Goal: Task Accomplishment & Management: Manage account settings

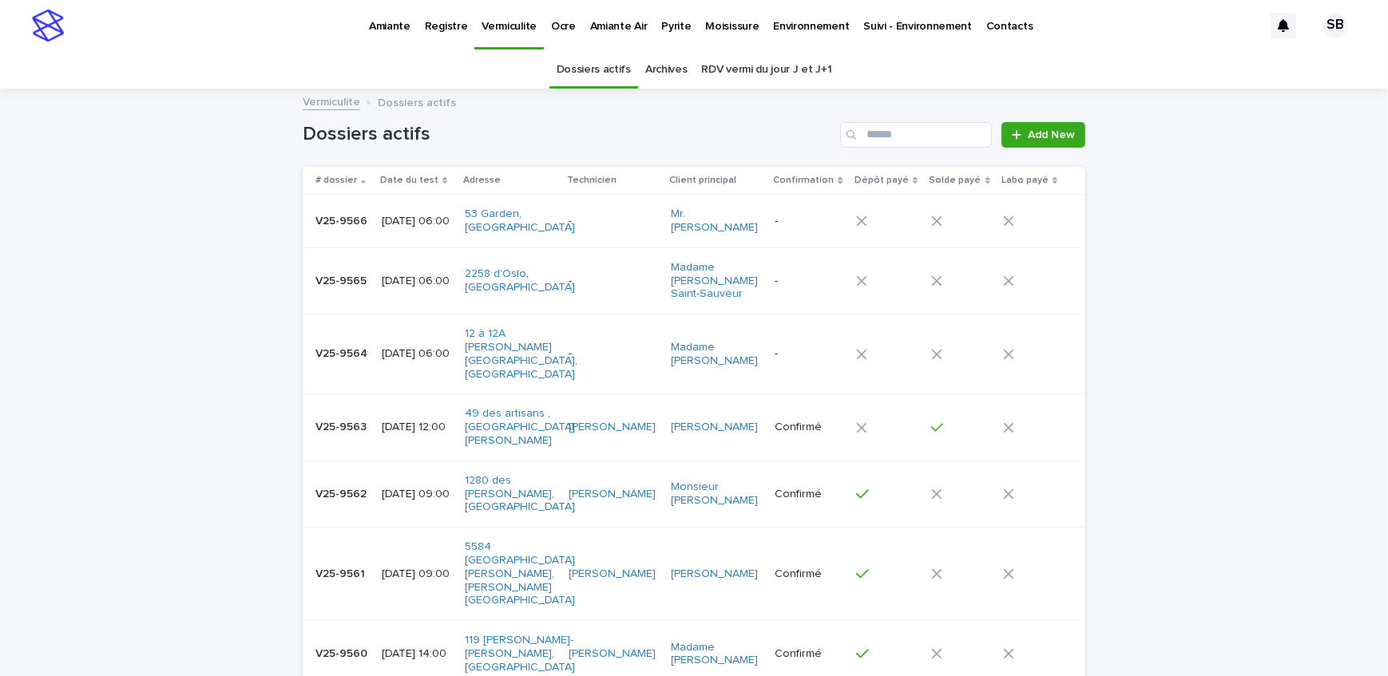
click at [668, 18] on p "Pyrite" at bounding box center [676, 17] width 30 height 34
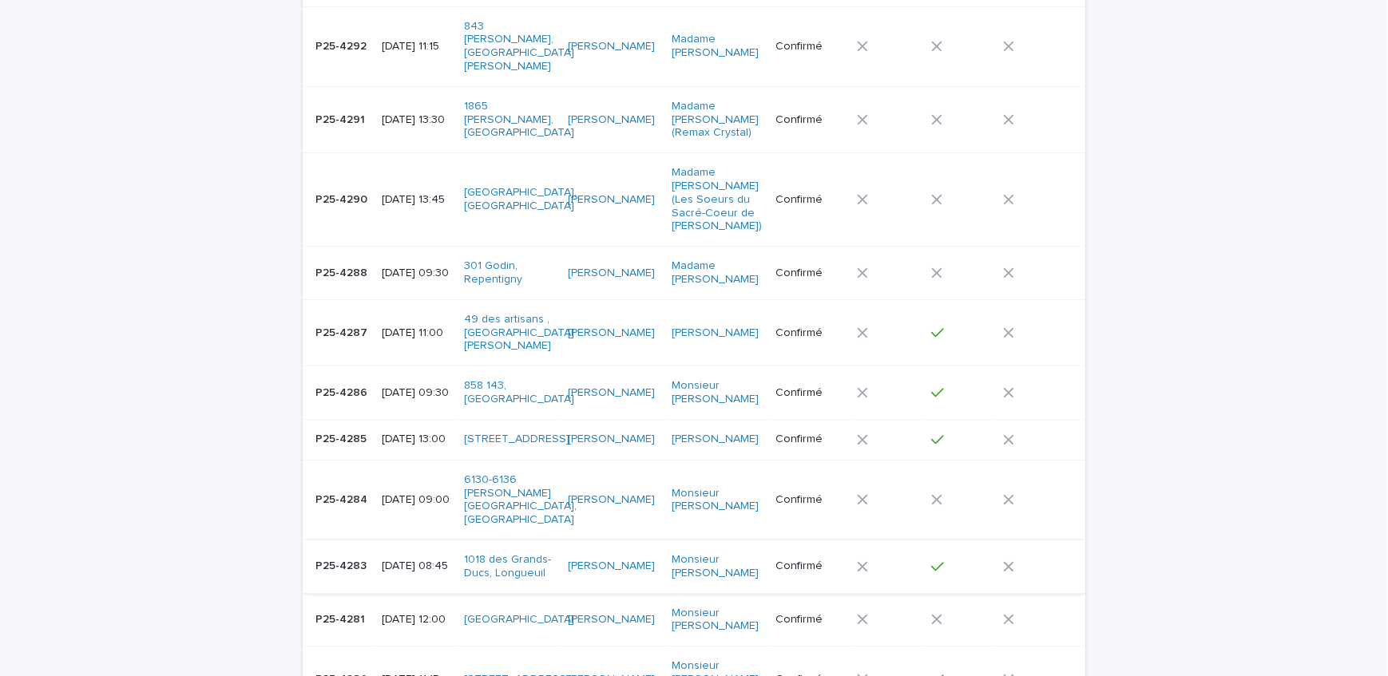
scroll to position [290, 0]
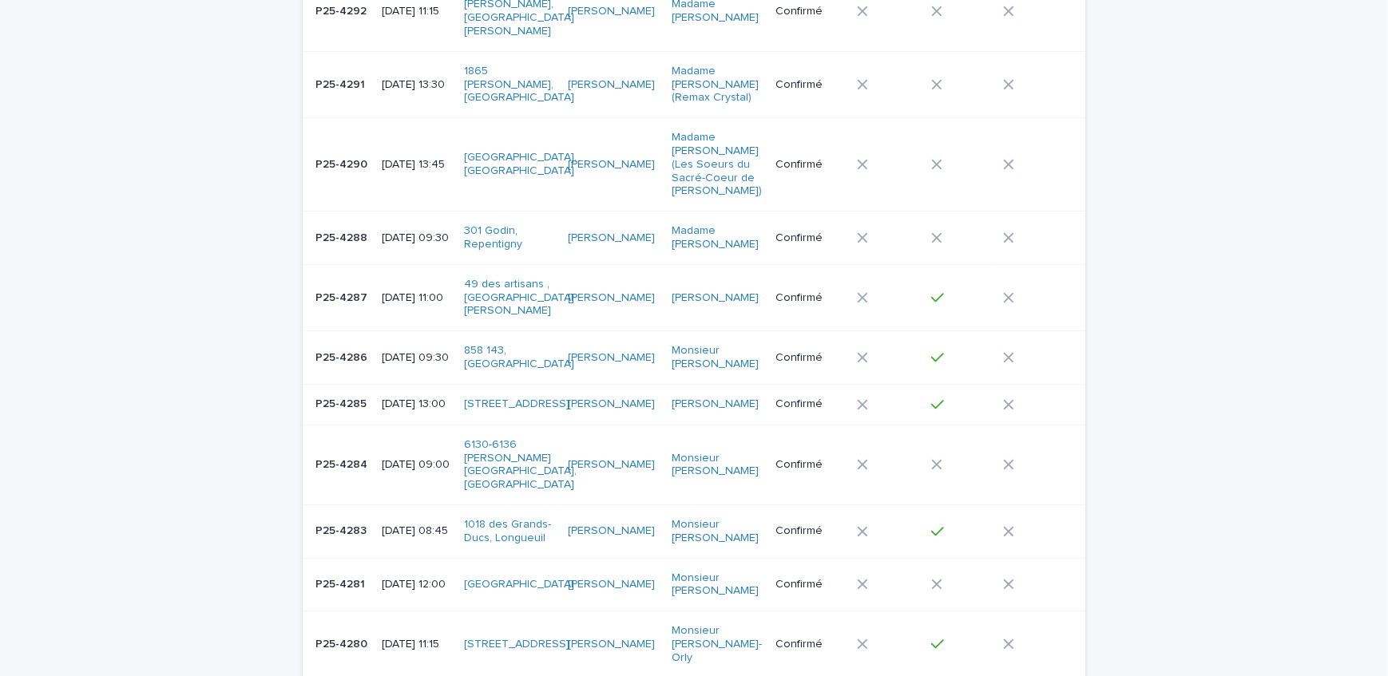
click at [360, 575] on p "P25-4281" at bounding box center [341, 583] width 53 height 17
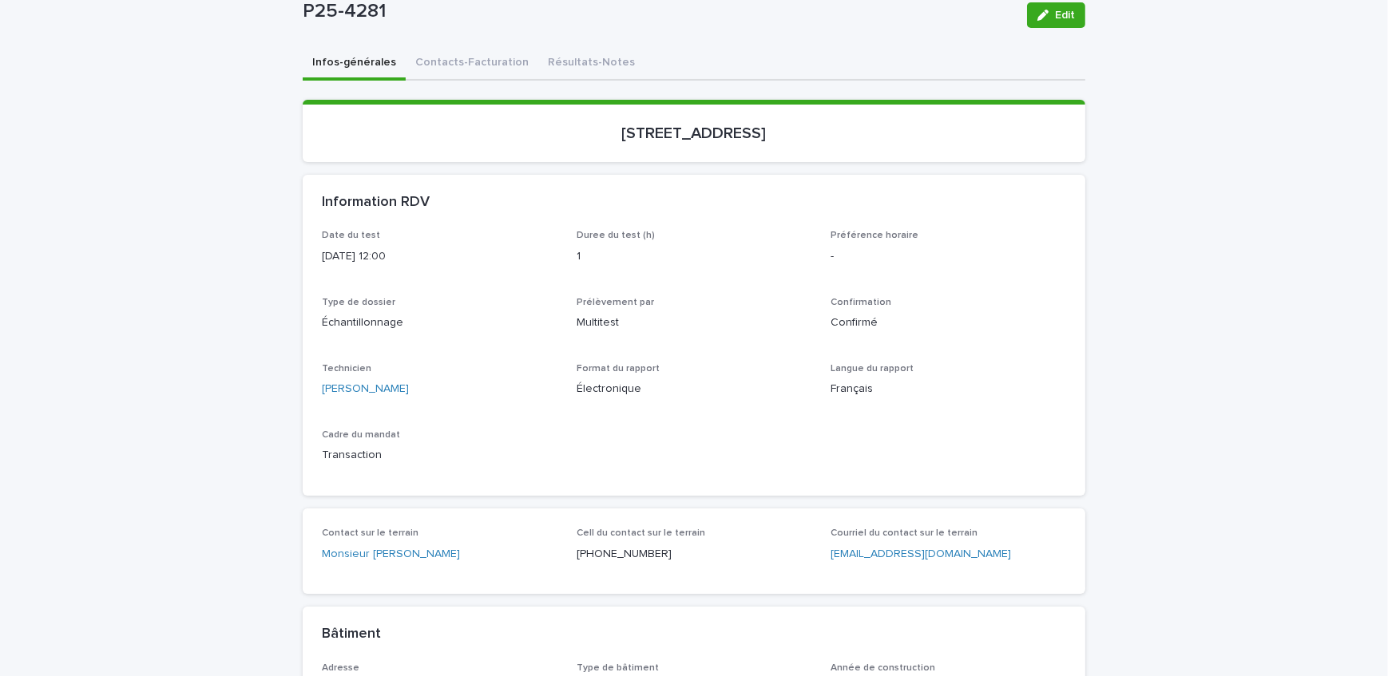
scroll to position [145, 0]
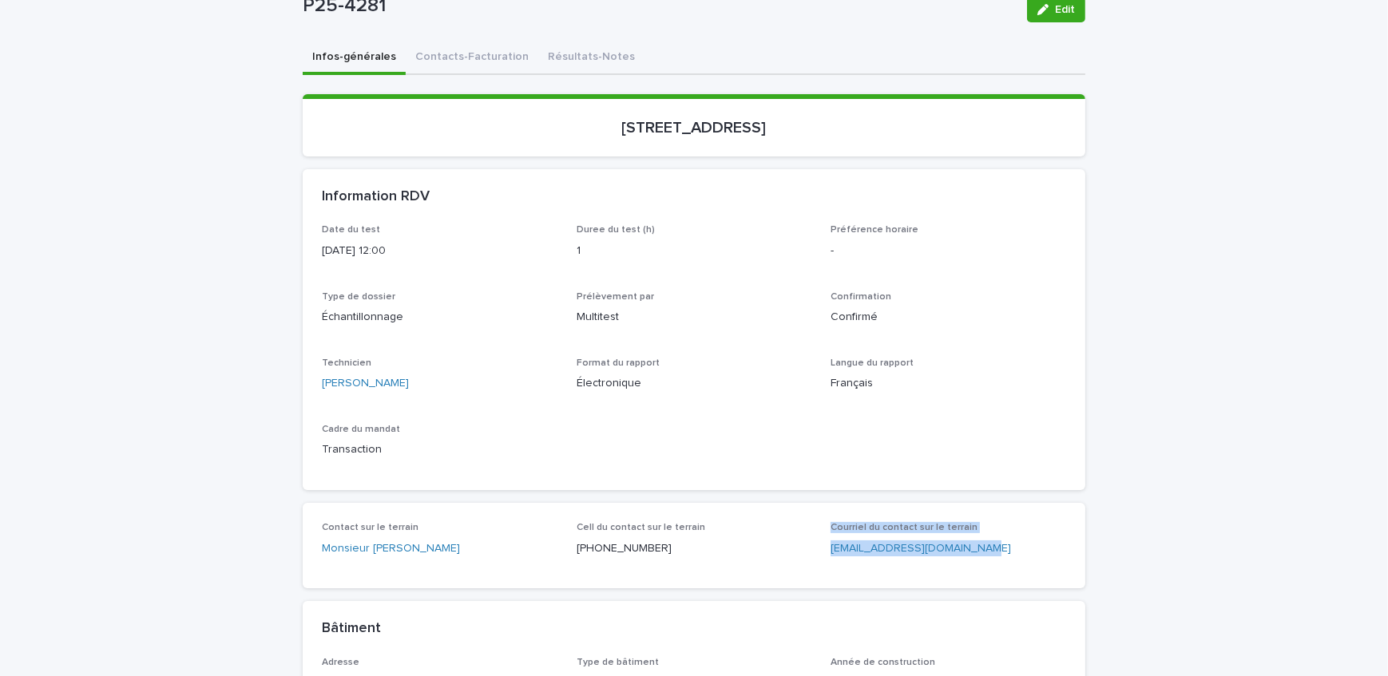
drag, startPoint x: 989, startPoint y: 552, endPoint x: 725, endPoint y: 568, distance: 264.8
click at [725, 568] on div "Contact sur le terrain Monsieur [PERSON_NAME] Cell du contact sur le terrain [P…" at bounding box center [694, 545] width 783 height 85
click at [887, 581] on div "Contact sur le terrain Monsieur [PERSON_NAME] Cell du contact sur le terrain [P…" at bounding box center [694, 545] width 783 height 85
drag, startPoint x: 1006, startPoint y: 554, endPoint x: 823, endPoint y: 567, distance: 184.1
click at [823, 567] on div "Contact sur le terrain Monsieur [PERSON_NAME] Cell du contact sur le terrain [P…" at bounding box center [694, 545] width 744 height 47
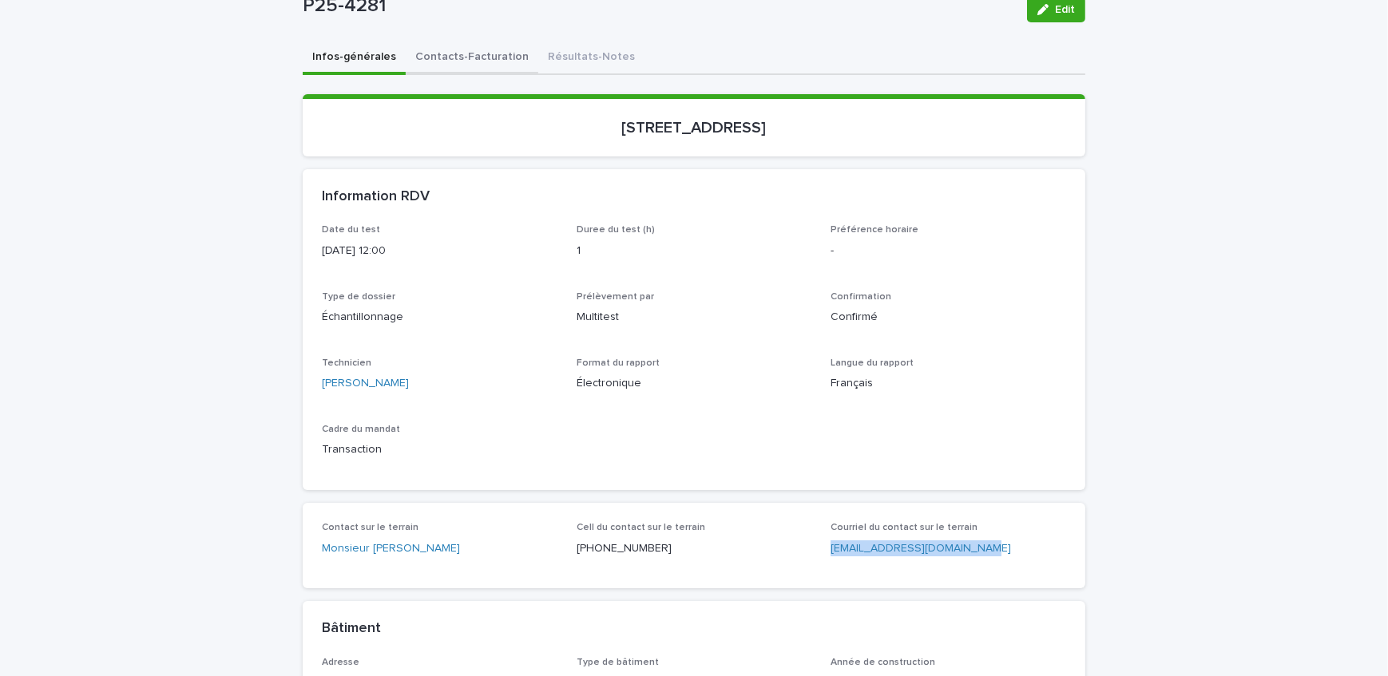
click at [433, 54] on button "Contacts-Facturation" at bounding box center [472, 59] width 133 height 34
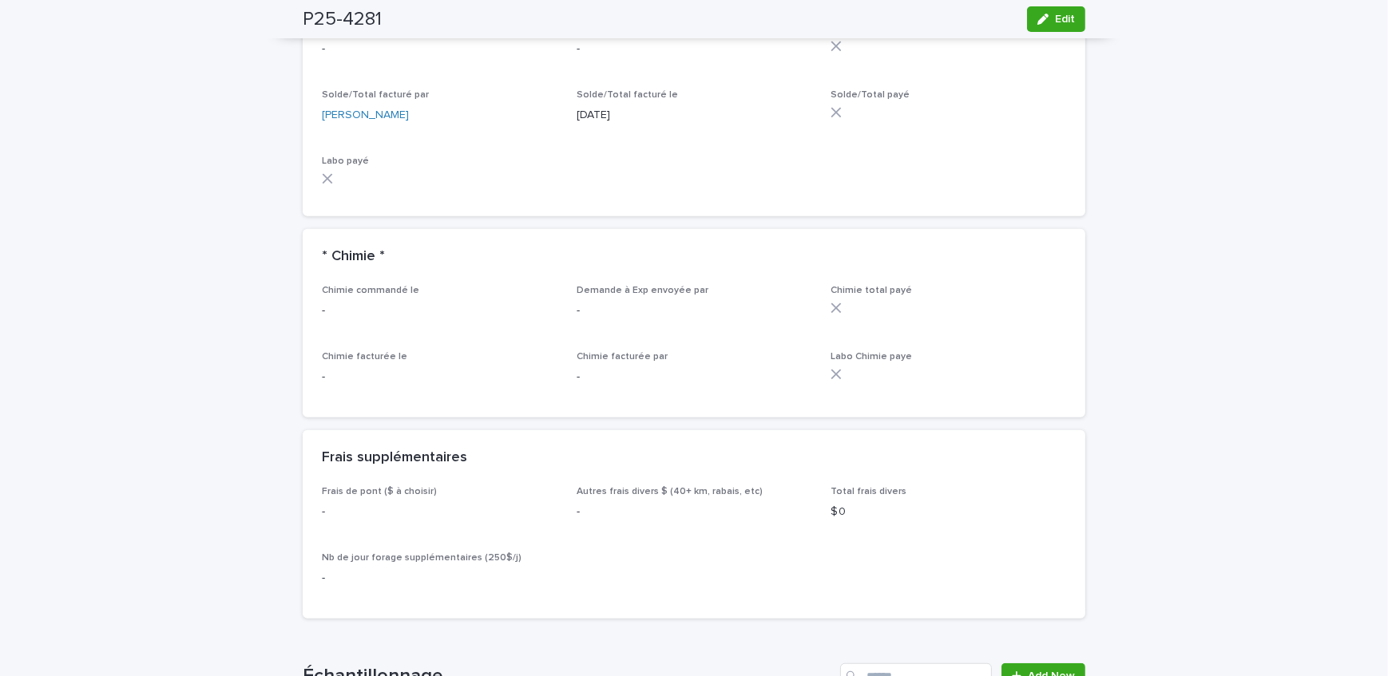
scroll to position [1452, 0]
click at [1063, 20] on span "Edit" at bounding box center [1065, 19] width 20 height 11
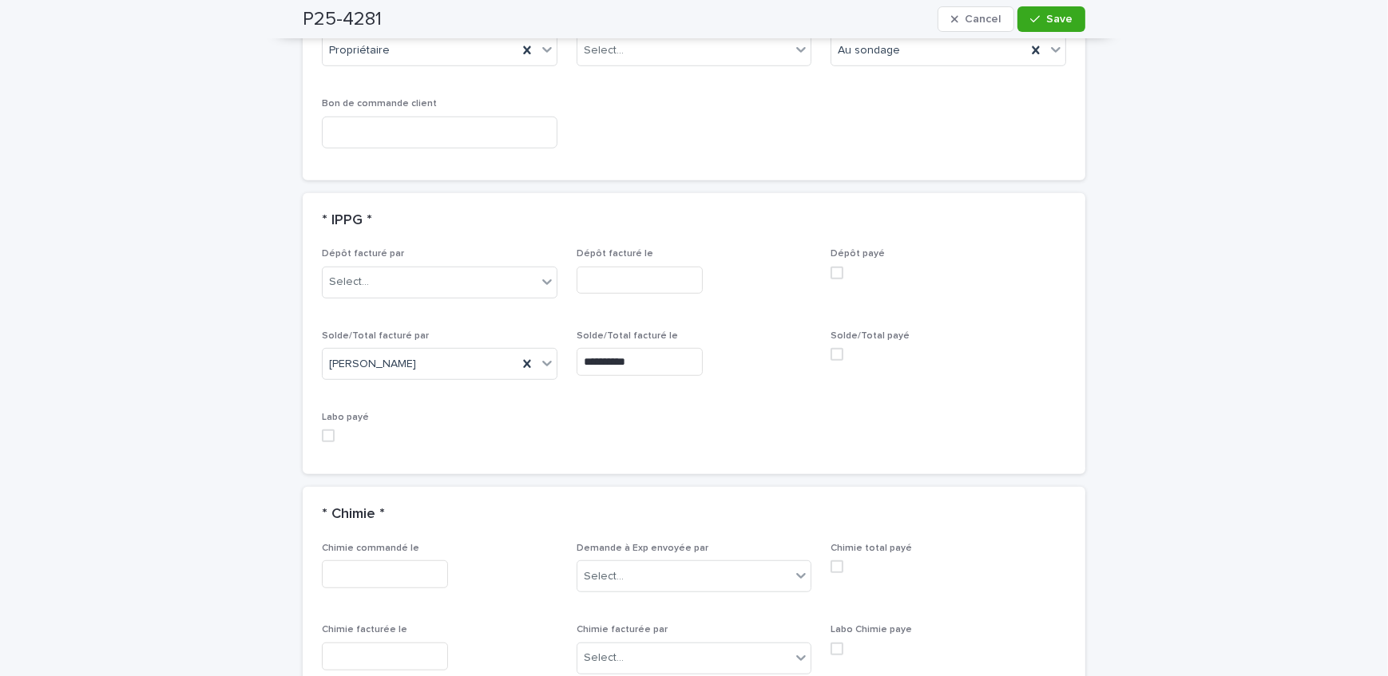
scroll to position [1347, 0]
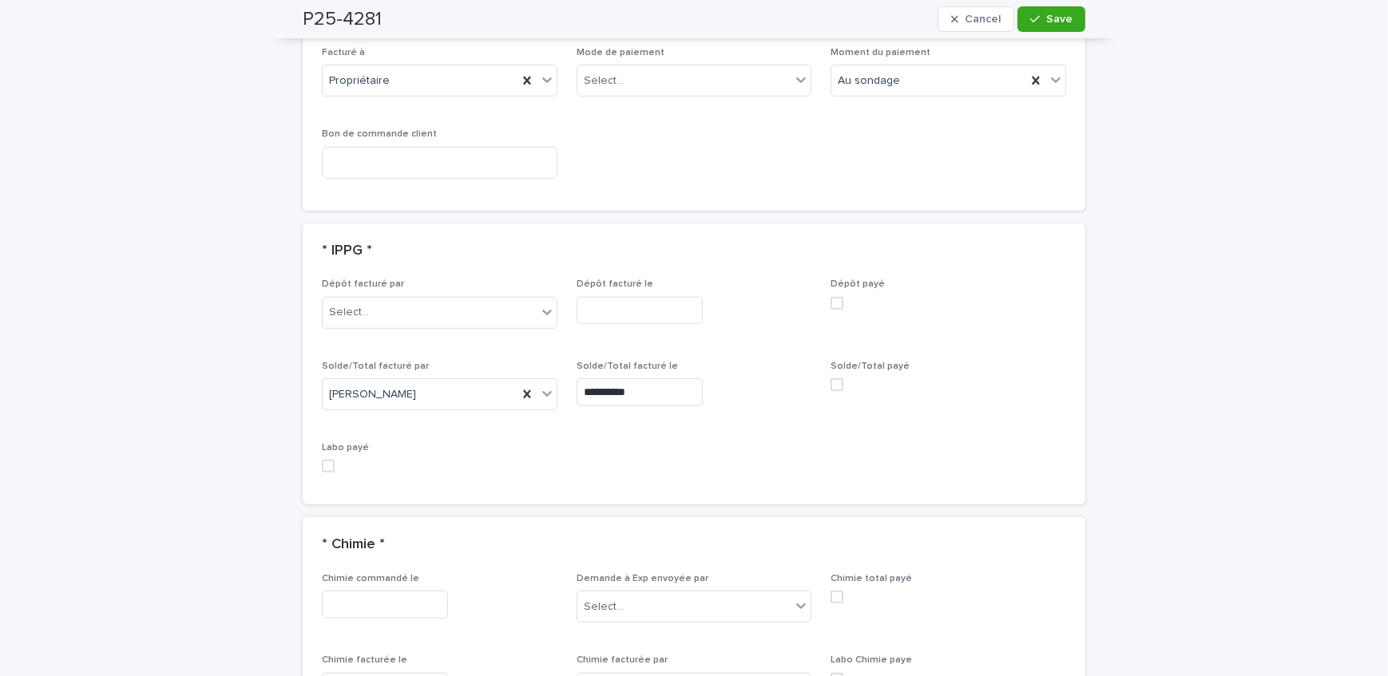
click at [834, 389] on div "Solde/Total payé" at bounding box center [949, 382] width 236 height 43
click at [835, 375] on div "Solde/Total payé" at bounding box center [949, 382] width 236 height 43
click at [715, 73] on div "Select..." at bounding box center [684, 81] width 214 height 26
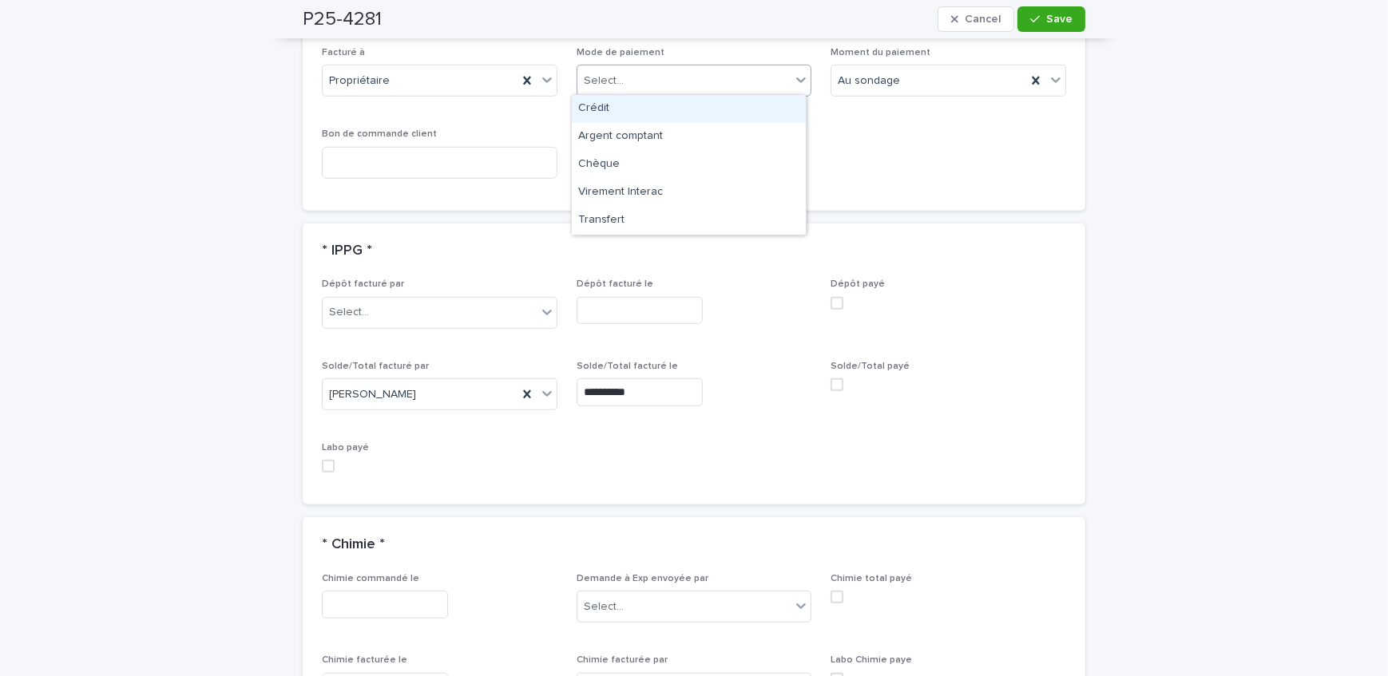
click at [691, 109] on div "Crédit" at bounding box center [689, 109] width 234 height 28
click at [831, 383] on span at bounding box center [837, 385] width 13 height 13
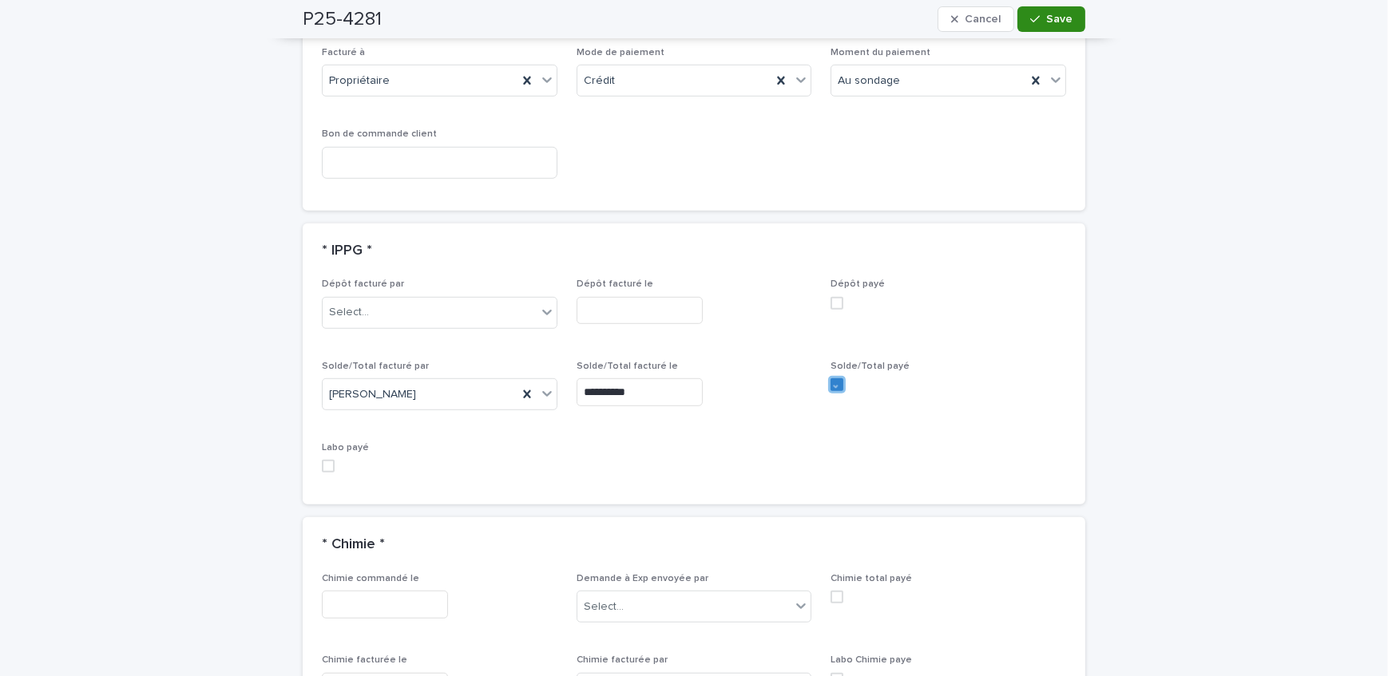
click at [1058, 19] on span "Save" at bounding box center [1059, 19] width 26 height 11
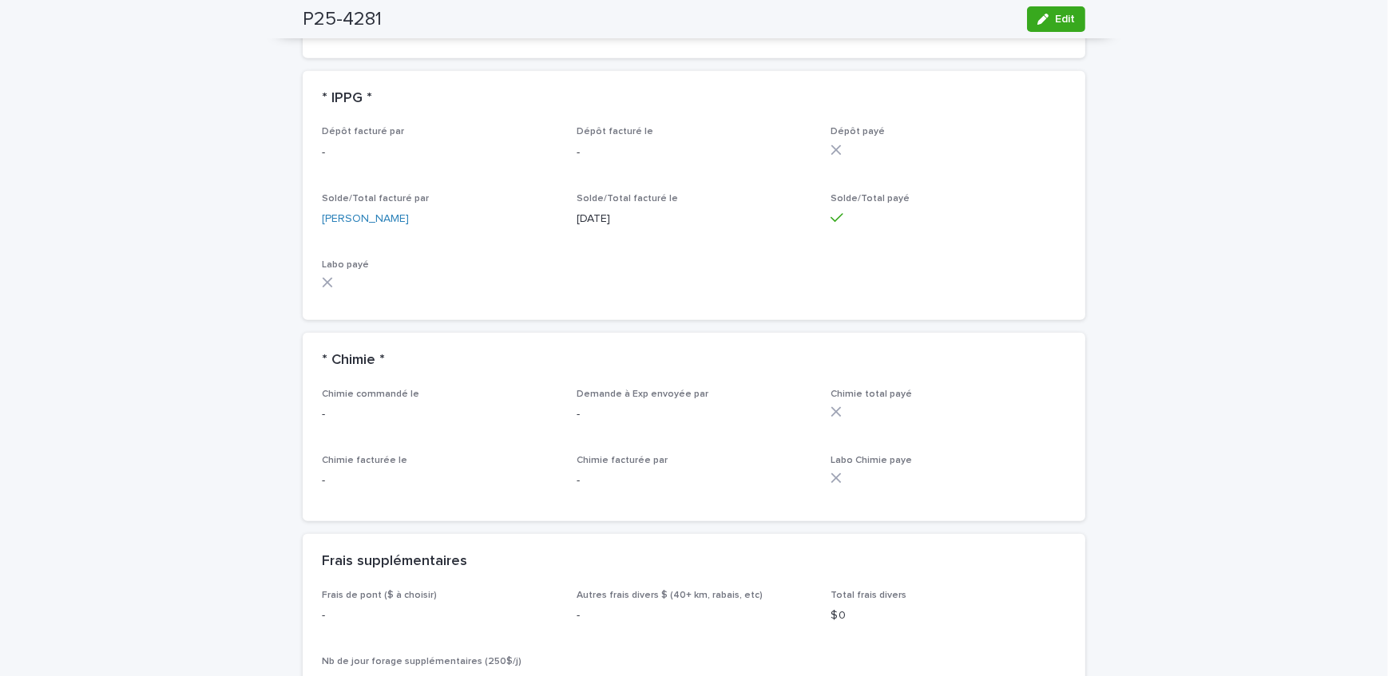
scroll to position [1234, 0]
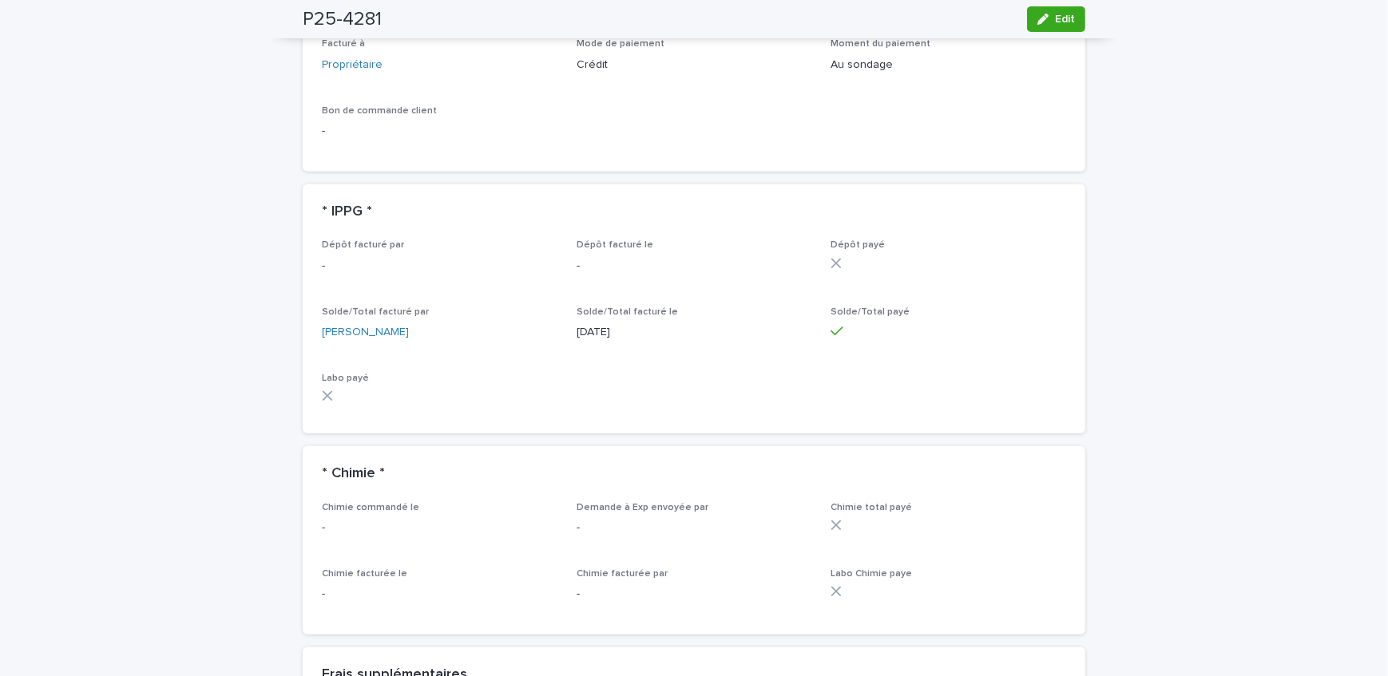
click at [200, 170] on div "Loading... Saving… Loading... Saving… P25-4281 Edit P25-4281 Edit Sorry, there …" at bounding box center [694, 405] width 1388 height 3098
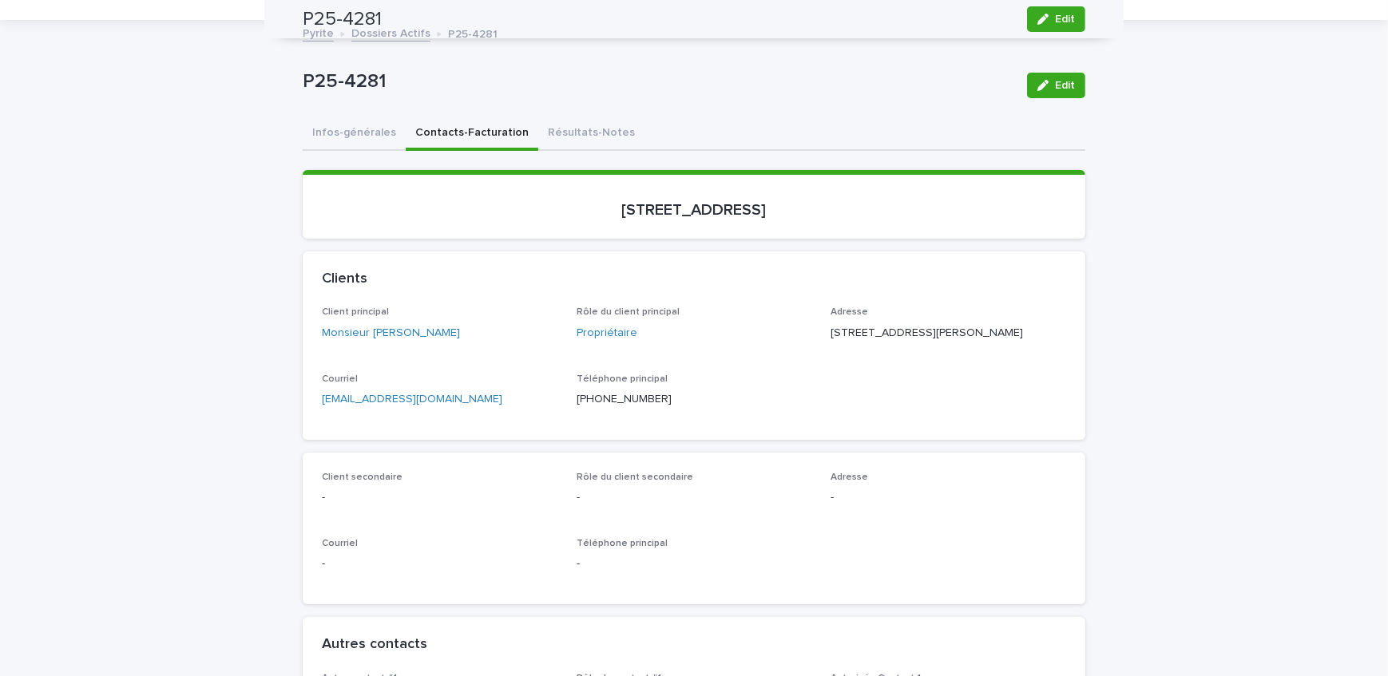
scroll to position [0, 0]
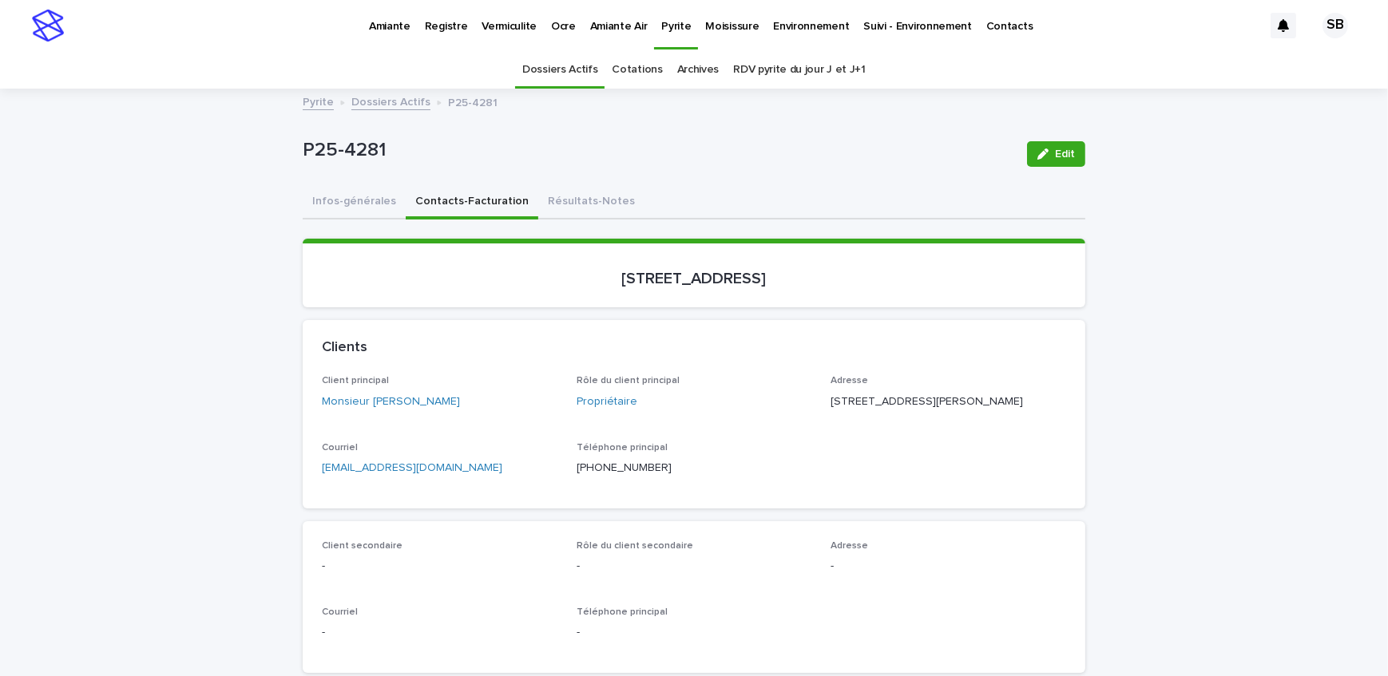
click at [404, 101] on link "Dossiers Actifs" at bounding box center [390, 101] width 79 height 18
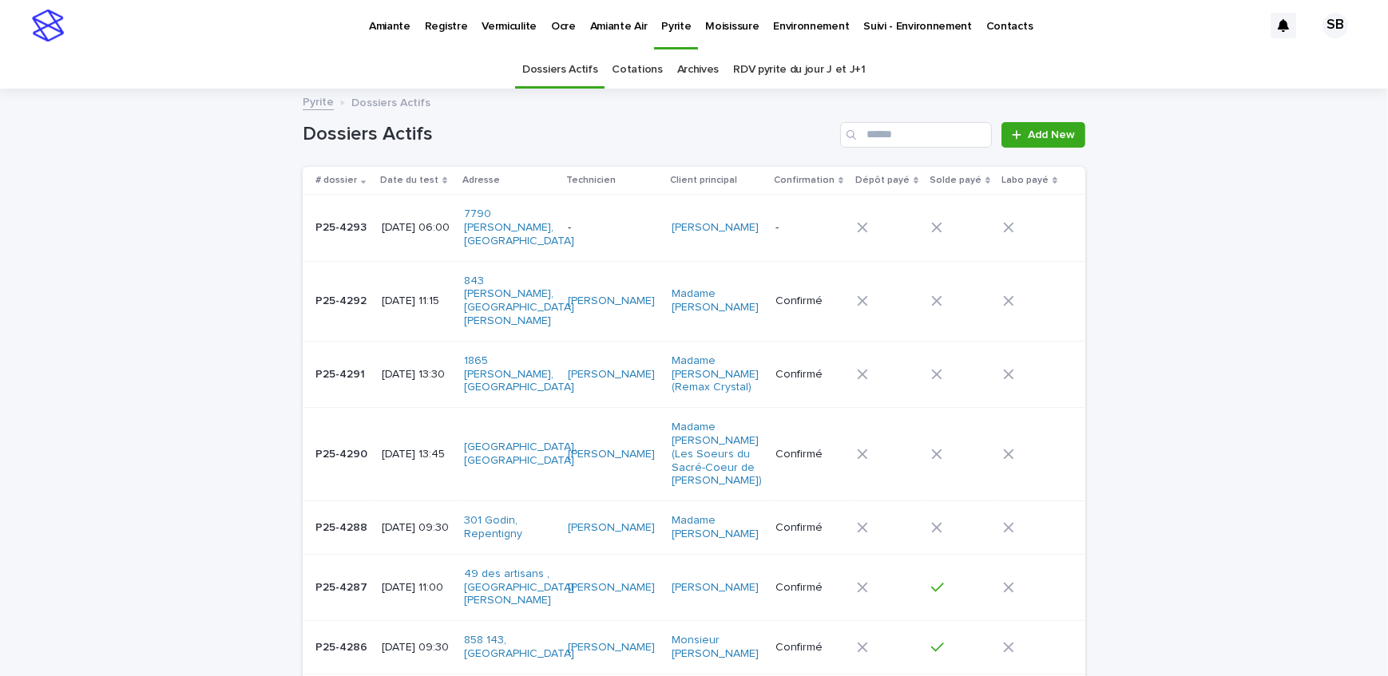
scroll to position [50, 0]
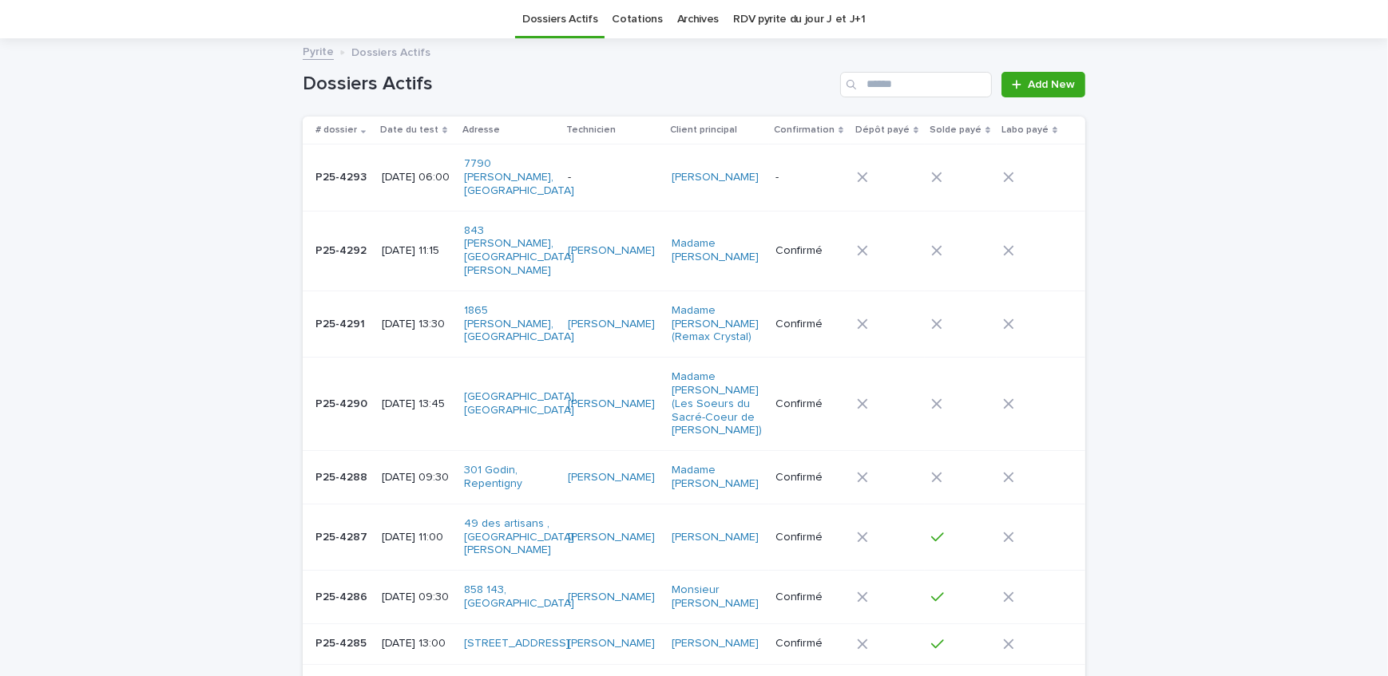
click at [1034, 76] on link "Add New" at bounding box center [1043, 85] width 84 height 26
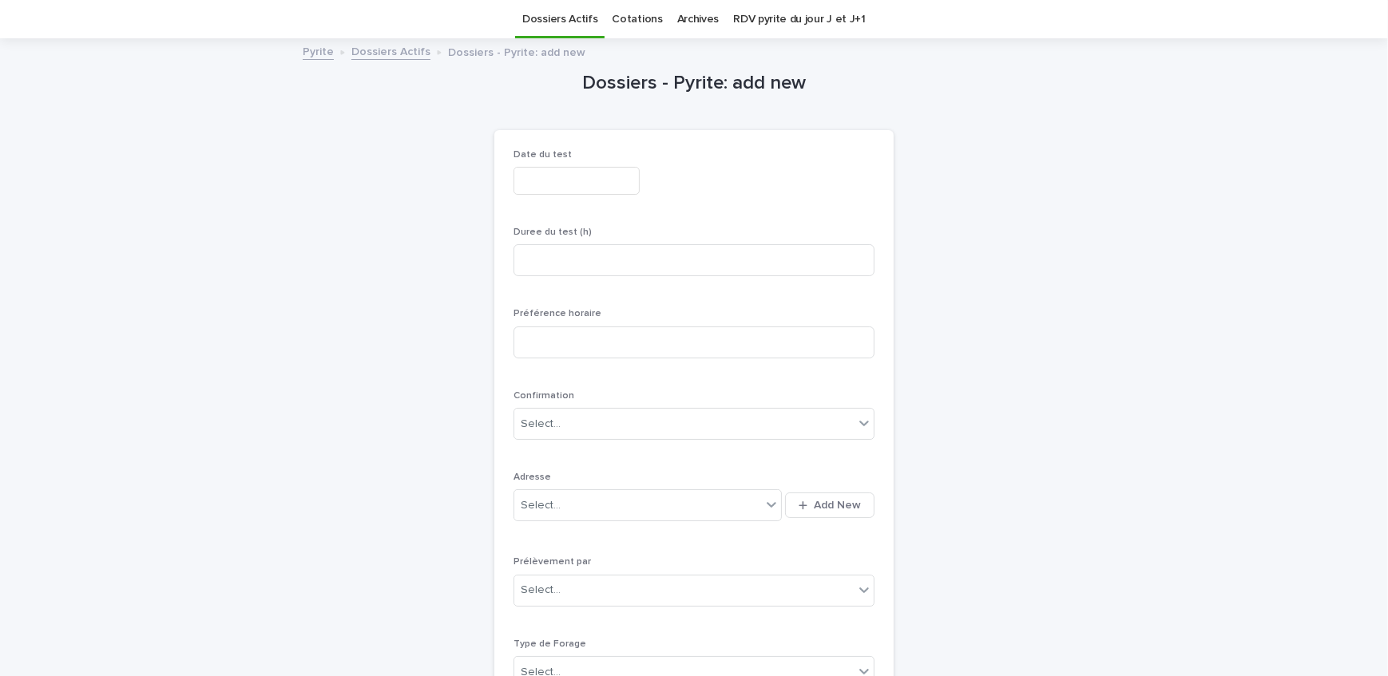
click at [549, 188] on input "text" at bounding box center [576, 181] width 126 height 28
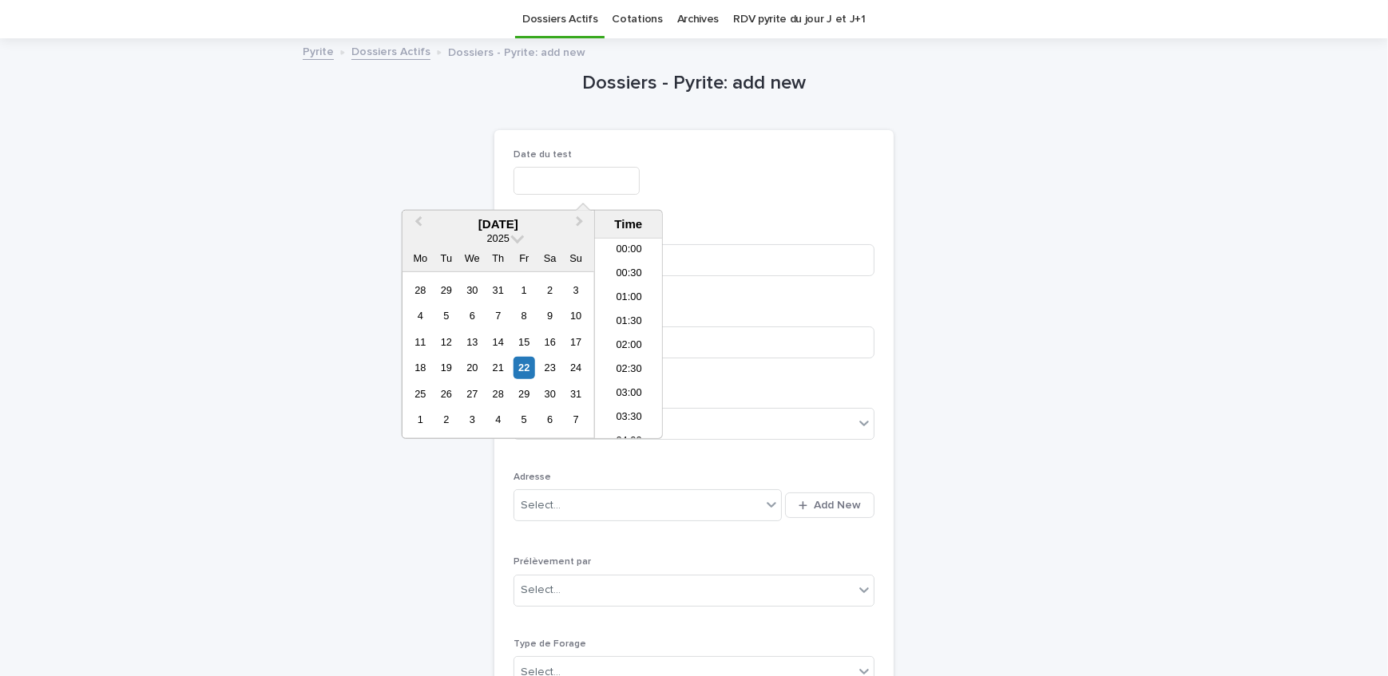
scroll to position [535, 0]
click at [452, 387] on div "26" at bounding box center [446, 394] width 22 height 22
click at [634, 289] on li "06:00" at bounding box center [629, 294] width 68 height 24
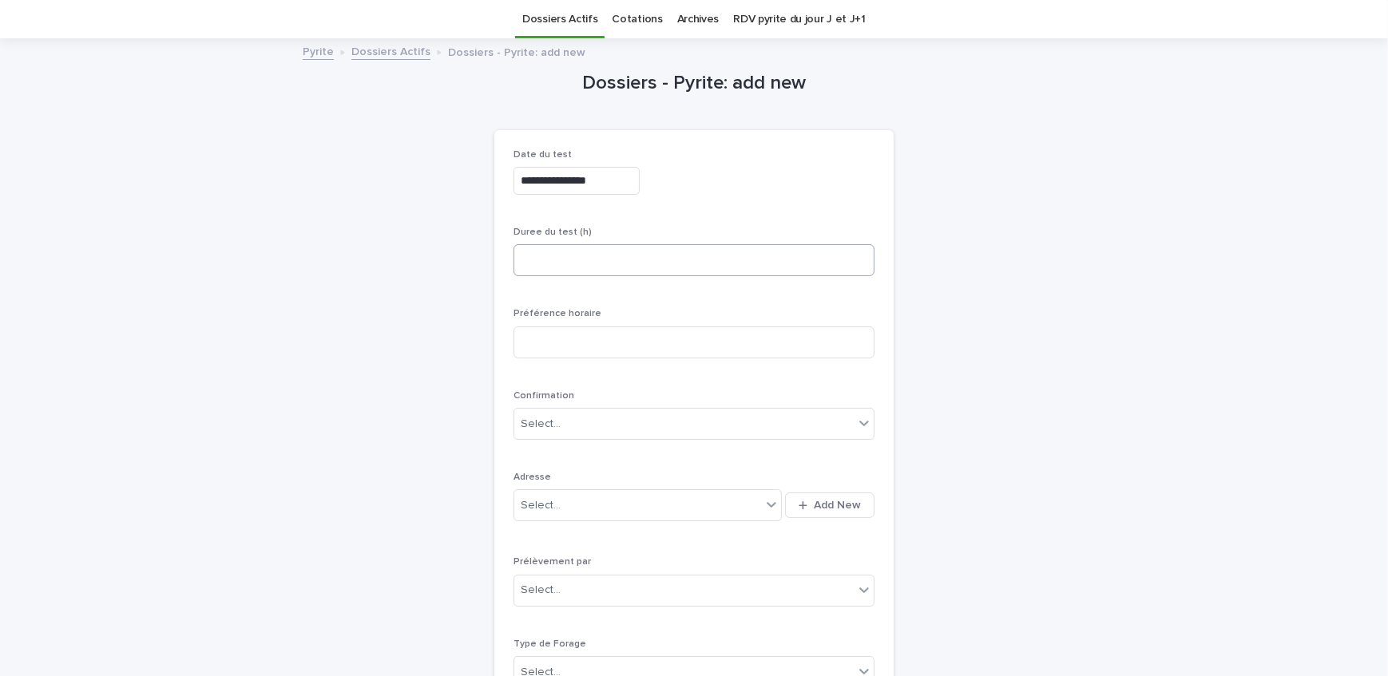
type input "**********"
click at [616, 264] on input at bounding box center [693, 260] width 361 height 32
click at [561, 251] on input at bounding box center [693, 260] width 361 height 32
click at [575, 253] on input at bounding box center [693, 260] width 361 height 32
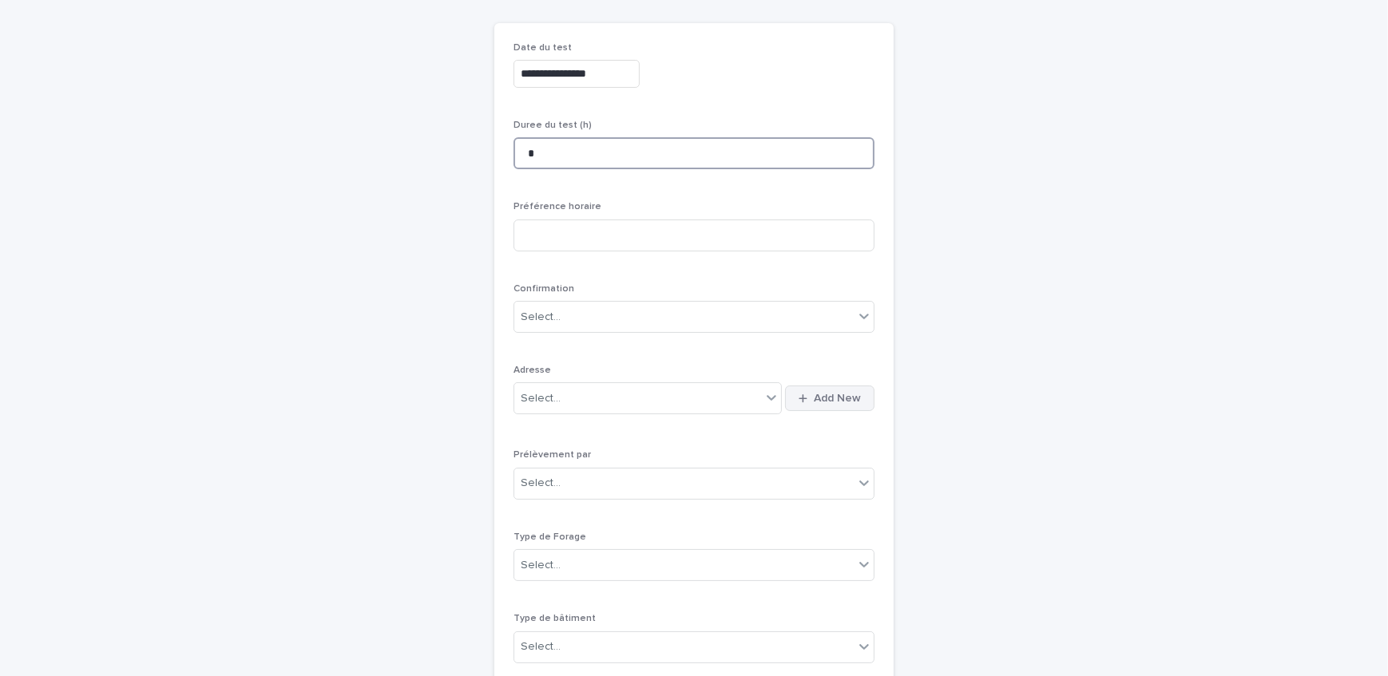
scroll to position [268, 0]
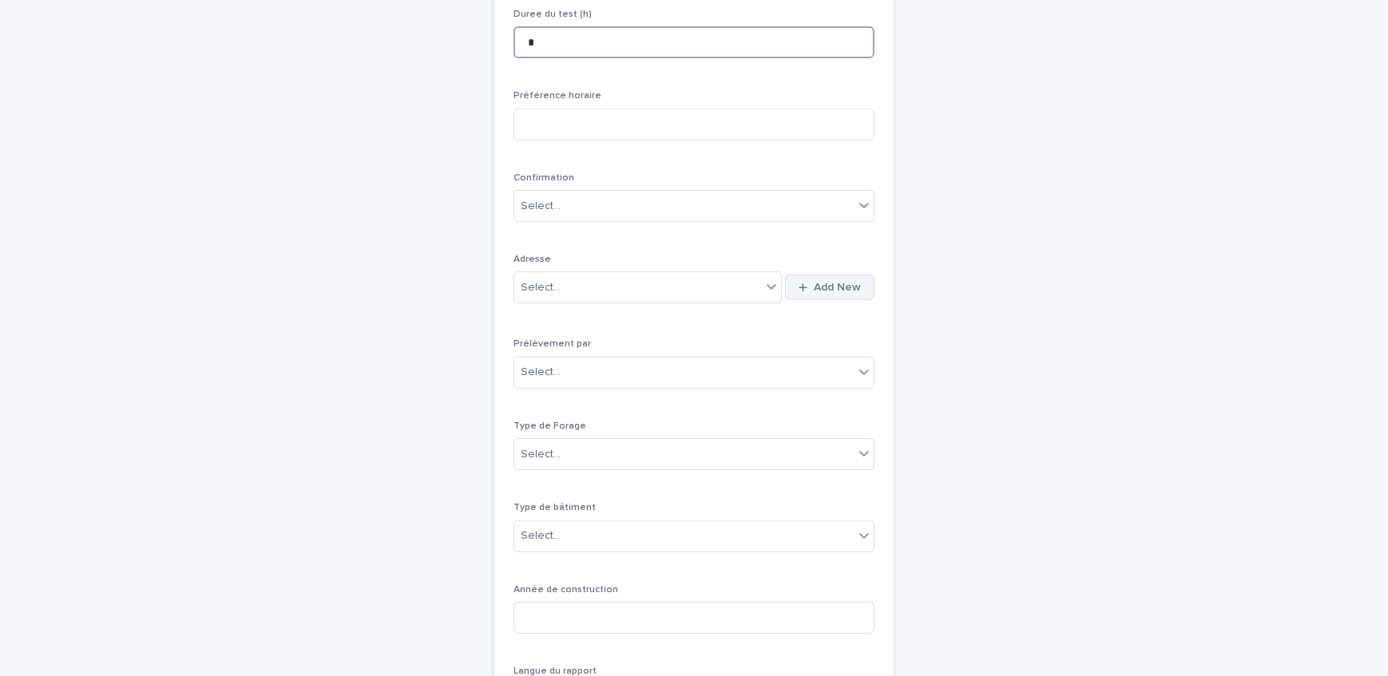
type input "*"
click at [840, 287] on span "Add New" at bounding box center [837, 287] width 47 height 11
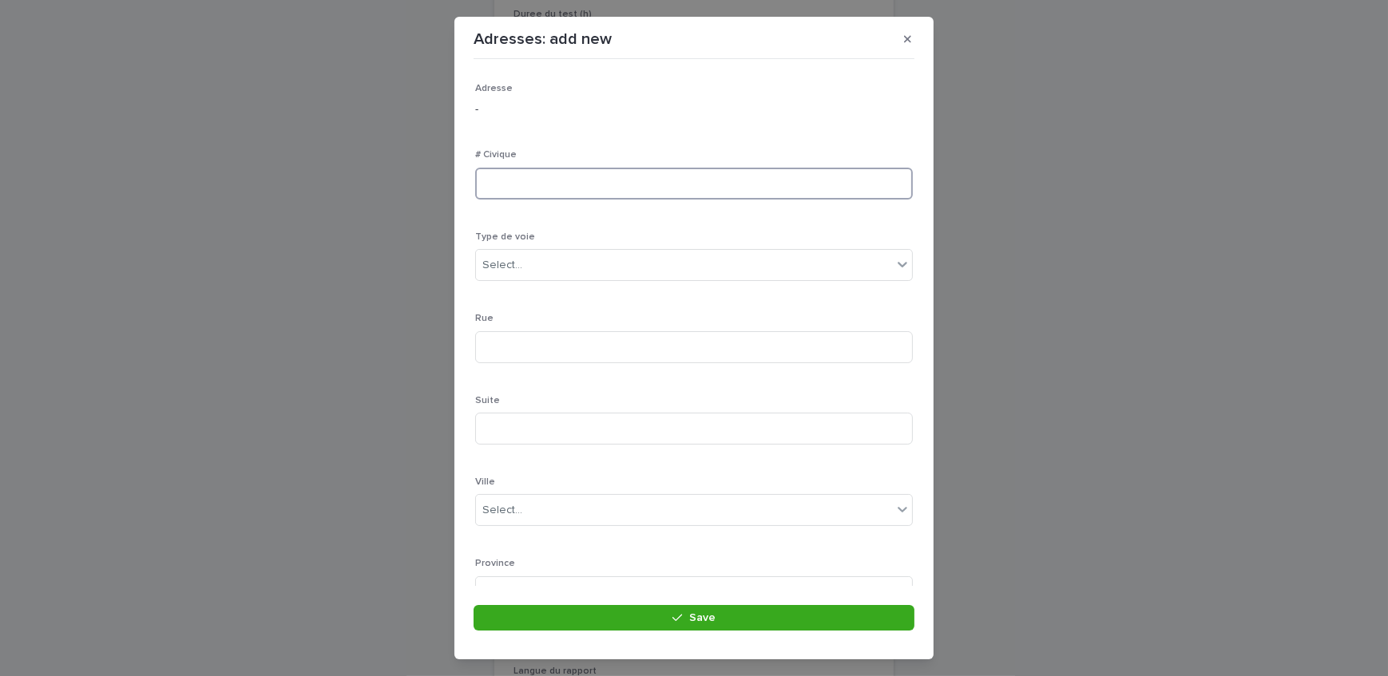
click at [612, 181] on input at bounding box center [694, 184] width 438 height 32
type input "***"
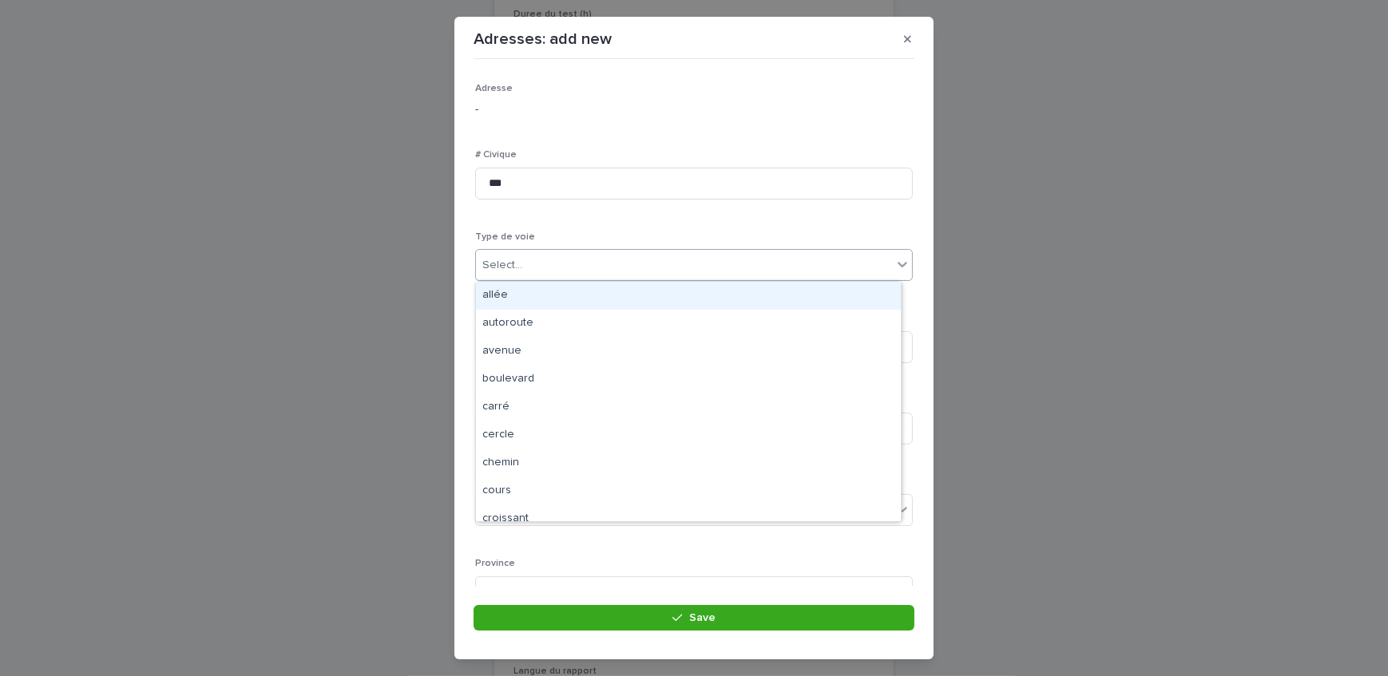
click at [600, 264] on div "Select..." at bounding box center [684, 265] width 416 height 26
type input "**"
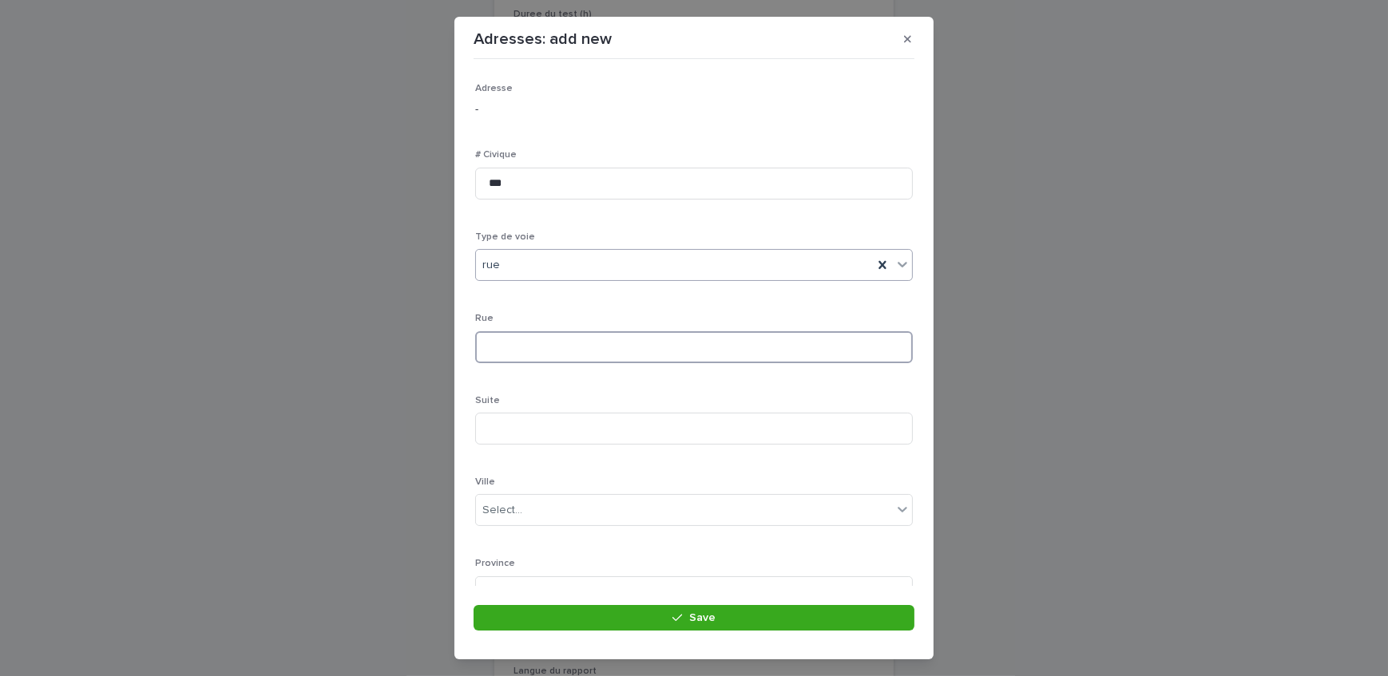
click at [592, 347] on input at bounding box center [694, 347] width 438 height 32
type input "*******"
click at [568, 434] on div "Select..." at bounding box center [684, 439] width 416 height 26
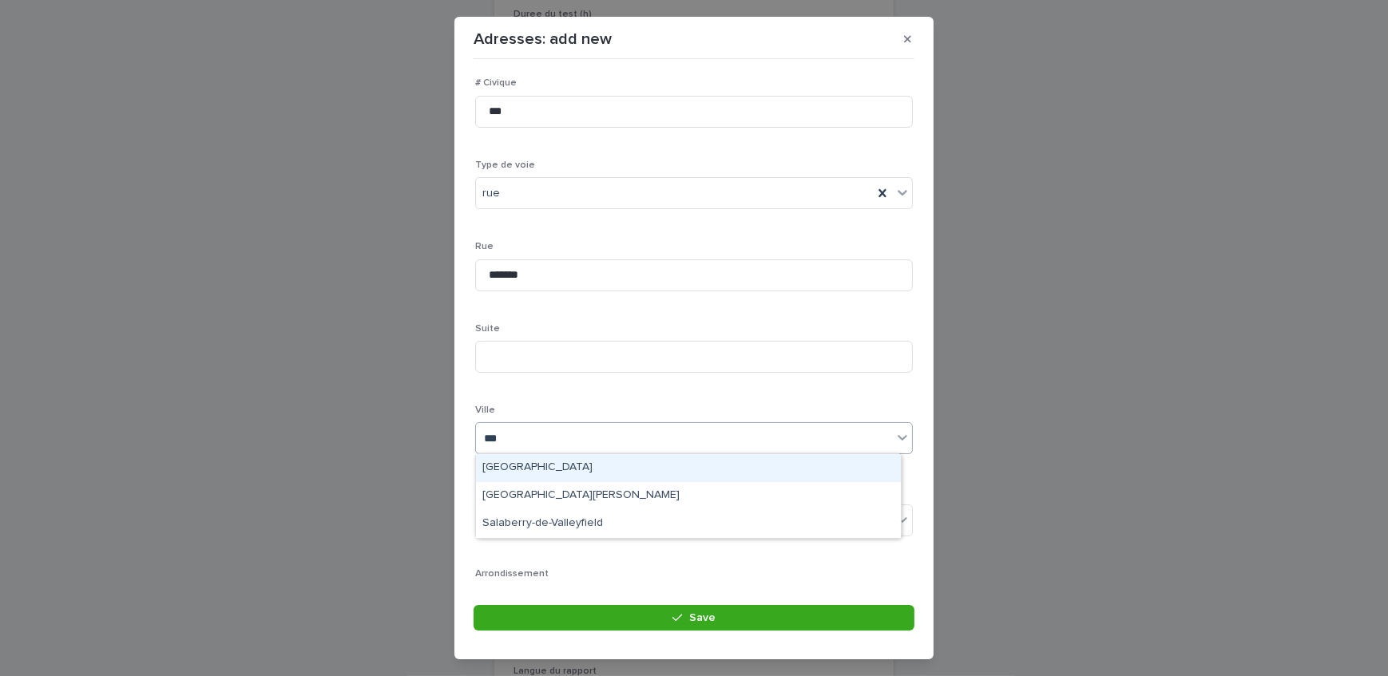
type input "****"
click at [571, 474] on div "Salaberry-de-Valleyfield" at bounding box center [688, 468] width 425 height 28
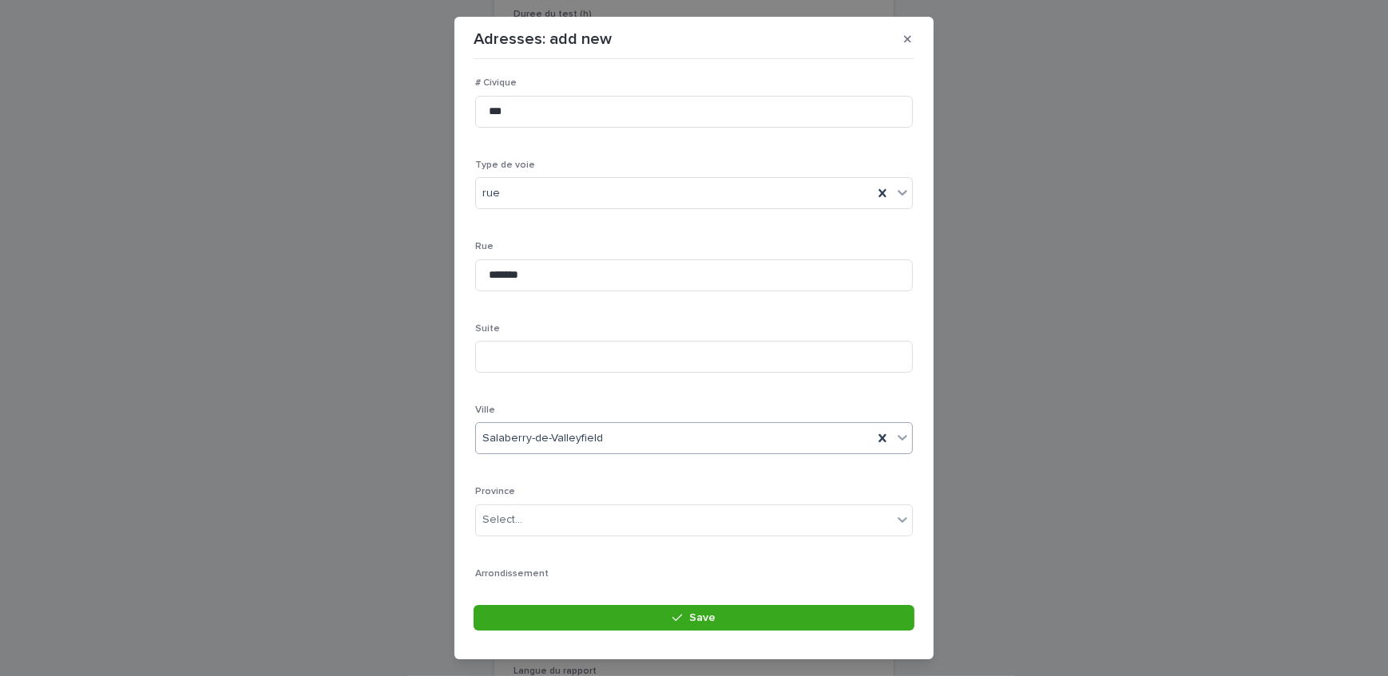
scroll to position [145, 0]
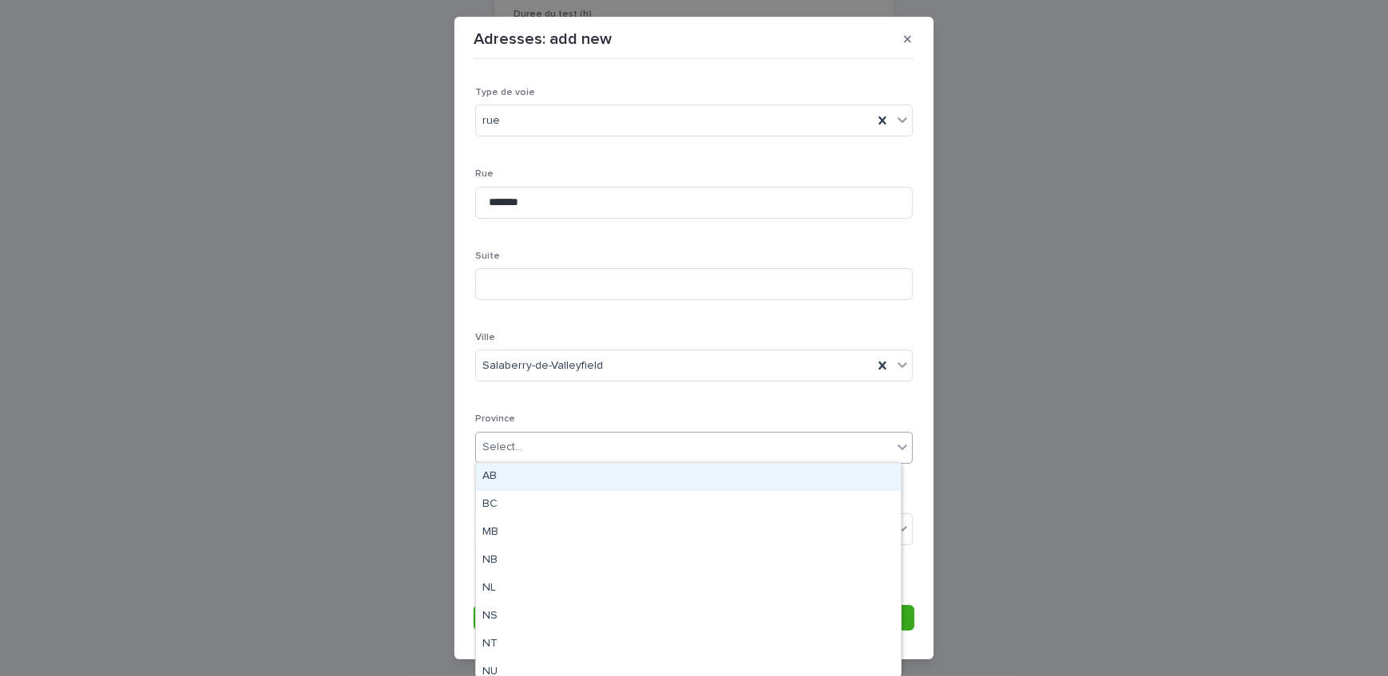
click at [568, 432] on div "Select..." at bounding box center [694, 448] width 438 height 32
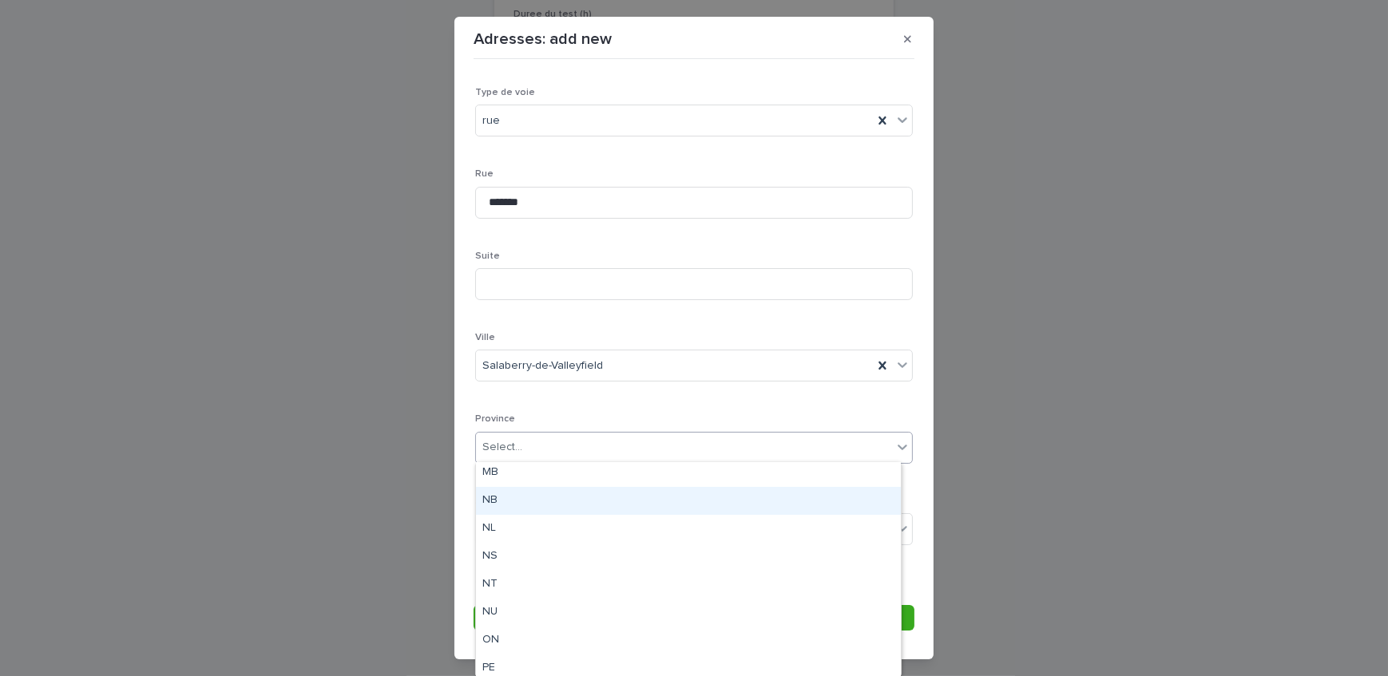
scroll to position [149, 0]
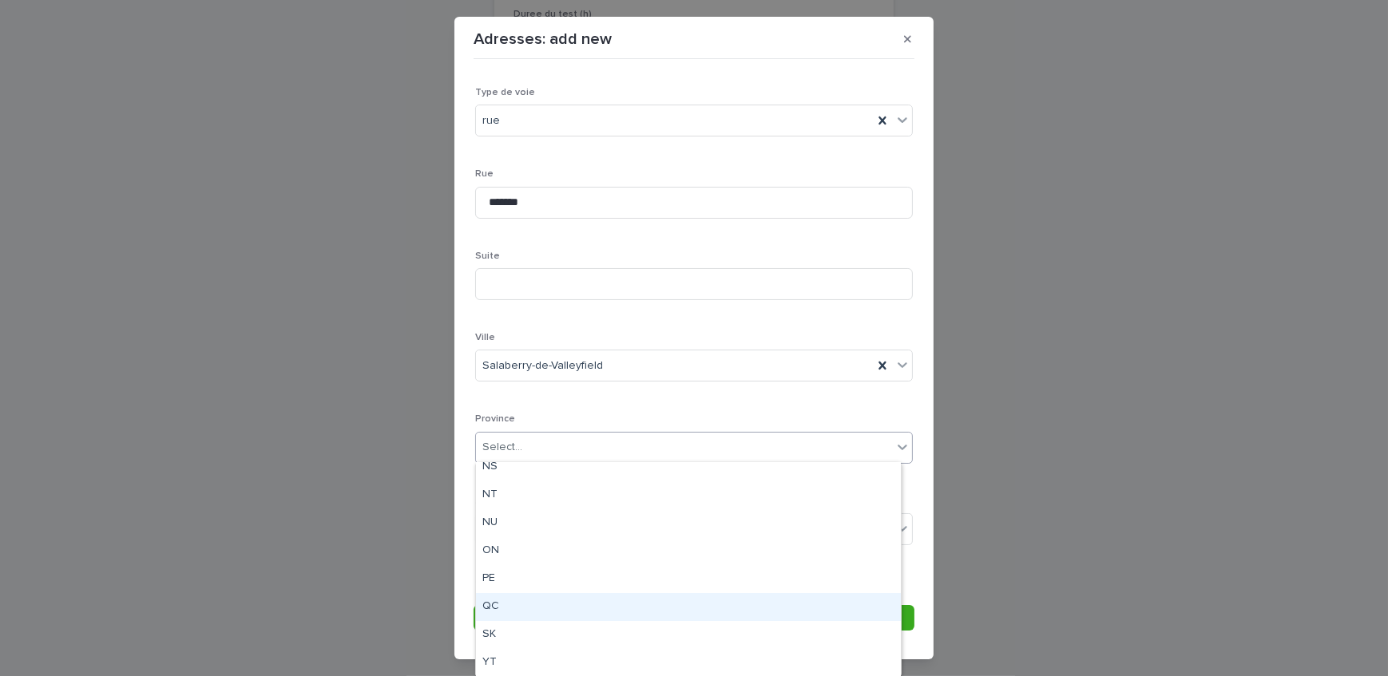
click at [521, 603] on div "QC" at bounding box center [688, 607] width 425 height 28
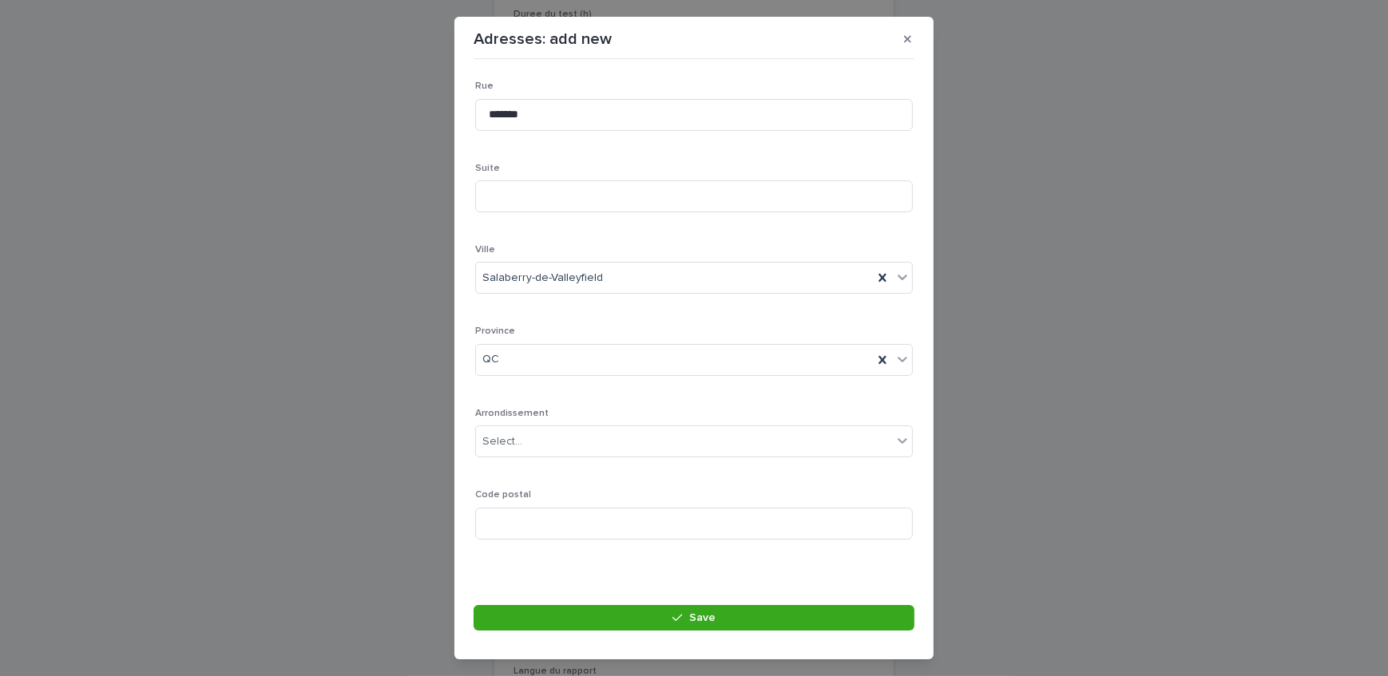
scroll to position [233, 0]
click at [593, 519] on input at bounding box center [694, 523] width 438 height 32
paste input "*******"
type input "*******"
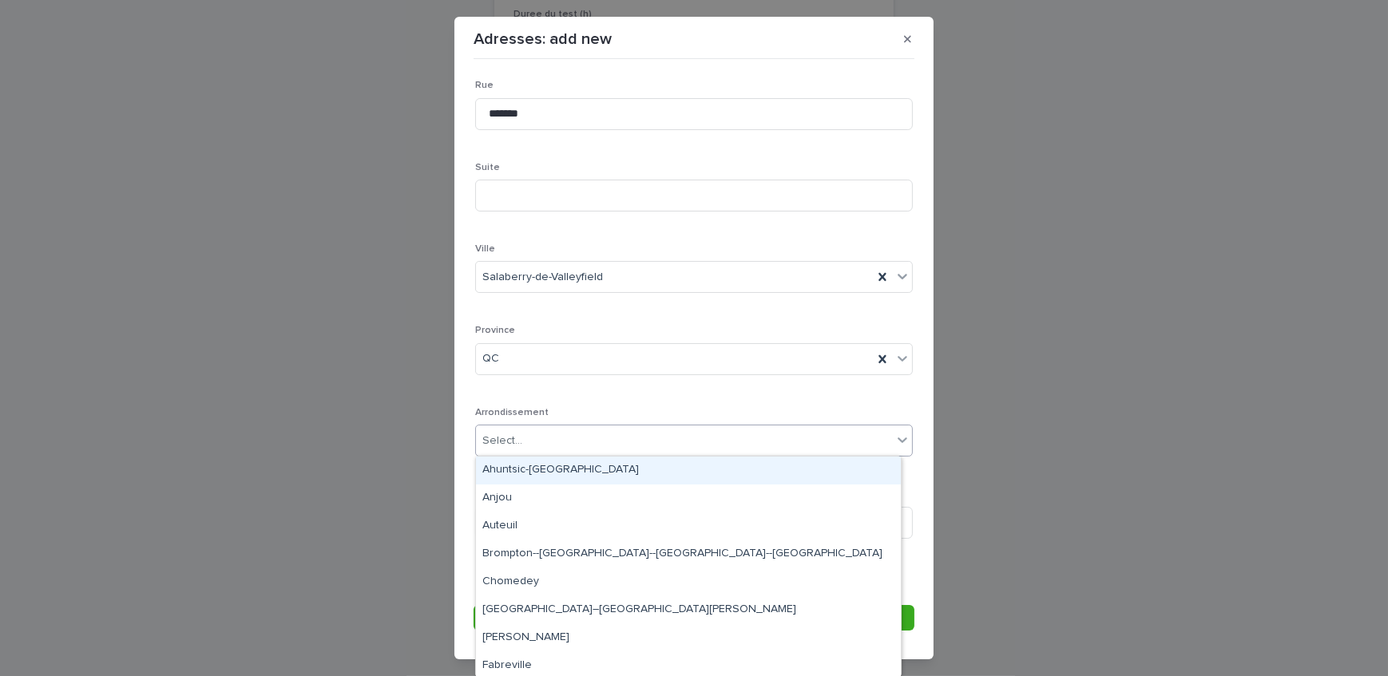
click at [583, 454] on div "Select..." at bounding box center [694, 441] width 438 height 32
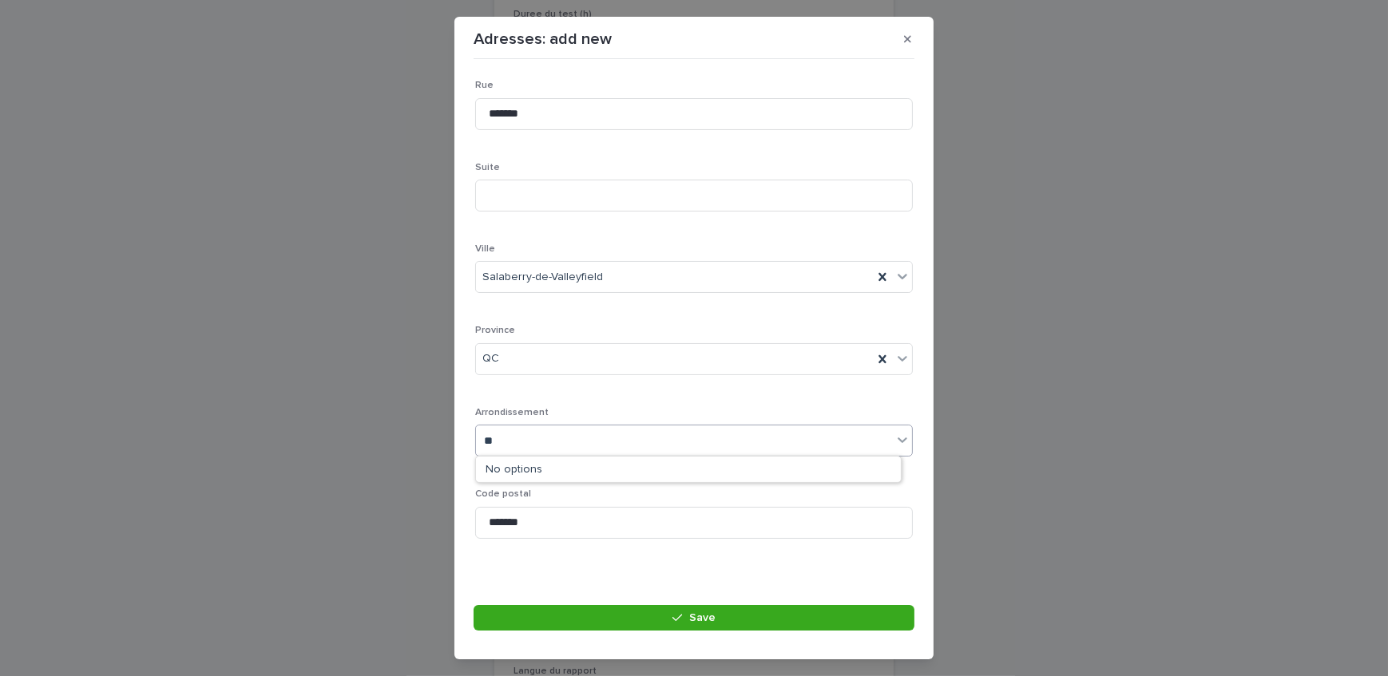
type input "*"
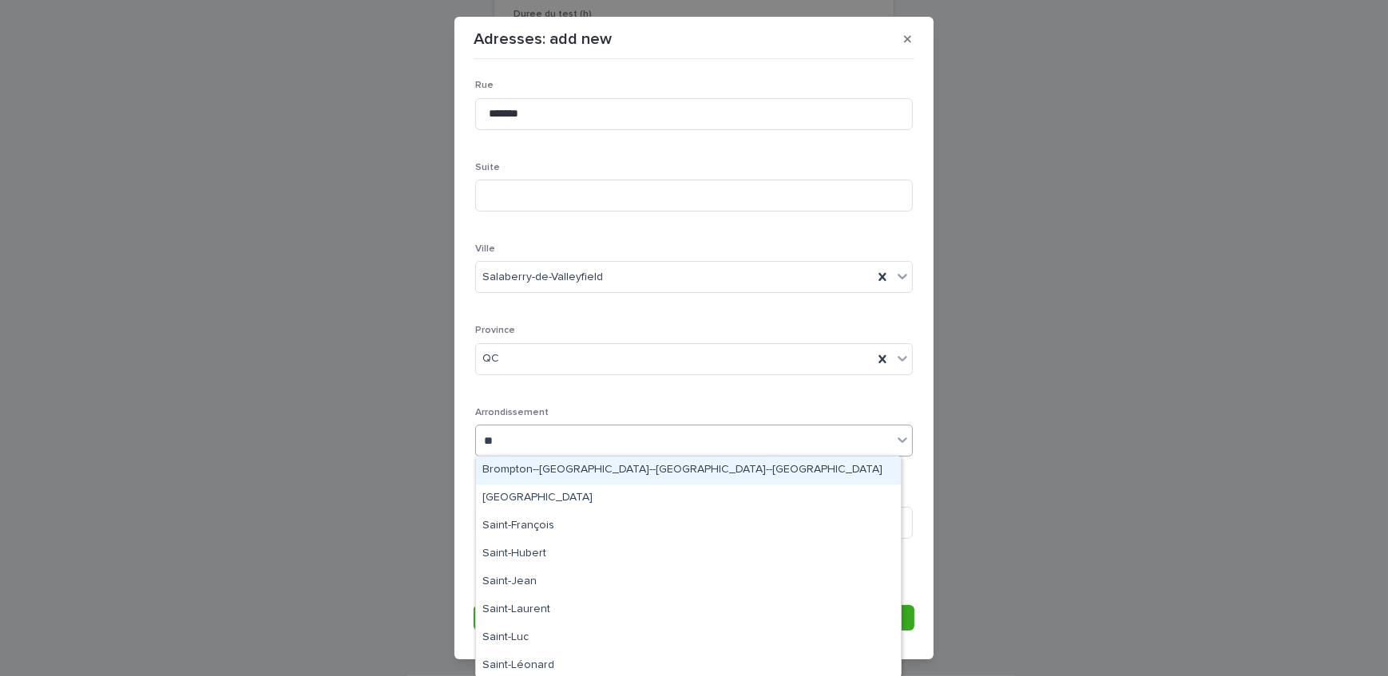
type input "*"
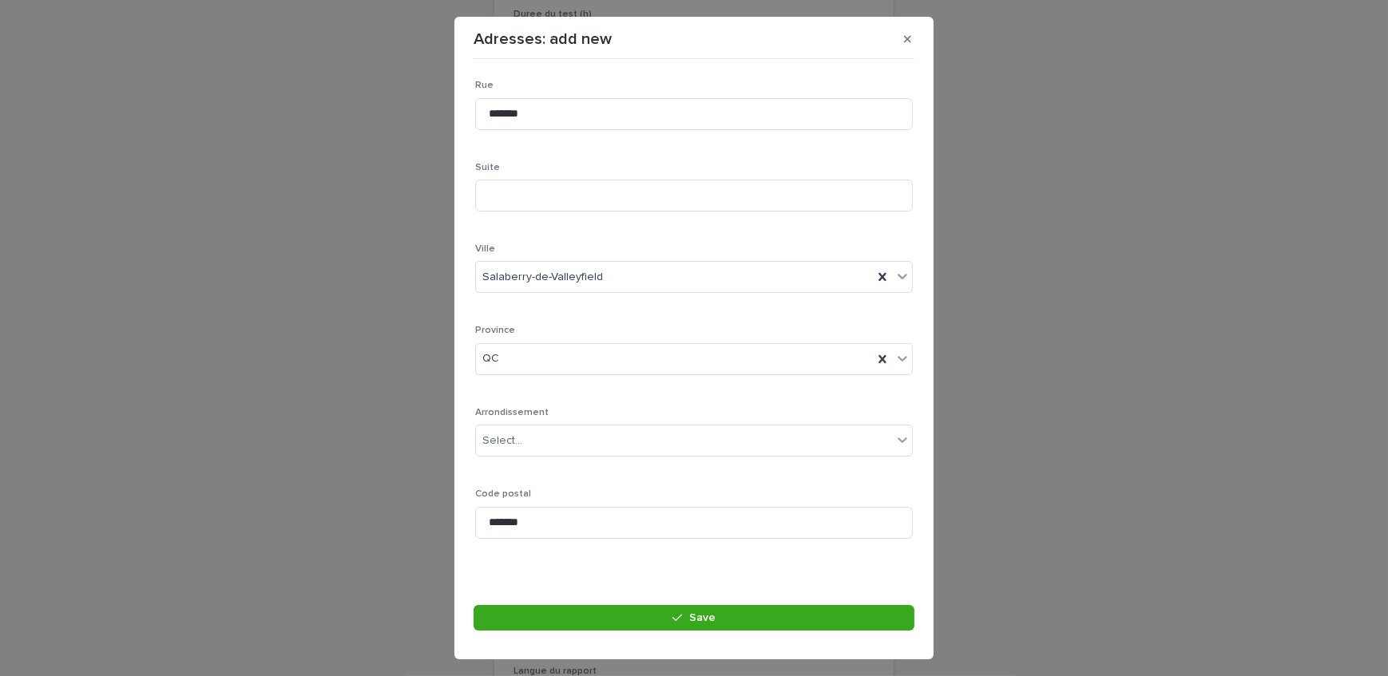
click at [639, 422] on div "Arrondissement Select..." at bounding box center [694, 438] width 438 height 62
click at [616, 609] on button "Save" at bounding box center [694, 618] width 441 height 26
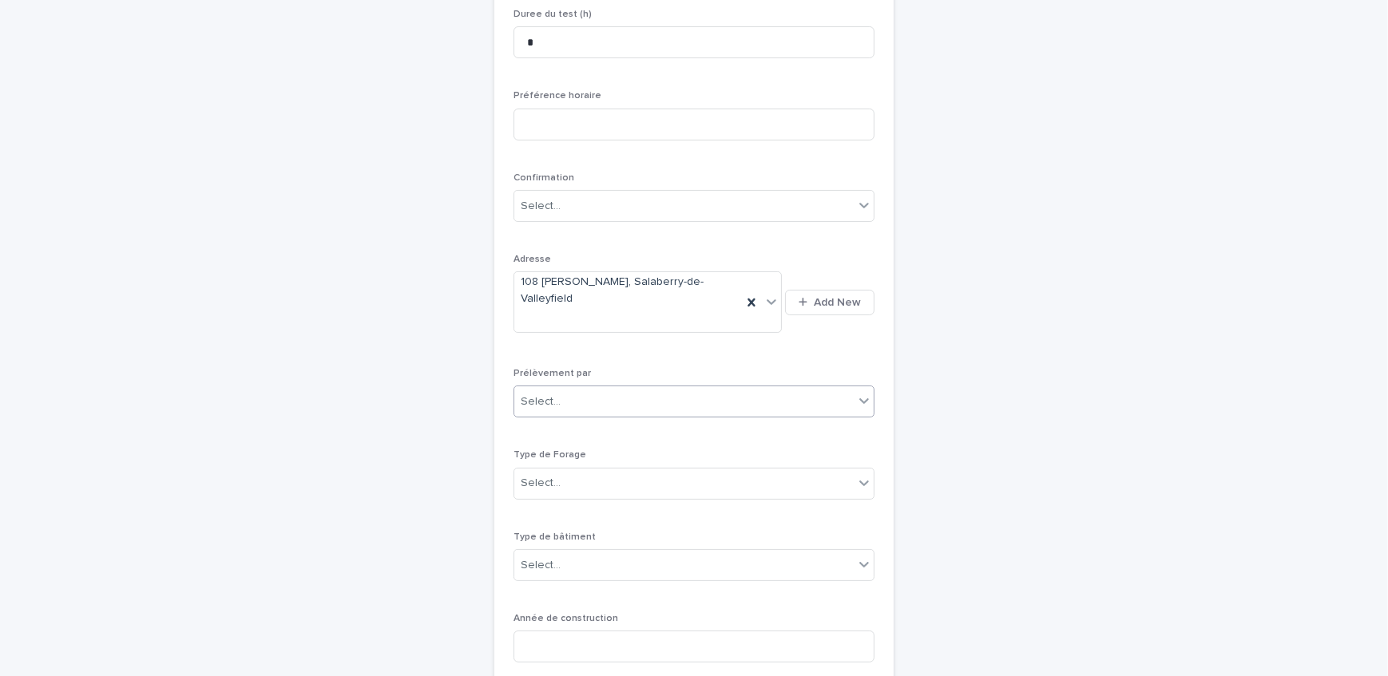
click at [600, 389] on div "Select..." at bounding box center [683, 402] width 339 height 26
click at [598, 404] on div "Multitest" at bounding box center [688, 402] width 359 height 28
click at [611, 470] on div "Select..." at bounding box center [683, 483] width 339 height 26
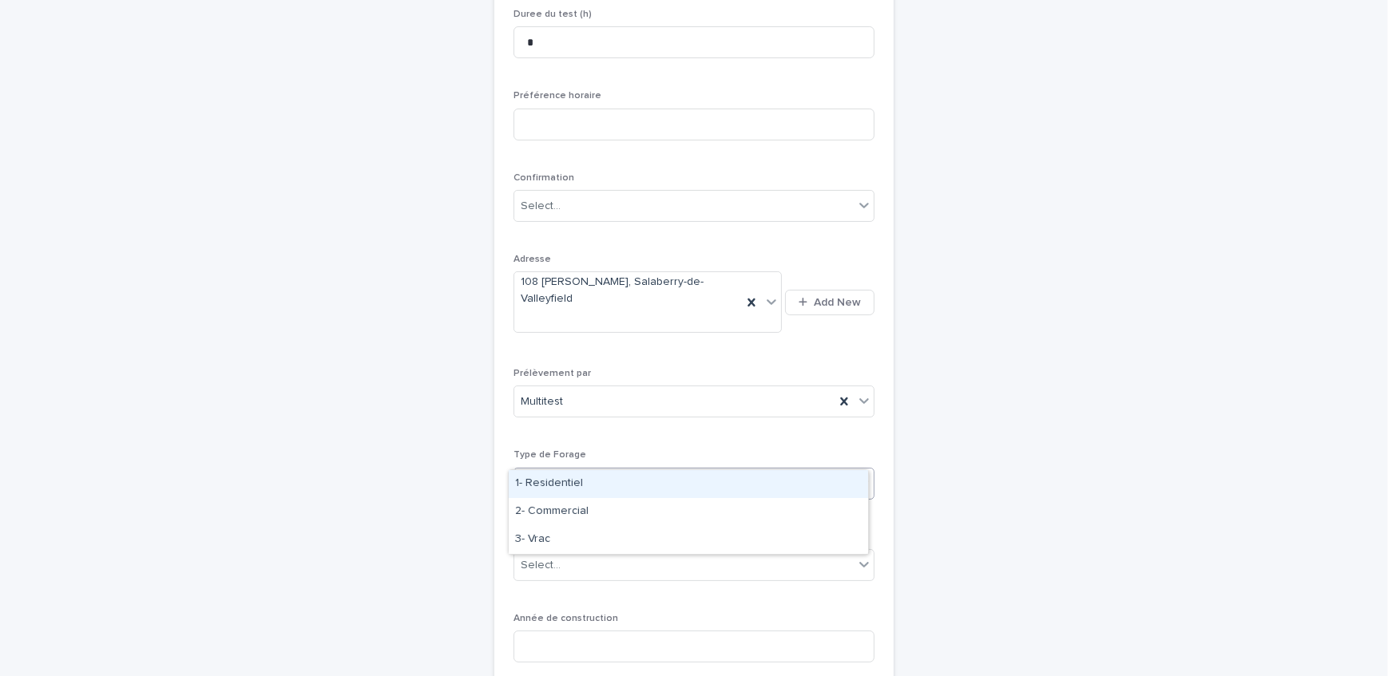
click at [618, 482] on div "1- Residentiel" at bounding box center [688, 484] width 359 height 28
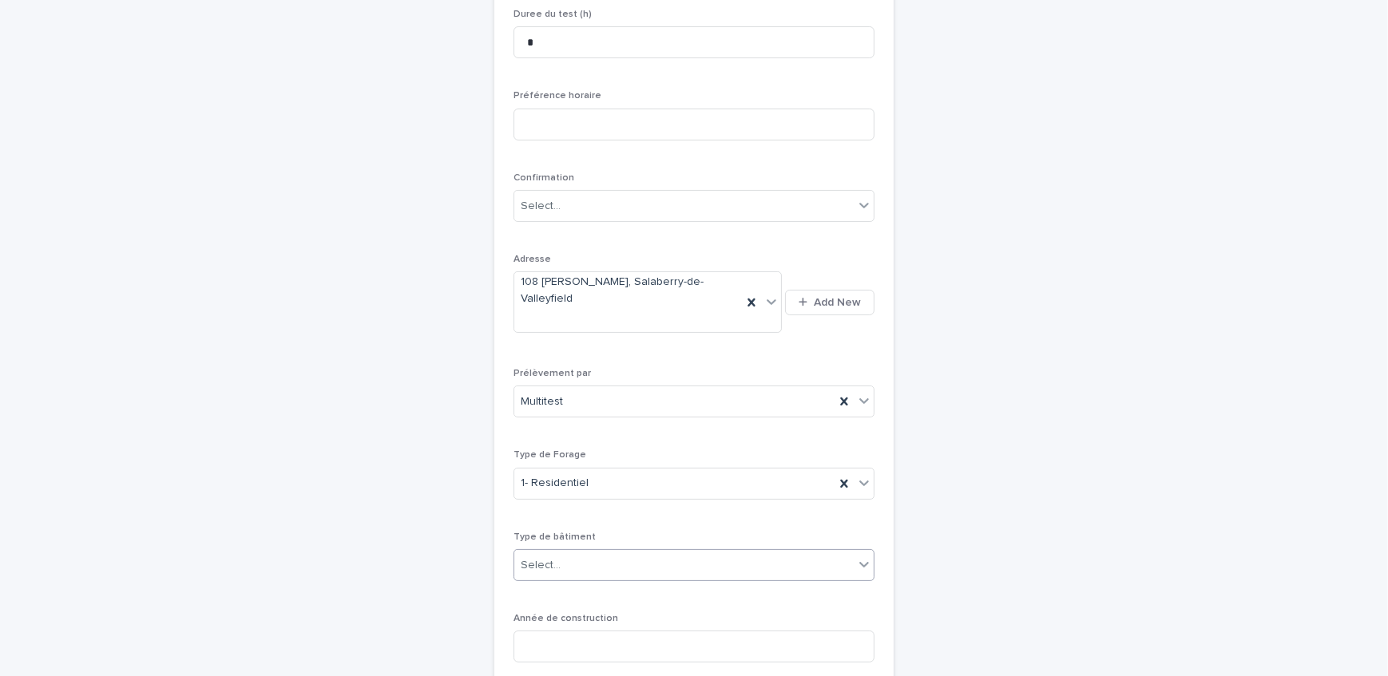
click at [594, 553] on div "Select..." at bounding box center [683, 566] width 339 height 26
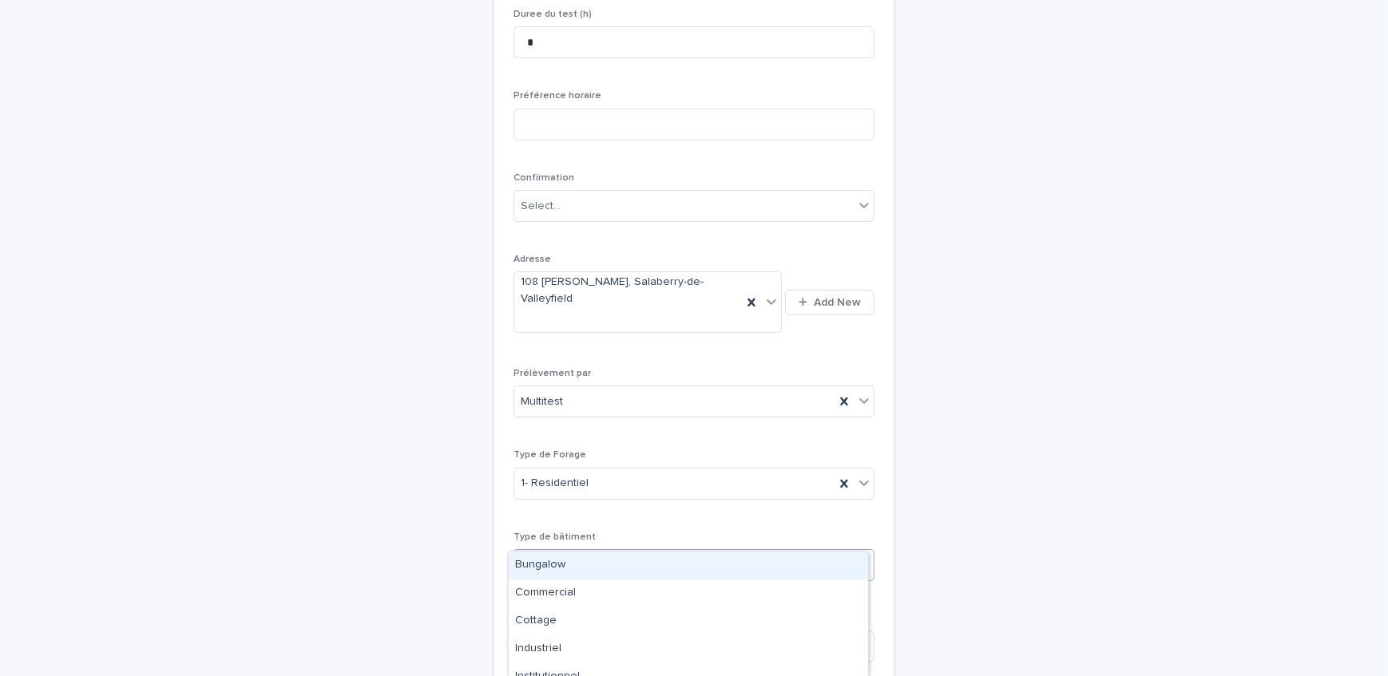
click at [633, 572] on div "Bungalow" at bounding box center [688, 566] width 359 height 28
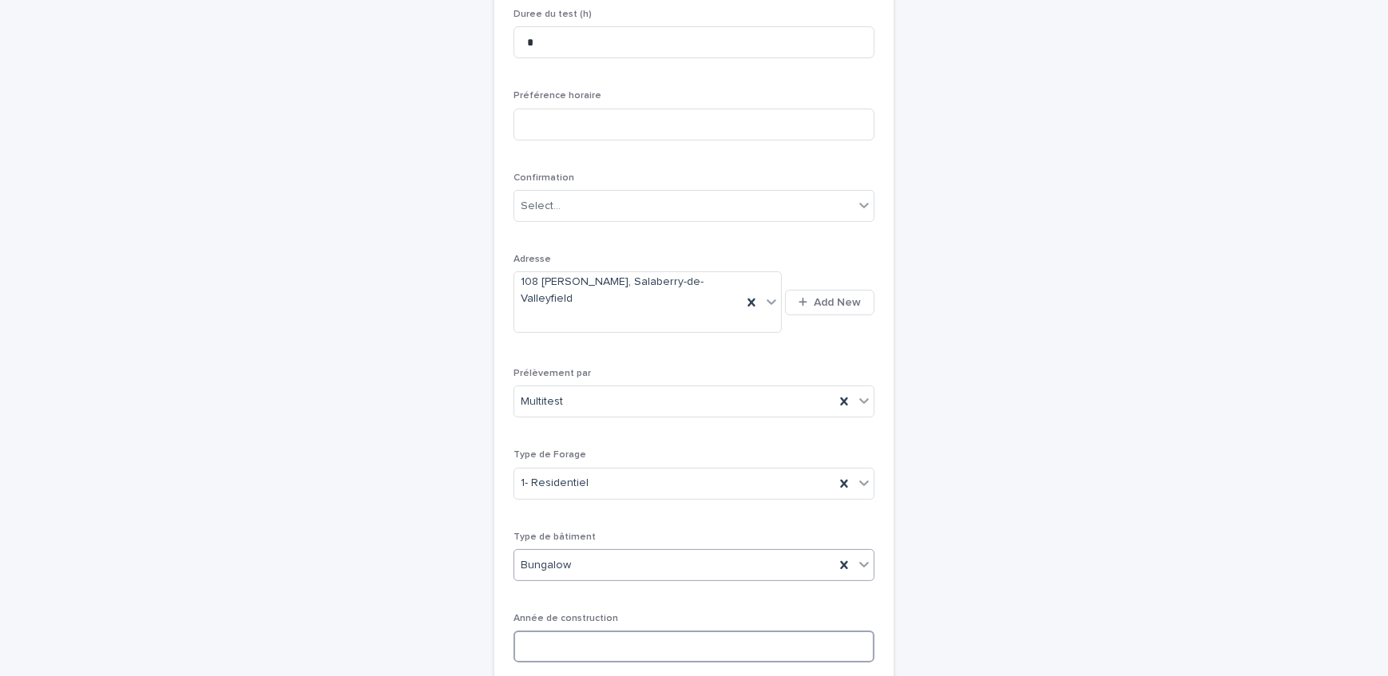
drag, startPoint x: 631, startPoint y: 614, endPoint x: 666, endPoint y: 657, distance: 55.6
click at [637, 631] on input at bounding box center [693, 647] width 361 height 32
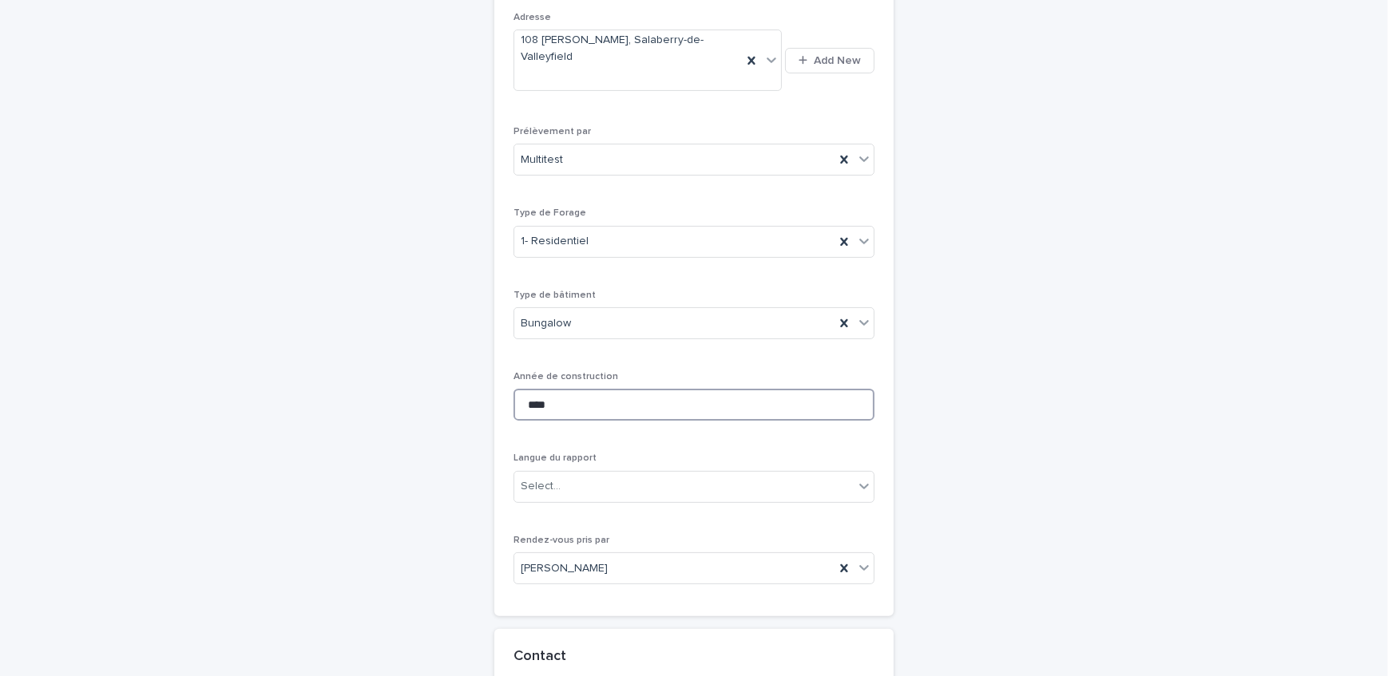
scroll to position [631, 0]
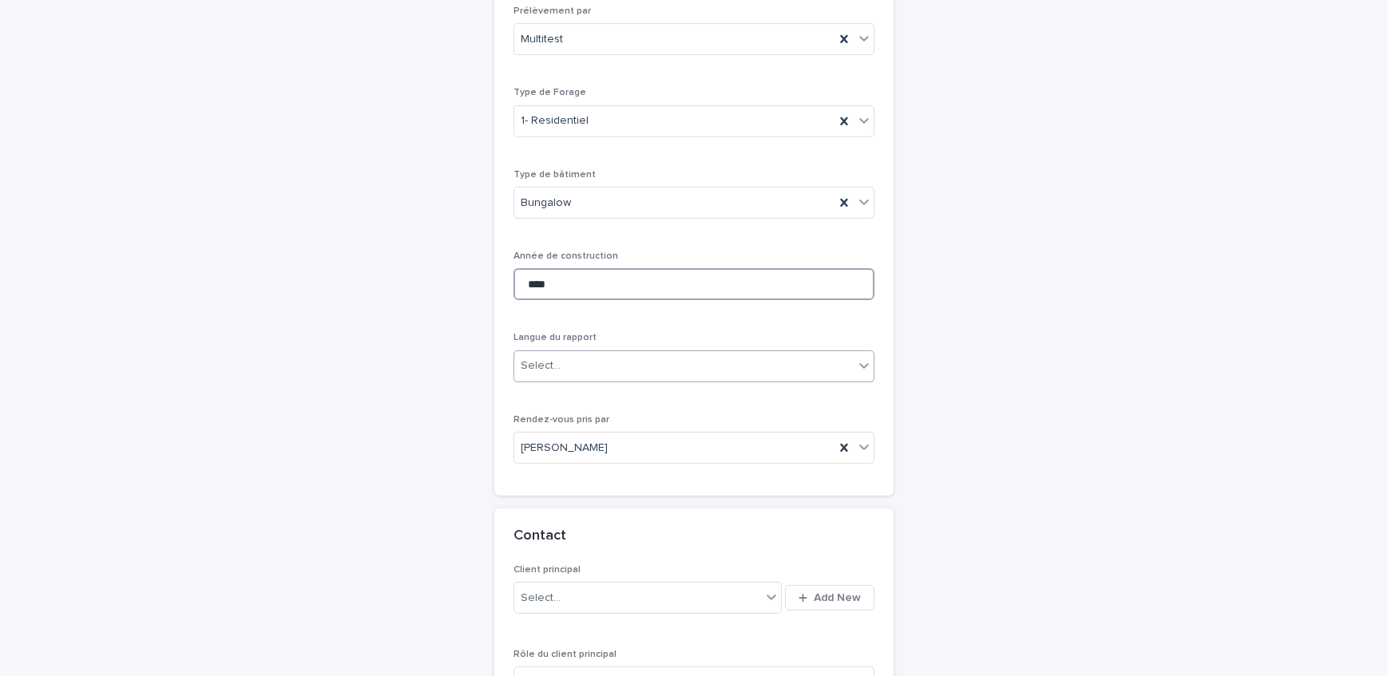
type input "****"
click at [547, 358] on div "Select..." at bounding box center [541, 366] width 40 height 17
click at [582, 367] on div "Français" at bounding box center [688, 366] width 359 height 28
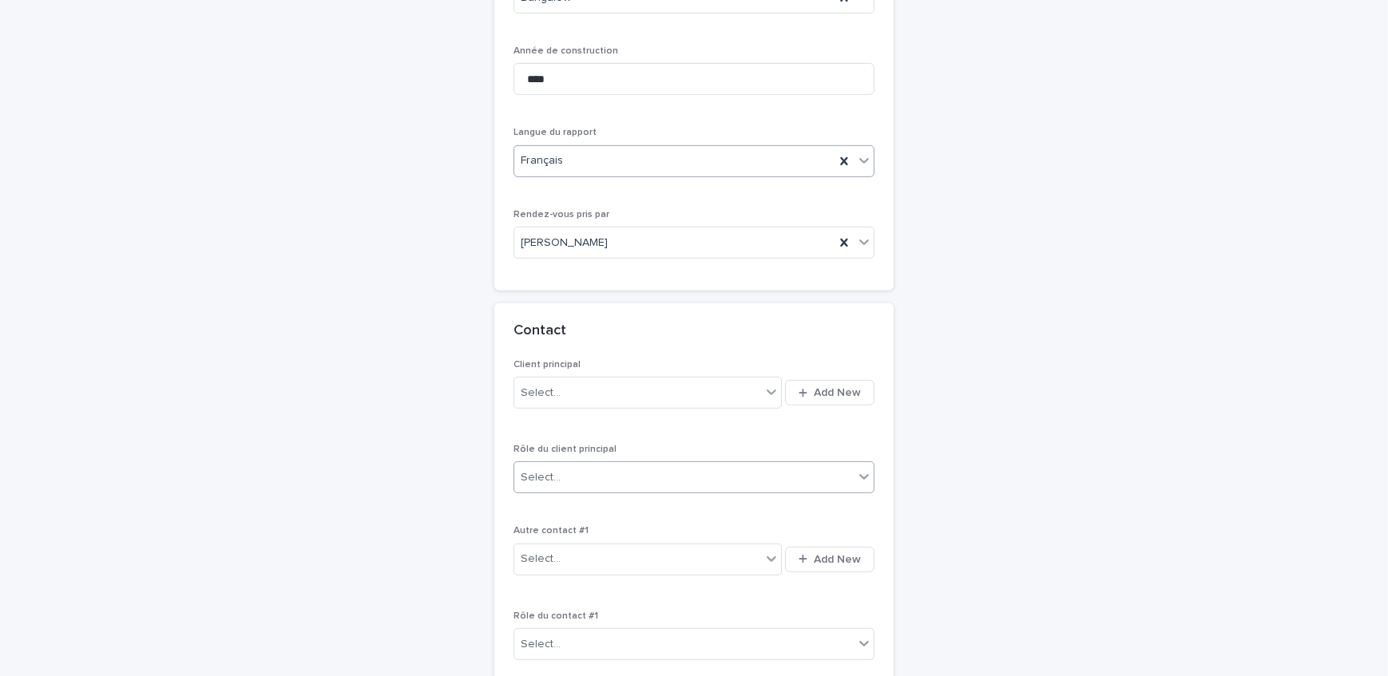
scroll to position [849, 0]
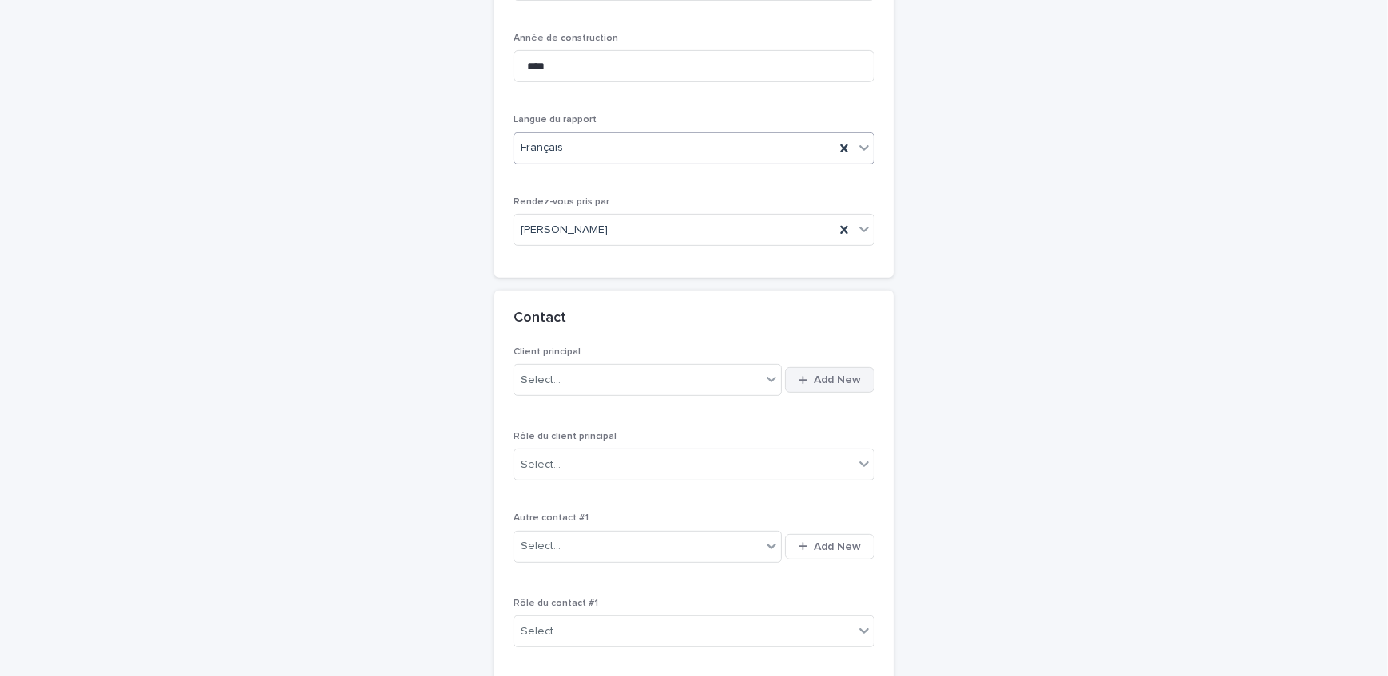
click at [831, 375] on span "Add New" at bounding box center [837, 380] width 47 height 11
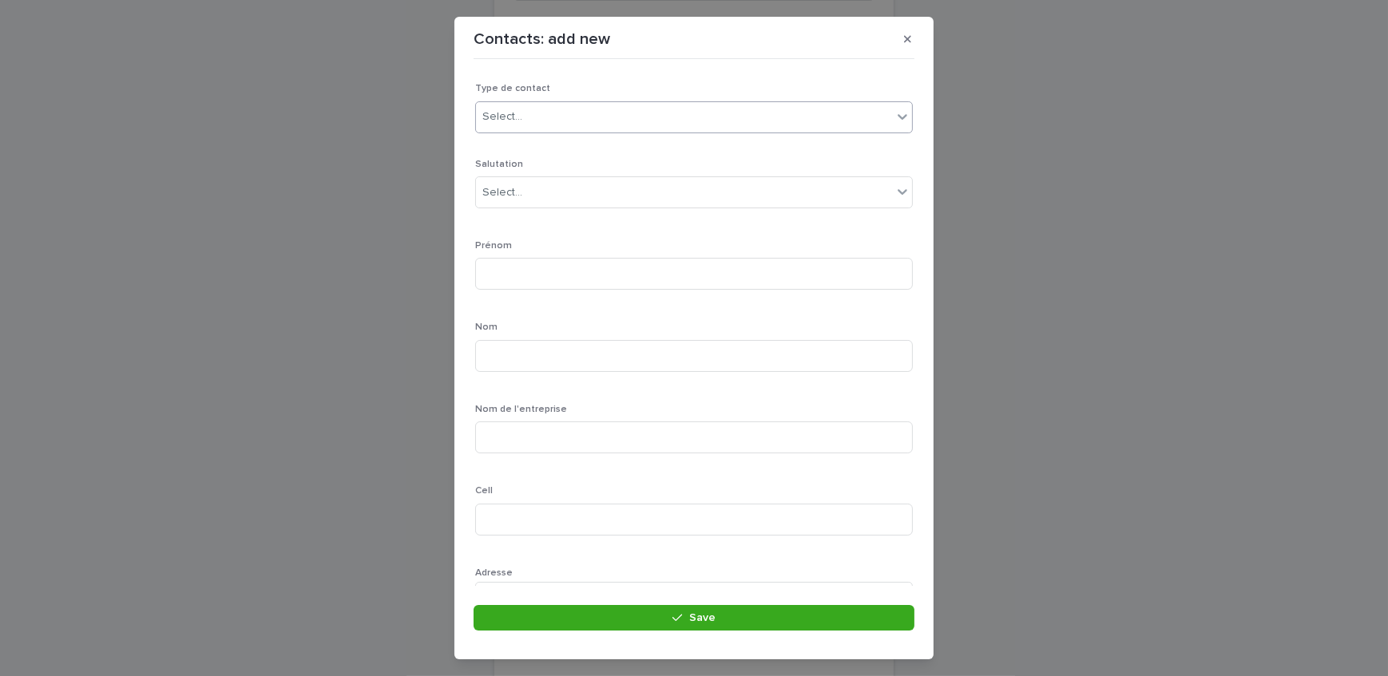
click at [549, 110] on div "Select..." at bounding box center [684, 117] width 416 height 26
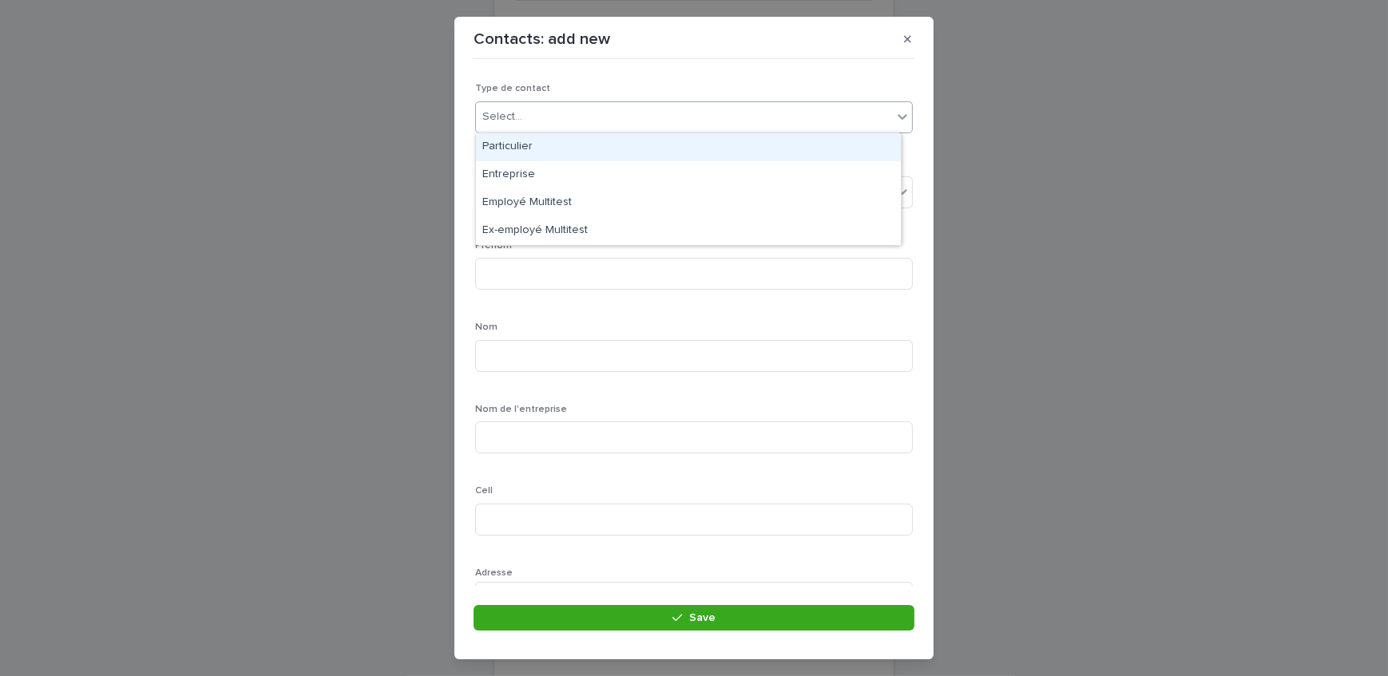
click at [548, 144] on div "Particulier" at bounding box center [688, 147] width 425 height 28
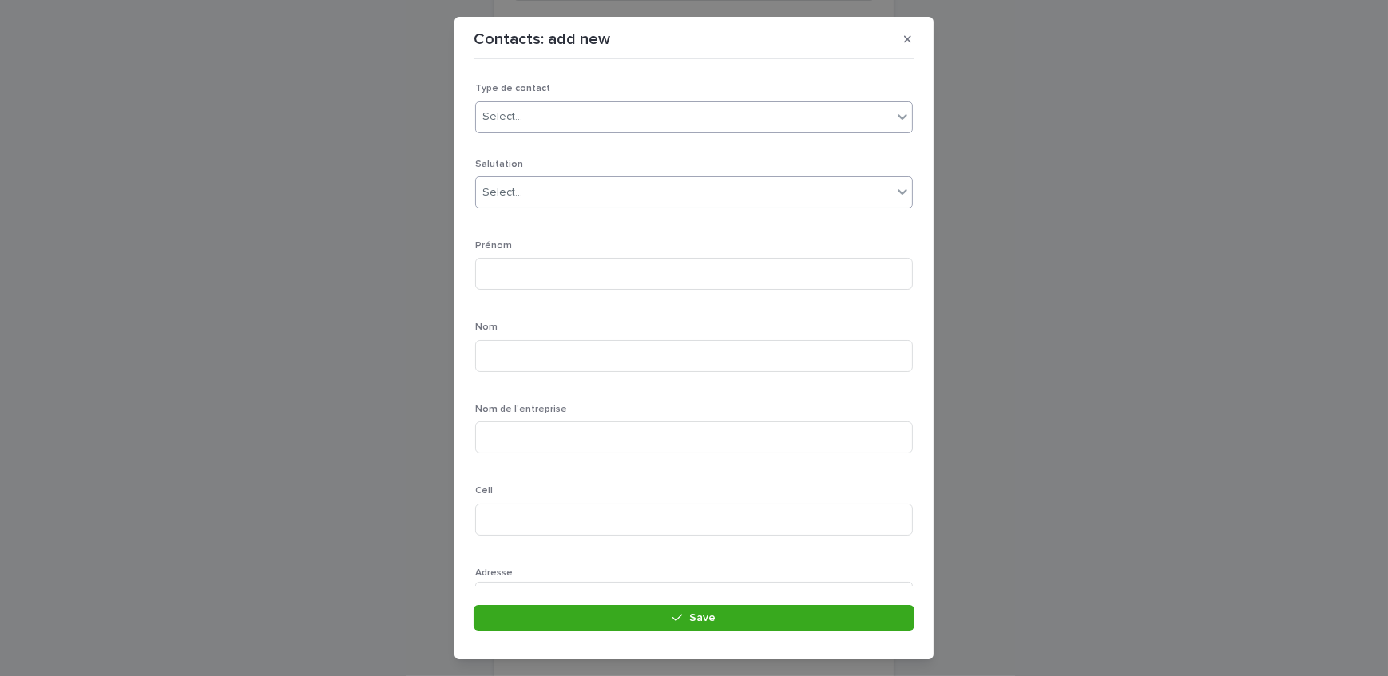
click at [533, 193] on div "Select..." at bounding box center [684, 193] width 416 height 26
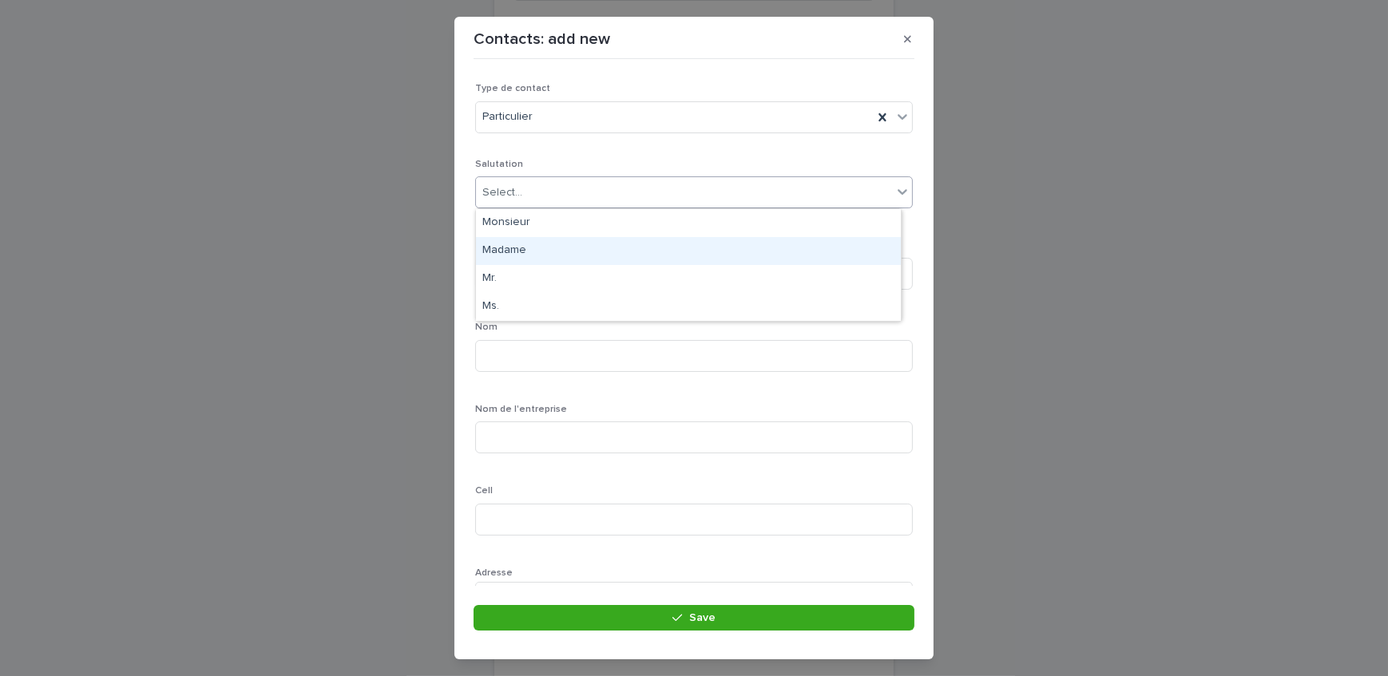
click at [535, 244] on div "Madame" at bounding box center [688, 251] width 425 height 28
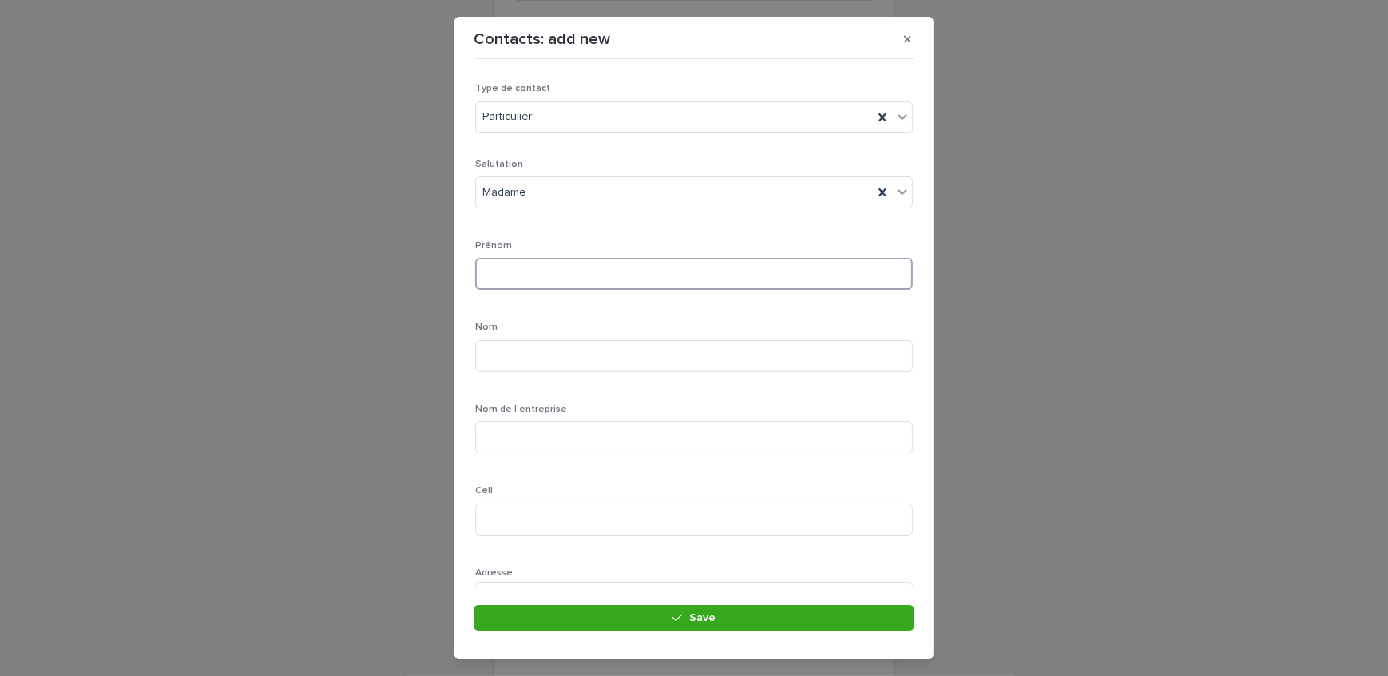
drag, startPoint x: 561, startPoint y: 272, endPoint x: 589, endPoint y: 284, distance: 31.5
click at [561, 272] on input at bounding box center [694, 274] width 438 height 32
click at [622, 277] on input at bounding box center [694, 274] width 438 height 32
click at [674, 271] on input at bounding box center [694, 274] width 438 height 32
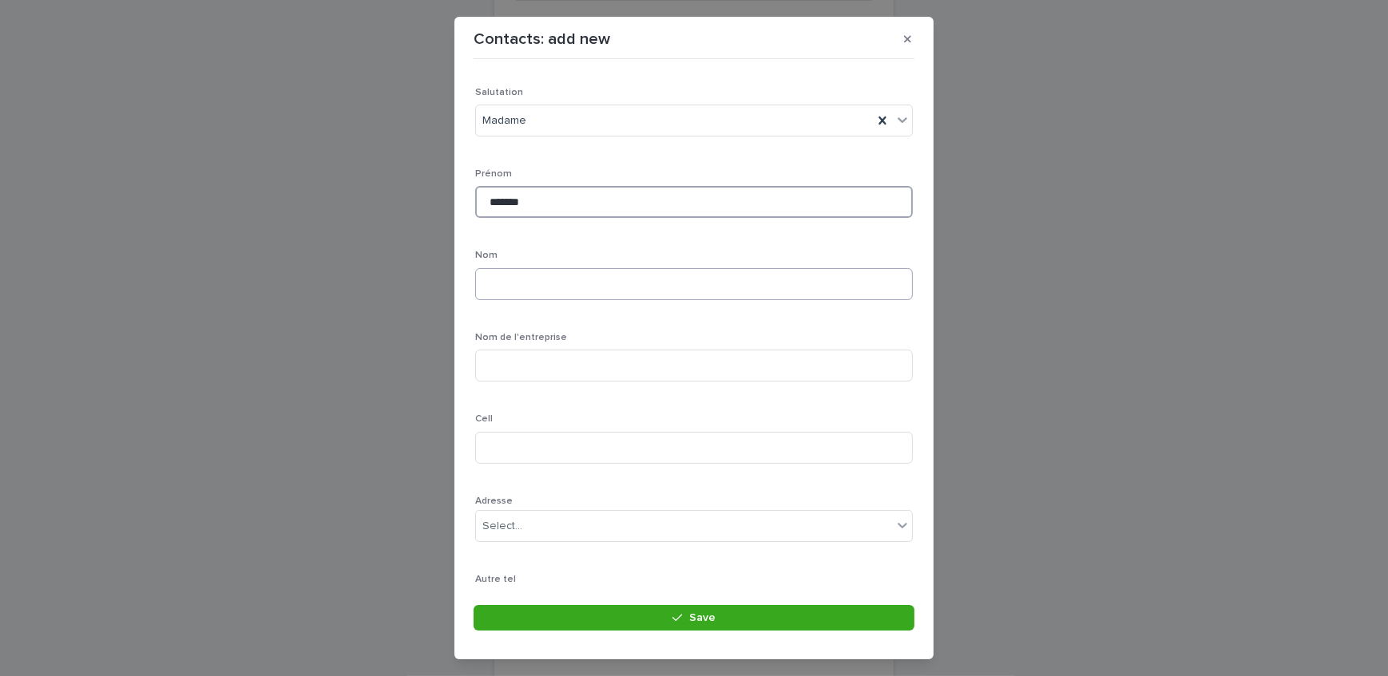
type input "*******"
click at [636, 287] on input at bounding box center [694, 284] width 438 height 32
type input "****"
click at [560, 448] on input at bounding box center [694, 448] width 438 height 32
click at [551, 371] on input at bounding box center [694, 366] width 438 height 32
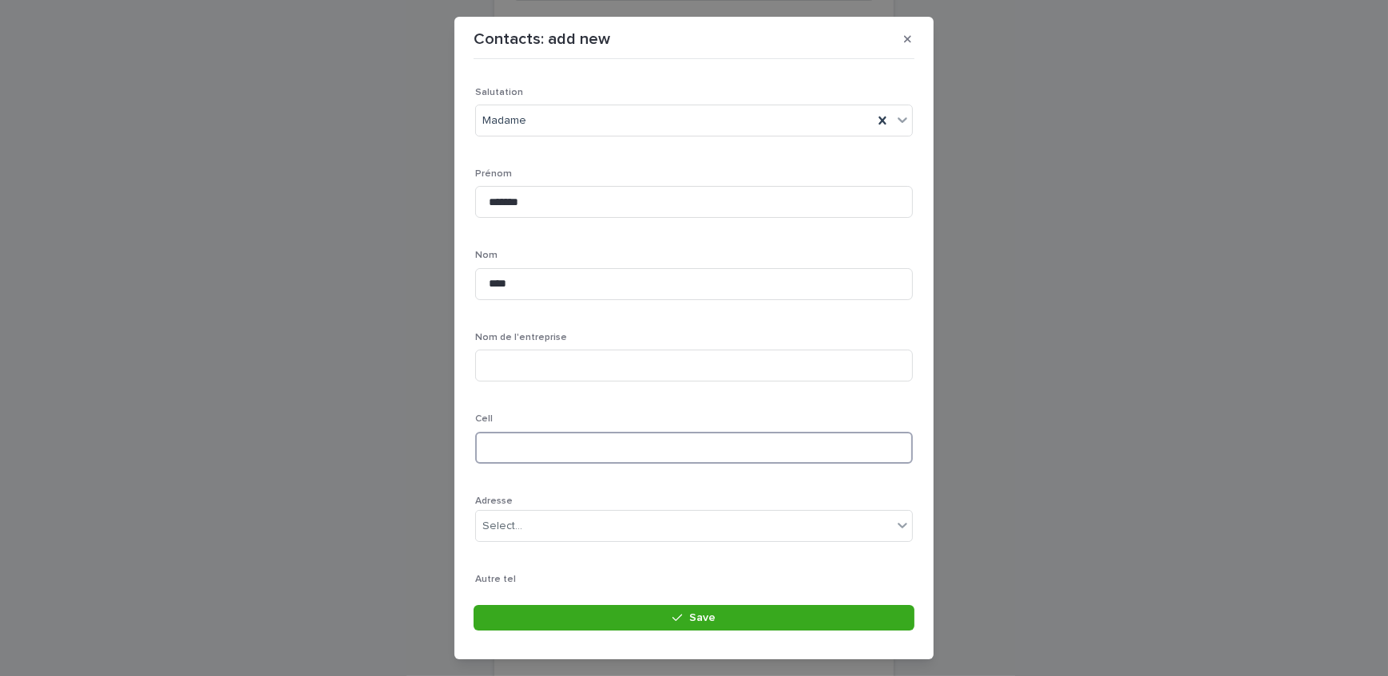
click at [496, 450] on input at bounding box center [694, 448] width 438 height 32
type input "**********"
click at [545, 375] on div "Select..." at bounding box center [684, 381] width 416 height 26
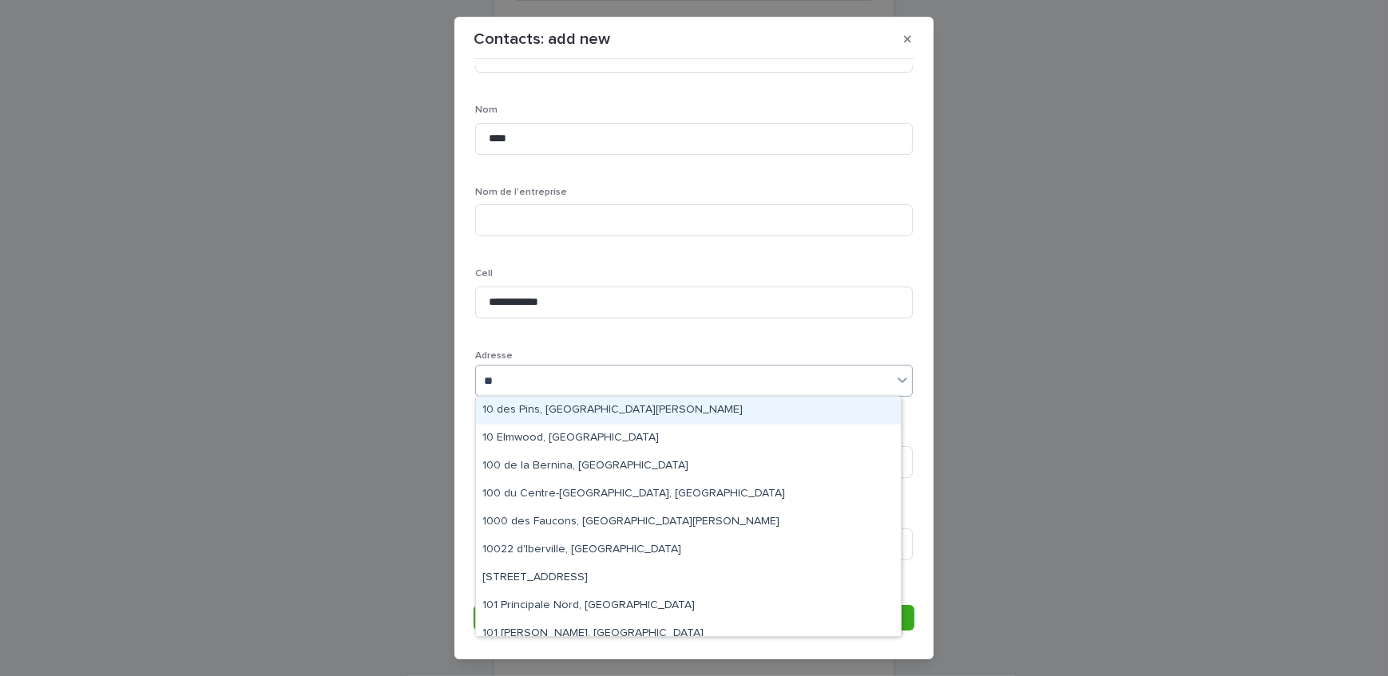
type input "***"
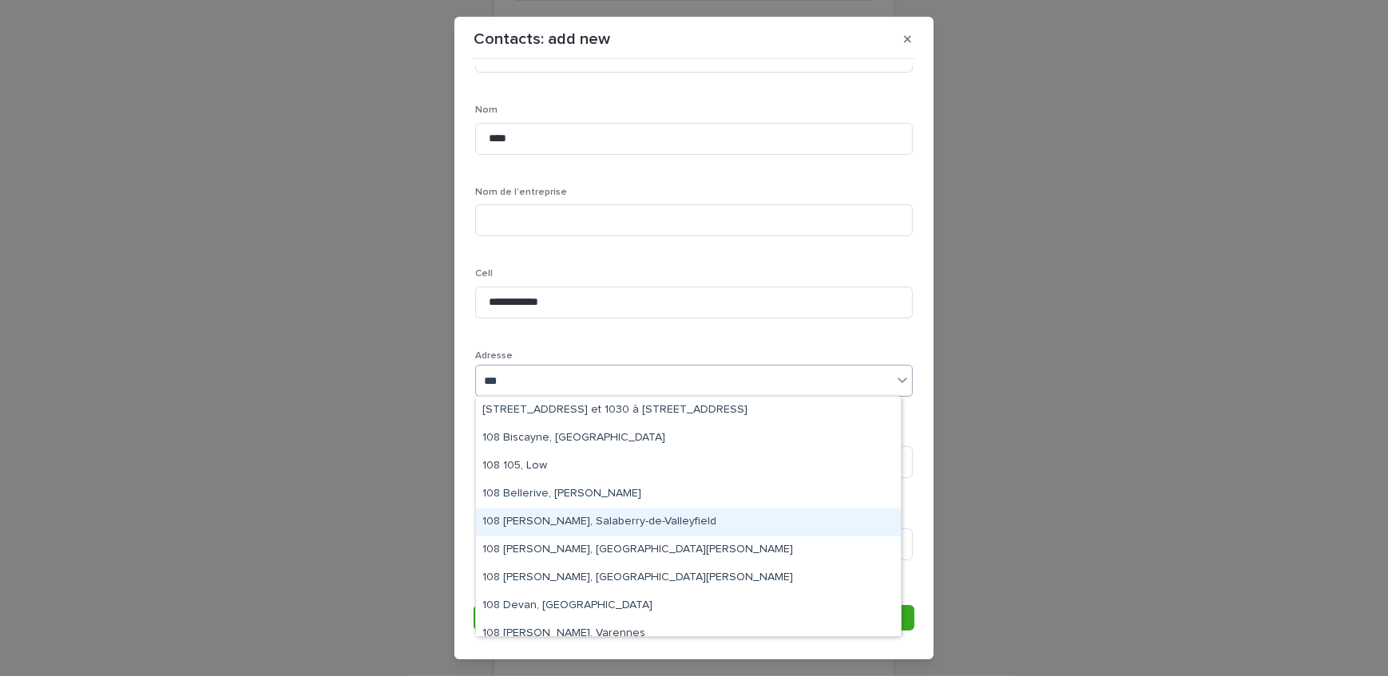
click at [606, 522] on div "108 [PERSON_NAME], Salaberry-de-Valleyfield" at bounding box center [688, 523] width 425 height 28
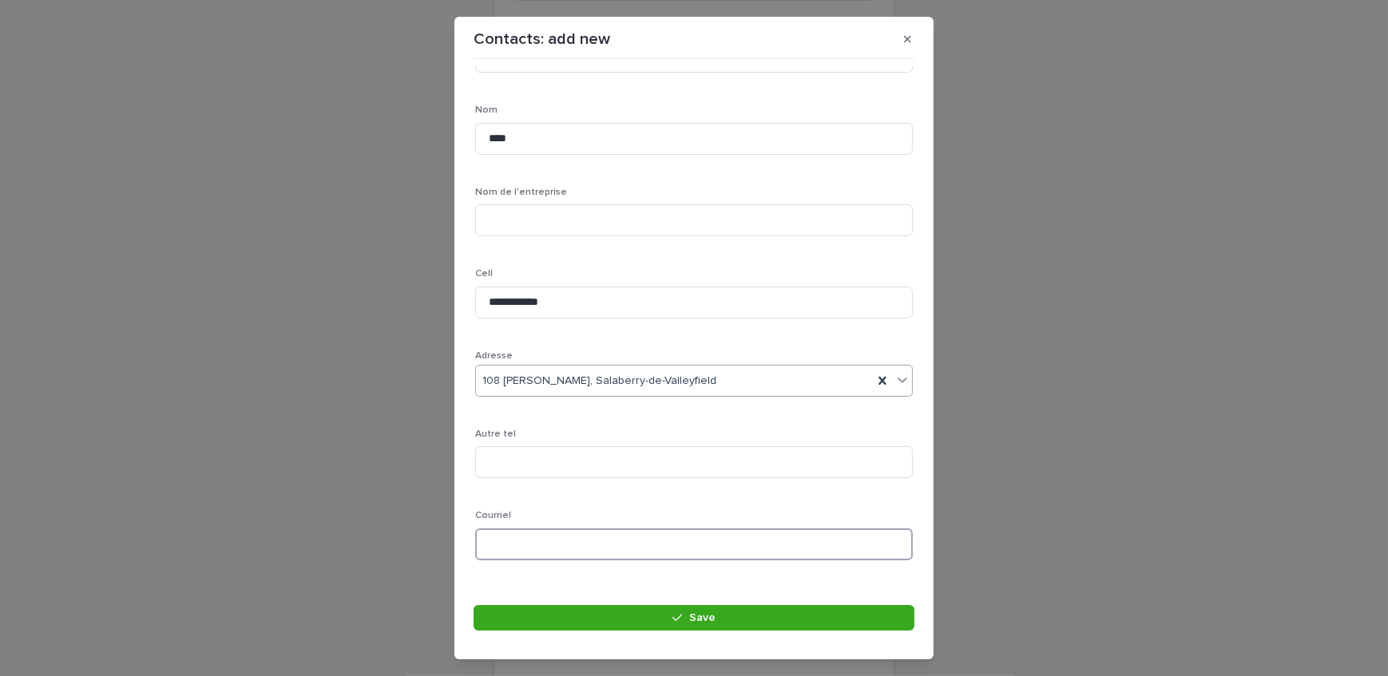
click at [554, 539] on input at bounding box center [694, 545] width 438 height 32
click at [491, 463] on input at bounding box center [694, 462] width 438 height 32
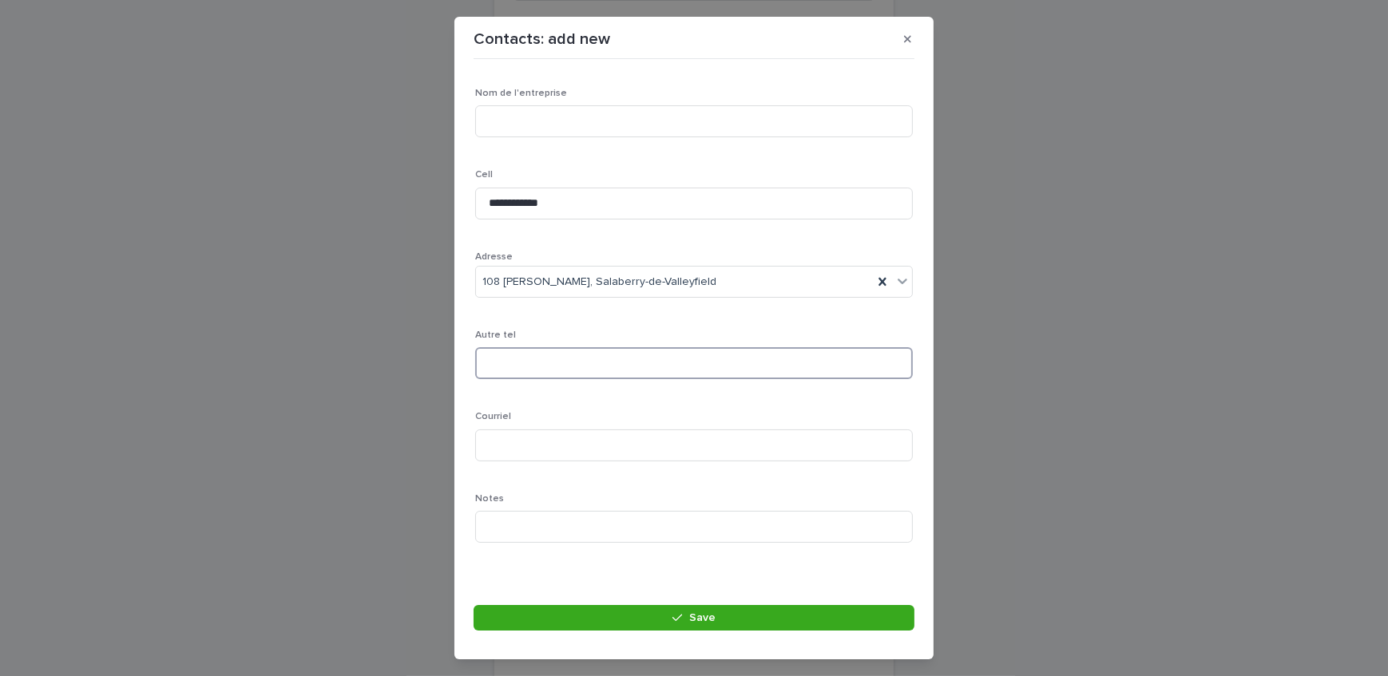
scroll to position [321, 0]
click at [522, 355] on input at bounding box center [694, 359] width 438 height 32
type input "**********"
click at [551, 434] on input at bounding box center [694, 441] width 438 height 32
click at [632, 447] on input at bounding box center [694, 441] width 438 height 32
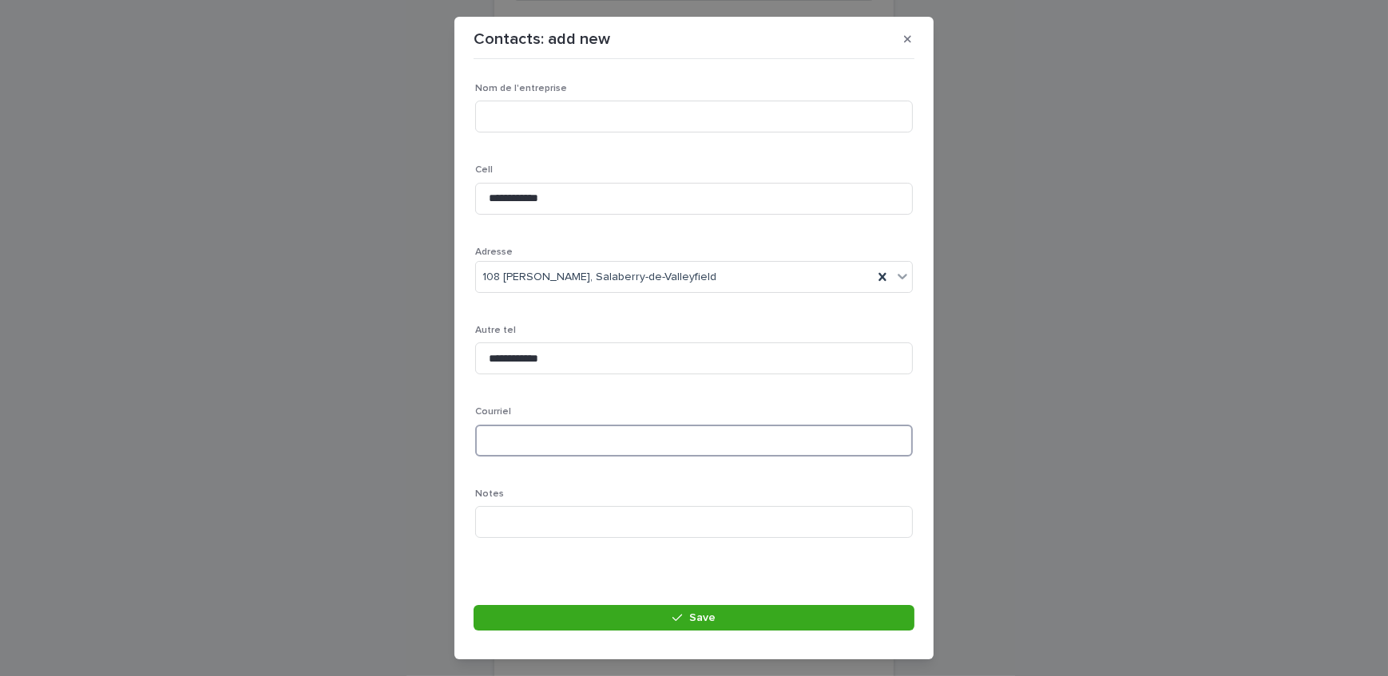
click at [623, 437] on input at bounding box center [694, 441] width 438 height 32
click at [581, 441] on input "**********" at bounding box center [694, 441] width 438 height 32
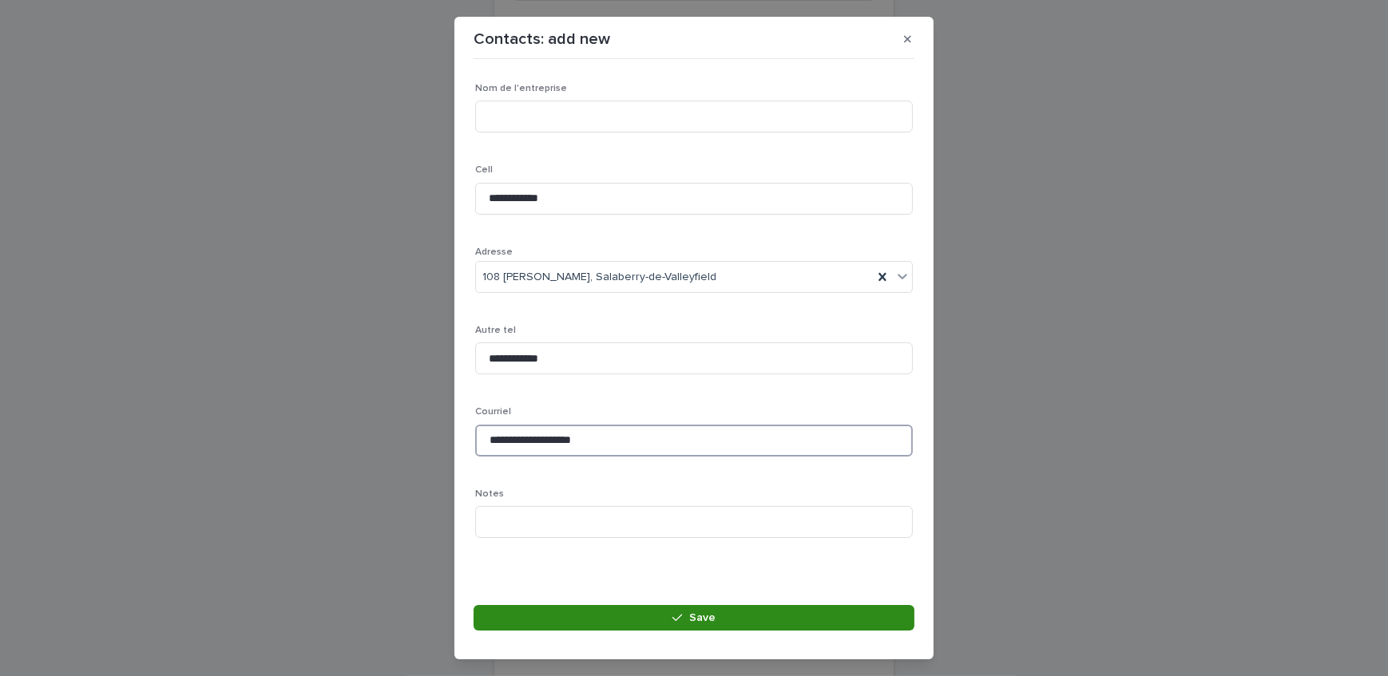
type input "**********"
click at [615, 617] on button "Save" at bounding box center [694, 618] width 441 height 26
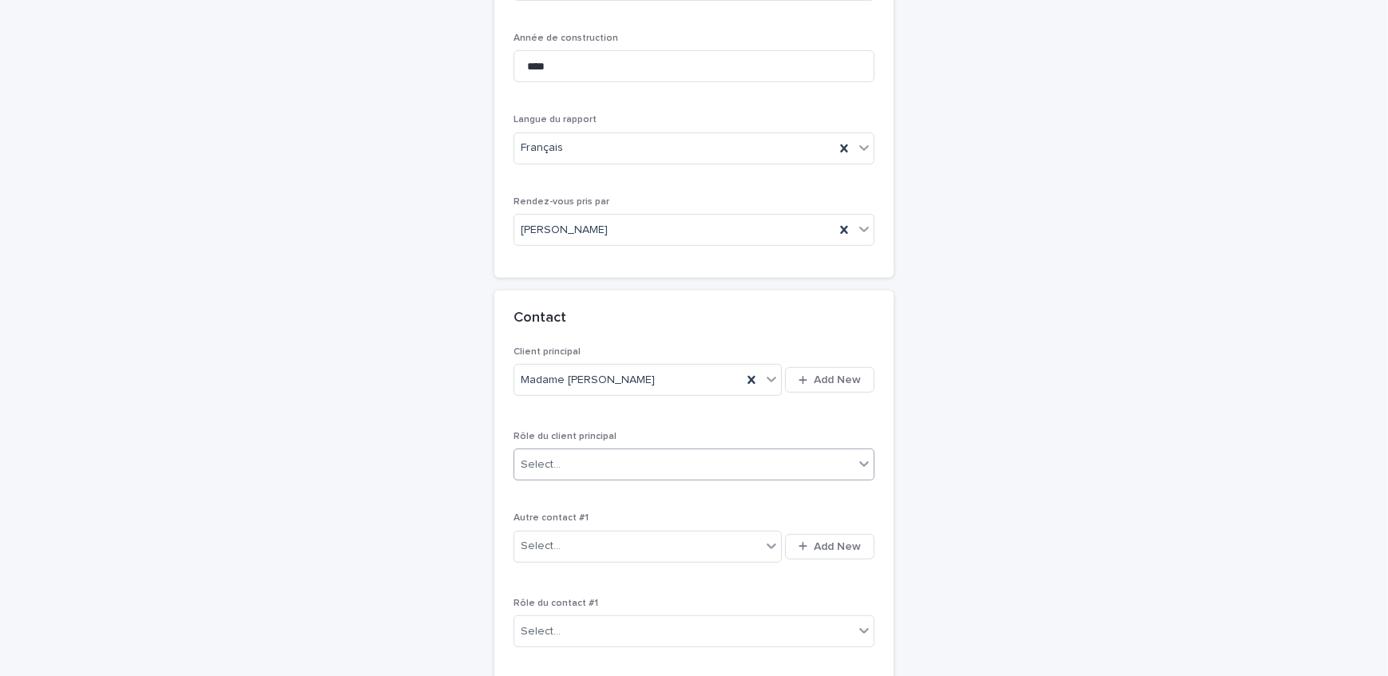
click at [677, 452] on div "Select..." at bounding box center [683, 465] width 339 height 26
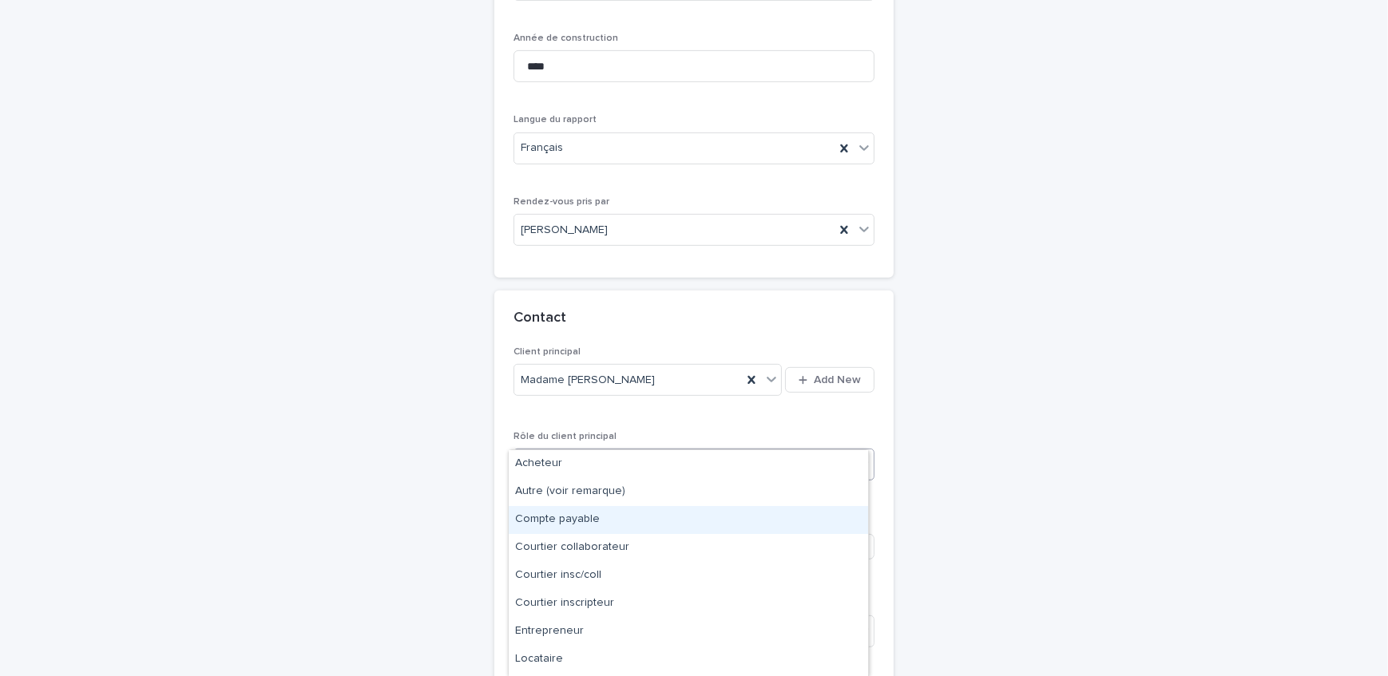
scroll to position [53, 0]
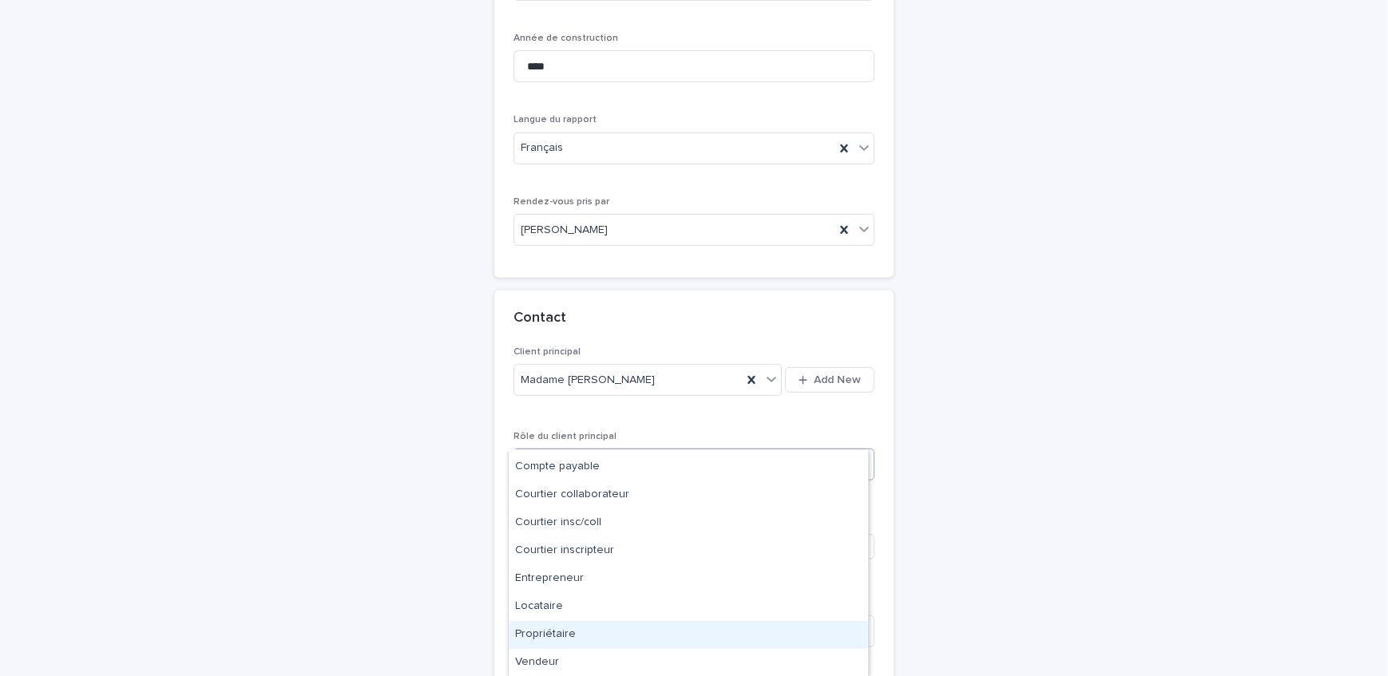
click at [605, 633] on div "Propriétaire" at bounding box center [688, 635] width 359 height 28
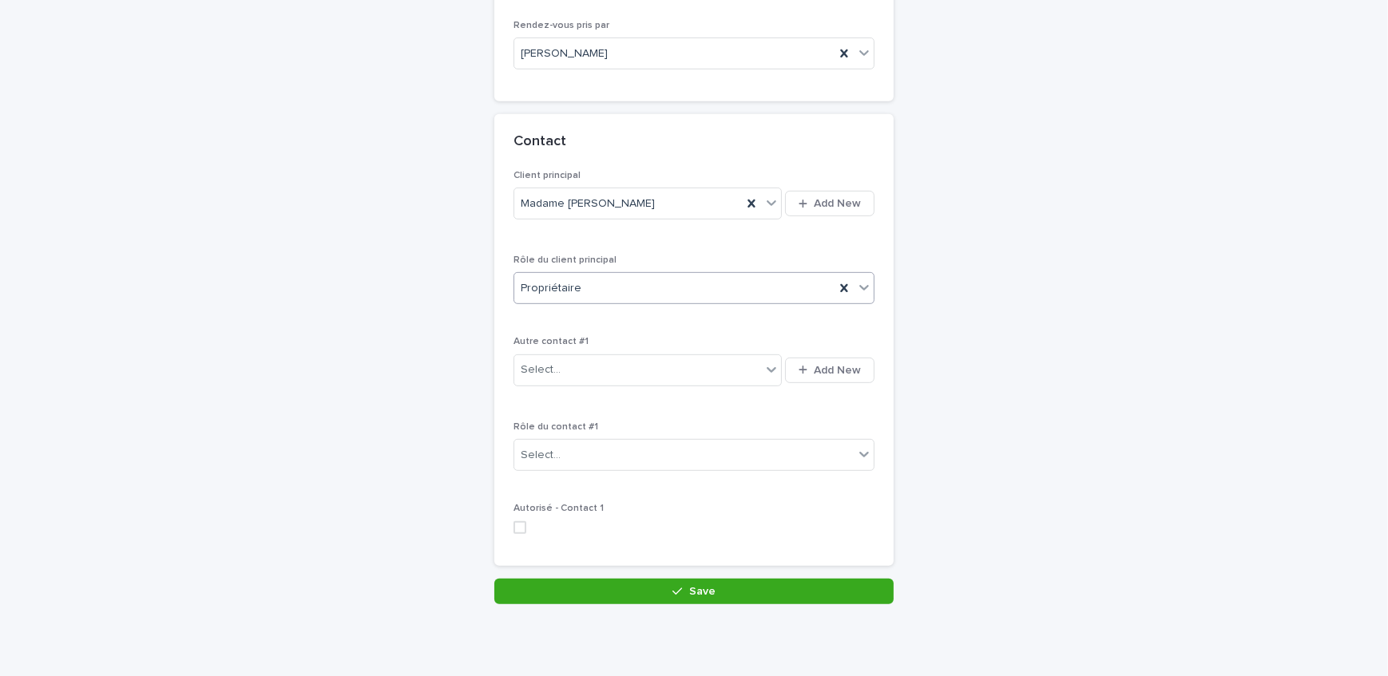
scroll to position [1046, 0]
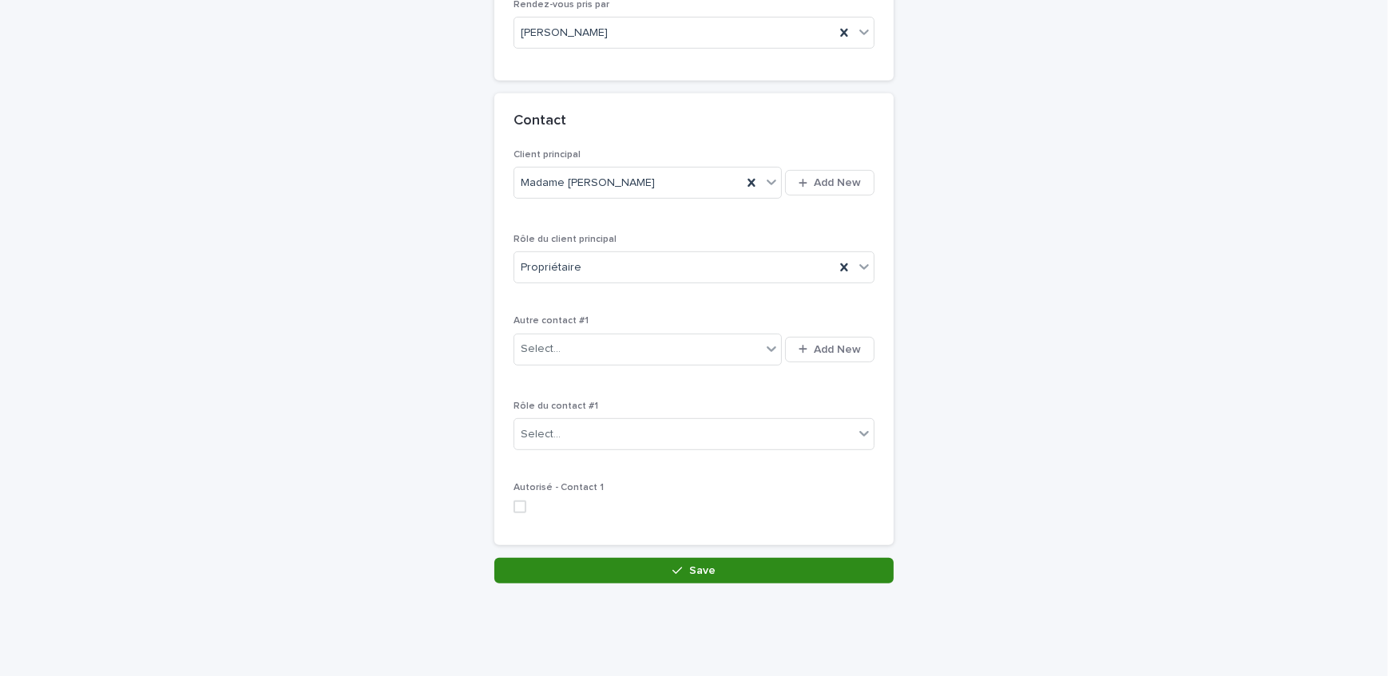
click at [590, 558] on button "Save" at bounding box center [693, 571] width 399 height 26
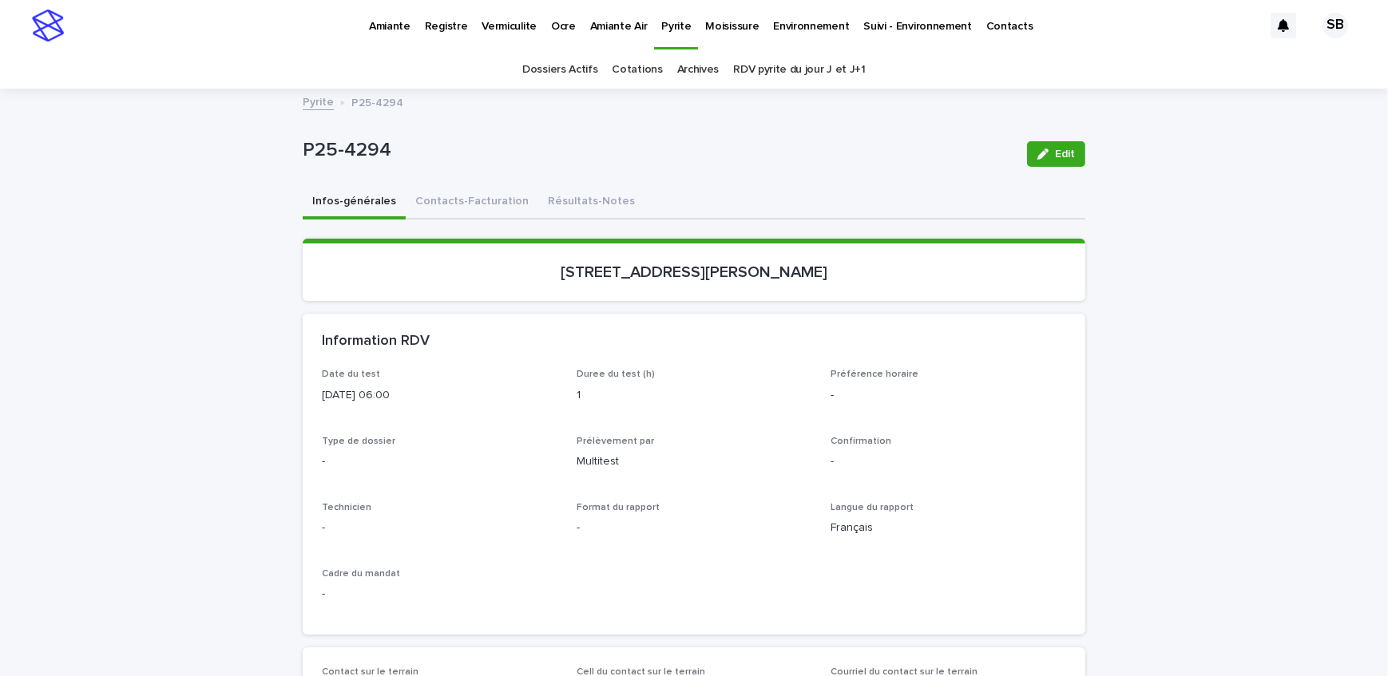
click at [1069, 159] on button "Edit" at bounding box center [1056, 154] width 58 height 26
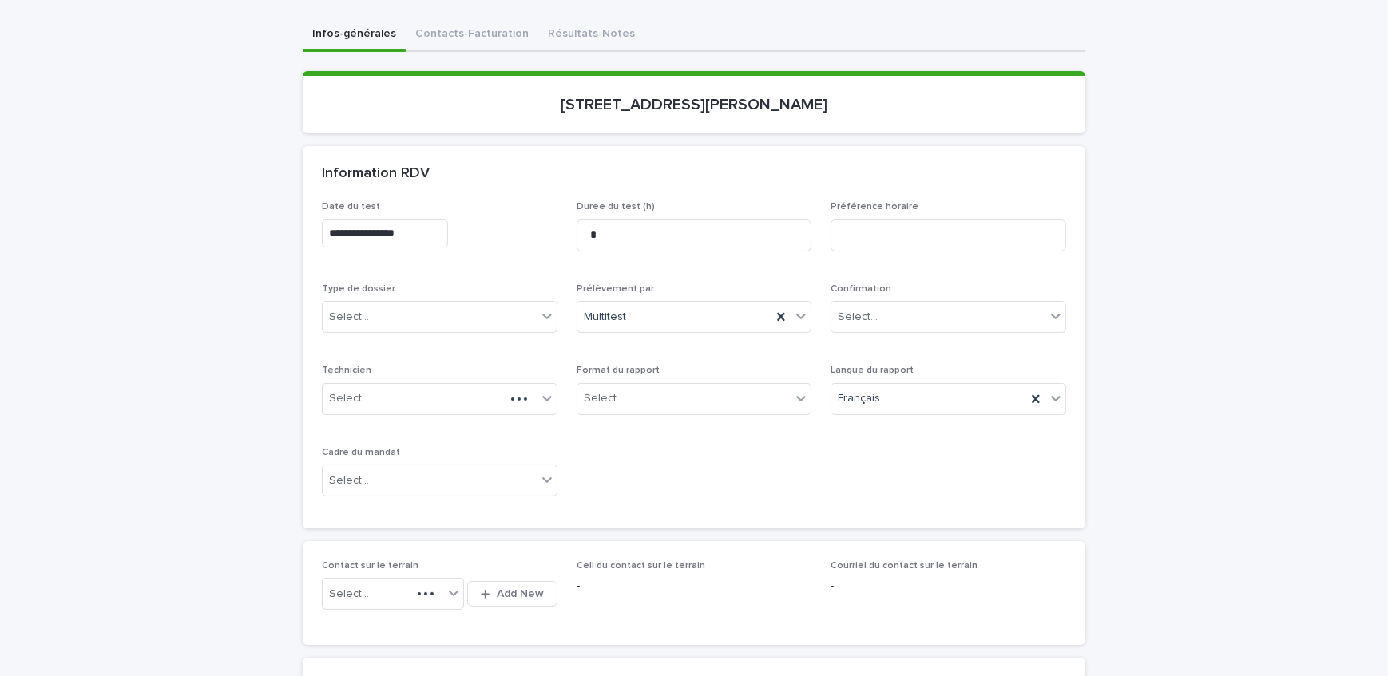
scroll to position [217, 0]
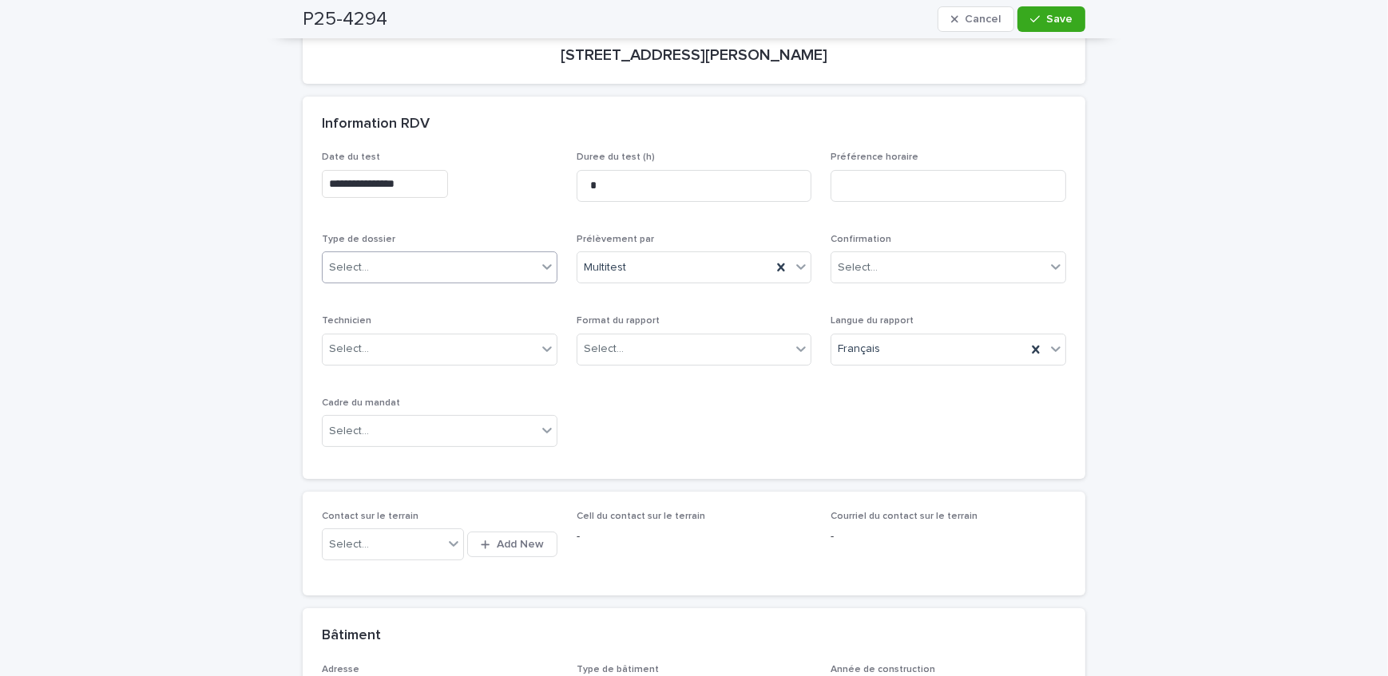
click at [432, 252] on div "Select..." at bounding box center [440, 268] width 236 height 32
click at [434, 300] on div "Échantillonnage" at bounding box center [434, 297] width 234 height 28
click at [632, 351] on div "Select..." at bounding box center [684, 349] width 214 height 26
click at [643, 379] on div "Électronique" at bounding box center [689, 378] width 234 height 28
click at [464, 434] on div "Select..." at bounding box center [430, 431] width 214 height 26
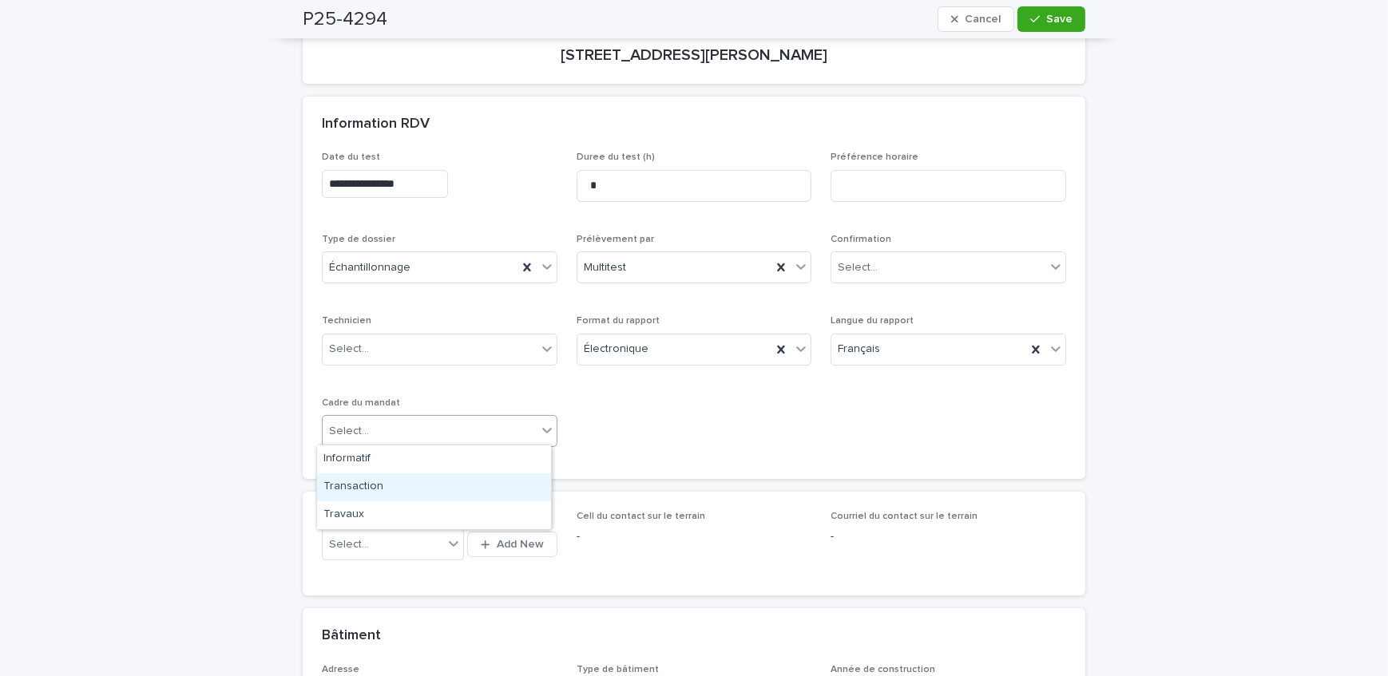
click at [445, 487] on div "Transaction" at bounding box center [434, 488] width 234 height 28
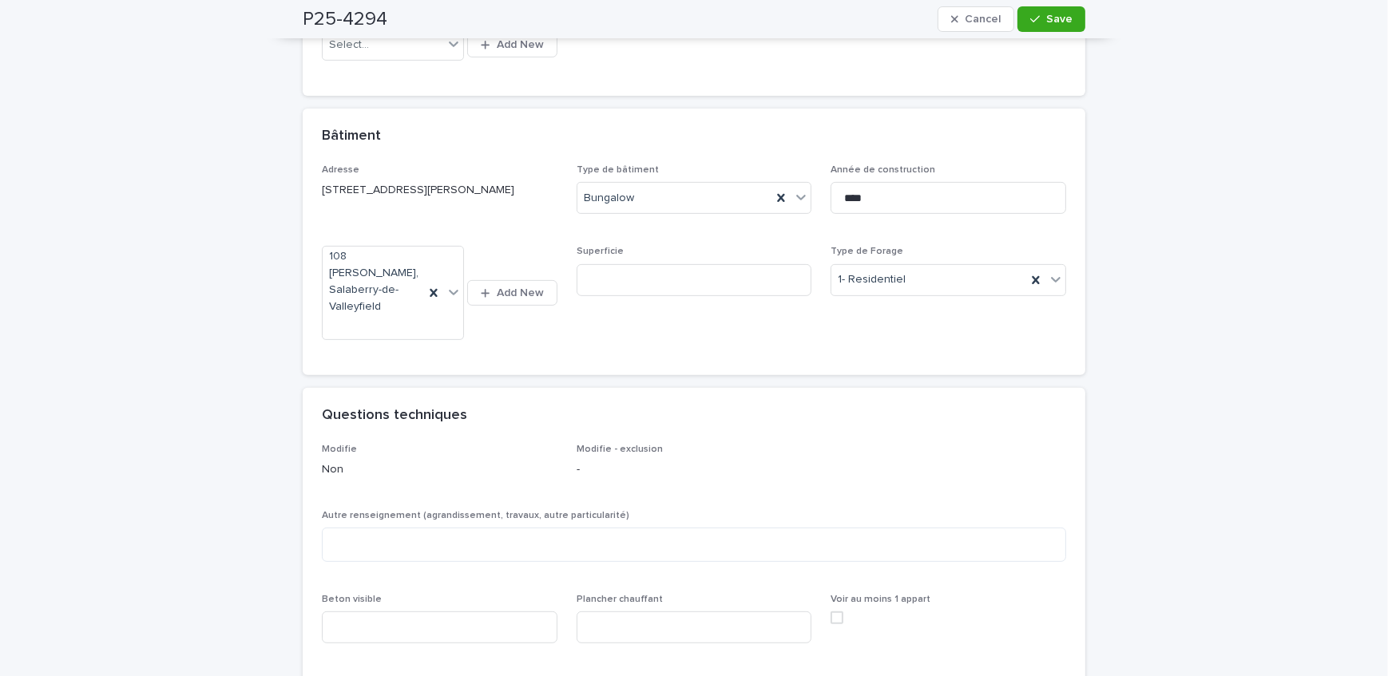
scroll to position [799, 0]
click at [412, 527] on textarea at bounding box center [694, 544] width 744 height 34
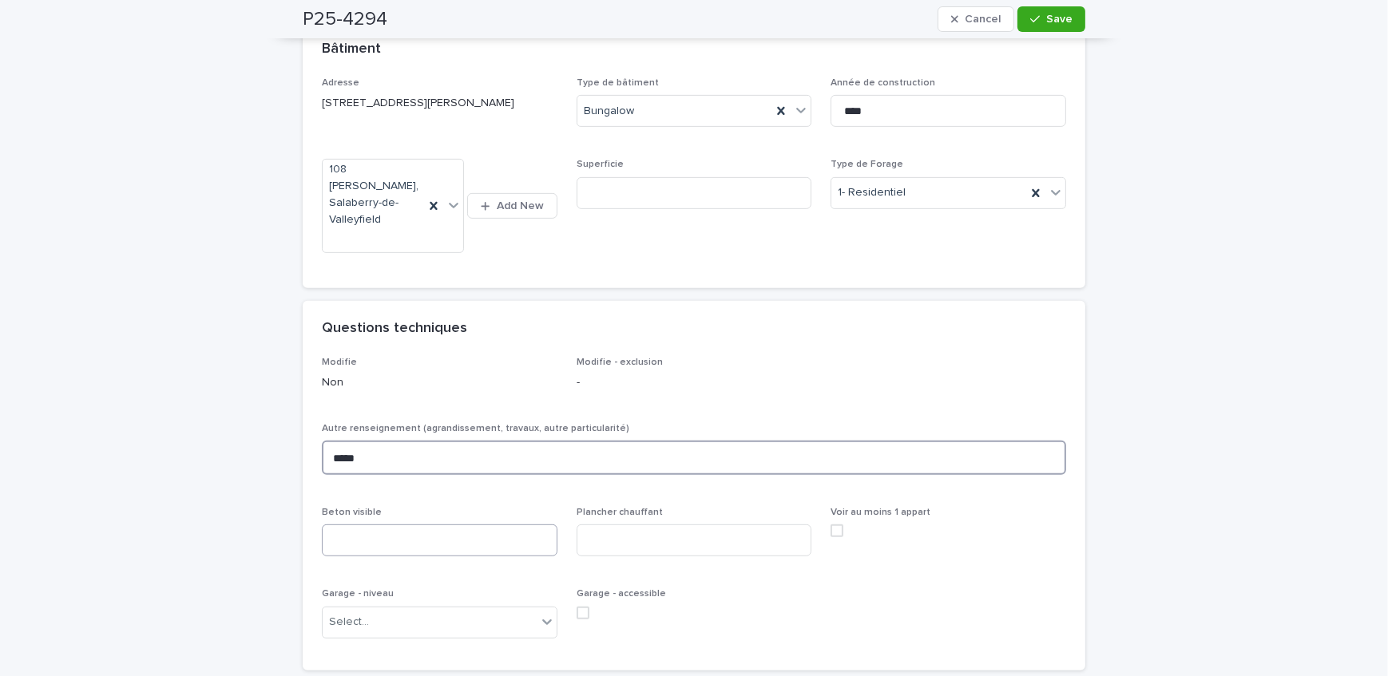
scroll to position [943, 0]
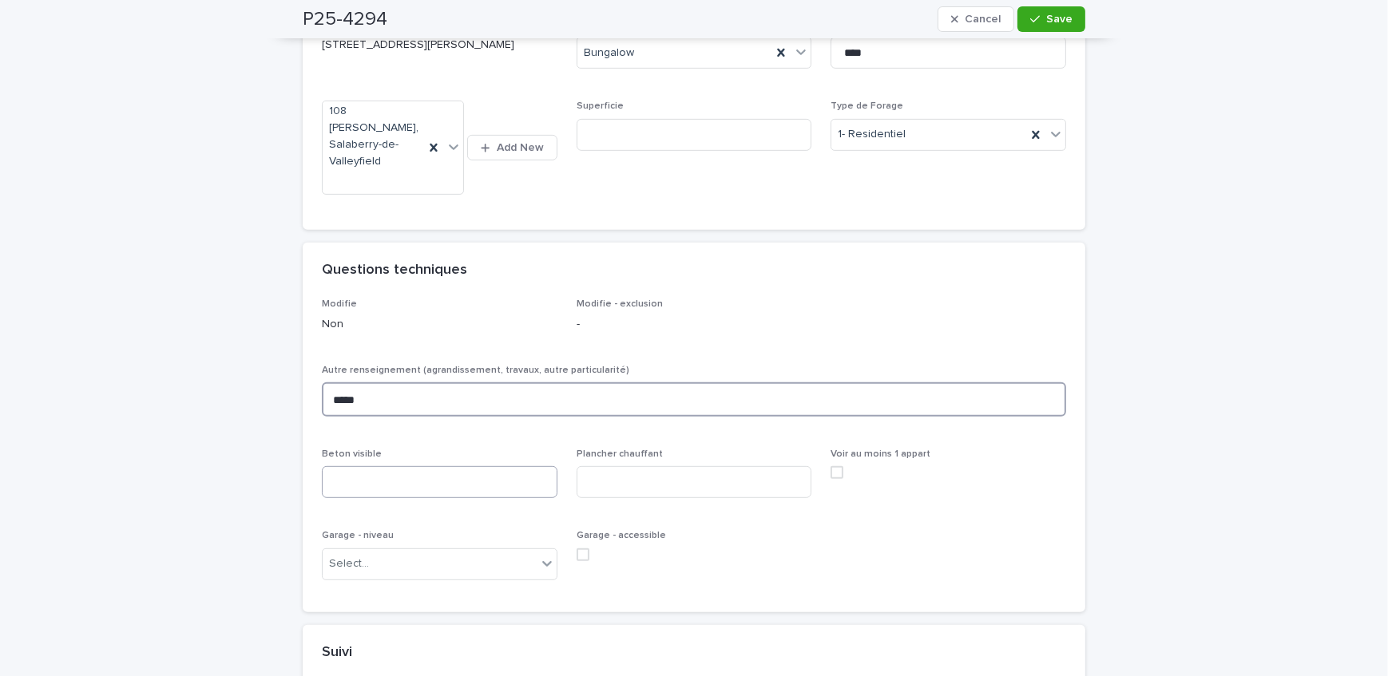
type textarea "*****"
click at [446, 466] on input at bounding box center [440, 482] width 236 height 32
type input "***"
click at [451, 551] on div "Select..." at bounding box center [430, 564] width 214 height 26
click at [439, 585] on div "Aucun" at bounding box center [434, 577] width 234 height 28
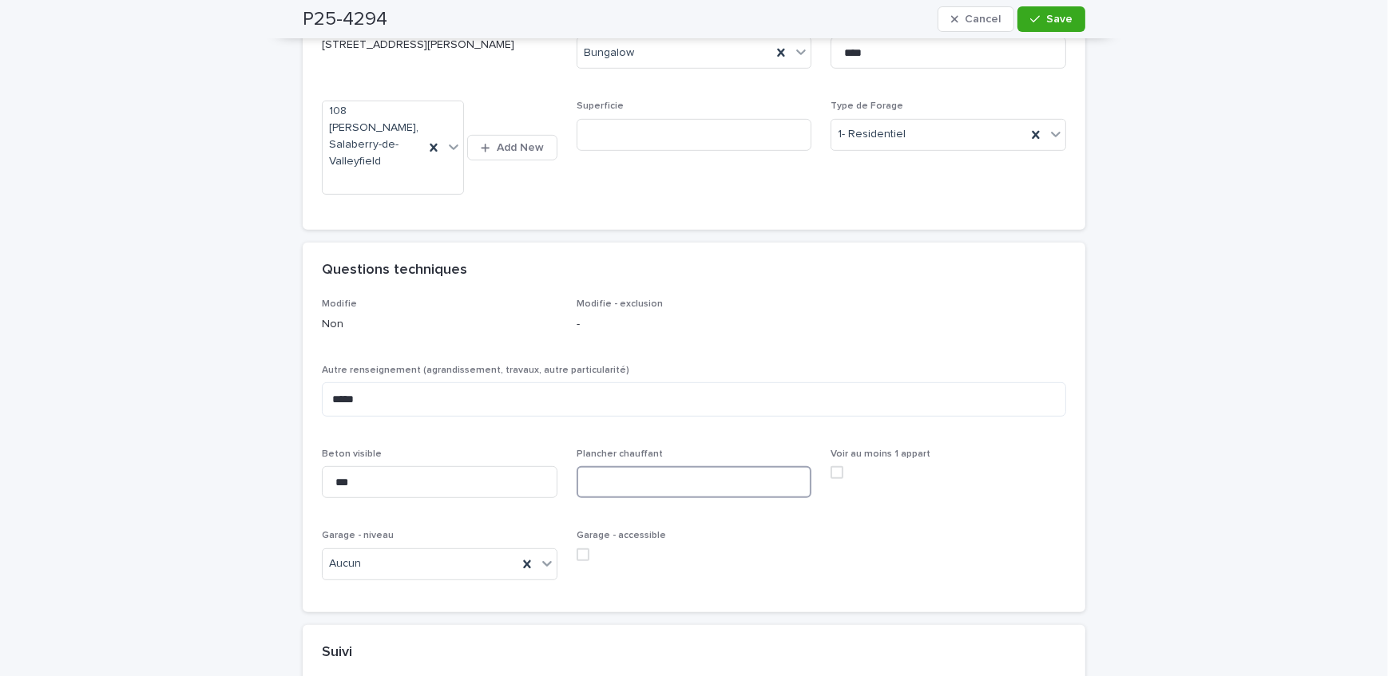
click at [696, 478] on input at bounding box center [695, 482] width 236 height 32
type input "***"
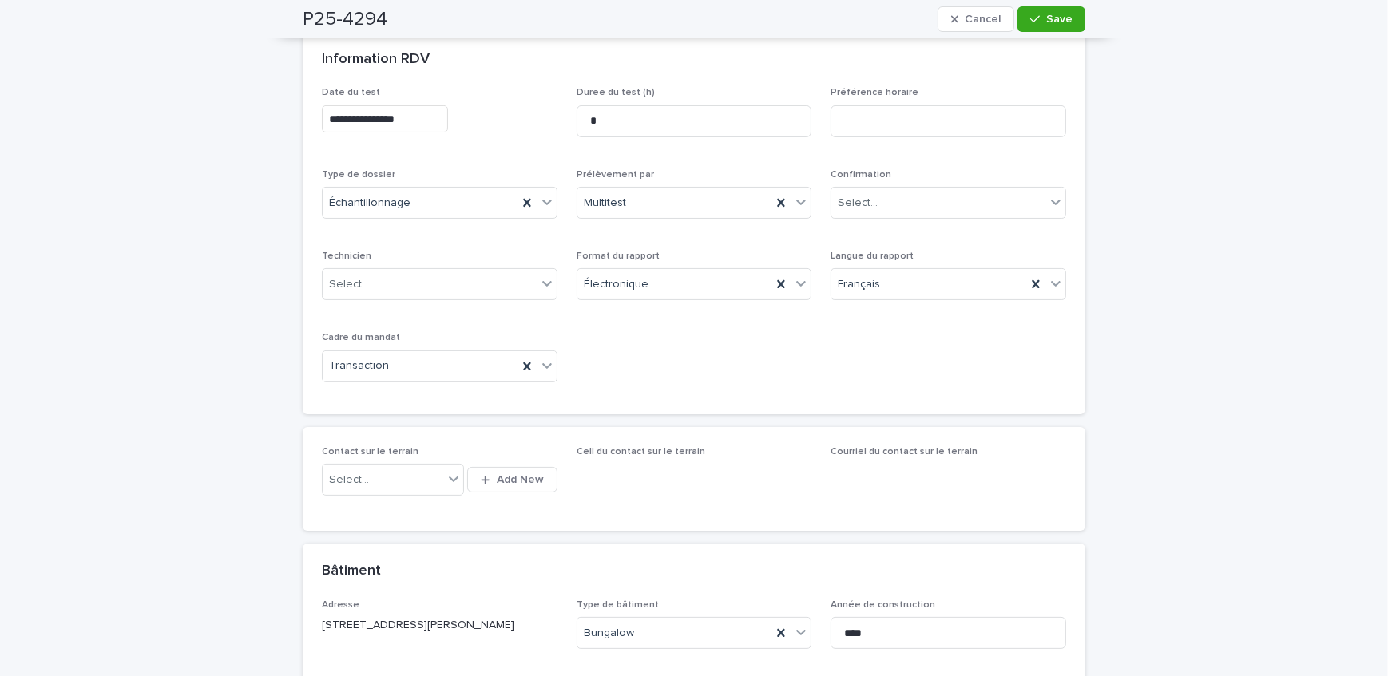
scroll to position [72, 0]
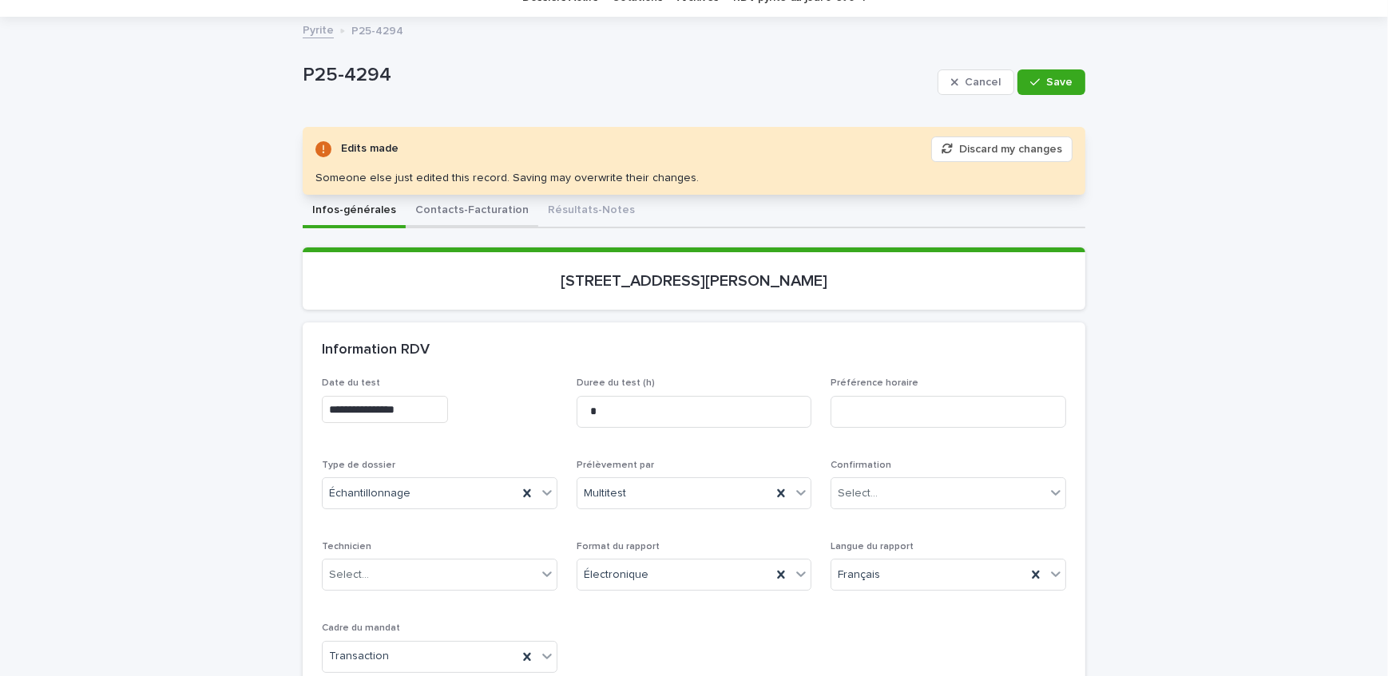
click at [471, 213] on button "Contacts-Facturation" at bounding box center [472, 212] width 133 height 34
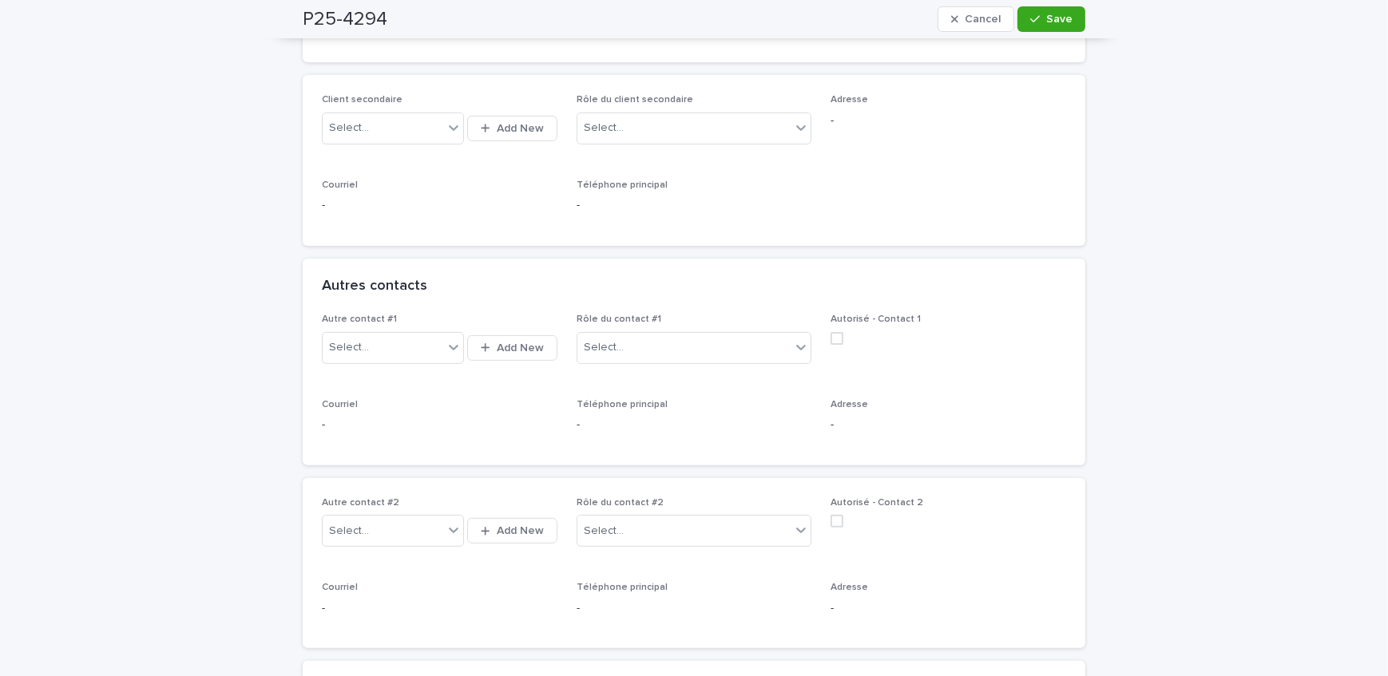
scroll to position [581, 0]
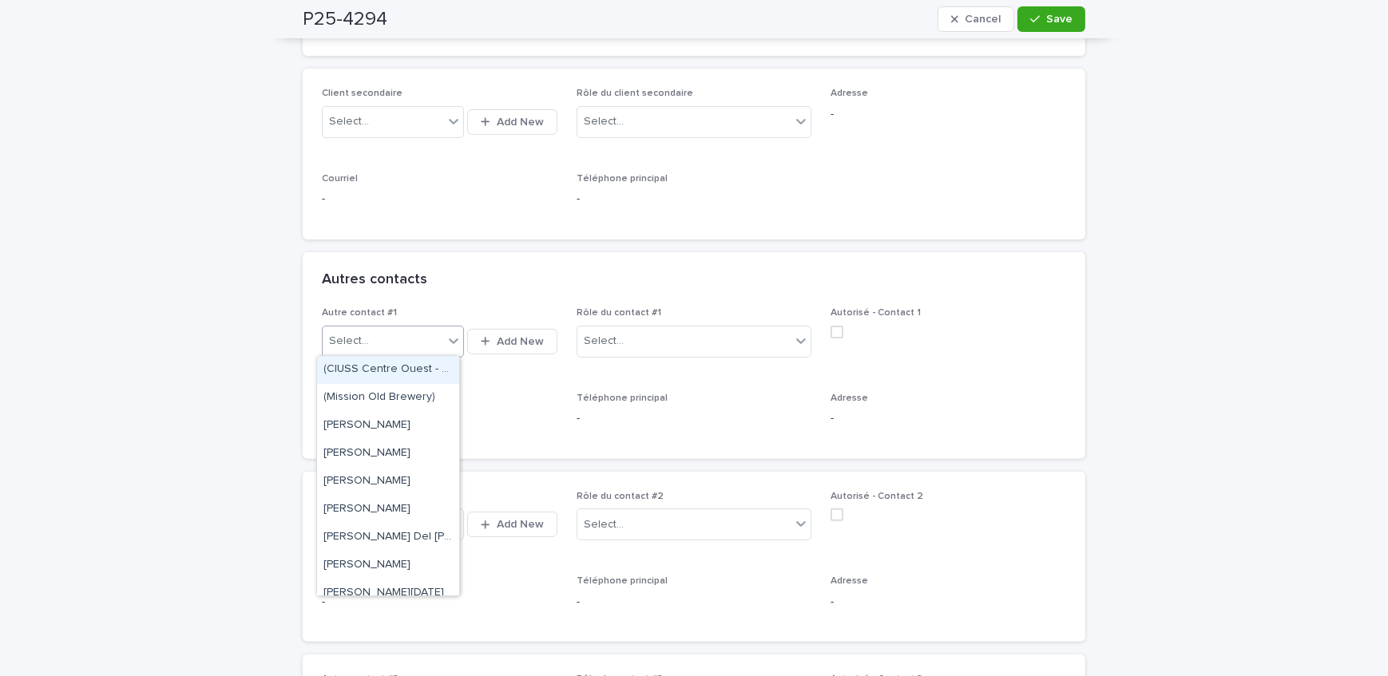
click at [397, 348] on div "Select..." at bounding box center [383, 341] width 121 height 26
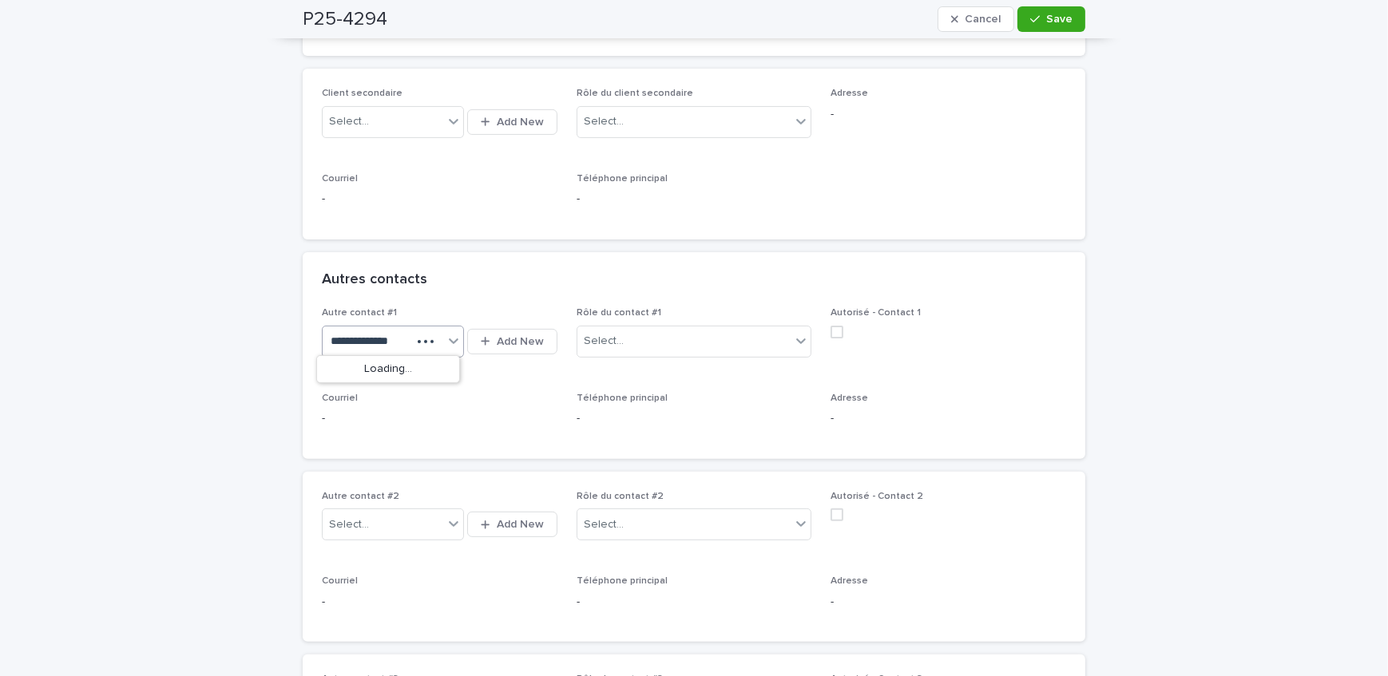
scroll to position [0, 0]
type input "**********"
click at [501, 343] on span "Add New" at bounding box center [520, 341] width 47 height 11
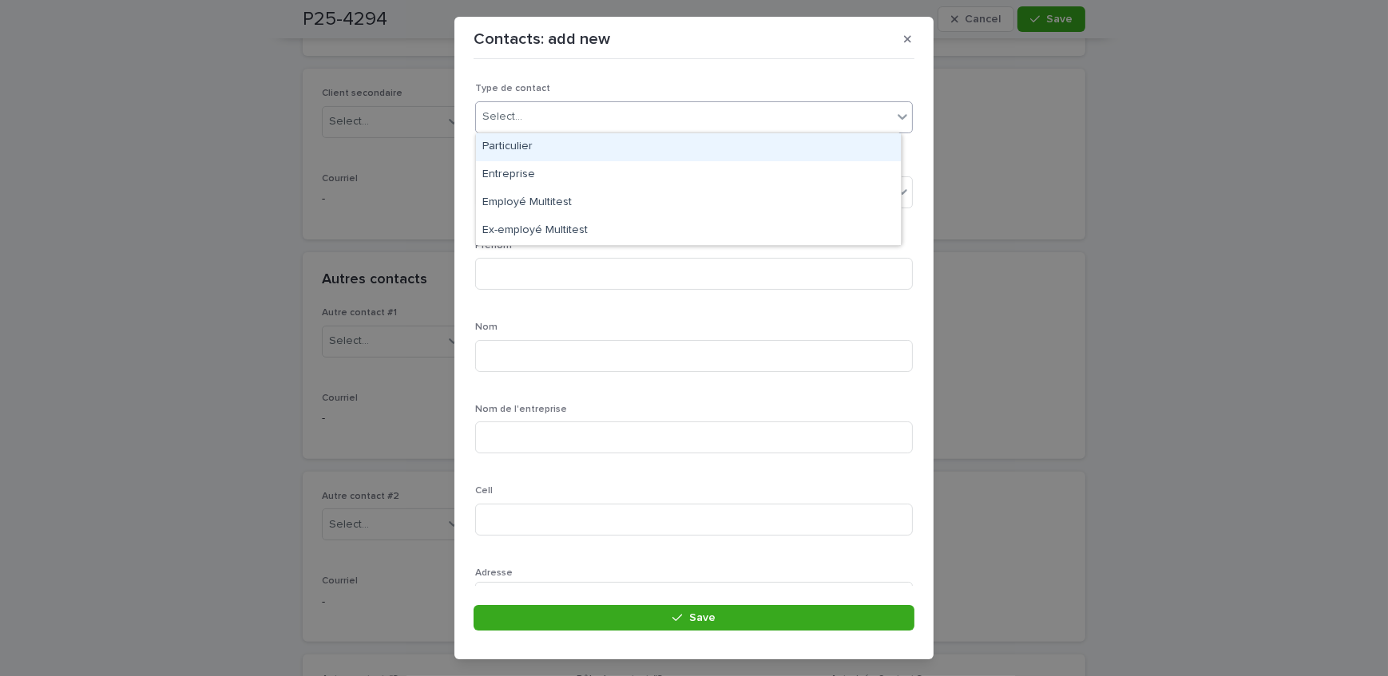
click at [605, 120] on div "Select..." at bounding box center [684, 117] width 416 height 26
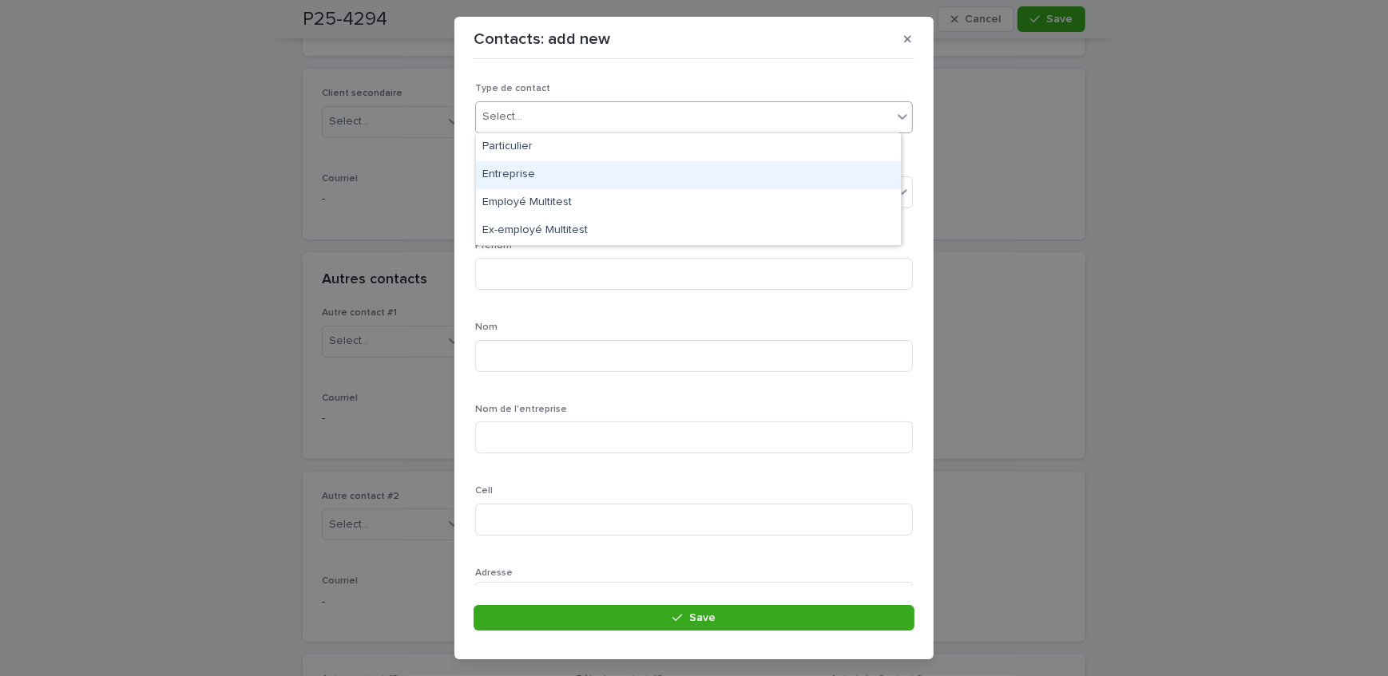
click at [586, 168] on div "Entreprise" at bounding box center [688, 175] width 425 height 28
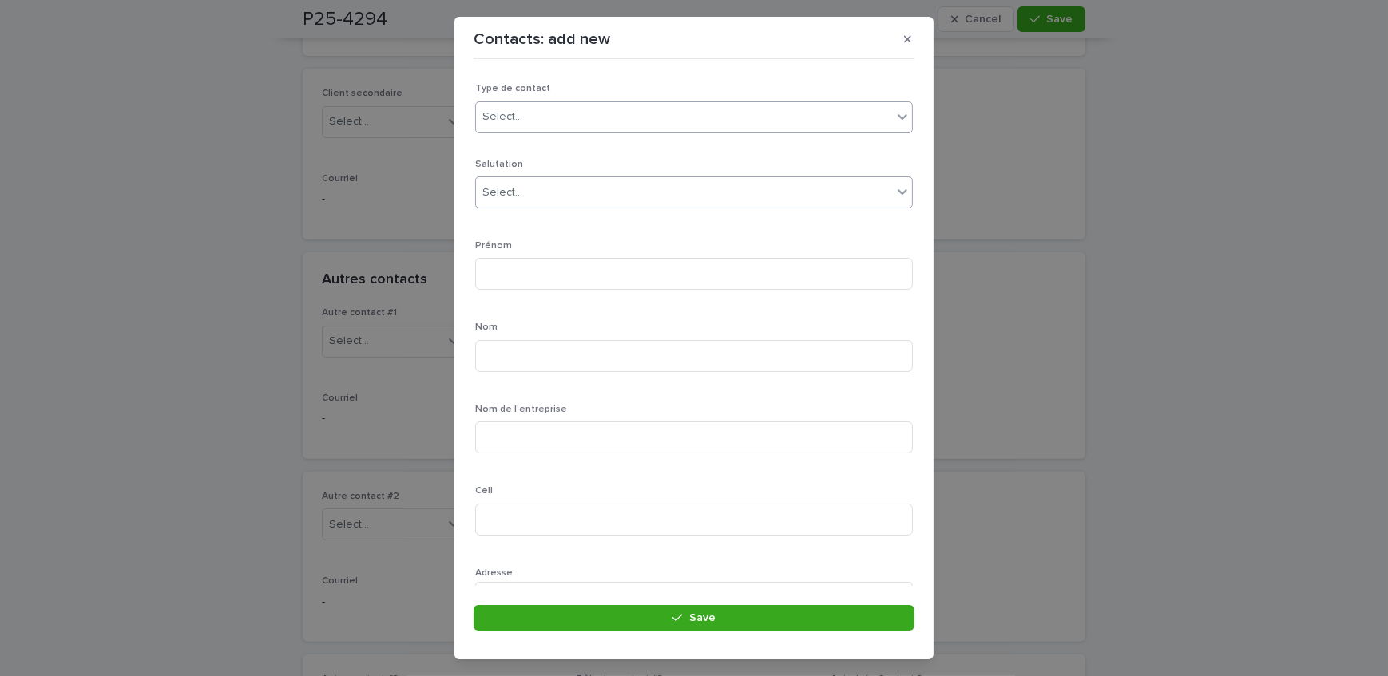
click at [586, 184] on div "Select..." at bounding box center [684, 193] width 416 height 26
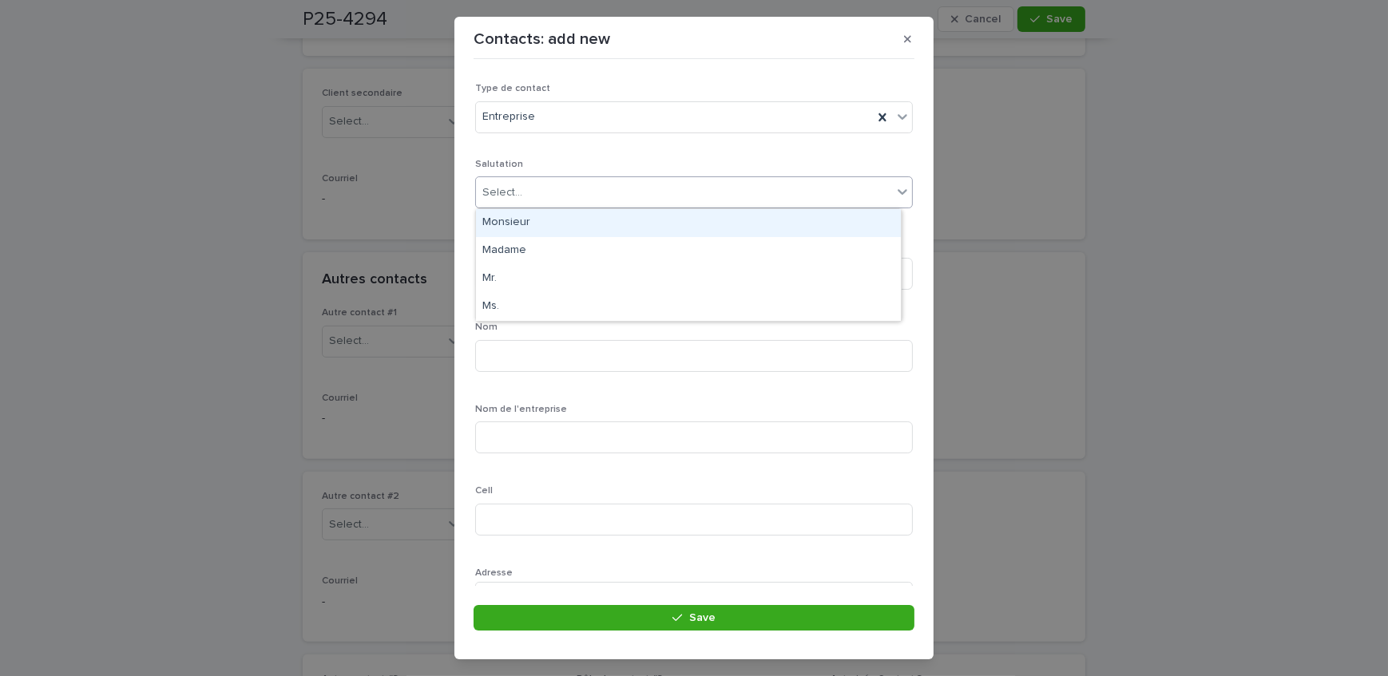
click at [581, 225] on div "Monsieur" at bounding box center [688, 223] width 425 height 28
click at [587, 266] on input at bounding box center [694, 274] width 438 height 32
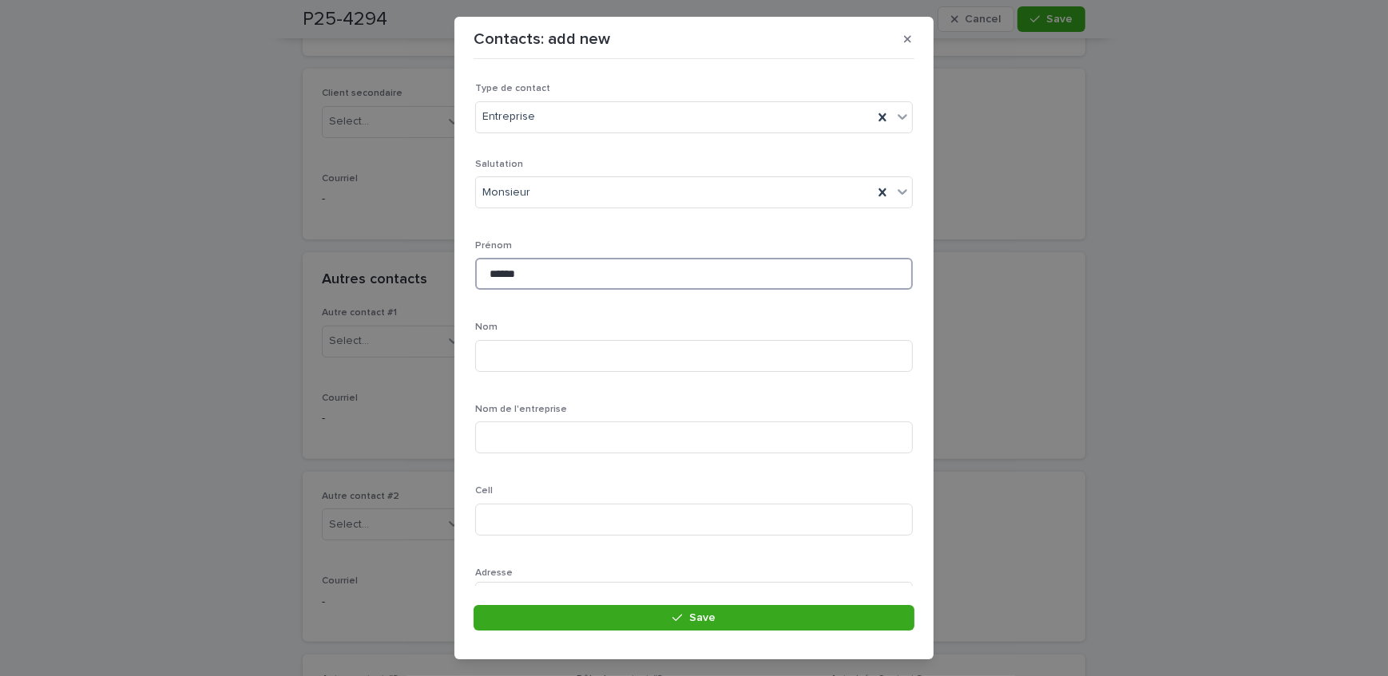
type input "*****"
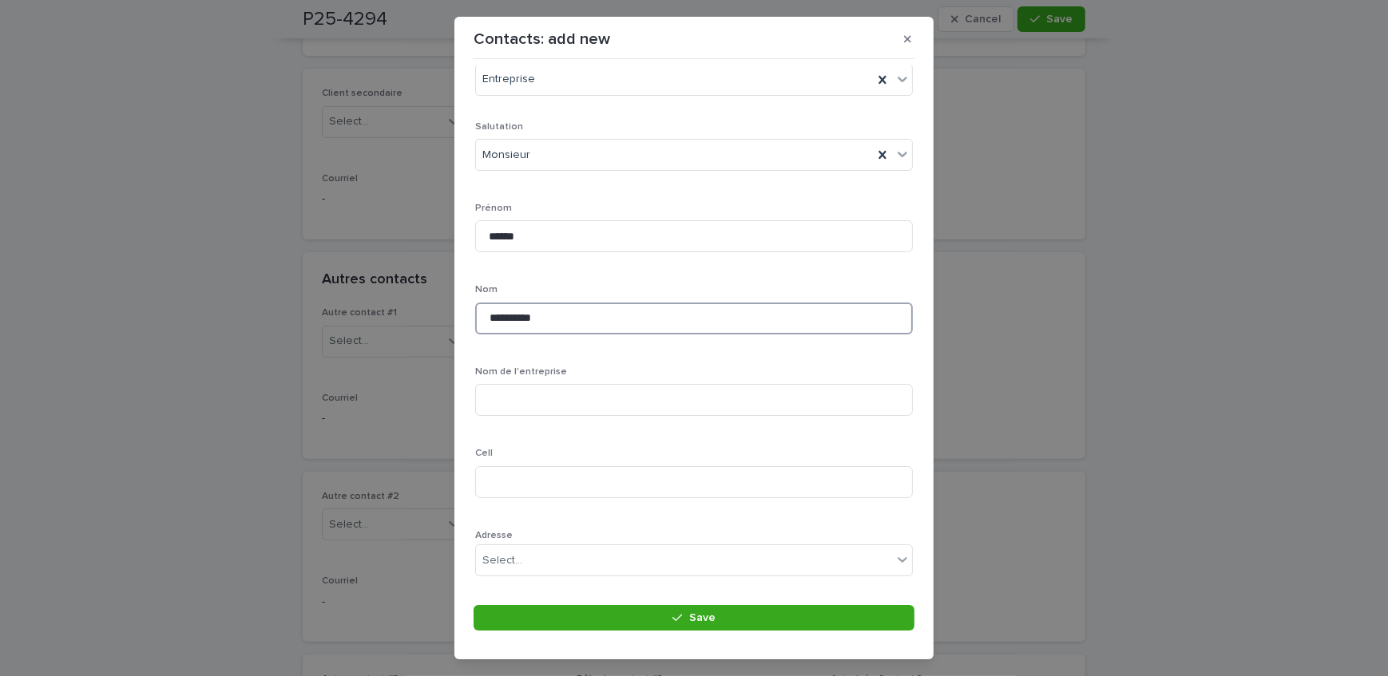
scroll to position [72, 0]
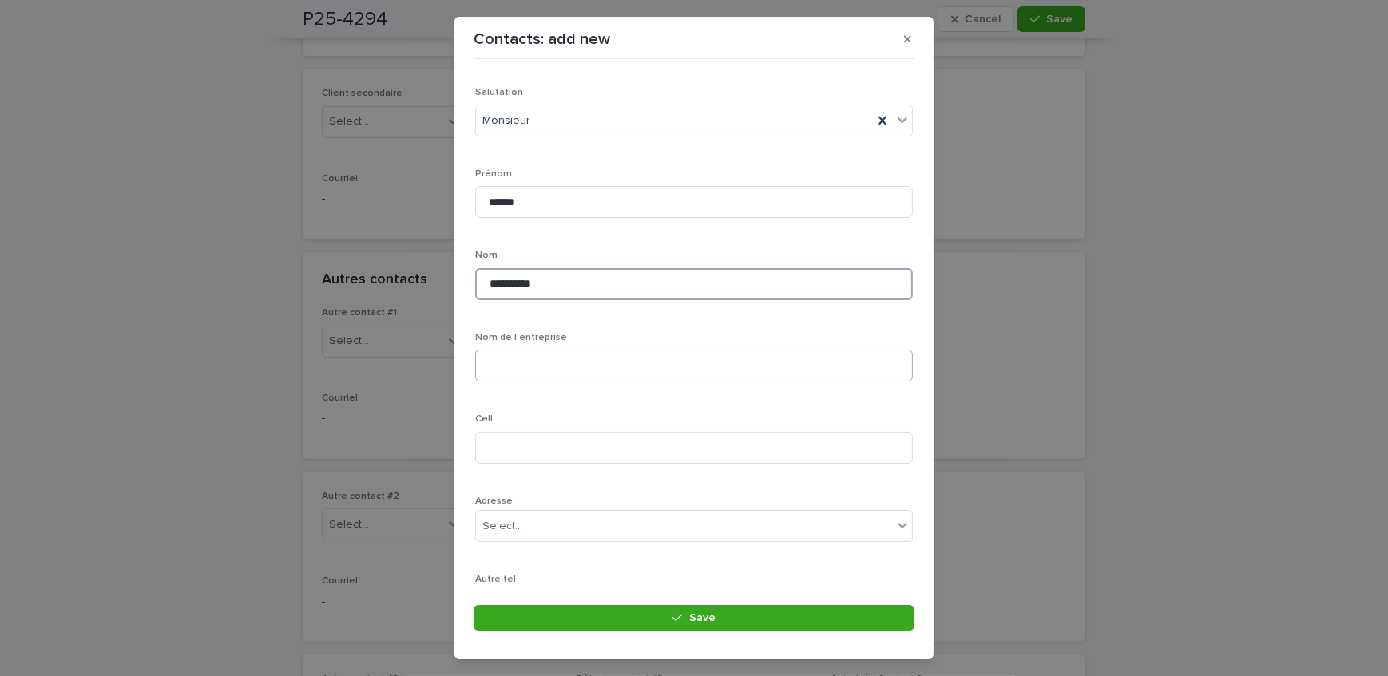
type input "**********"
click at [585, 368] on input at bounding box center [694, 366] width 438 height 32
type input "**********"
click at [779, 457] on input at bounding box center [694, 448] width 438 height 32
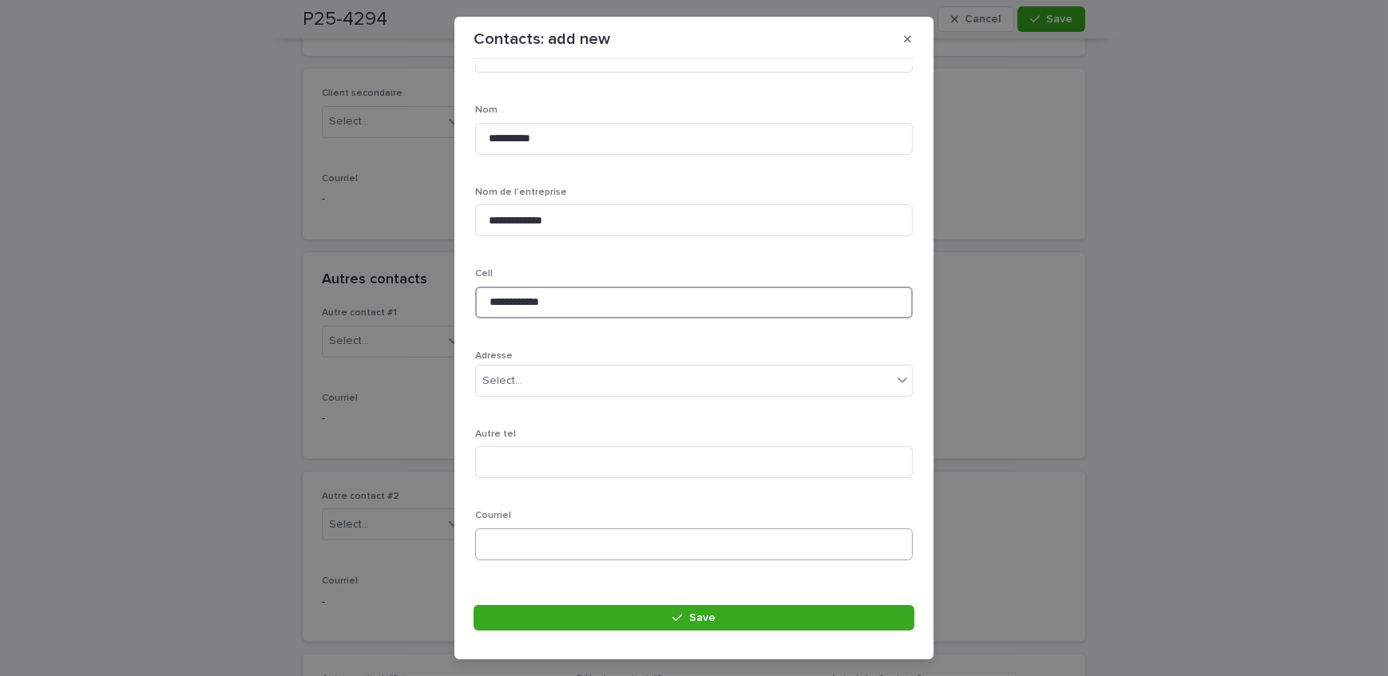
type input "**********"
click at [589, 529] on input at bounding box center [694, 545] width 438 height 32
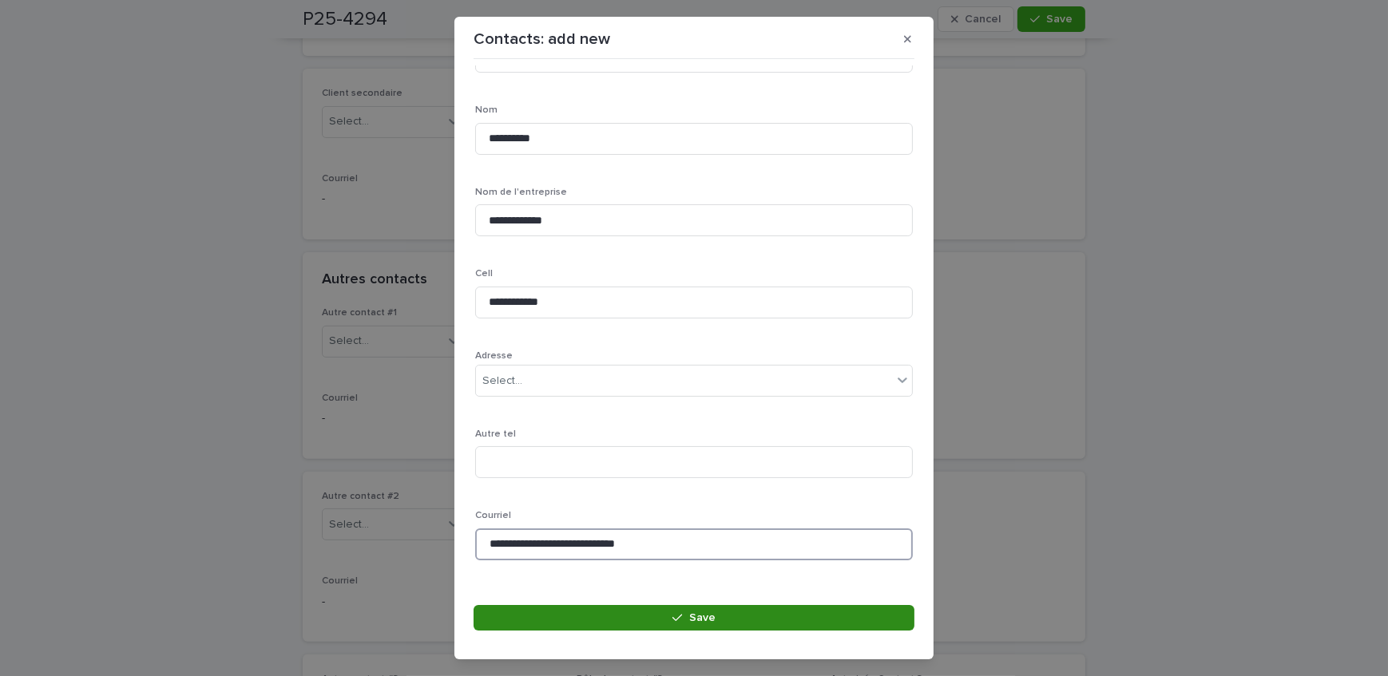
type input "**********"
click at [625, 613] on button "Save" at bounding box center [694, 618] width 441 height 26
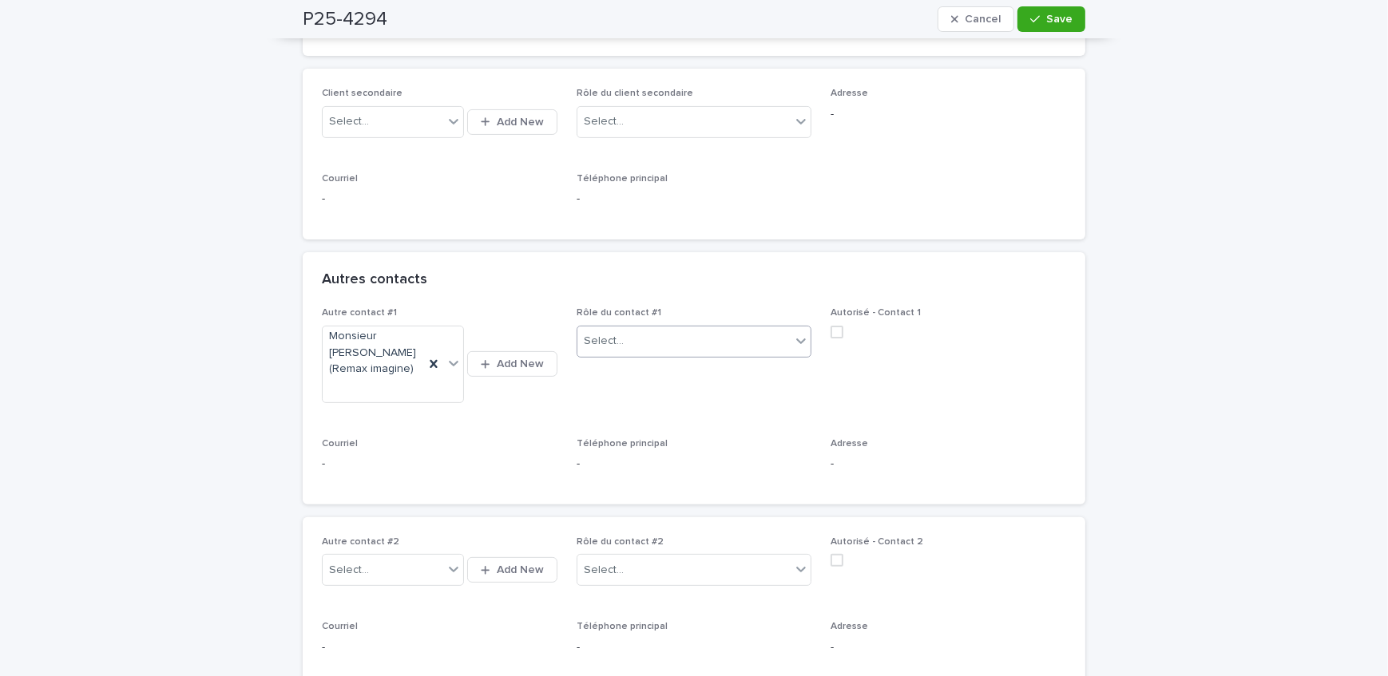
click at [702, 342] on div "Select..." at bounding box center [684, 341] width 214 height 26
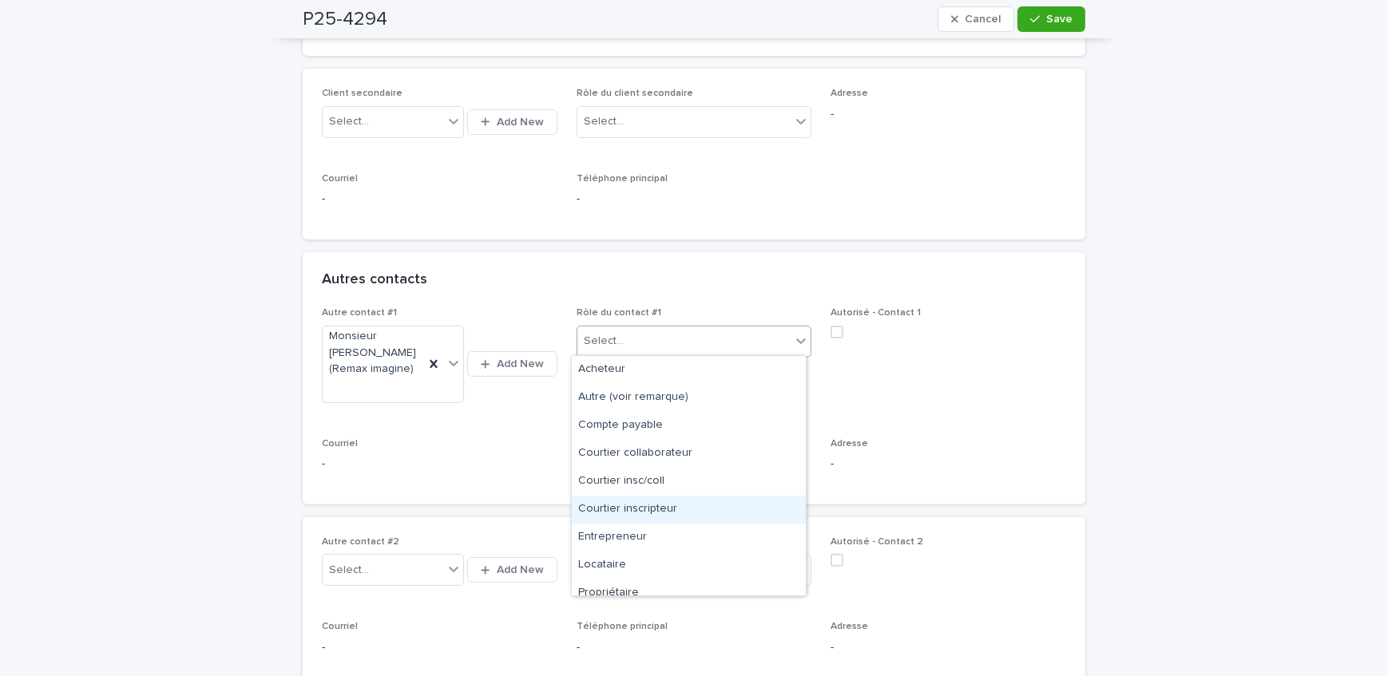
click at [680, 510] on div "Courtier inscripteur" at bounding box center [689, 510] width 234 height 28
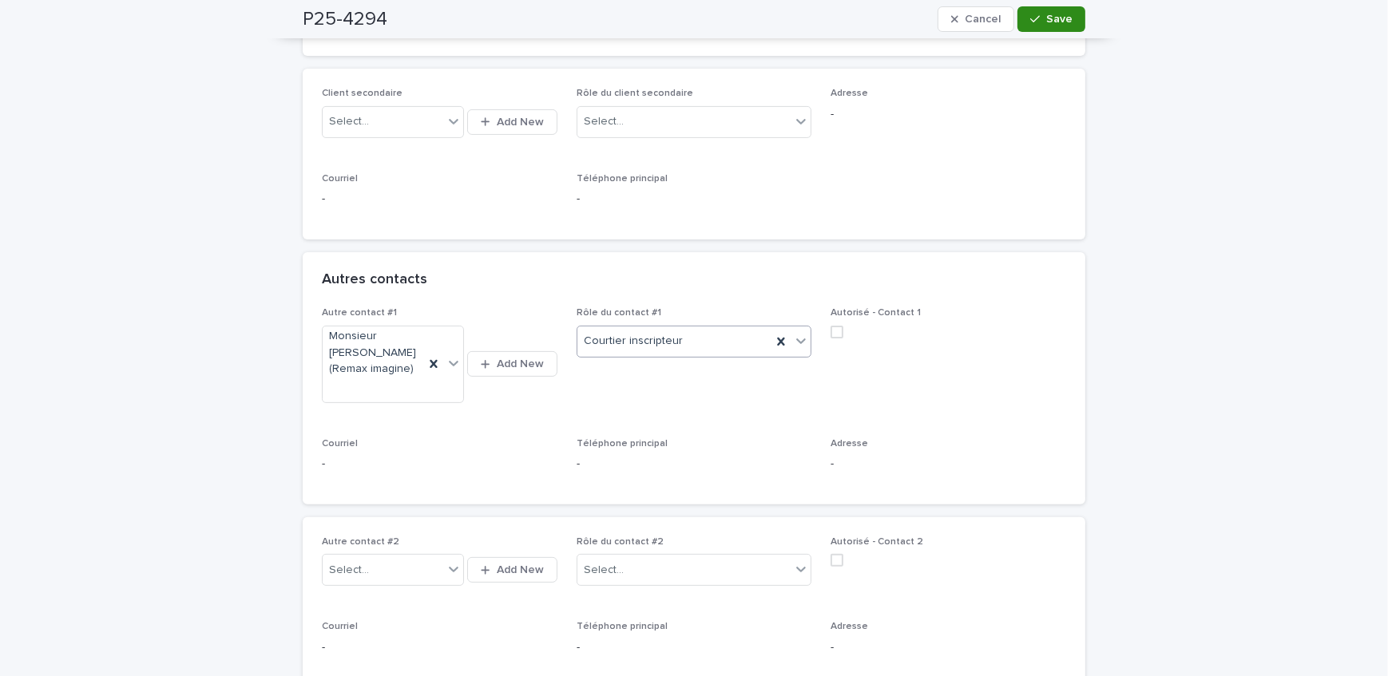
click at [1046, 10] on button "Save" at bounding box center [1051, 19] width 68 height 26
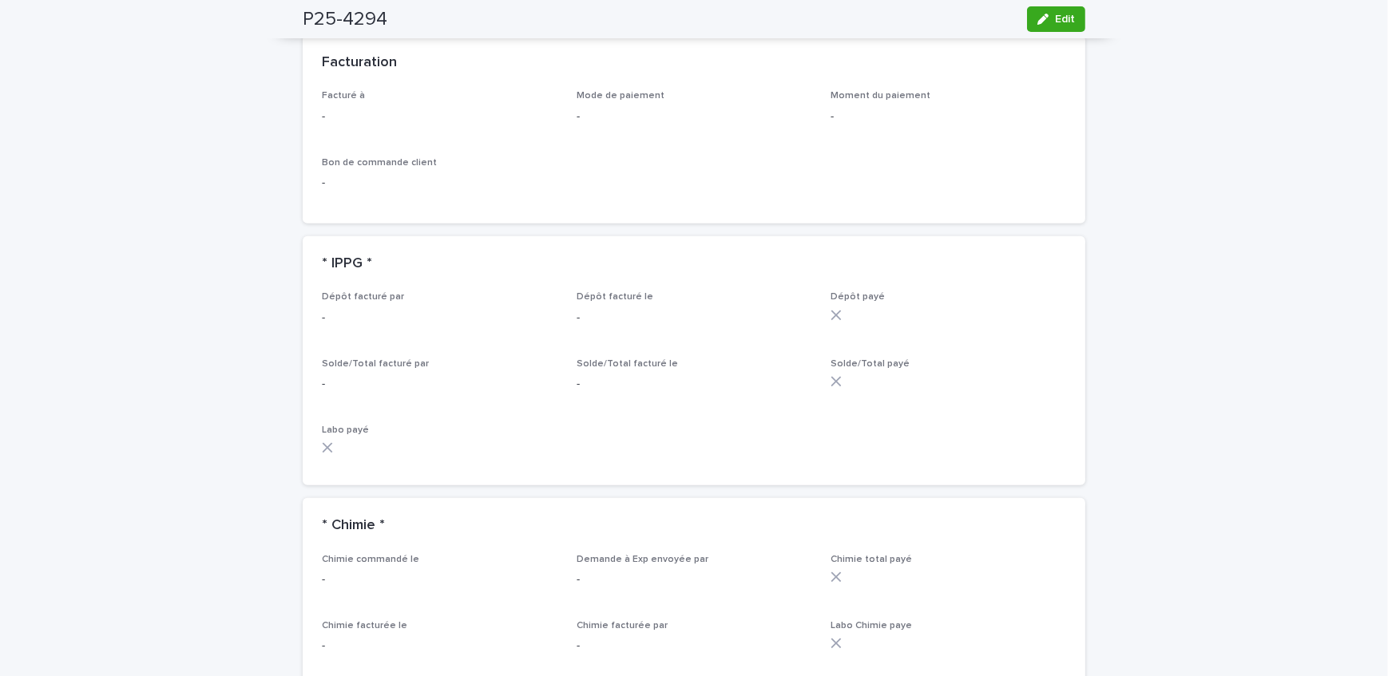
scroll to position [1234, 0]
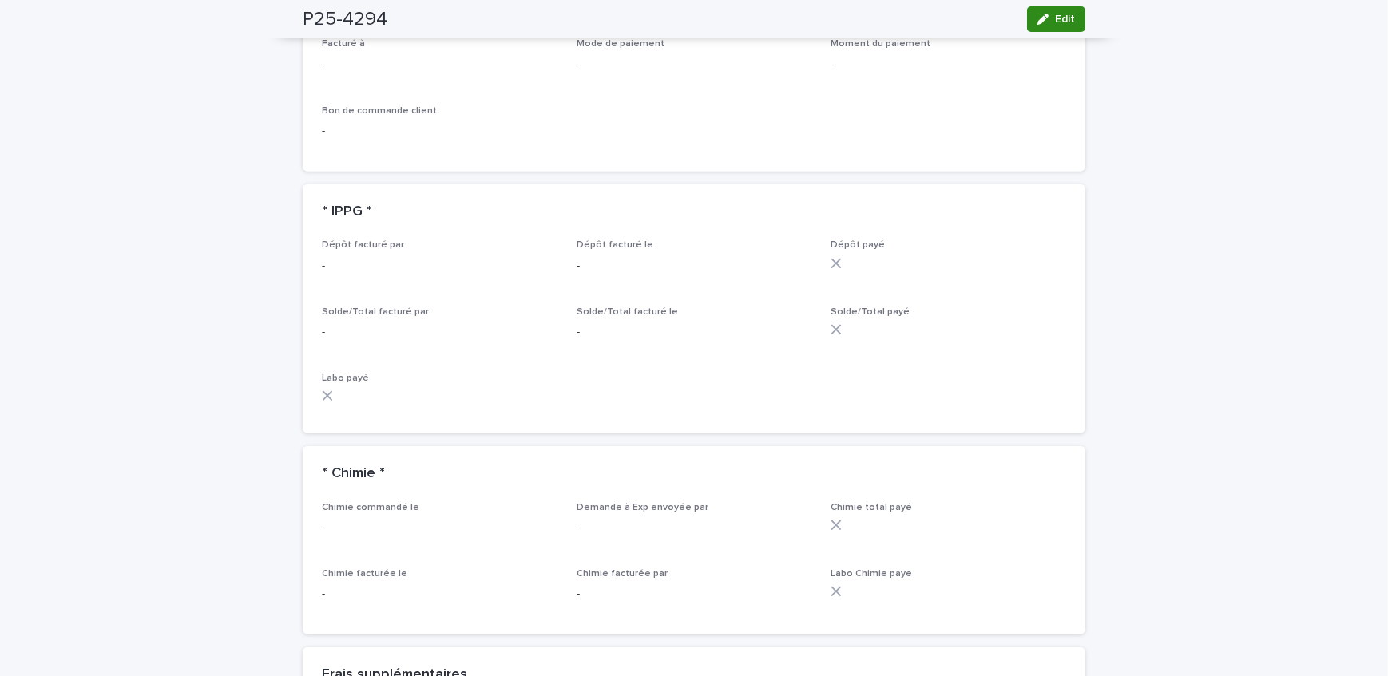
click at [1056, 22] on span "Edit" at bounding box center [1065, 19] width 20 height 11
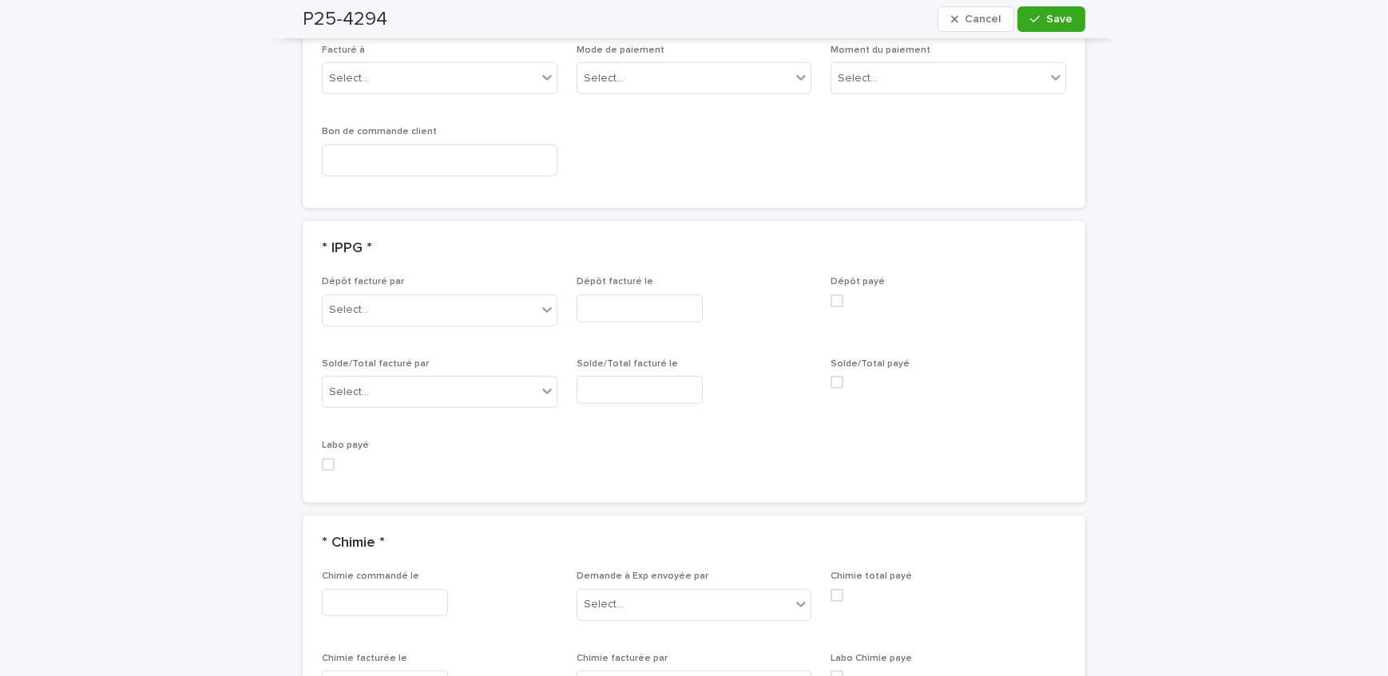
scroll to position [1378, 0]
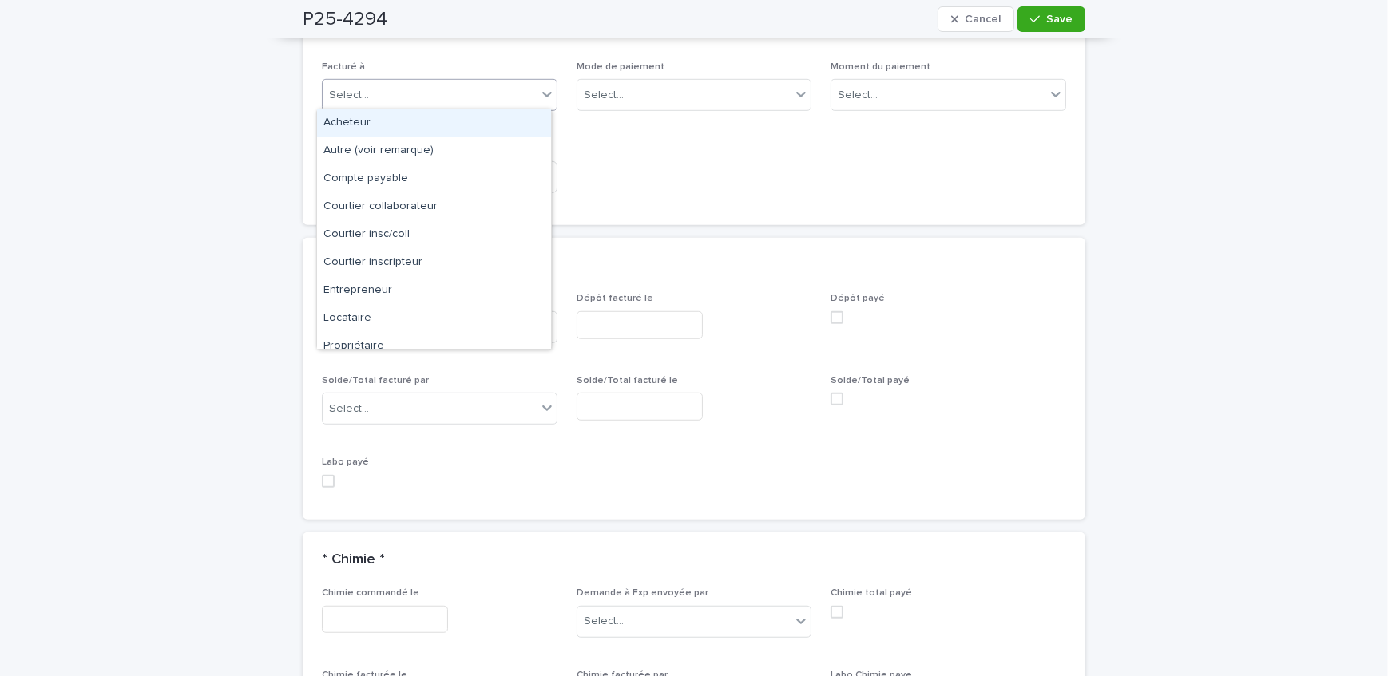
click at [407, 90] on div "Select..." at bounding box center [430, 95] width 214 height 26
drag, startPoint x: 408, startPoint y: 127, endPoint x: 691, endPoint y: 195, distance: 290.7
click at [406, 343] on div "Propriétaire" at bounding box center [434, 347] width 234 height 28
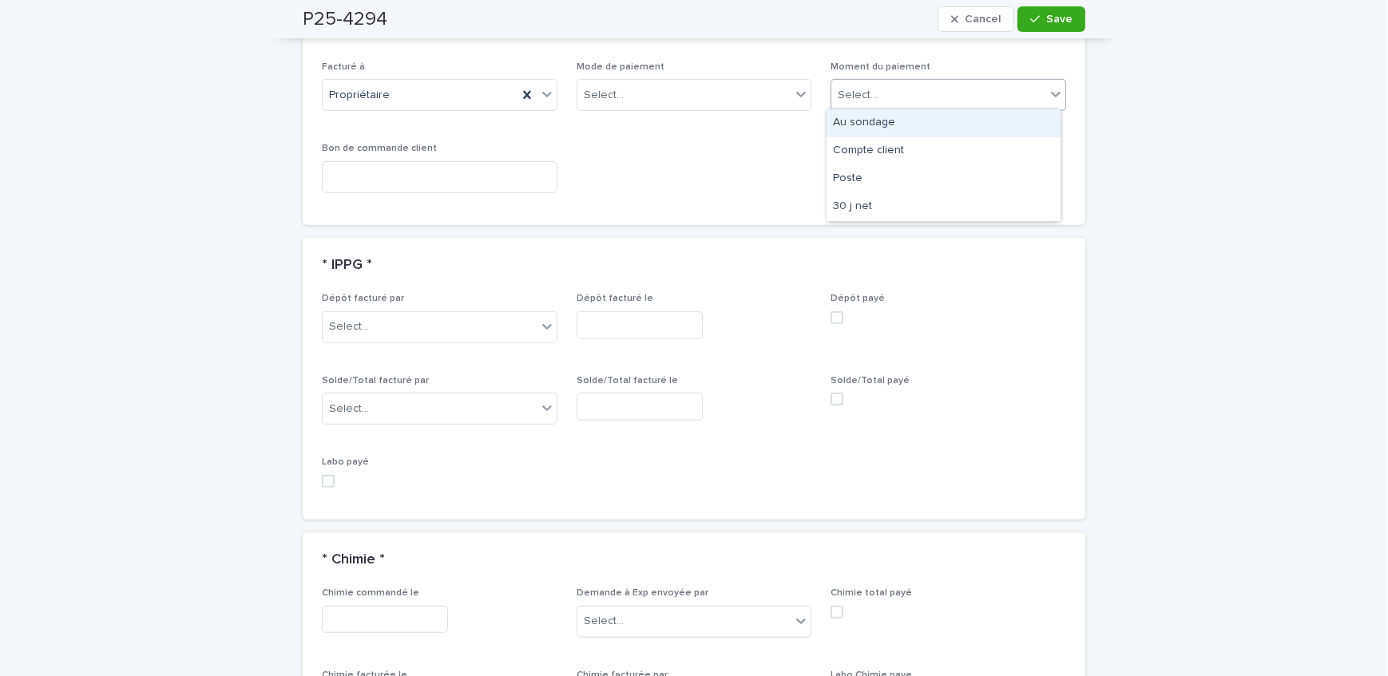
click at [865, 95] on div "Select..." at bounding box center [858, 95] width 40 height 17
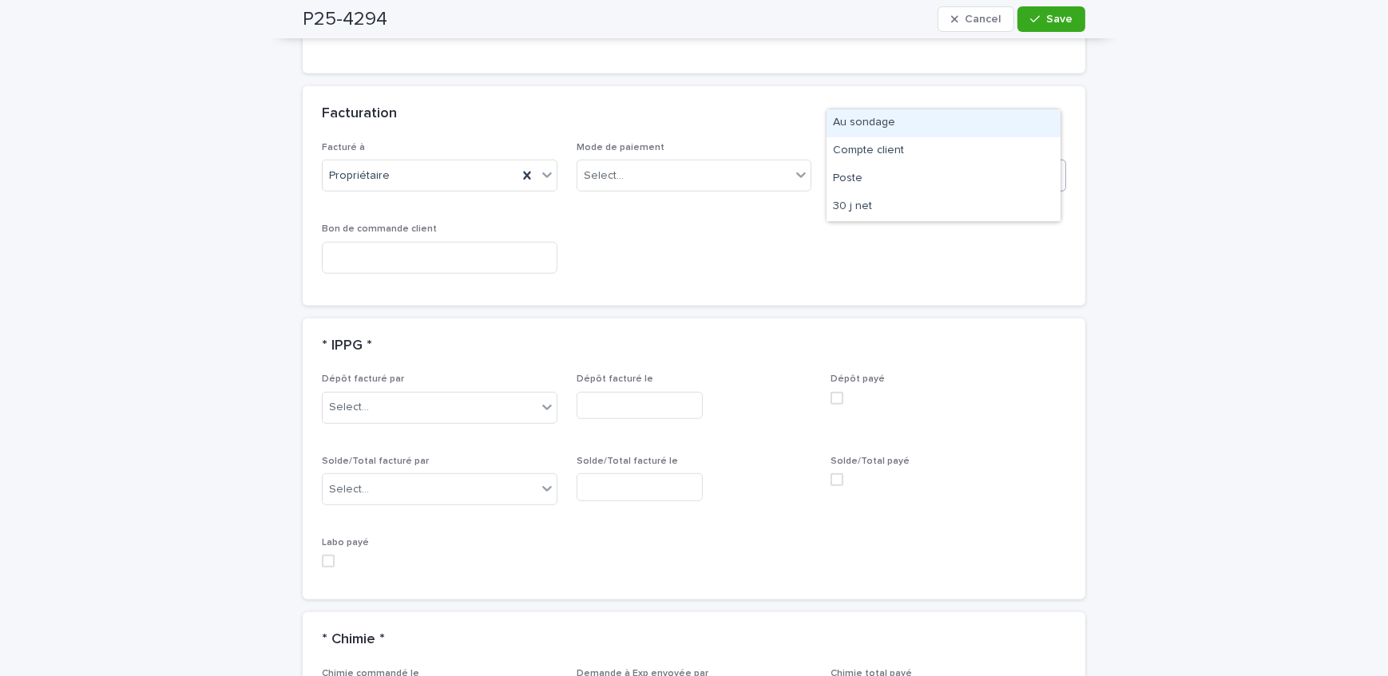
scroll to position [1418, 0]
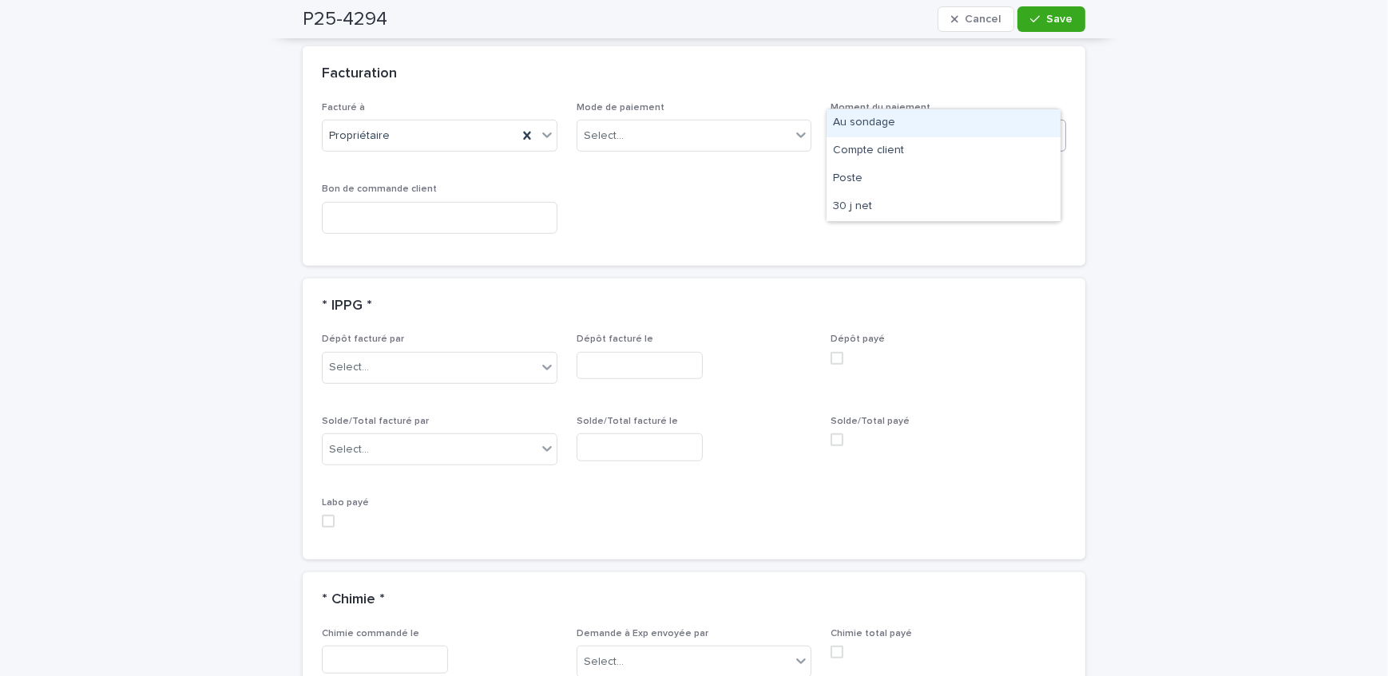
click at [886, 123] on div "Au sondage" at bounding box center [944, 123] width 234 height 28
click at [1046, 20] on span "Save" at bounding box center [1059, 19] width 26 height 11
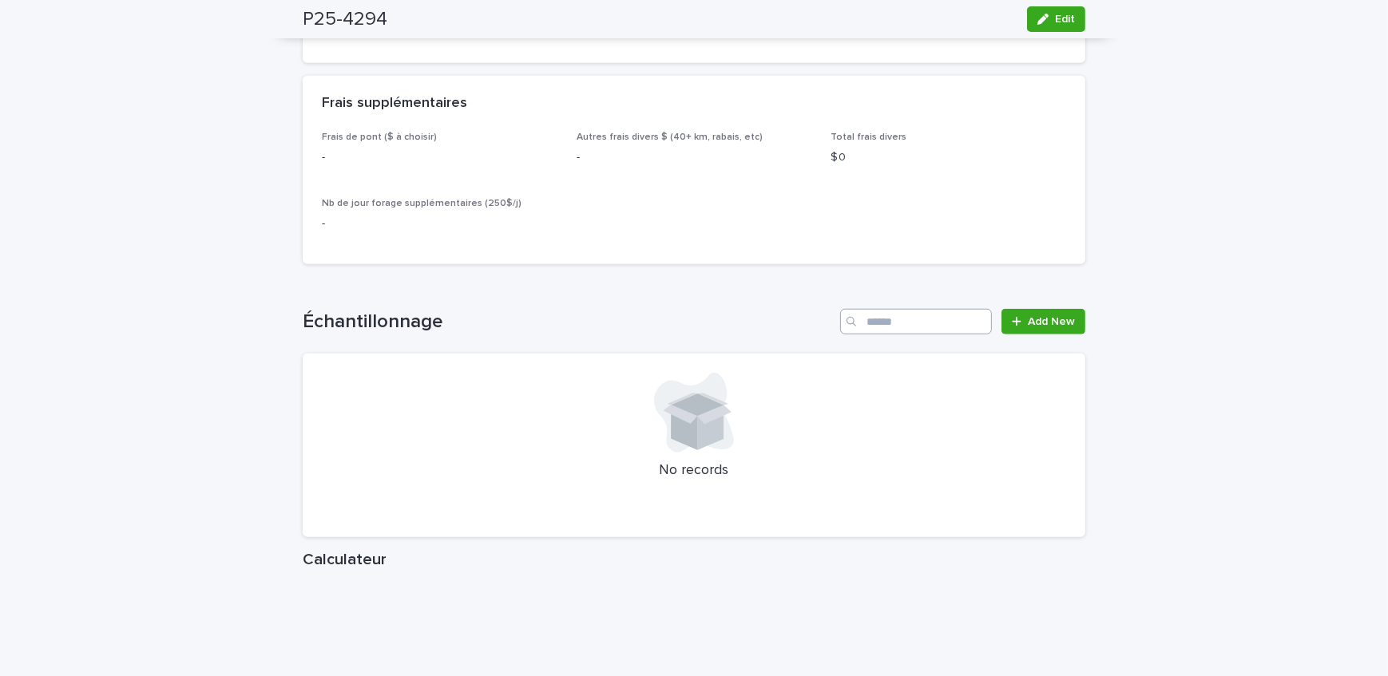
scroll to position [1814, 0]
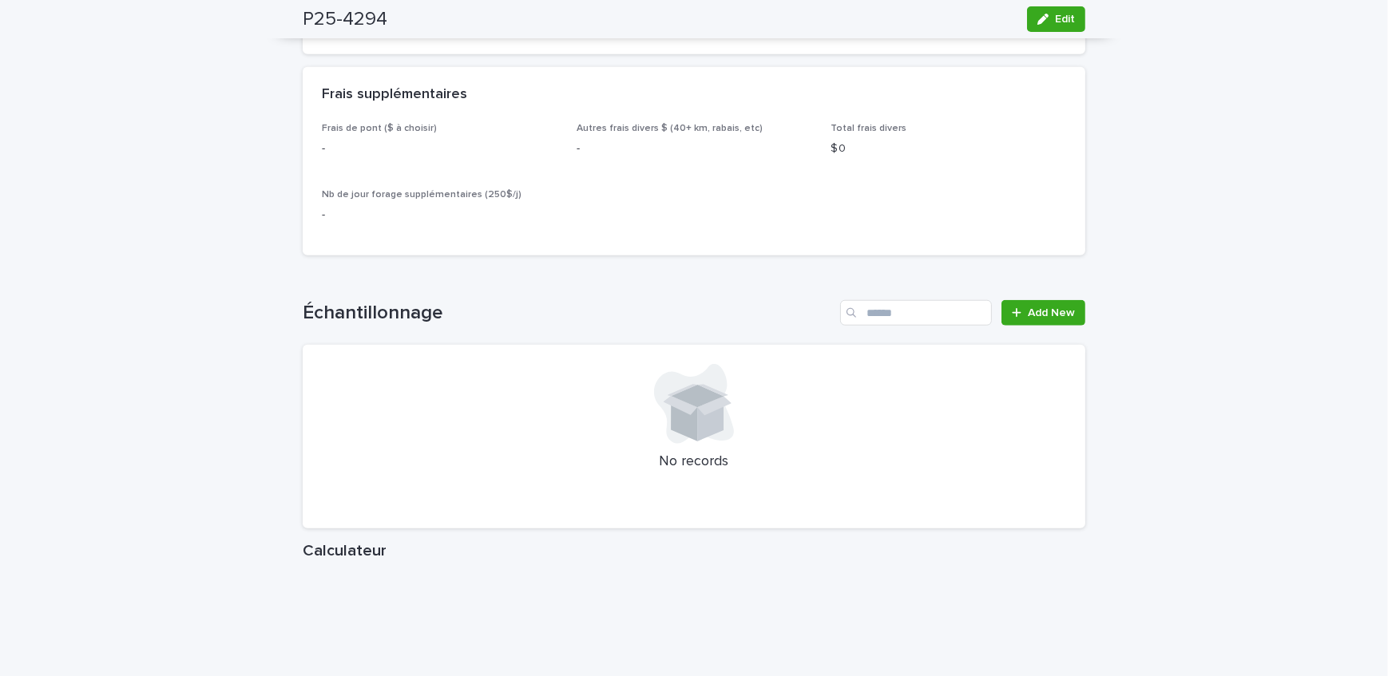
drag, startPoint x: 1056, startPoint y: 23, endPoint x: 723, endPoint y: 180, distance: 368.0
click at [1056, 23] on span "Edit" at bounding box center [1065, 19] width 20 height 11
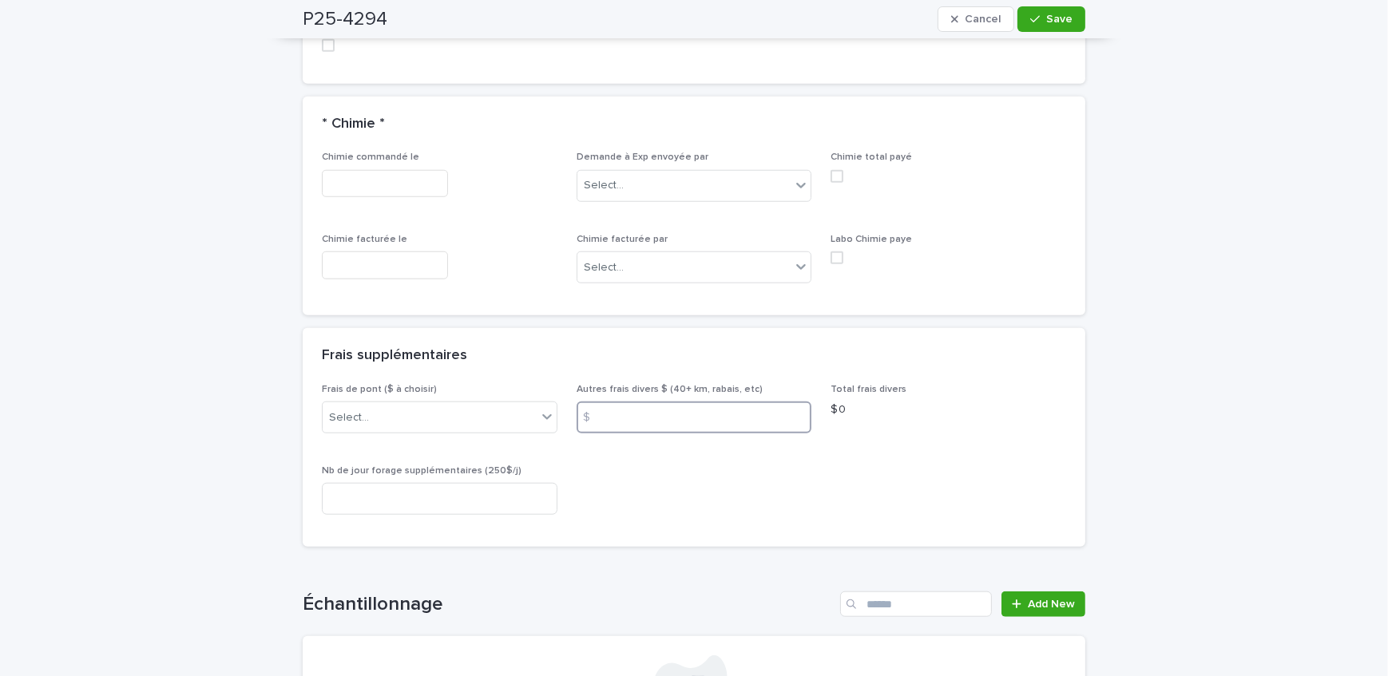
click at [628, 414] on input at bounding box center [695, 418] width 236 height 32
type input "***"
click at [1057, 15] on span "Save" at bounding box center [1059, 19] width 26 height 11
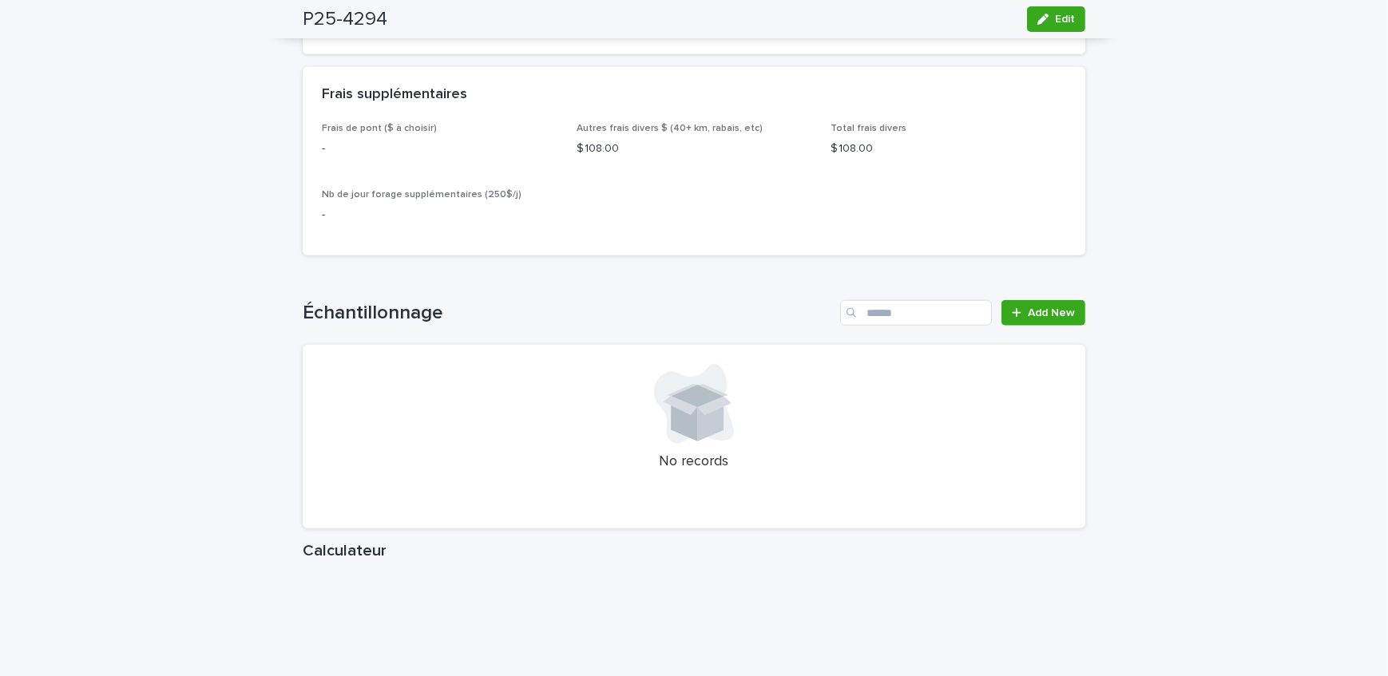
scroll to position [1815, 0]
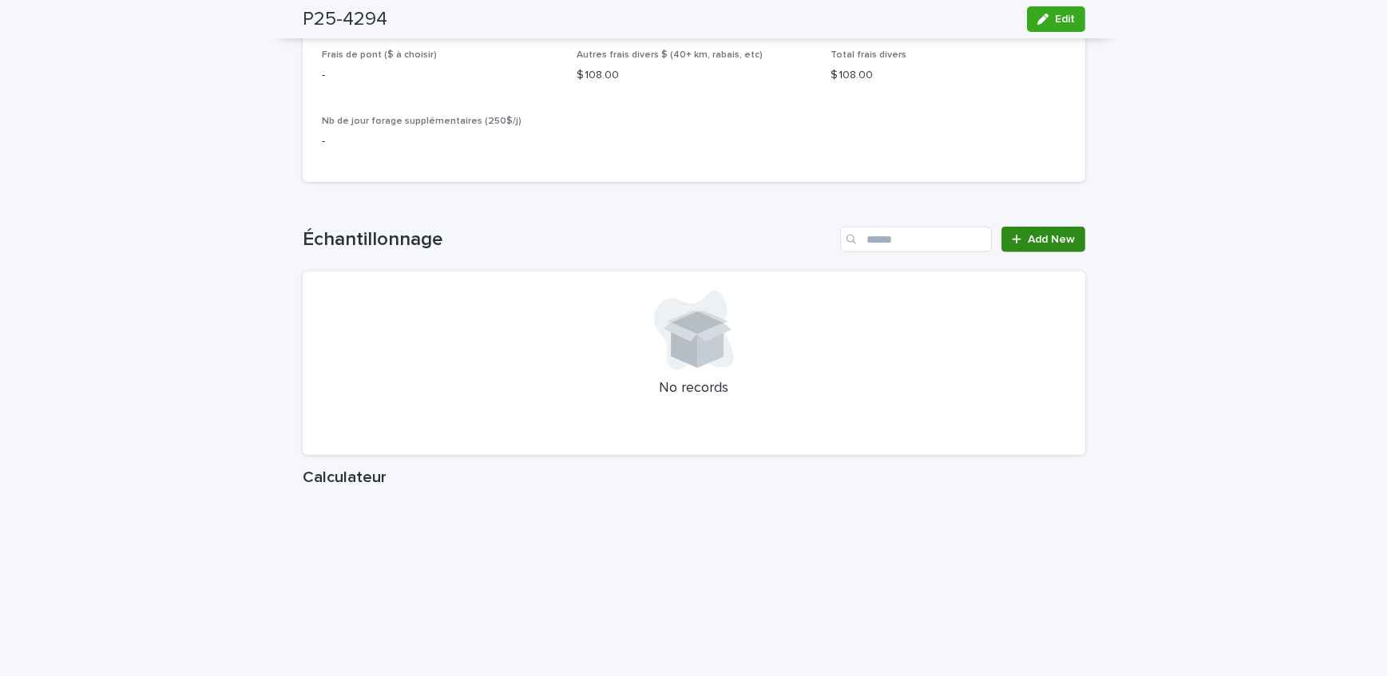
click at [1061, 245] on span "Add New" at bounding box center [1051, 239] width 47 height 11
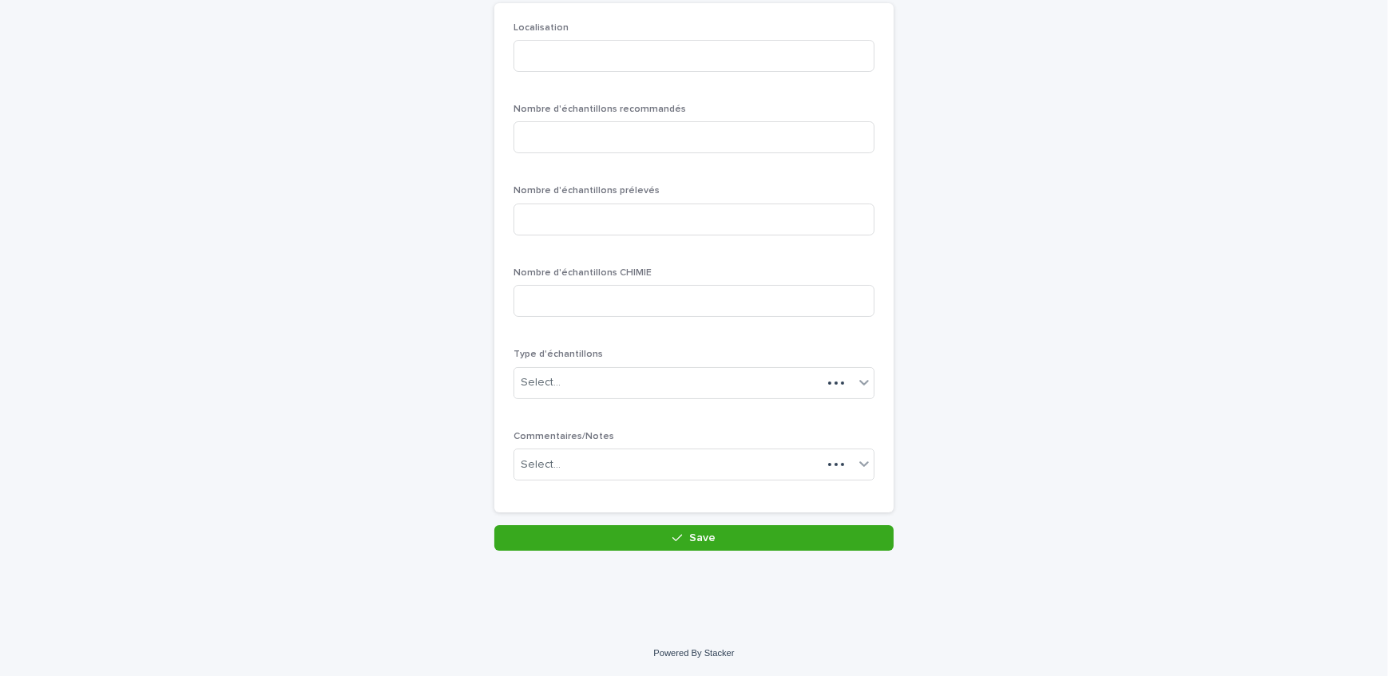
scroll to position [138, 0]
click at [605, 55] on input at bounding box center [693, 58] width 361 height 32
type input "********"
click at [607, 129] on input at bounding box center [693, 139] width 361 height 32
type input "*"
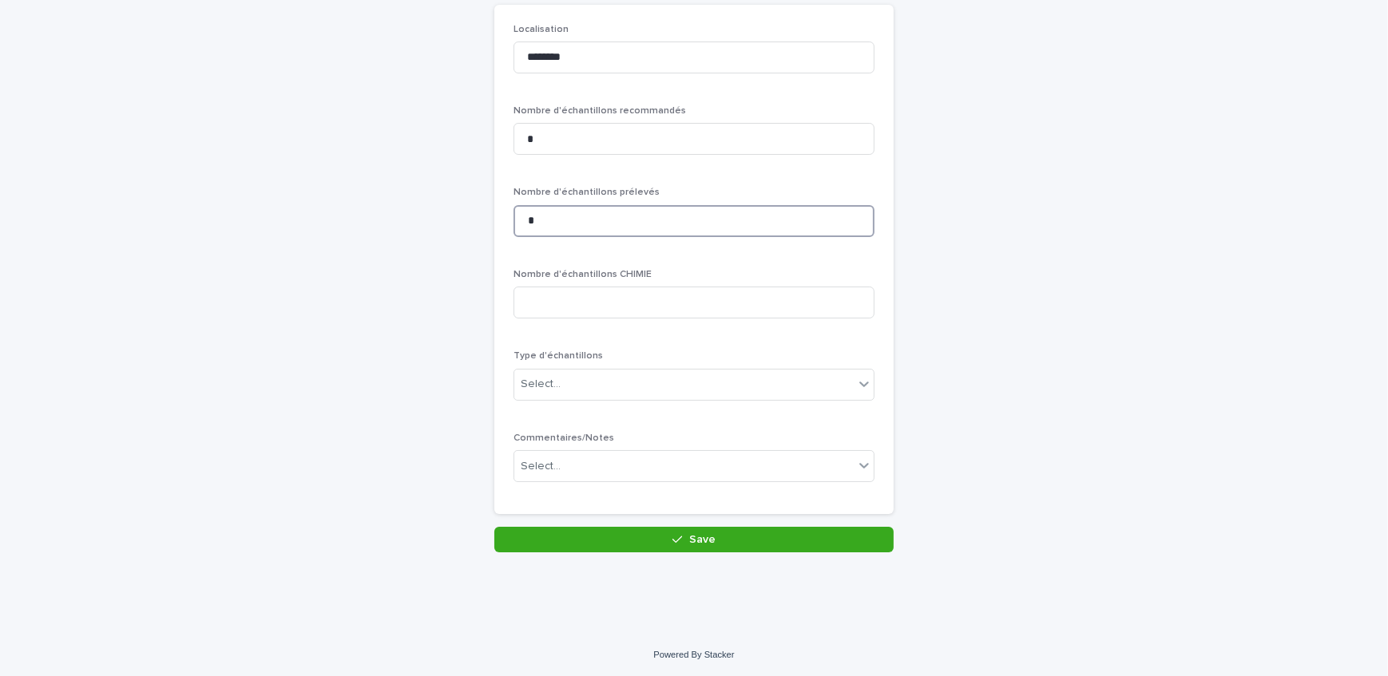
click at [609, 224] on input "*" at bounding box center [693, 221] width 361 height 32
type input "*"
click at [586, 394] on div "Select..." at bounding box center [683, 384] width 339 height 26
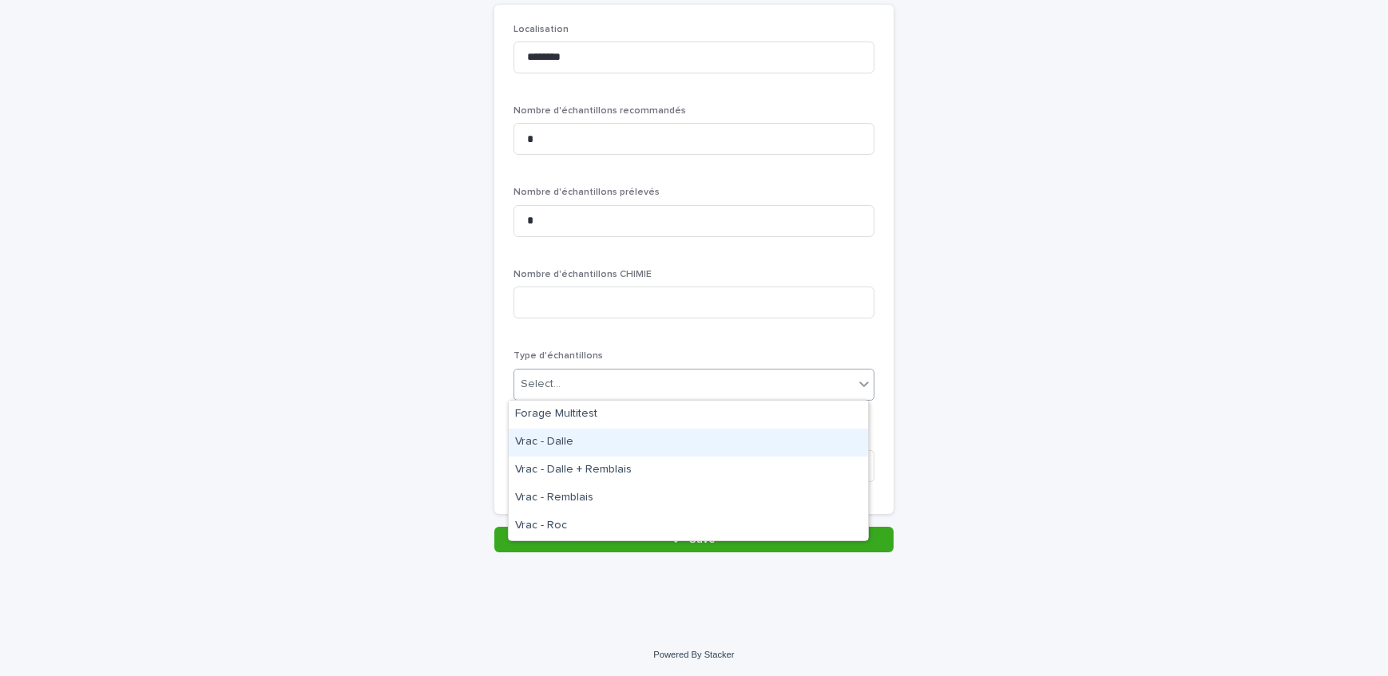
click at [596, 429] on div "Vrac - Dalle" at bounding box center [688, 443] width 359 height 28
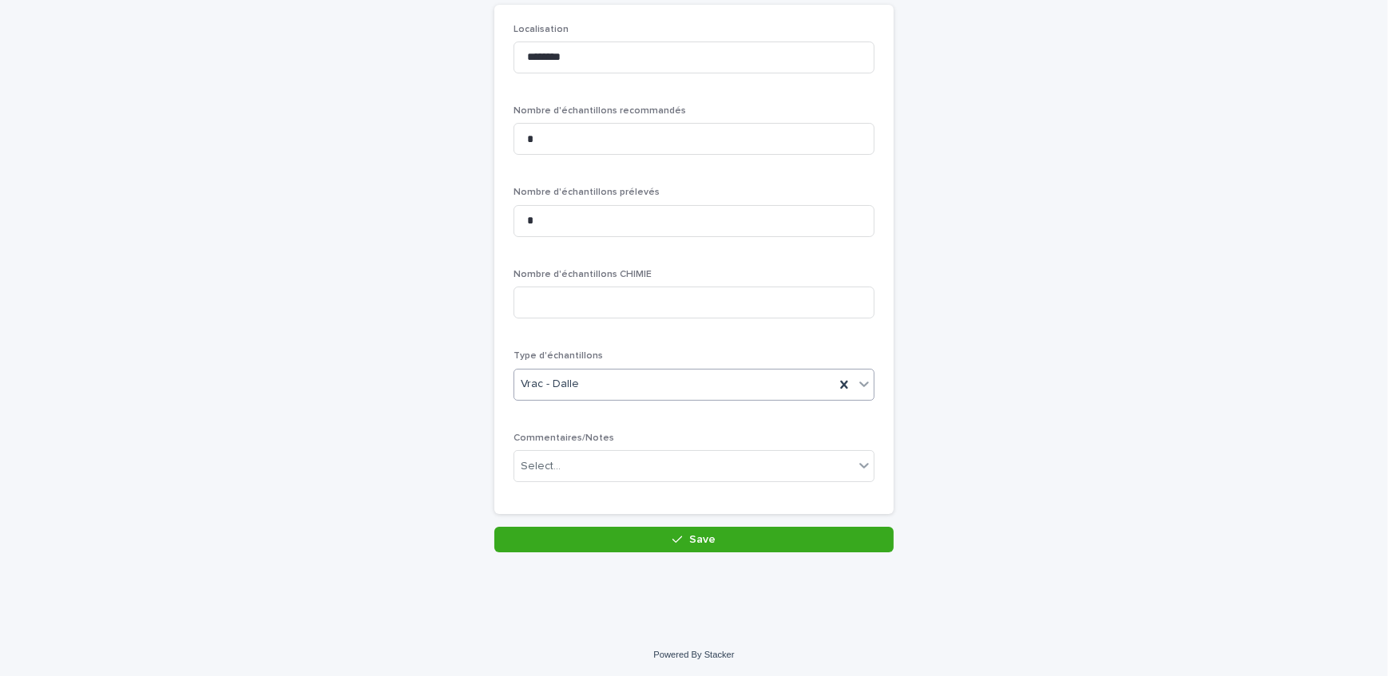
click at [598, 389] on div "Vrac - Dalle" at bounding box center [674, 384] width 320 height 26
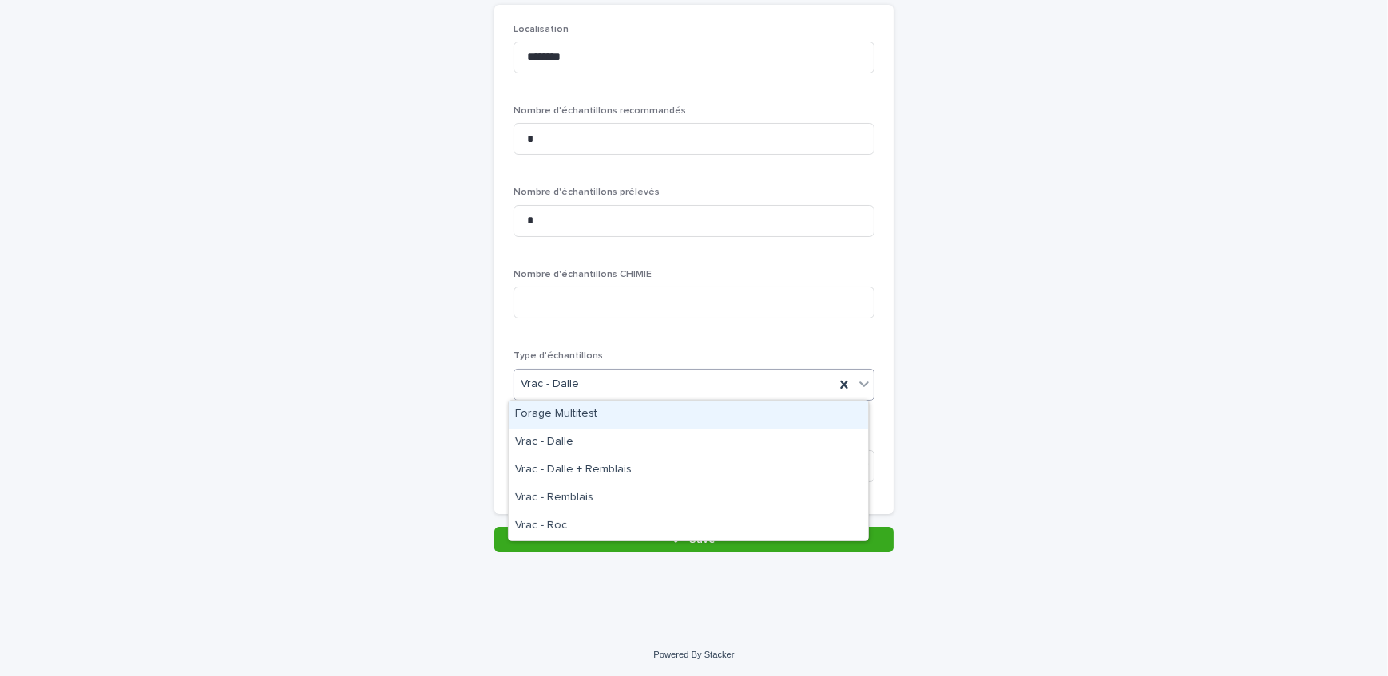
click at [604, 415] on div "Forage Multitest" at bounding box center [688, 415] width 359 height 28
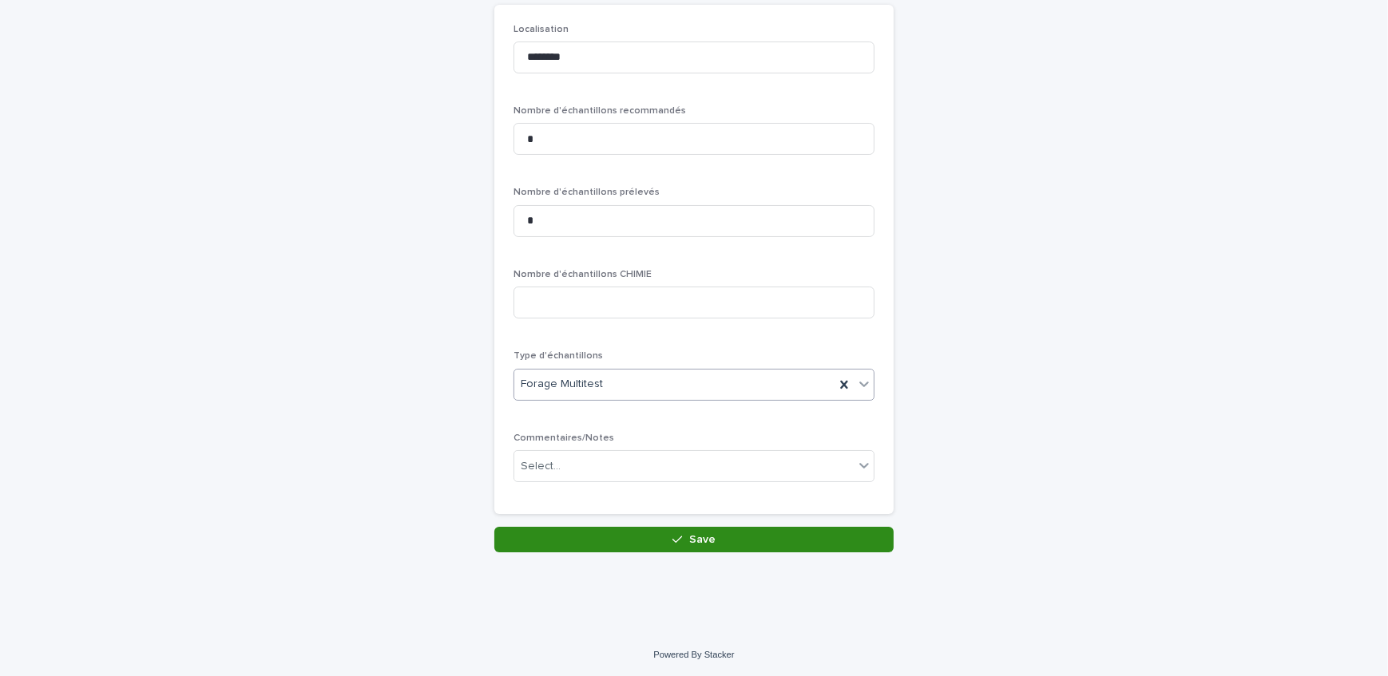
click at [626, 540] on button "Save" at bounding box center [693, 540] width 399 height 26
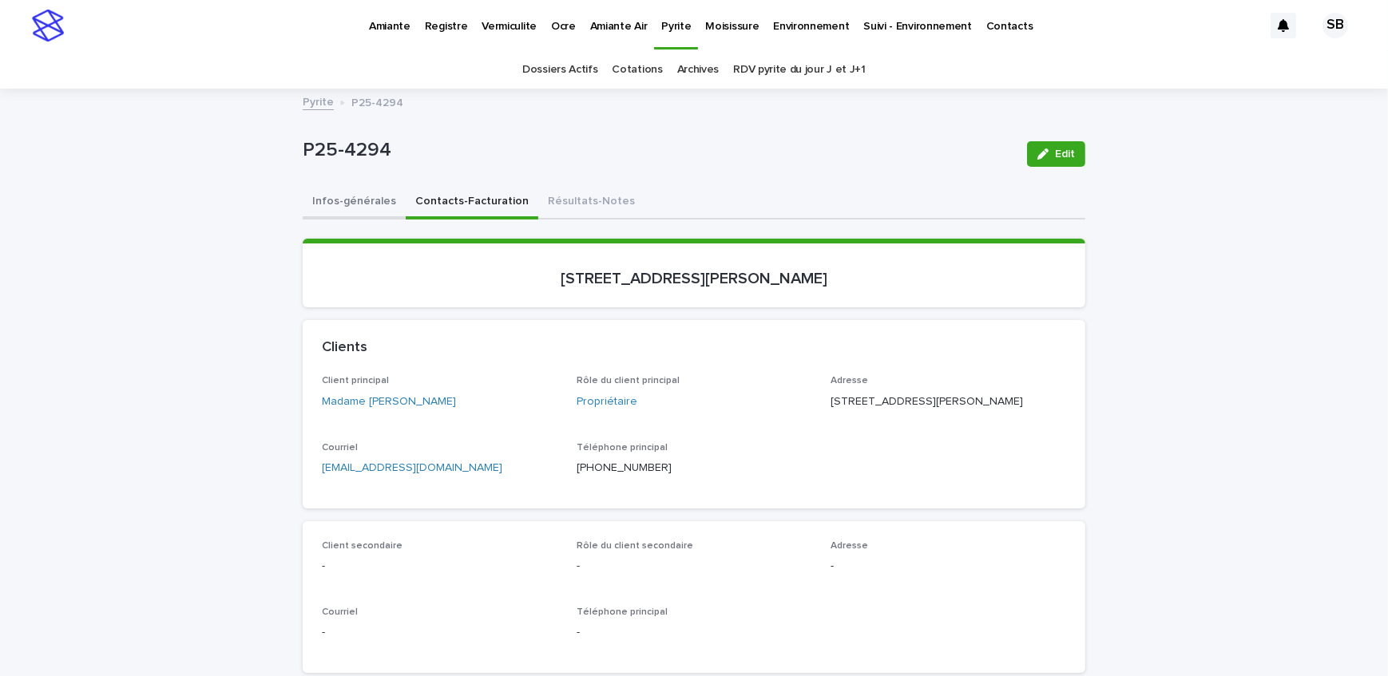
click at [339, 208] on button "Infos-générales" at bounding box center [354, 203] width 103 height 34
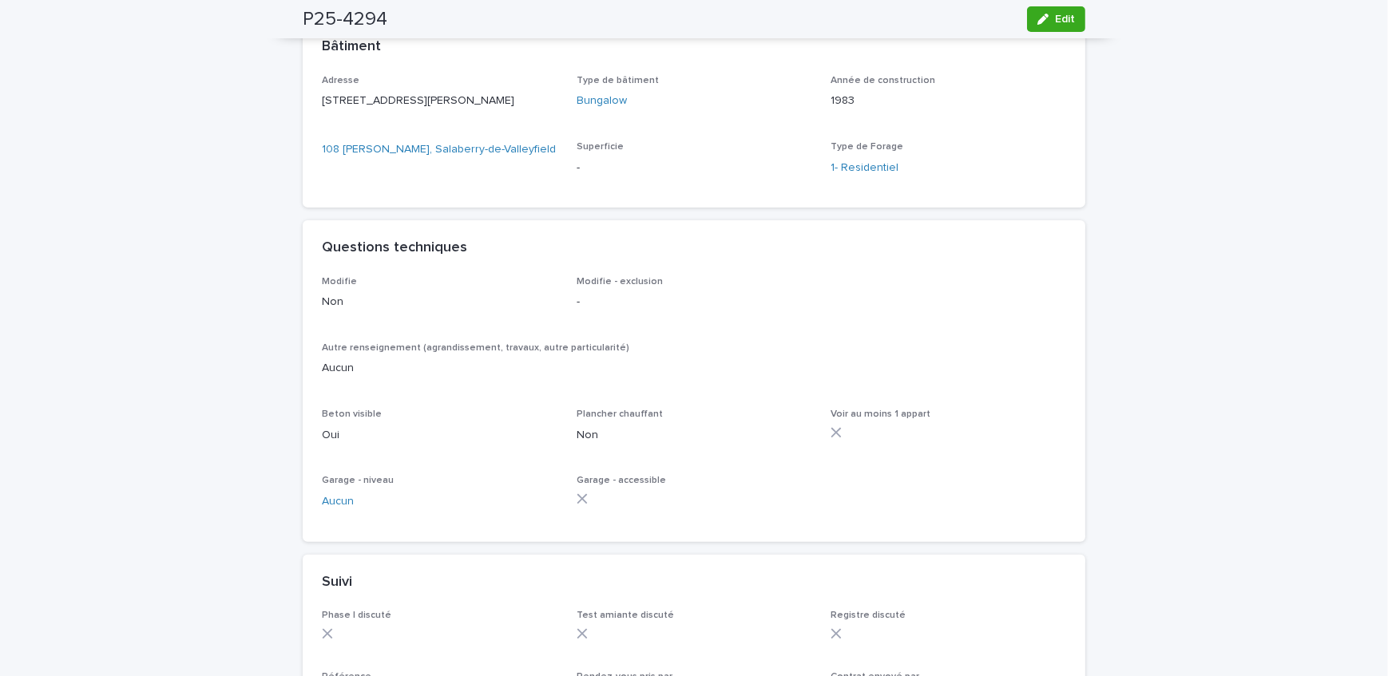
scroll to position [870, 0]
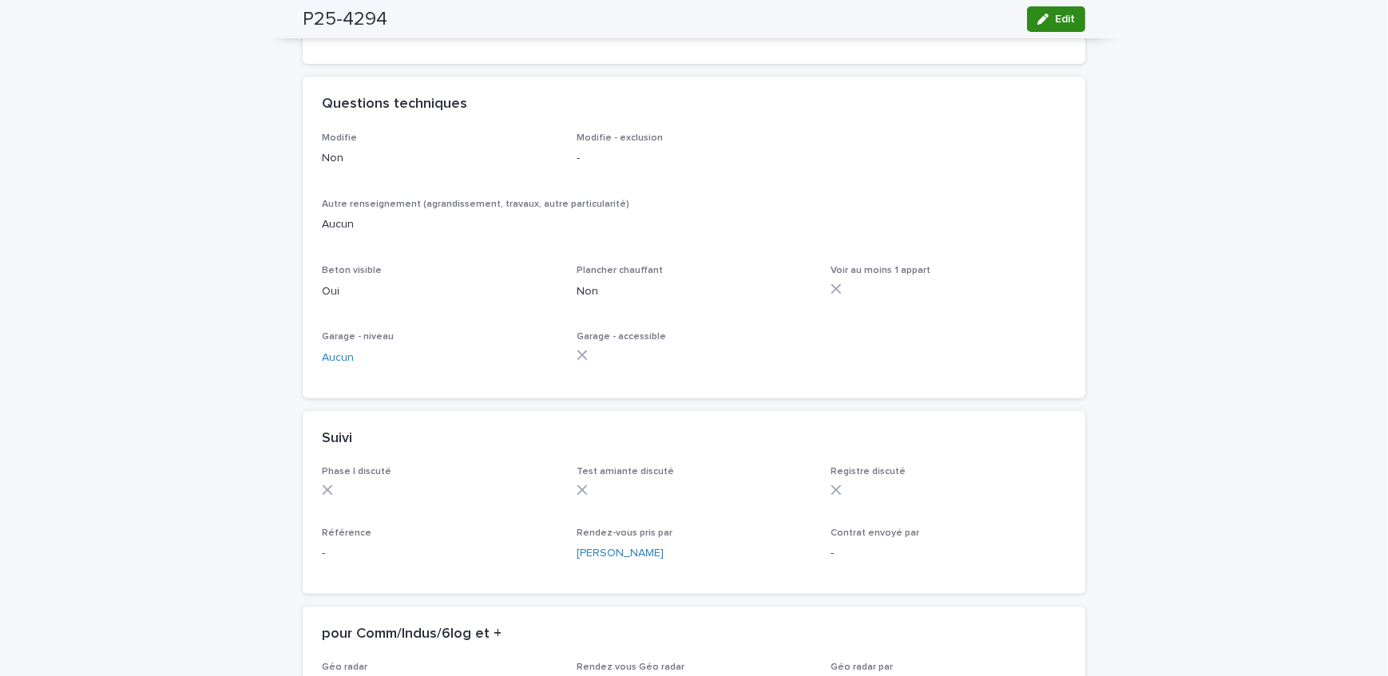
click at [1055, 23] on span "Edit" at bounding box center [1065, 19] width 20 height 11
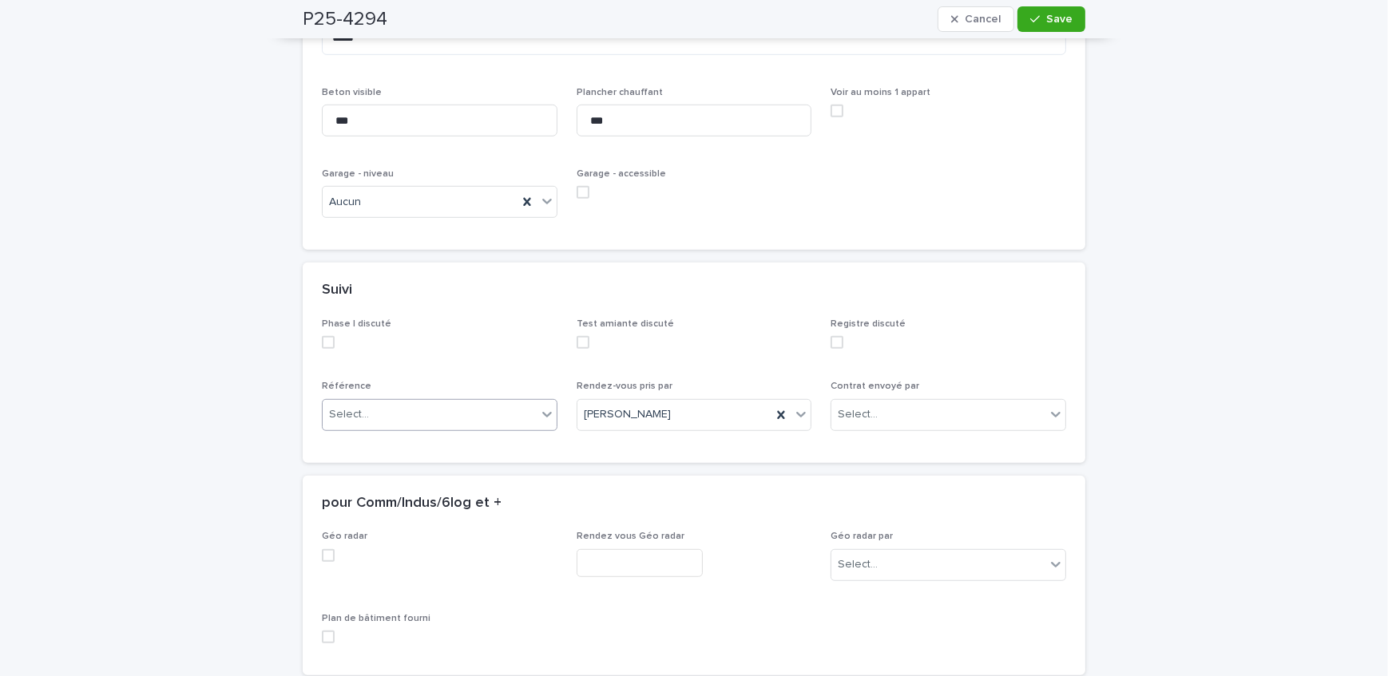
scroll to position [1279, 0]
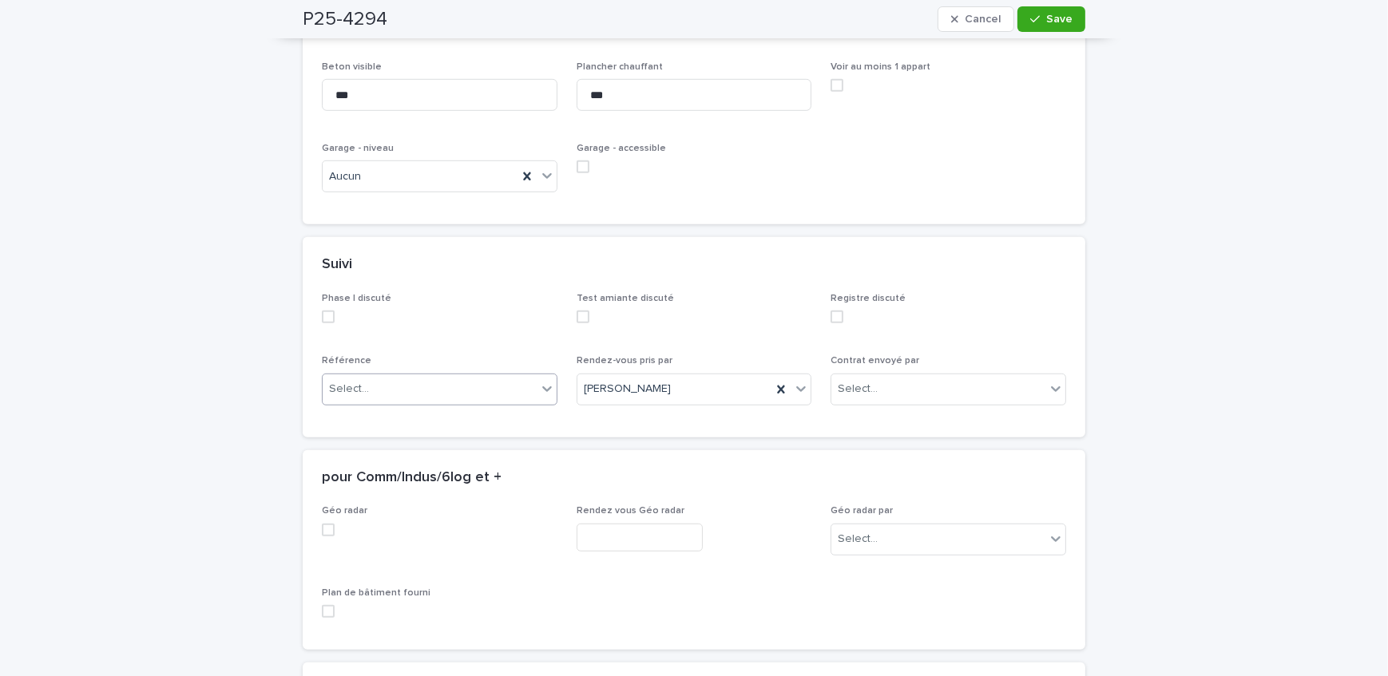
click at [406, 376] on div "Select..." at bounding box center [430, 389] width 214 height 26
click at [396, 457] on div "Courtier" at bounding box center [434, 458] width 234 height 28
click at [1046, 16] on span "Save" at bounding box center [1059, 19] width 26 height 11
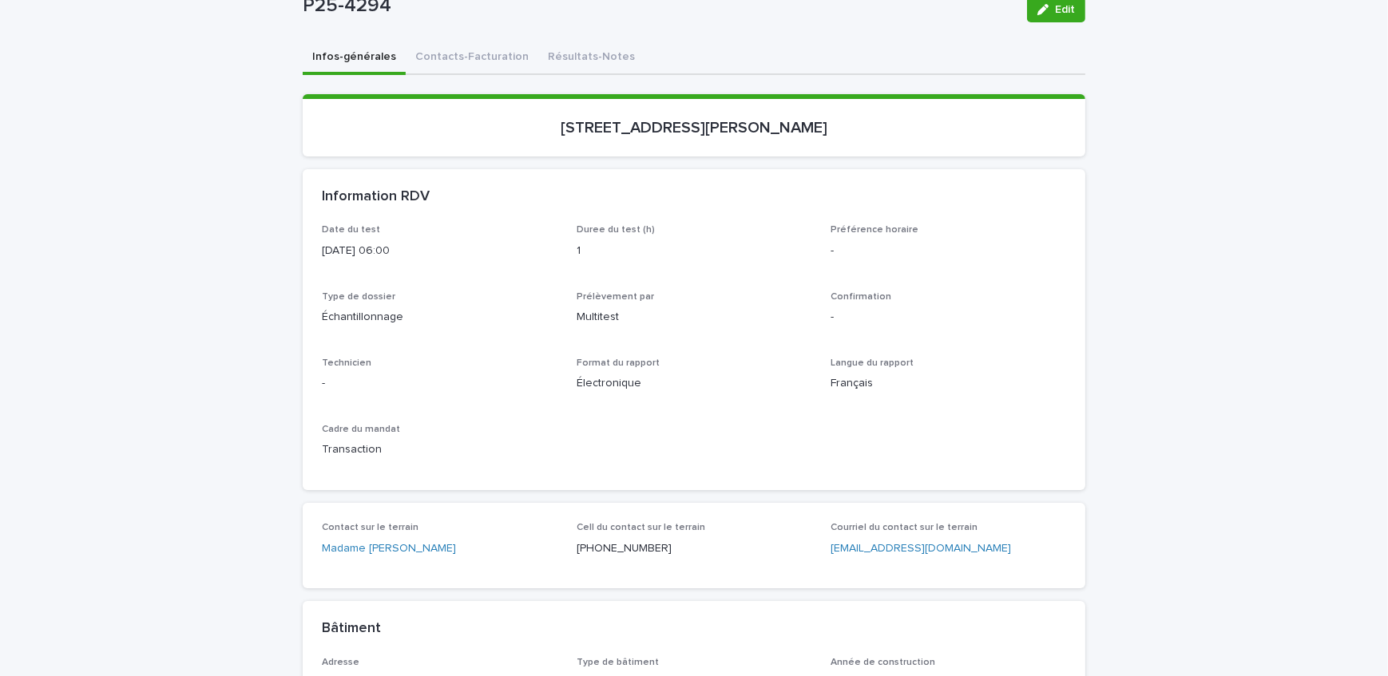
scroll to position [72, 0]
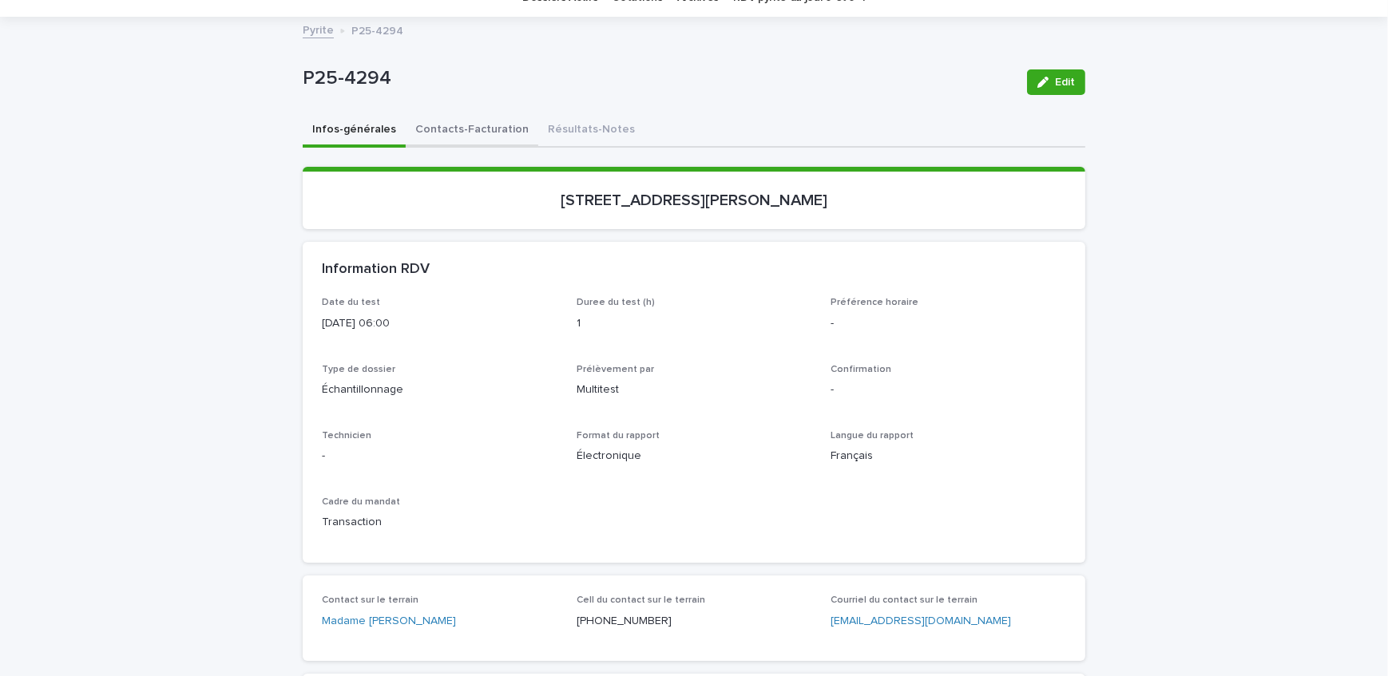
click at [438, 122] on button "Contacts-Facturation" at bounding box center [472, 131] width 133 height 34
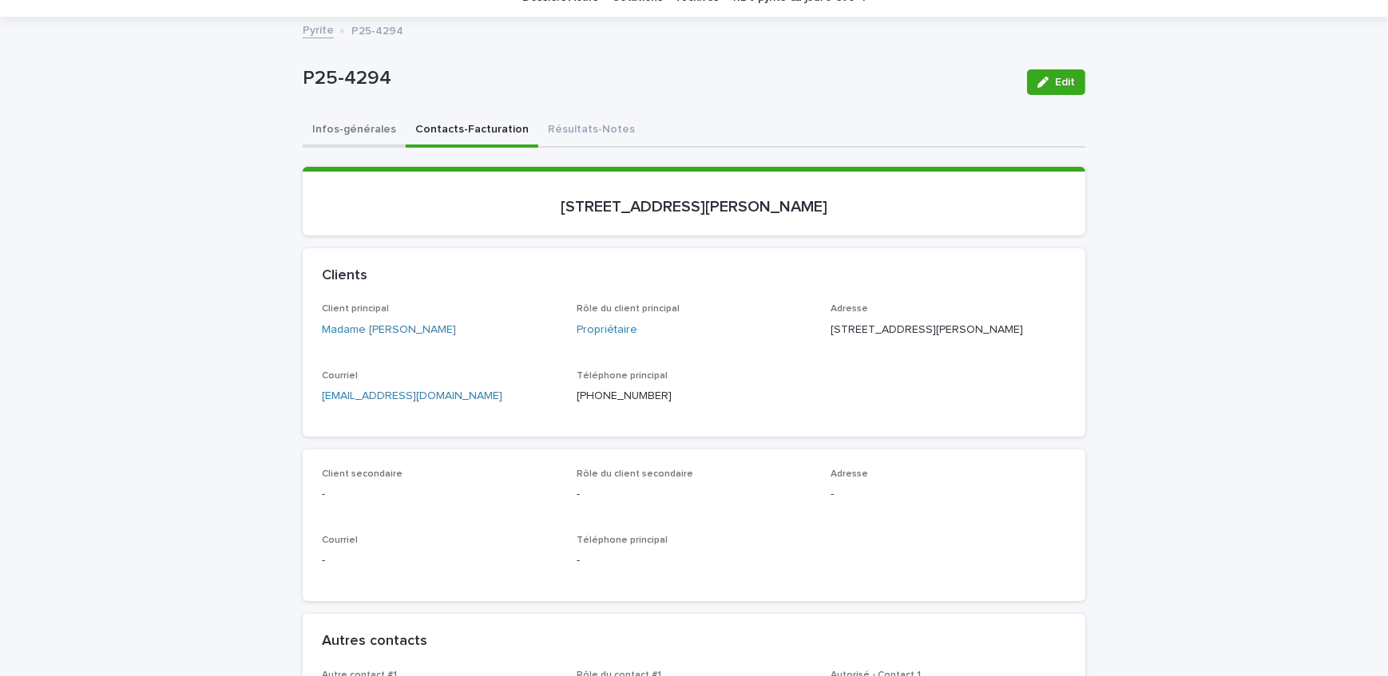
click at [319, 137] on button "Infos-générales" at bounding box center [354, 131] width 103 height 34
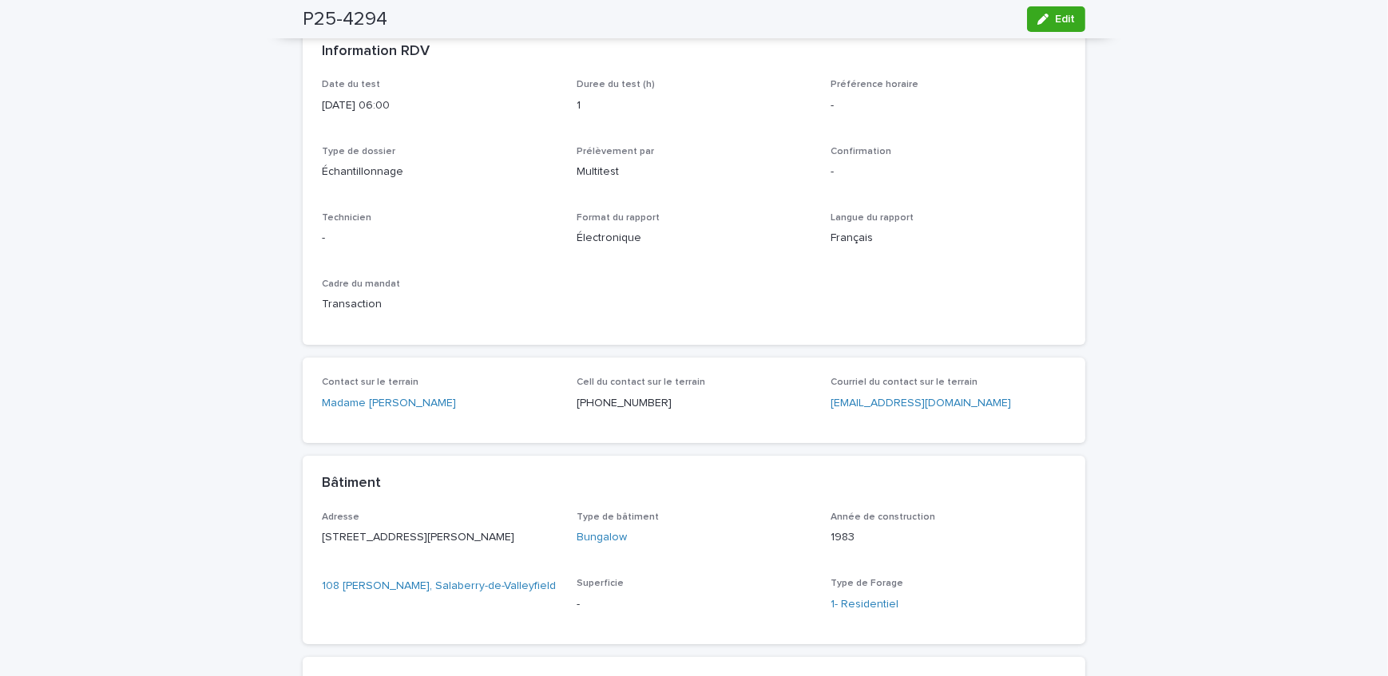
scroll to position [145, 0]
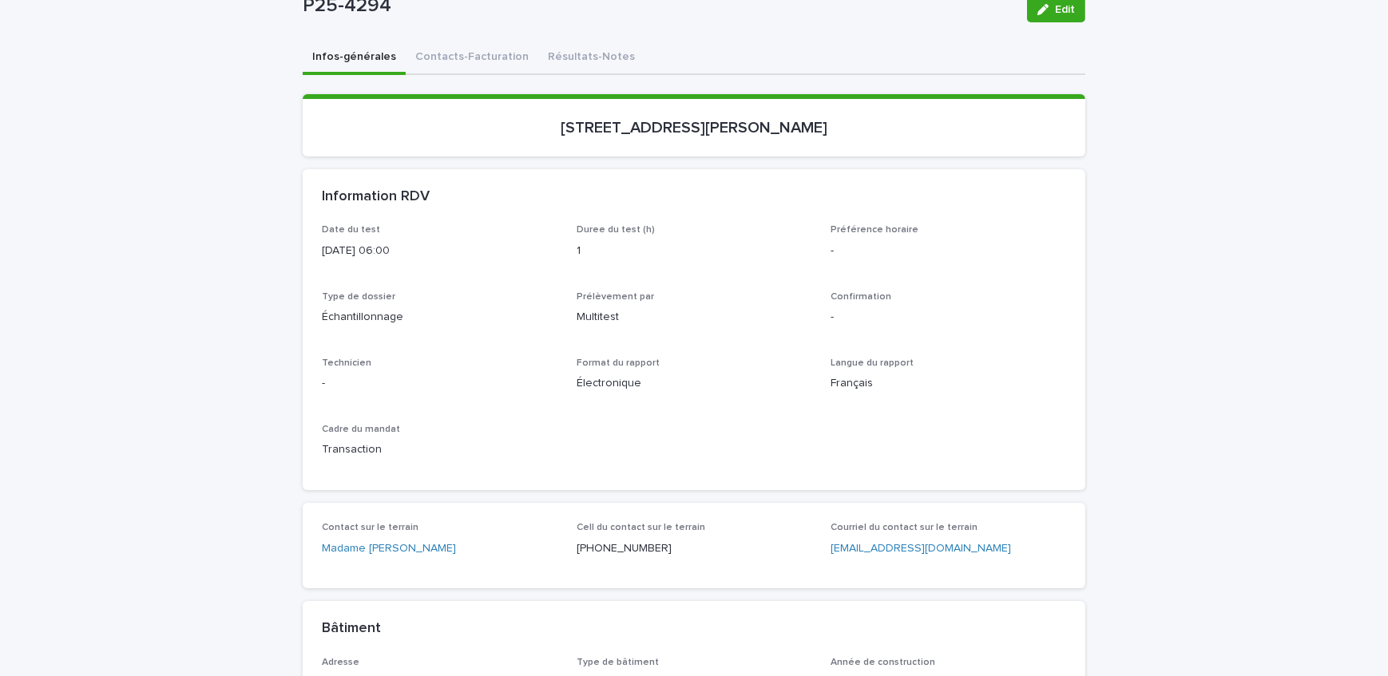
drag, startPoint x: 114, startPoint y: 145, endPoint x: 203, endPoint y: 112, distance: 94.8
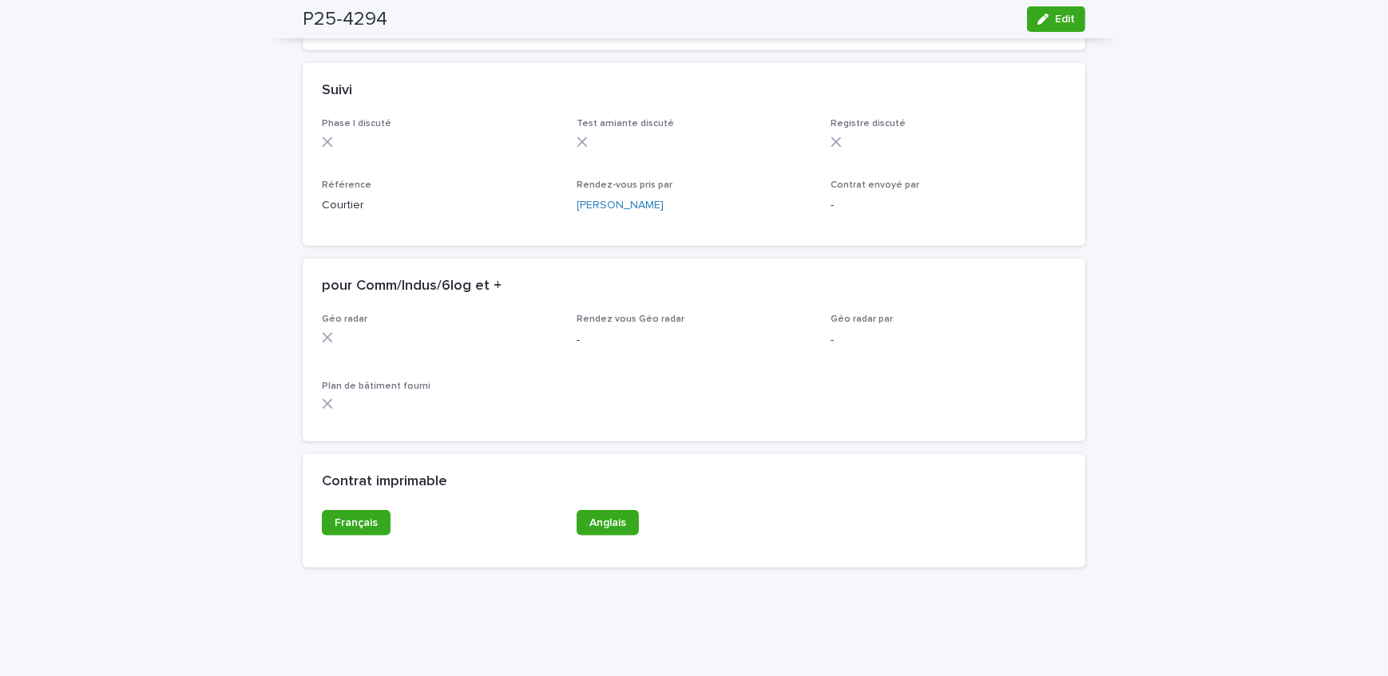
scroll to position [1263, 0]
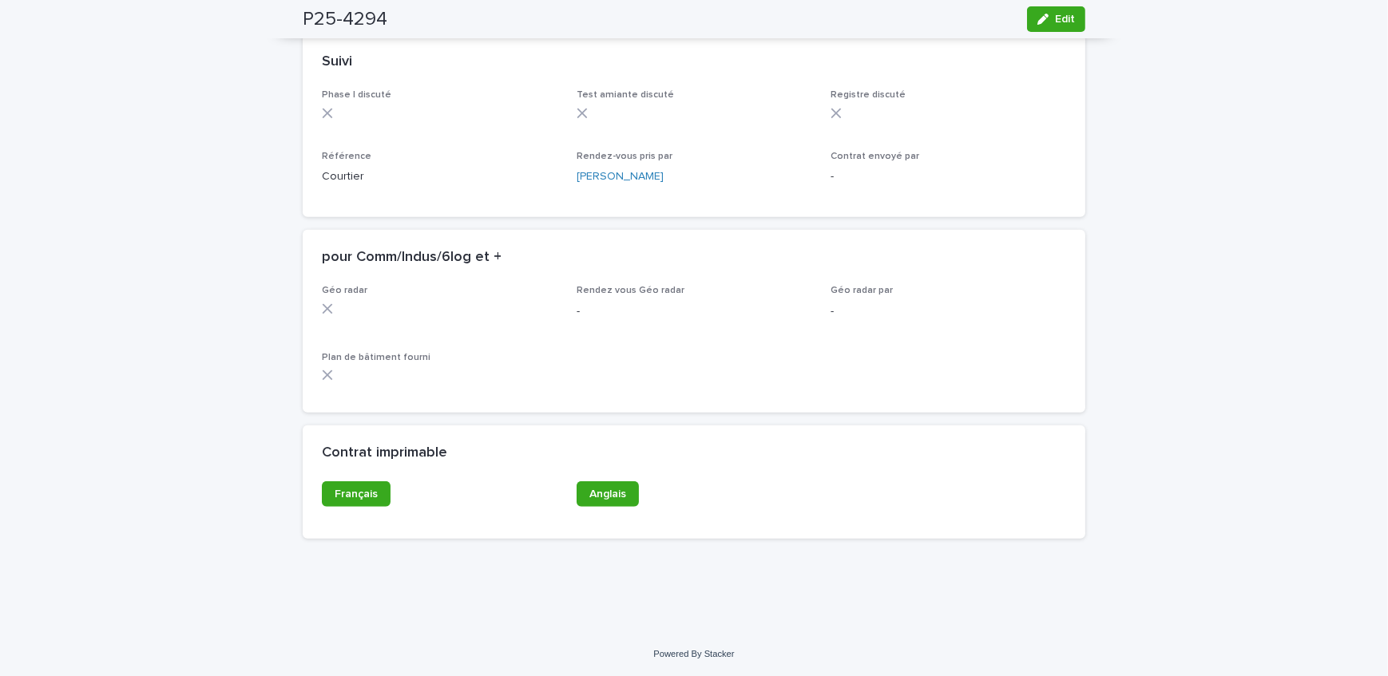
click at [357, 478] on div "Contrat imprimable" at bounding box center [694, 454] width 783 height 56
click at [368, 495] on span "Français" at bounding box center [356, 494] width 43 height 11
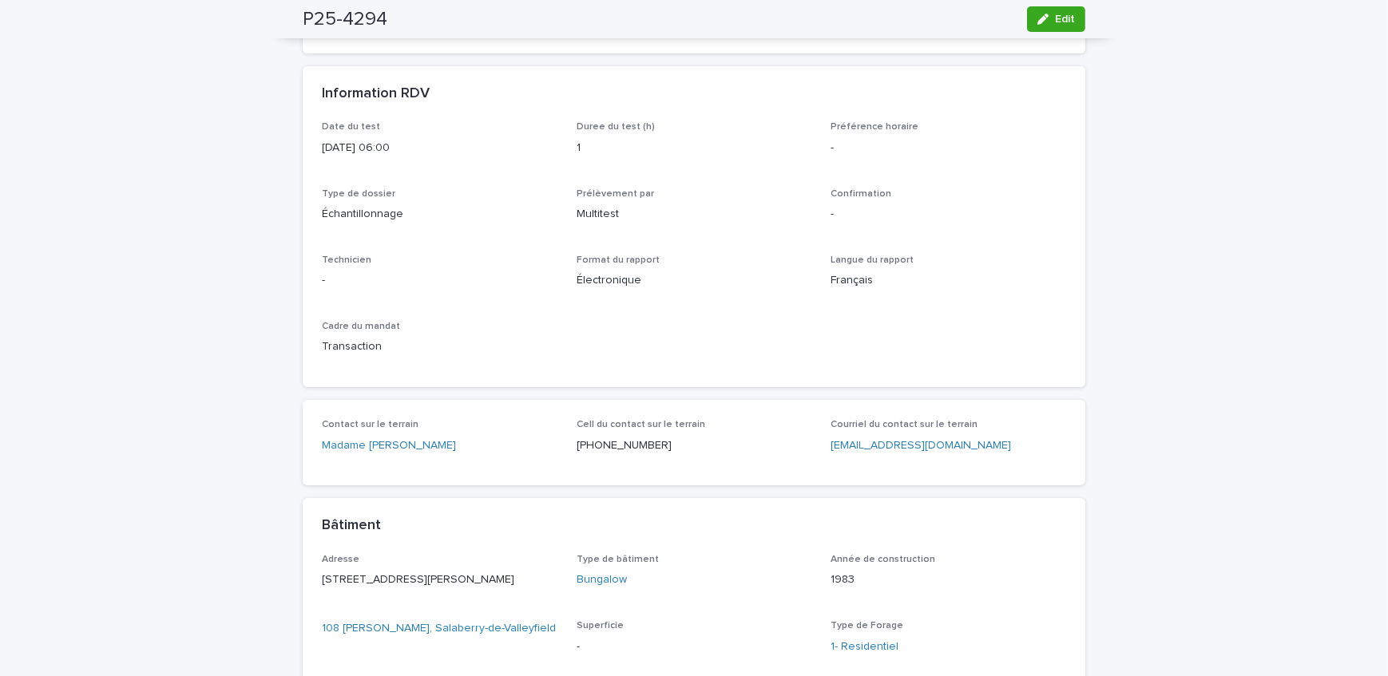
scroll to position [0, 0]
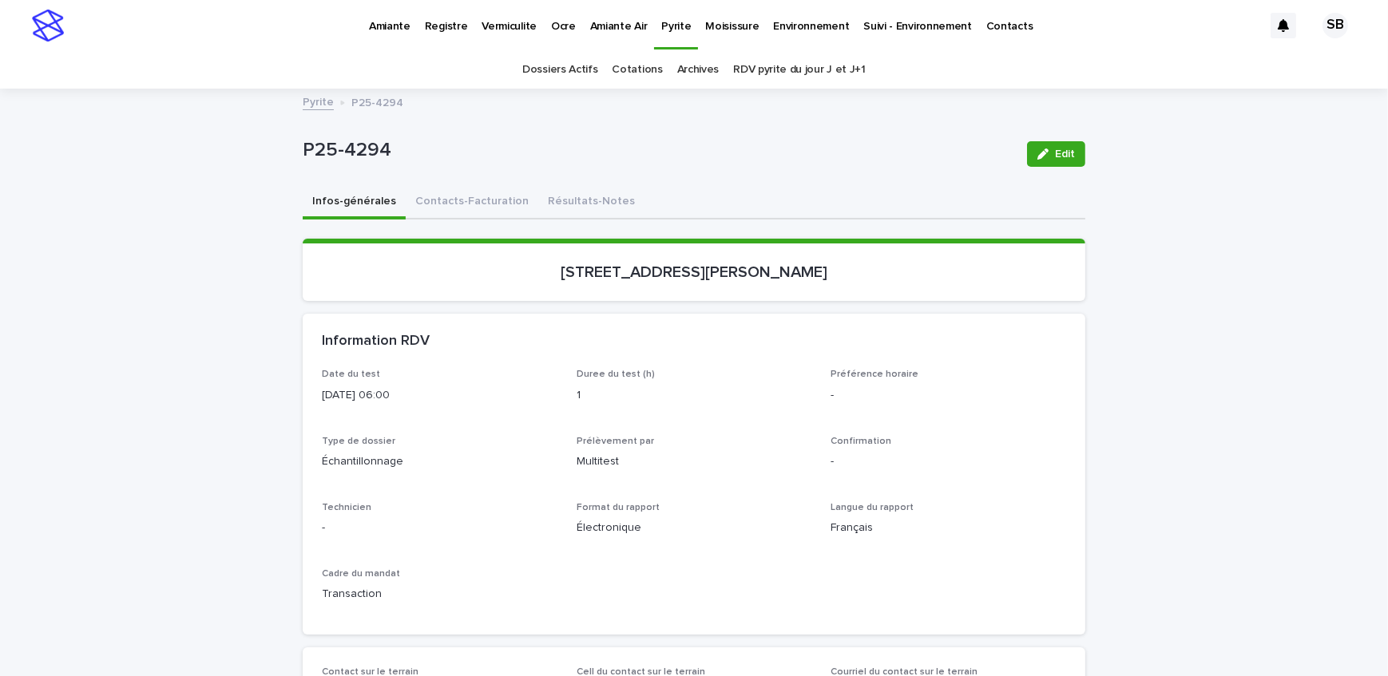
click at [303, 104] on link "Pyrite" at bounding box center [318, 101] width 31 height 18
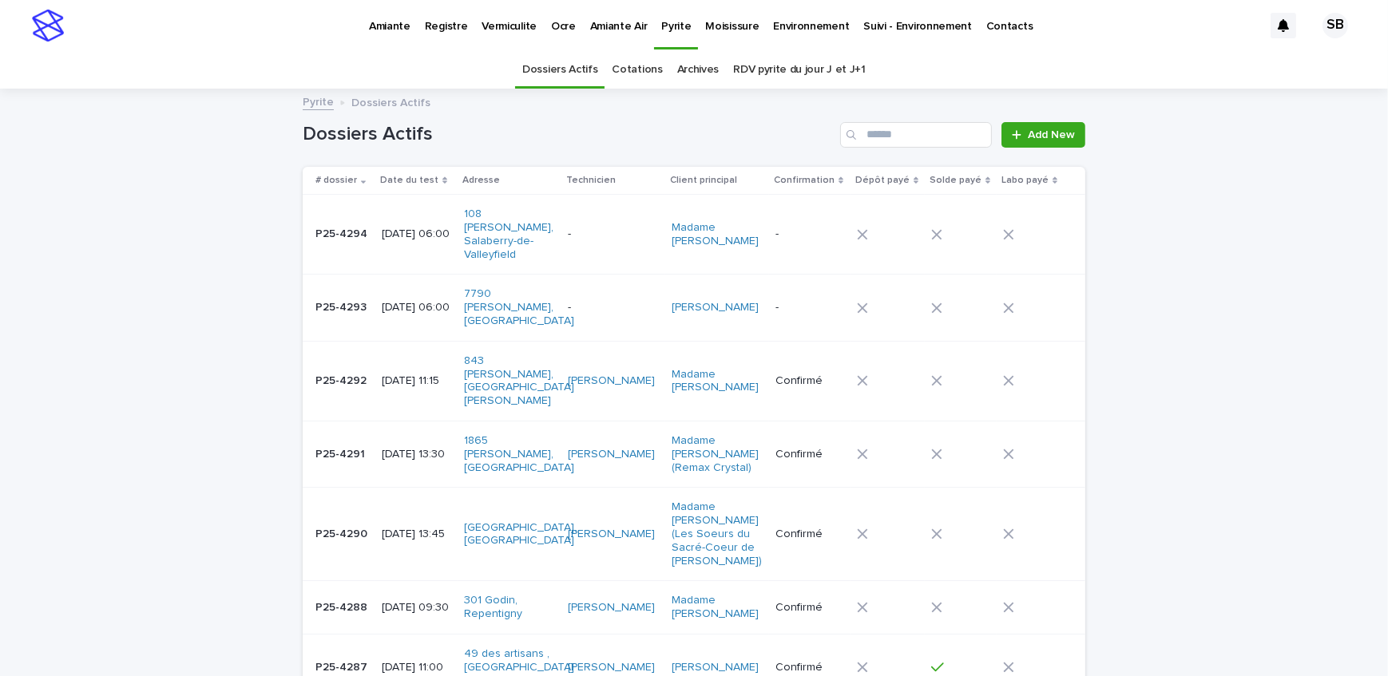
drag, startPoint x: 144, startPoint y: 261, endPoint x: 113, endPoint y: 281, distance: 36.3
click at [1044, 129] on span "Add New" at bounding box center [1051, 134] width 47 height 11
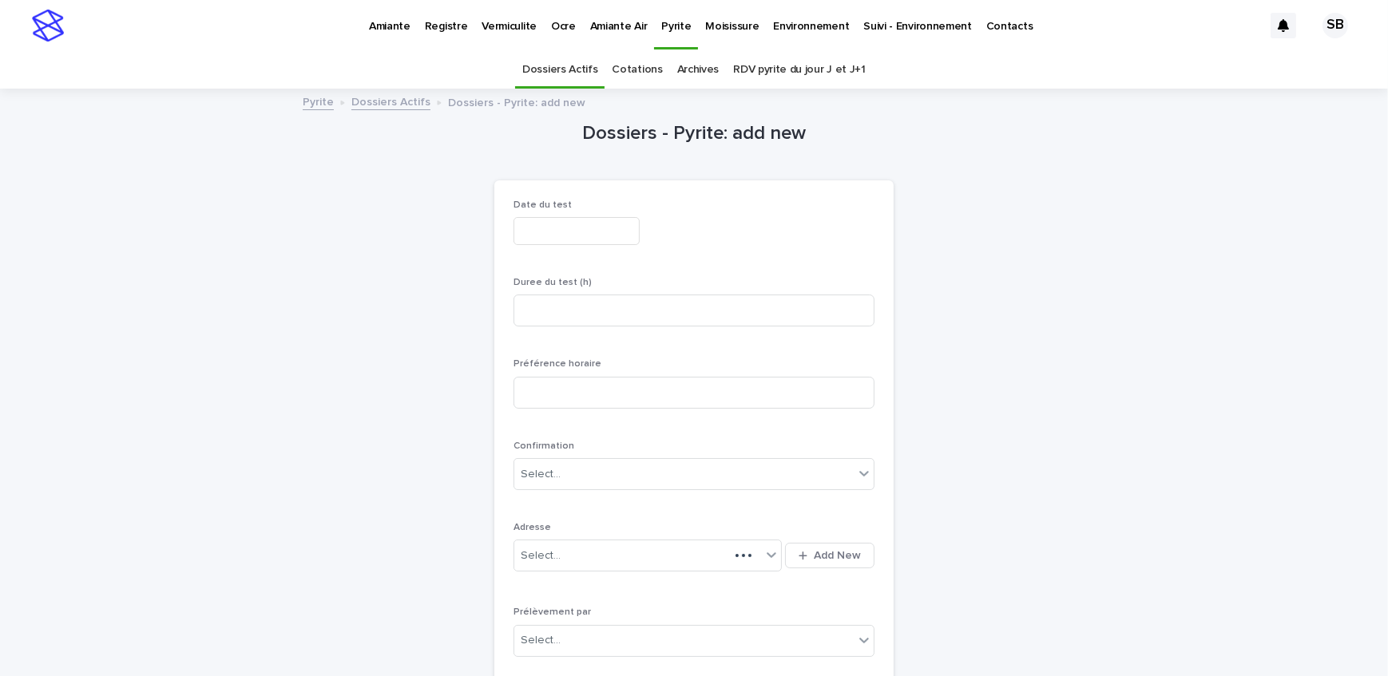
scroll to position [50, 0]
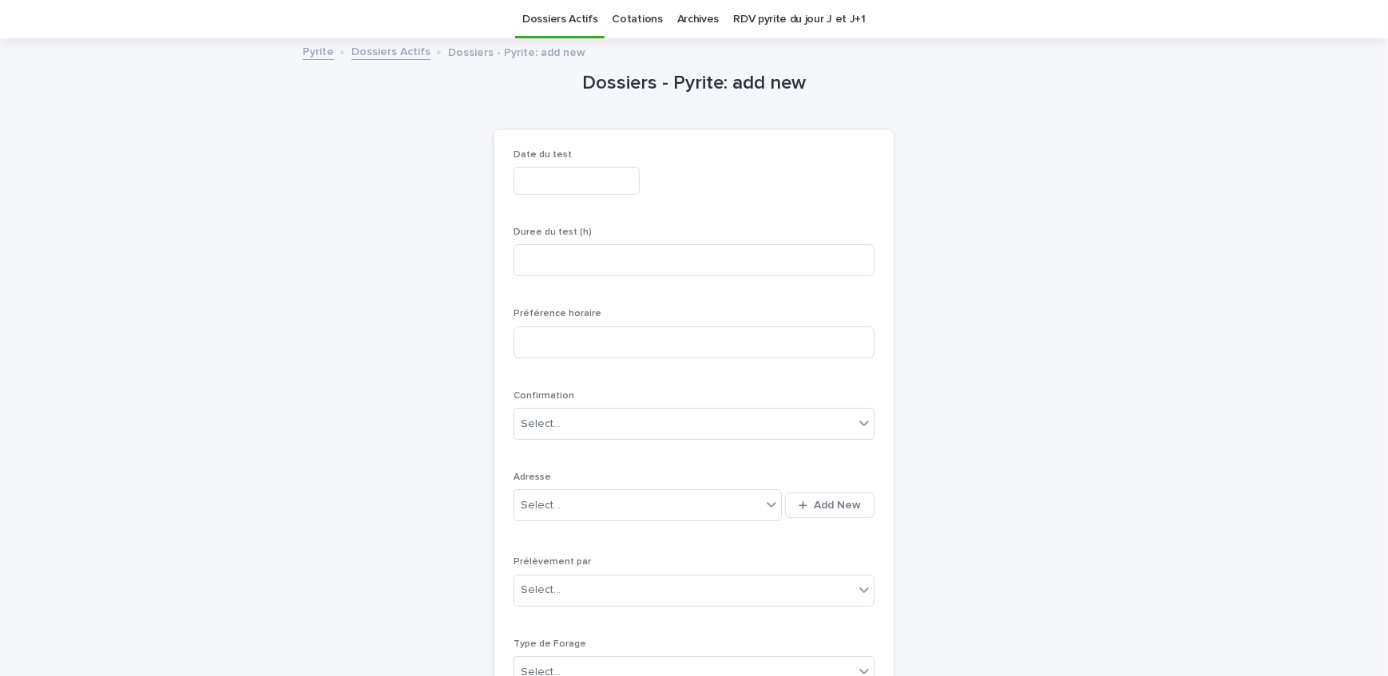
click at [586, 183] on input "text" at bounding box center [576, 181] width 126 height 28
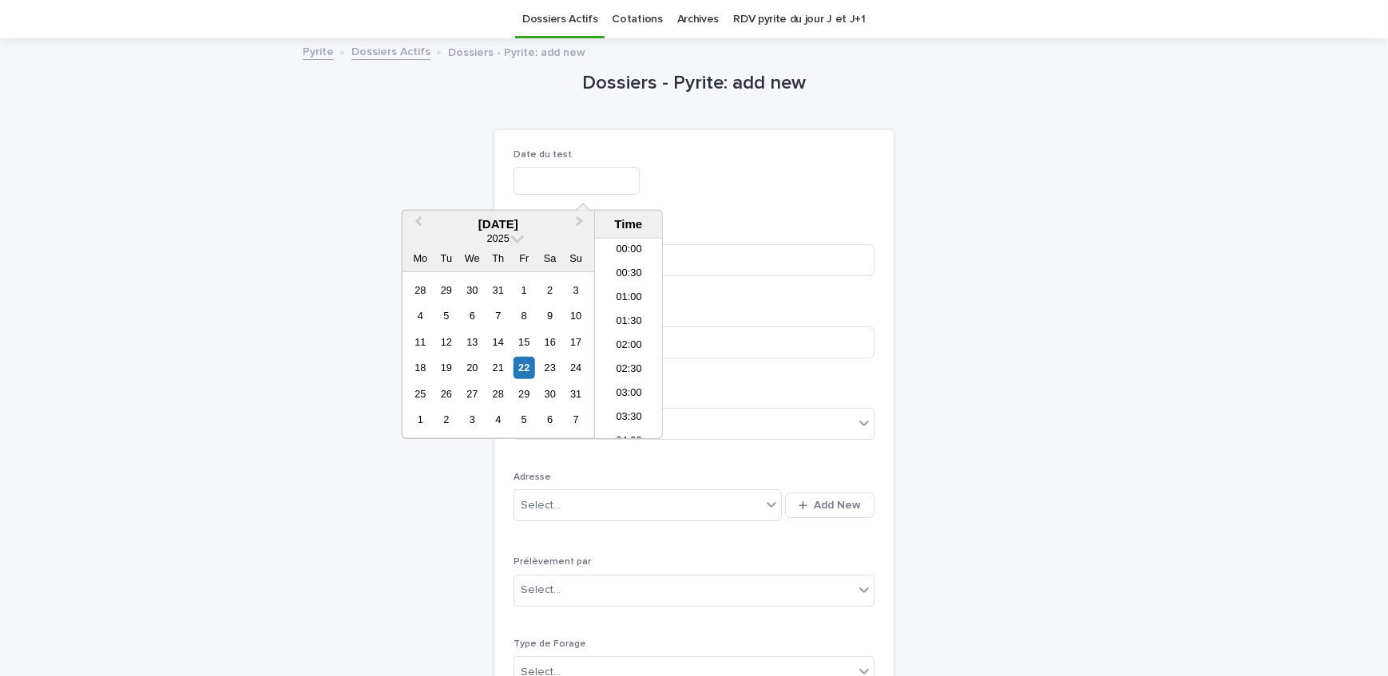
scroll to position [535, 0]
click at [503, 395] on div "28" at bounding box center [498, 394] width 22 height 22
click at [630, 291] on li "06:00" at bounding box center [629, 294] width 68 height 24
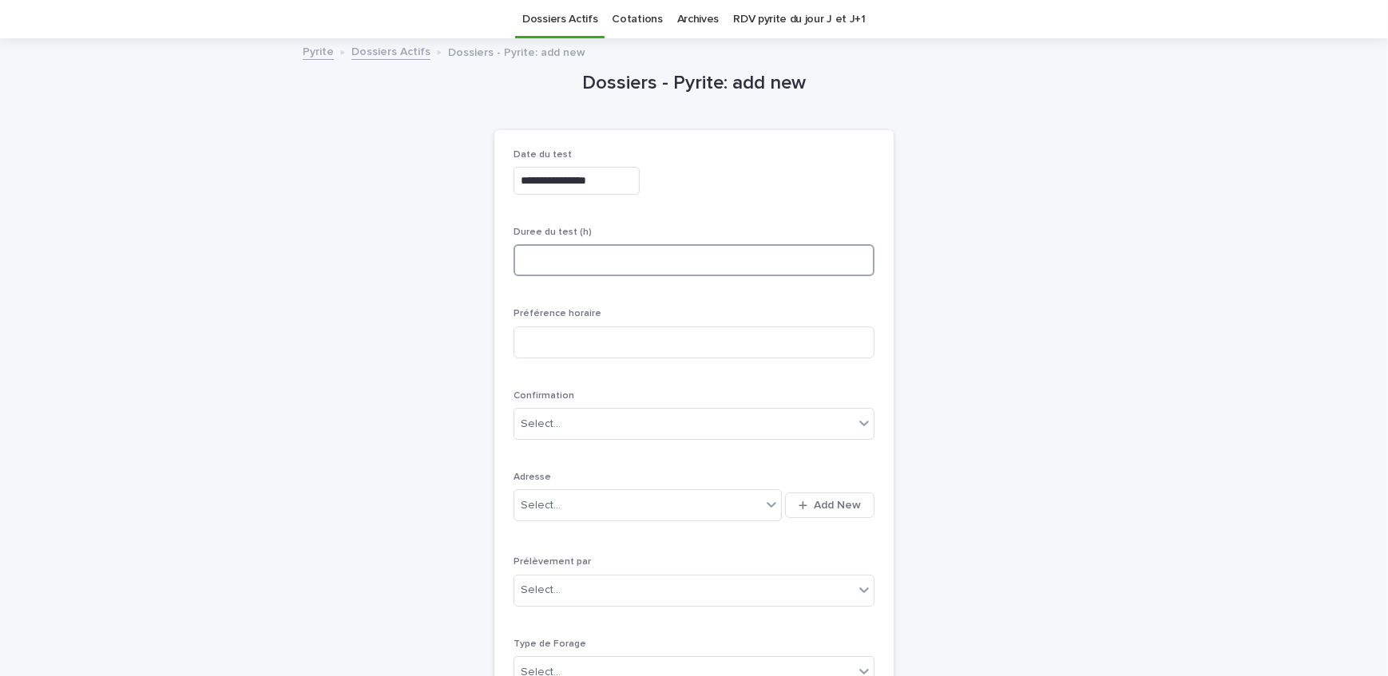
type input "**********"
click at [636, 265] on input at bounding box center [693, 260] width 361 height 32
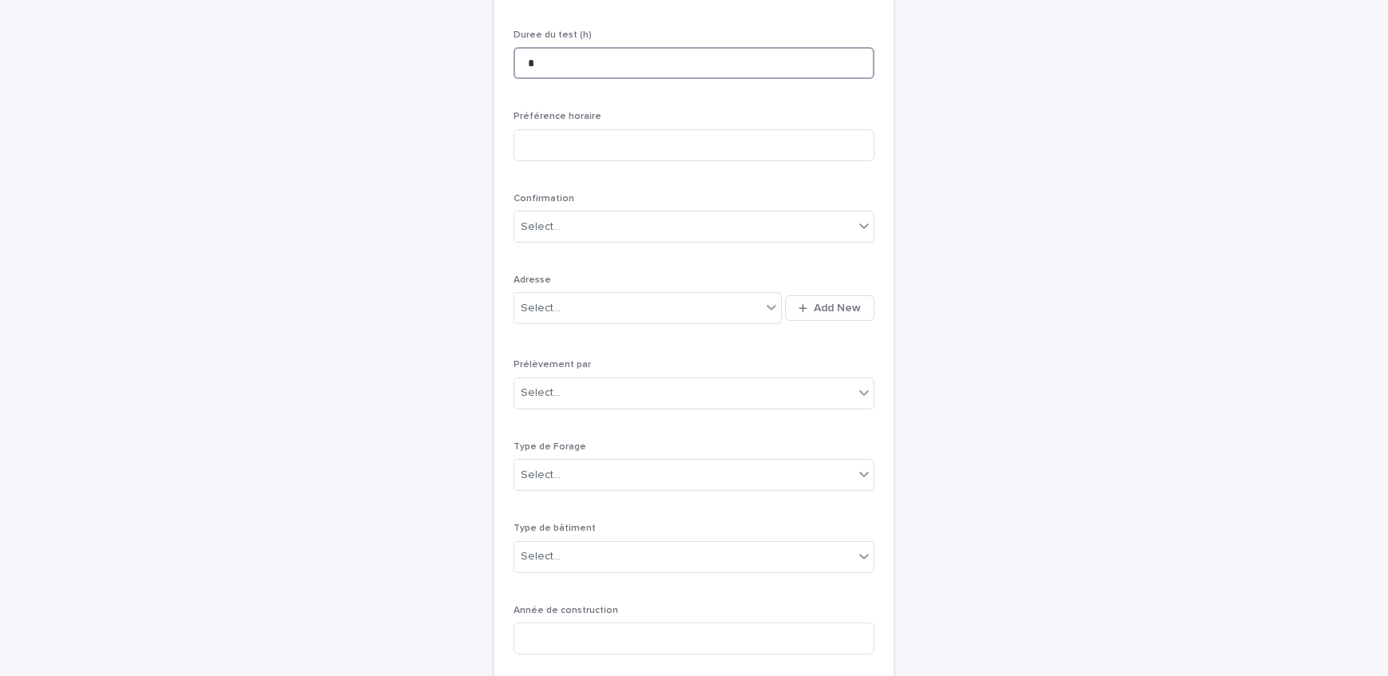
scroll to position [341, 0]
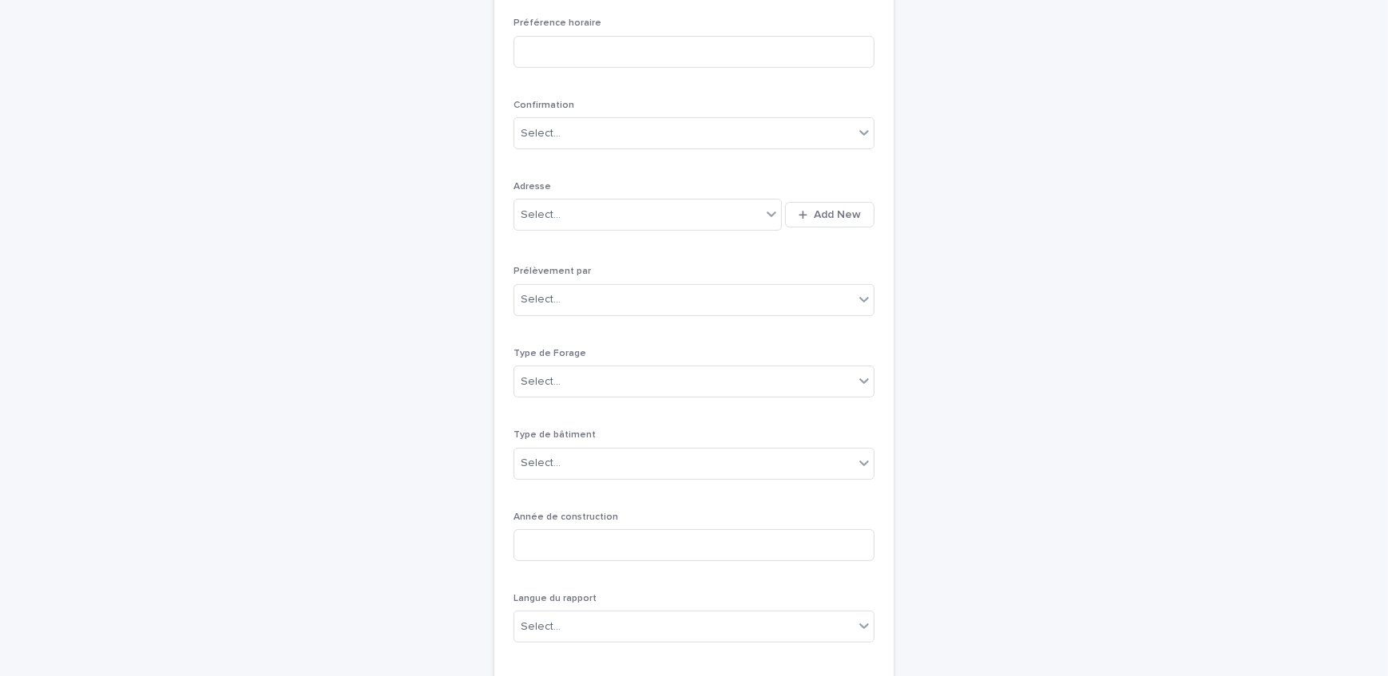
type input "*"
click at [844, 209] on span "Add New" at bounding box center [837, 214] width 47 height 11
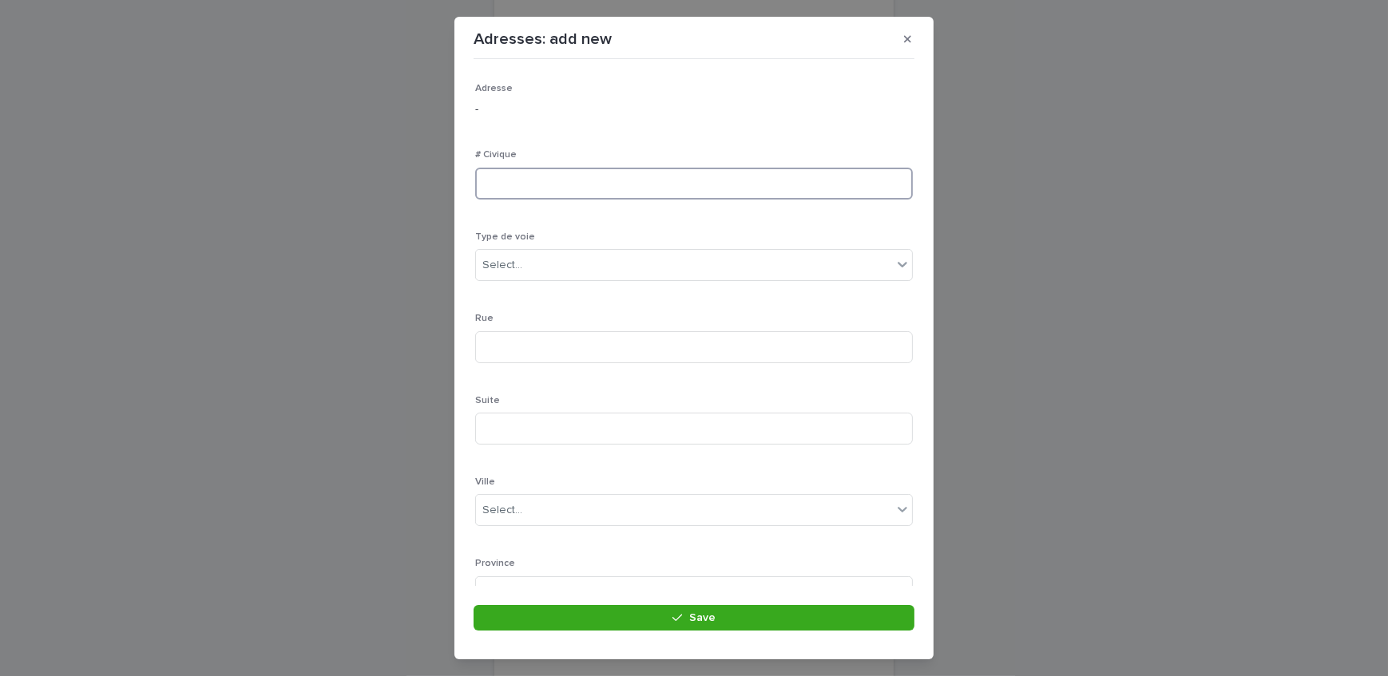
click at [524, 178] on input at bounding box center [694, 184] width 438 height 32
type input "**********"
click at [541, 266] on div "Select..." at bounding box center [684, 265] width 416 height 26
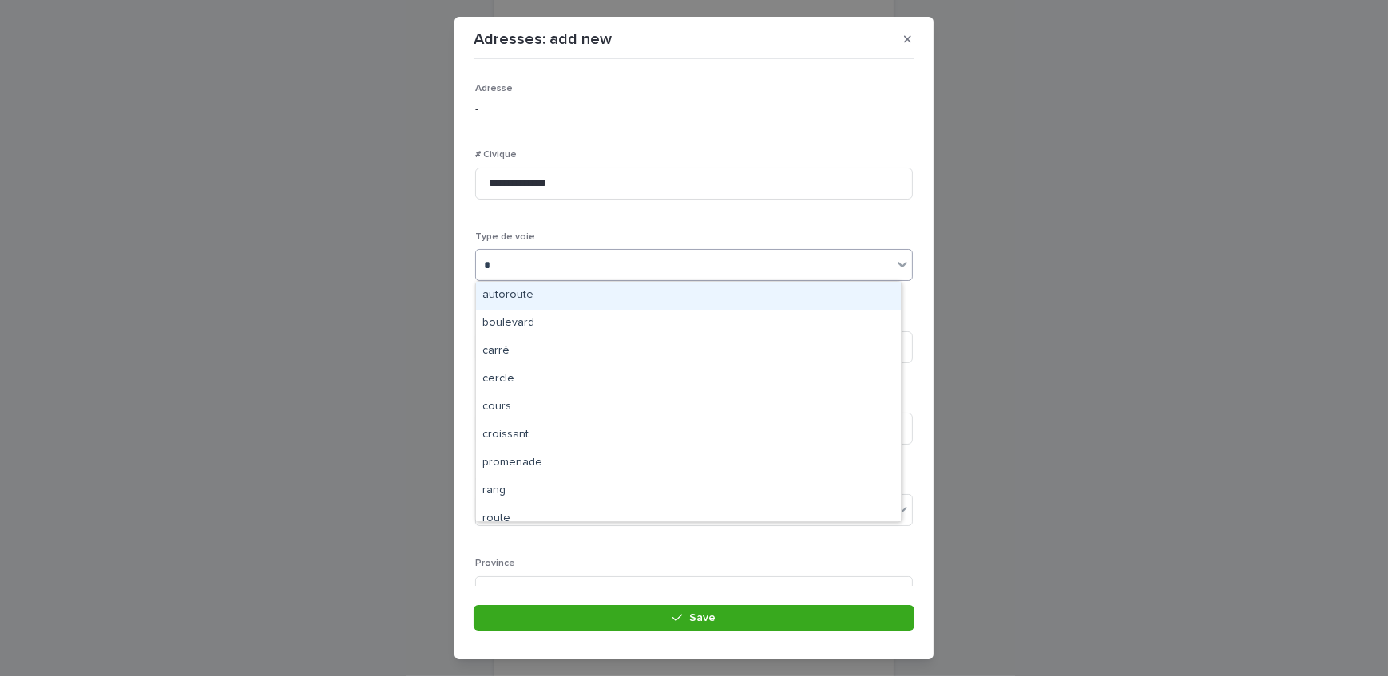
type input "**"
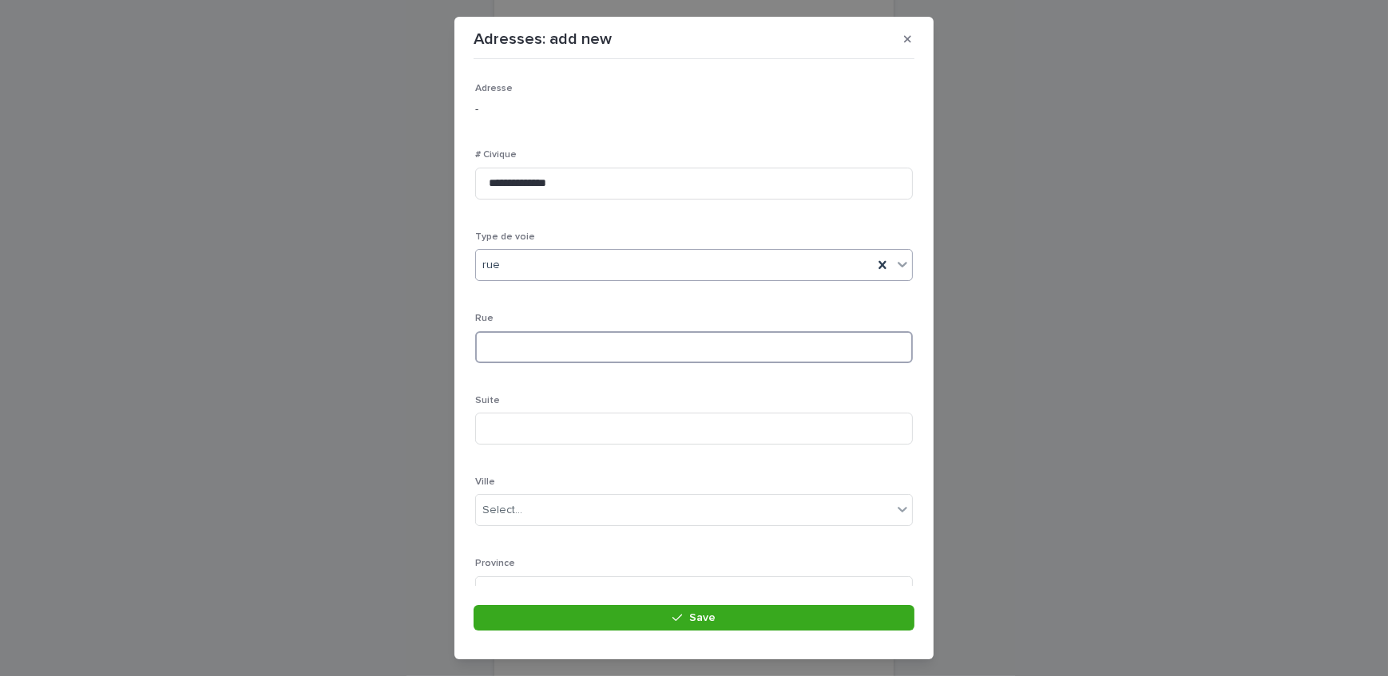
click at [542, 357] on input at bounding box center [694, 347] width 438 height 32
type input "**********"
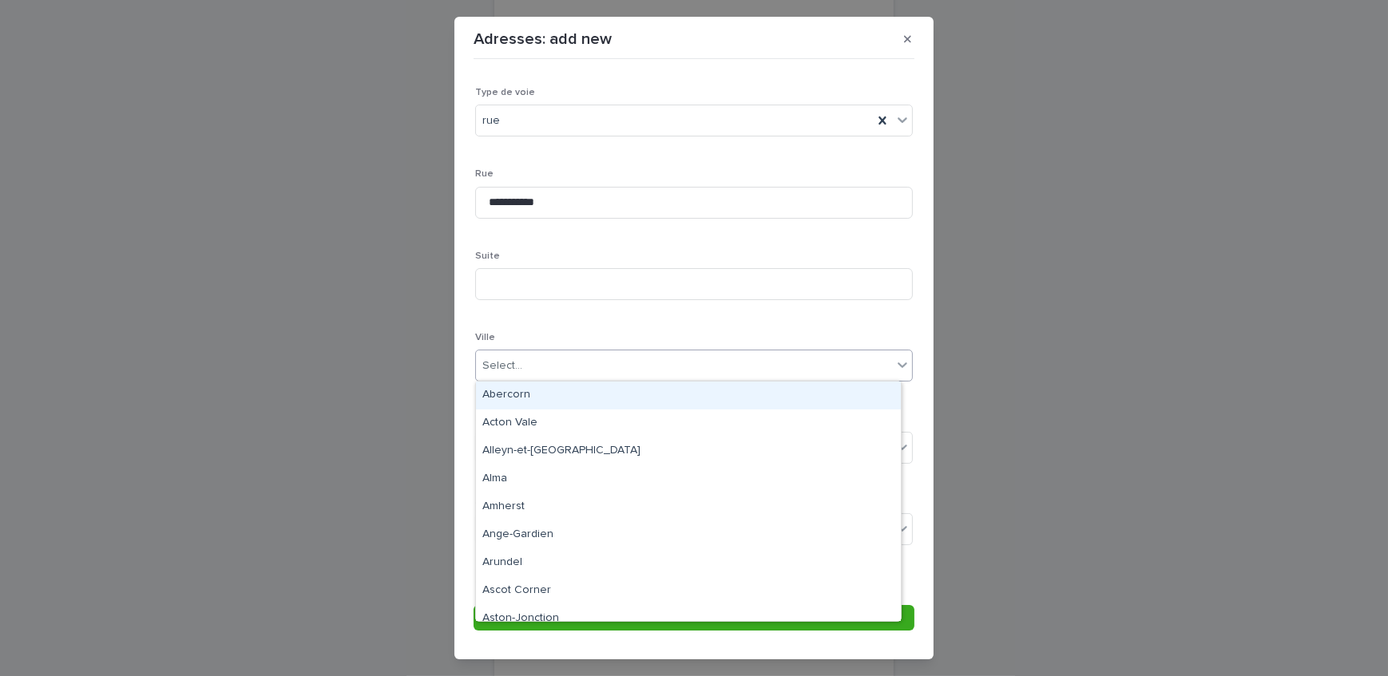
click at [535, 363] on div "Select..." at bounding box center [684, 366] width 416 height 26
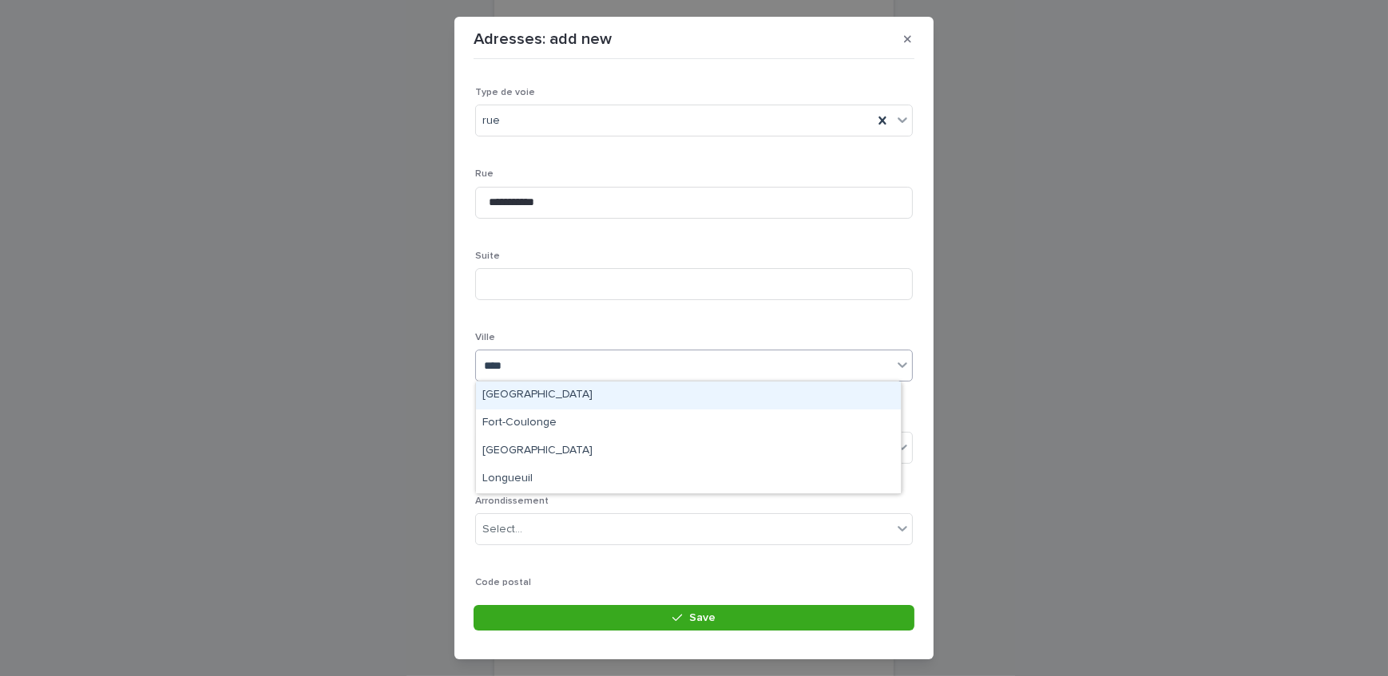
type input "*****"
click at [565, 395] on div "Longueuil" at bounding box center [688, 396] width 425 height 28
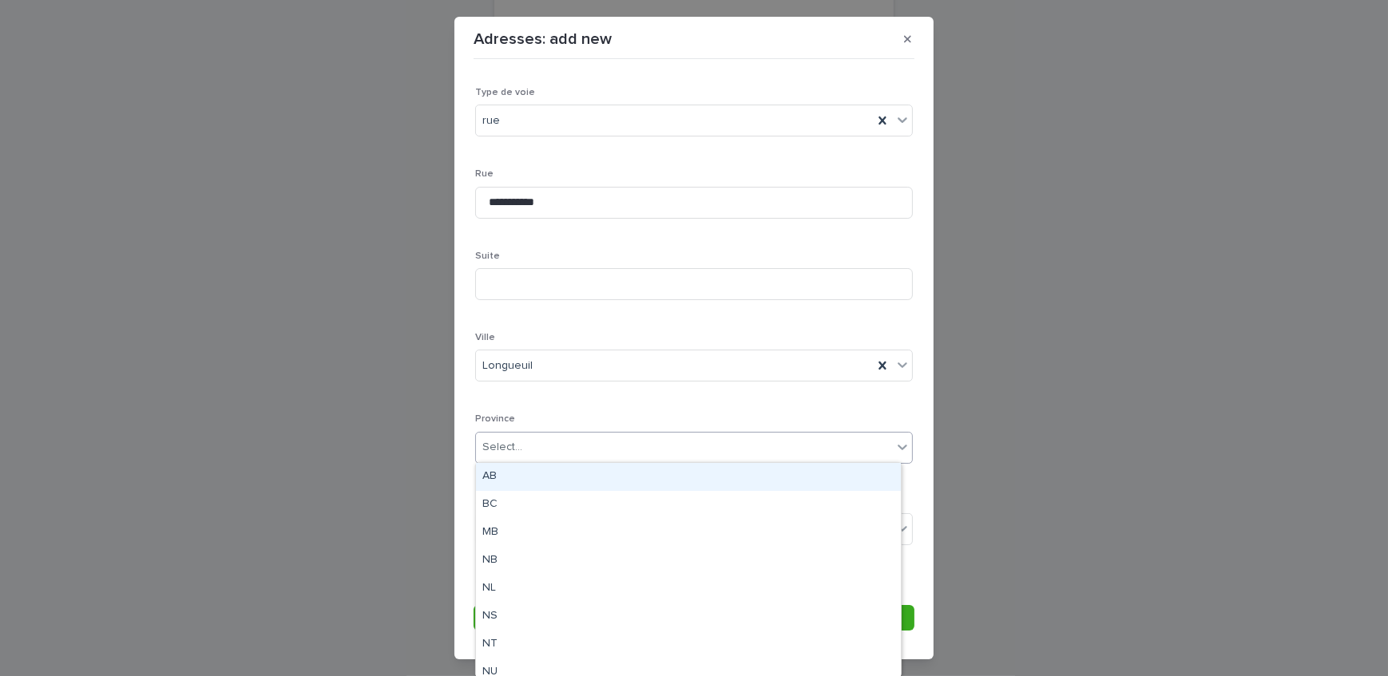
click at [558, 446] on div "Select..." at bounding box center [684, 447] width 416 height 26
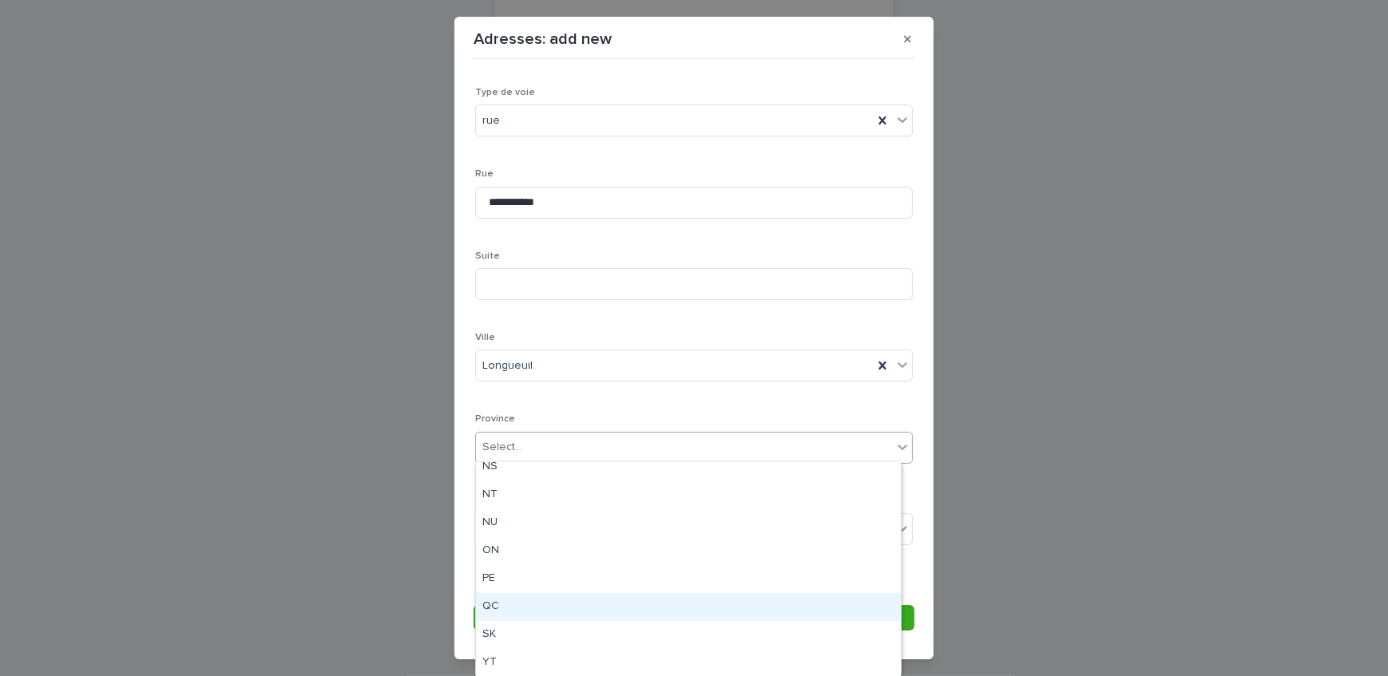
click at [537, 604] on div "QC" at bounding box center [688, 607] width 425 height 28
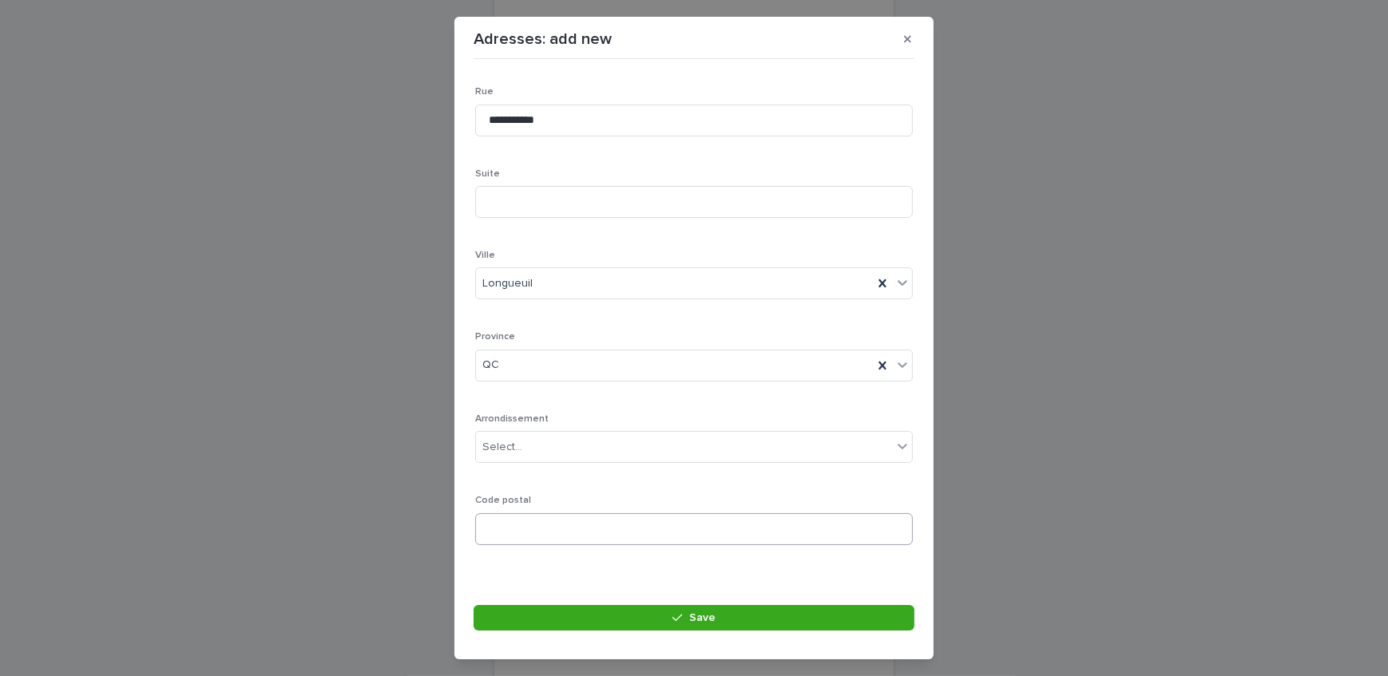
scroll to position [233, 0]
click at [555, 519] on input at bounding box center [694, 523] width 438 height 32
paste input "*******"
type input "*******"
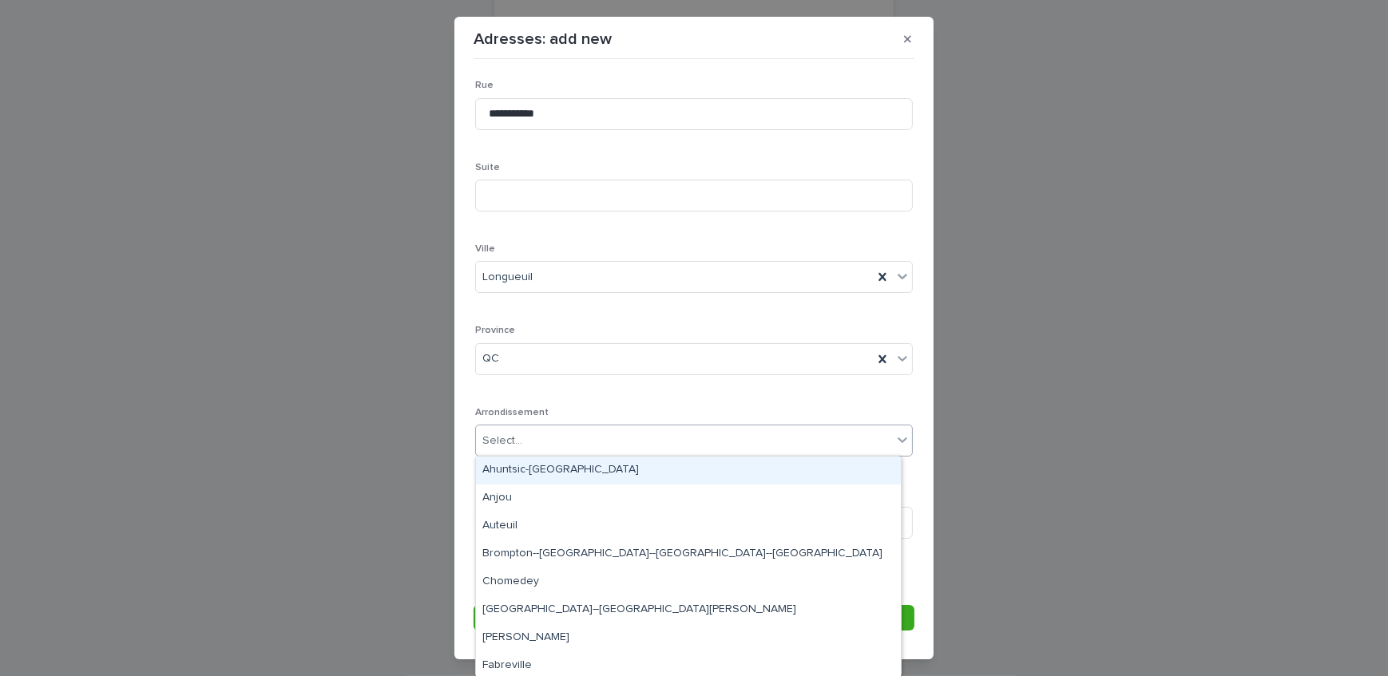
click at [543, 432] on div "Select..." at bounding box center [684, 441] width 416 height 26
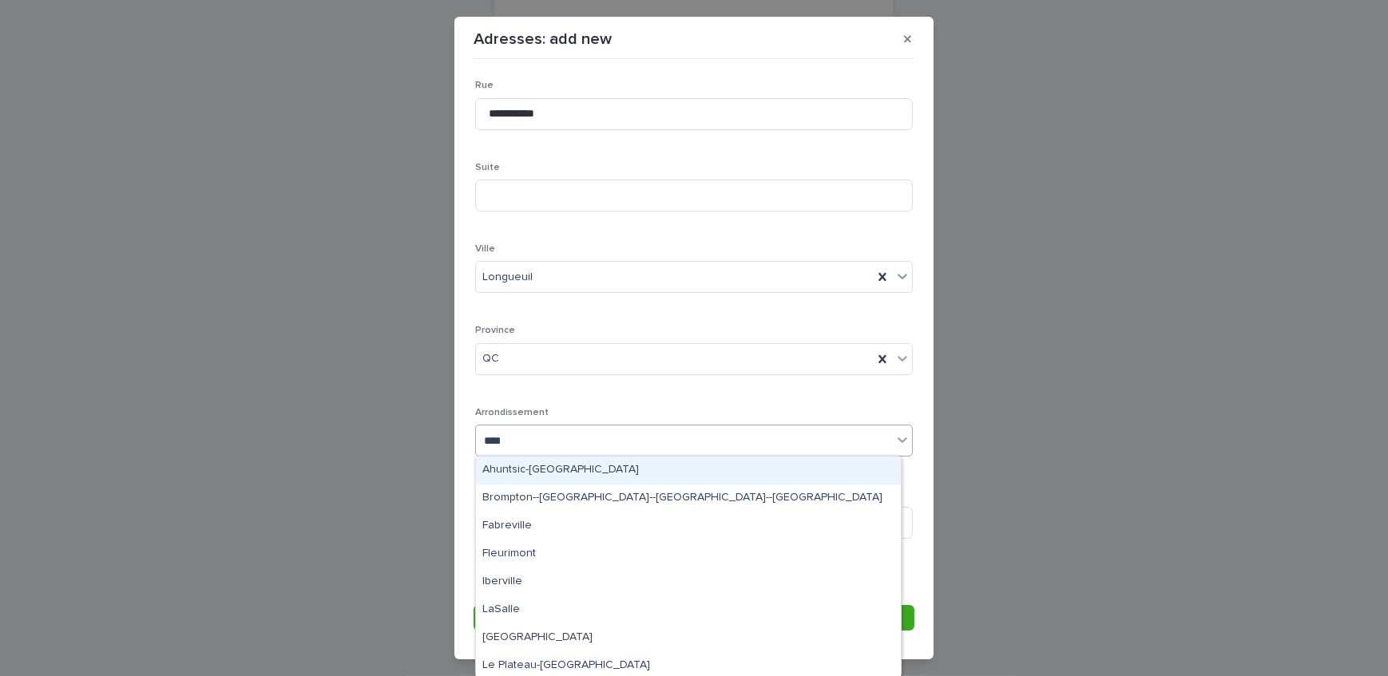
type input "*****"
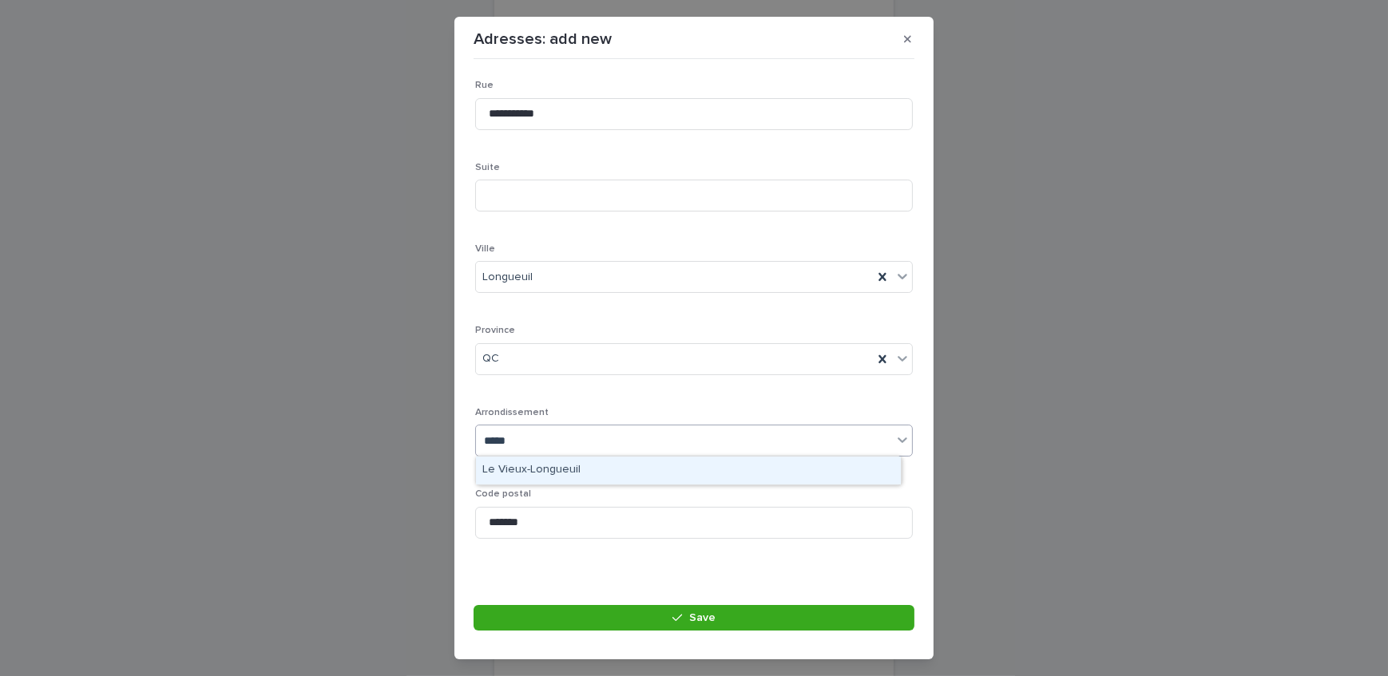
click at [526, 468] on div "Le Vieux-Longueuil" at bounding box center [688, 471] width 425 height 28
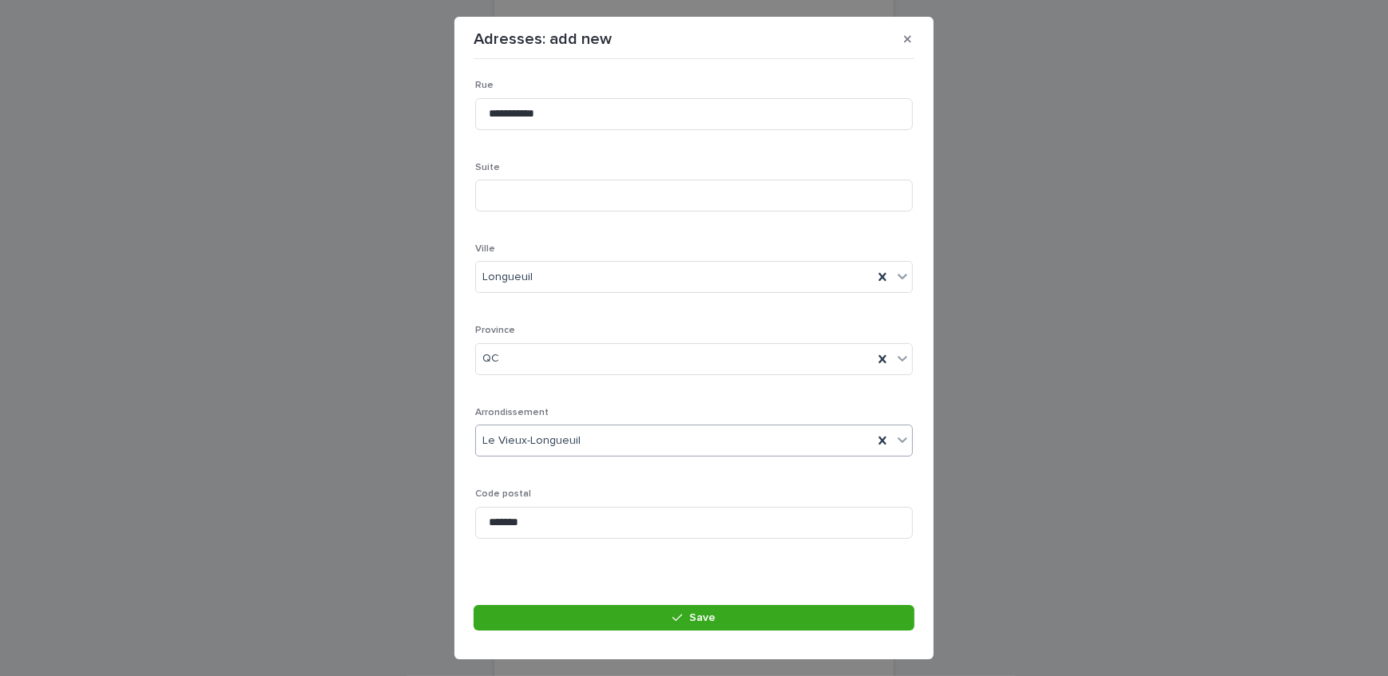
click at [584, 602] on section "**********" at bounding box center [693, 338] width 479 height 643
click at [584, 610] on button "Save" at bounding box center [694, 618] width 441 height 26
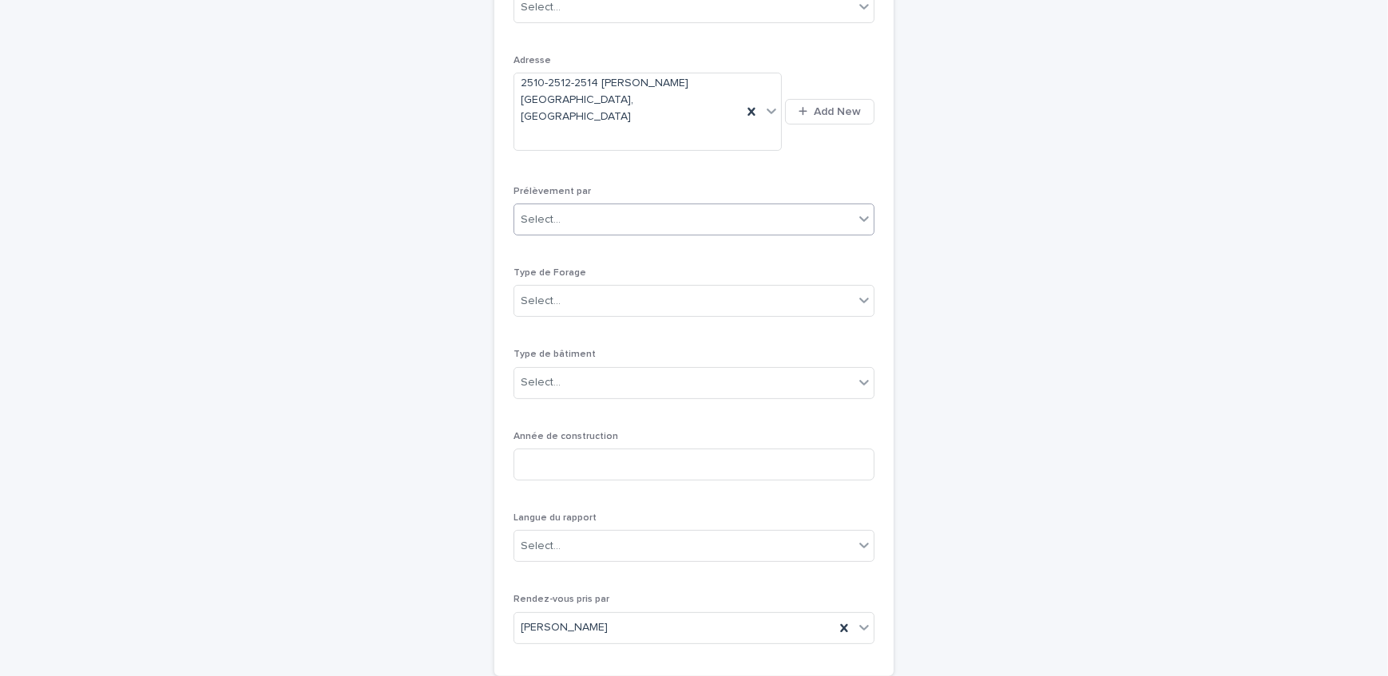
scroll to position [486, 0]
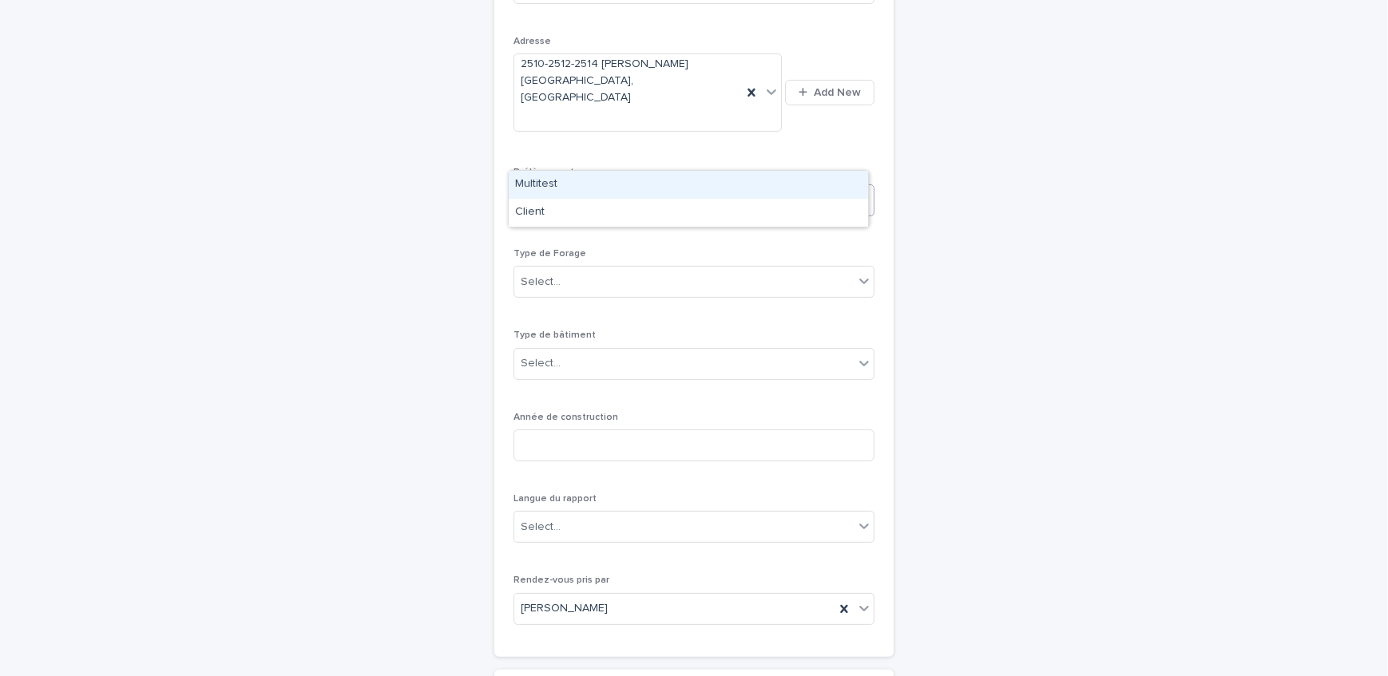
click at [588, 188] on div "Select..." at bounding box center [683, 201] width 339 height 26
click at [585, 192] on div "Multitest" at bounding box center [688, 185] width 359 height 28
click at [590, 269] on div "Select..." at bounding box center [683, 282] width 339 height 26
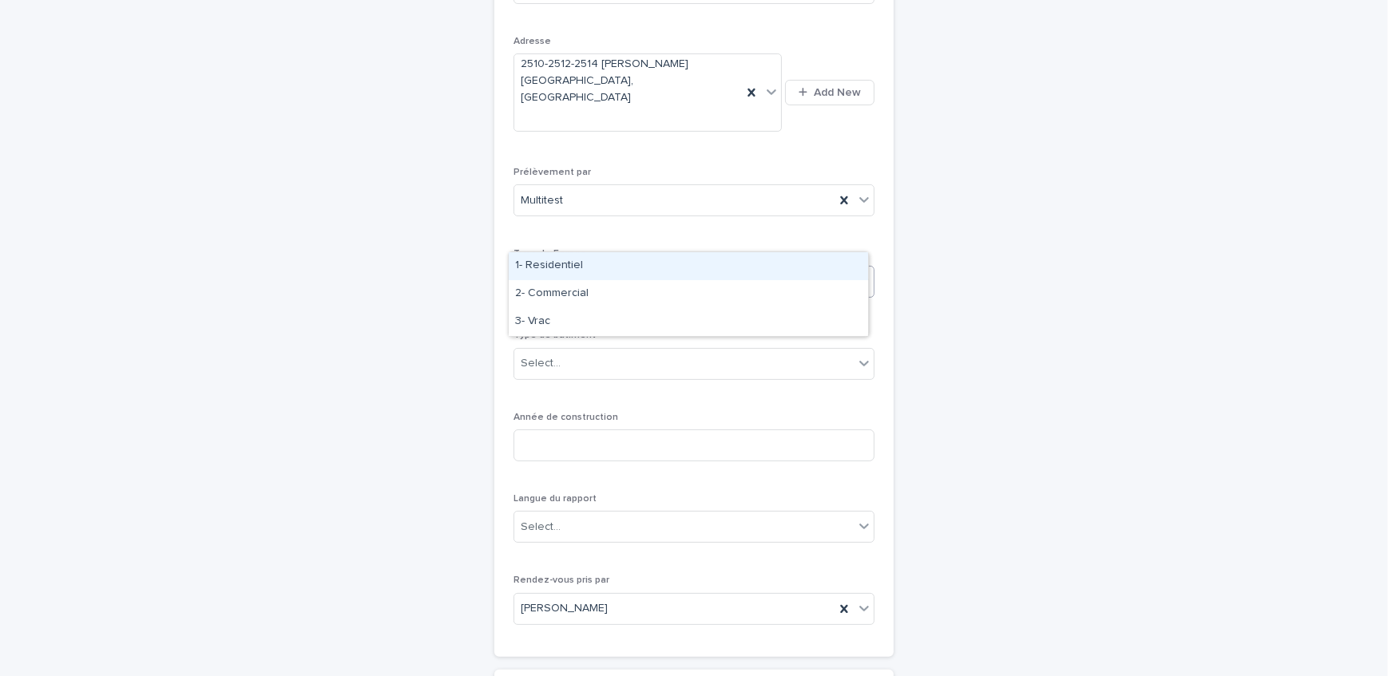
click at [597, 267] on div "1- Residentiel" at bounding box center [688, 266] width 359 height 28
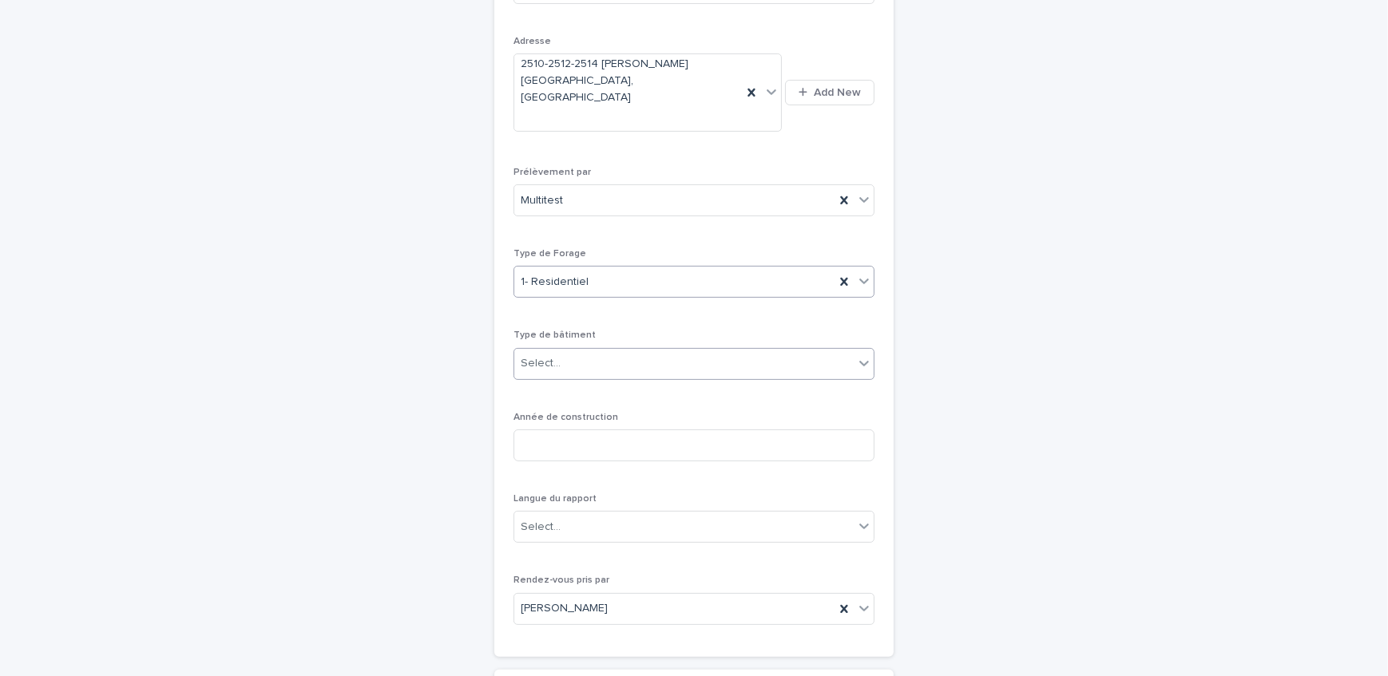
click at [615, 351] on div "Select..." at bounding box center [683, 364] width 339 height 26
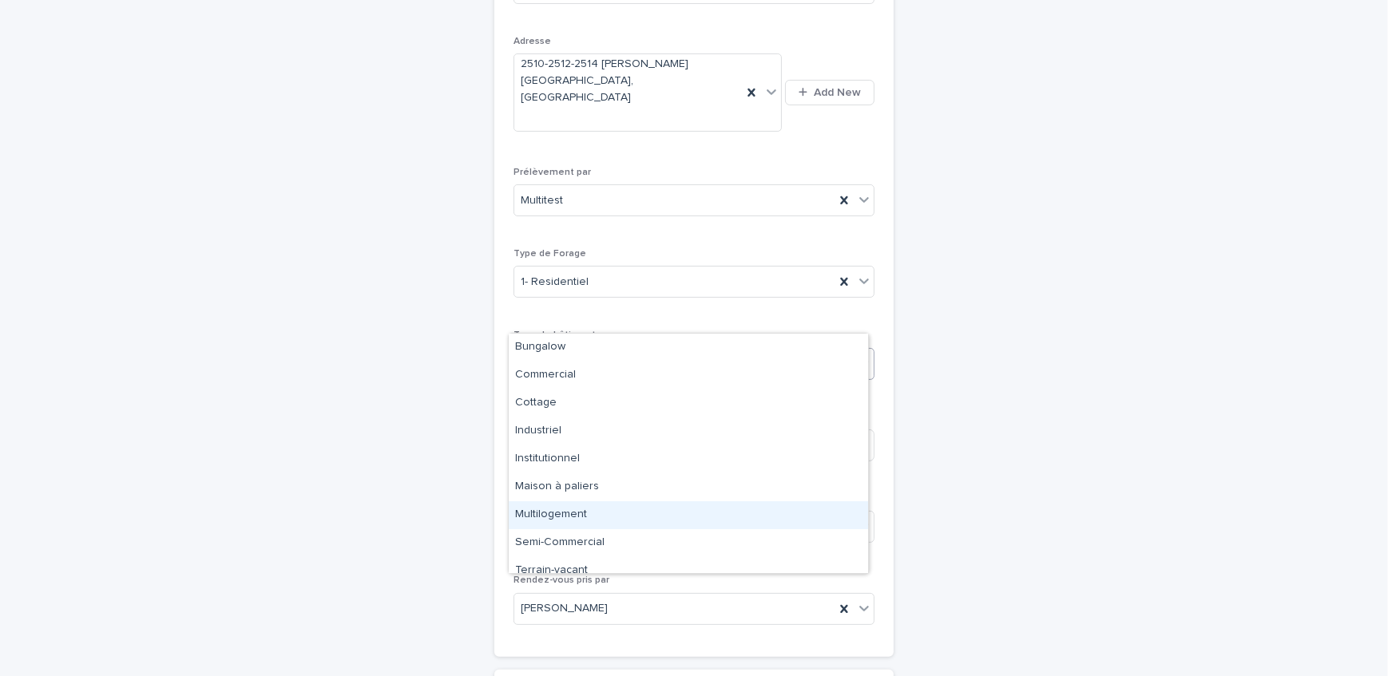
click at [585, 507] on div "Multilogement" at bounding box center [688, 516] width 359 height 28
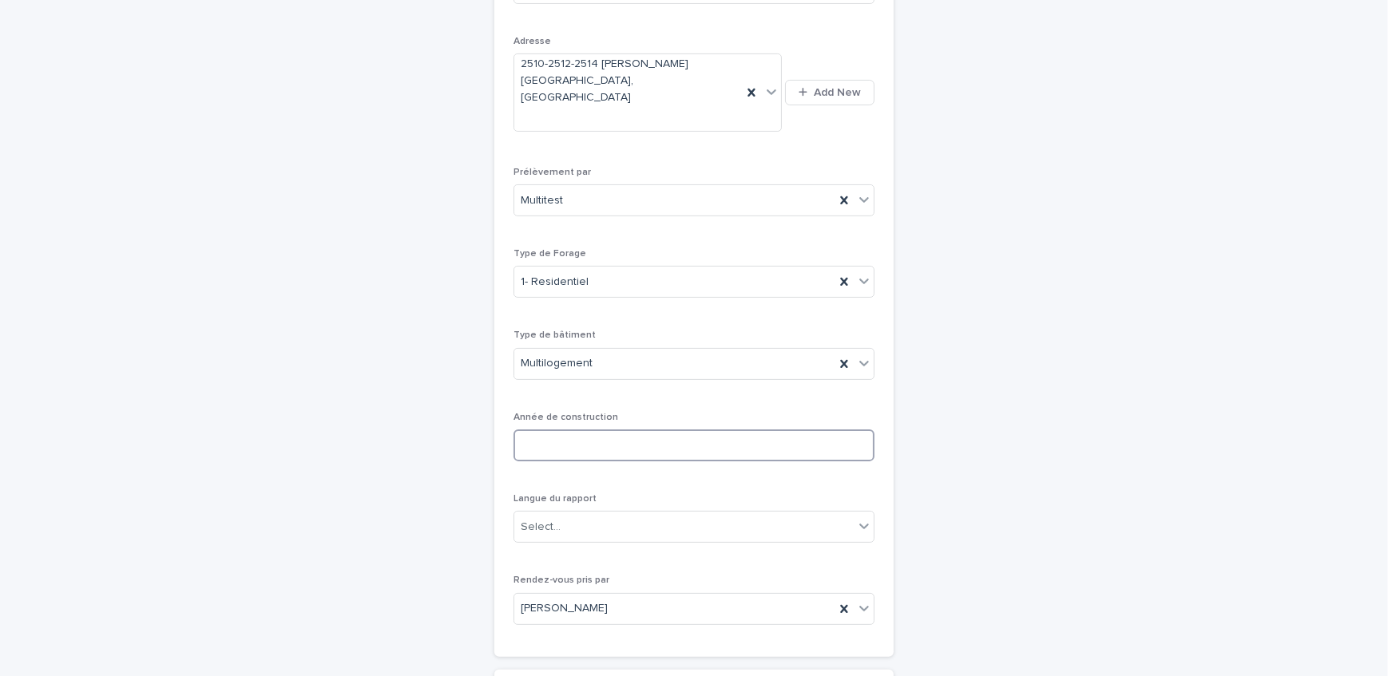
click at [575, 430] on input at bounding box center [693, 446] width 361 height 32
click at [749, 430] on input at bounding box center [693, 446] width 361 height 32
type input "****"
drag, startPoint x: 705, startPoint y: 466, endPoint x: 693, endPoint y: 495, distance: 31.9
click at [704, 511] on div "Select..." at bounding box center [693, 527] width 361 height 32
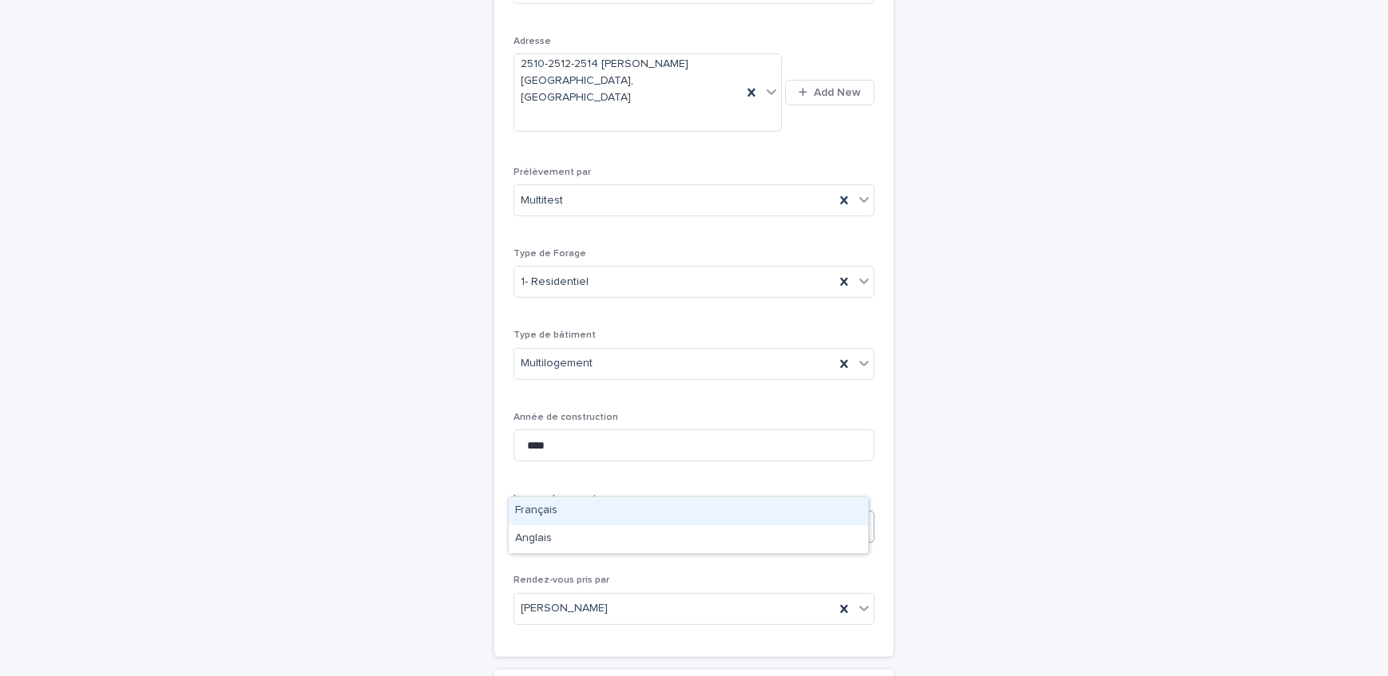
click at [679, 509] on div "Français" at bounding box center [688, 512] width 359 height 28
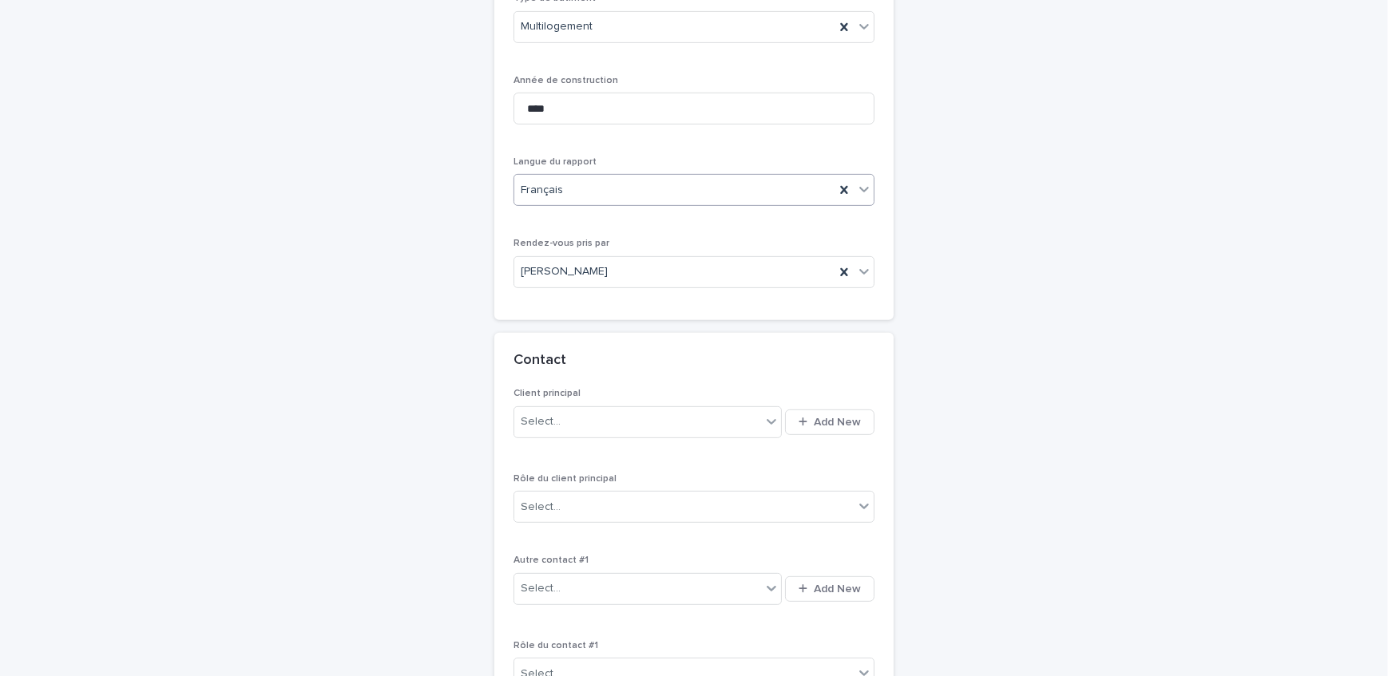
scroll to position [849, 0]
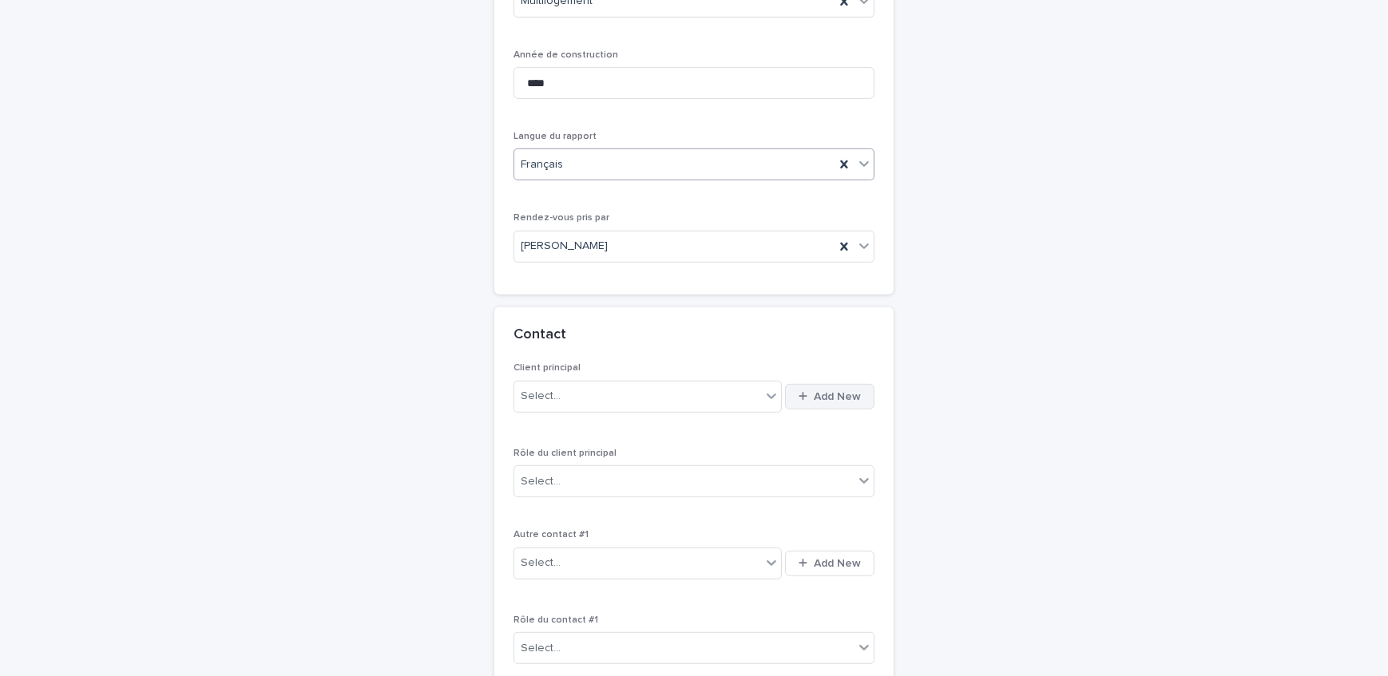
click at [829, 391] on span "Add New" at bounding box center [837, 396] width 47 height 11
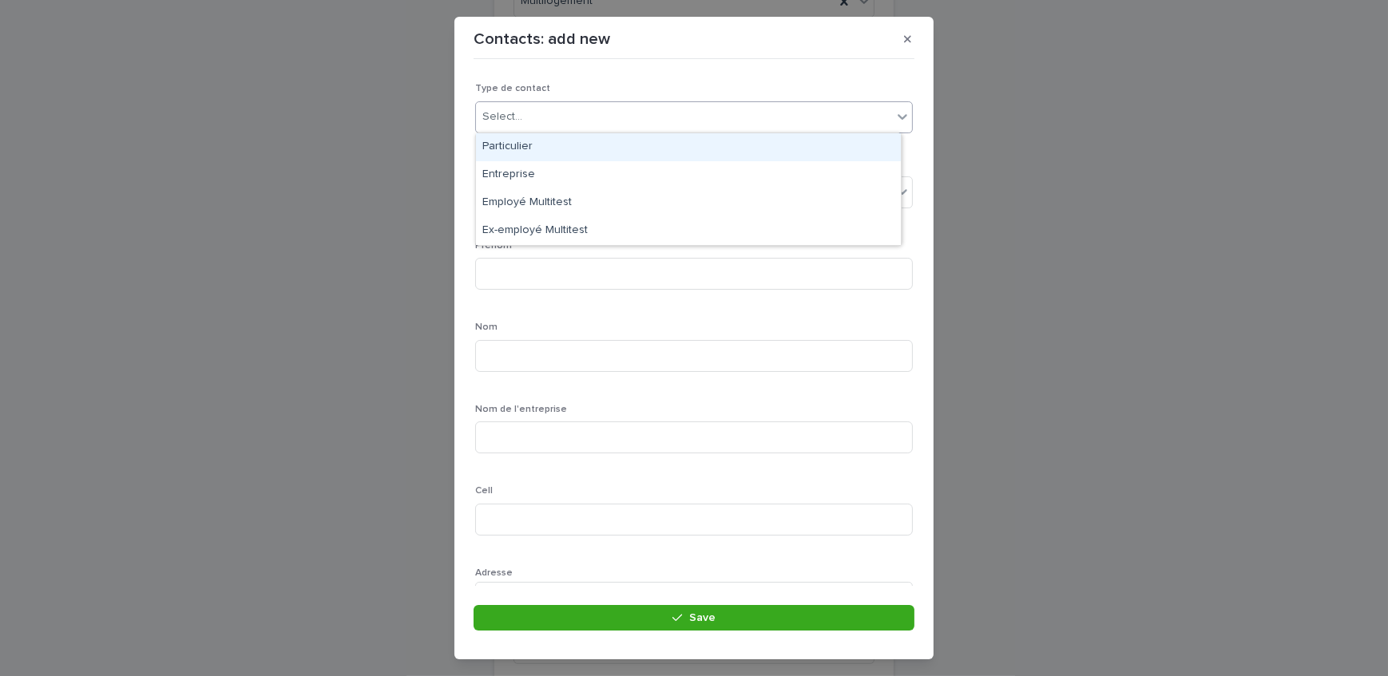
click at [579, 121] on div "Select..." at bounding box center [684, 117] width 416 height 26
click at [573, 146] on div "Particulier" at bounding box center [688, 147] width 425 height 28
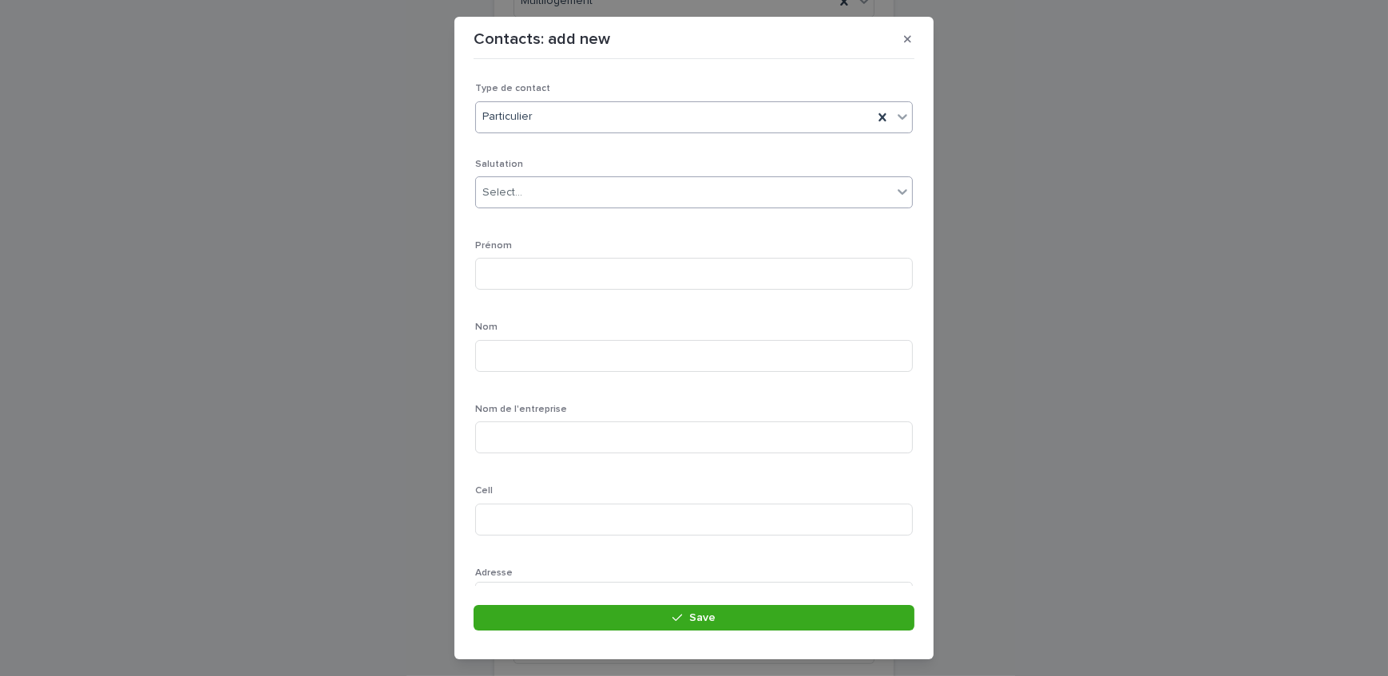
click at [573, 191] on div "Select..." at bounding box center [684, 193] width 416 height 26
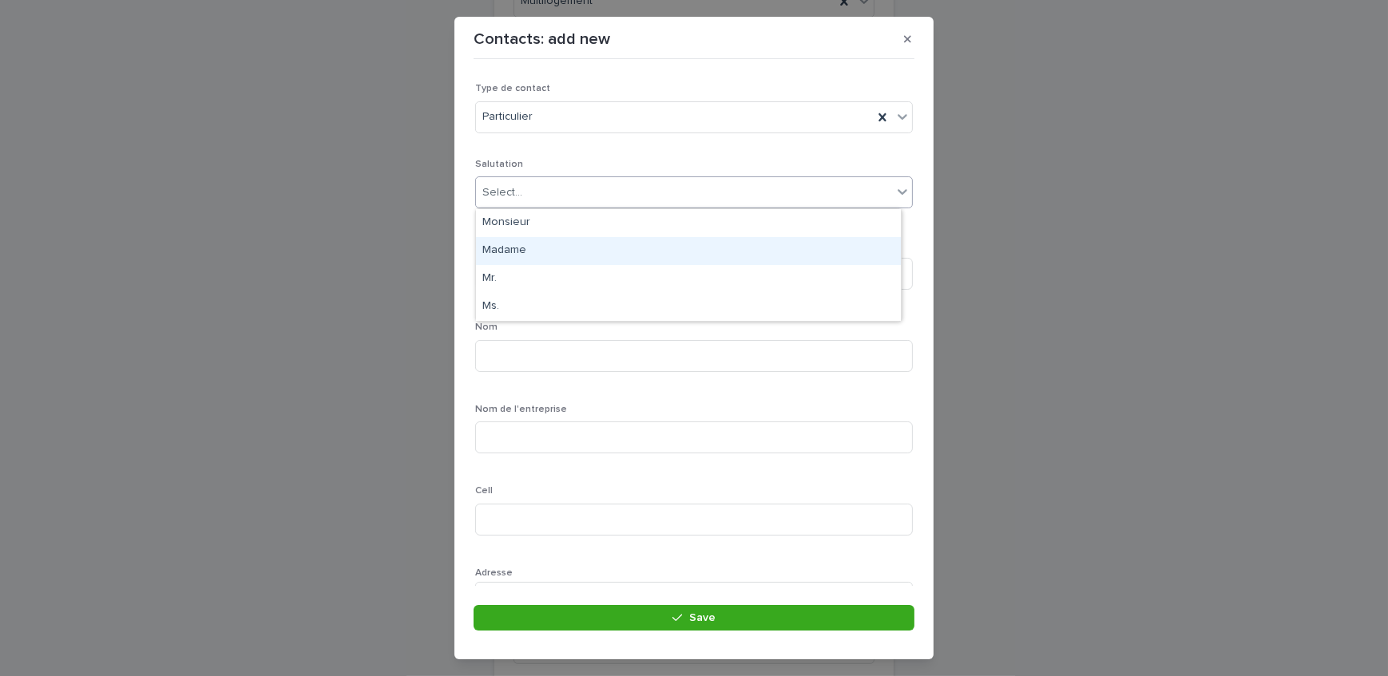
click at [516, 259] on div "Madame" at bounding box center [688, 251] width 425 height 28
click at [525, 263] on input at bounding box center [694, 274] width 438 height 32
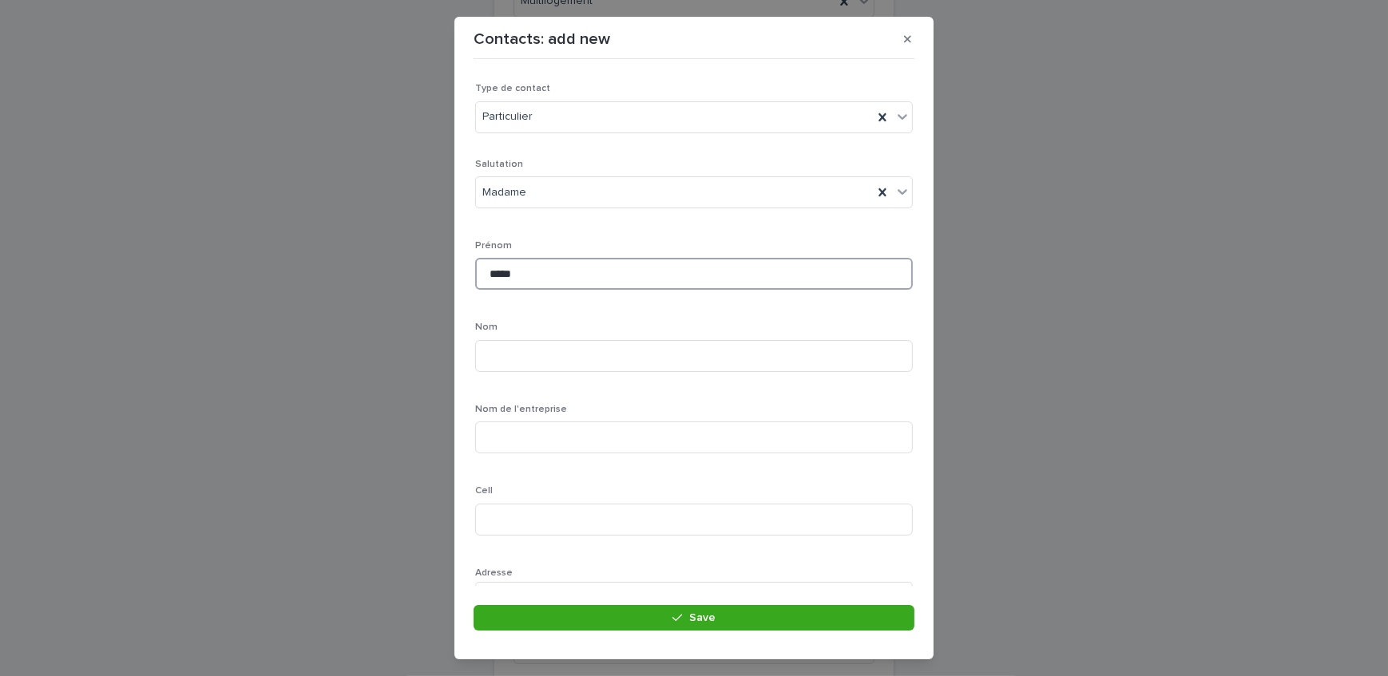
type input "*****"
click at [596, 308] on input at bounding box center [694, 303] width 438 height 32
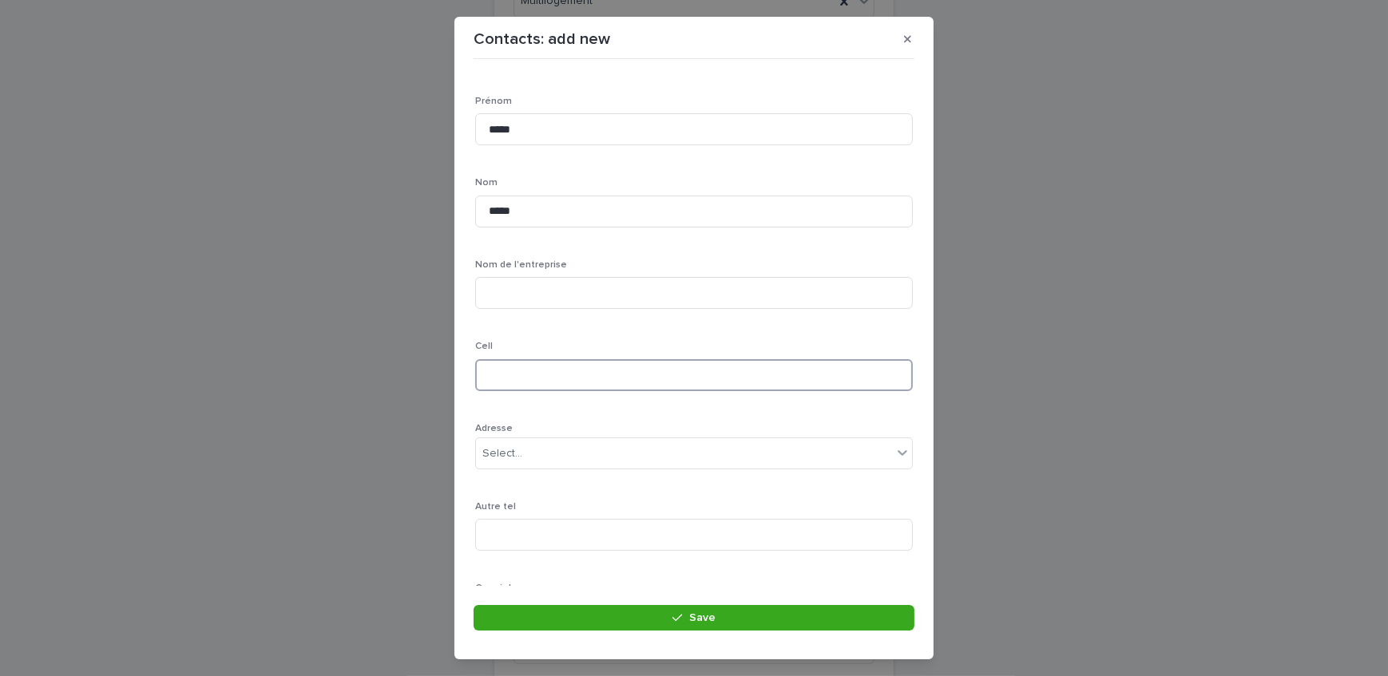
click at [578, 375] on input at bounding box center [694, 375] width 438 height 32
type input "**********"
click at [579, 446] on input at bounding box center [694, 441] width 438 height 32
click at [690, 450] on input at bounding box center [694, 441] width 438 height 32
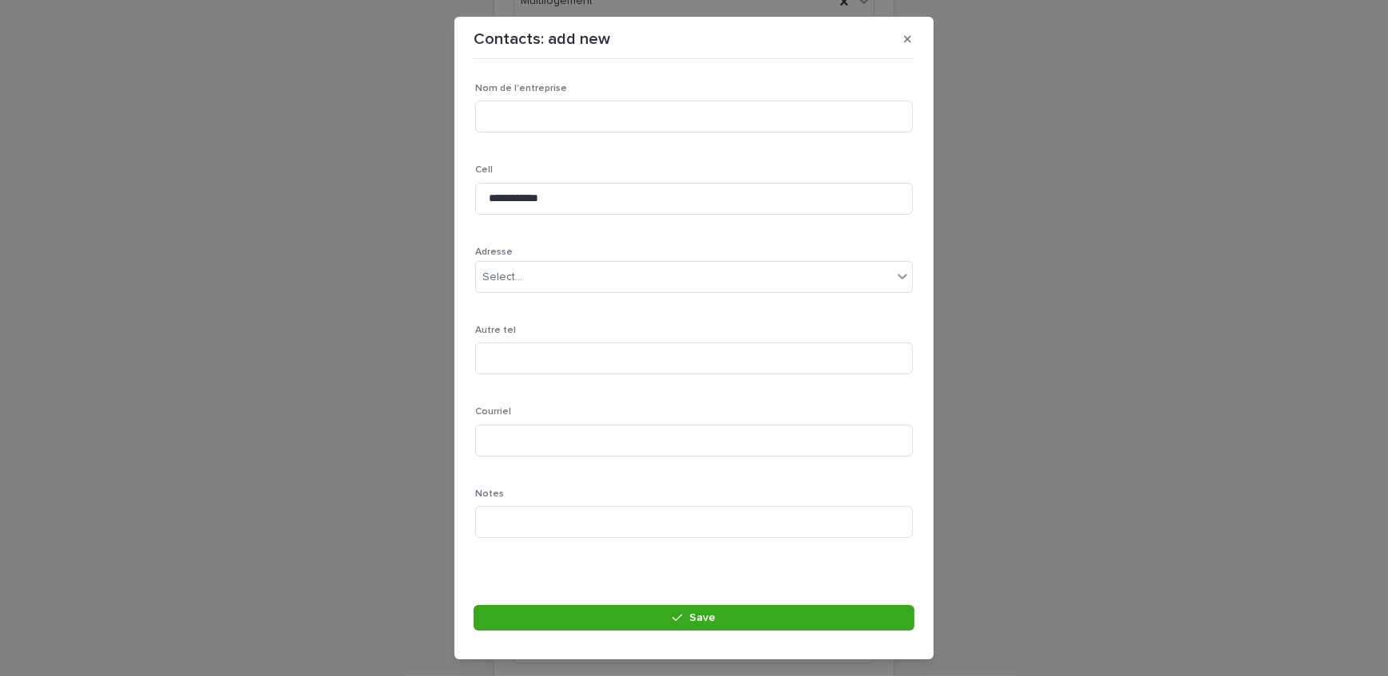
drag, startPoint x: 880, startPoint y: 621, endPoint x: 546, endPoint y: 487, distance: 359.8
click at [880, 621] on button "Save" at bounding box center [694, 618] width 441 height 26
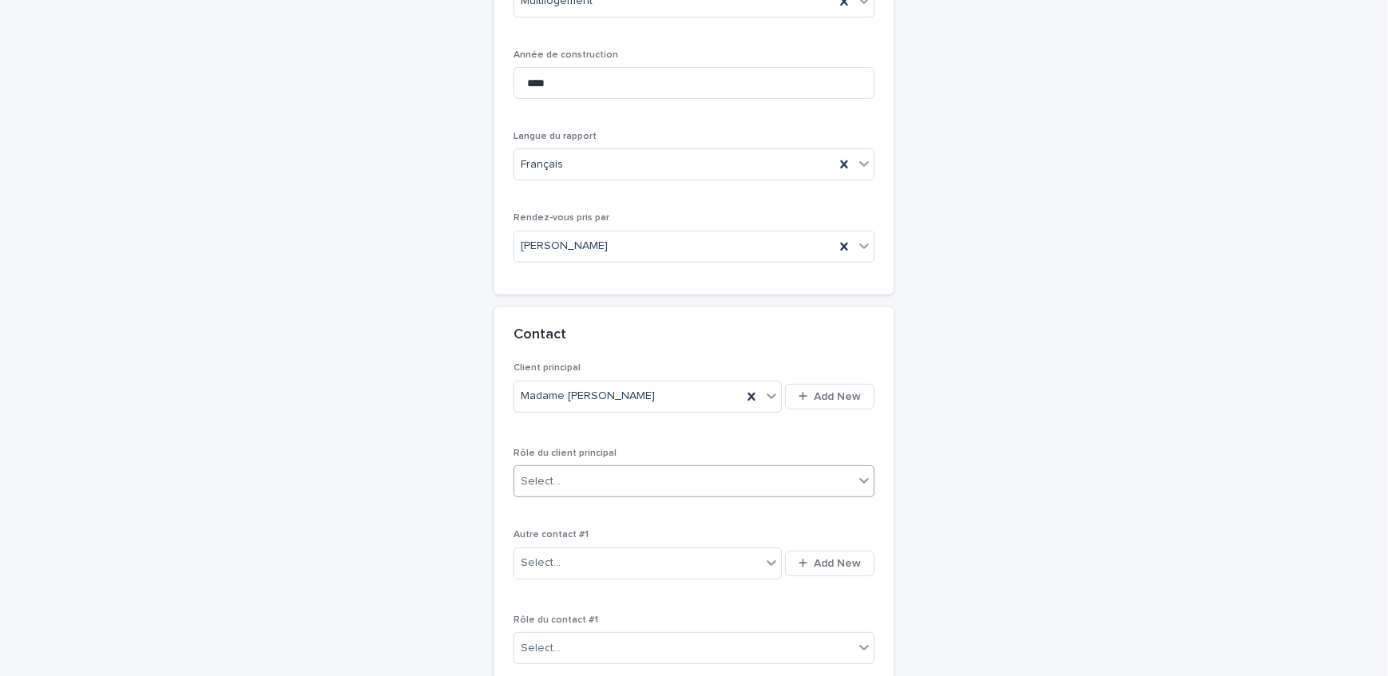
click at [616, 466] on div "Select..." at bounding box center [693, 482] width 361 height 32
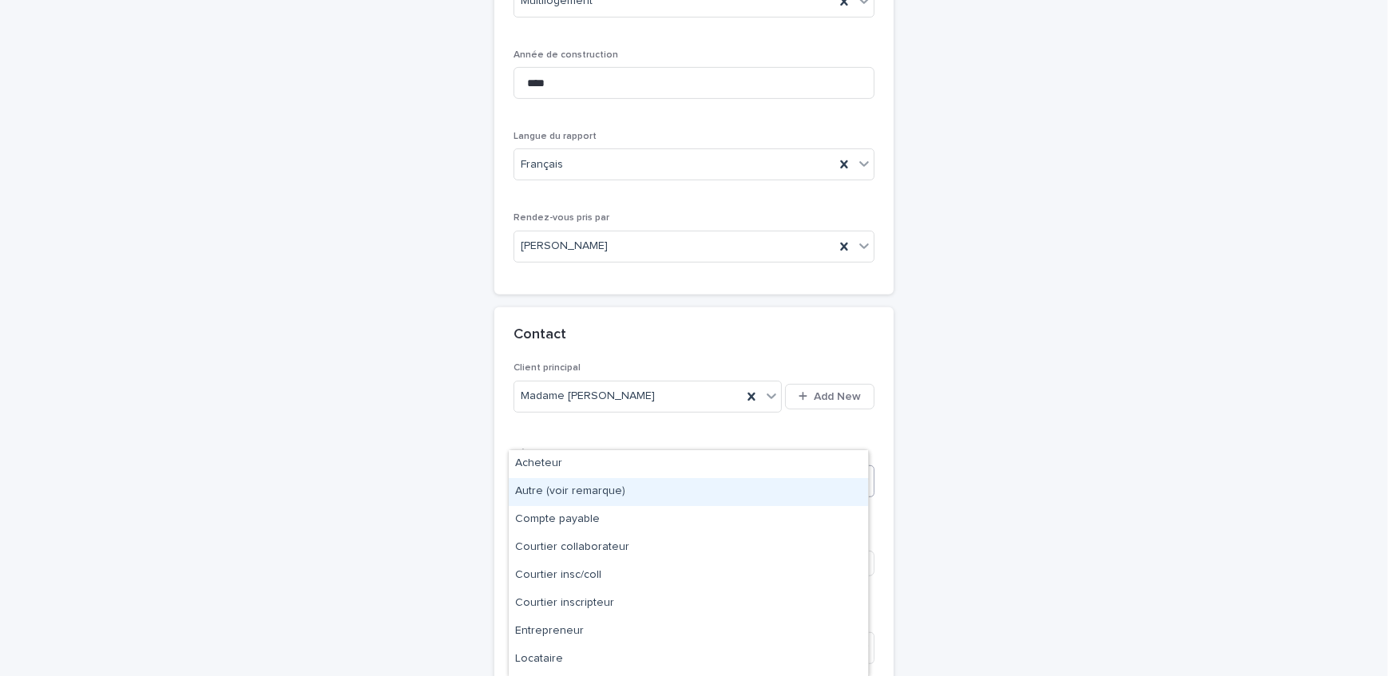
scroll to position [53, 0]
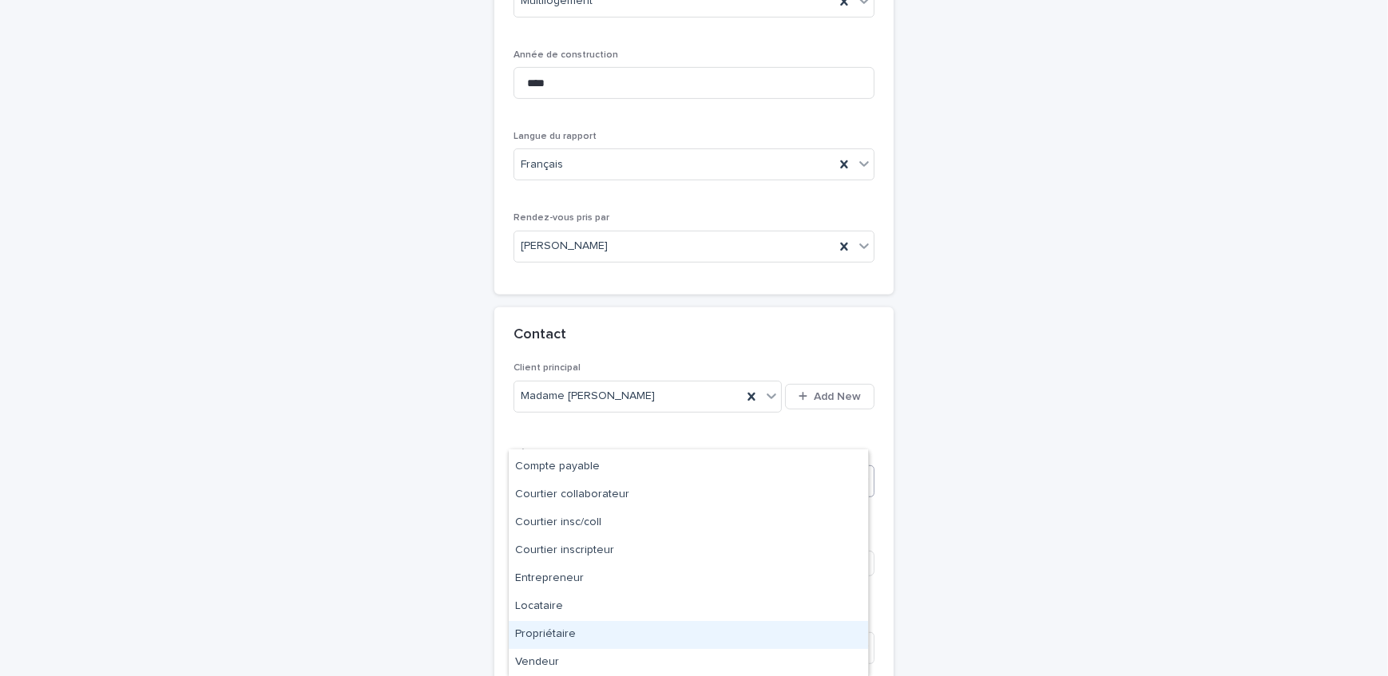
click at [573, 632] on div "Propriétaire" at bounding box center [688, 635] width 359 height 28
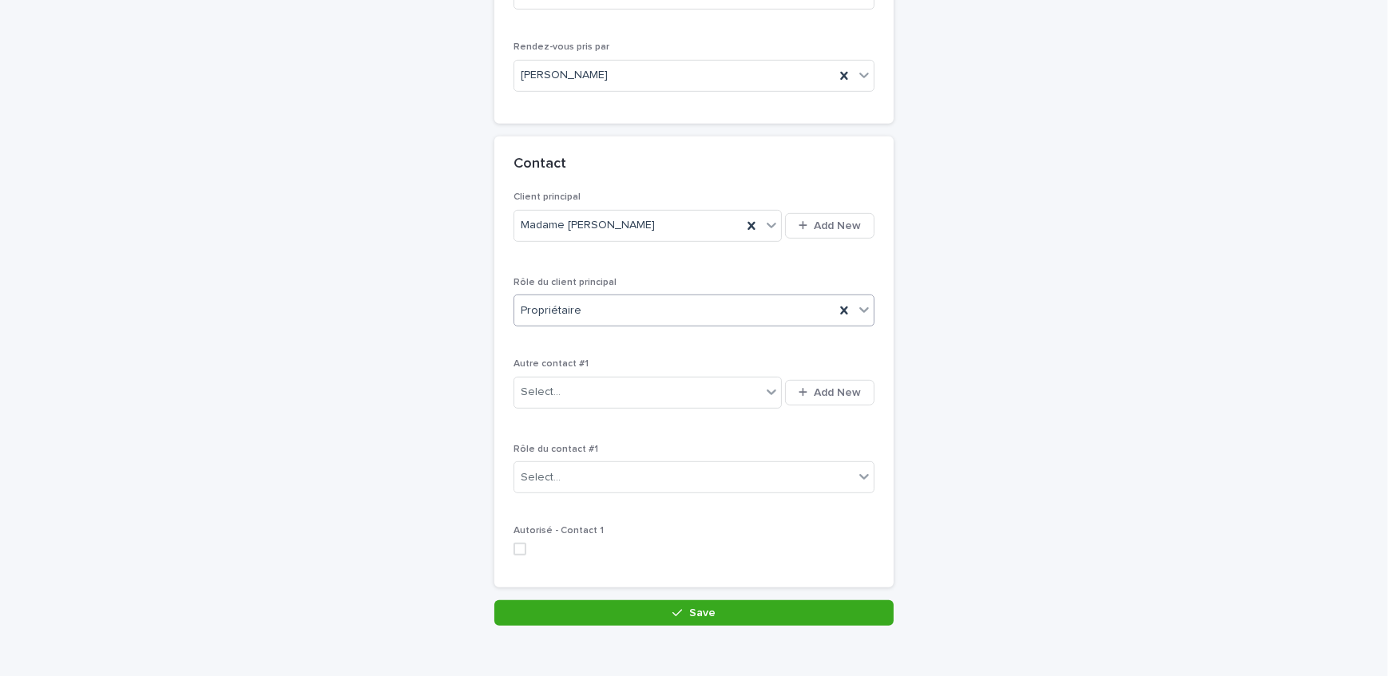
scroll to position [1046, 0]
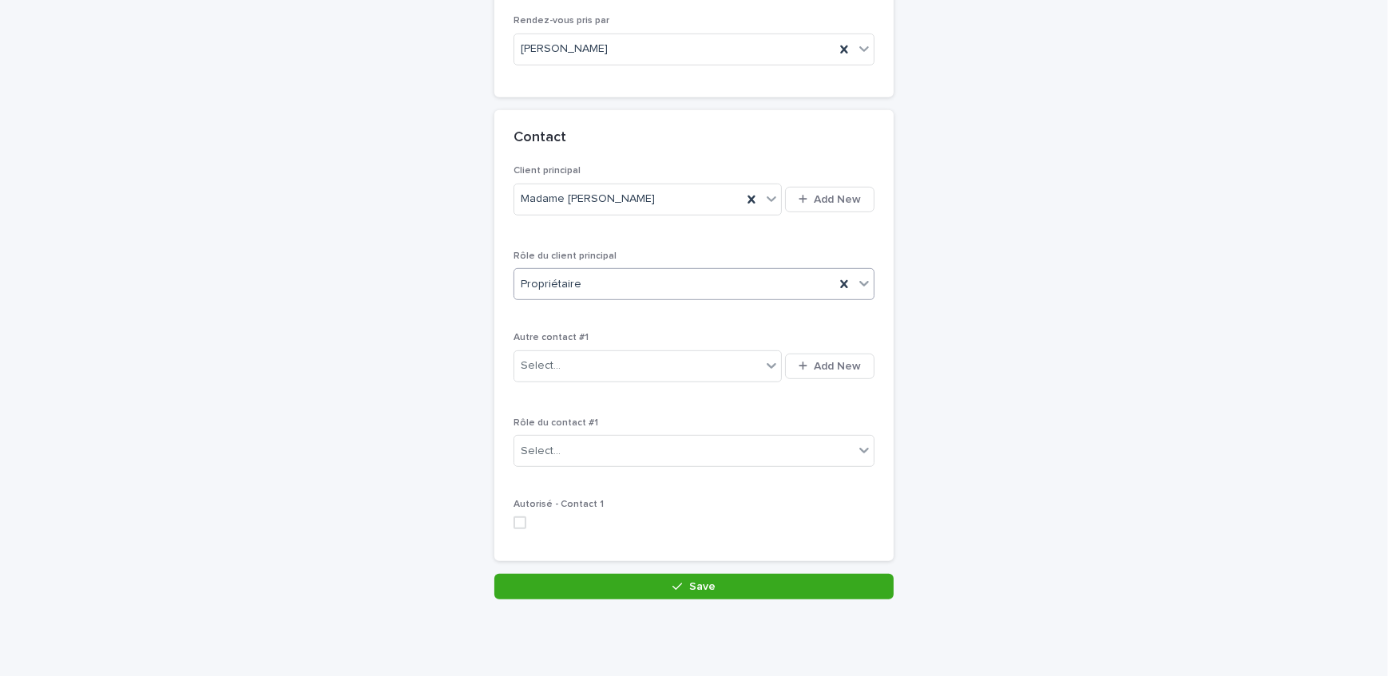
click at [593, 574] on button "Save" at bounding box center [693, 587] width 399 height 26
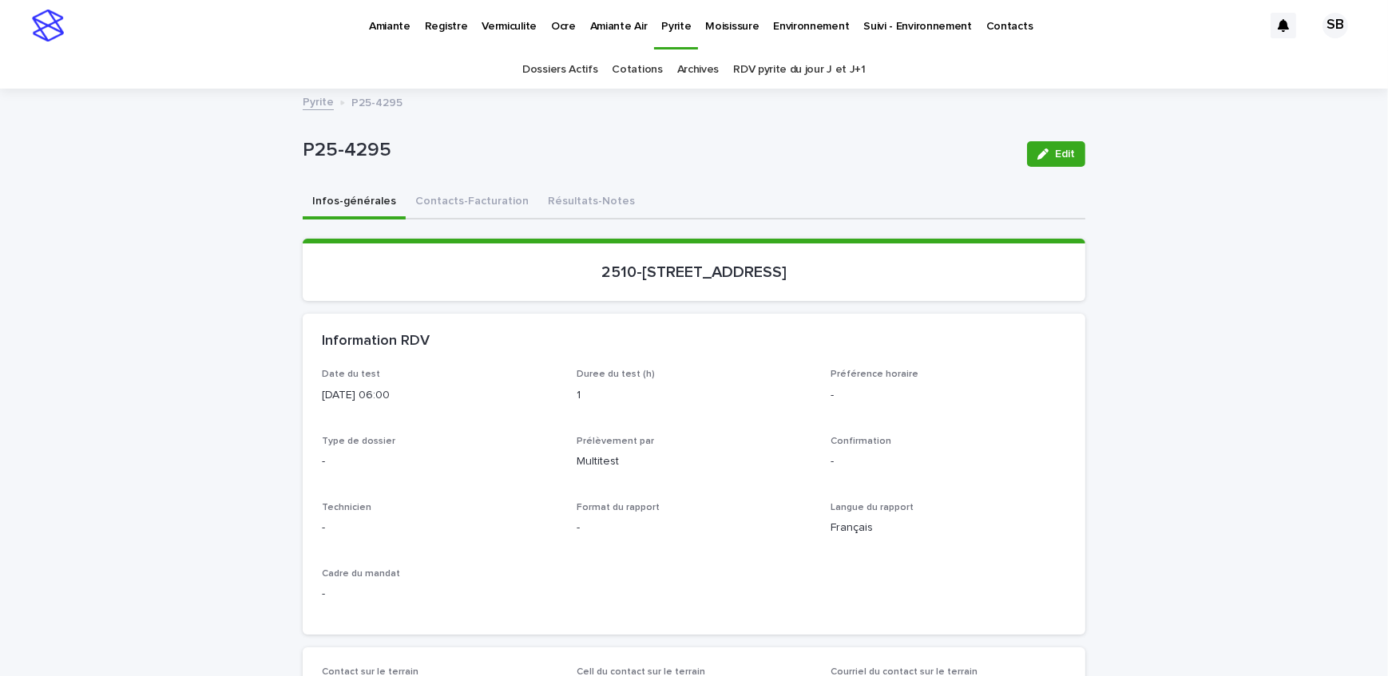
click at [494, 192] on button "Contacts-Facturation" at bounding box center [472, 203] width 133 height 34
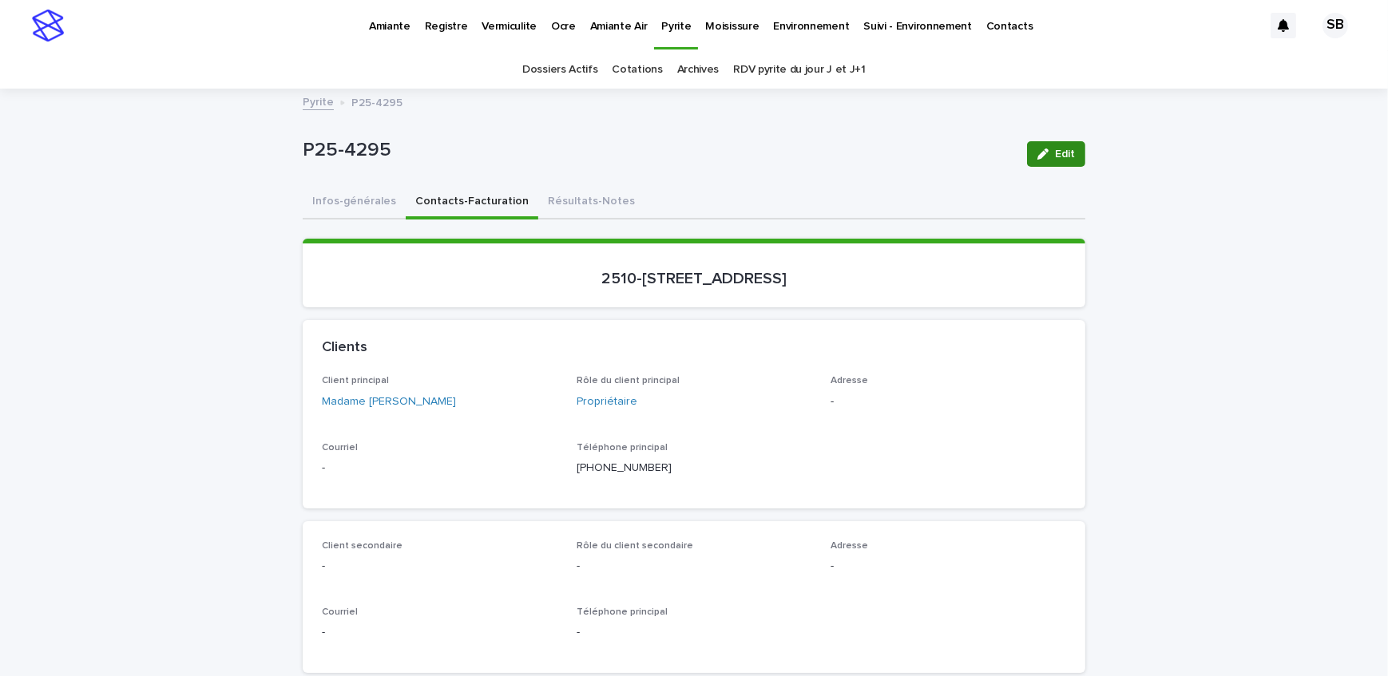
click at [1069, 153] on span "Edit" at bounding box center [1065, 154] width 20 height 11
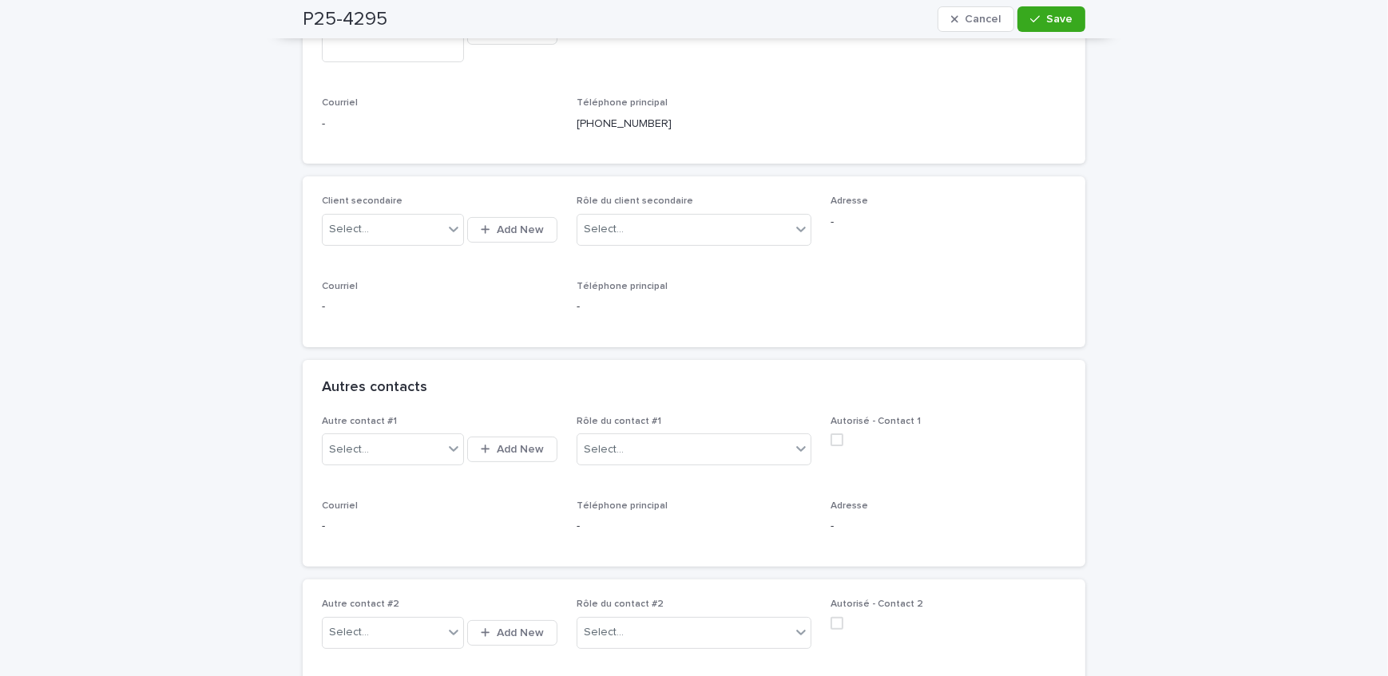
scroll to position [435, 0]
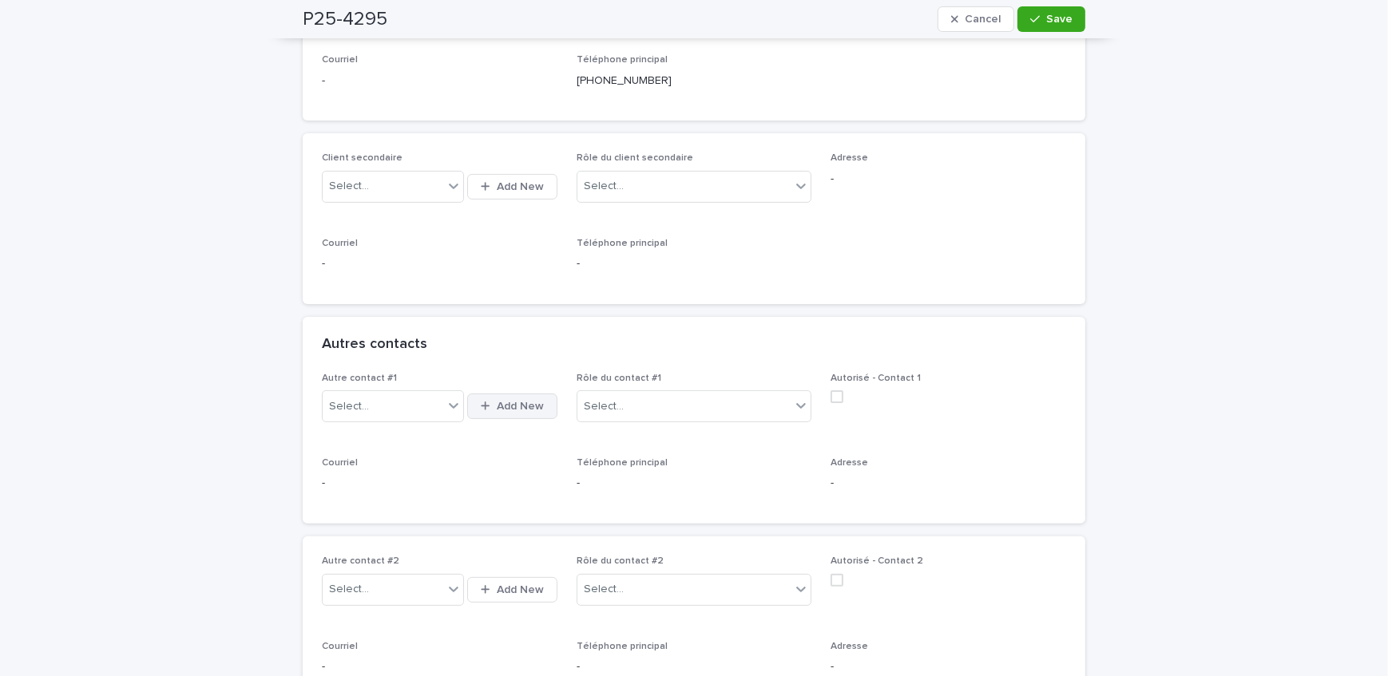
click at [525, 406] on span "Add New" at bounding box center [520, 406] width 47 height 11
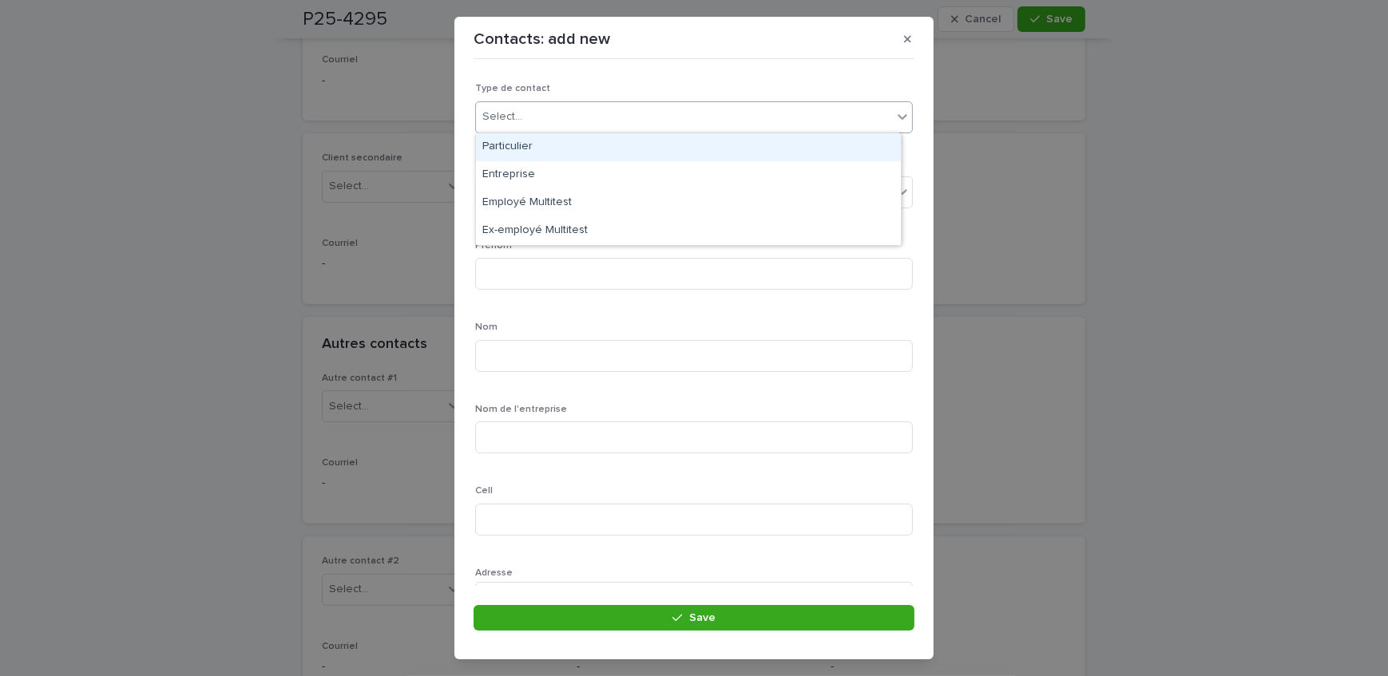
click at [613, 111] on div "Select..." at bounding box center [684, 117] width 416 height 26
click at [607, 144] on div "Particulier" at bounding box center [688, 147] width 425 height 28
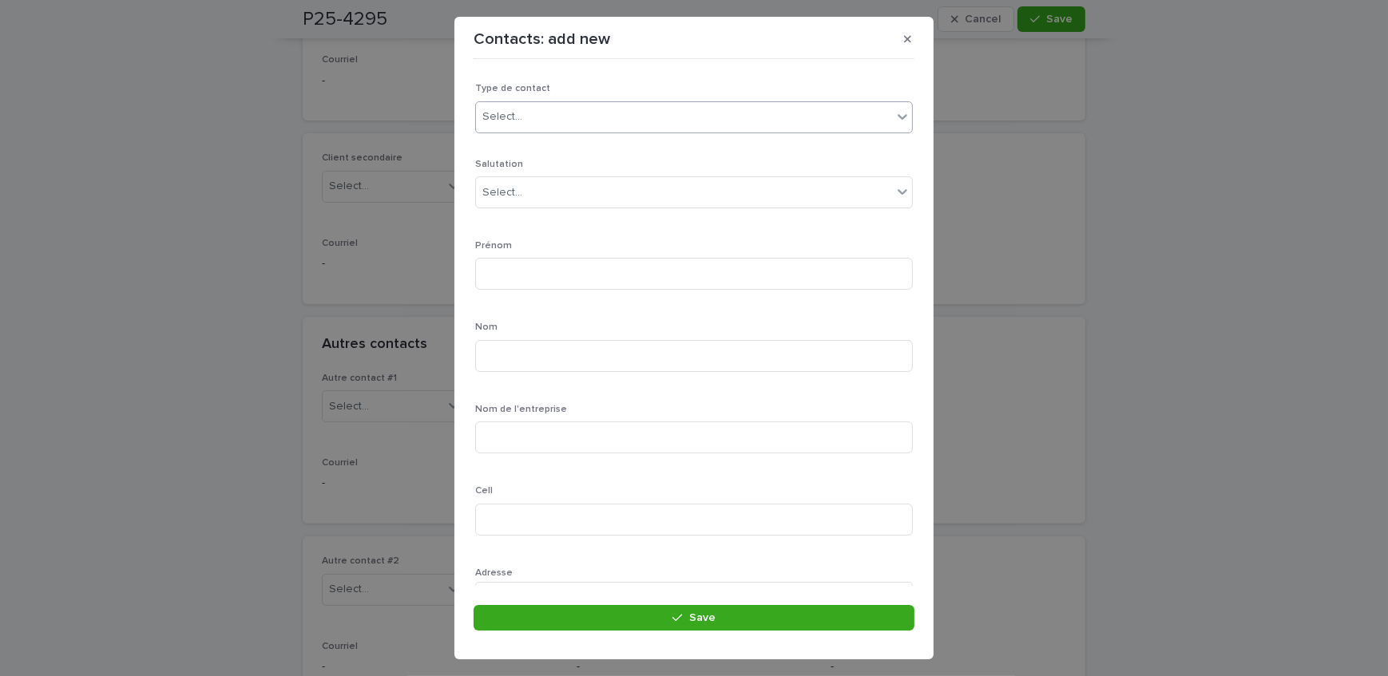
click at [613, 175] on div "Salutation Select..." at bounding box center [694, 190] width 438 height 62
click at [616, 191] on div "Select..." at bounding box center [684, 193] width 416 height 26
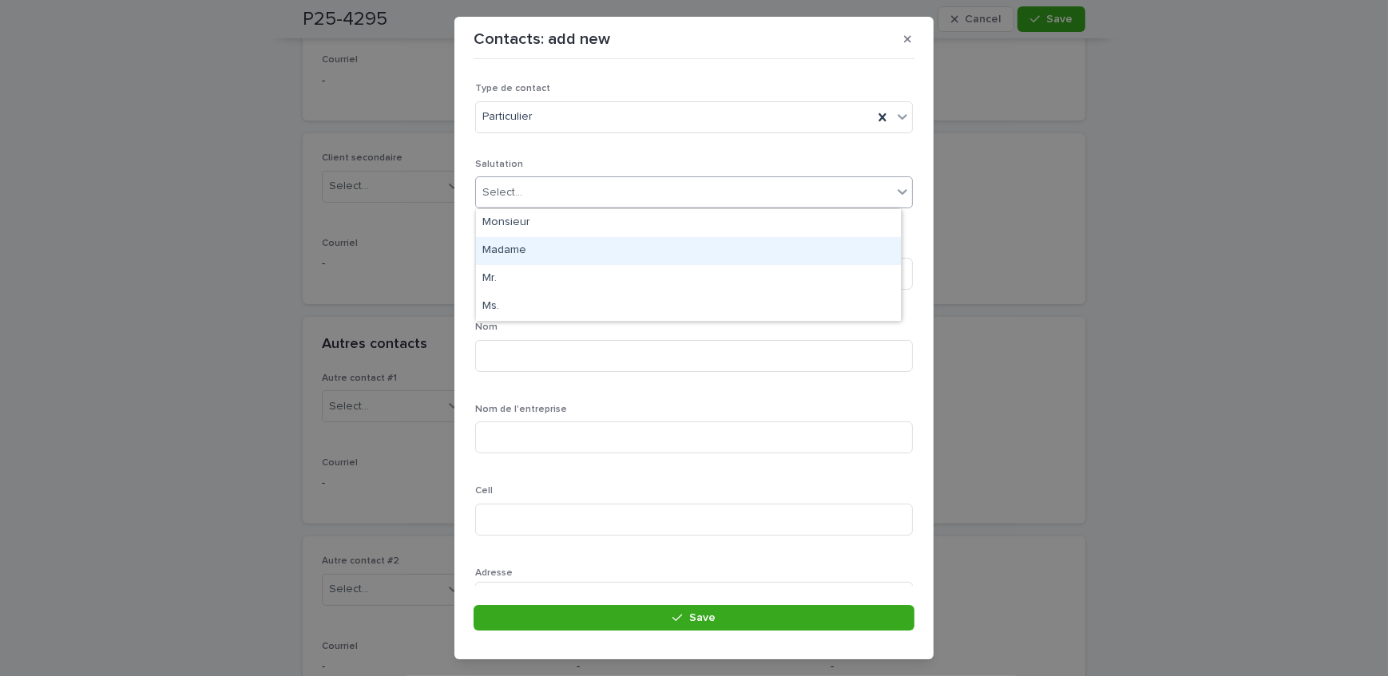
click at [578, 252] on div "Madame" at bounding box center [688, 251] width 425 height 28
click at [578, 267] on input at bounding box center [694, 274] width 438 height 32
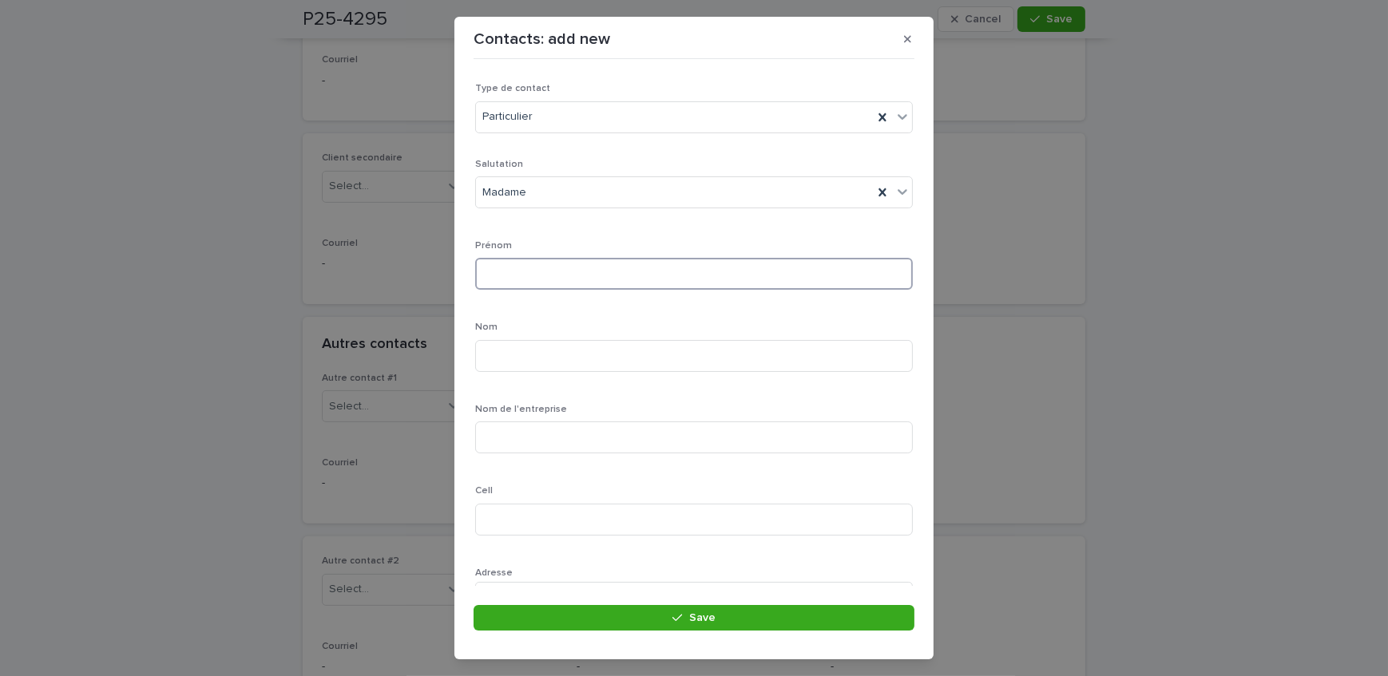
type input "*"
type input "*********"
click at [534, 362] on input at bounding box center [694, 356] width 438 height 32
type input "**********"
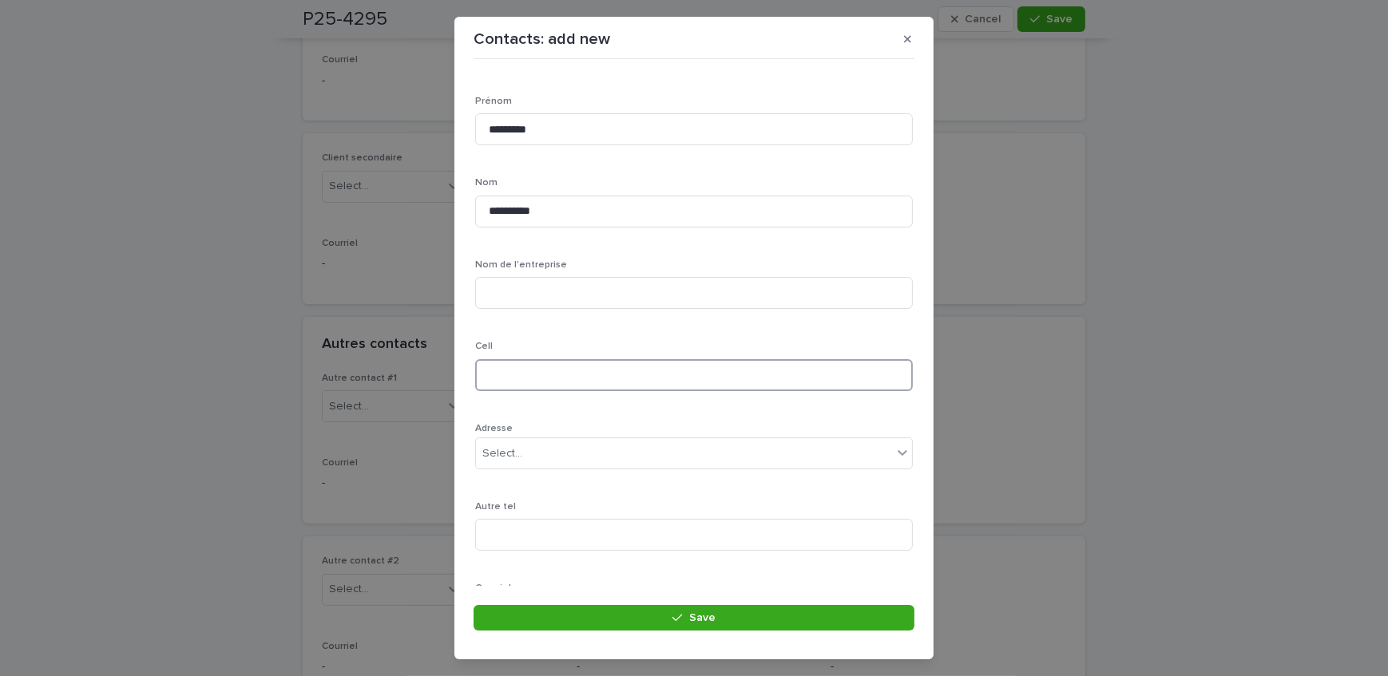
click at [537, 371] on input at bounding box center [694, 375] width 438 height 32
type input "**********"
click at [546, 439] on input at bounding box center [694, 441] width 438 height 32
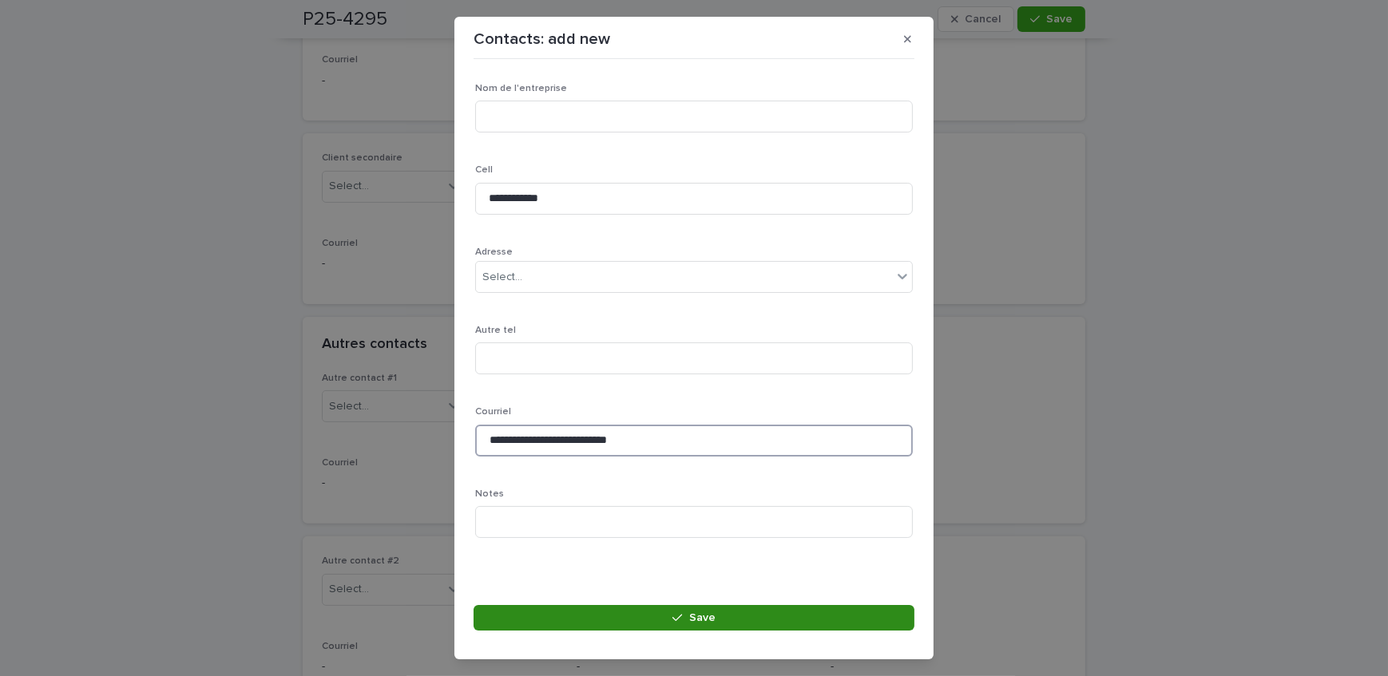
type input "**********"
click at [641, 611] on button "Save" at bounding box center [694, 618] width 441 height 26
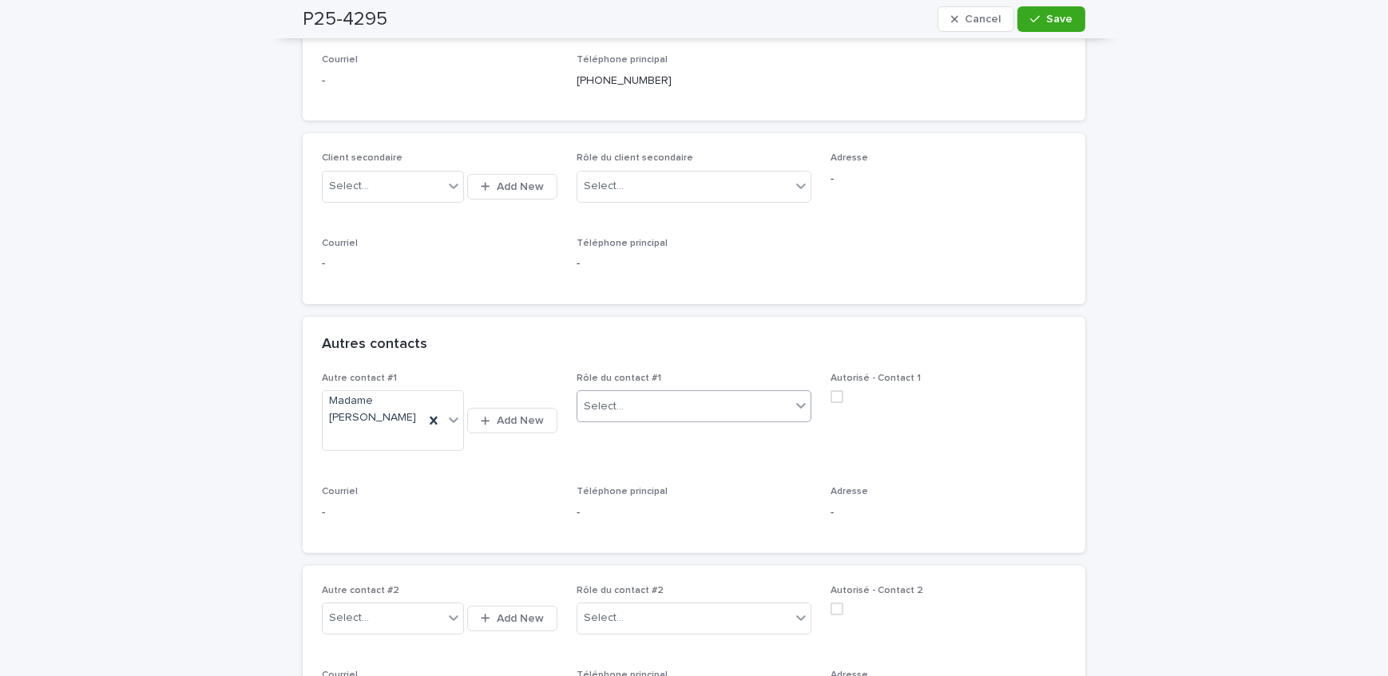
click at [672, 398] on div "Select..." at bounding box center [684, 407] width 214 height 26
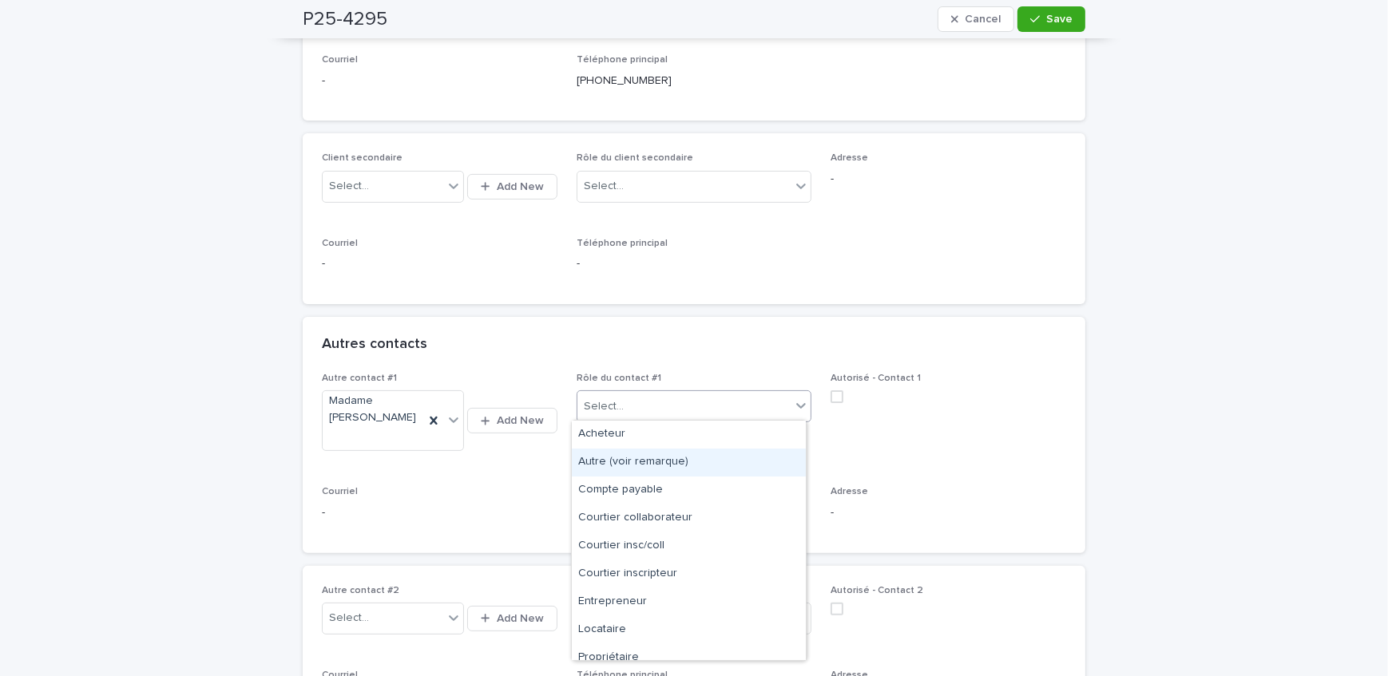
click at [653, 458] on div "Autre (voir remarque)" at bounding box center [689, 463] width 234 height 28
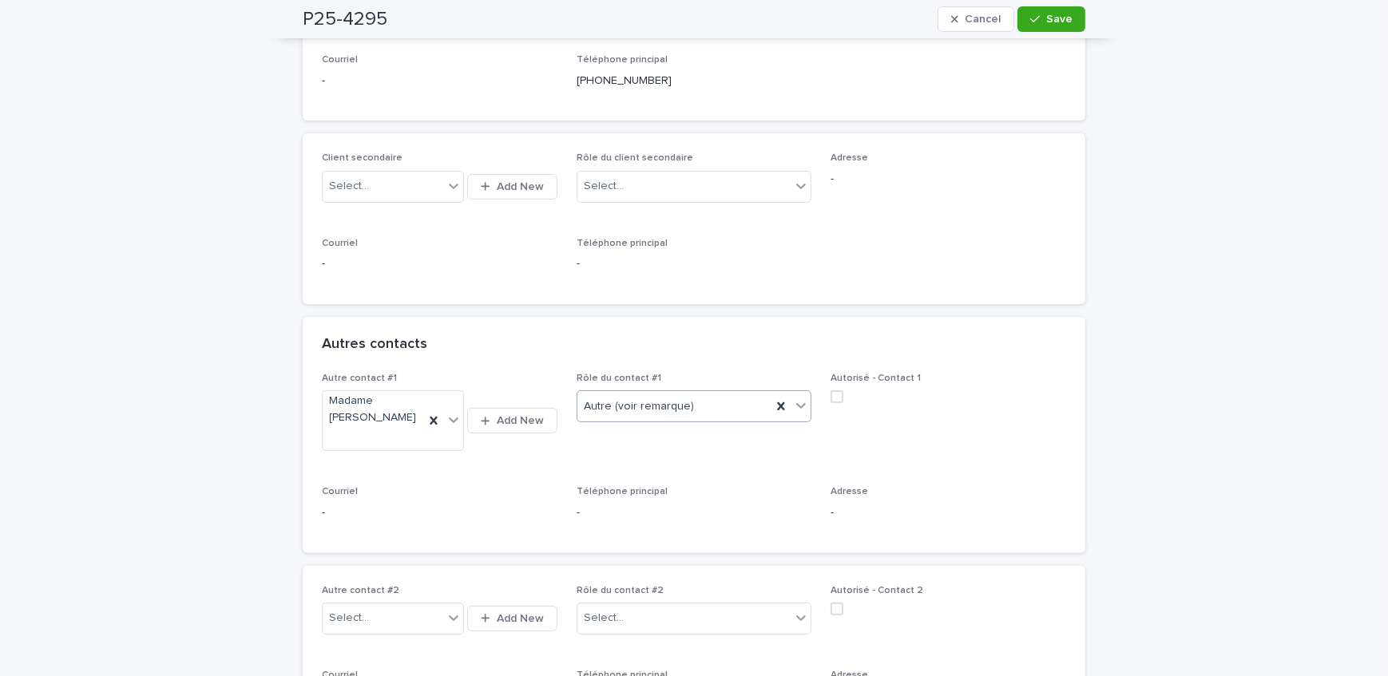
click at [831, 395] on span at bounding box center [837, 397] width 13 height 13
click at [1046, 26] on button "Save" at bounding box center [1051, 19] width 68 height 26
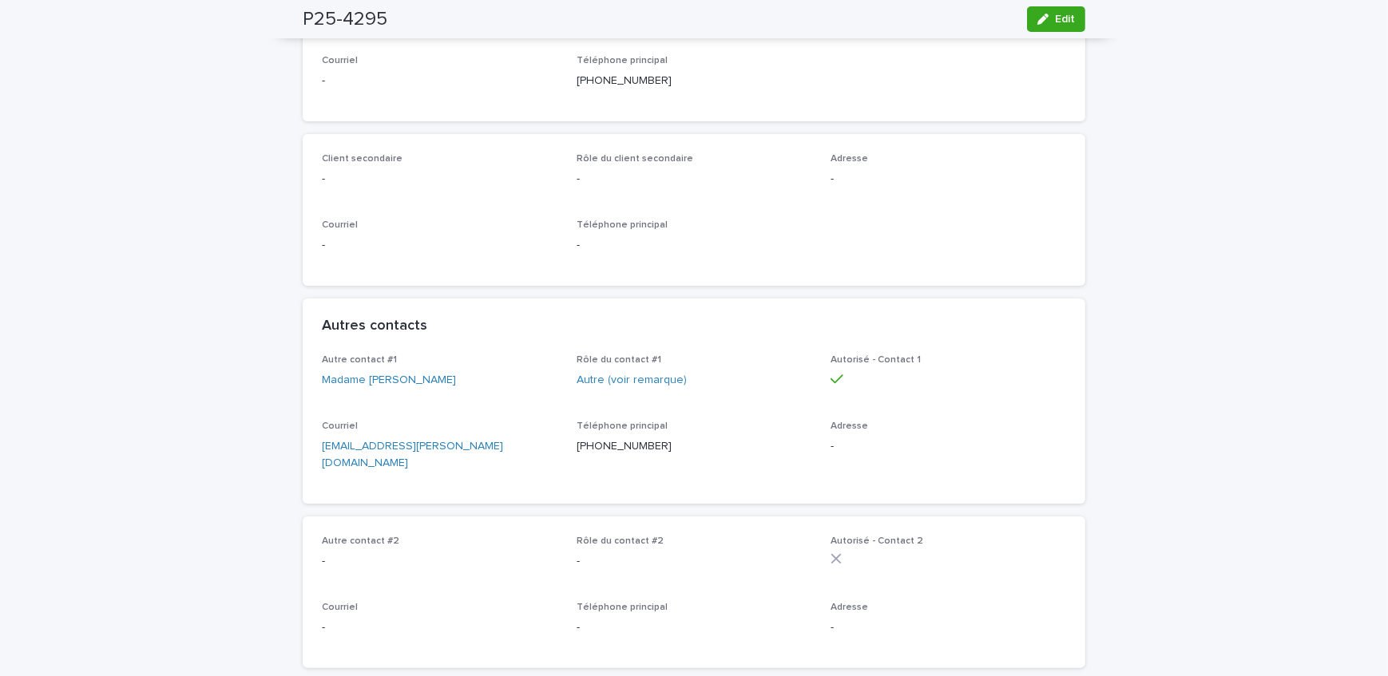
scroll to position [290, 0]
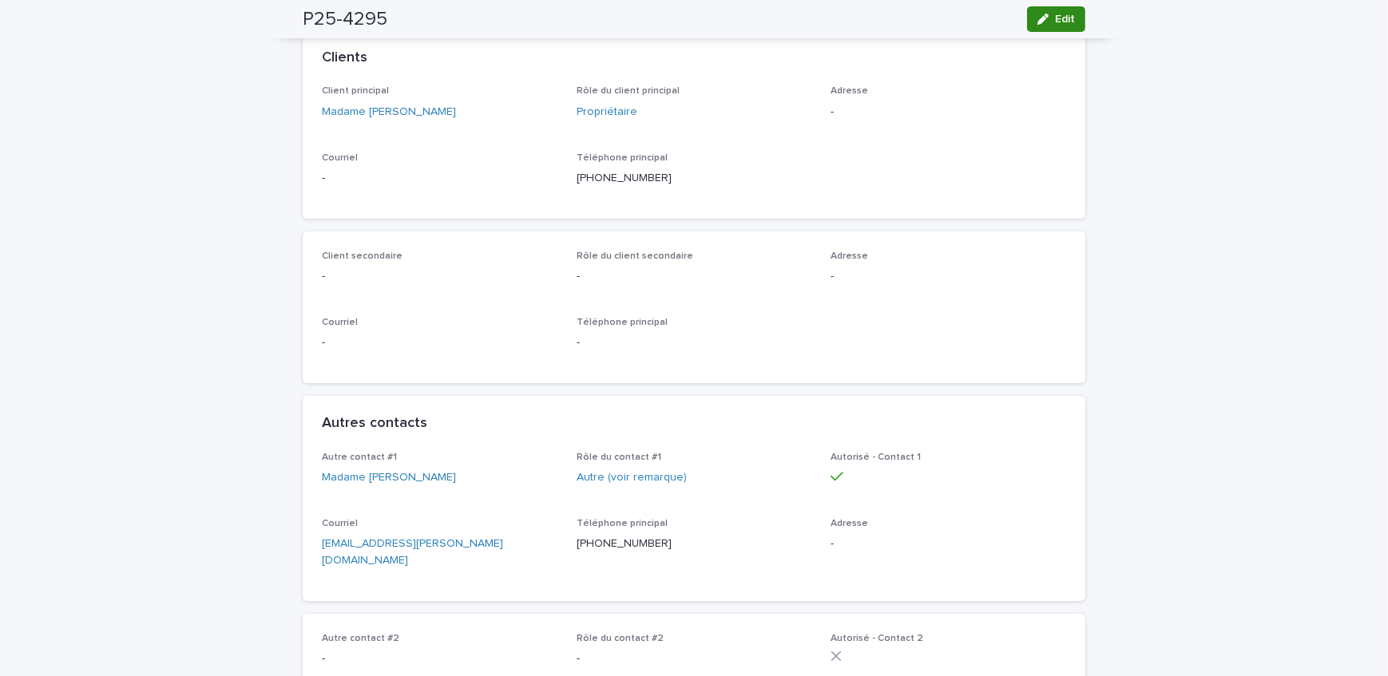
click at [1055, 16] on span "Edit" at bounding box center [1065, 19] width 20 height 11
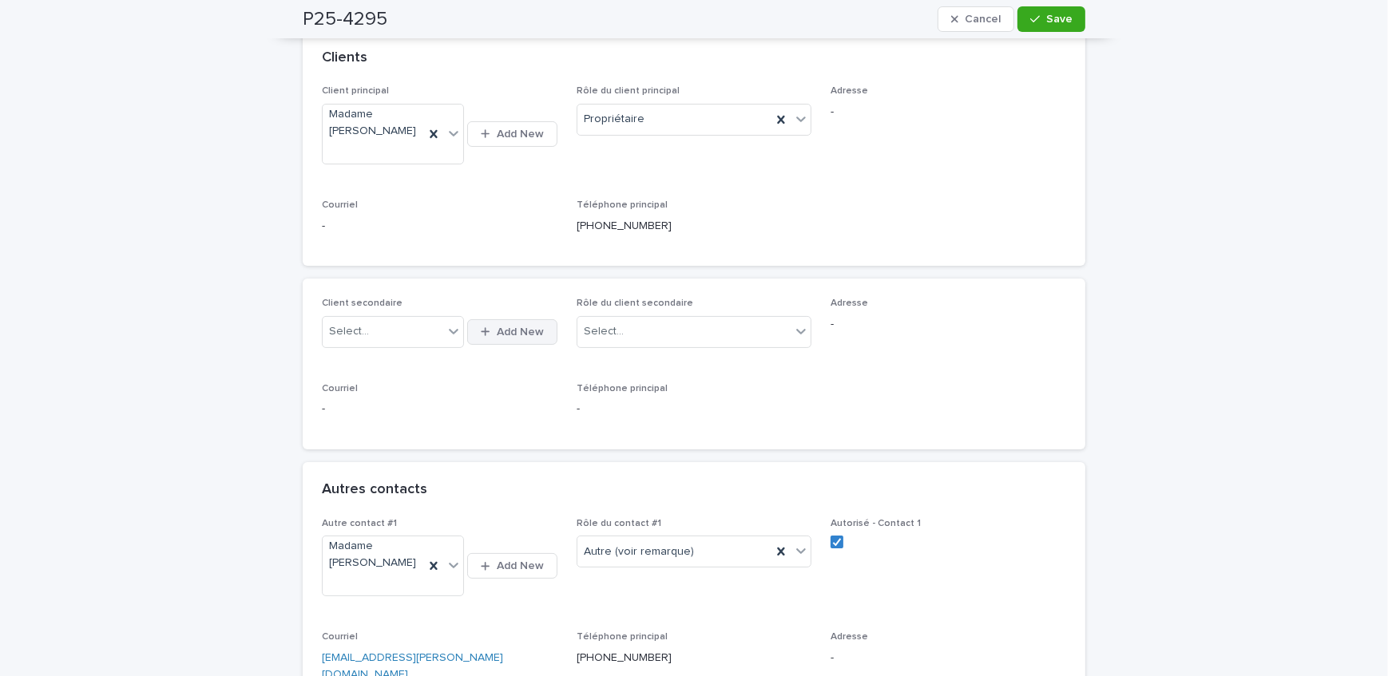
click at [502, 327] on span "Add New" at bounding box center [520, 332] width 47 height 11
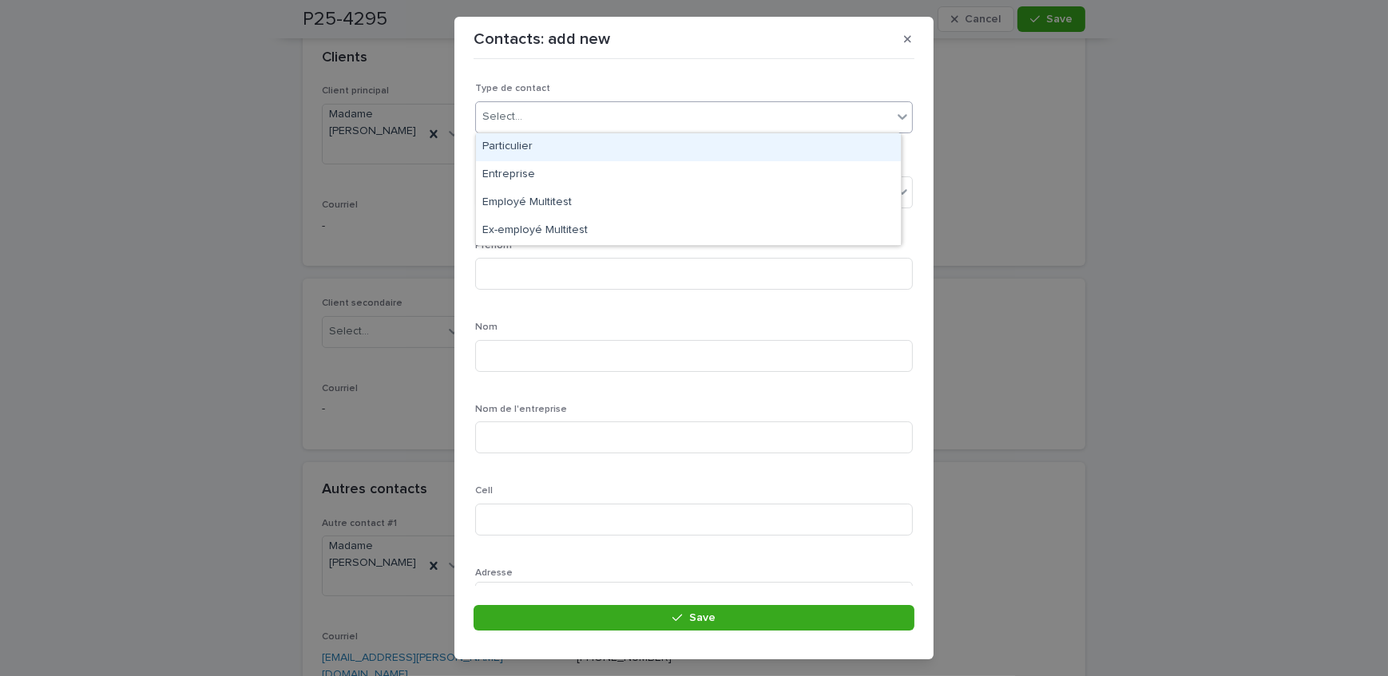
click at [557, 113] on div "Select..." at bounding box center [684, 117] width 416 height 26
click at [563, 152] on div "Particulier" at bounding box center [688, 147] width 425 height 28
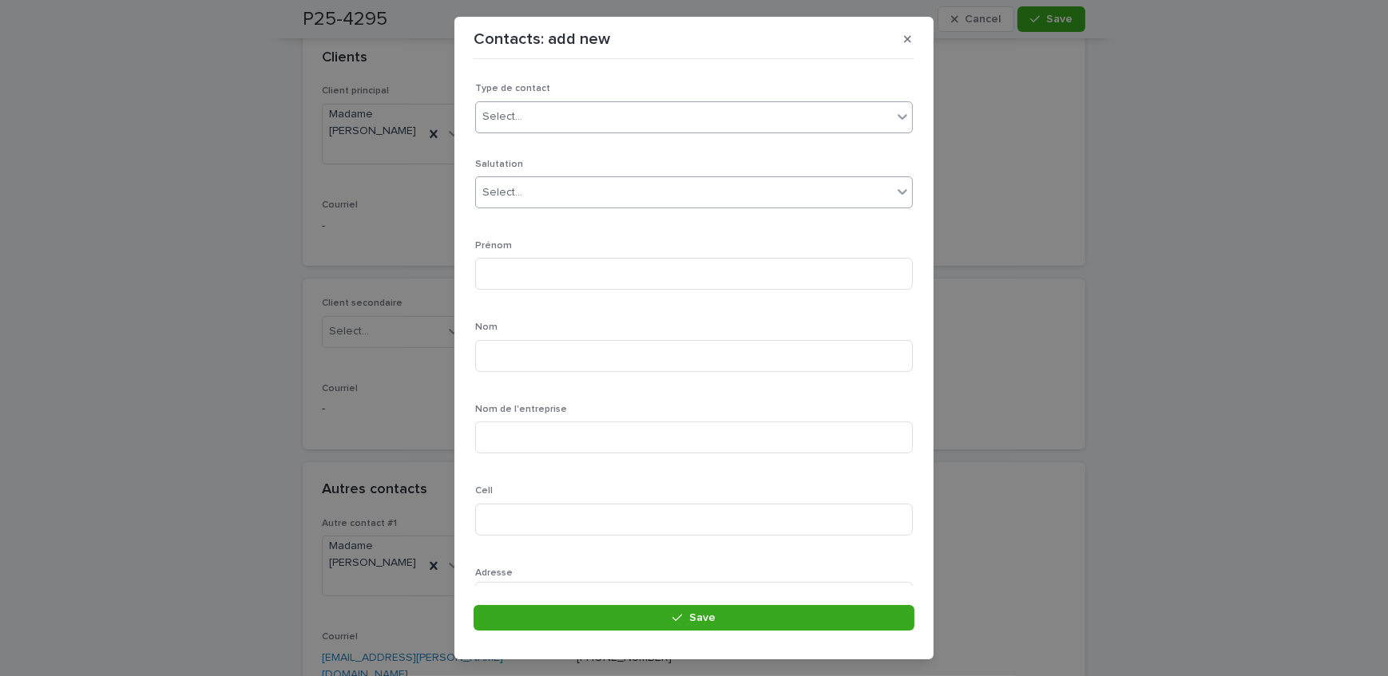
click at [563, 180] on div "Select..." at bounding box center [684, 193] width 416 height 26
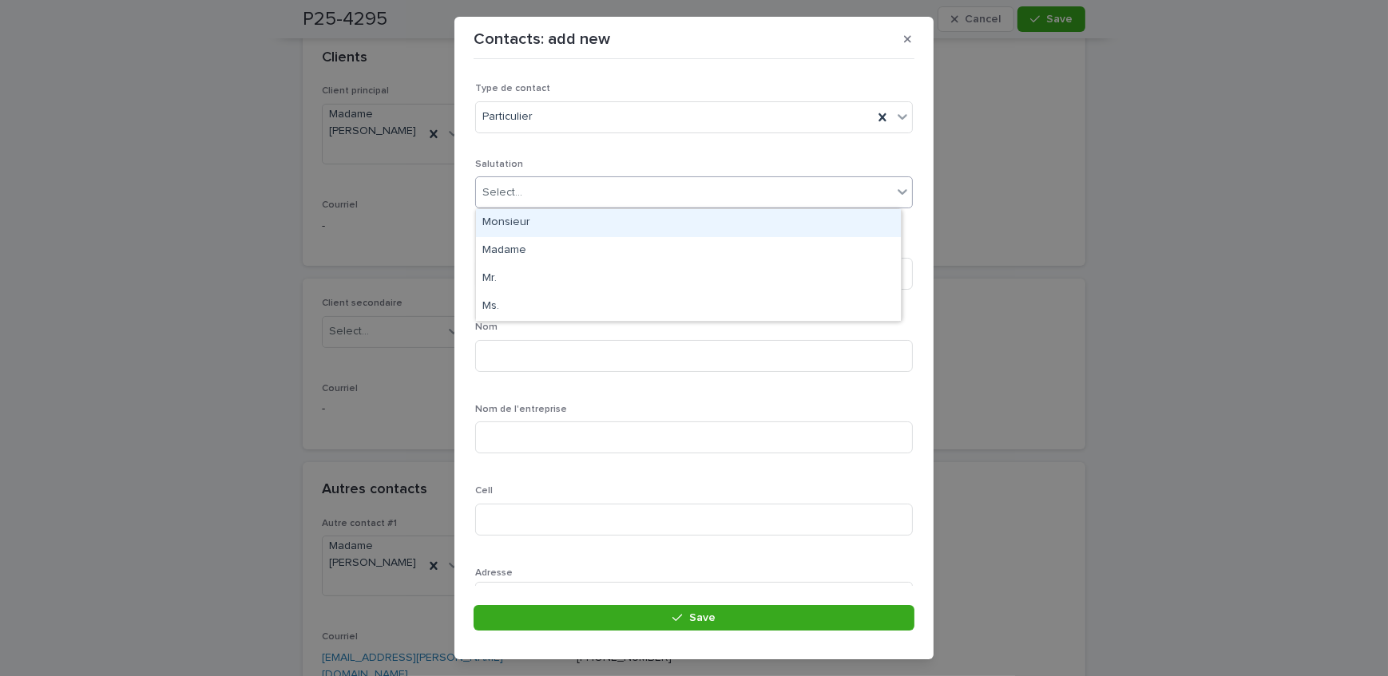
click at [556, 220] on div "Monsieur" at bounding box center [688, 223] width 425 height 28
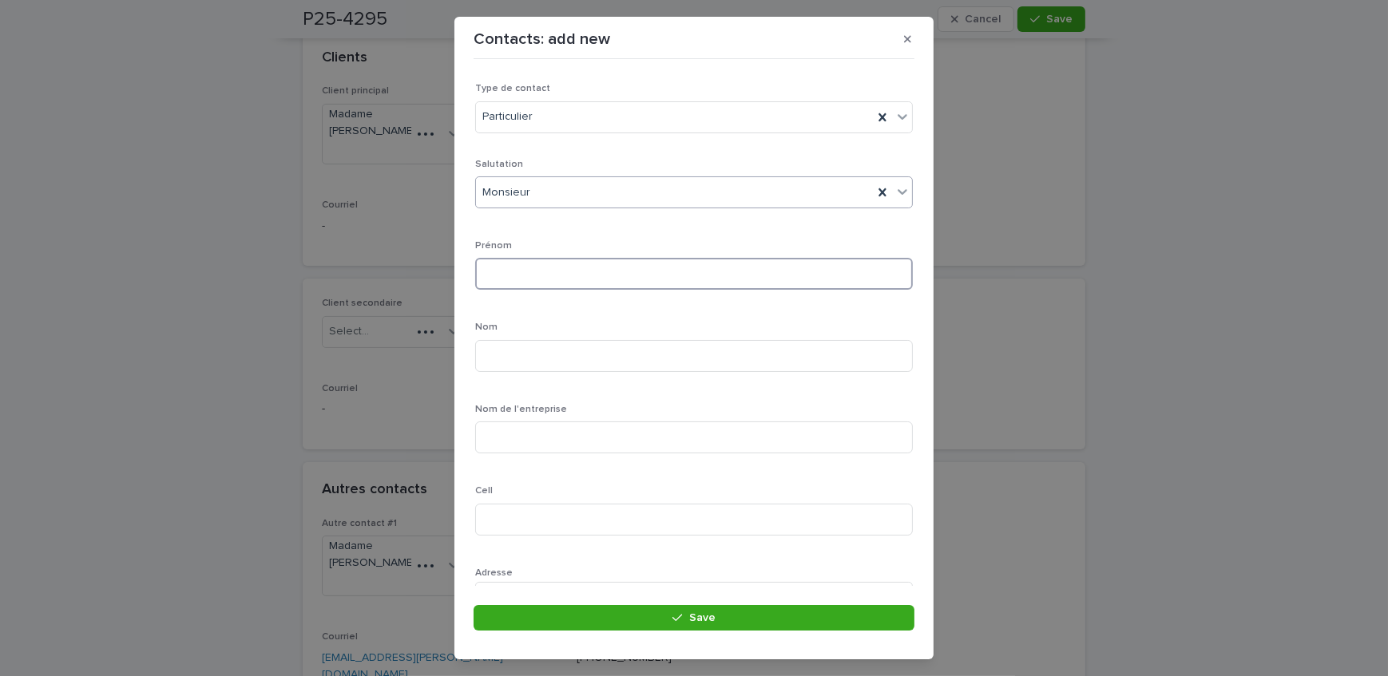
click at [576, 278] on input at bounding box center [694, 274] width 438 height 32
type input "*****"
type input "**********"
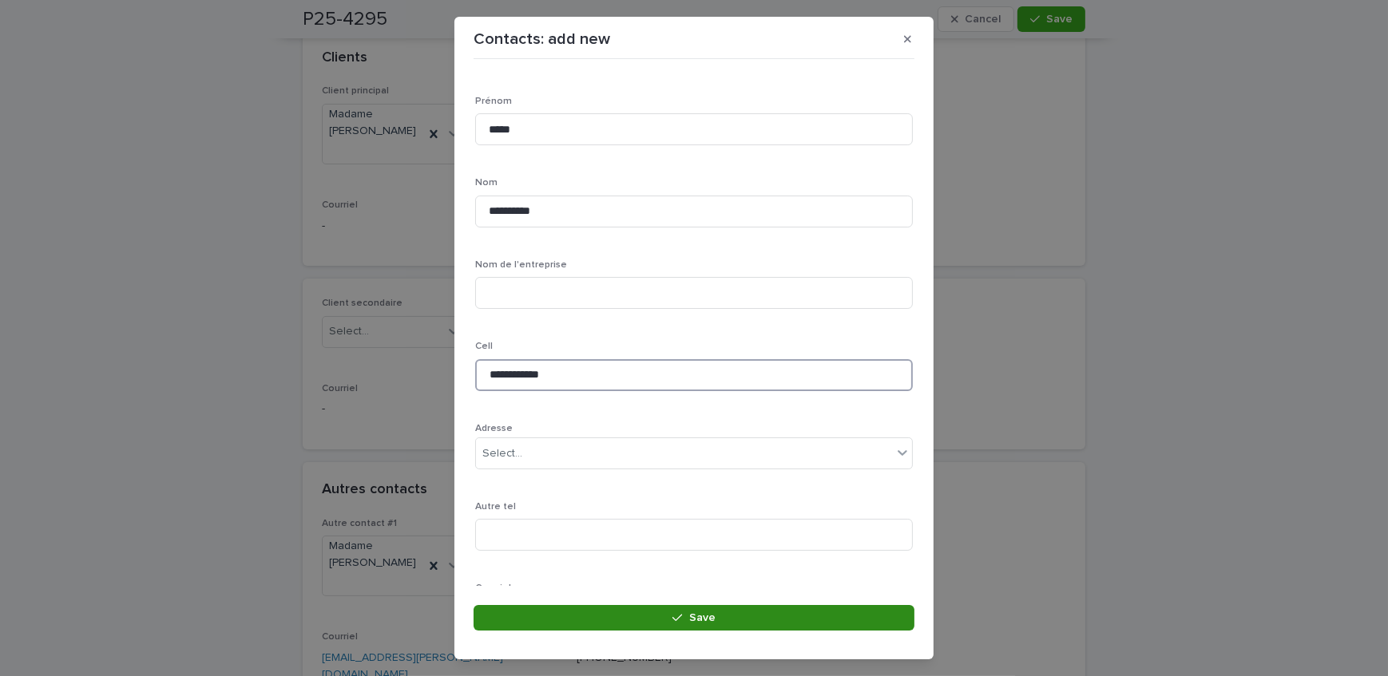
type input "**********"
click at [589, 614] on button "Save" at bounding box center [694, 618] width 441 height 26
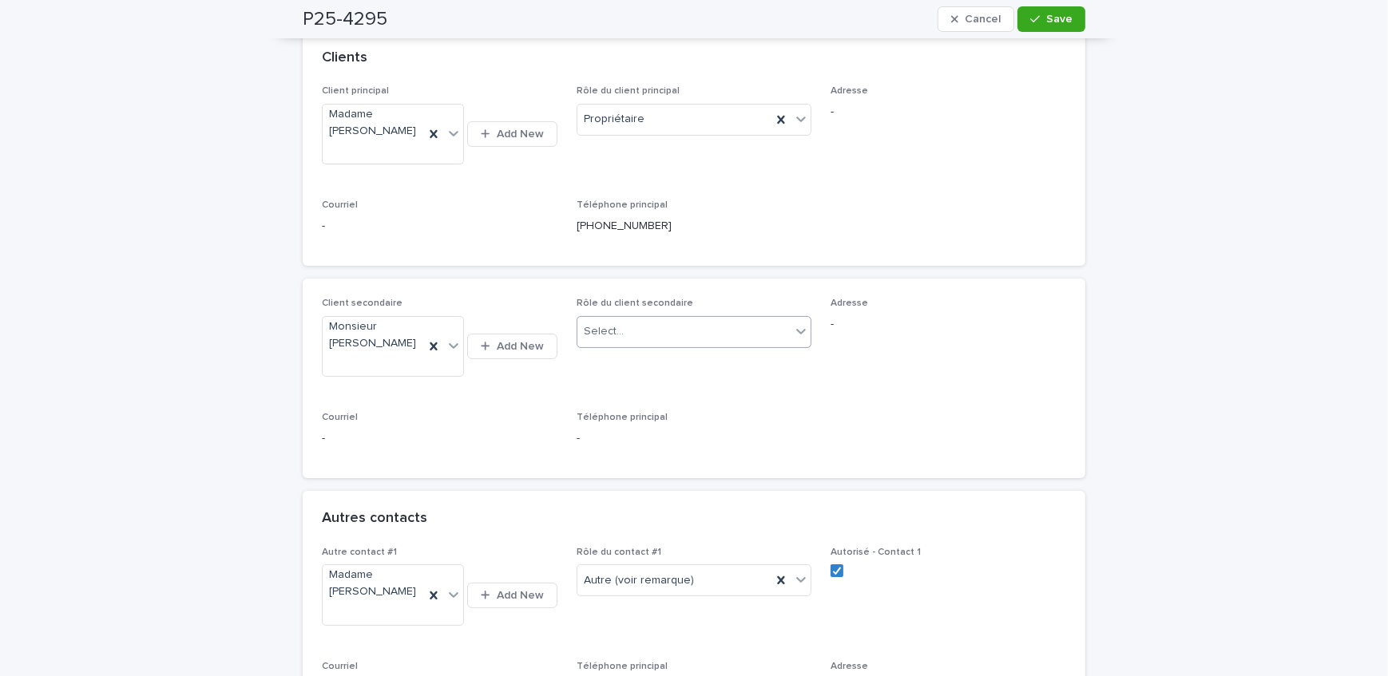
click at [670, 335] on div "Select..." at bounding box center [684, 332] width 214 height 26
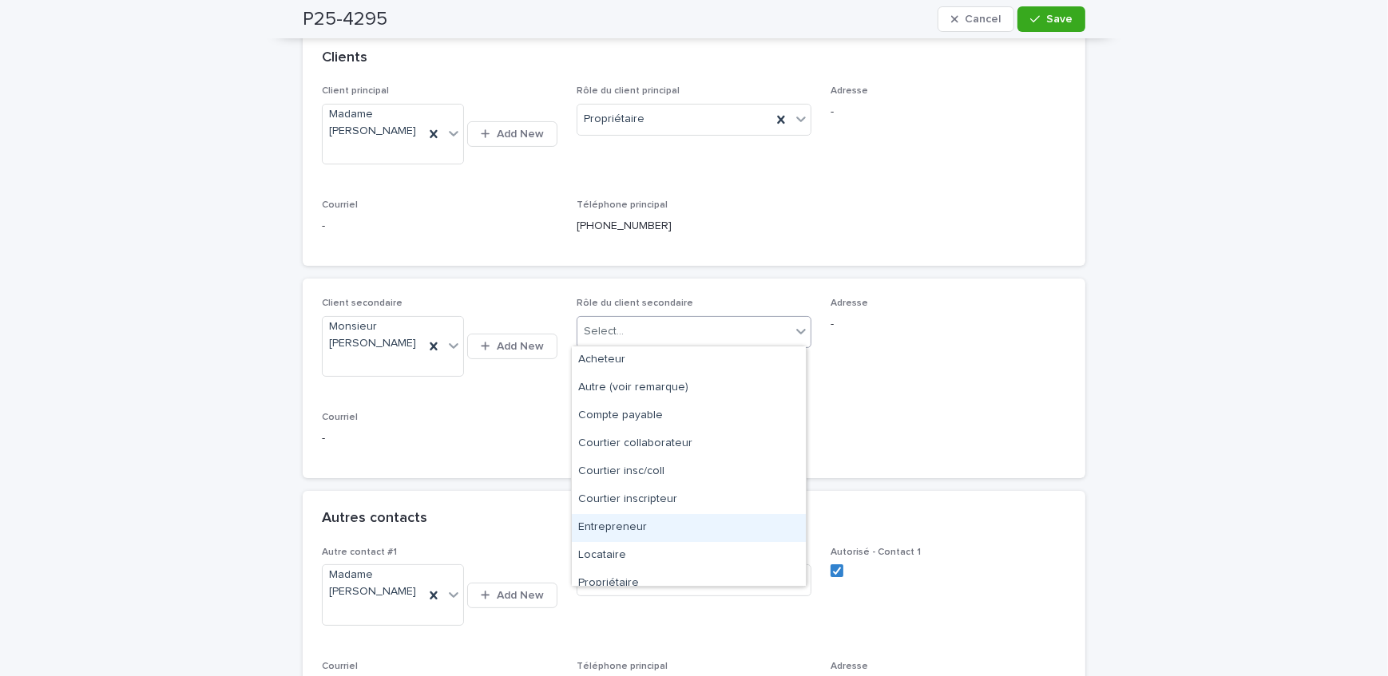
scroll to position [40, 0]
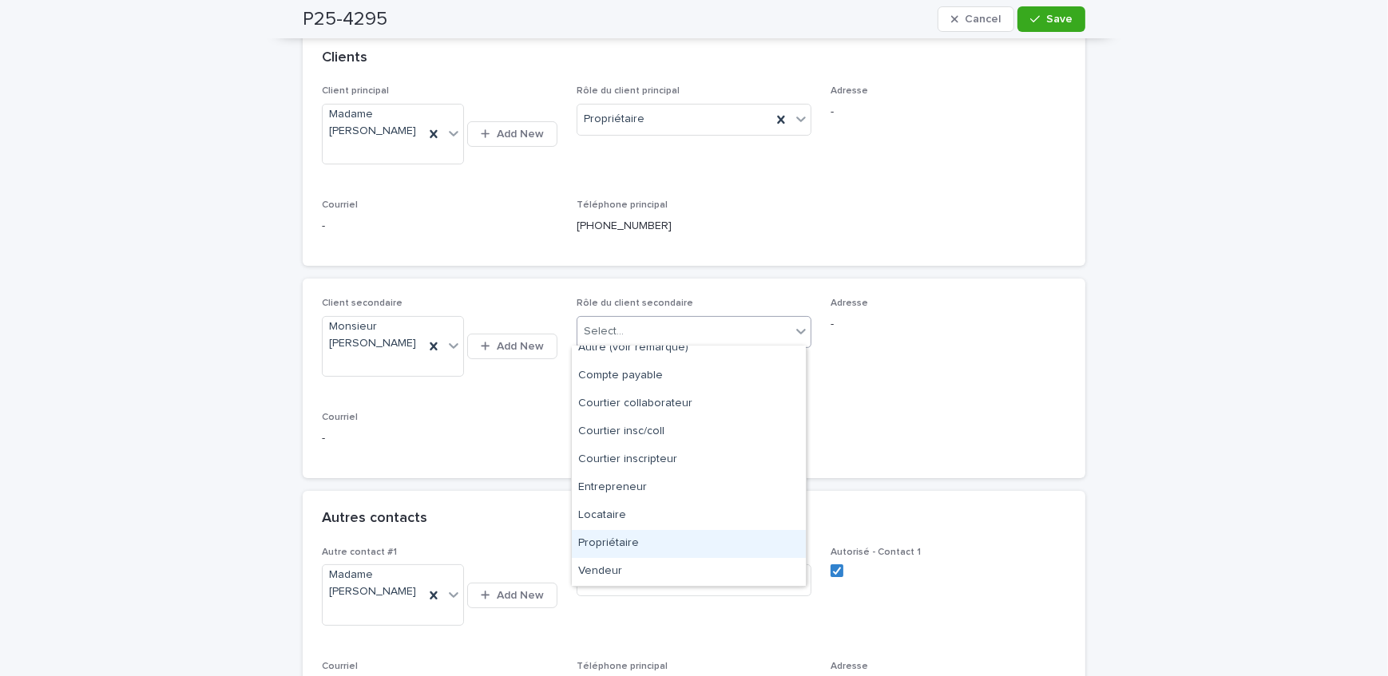
click at [656, 535] on div "Propriétaire" at bounding box center [689, 544] width 234 height 28
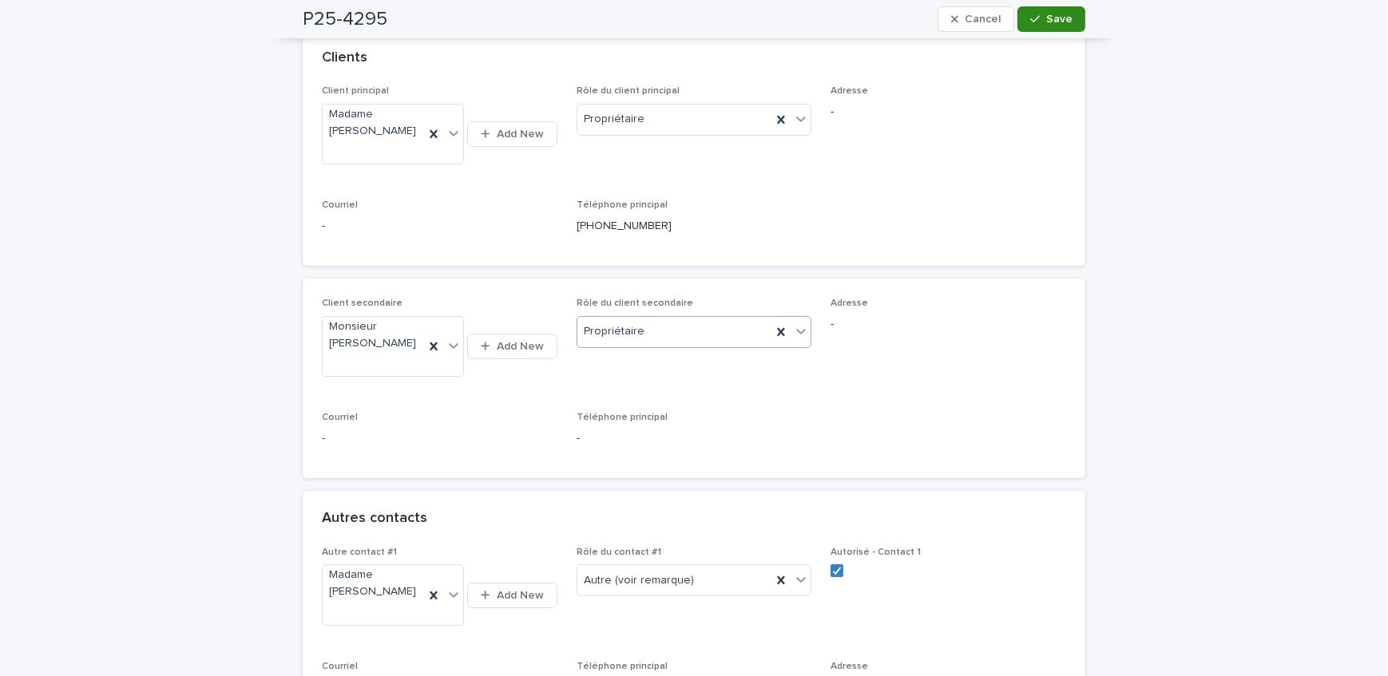
click at [1025, 19] on button "Save" at bounding box center [1051, 19] width 68 height 26
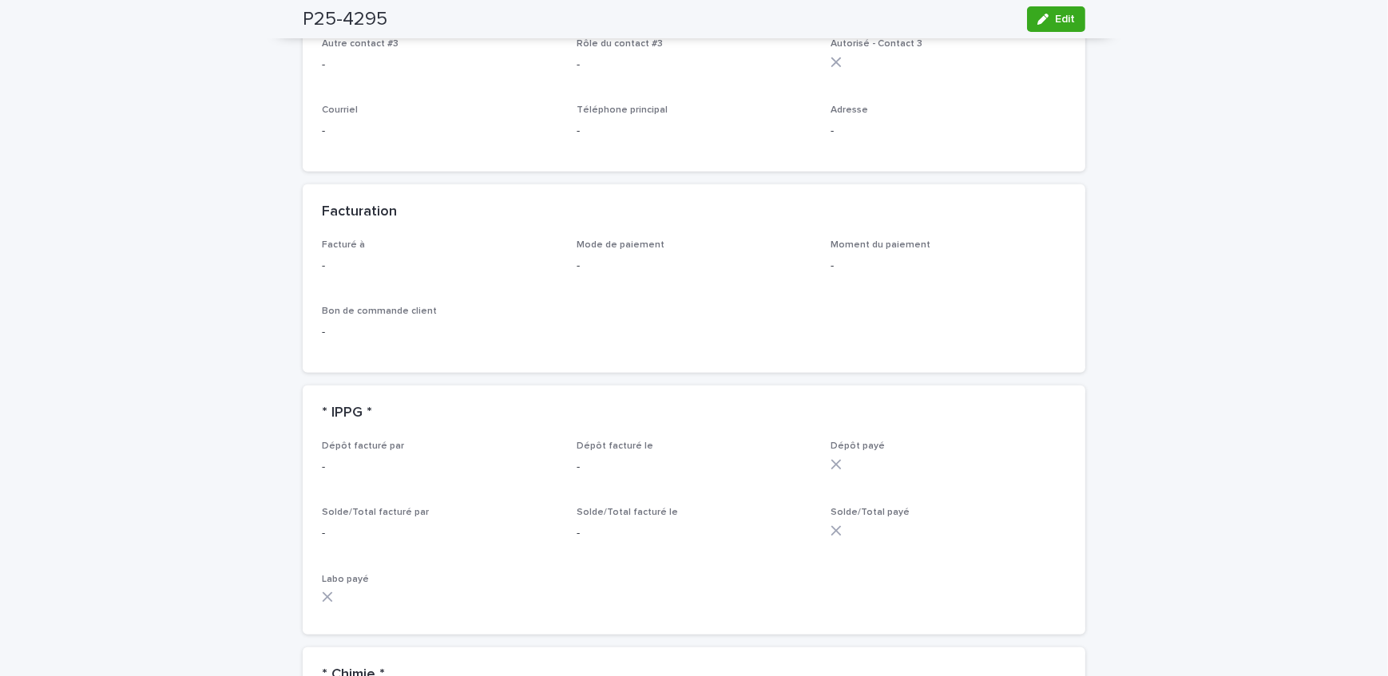
scroll to position [1161, 0]
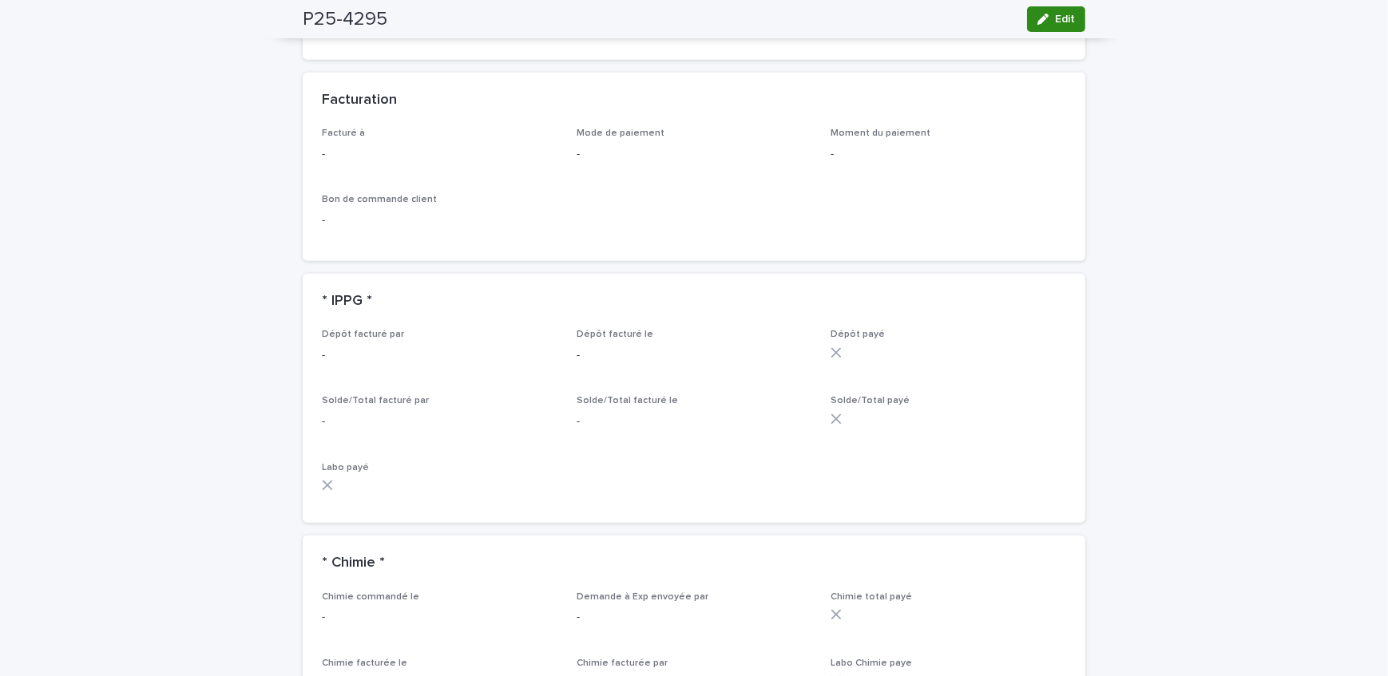
click at [1038, 20] on icon "button" at bounding box center [1042, 19] width 11 height 11
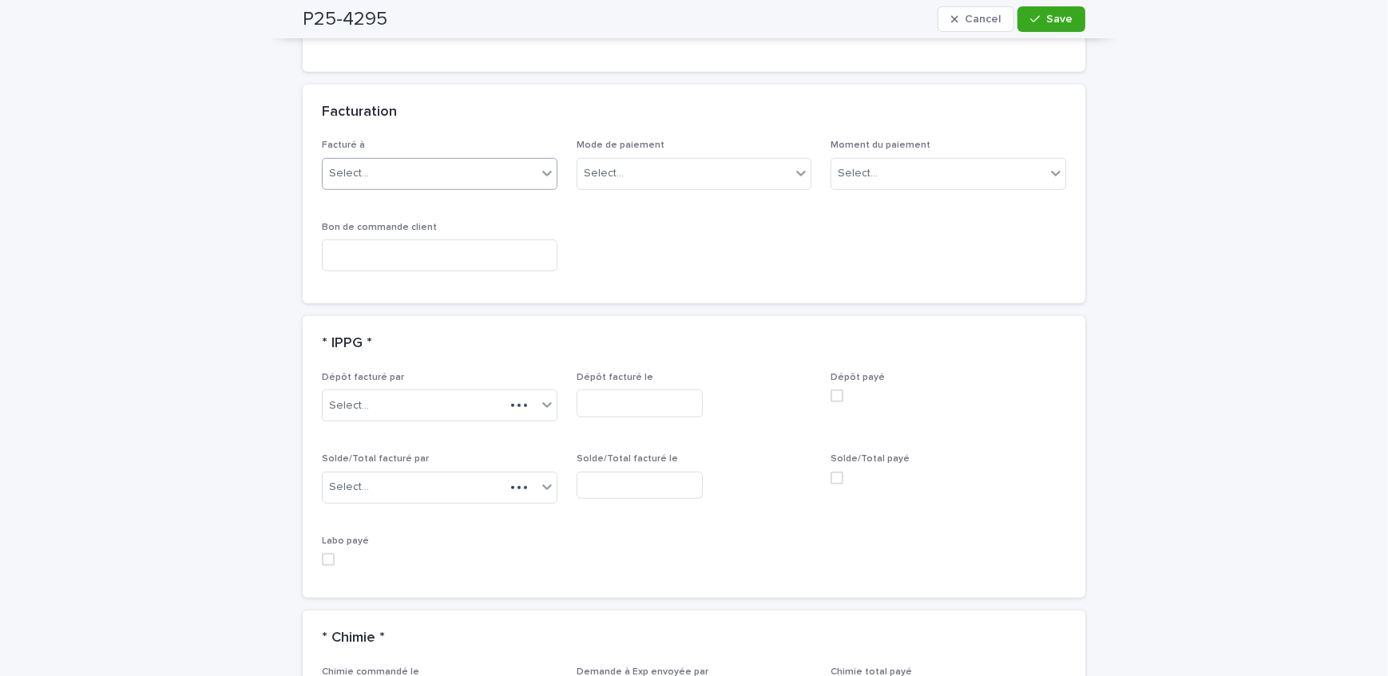
scroll to position [1320, 0]
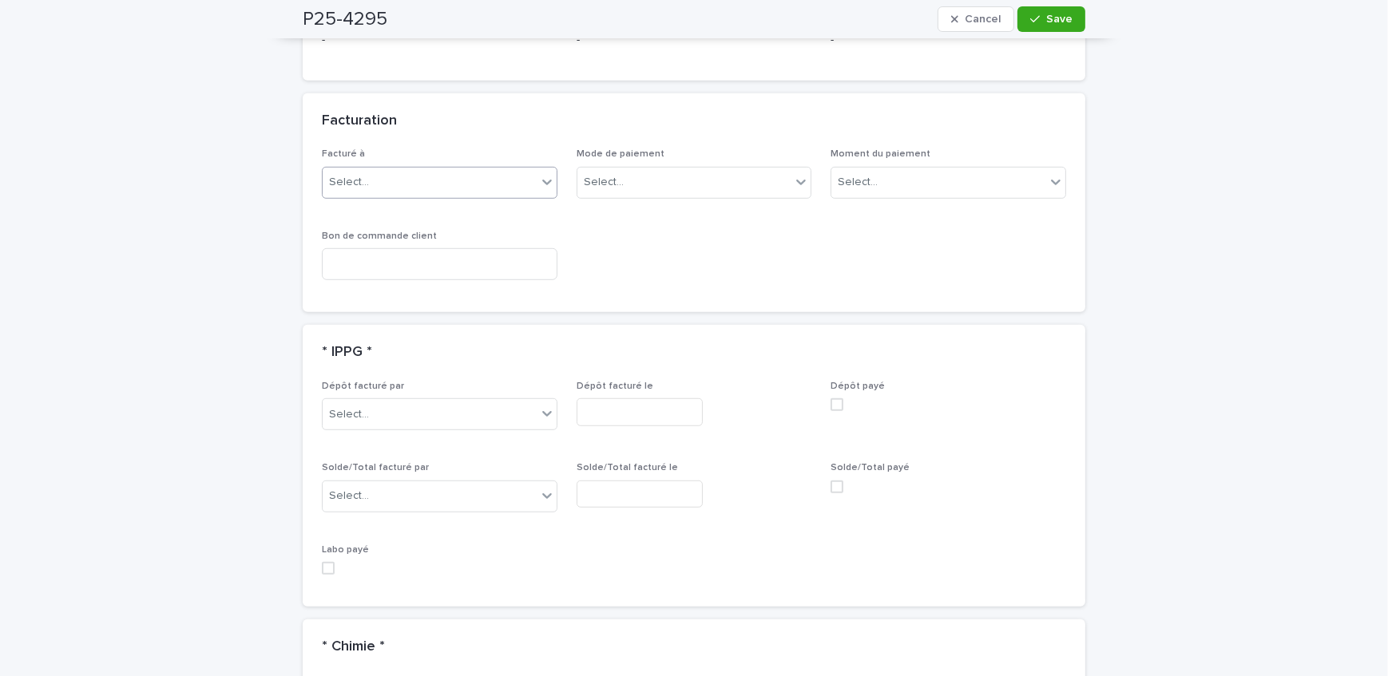
click at [375, 169] on div "Select..." at bounding box center [430, 182] width 214 height 26
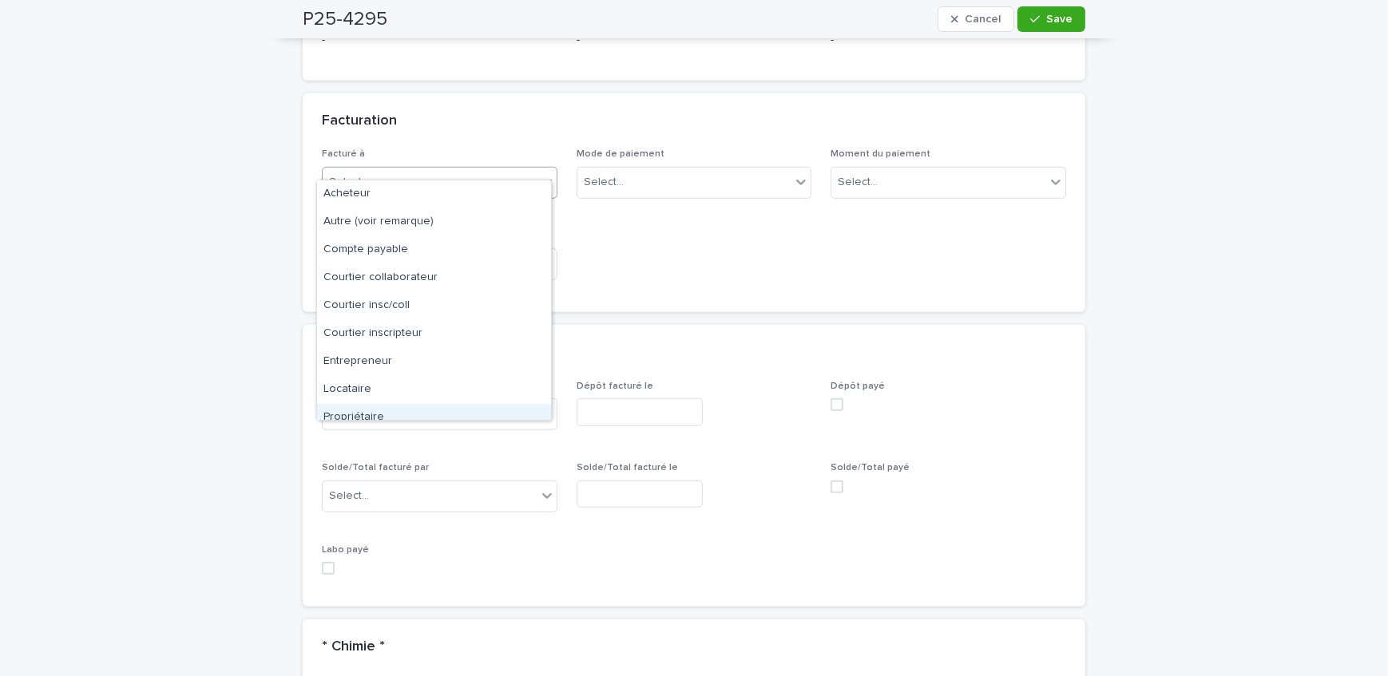
click at [391, 410] on div "Propriétaire" at bounding box center [434, 418] width 234 height 28
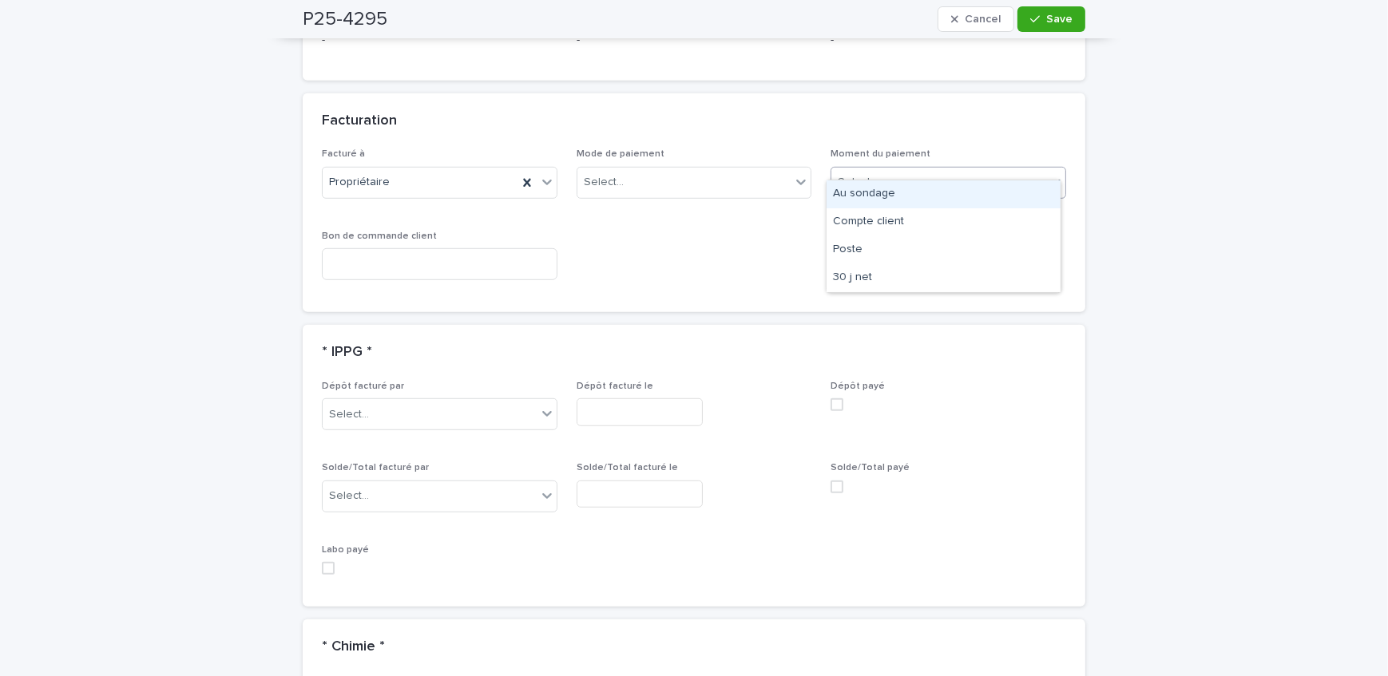
click at [902, 169] on div "Select..." at bounding box center [938, 182] width 214 height 26
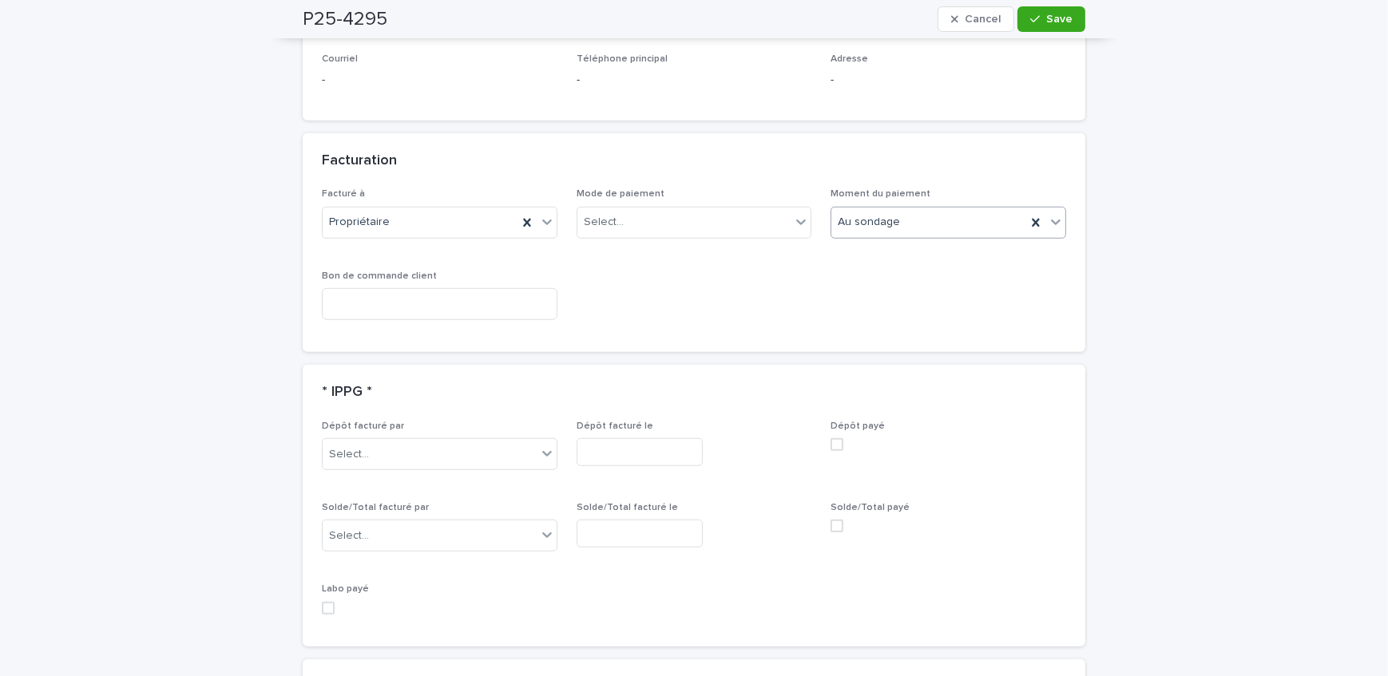
click at [1045, 10] on button "Save" at bounding box center [1051, 19] width 68 height 26
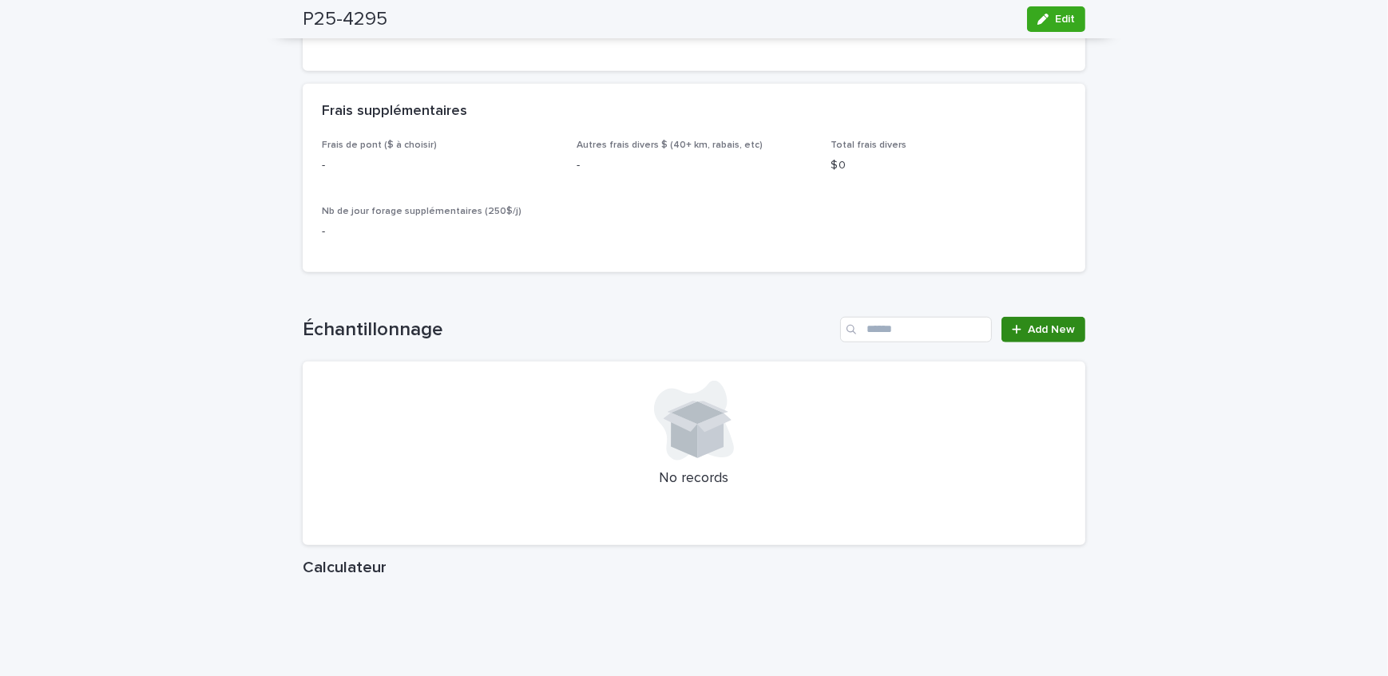
click at [1005, 317] on link "Add New" at bounding box center [1043, 330] width 84 height 26
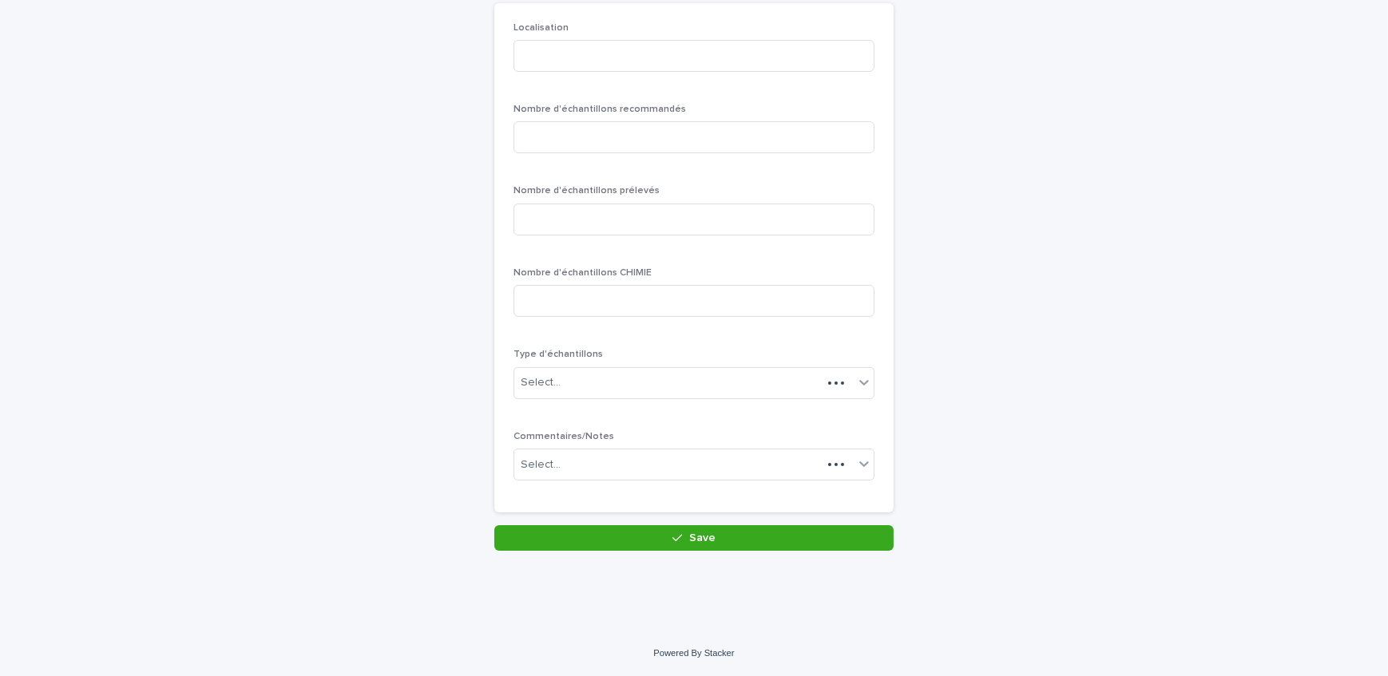
scroll to position [138, 0]
click at [627, 57] on input at bounding box center [693, 58] width 361 height 32
type input "******"
click at [644, 133] on input at bounding box center [693, 139] width 361 height 32
type input "*"
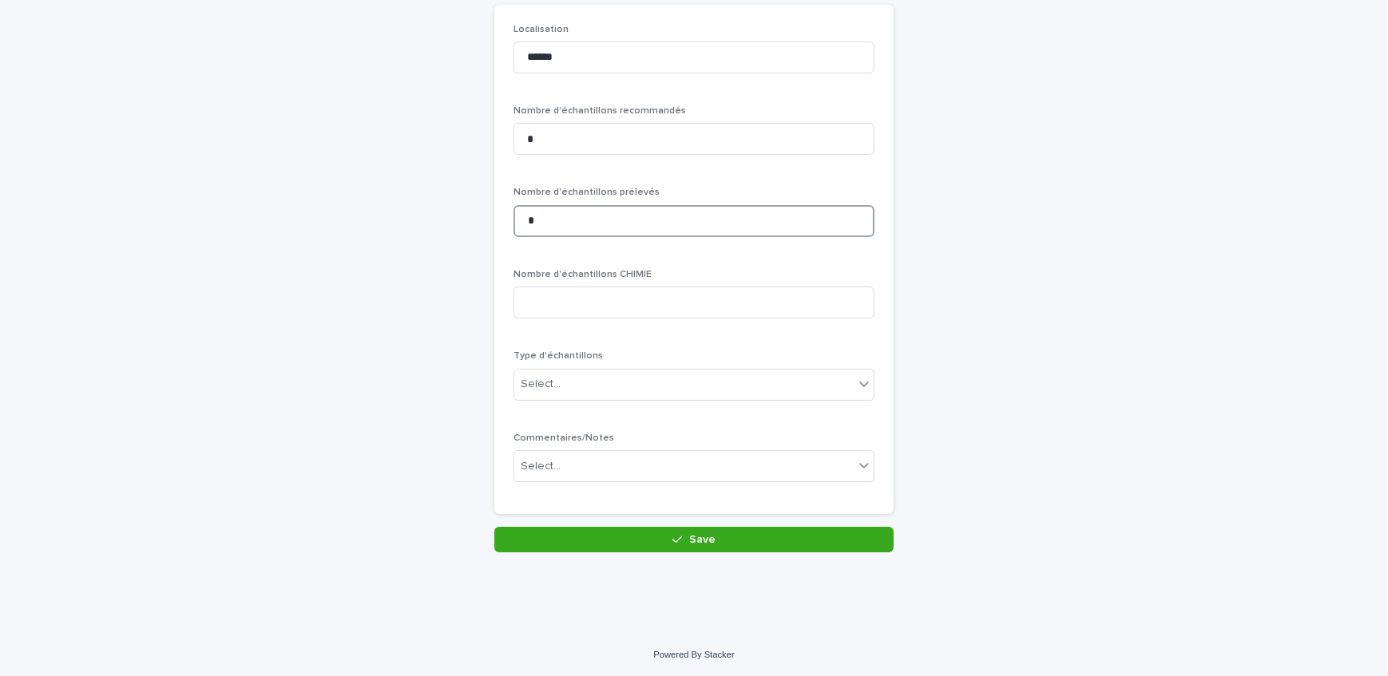
click at [631, 235] on input "*" at bounding box center [693, 221] width 361 height 32
type input "*"
click at [634, 387] on div "Select..." at bounding box center [683, 384] width 339 height 26
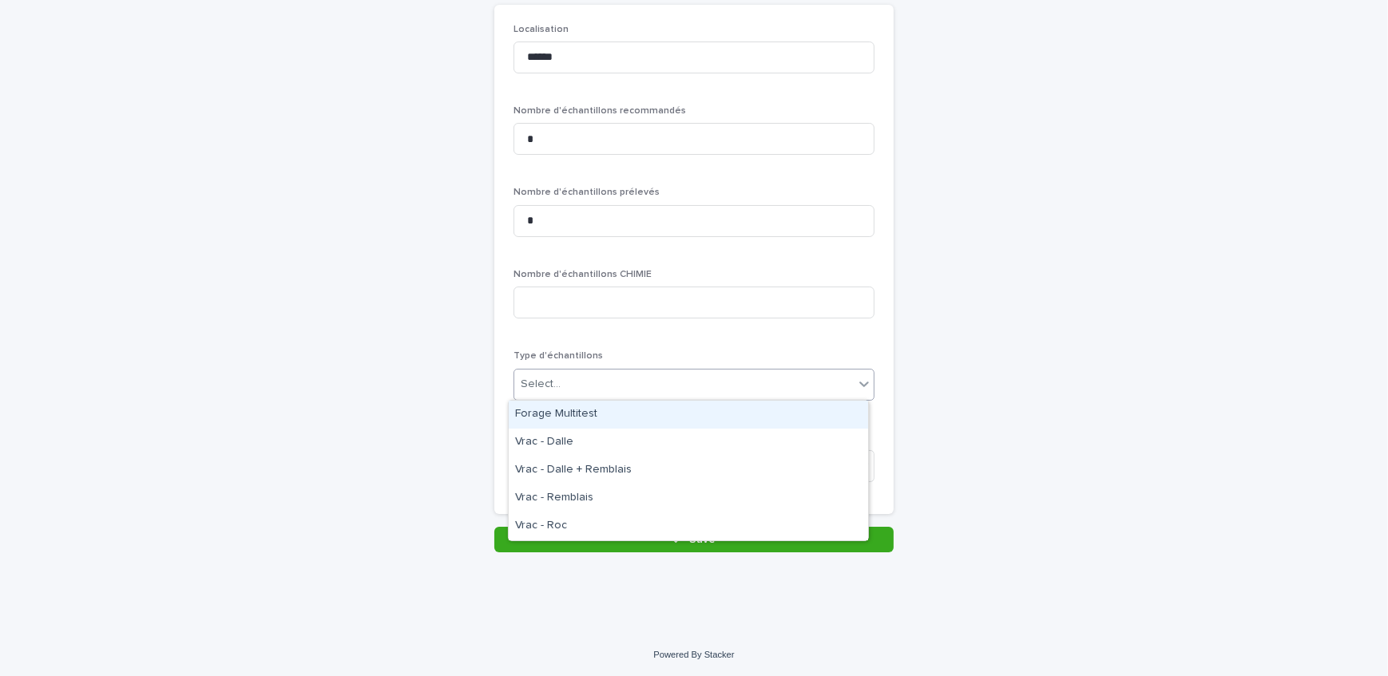
click at [631, 416] on div "Forage Multitest" at bounding box center [688, 415] width 359 height 28
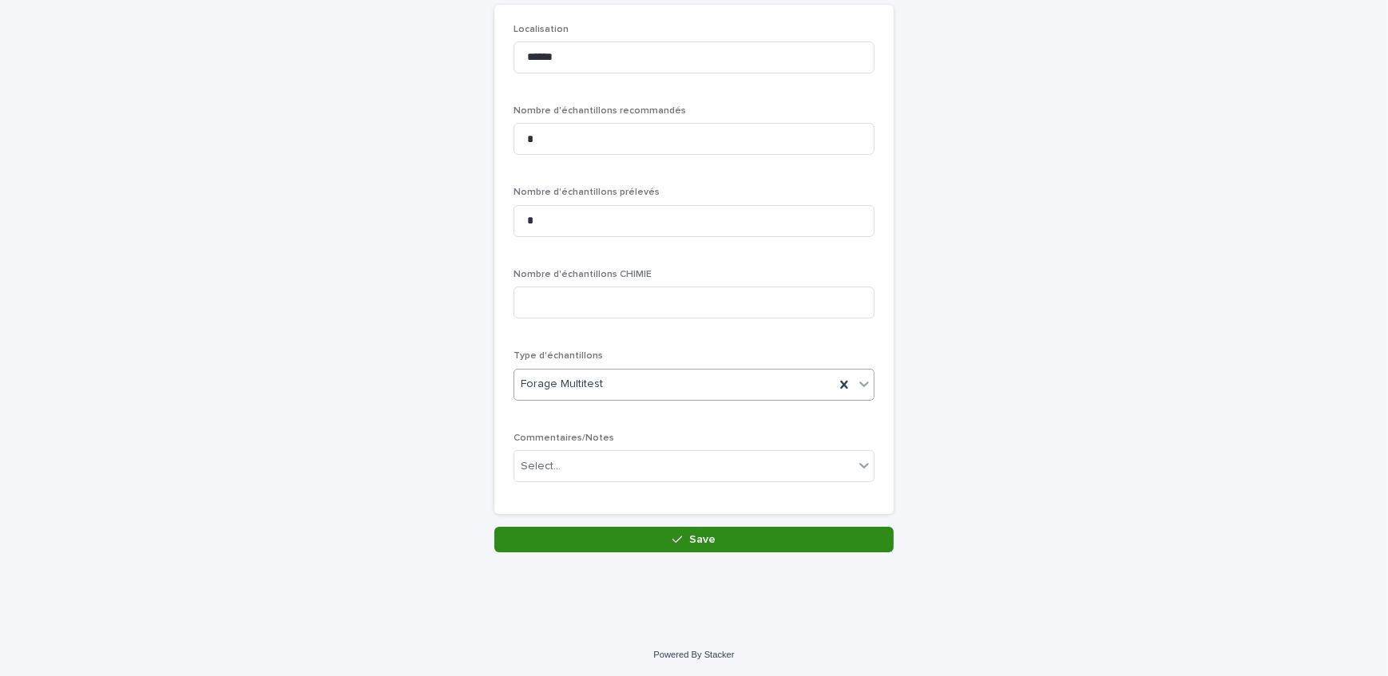
click at [651, 537] on button "Save" at bounding box center [693, 540] width 399 height 26
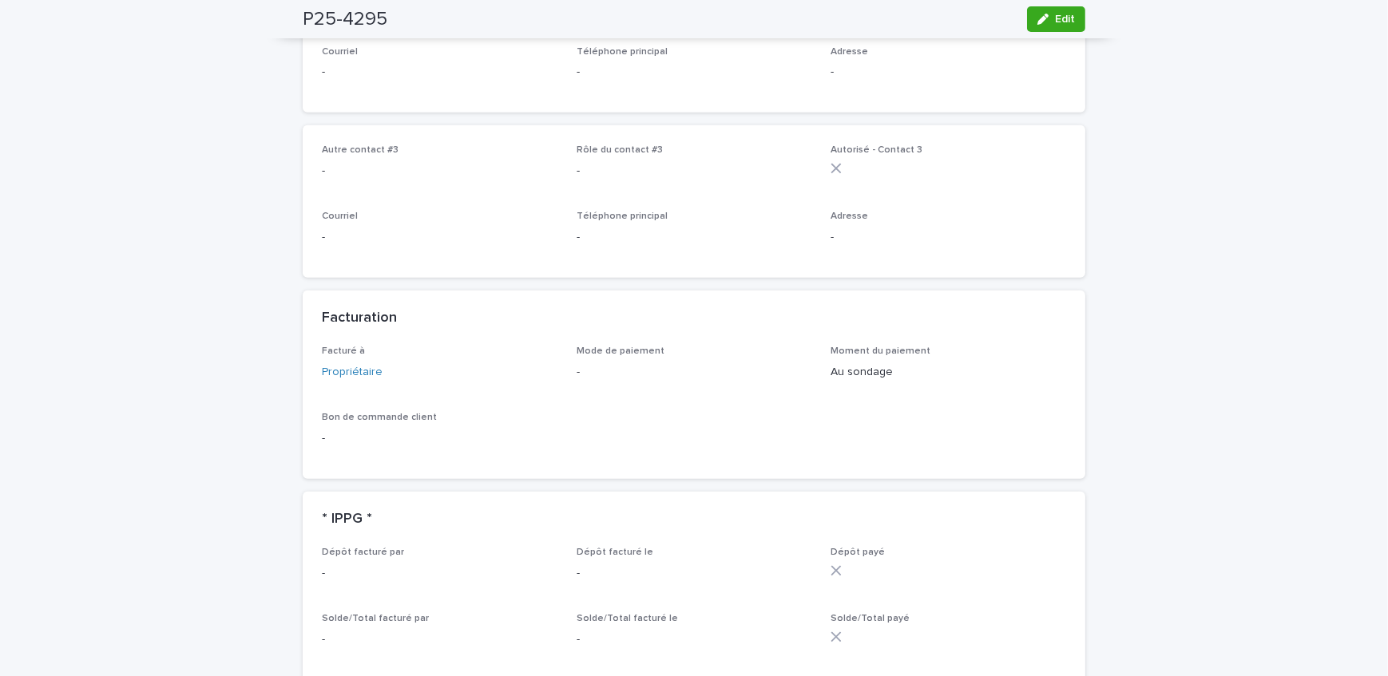
scroll to position [870, 0]
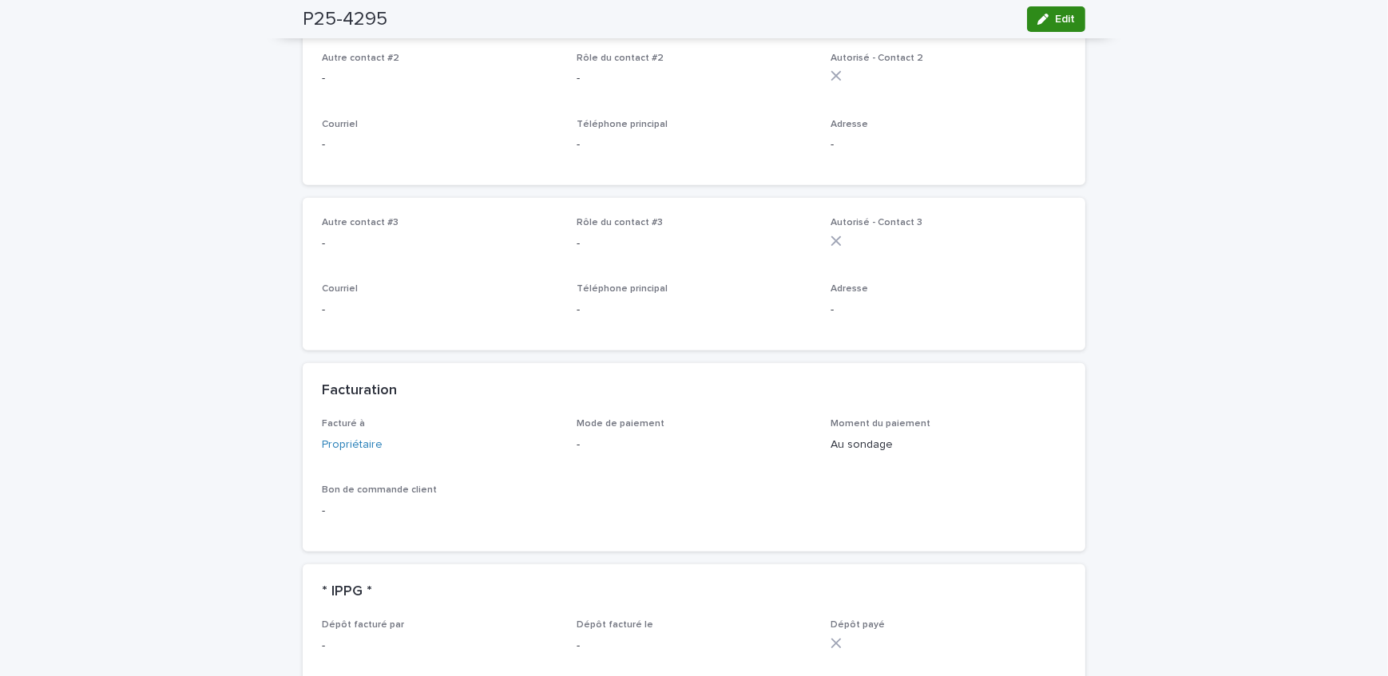
click at [1057, 25] on button "Edit" at bounding box center [1056, 19] width 58 height 26
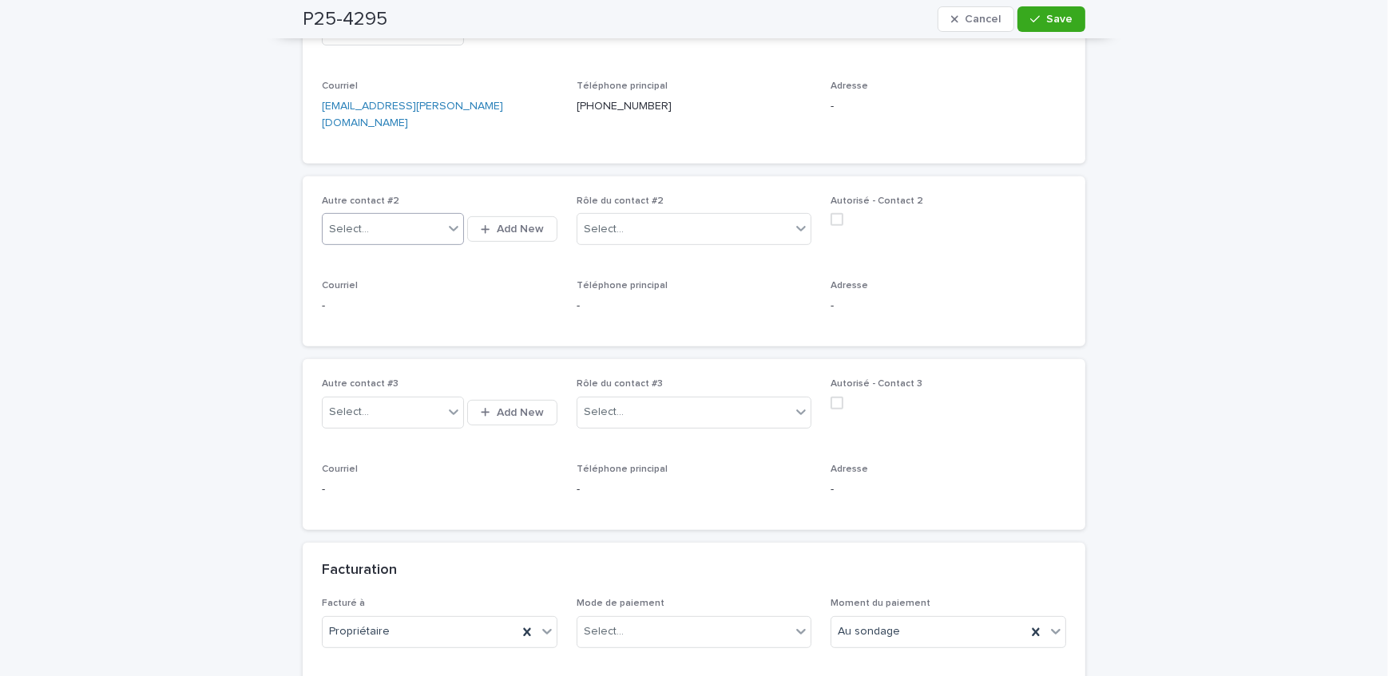
click at [417, 216] on div "Select..." at bounding box center [383, 229] width 121 height 26
type input "********"
click at [485, 224] on icon "button" at bounding box center [485, 229] width 9 height 10
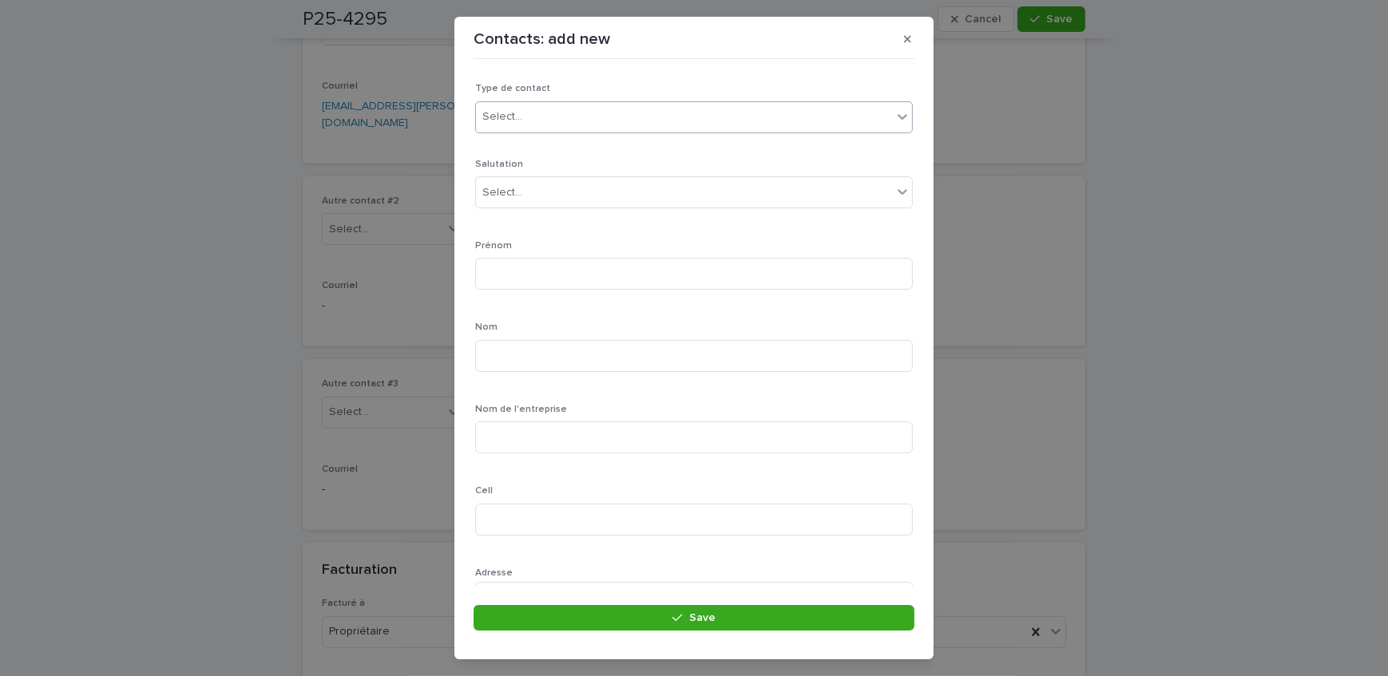
click at [550, 116] on div "Select..." at bounding box center [684, 117] width 416 height 26
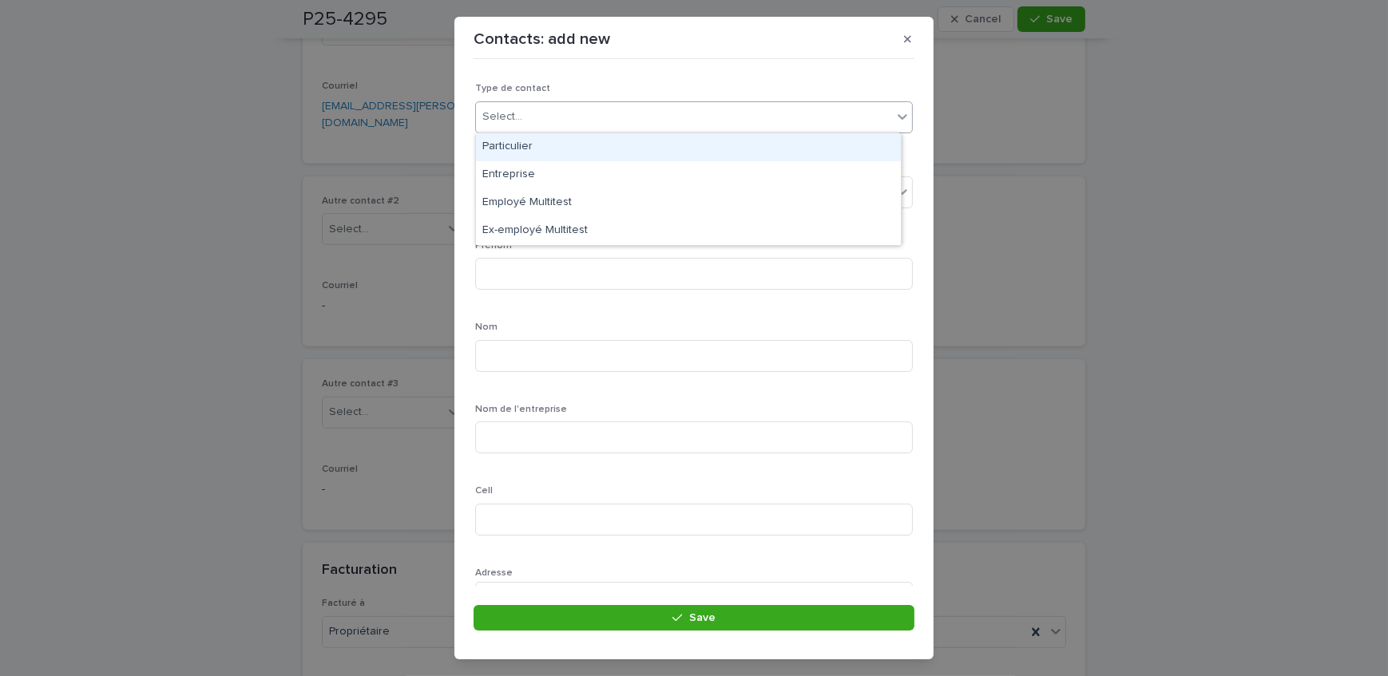
click at [553, 153] on div "Particulier" at bounding box center [688, 147] width 425 height 28
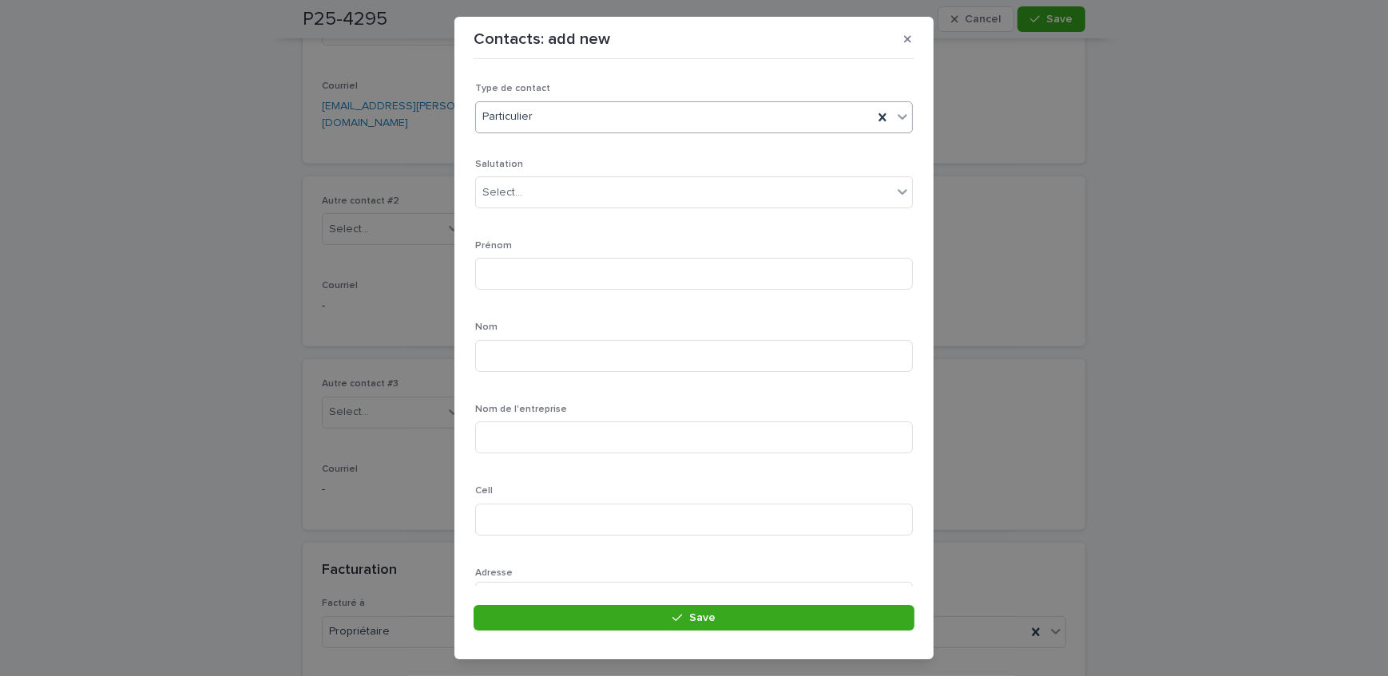
click at [565, 112] on div "Particulier" at bounding box center [674, 117] width 397 height 26
click at [568, 188] on div "Select..." at bounding box center [684, 193] width 416 height 26
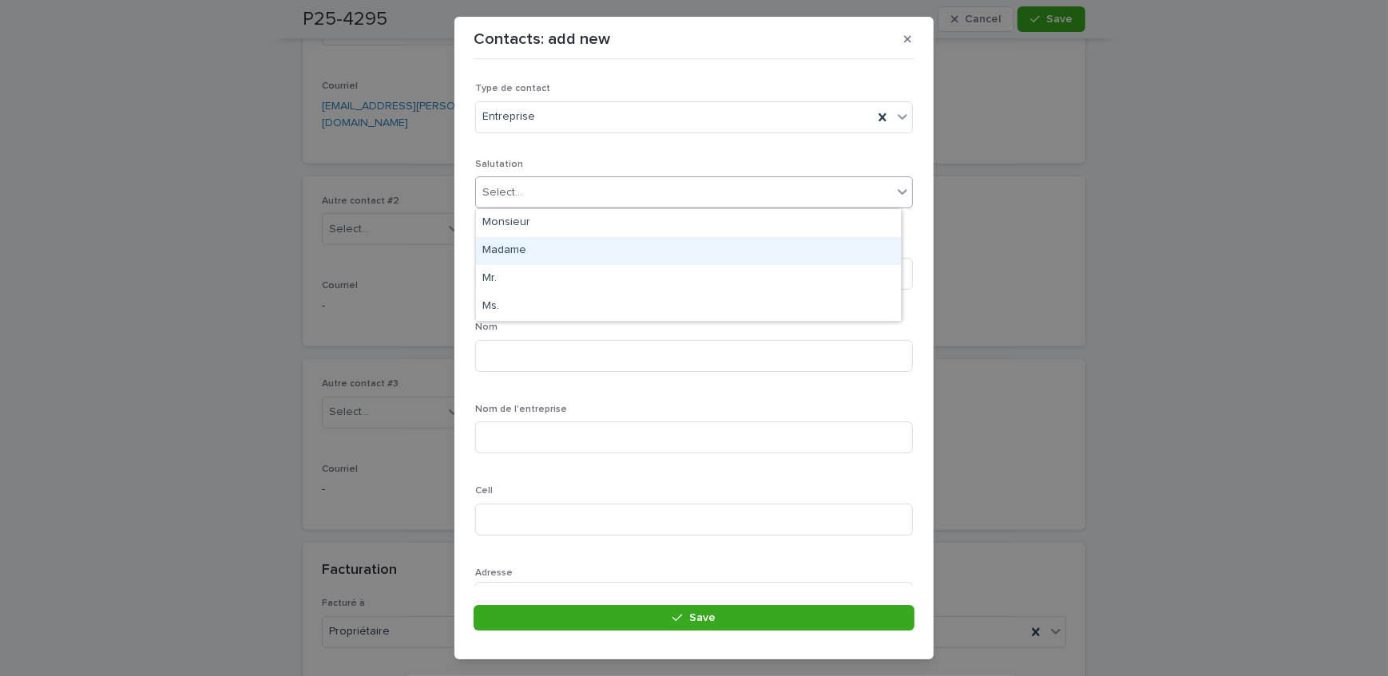
click at [561, 240] on div "Madame" at bounding box center [688, 251] width 425 height 28
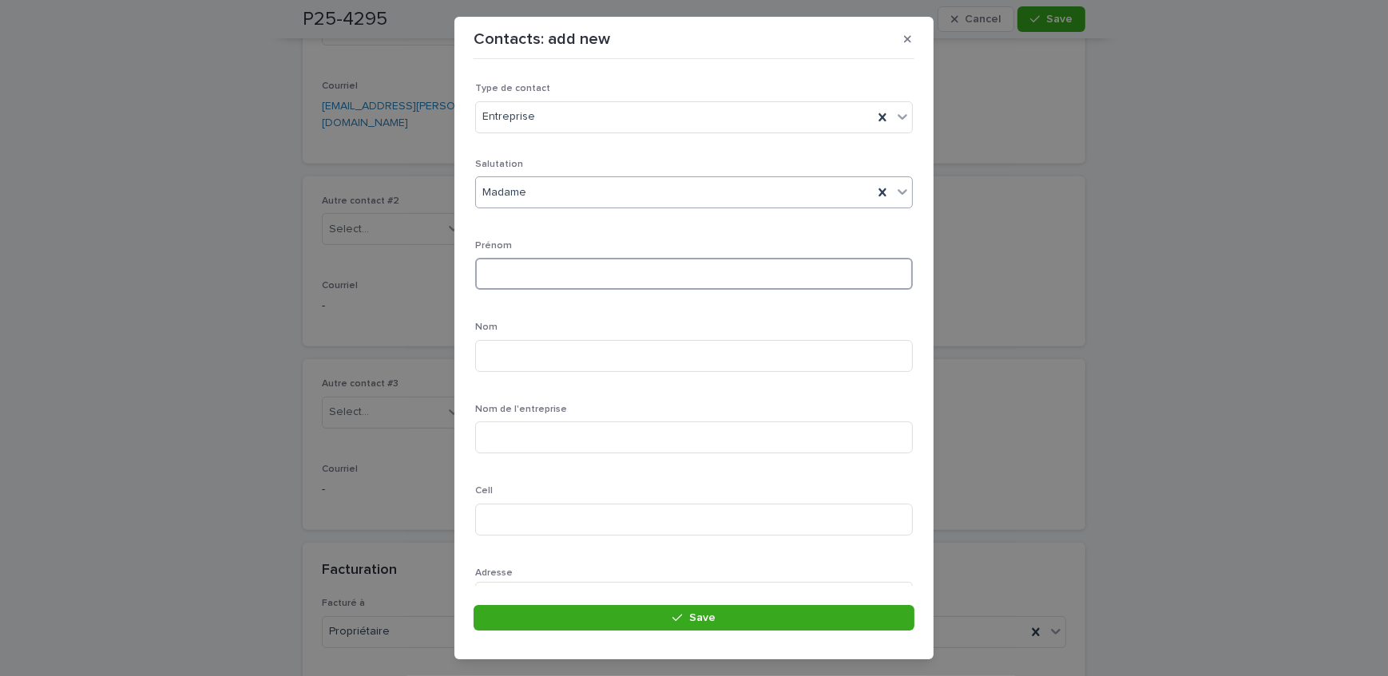
click at [564, 264] on input at bounding box center [694, 274] width 438 height 32
type input "******"
type input "*******"
click at [549, 437] on input at bounding box center [694, 438] width 438 height 32
click at [519, 435] on input at bounding box center [694, 438] width 438 height 32
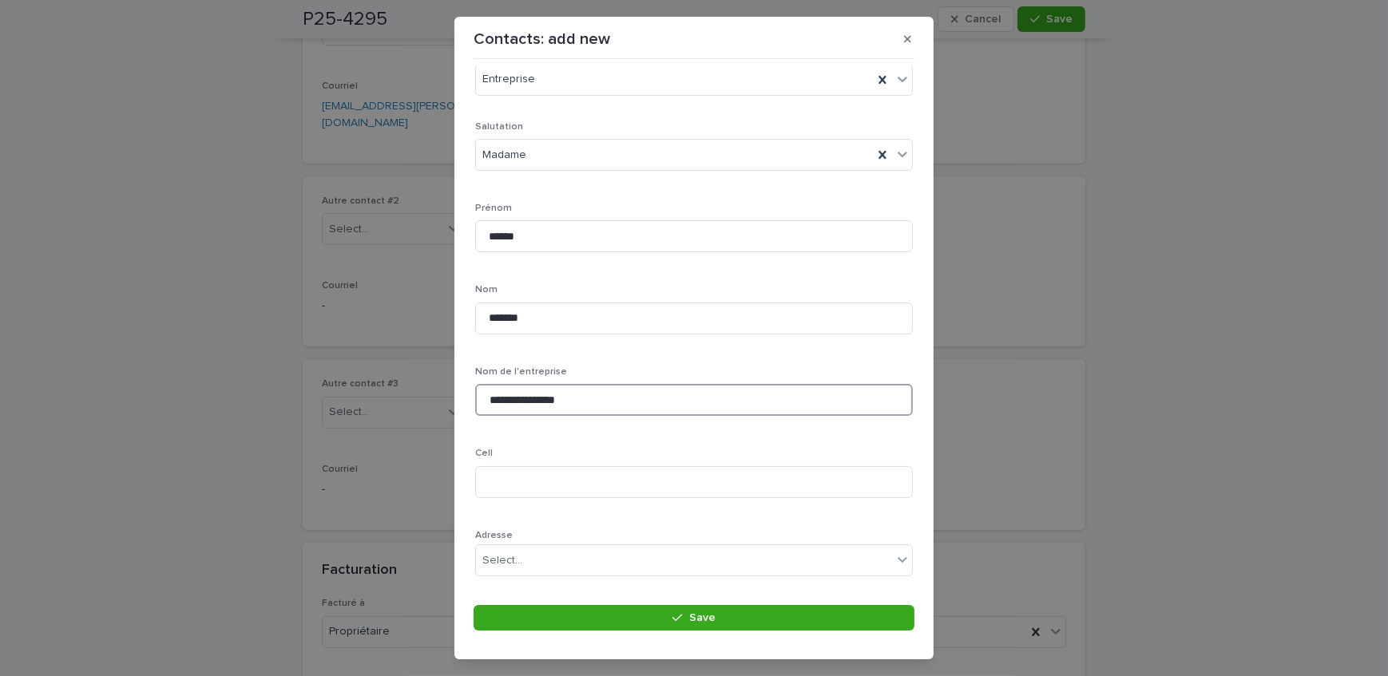
scroll to position [72, 0]
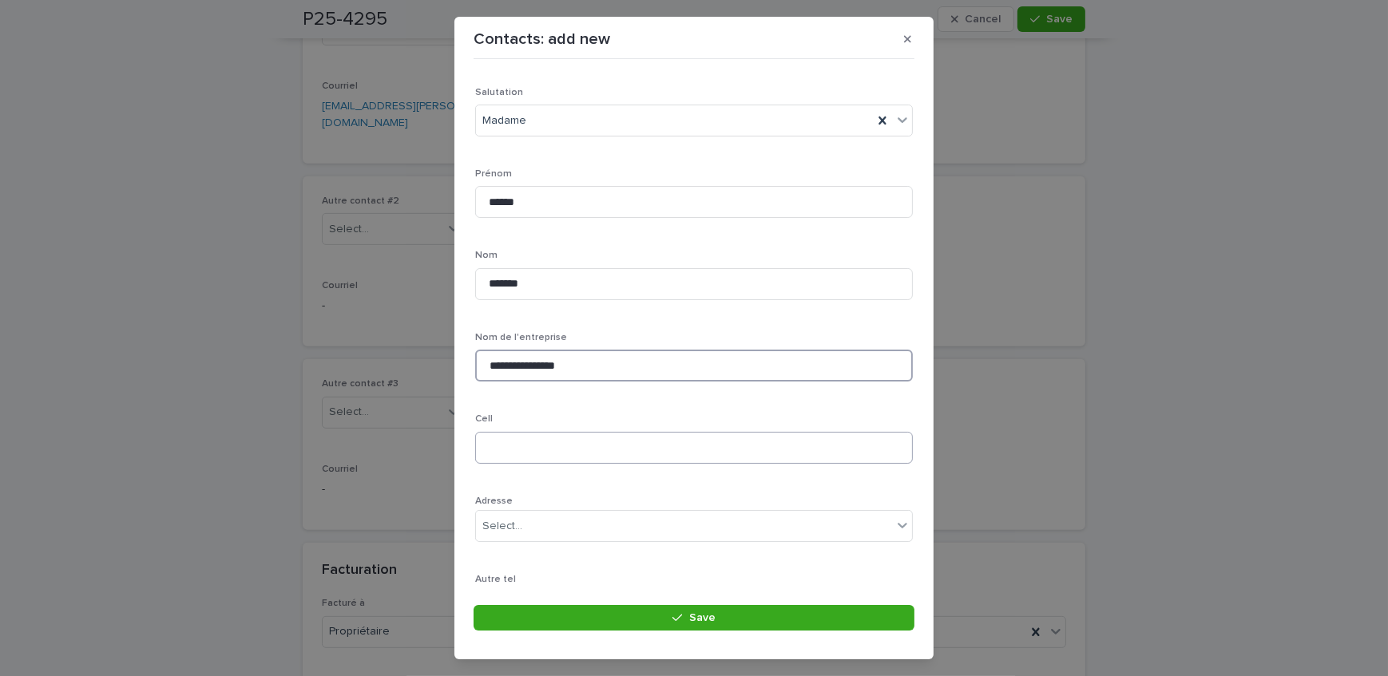
type input "**********"
click at [604, 457] on input at bounding box center [694, 448] width 438 height 32
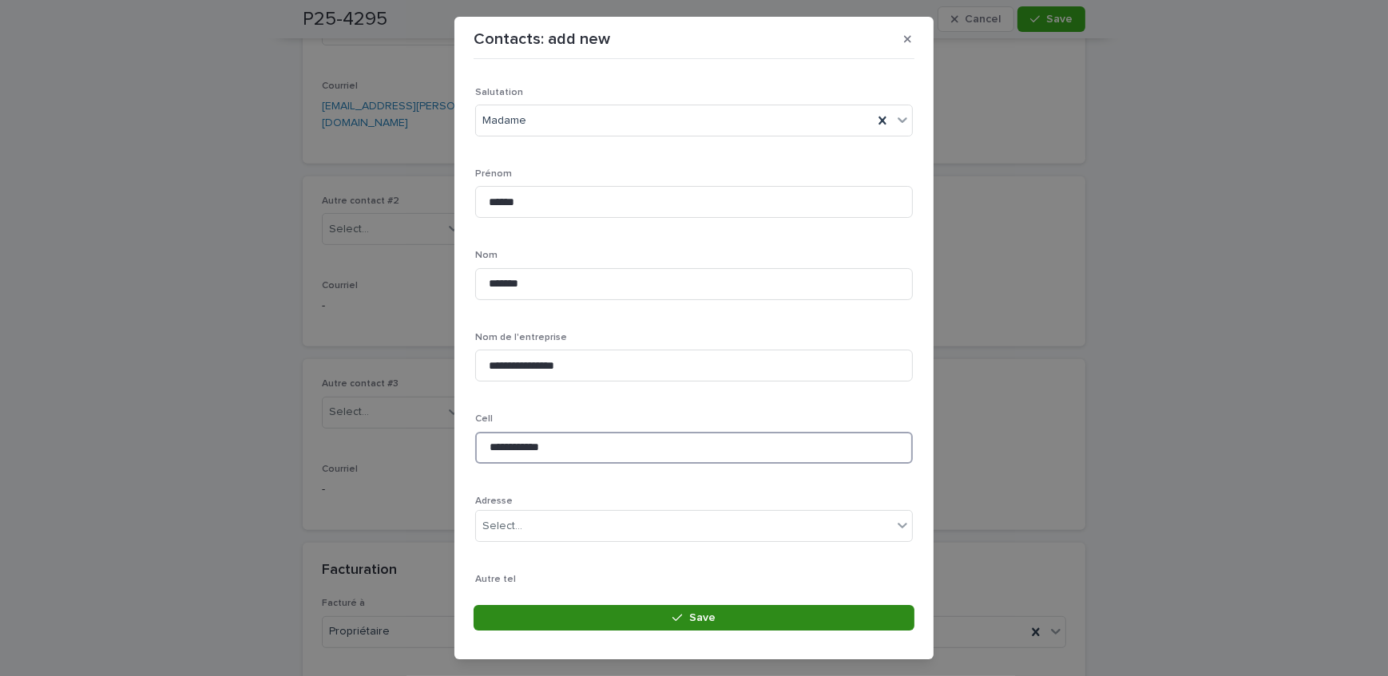
type input "**********"
click at [608, 605] on button "Save" at bounding box center [694, 618] width 441 height 26
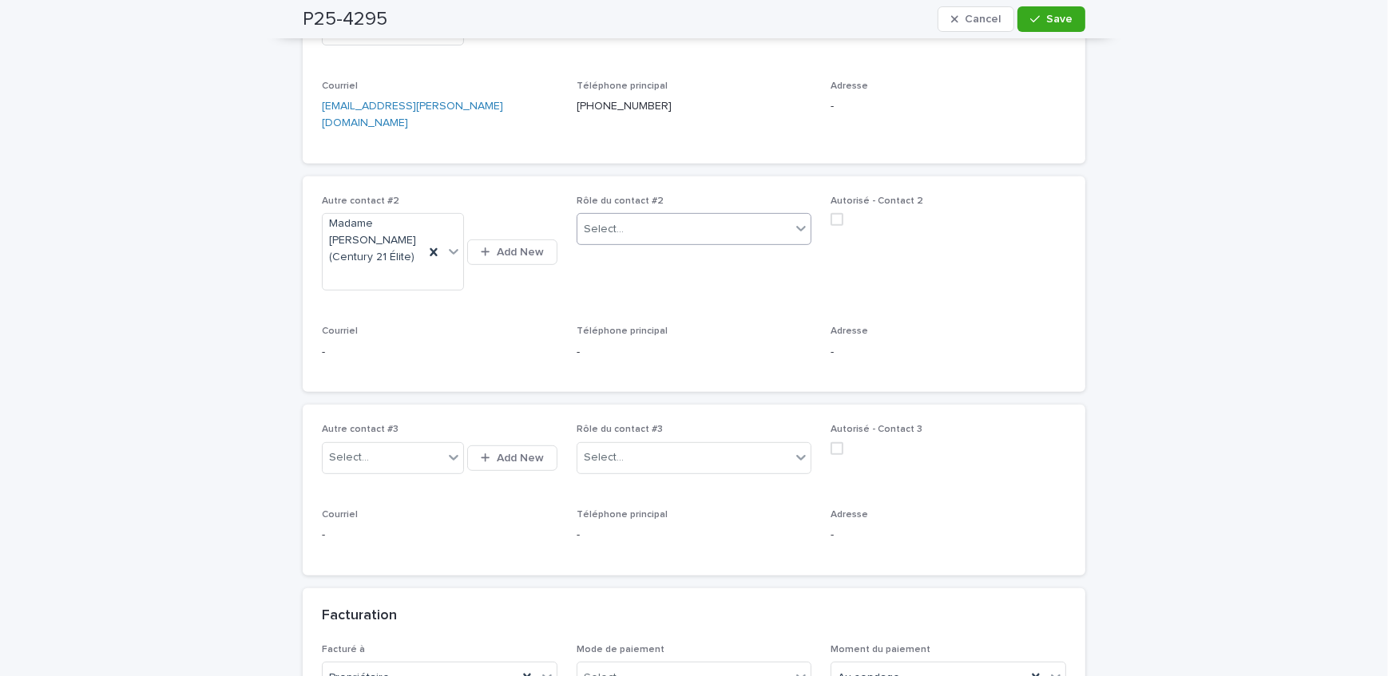
click at [652, 219] on div "Select..." at bounding box center [684, 229] width 214 height 26
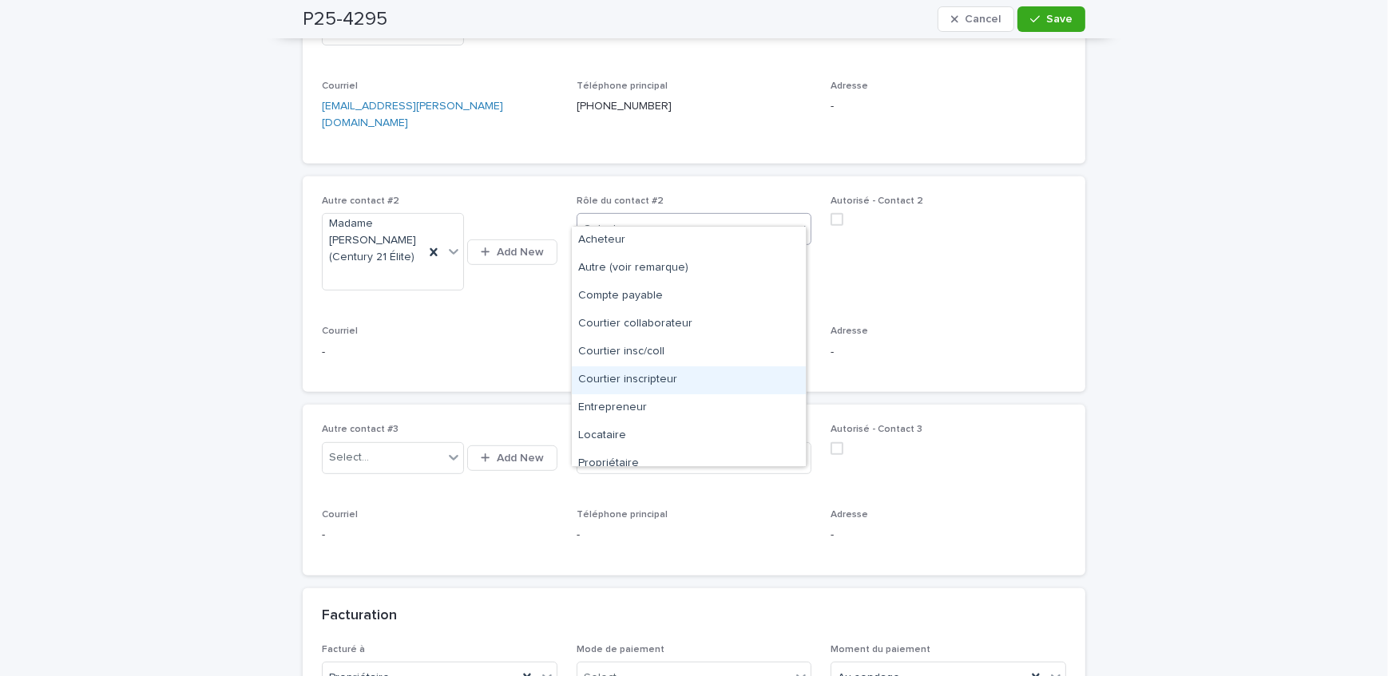
click at [672, 386] on div "Courtier inscripteur" at bounding box center [689, 381] width 234 height 28
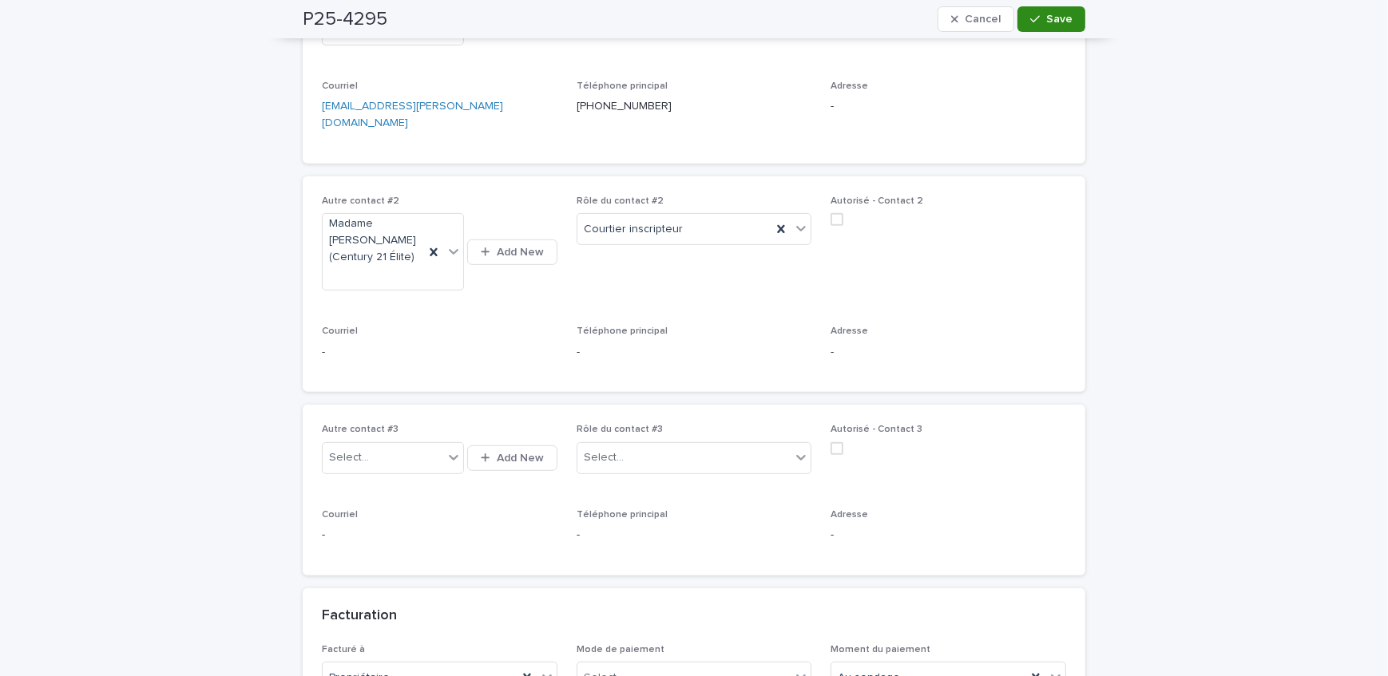
click at [1046, 22] on span "Save" at bounding box center [1059, 19] width 26 height 11
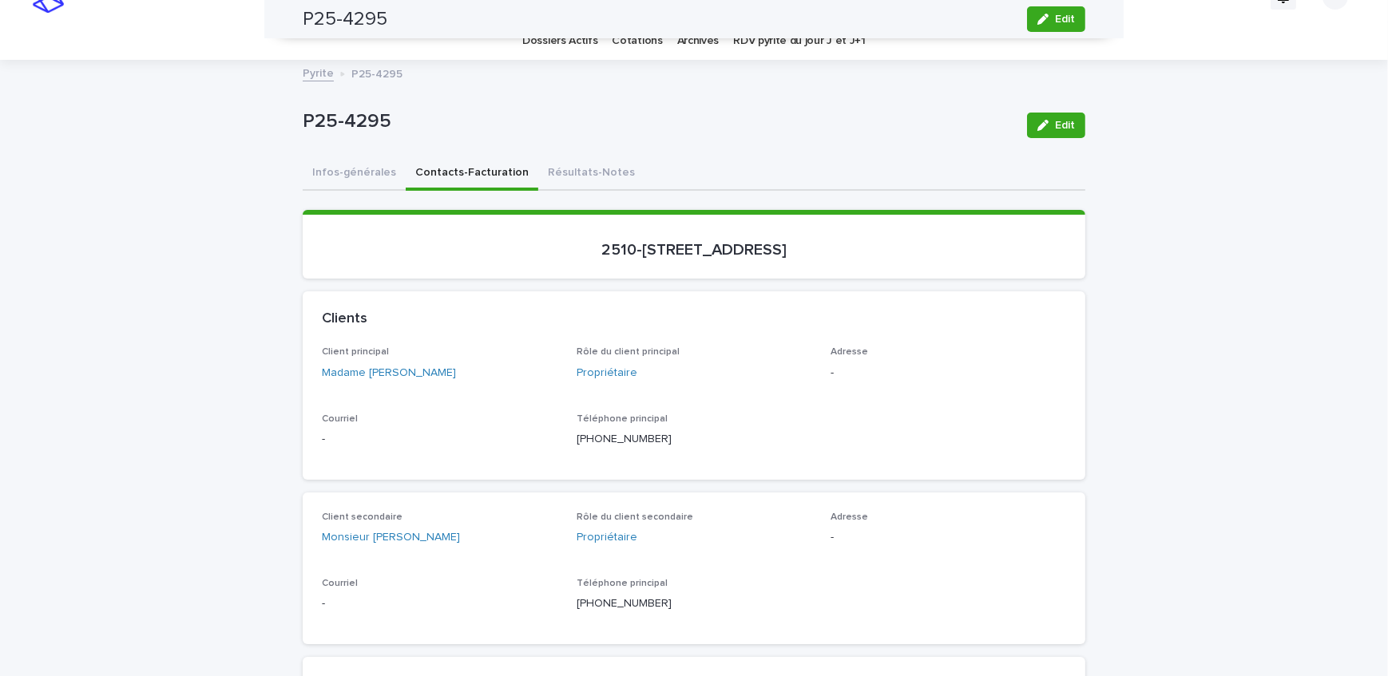
scroll to position [0, 0]
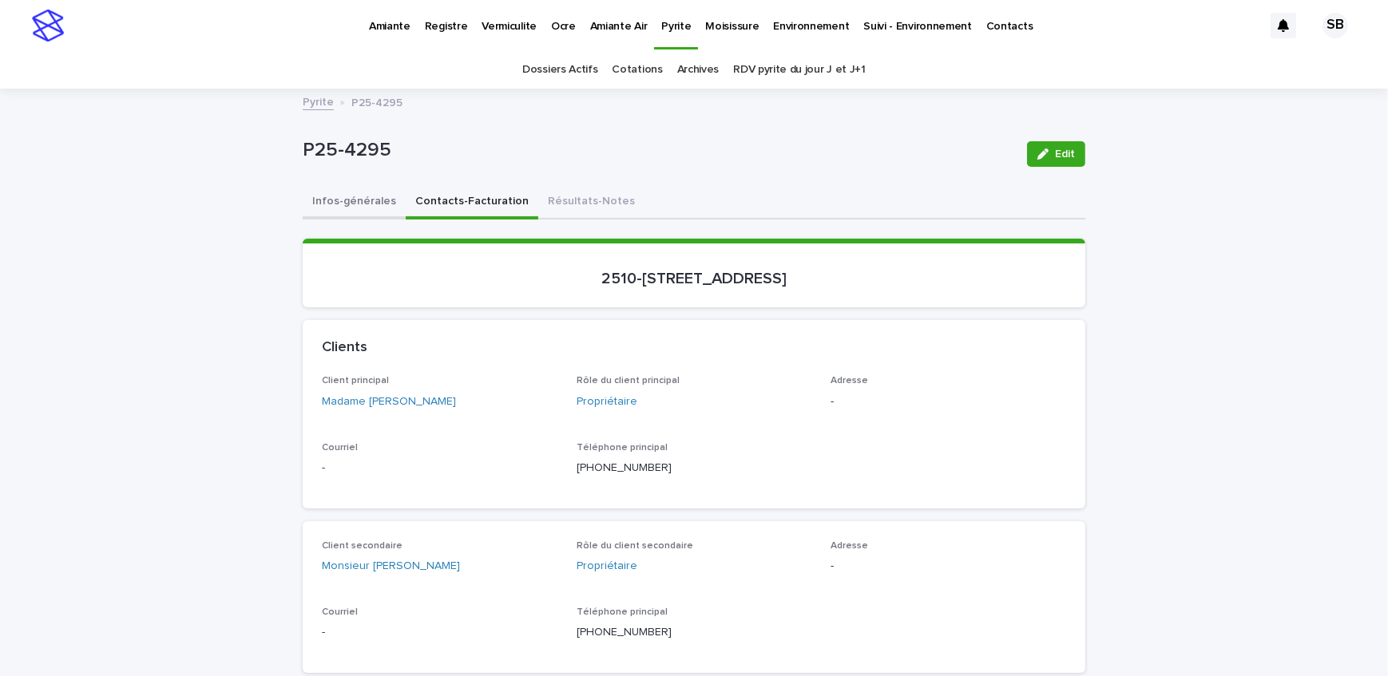
click at [358, 209] on button "Infos-générales" at bounding box center [354, 203] width 103 height 34
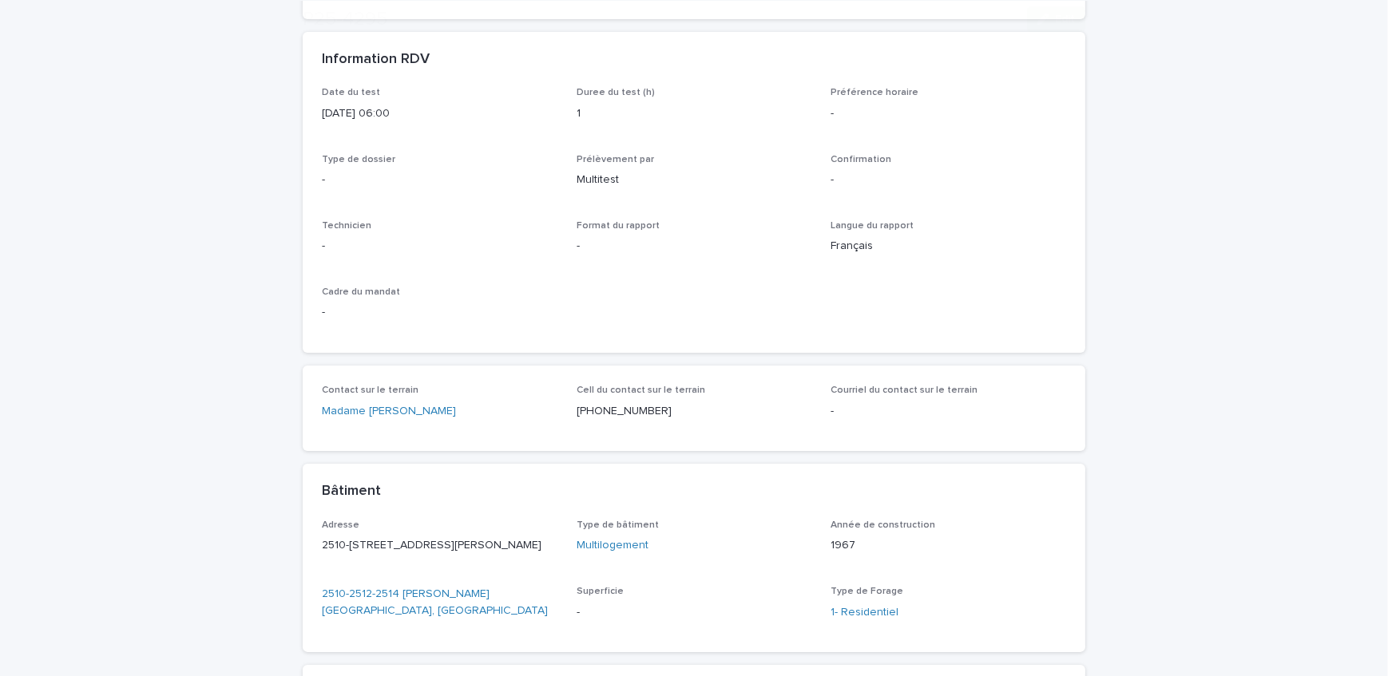
scroll to position [290, 0]
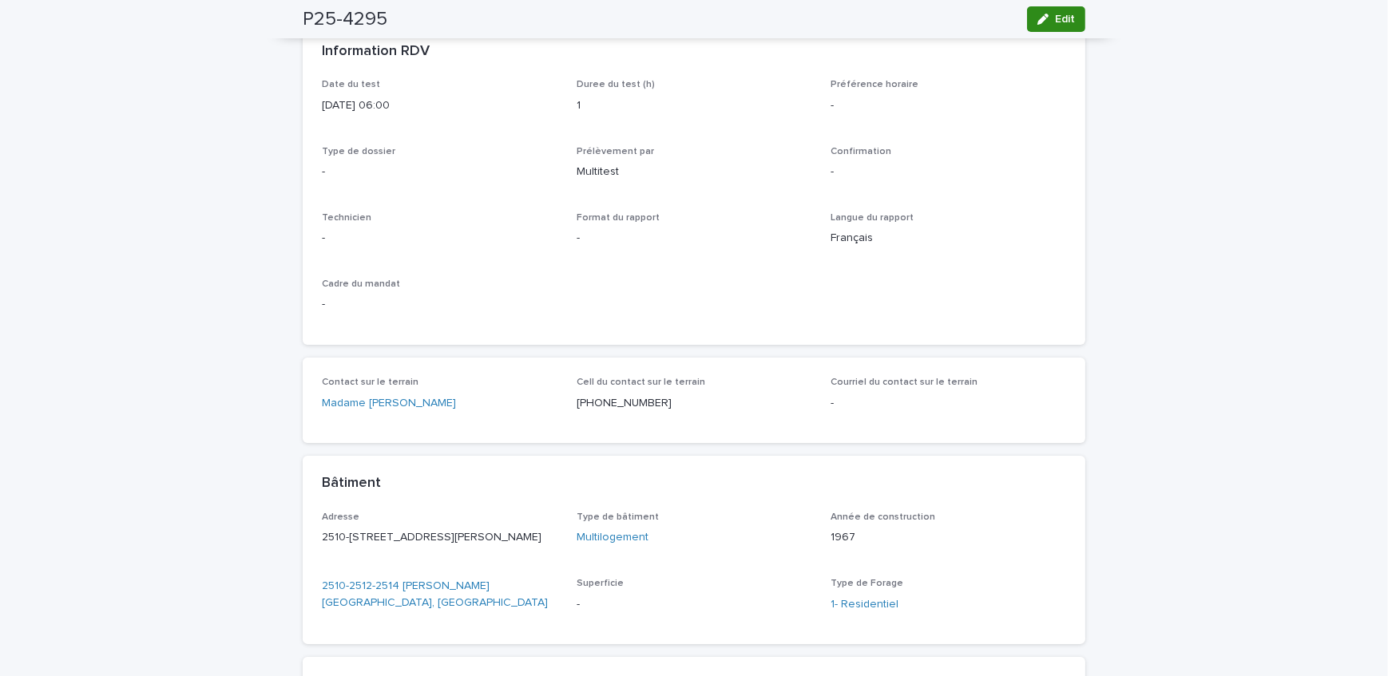
click at [1041, 6] on button "Edit" at bounding box center [1056, 19] width 58 height 26
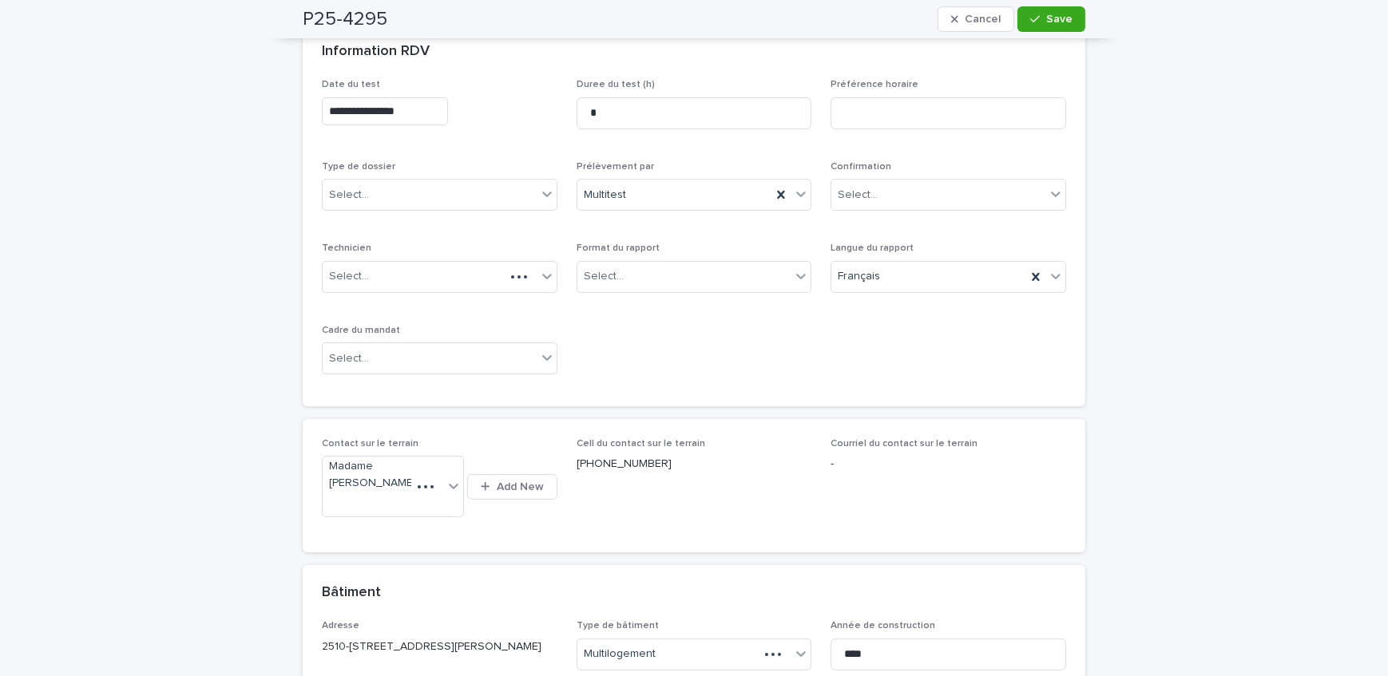
scroll to position [217, 0]
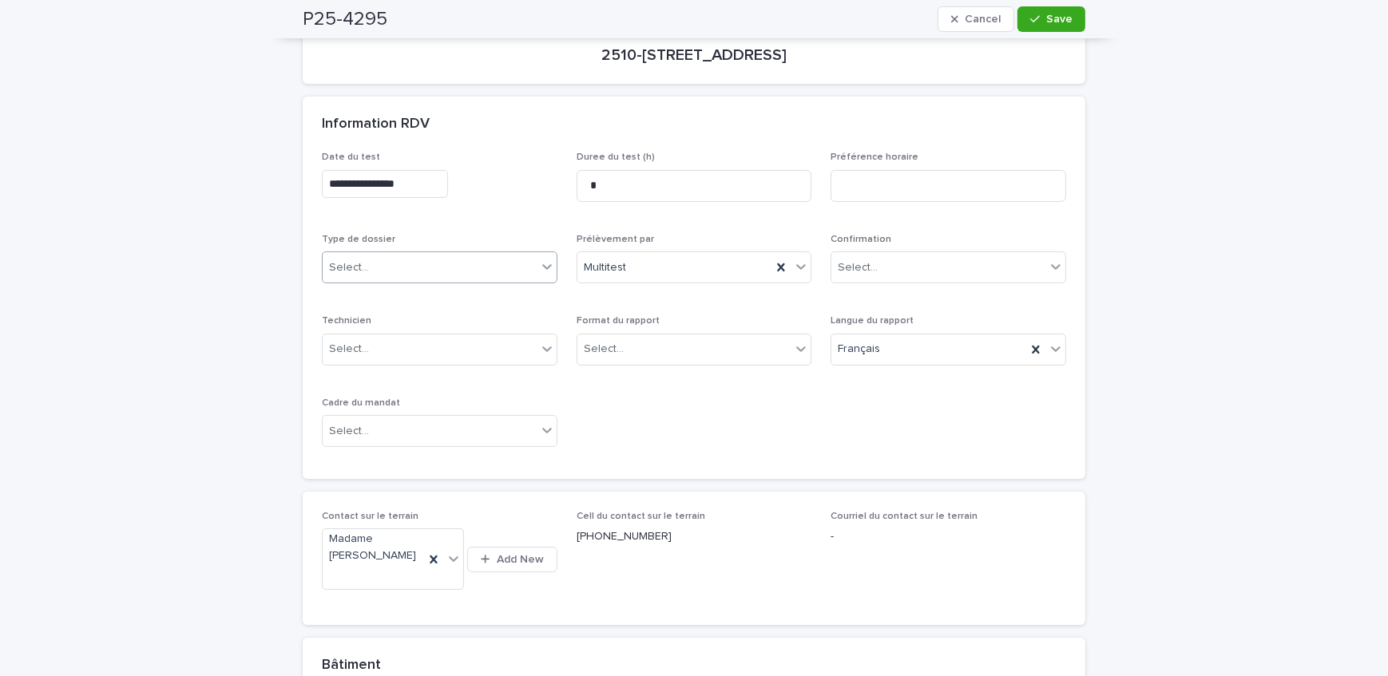
click at [438, 256] on div "Select..." at bounding box center [430, 268] width 214 height 26
click at [439, 299] on div "Échantillonnage" at bounding box center [434, 297] width 234 height 28
click at [635, 344] on div "Select..." at bounding box center [684, 349] width 214 height 26
click at [638, 379] on div "Électronique" at bounding box center [689, 378] width 234 height 28
click at [425, 434] on div "Select..." at bounding box center [430, 431] width 214 height 26
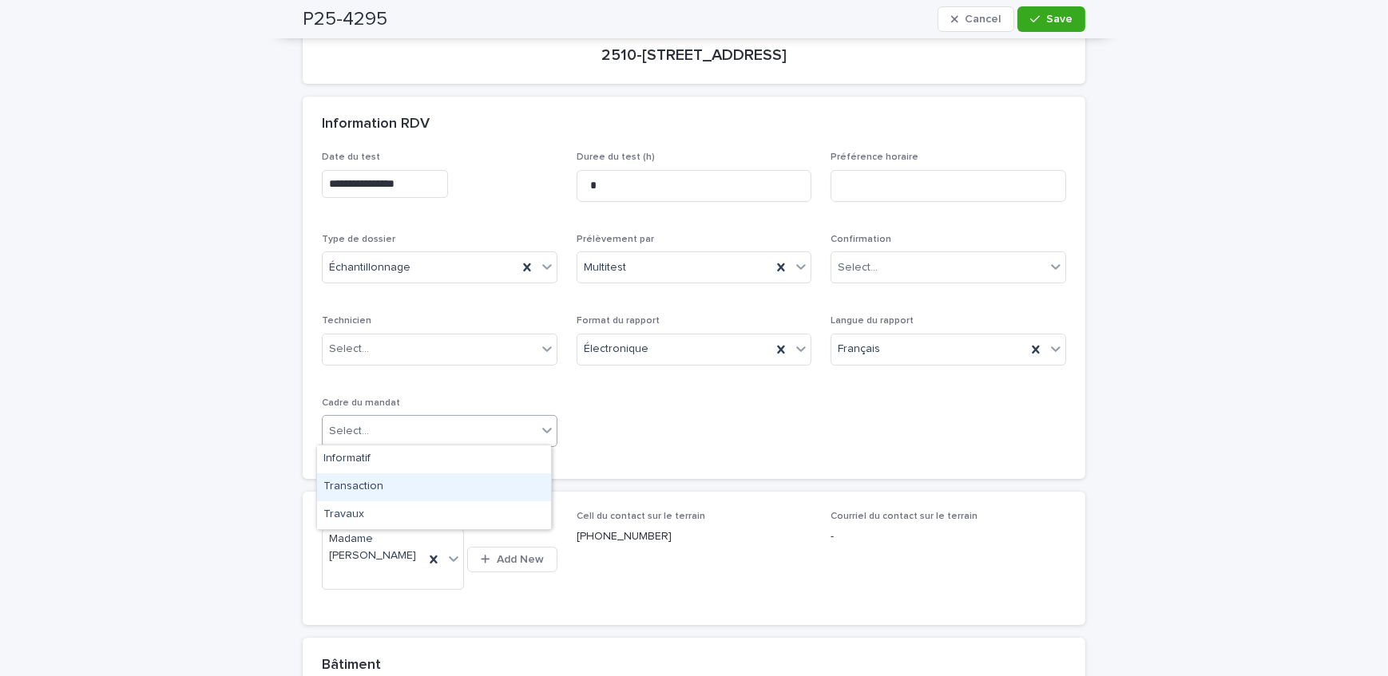
click at [401, 489] on div "Transaction" at bounding box center [434, 488] width 234 height 28
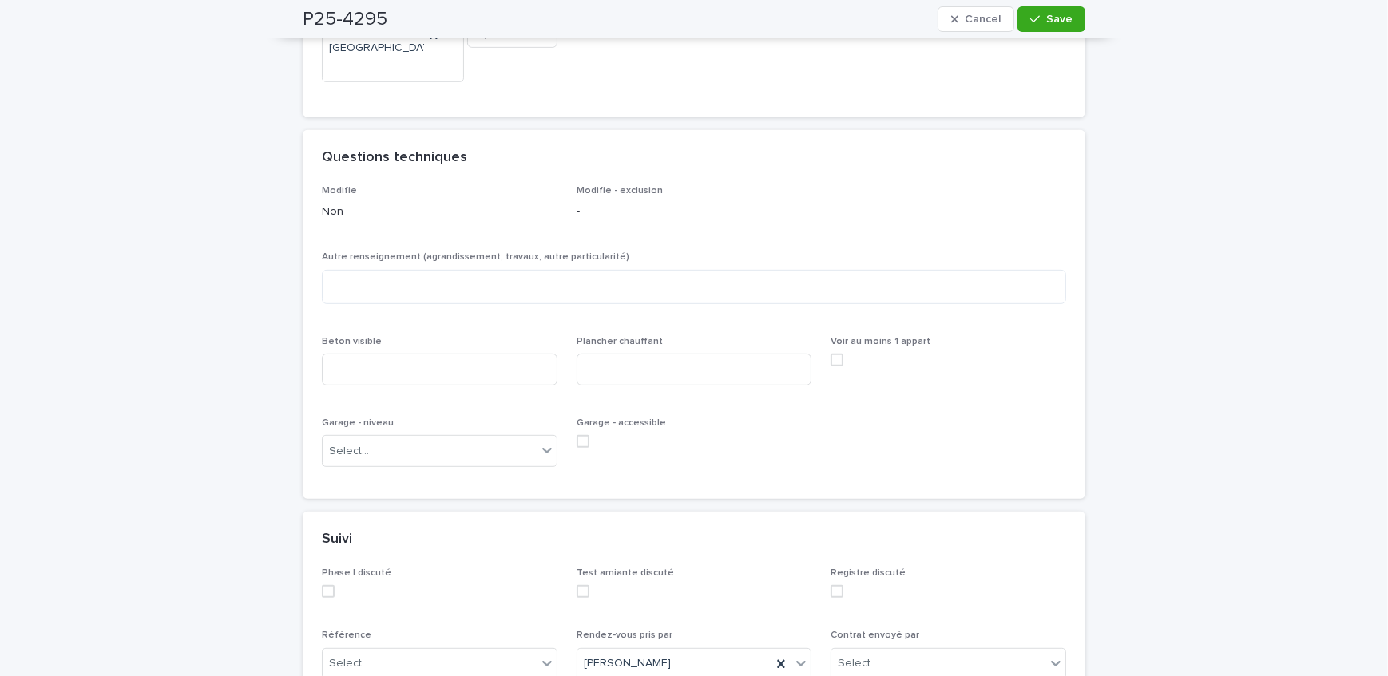
scroll to position [1016, 0]
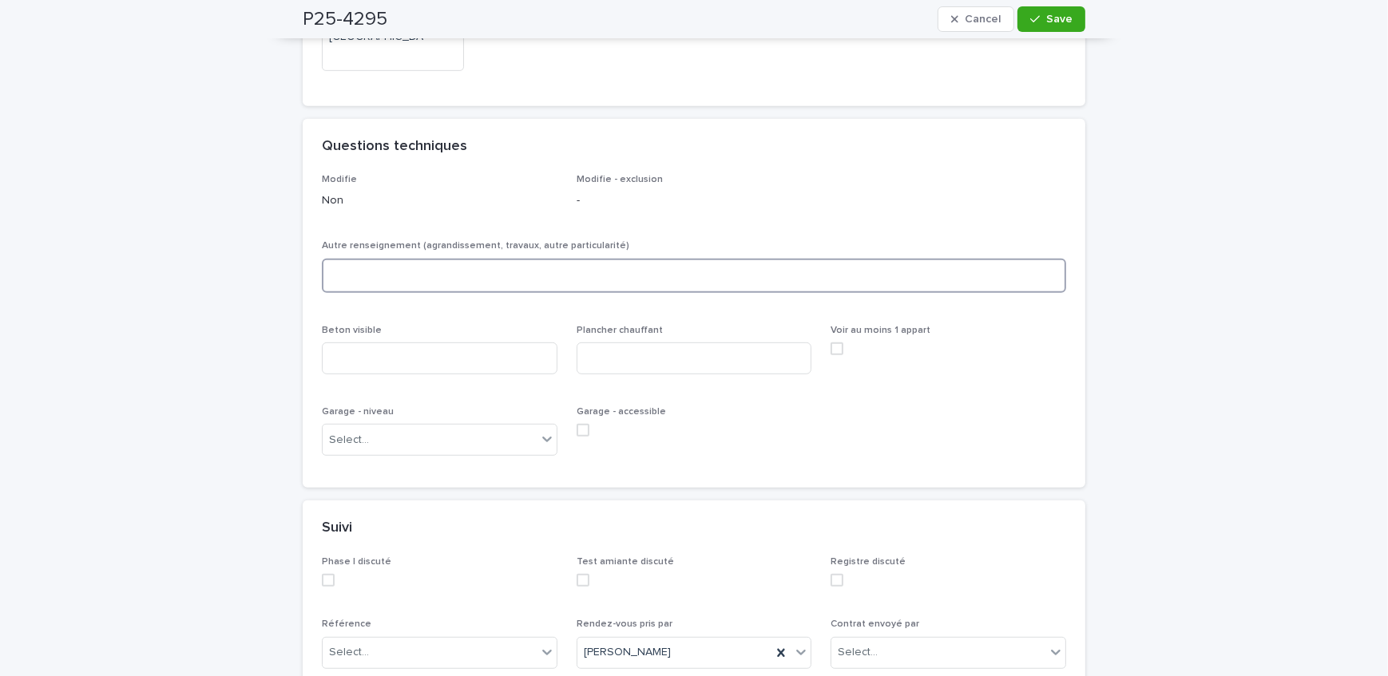
click at [406, 270] on textarea at bounding box center [694, 276] width 744 height 34
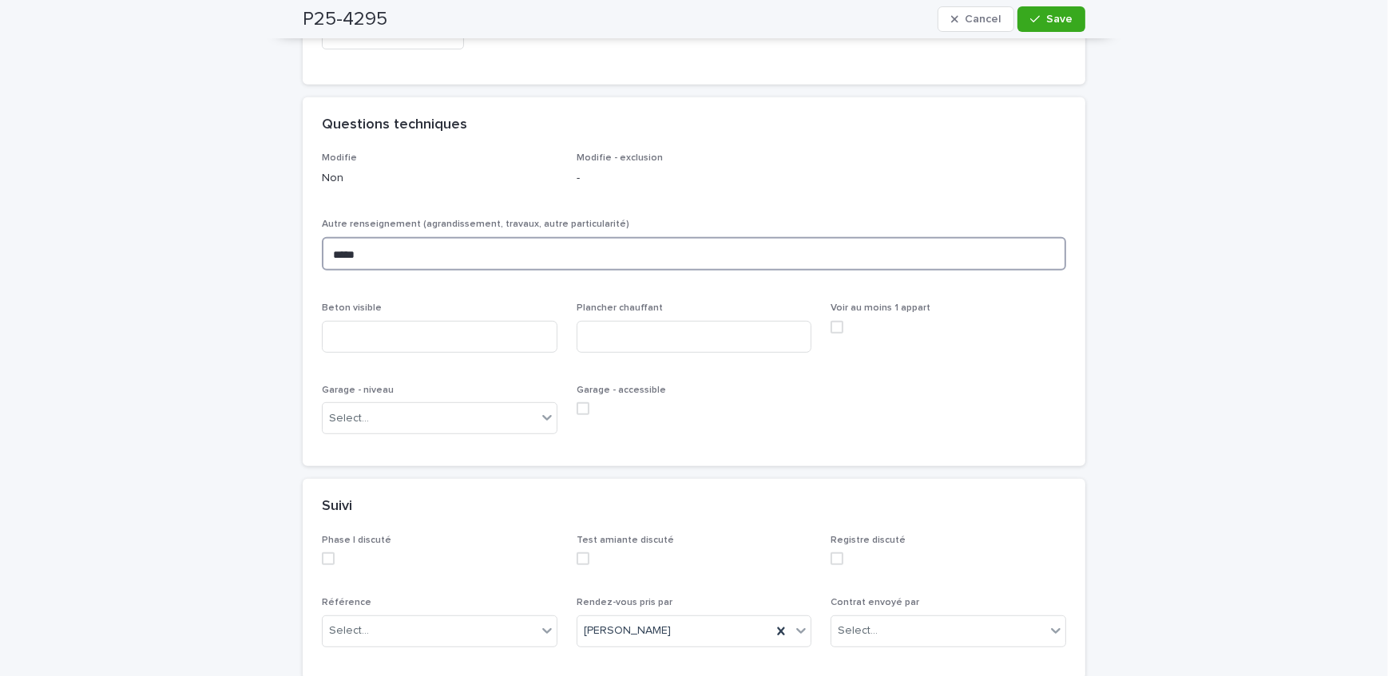
scroll to position [1202, 0]
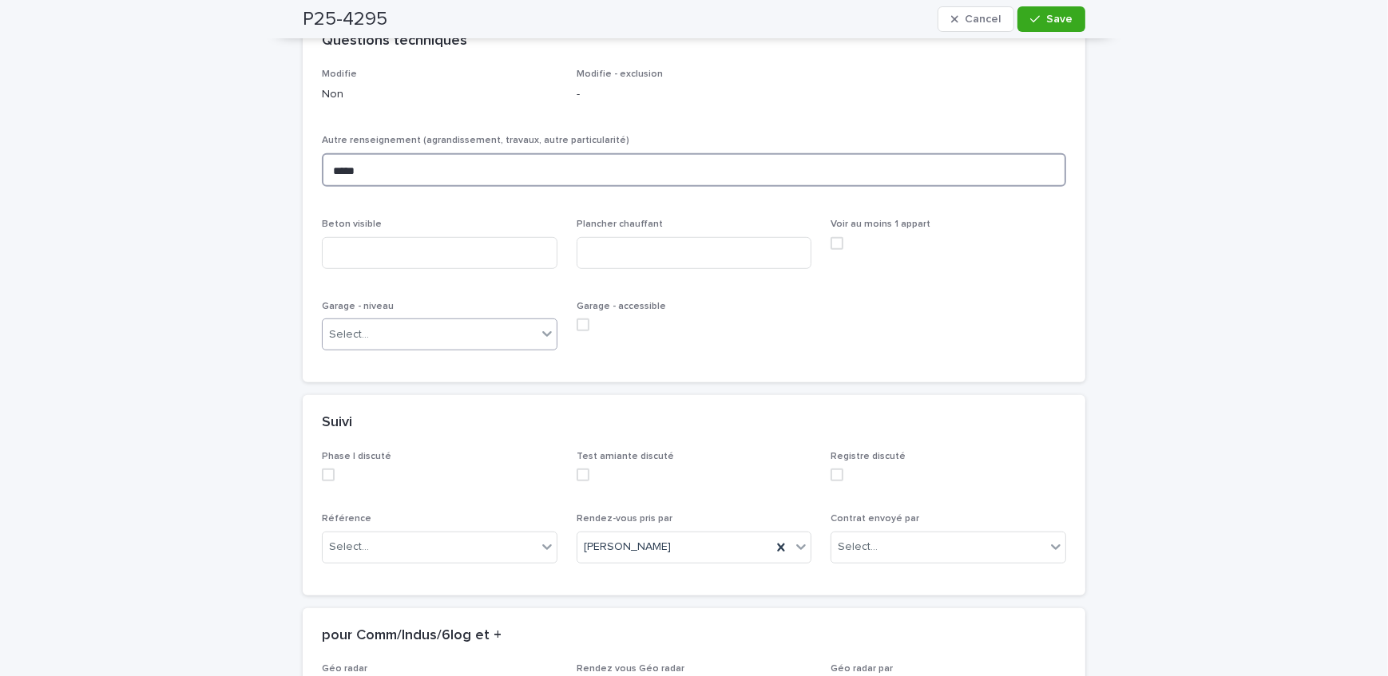
type textarea "*****"
click at [408, 327] on div "Select..." at bounding box center [430, 335] width 214 height 26
click at [410, 252] on input at bounding box center [440, 253] width 236 height 32
type input "***"
click at [743, 264] on input at bounding box center [695, 253] width 236 height 32
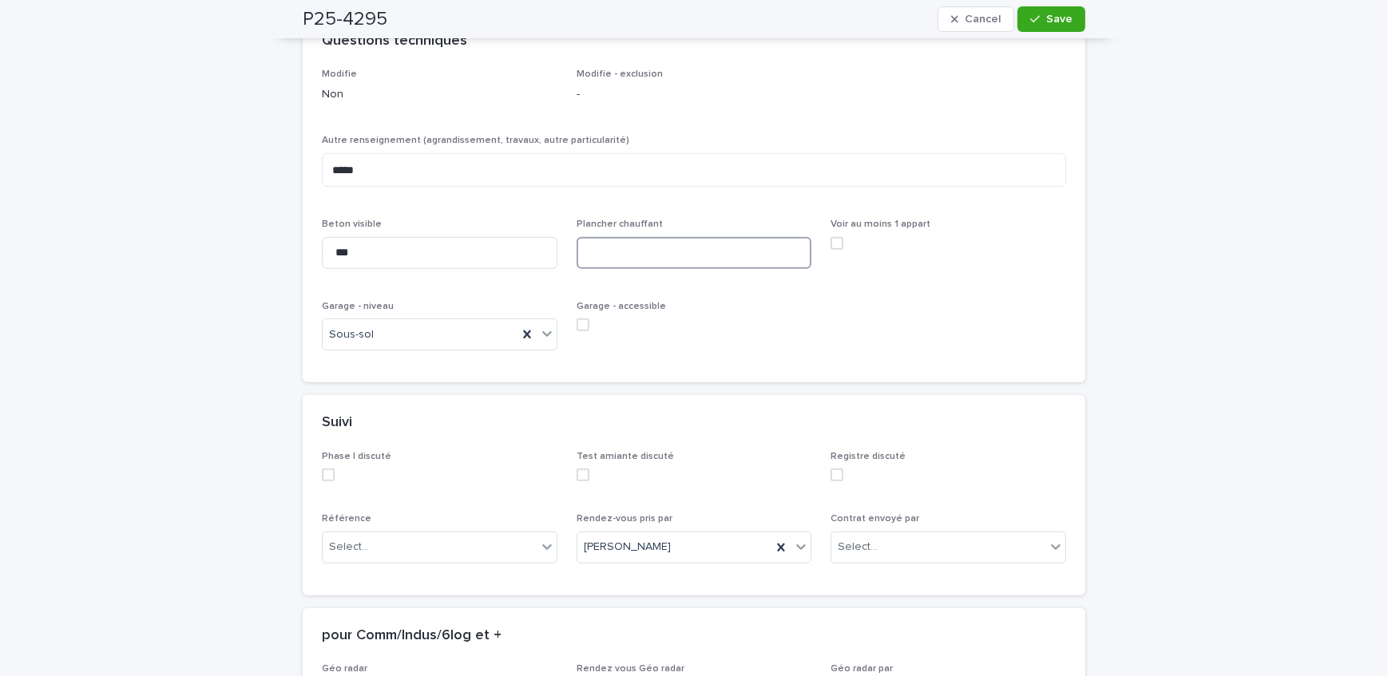
type input "*"
click at [581, 327] on span at bounding box center [583, 325] width 13 height 13
type input "***"
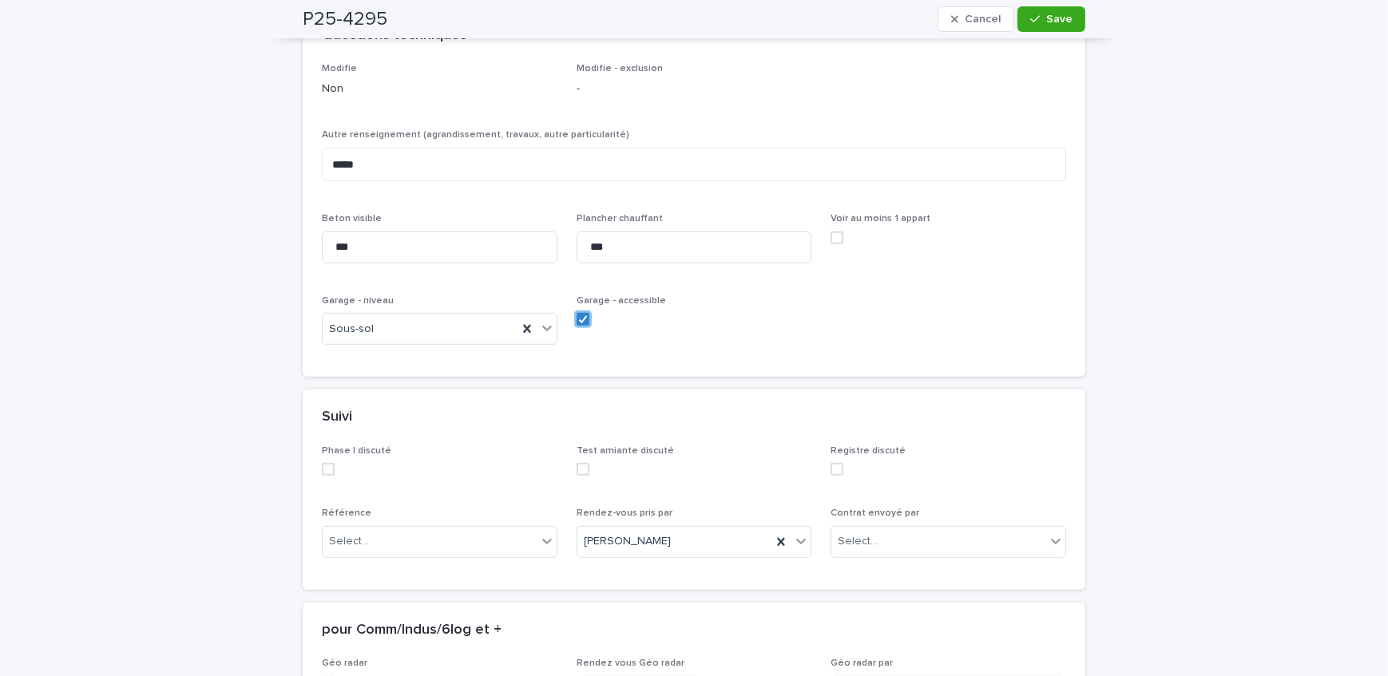
scroll to position [1347, 0]
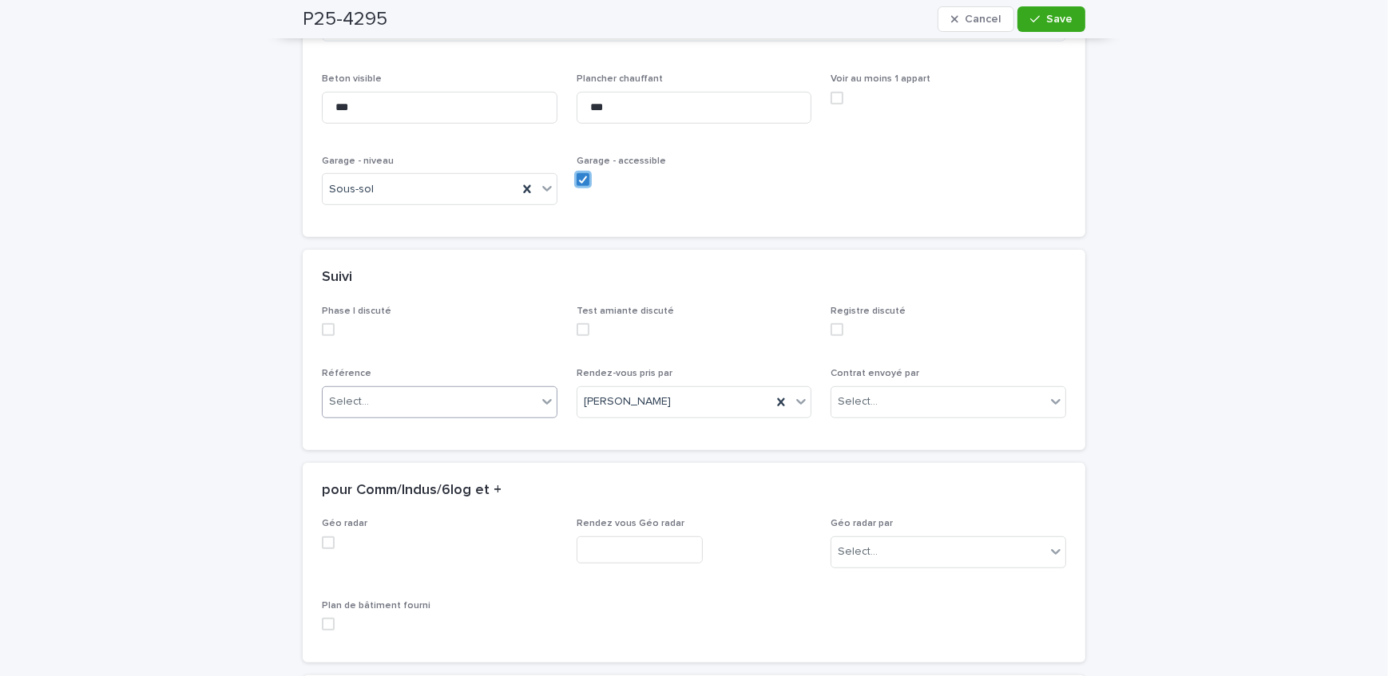
click at [458, 402] on div "Select..." at bounding box center [430, 402] width 214 height 26
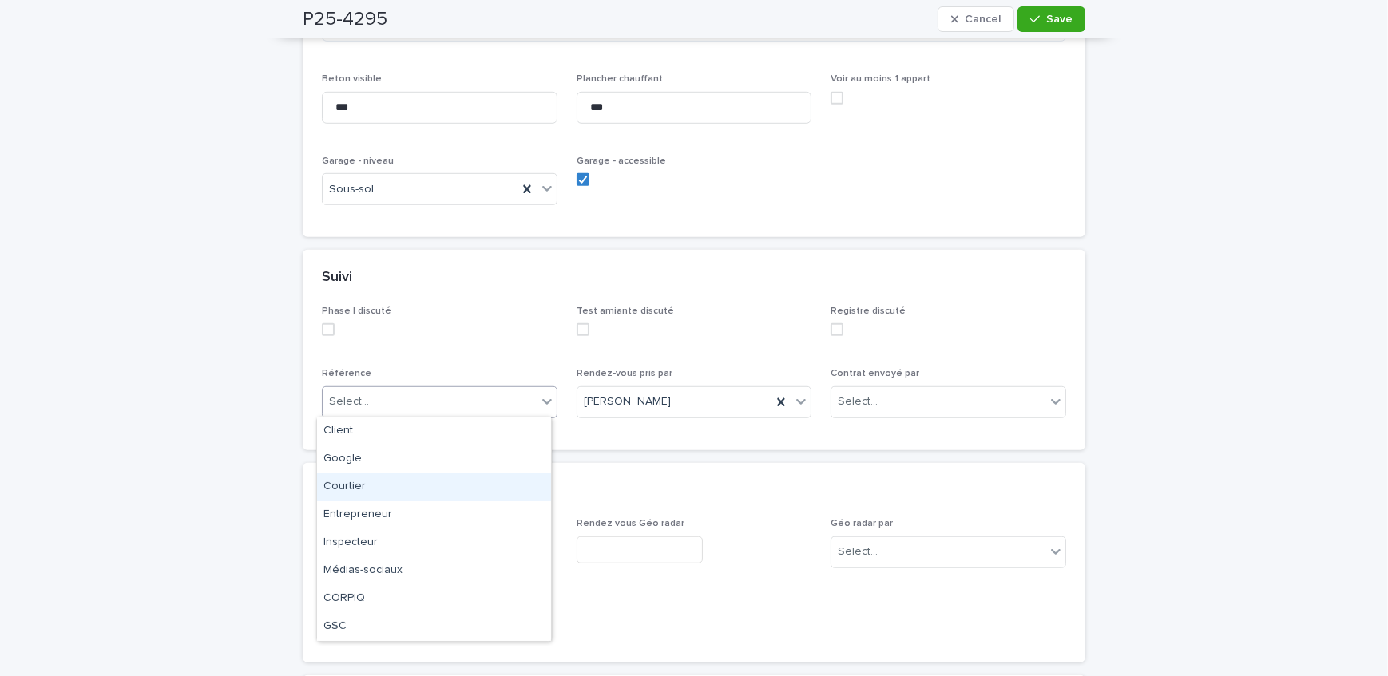
click at [415, 491] on div "Courtier" at bounding box center [434, 488] width 234 height 28
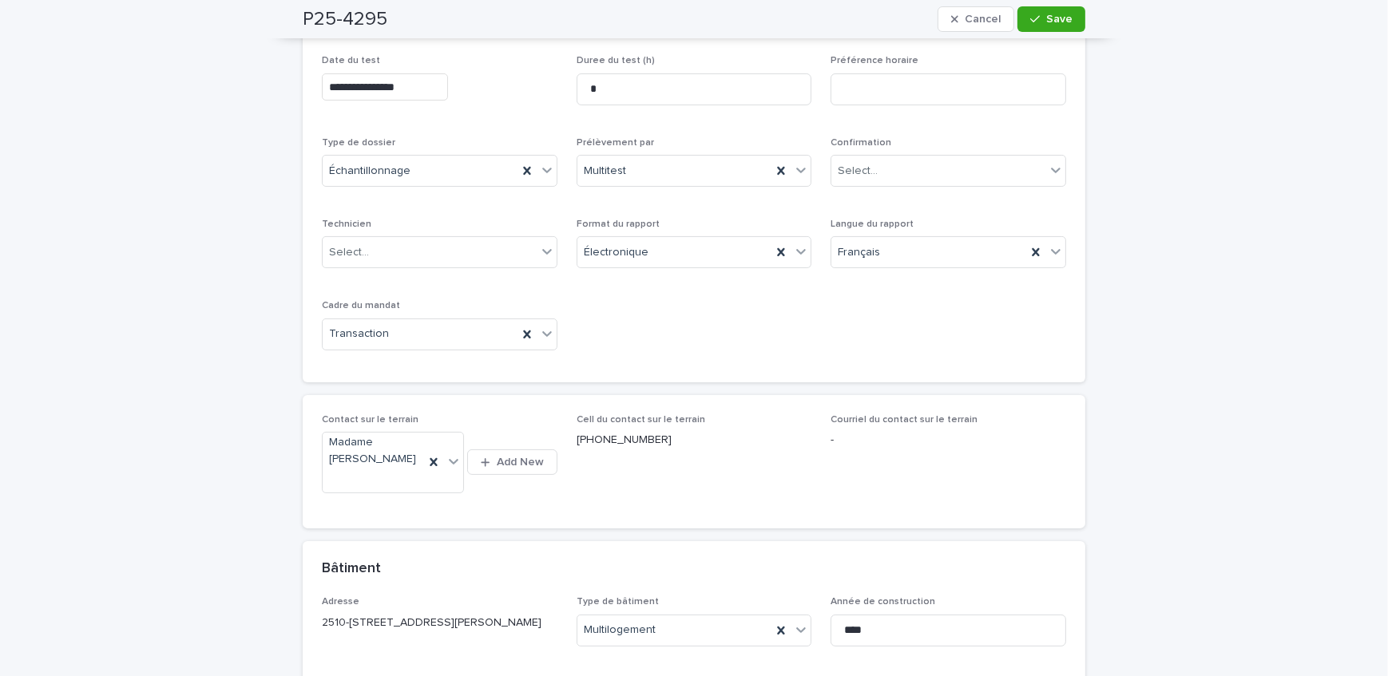
scroll to position [331, 0]
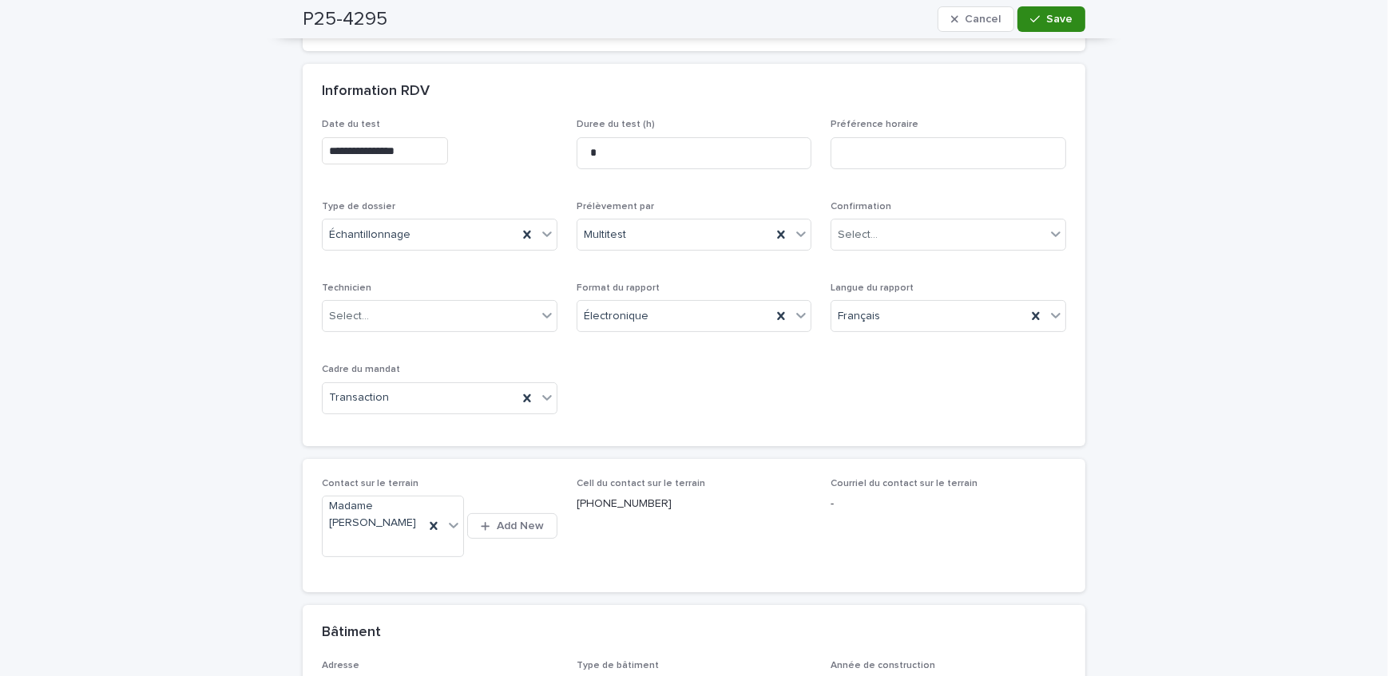
click at [1040, 20] on div "button" at bounding box center [1038, 19] width 16 height 11
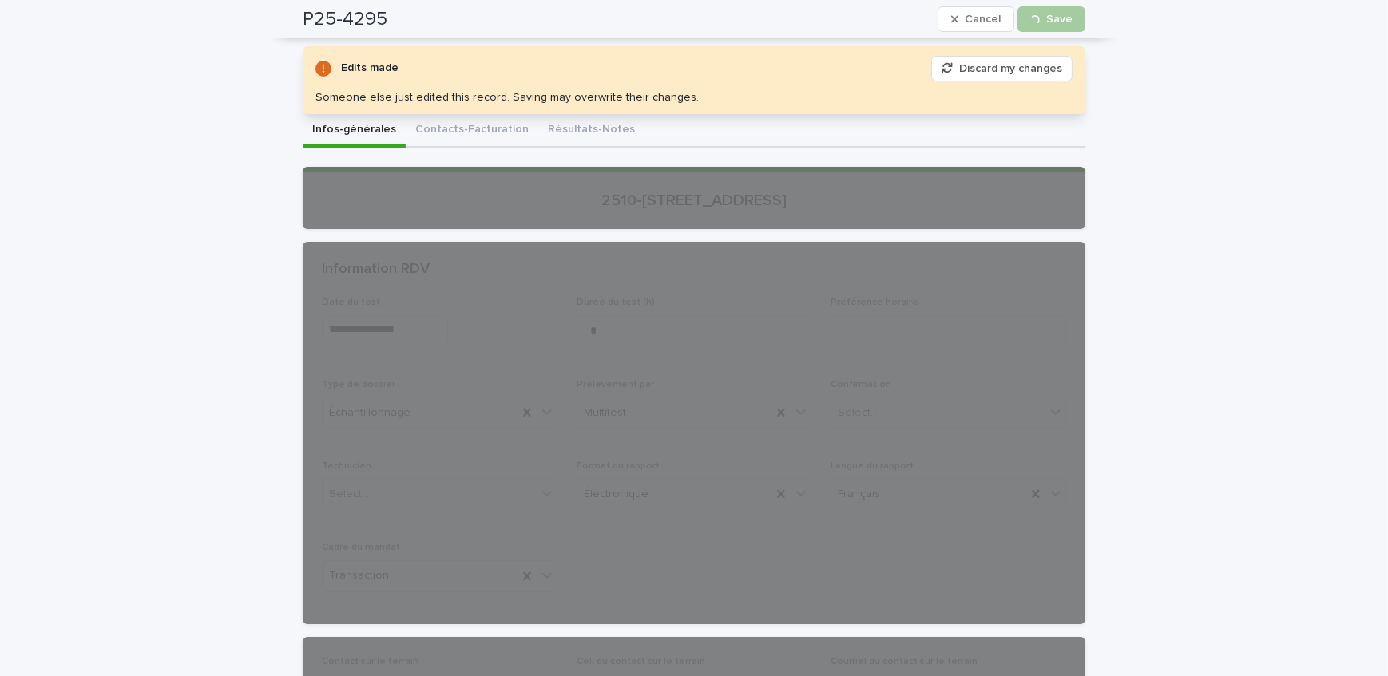
scroll to position [113, 0]
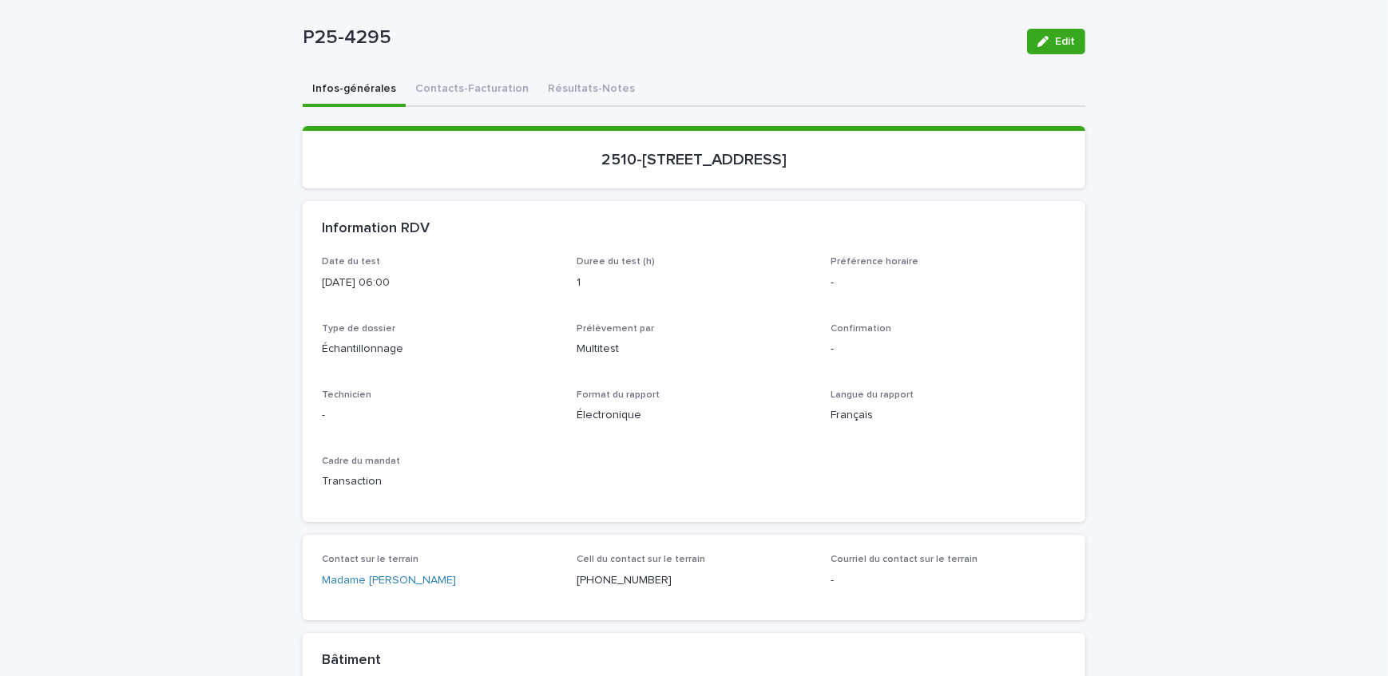
click at [1051, 33] on button "Edit" at bounding box center [1056, 42] width 58 height 26
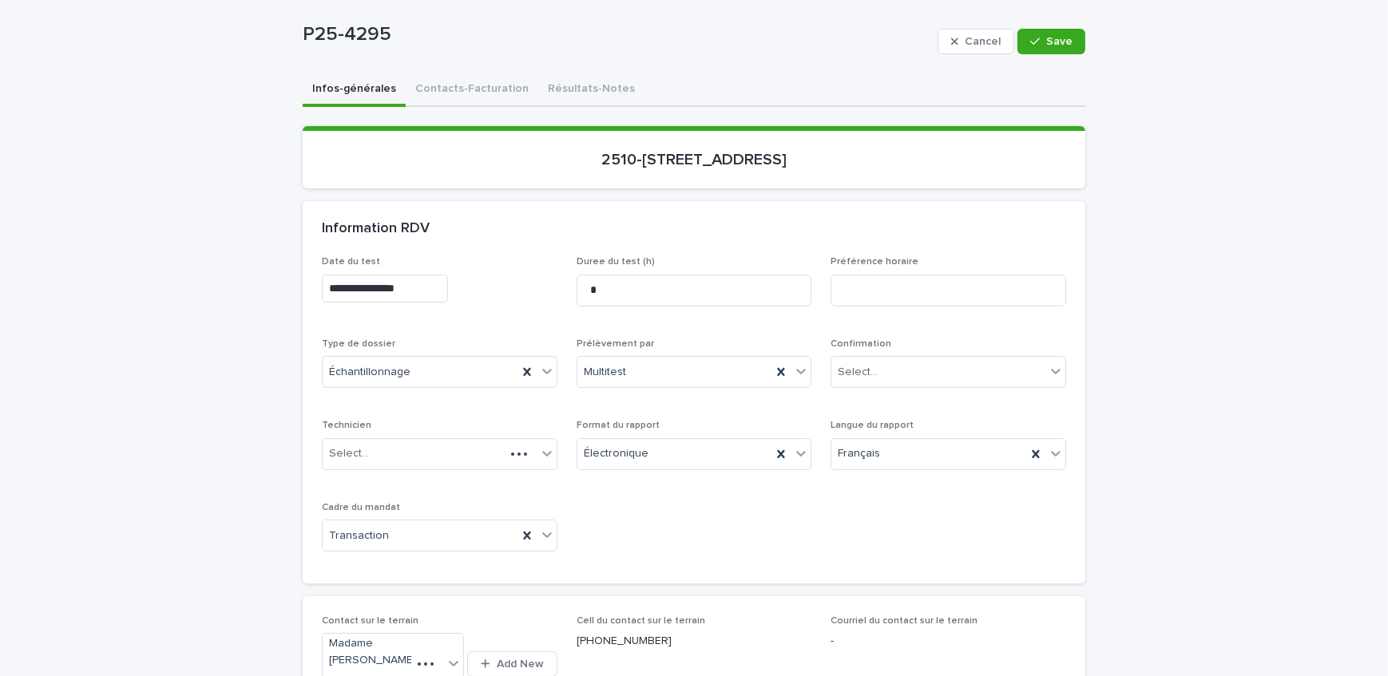
scroll to position [331, 0]
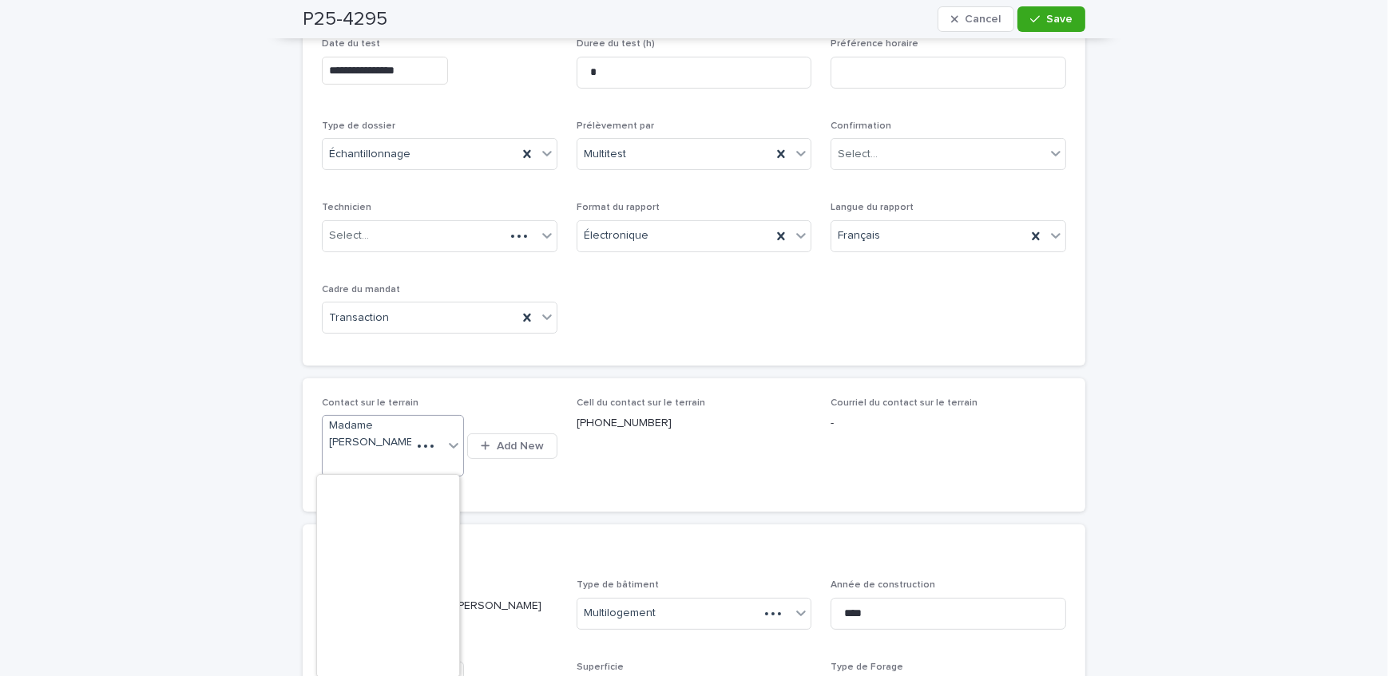
click at [418, 442] on div at bounding box center [425, 446] width 29 height 16
click at [430, 449] on icon at bounding box center [434, 446] width 16 height 16
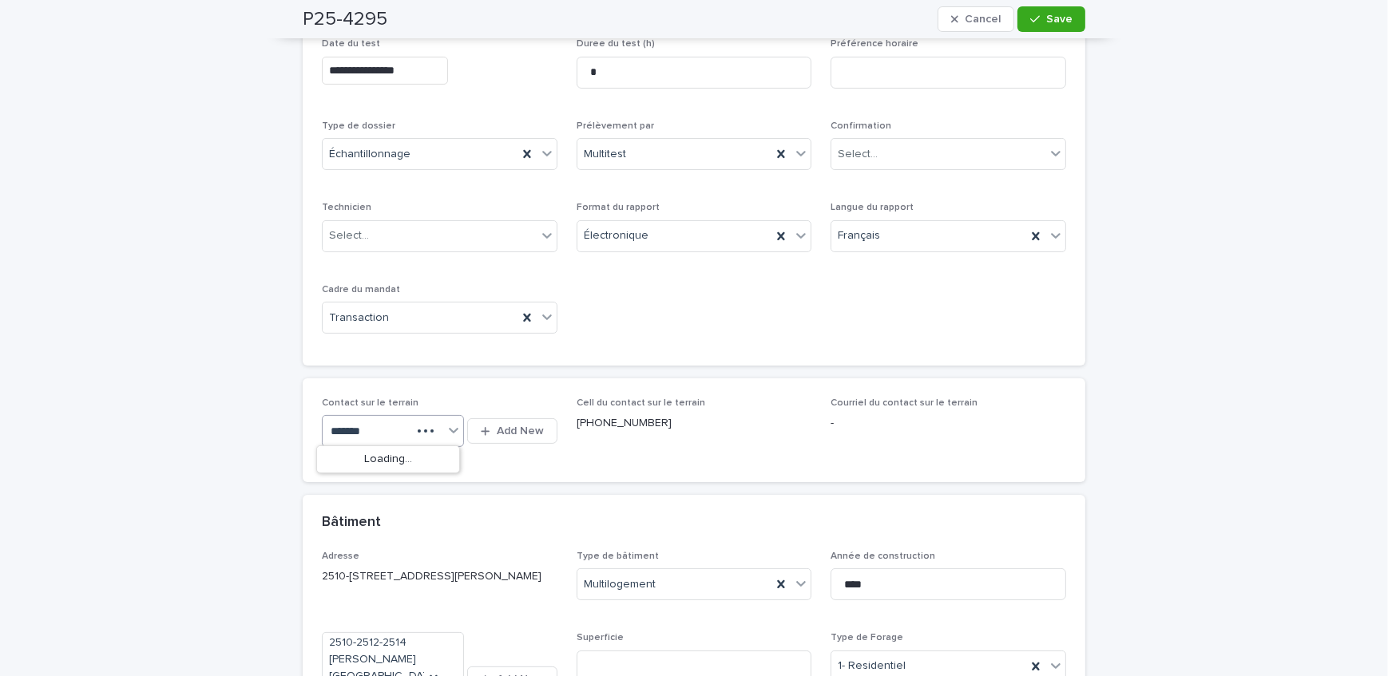
type input "********"
click at [406, 458] on div "Madame [PERSON_NAME]" at bounding box center [388, 460] width 142 height 28
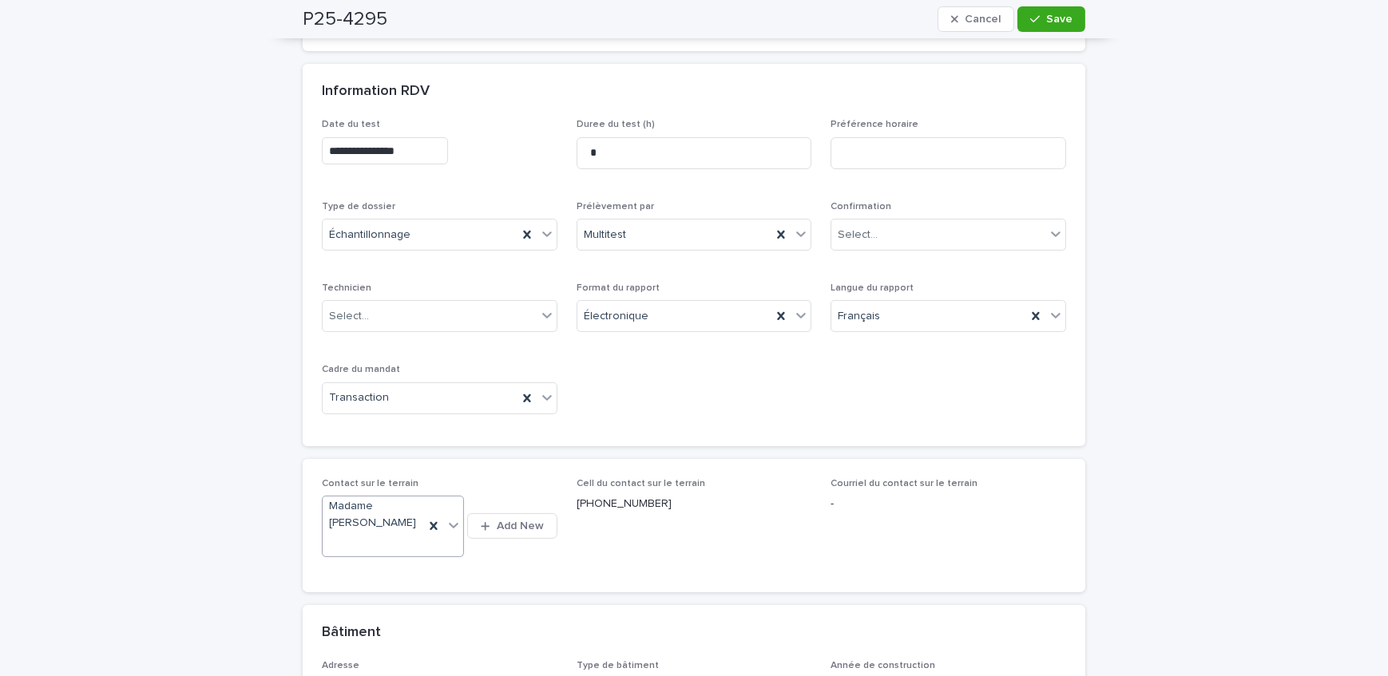
click at [1027, 10] on button "Save" at bounding box center [1051, 19] width 68 height 26
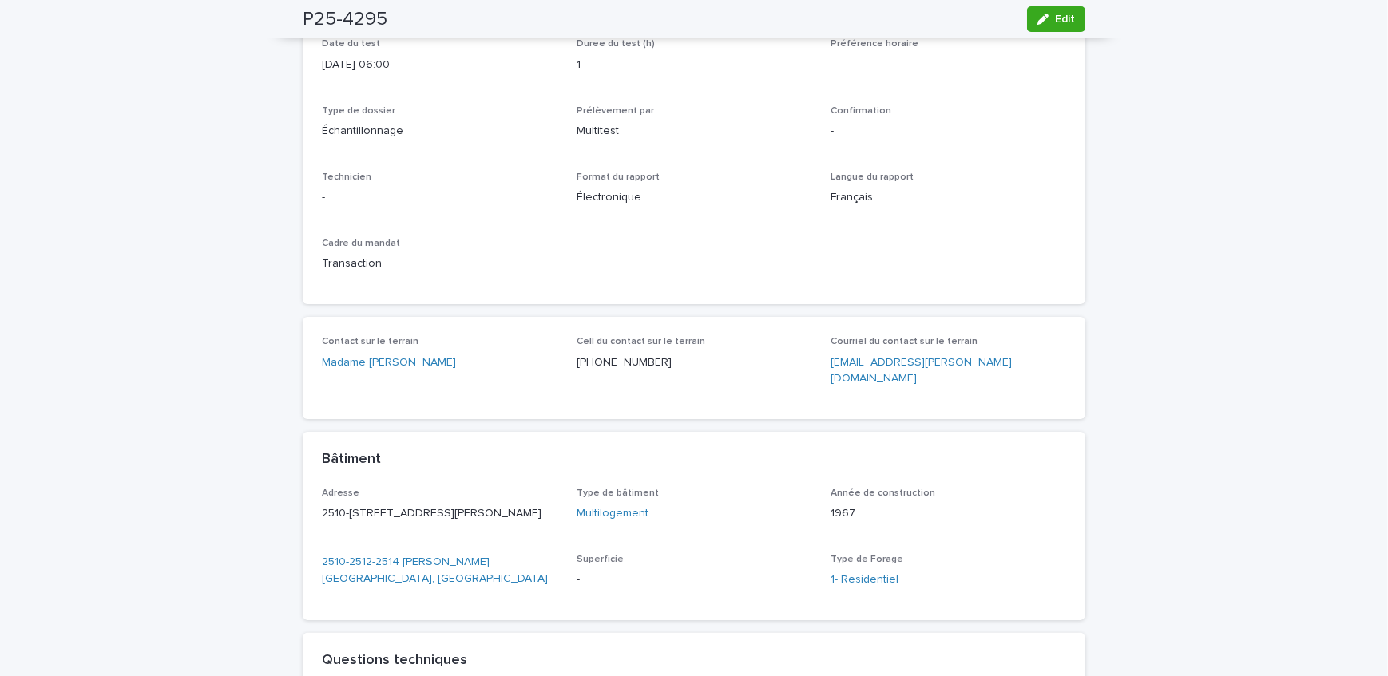
scroll to position [40, 0]
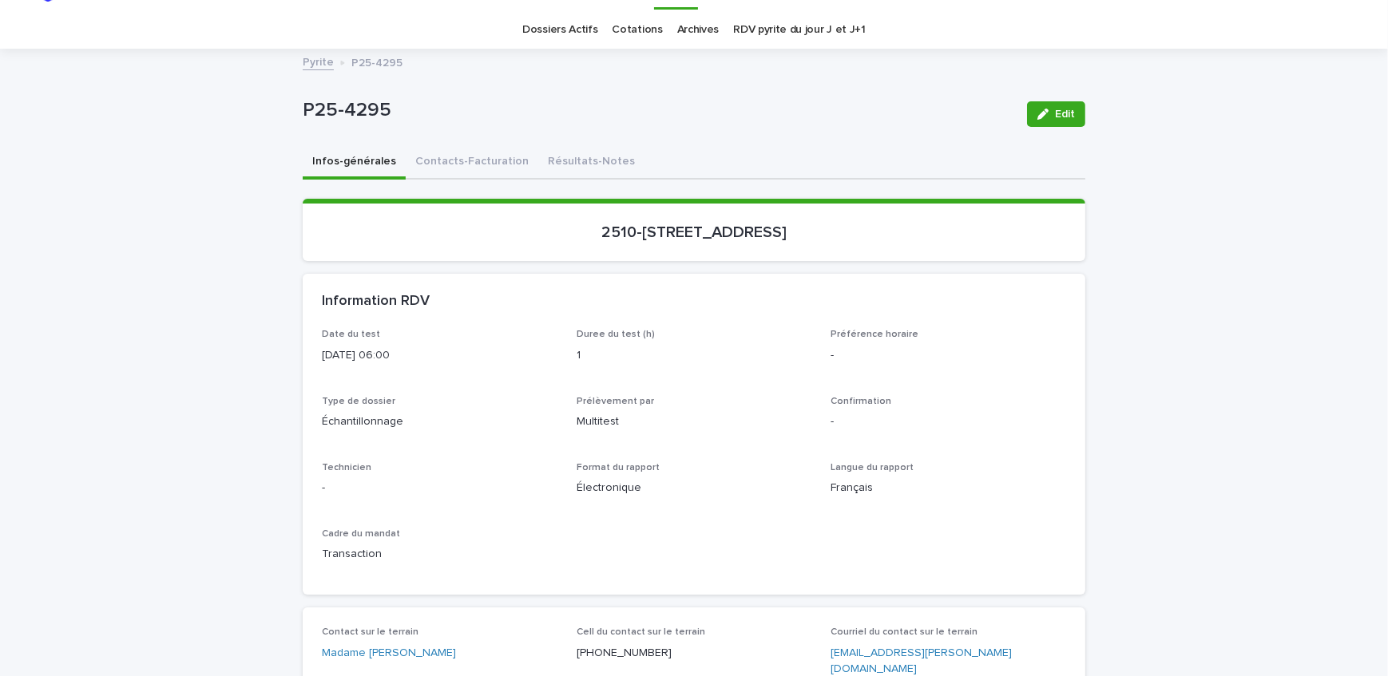
click at [416, 157] on button "Contacts-Facturation" at bounding box center [472, 163] width 133 height 34
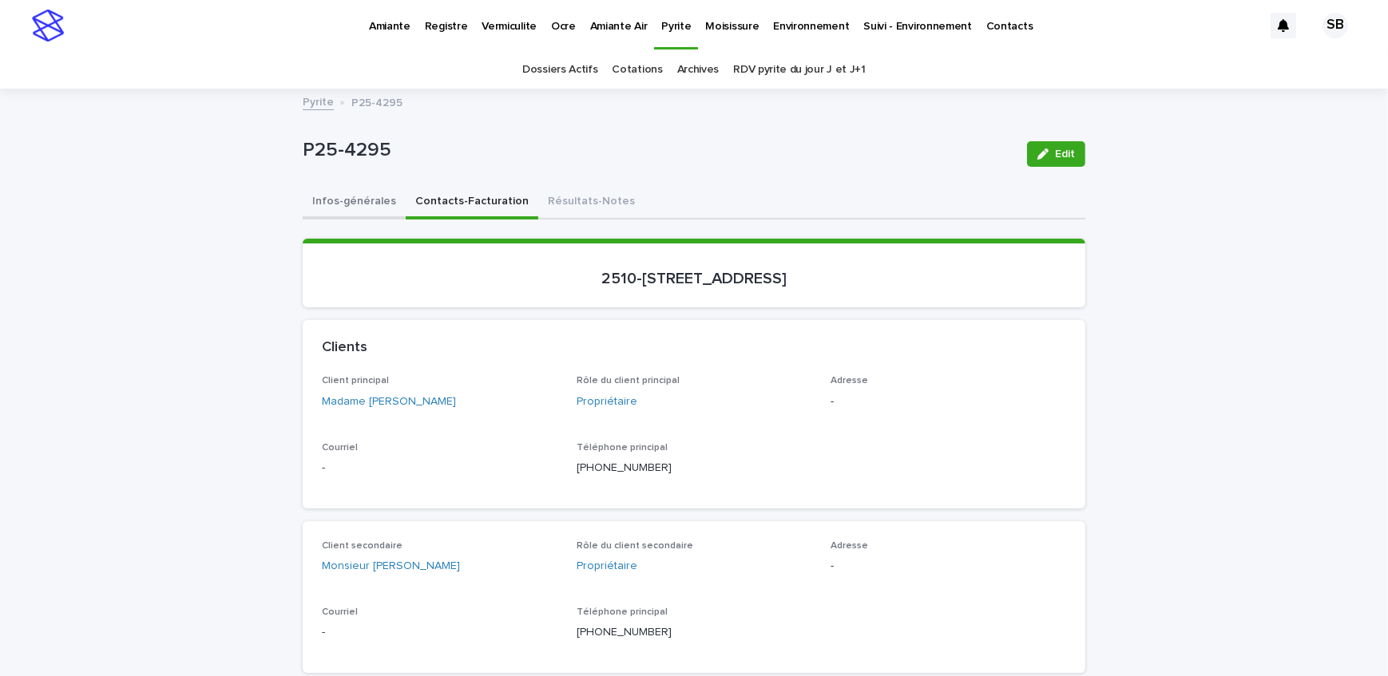
click at [370, 201] on button "Infos-générales" at bounding box center [354, 203] width 103 height 34
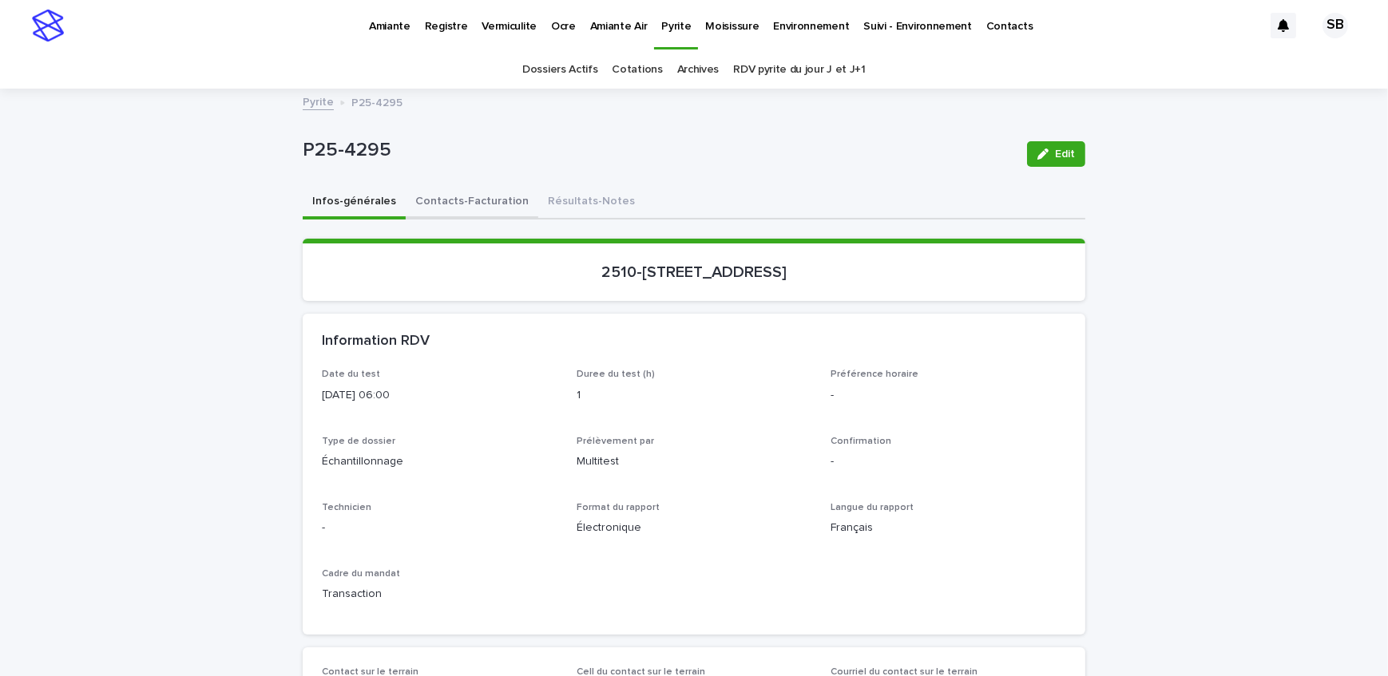
click at [456, 191] on button "Contacts-Facturation" at bounding box center [472, 203] width 133 height 34
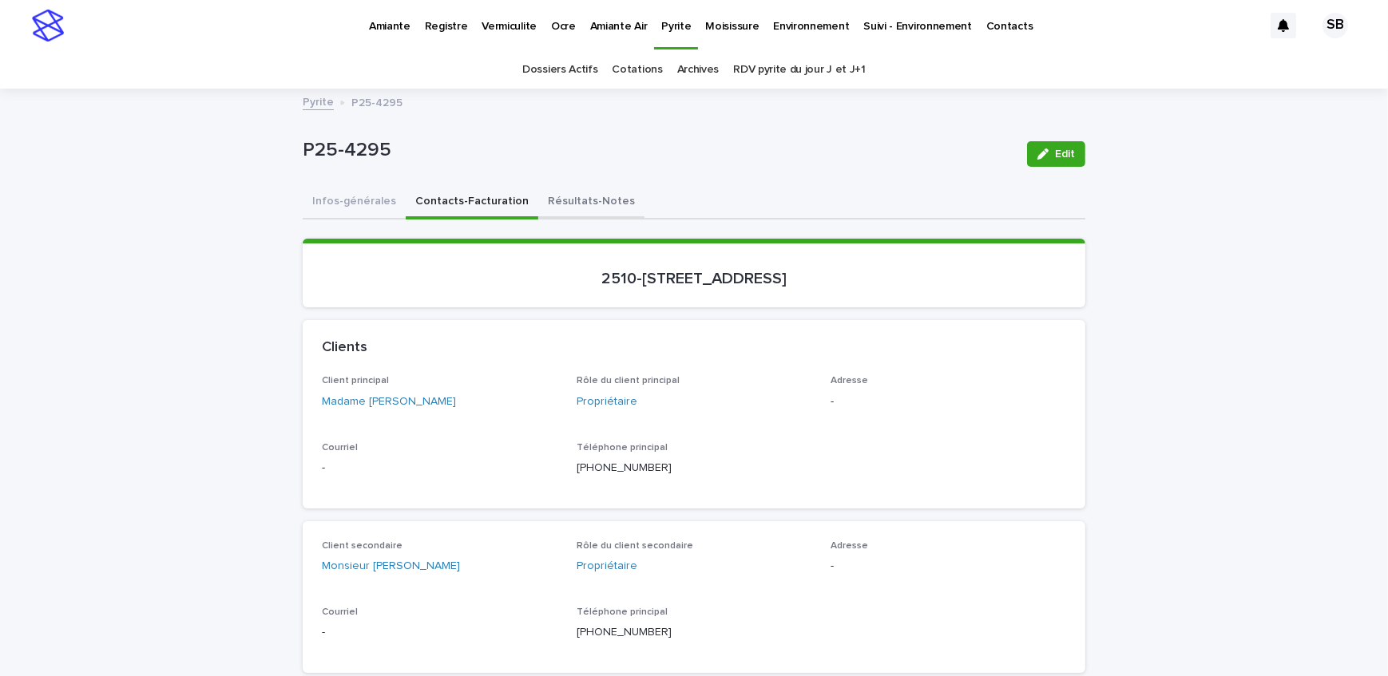
click at [601, 208] on button "Résultats-Notes" at bounding box center [591, 203] width 106 height 34
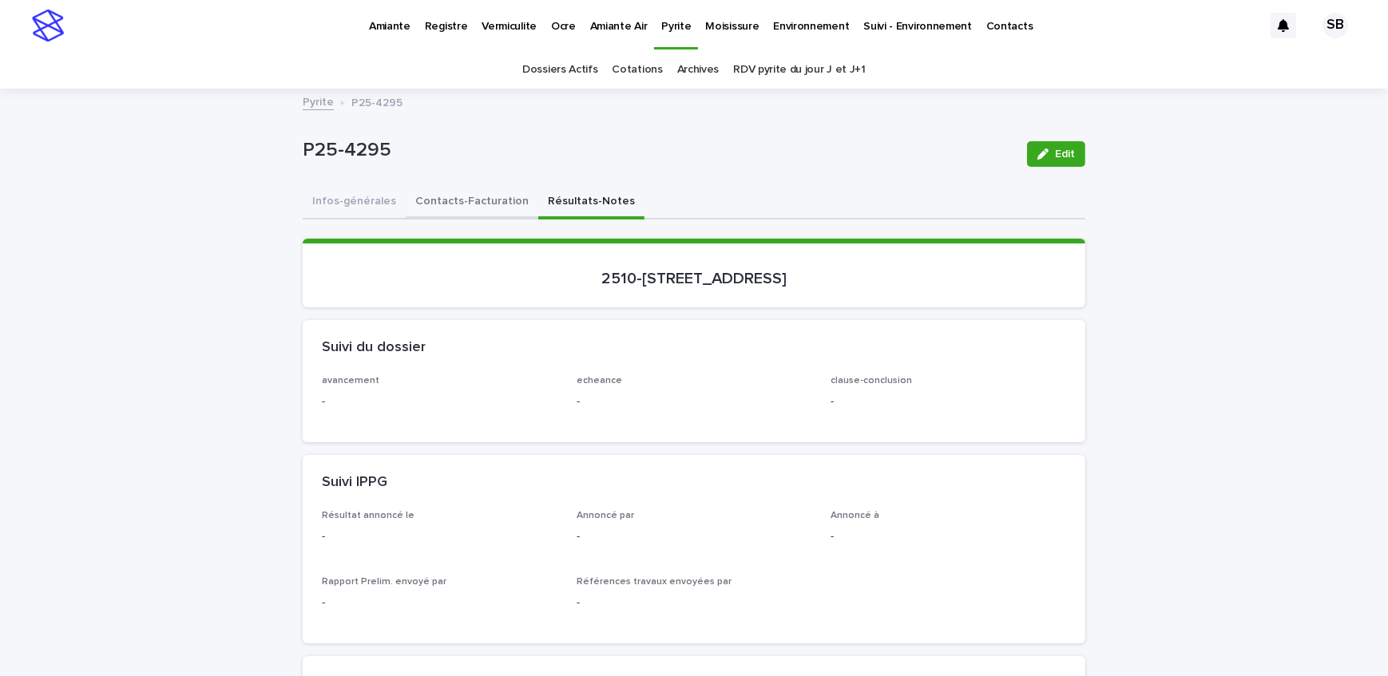
click at [413, 187] on button "Contacts-Facturation" at bounding box center [472, 203] width 133 height 34
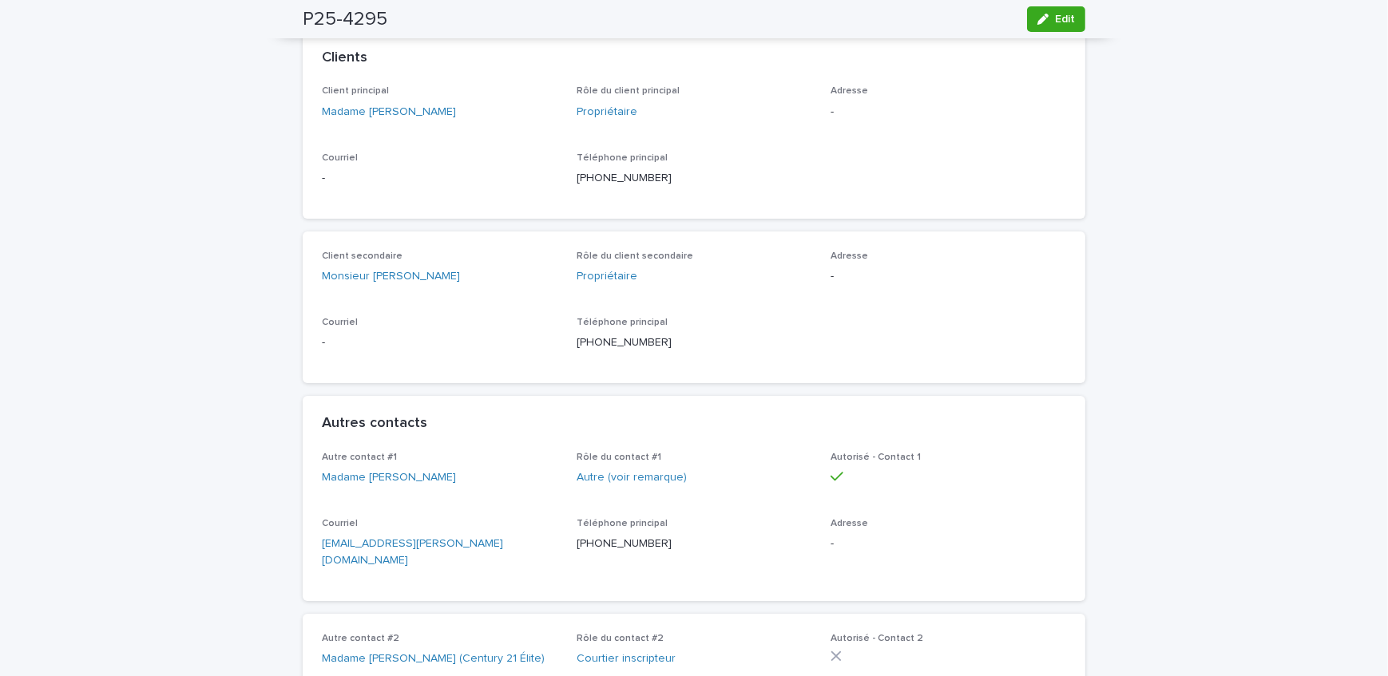
scroll to position [72, 0]
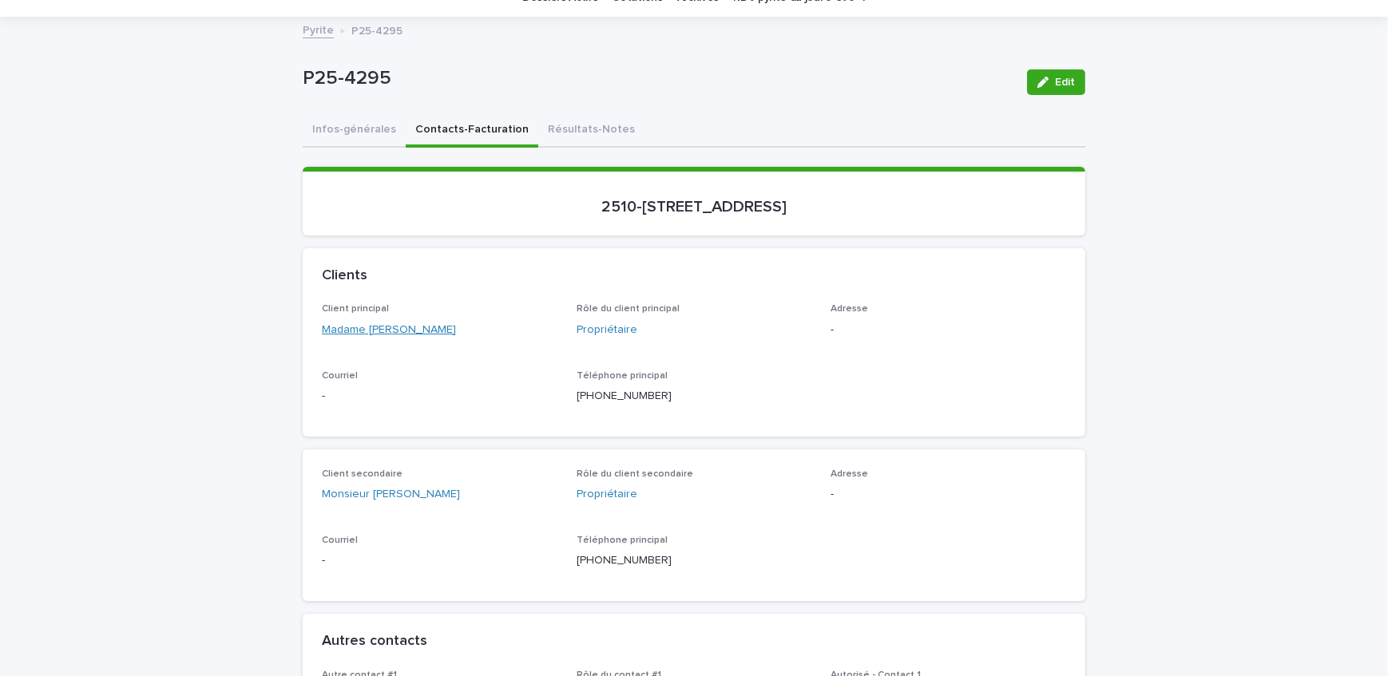
click at [359, 330] on link "Madame [PERSON_NAME]" at bounding box center [389, 330] width 134 height 17
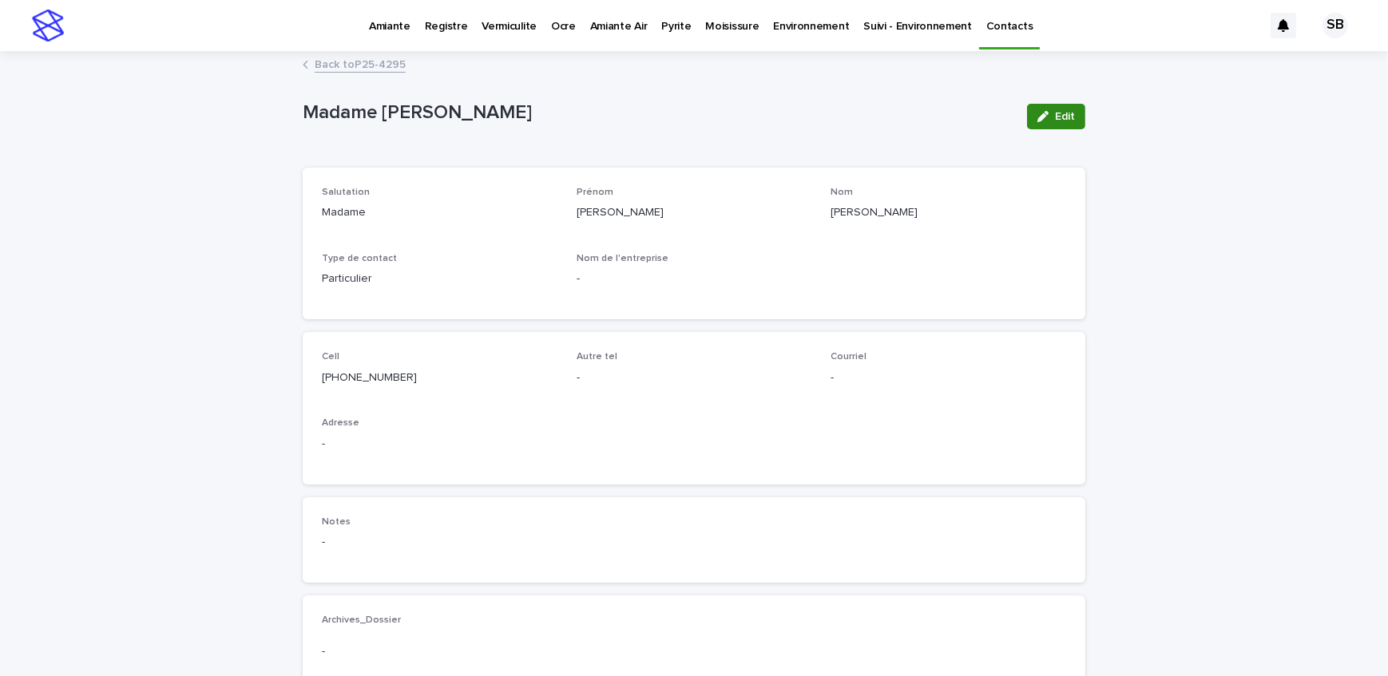
click at [1029, 109] on button "Edit" at bounding box center [1056, 117] width 58 height 26
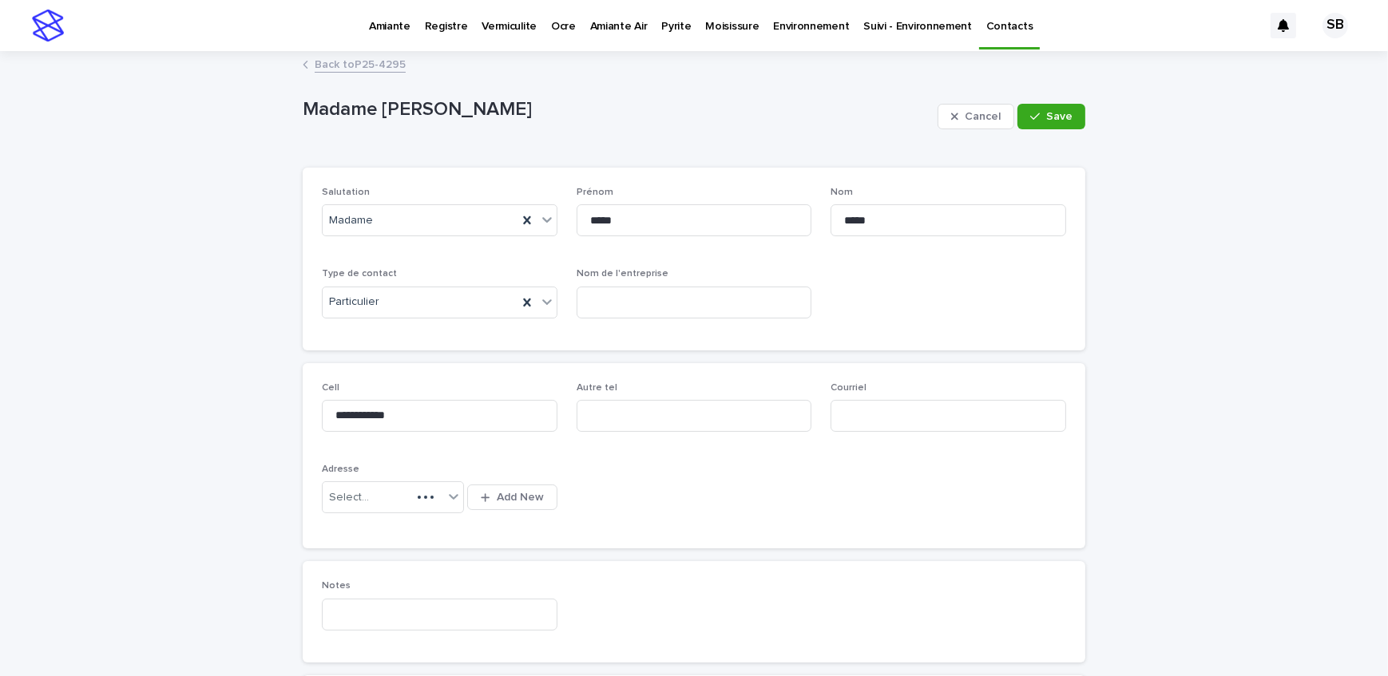
type input "**********"
click at [497, 495] on span "Add New" at bounding box center [520, 497] width 47 height 11
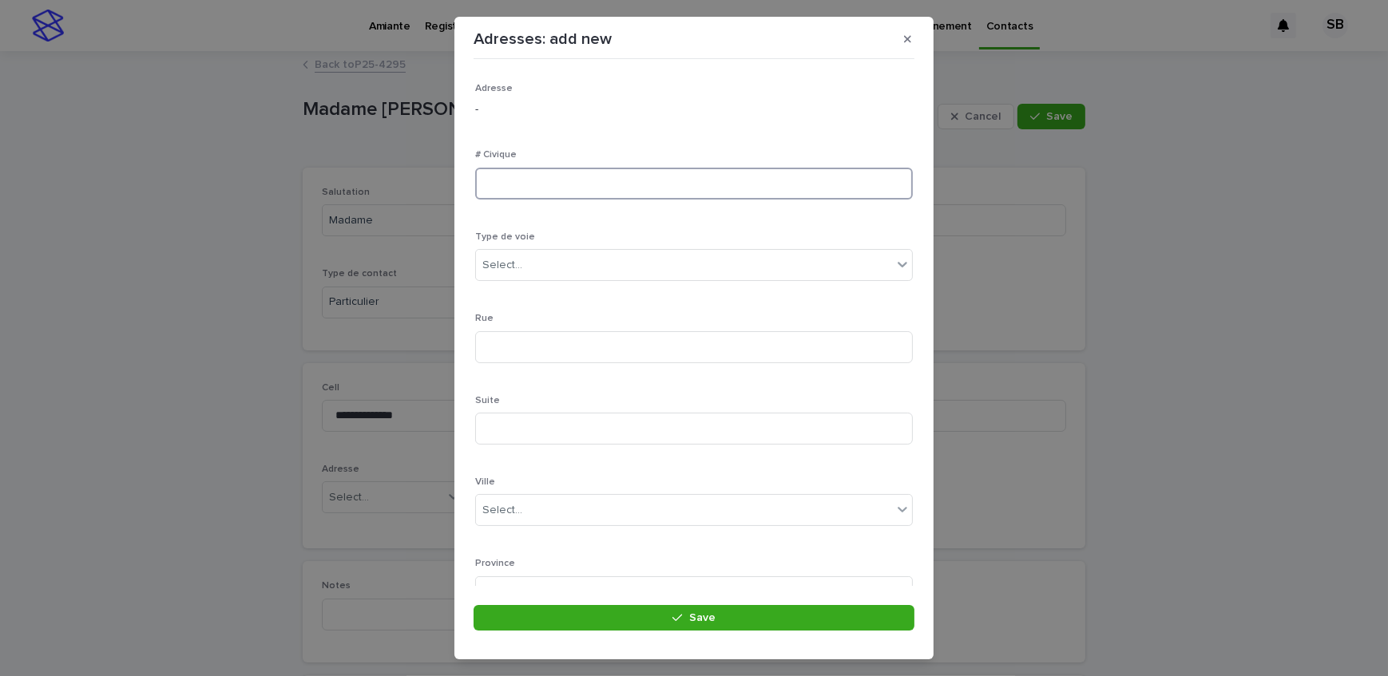
click at [552, 184] on input at bounding box center [694, 184] width 438 height 32
type input "****"
click at [543, 256] on div "Select..." at bounding box center [684, 265] width 416 height 26
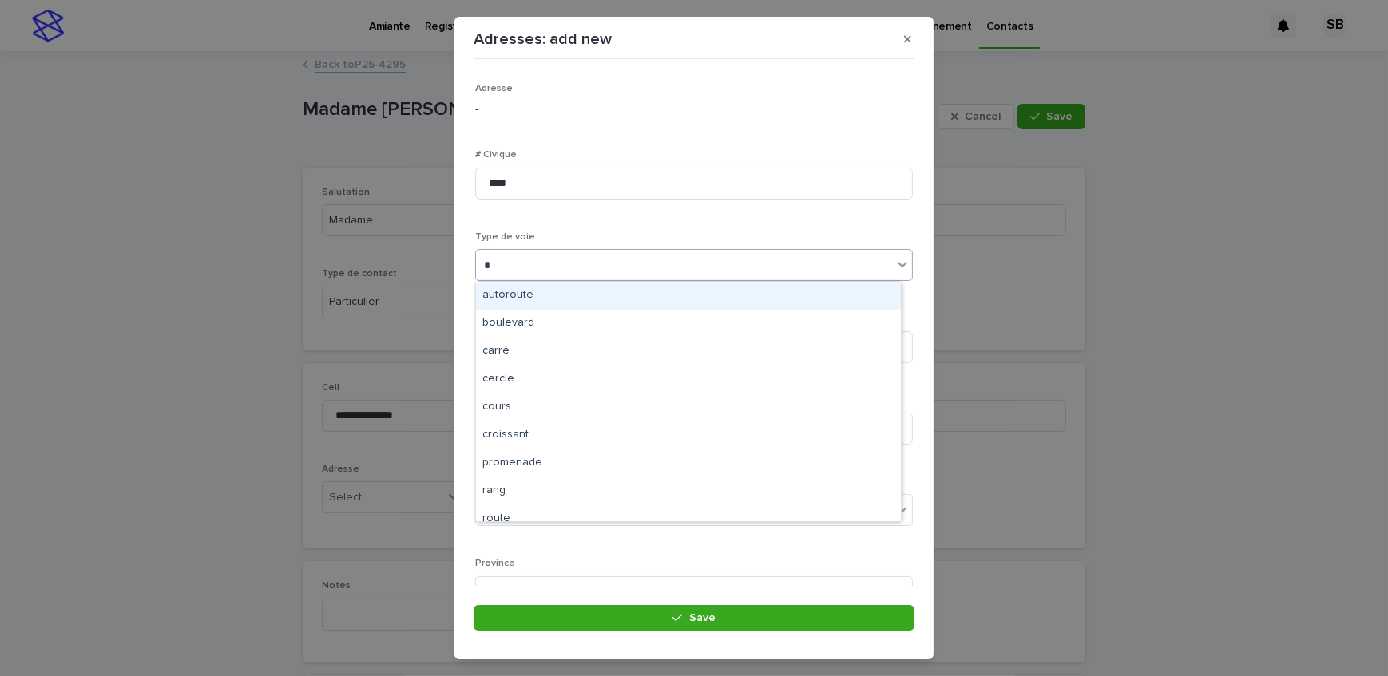
type input "**"
click at [543, 291] on div "rue" at bounding box center [688, 296] width 425 height 28
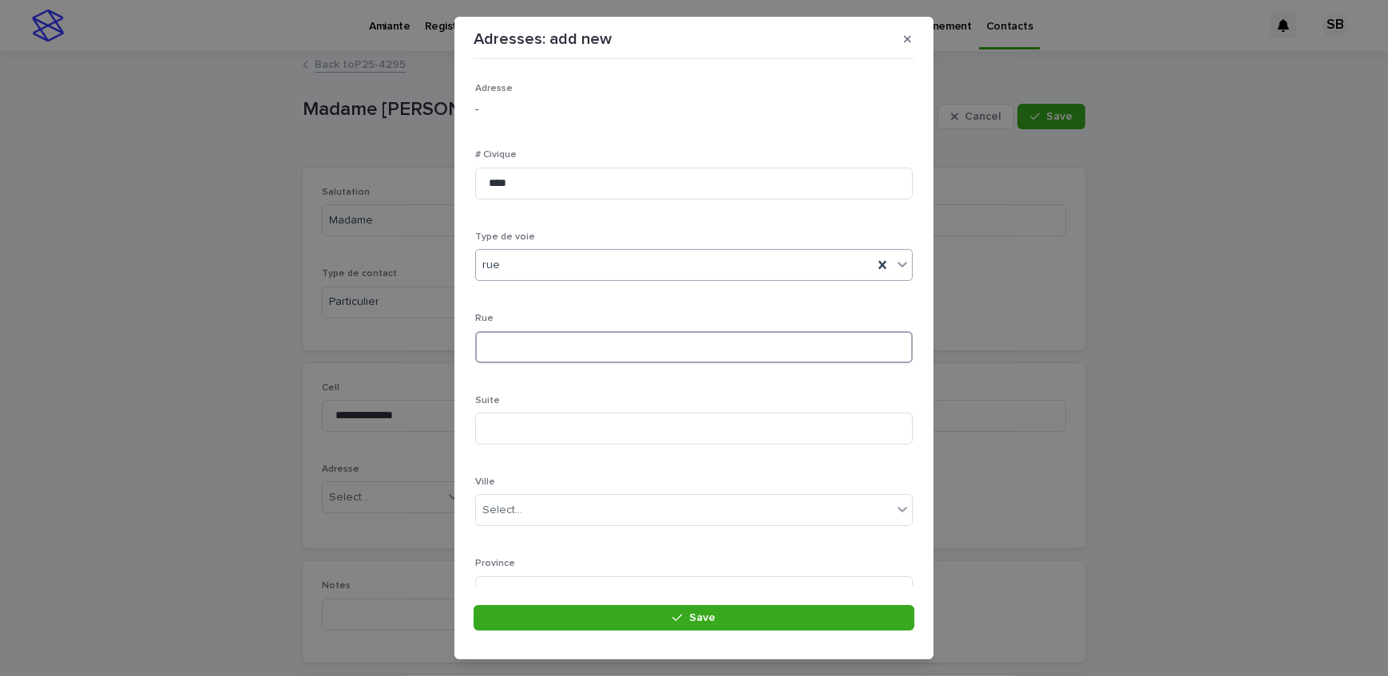
click at [543, 347] on input at bounding box center [694, 347] width 438 height 32
type input "**********"
click at [608, 351] on div "Select..." at bounding box center [694, 366] width 438 height 32
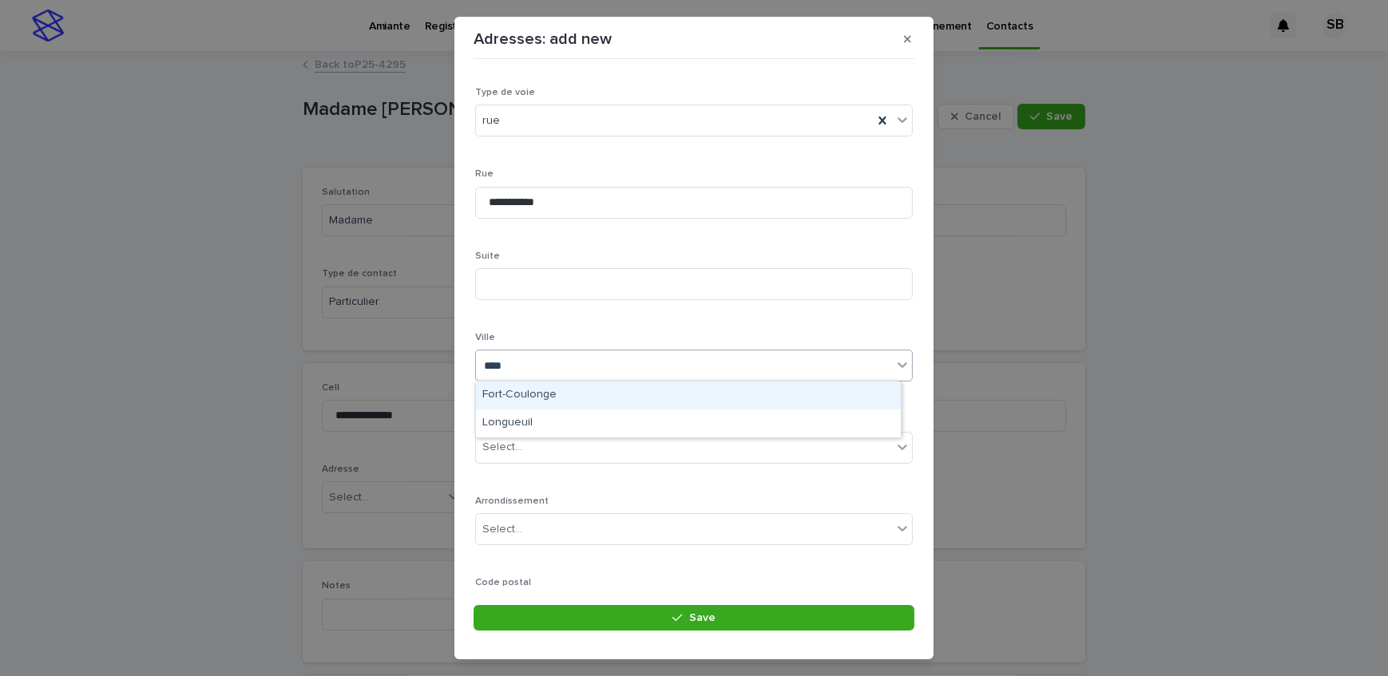
type input "*****"
click at [544, 393] on div "Longueuil" at bounding box center [688, 396] width 425 height 28
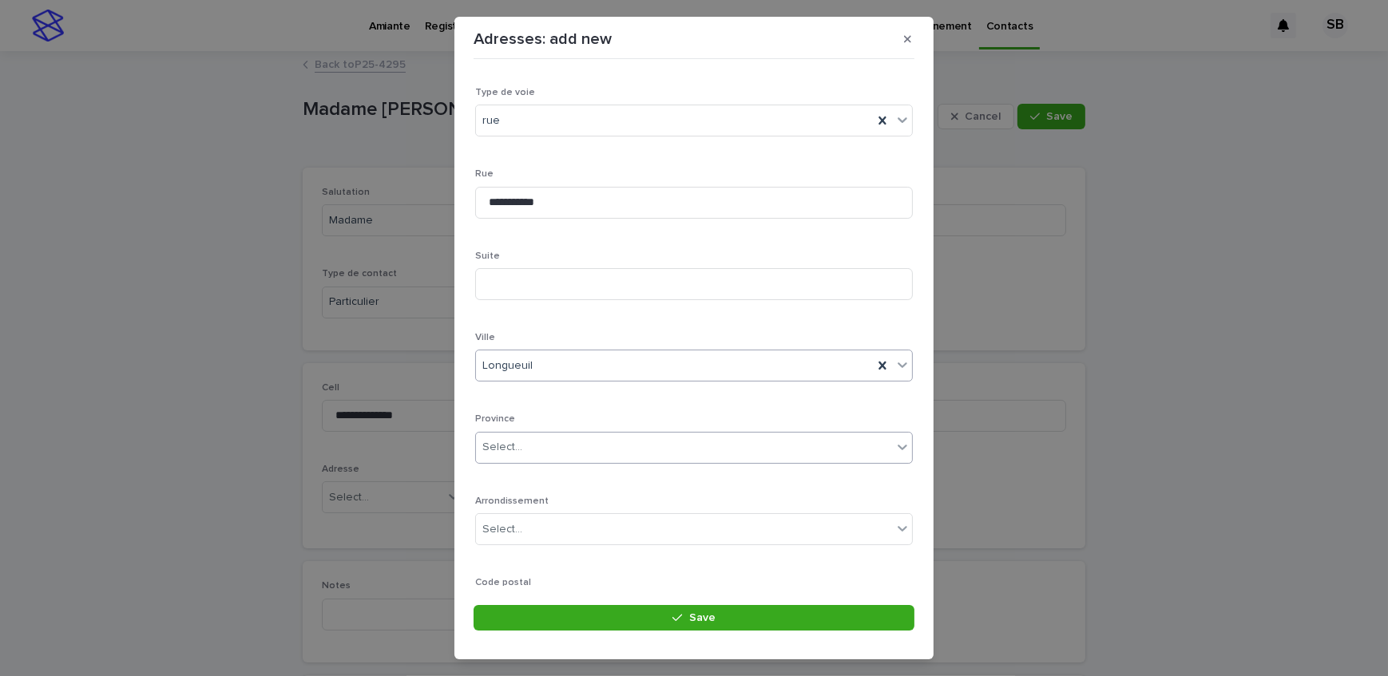
click at [549, 458] on div "Select..." at bounding box center [684, 447] width 416 height 26
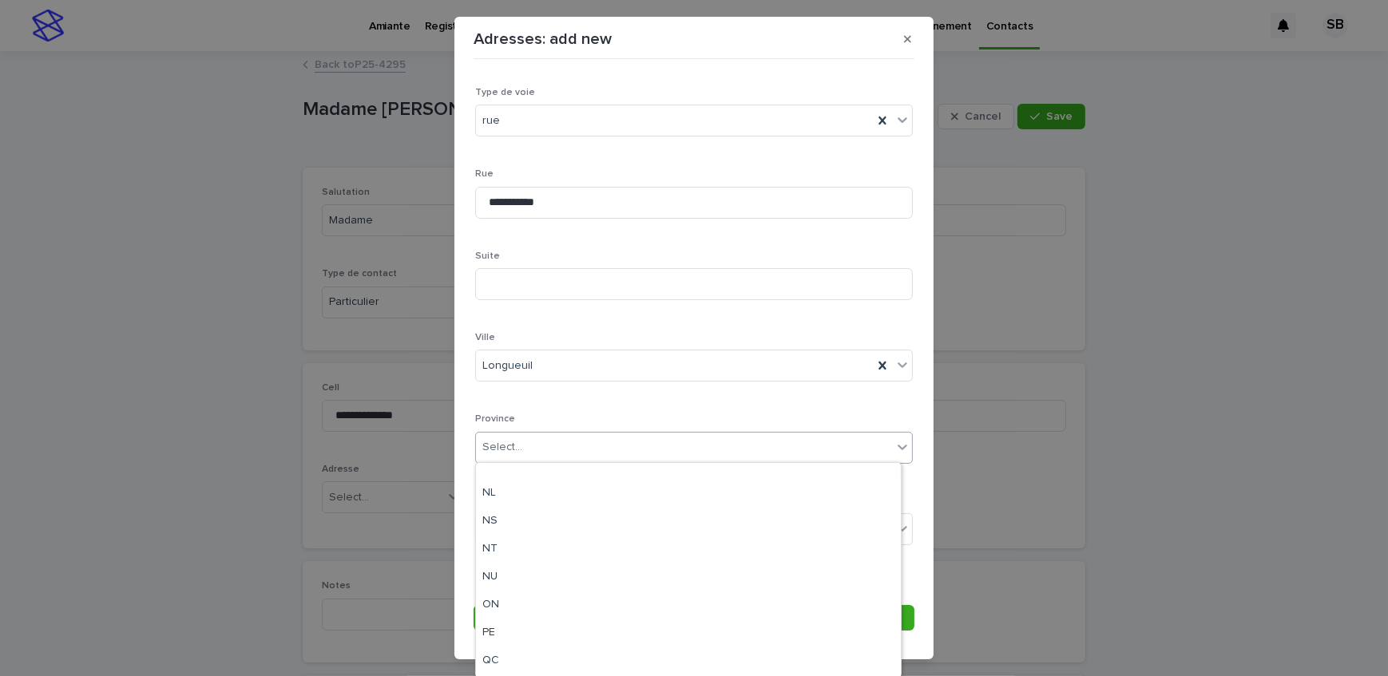
scroll to position [149, 0]
click at [526, 597] on div "QC" at bounding box center [688, 607] width 425 height 28
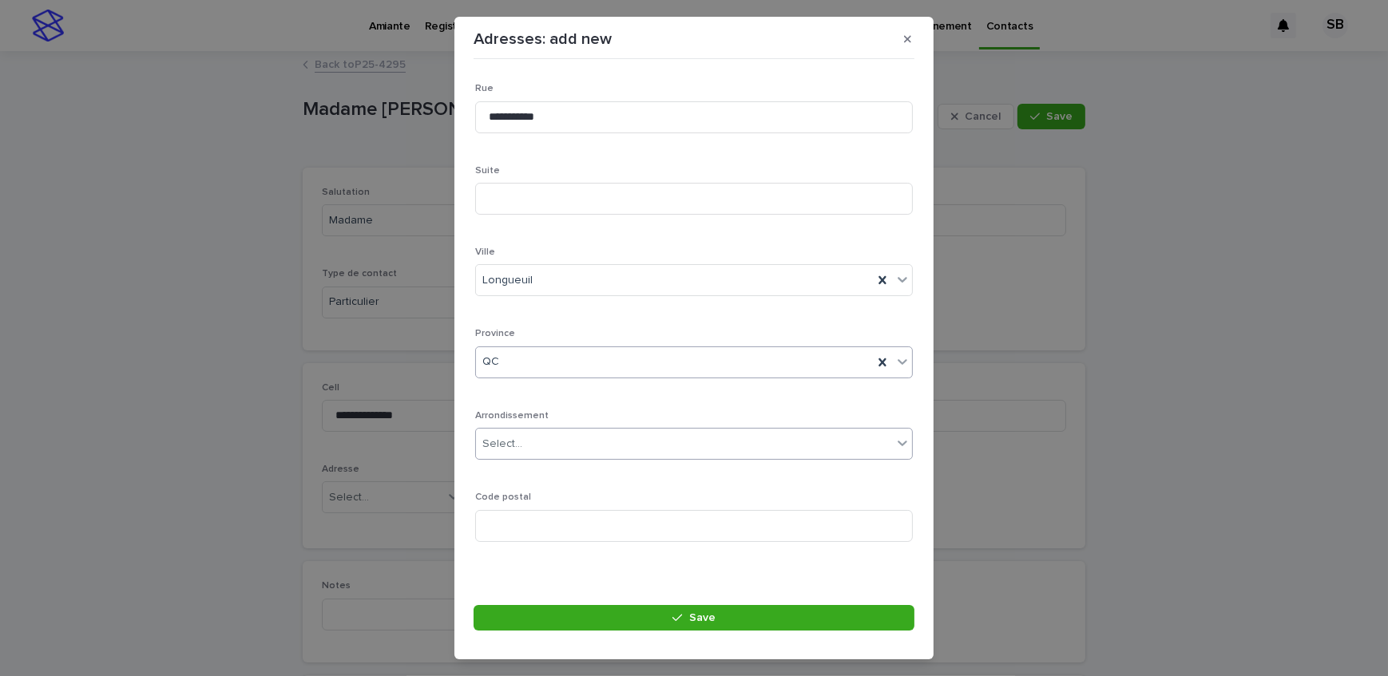
scroll to position [233, 0]
click at [548, 435] on div "Select..." at bounding box center [684, 441] width 416 height 26
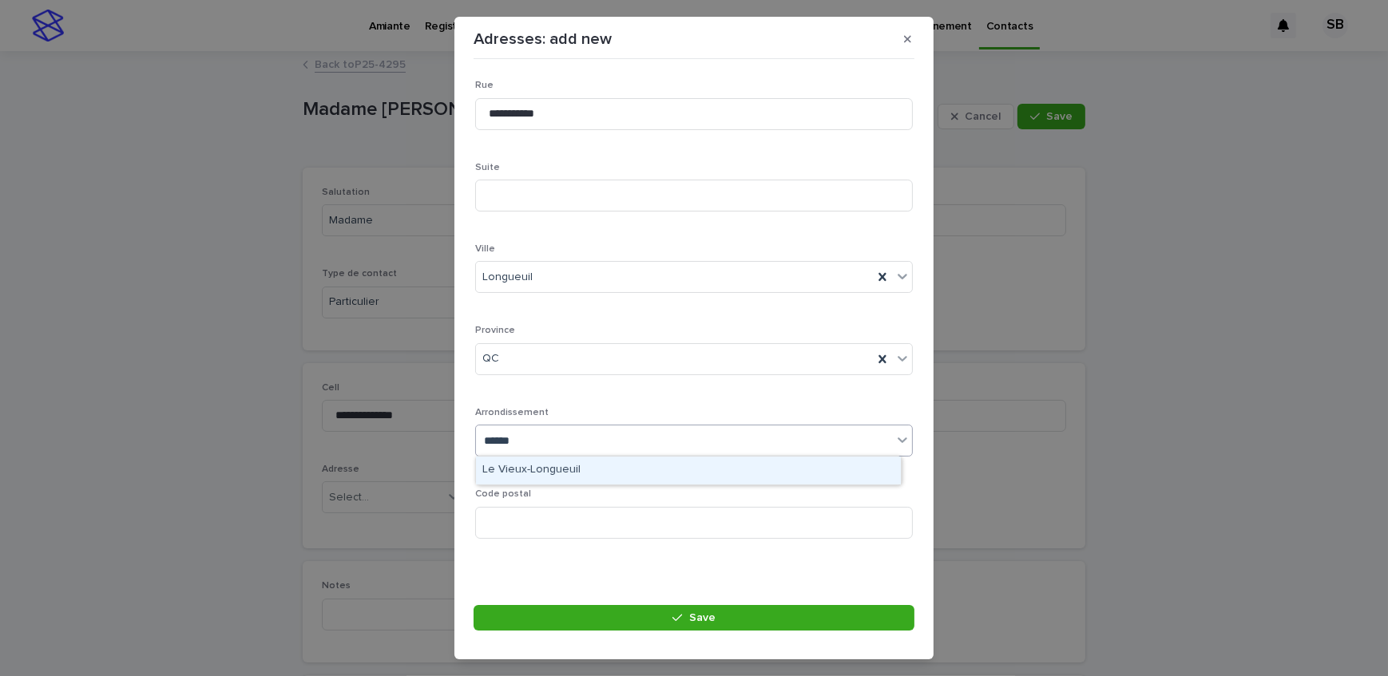
type input "*******"
click at [535, 467] on div "Le Vieux-Longueuil" at bounding box center [688, 471] width 425 height 28
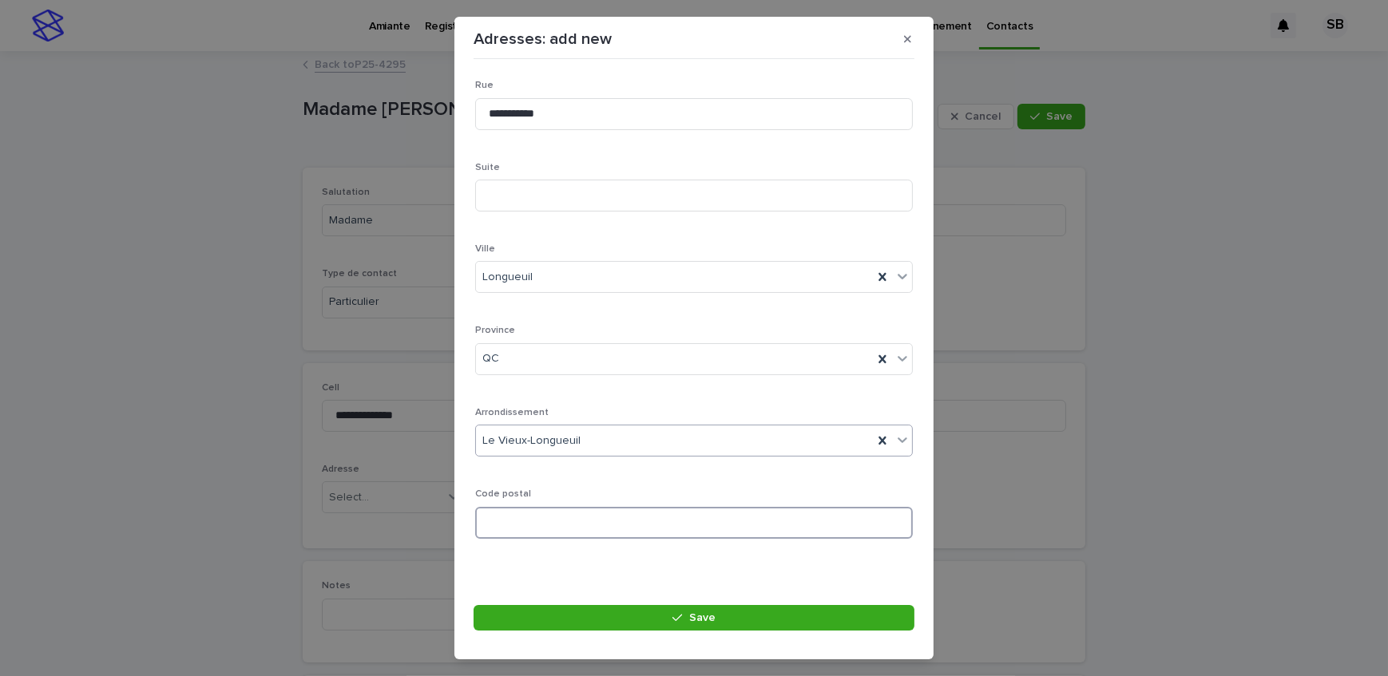
click at [540, 516] on input at bounding box center [694, 523] width 438 height 32
click at [535, 532] on input at bounding box center [694, 523] width 438 height 32
paste input "******"
click at [511, 519] on input "******" at bounding box center [694, 523] width 438 height 32
type input "*******"
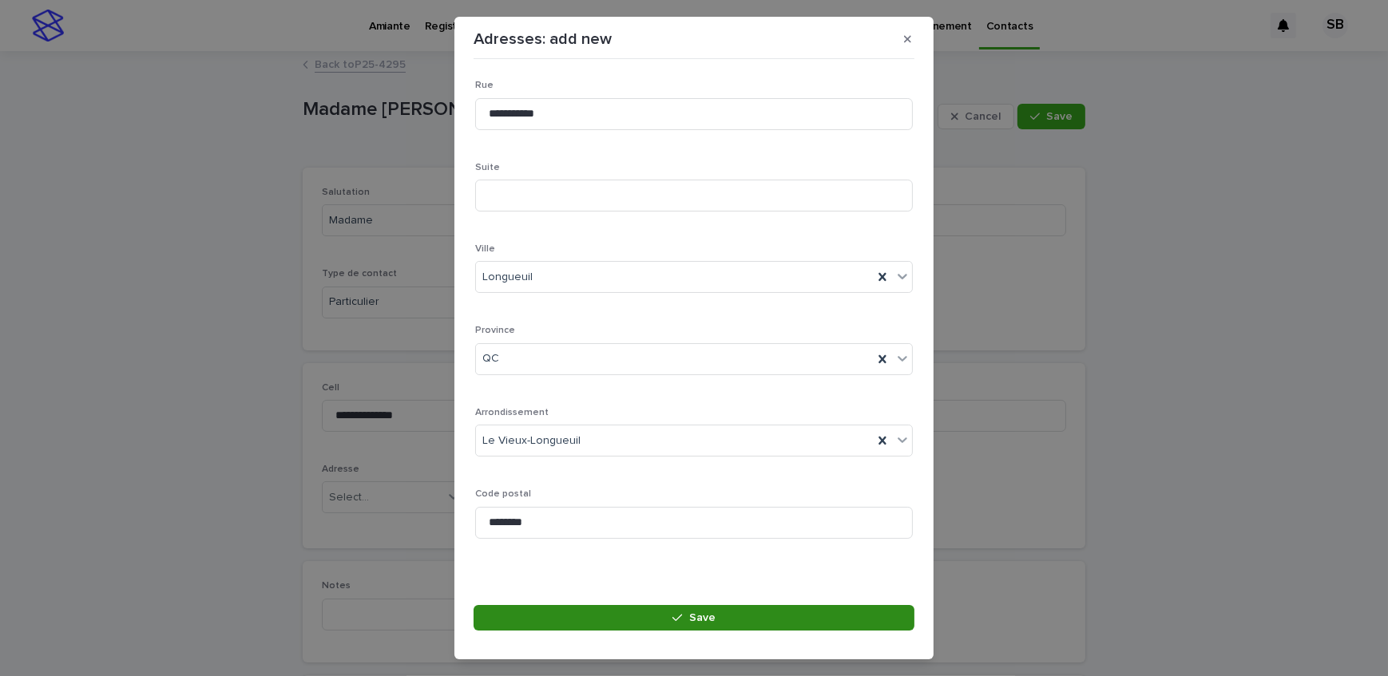
click at [623, 624] on button "Save" at bounding box center [694, 618] width 441 height 26
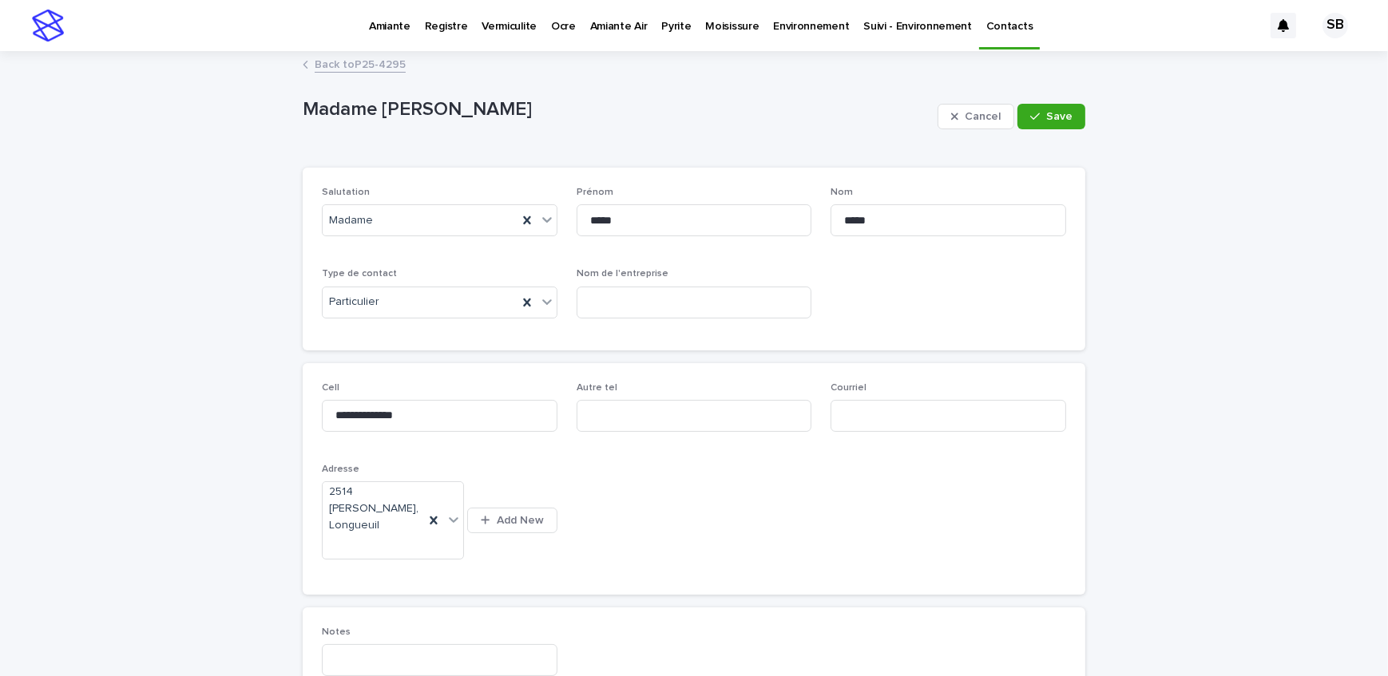
click at [1066, 112] on button "Save" at bounding box center [1051, 117] width 68 height 26
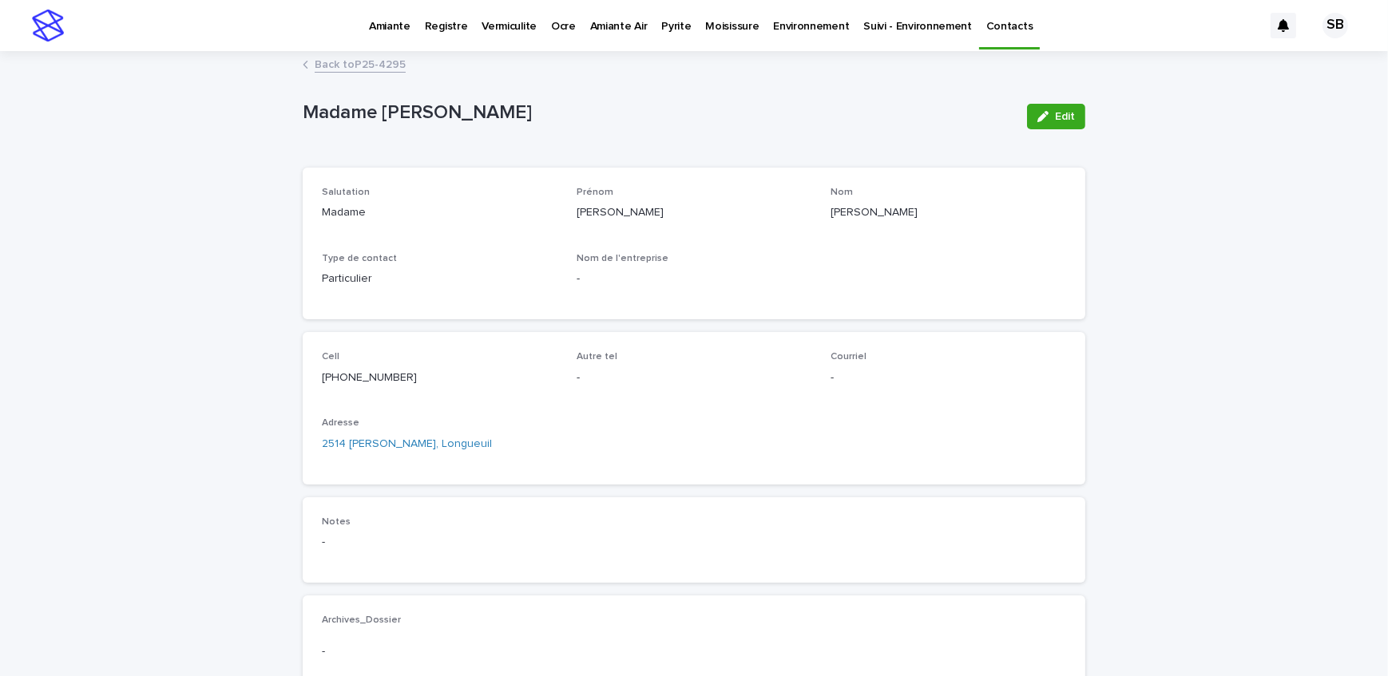
click at [335, 54] on link "Back to P25-4295" at bounding box center [360, 63] width 91 height 18
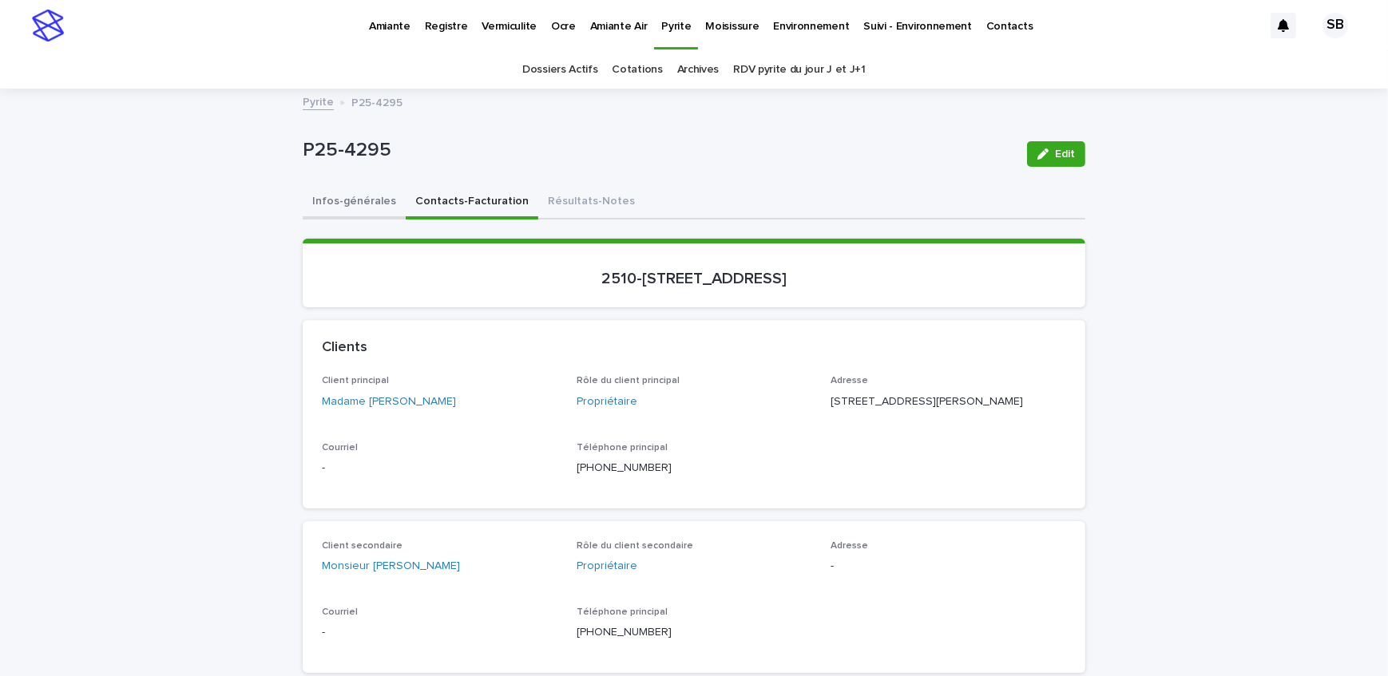
click at [307, 195] on button "Infos-générales" at bounding box center [354, 203] width 103 height 34
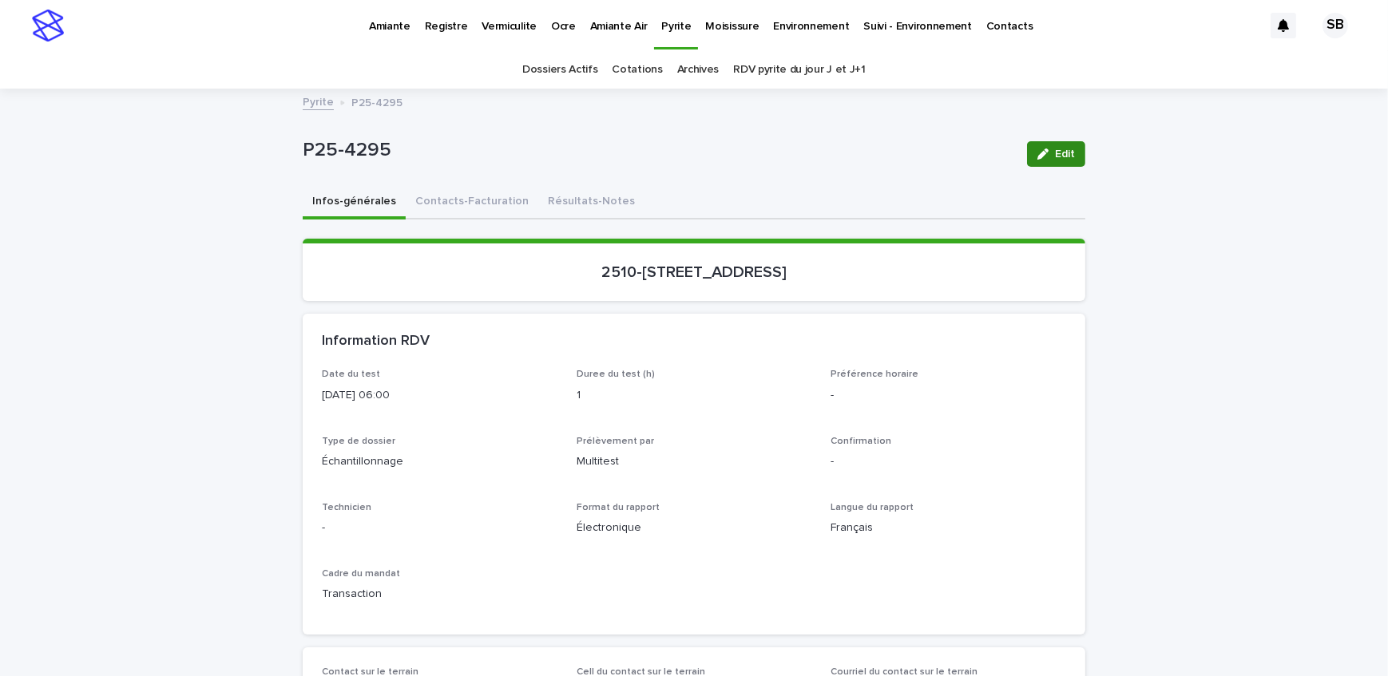
click at [1055, 158] on span "Edit" at bounding box center [1065, 154] width 20 height 11
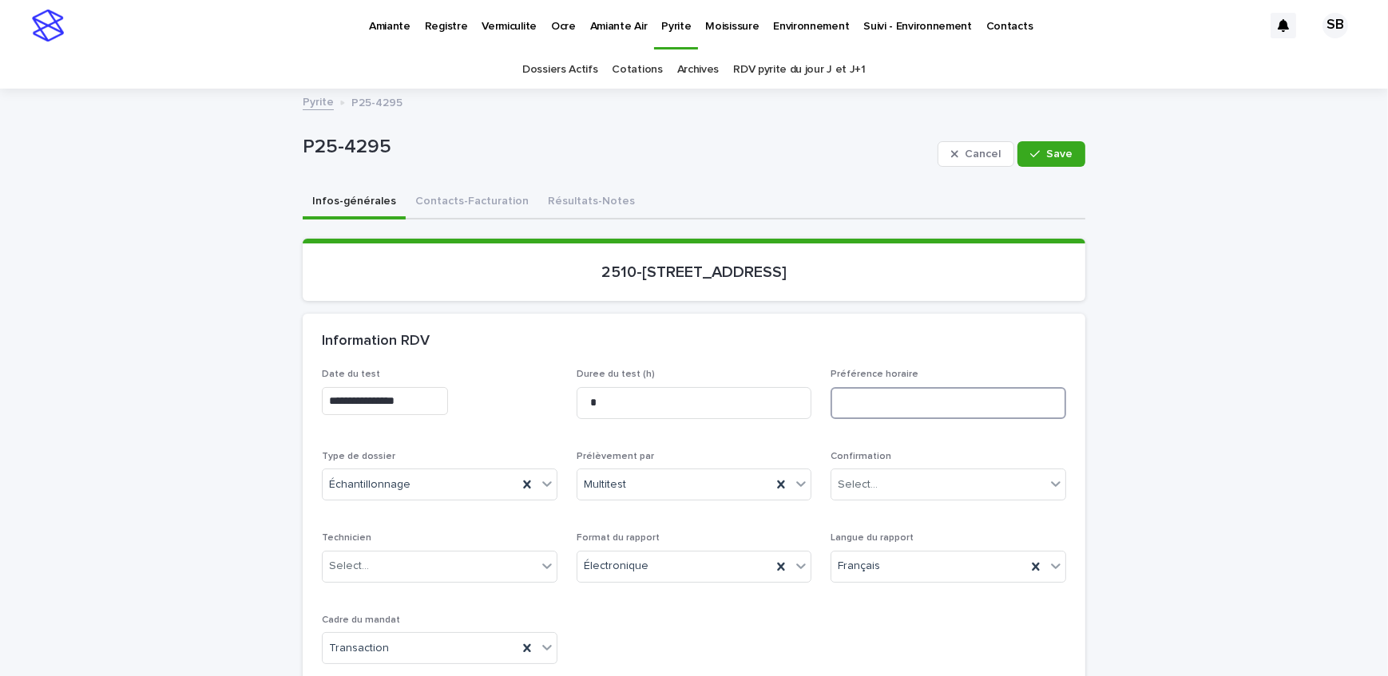
click at [894, 403] on input at bounding box center [949, 403] width 236 height 32
type input "**********"
click at [1042, 161] on button "Save" at bounding box center [1051, 154] width 68 height 26
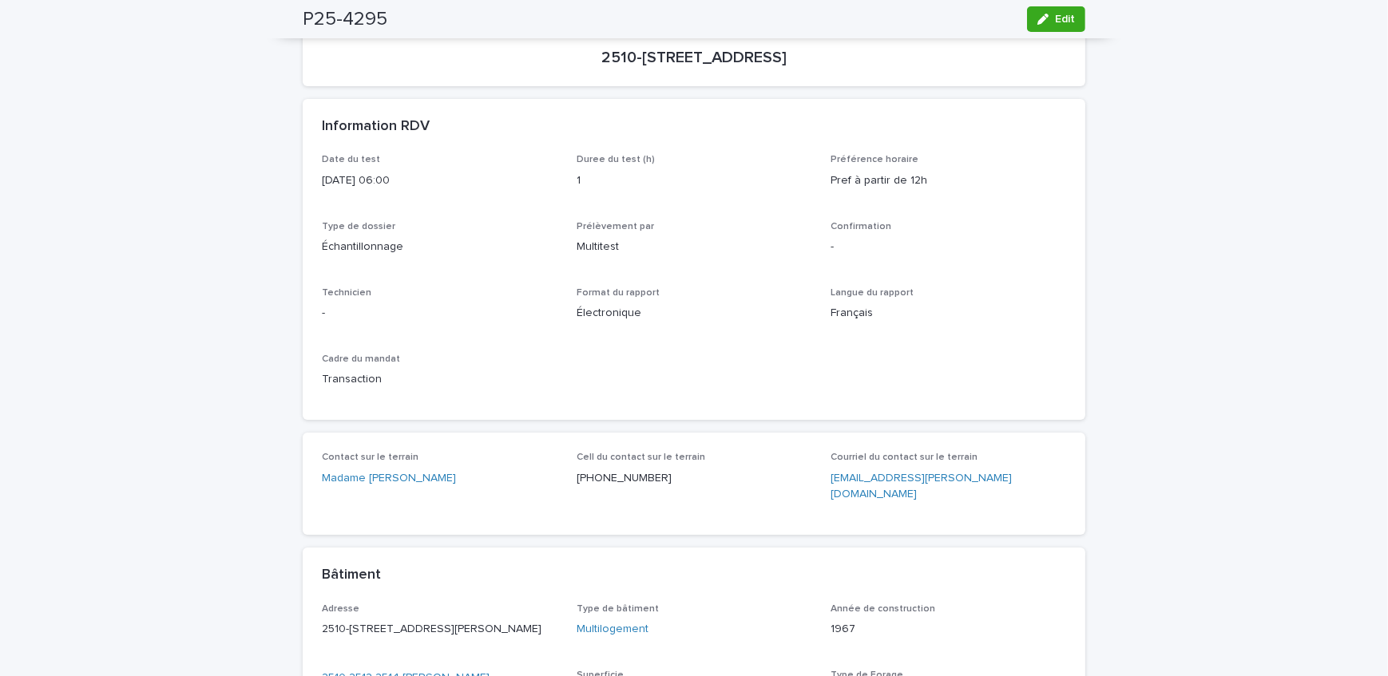
scroll to position [72, 0]
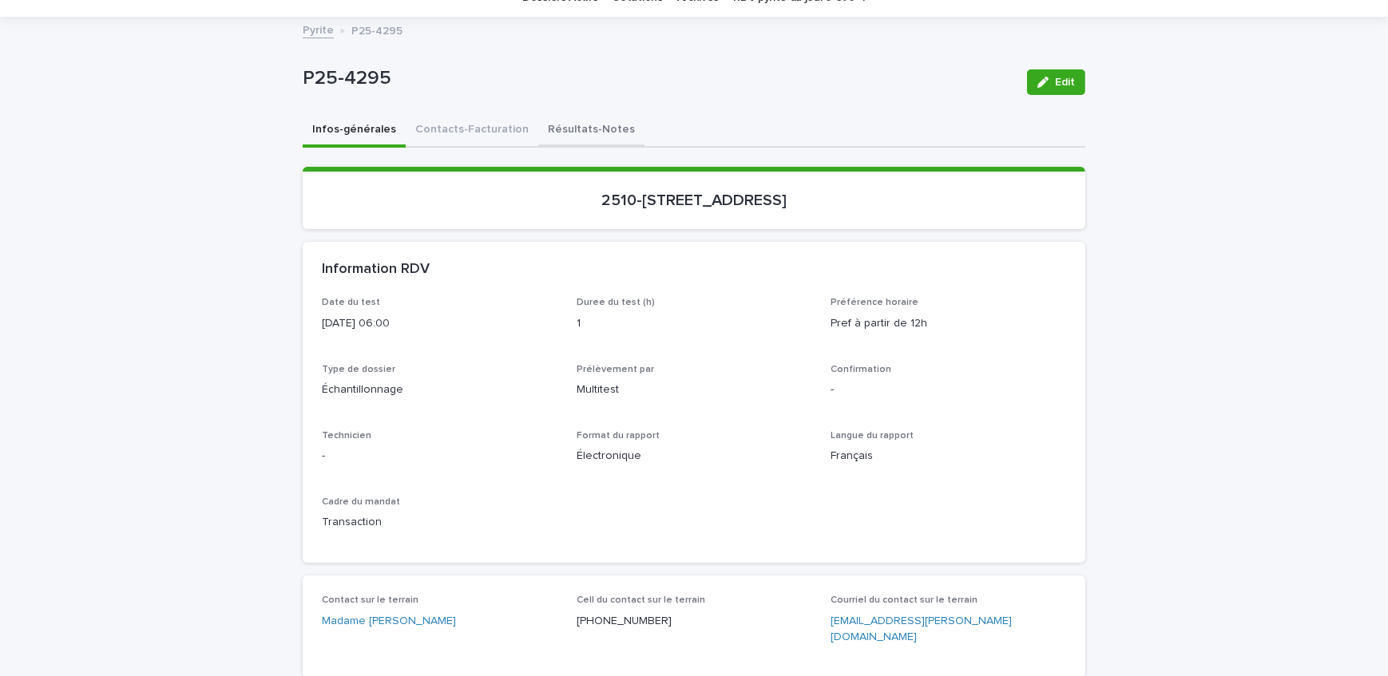
click at [538, 124] on button "Résultats-Notes" at bounding box center [591, 131] width 106 height 34
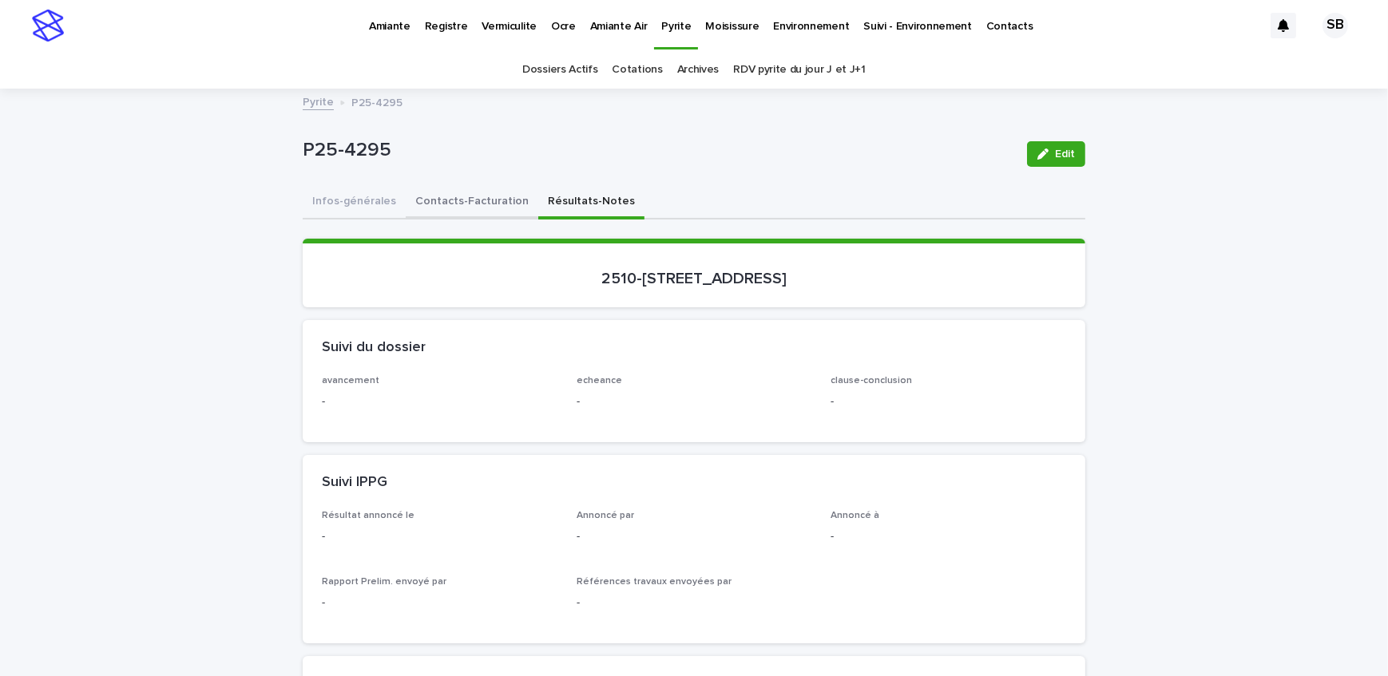
click at [471, 215] on button "Contacts-Facturation" at bounding box center [472, 203] width 133 height 34
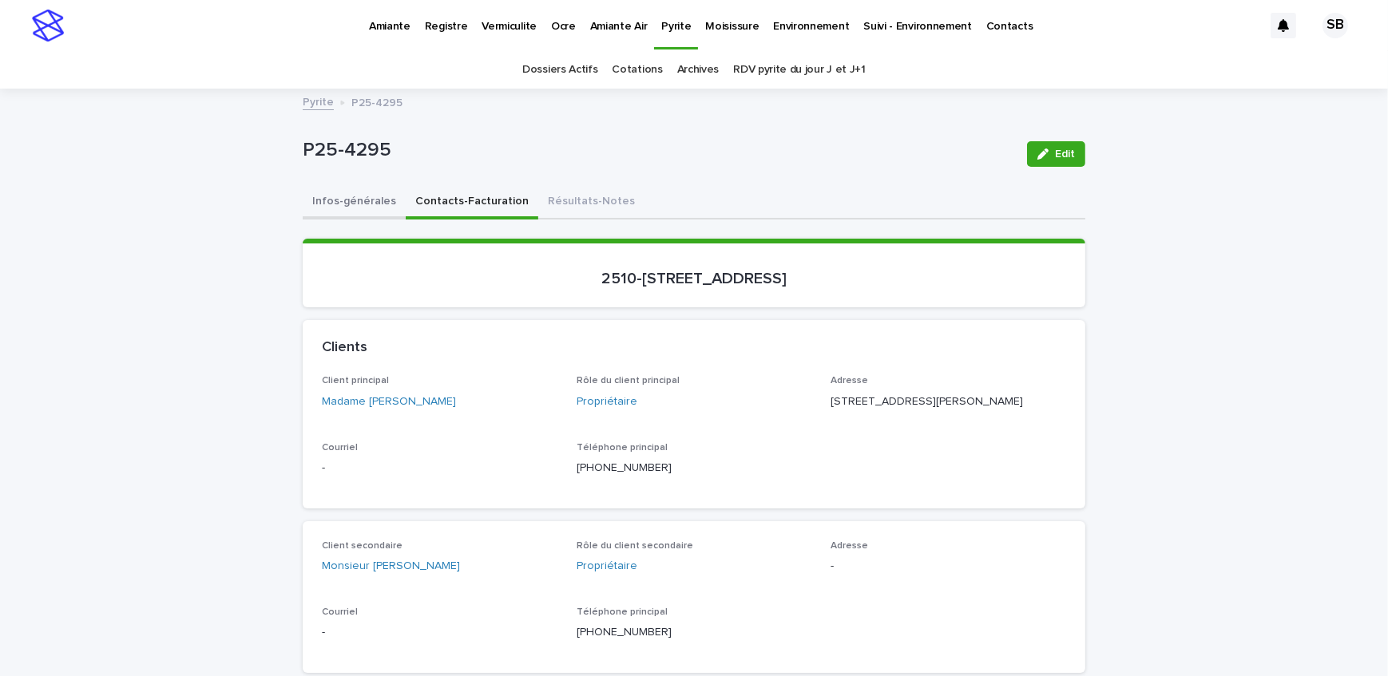
click at [338, 202] on button "Infos-générales" at bounding box center [354, 203] width 103 height 34
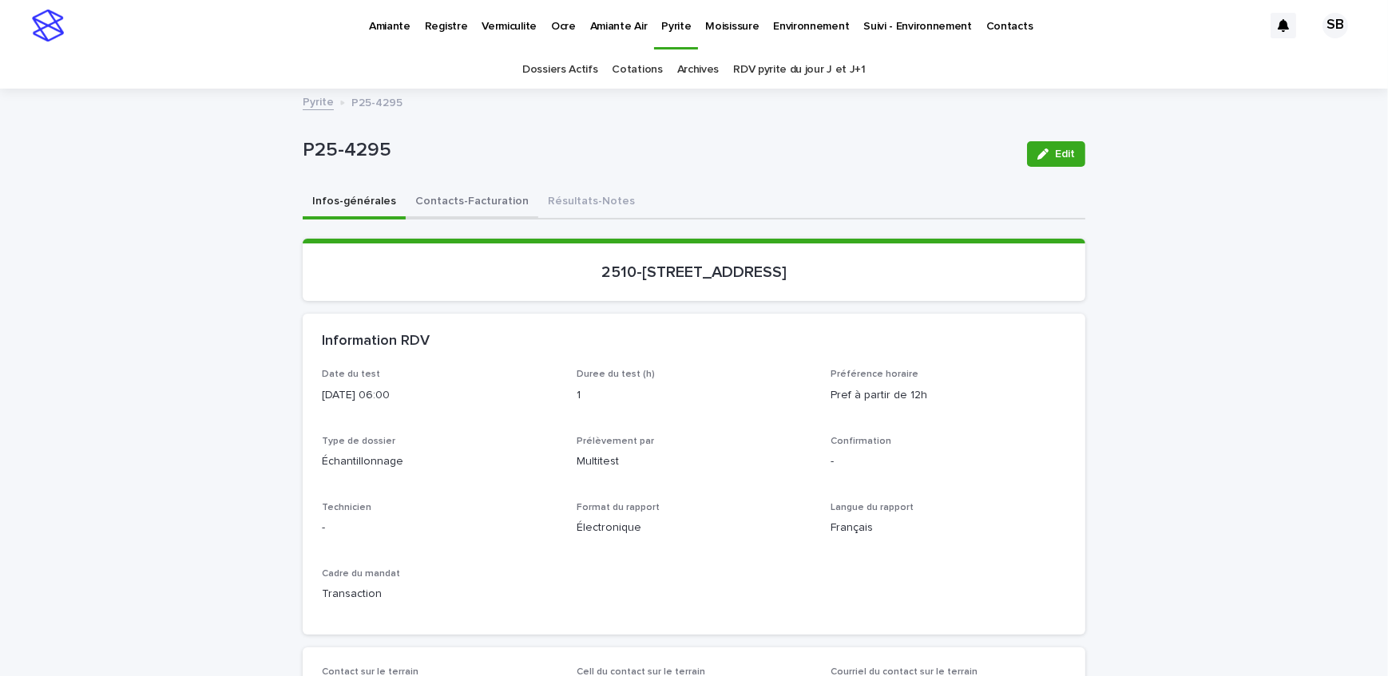
click at [488, 206] on button "Contacts-Facturation" at bounding box center [472, 203] width 133 height 34
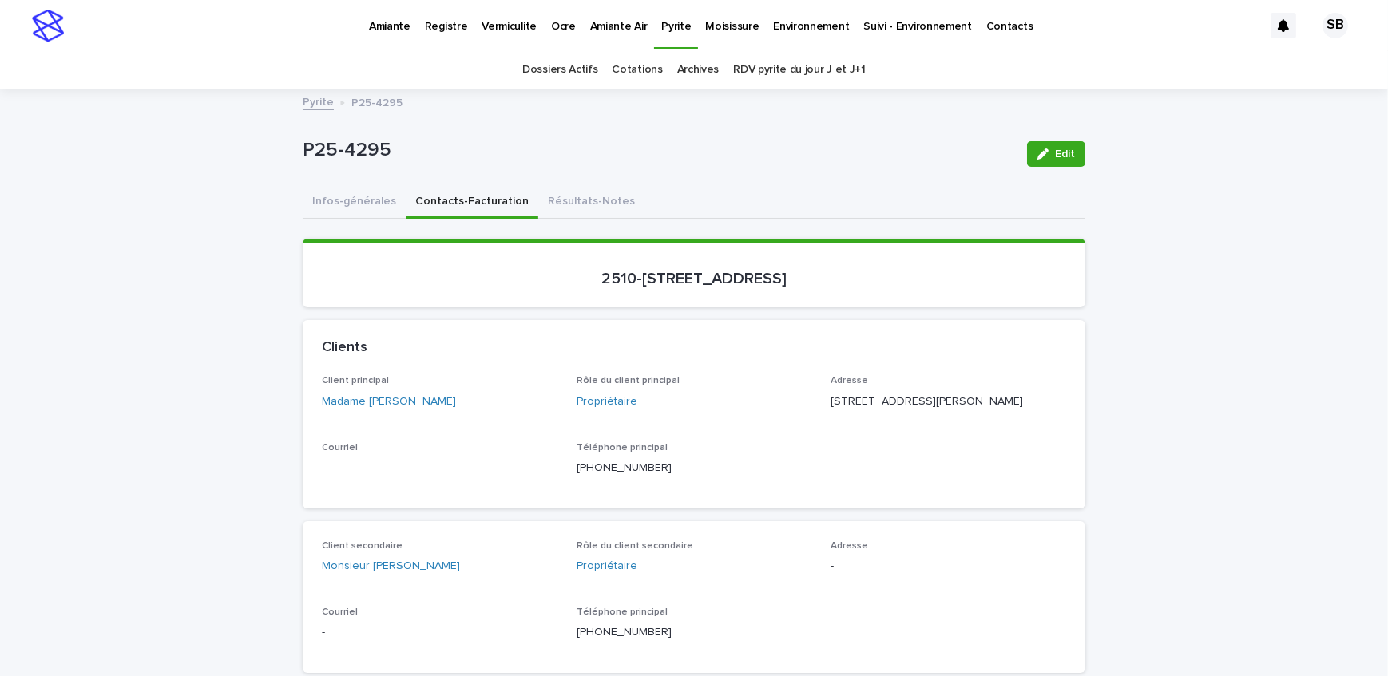
drag, startPoint x: 161, startPoint y: 173, endPoint x: 363, endPoint y: 180, distance: 201.4
click at [563, 203] on button "Résultats-Notes" at bounding box center [591, 203] width 106 height 34
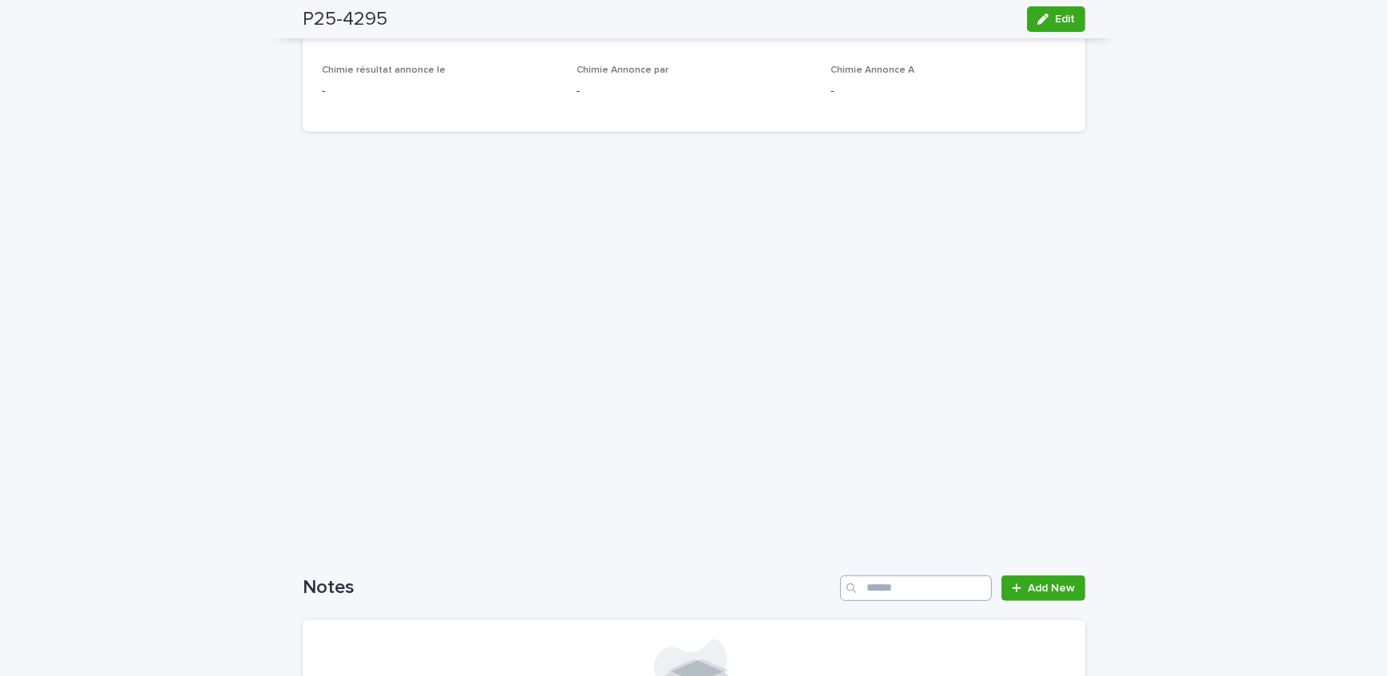
scroll to position [1088, 0]
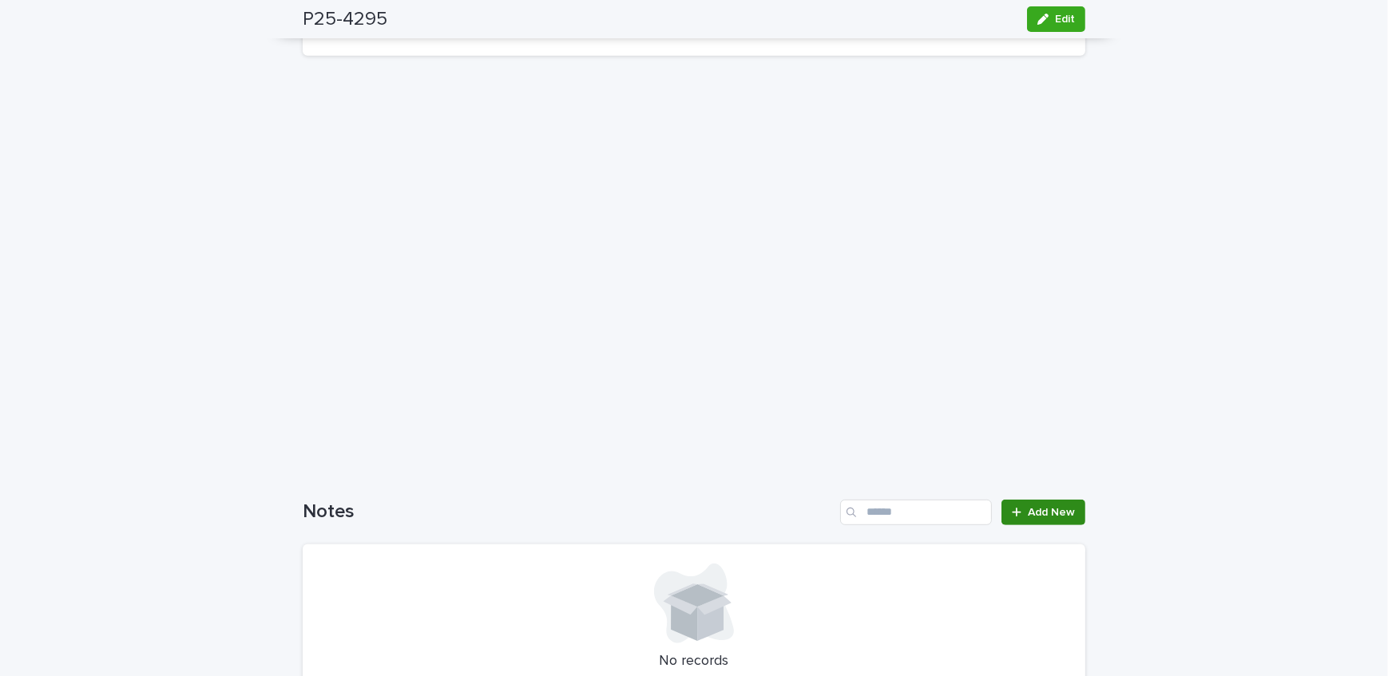
click at [1075, 506] on link "Add New" at bounding box center [1043, 513] width 84 height 26
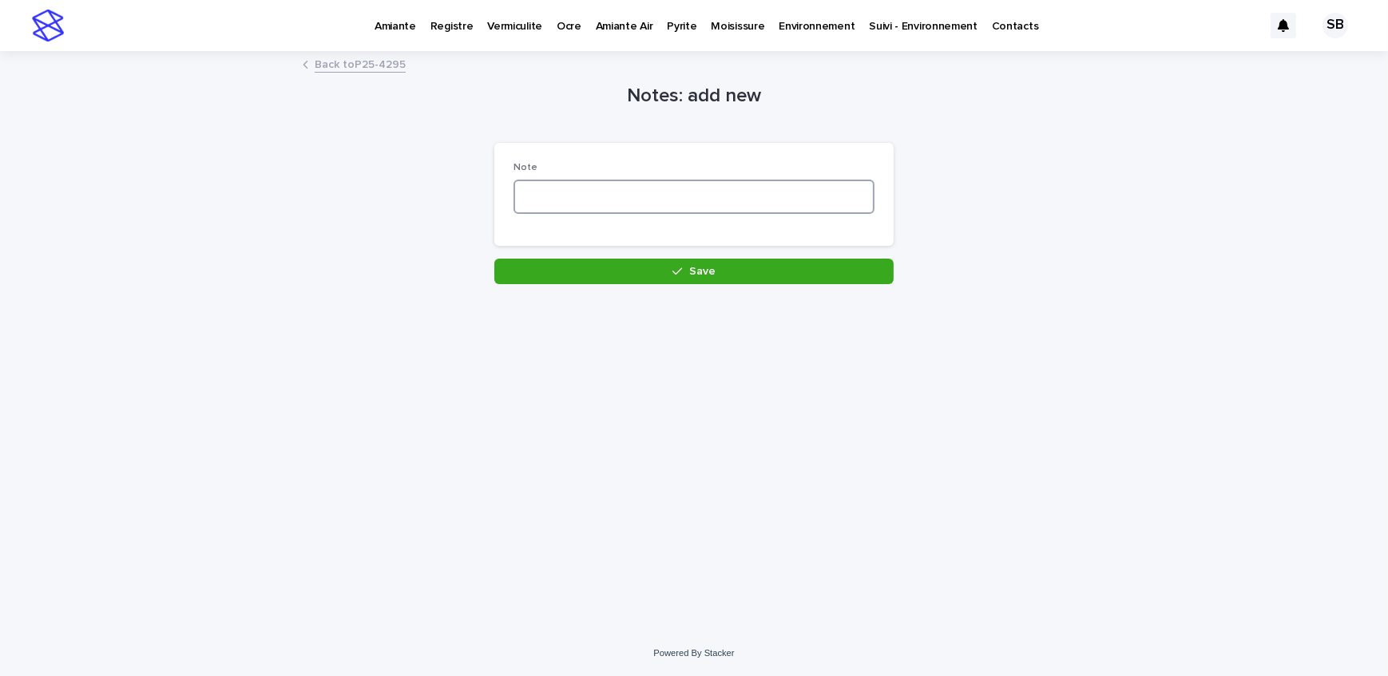
click at [703, 205] on textarea at bounding box center [693, 197] width 361 height 34
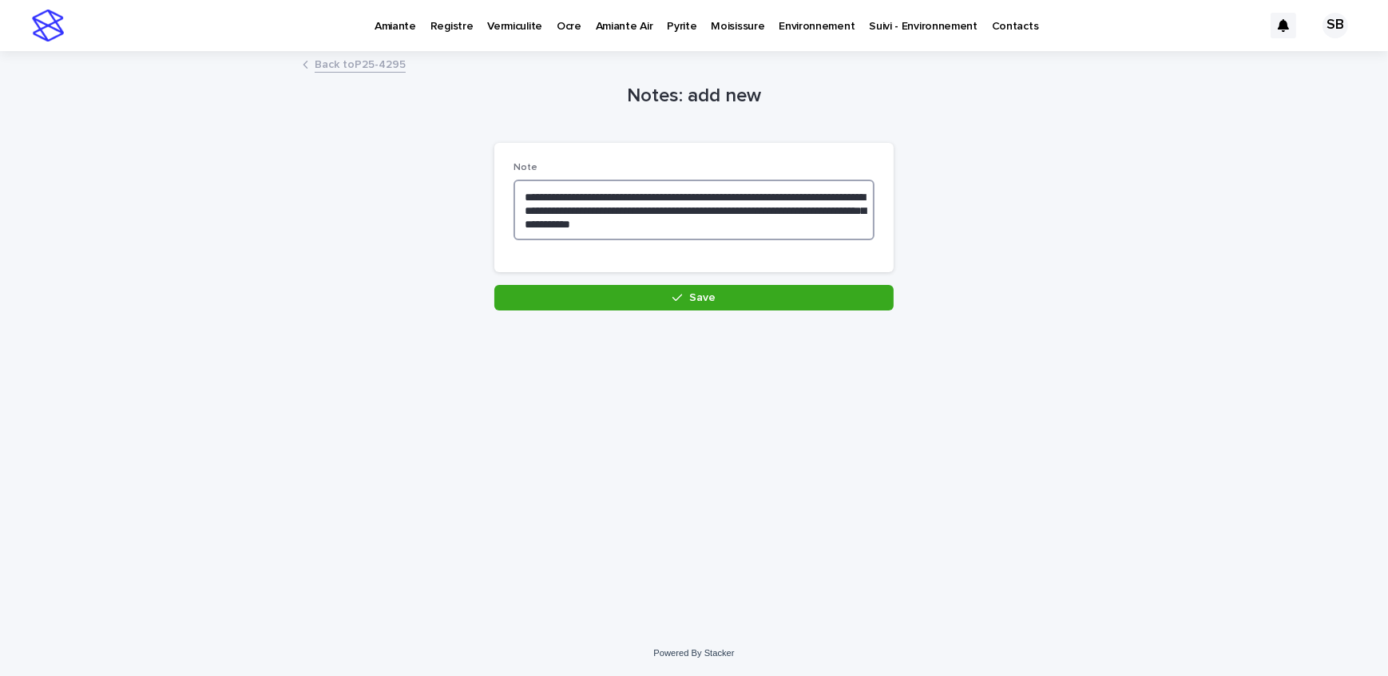
click at [734, 222] on textarea "**********" at bounding box center [693, 210] width 361 height 61
type textarea "**********"
click at [742, 287] on button "Save" at bounding box center [693, 298] width 399 height 26
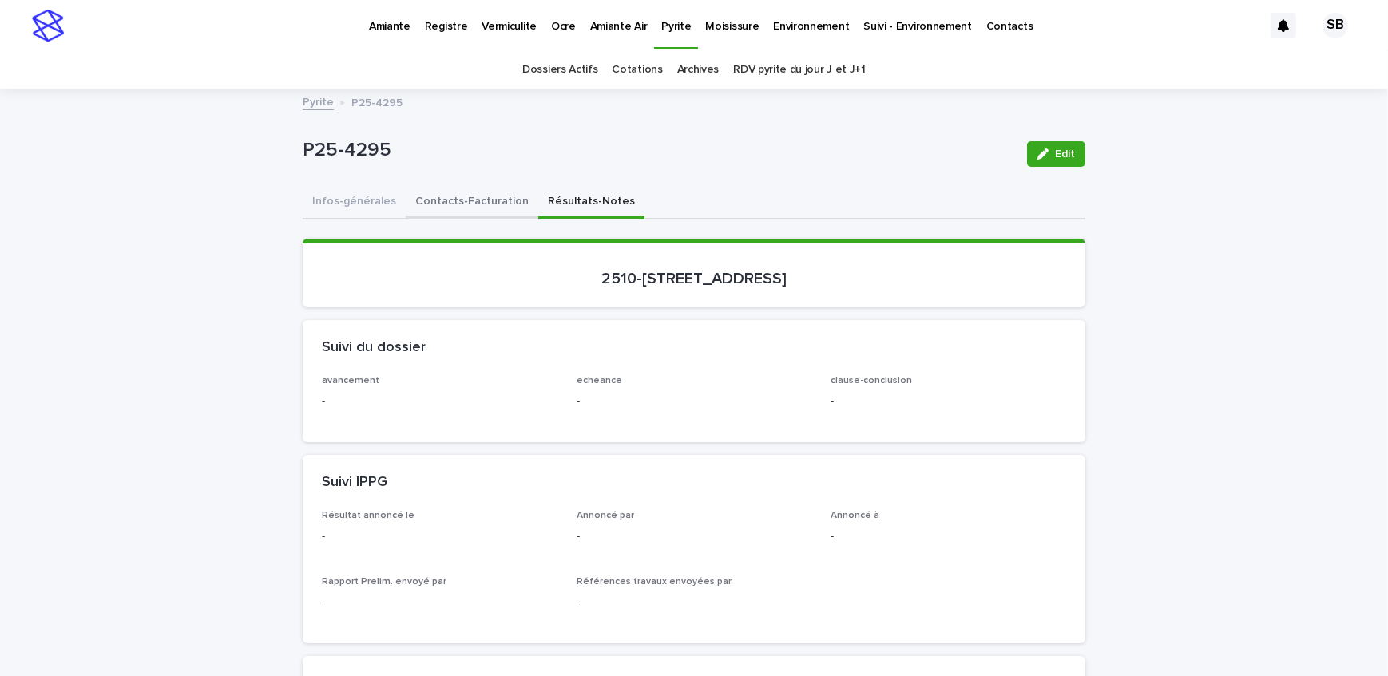
click at [438, 209] on button "Contacts-Facturation" at bounding box center [472, 203] width 133 height 34
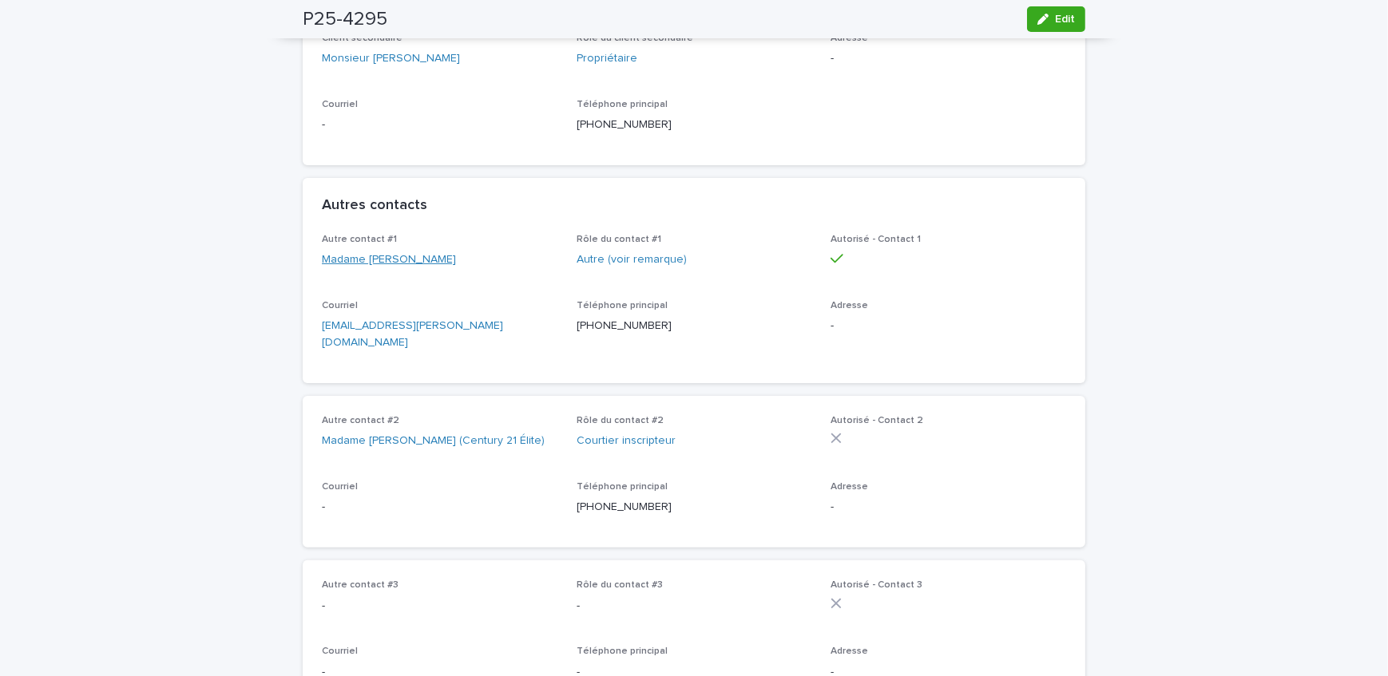
click at [346, 268] on link "Madame [PERSON_NAME]" at bounding box center [389, 260] width 134 height 17
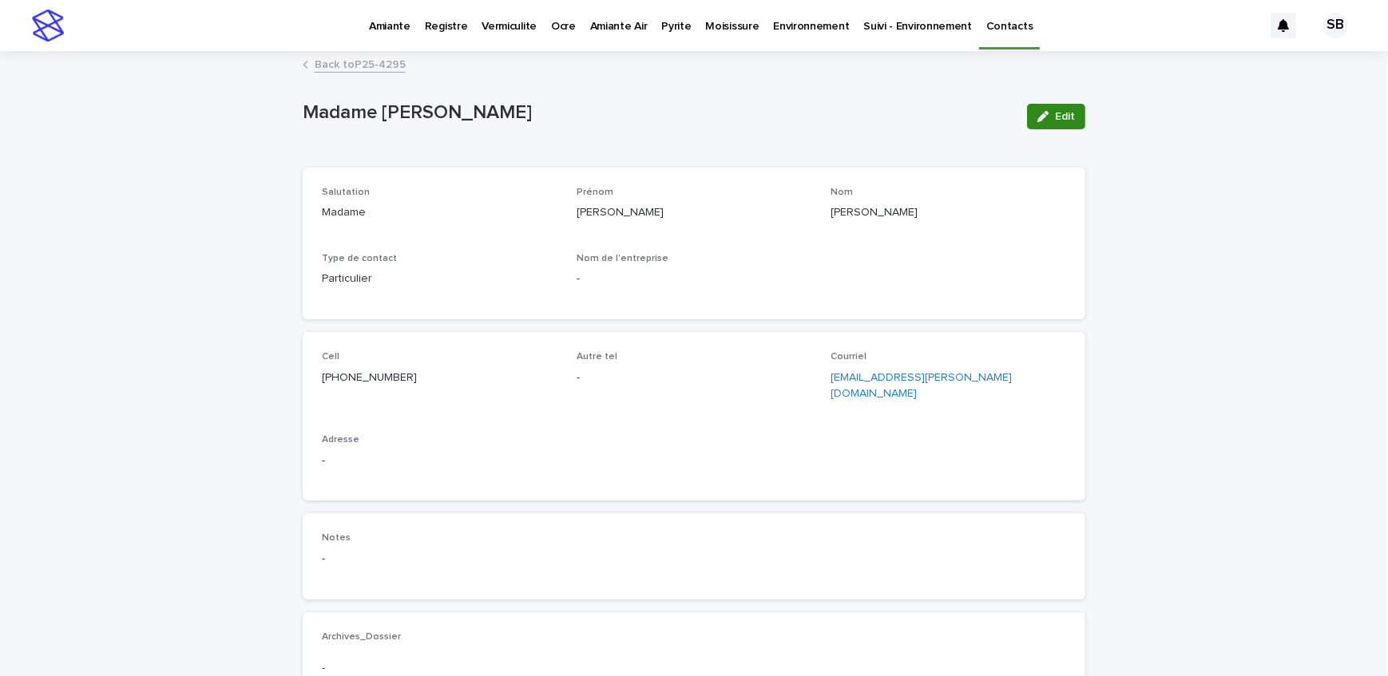
click at [1056, 127] on button "Edit" at bounding box center [1056, 117] width 58 height 26
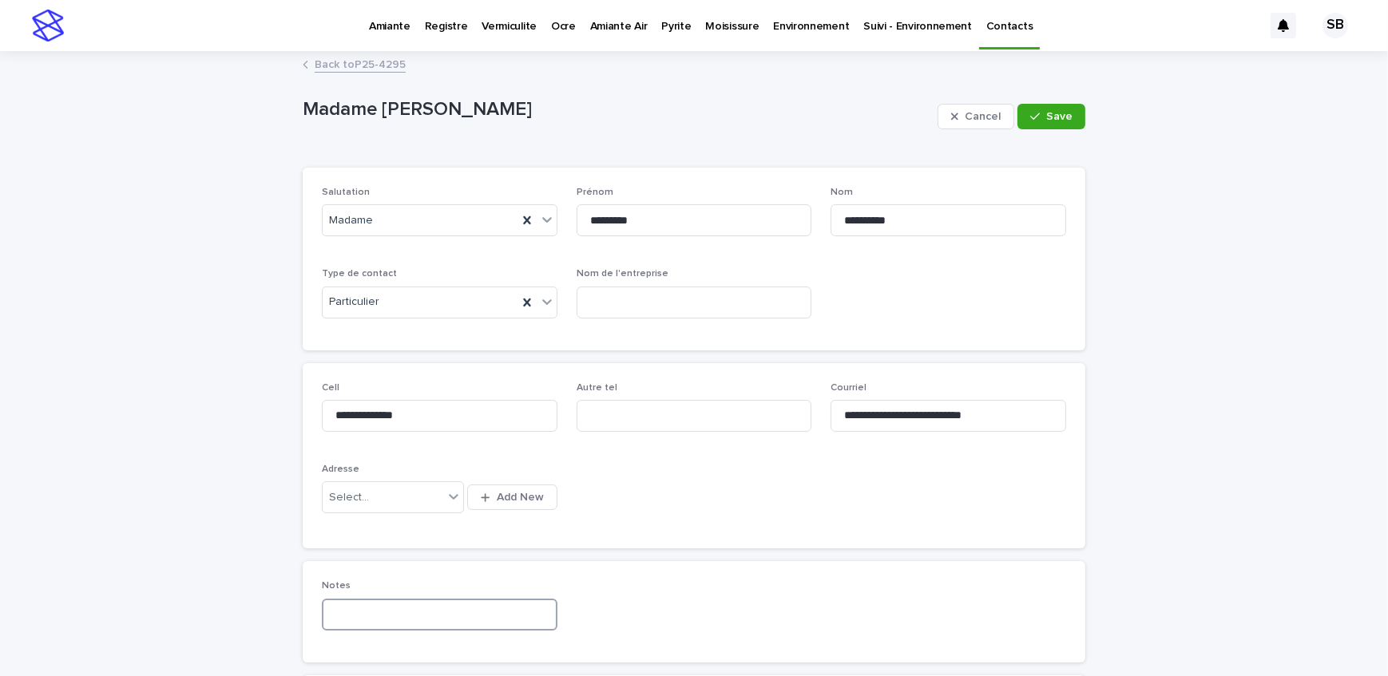
click at [350, 601] on input at bounding box center [440, 615] width 236 height 32
type input "**********"
click at [1063, 116] on span "Save" at bounding box center [1059, 116] width 26 height 11
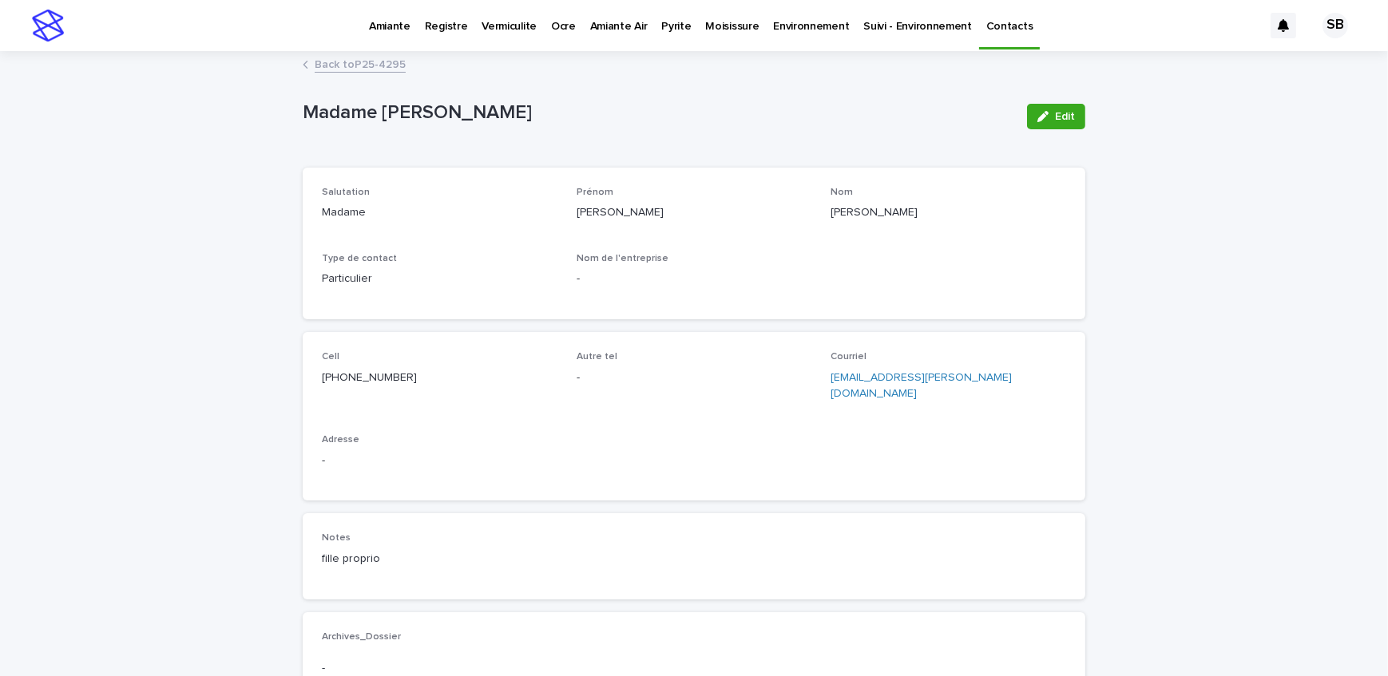
click at [374, 59] on link "Back to P25-4295" at bounding box center [360, 63] width 91 height 18
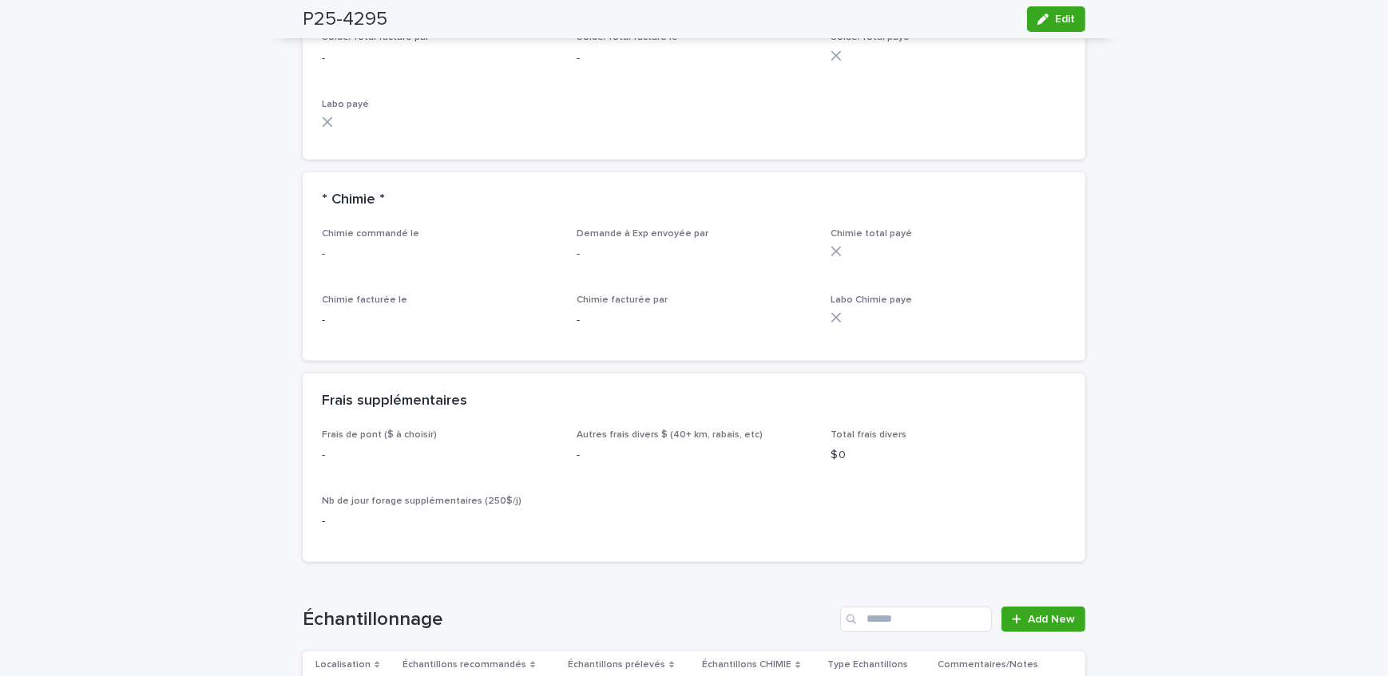
scroll to position [1742, 0]
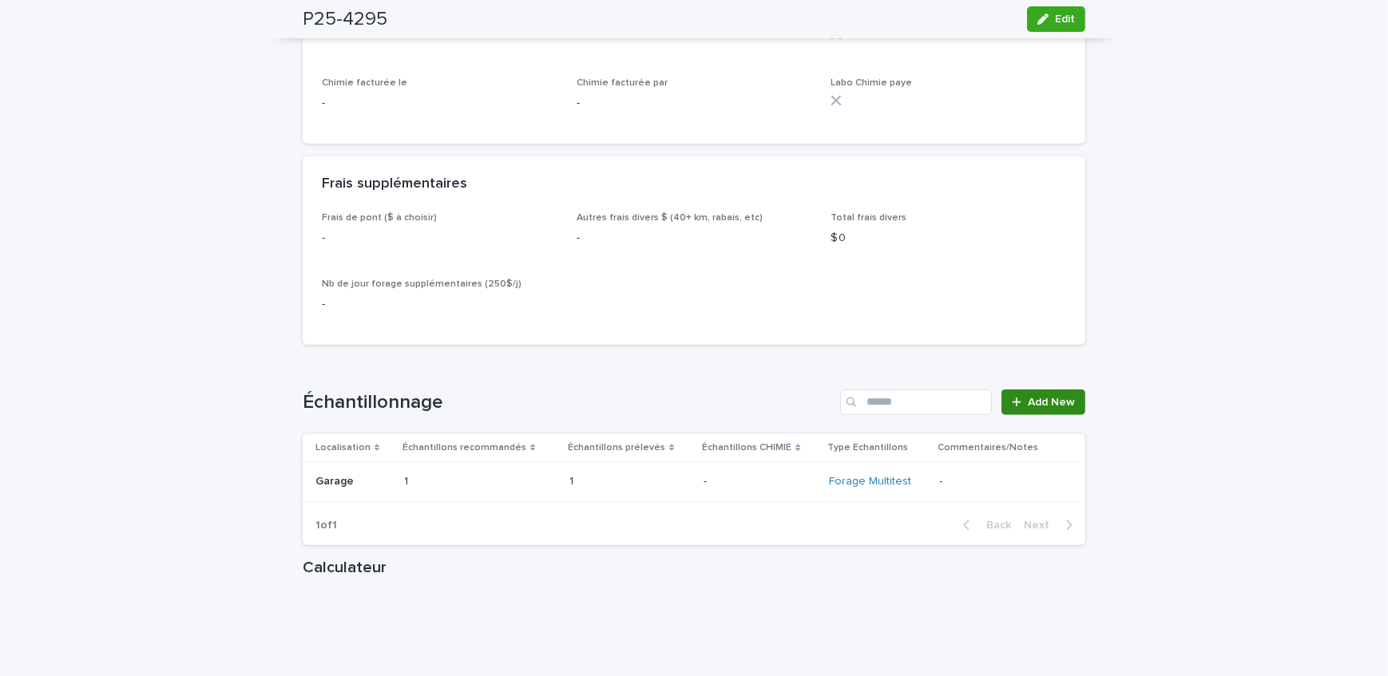
click at [1027, 415] on link "Add New" at bounding box center [1043, 403] width 84 height 26
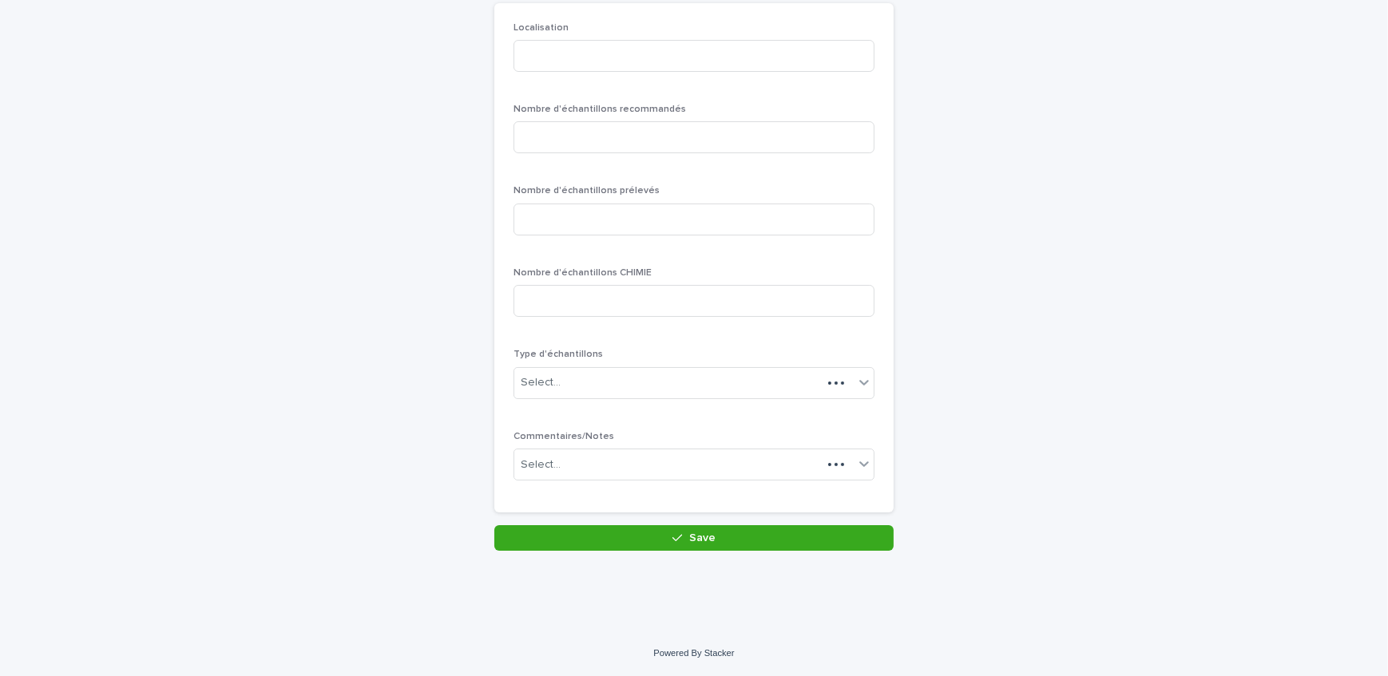
scroll to position [138, 0]
click at [570, 47] on input at bounding box center [693, 58] width 361 height 32
type input "********"
click at [632, 154] on div "Nombre d'échantillons recommandés" at bounding box center [693, 136] width 361 height 62
click at [632, 144] on input at bounding box center [693, 139] width 361 height 32
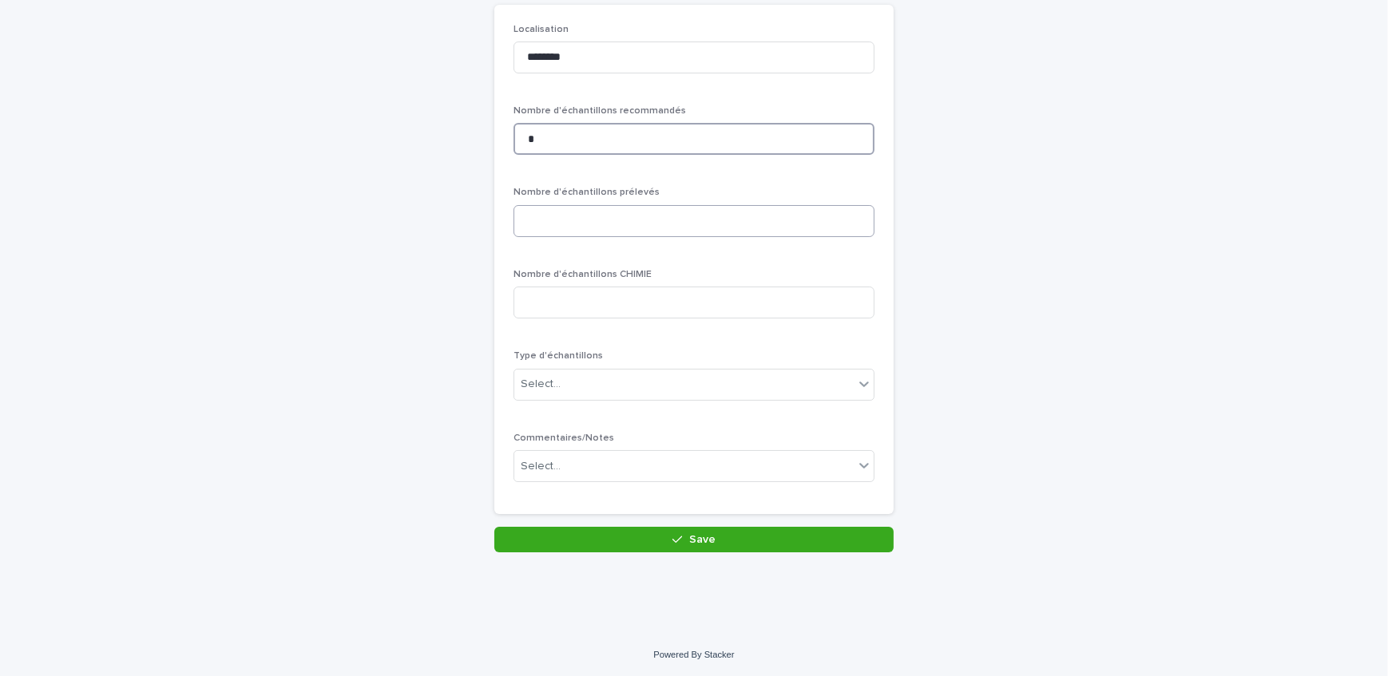
type input "*"
click at [623, 221] on input at bounding box center [693, 221] width 361 height 32
type input "*"
click at [598, 387] on div "Select..." at bounding box center [683, 384] width 339 height 26
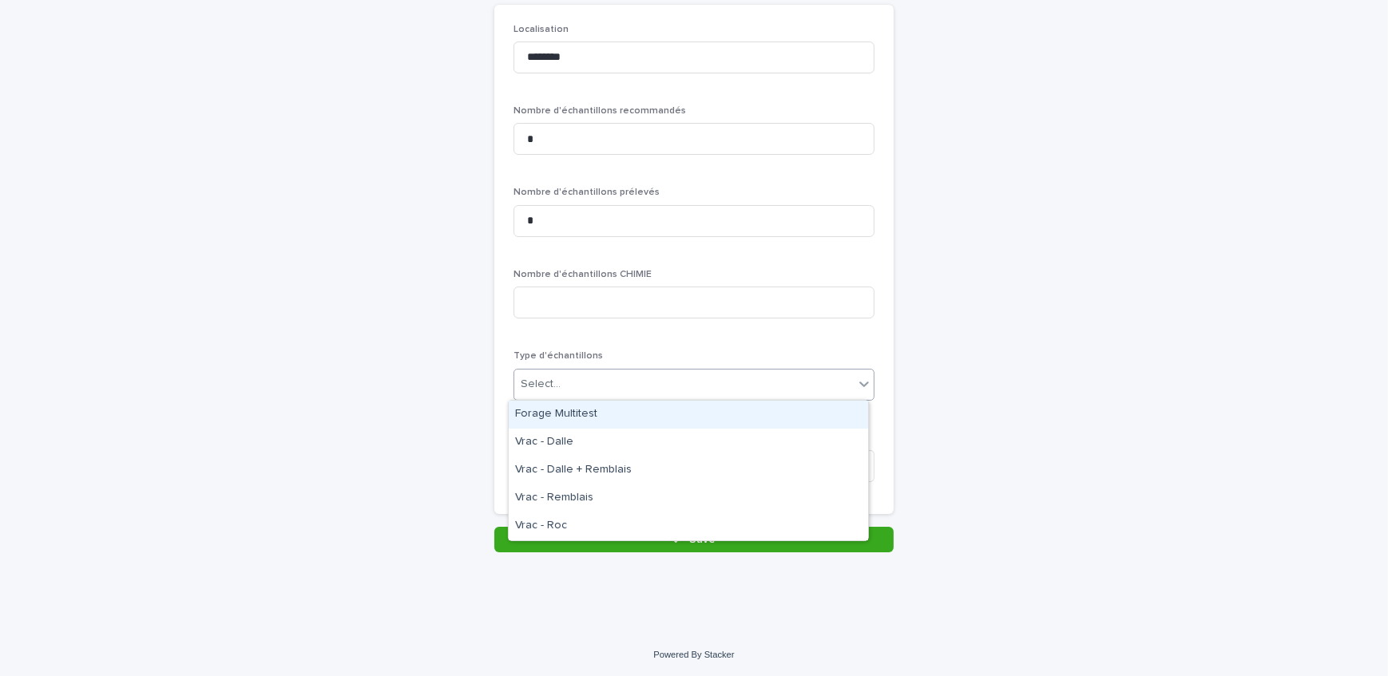
click at [600, 411] on div "Forage Multitest" at bounding box center [688, 415] width 359 height 28
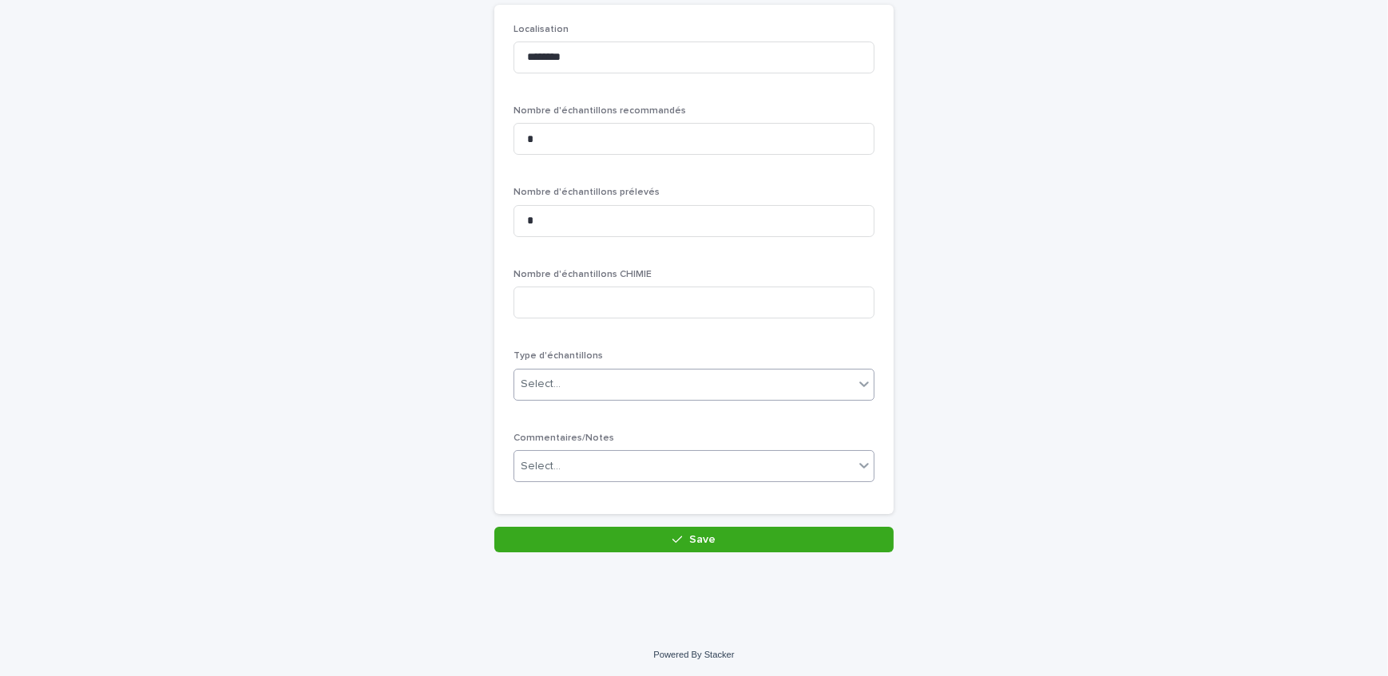
click at [617, 469] on div "Select..." at bounding box center [683, 467] width 339 height 26
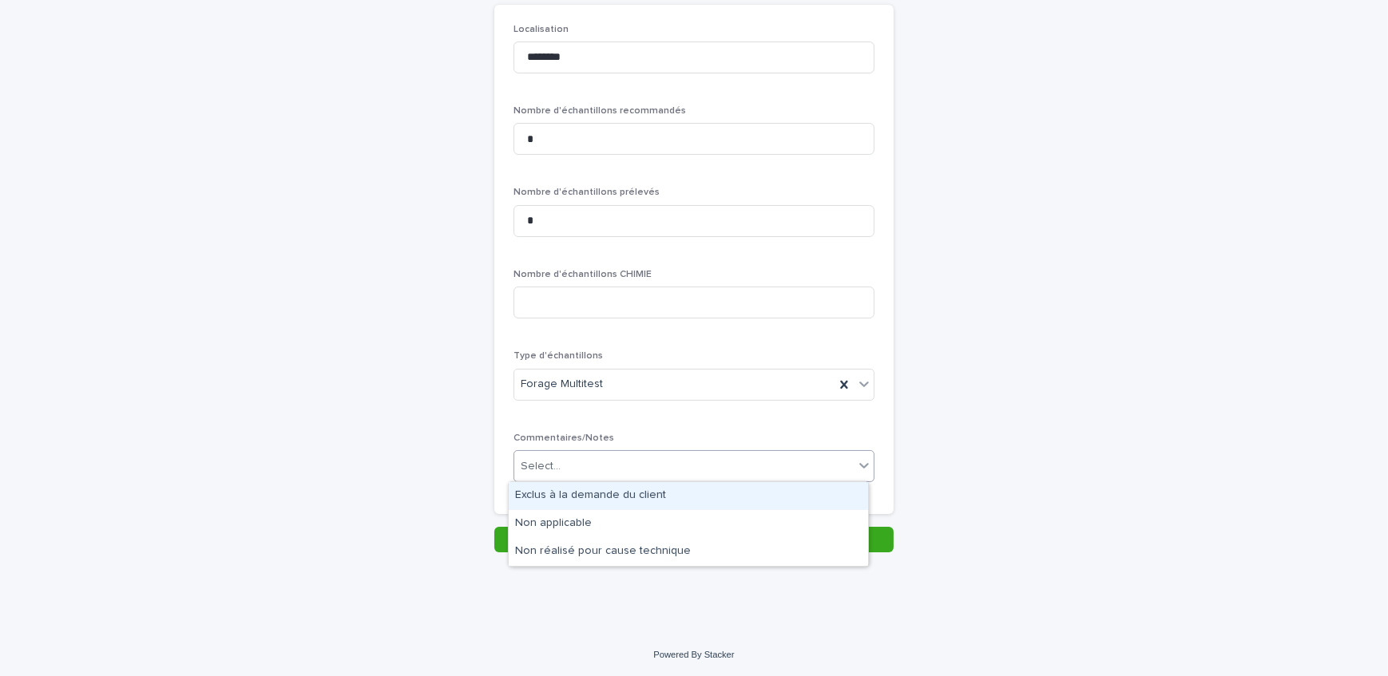
click at [631, 500] on div "Exclus à la demande du client" at bounding box center [688, 496] width 359 height 28
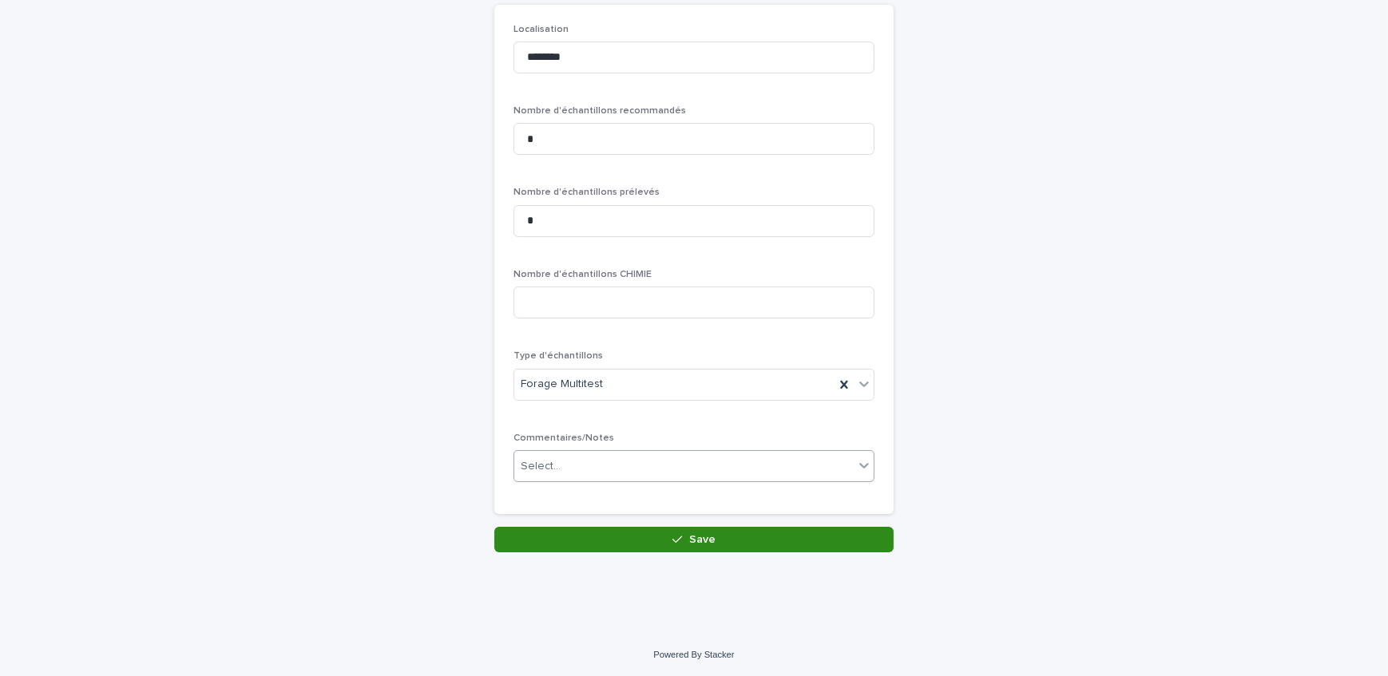
click at [658, 538] on button "Save" at bounding box center [693, 540] width 399 height 26
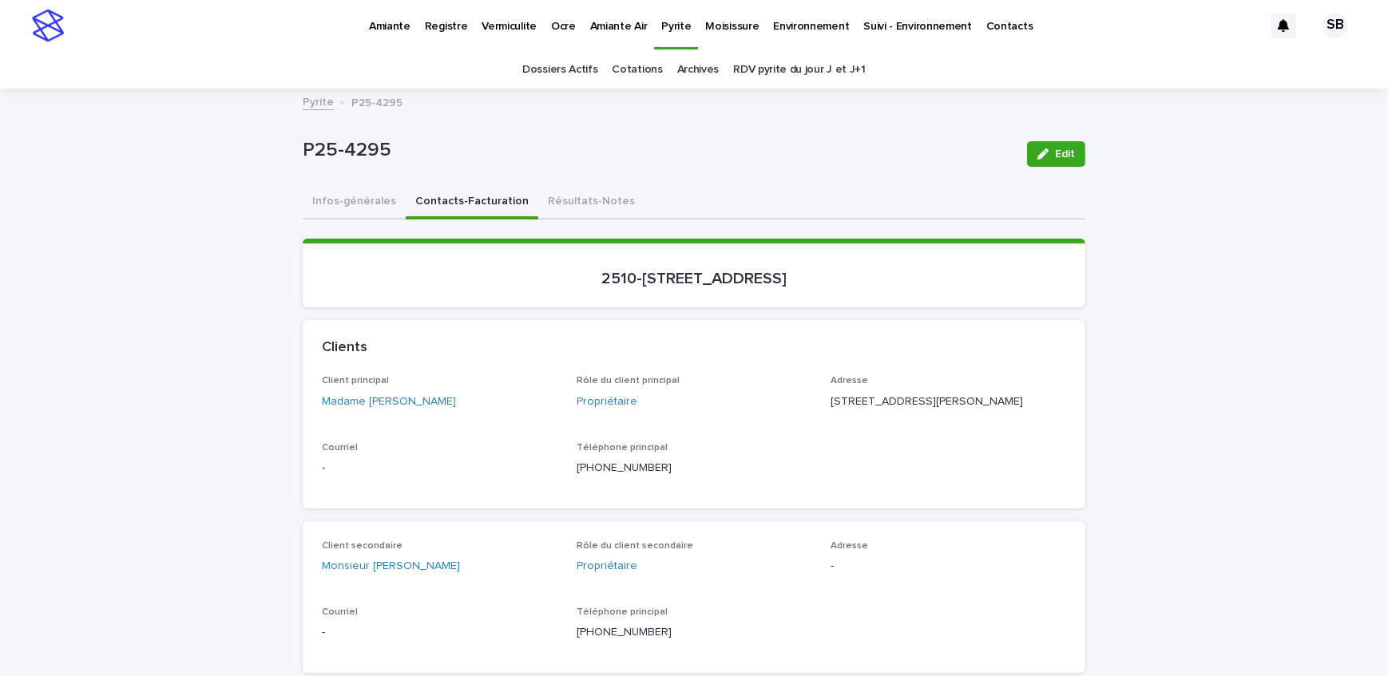
click at [342, 204] on button "Infos-générales" at bounding box center [354, 203] width 103 height 34
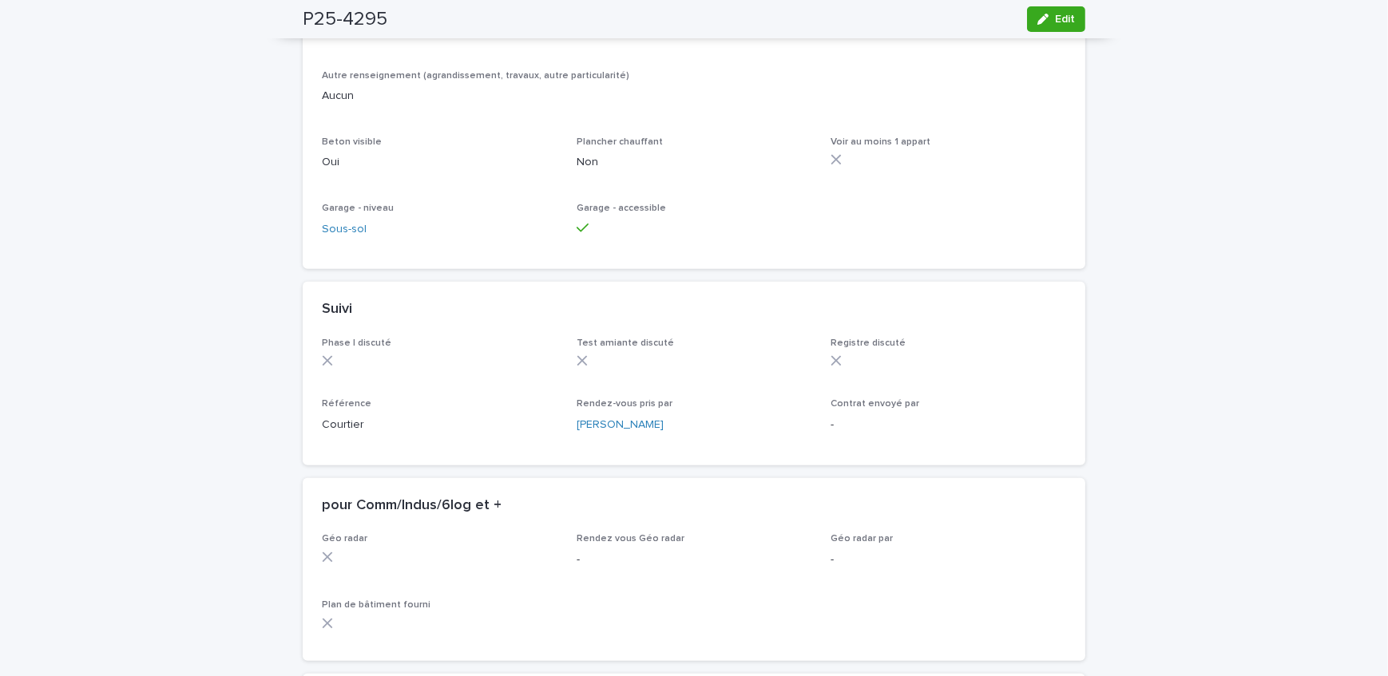
scroll to position [1279, 0]
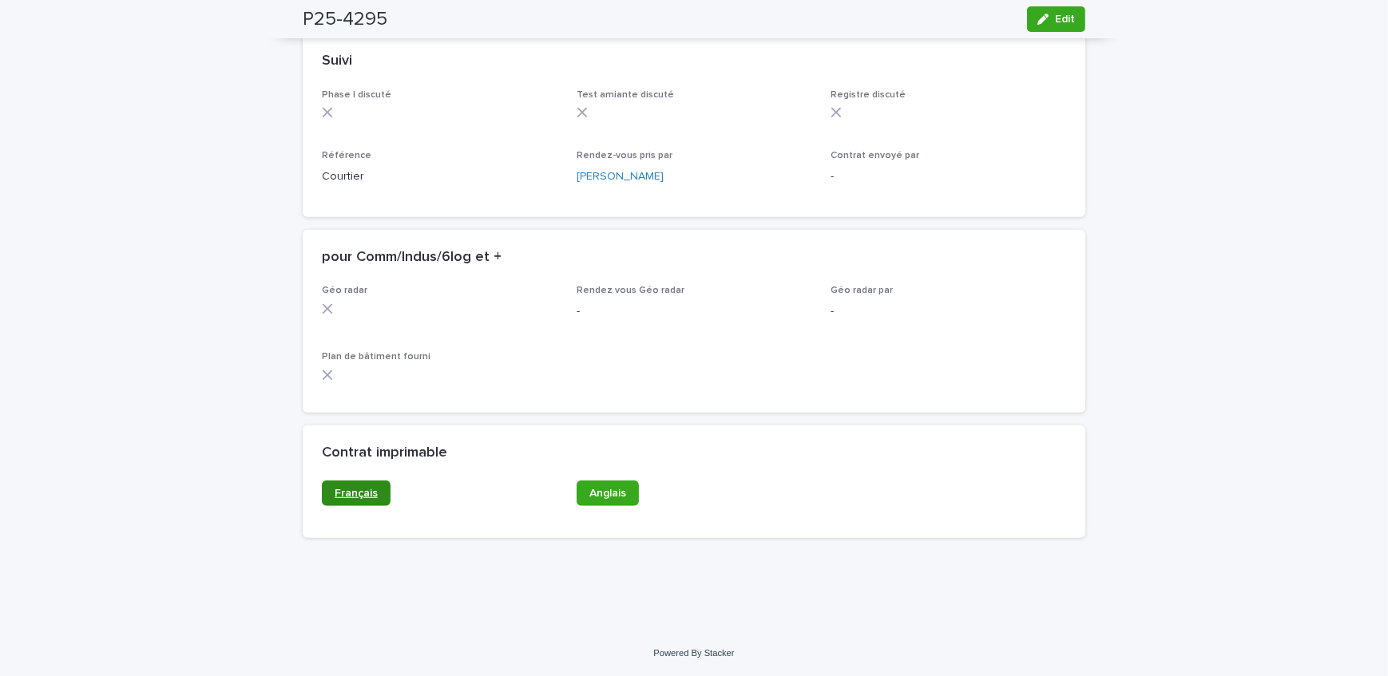
click at [374, 495] on link "Français" at bounding box center [356, 494] width 69 height 26
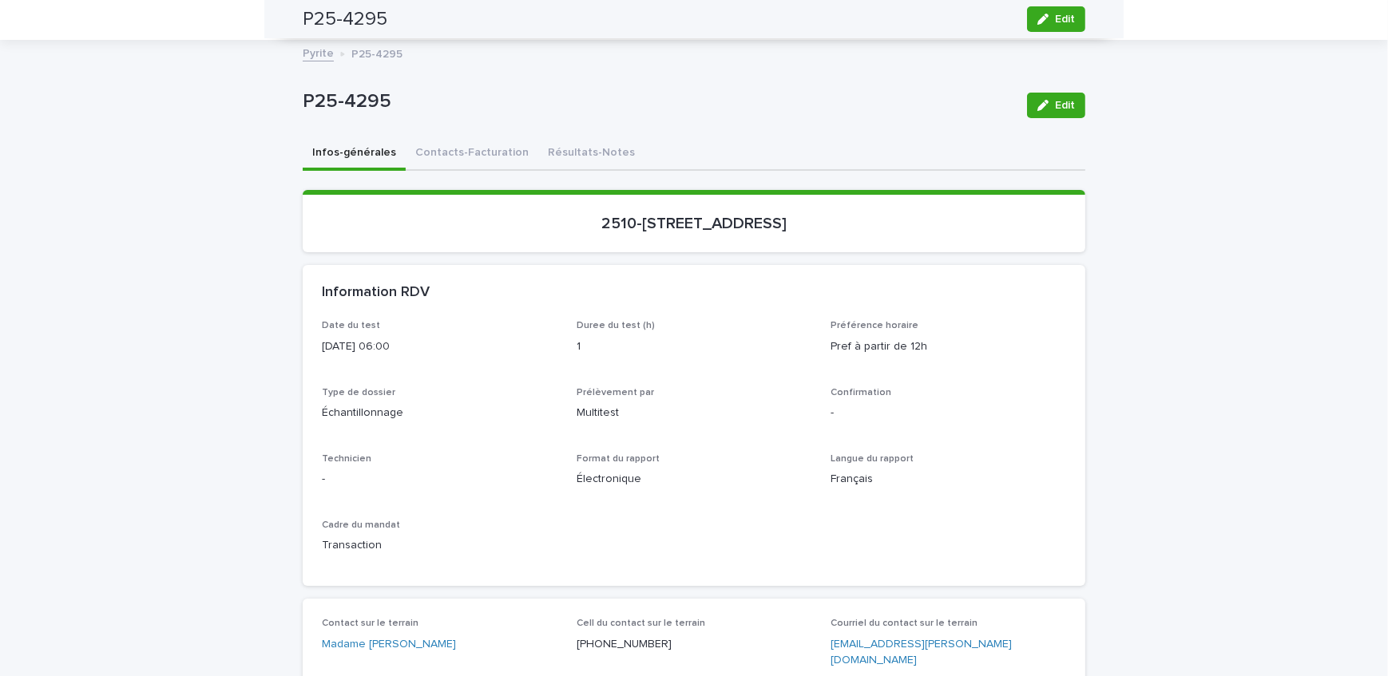
scroll to position [0, 0]
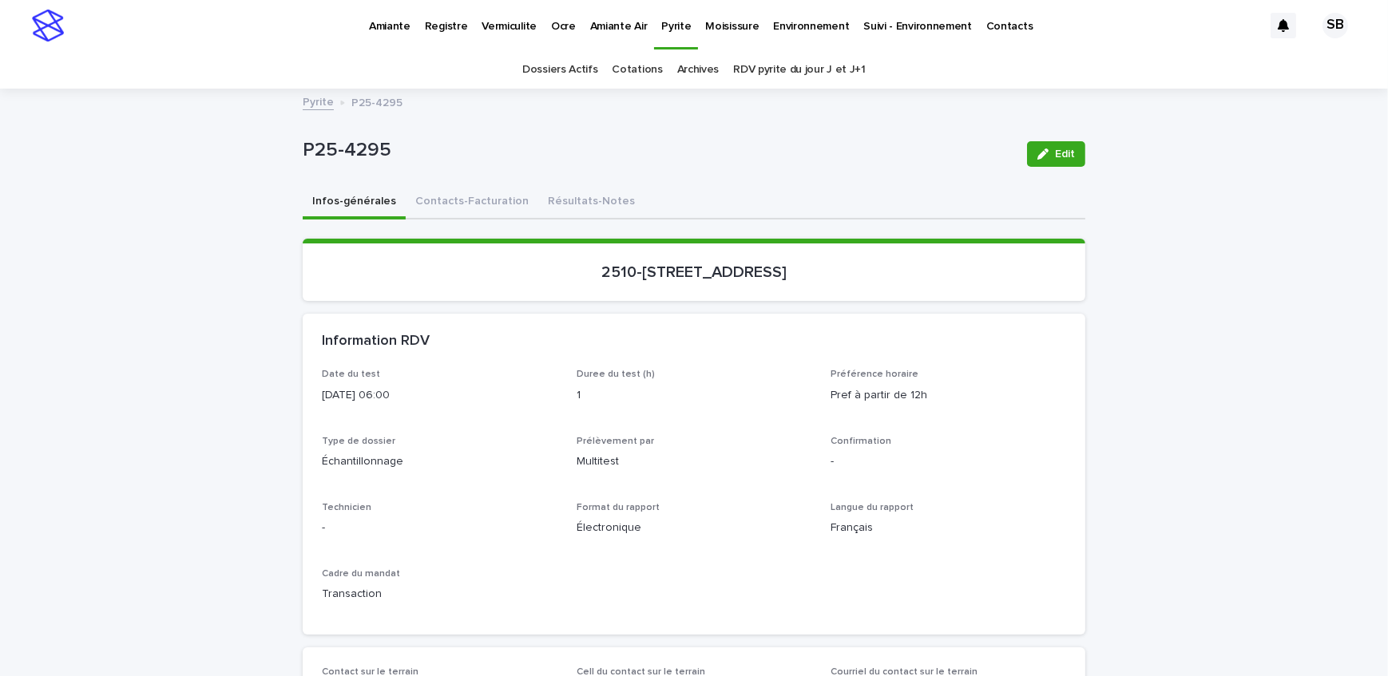
click at [308, 95] on link "Pyrite" at bounding box center [318, 101] width 31 height 18
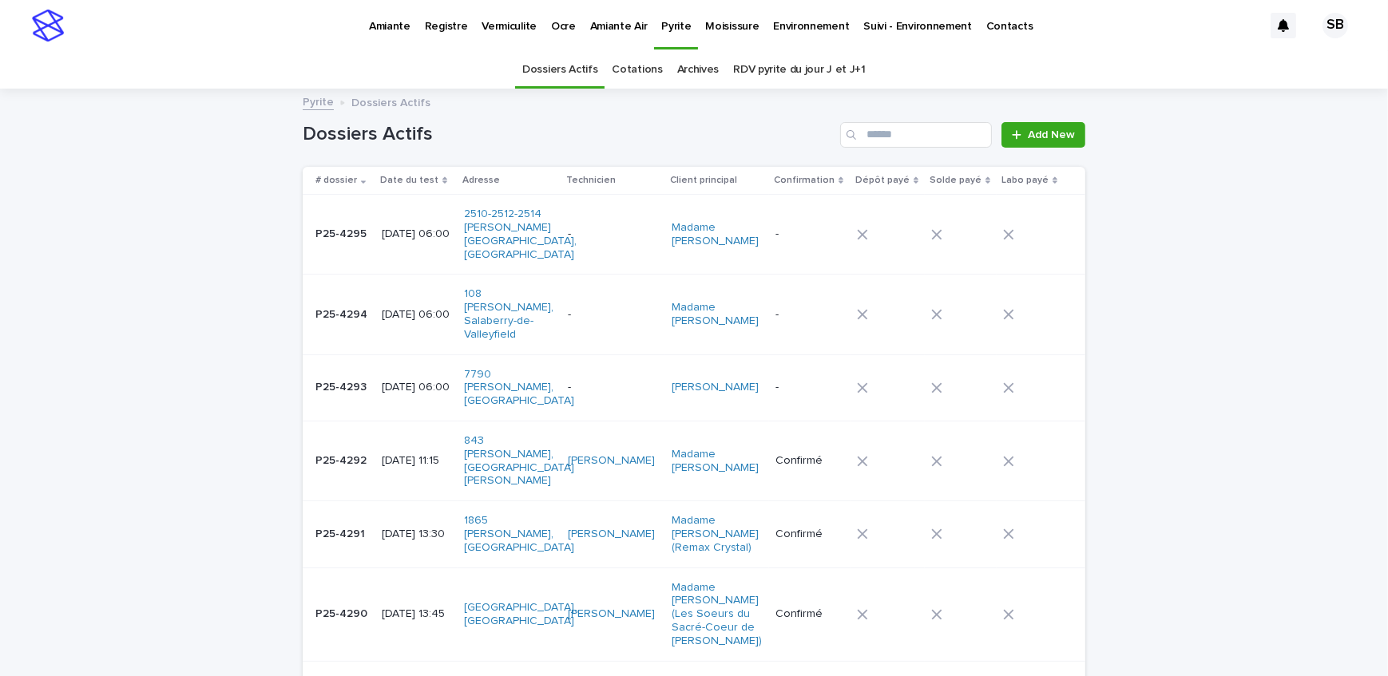
drag, startPoint x: 1231, startPoint y: 316, endPoint x: 1198, endPoint y: 323, distance: 34.1
click at [377, 24] on p "Amiante" at bounding box center [390, 17] width 42 height 34
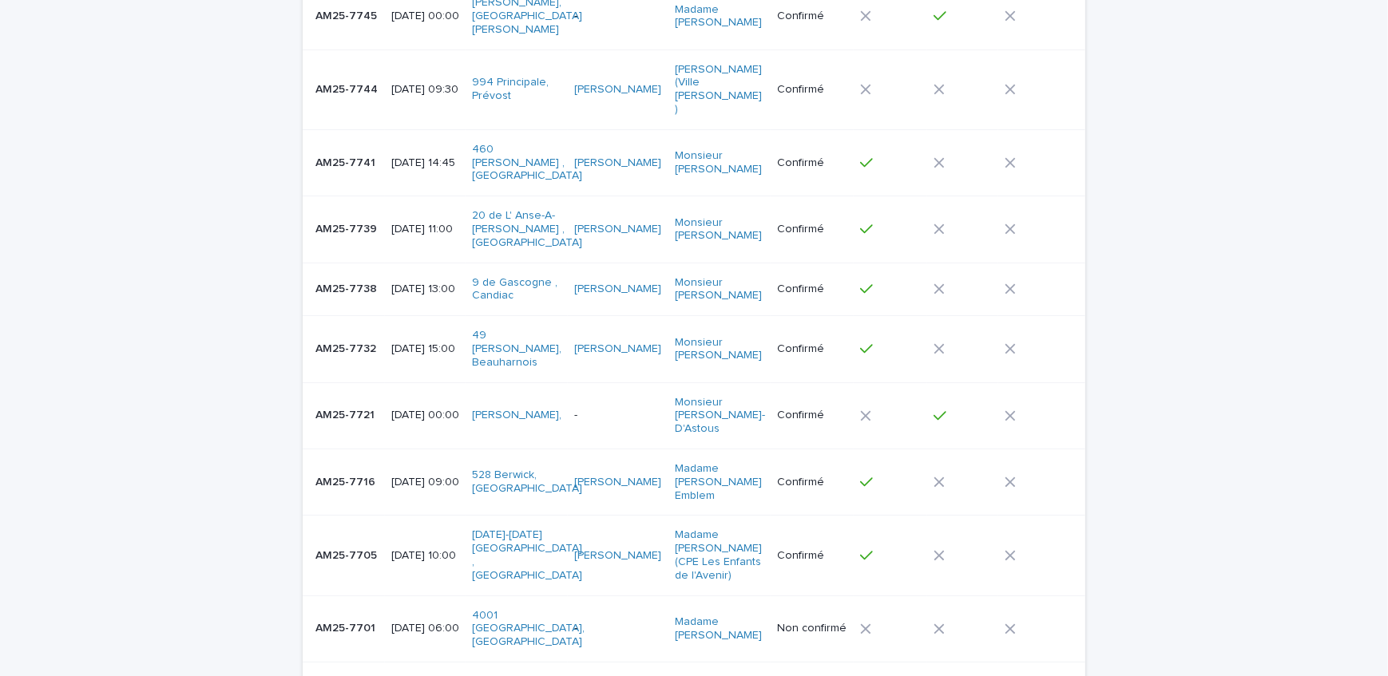
scroll to position [217, 0]
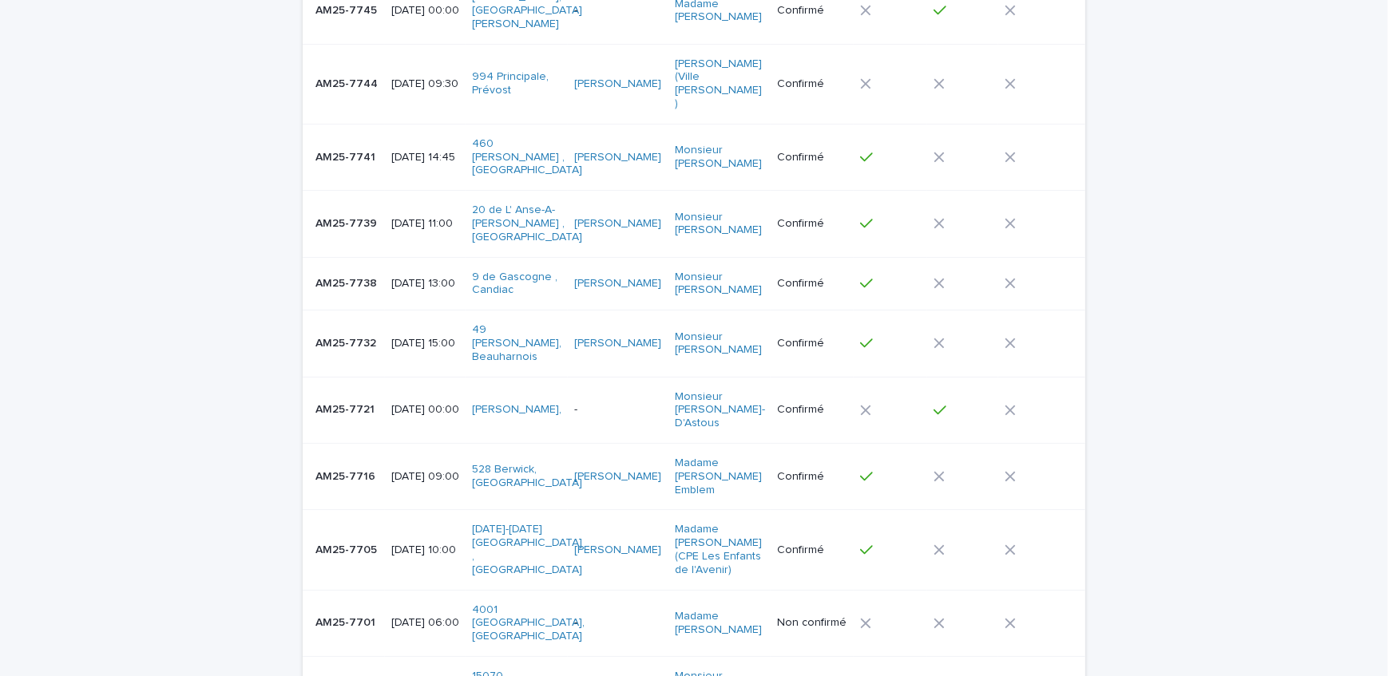
click at [318, 271] on div "AM25-7738 AM25-7738" at bounding box center [346, 284] width 63 height 26
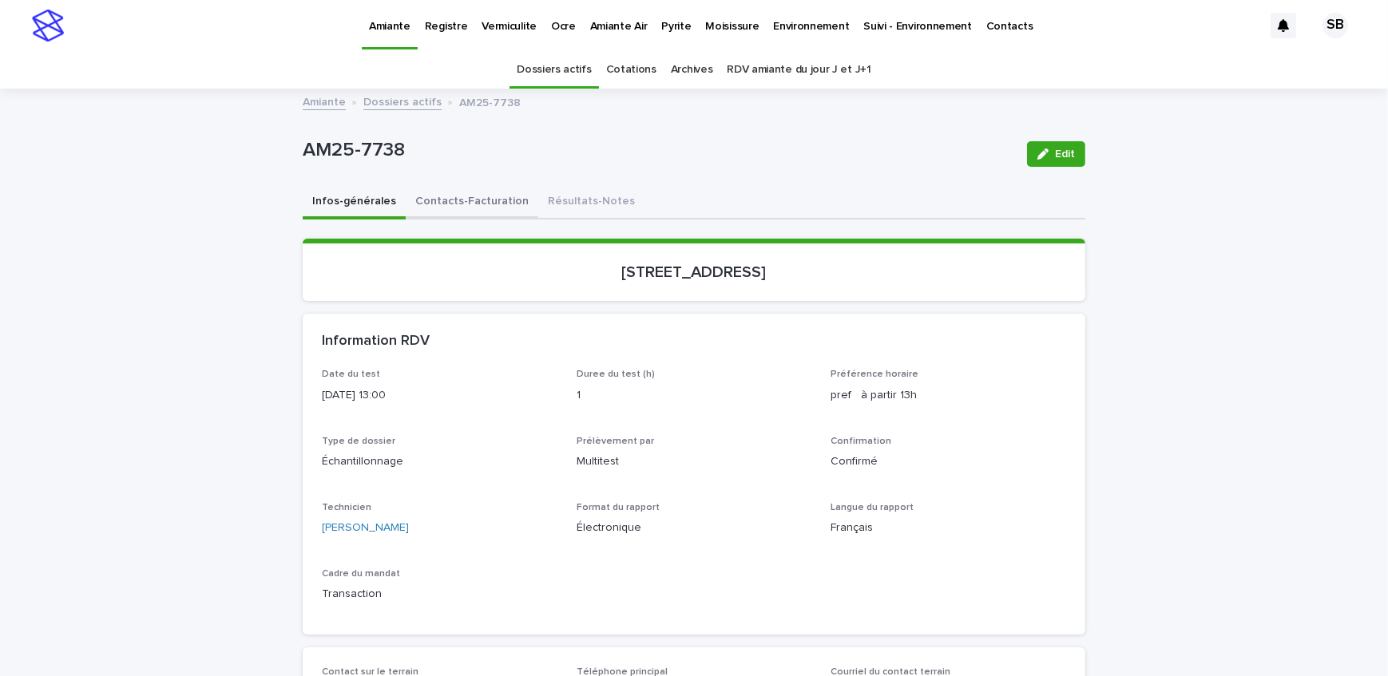
click at [455, 210] on button "Contacts-Facturation" at bounding box center [472, 203] width 133 height 34
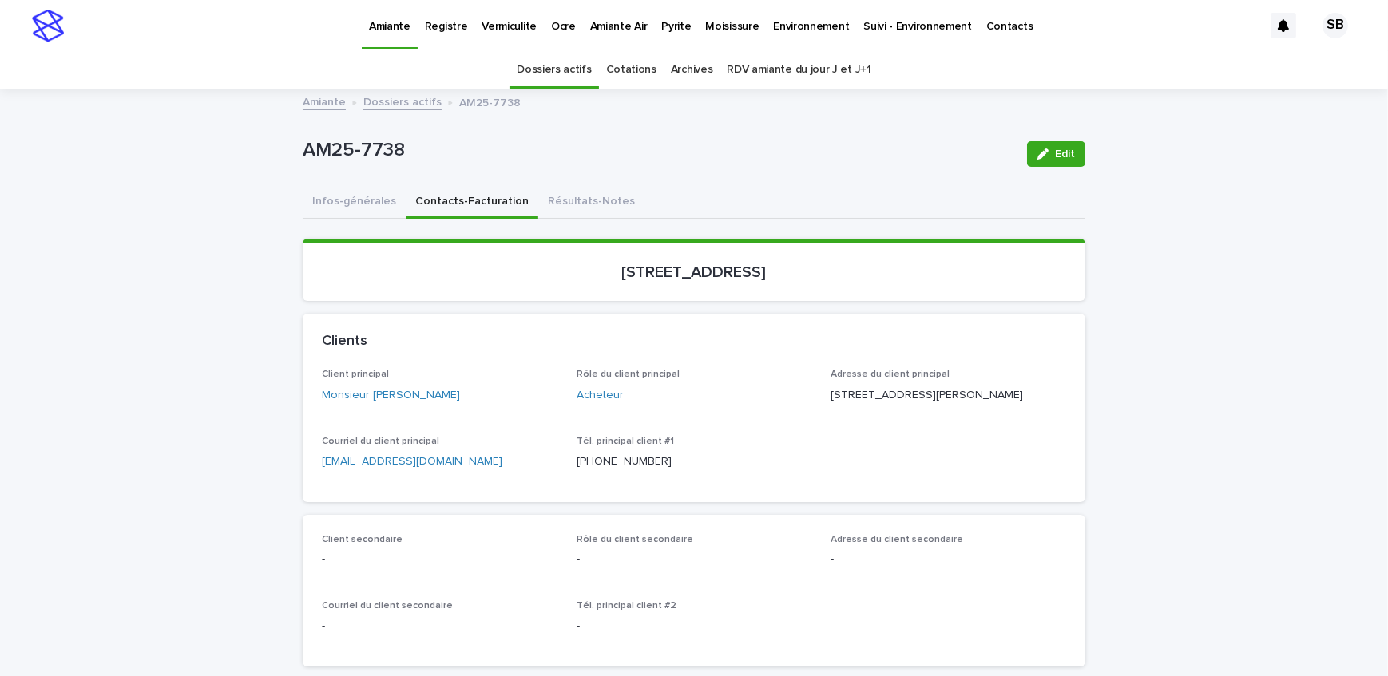
drag, startPoint x: 424, startPoint y: 479, endPoint x: 294, endPoint y: 488, distance: 130.5
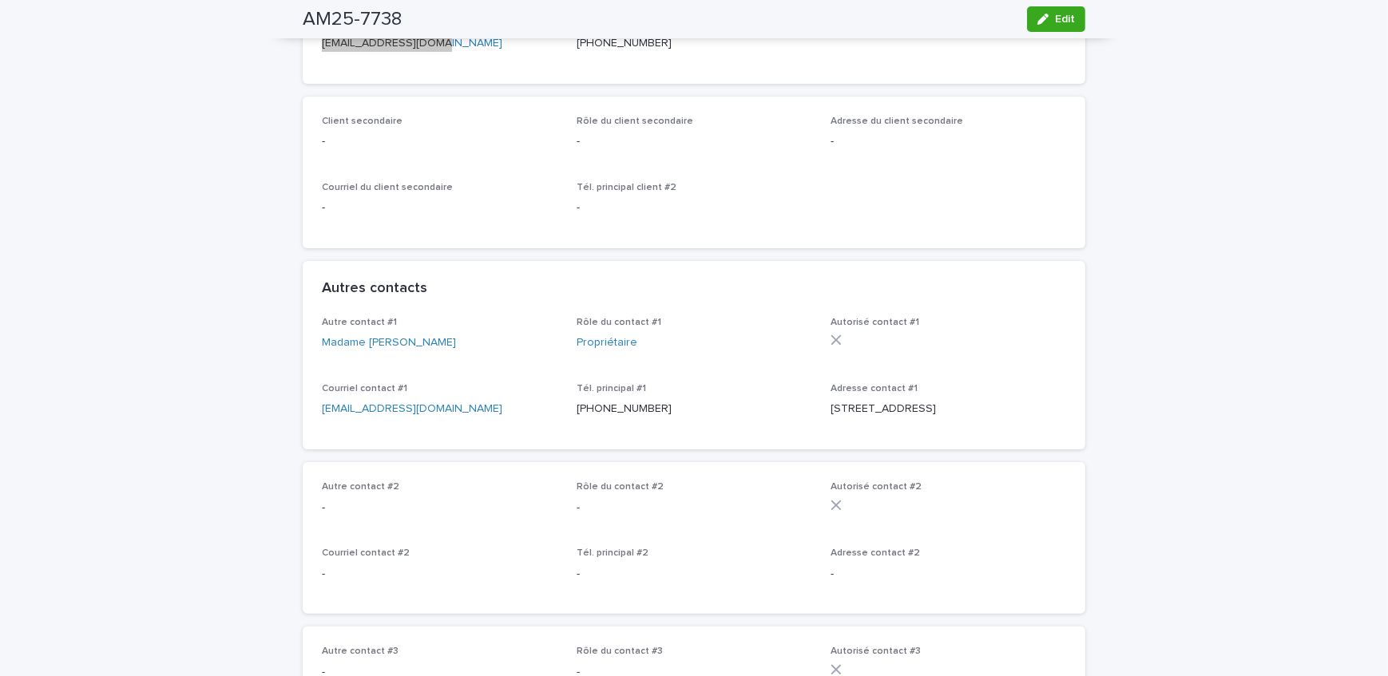
scroll to position [435, 0]
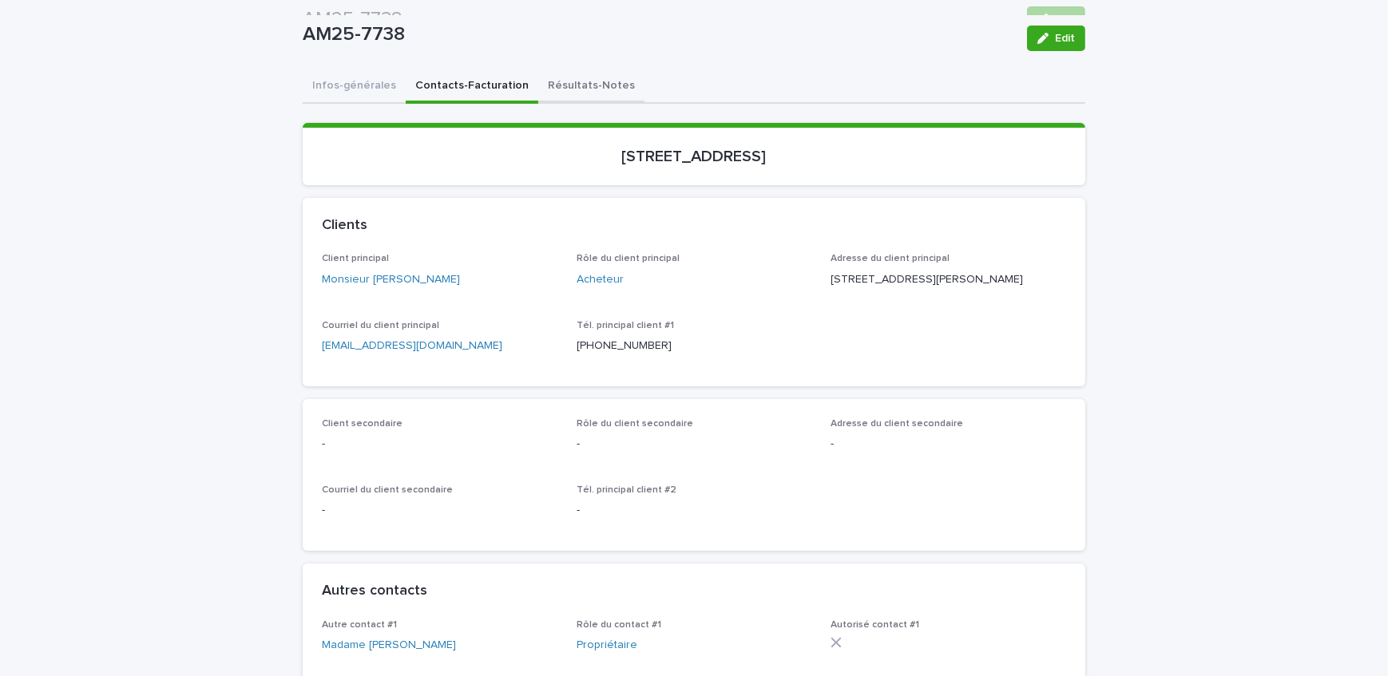
scroll to position [0, 0]
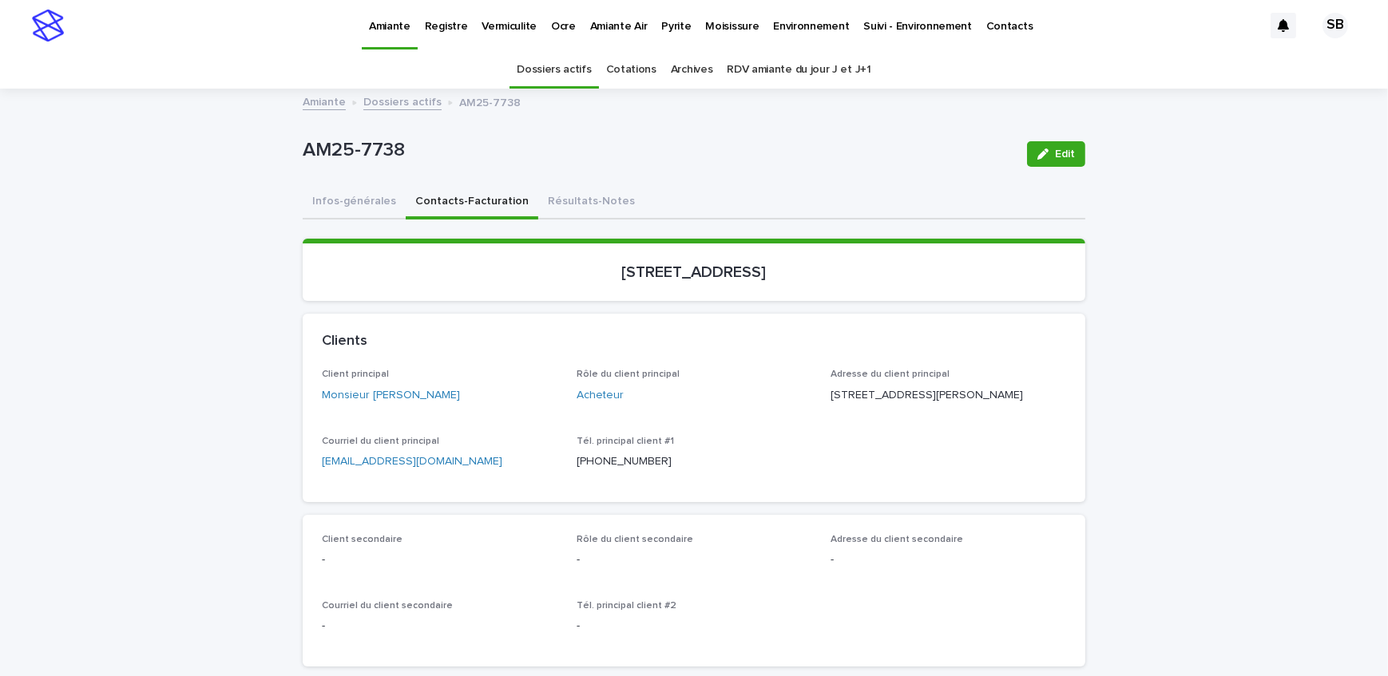
drag, startPoint x: 641, startPoint y: 267, endPoint x: 734, endPoint y: 269, distance: 92.7
click at [734, 269] on p "[STREET_ADDRESS]" at bounding box center [694, 272] width 744 height 19
copy p "de Gascogne"
click at [666, 23] on p "Pyrite" at bounding box center [676, 17] width 30 height 34
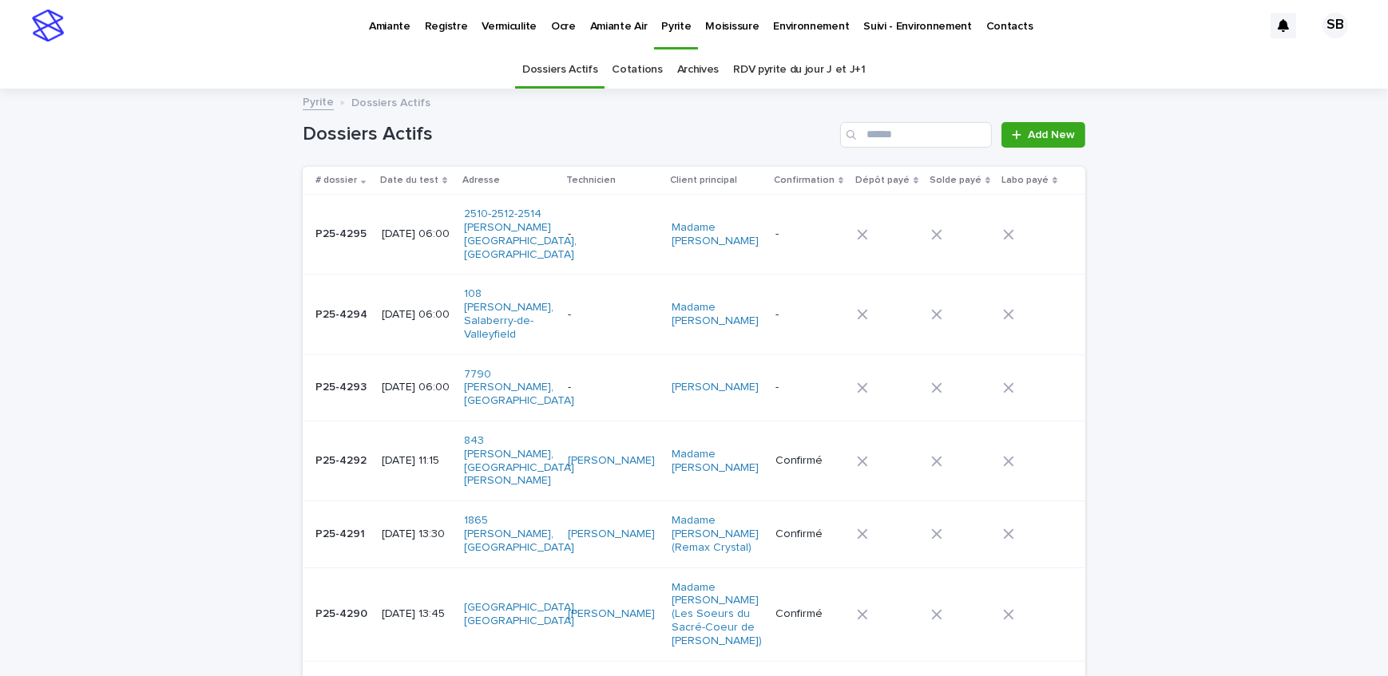
click at [1015, 132] on icon at bounding box center [1017, 134] width 10 height 11
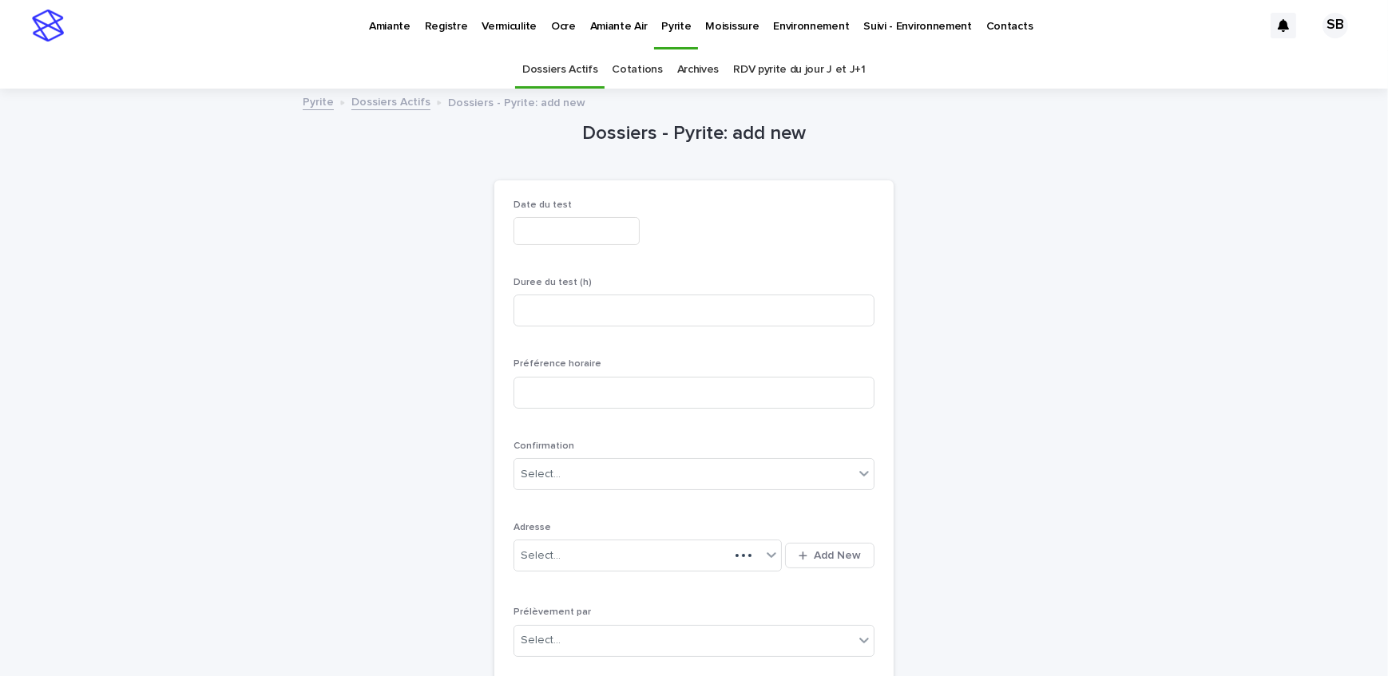
scroll to position [50, 0]
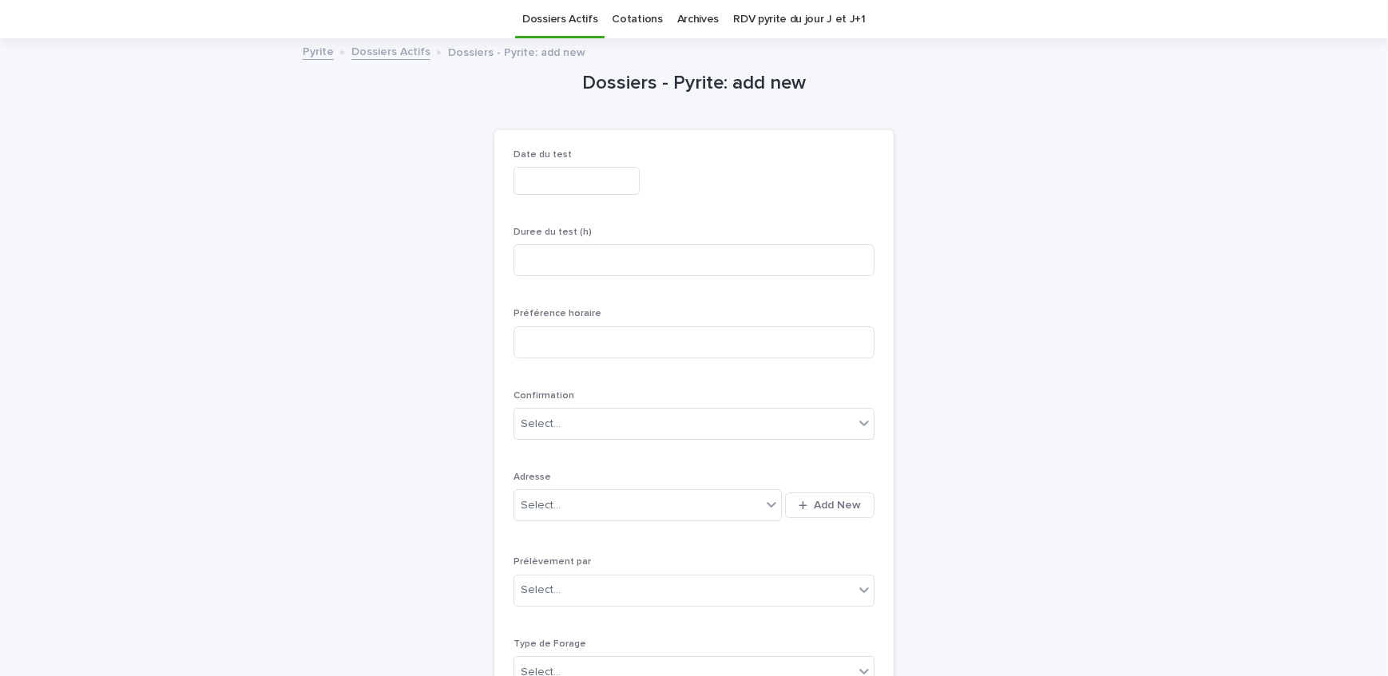
click at [565, 184] on input "text" at bounding box center [576, 181] width 126 height 28
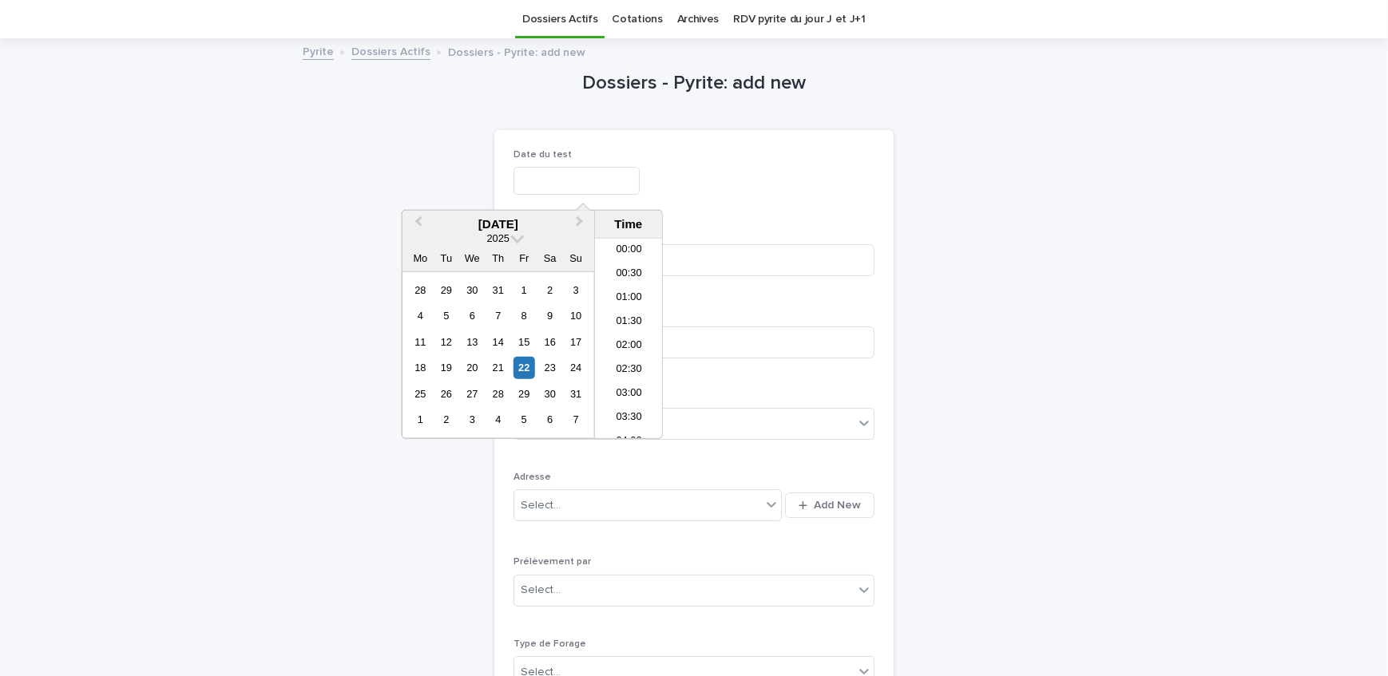
scroll to position [583, 0]
click at [448, 395] on div "26" at bounding box center [446, 394] width 22 height 22
click at [621, 322] on li "06:00" at bounding box center [629, 319] width 68 height 24
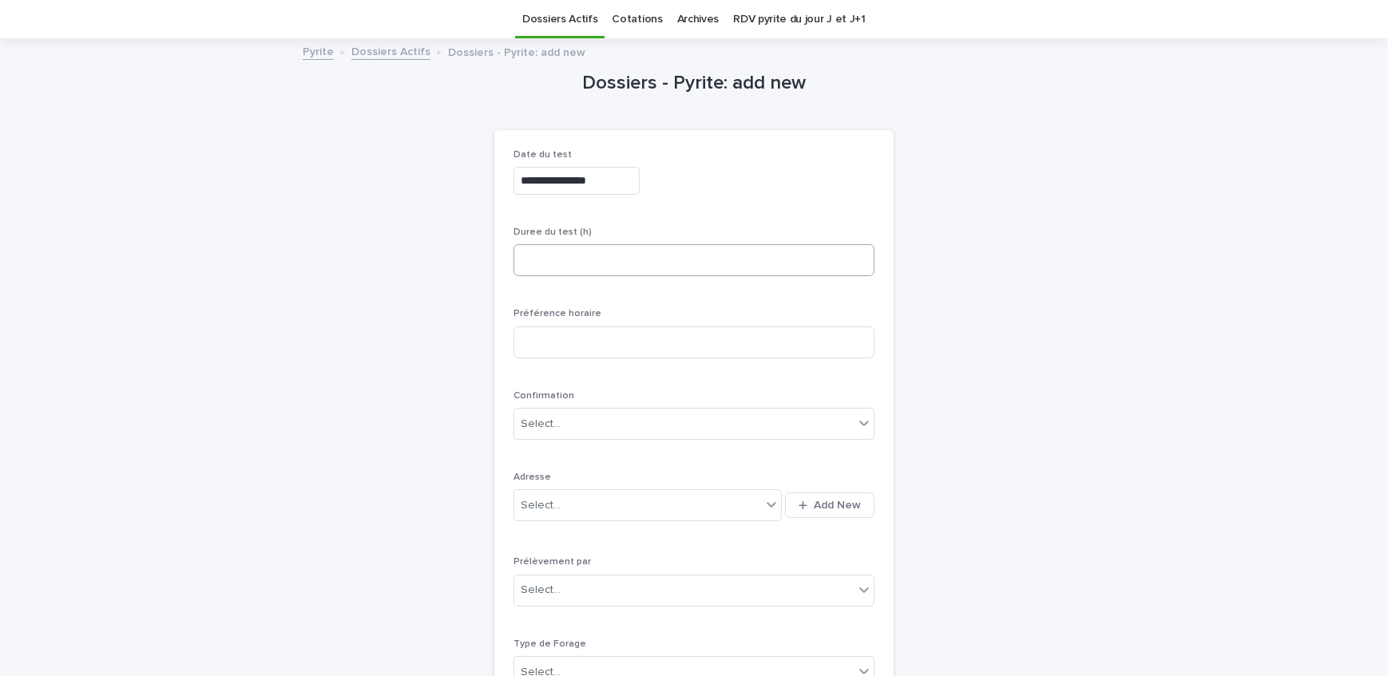
type input "**********"
click at [578, 271] on input at bounding box center [693, 260] width 361 height 32
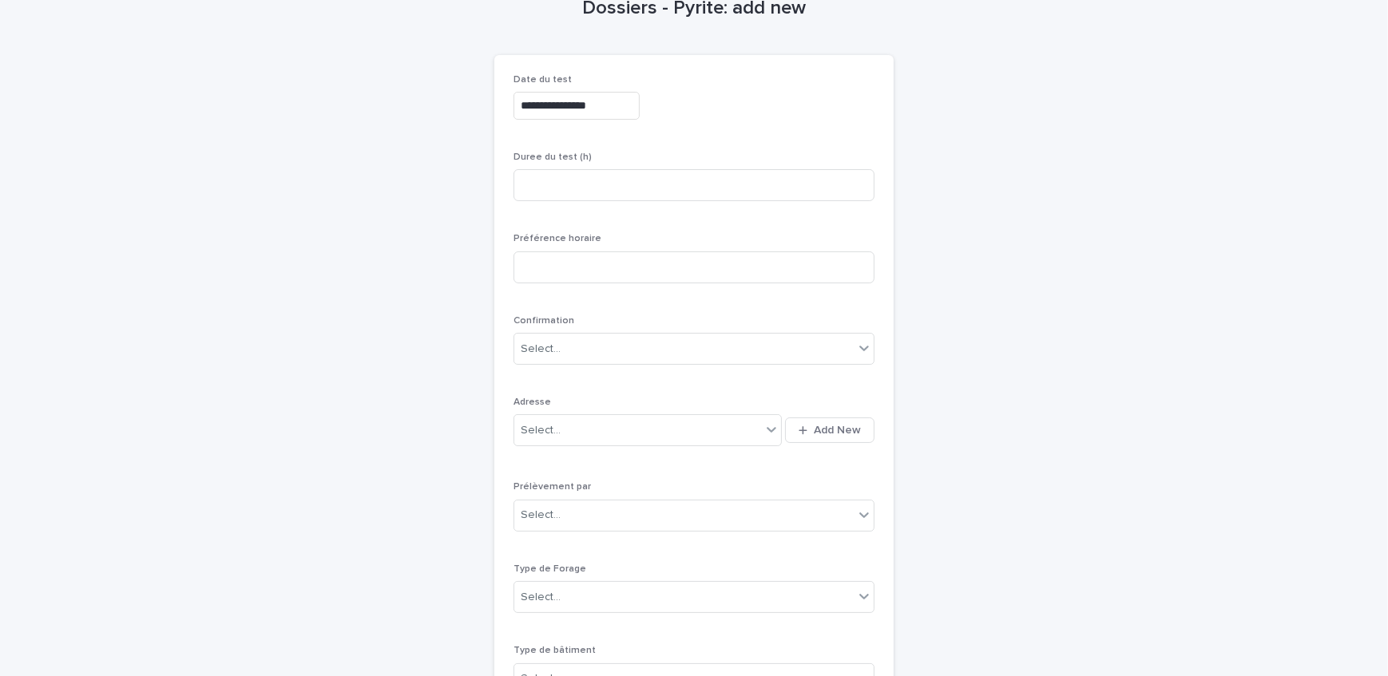
scroll to position [196, 0]
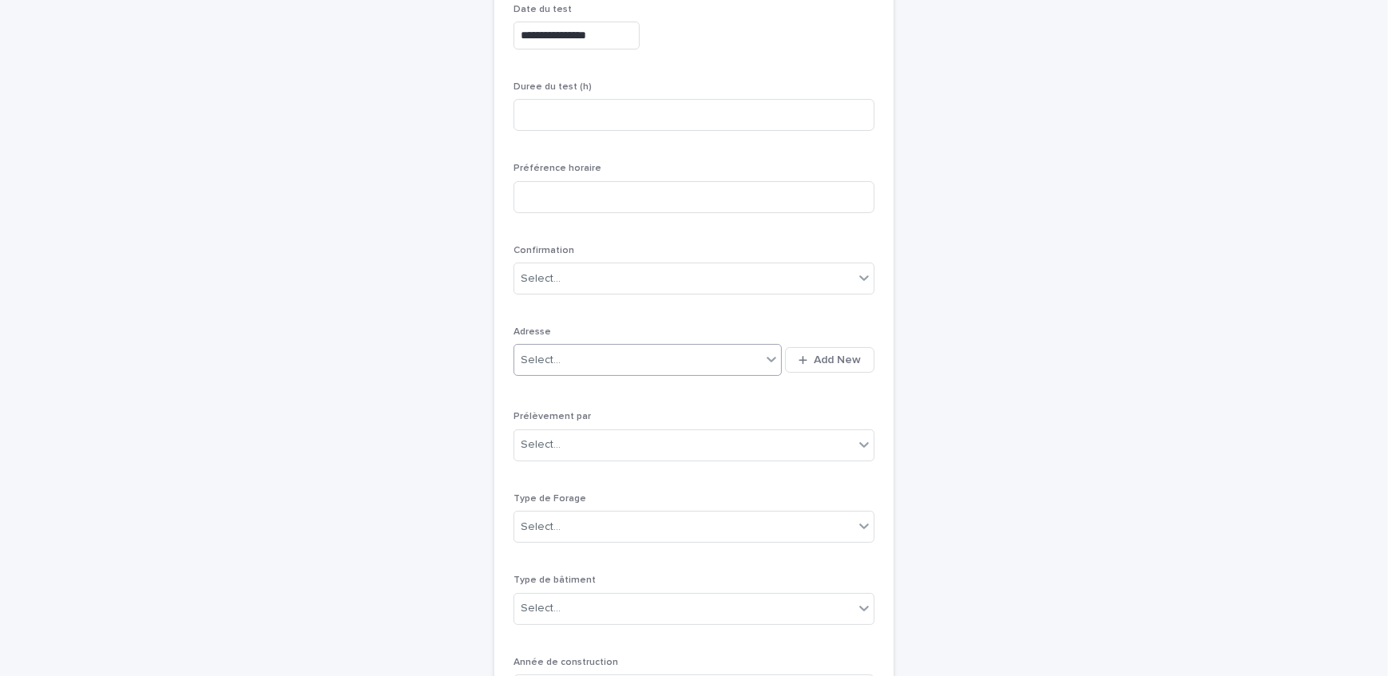
click at [607, 355] on div "Select..." at bounding box center [637, 360] width 247 height 26
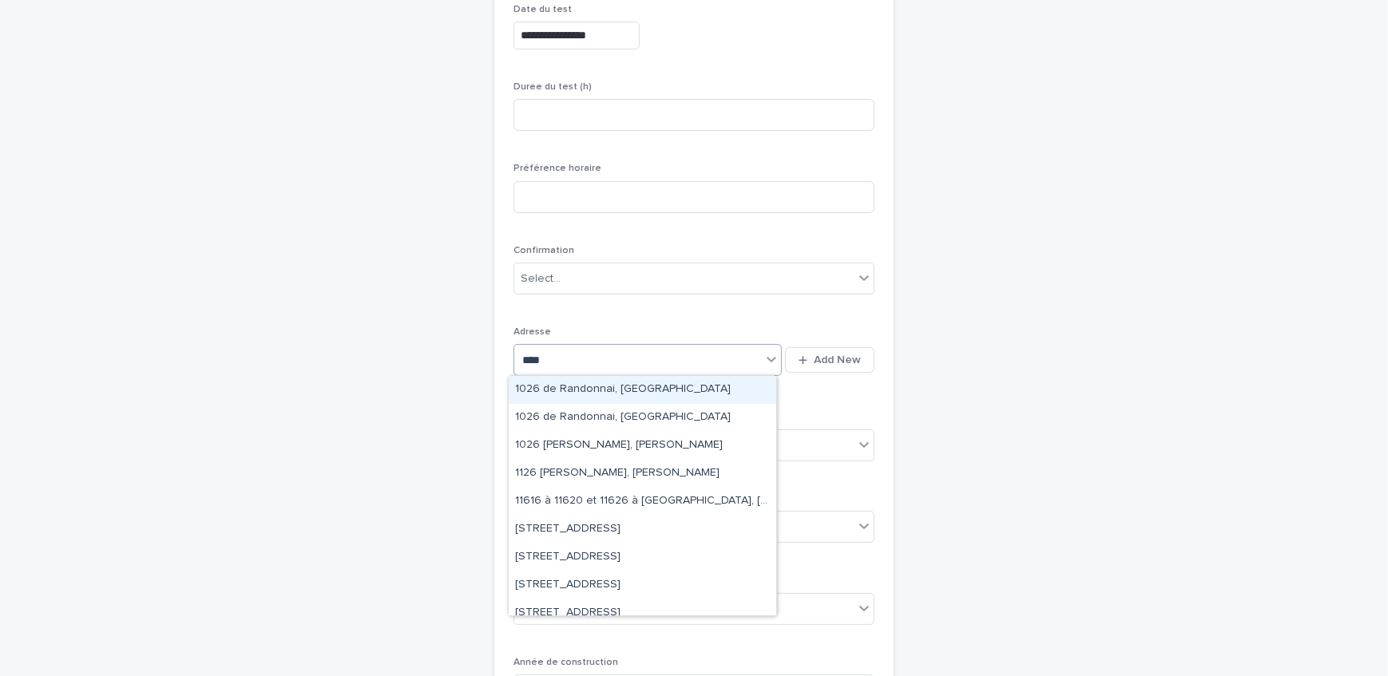
type input "*****"
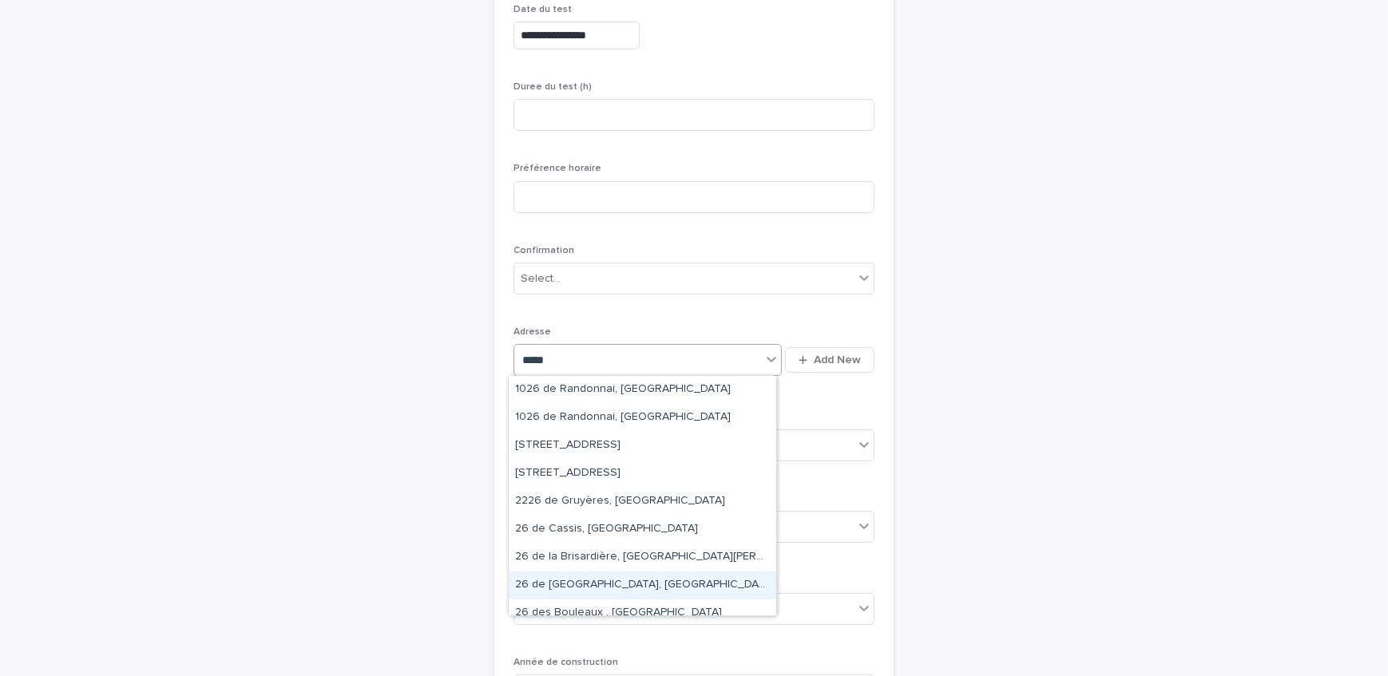
click at [668, 585] on div "26 de [GEOGRAPHIC_DATA], [GEOGRAPHIC_DATA][PERSON_NAME]" at bounding box center [643, 586] width 268 height 28
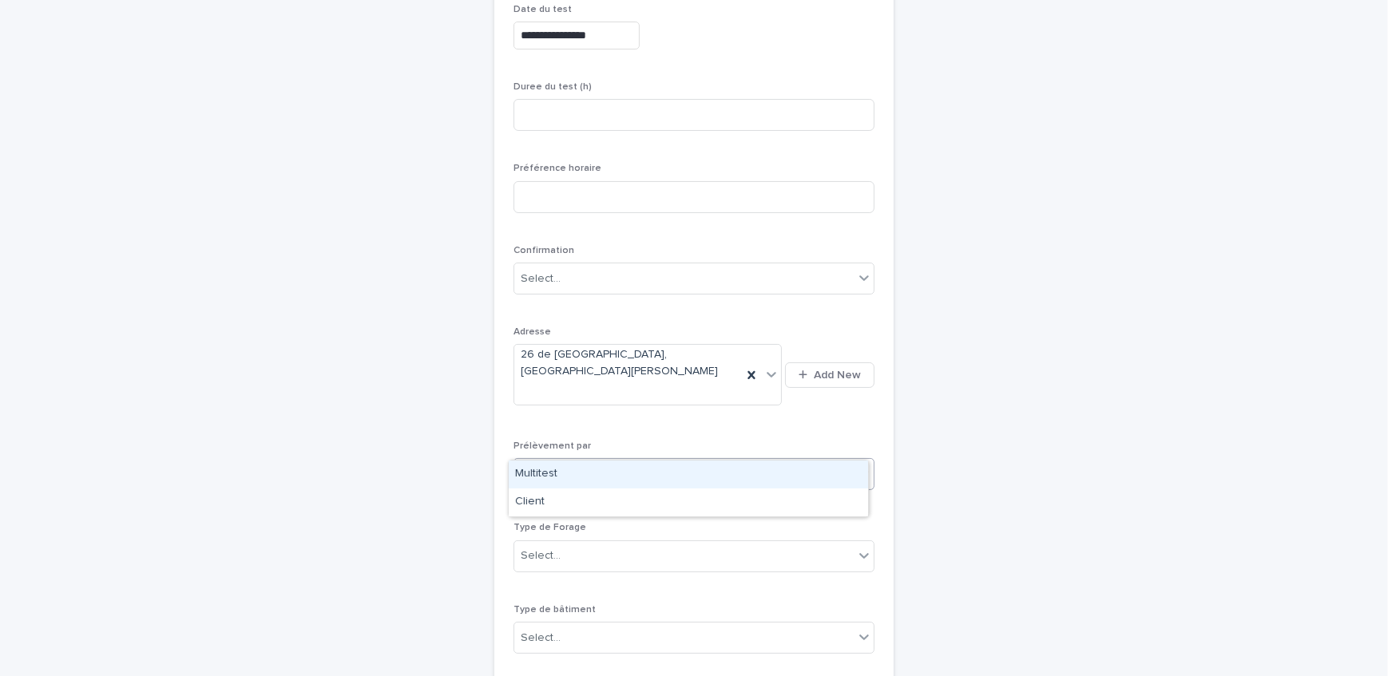
click at [615, 462] on div "Select..." at bounding box center [683, 475] width 339 height 26
click at [610, 486] on div "Multitest" at bounding box center [688, 475] width 359 height 28
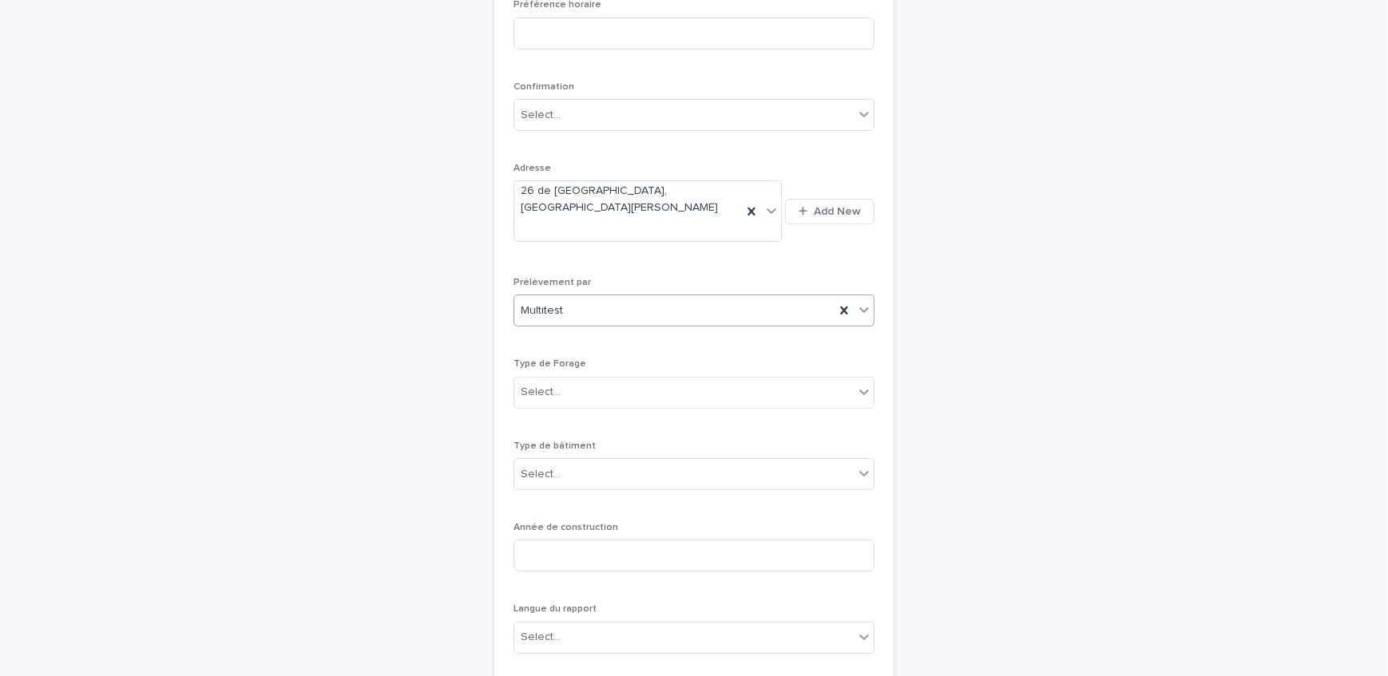
scroll to position [414, 0]
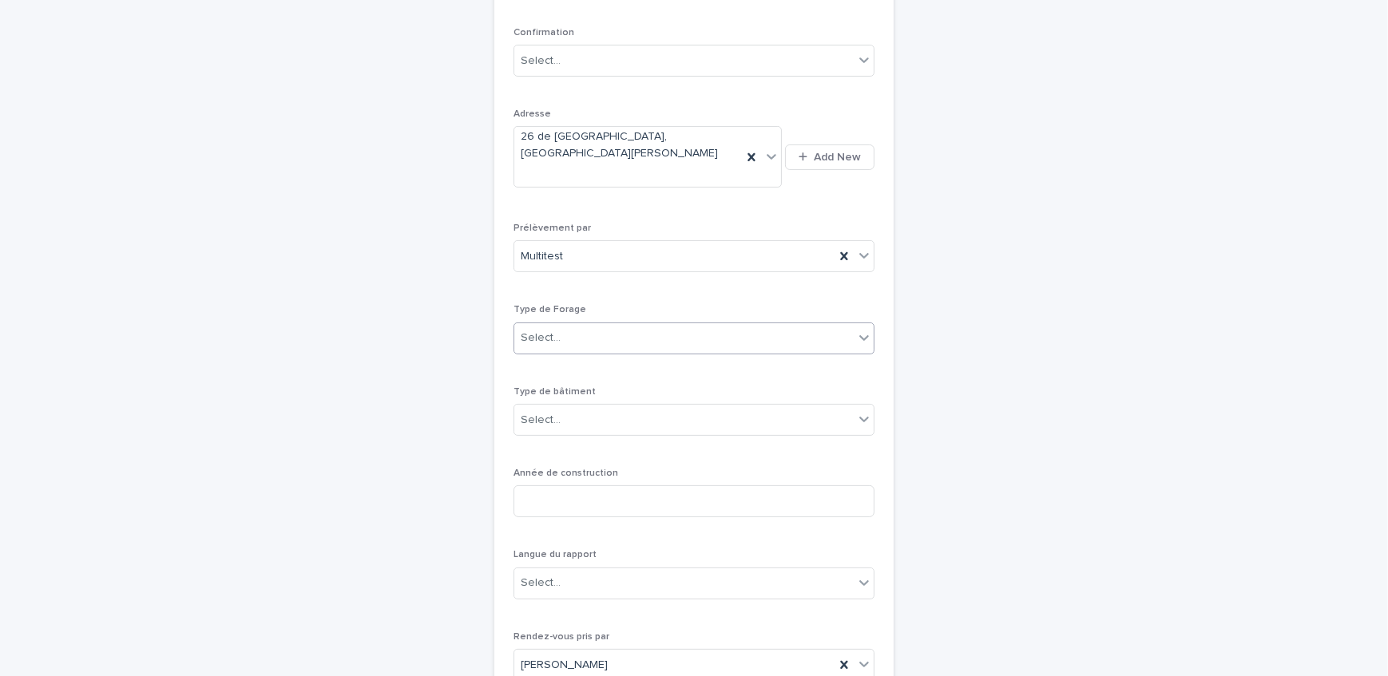
drag, startPoint x: 634, startPoint y: 311, endPoint x: 636, endPoint y: 322, distance: 10.5
click at [634, 325] on div "Select..." at bounding box center [683, 338] width 339 height 26
click at [634, 343] on div "1- Residentiel" at bounding box center [688, 339] width 359 height 28
click at [631, 407] on div "Select..." at bounding box center [683, 420] width 339 height 26
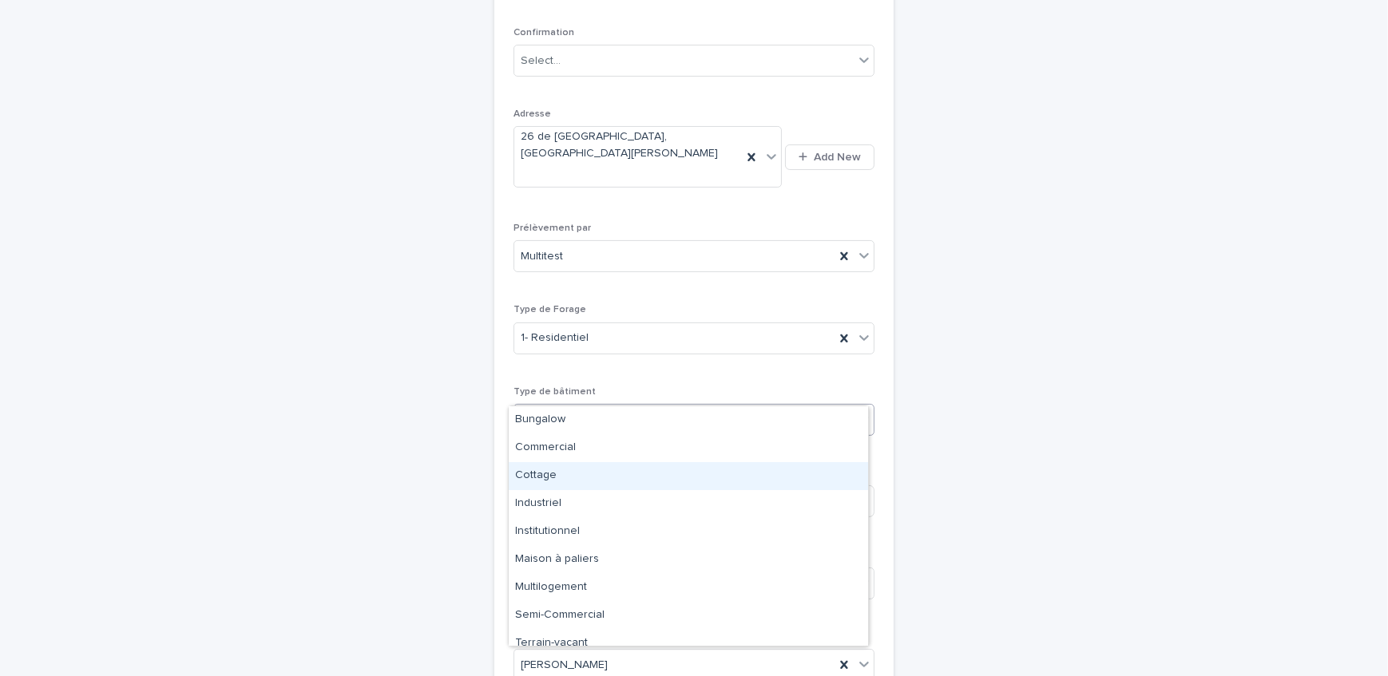
drag, startPoint x: 604, startPoint y: 461, endPoint x: 602, endPoint y: 470, distance: 9.7
click at [602, 470] on div "Cottage" at bounding box center [688, 476] width 359 height 28
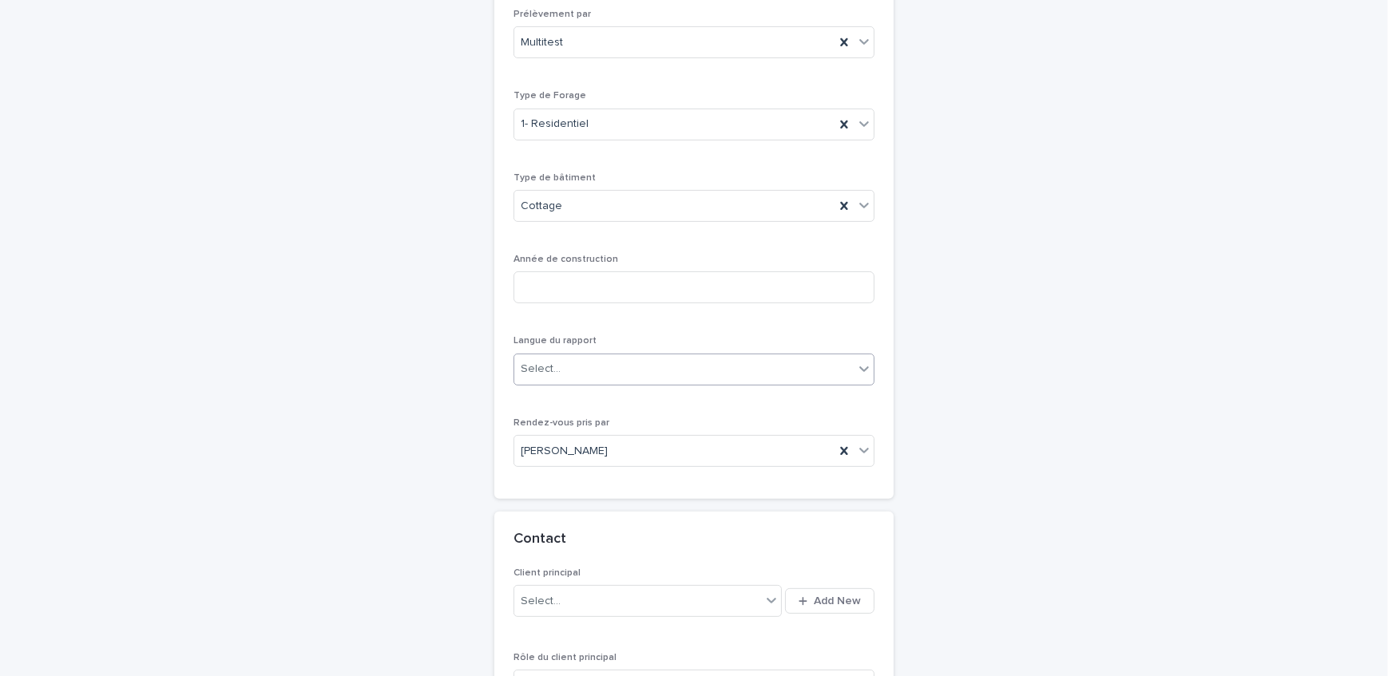
scroll to position [631, 0]
click at [579, 268] on input at bounding box center [693, 284] width 361 height 32
click at [766, 268] on input at bounding box center [693, 284] width 361 height 32
click at [689, 268] on input at bounding box center [693, 284] width 361 height 32
click at [612, 268] on input at bounding box center [693, 284] width 361 height 32
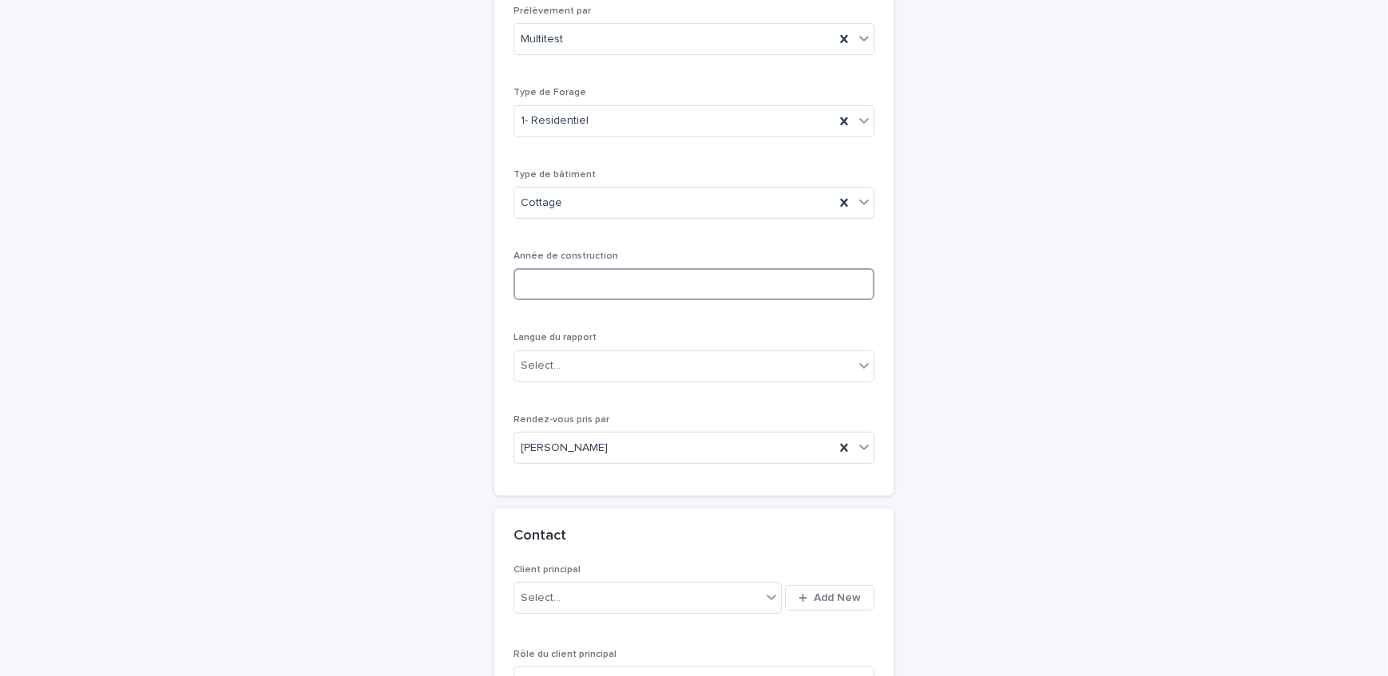
click at [651, 268] on input at bounding box center [693, 284] width 361 height 32
click at [581, 268] on input at bounding box center [693, 284] width 361 height 32
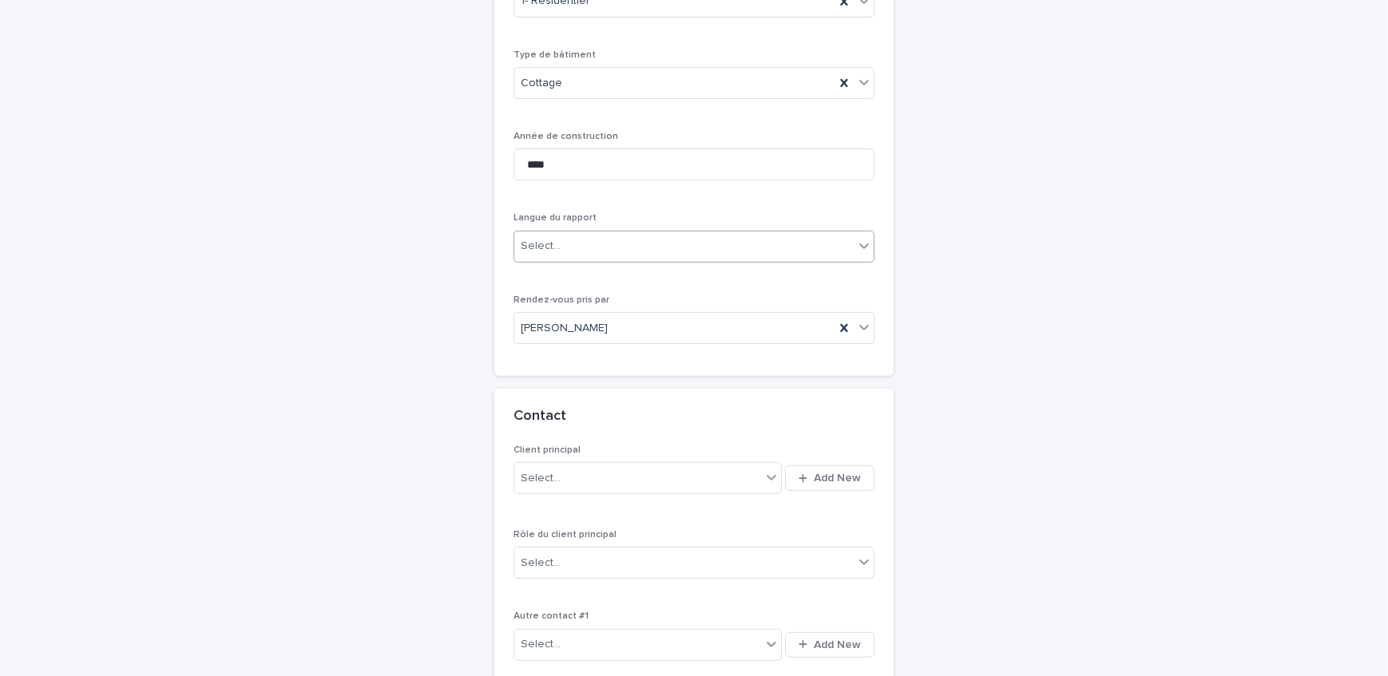
scroll to position [776, 0]
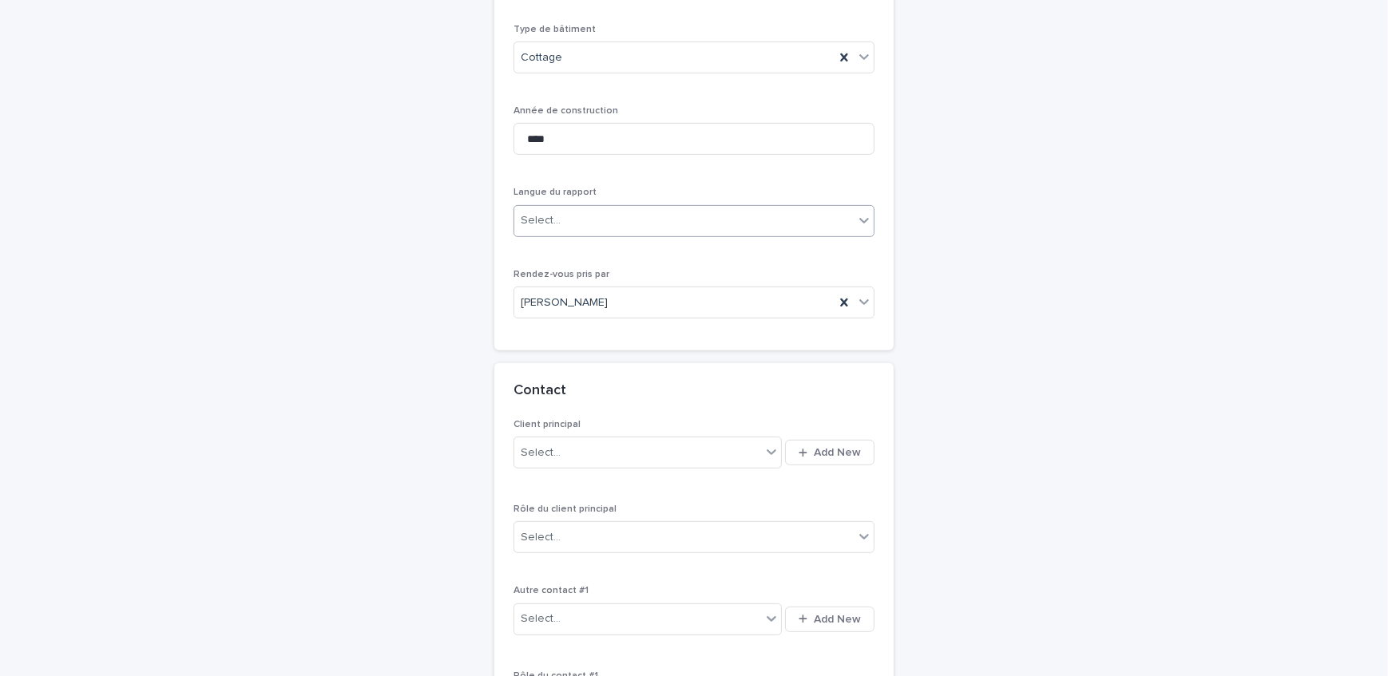
click at [688, 208] on div "Select..." at bounding box center [683, 221] width 339 height 26
click at [558, 218] on div "Français" at bounding box center [688, 221] width 359 height 28
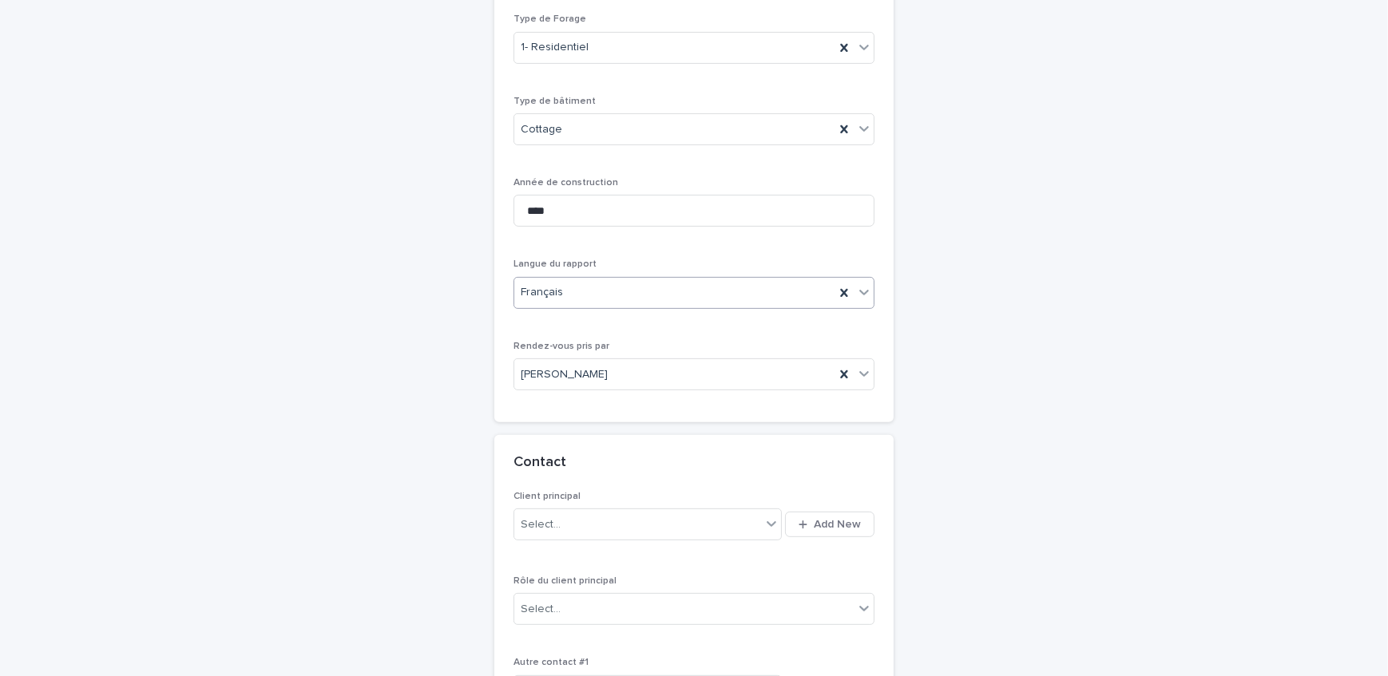
scroll to position [704, 0]
click at [581, 196] on input "****" at bounding box center [693, 212] width 361 height 32
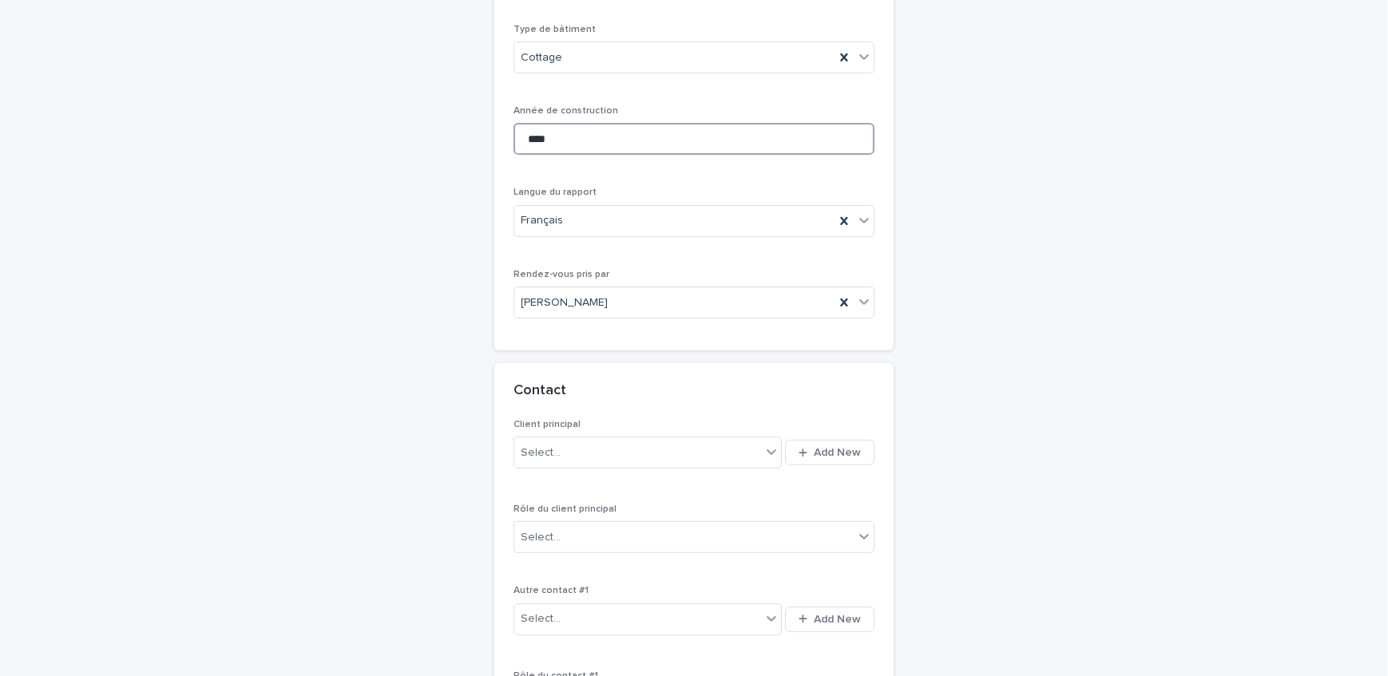
scroll to position [922, 0]
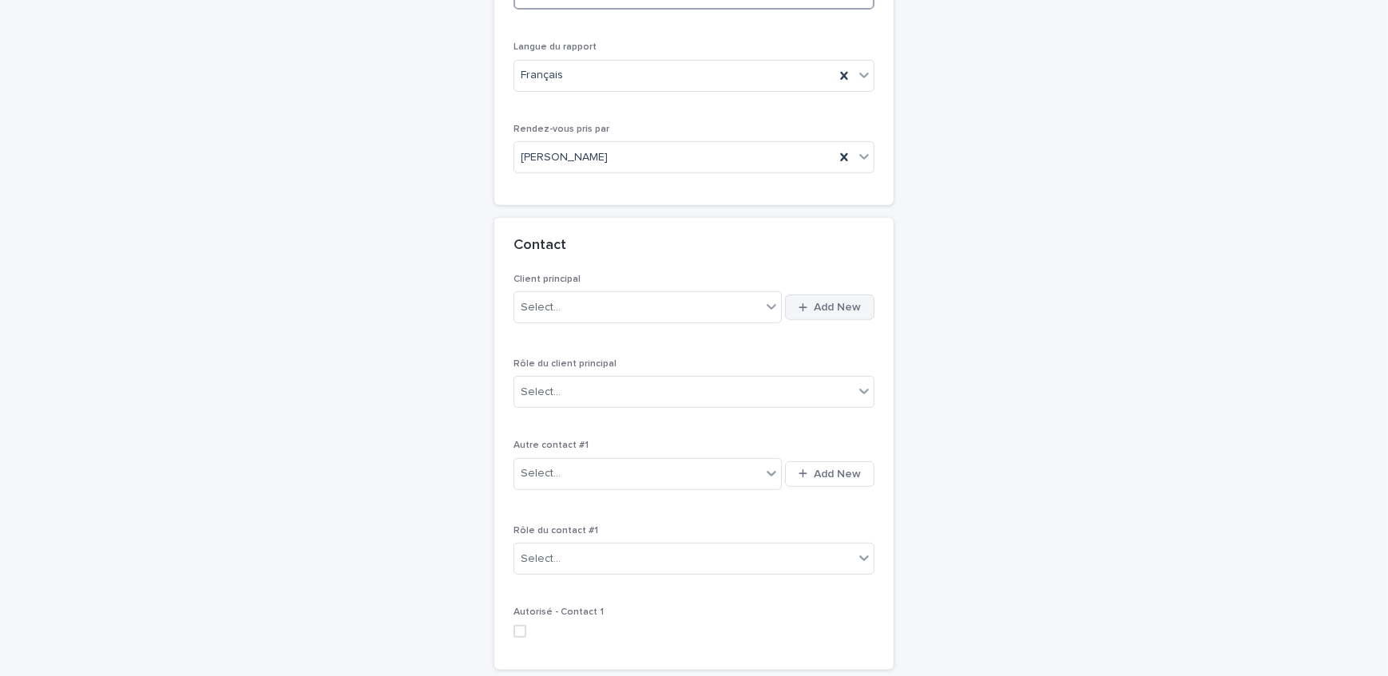
type input "****"
click at [835, 302] on span "Add New" at bounding box center [837, 307] width 47 height 11
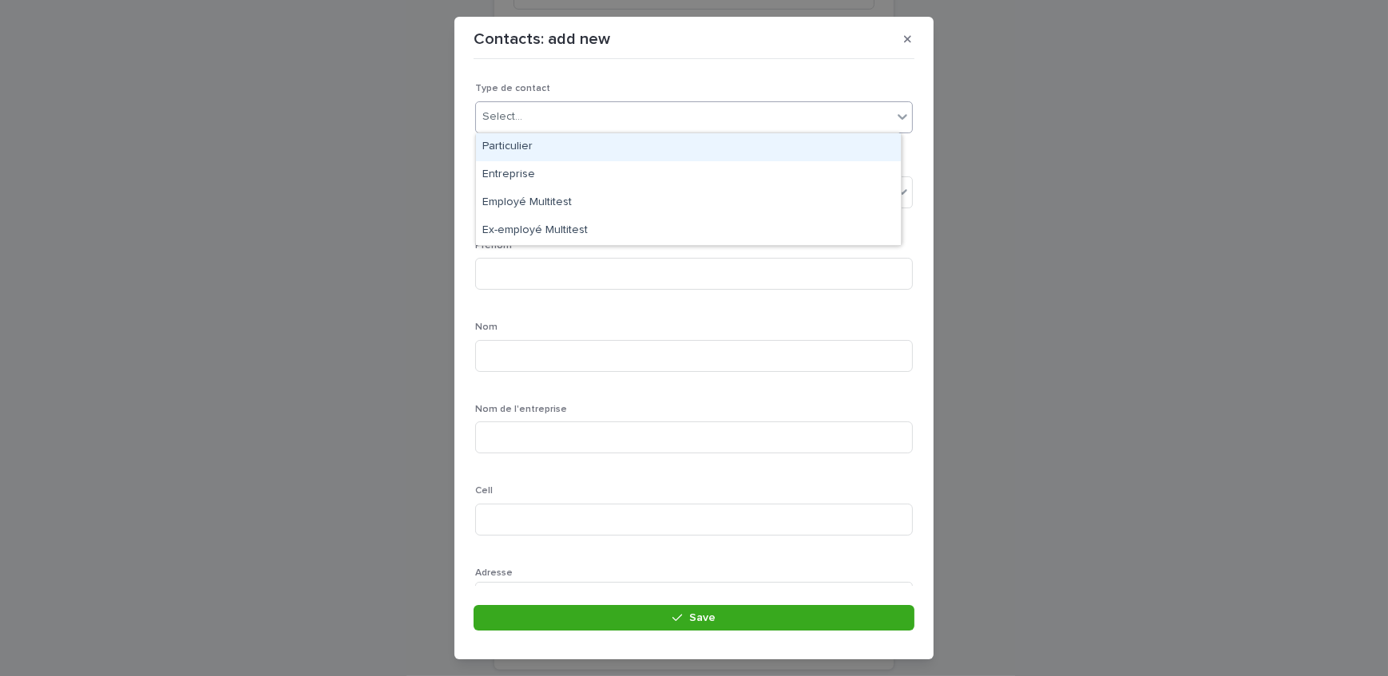
click at [559, 116] on div "Select..." at bounding box center [684, 117] width 416 height 26
click at [892, 40] on div "Contacts: add new" at bounding box center [694, 39] width 441 height 26
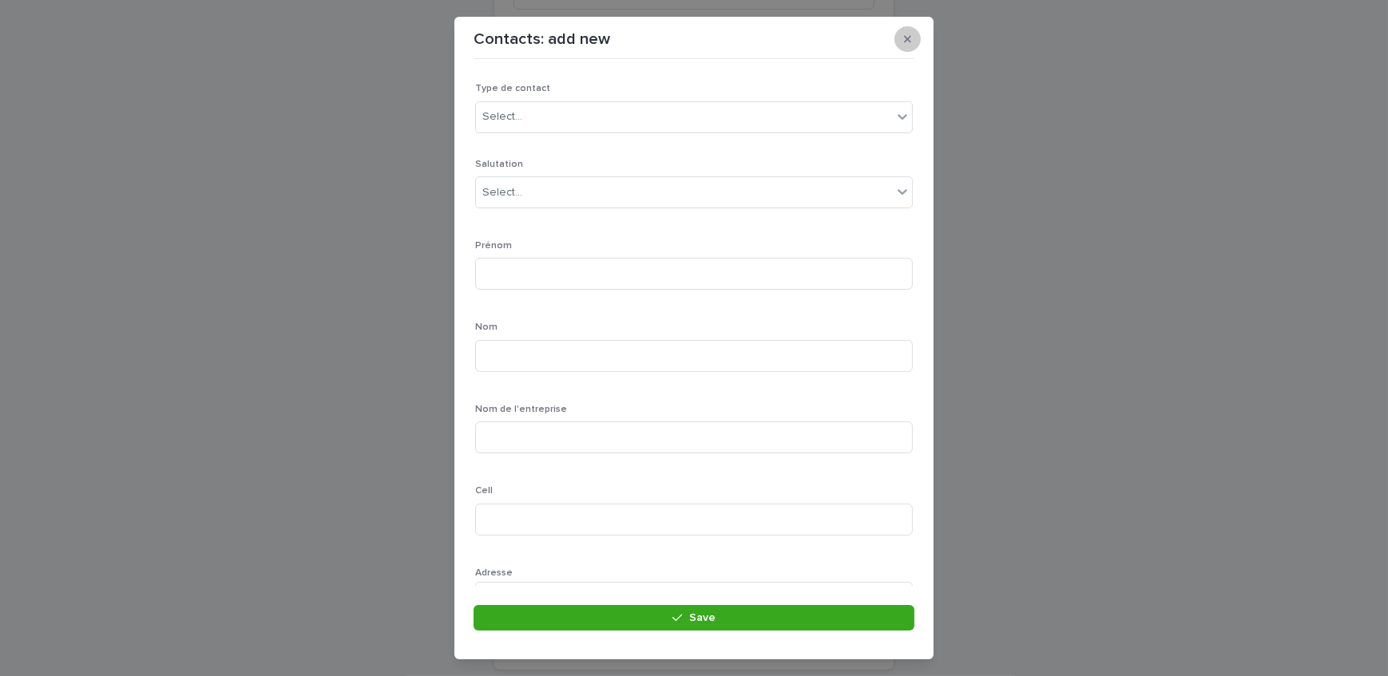
click at [902, 36] on button "button" at bounding box center [907, 39] width 26 height 26
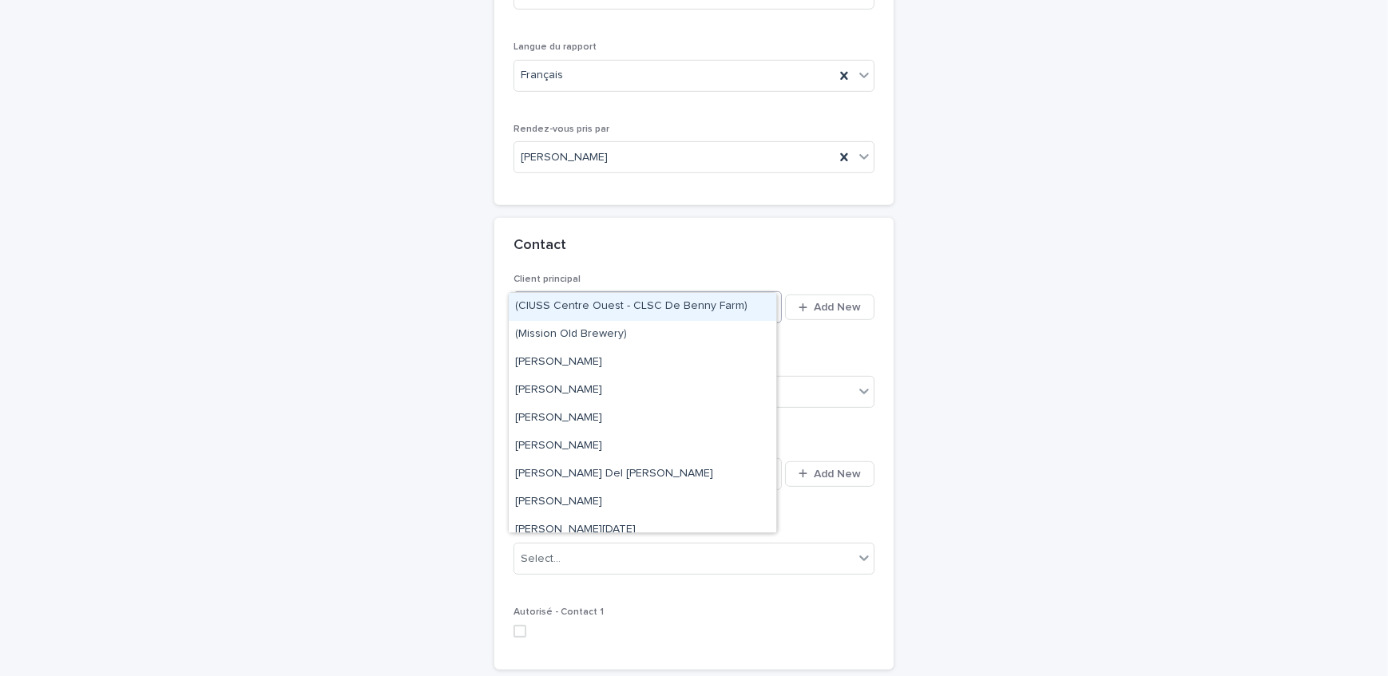
click at [613, 295] on div "Select..." at bounding box center [637, 308] width 247 height 26
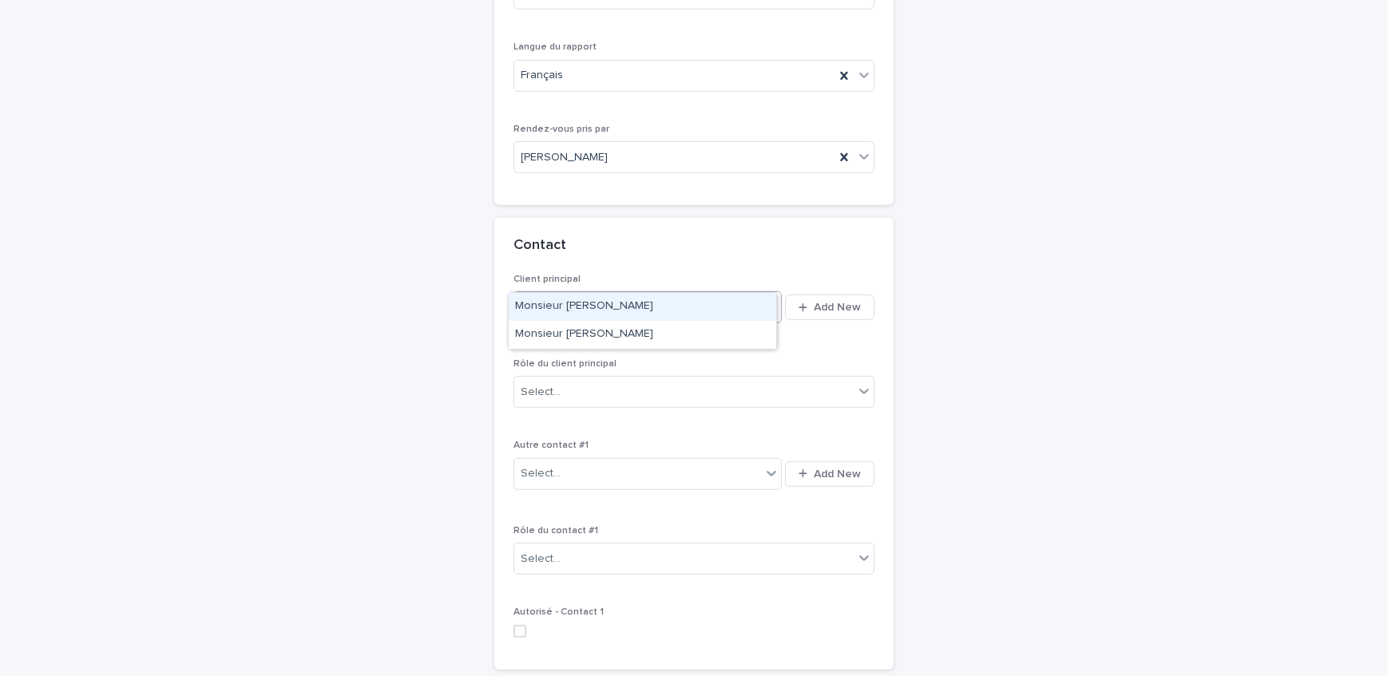
type input "*********"
click at [658, 302] on div "Monsieur [PERSON_NAME]" at bounding box center [643, 307] width 268 height 28
click at [659, 379] on div "Select..." at bounding box center [683, 392] width 339 height 26
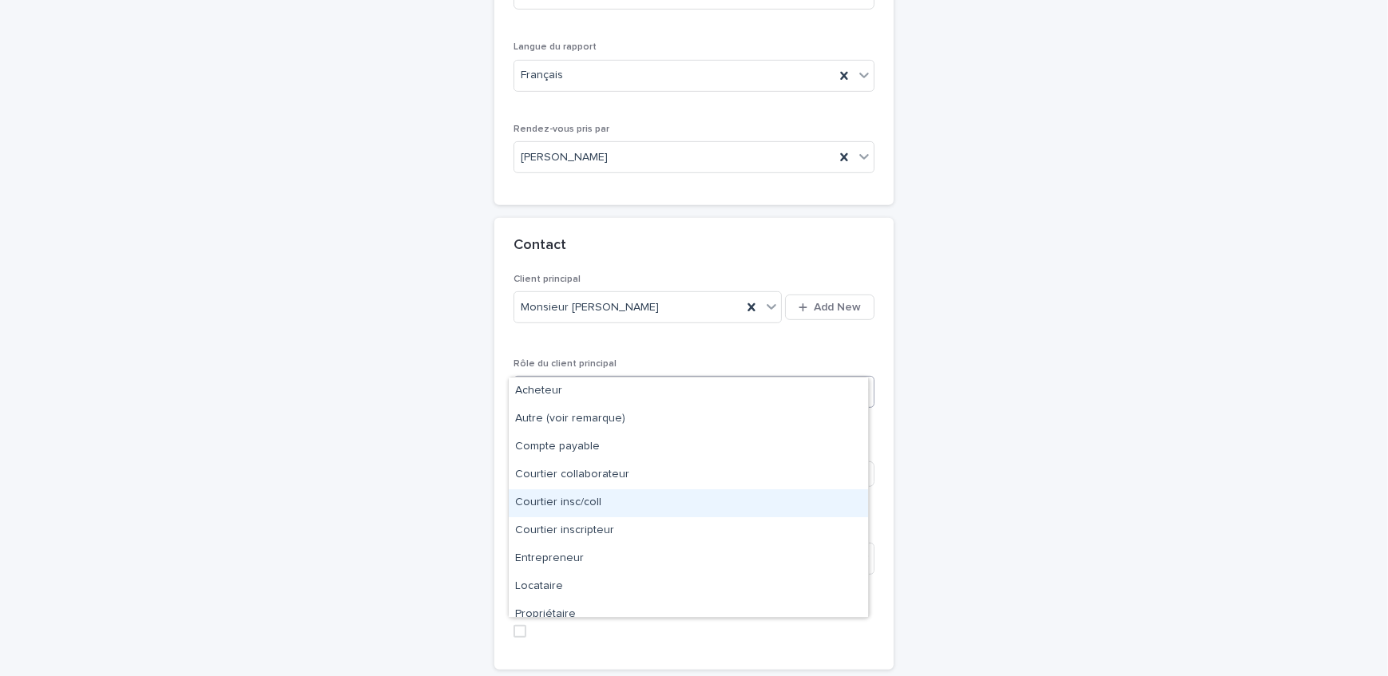
scroll to position [40, 0]
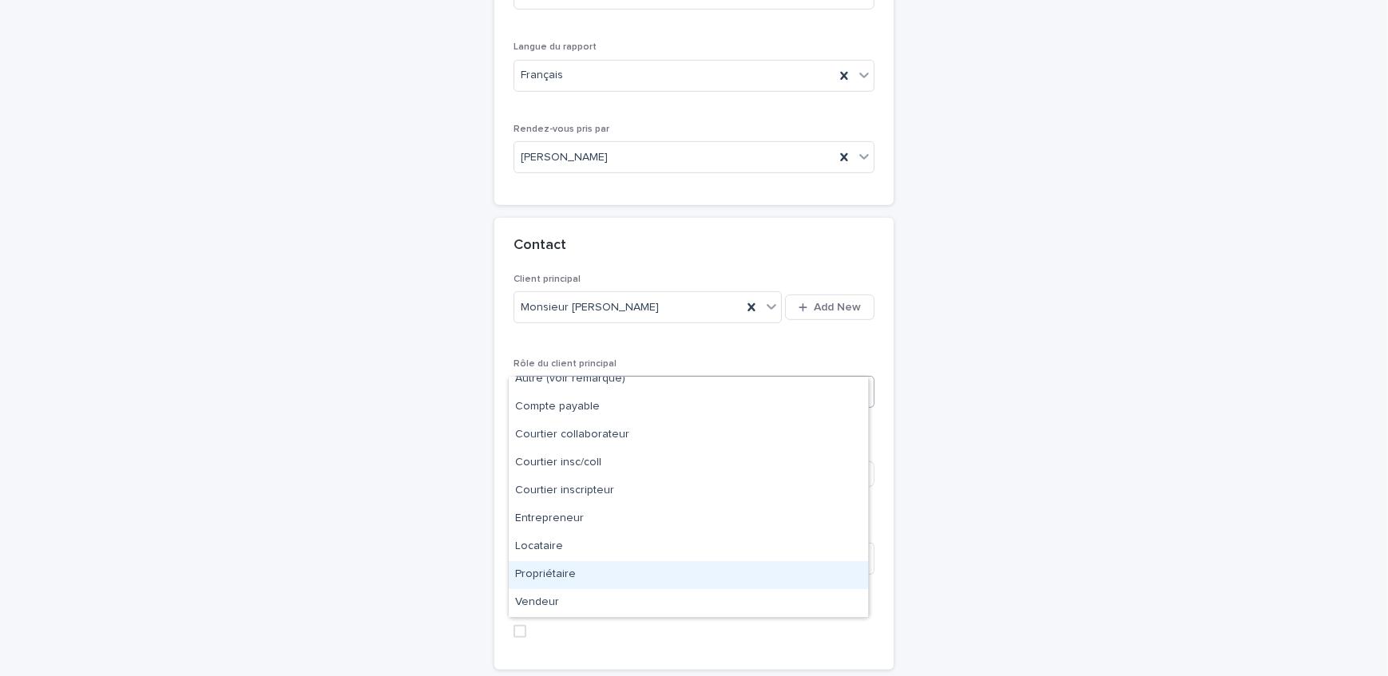
click at [569, 577] on div "Propriétaire" at bounding box center [688, 575] width 359 height 28
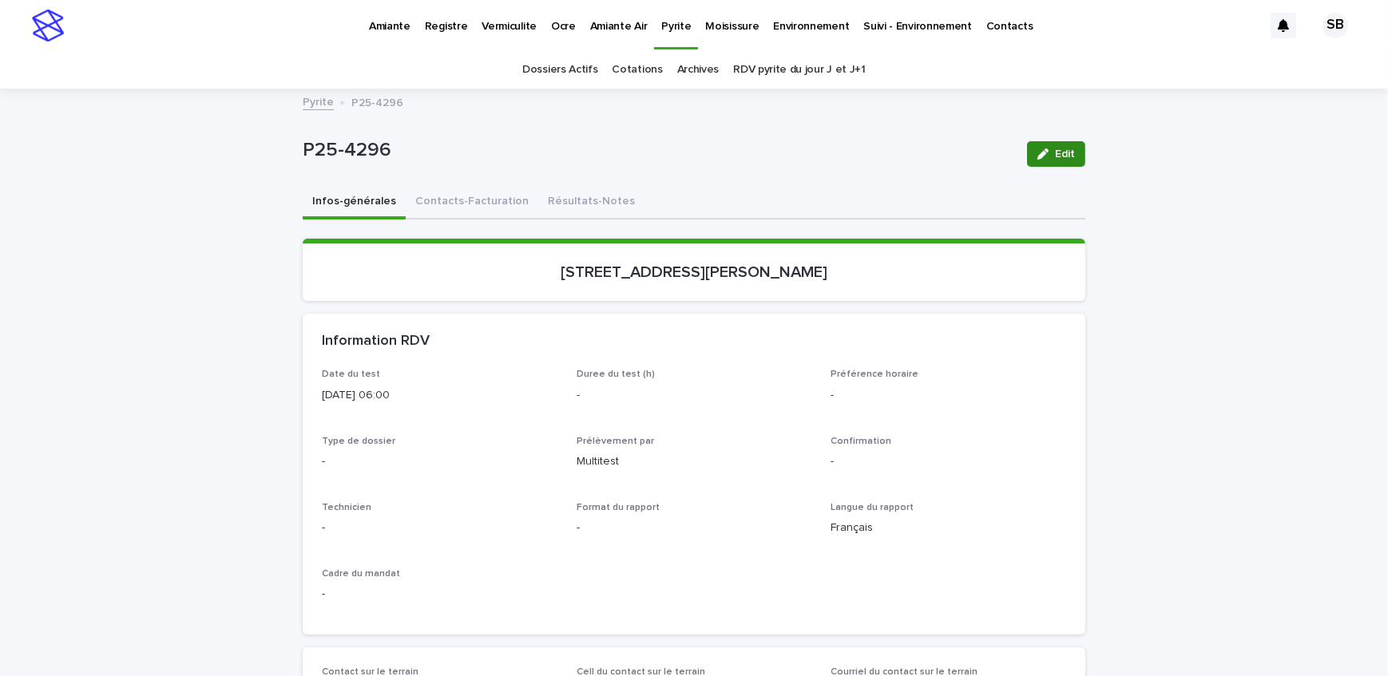
click at [1069, 153] on span "Edit" at bounding box center [1065, 154] width 20 height 11
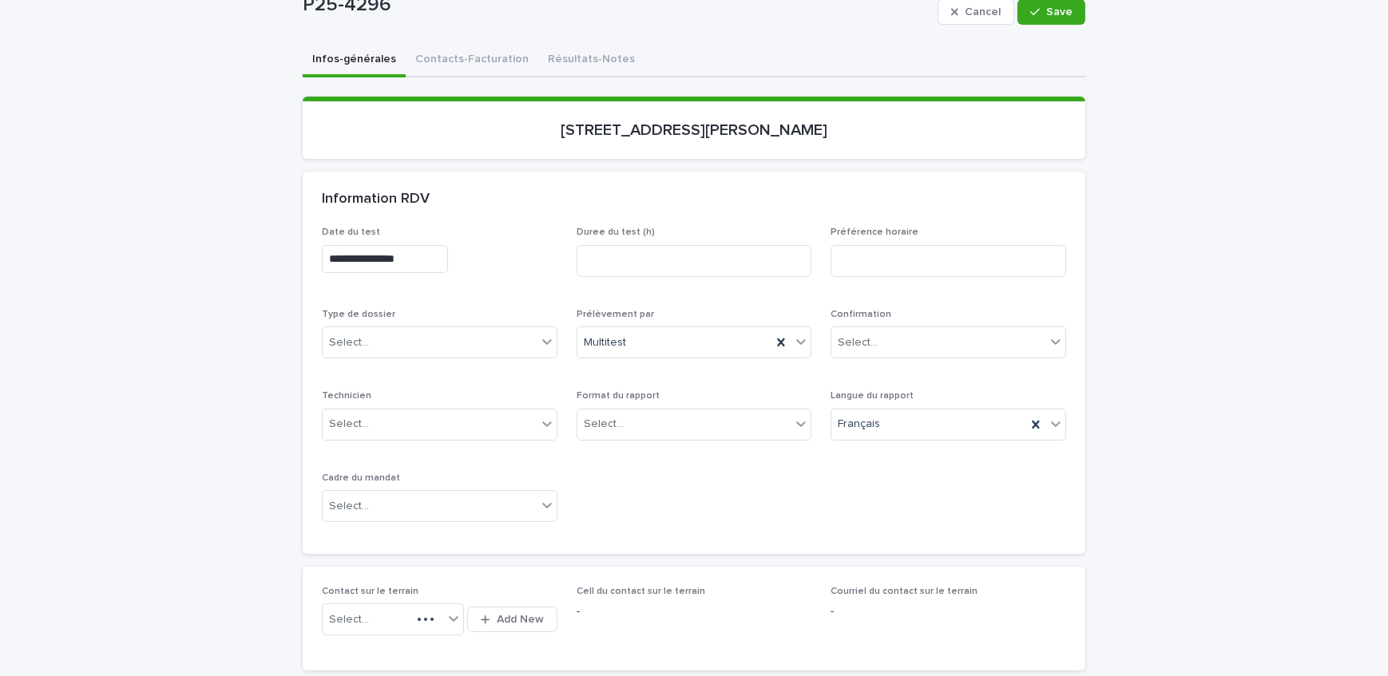
scroll to position [145, 0]
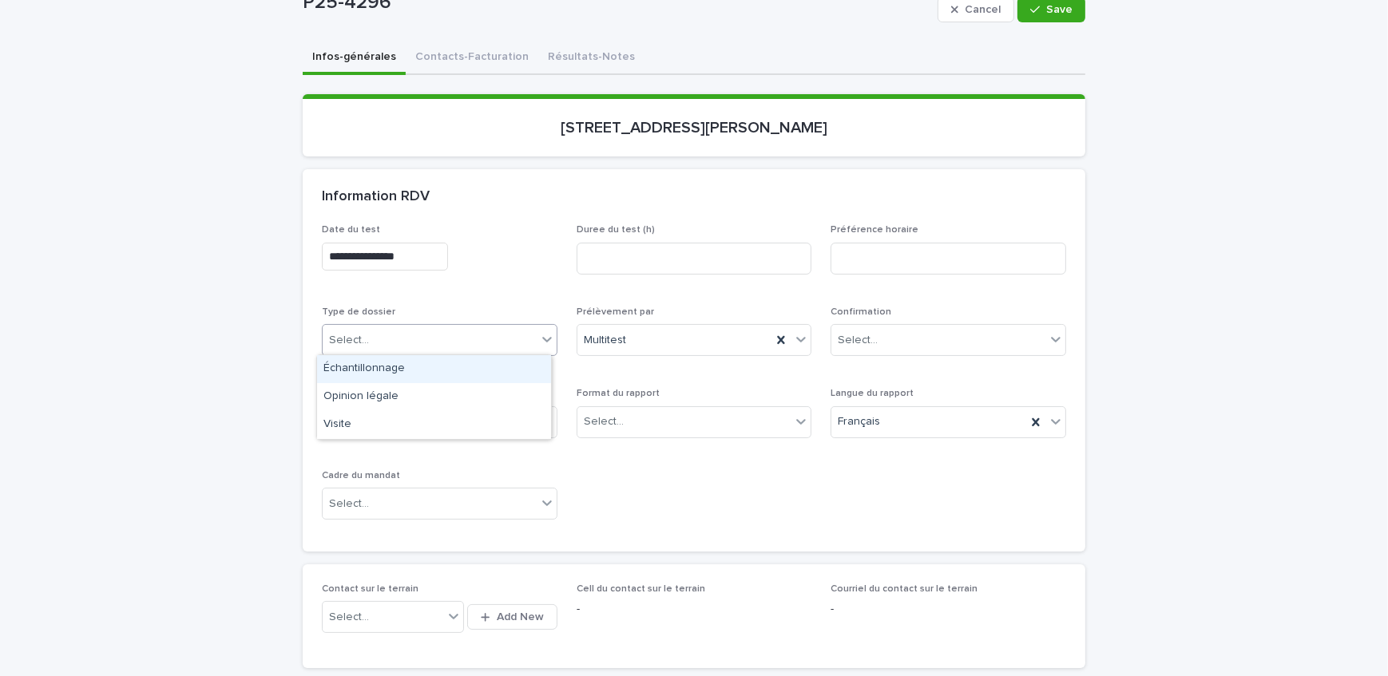
click at [433, 349] on div "Select..." at bounding box center [430, 340] width 214 height 26
click at [442, 378] on div "Échantillonnage" at bounding box center [434, 369] width 234 height 28
click at [624, 421] on div "Select..." at bounding box center [684, 422] width 214 height 26
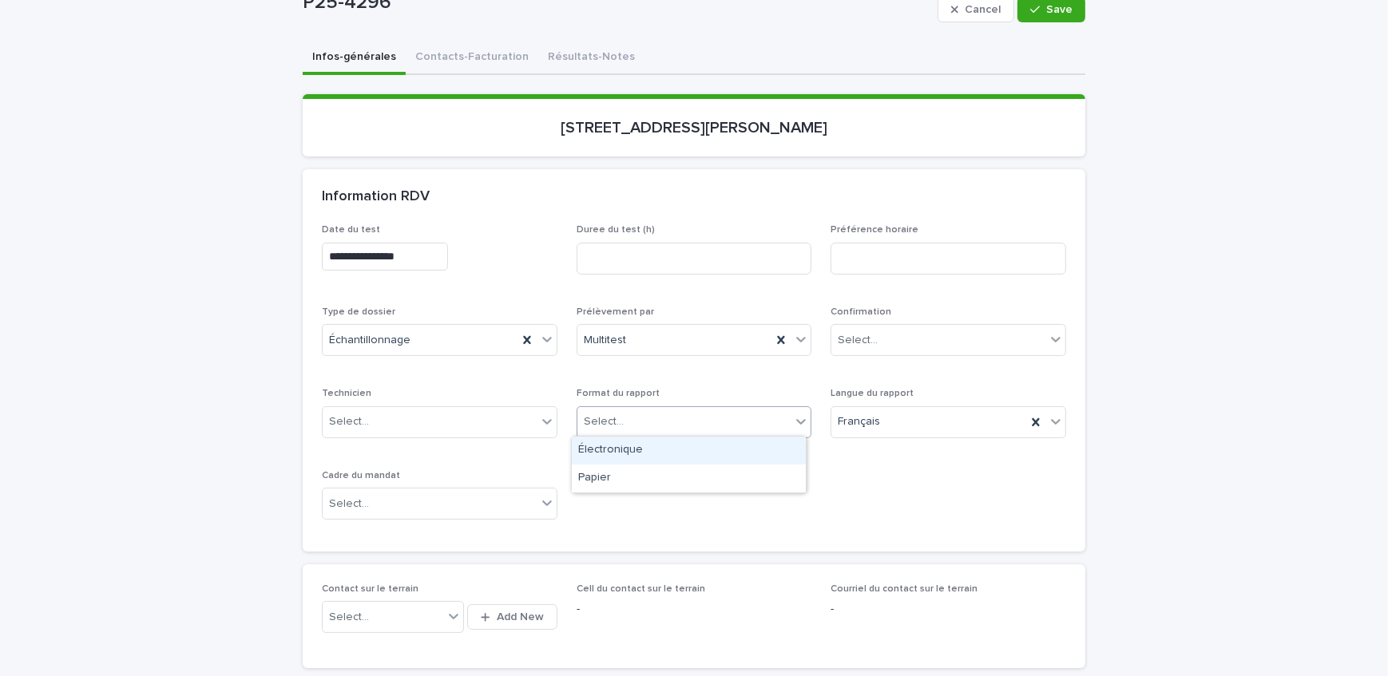
click at [640, 455] on div "Électronique" at bounding box center [689, 451] width 234 height 28
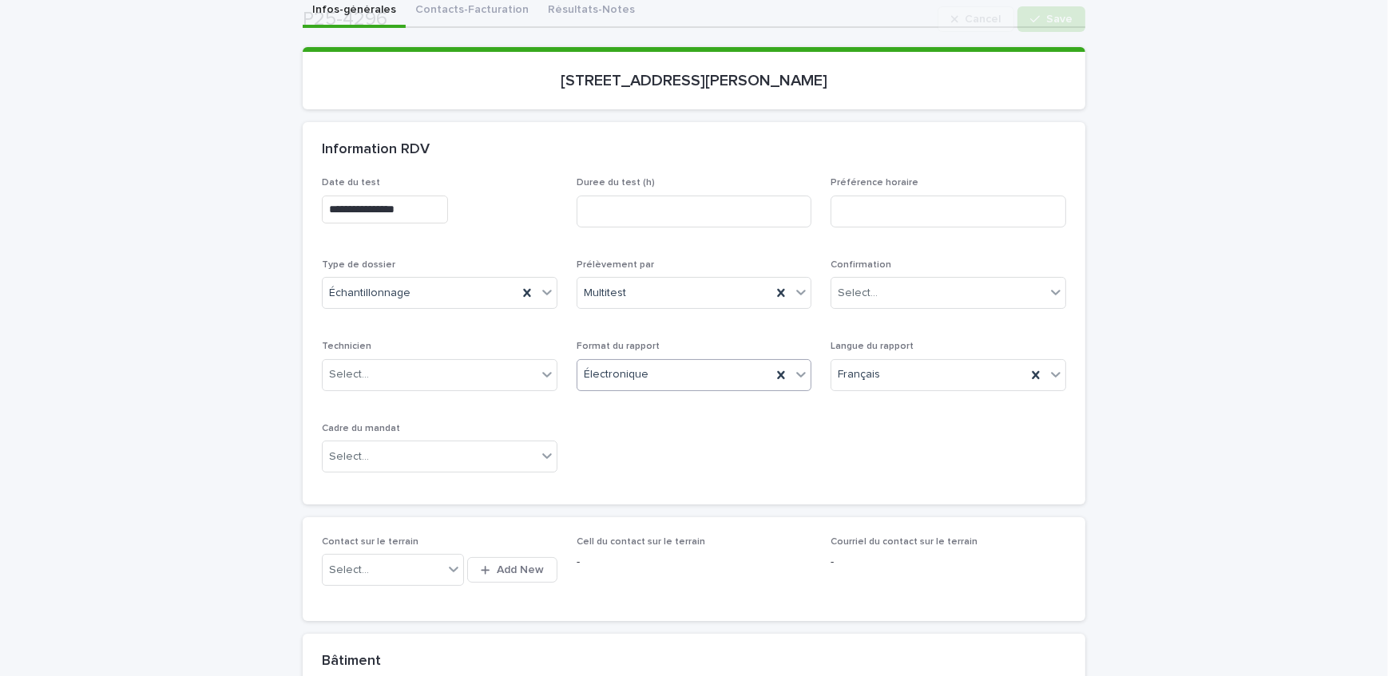
scroll to position [290, 0]
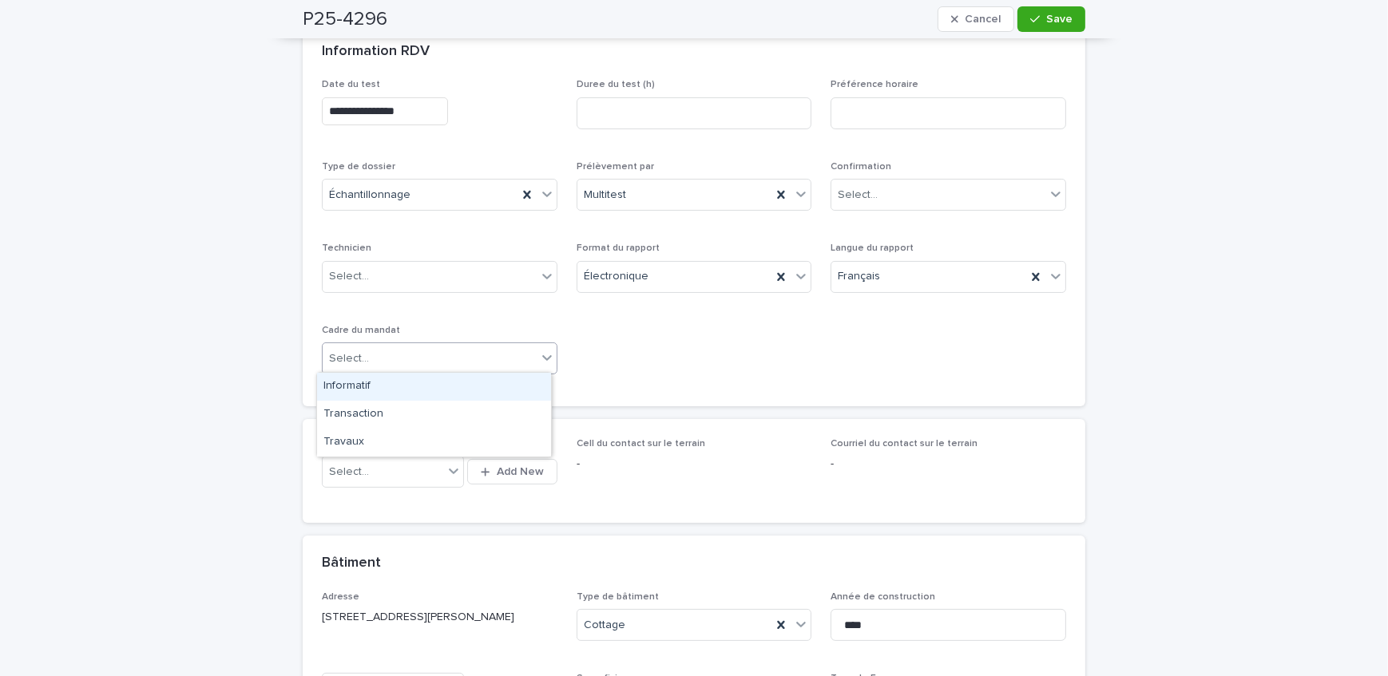
click at [463, 346] on div "Select..." at bounding box center [430, 359] width 214 height 26
click at [475, 423] on div "Transaction" at bounding box center [434, 415] width 234 height 28
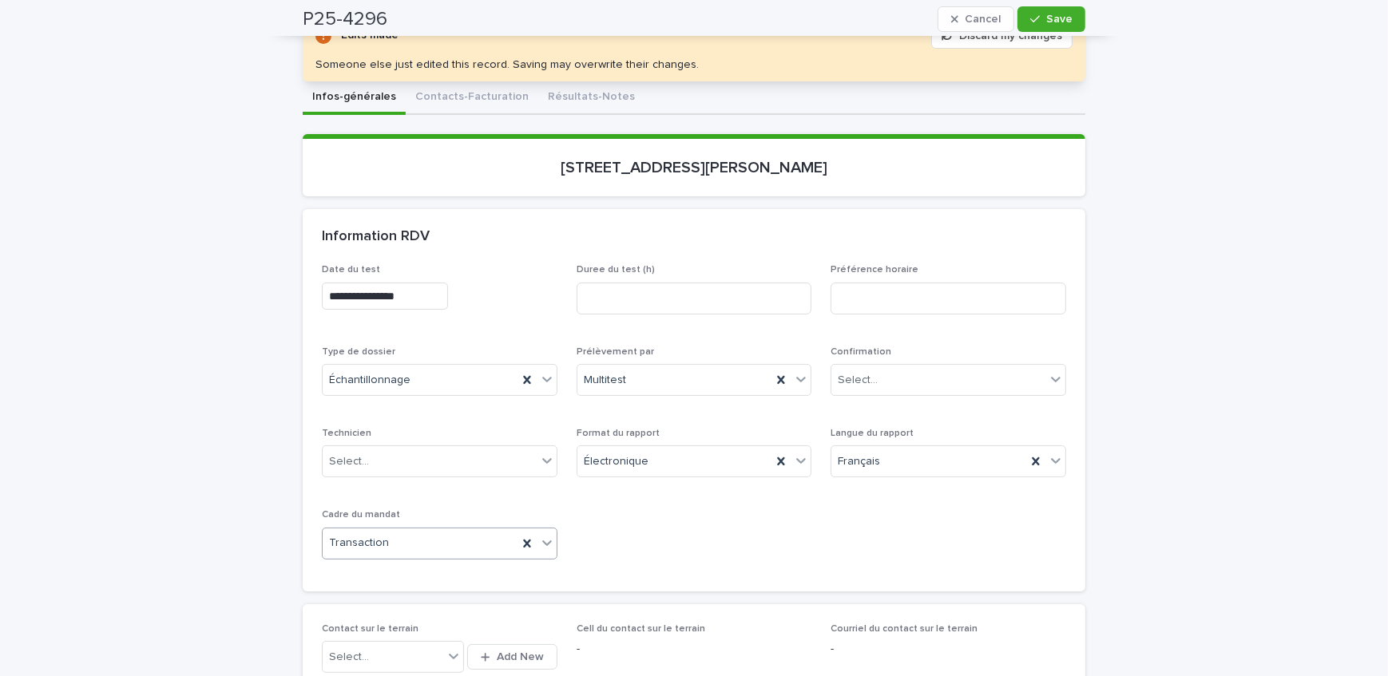
scroll to position [145, 0]
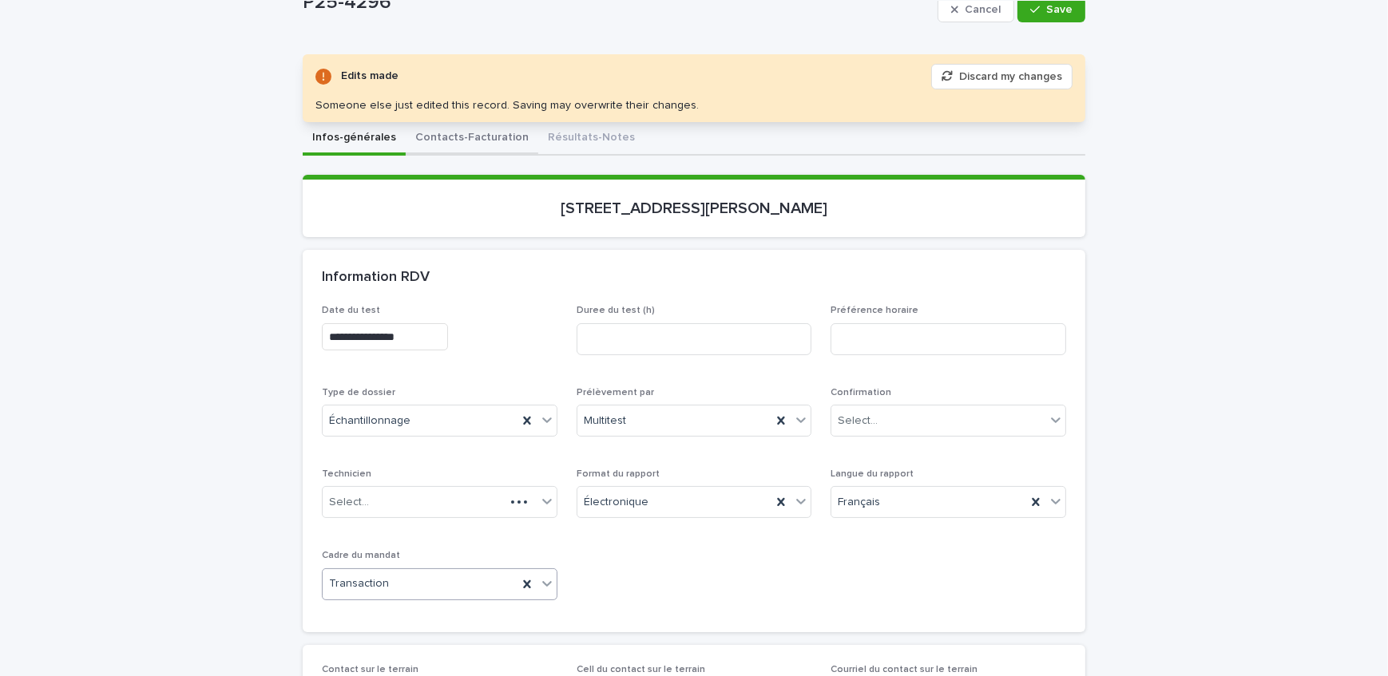
click at [481, 144] on button "Contacts-Facturation" at bounding box center [472, 139] width 133 height 34
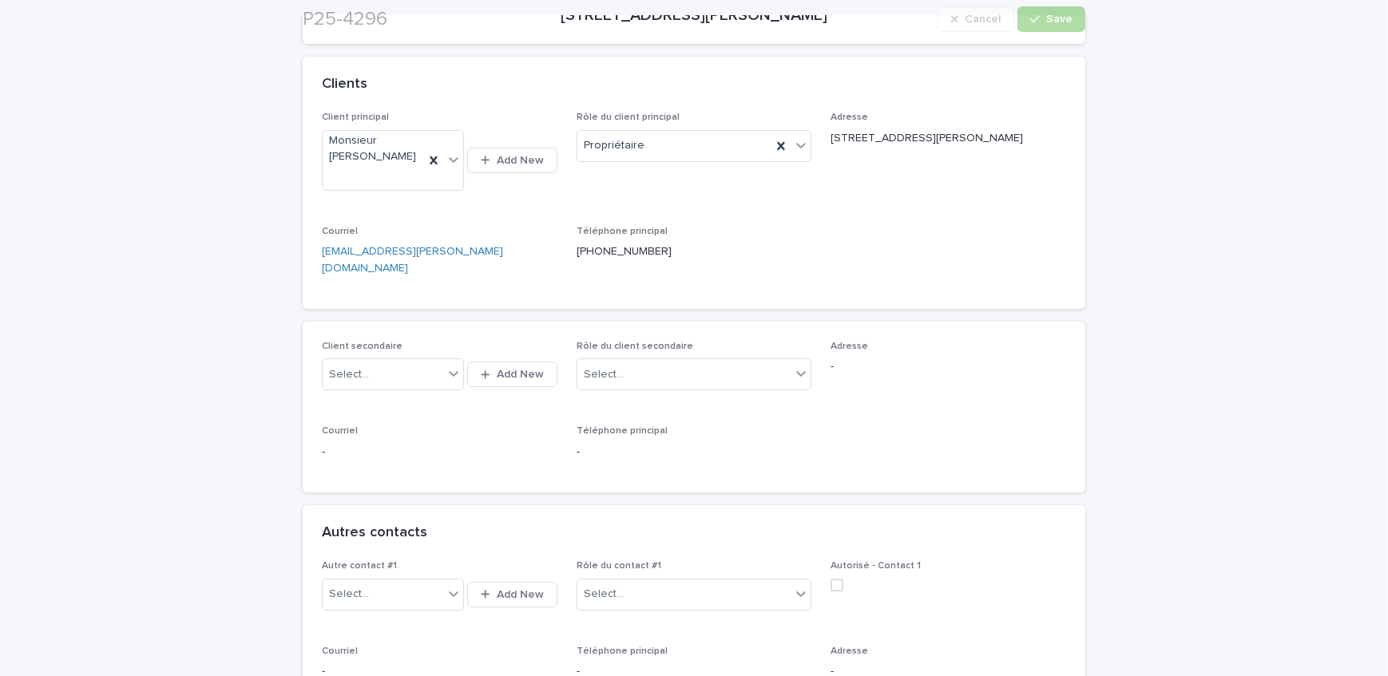
scroll to position [363, 0]
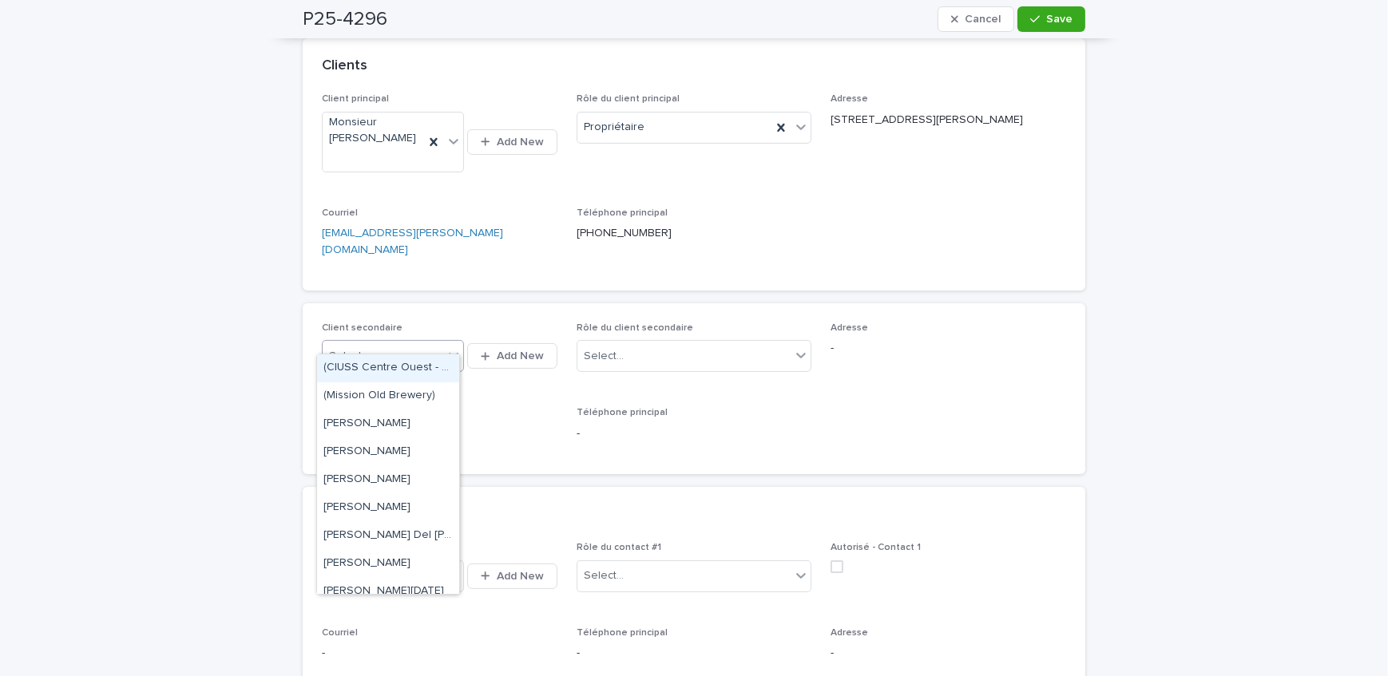
click at [422, 343] on div "Select..." at bounding box center [383, 356] width 121 height 26
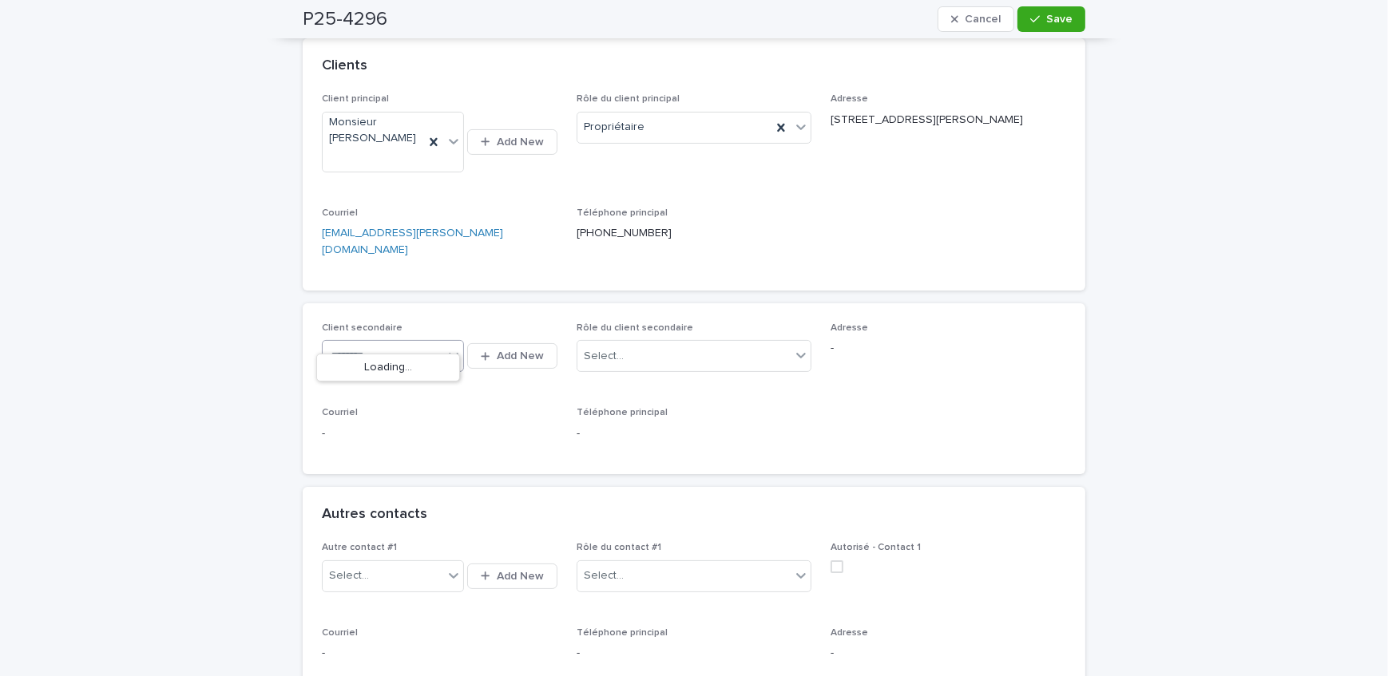
type input "*********"
click at [421, 365] on div "Madame [PERSON_NAME]" at bounding box center [388, 369] width 142 height 28
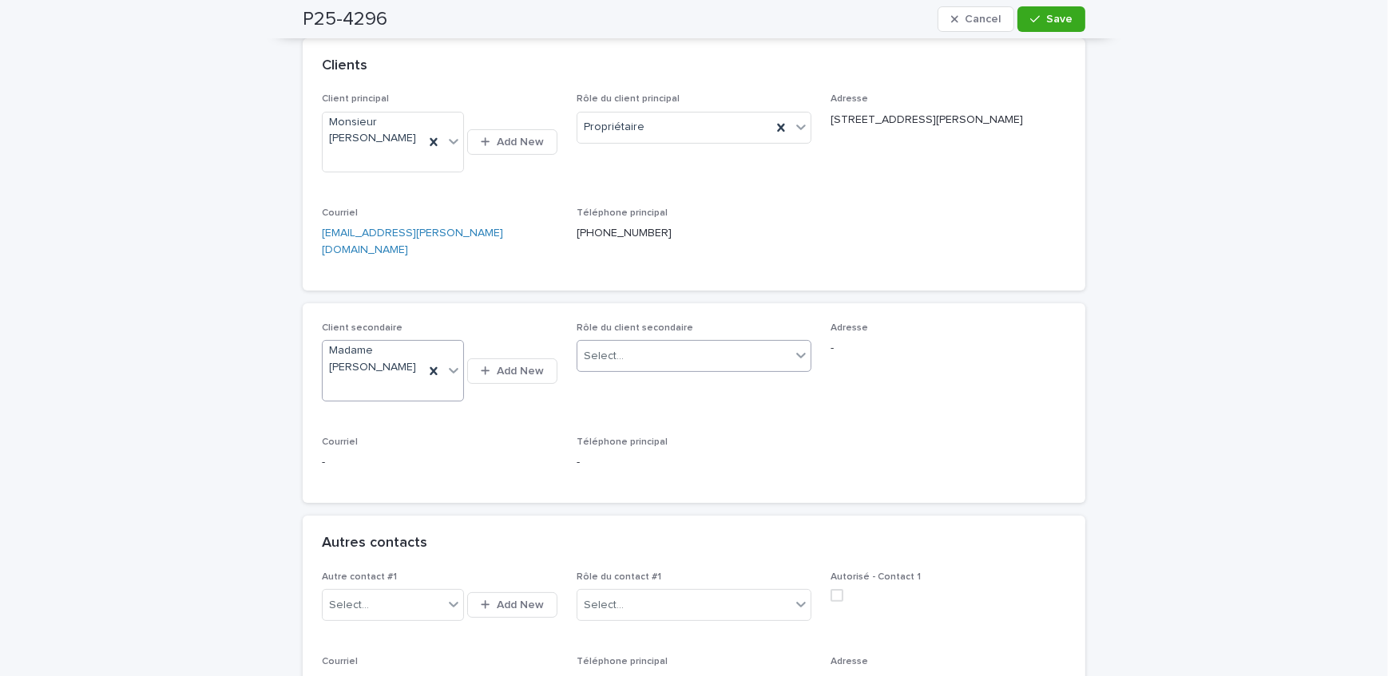
click at [607, 348] on div "Select..." at bounding box center [604, 356] width 40 height 17
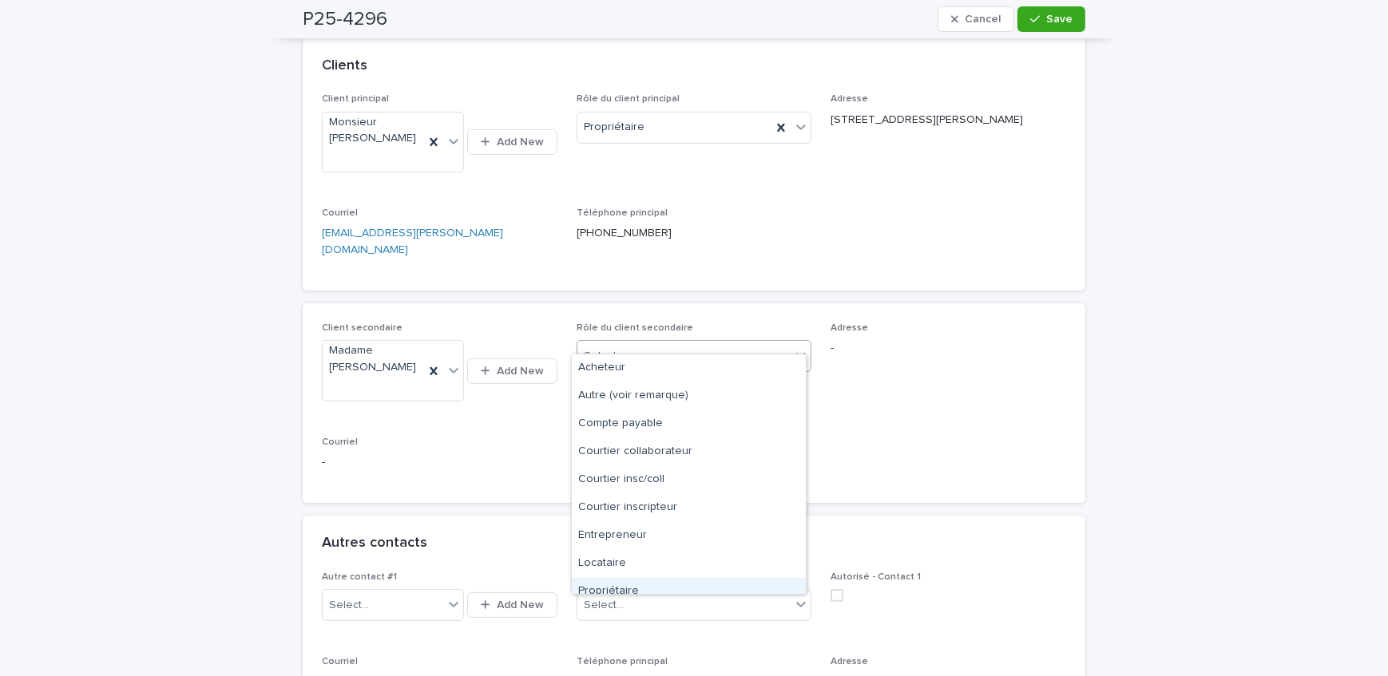
click at [655, 590] on div "Propriétaire" at bounding box center [689, 592] width 234 height 28
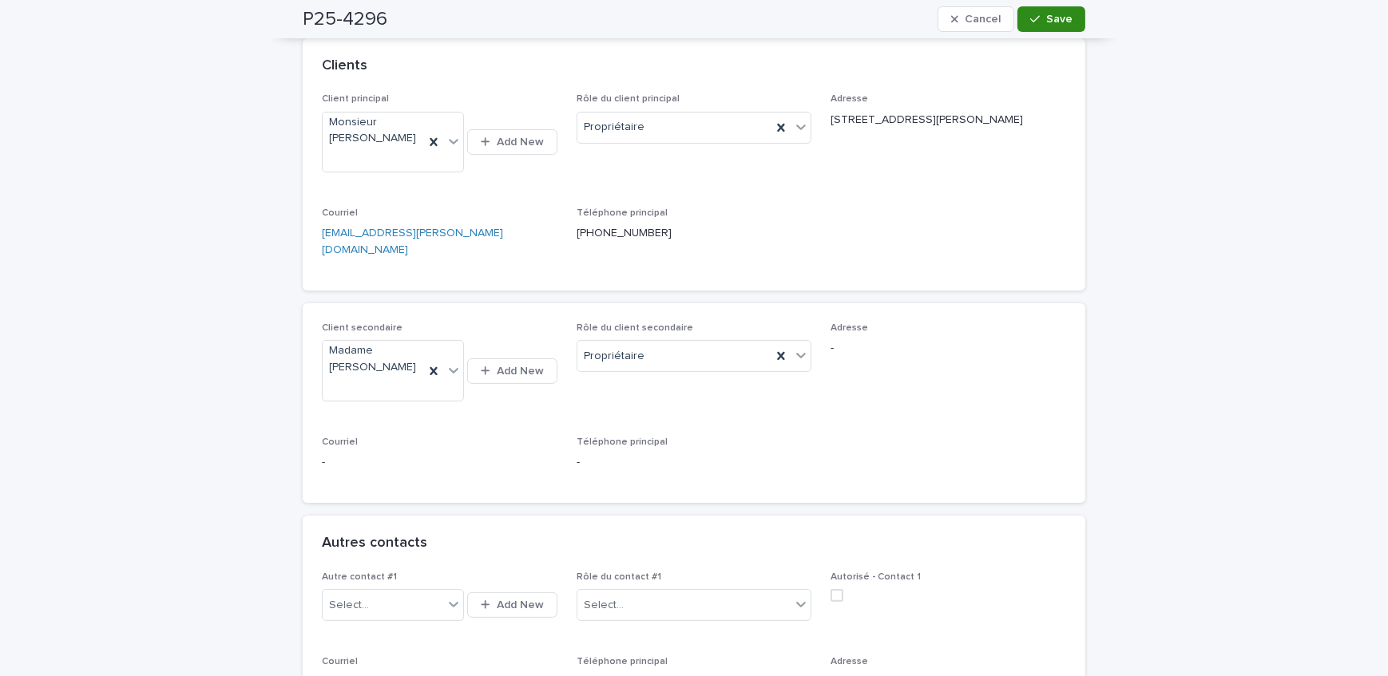
click at [1043, 31] on button "Save" at bounding box center [1051, 19] width 68 height 26
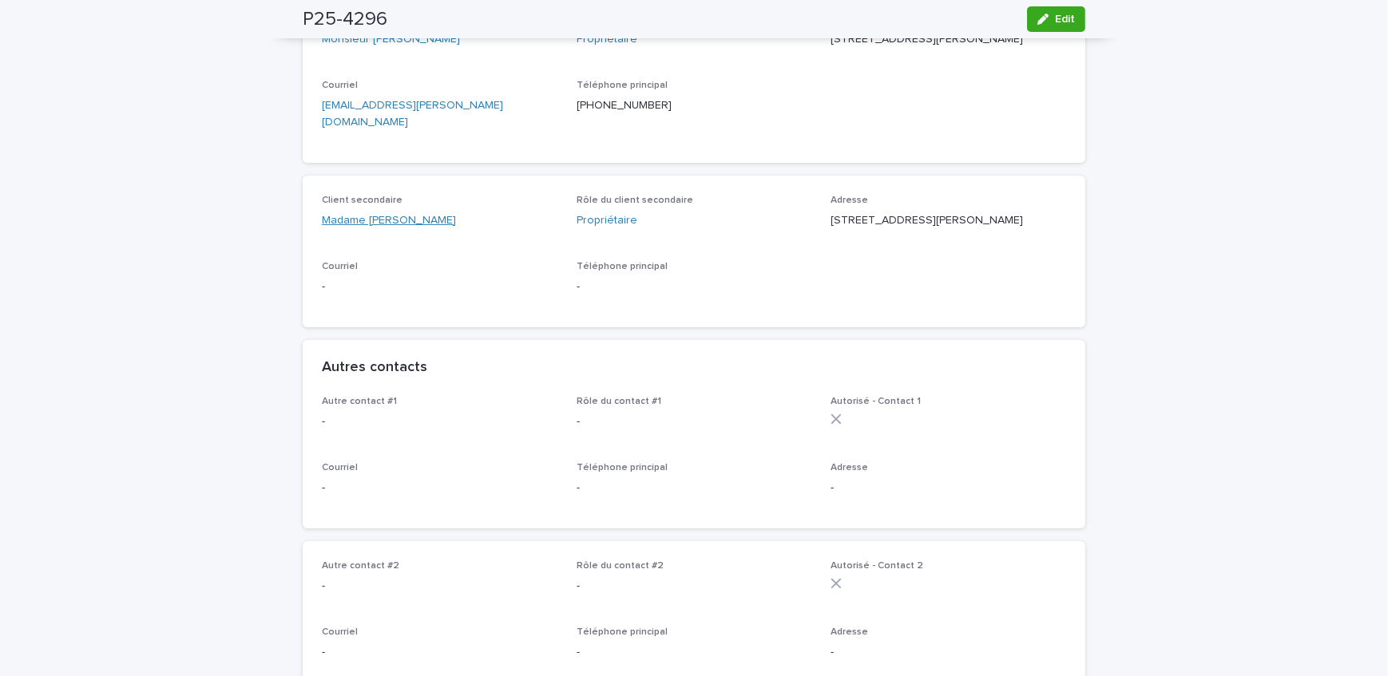
click at [410, 219] on link "Madame [PERSON_NAME]" at bounding box center [389, 220] width 134 height 17
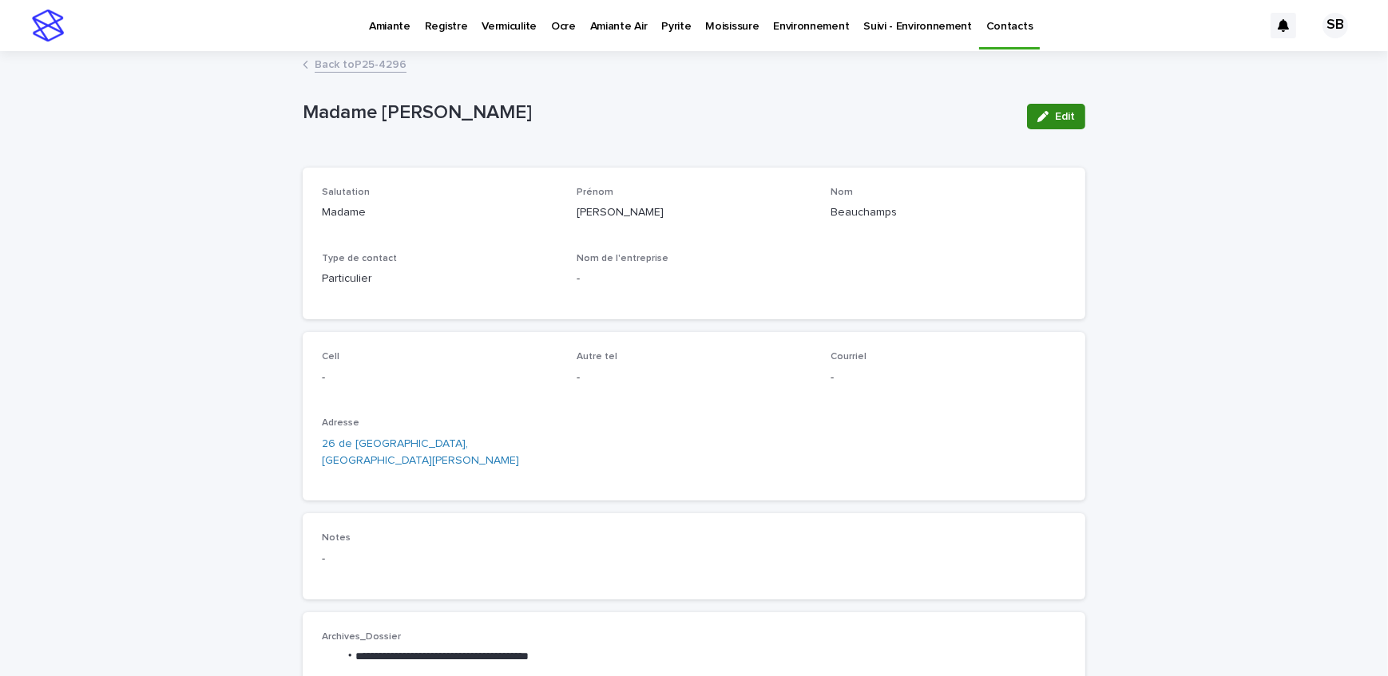
click at [1062, 107] on button "Edit" at bounding box center [1056, 117] width 58 height 26
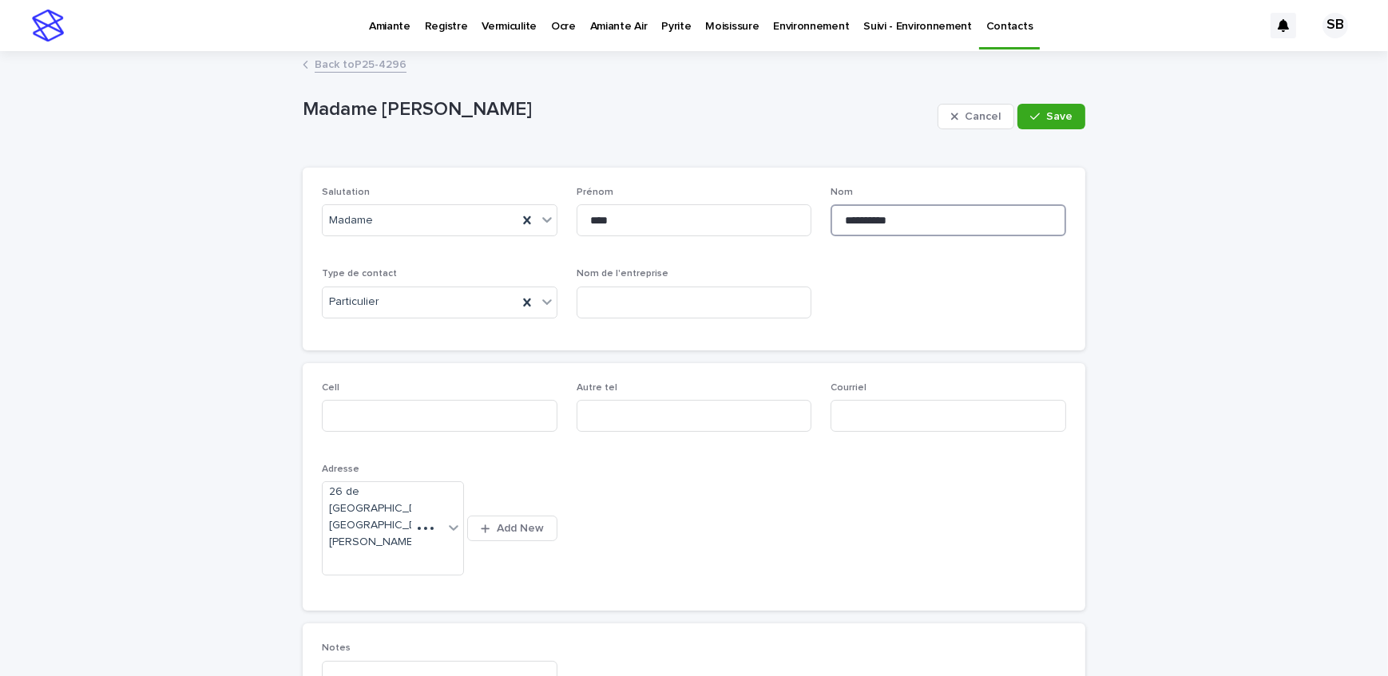
click at [946, 216] on input "**********" at bounding box center [949, 220] width 236 height 32
type input "*********"
drag, startPoint x: 1047, startPoint y: 111, endPoint x: 1037, endPoint y: 113, distance: 9.9
click at [1047, 111] on span "Save" at bounding box center [1059, 116] width 26 height 11
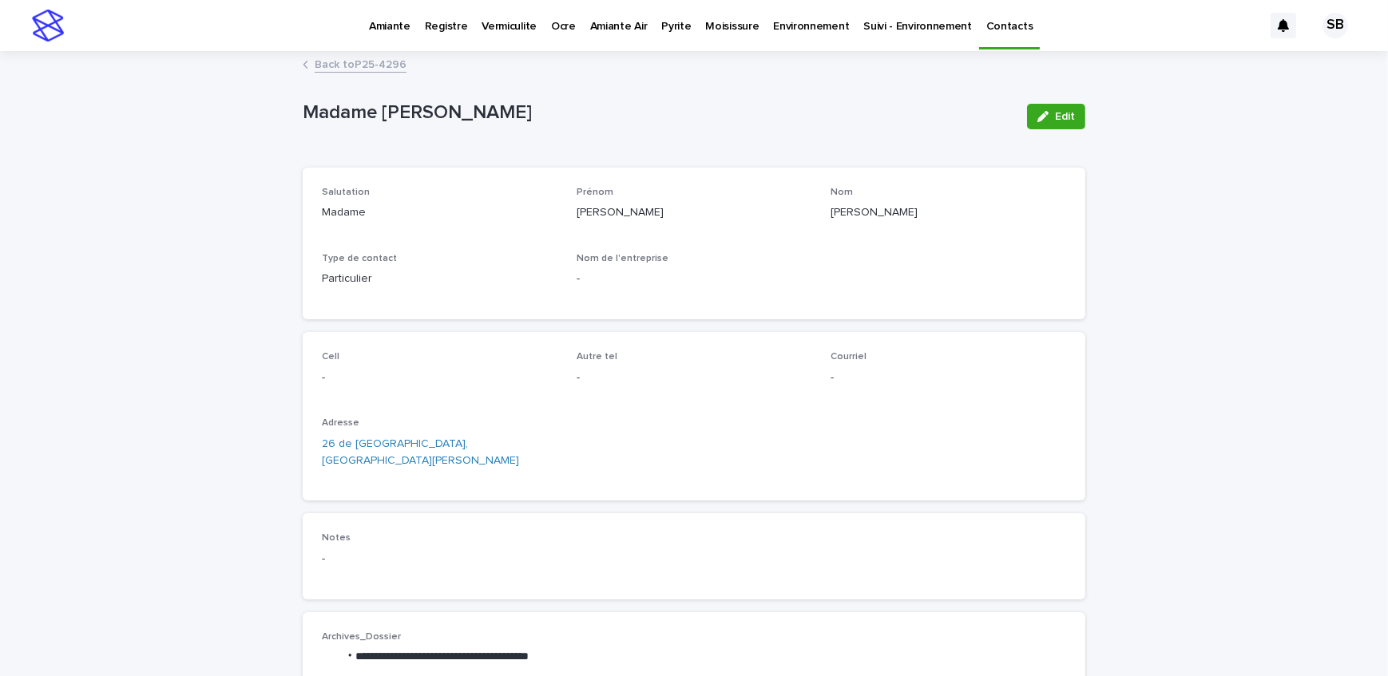
click at [352, 56] on link "Back to P25-4296" at bounding box center [361, 63] width 92 height 18
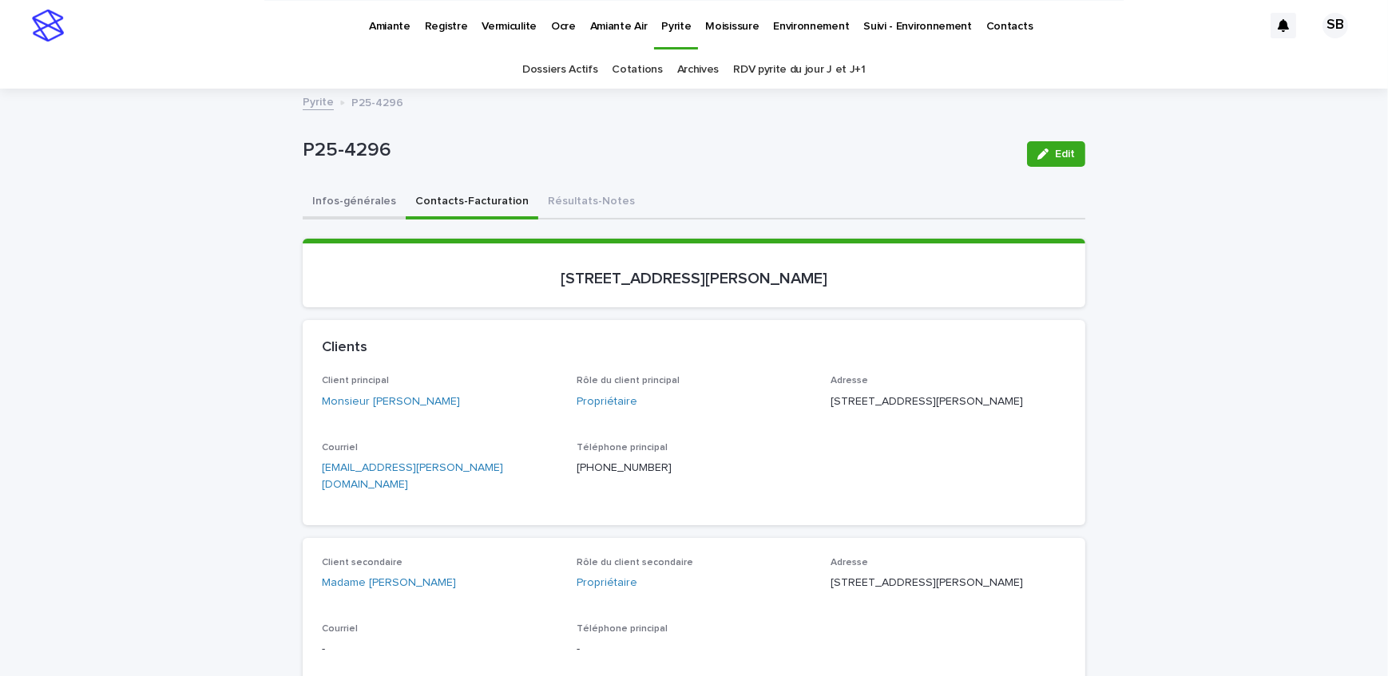
click at [359, 199] on button "Infos-générales" at bounding box center [354, 203] width 103 height 34
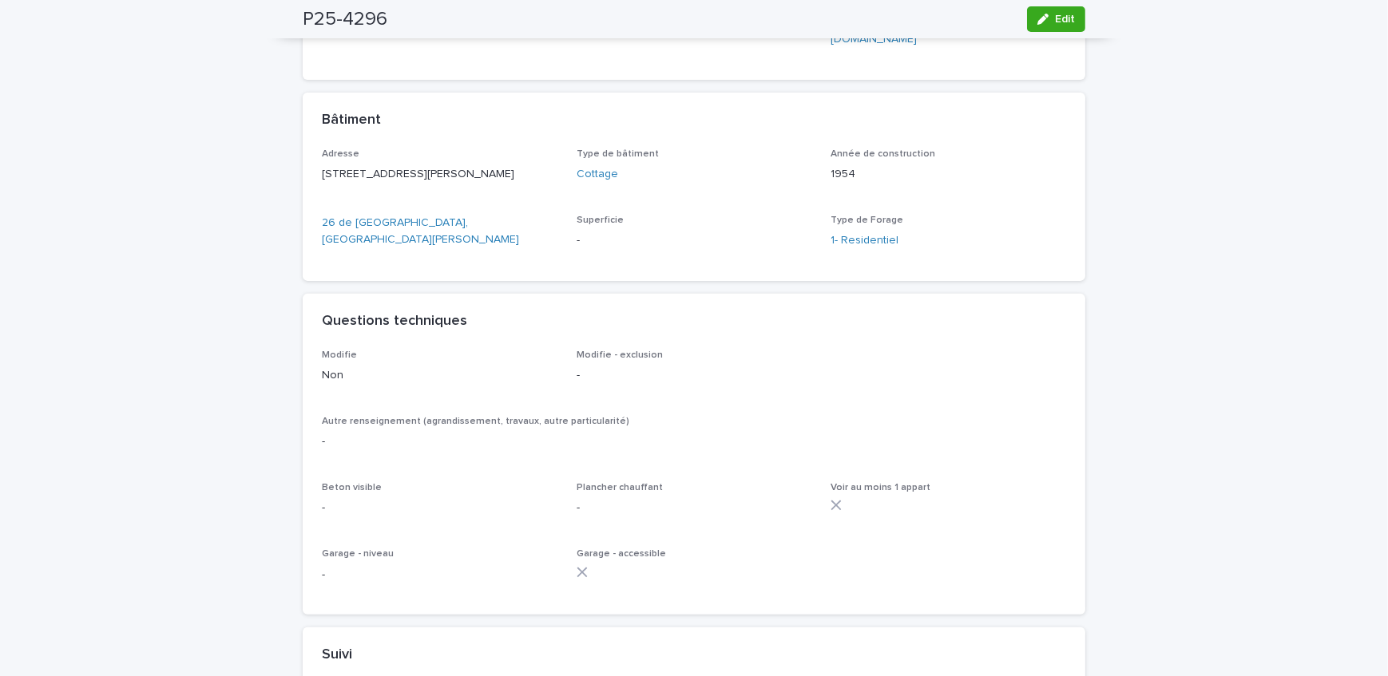
scroll to position [726, 0]
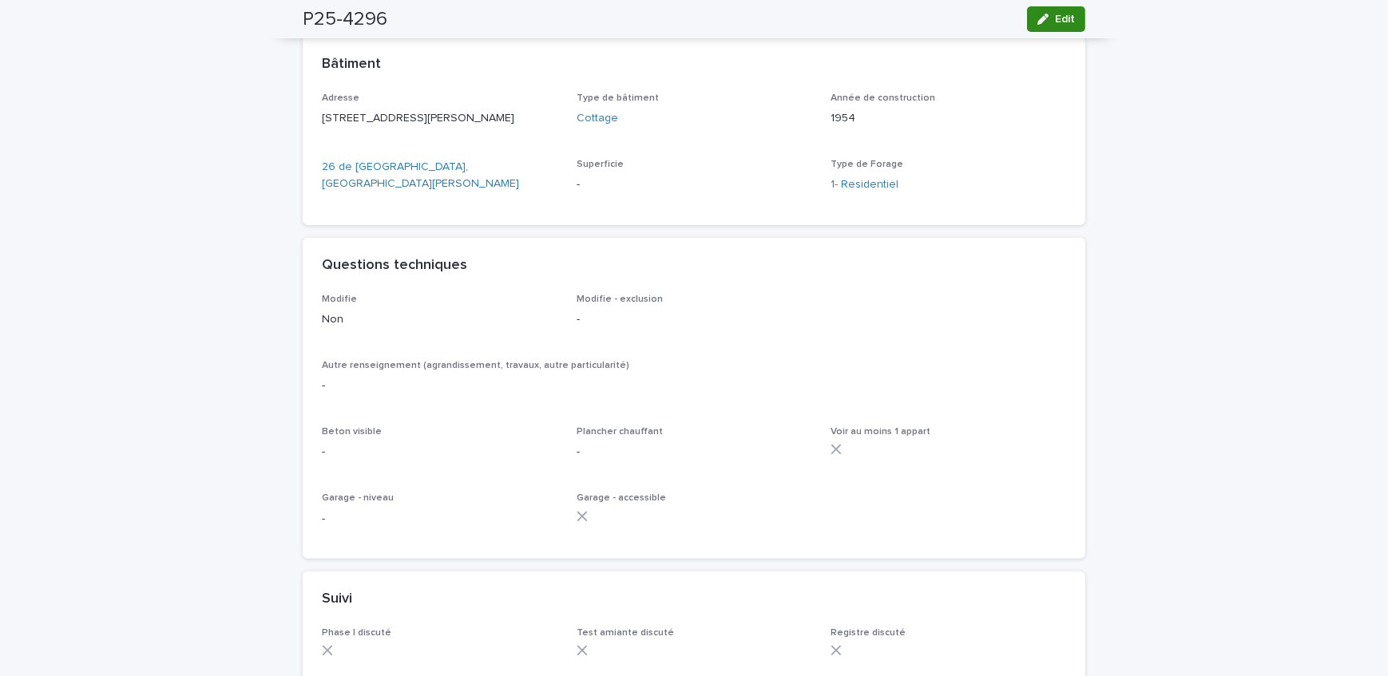
click at [1055, 17] on span "Edit" at bounding box center [1065, 19] width 20 height 11
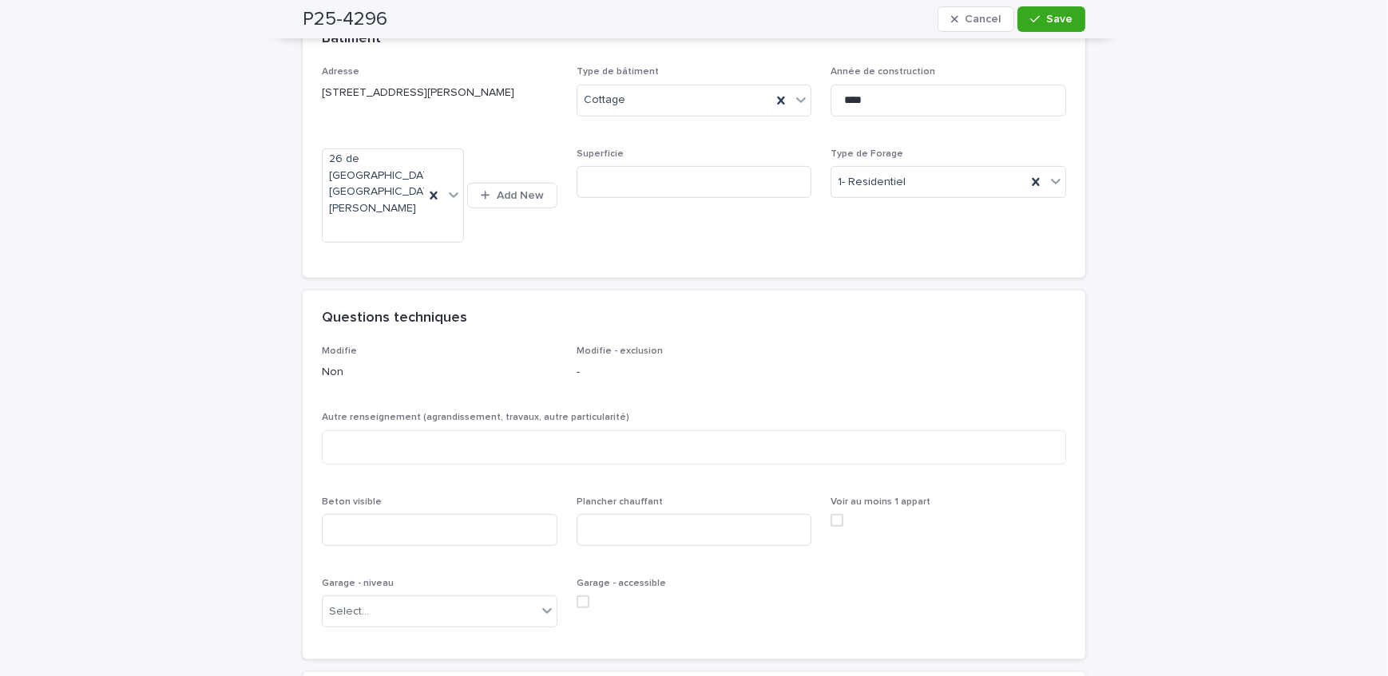
scroll to position [836, 0]
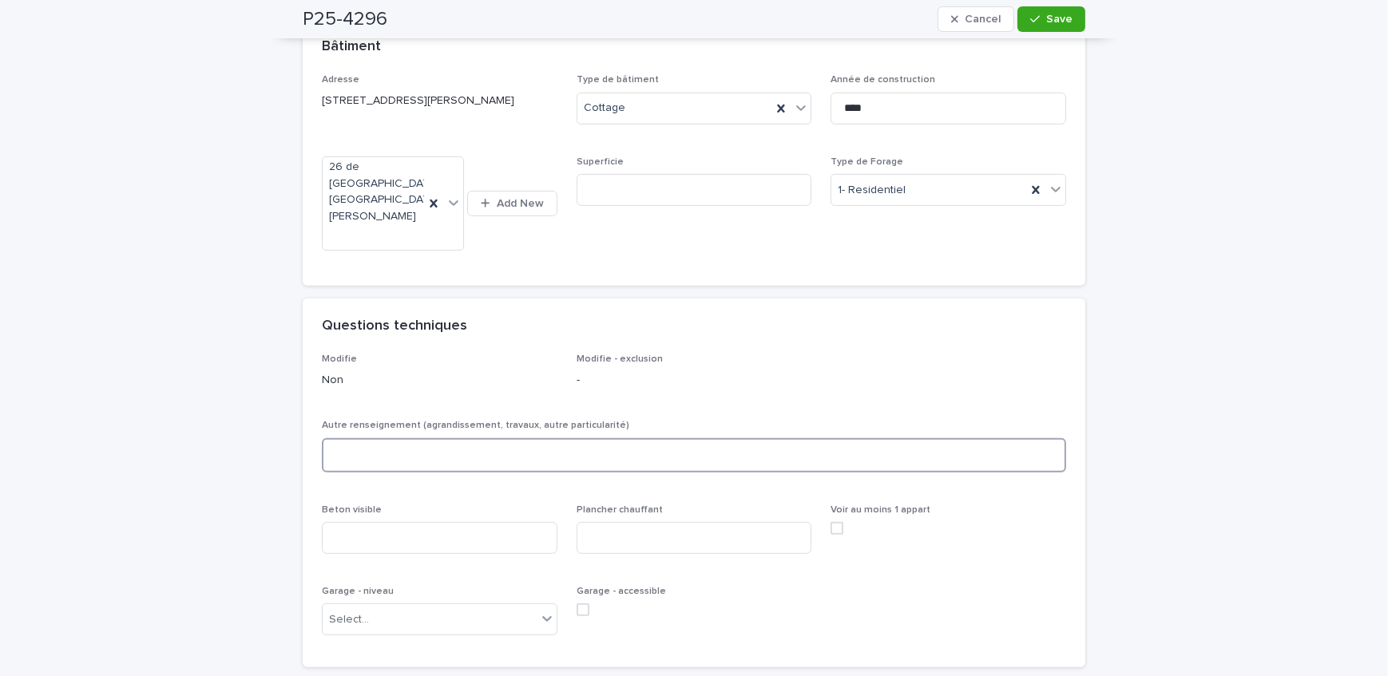
click at [387, 438] on textarea at bounding box center [694, 455] width 744 height 34
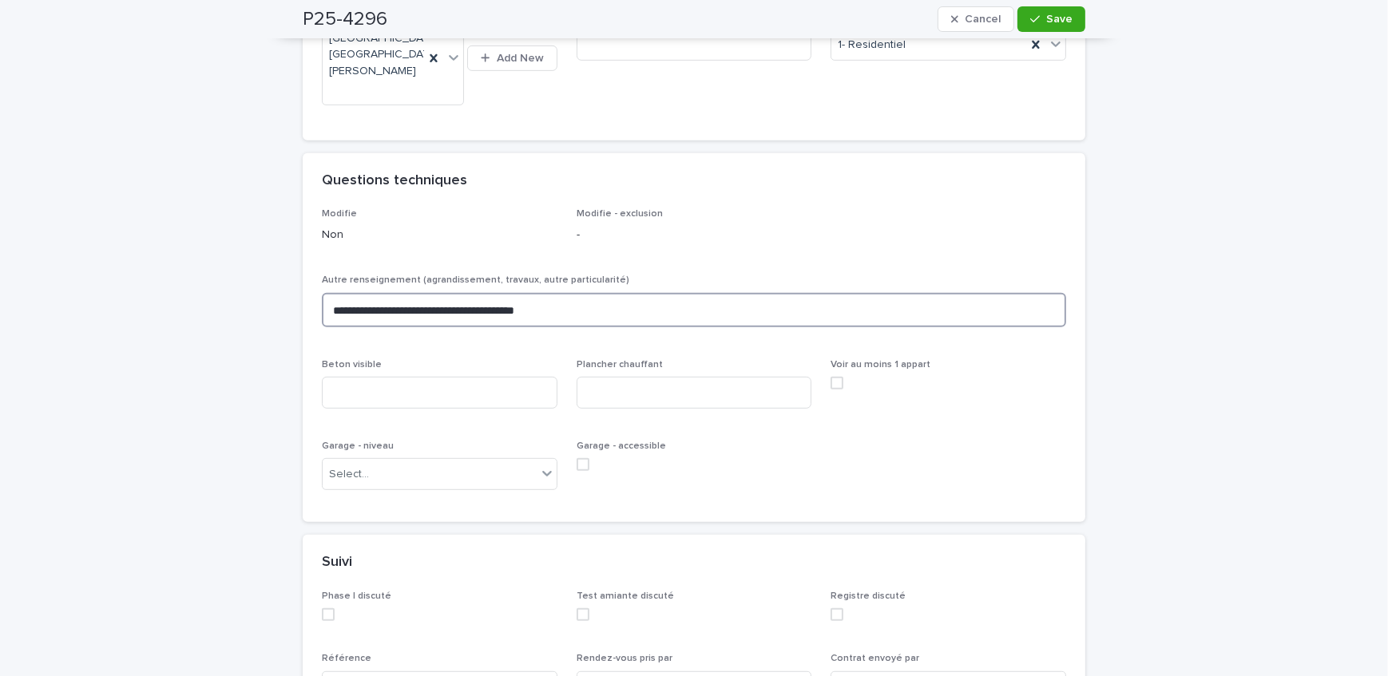
scroll to position [1054, 0]
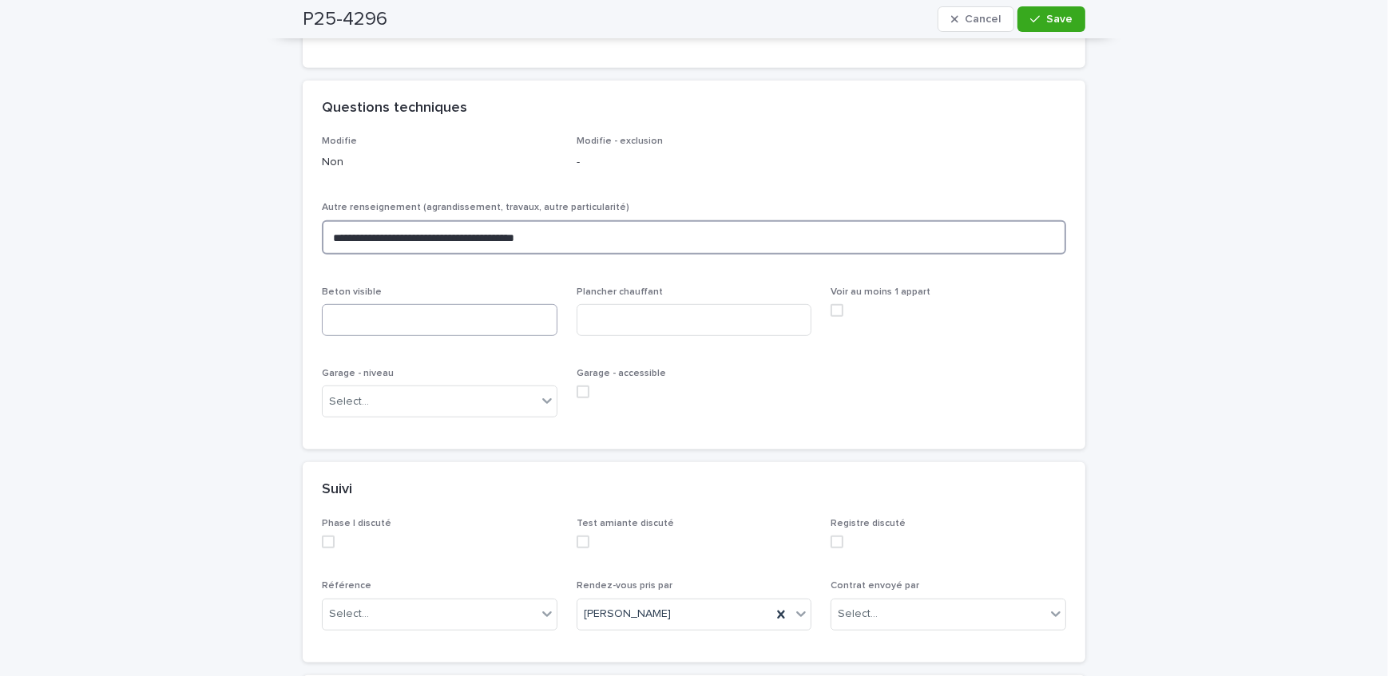
type textarea "**********"
click at [446, 304] on input at bounding box center [440, 320] width 236 height 32
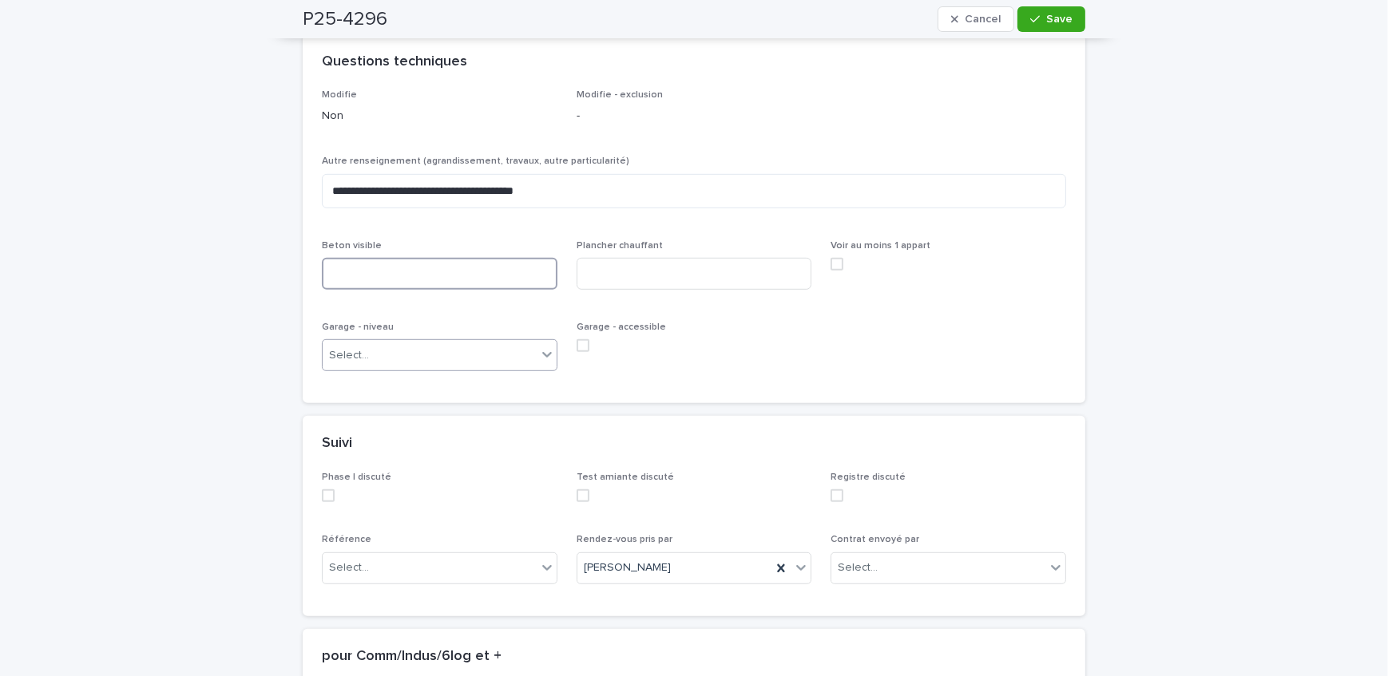
scroll to position [1126, 0]
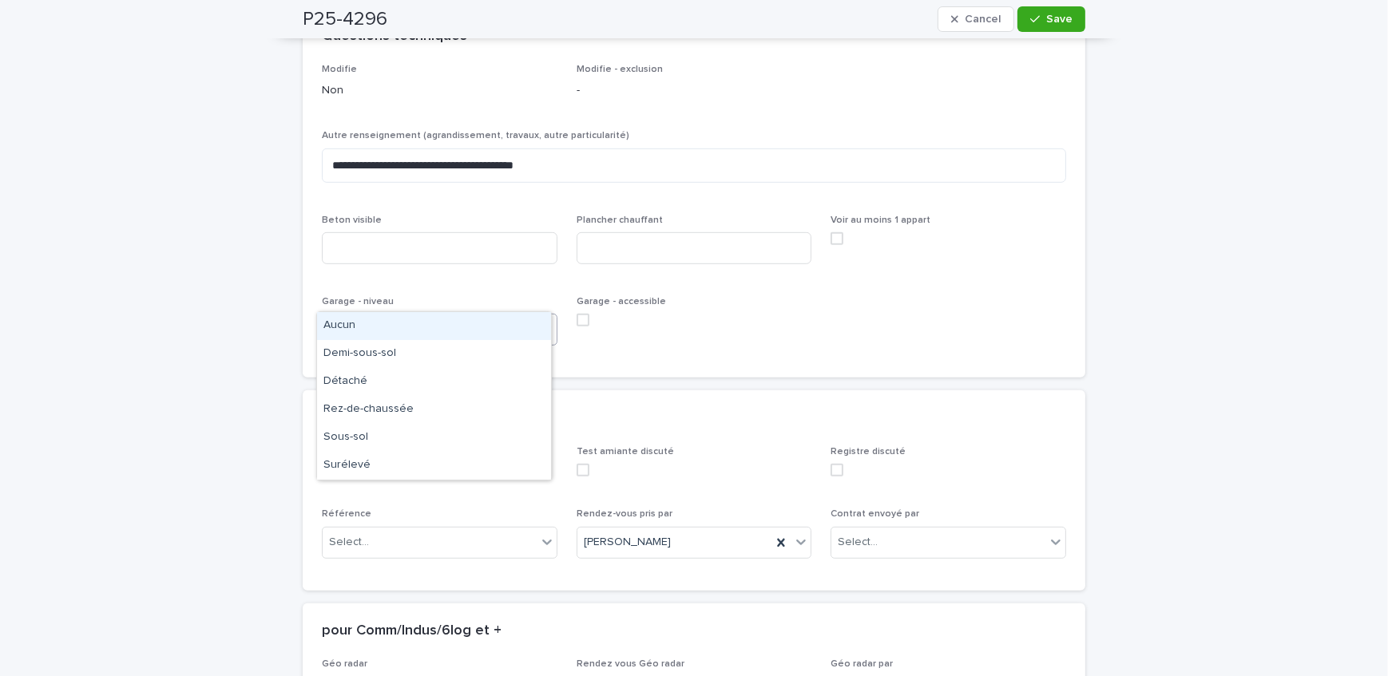
click at [421, 317] on div "Select..." at bounding box center [430, 330] width 214 height 26
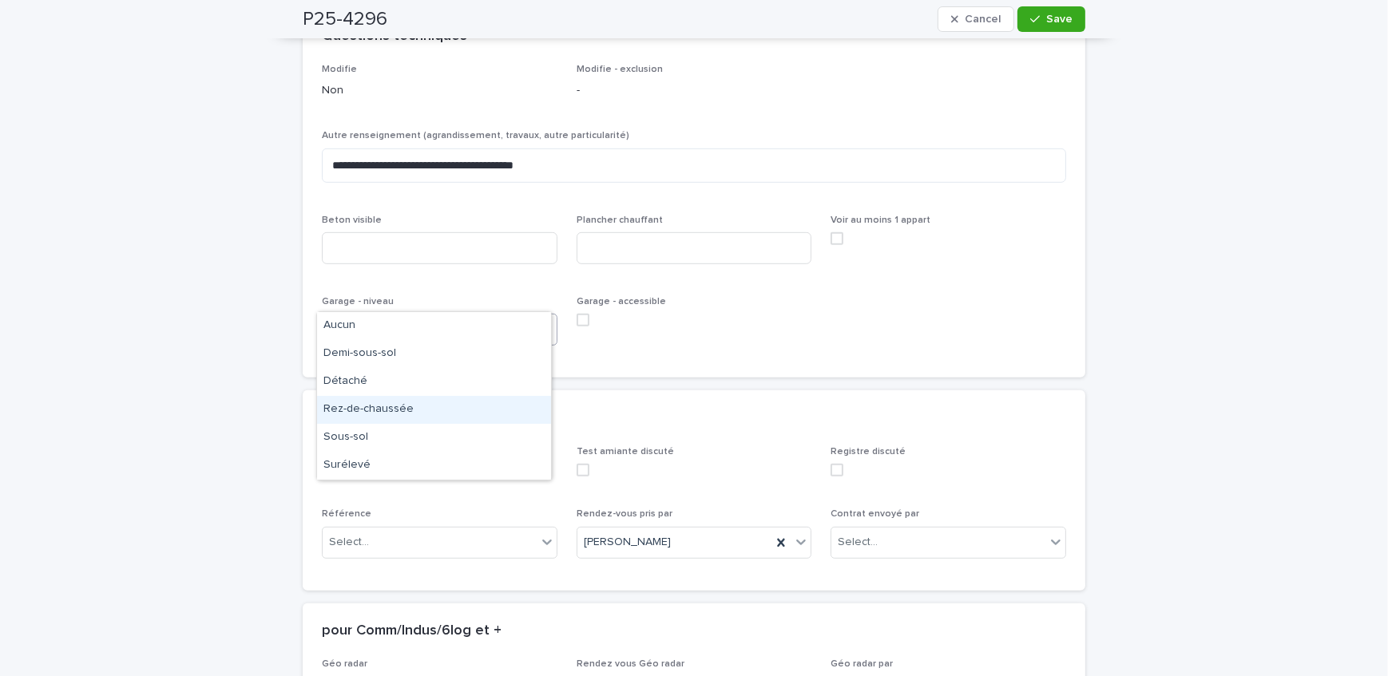
drag, startPoint x: 428, startPoint y: 403, endPoint x: 420, endPoint y: 392, distance: 13.7
click at [428, 403] on div "Rez-de-chaussée" at bounding box center [434, 410] width 234 height 28
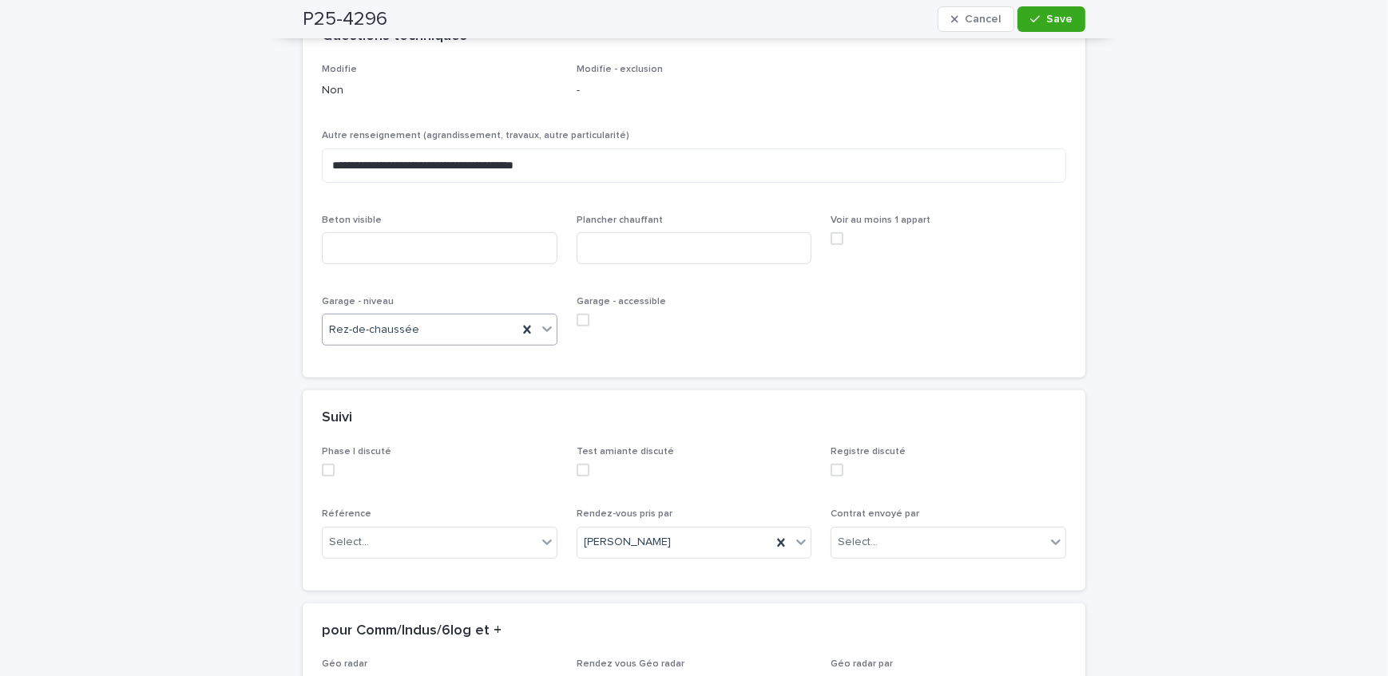
click at [583, 314] on span at bounding box center [583, 320] width 13 height 13
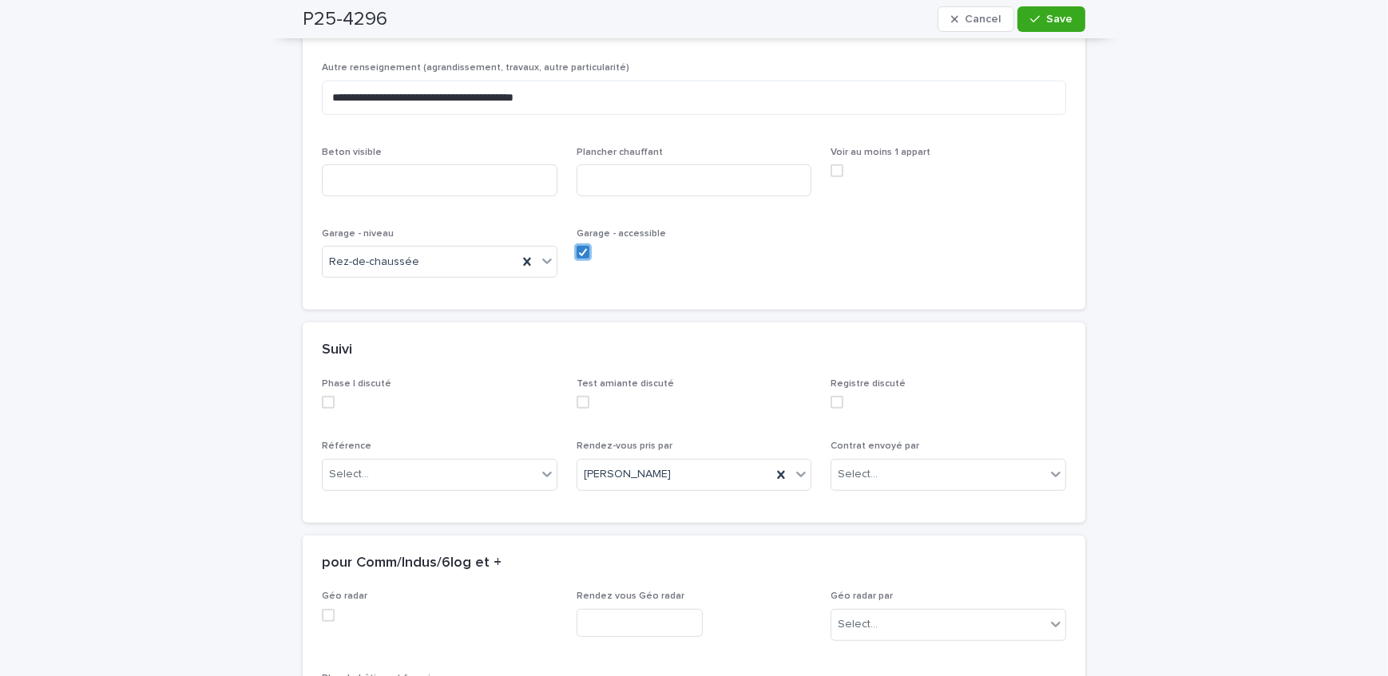
scroll to position [1199, 0]
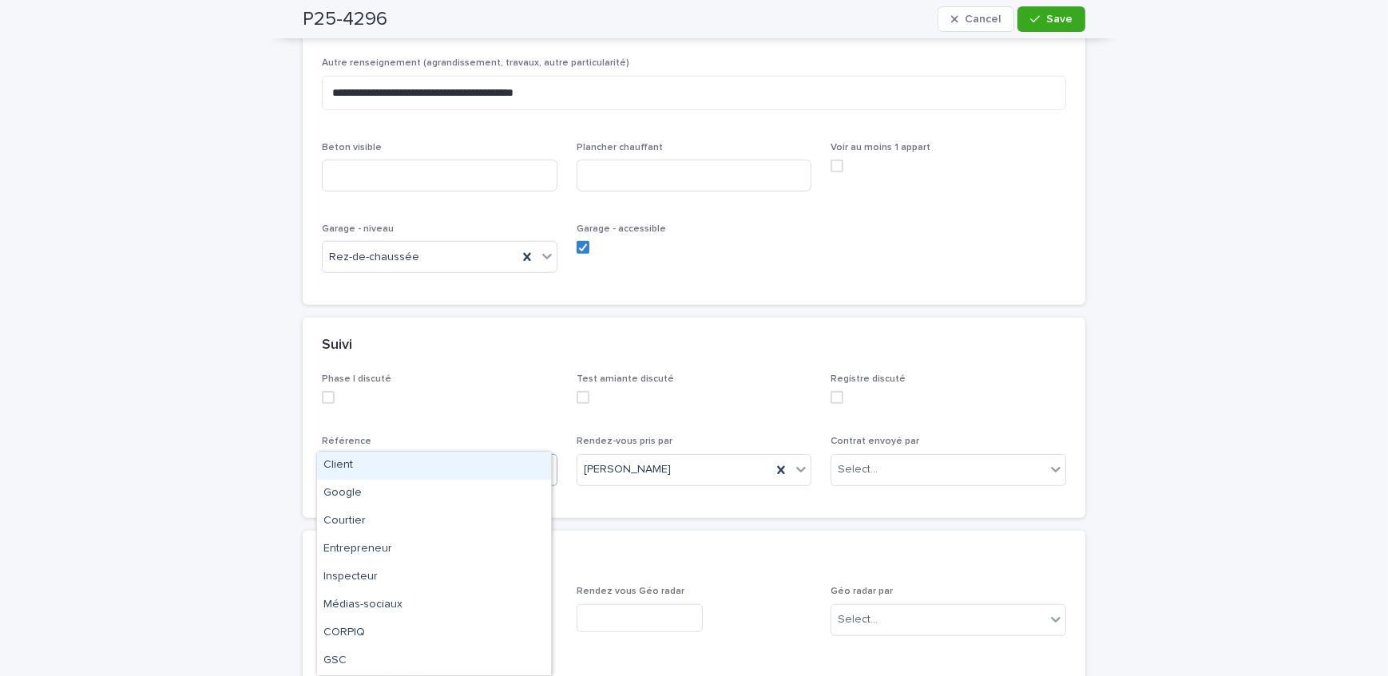
click at [409, 450] on body "**********" at bounding box center [694, 338] width 1388 height 676
click at [398, 471] on div "Client" at bounding box center [434, 466] width 234 height 28
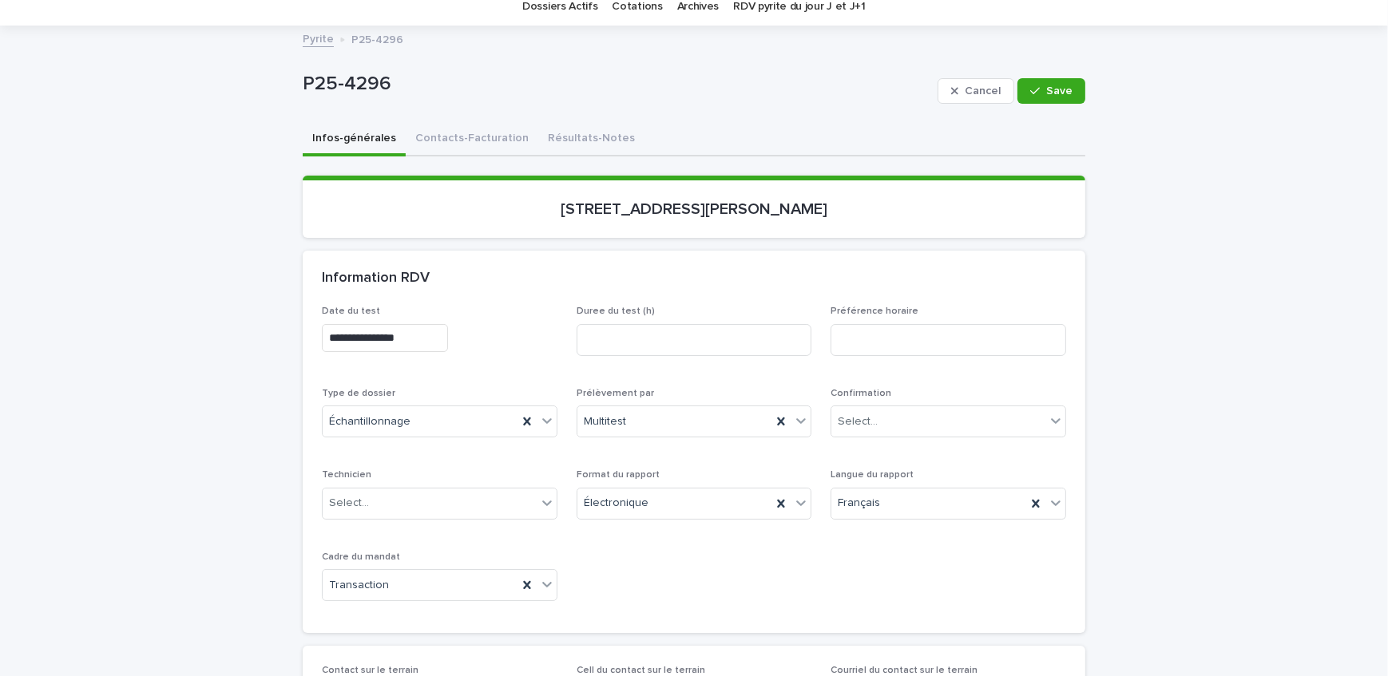
scroll to position [38, 0]
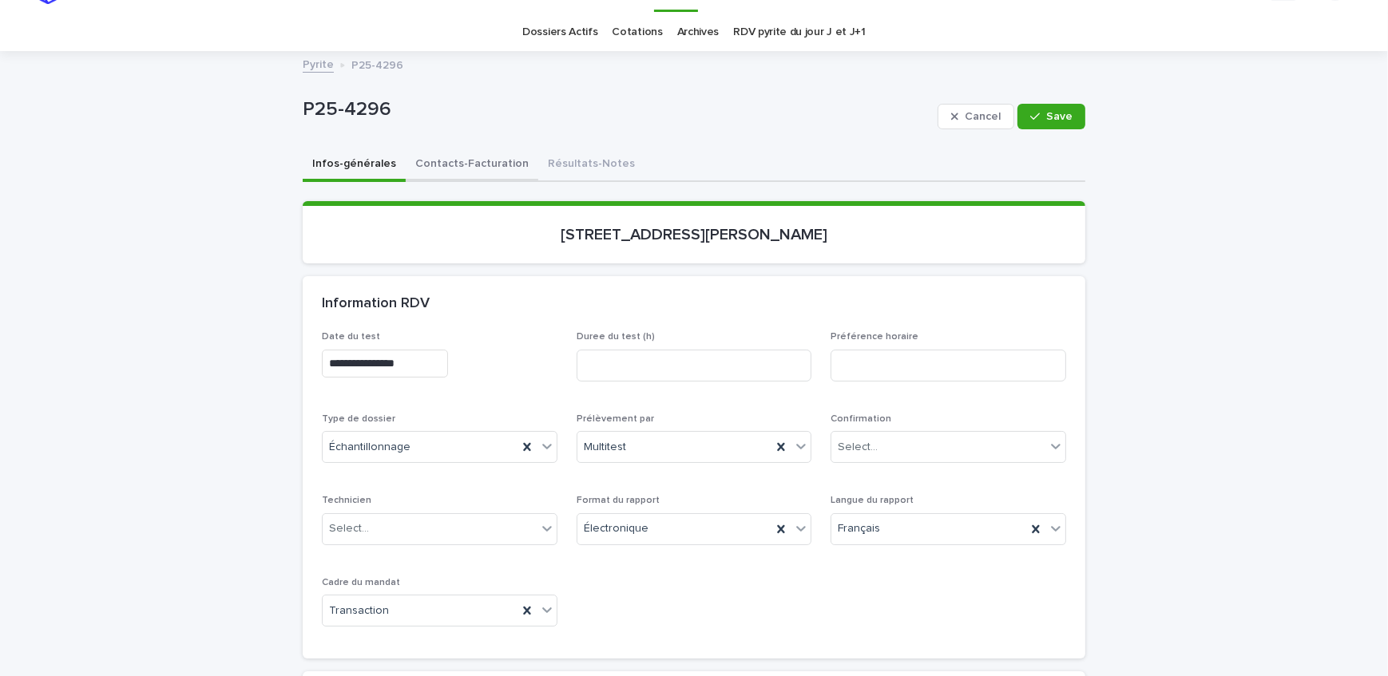
click at [462, 171] on button "Contacts-Facturation" at bounding box center [472, 166] width 133 height 34
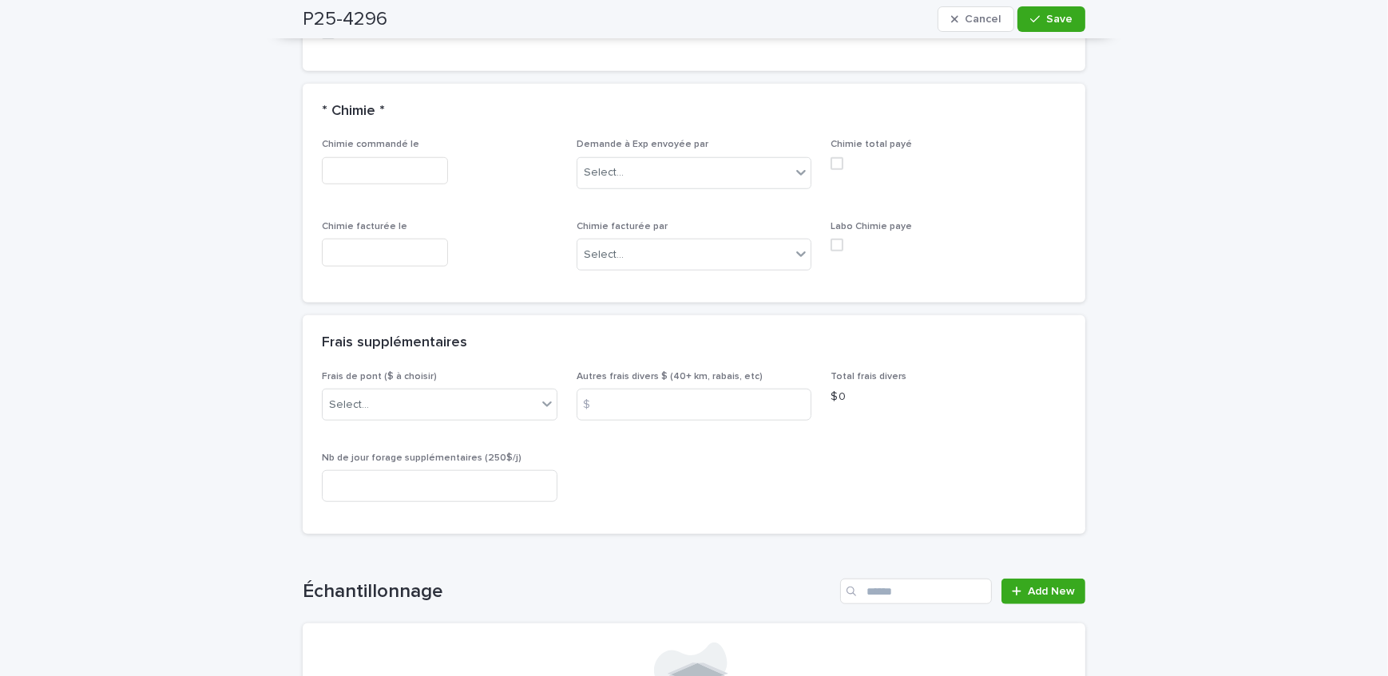
scroll to position [1853, 0]
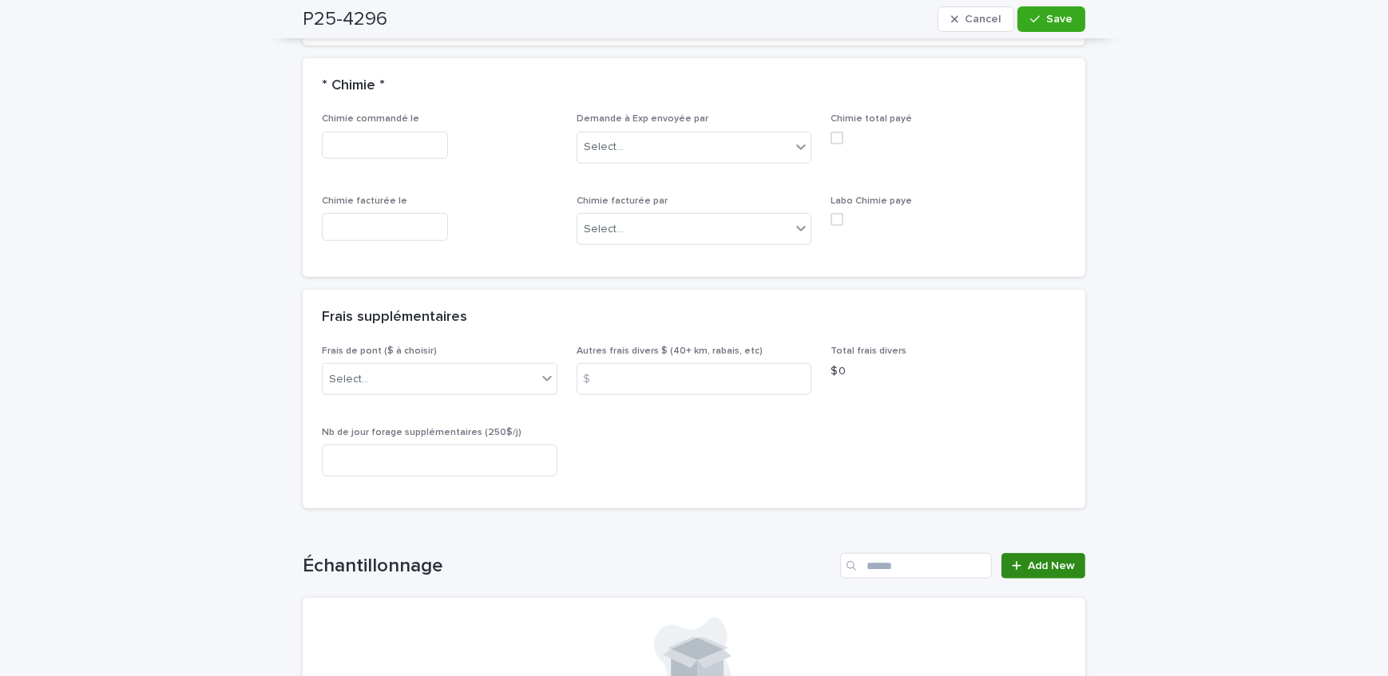
click at [1028, 561] on span "Add New" at bounding box center [1051, 566] width 47 height 11
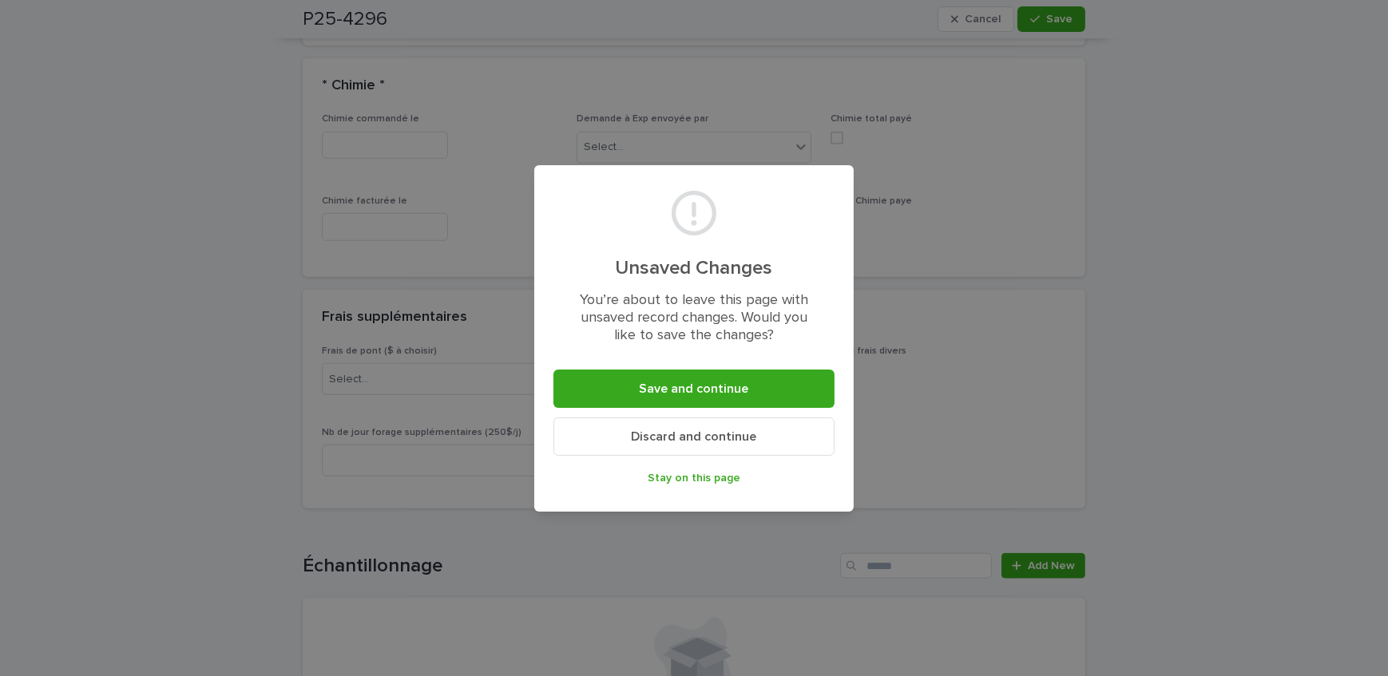
click at [632, 391] on button "Save and continue" at bounding box center [693, 389] width 281 height 38
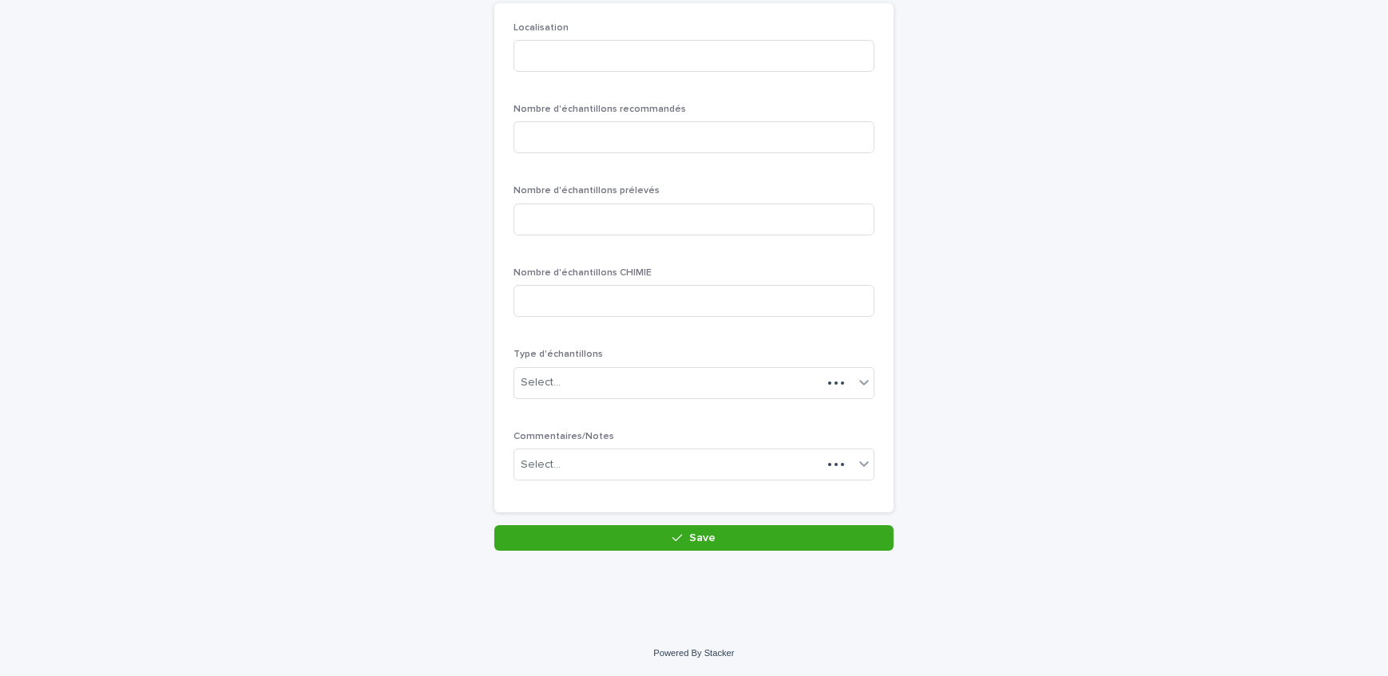
scroll to position [138, 0]
click at [716, 54] on input at bounding box center [693, 58] width 361 height 32
type input "********"
click at [671, 139] on input at bounding box center [693, 139] width 361 height 32
type input "*"
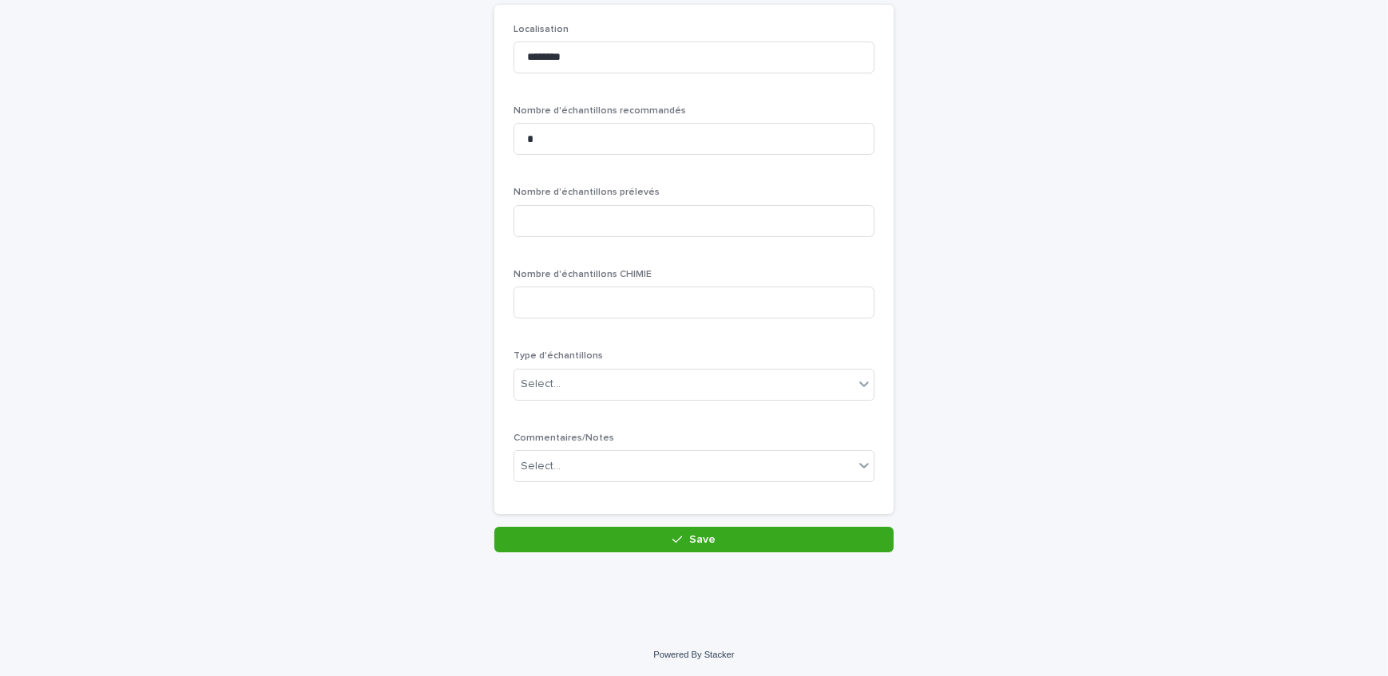
click at [685, 240] on div "Nombre d'échantillons prélevés" at bounding box center [693, 218] width 361 height 62
click at [680, 232] on input at bounding box center [693, 221] width 361 height 32
type input "*"
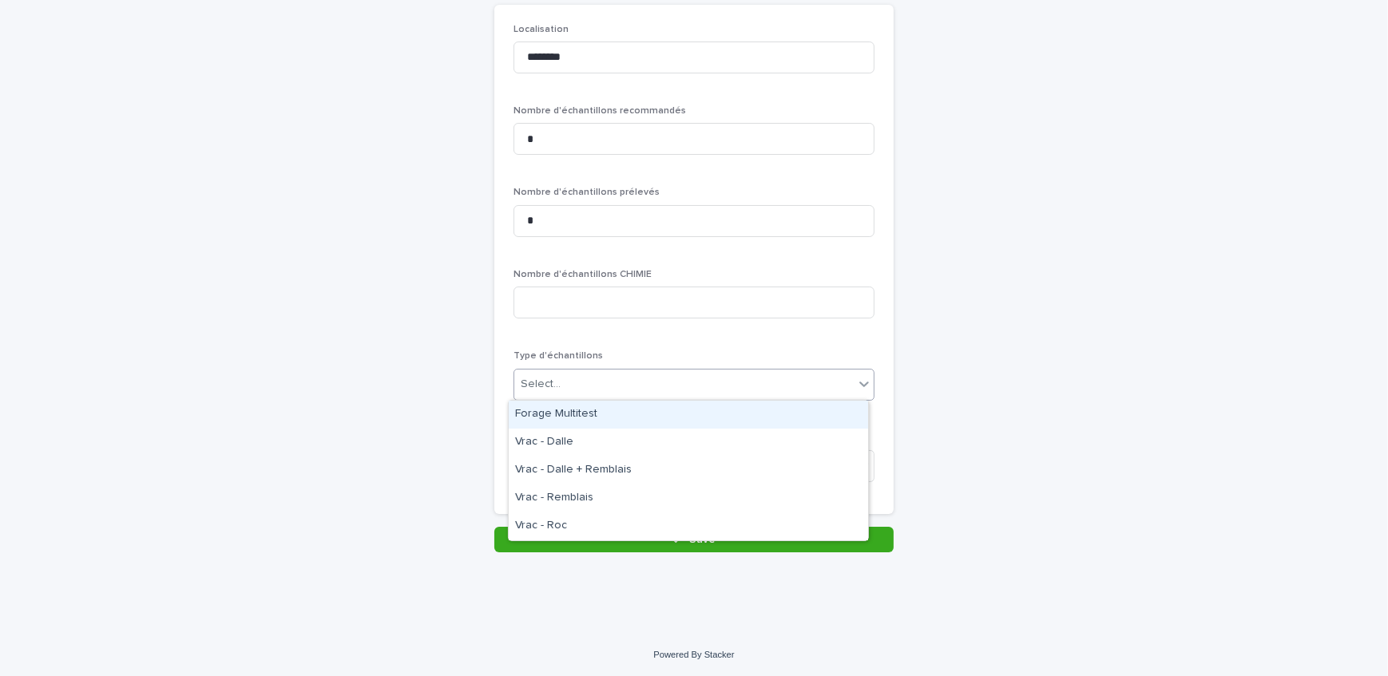
click at [607, 387] on div "Select..." at bounding box center [683, 384] width 339 height 26
click at [608, 415] on div "Forage Multitest" at bounding box center [688, 415] width 359 height 28
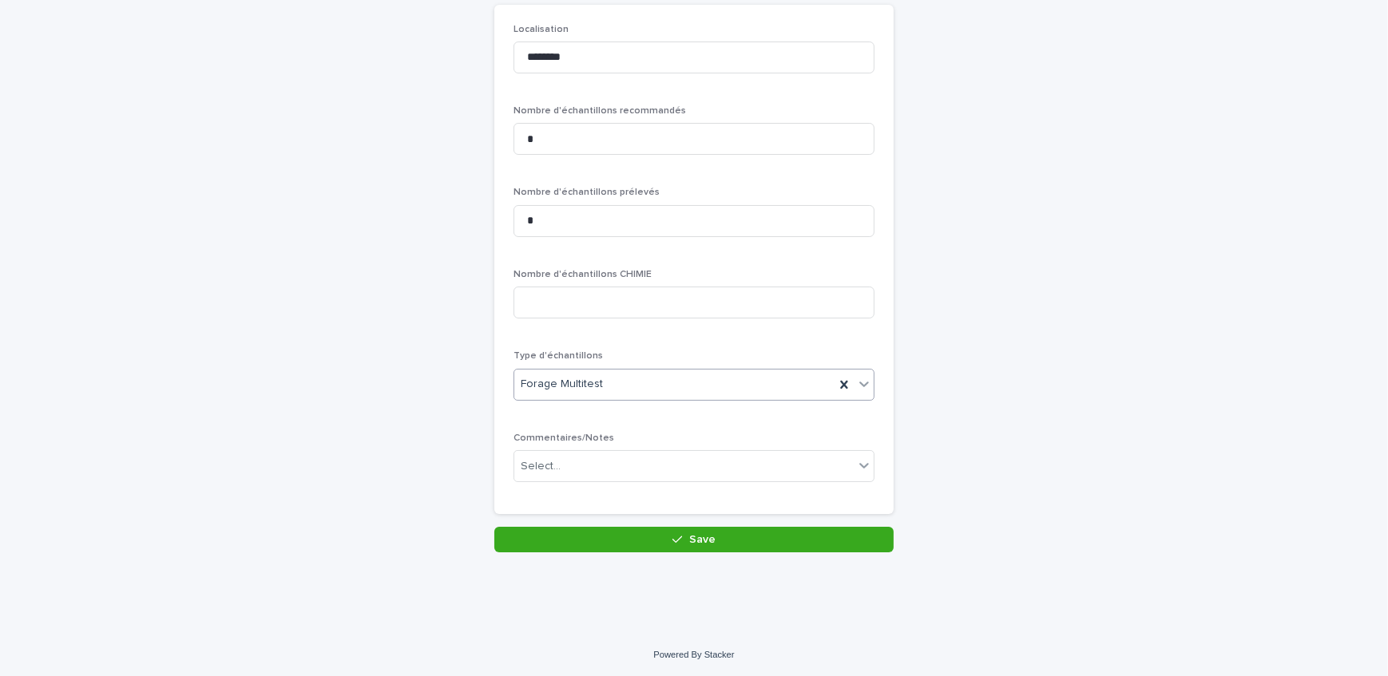
click at [700, 557] on div "Loading... Saving… Loading... Saving… Items - Pyrite: add new Loading... Saving…" at bounding box center [694, 254] width 799 height 678
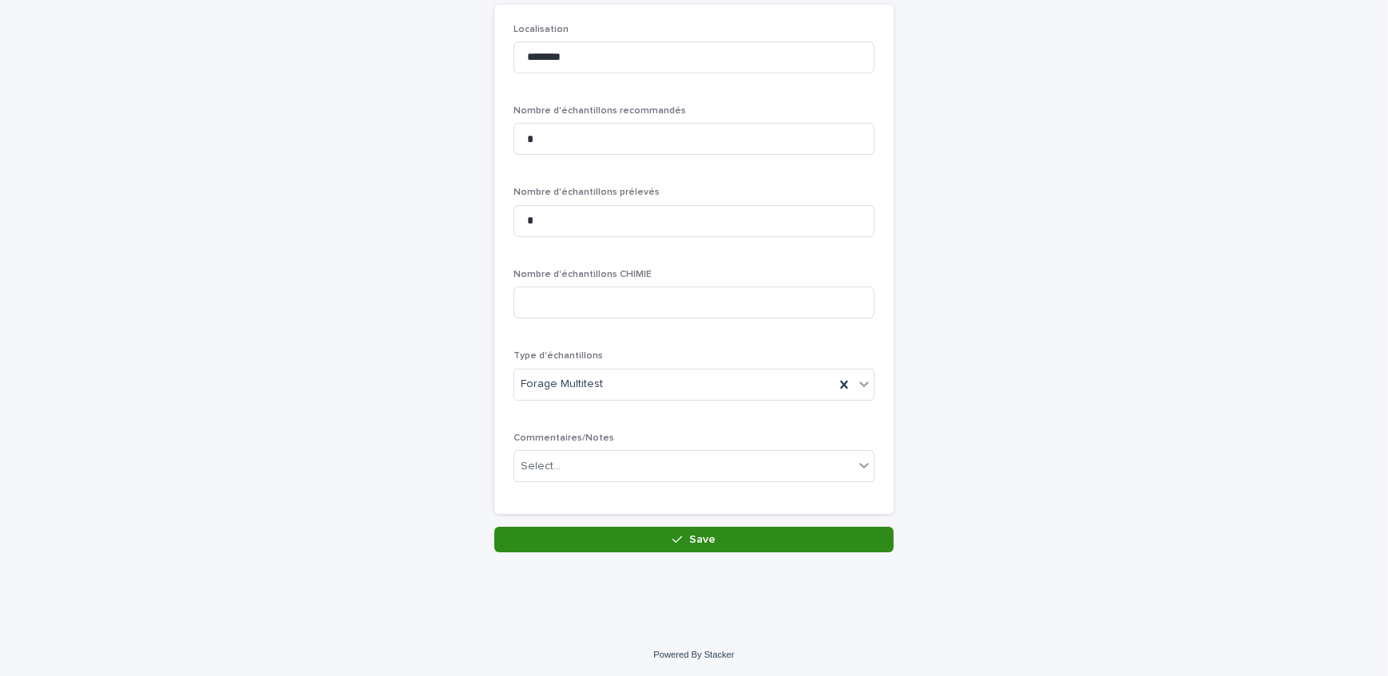
click at [654, 539] on button "Save" at bounding box center [693, 540] width 399 height 26
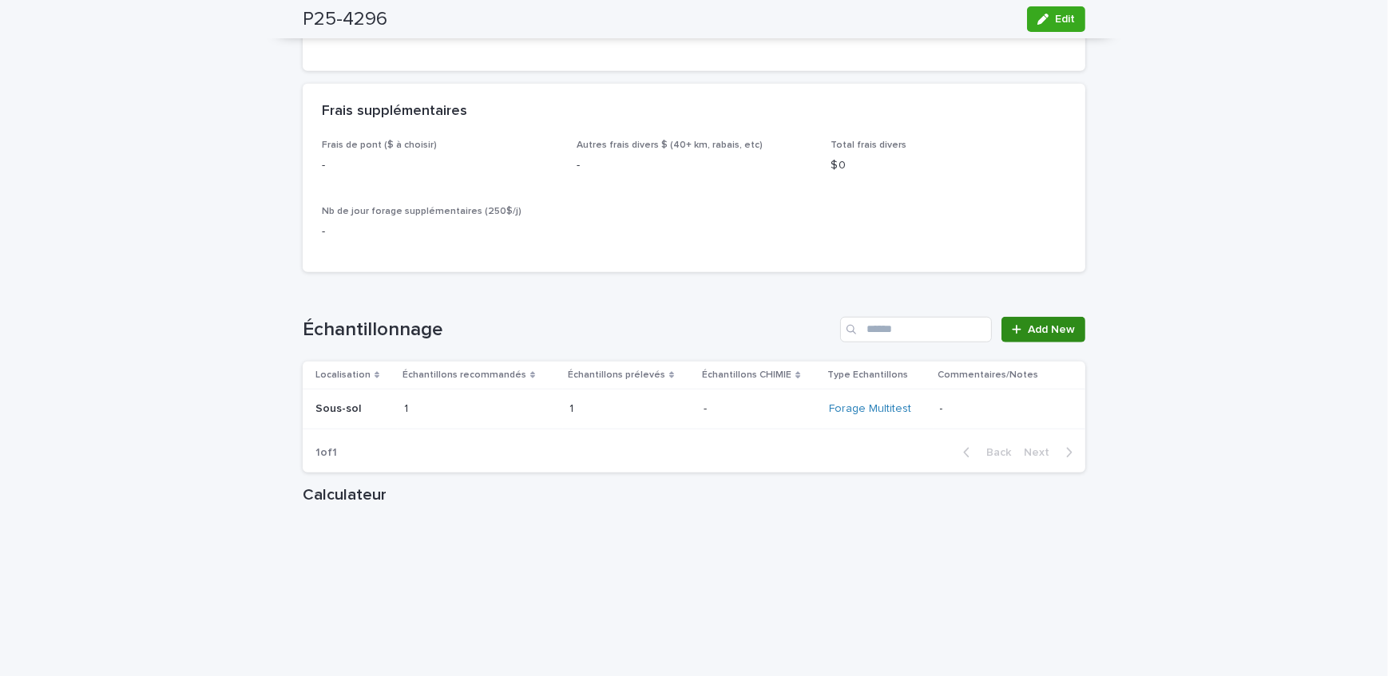
click at [1029, 335] on span "Add New" at bounding box center [1051, 329] width 47 height 11
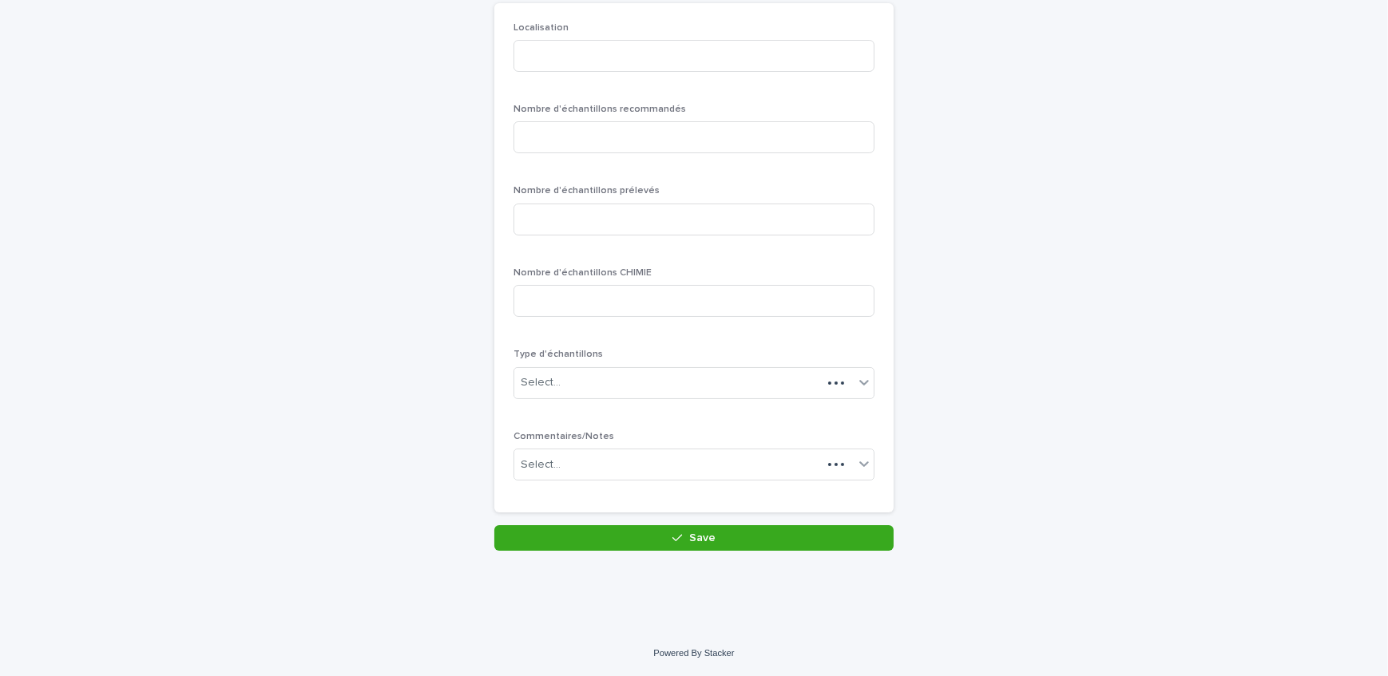
scroll to position [138, 0]
click at [566, 60] on input at bounding box center [693, 58] width 361 height 32
type input "******"
click at [620, 137] on input at bounding box center [693, 139] width 361 height 32
type input "*"
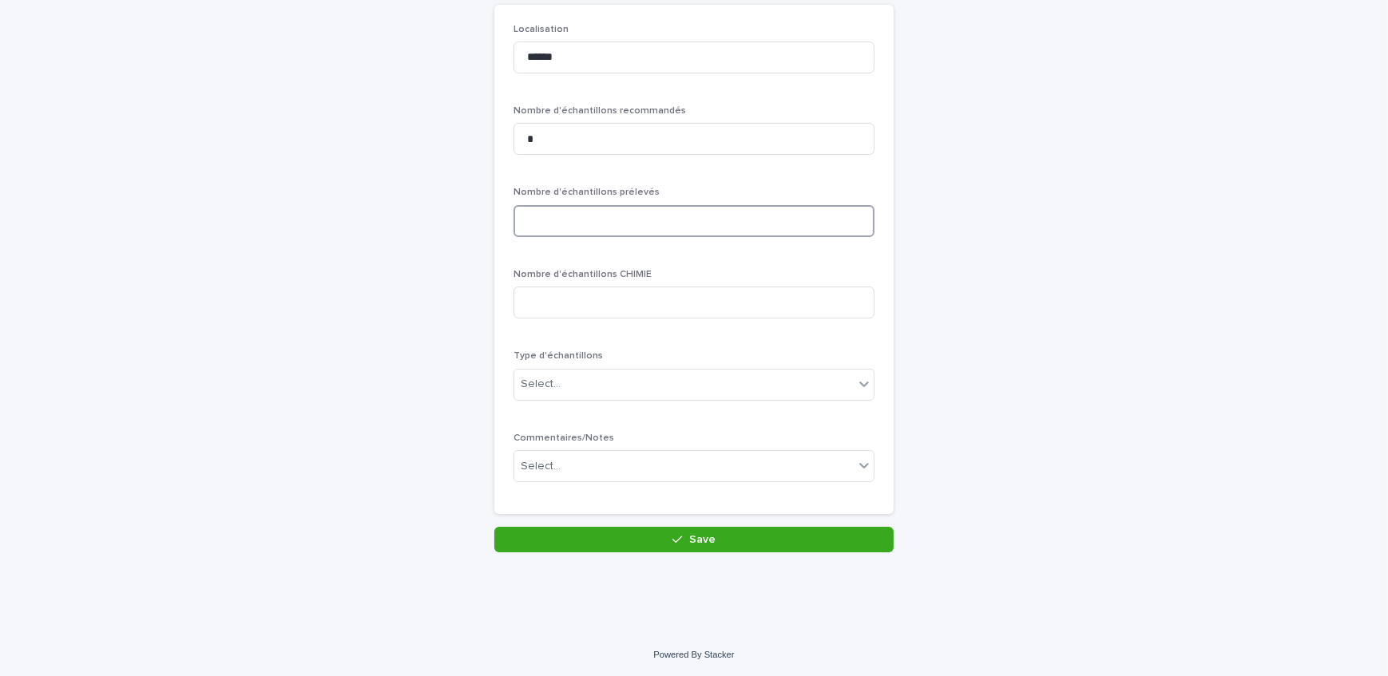
click at [616, 232] on input at bounding box center [693, 221] width 361 height 32
type input "*"
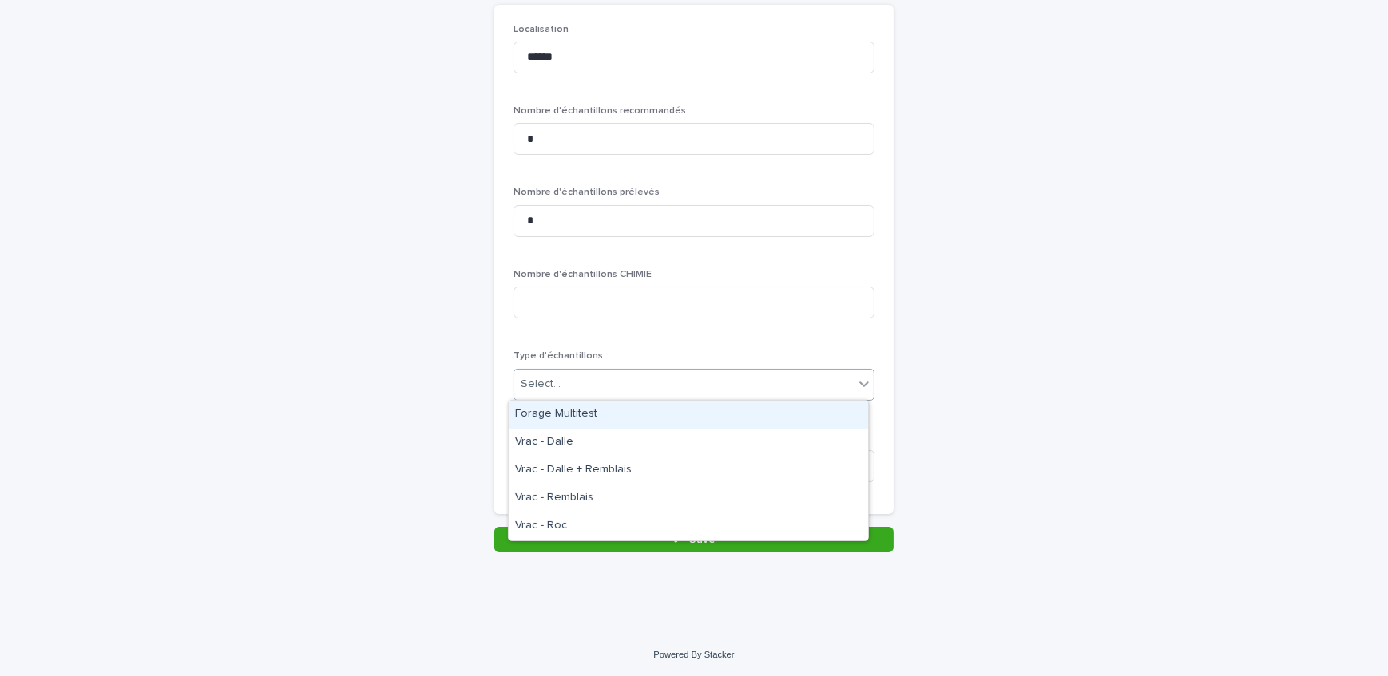
click at [599, 387] on div "Select..." at bounding box center [683, 384] width 339 height 26
click at [597, 415] on div "Forage Multitest" at bounding box center [688, 415] width 359 height 28
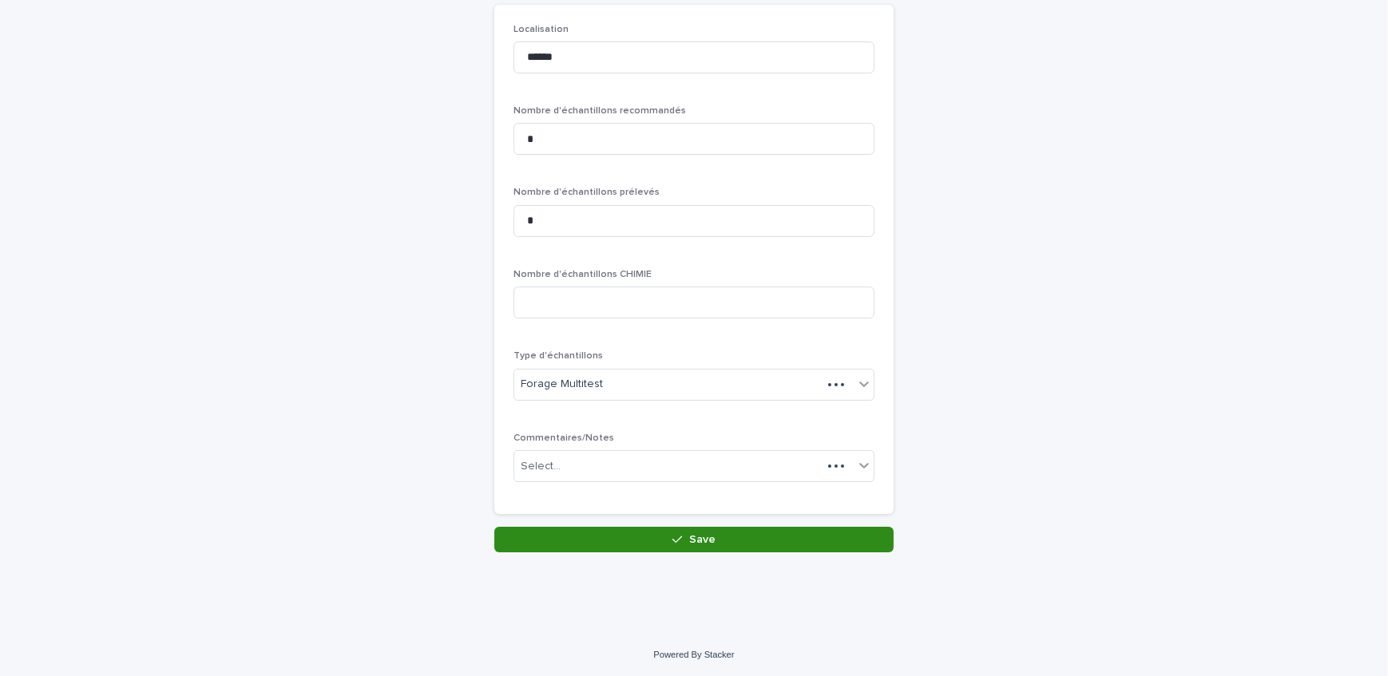
drag, startPoint x: 617, startPoint y: 547, endPoint x: 498, endPoint y: 511, distance: 124.3
click at [621, 544] on button "Save" at bounding box center [693, 540] width 399 height 26
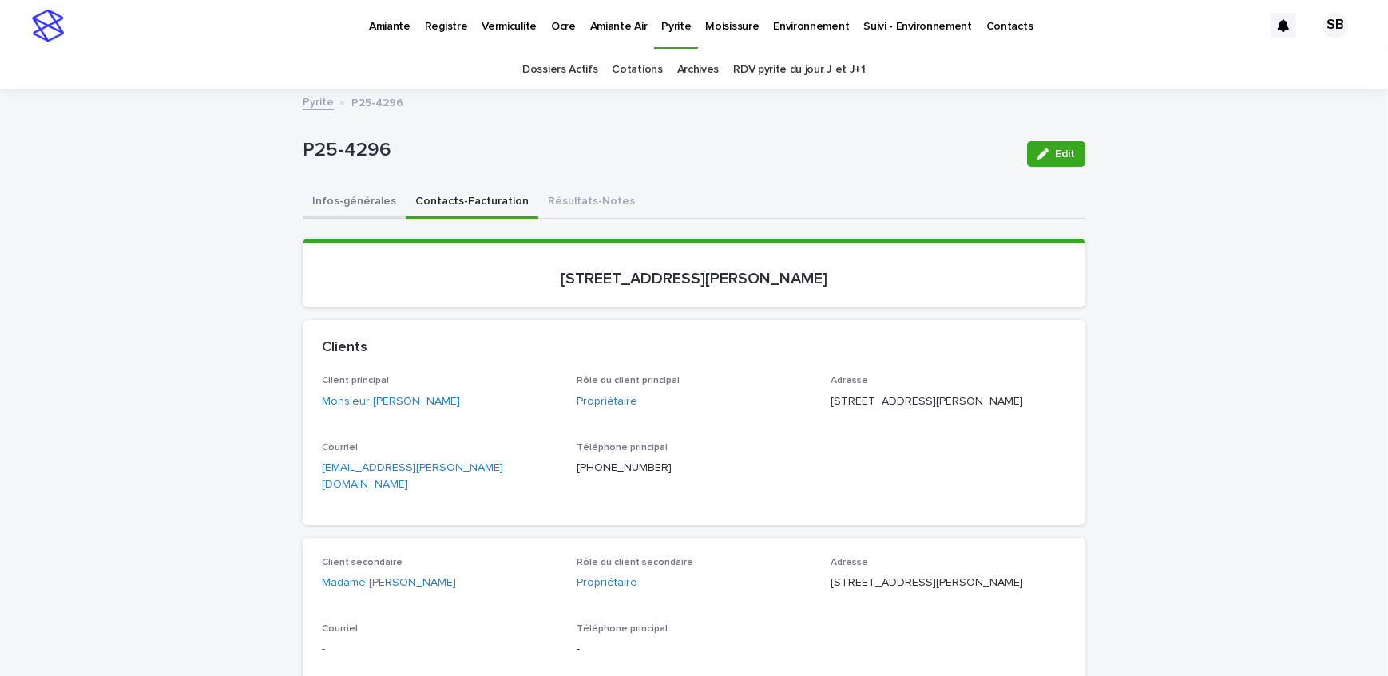
click at [335, 203] on button "Infos-générales" at bounding box center [354, 203] width 103 height 34
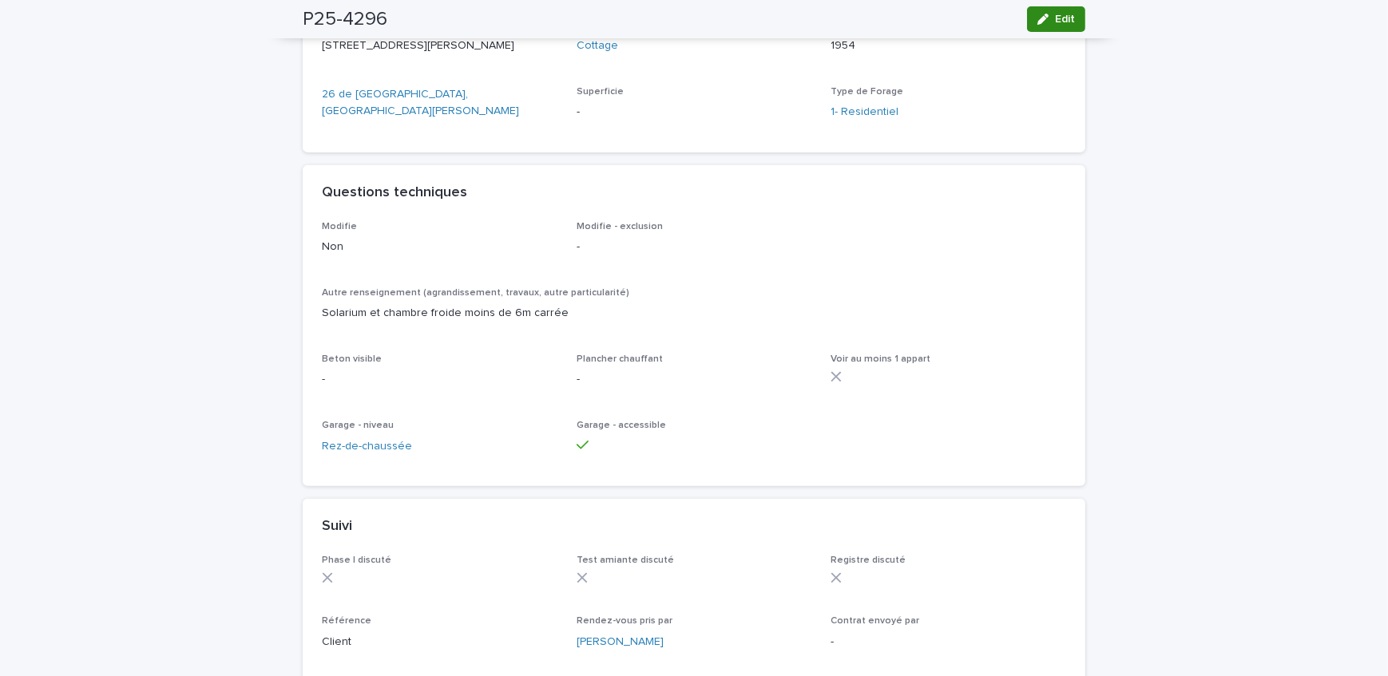
click at [1052, 27] on button "Edit" at bounding box center [1056, 19] width 58 height 26
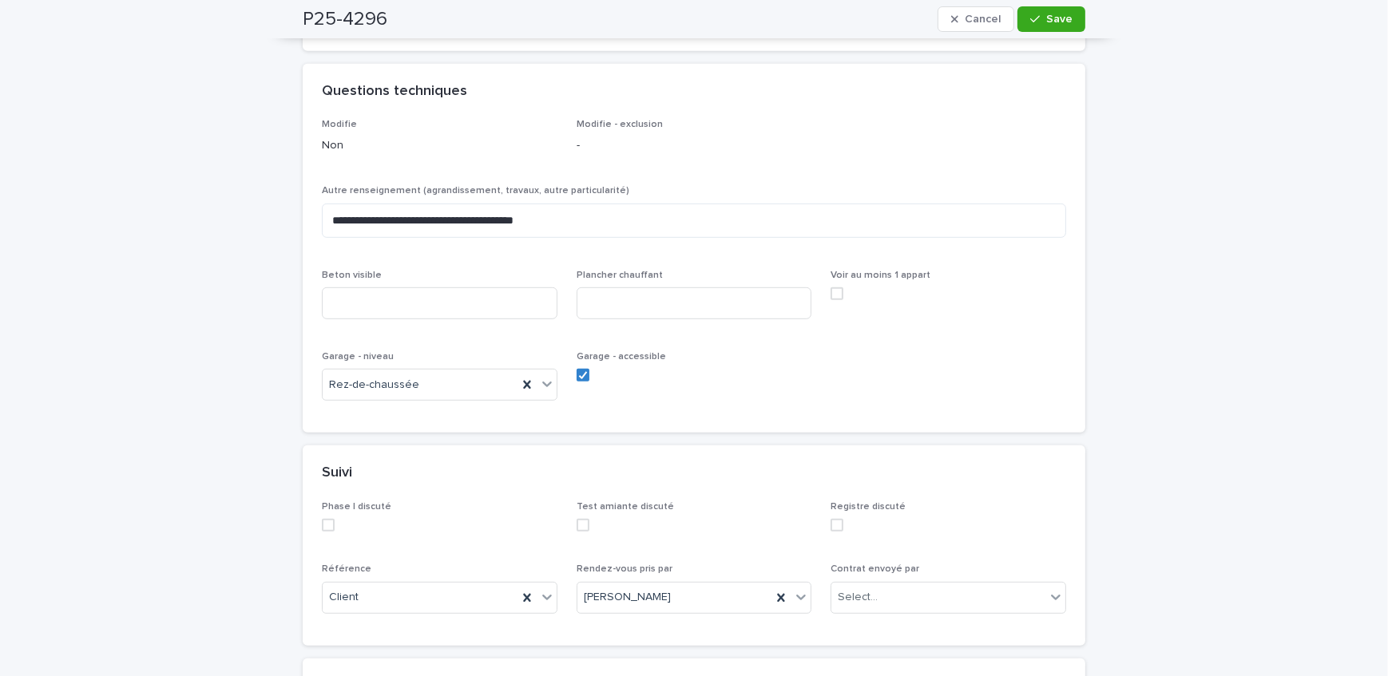
scroll to position [1134, 0]
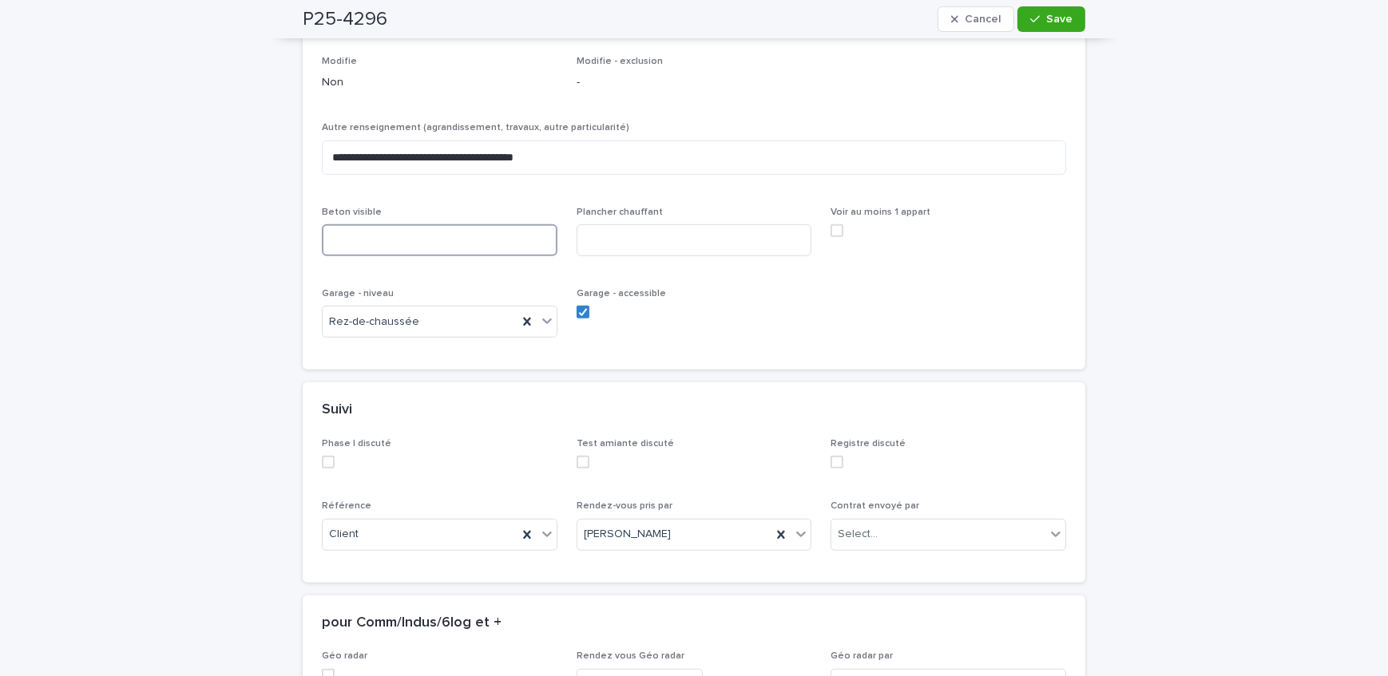
click at [500, 224] on input at bounding box center [440, 240] width 236 height 32
click at [445, 224] on input at bounding box center [440, 240] width 236 height 32
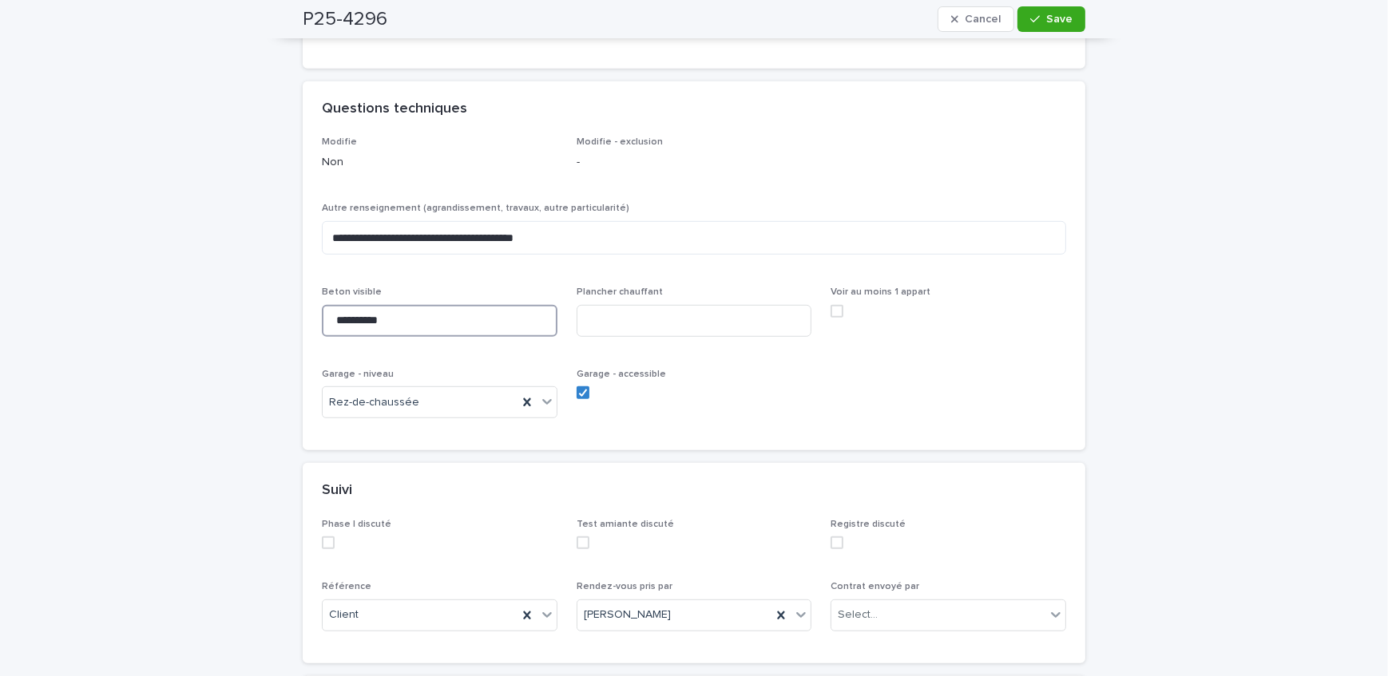
click at [439, 305] on input "**********" at bounding box center [440, 321] width 236 height 32
click at [437, 305] on input "**********" at bounding box center [440, 321] width 236 height 32
click at [514, 305] on input "**********" at bounding box center [440, 321] width 236 height 32
type input "**********"
click at [609, 305] on input at bounding box center [695, 321] width 236 height 32
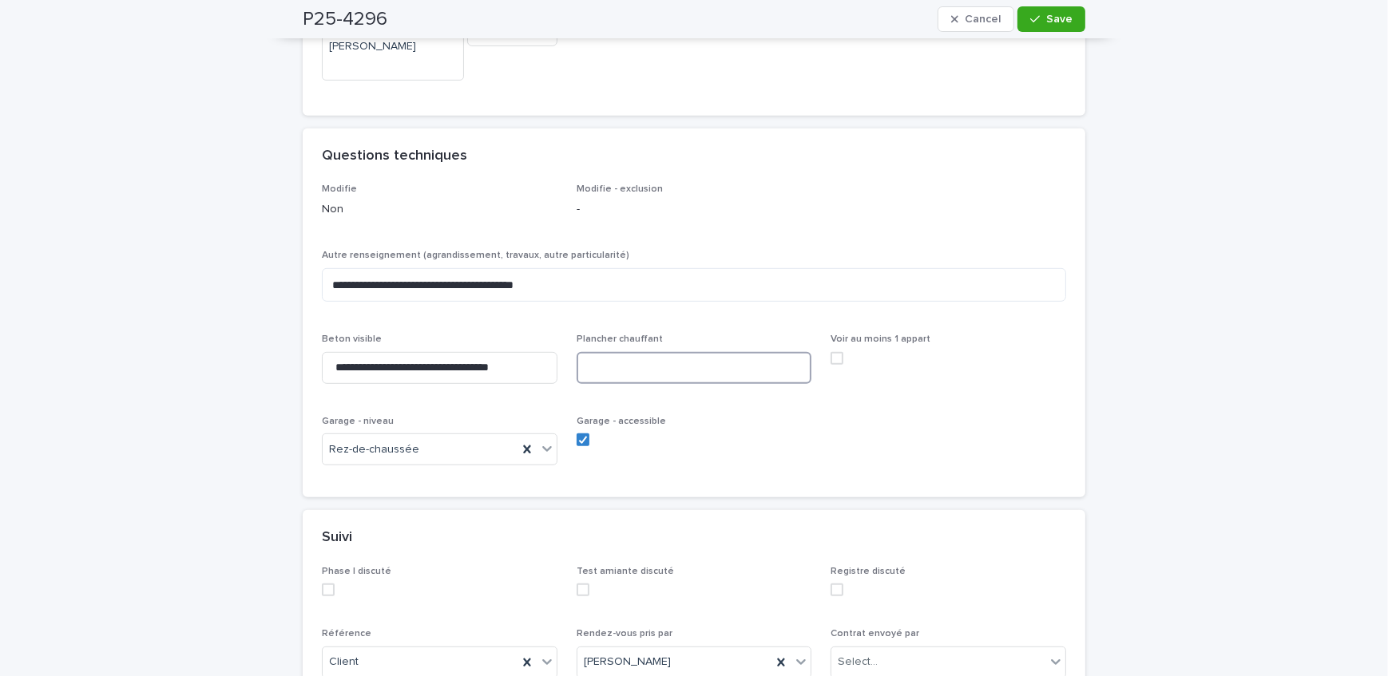
scroll to position [1062, 0]
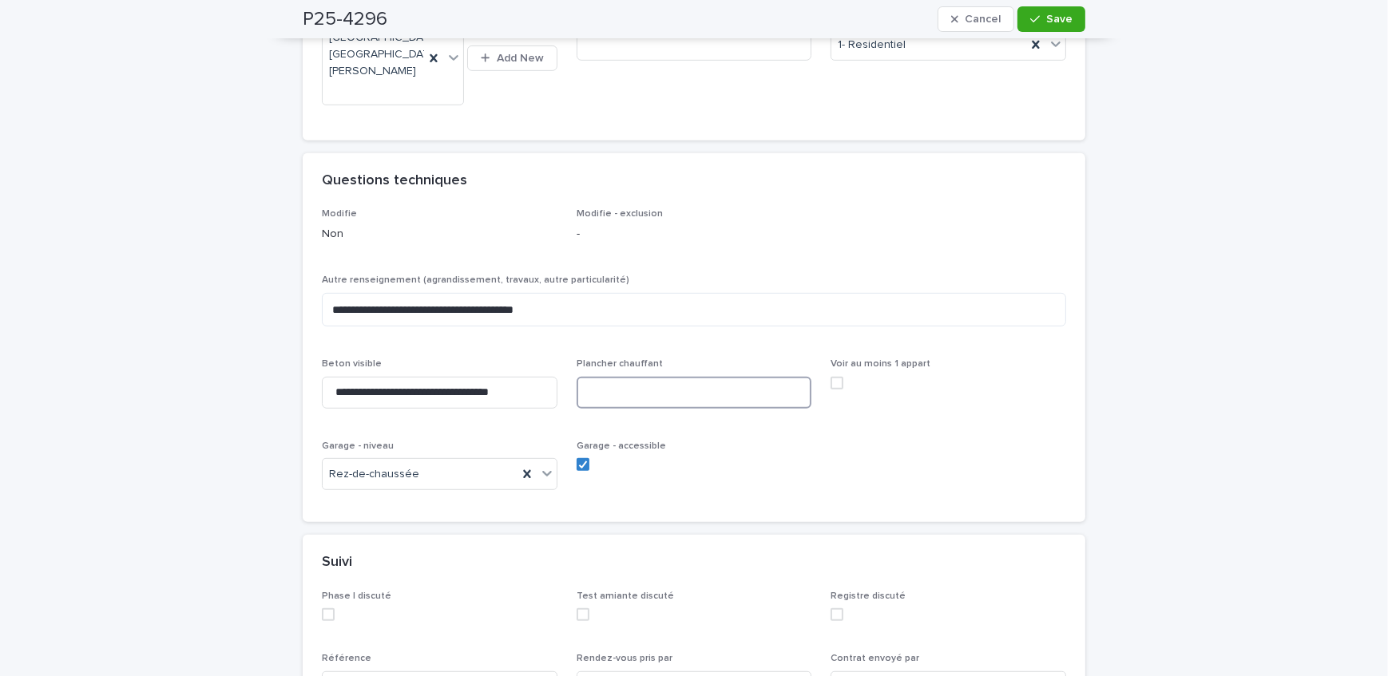
click at [683, 377] on input at bounding box center [695, 393] width 236 height 32
click at [680, 377] on input at bounding box center [695, 393] width 236 height 32
click at [678, 377] on input "**********" at bounding box center [695, 393] width 236 height 32
type input "**********"
click at [1024, 18] on button "Save" at bounding box center [1051, 19] width 68 height 26
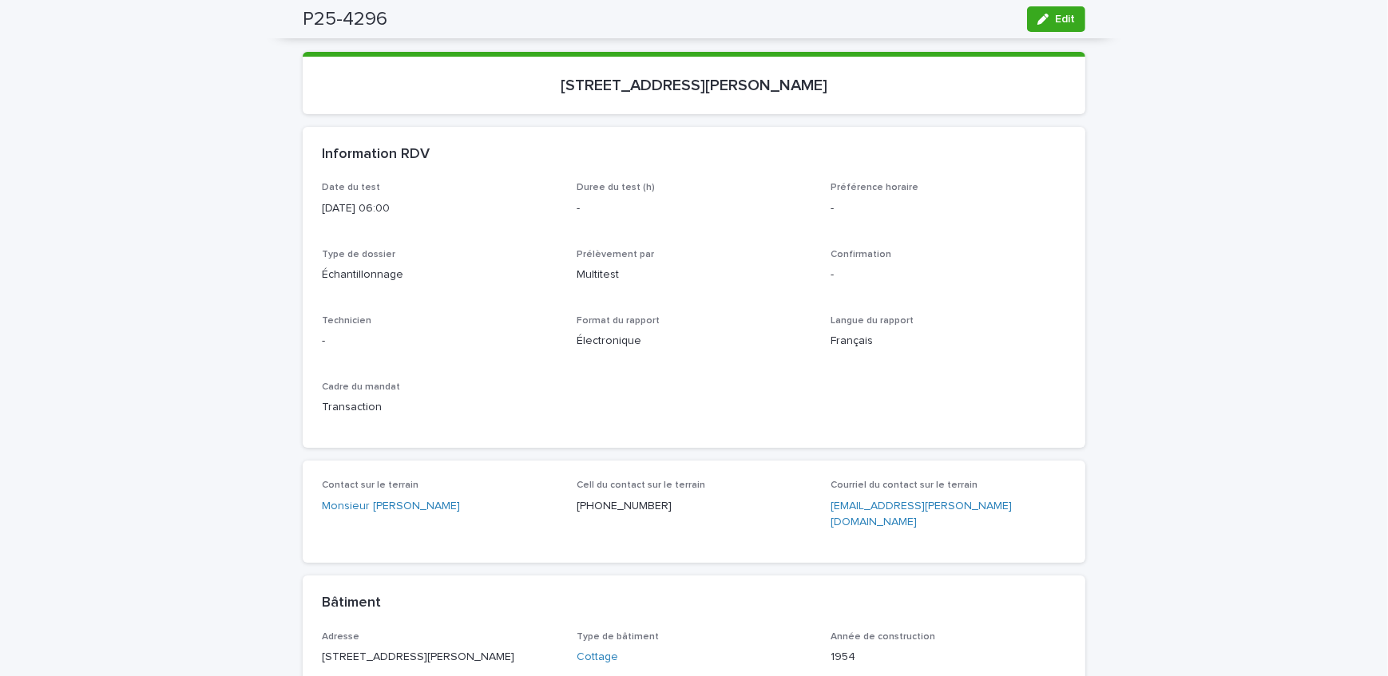
scroll to position [40, 0]
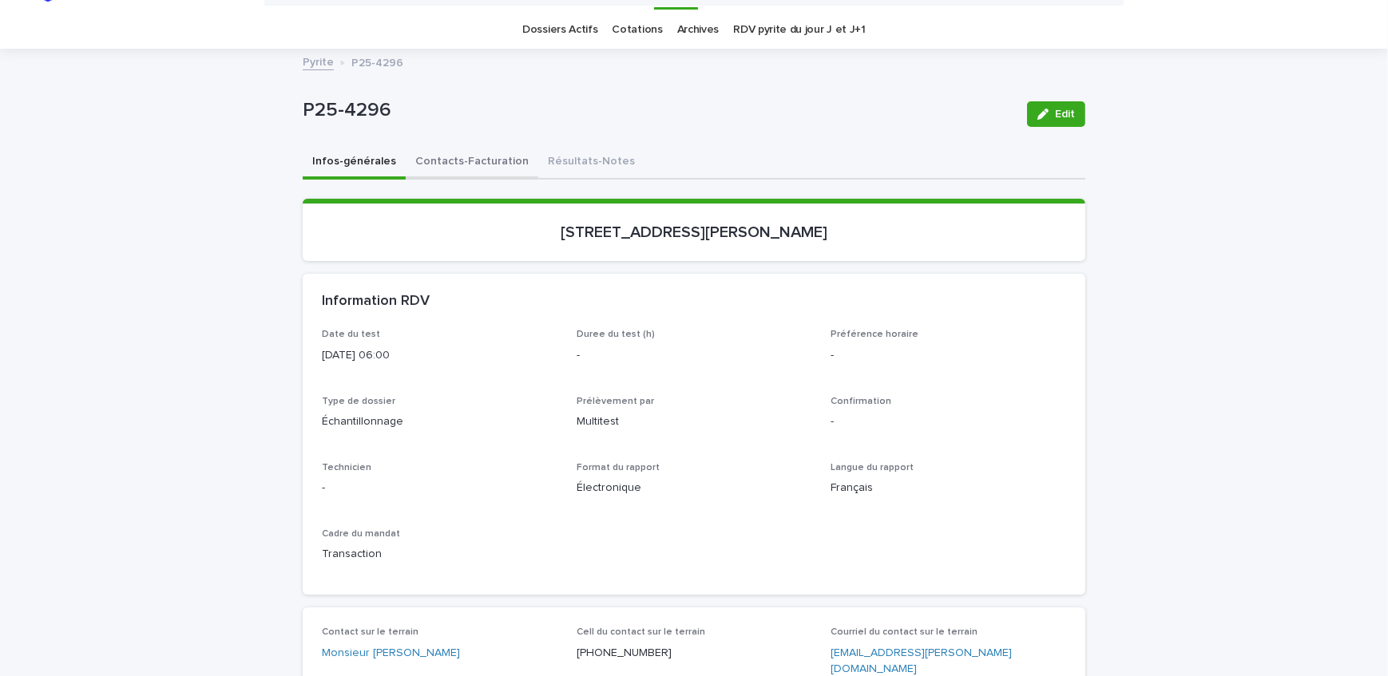
click at [438, 154] on button "Contacts-Facturation" at bounding box center [472, 163] width 133 height 34
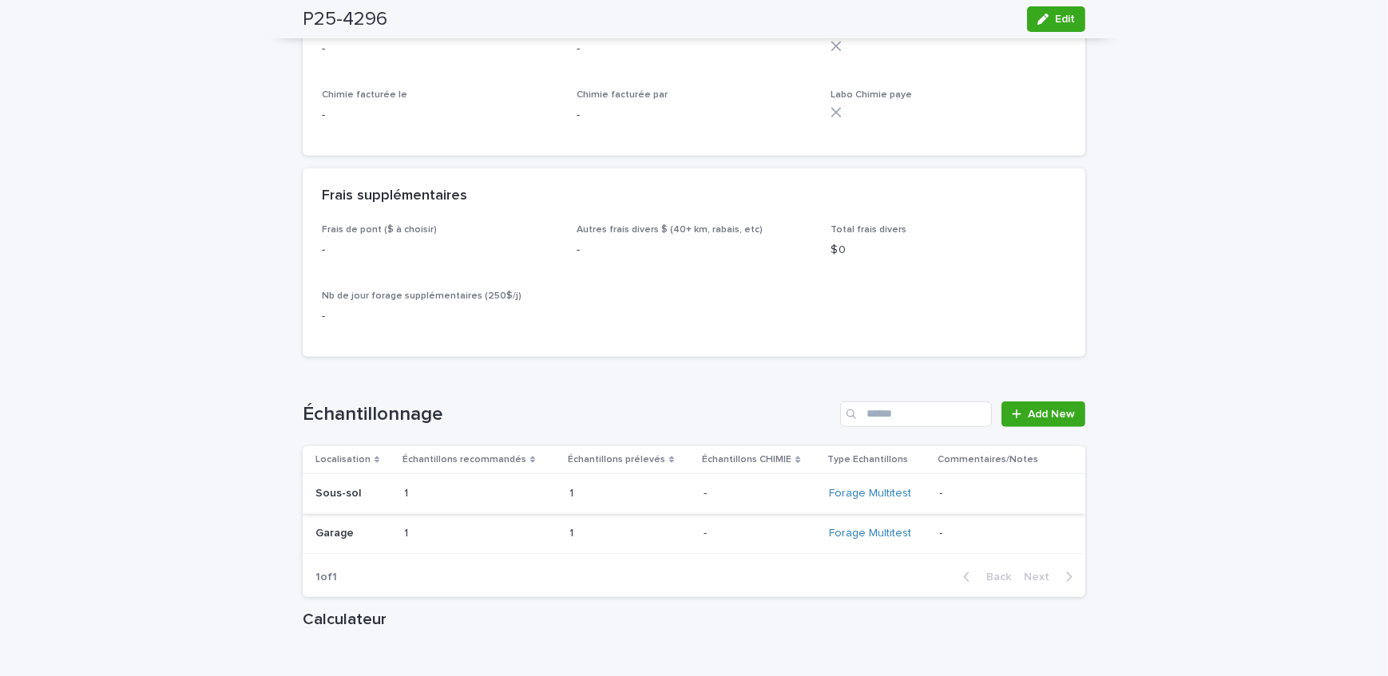
scroll to position [1782, 0]
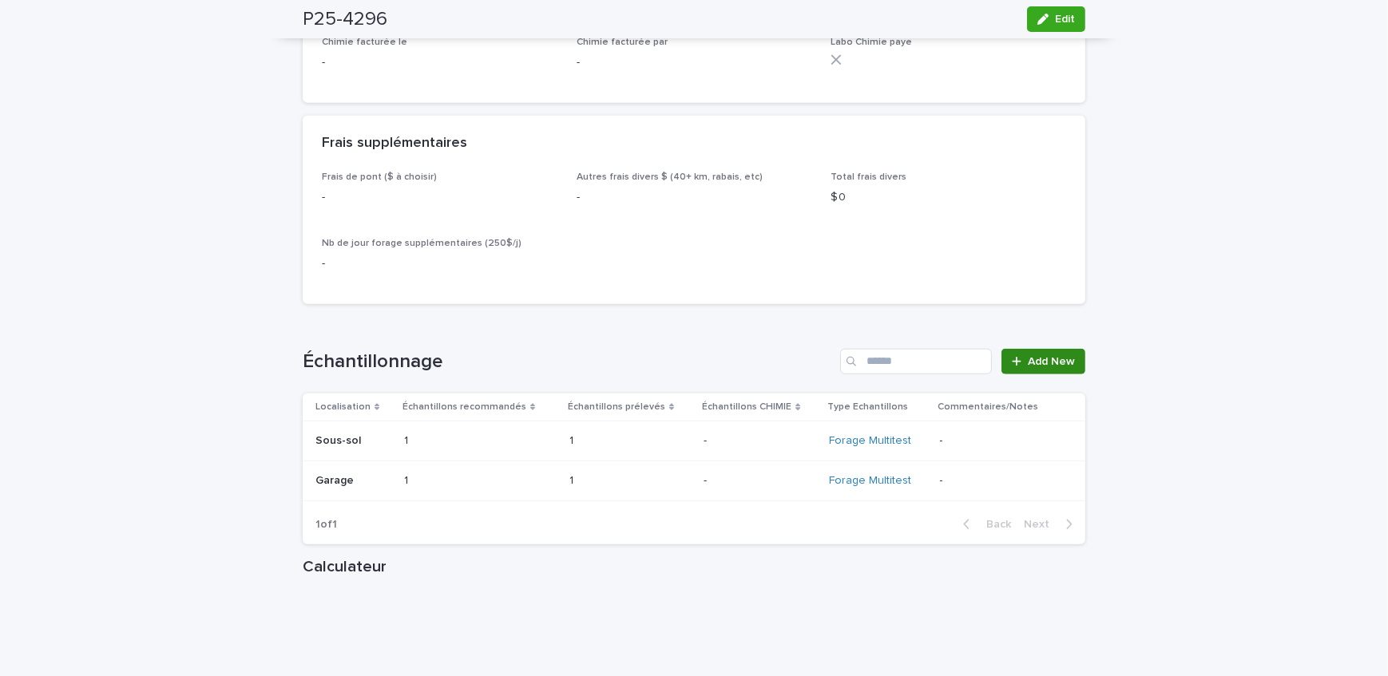
click at [1052, 367] on span "Add New" at bounding box center [1051, 361] width 47 height 11
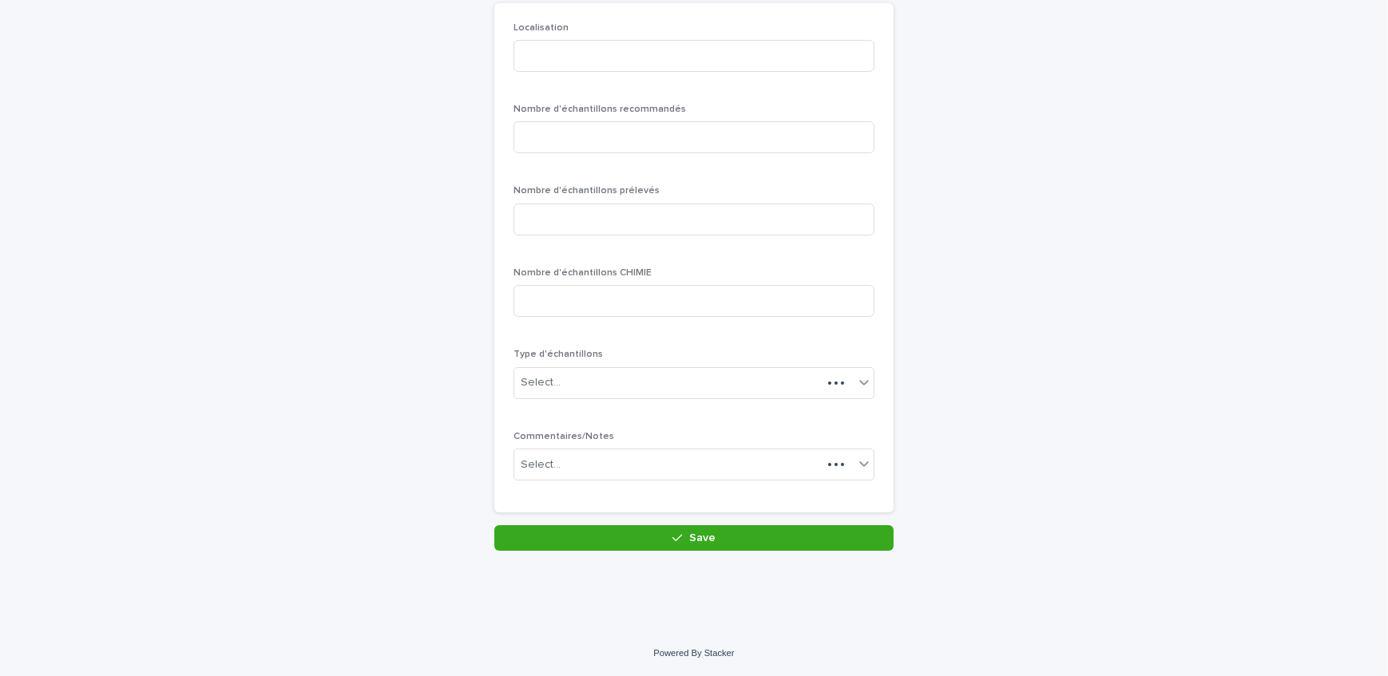
scroll to position [138, 0]
click at [622, 50] on input at bounding box center [693, 58] width 361 height 32
type input "********"
click at [624, 151] on input at bounding box center [693, 139] width 361 height 32
type input "*"
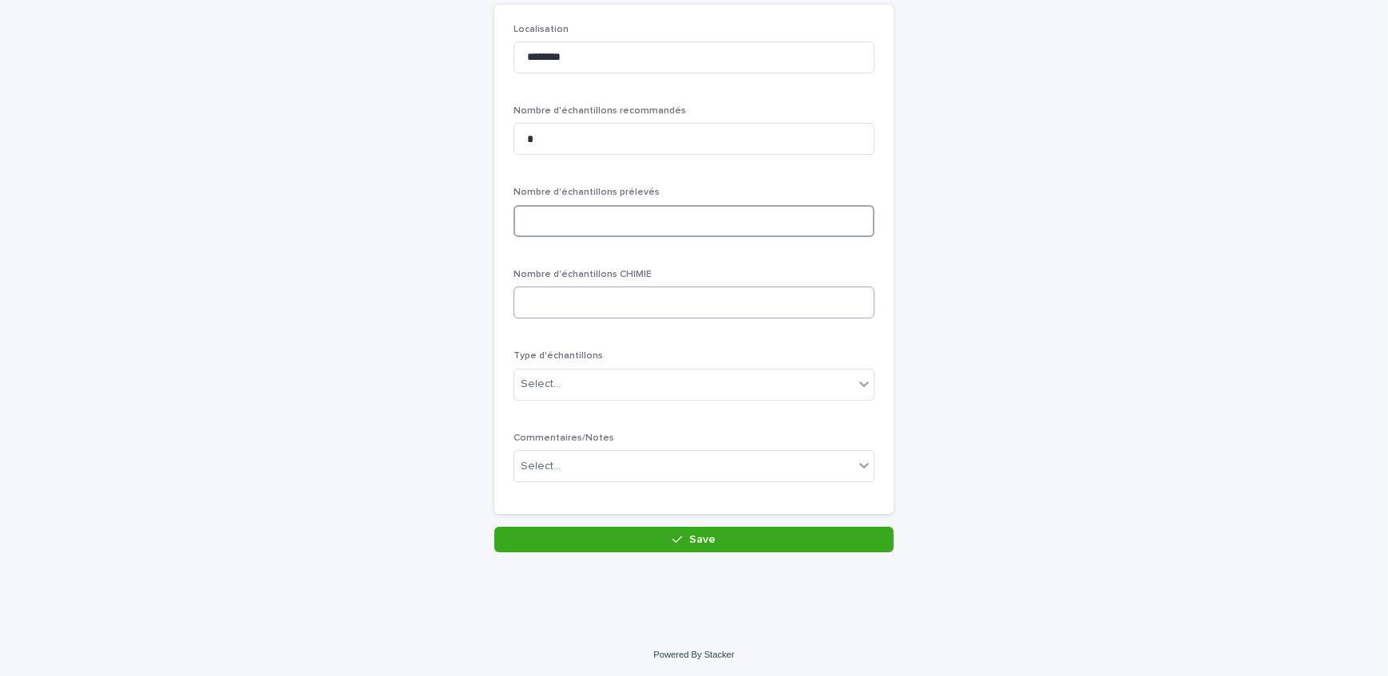
click at [605, 228] on input at bounding box center [693, 221] width 361 height 32
type input "*"
click at [578, 383] on div "Select..." at bounding box center [683, 384] width 339 height 26
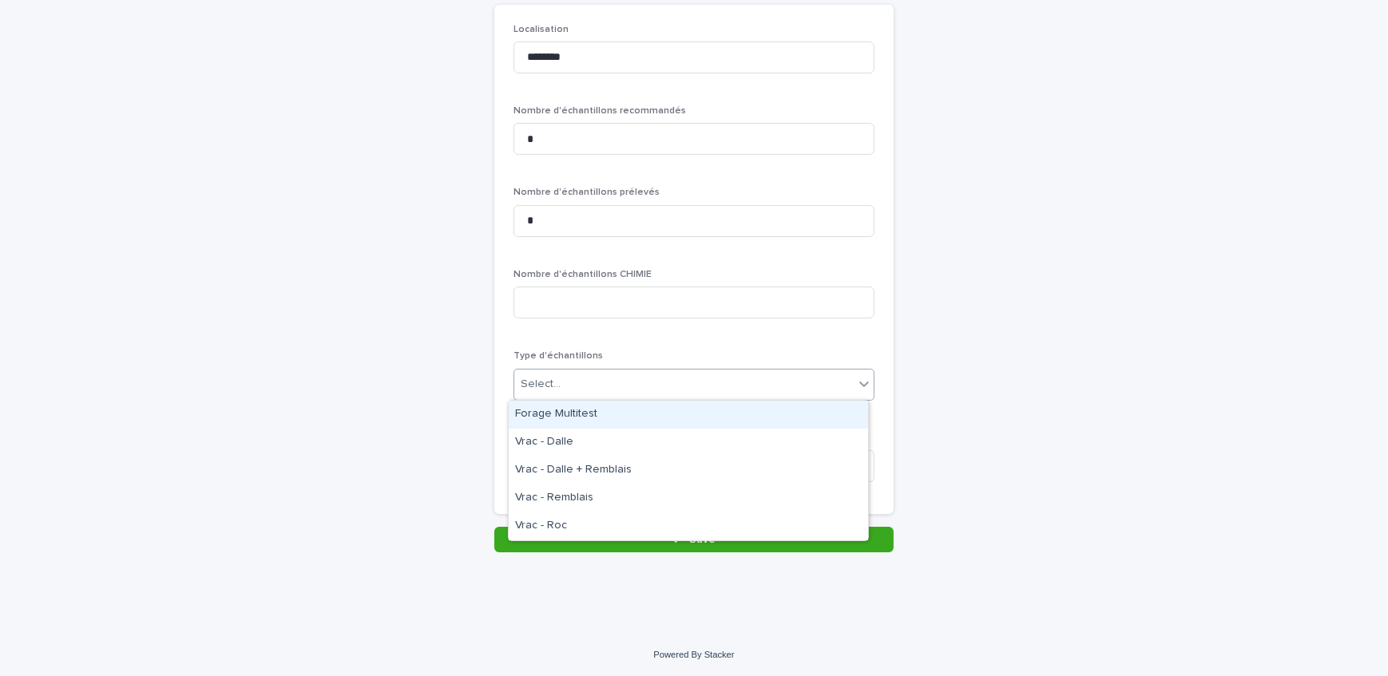
click at [592, 417] on div "Forage Multitest" at bounding box center [688, 415] width 359 height 28
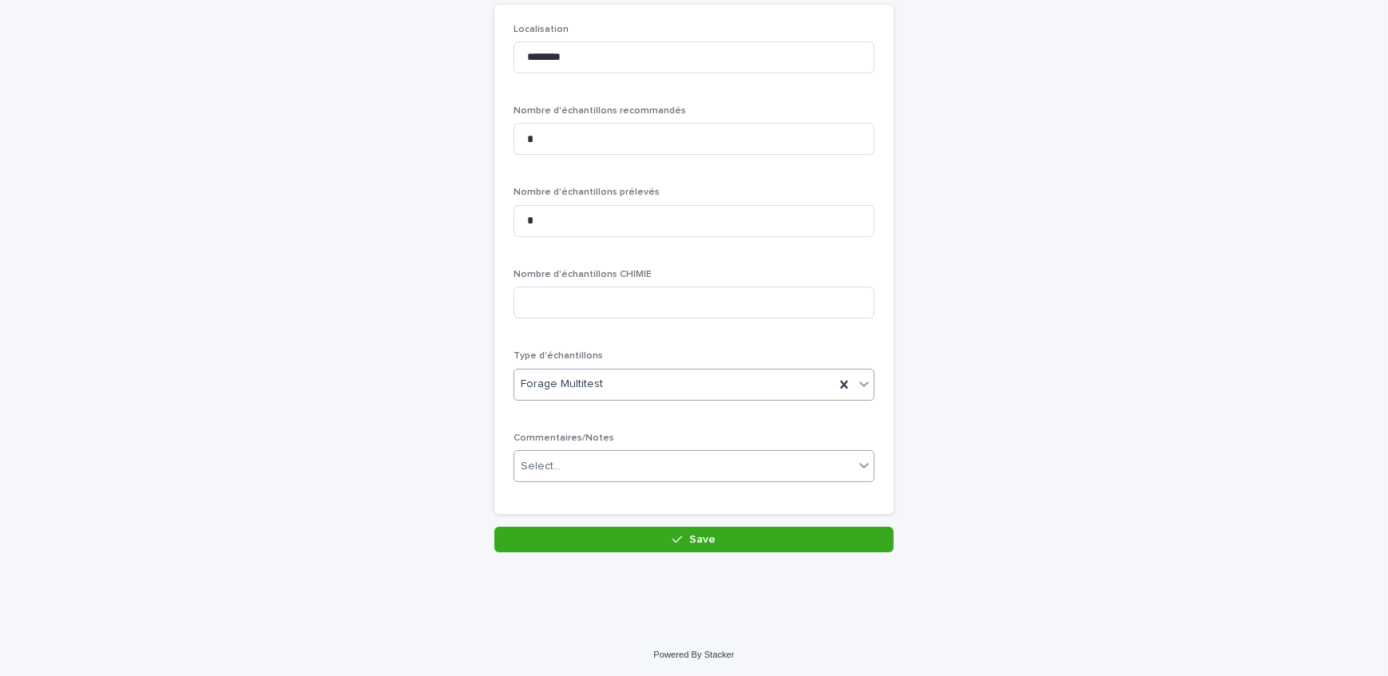
click at [605, 459] on div "Select..." at bounding box center [683, 467] width 339 height 26
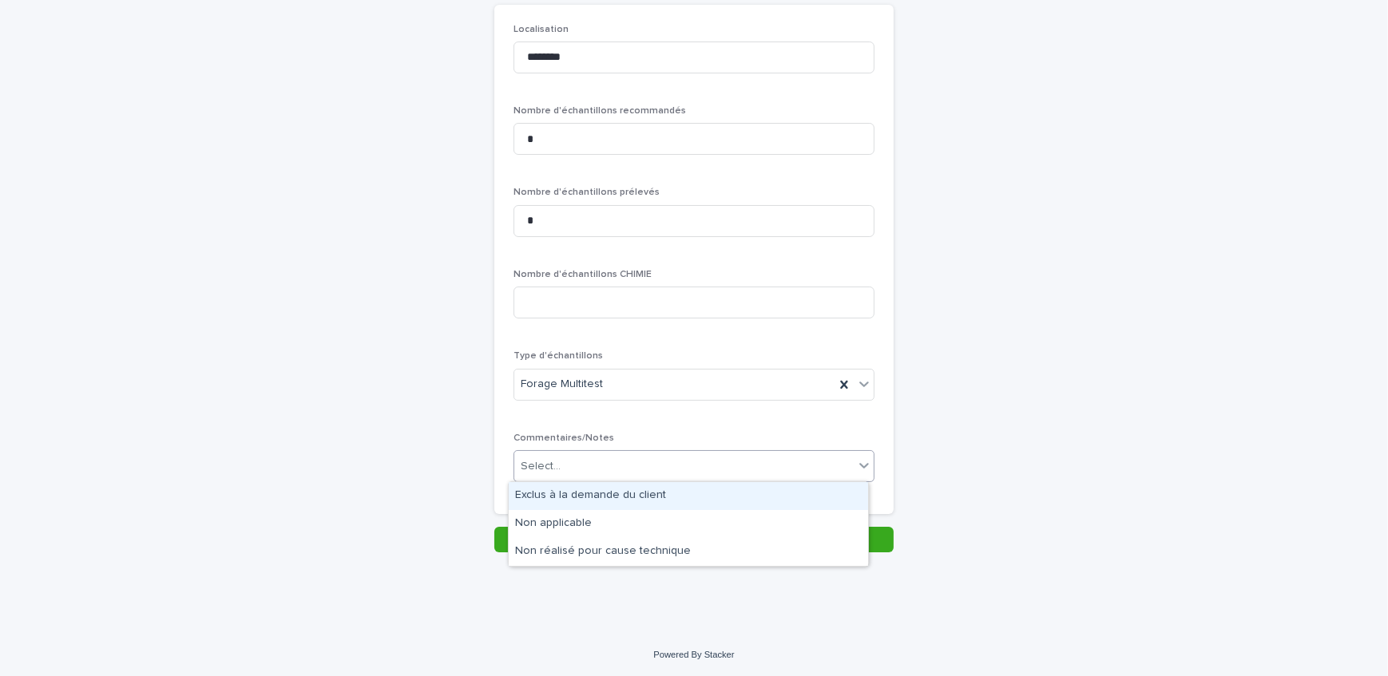
click at [613, 492] on div "Exclus à la demande du client" at bounding box center [688, 496] width 359 height 28
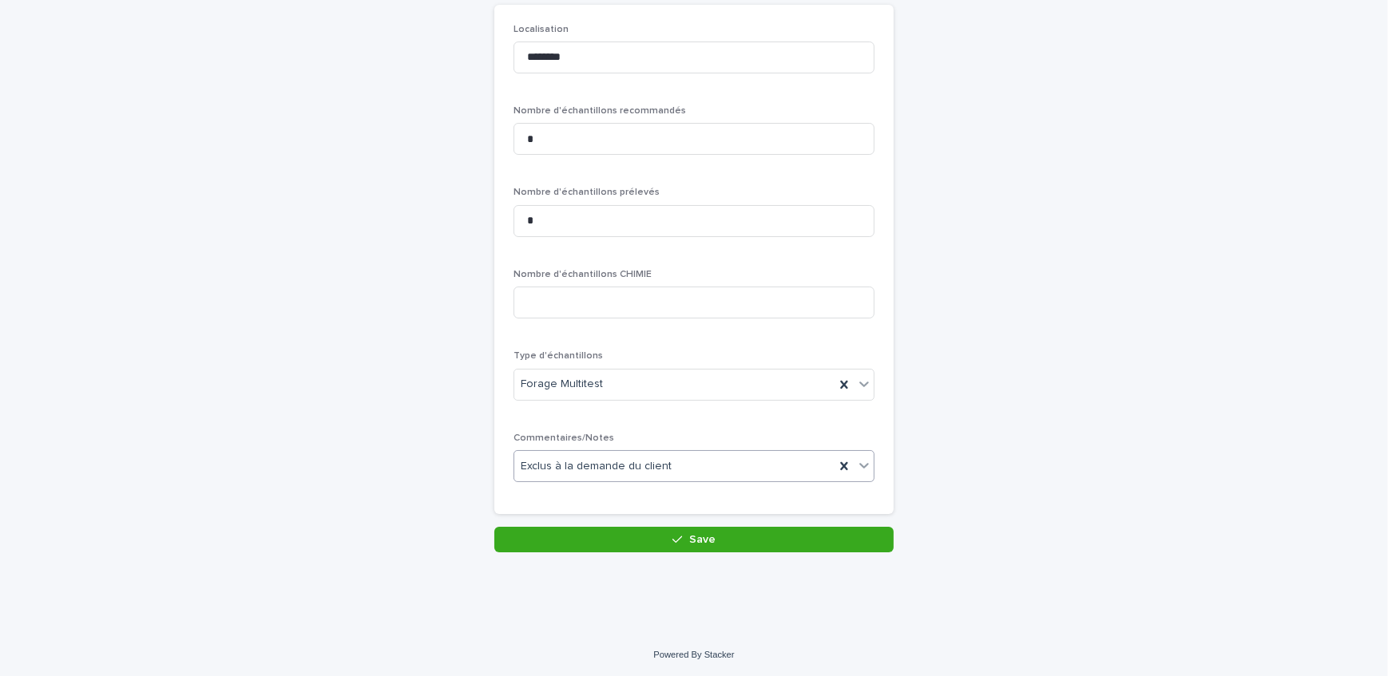
click at [627, 540] on button "Save" at bounding box center [693, 540] width 399 height 26
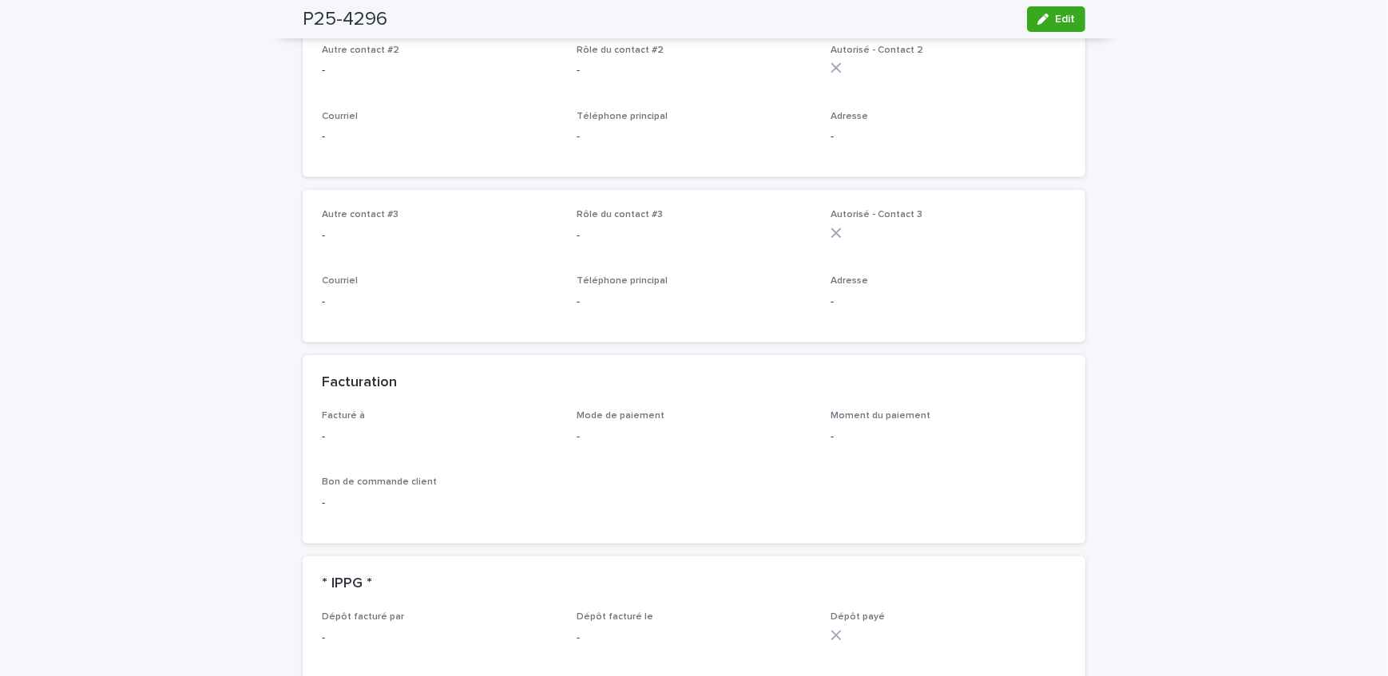
scroll to position [1088, 0]
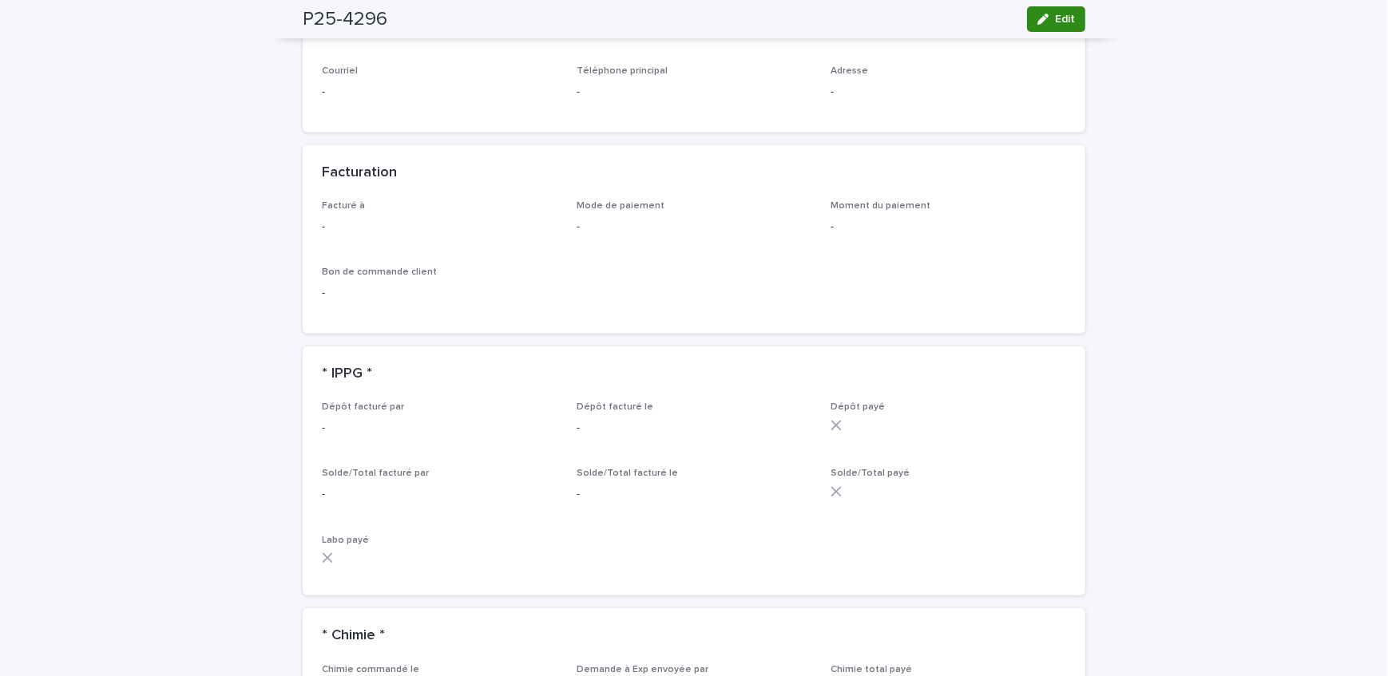
click at [1030, 12] on button "Edit" at bounding box center [1056, 19] width 58 height 26
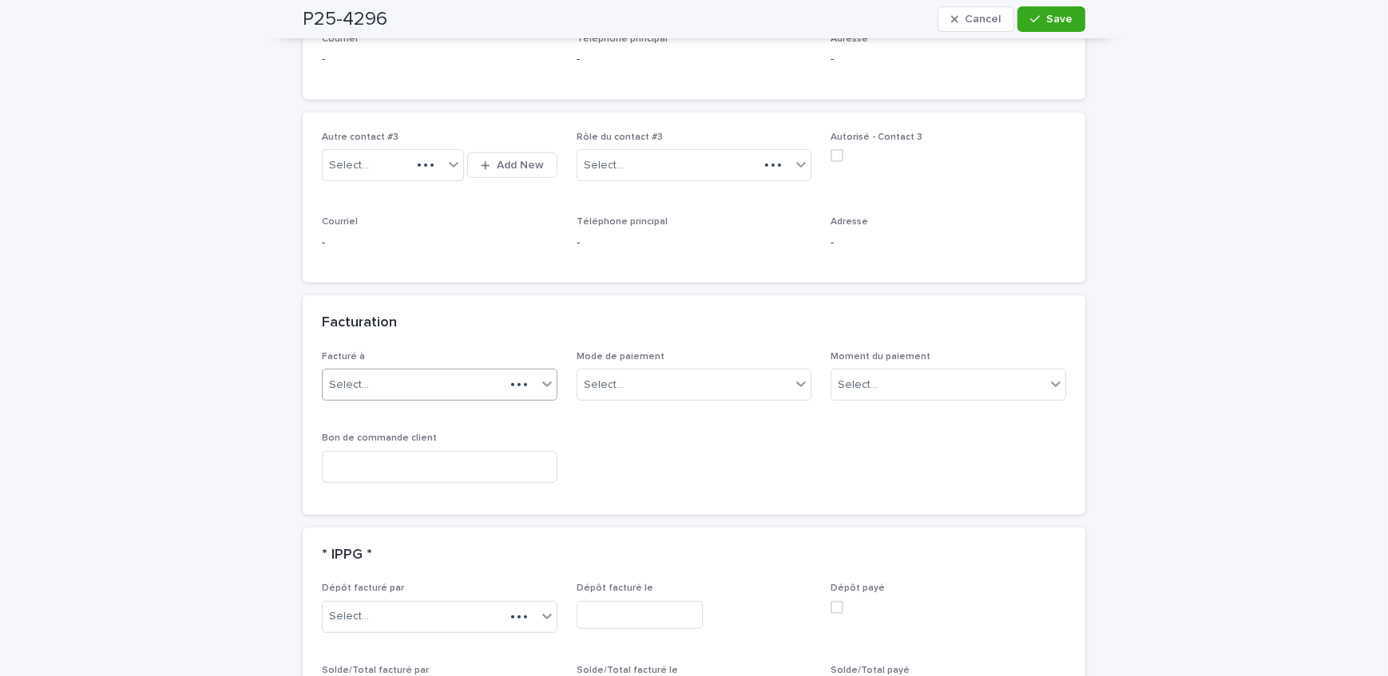
scroll to position [1216, 0]
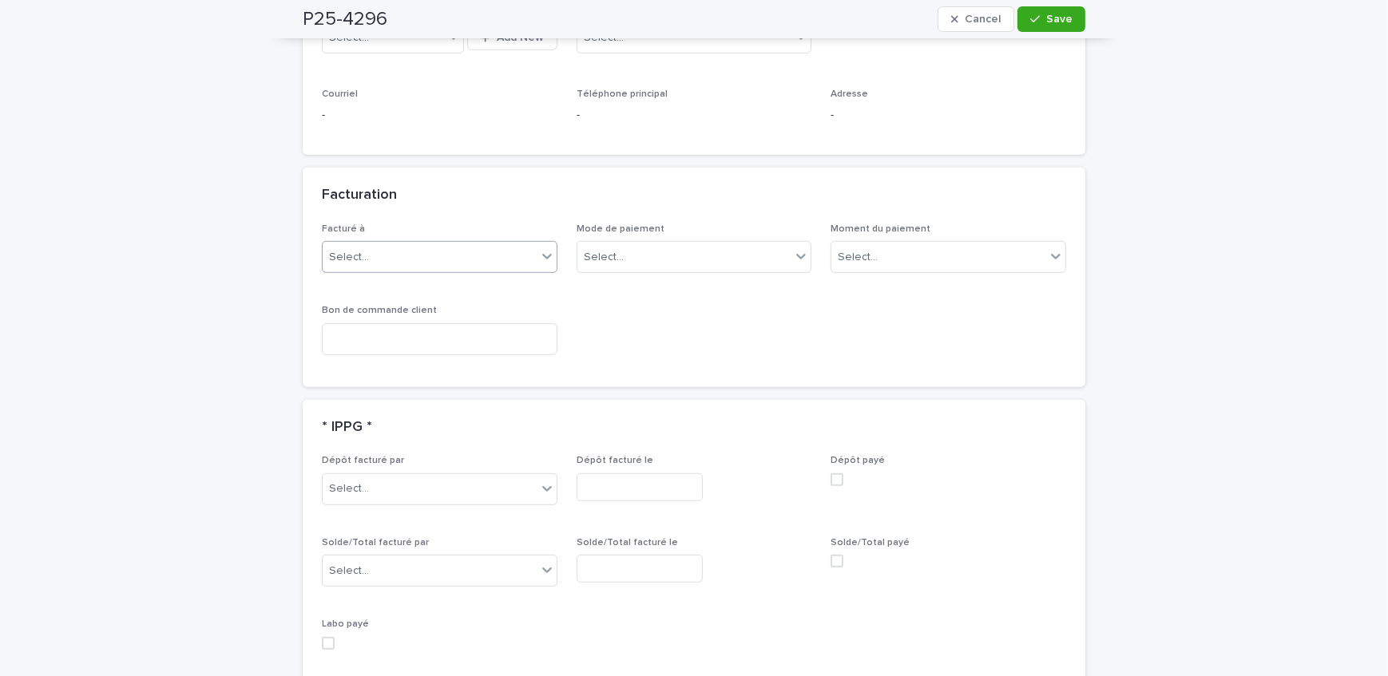
click at [398, 244] on div "Select..." at bounding box center [430, 257] width 214 height 26
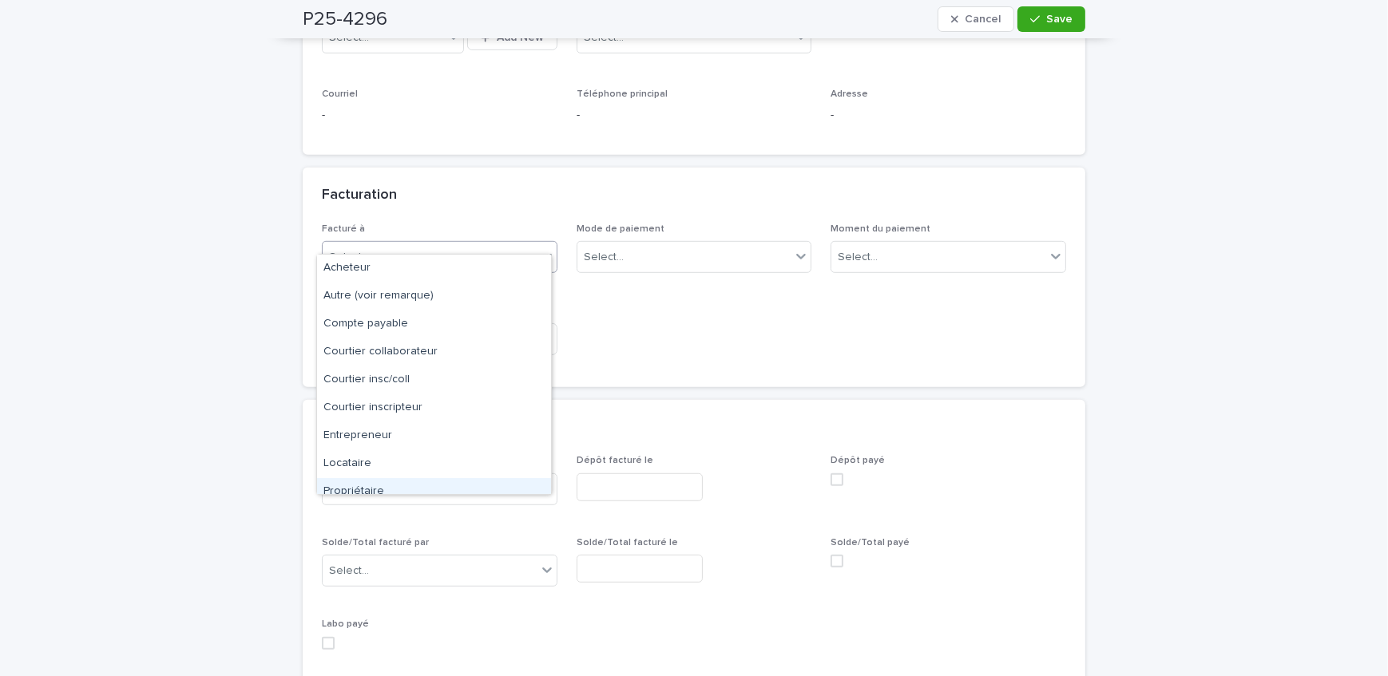
click at [379, 479] on div "Propriétaire" at bounding box center [434, 492] width 234 height 28
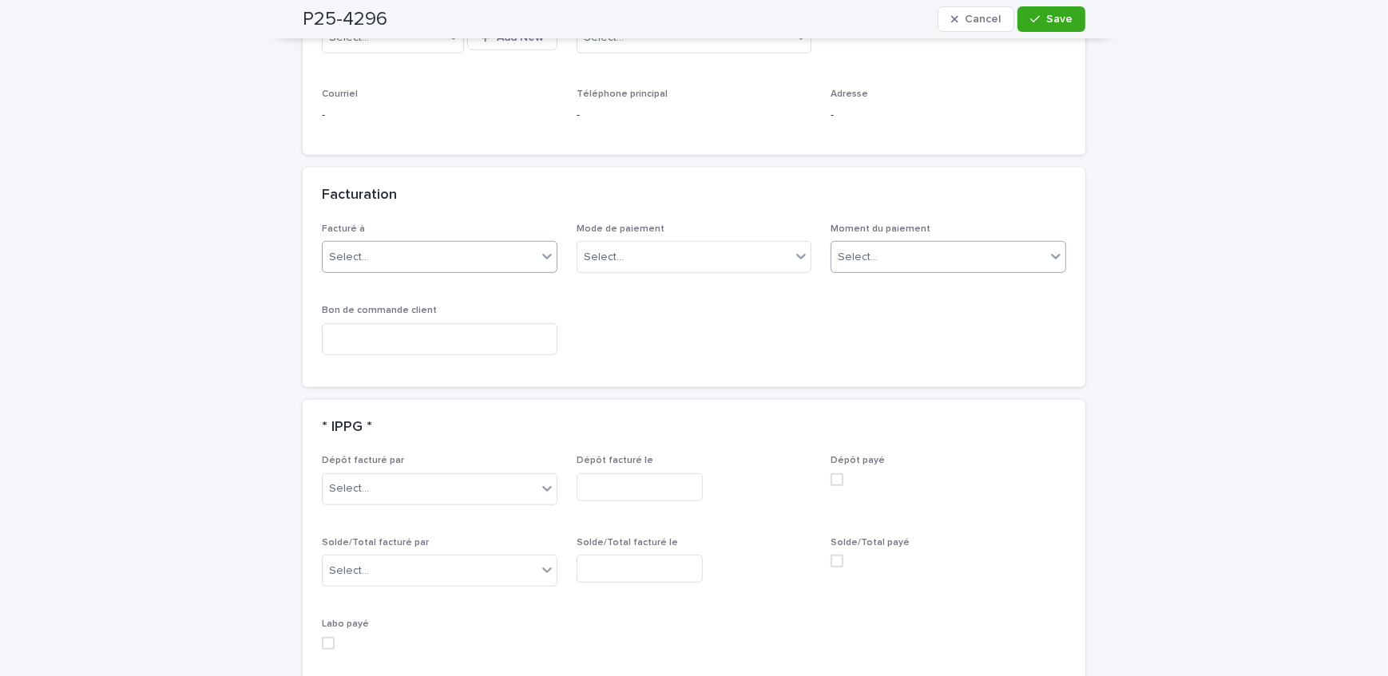
click at [946, 244] on div "Select..." at bounding box center [938, 257] width 214 height 26
click at [933, 266] on div "Au sondage" at bounding box center [944, 269] width 234 height 28
click at [1034, 3] on div "P25-4296 Cancel Save" at bounding box center [694, 19] width 783 height 38
click at [1031, 10] on button "Save" at bounding box center [1051, 19] width 68 height 26
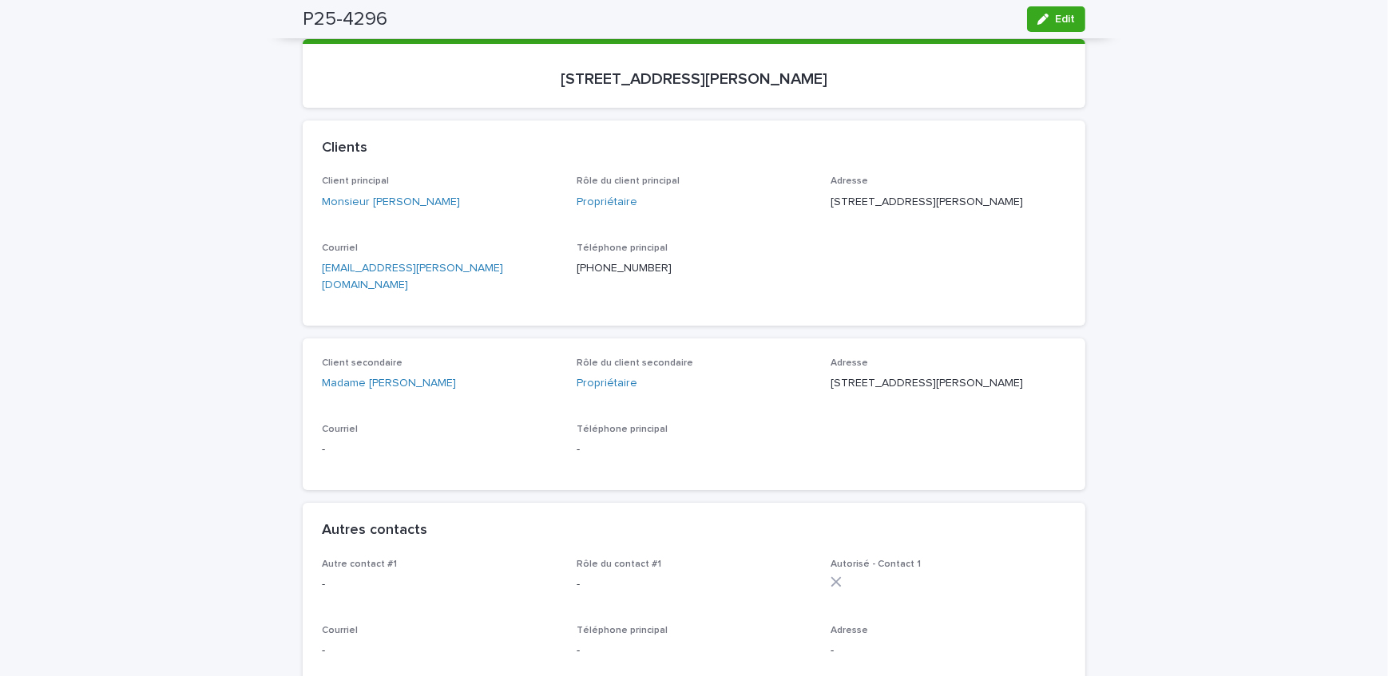
scroll to position [0, 0]
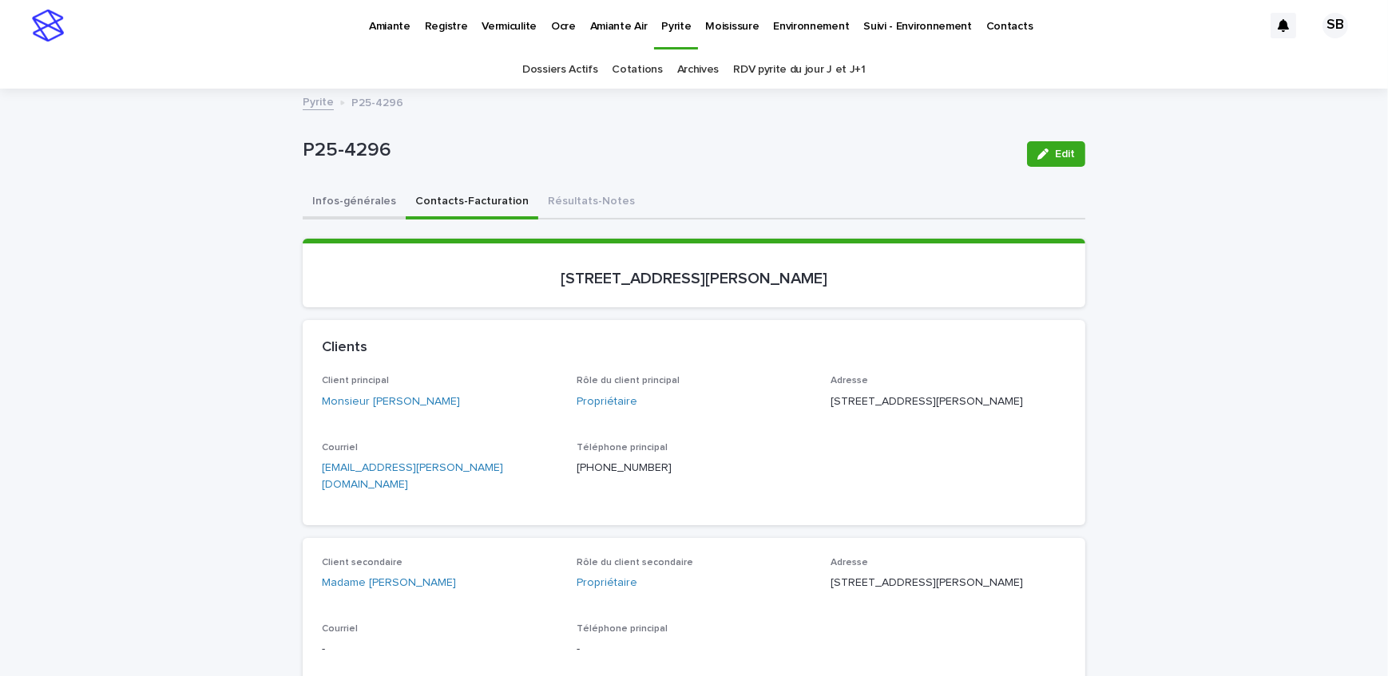
drag, startPoint x: 327, startPoint y: 183, endPoint x: 329, endPoint y: 209, distance: 26.5
click at [330, 211] on button "Infos-générales" at bounding box center [354, 203] width 103 height 34
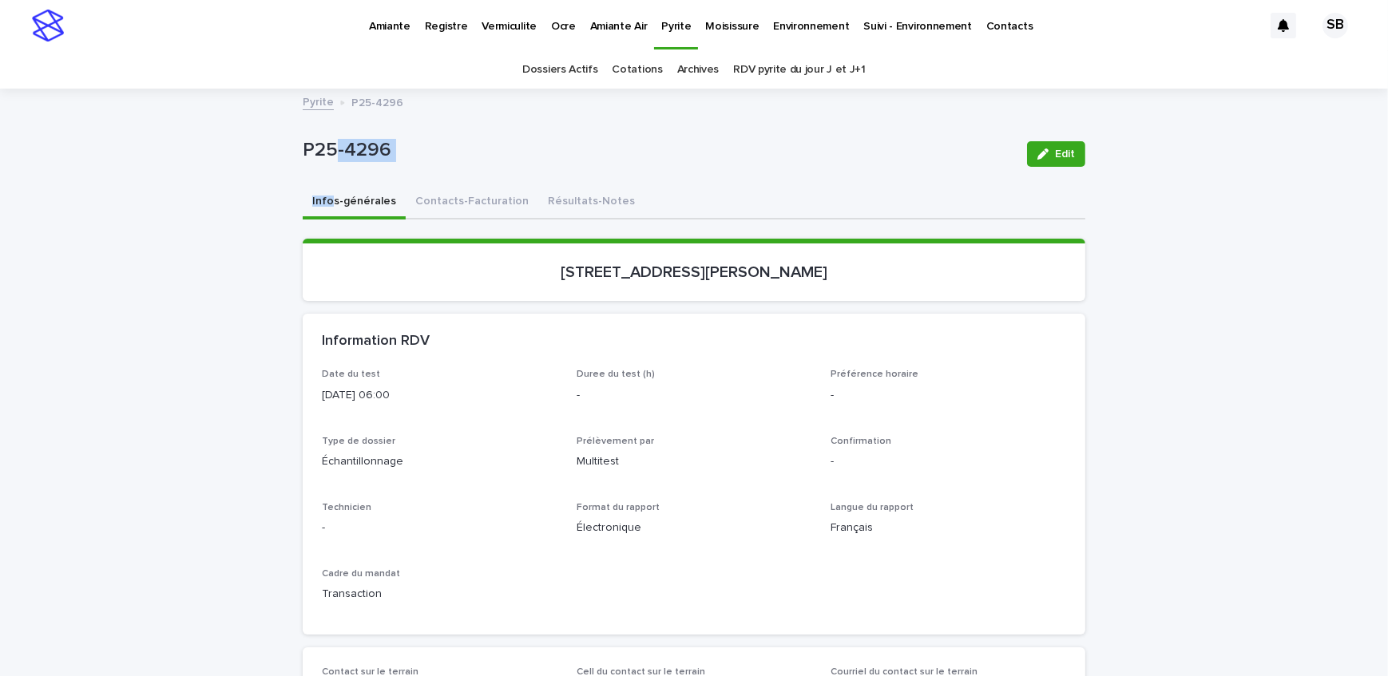
drag, startPoint x: 1045, startPoint y: 149, endPoint x: 967, endPoint y: 363, distance: 227.9
click at [1045, 149] on div "button" at bounding box center [1046, 154] width 18 height 11
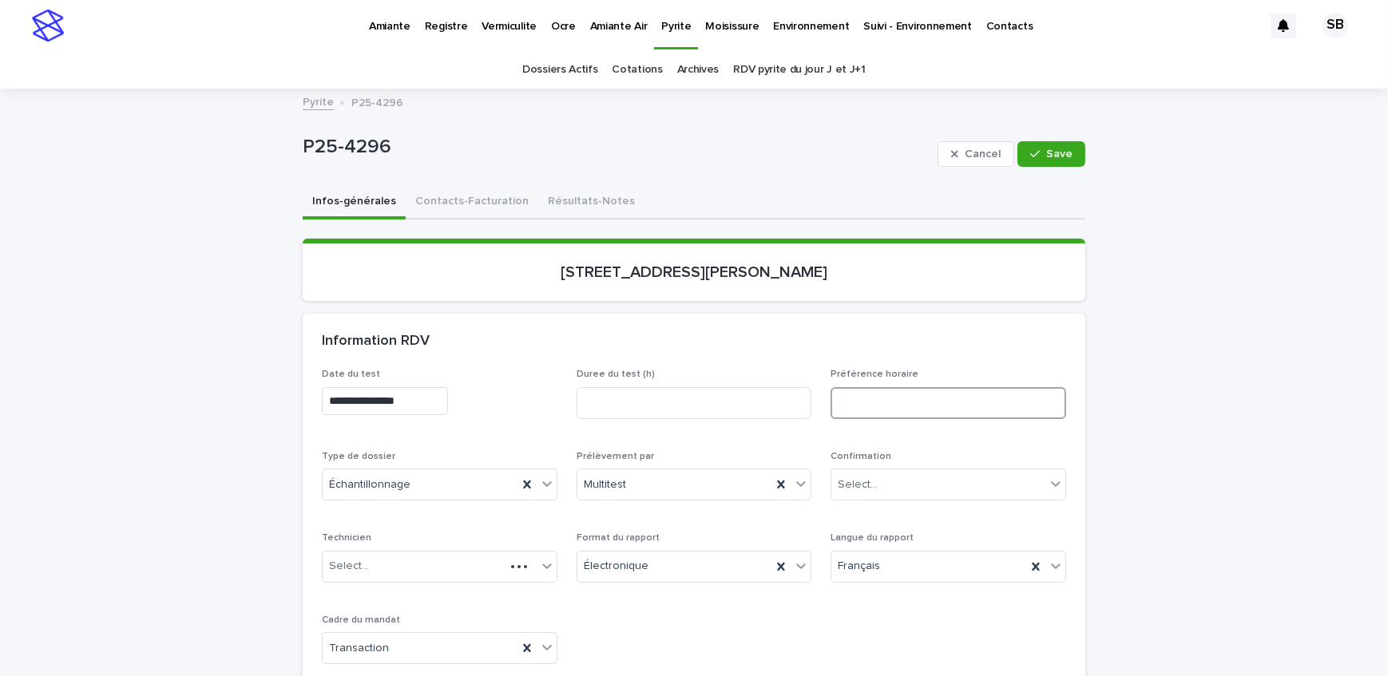
click at [963, 399] on input at bounding box center [949, 403] width 236 height 32
type input "**********"
click at [1046, 162] on button "Save" at bounding box center [1051, 154] width 68 height 26
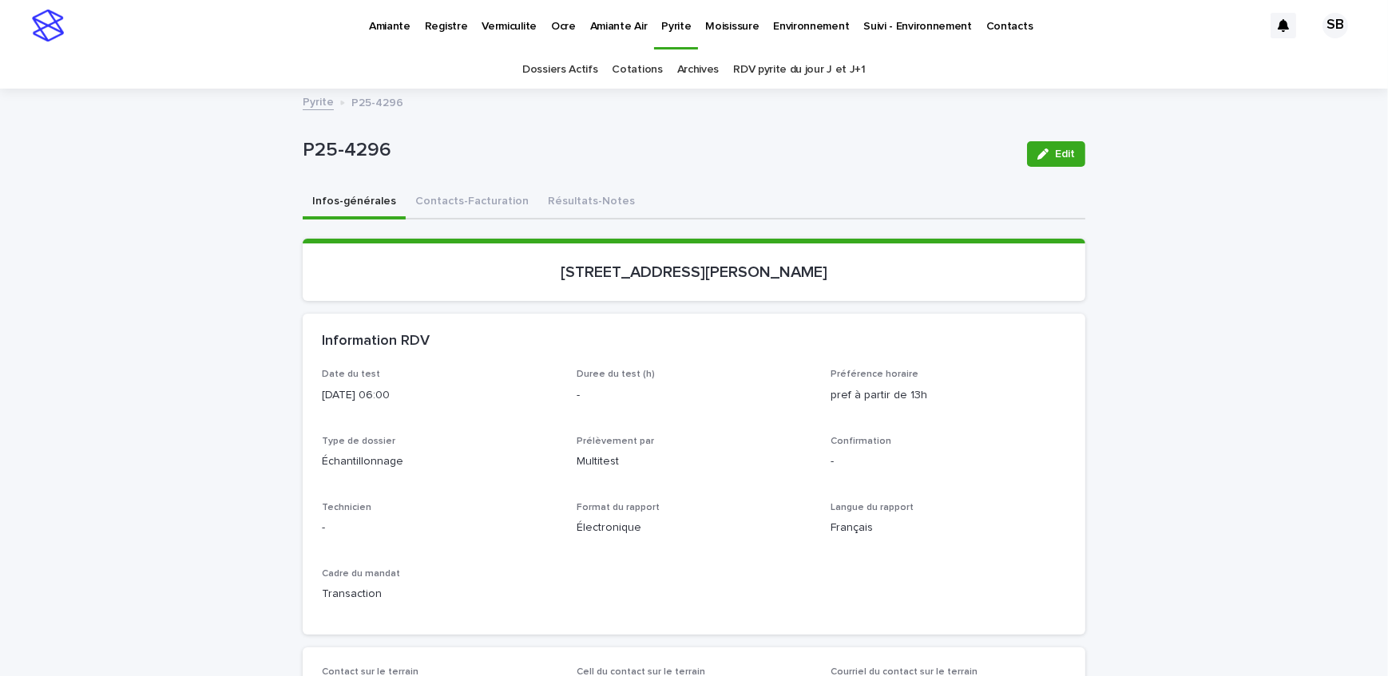
click at [303, 94] on link "Pyrite" at bounding box center [318, 101] width 31 height 18
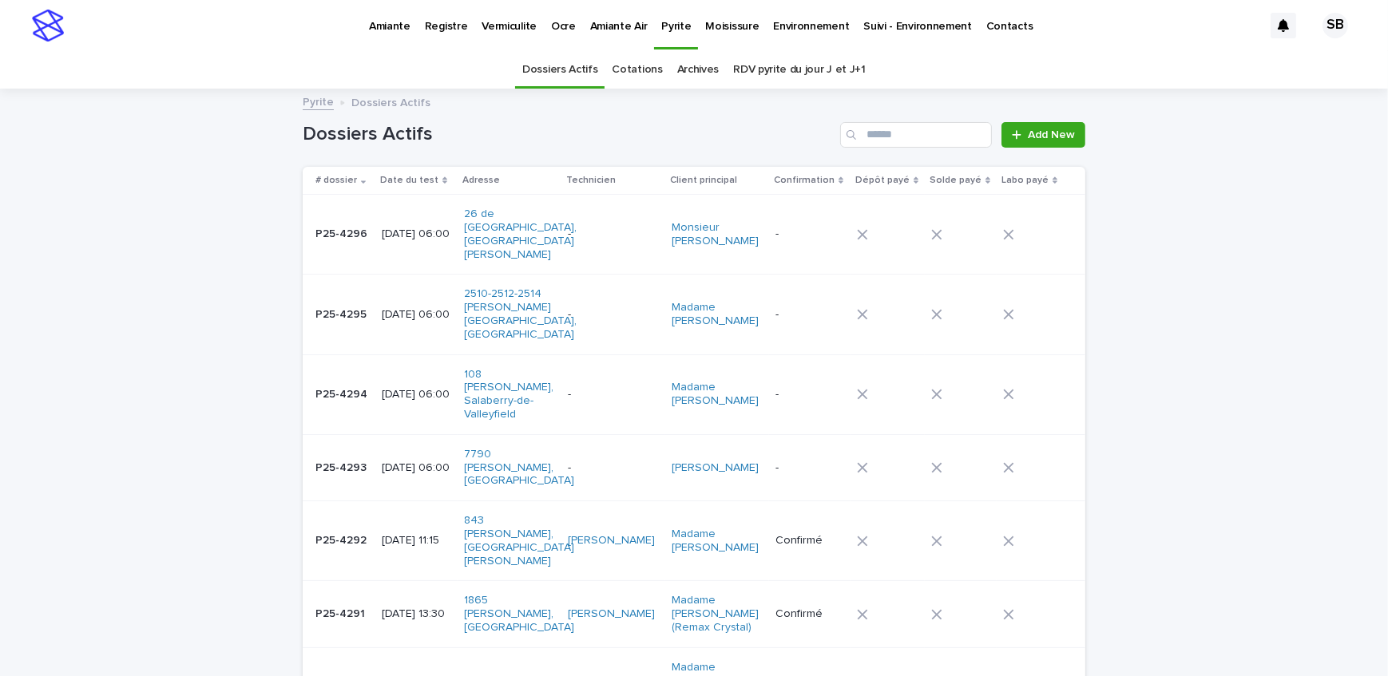
click at [917, 232] on div at bounding box center [887, 235] width 61 height 24
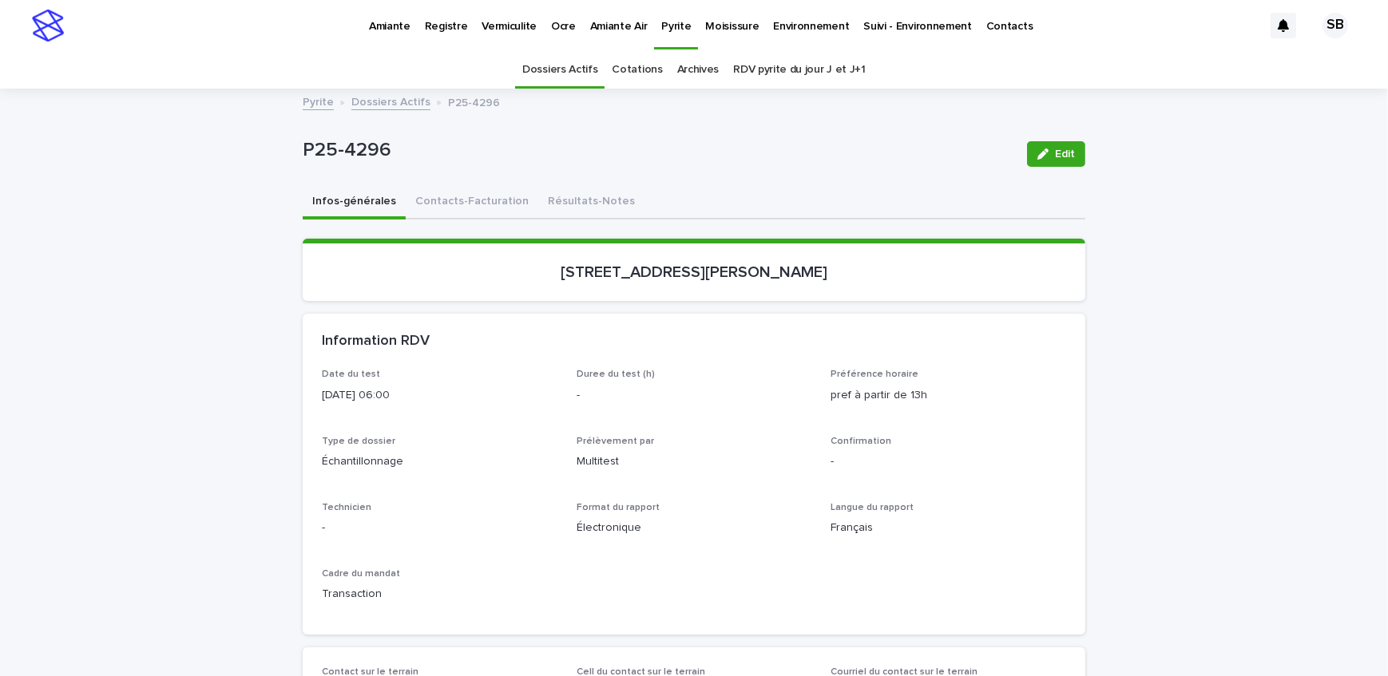
scroll to position [50, 0]
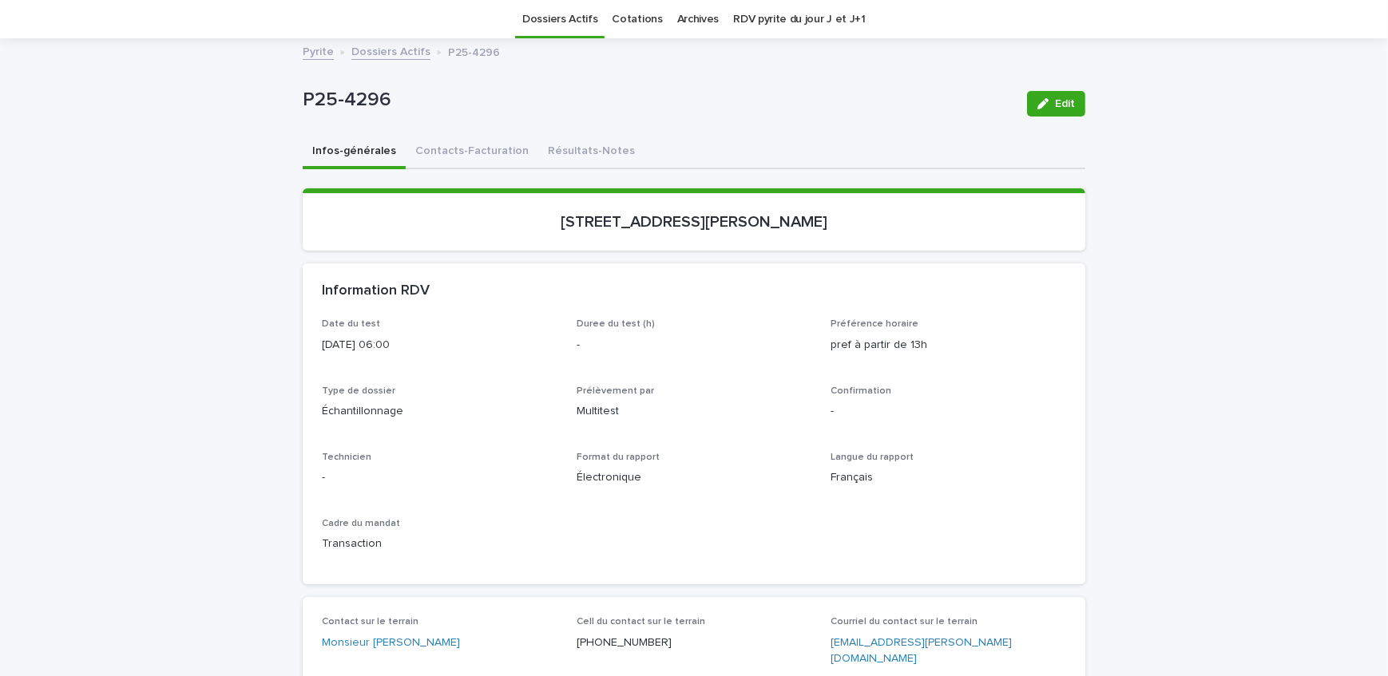
click at [400, 49] on link "Dossiers Actifs" at bounding box center [390, 51] width 79 height 18
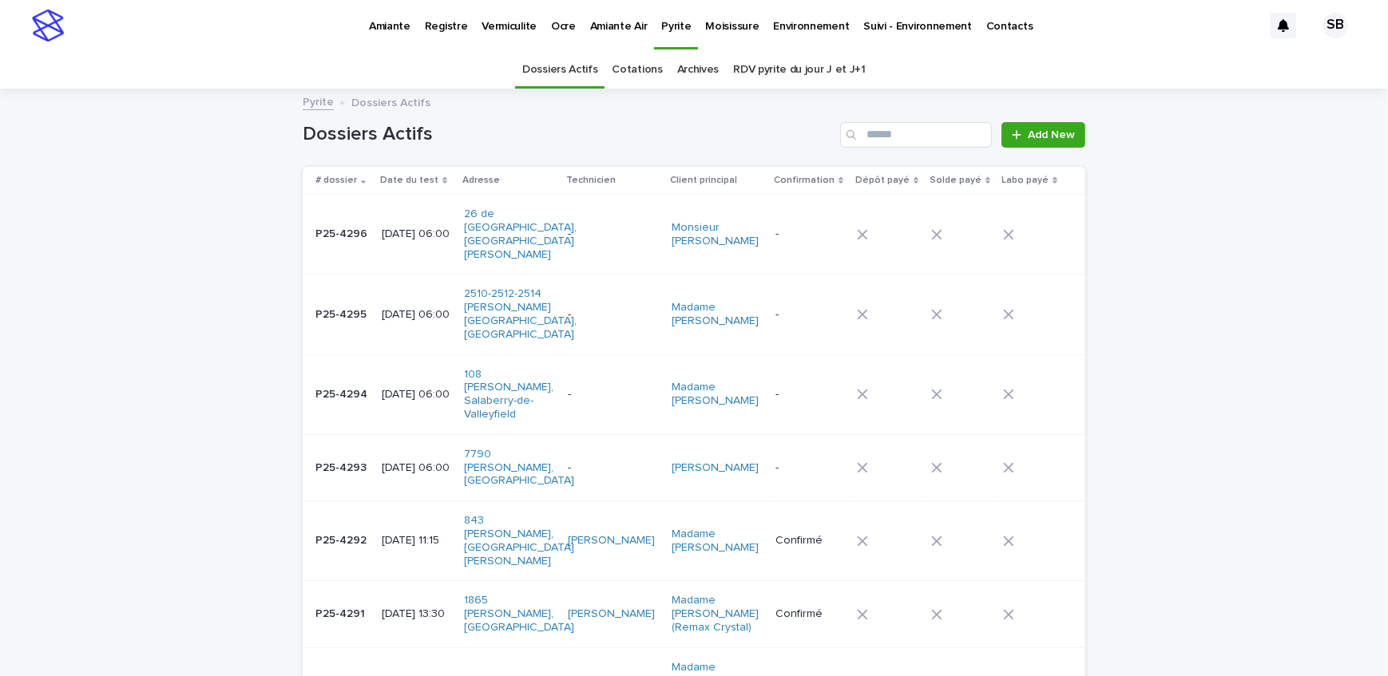
click at [398, 228] on p "[DATE] 06:00" at bounding box center [416, 235] width 69 height 14
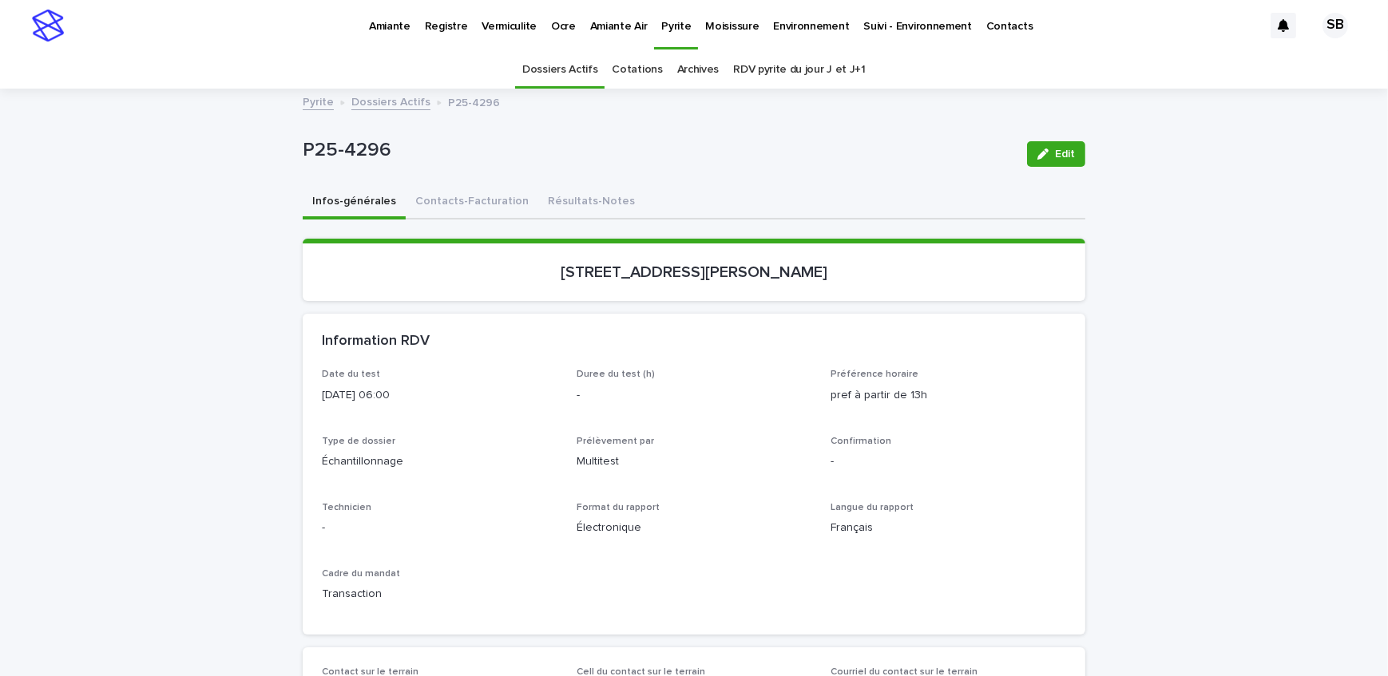
scroll to position [50, 0]
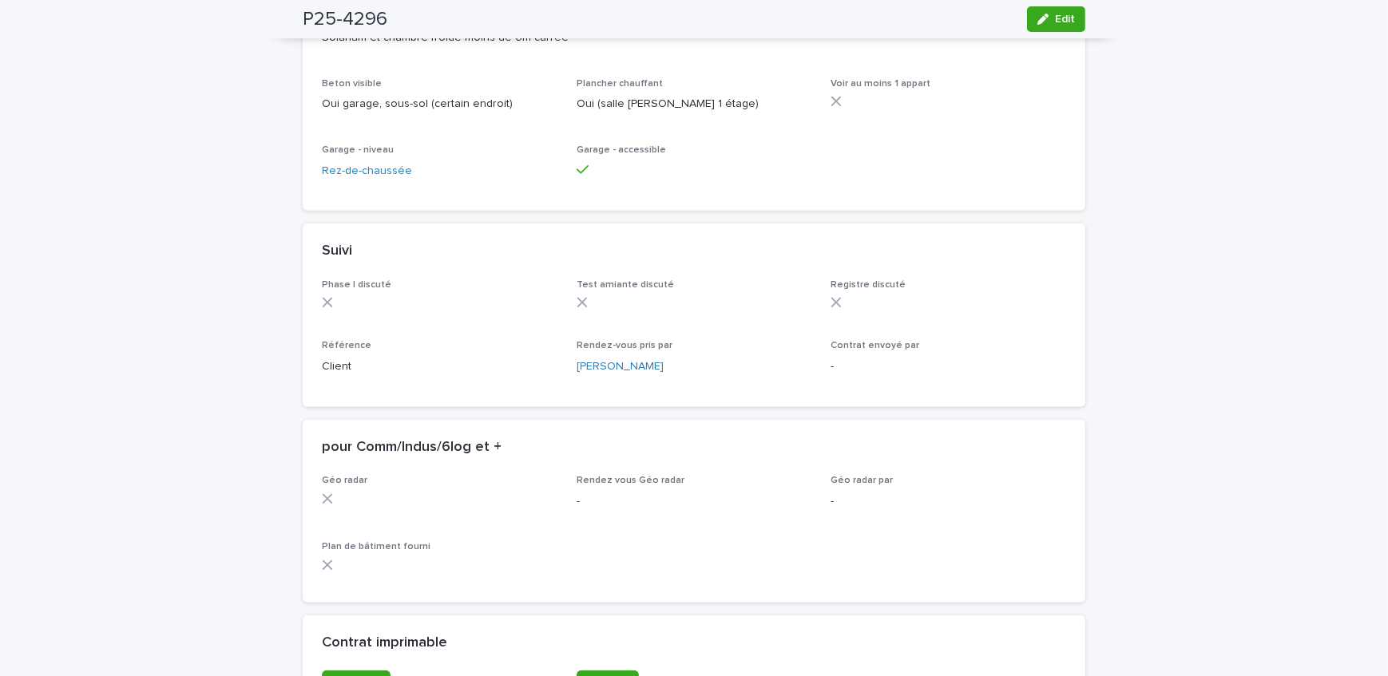
scroll to position [1263, 0]
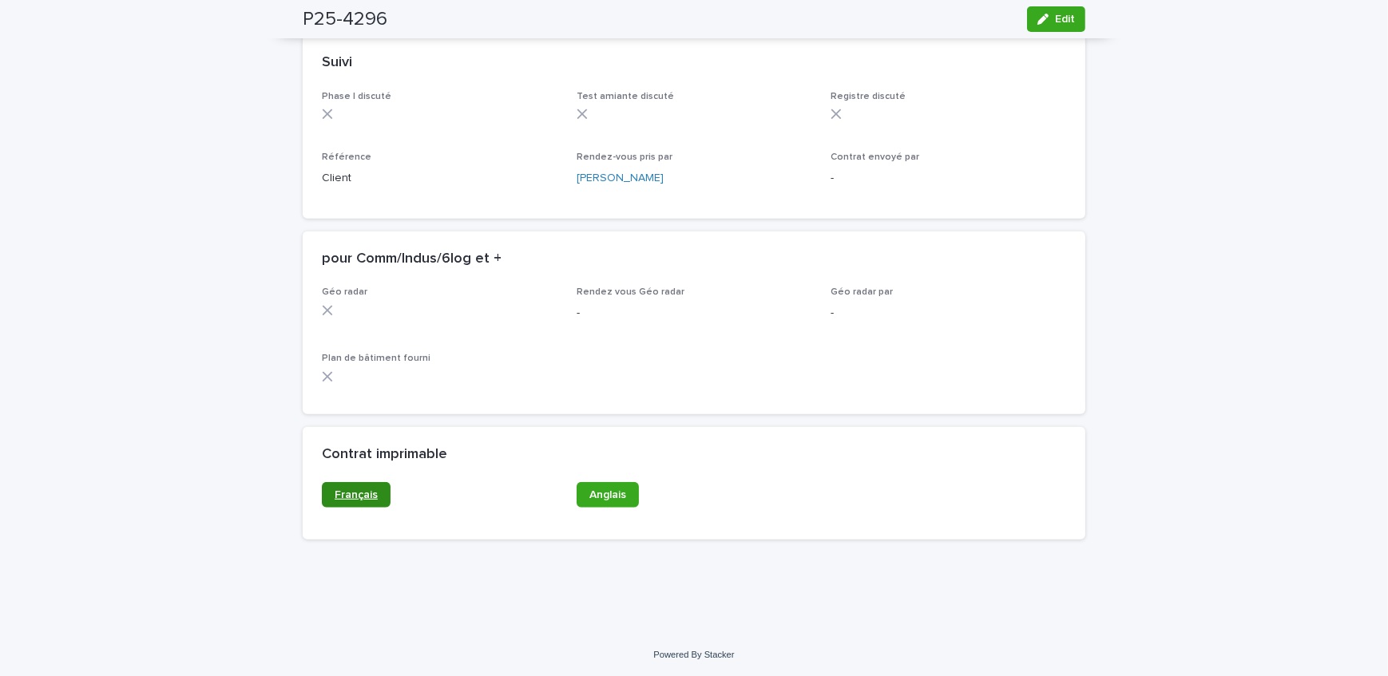
click at [363, 490] on span "Français" at bounding box center [356, 495] width 43 height 11
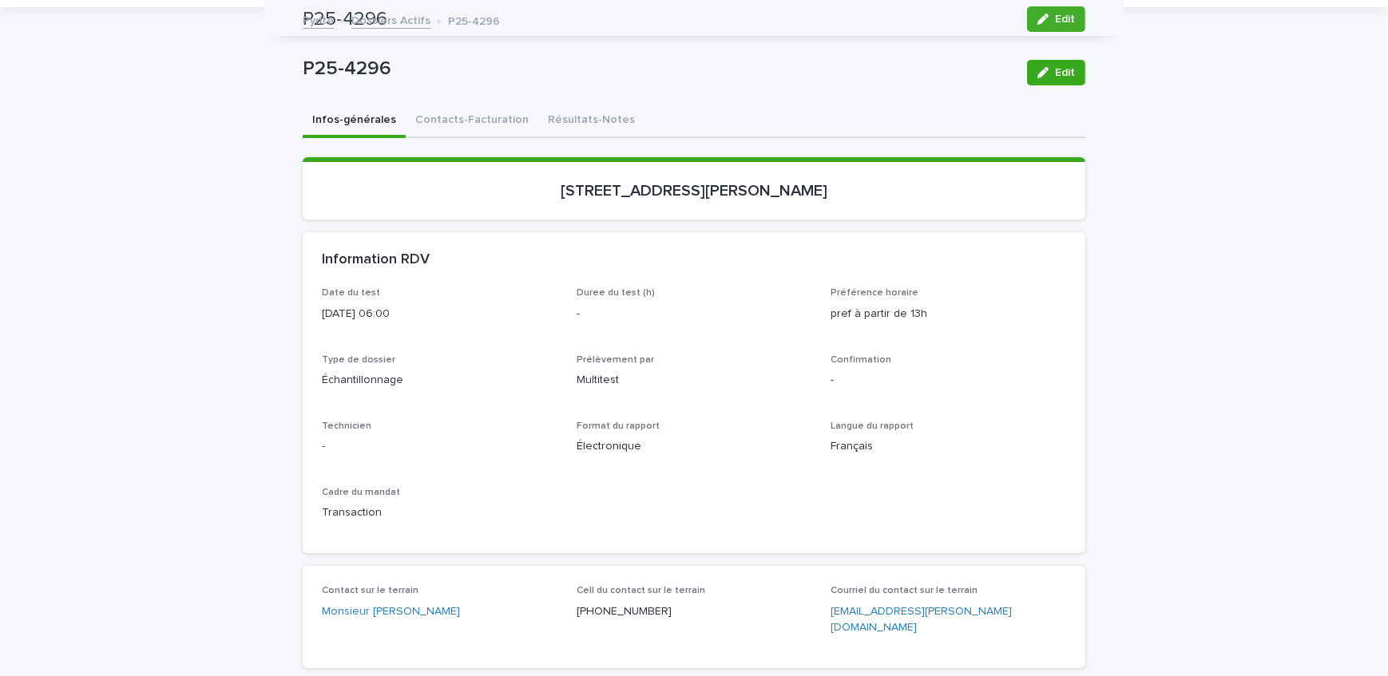
scroll to position [0, 0]
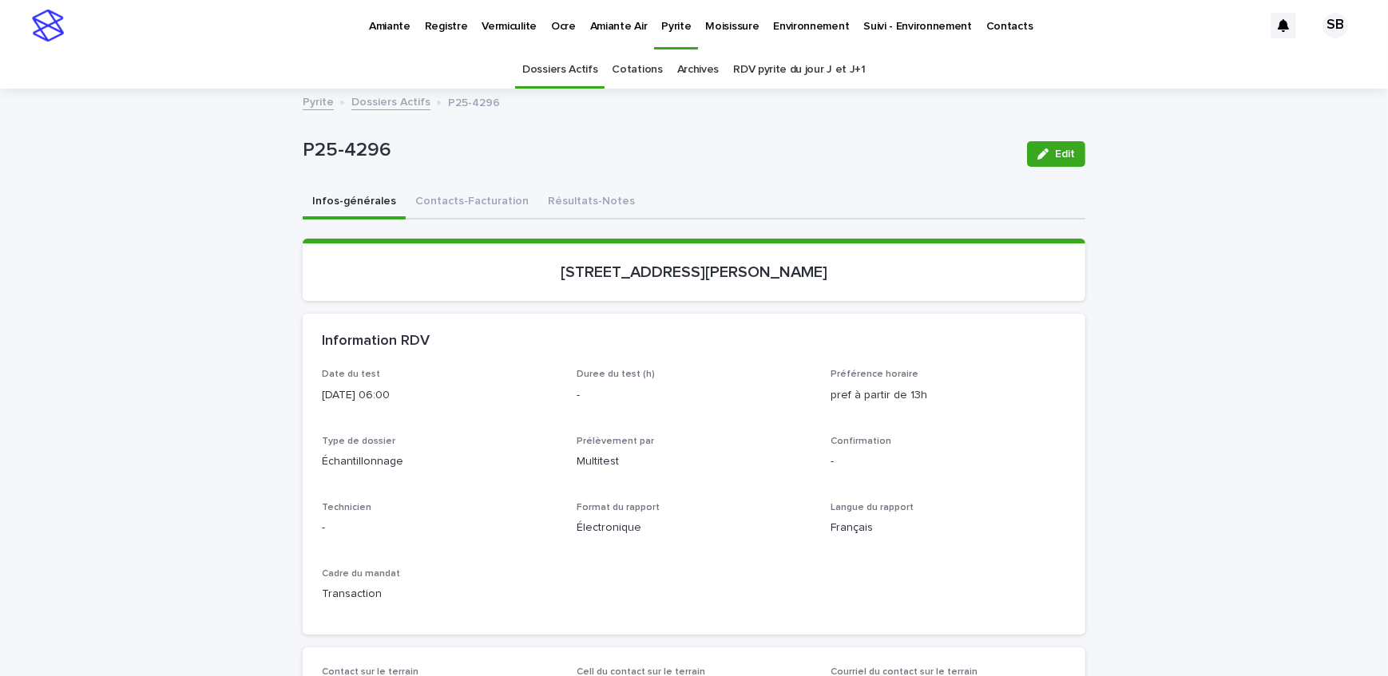
click at [318, 99] on link "Pyrite" at bounding box center [318, 101] width 31 height 18
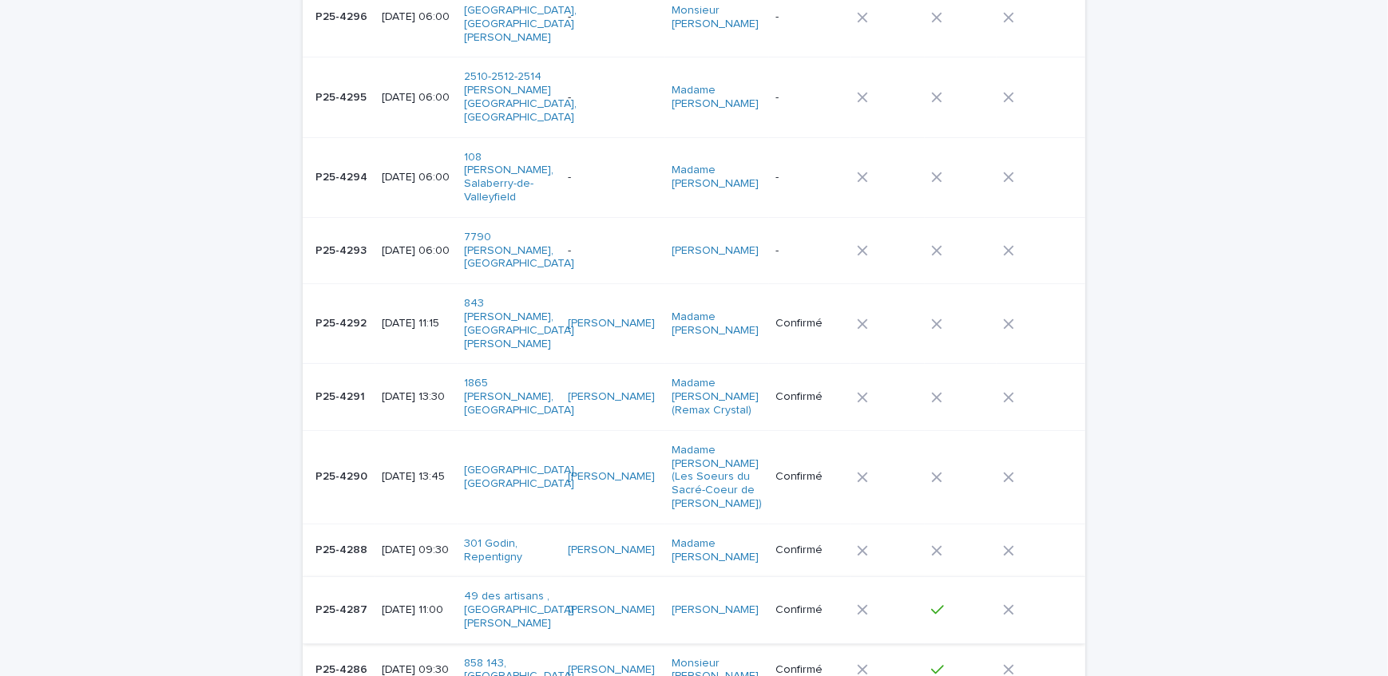
scroll to position [290, 0]
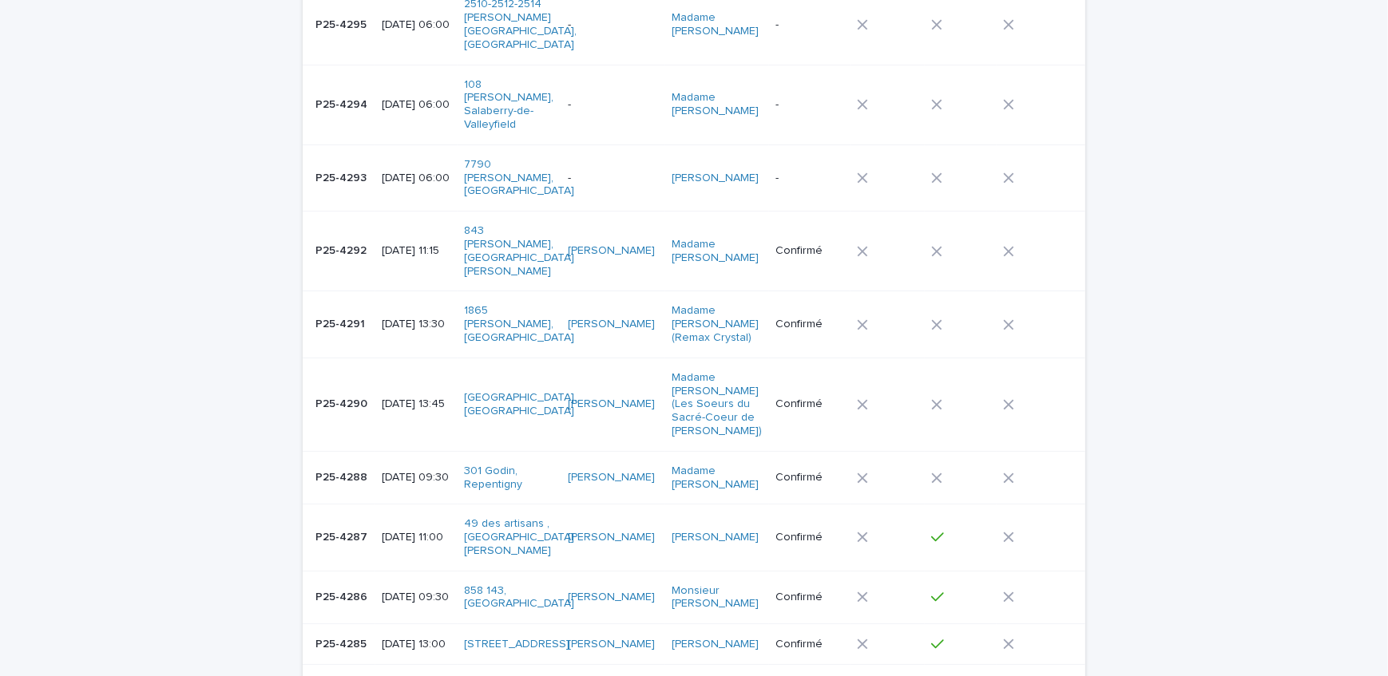
click at [375, 505] on td "[DATE] 11:00" at bounding box center [416, 538] width 82 height 66
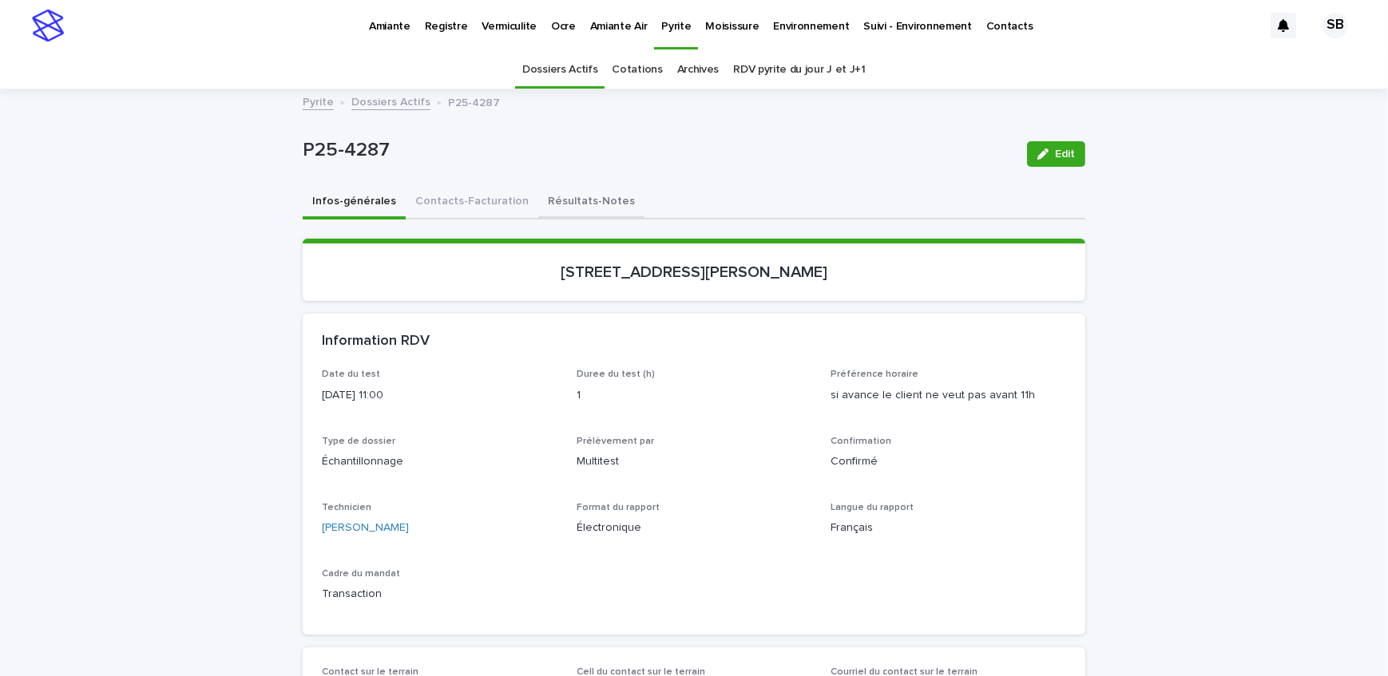
click at [592, 208] on button "Résultats-Notes" at bounding box center [591, 203] width 106 height 34
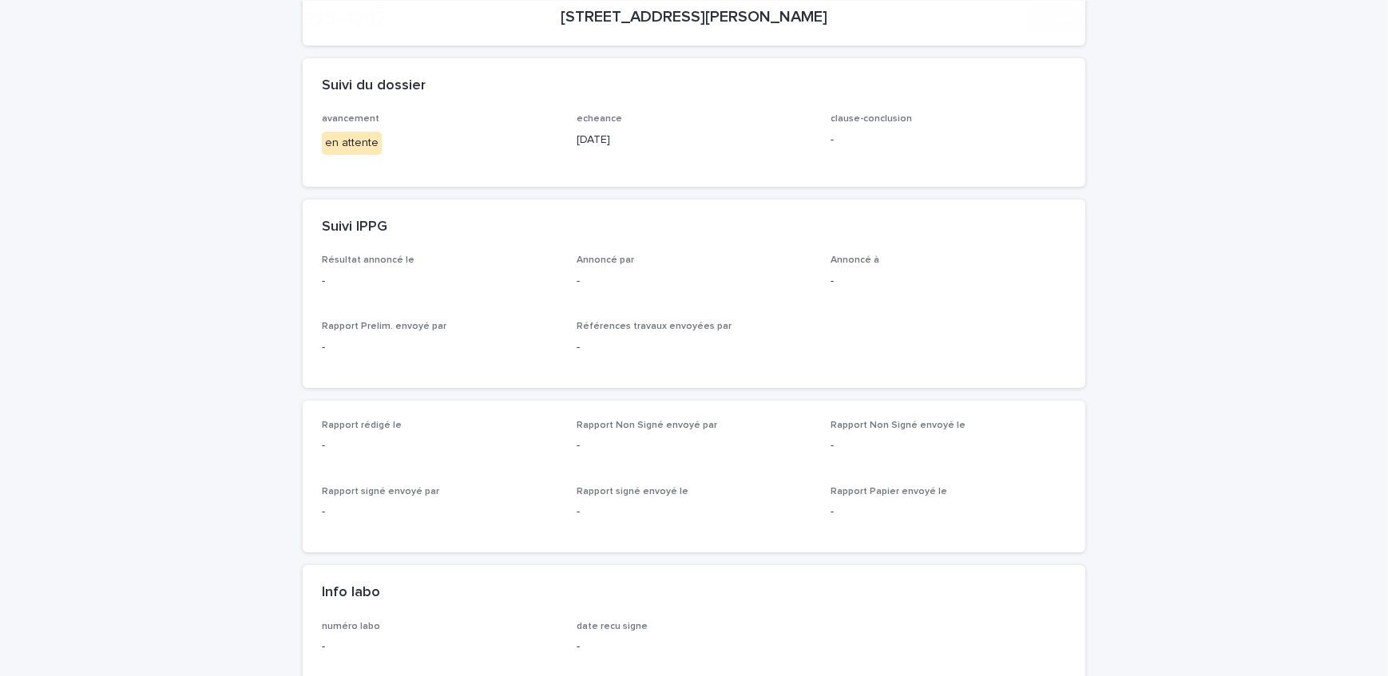
scroll to position [290, 0]
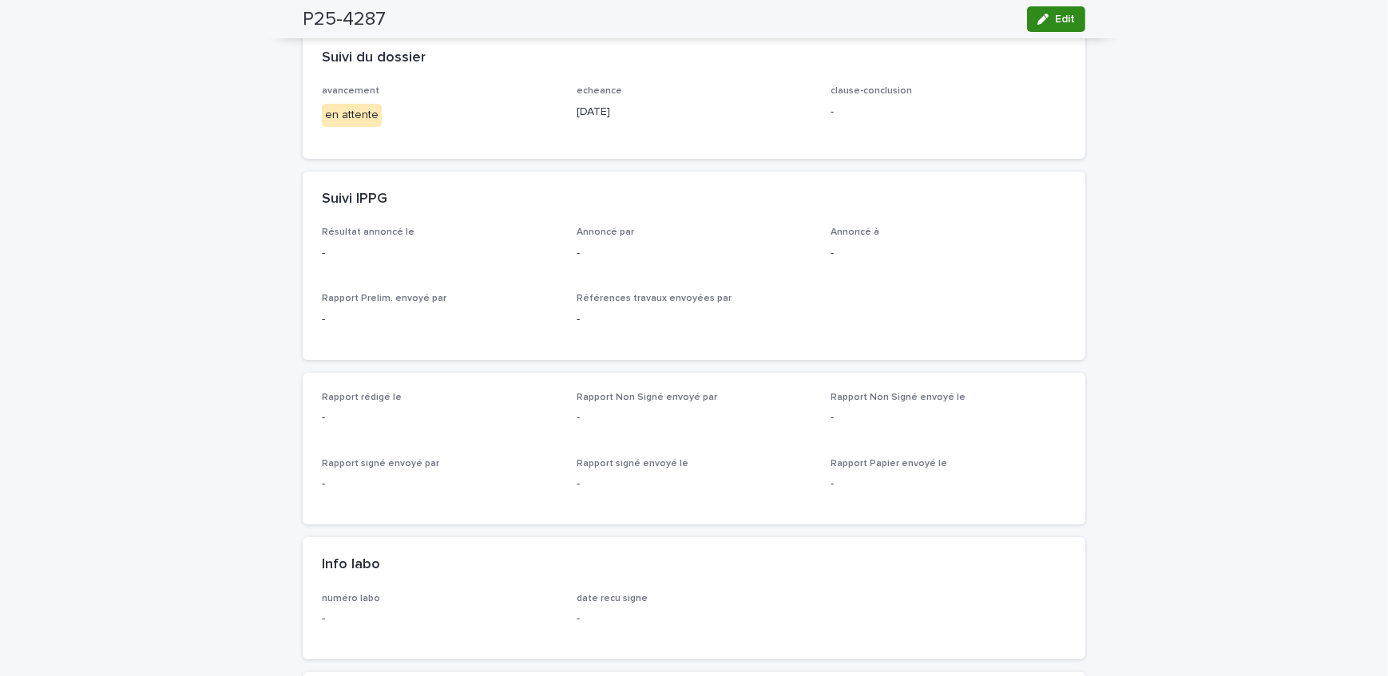
click at [1061, 21] on span "Edit" at bounding box center [1065, 19] width 20 height 11
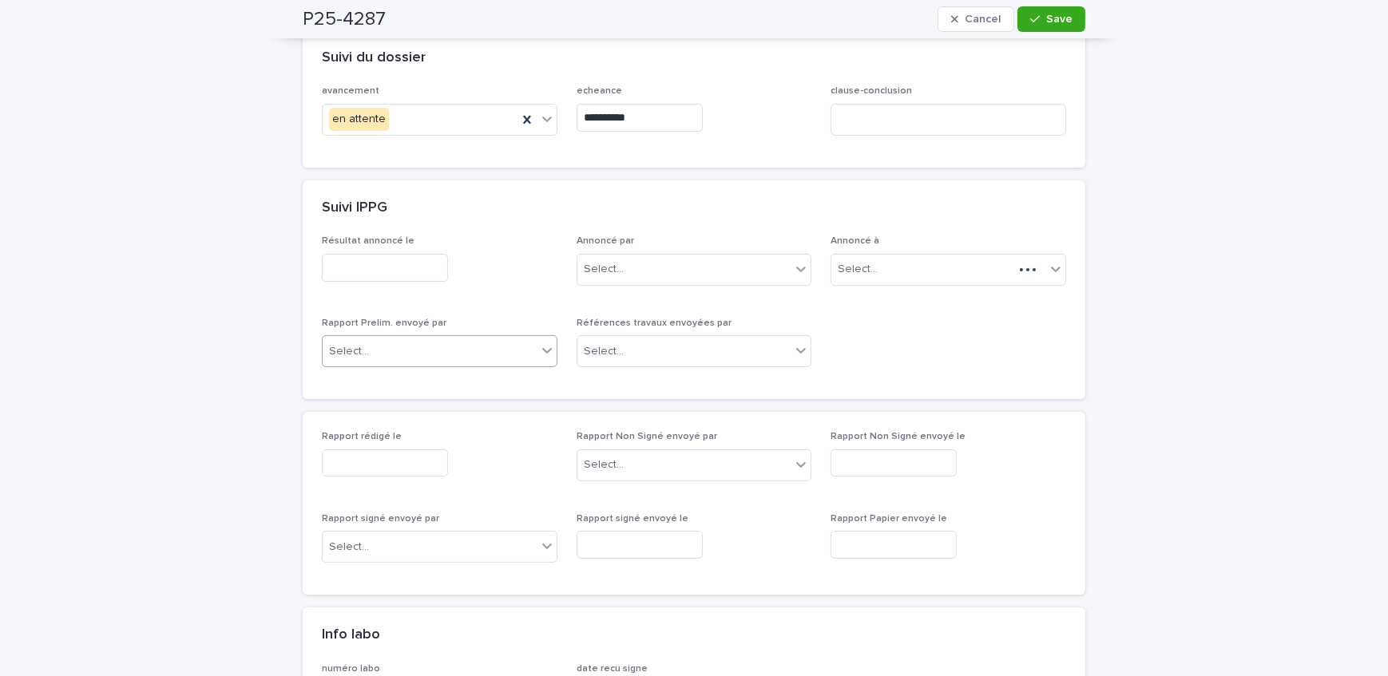
scroll to position [363, 0]
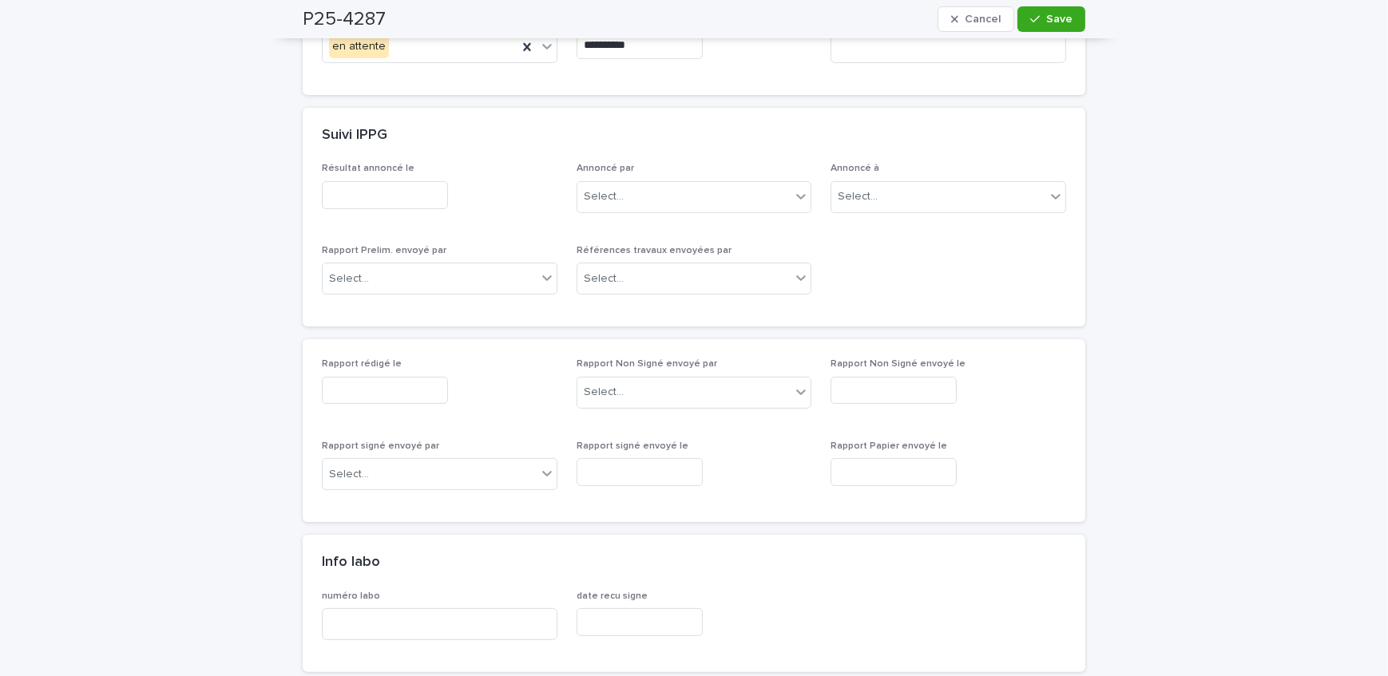
click at [379, 181] on input "text" at bounding box center [385, 195] width 126 height 28
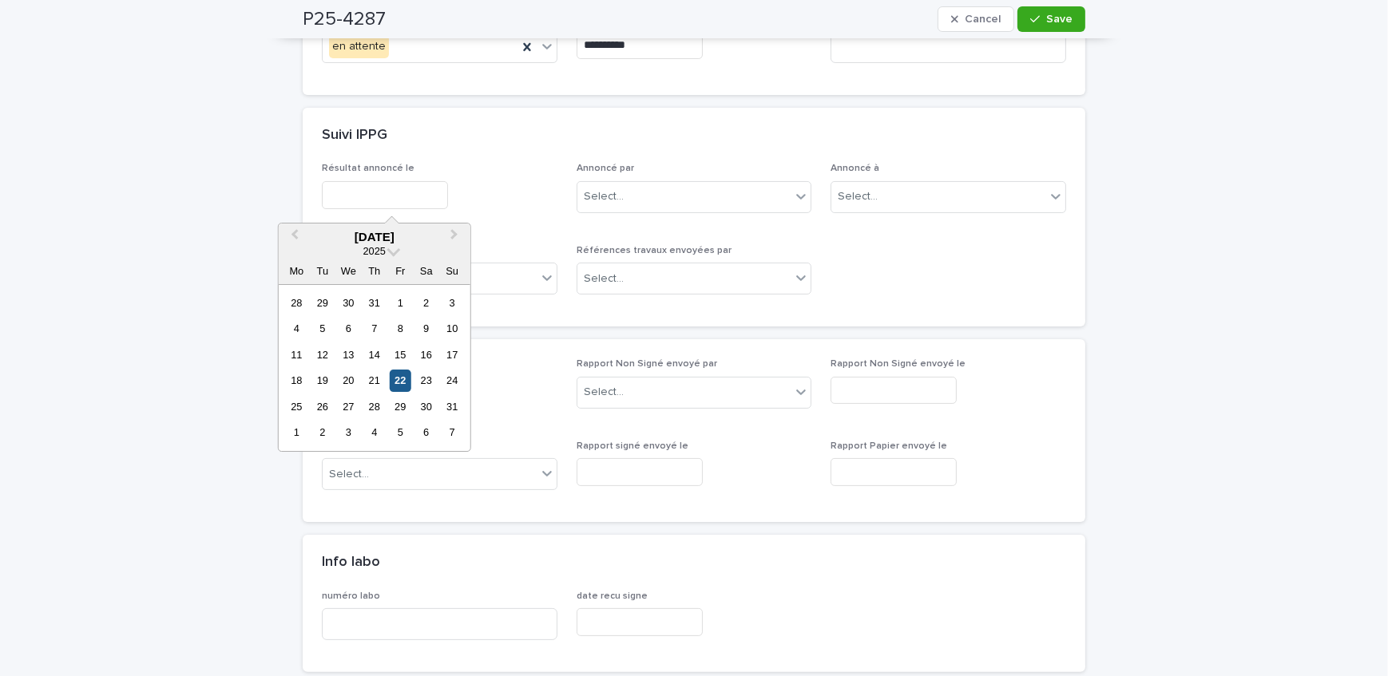
click at [397, 376] on div "22" at bounding box center [401, 382] width 22 height 22
type input "**********"
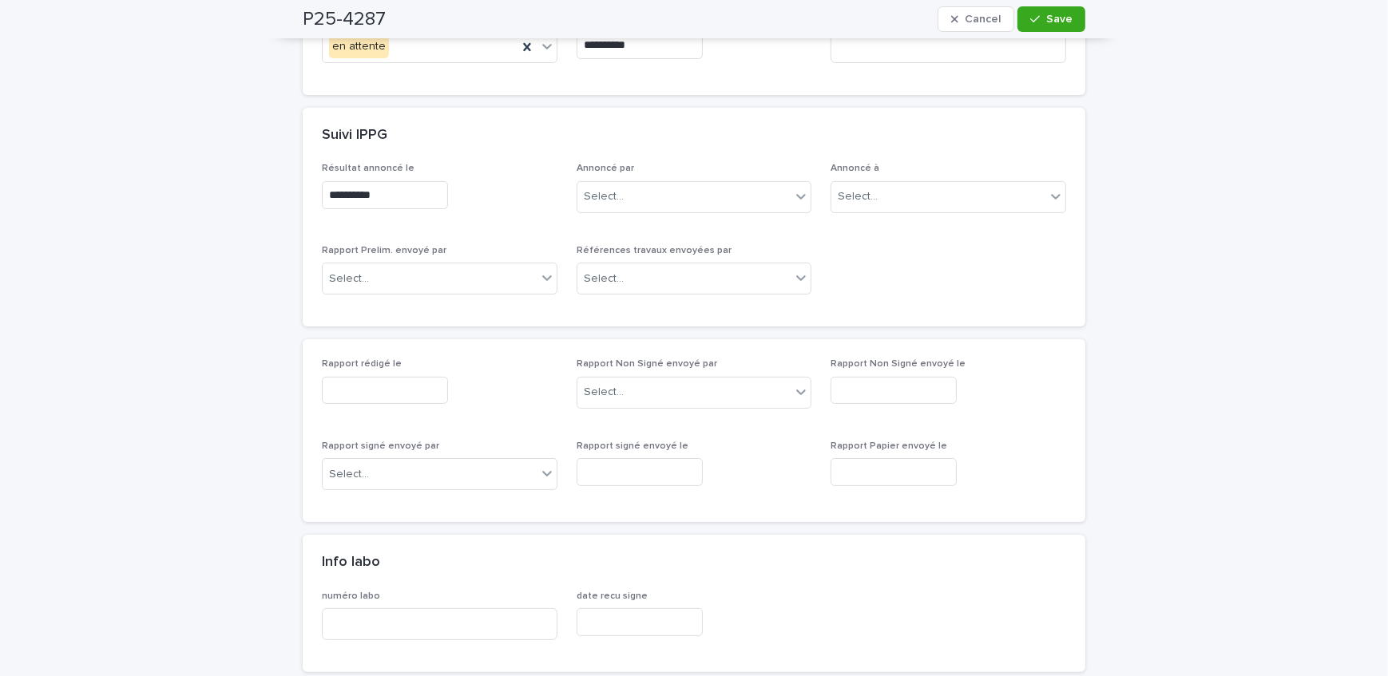
click at [373, 395] on input "text" at bounding box center [385, 391] width 126 height 28
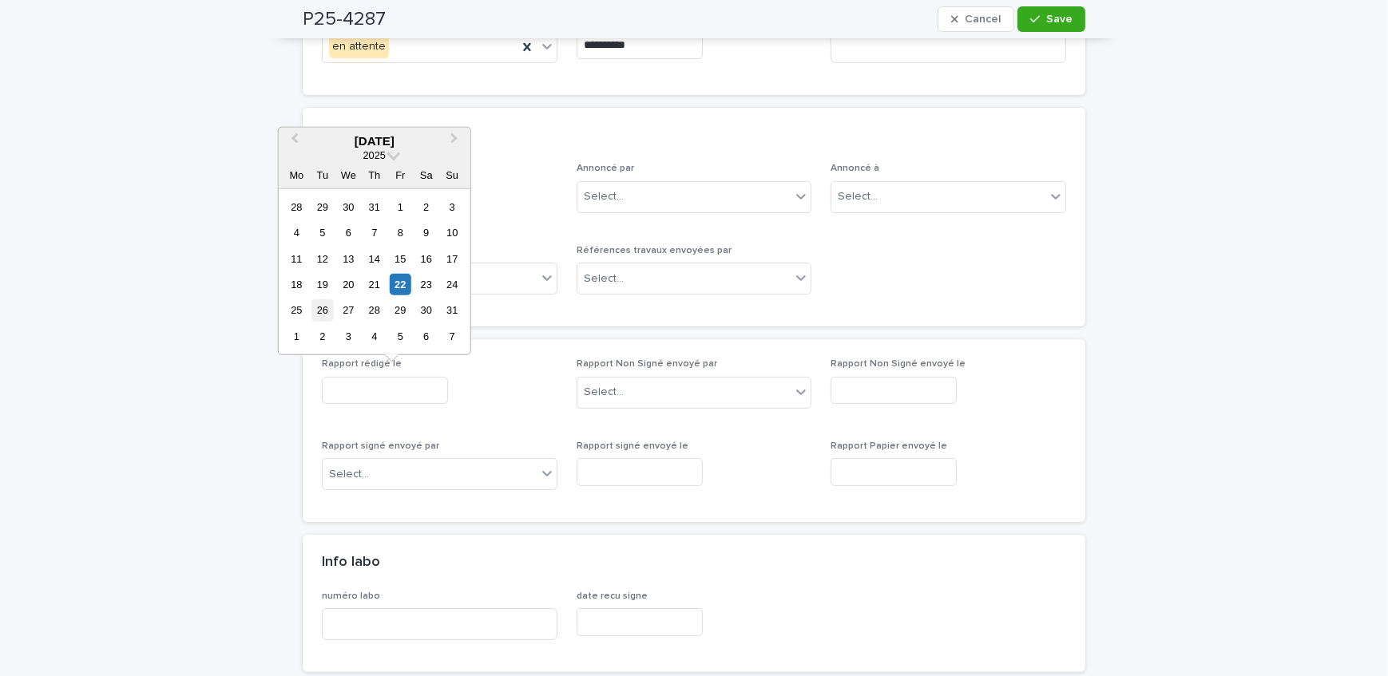
click at [328, 311] on div "26" at bounding box center [322, 310] width 22 height 22
type input "**********"
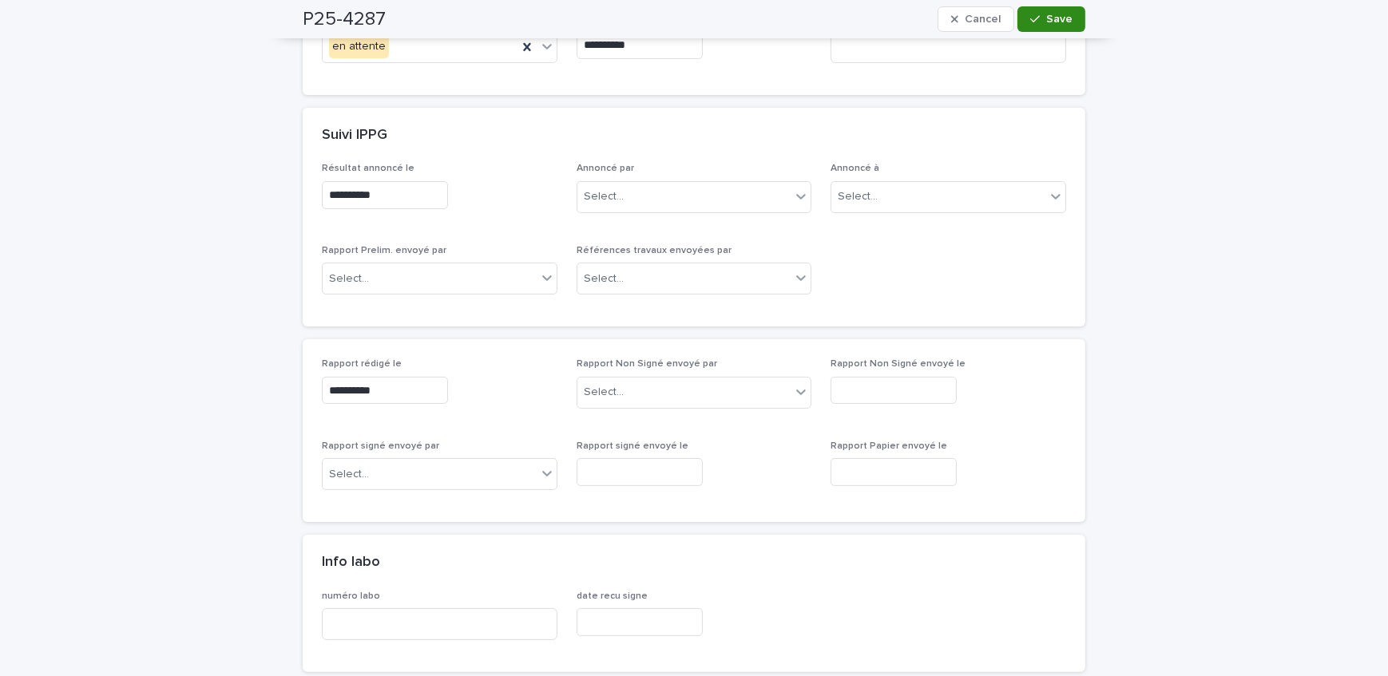
click at [1034, 17] on icon "button" at bounding box center [1035, 19] width 10 height 7
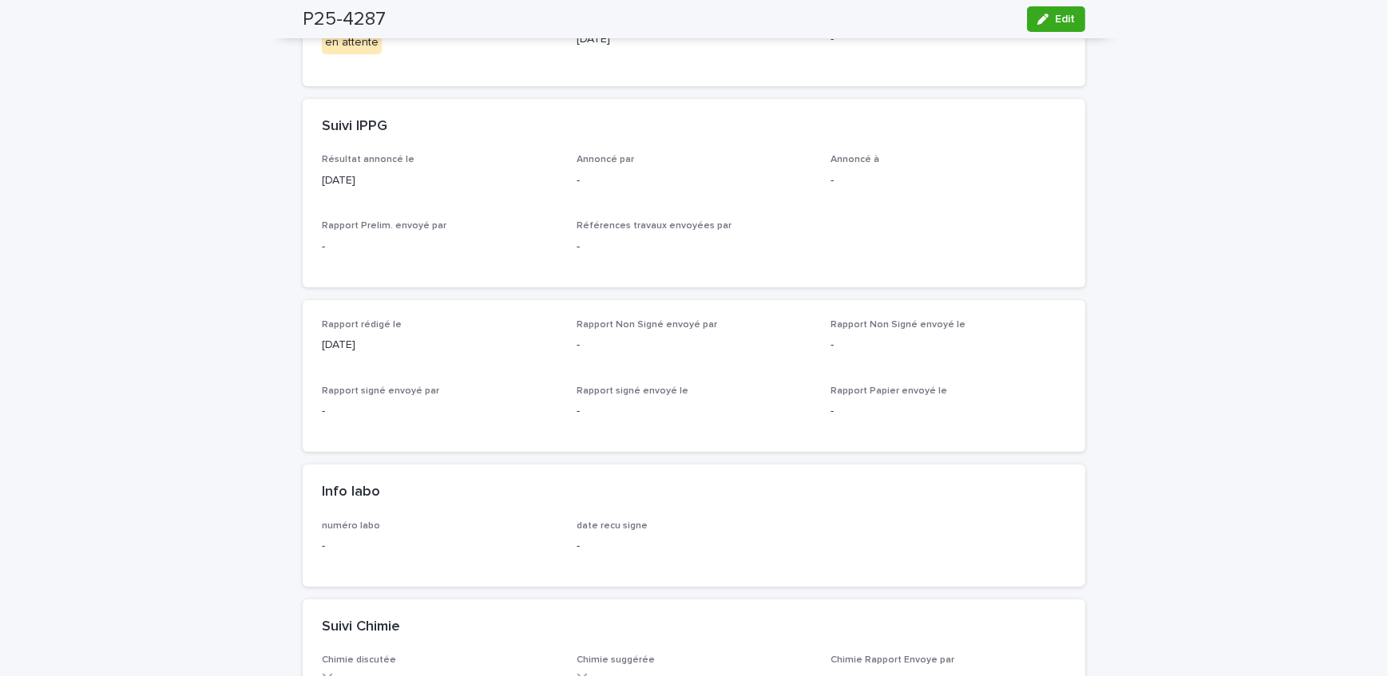
click at [162, 179] on div "Loading... Saving… Loading... Saving… P25-4287 Edit P25-4287 Edit Sorry, there …" at bounding box center [694, 644] width 1388 height 1833
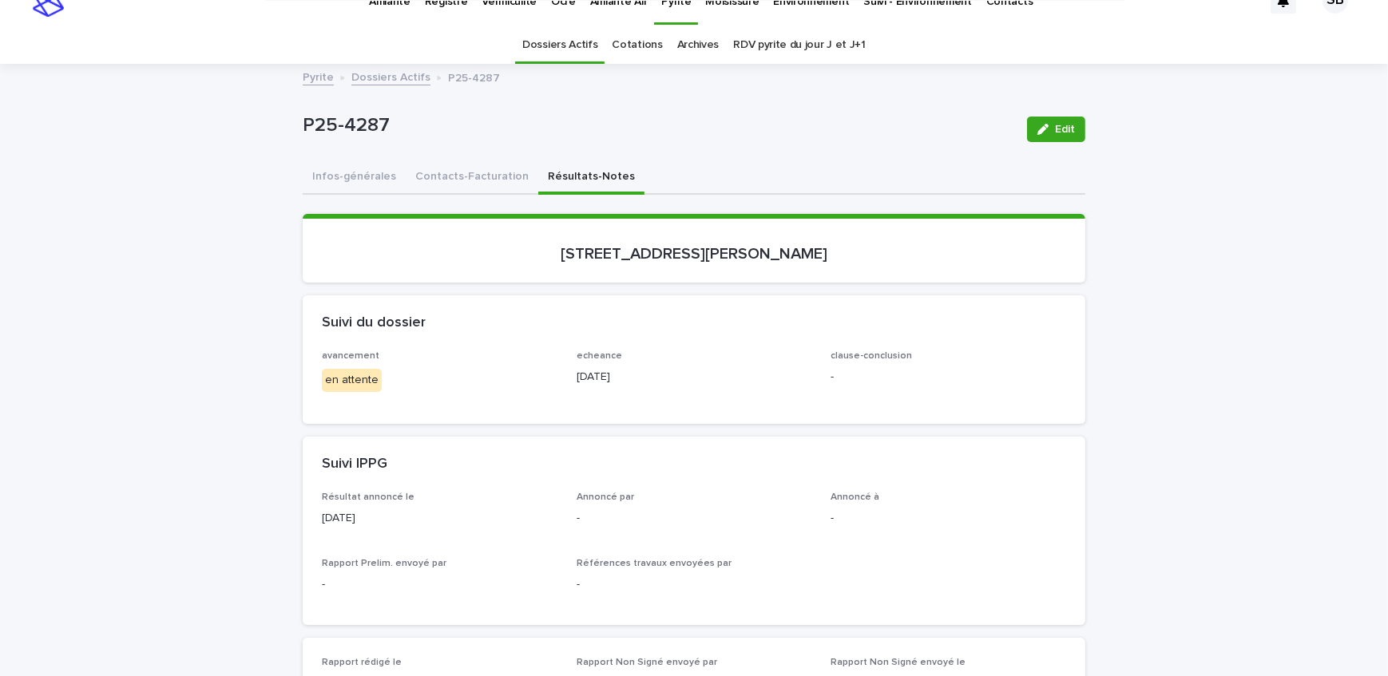
scroll to position [0, 0]
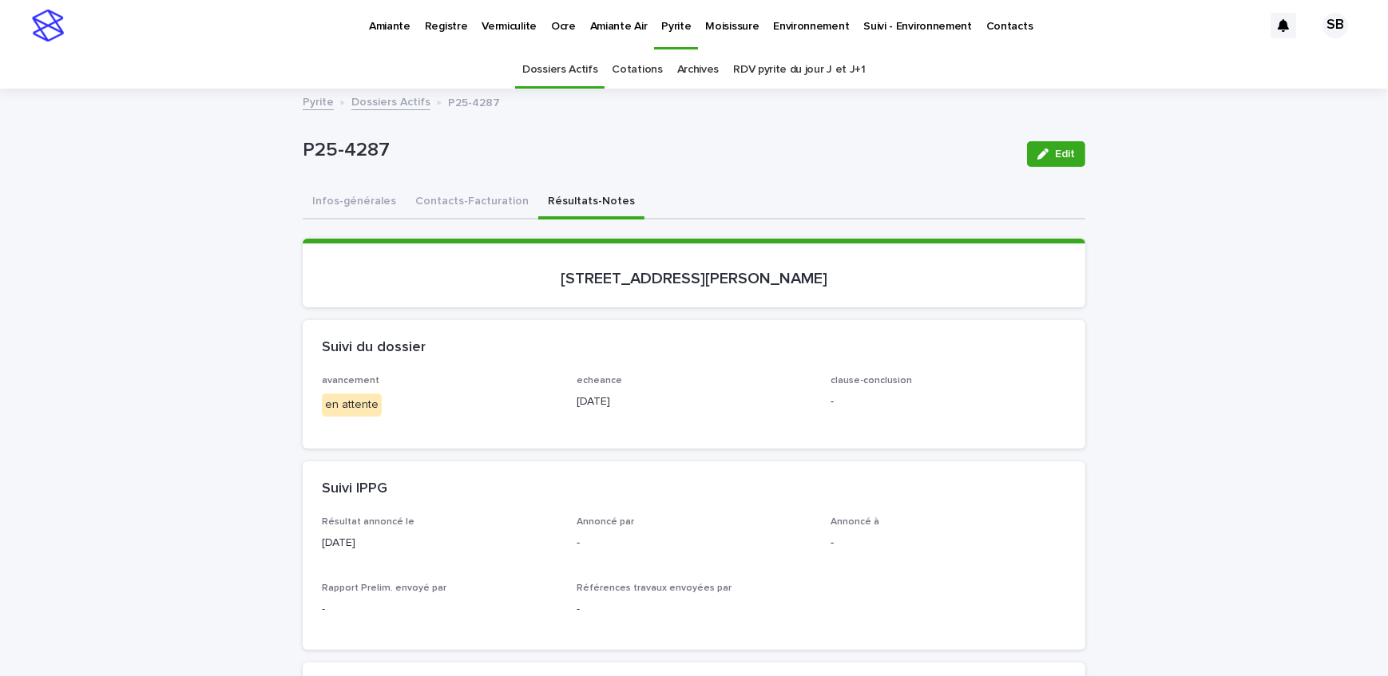
click at [510, 37] on link "Vermiculite" at bounding box center [508, 25] width 69 height 50
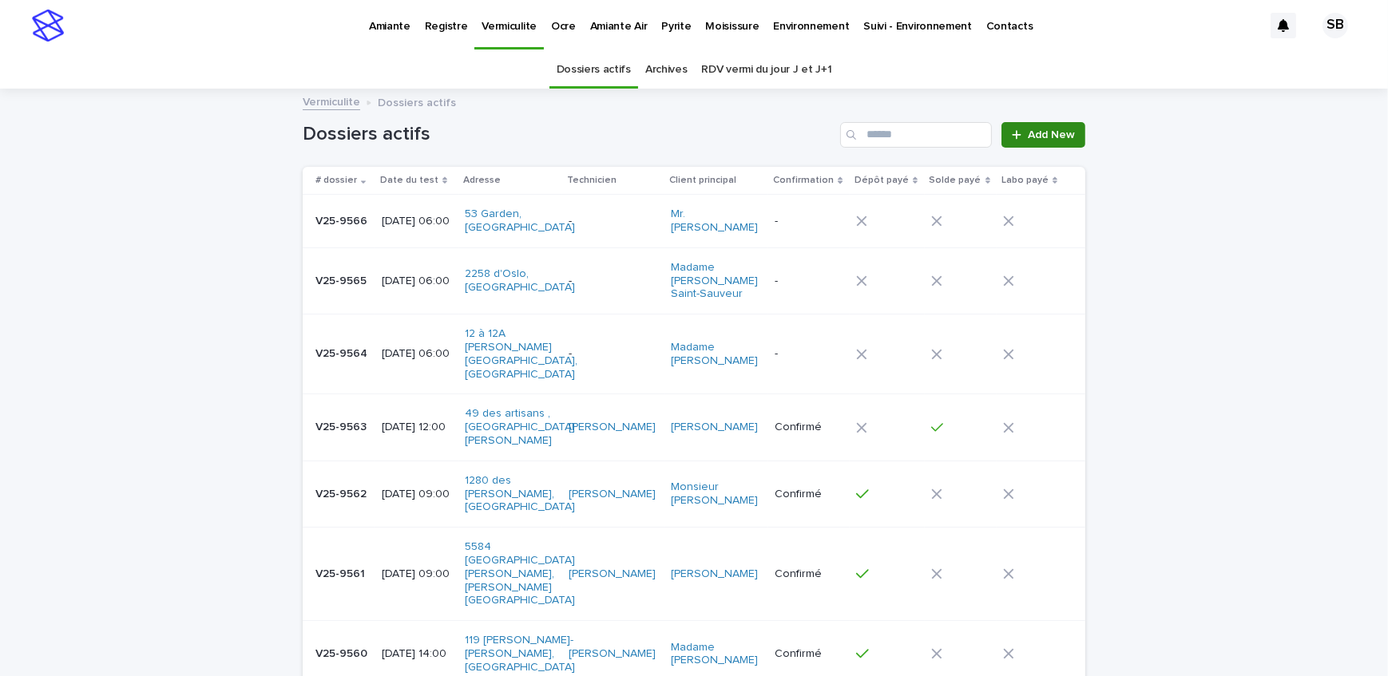
click at [1028, 132] on span "Add New" at bounding box center [1051, 134] width 47 height 11
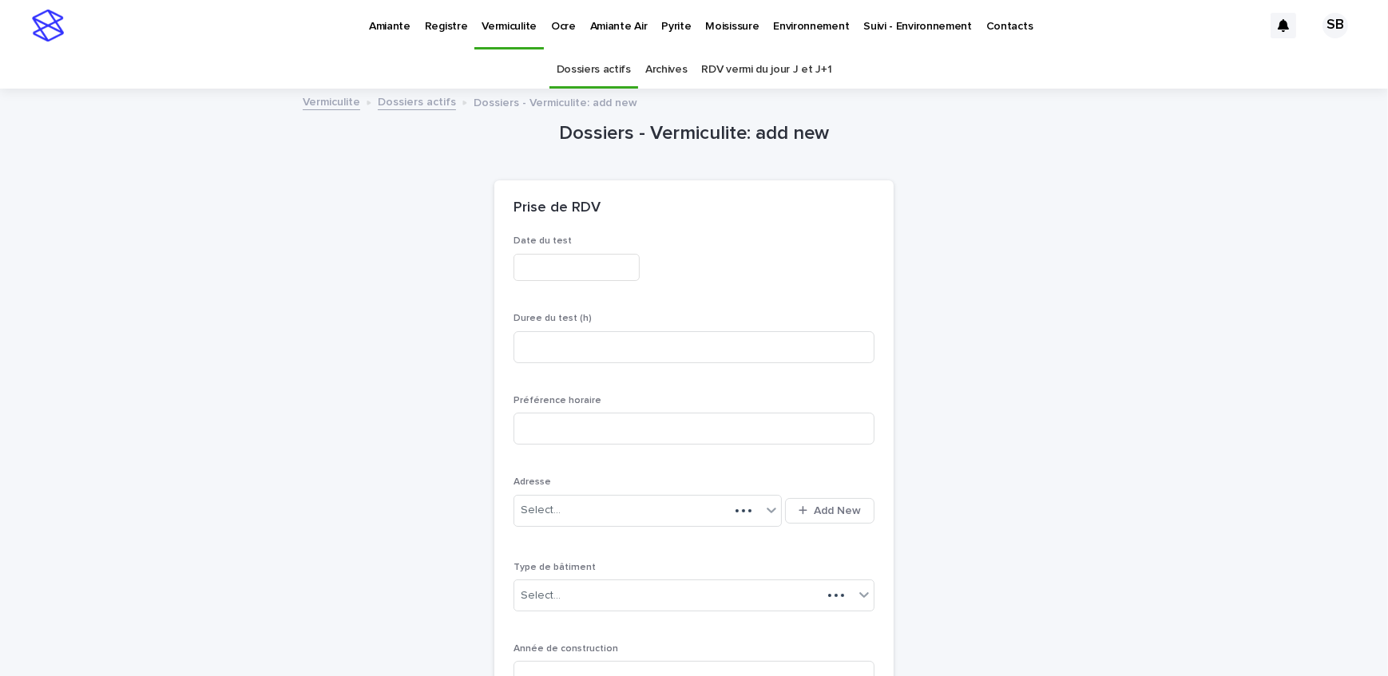
scroll to position [50, 0]
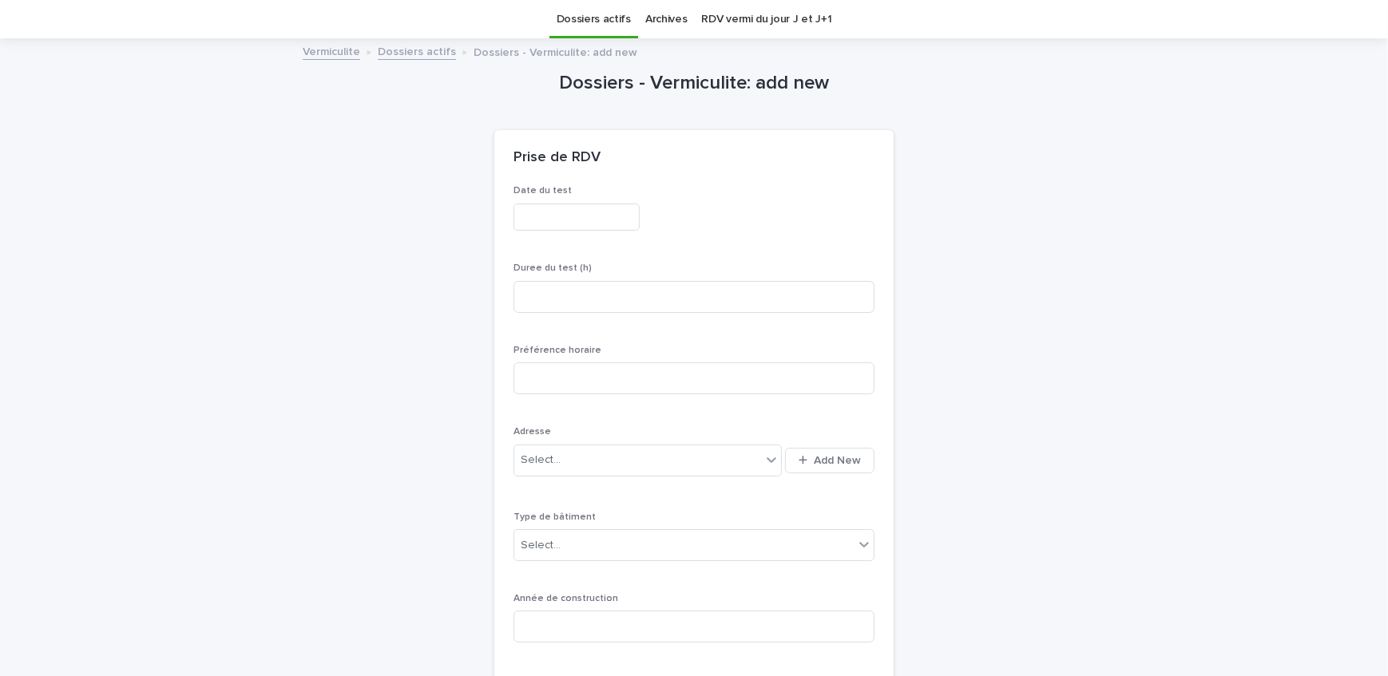
click at [568, 220] on input "text" at bounding box center [576, 218] width 126 height 28
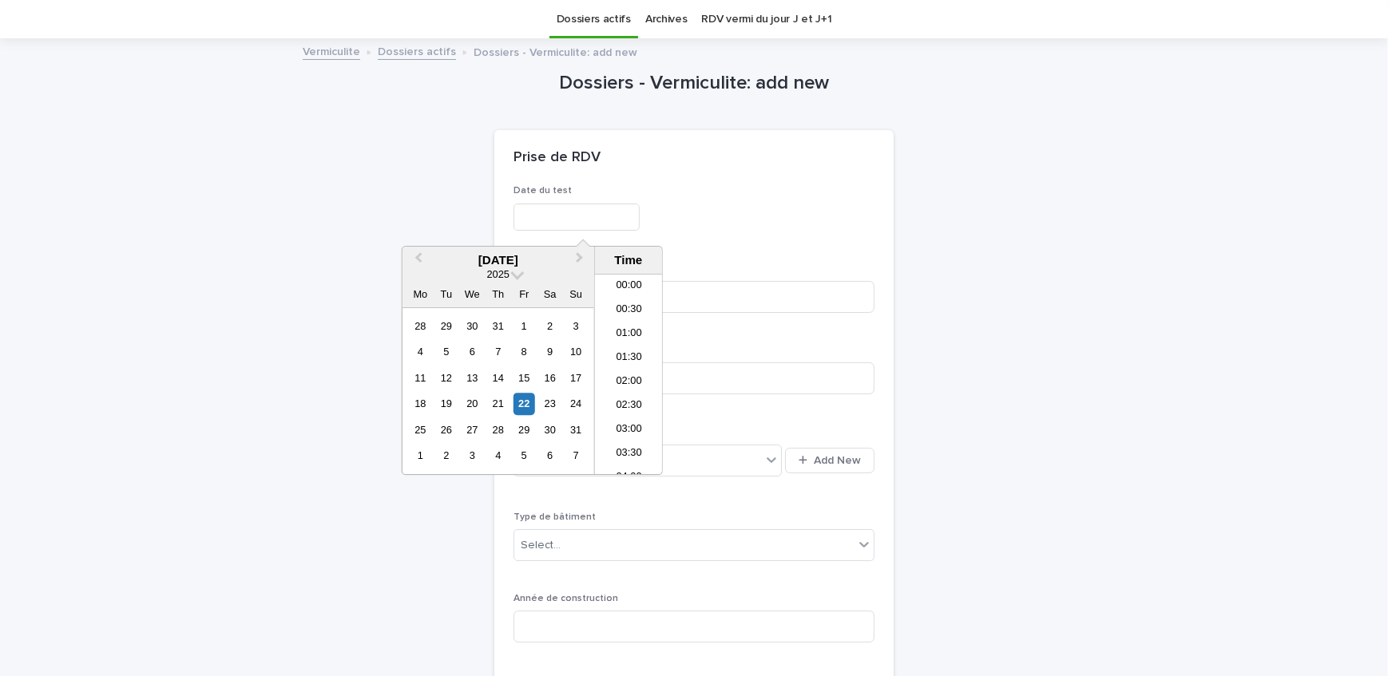
scroll to position [607, 0]
click at [469, 427] on div "27" at bounding box center [473, 430] width 22 height 22
click at [632, 327] on li "06:00" at bounding box center [629, 331] width 68 height 24
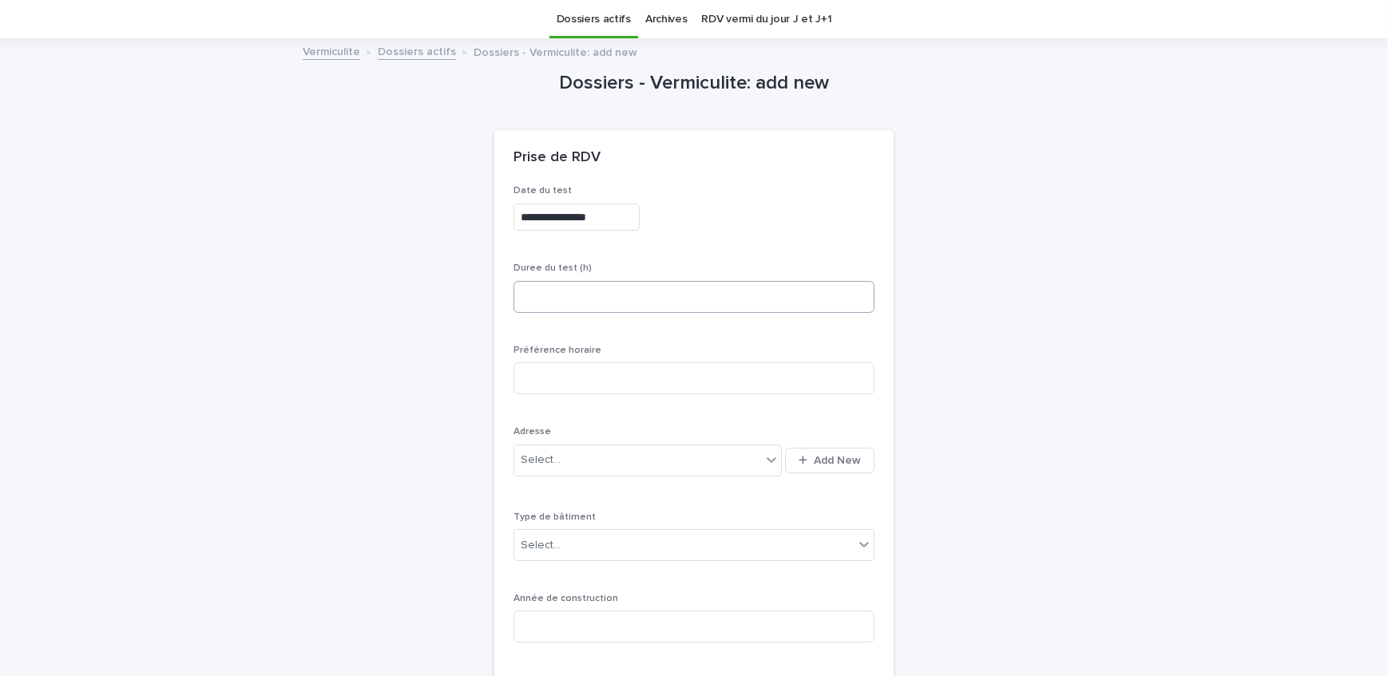
type input "**********"
click at [627, 299] on input at bounding box center [693, 297] width 361 height 32
type input "*"
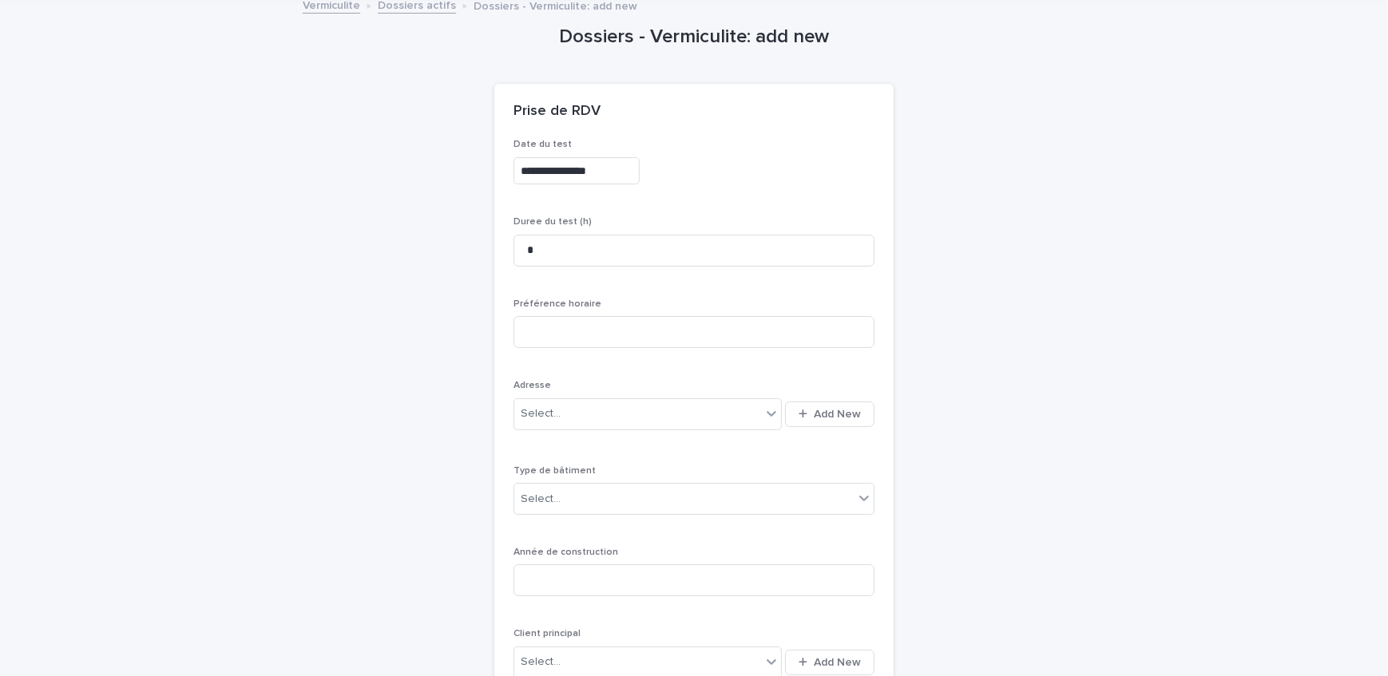
scroll to position [123, 0]
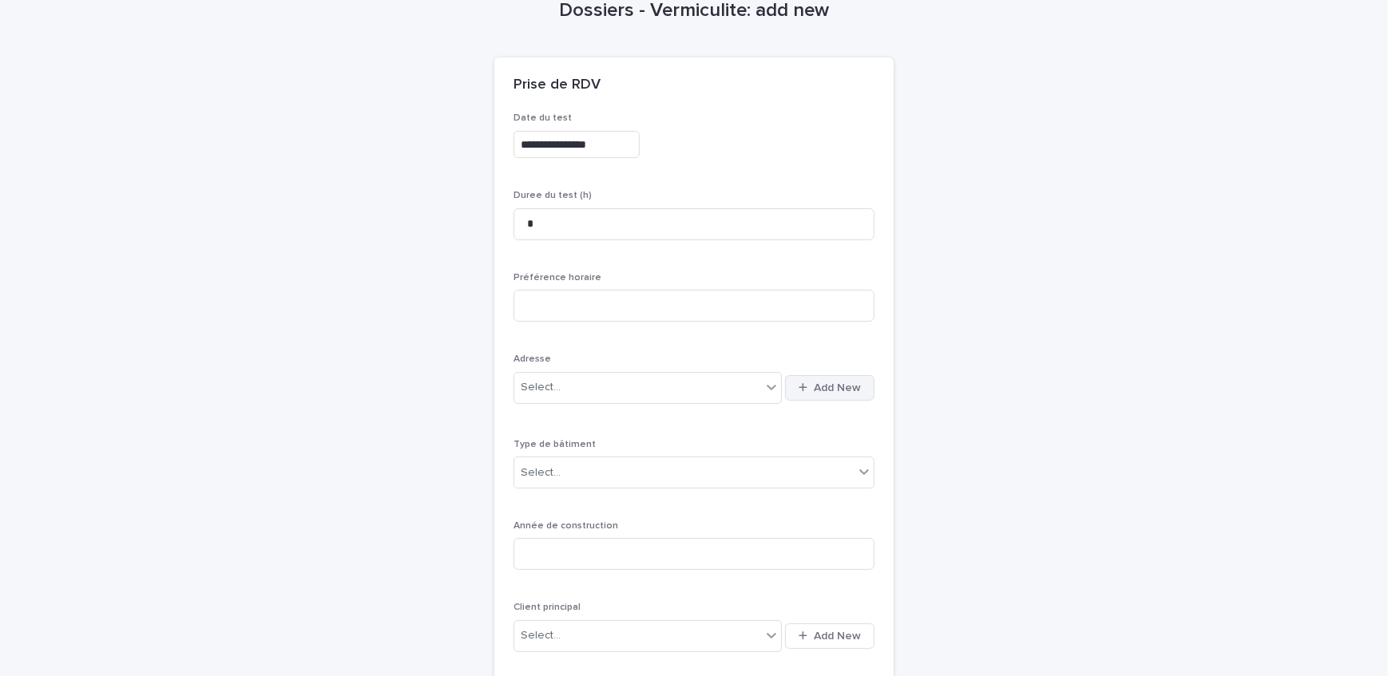
click at [831, 386] on span "Add New" at bounding box center [837, 388] width 47 height 11
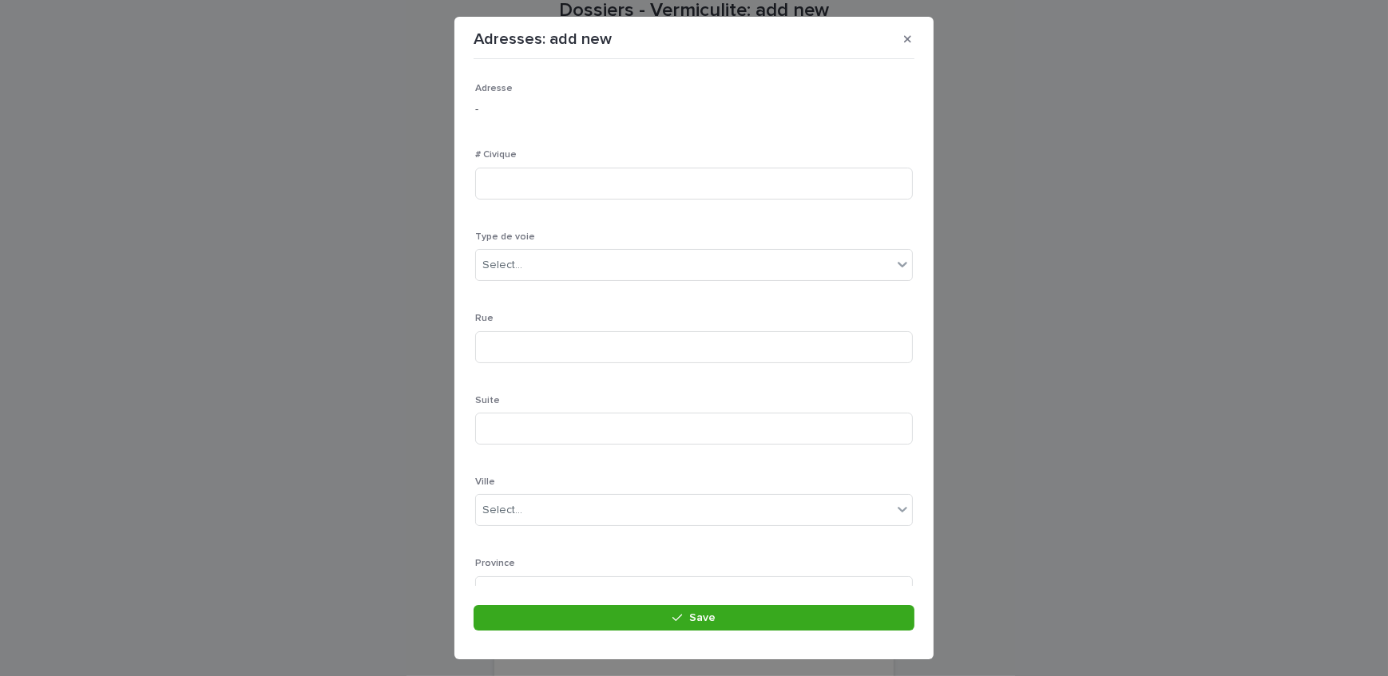
click at [600, 199] on div "# Civique" at bounding box center [694, 180] width 438 height 62
click at [598, 183] on input at bounding box center [694, 184] width 438 height 32
type input "***"
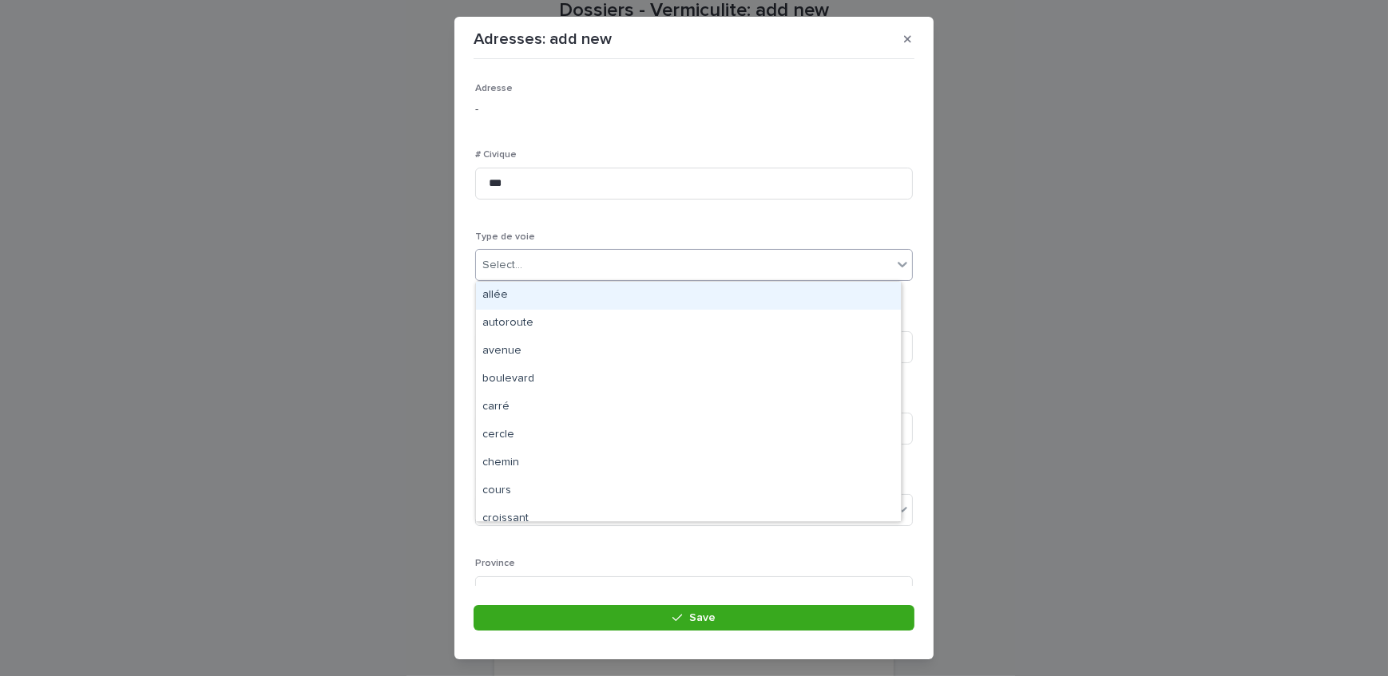
click at [561, 271] on div "Select..." at bounding box center [684, 265] width 416 height 26
type input "*"
type input "**"
click at [559, 301] on div "avenue" at bounding box center [688, 296] width 425 height 28
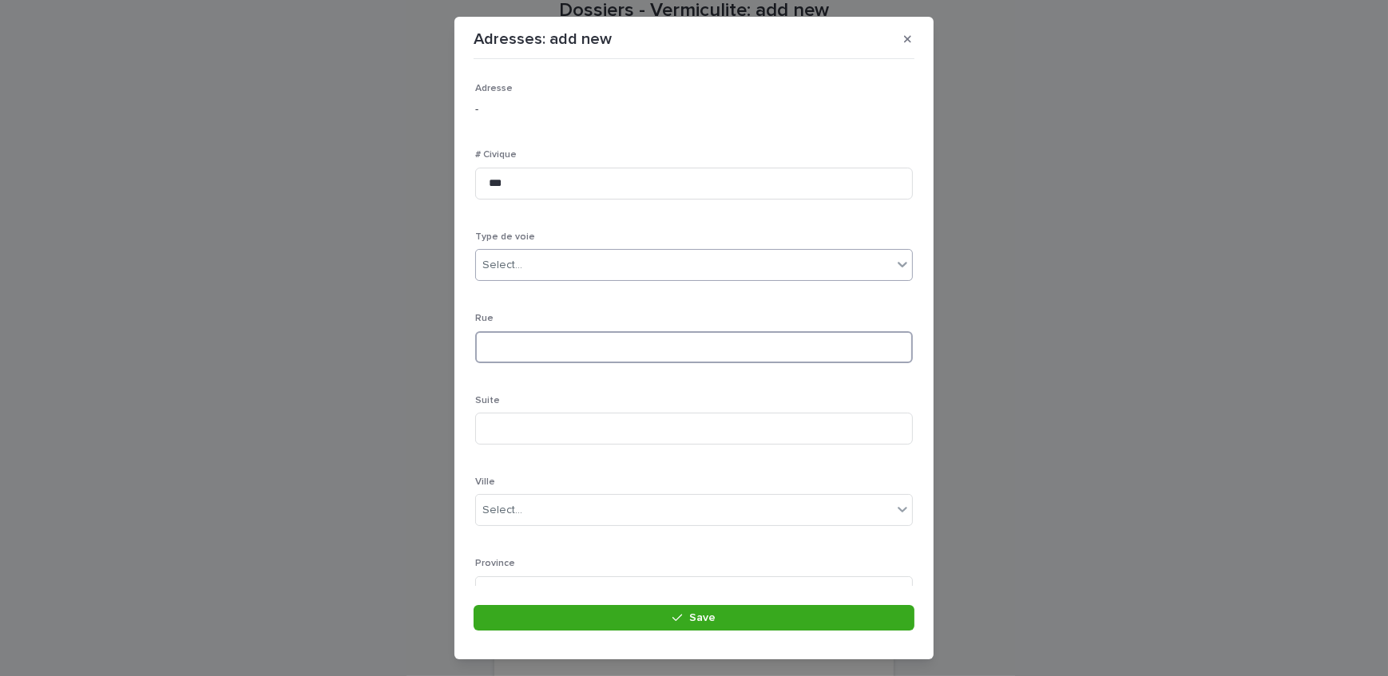
click at [554, 343] on input at bounding box center [694, 347] width 438 height 32
type input "********"
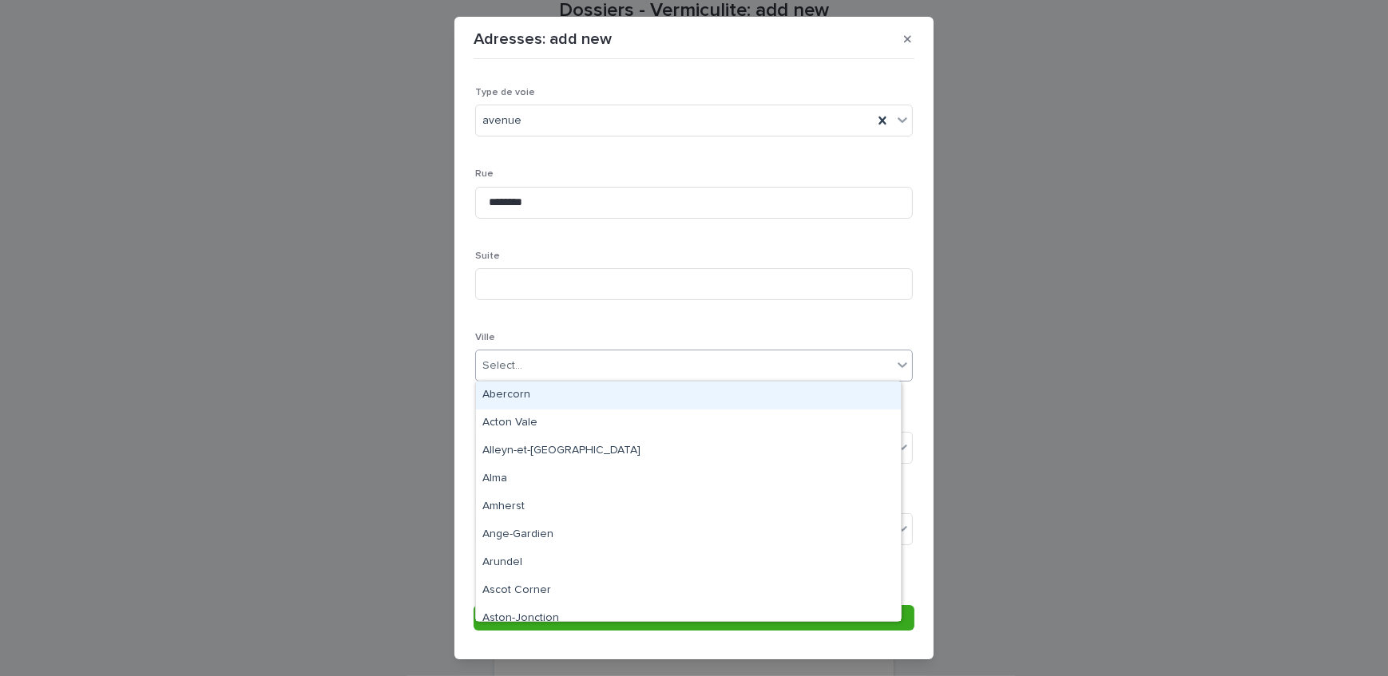
click at [534, 370] on div "Select..." at bounding box center [684, 366] width 416 height 26
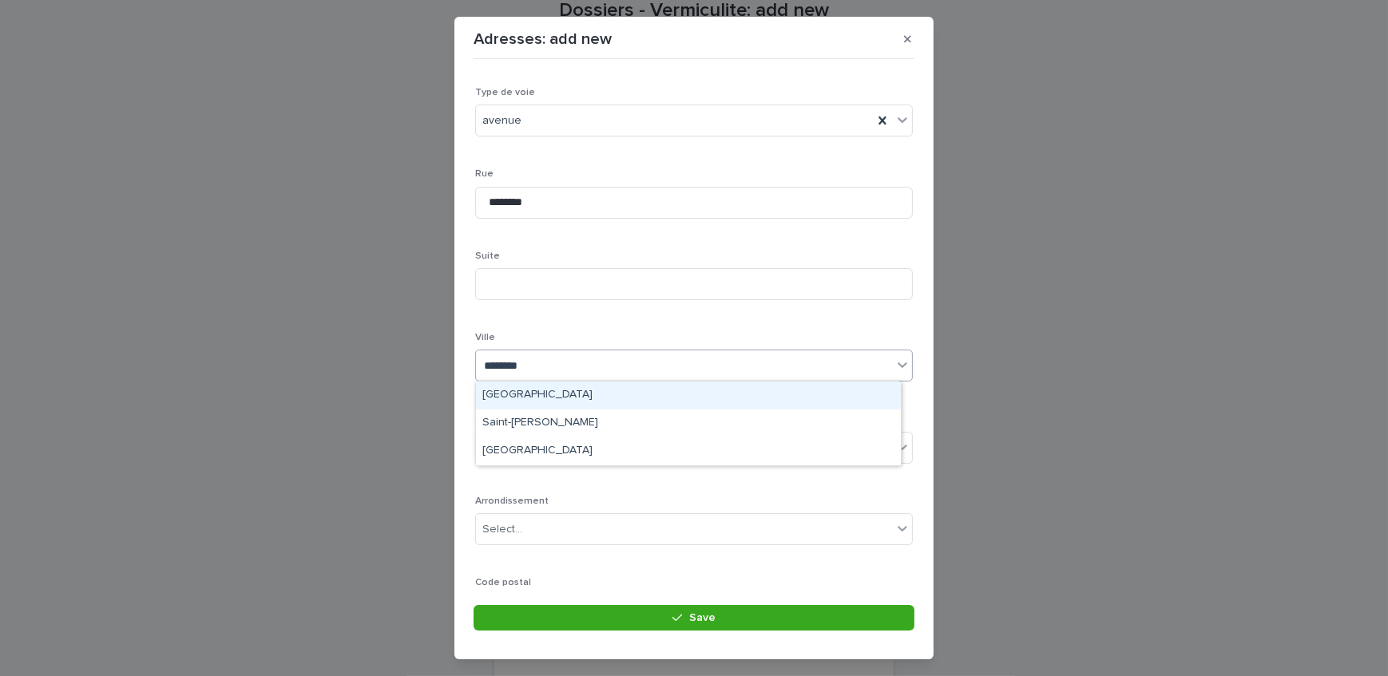
type input "*********"
click at [551, 391] on div "Saint-[PERSON_NAME]" at bounding box center [688, 396] width 425 height 28
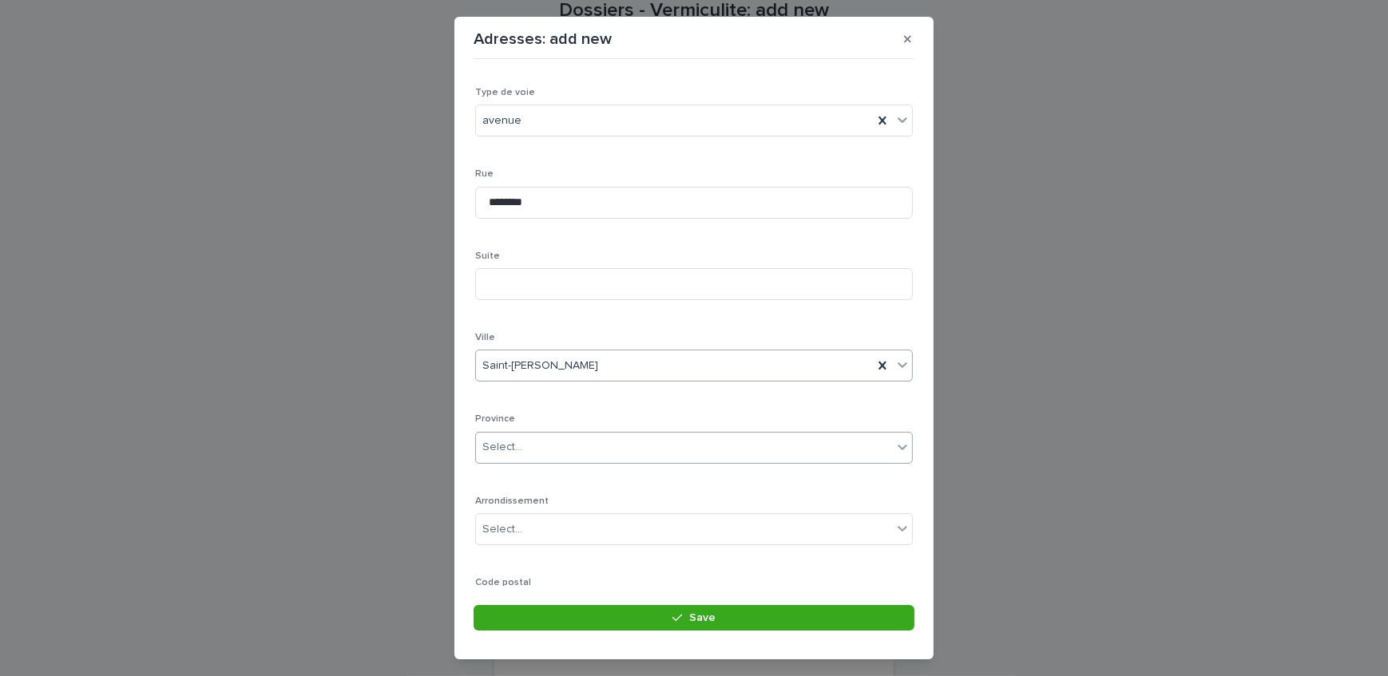
click at [561, 443] on div "Select..." at bounding box center [684, 447] width 416 height 26
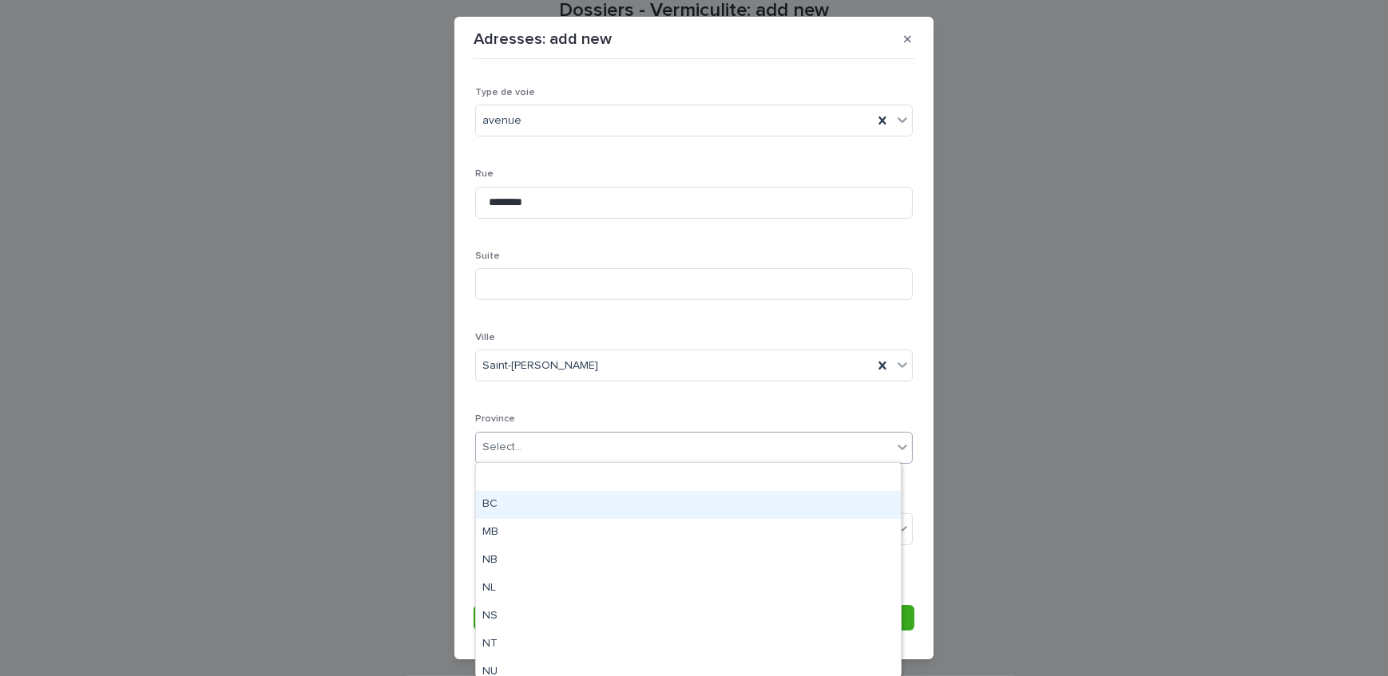
scroll to position [149, 0]
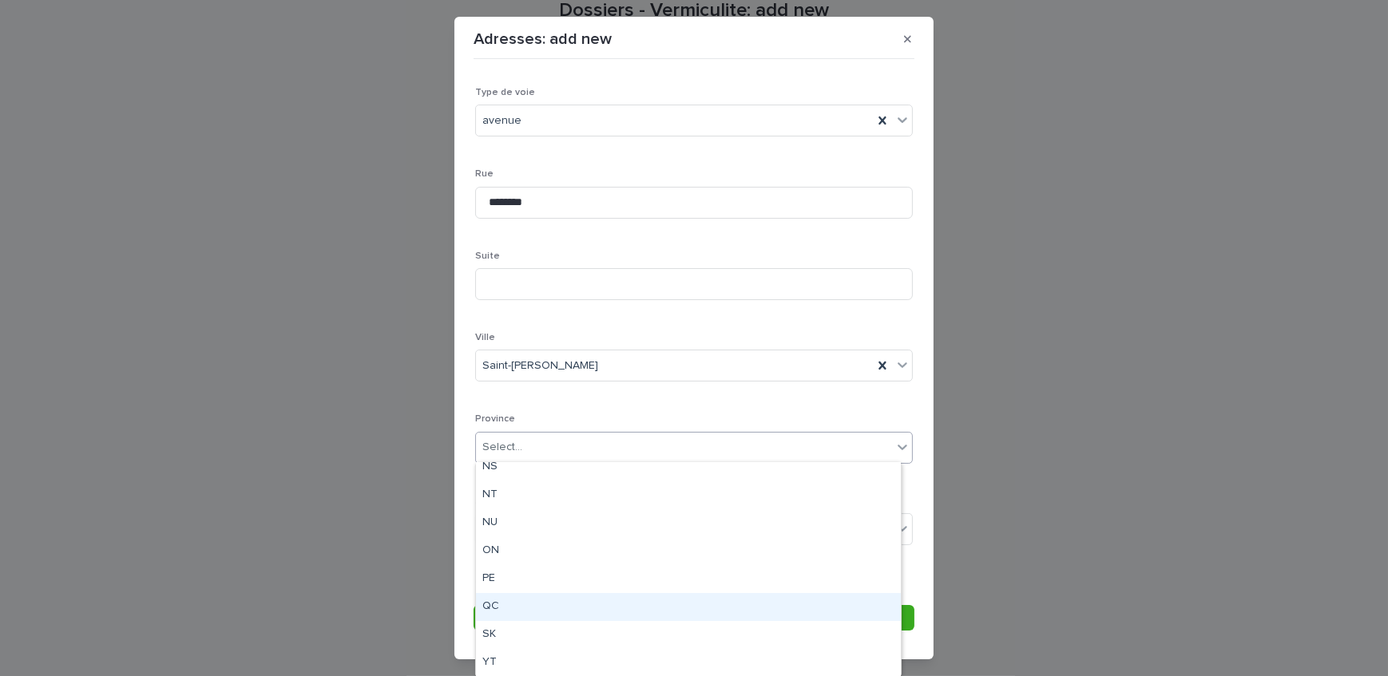
click at [535, 601] on div "QC" at bounding box center [688, 607] width 425 height 28
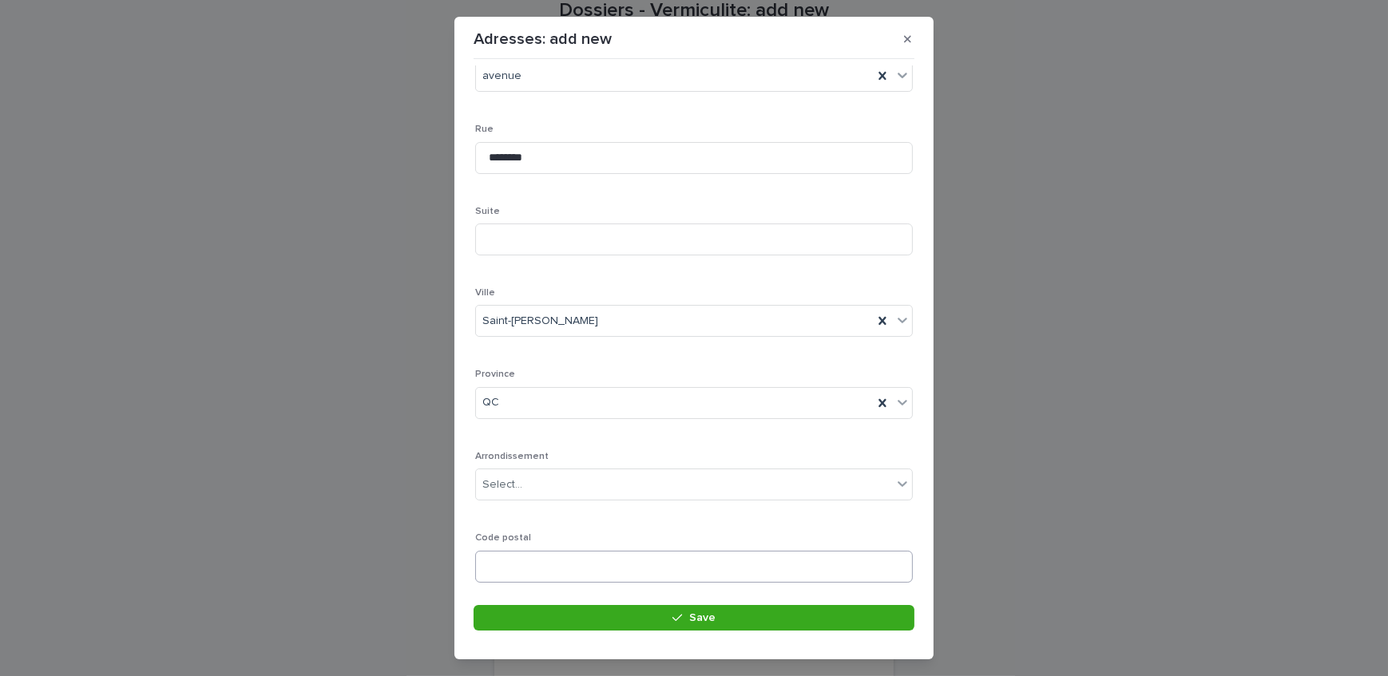
scroll to position [233, 0]
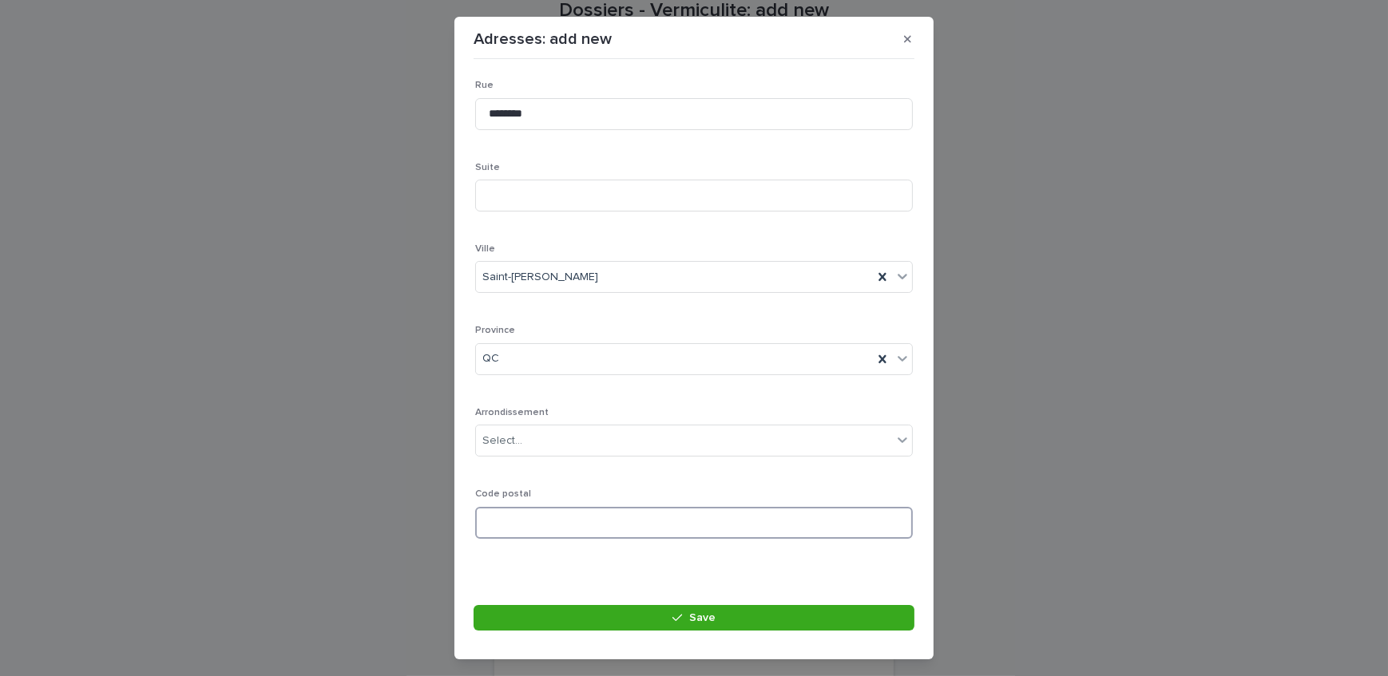
click at [519, 531] on input at bounding box center [694, 523] width 438 height 32
paste input "*******"
type input "*******"
click at [591, 623] on button "Save" at bounding box center [694, 618] width 441 height 26
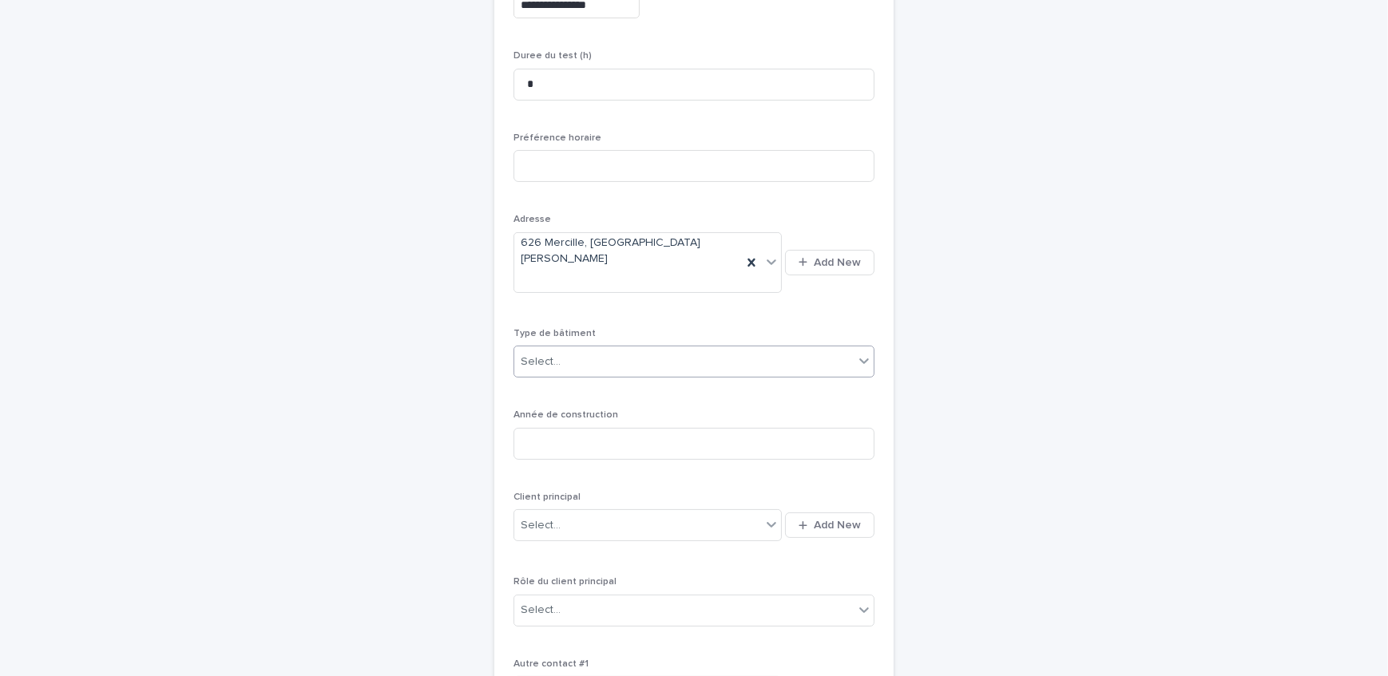
scroll to position [268, 0]
click at [585, 343] on div "Select..." at bounding box center [683, 356] width 339 height 26
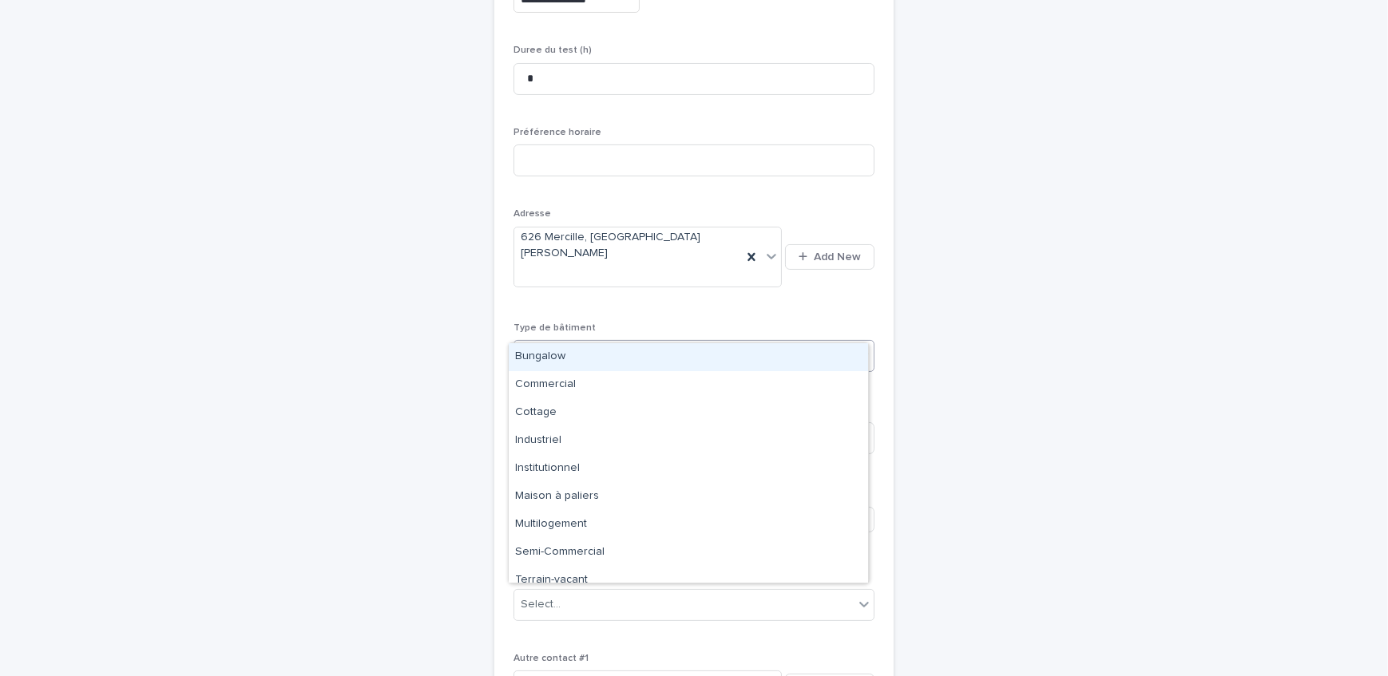
click at [583, 365] on div "Bungalow" at bounding box center [688, 357] width 359 height 28
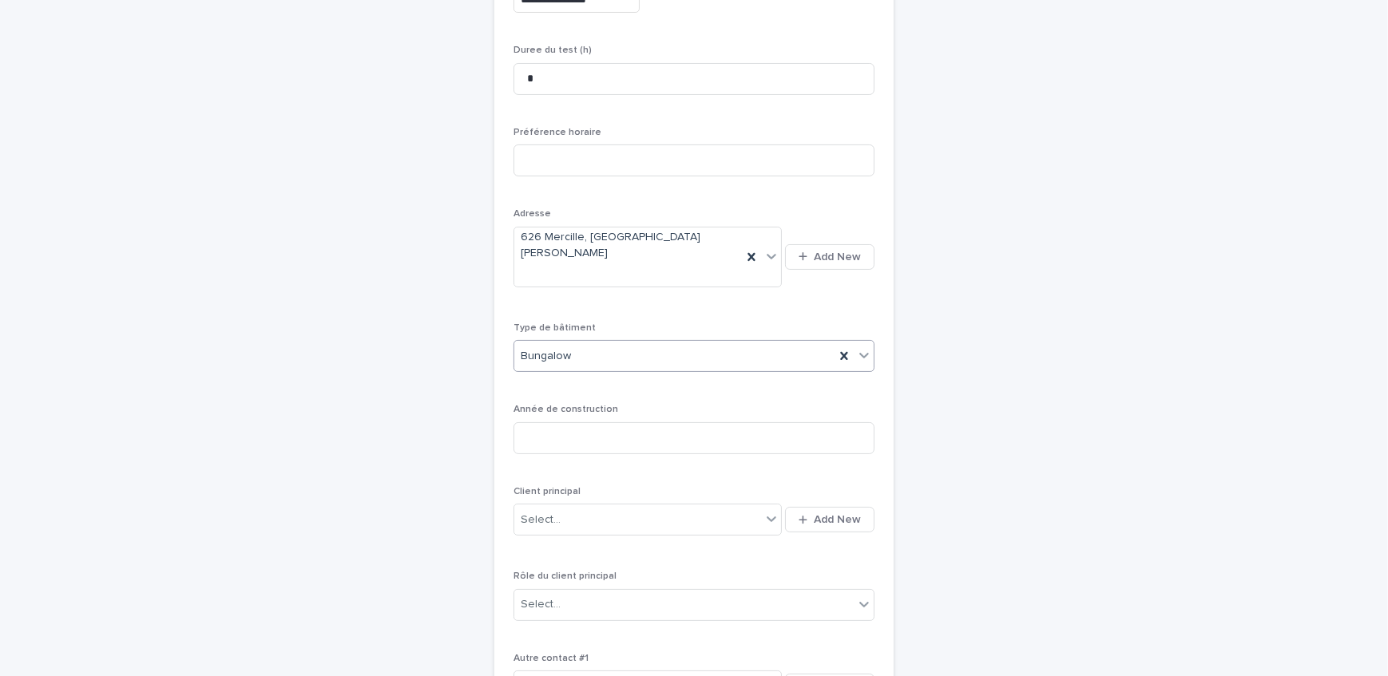
click at [583, 343] on div "Bungalow" at bounding box center [674, 356] width 320 height 26
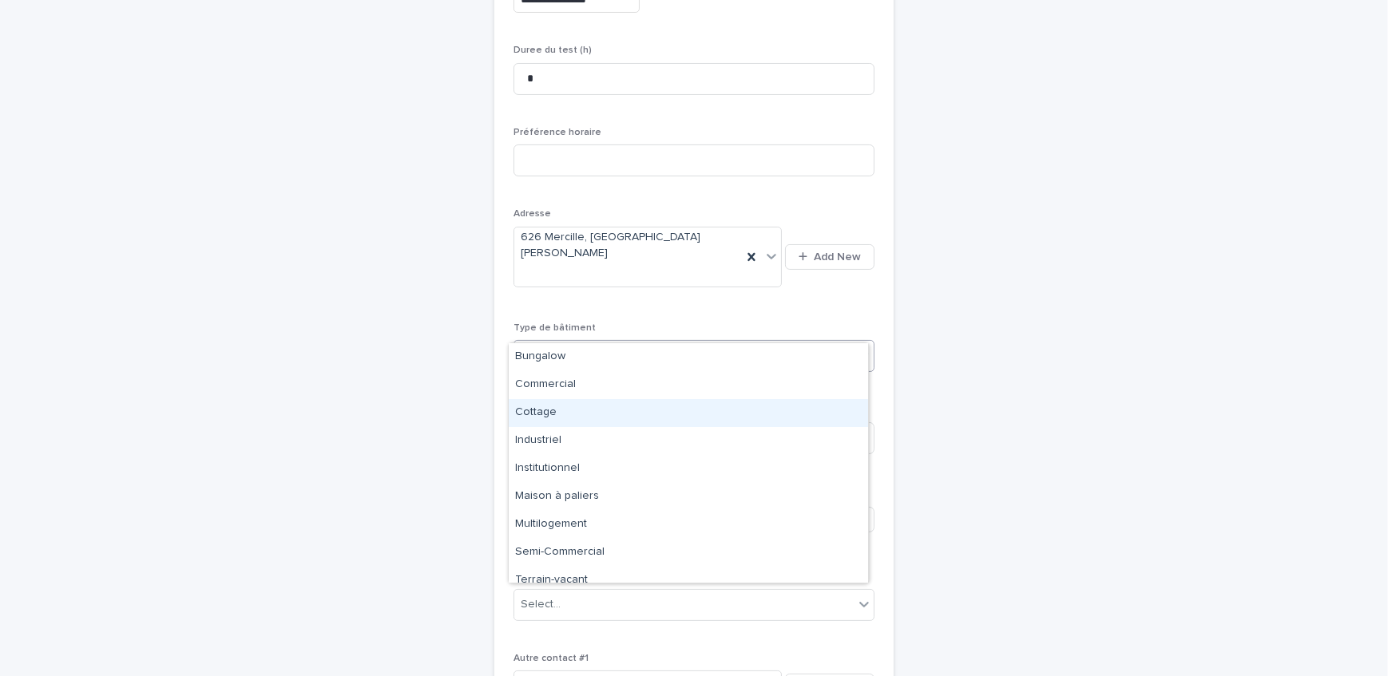
click at [585, 421] on div "Cottage" at bounding box center [688, 413] width 359 height 28
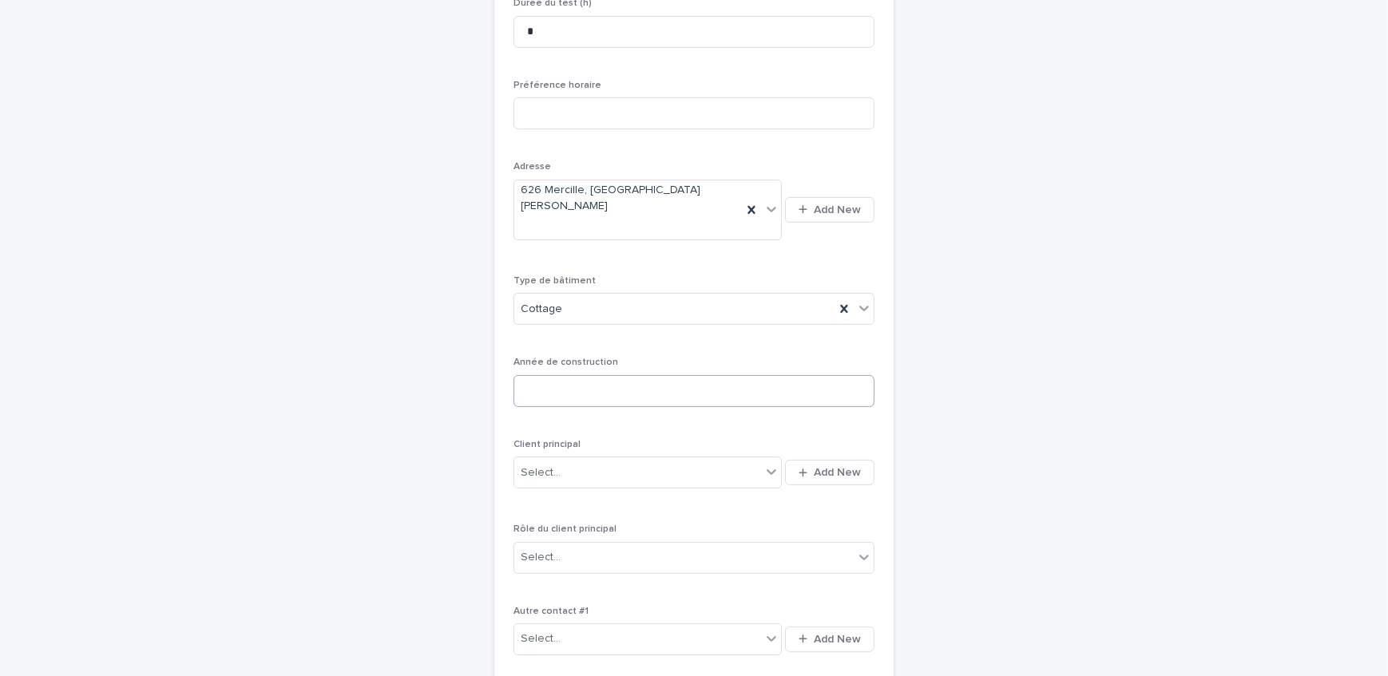
scroll to position [341, 0]
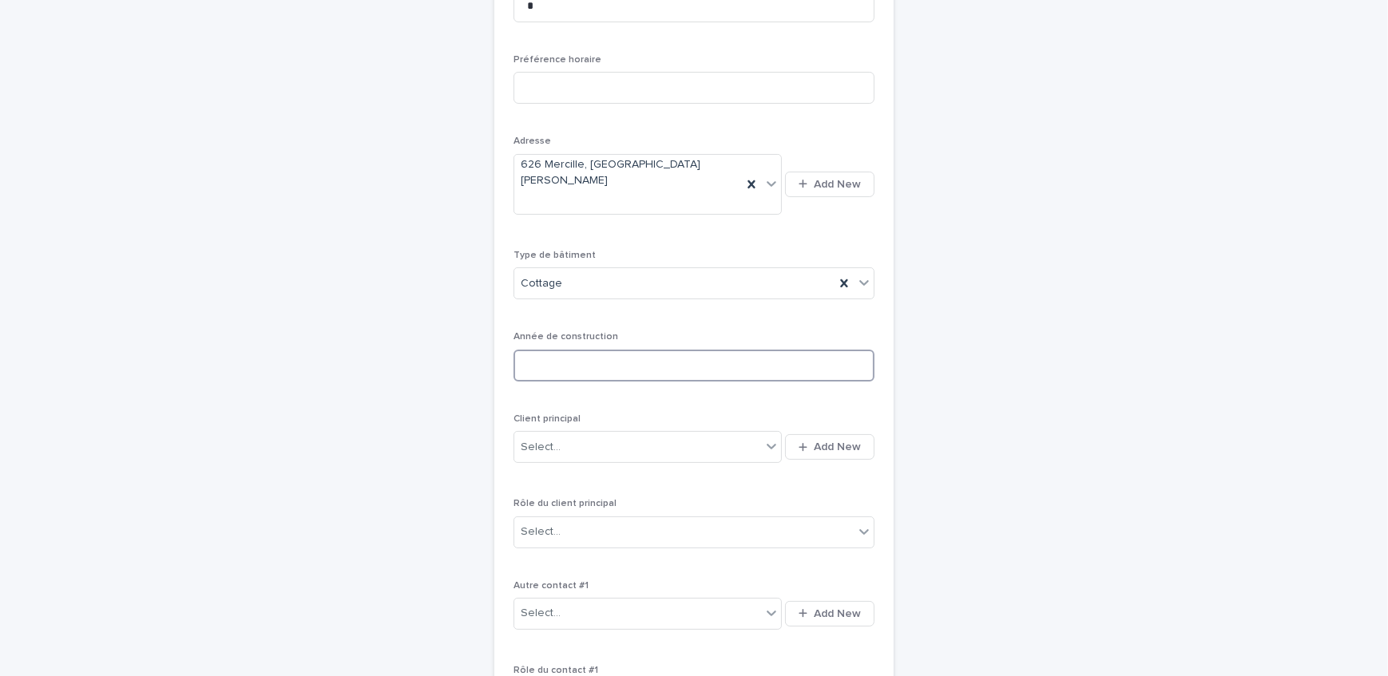
click at [682, 350] on input at bounding box center [693, 366] width 361 height 32
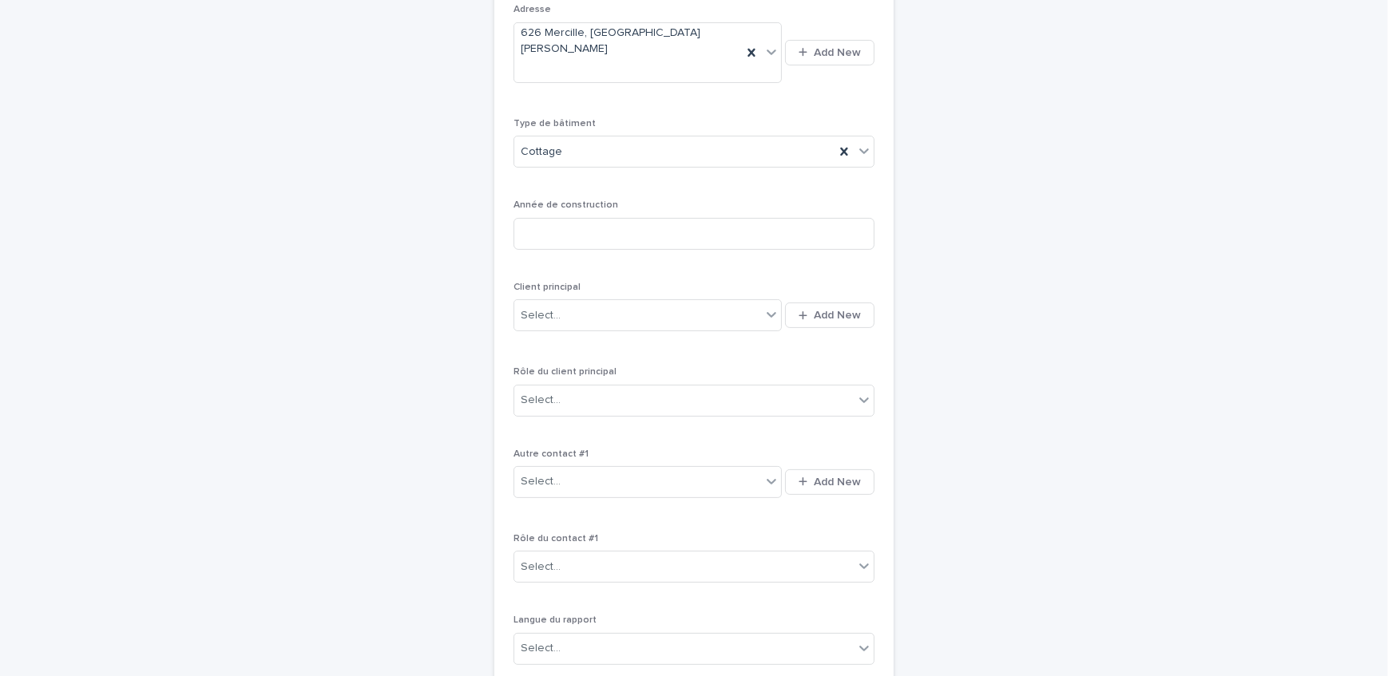
scroll to position [486, 0]
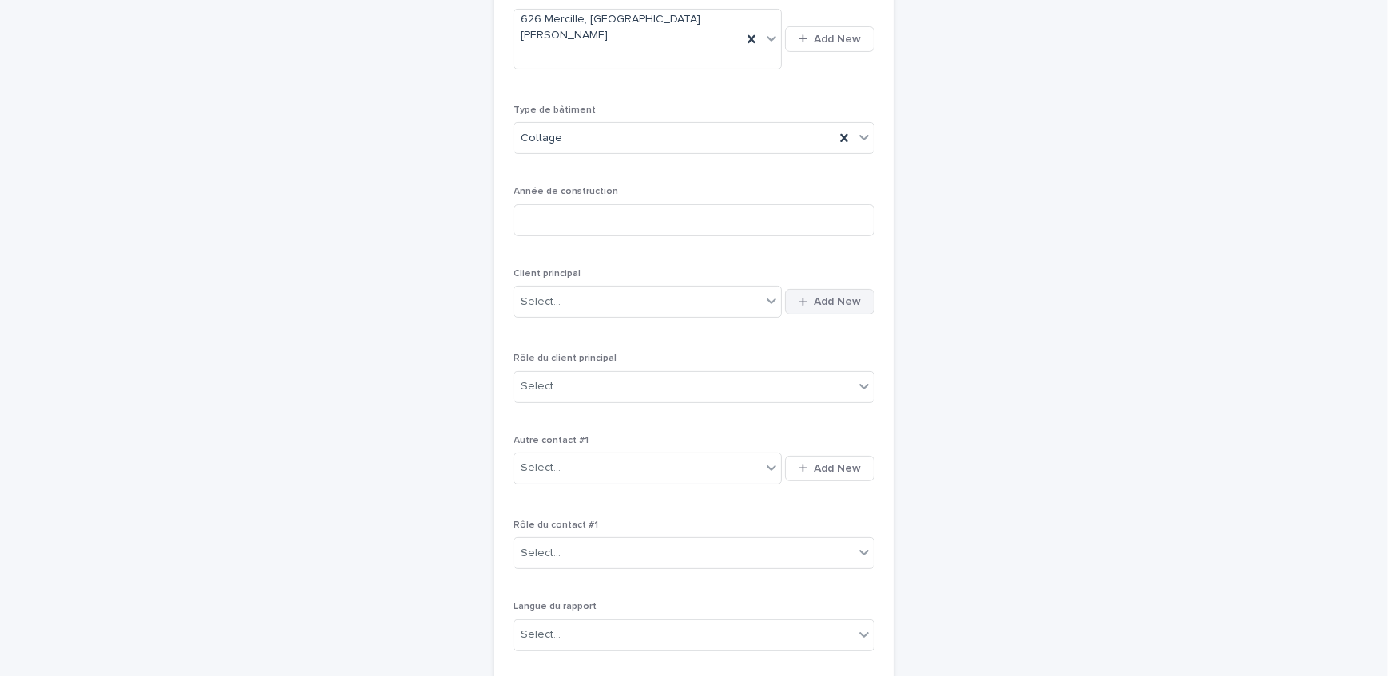
click at [842, 296] on span "Add New" at bounding box center [837, 301] width 47 height 11
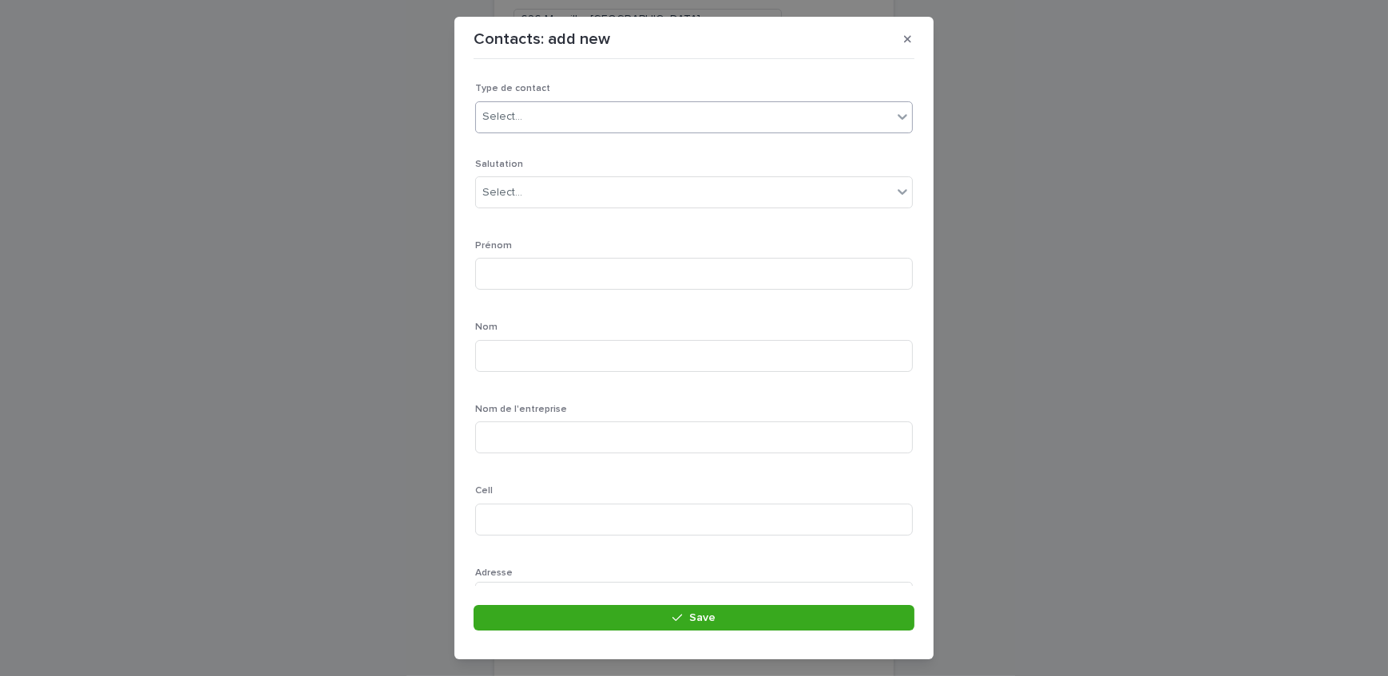
click at [549, 112] on div "Select..." at bounding box center [684, 117] width 416 height 26
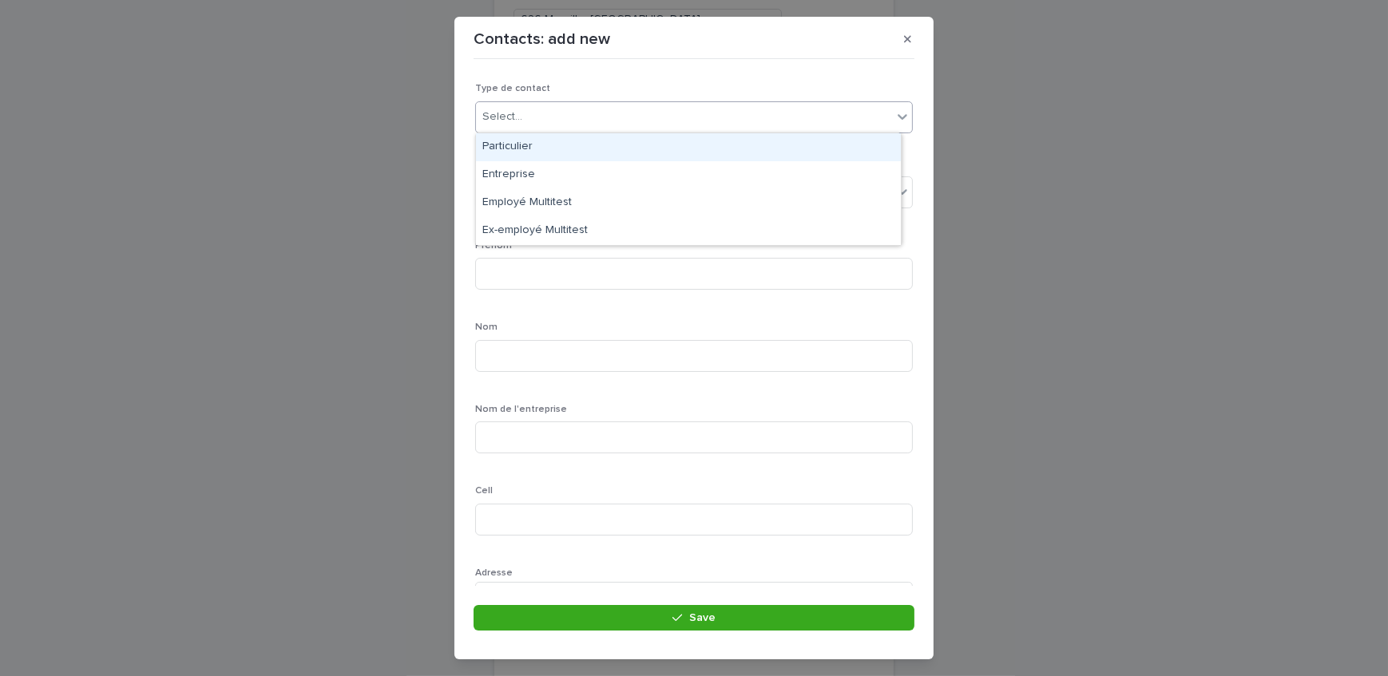
click at [551, 145] on div "Particulier" at bounding box center [688, 147] width 425 height 28
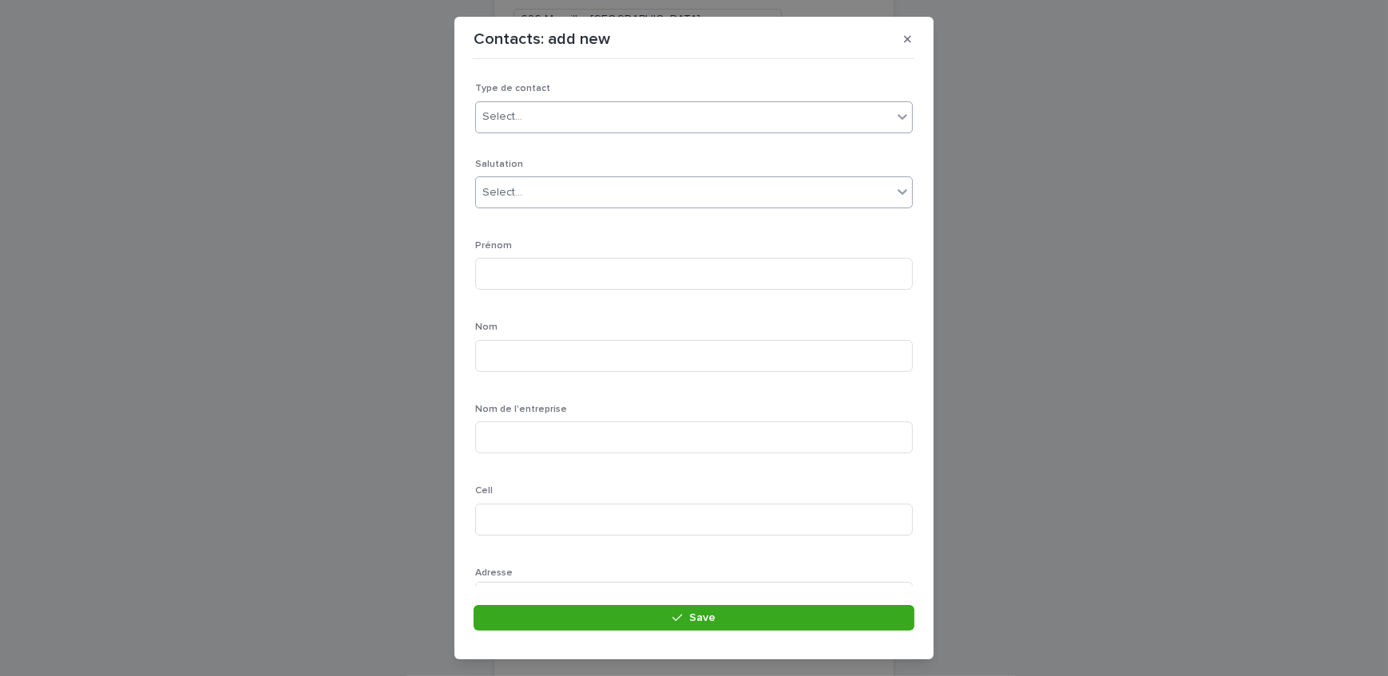
click at [562, 186] on div "Select..." at bounding box center [684, 193] width 416 height 26
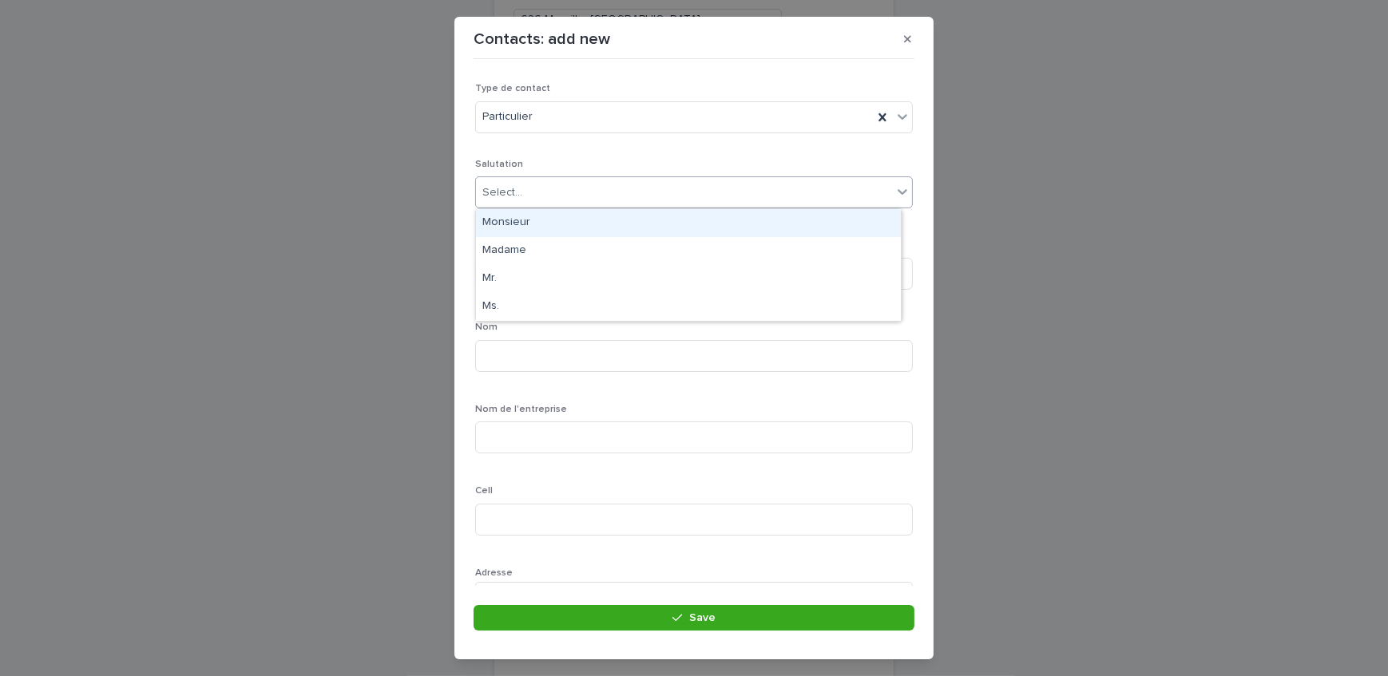
click at [559, 224] on div "Monsieur" at bounding box center [688, 223] width 425 height 28
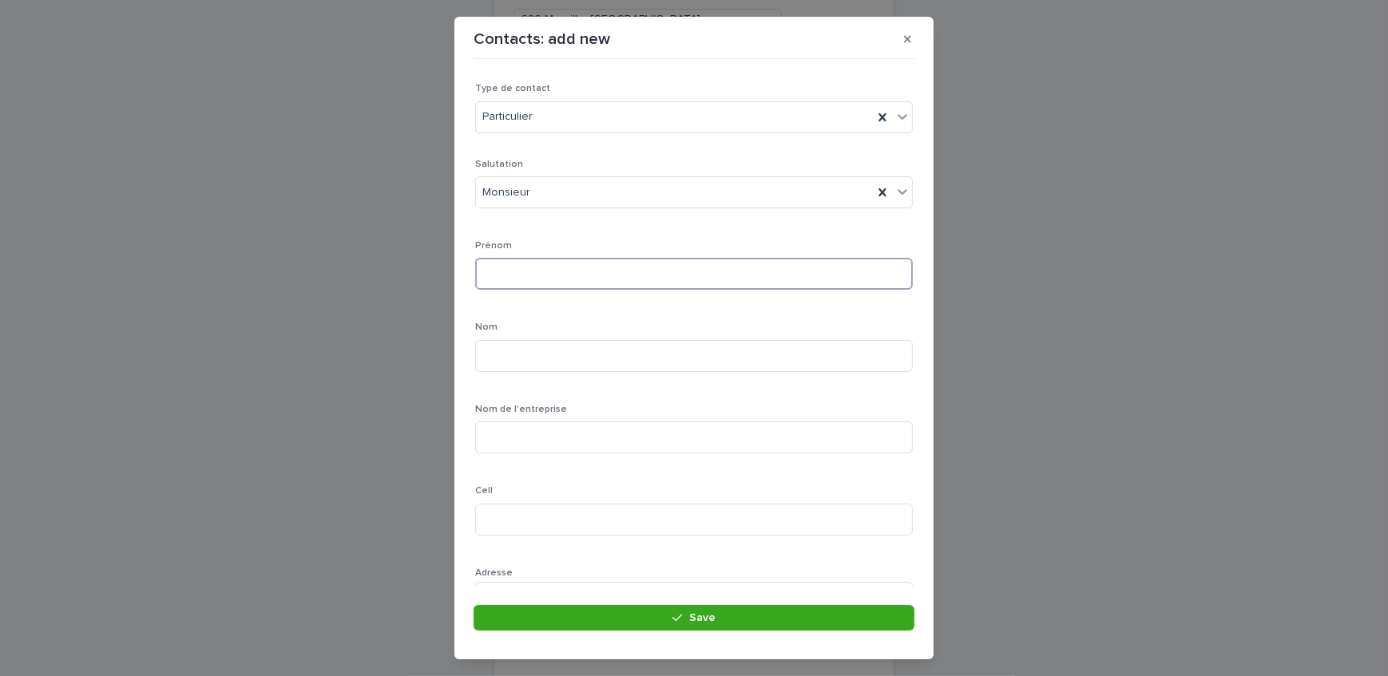
click at [490, 276] on input at bounding box center [694, 274] width 438 height 32
paste input "*******"
type input "*******"
click at [521, 360] on input at bounding box center [694, 356] width 438 height 32
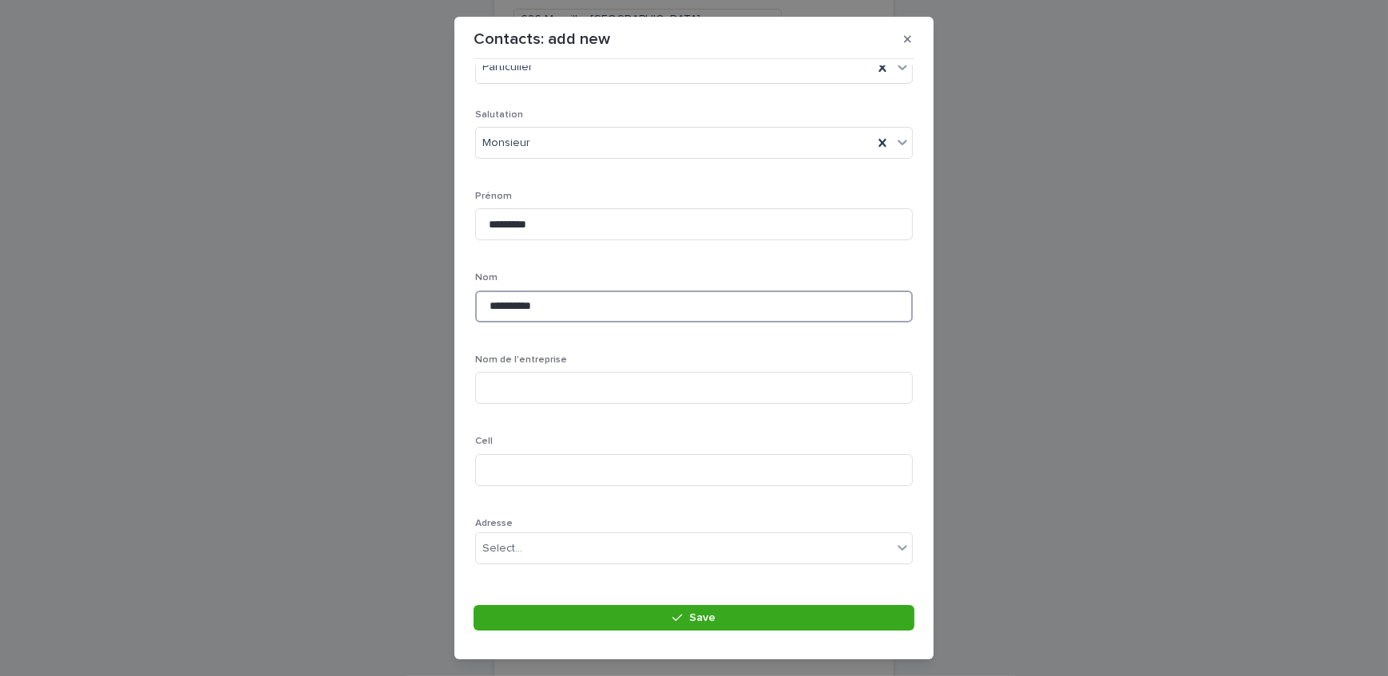
scroll to position [72, 0]
type input "**********"
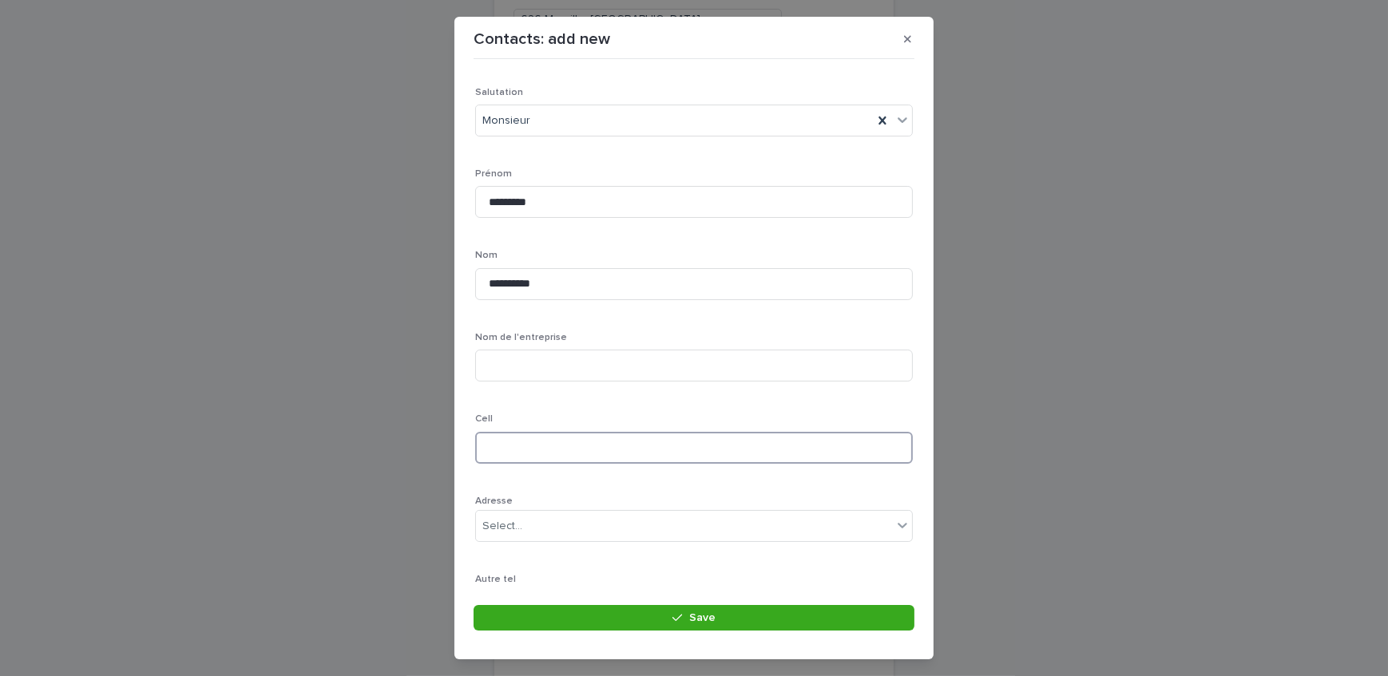
click at [544, 443] on input at bounding box center [694, 448] width 438 height 32
click at [527, 437] on input at bounding box center [694, 448] width 438 height 32
paste input "**********"
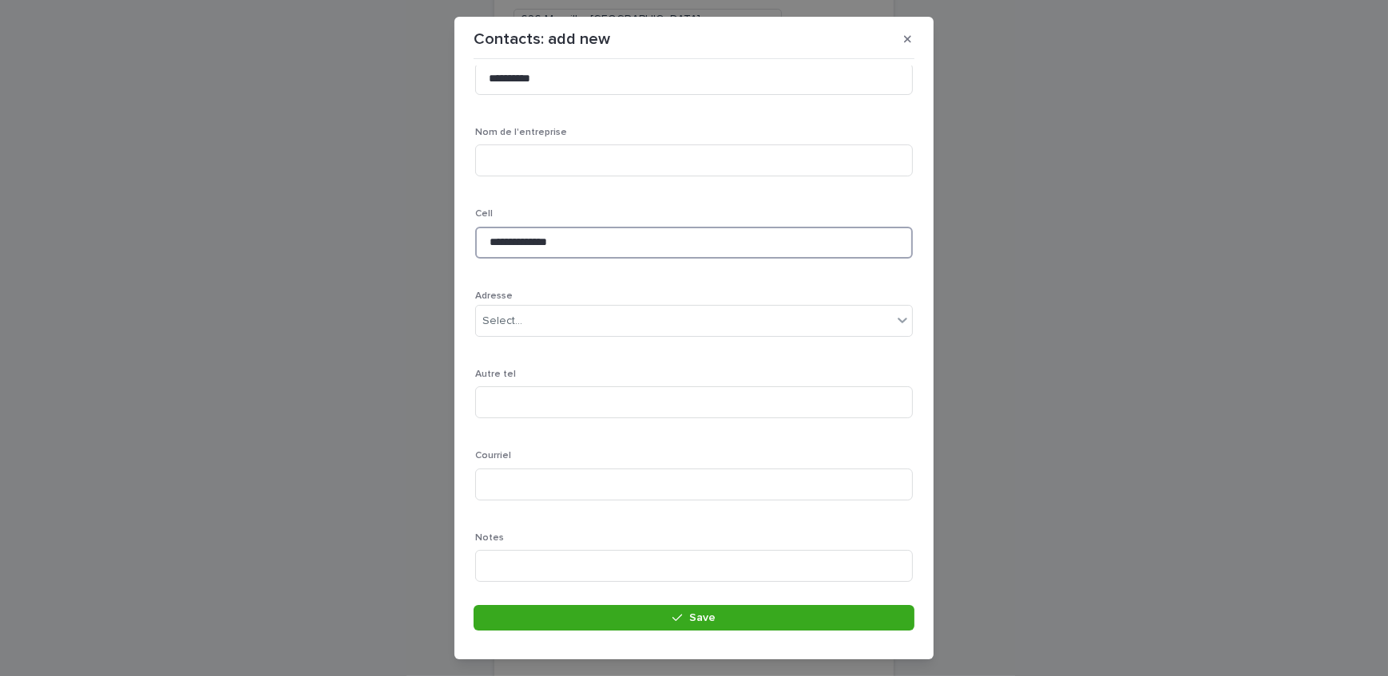
scroll to position [290, 0]
click at [533, 228] on input "**********" at bounding box center [694, 230] width 438 height 32
click at [509, 227] on input "**********" at bounding box center [694, 230] width 438 height 32
click at [510, 229] on input "**********" at bounding box center [694, 230] width 438 height 32
click at [533, 231] on input "**********" at bounding box center [694, 230] width 438 height 32
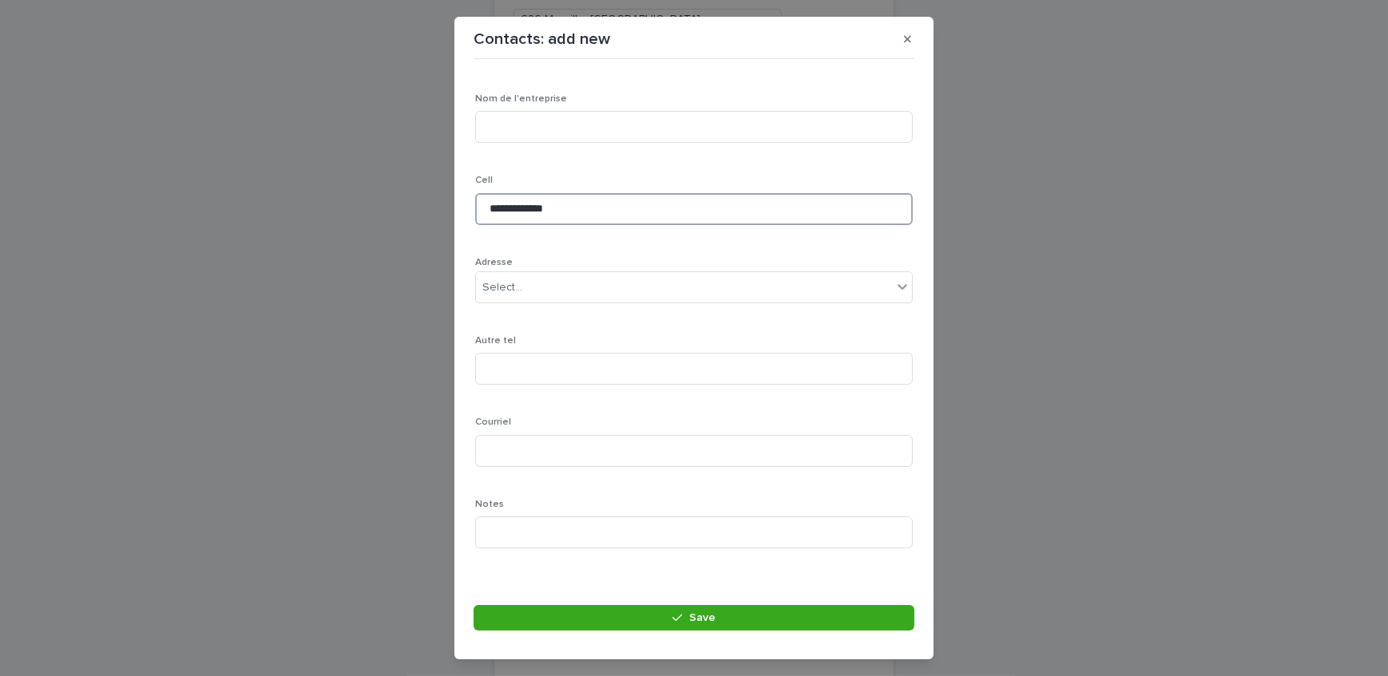
scroll to position [321, 0]
type input "**********"
click at [516, 448] on input at bounding box center [694, 441] width 438 height 32
paste input "**********"
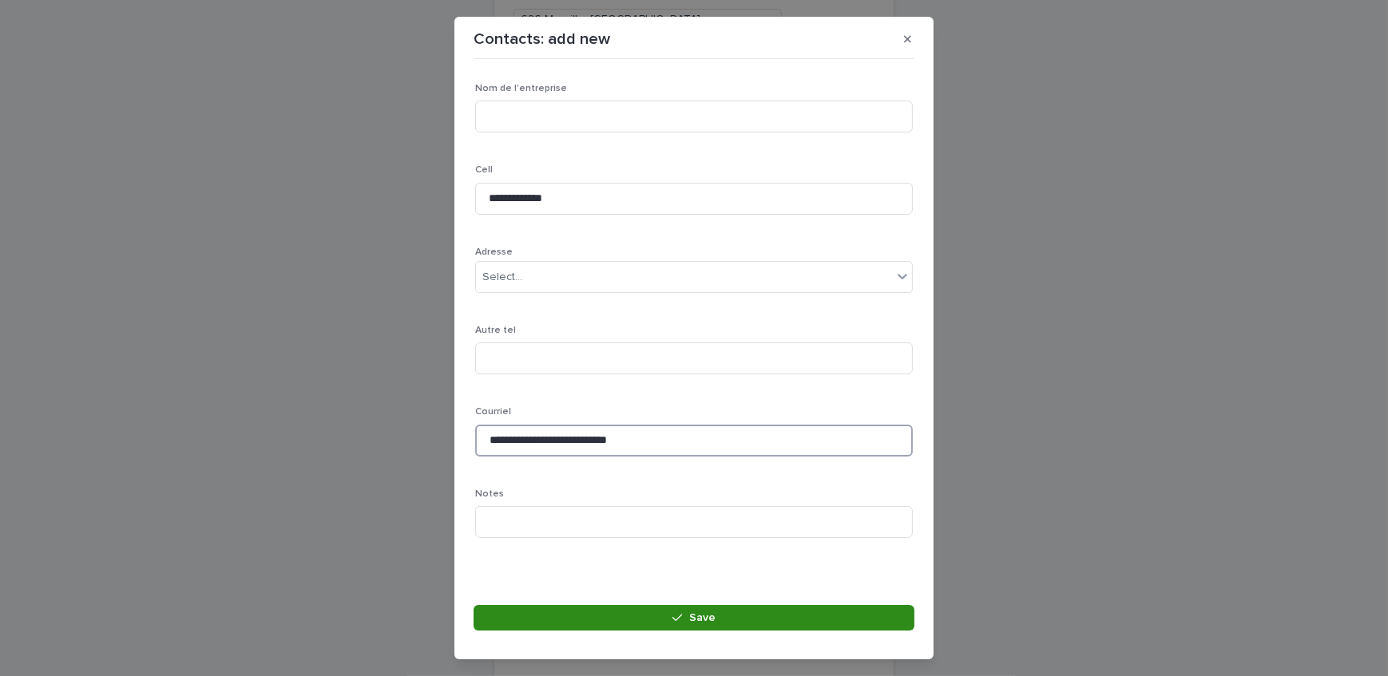
type input "**********"
click at [566, 613] on button "Save" at bounding box center [694, 618] width 441 height 26
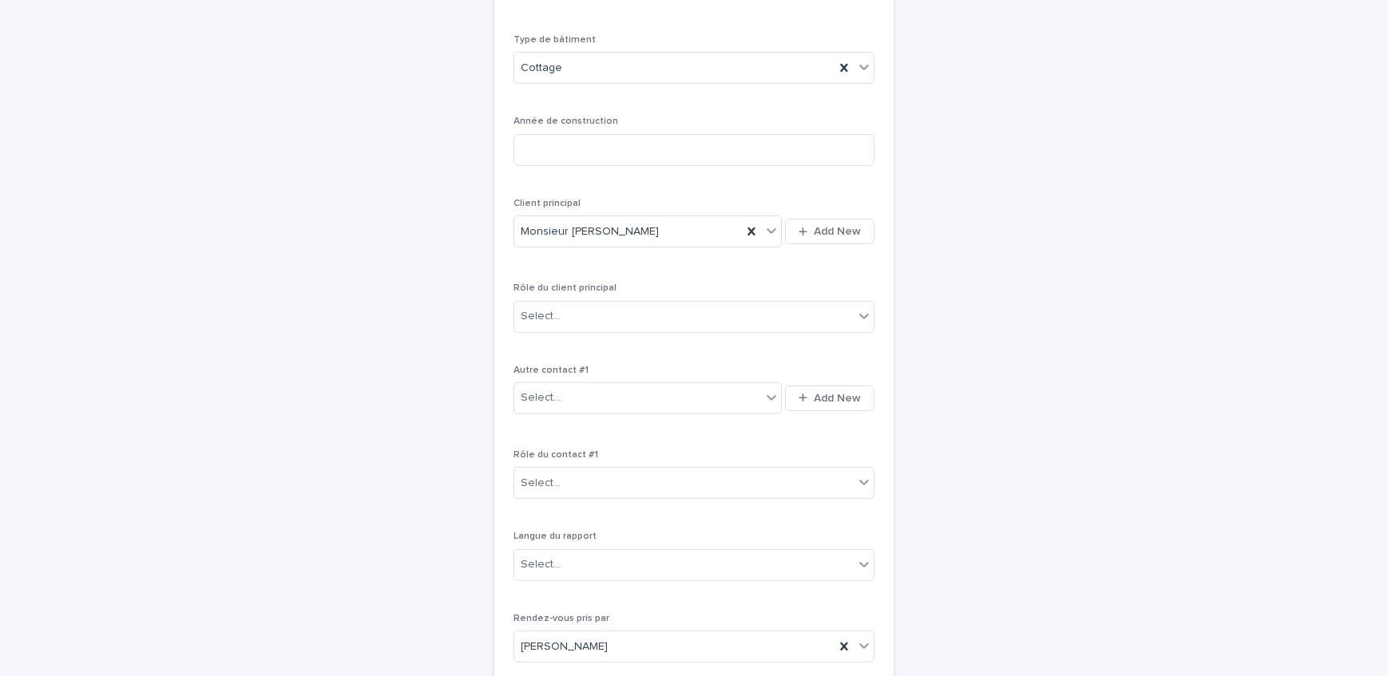
scroll to position [631, 0]
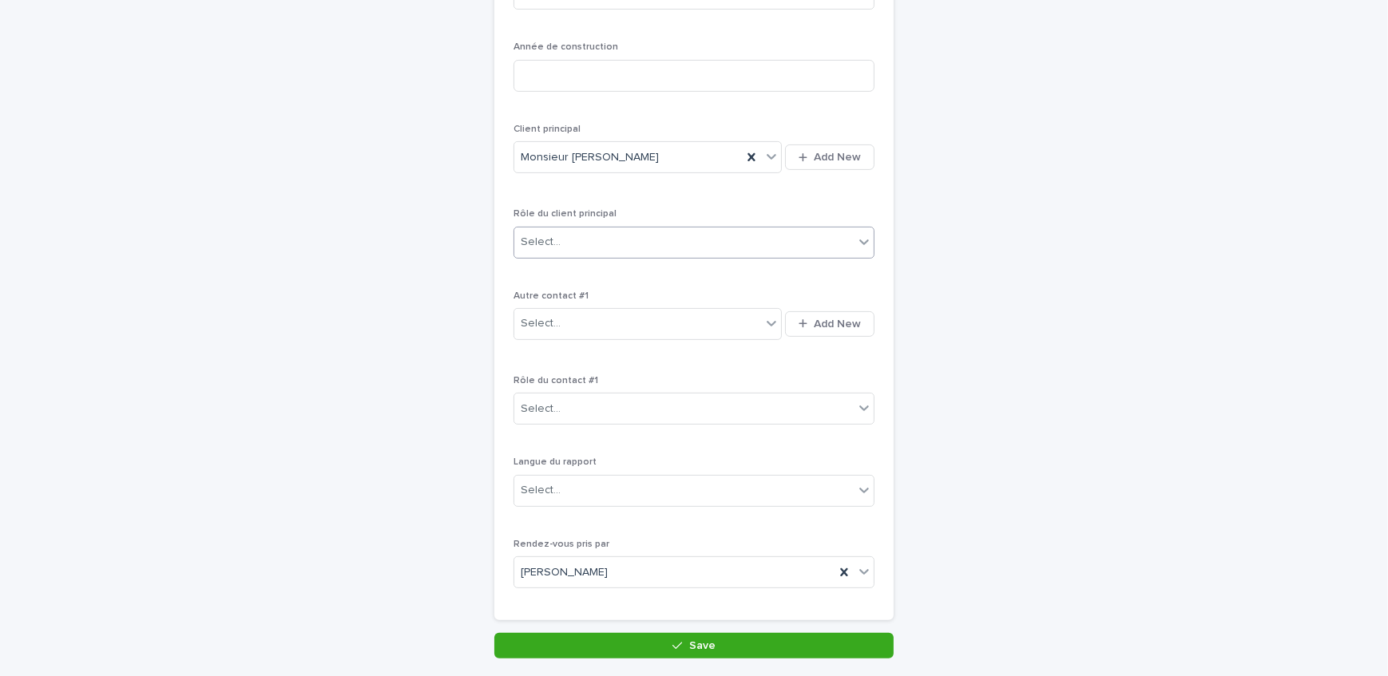
click at [620, 229] on div "Select..." at bounding box center [683, 242] width 339 height 26
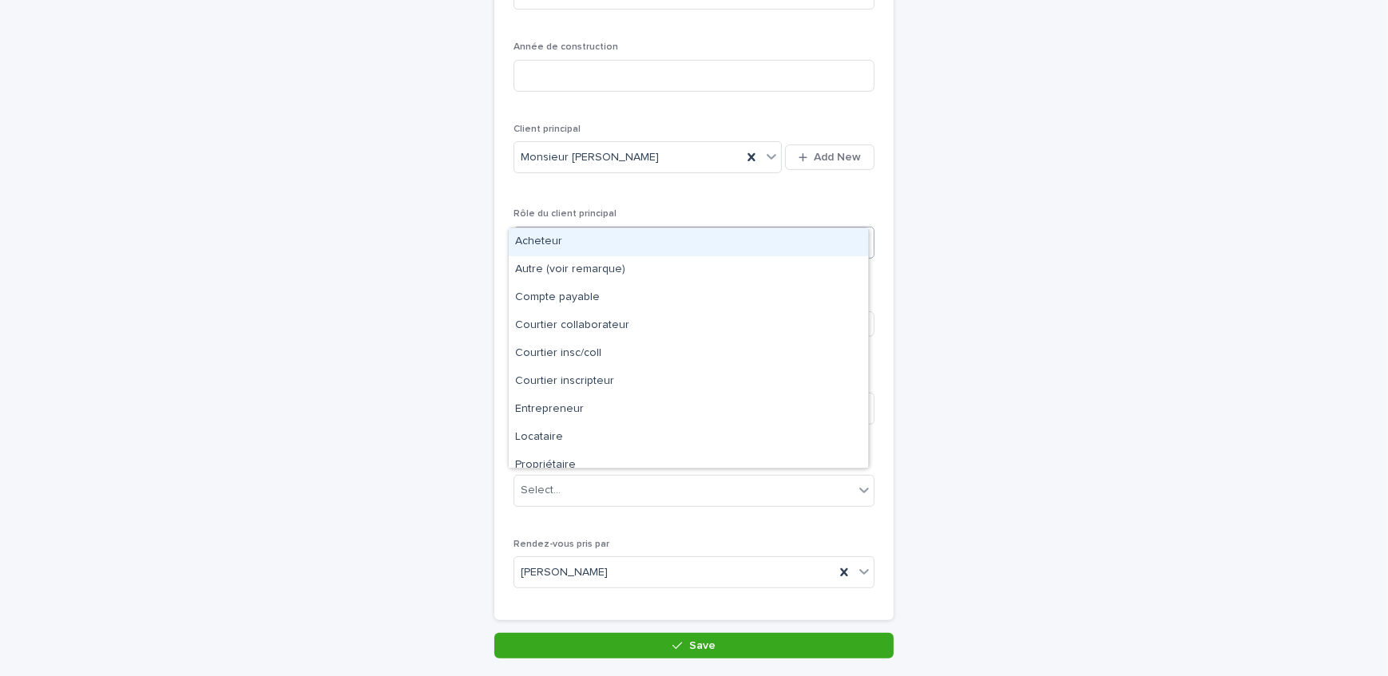
click at [613, 246] on div "Acheteur" at bounding box center [688, 242] width 359 height 28
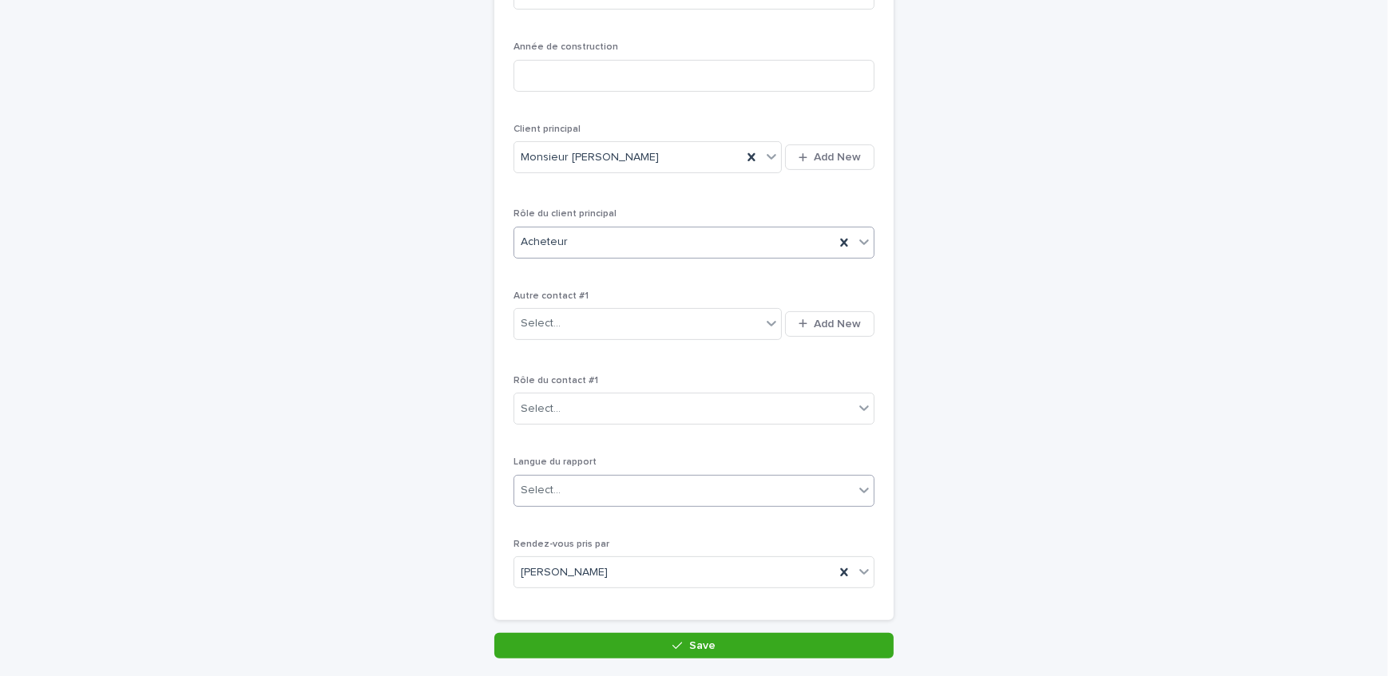
click at [567, 478] on div "Select..." at bounding box center [683, 491] width 339 height 26
click at [579, 486] on div "Français" at bounding box center [688, 491] width 359 height 28
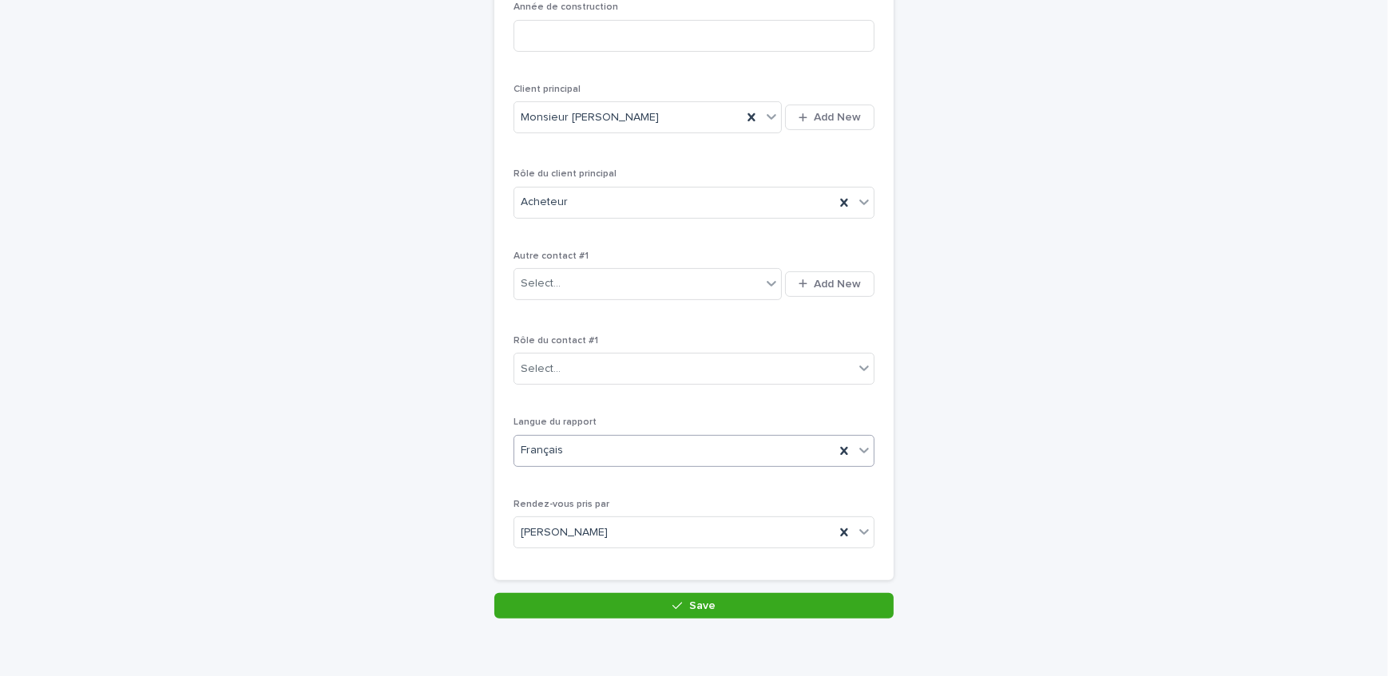
scroll to position [708, 0]
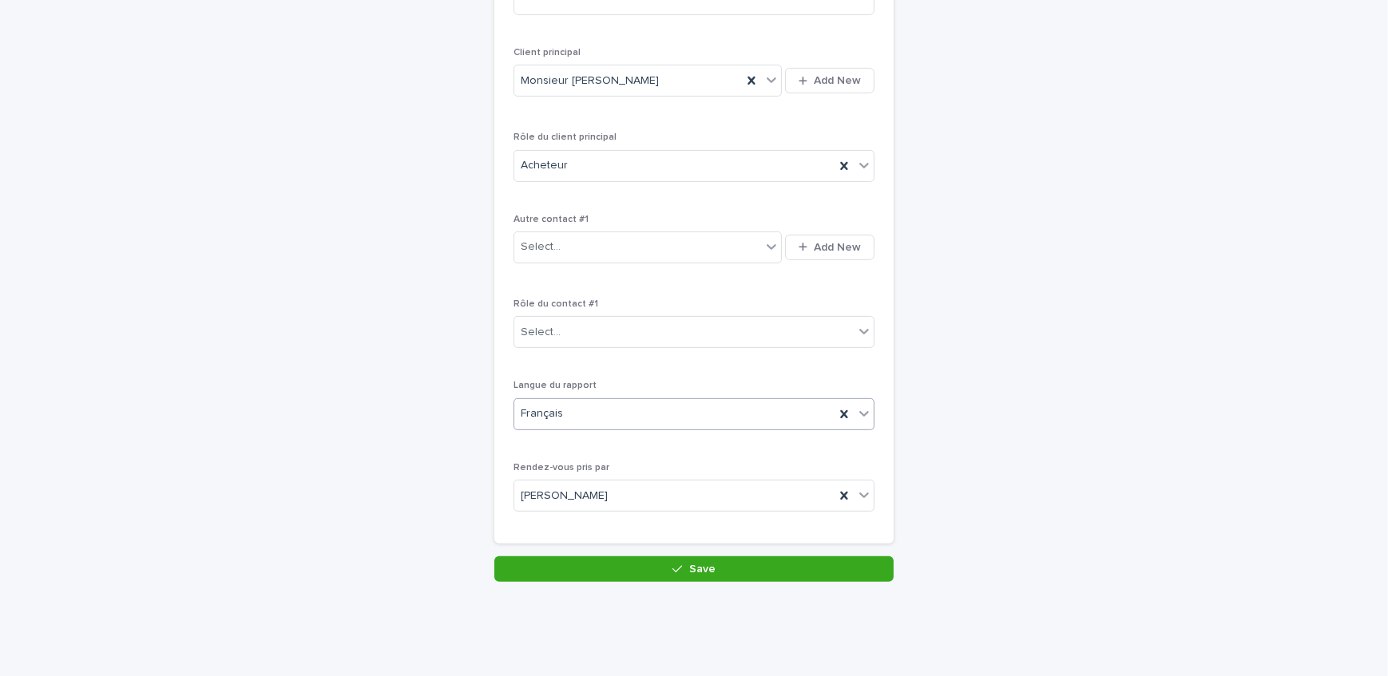
click at [646, 521] on div "**********" at bounding box center [693, 15] width 399 height 1084
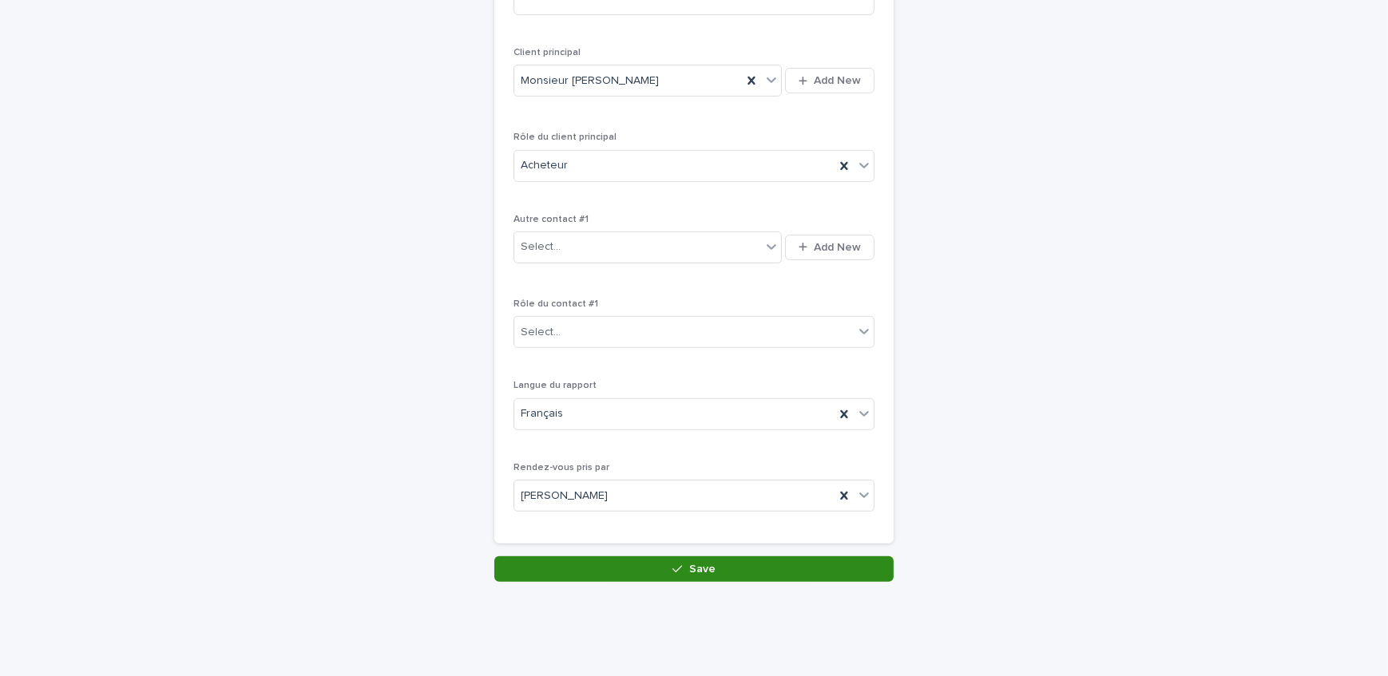
click at [649, 557] on button "Save" at bounding box center [693, 570] width 399 height 26
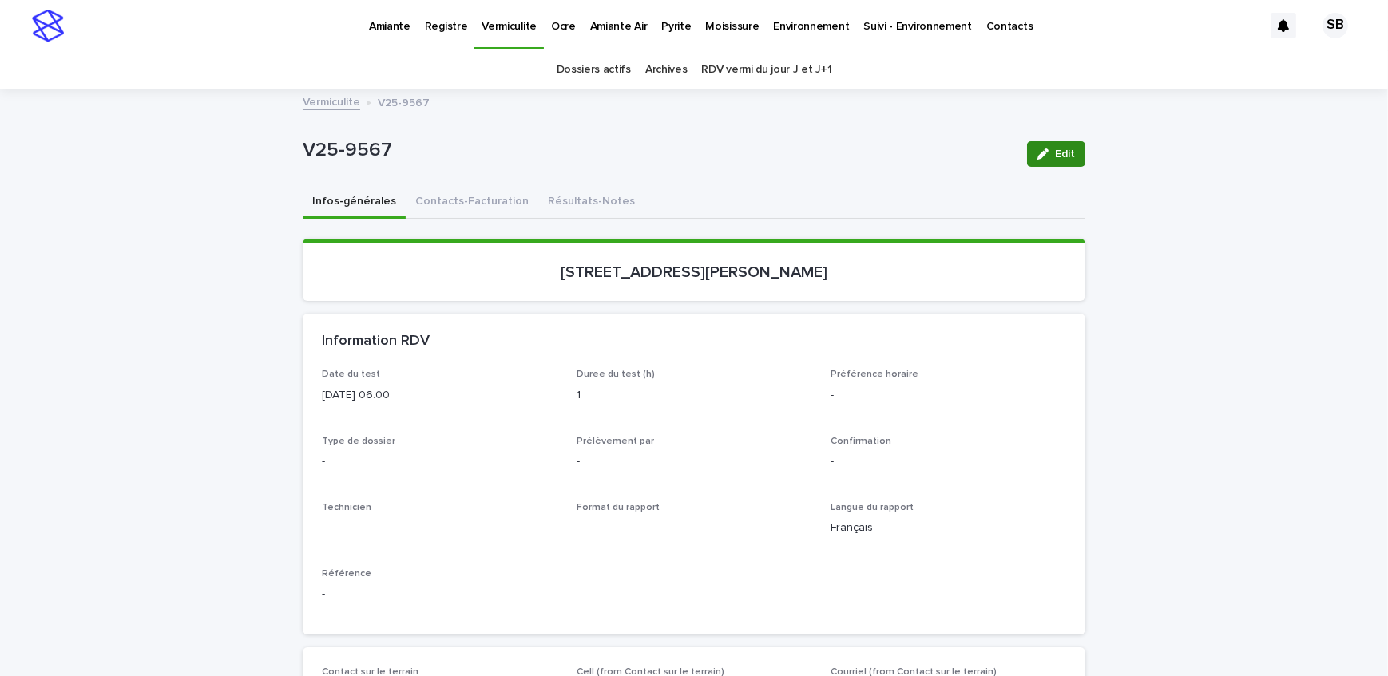
click at [1064, 161] on button "Edit" at bounding box center [1056, 154] width 58 height 26
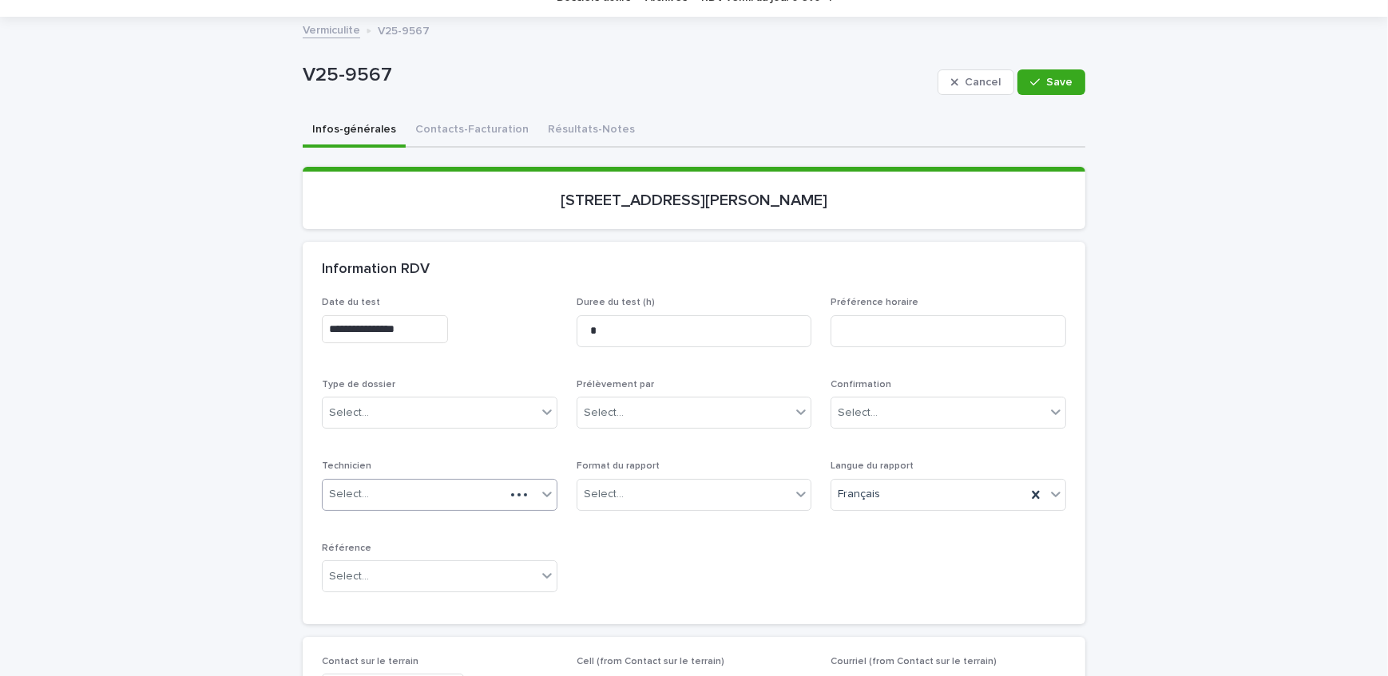
scroll to position [145, 0]
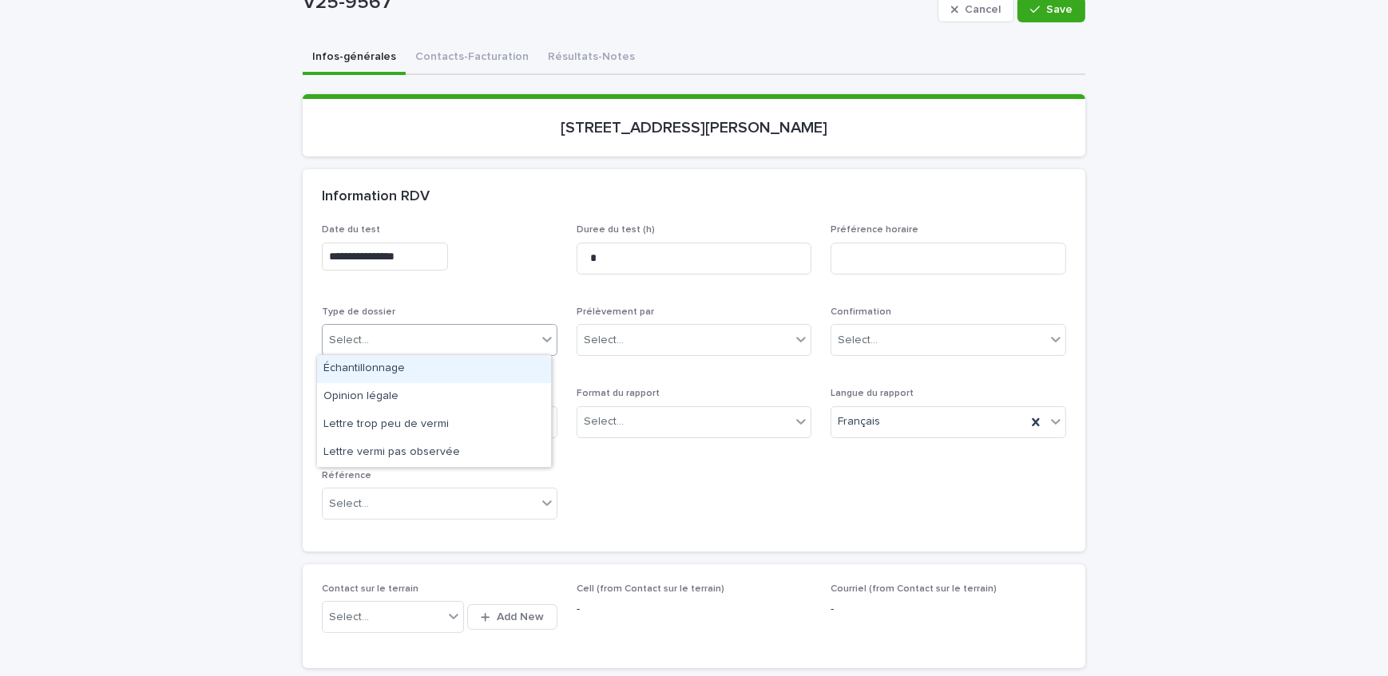
click at [412, 334] on div "Select..." at bounding box center [430, 340] width 214 height 26
click at [406, 362] on div "Échantillonnage" at bounding box center [434, 369] width 234 height 28
click at [637, 424] on div "Select..." at bounding box center [684, 422] width 214 height 26
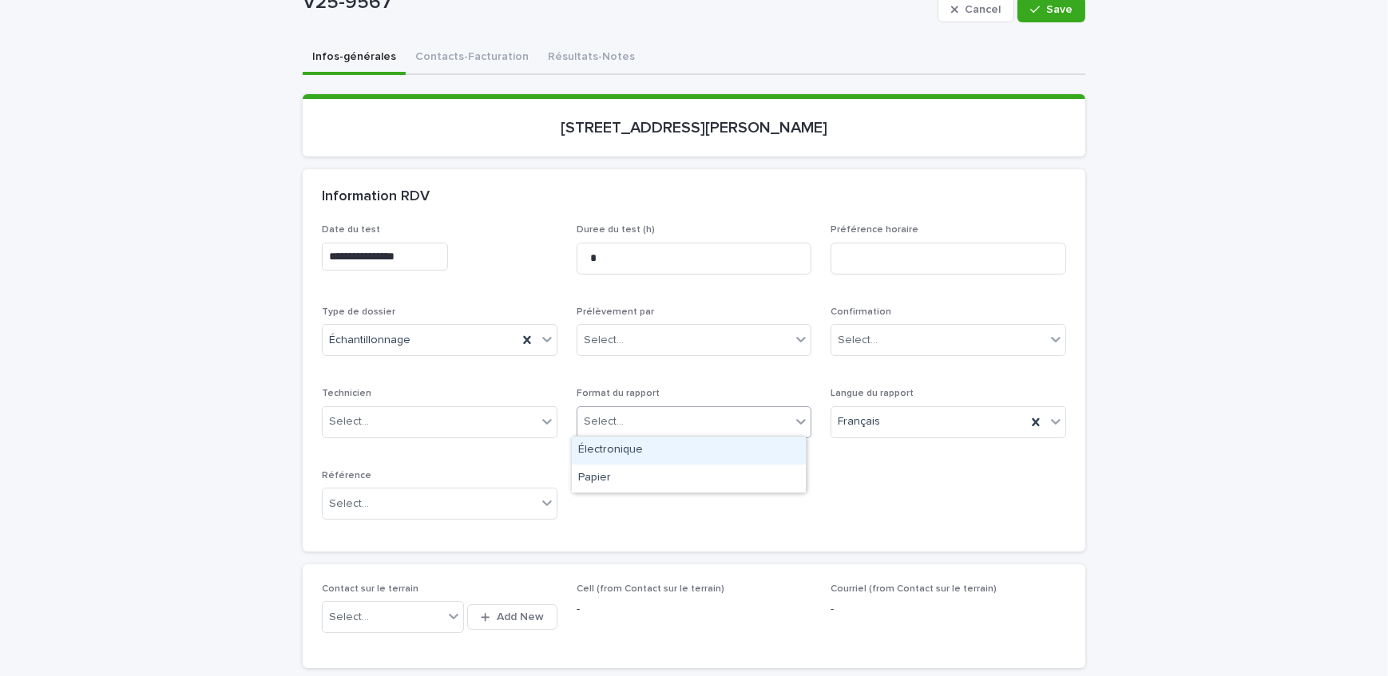
click at [650, 453] on div "Électronique" at bounding box center [689, 451] width 234 height 28
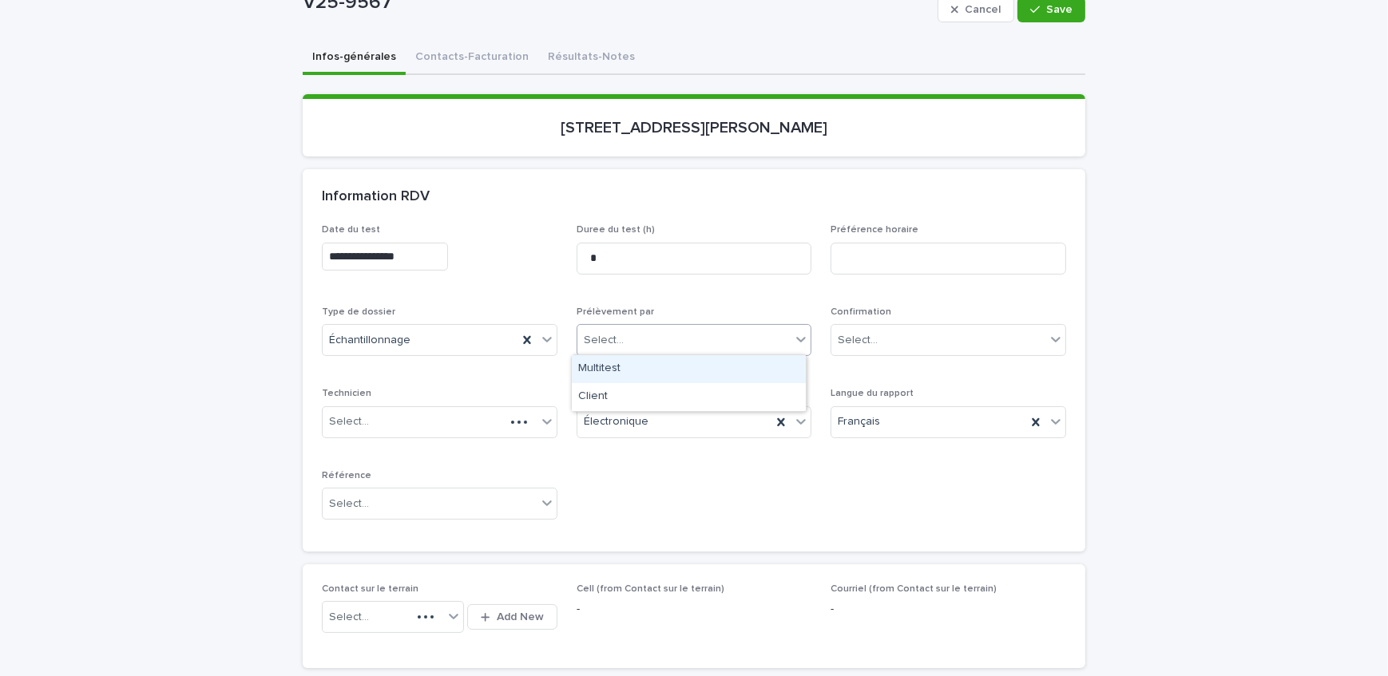
click at [641, 342] on div "Select..." at bounding box center [684, 340] width 214 height 26
click at [642, 370] on div "Multitest" at bounding box center [689, 369] width 234 height 28
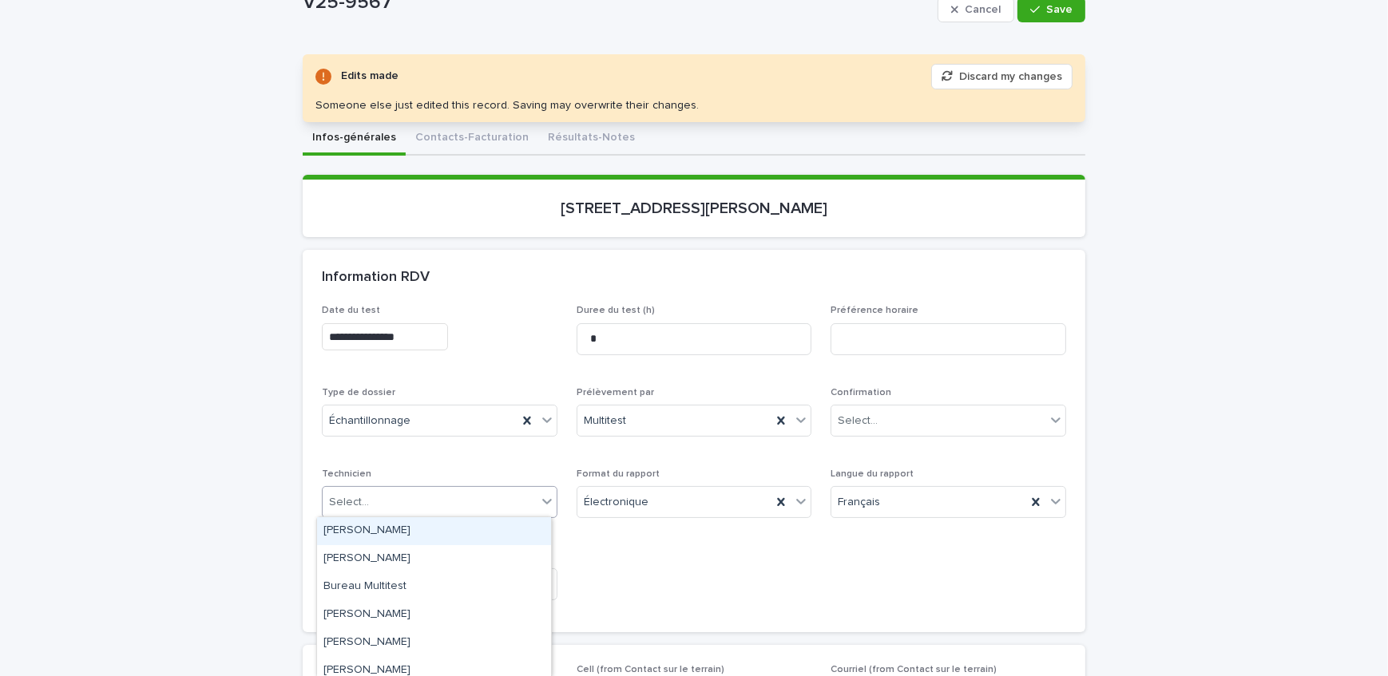
click at [449, 505] on div "Select..." at bounding box center [430, 503] width 214 height 26
click at [663, 544] on div "**********" at bounding box center [694, 459] width 744 height 308
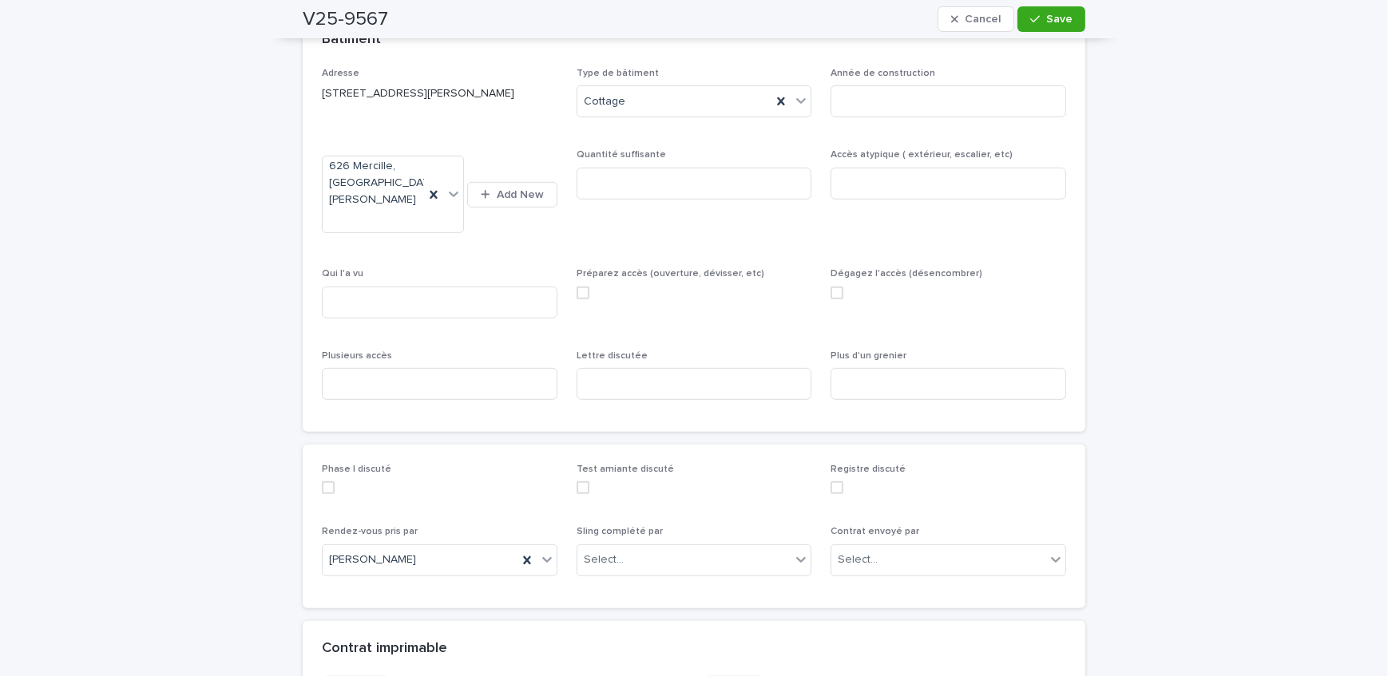
scroll to position [1016, 0]
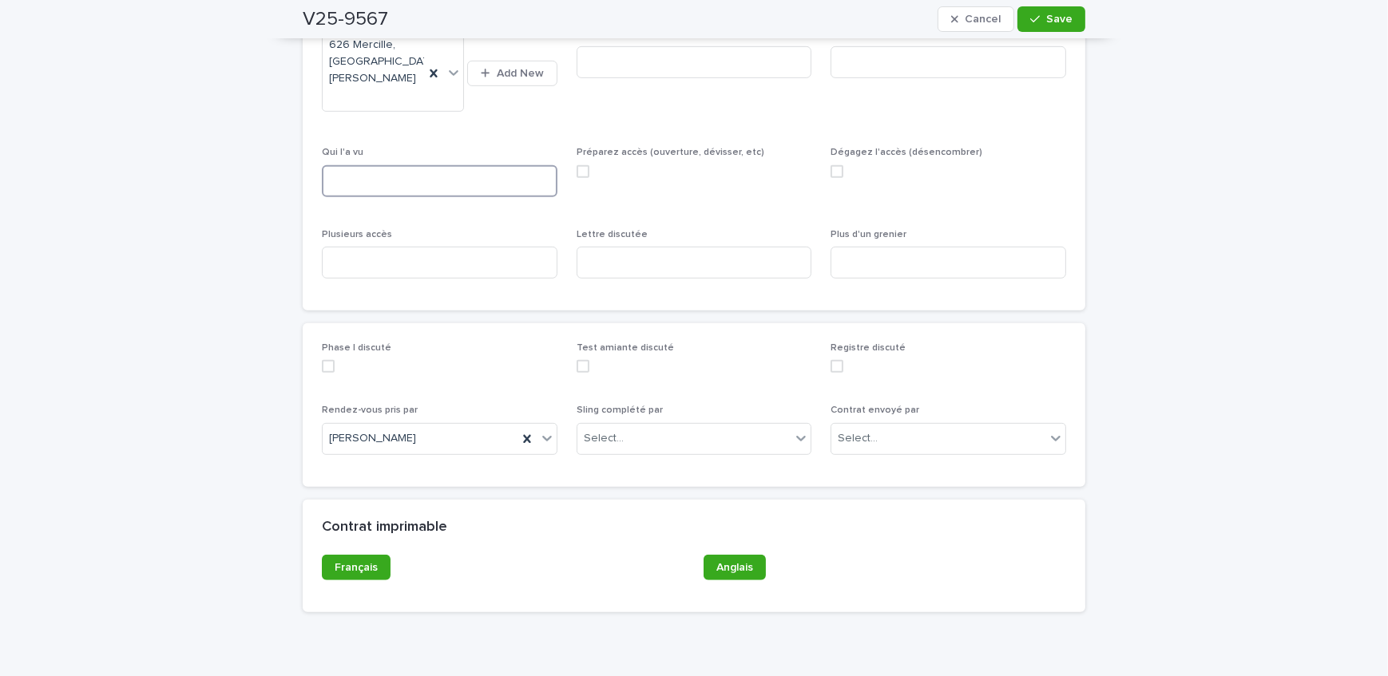
click at [405, 165] on input at bounding box center [440, 181] width 236 height 32
type input "**********"
click at [399, 247] on input at bounding box center [440, 263] width 236 height 32
type input "***"
click at [950, 247] on input at bounding box center [949, 263] width 236 height 32
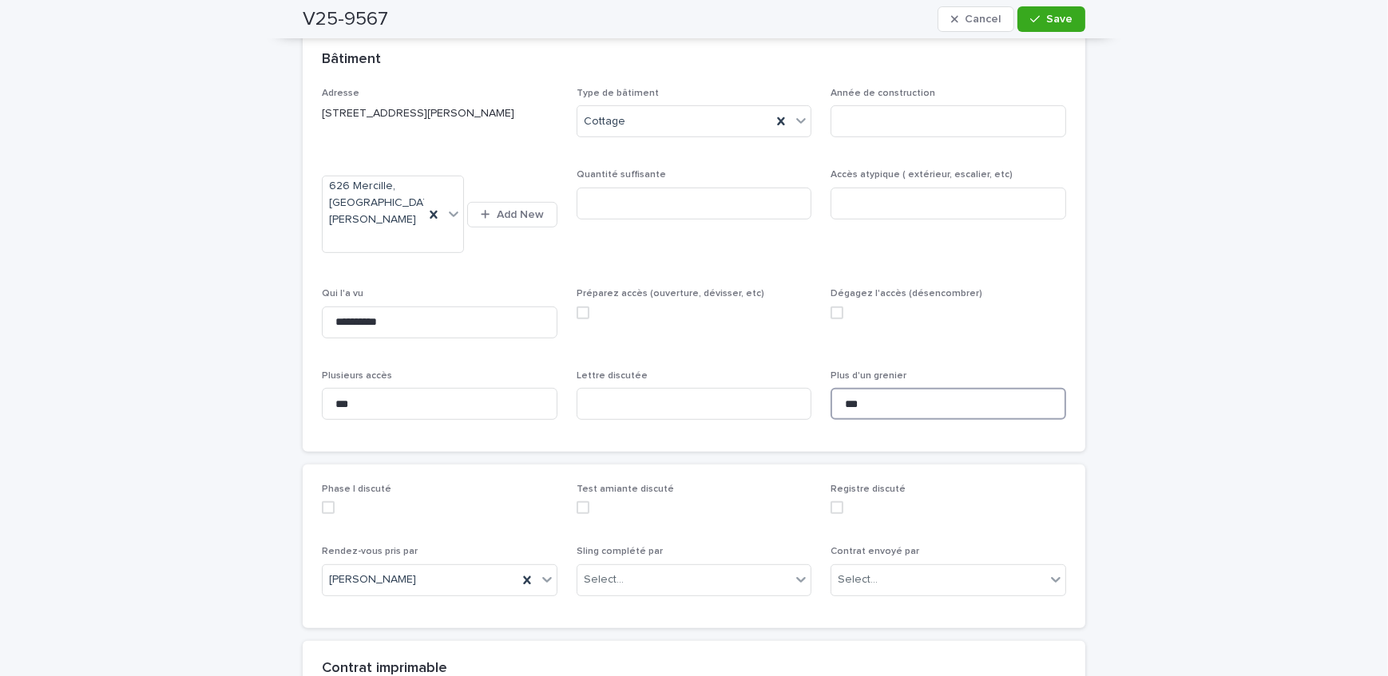
scroll to position [870, 0]
type input "***"
click at [585, 311] on label at bounding box center [695, 317] width 236 height 13
click at [831, 311] on span at bounding box center [837, 317] width 13 height 13
click at [906, 210] on input at bounding box center [949, 208] width 236 height 32
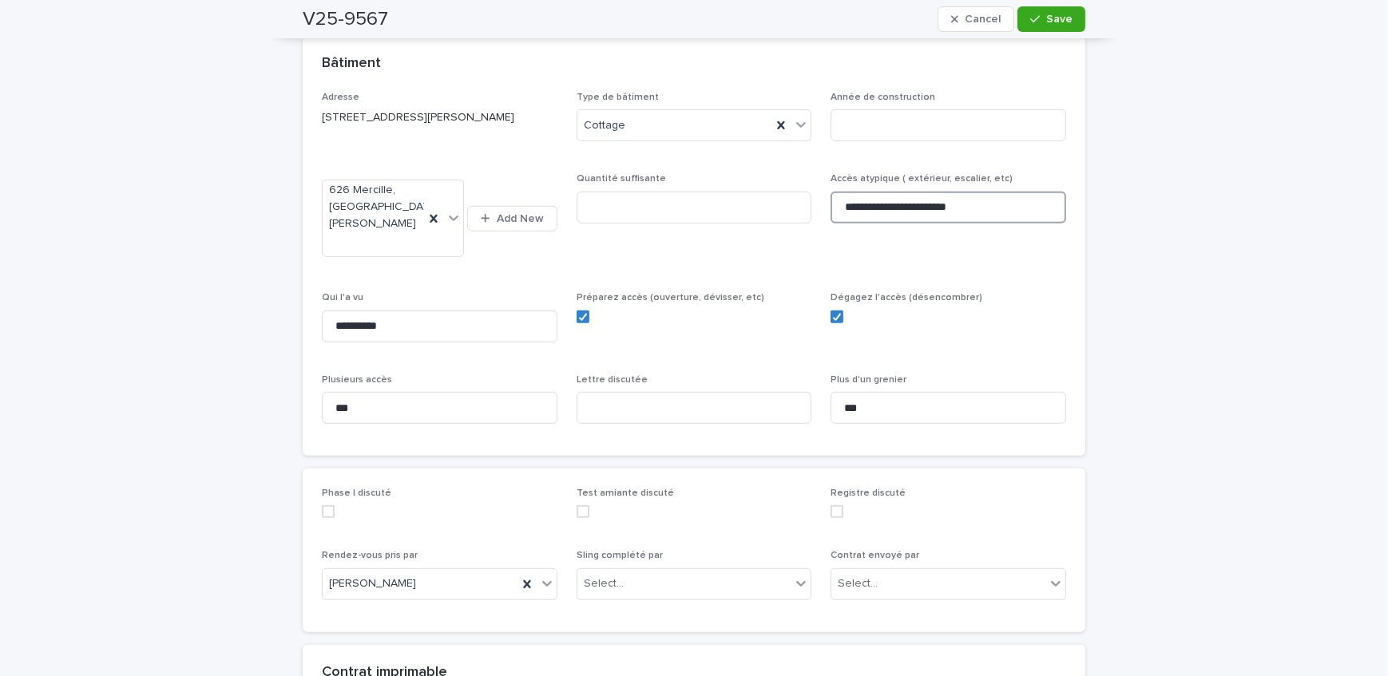
click at [939, 204] on input "**********" at bounding box center [949, 208] width 236 height 32
type input "**********"
click at [749, 211] on input at bounding box center [695, 208] width 236 height 32
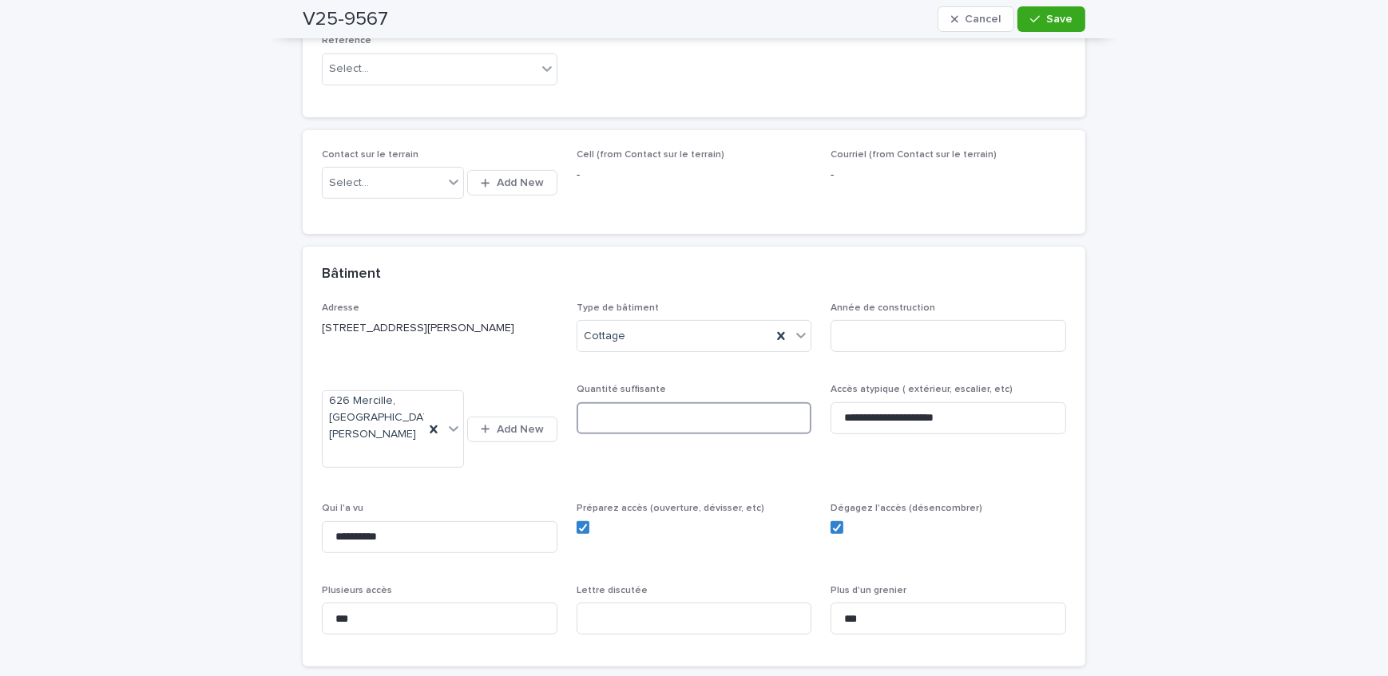
scroll to position [653, 0]
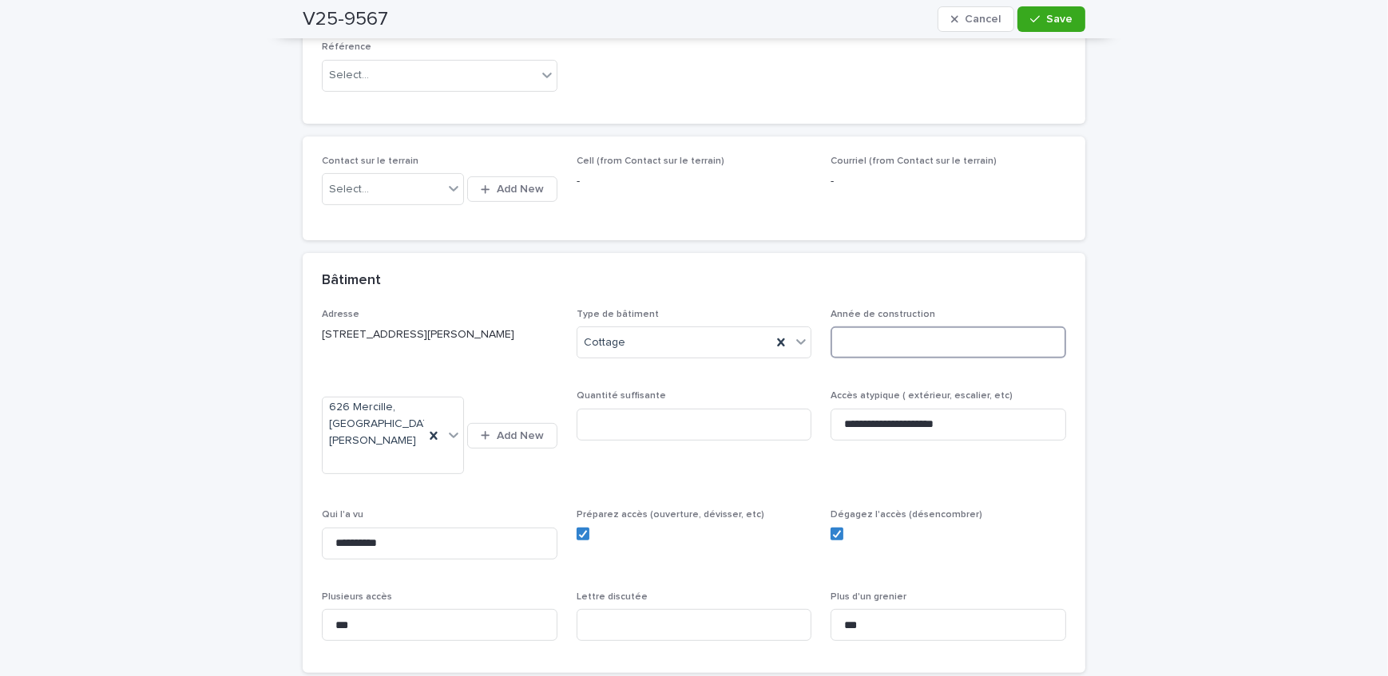
click at [921, 329] on input at bounding box center [949, 343] width 236 height 32
type input "****"
click at [692, 420] on input at bounding box center [695, 425] width 236 height 32
type input "***"
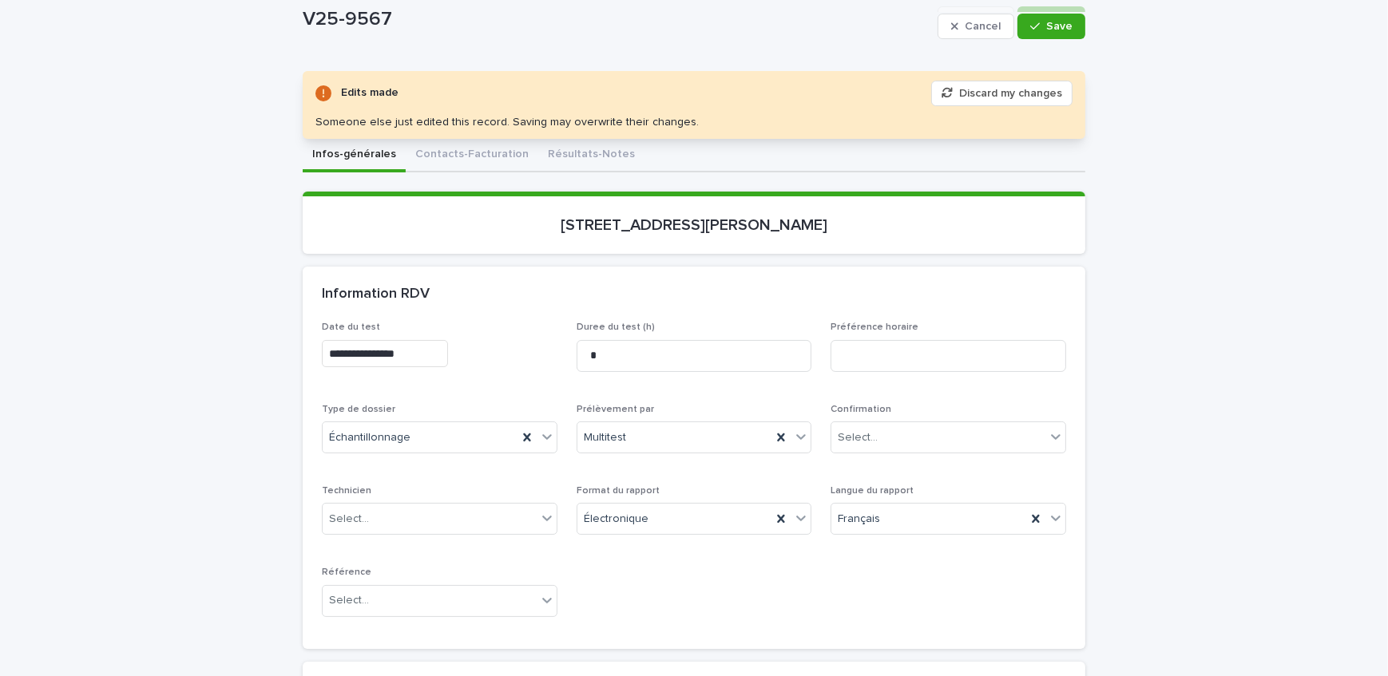
scroll to position [0, 0]
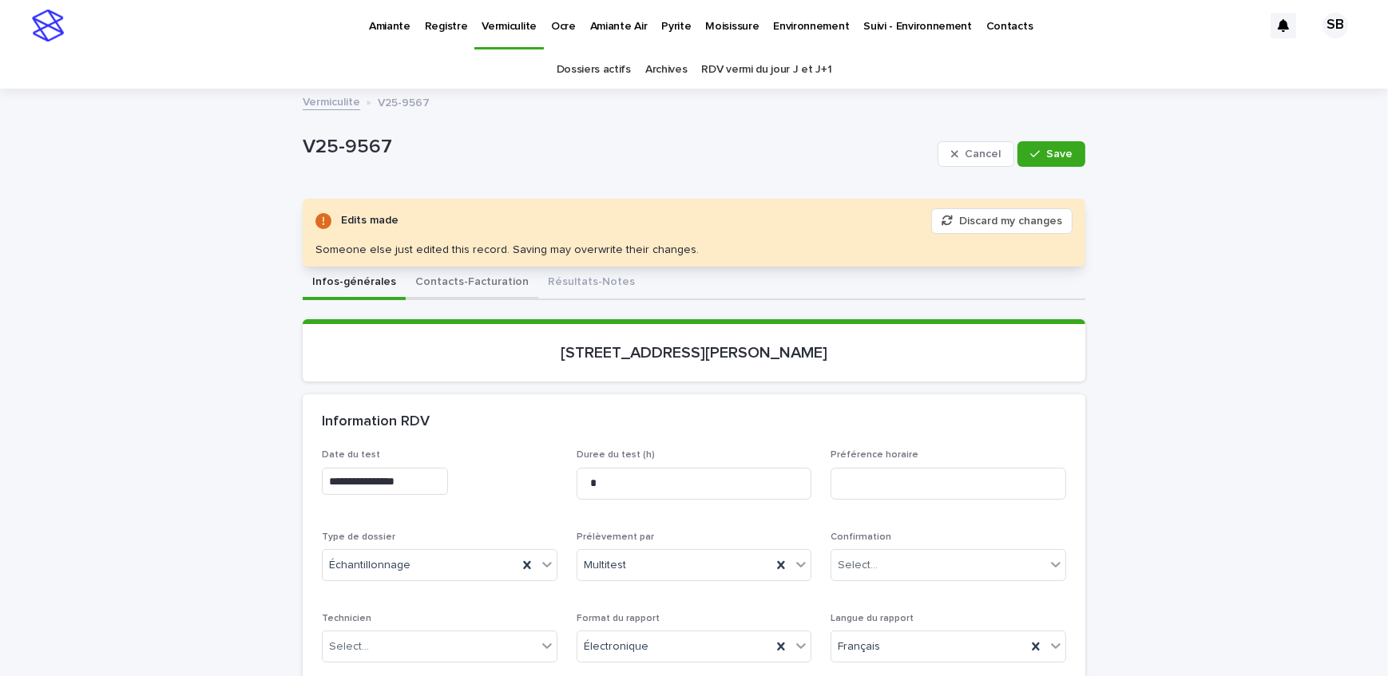
click at [486, 295] on button "Contacts-Facturation" at bounding box center [472, 284] width 133 height 34
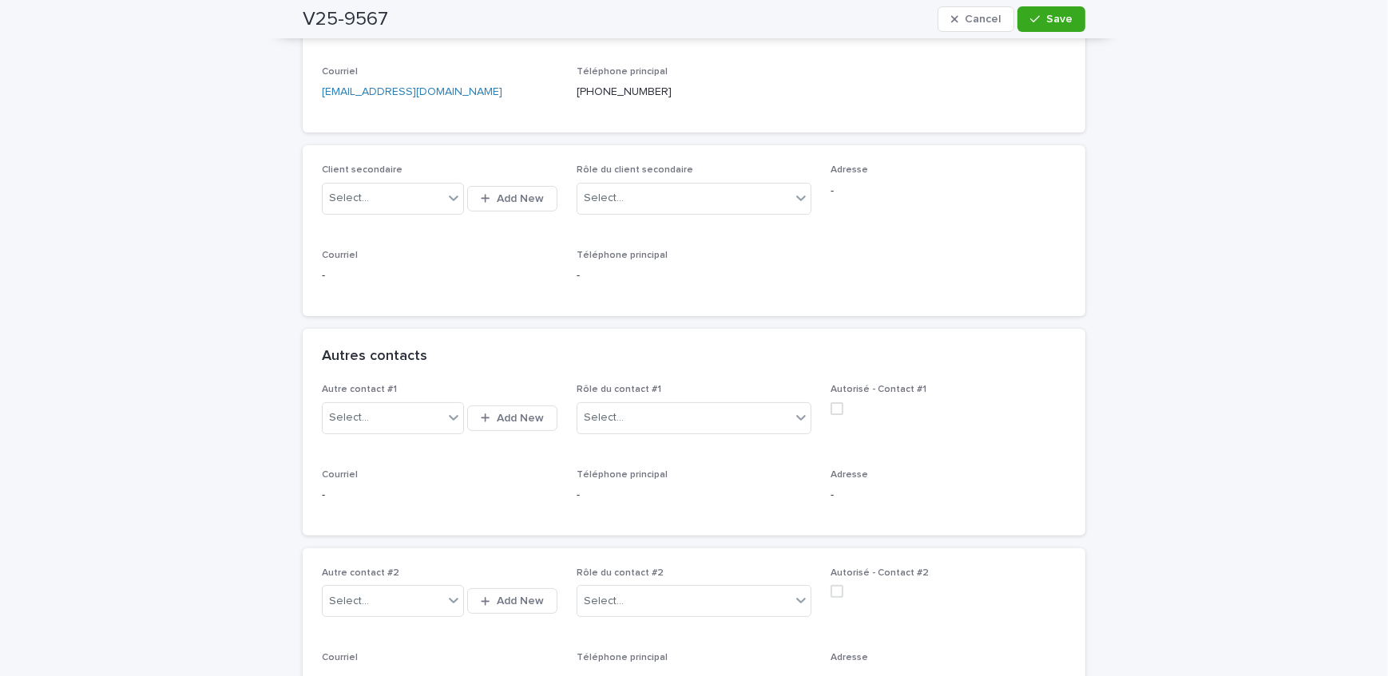
scroll to position [581, 0]
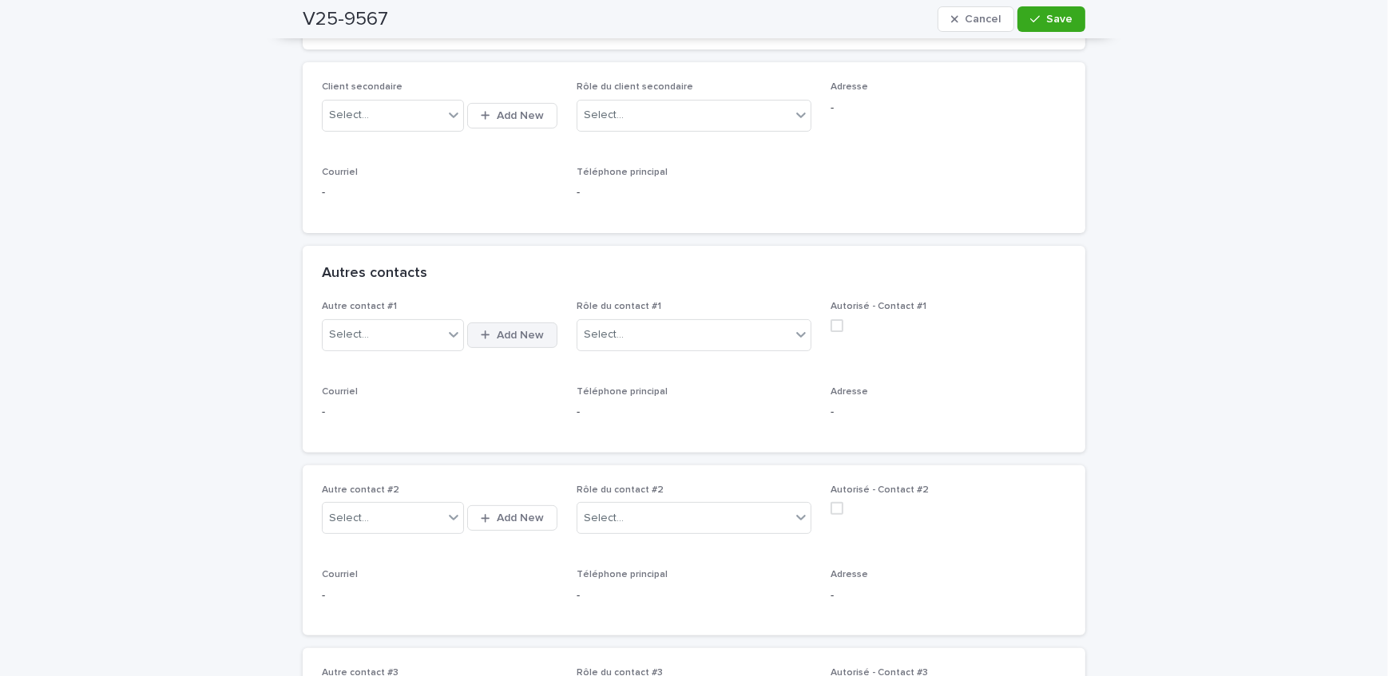
click at [502, 335] on span "Add New" at bounding box center [520, 335] width 47 height 11
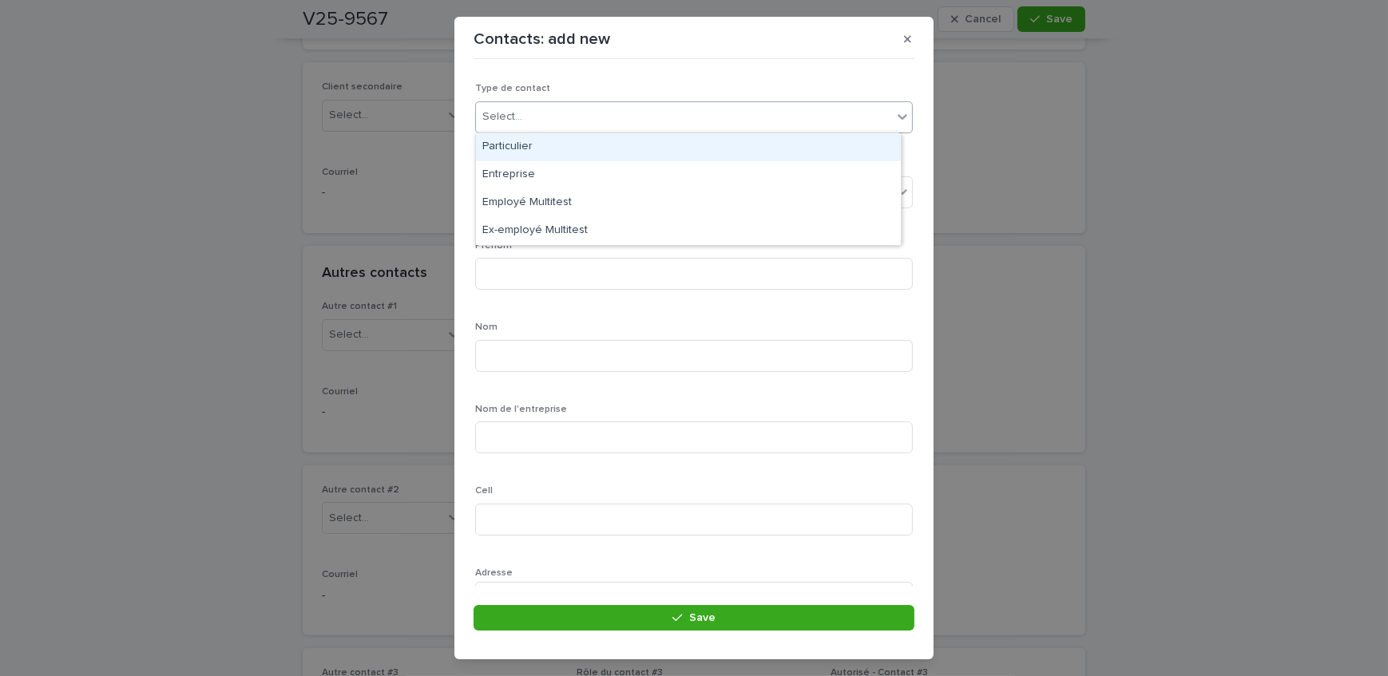
click at [524, 124] on div at bounding box center [525, 117] width 2 height 17
click at [530, 145] on div "Particulier" at bounding box center [688, 147] width 425 height 28
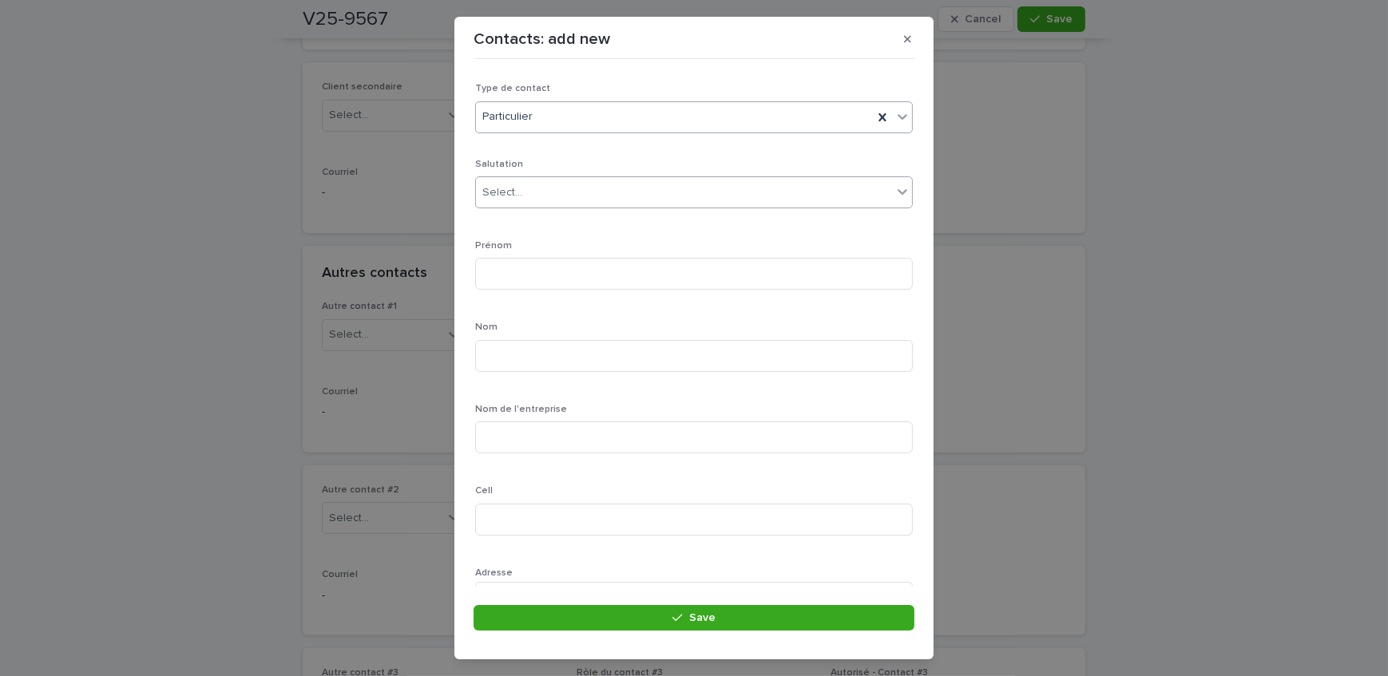
click at [506, 190] on div "Select..." at bounding box center [502, 192] width 40 height 17
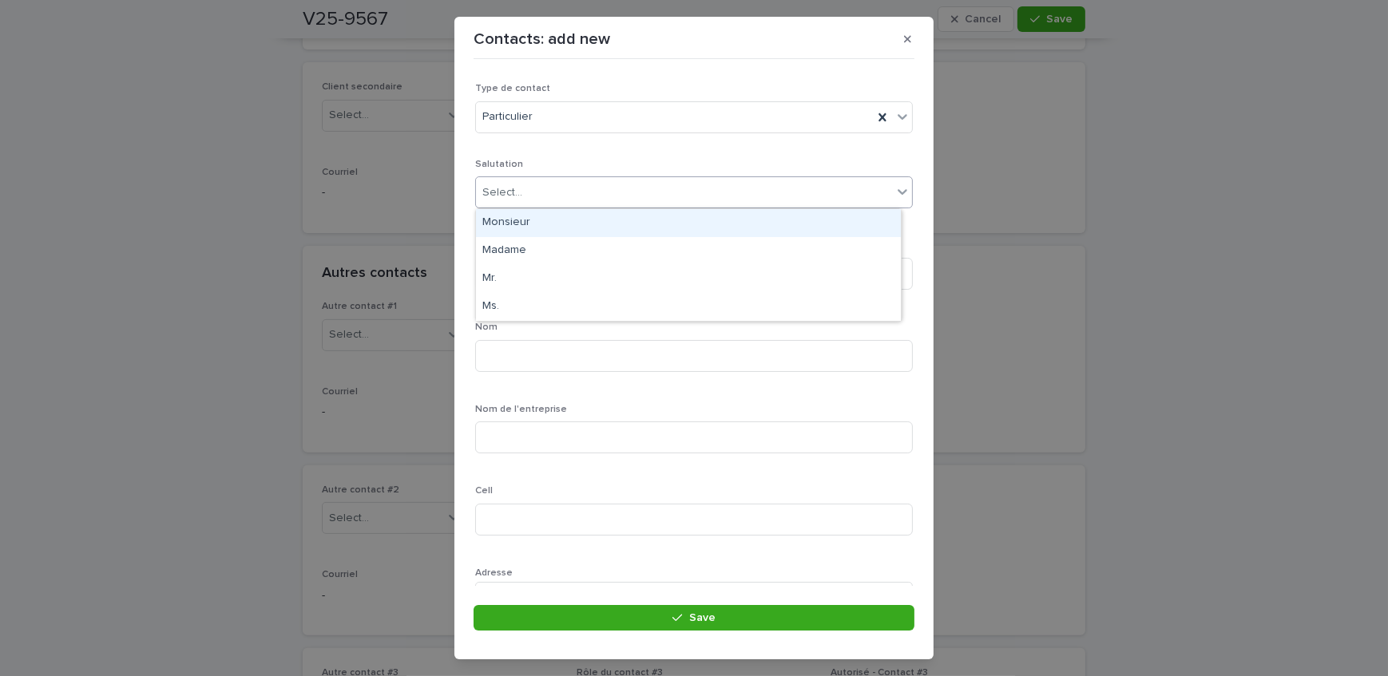
drag, startPoint x: 517, startPoint y: 236, endPoint x: 513, endPoint y: 228, distance: 9.6
click at [513, 228] on div "Monsieur" at bounding box center [688, 223] width 425 height 28
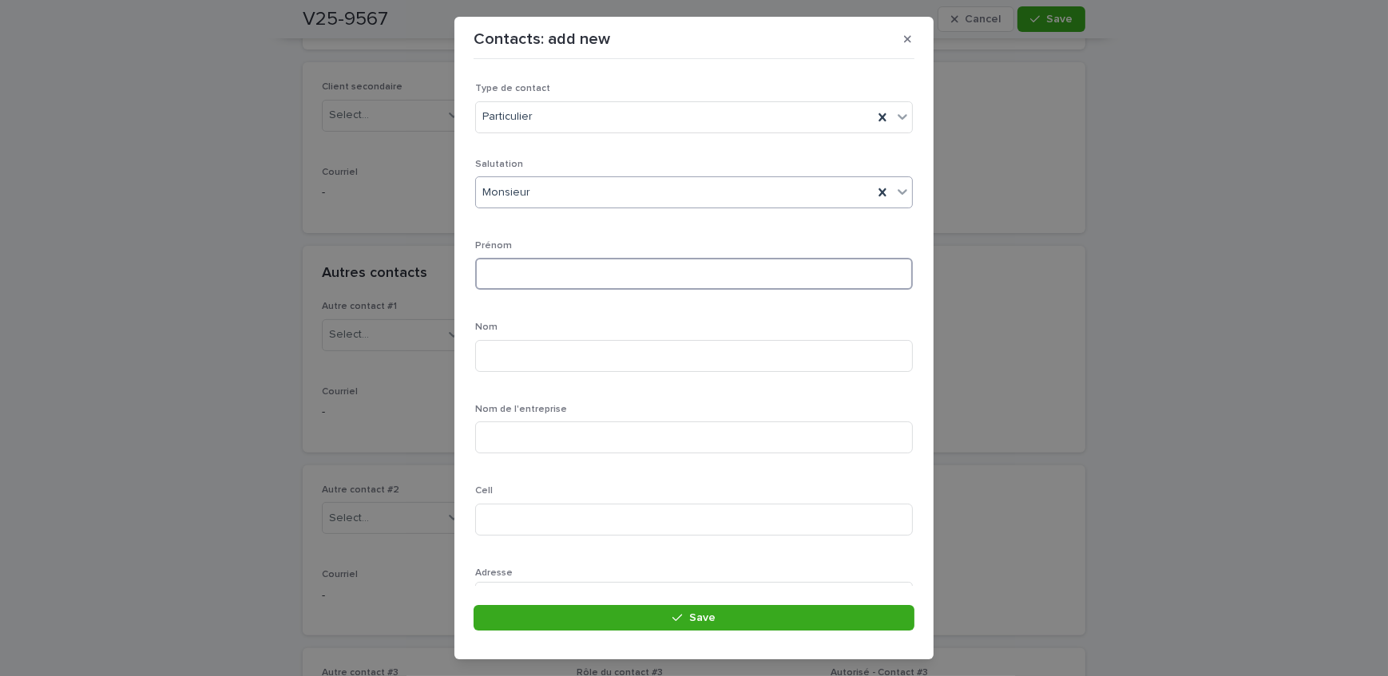
click at [521, 286] on input at bounding box center [694, 274] width 438 height 32
type input "**********"
click at [496, 352] on input at bounding box center [694, 356] width 438 height 32
click at [498, 355] on input "*******" at bounding box center [694, 356] width 438 height 32
type input "*******"
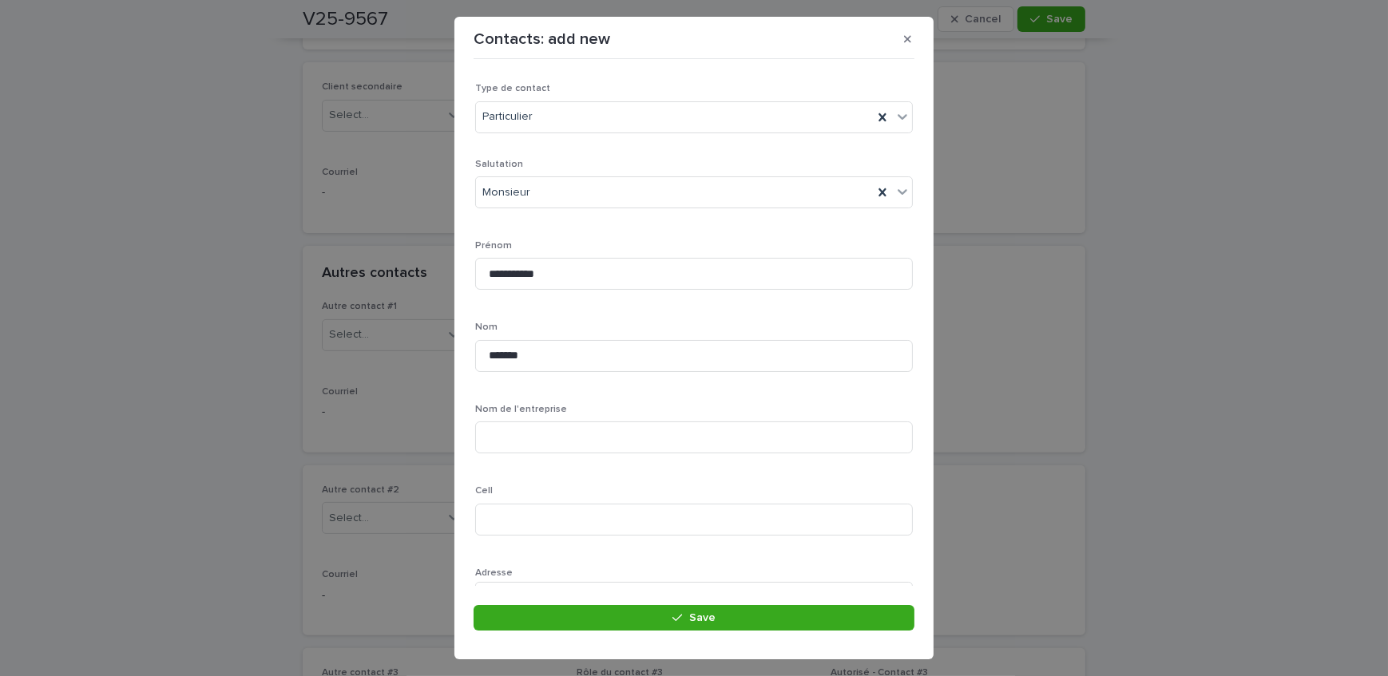
click at [520, 502] on div "Cell" at bounding box center [694, 517] width 438 height 62
click at [537, 530] on input at bounding box center [694, 520] width 438 height 32
type input "**********"
click at [577, 604] on section "**********" at bounding box center [693, 338] width 479 height 643
click at [596, 632] on footer "Save" at bounding box center [694, 622] width 441 height 35
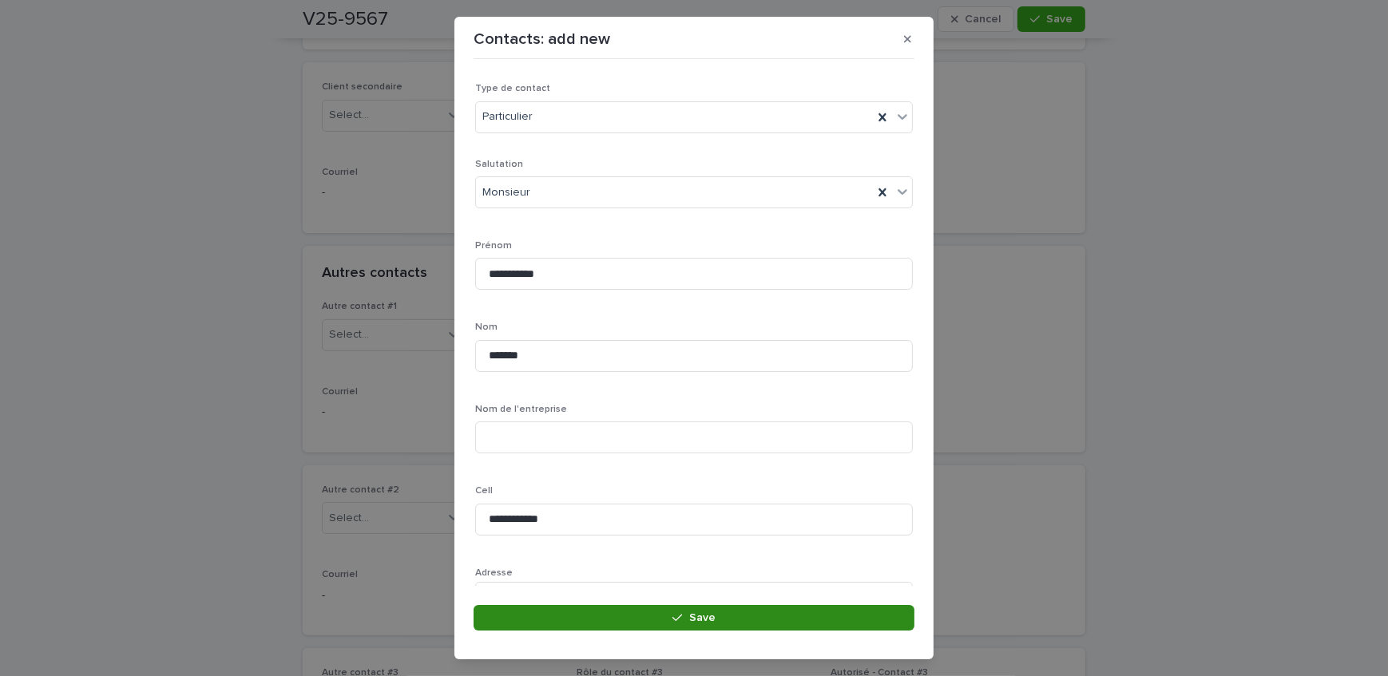
click at [600, 617] on button "Save" at bounding box center [694, 618] width 441 height 26
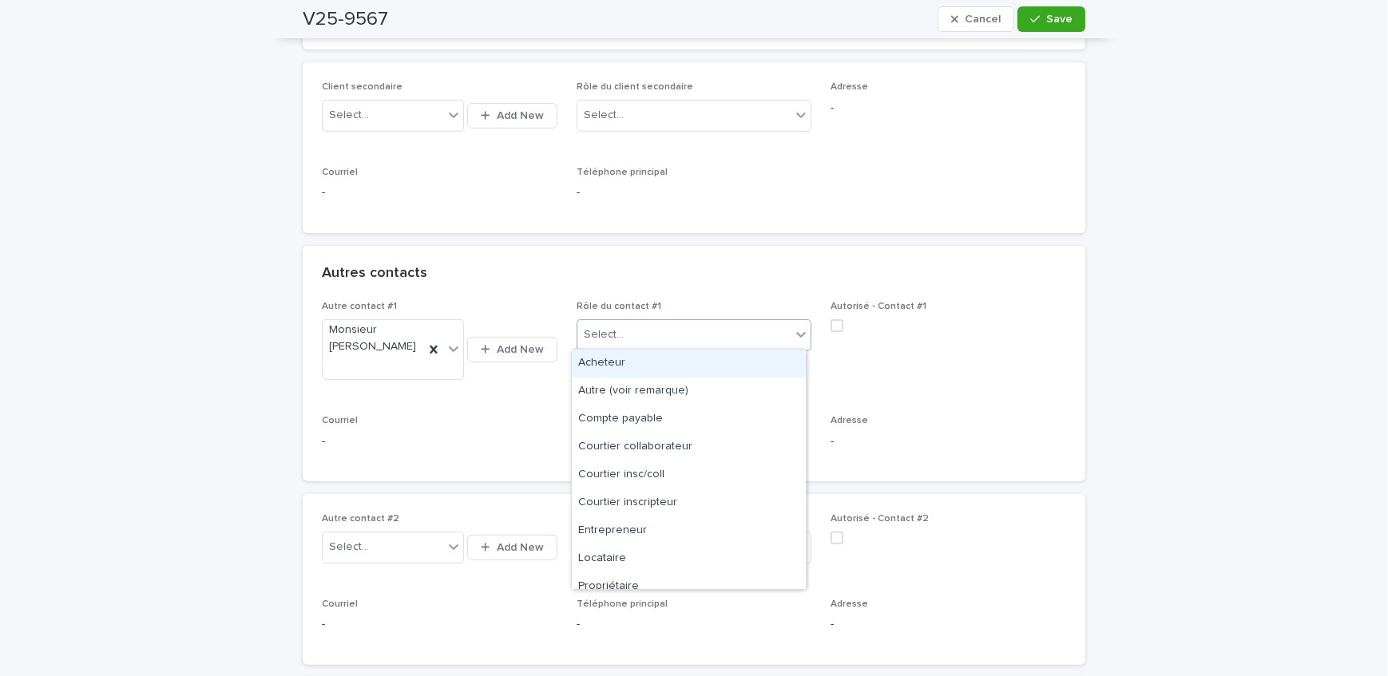
click at [704, 326] on div "Select..." at bounding box center [684, 335] width 214 height 26
click at [639, 577] on div "Propriétaire" at bounding box center [689, 587] width 234 height 28
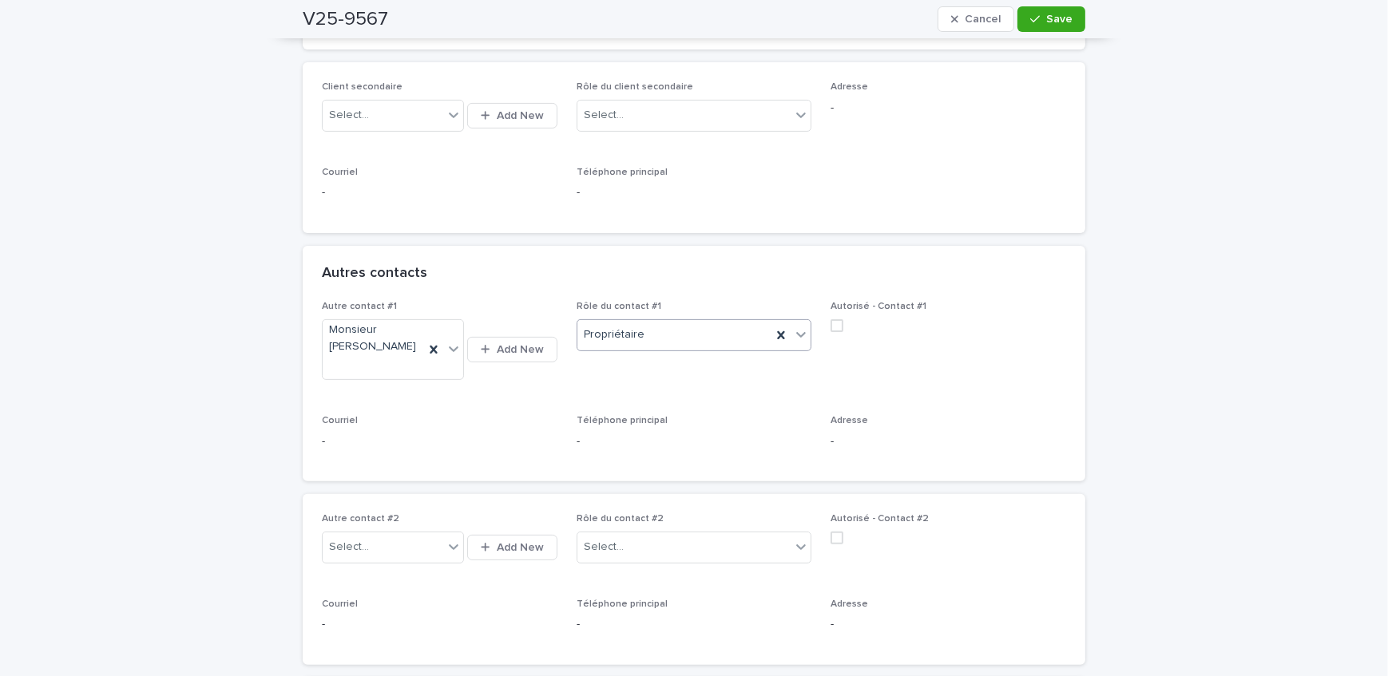
click at [1052, 7] on button "Save" at bounding box center [1051, 19] width 68 height 26
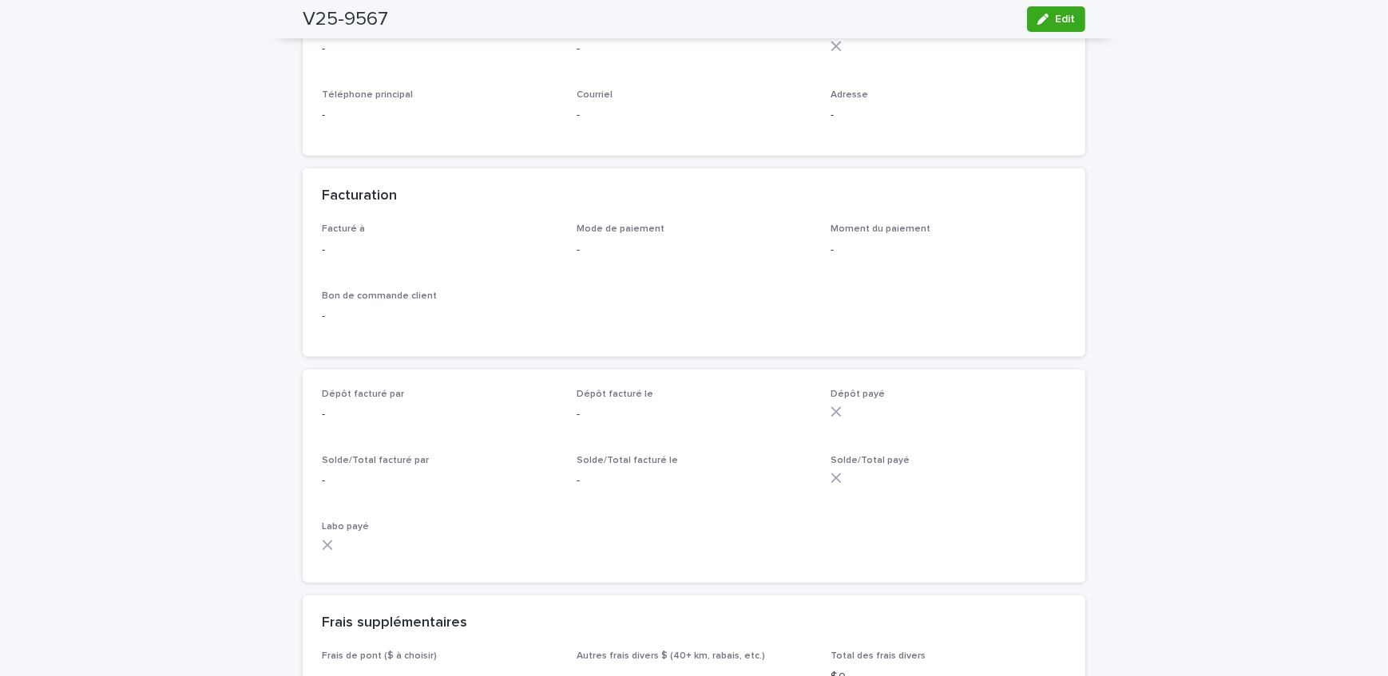
scroll to position [1306, 0]
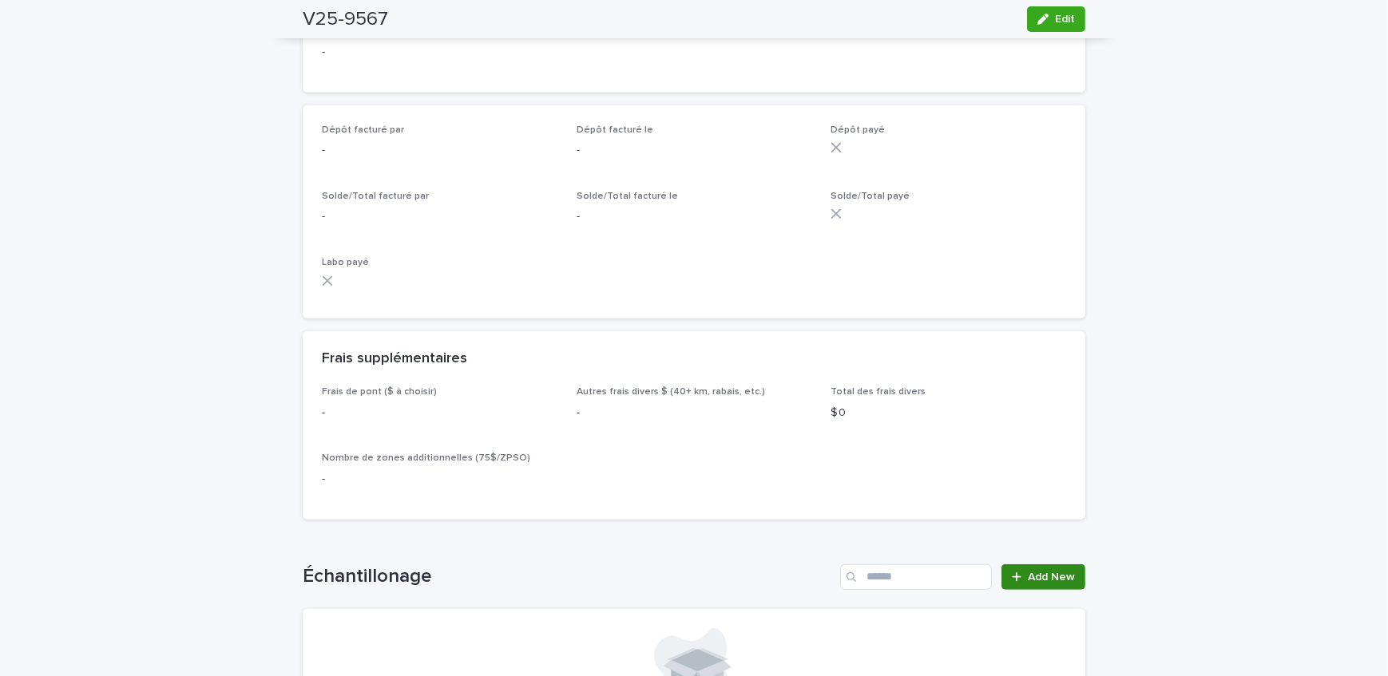
click at [1033, 572] on span "Add New" at bounding box center [1051, 577] width 47 height 11
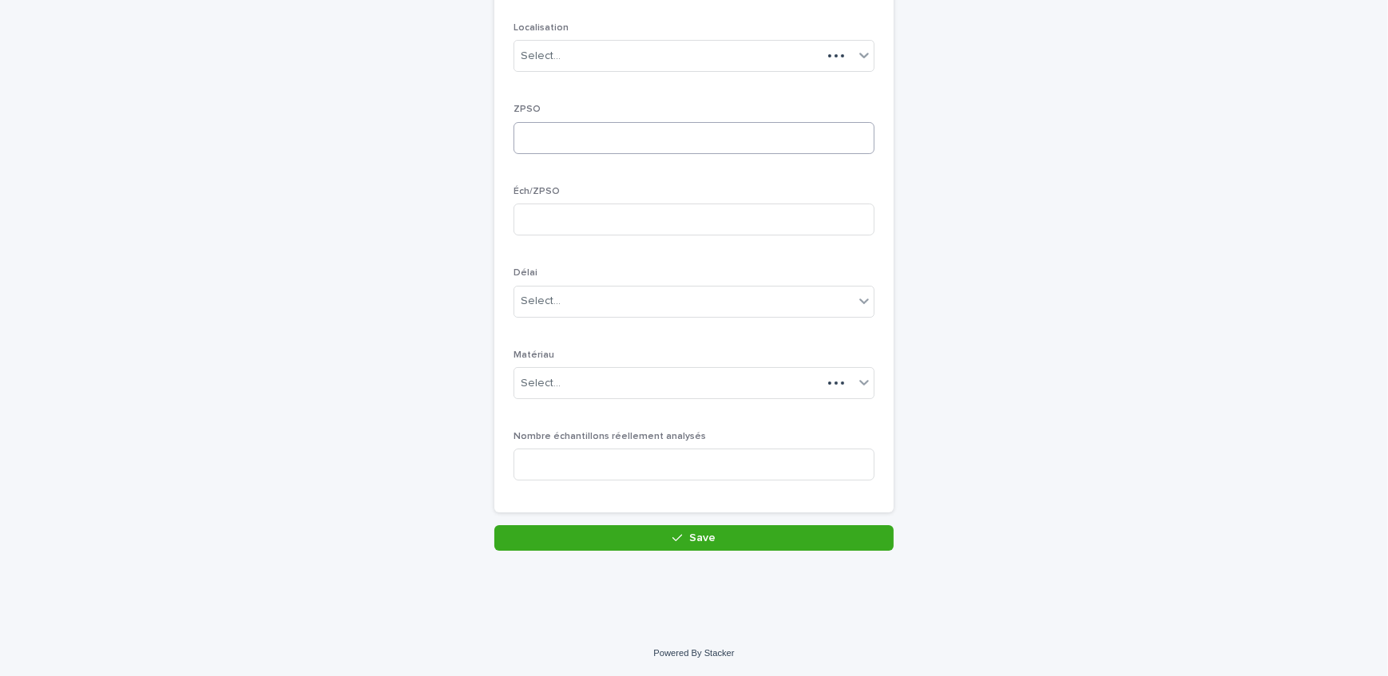
scroll to position [220, 0]
click at [610, 57] on div "Select..." at bounding box center [683, 57] width 339 height 26
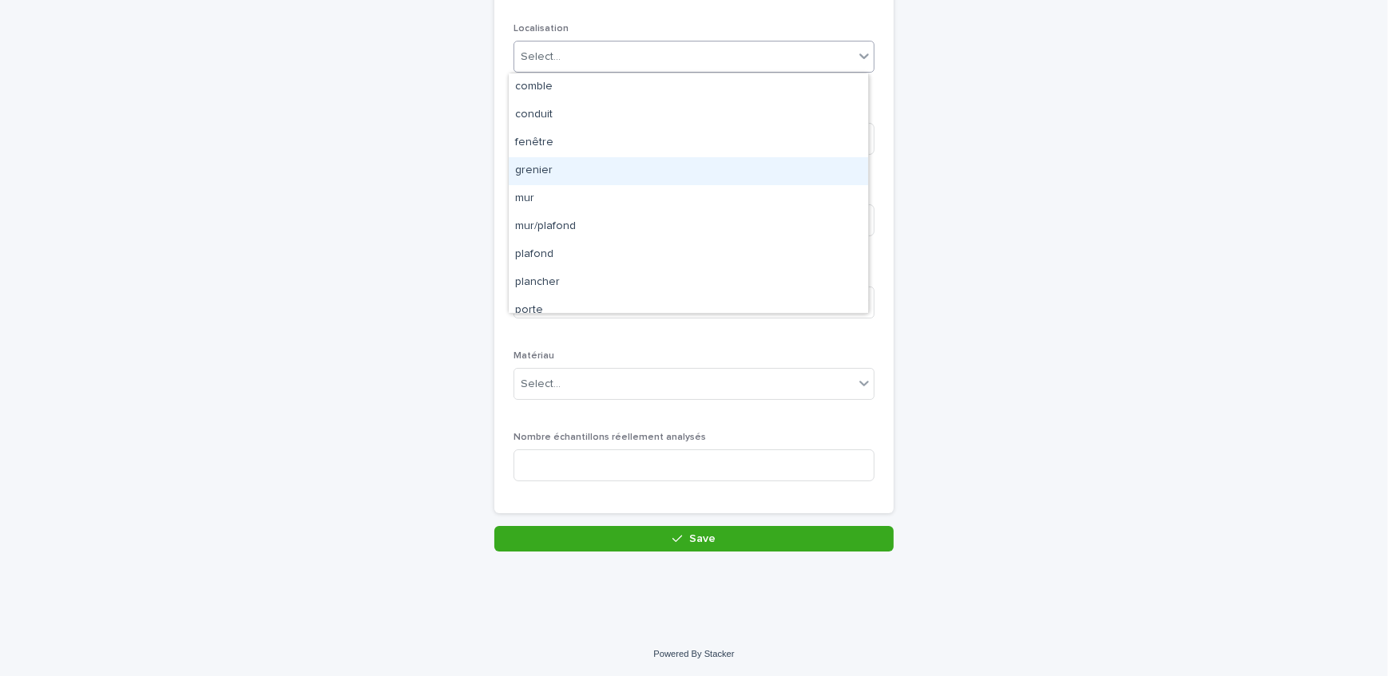
click at [596, 169] on div "grenier" at bounding box center [688, 171] width 359 height 28
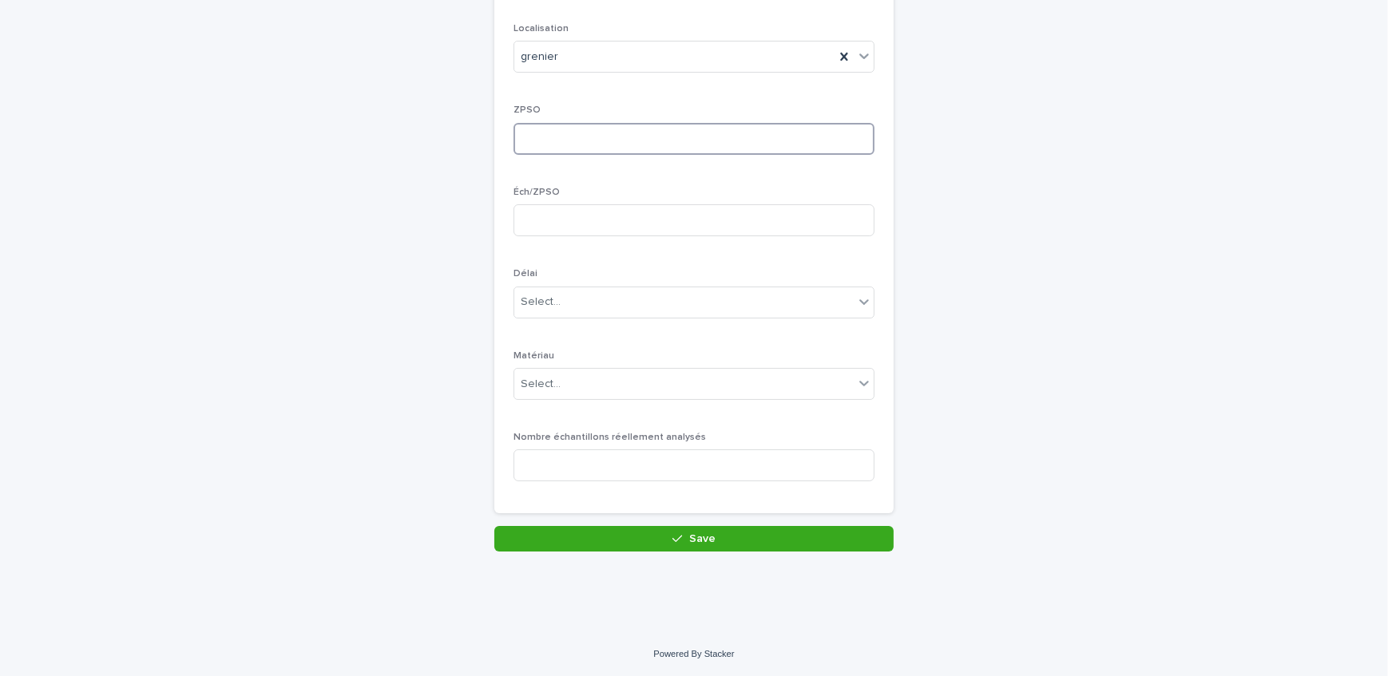
click at [575, 137] on input at bounding box center [693, 139] width 361 height 32
type input "*"
click at [603, 219] on input at bounding box center [693, 220] width 361 height 32
type input "*"
click at [613, 306] on div "Select..." at bounding box center [683, 302] width 339 height 26
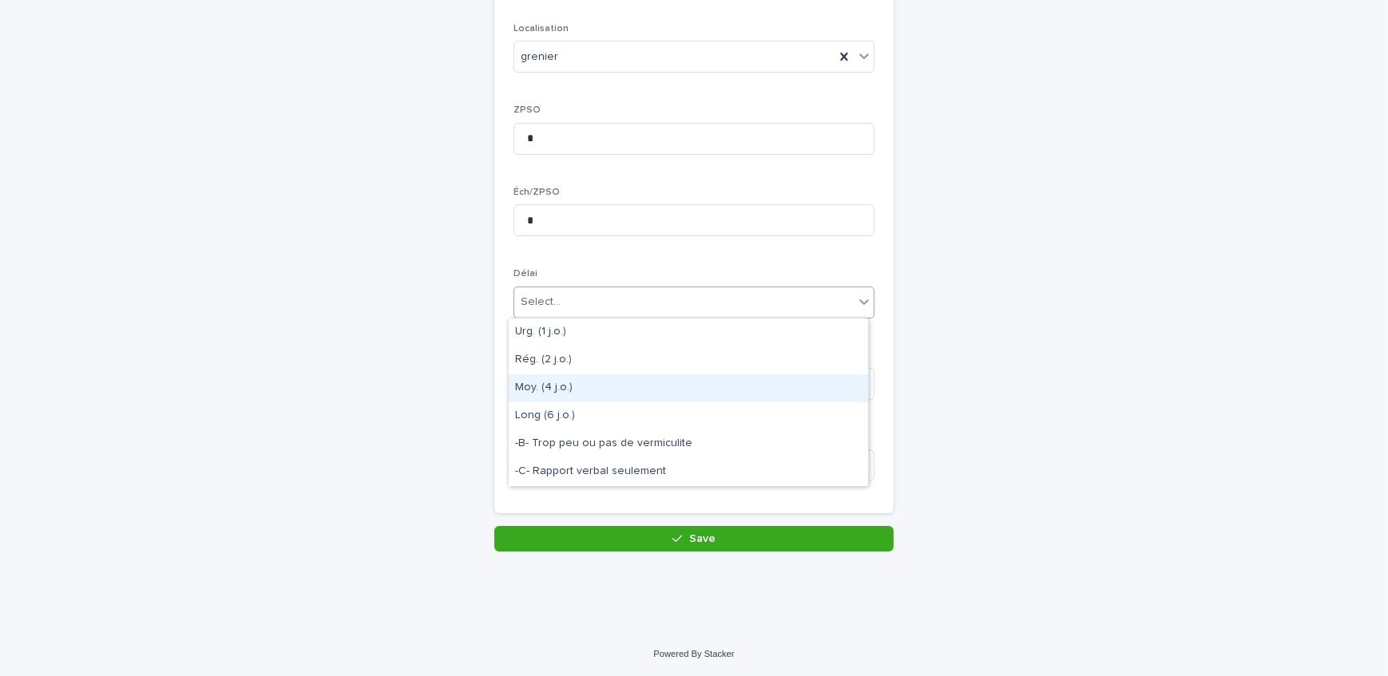
click at [617, 381] on div "Moy. (4 j.o.)" at bounding box center [688, 389] width 359 height 28
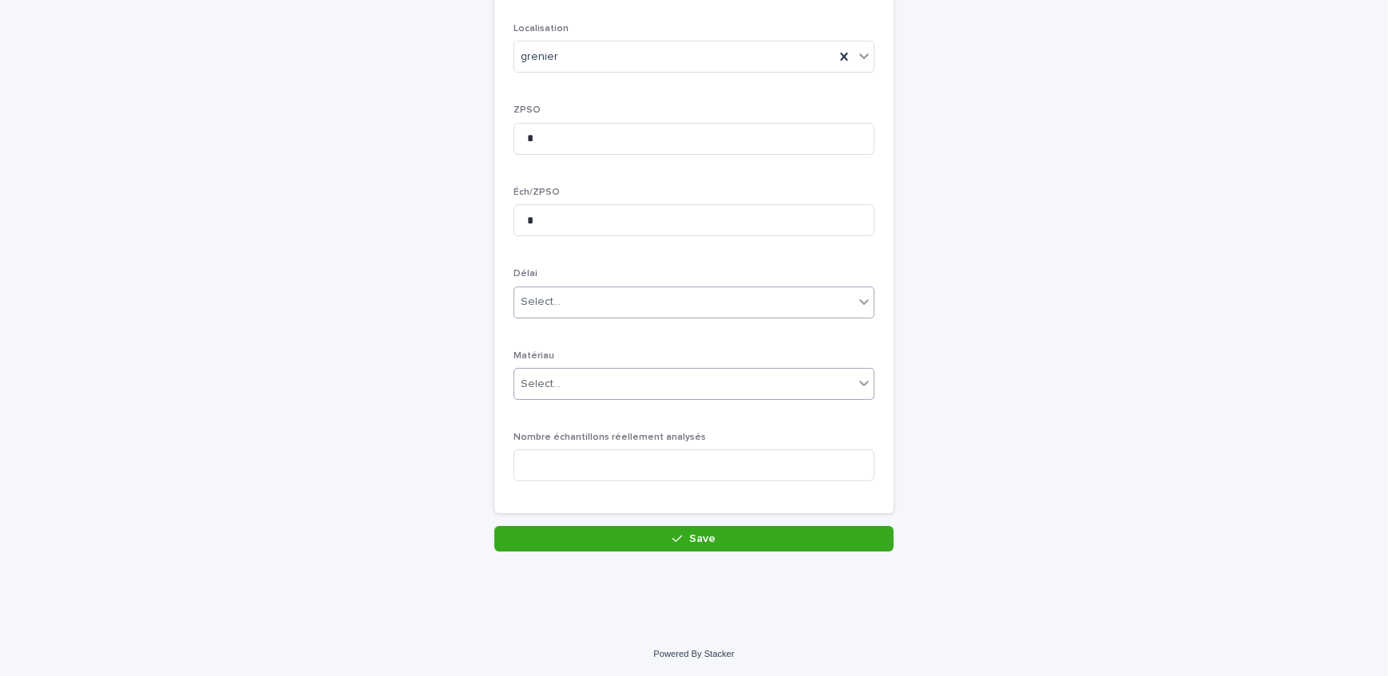
click at [612, 395] on div "Select..." at bounding box center [683, 384] width 339 height 26
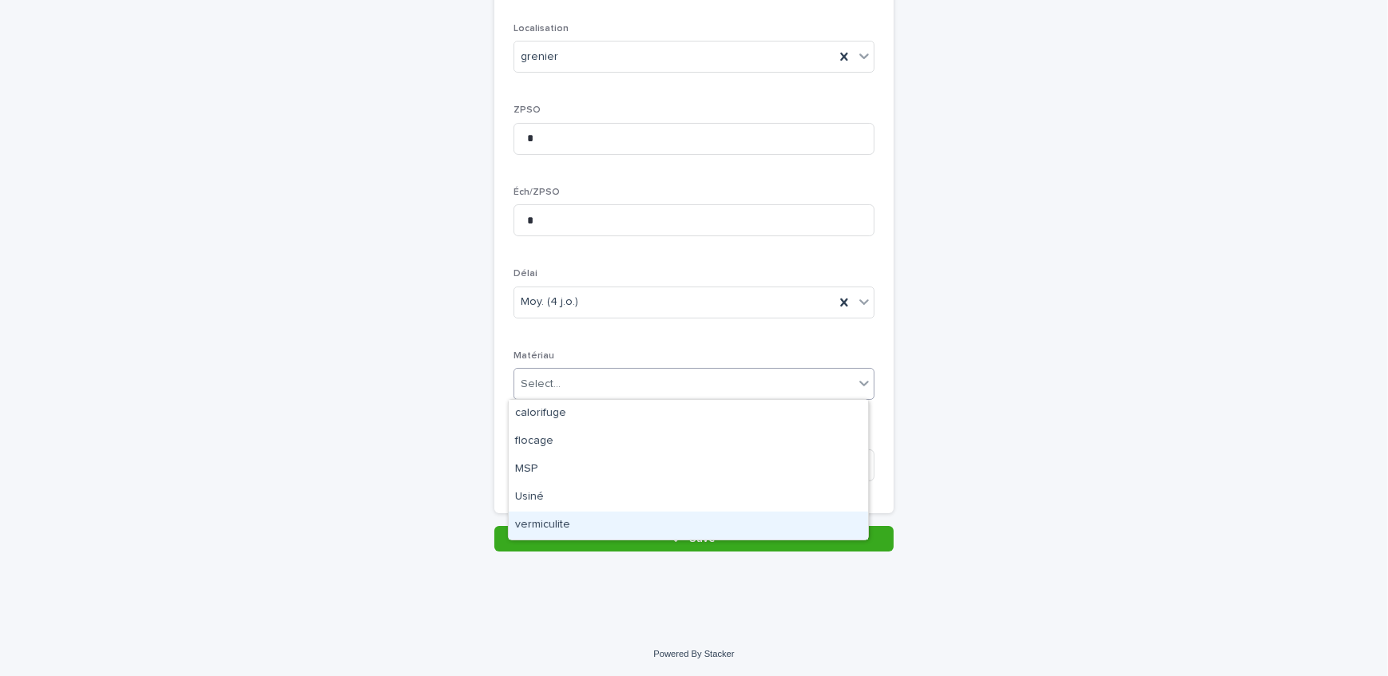
click at [615, 517] on div "vermiculite" at bounding box center [688, 526] width 359 height 28
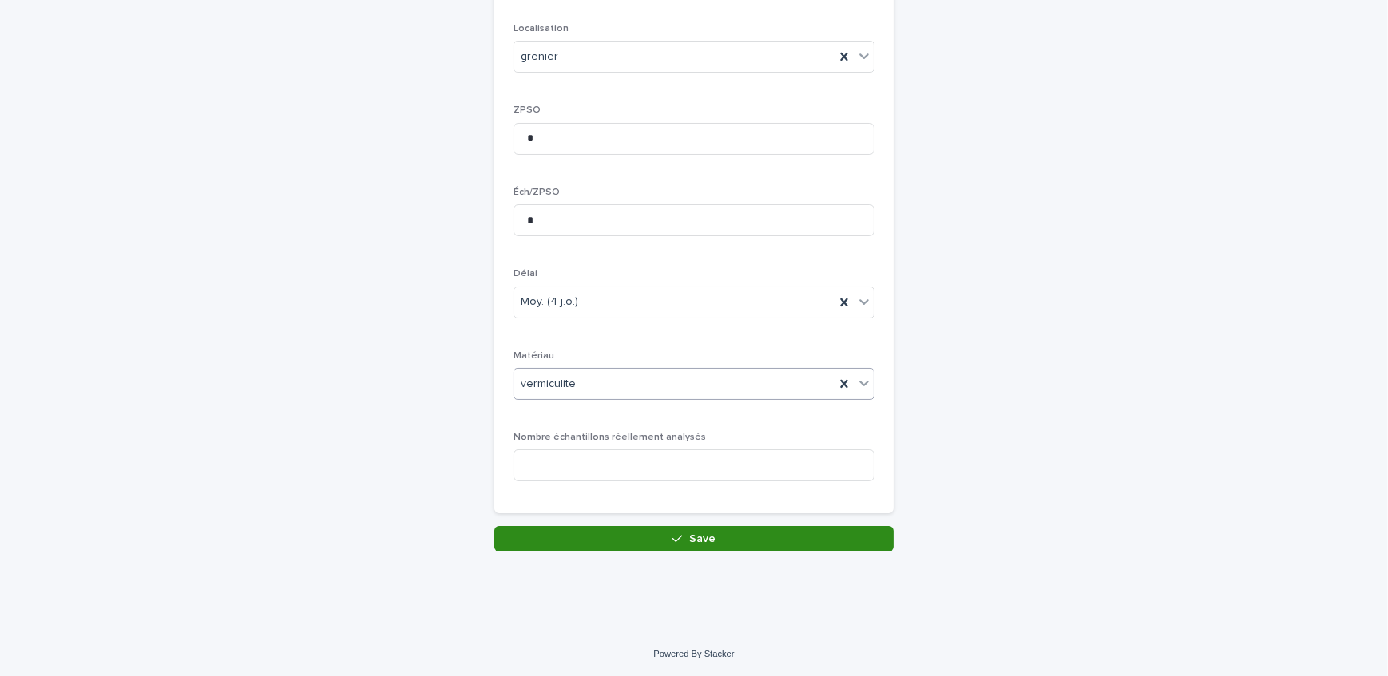
click at [623, 537] on button "Save" at bounding box center [693, 539] width 399 height 26
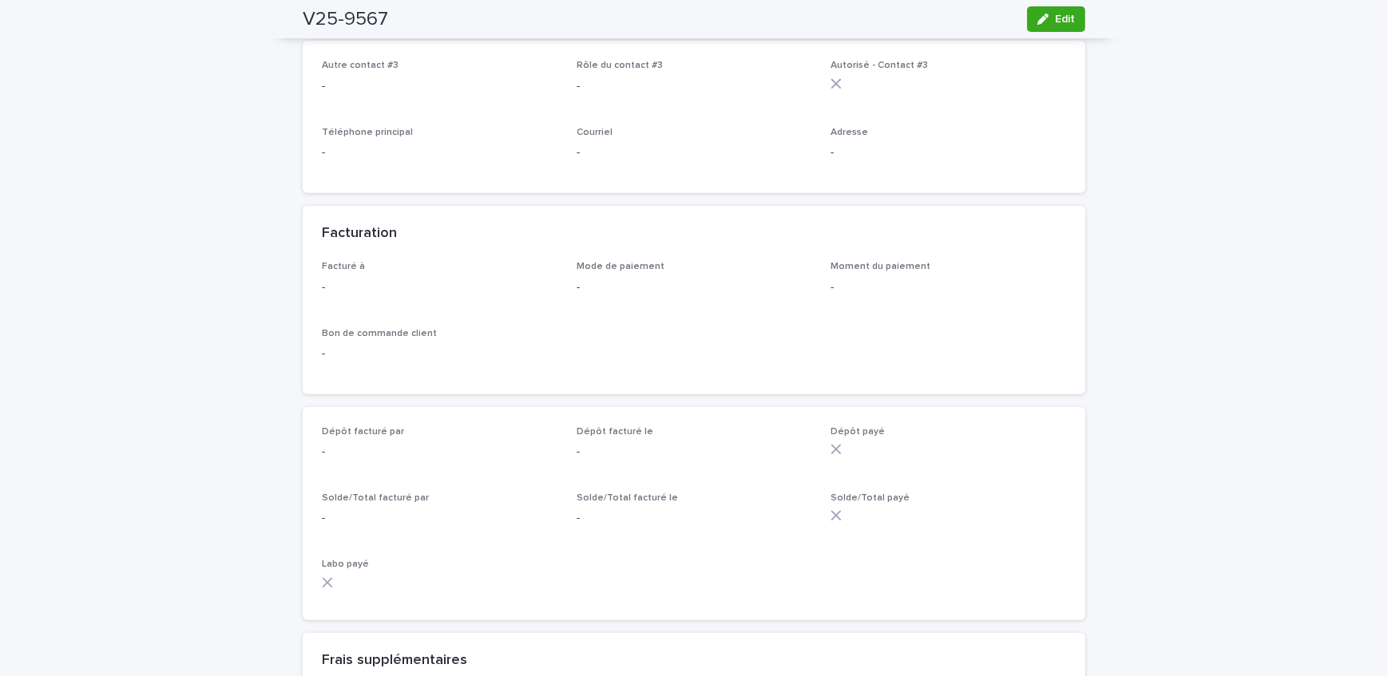
scroll to position [1088, 0]
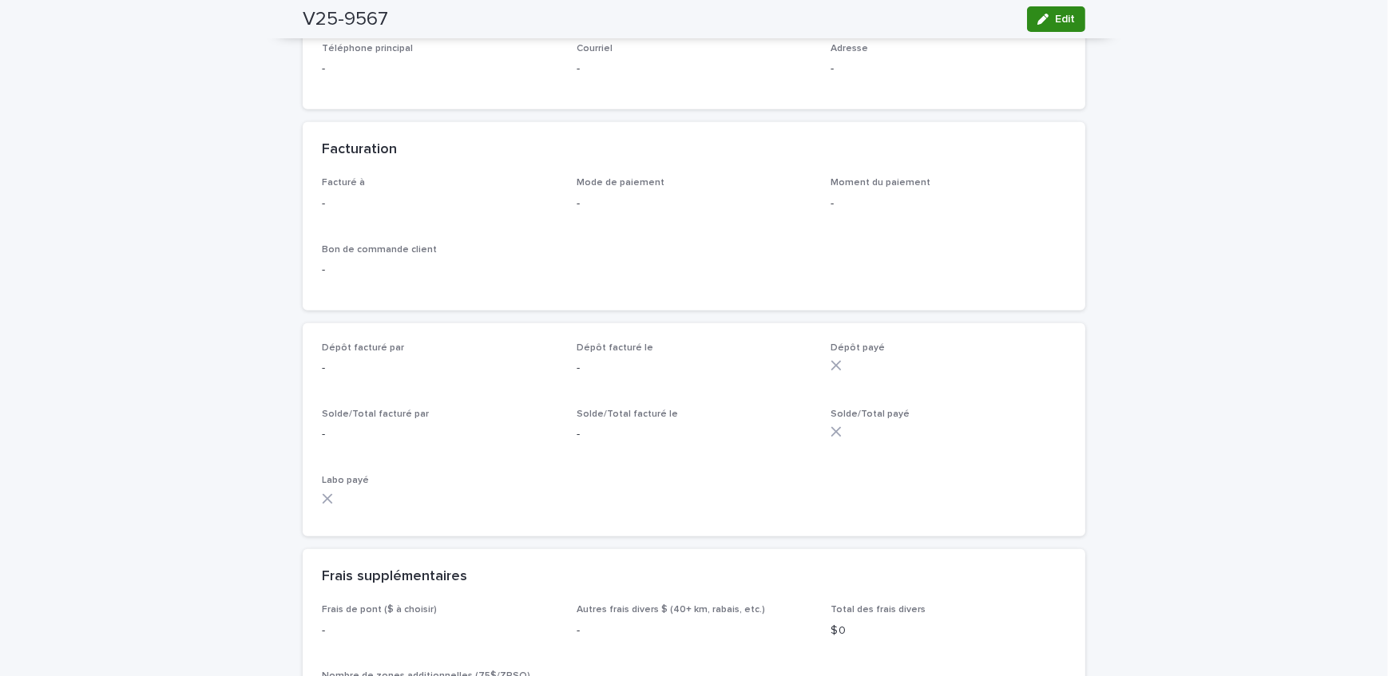
click at [1046, 26] on button "Edit" at bounding box center [1056, 19] width 58 height 26
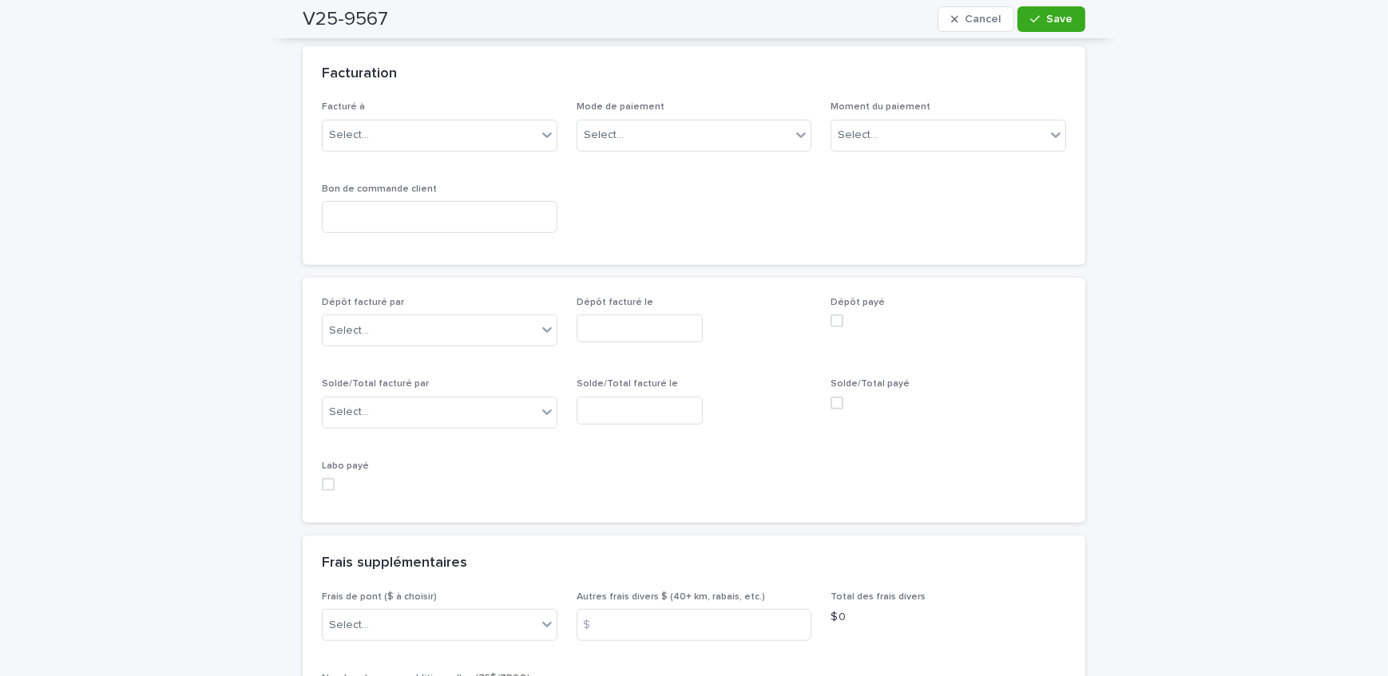
scroll to position [1310, 0]
click at [420, 149] on div "Select..." at bounding box center [430, 140] width 214 height 26
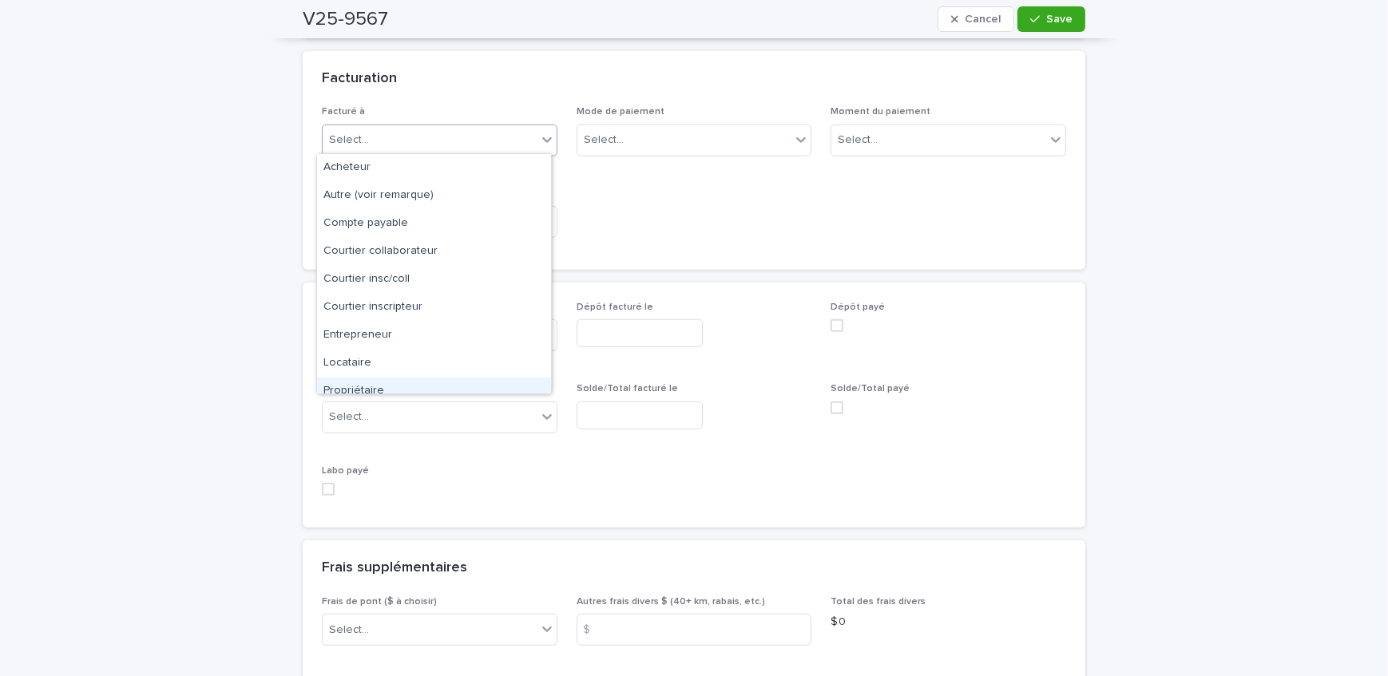
click at [413, 388] on div "Propriétaire" at bounding box center [434, 392] width 234 height 28
click at [385, 137] on div "Propriétaire" at bounding box center [420, 140] width 195 height 26
drag, startPoint x: 382, startPoint y: 177, endPoint x: 693, endPoint y: 160, distance: 311.9
click at [383, 176] on div "Acheteur" at bounding box center [434, 168] width 234 height 28
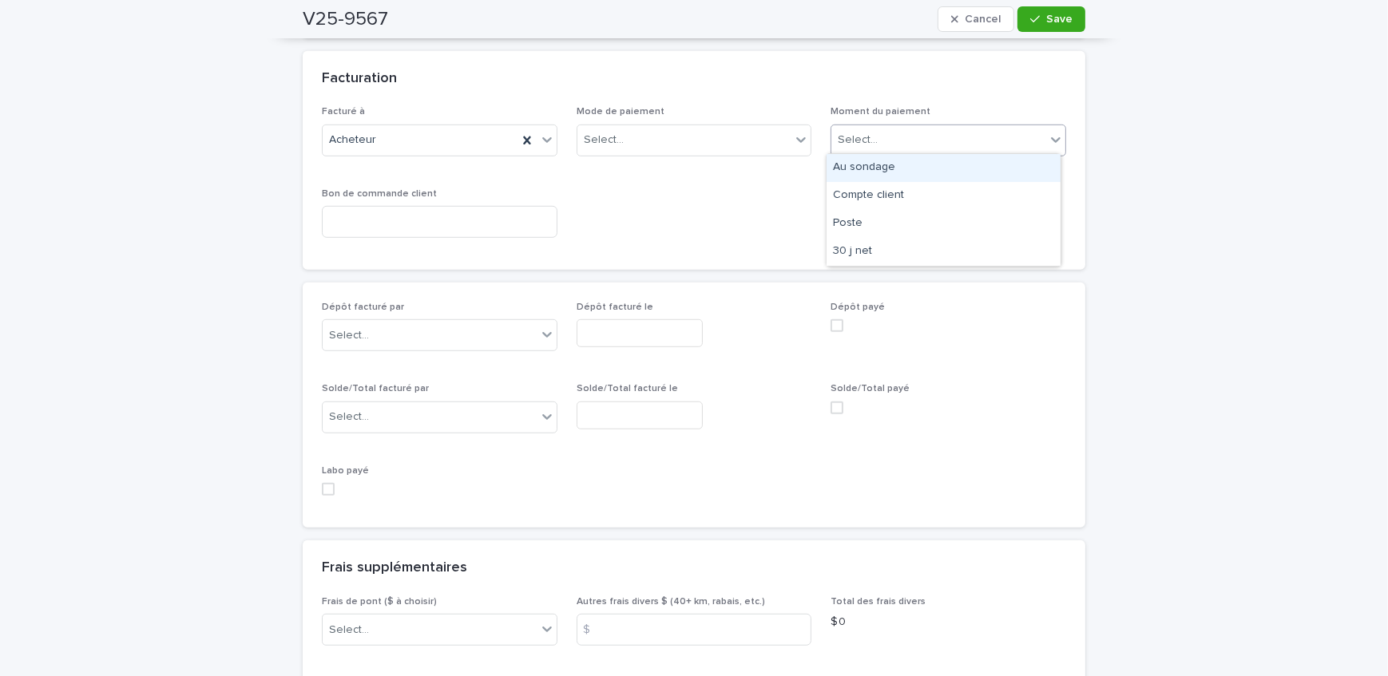
click at [925, 130] on div "Select..." at bounding box center [938, 140] width 214 height 26
click at [922, 168] on div "Au sondage" at bounding box center [944, 168] width 234 height 28
click at [1031, 19] on icon "button" at bounding box center [1035, 19] width 10 height 7
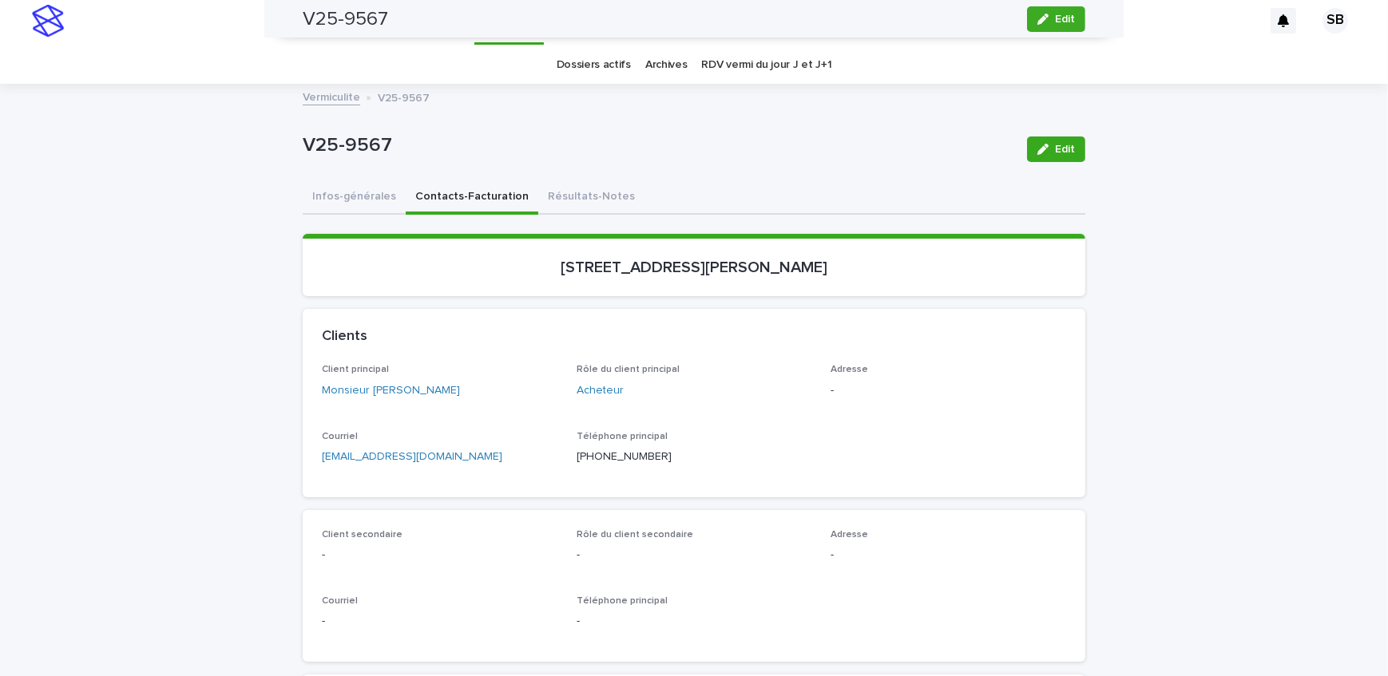
scroll to position [0, 0]
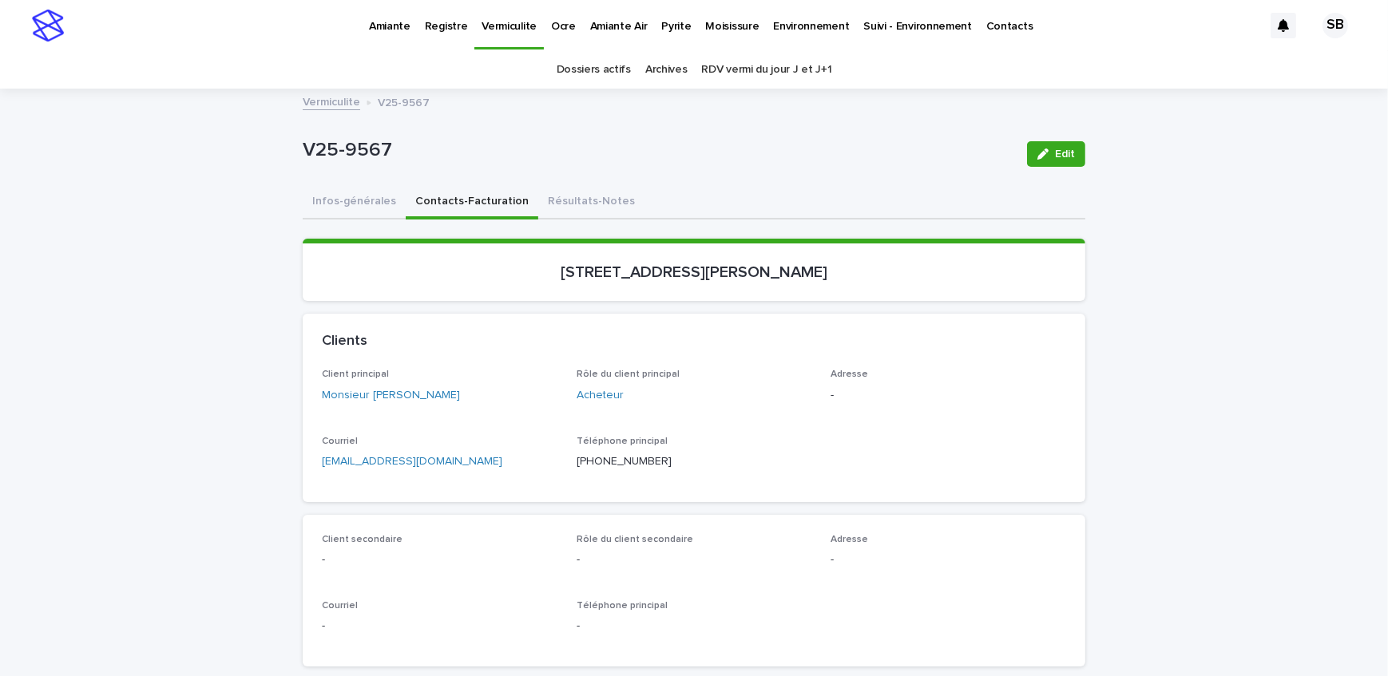
click at [377, 199] on button "Infos-générales" at bounding box center [354, 203] width 103 height 34
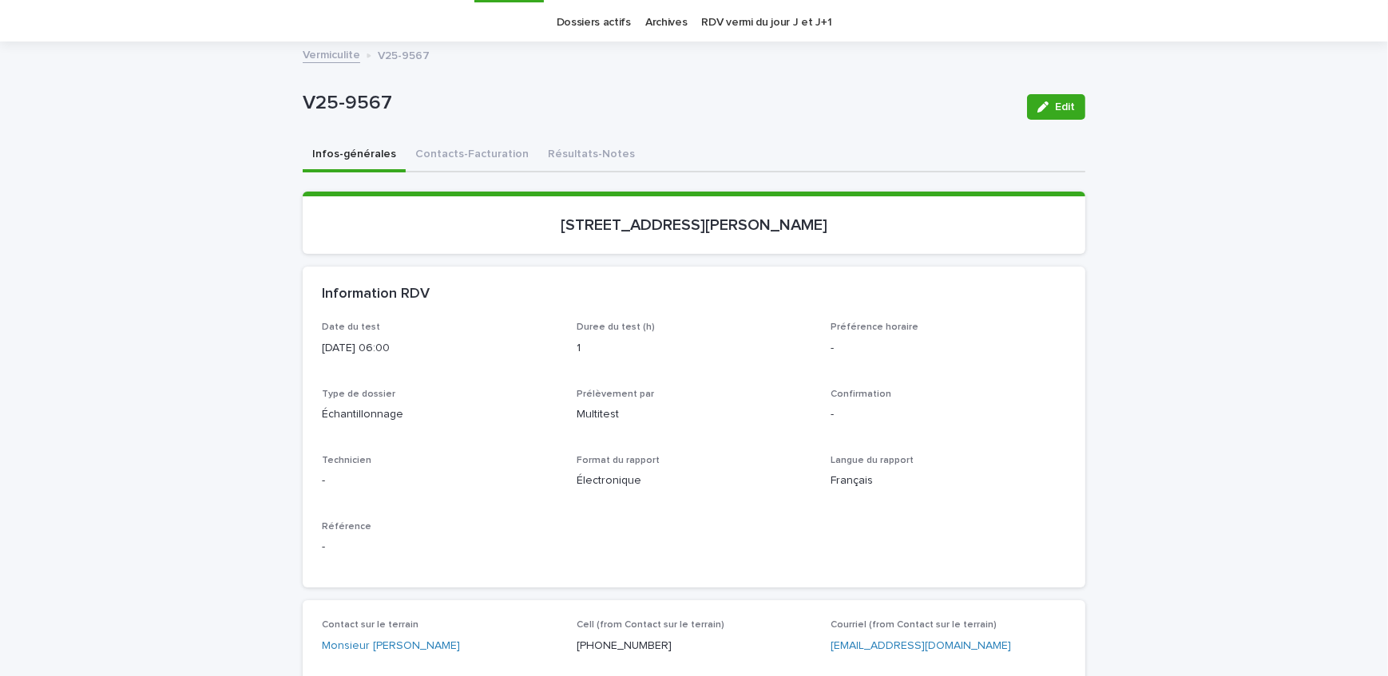
scroll to position [72, 0]
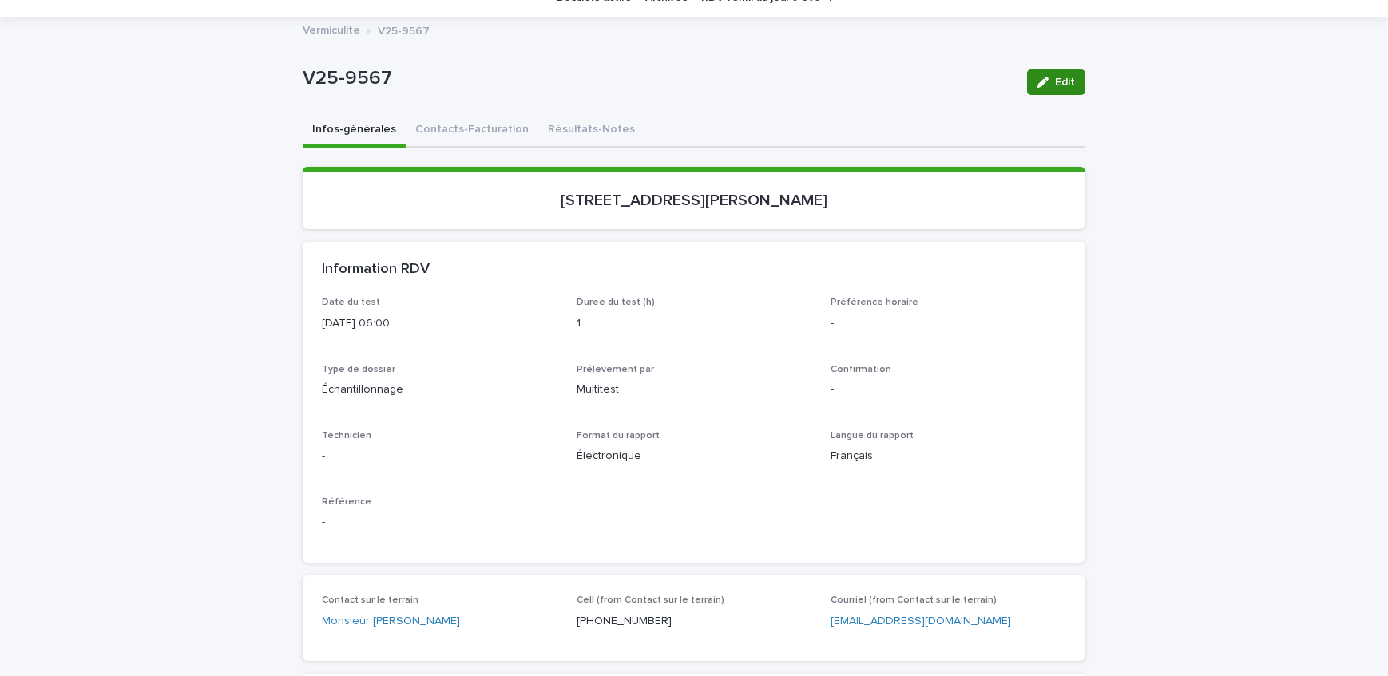
click at [1038, 82] on icon "button" at bounding box center [1042, 82] width 11 height 11
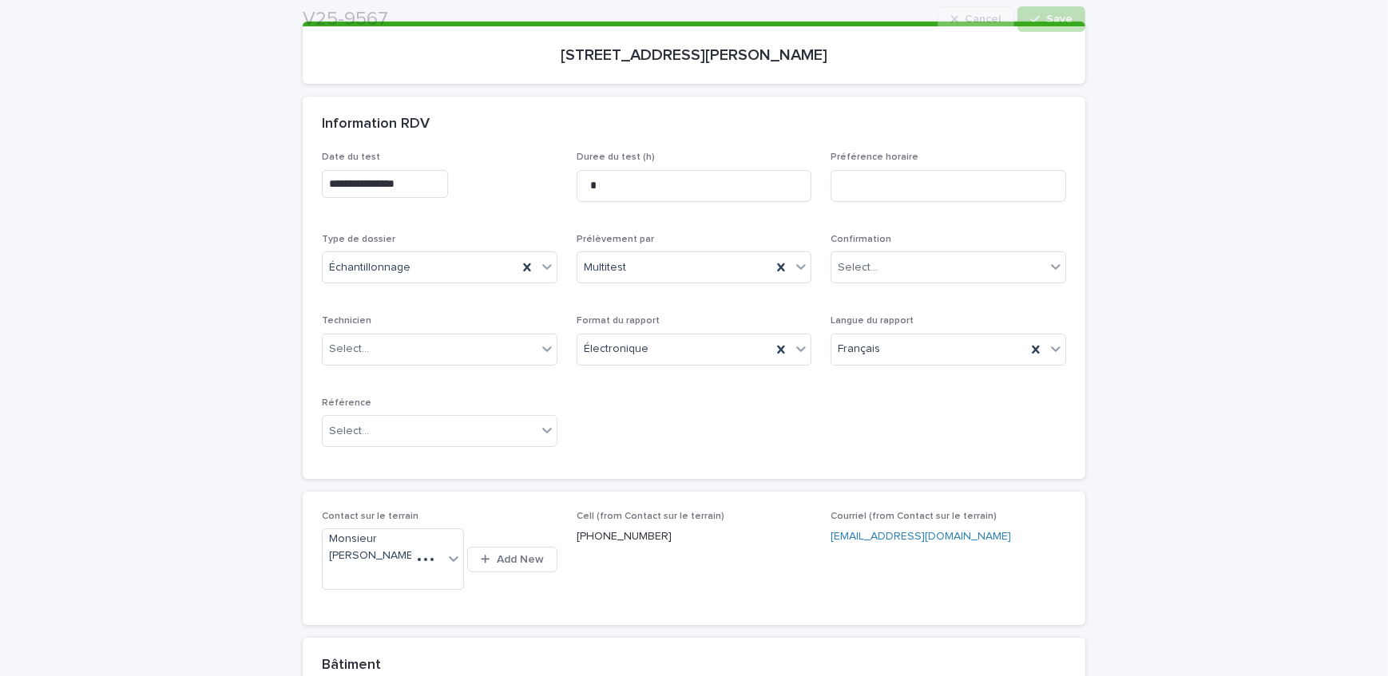
scroll to position [209, 0]
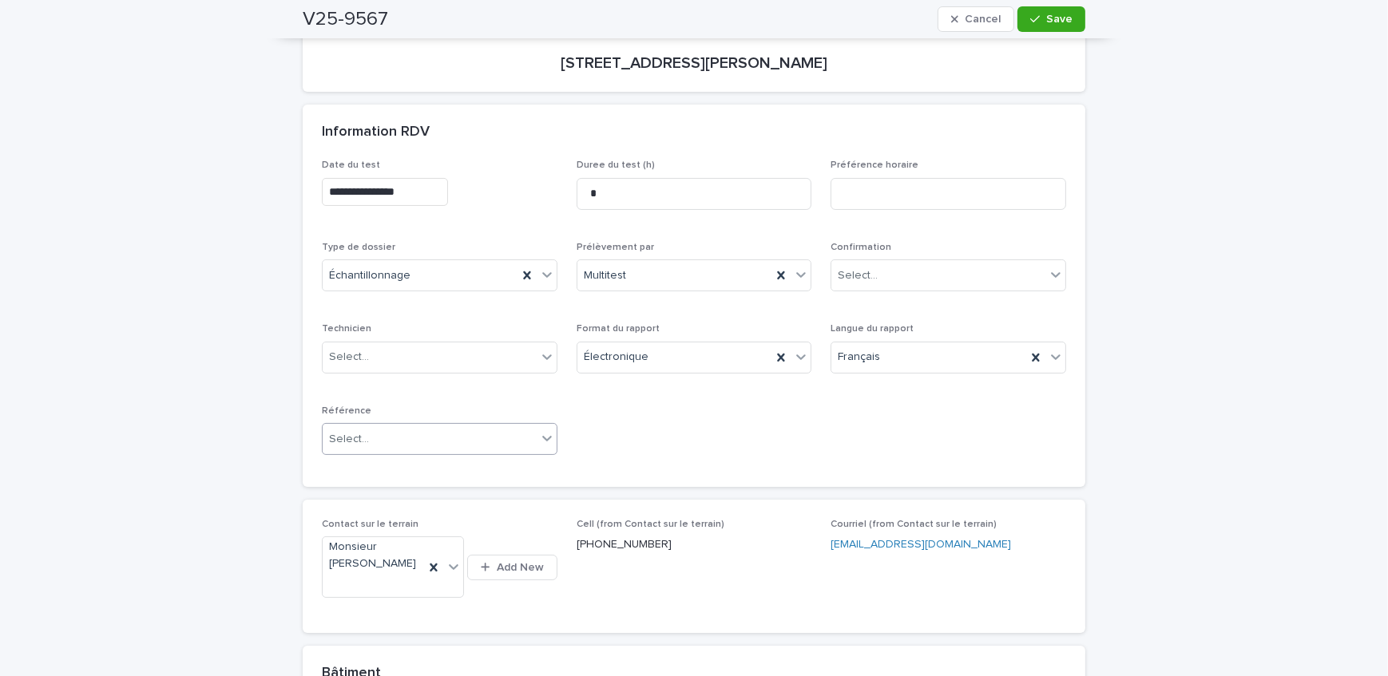
click at [391, 438] on div "Select..." at bounding box center [430, 439] width 214 height 26
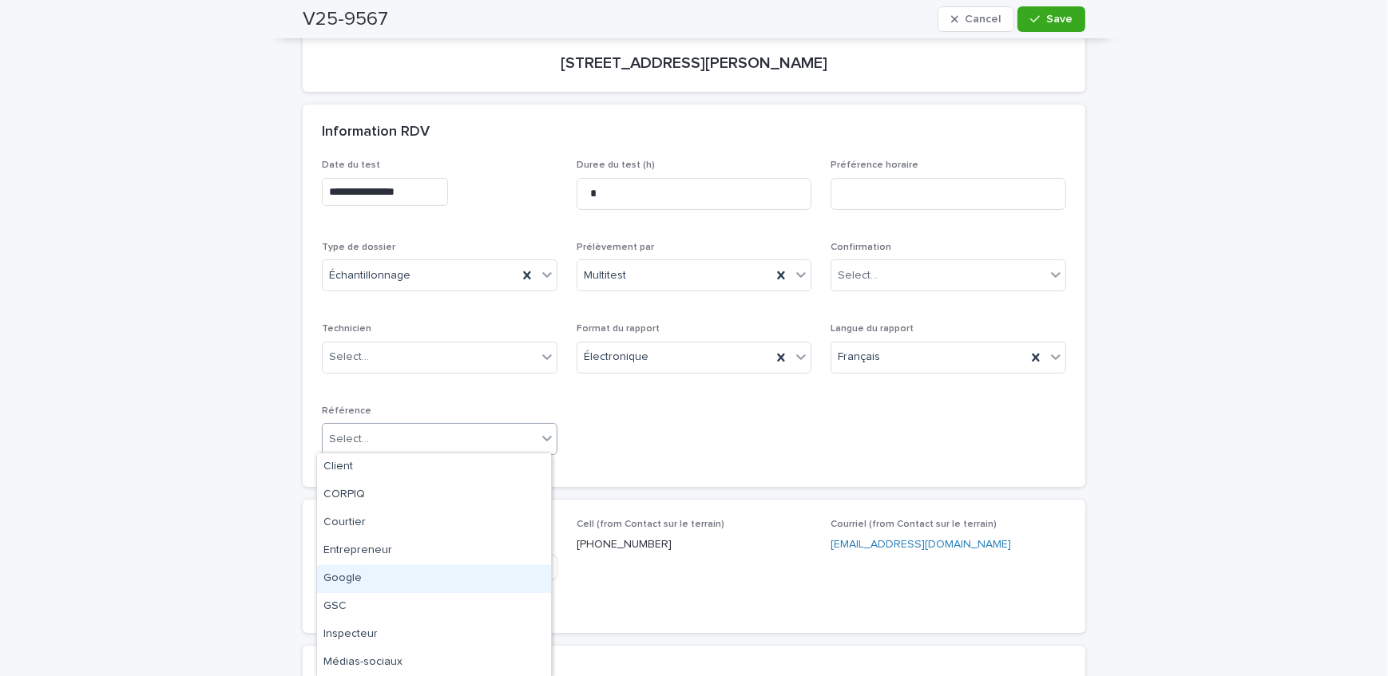
click at [380, 575] on div "Google" at bounding box center [434, 579] width 234 height 28
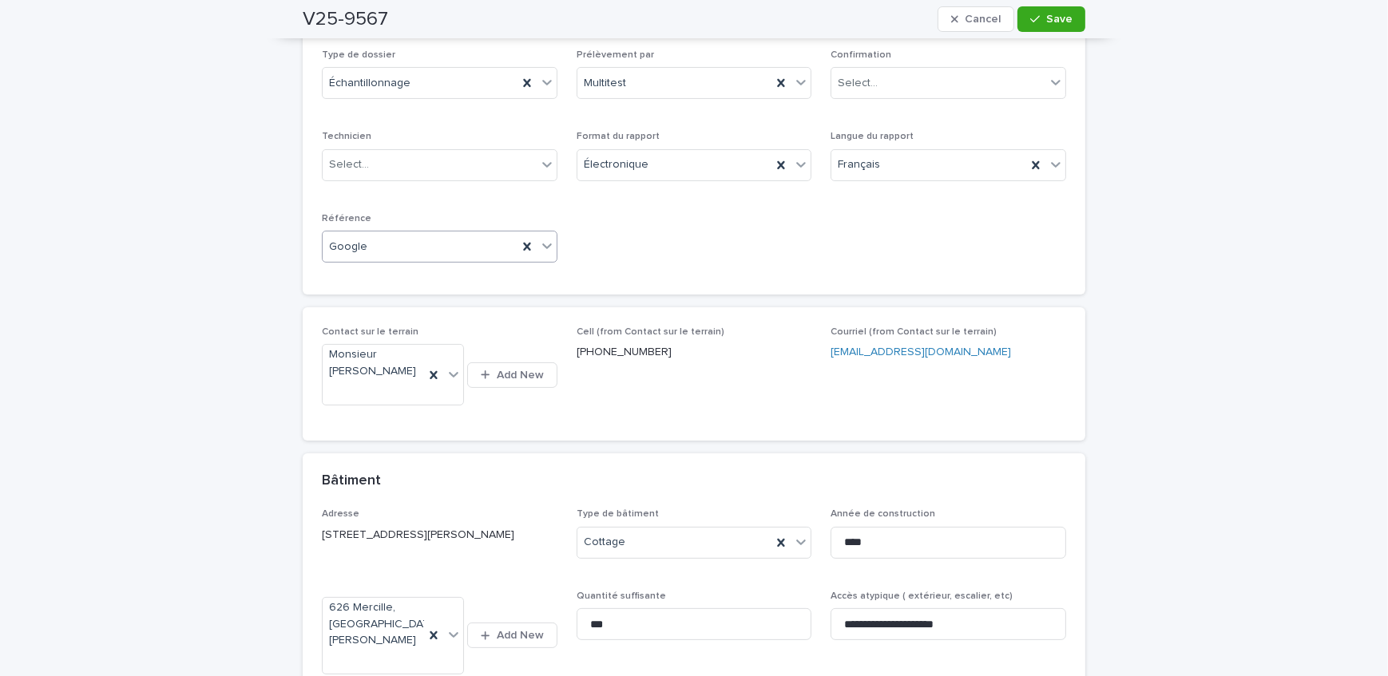
scroll to position [427, 0]
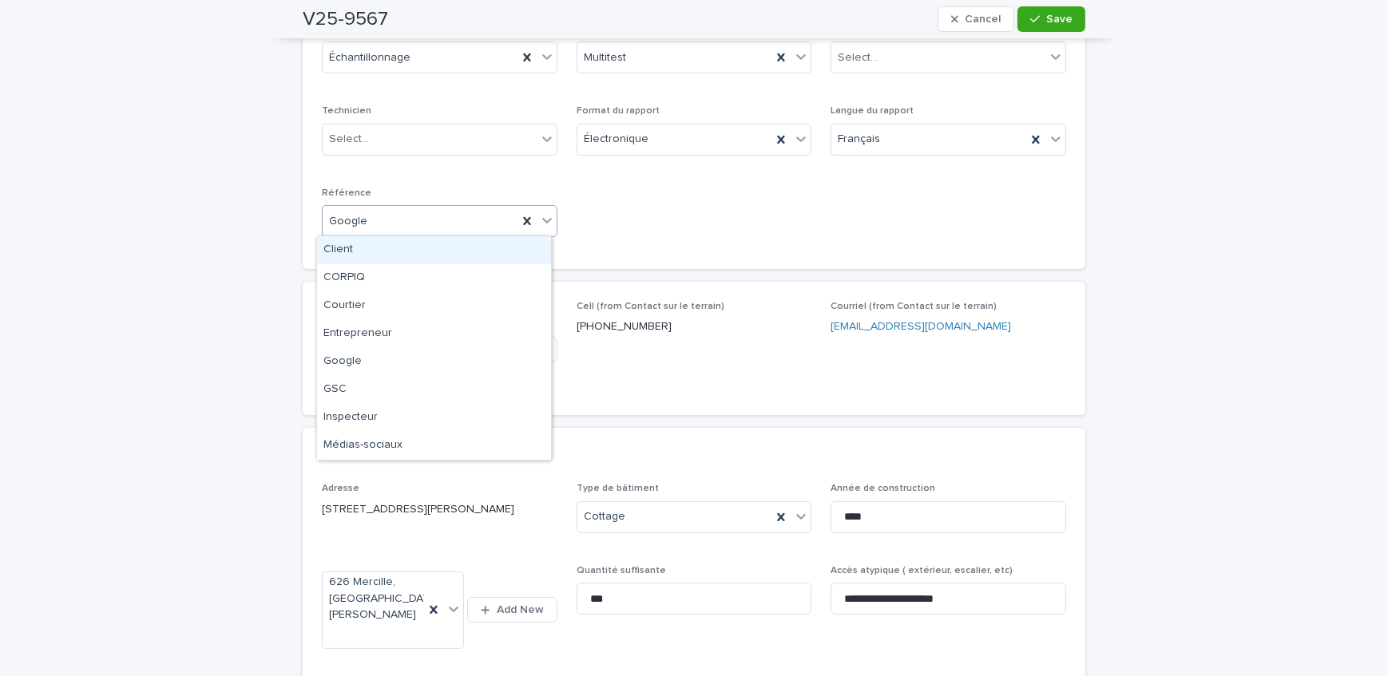
click at [455, 224] on div "Google" at bounding box center [420, 221] width 195 height 26
drag, startPoint x: 450, startPoint y: 333, endPoint x: 650, endPoint y: 203, distance: 239.0
click at [450, 333] on div "Entrepreneur" at bounding box center [434, 334] width 234 height 28
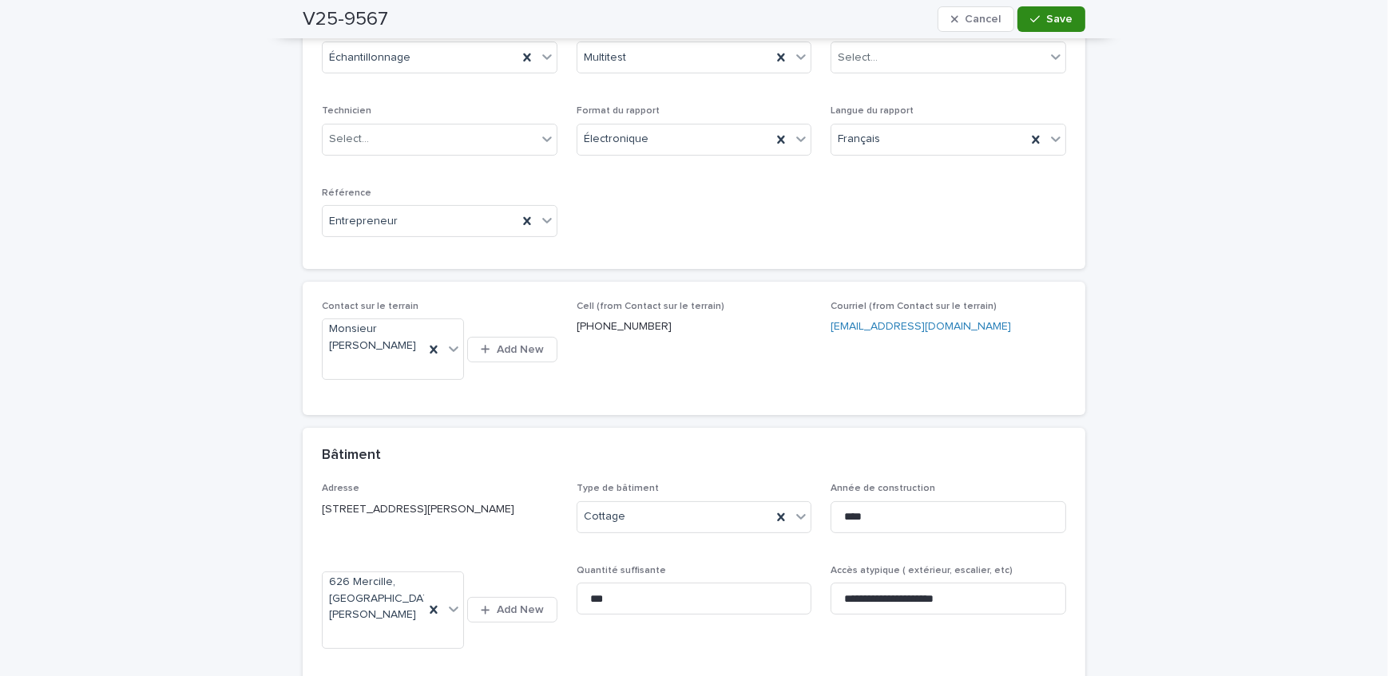
click at [1033, 16] on icon "button" at bounding box center [1035, 19] width 10 height 11
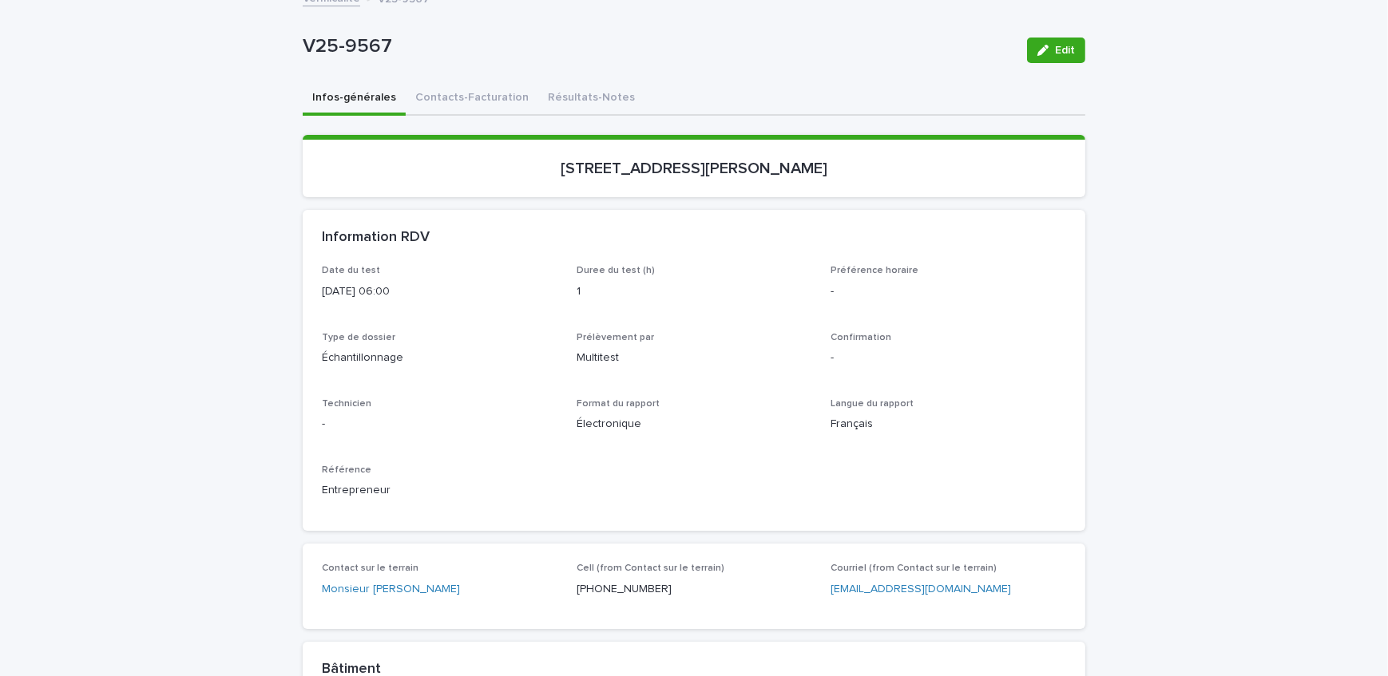
scroll to position [0, 0]
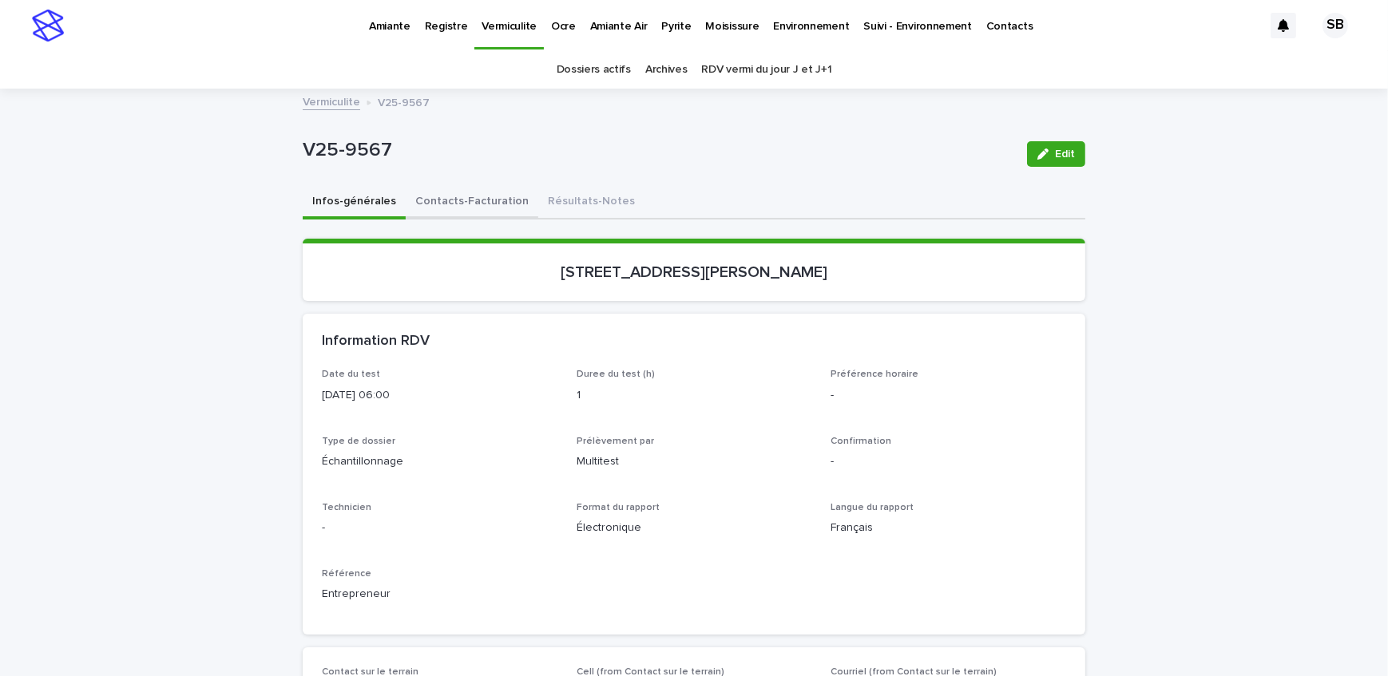
click at [447, 201] on button "Contacts-Facturation" at bounding box center [472, 203] width 133 height 34
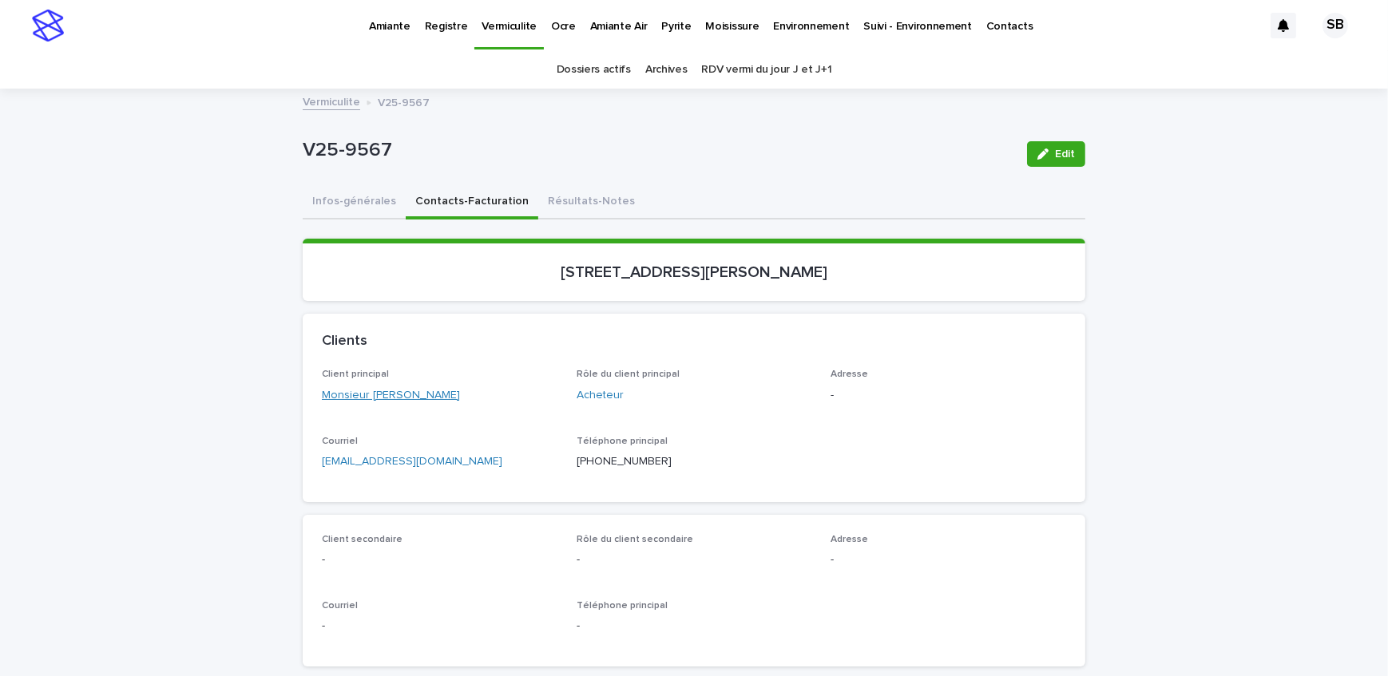
click at [406, 393] on link "Monsieur [PERSON_NAME]" at bounding box center [391, 395] width 138 height 17
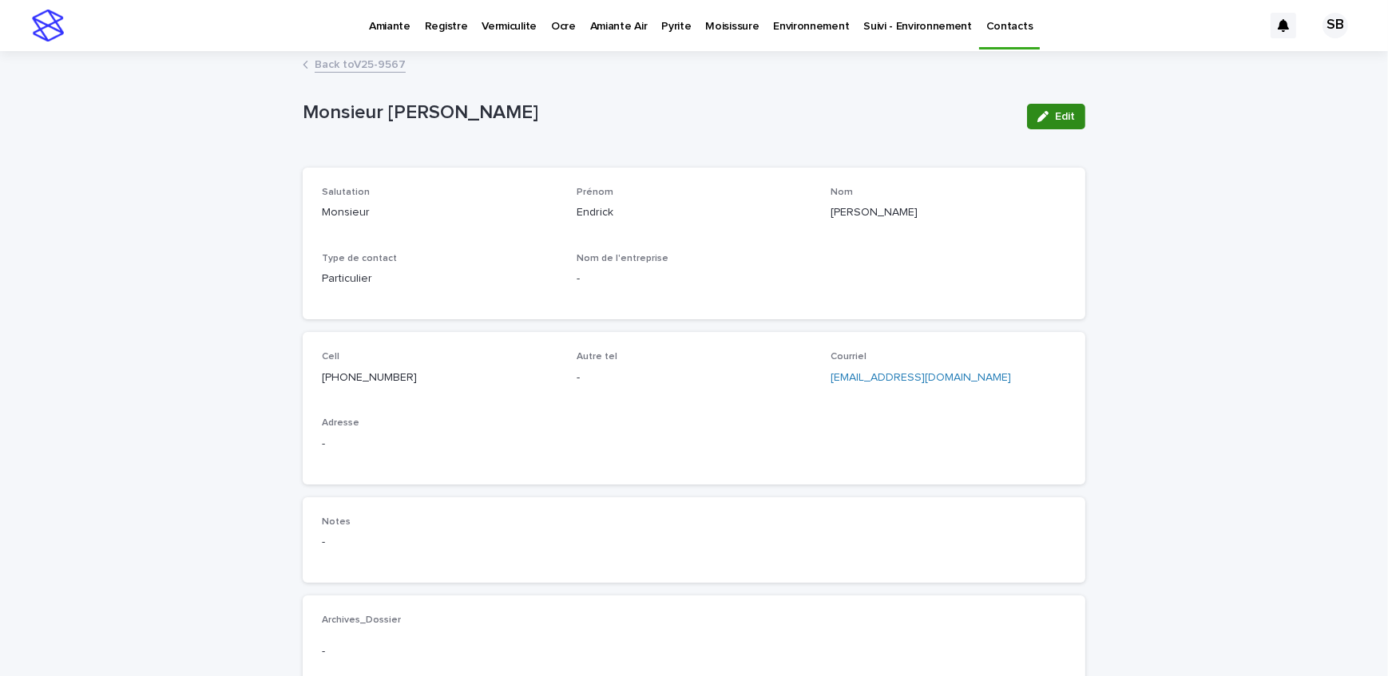
click at [1037, 119] on icon "button" at bounding box center [1042, 116] width 11 height 11
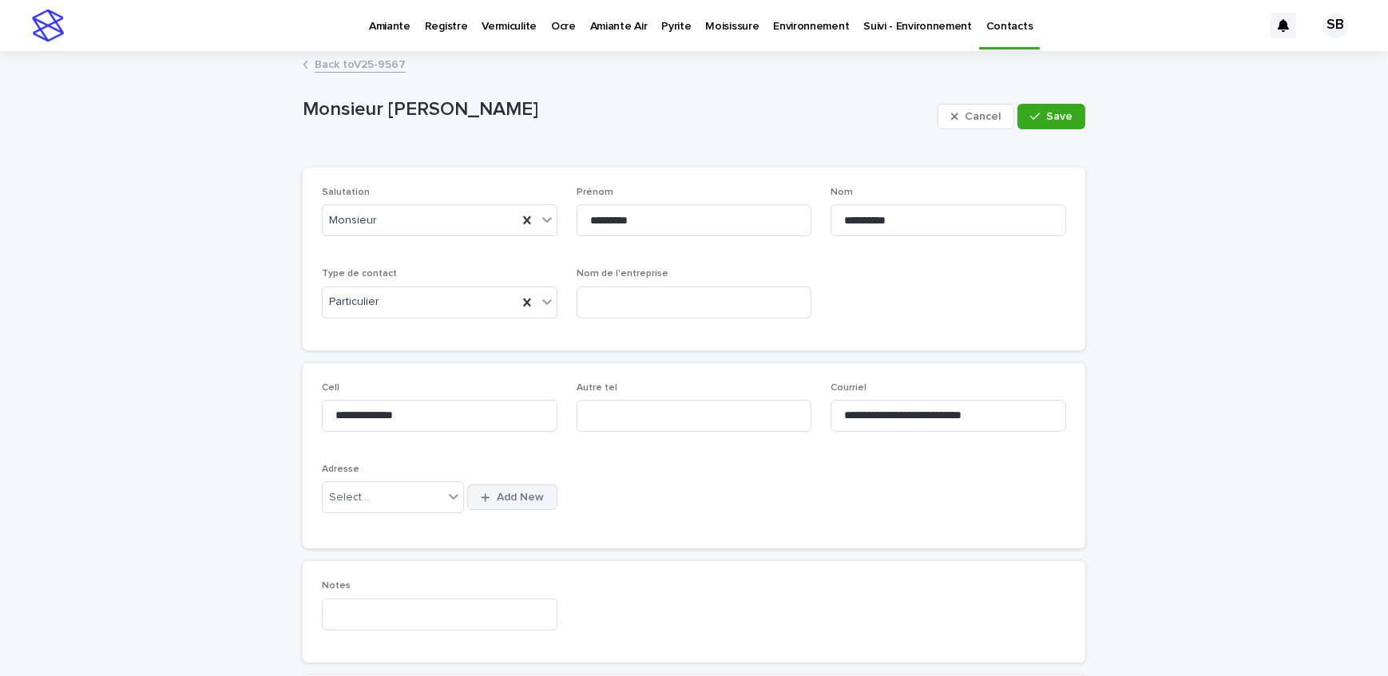
click at [503, 506] on button "Add New" at bounding box center [511, 498] width 89 height 26
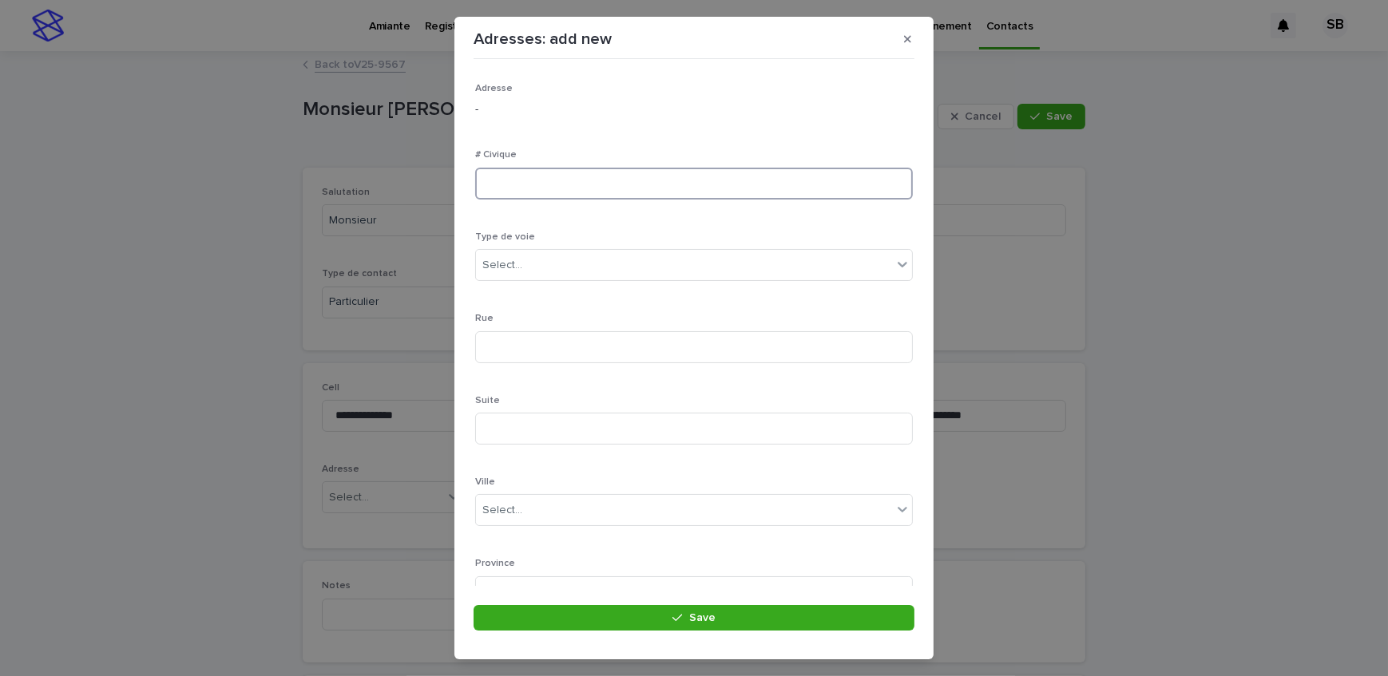
click at [560, 181] on input at bounding box center [694, 184] width 438 height 32
type input "****"
click at [516, 349] on input at bounding box center [694, 347] width 438 height 32
type input "*********"
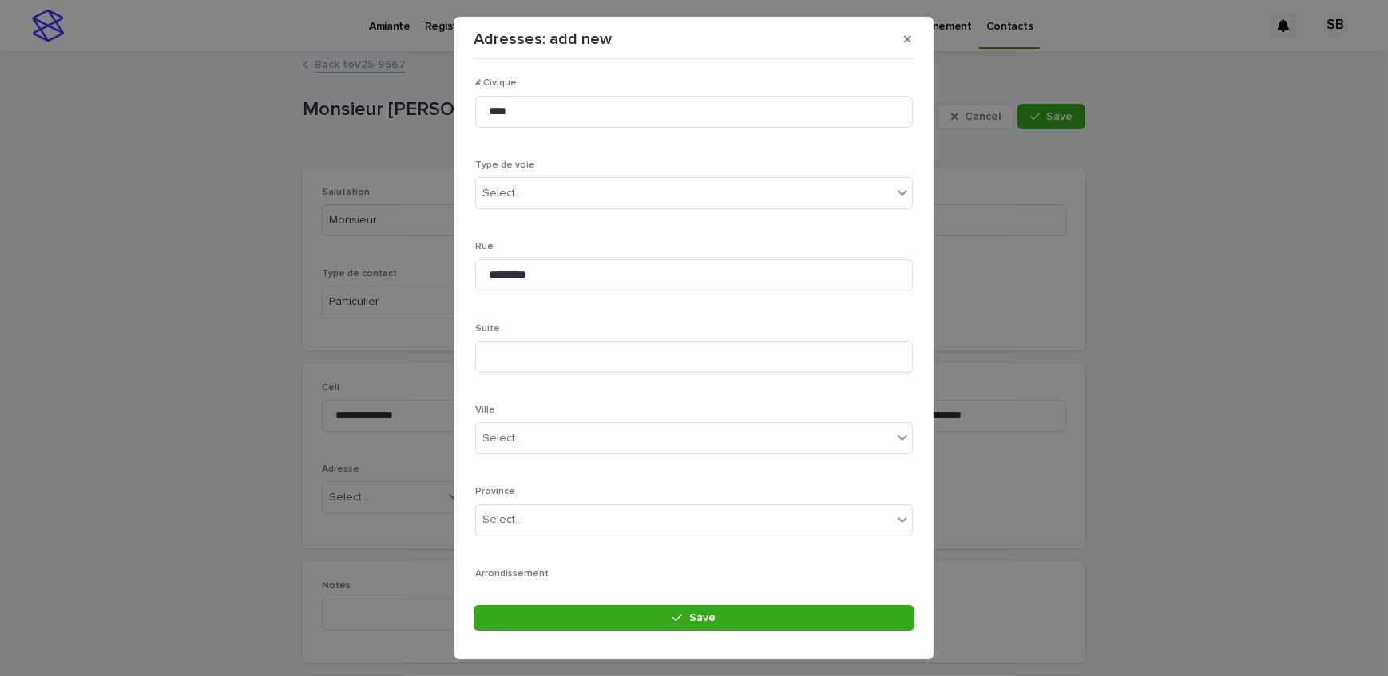
click at [529, 421] on div "Ville Select..." at bounding box center [694, 436] width 438 height 62
click at [560, 435] on div "Select..." at bounding box center [684, 439] width 416 height 26
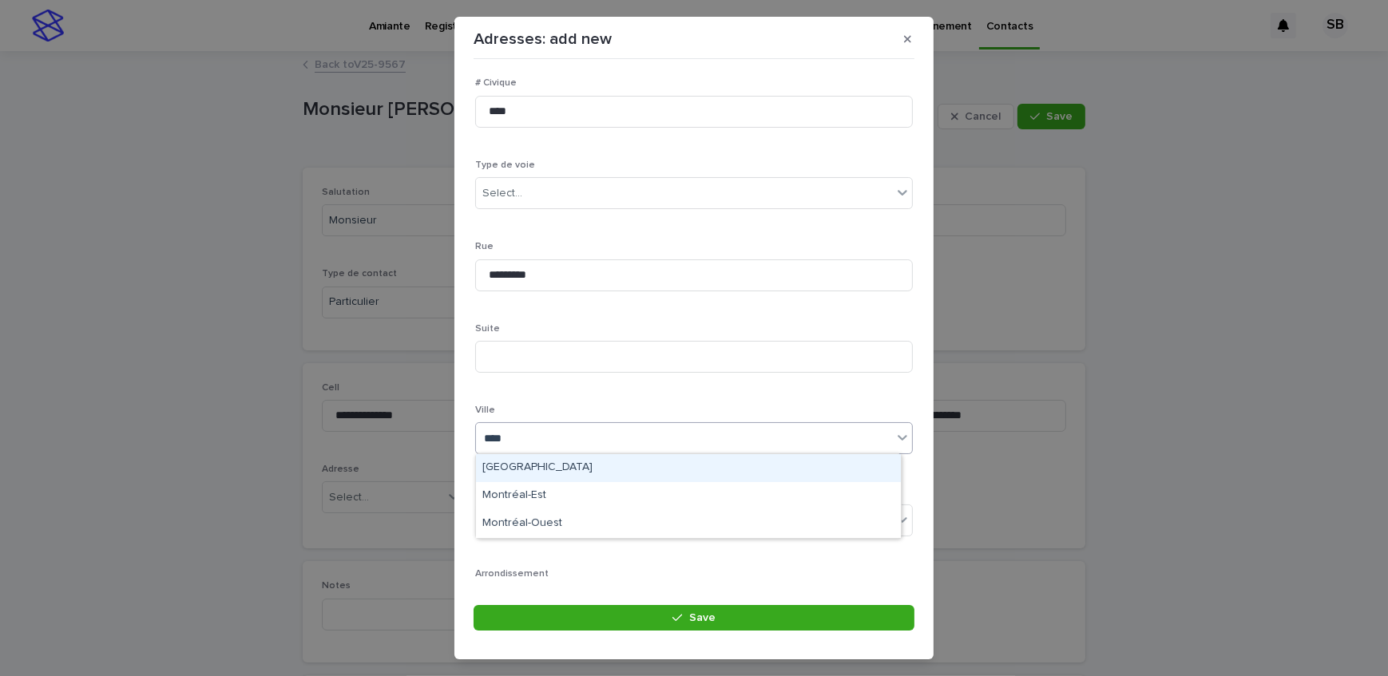
type input "*****"
click at [534, 468] on div "[GEOGRAPHIC_DATA]" at bounding box center [688, 468] width 425 height 28
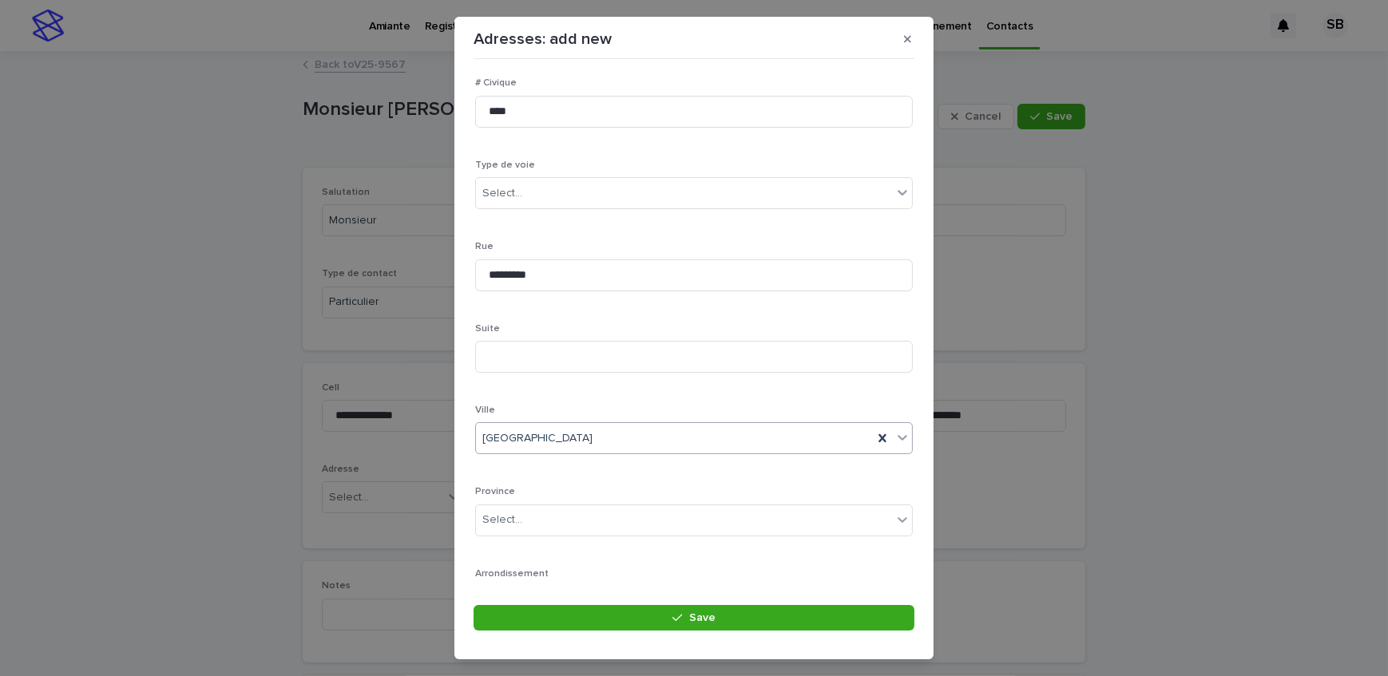
scroll to position [233, 0]
click at [538, 349] on div "Select..." at bounding box center [684, 359] width 416 height 26
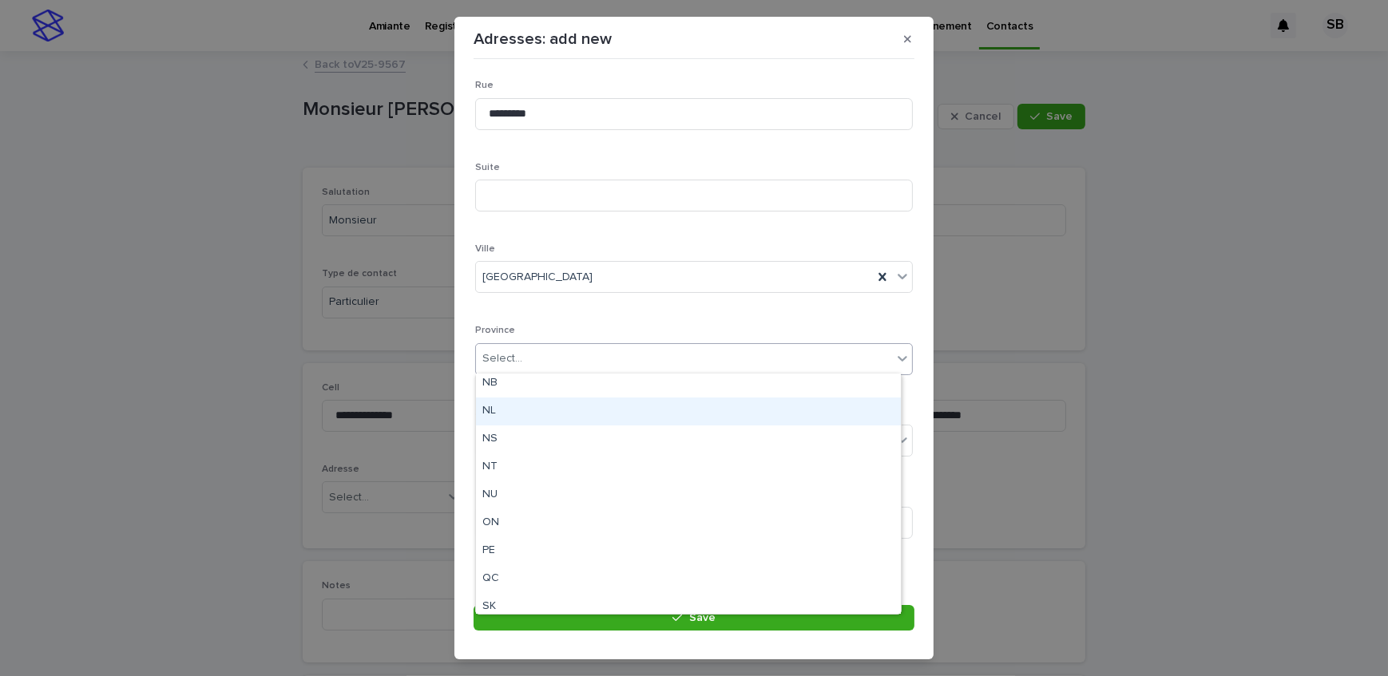
scroll to position [124, 0]
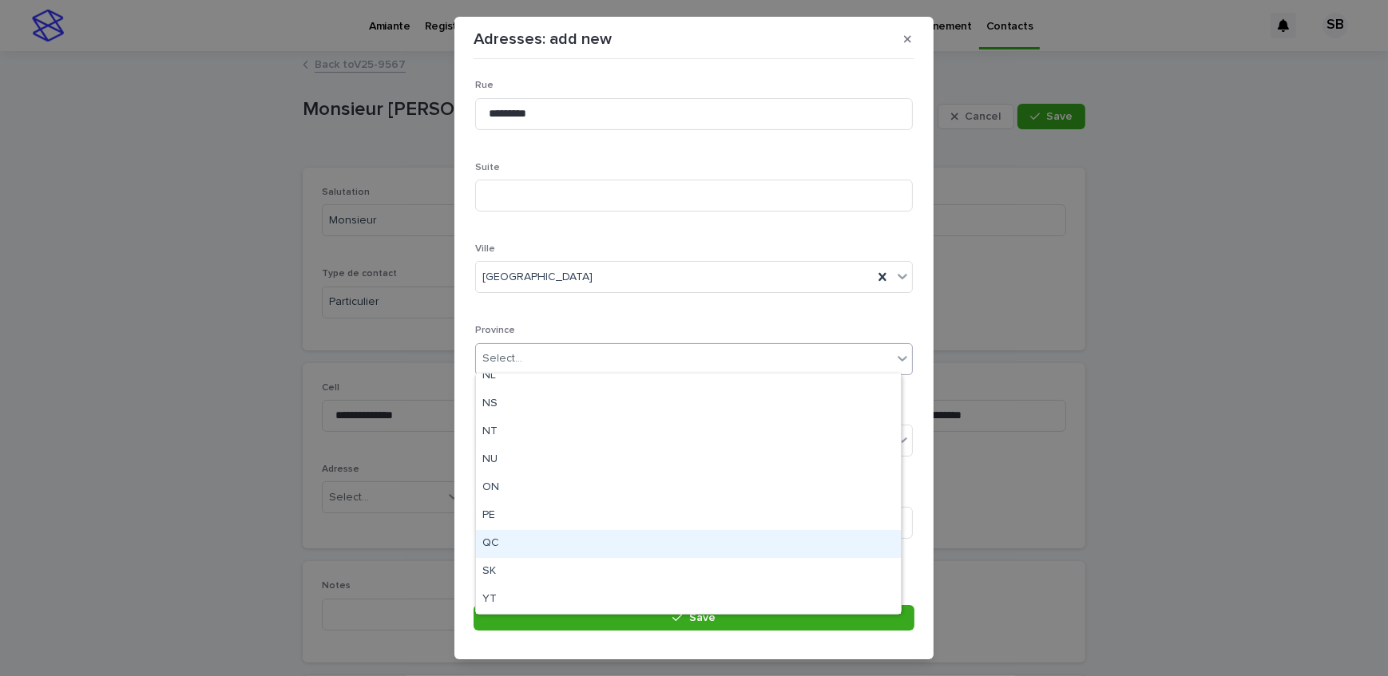
click at [505, 541] on div "QC" at bounding box center [688, 544] width 425 height 28
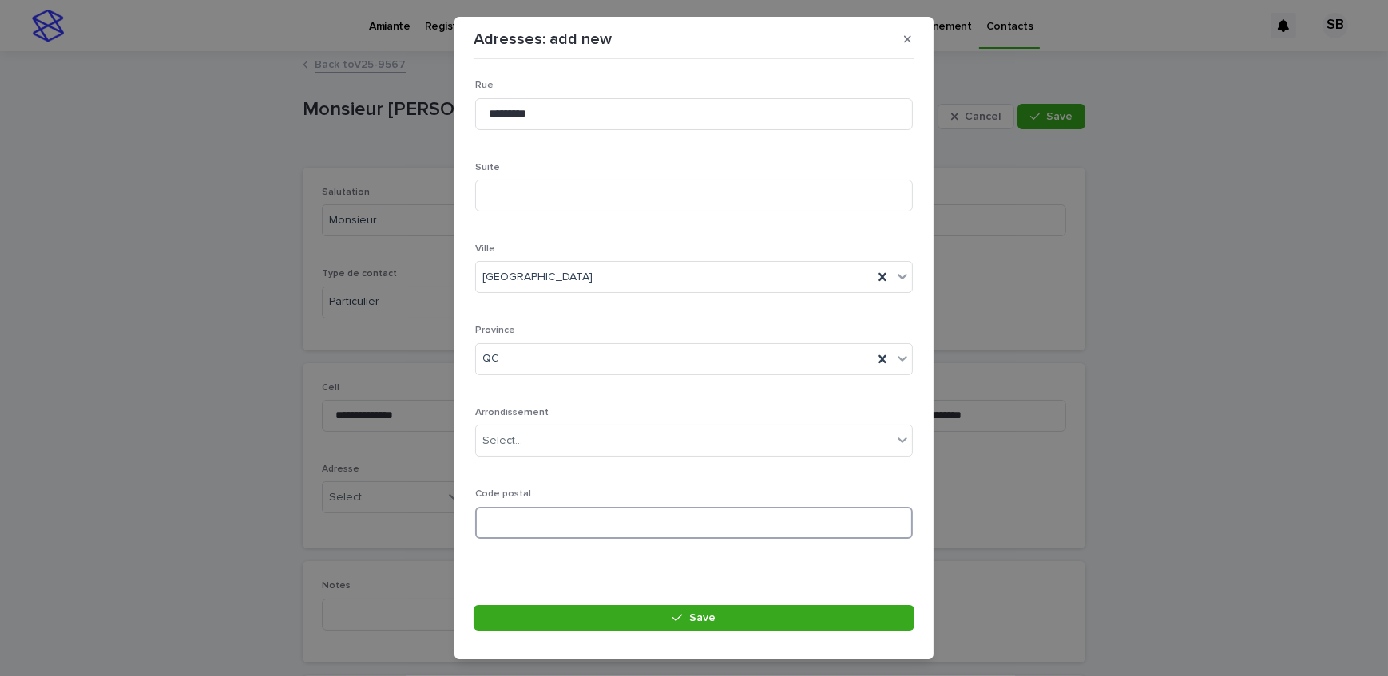
paste input "*******"
type input "*******"
click at [623, 610] on button "Save" at bounding box center [694, 618] width 441 height 26
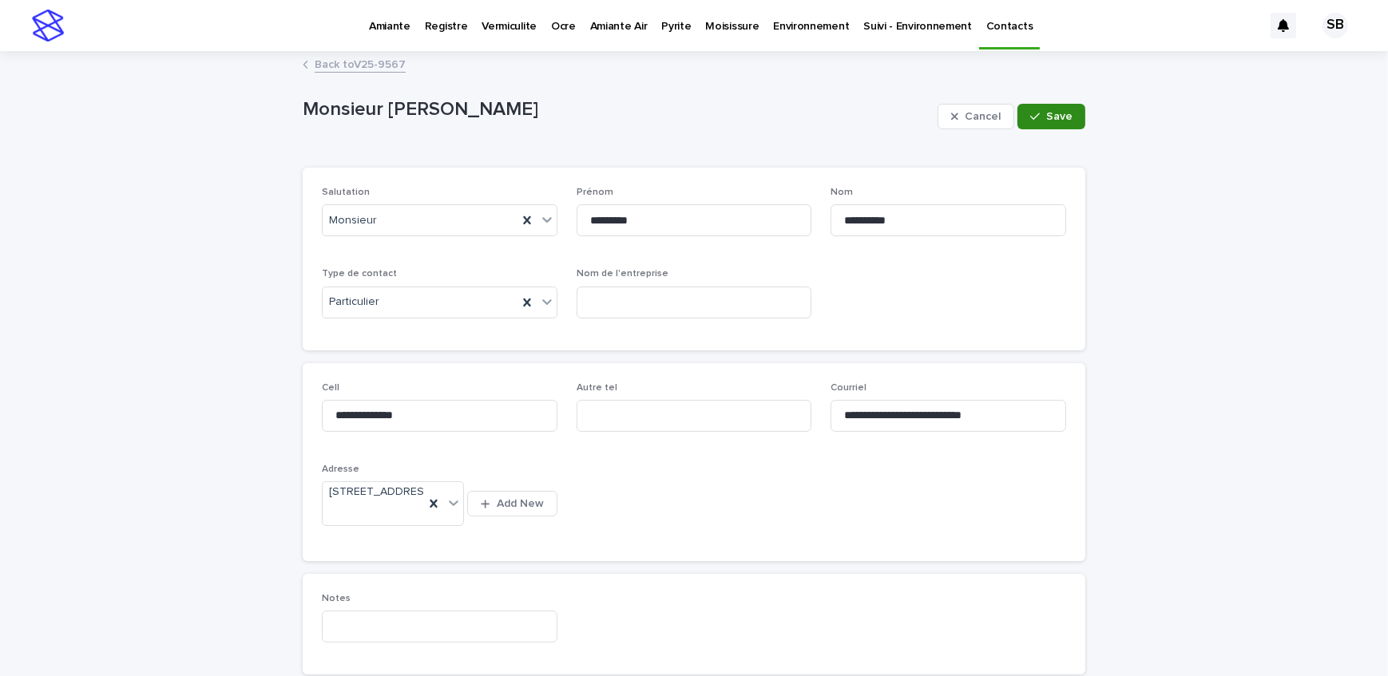
click at [1048, 117] on span "Save" at bounding box center [1059, 116] width 26 height 11
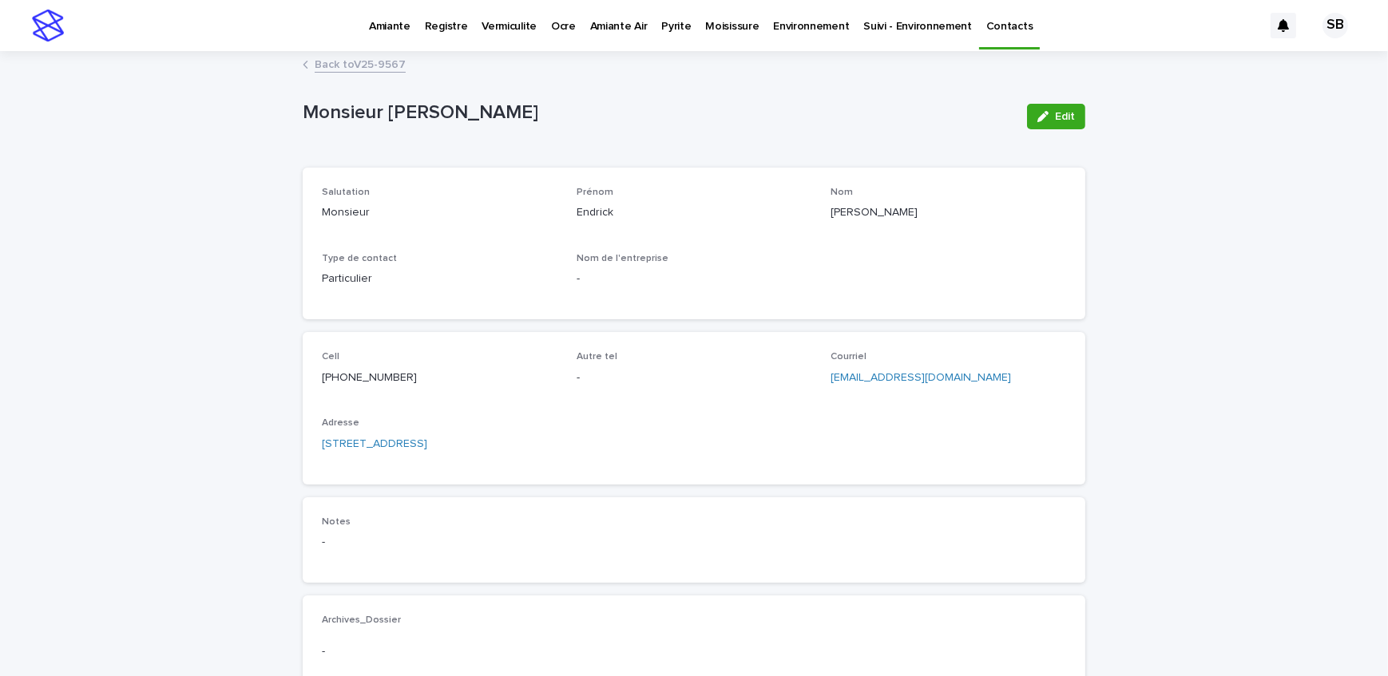
click at [385, 61] on link "Back to V25-9567" at bounding box center [360, 63] width 91 height 18
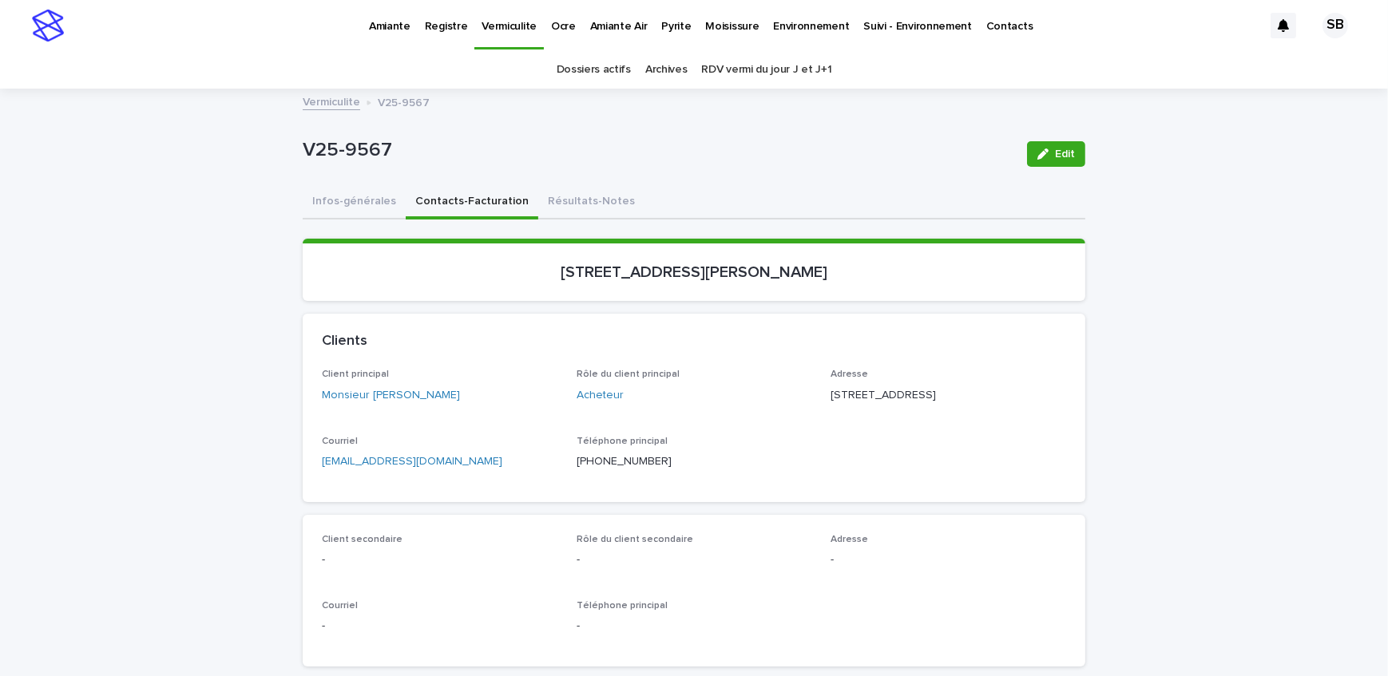
click at [668, 25] on p "Pyrite" at bounding box center [676, 17] width 30 height 34
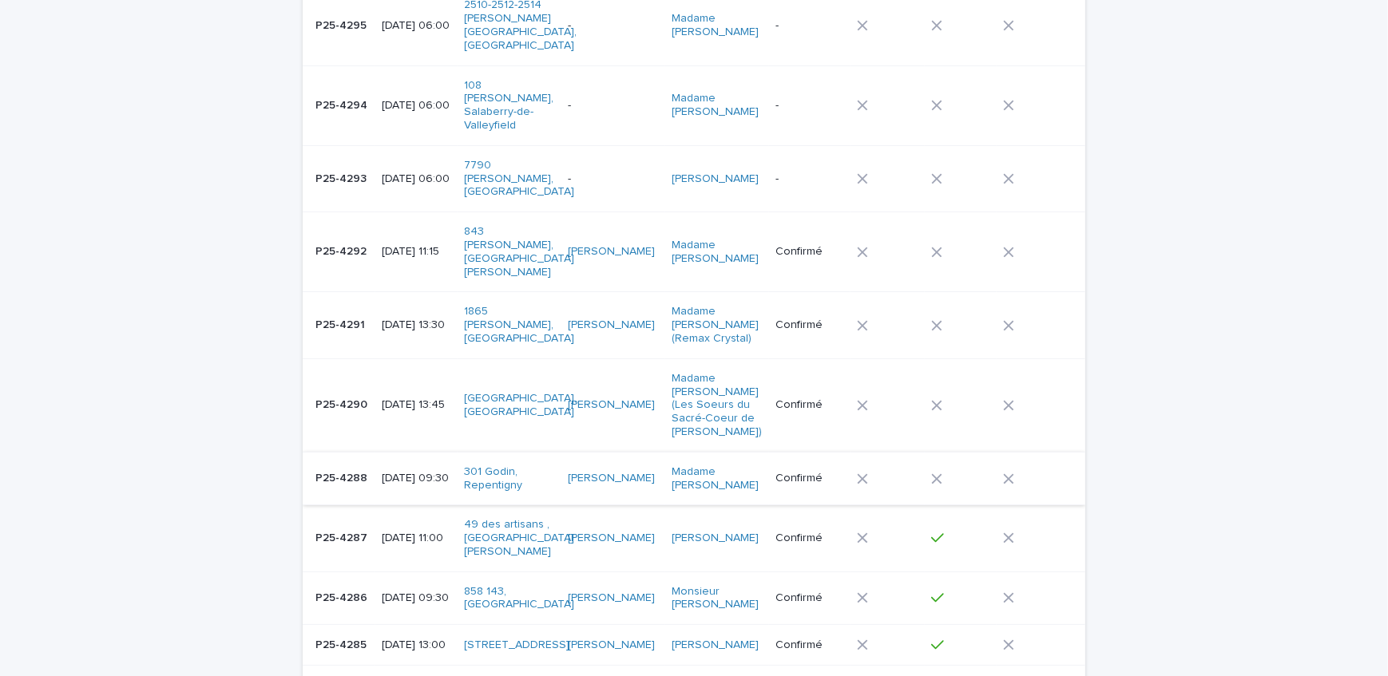
scroll to position [290, 0]
click at [355, 505] on td "P25-4287 P25-4287" at bounding box center [339, 538] width 73 height 66
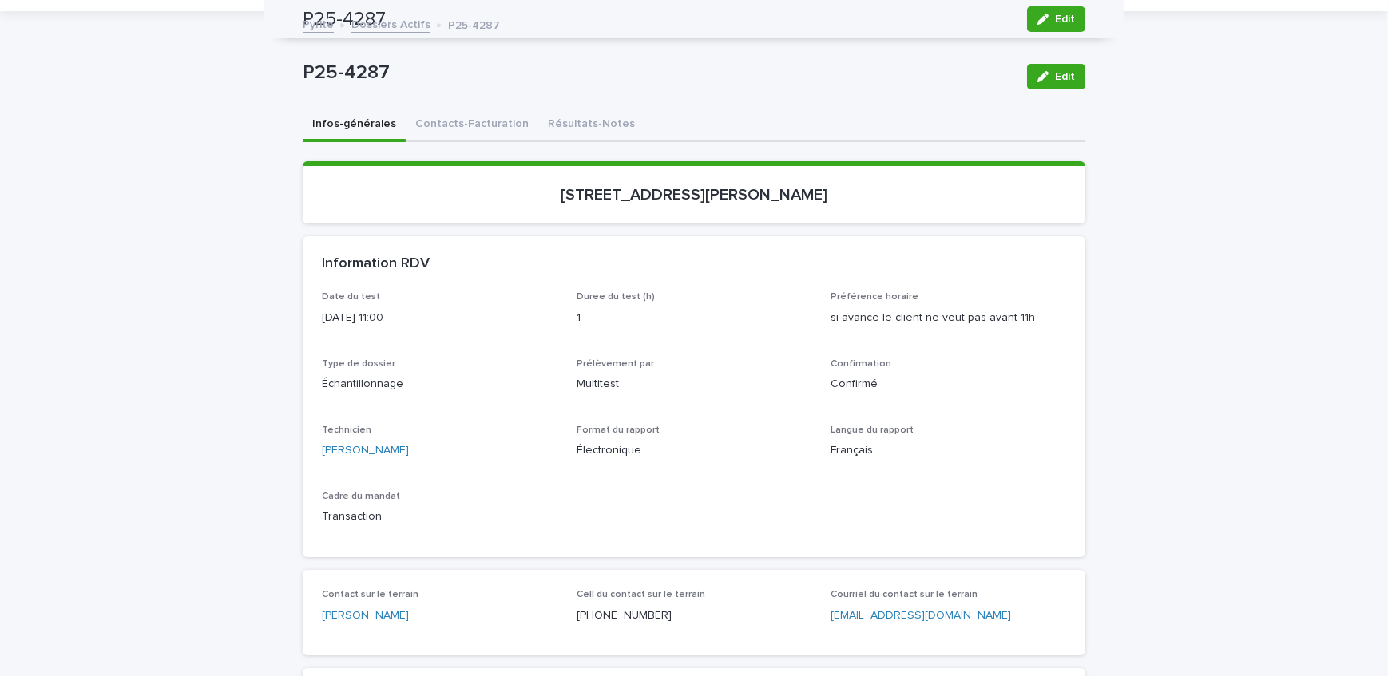
scroll to position [50, 0]
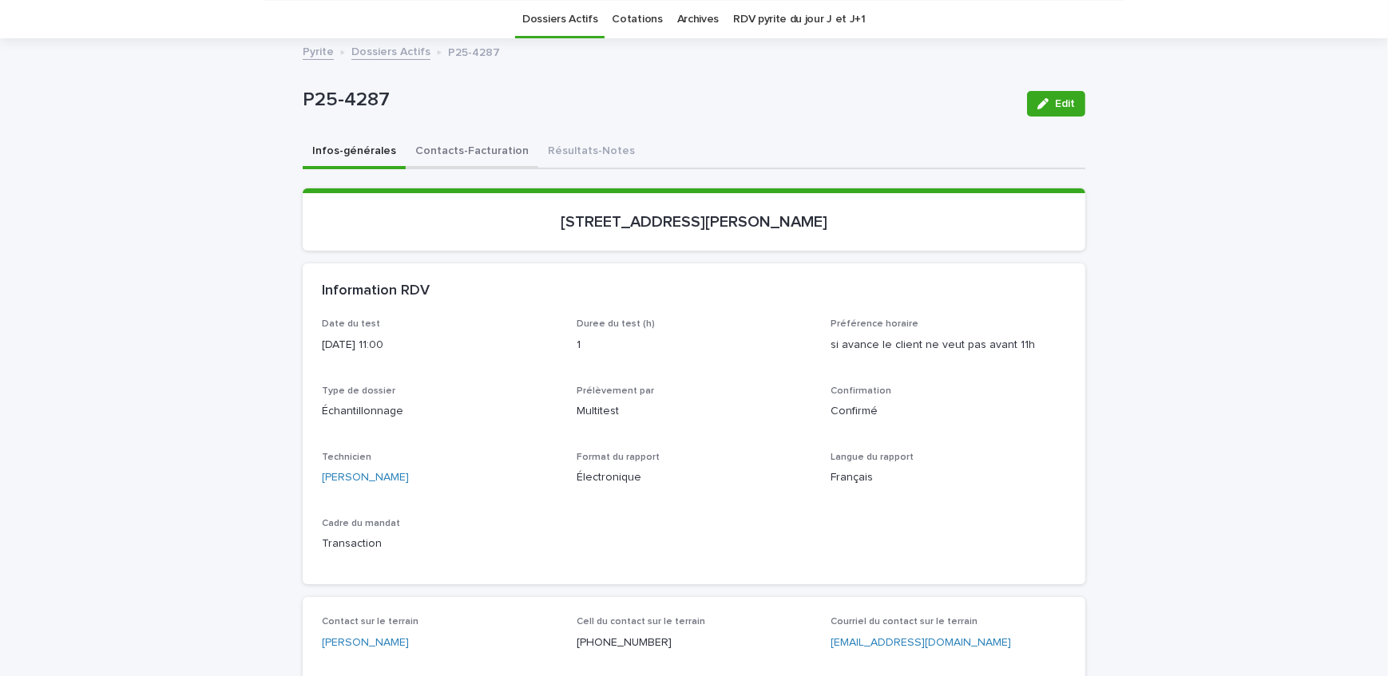
click at [493, 152] on button "Contacts-Facturation" at bounding box center [472, 153] width 133 height 34
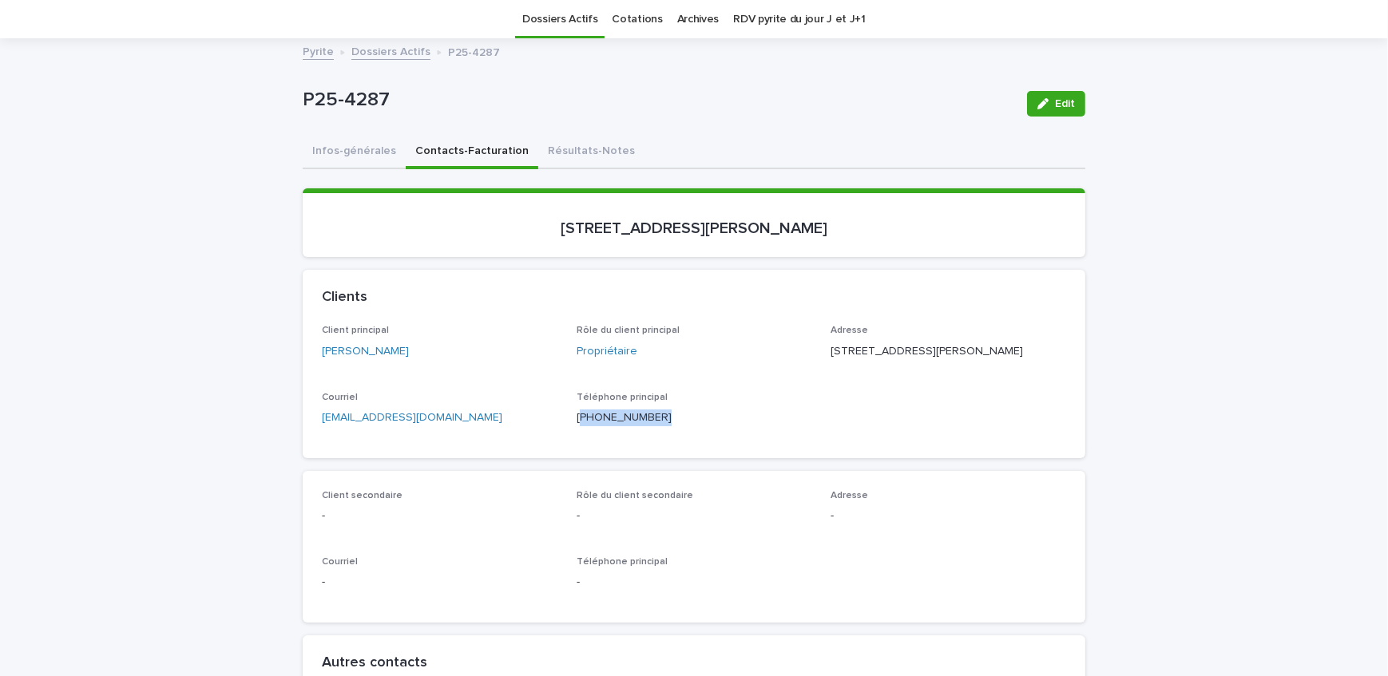
drag, startPoint x: 615, startPoint y: 446, endPoint x: 573, endPoint y: 446, distance: 41.5
click at [577, 439] on div "Téléphone principal [PHONE_NUMBER]" at bounding box center [695, 415] width 236 height 47
copy p "450) 357-4446"
click at [303, 281] on div "Clients" at bounding box center [694, 298] width 783 height 56
click at [574, 153] on button "Résultats-Notes" at bounding box center [591, 153] width 106 height 34
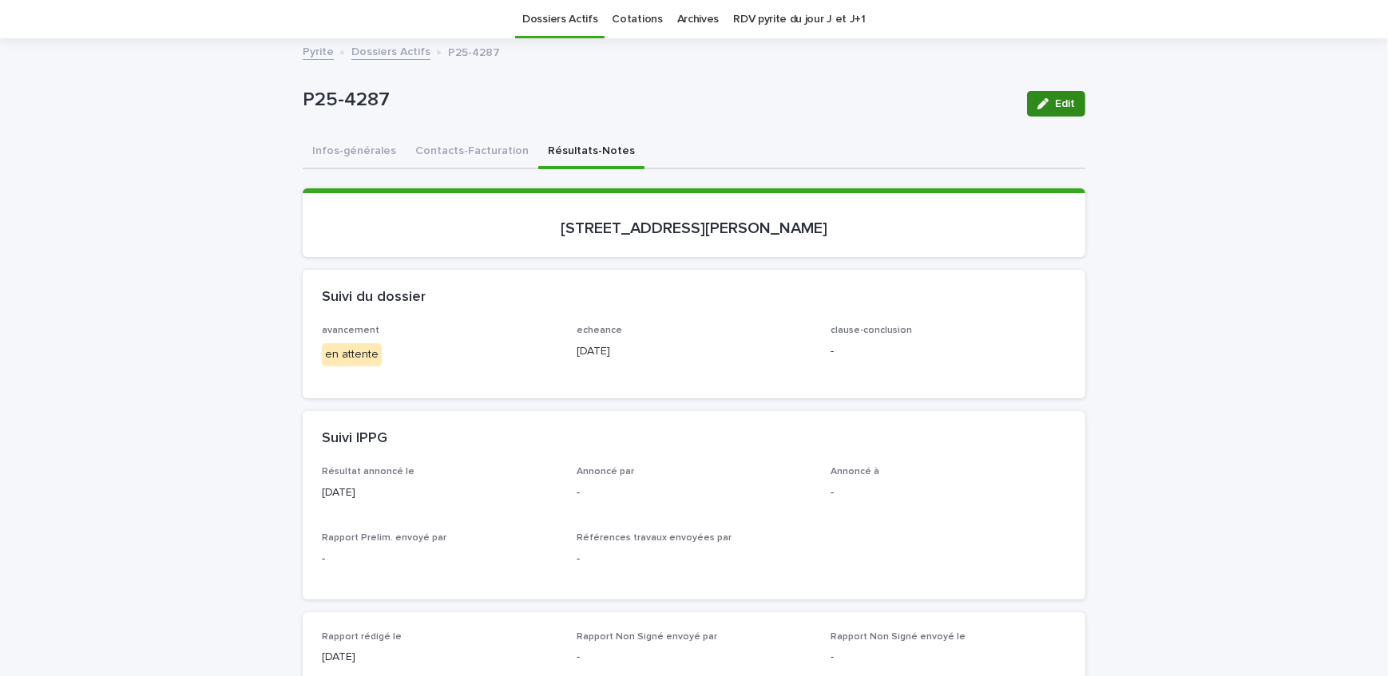
click at [1041, 103] on icon "button" at bounding box center [1042, 103] width 11 height 11
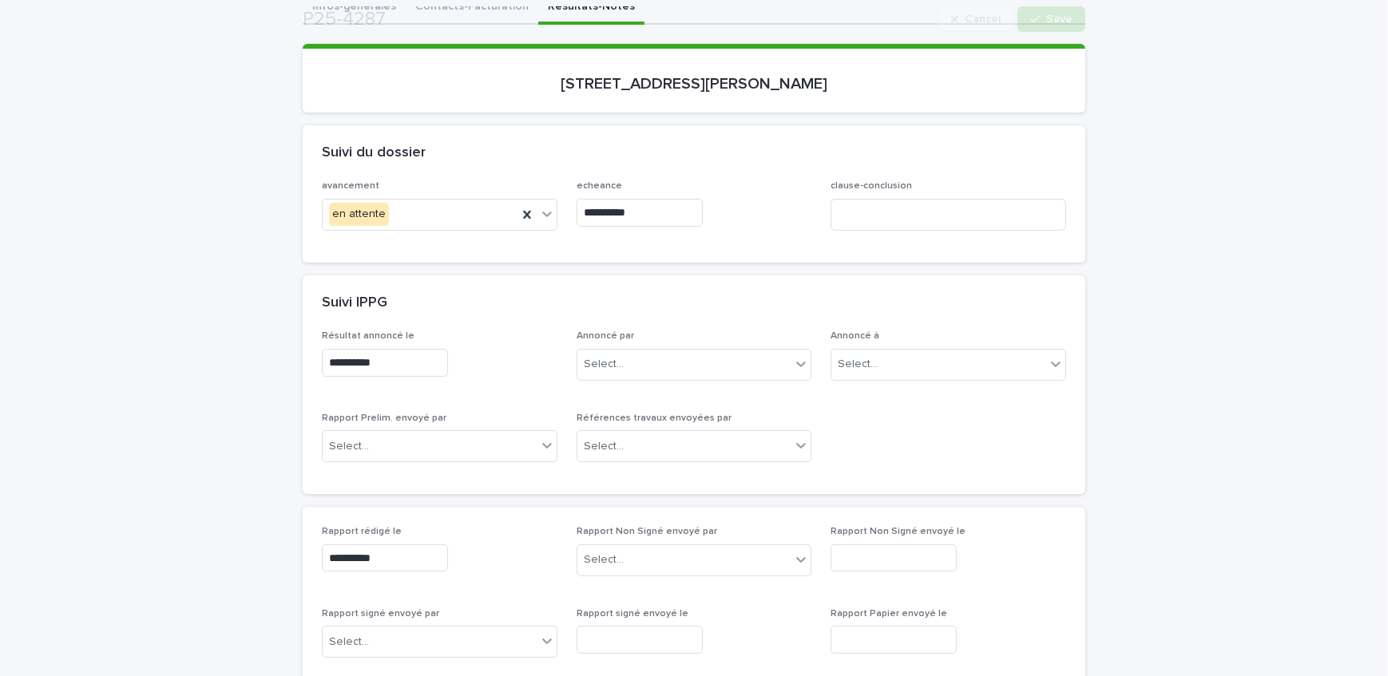
scroll to position [196, 0]
click at [634, 359] on div "Select..." at bounding box center [684, 364] width 214 height 26
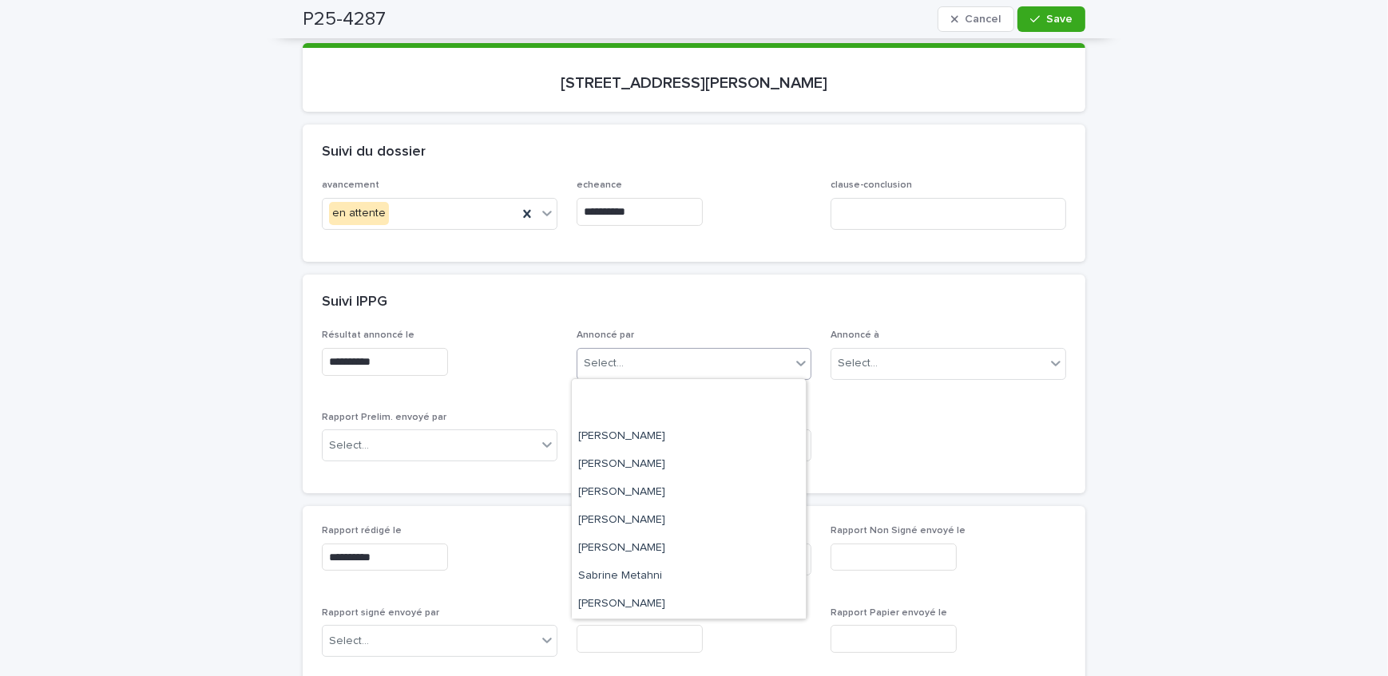
scroll to position [264, 0]
click at [648, 498] on div "[PERSON_NAME]" at bounding box center [689, 493] width 234 height 28
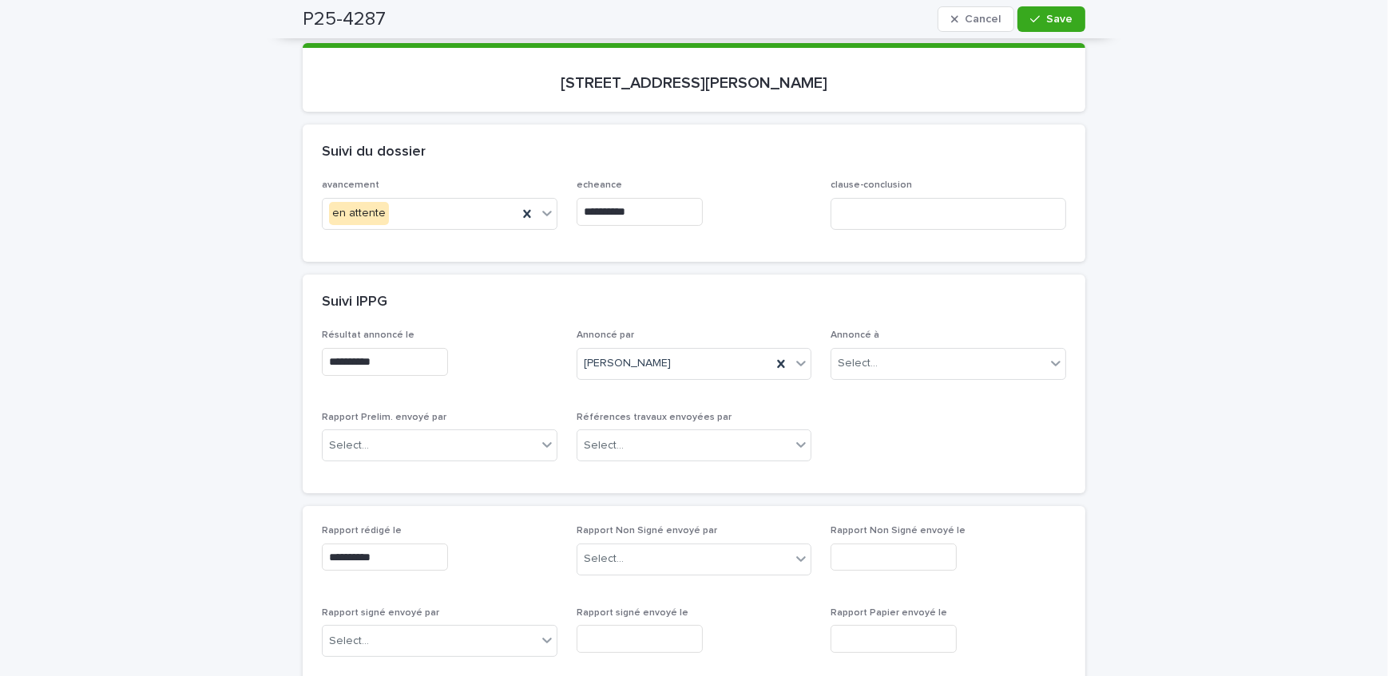
click at [799, 301] on div "Suivi IPPG" at bounding box center [691, 303] width 738 height 18
click at [1038, 18] on div "button" at bounding box center [1038, 19] width 16 height 11
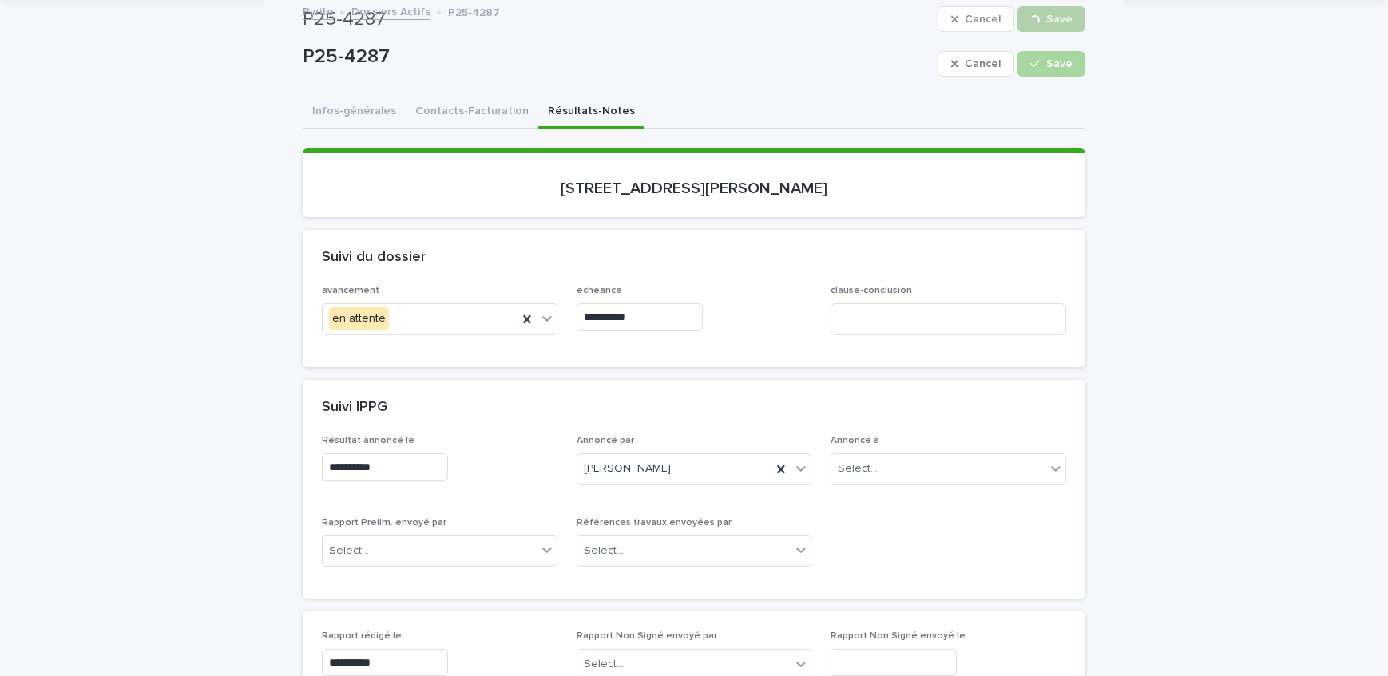
scroll to position [0, 0]
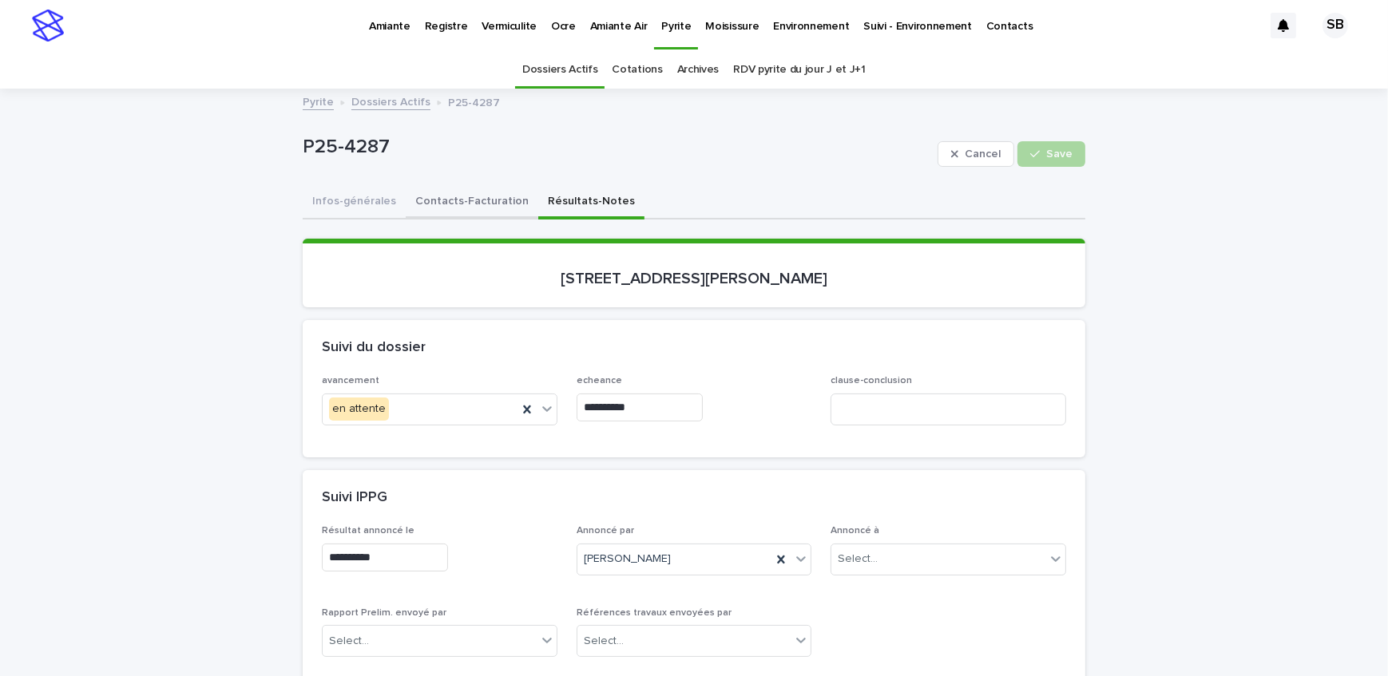
click at [452, 196] on button "Contacts-Facturation" at bounding box center [472, 203] width 133 height 34
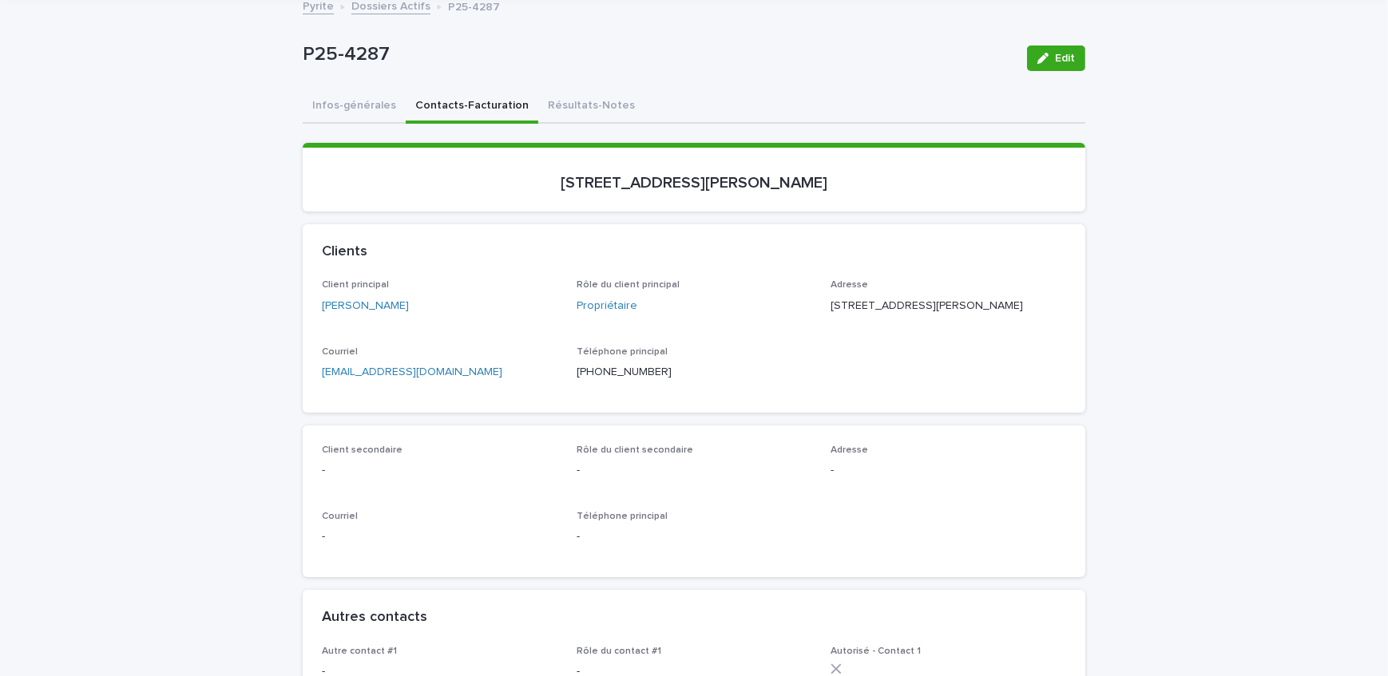
scroll to position [72, 0]
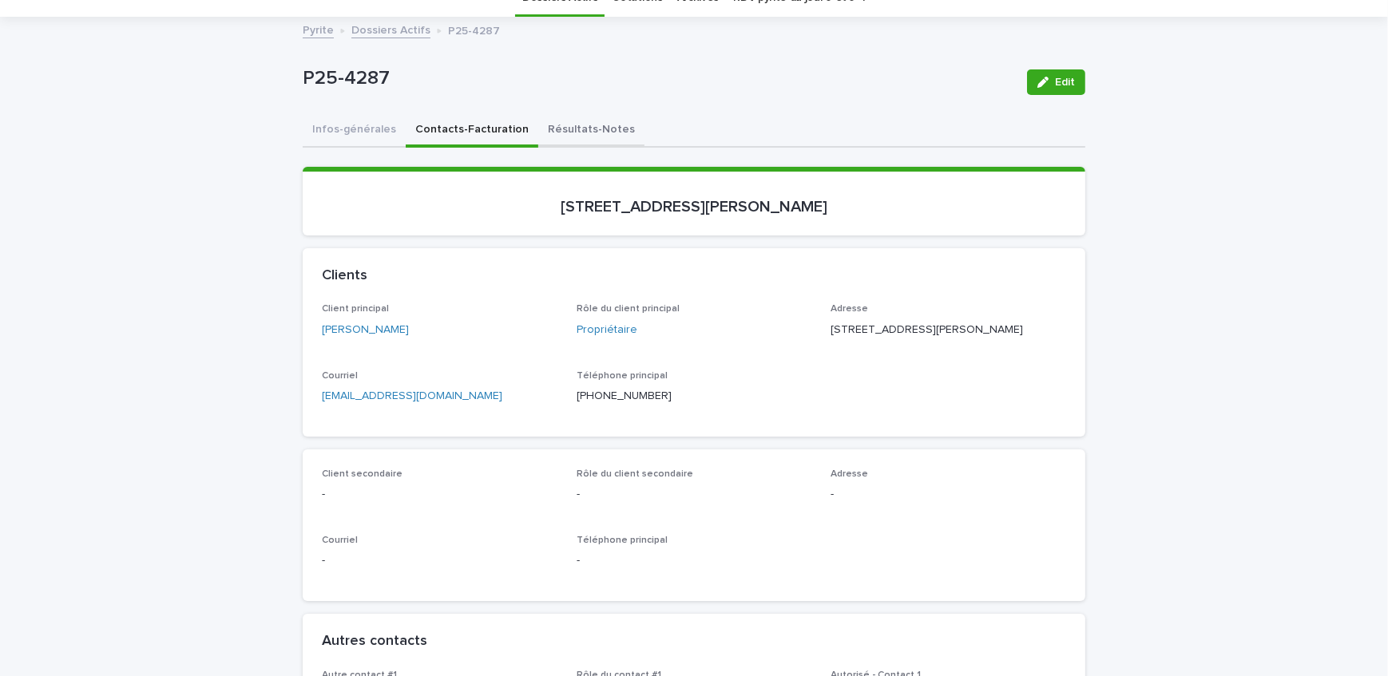
click at [596, 122] on button "Résultats-Notes" at bounding box center [591, 131] width 106 height 34
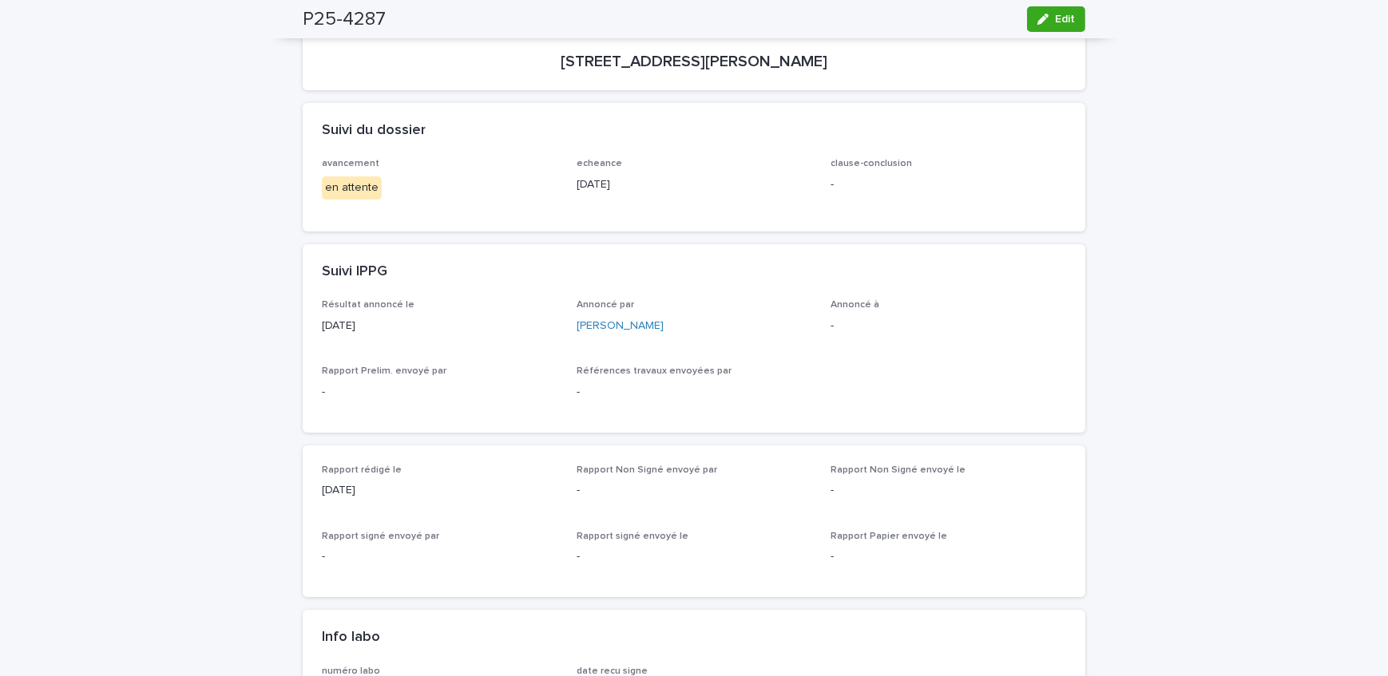
scroll to position [72, 0]
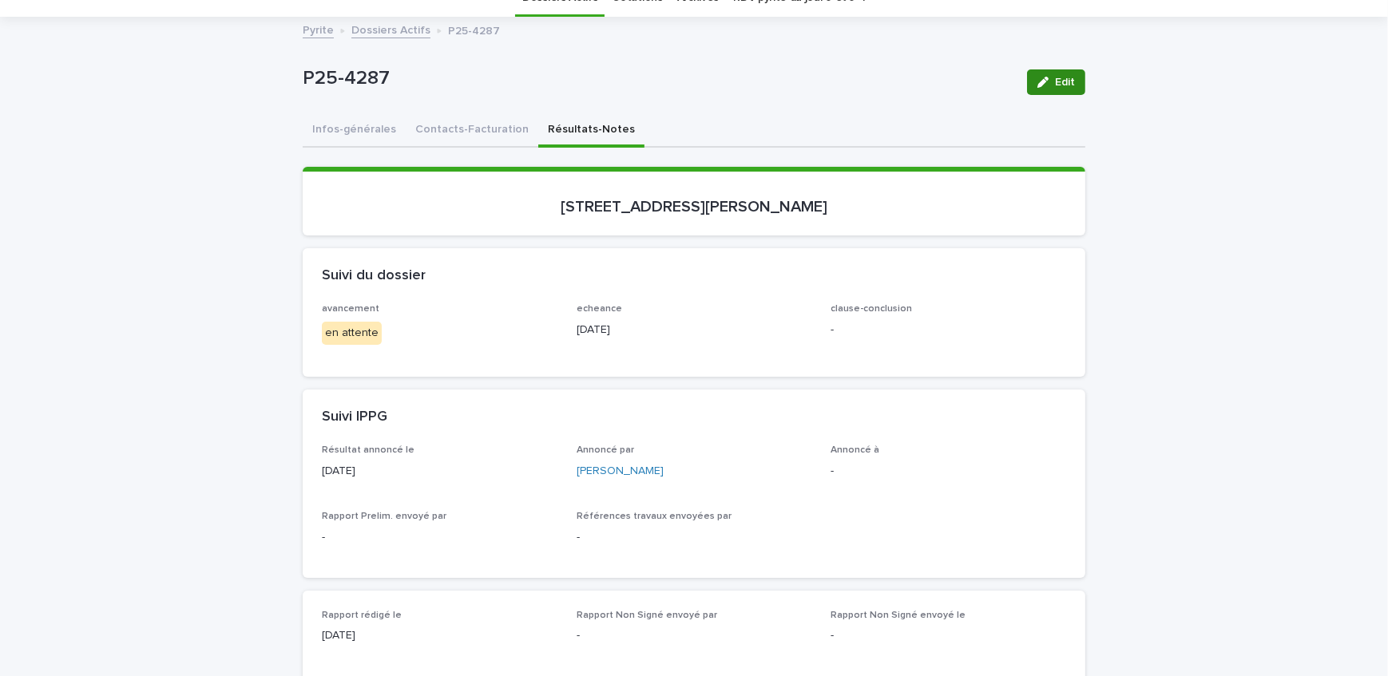
click at [1039, 80] on icon "button" at bounding box center [1042, 82] width 11 height 11
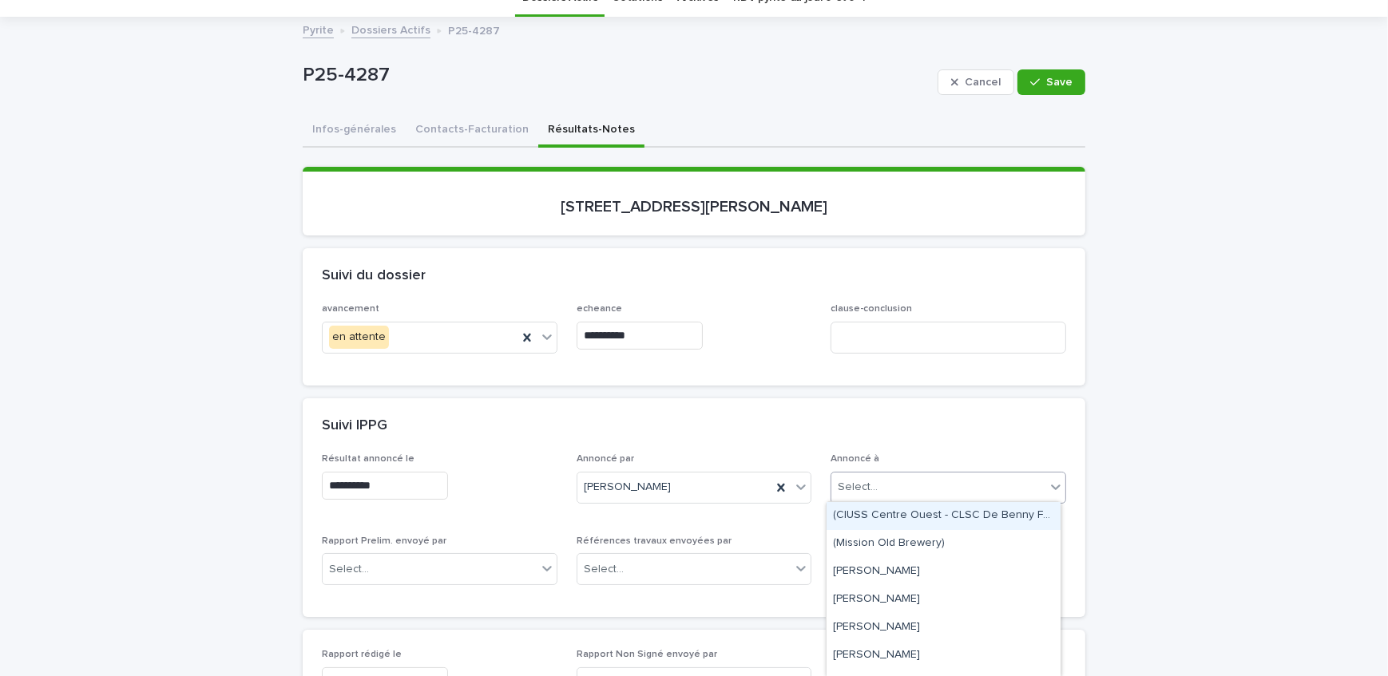
click at [905, 482] on div "Select..." at bounding box center [938, 487] width 214 height 26
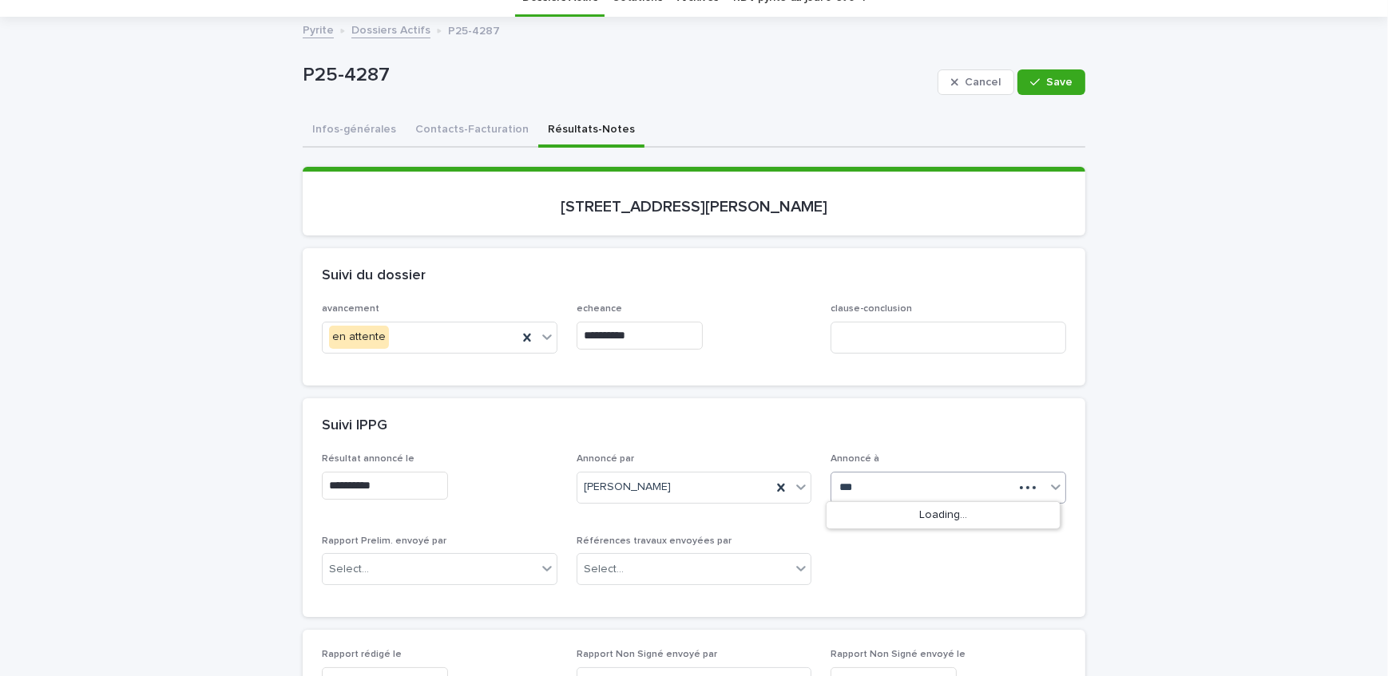
type input "****"
click at [916, 542] on div "[PERSON_NAME]" at bounding box center [944, 544] width 234 height 28
click at [1045, 90] on button "Save" at bounding box center [1051, 82] width 68 height 26
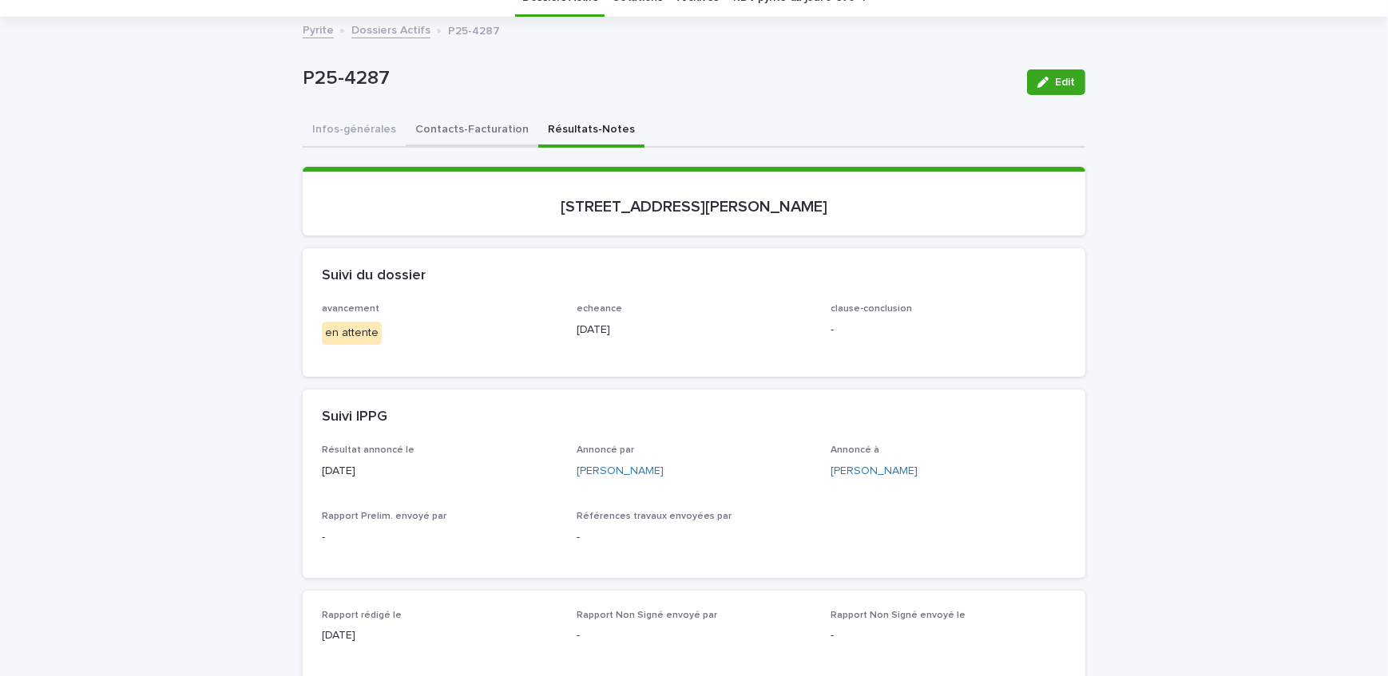
click at [450, 123] on button "Contacts-Facturation" at bounding box center [472, 131] width 133 height 34
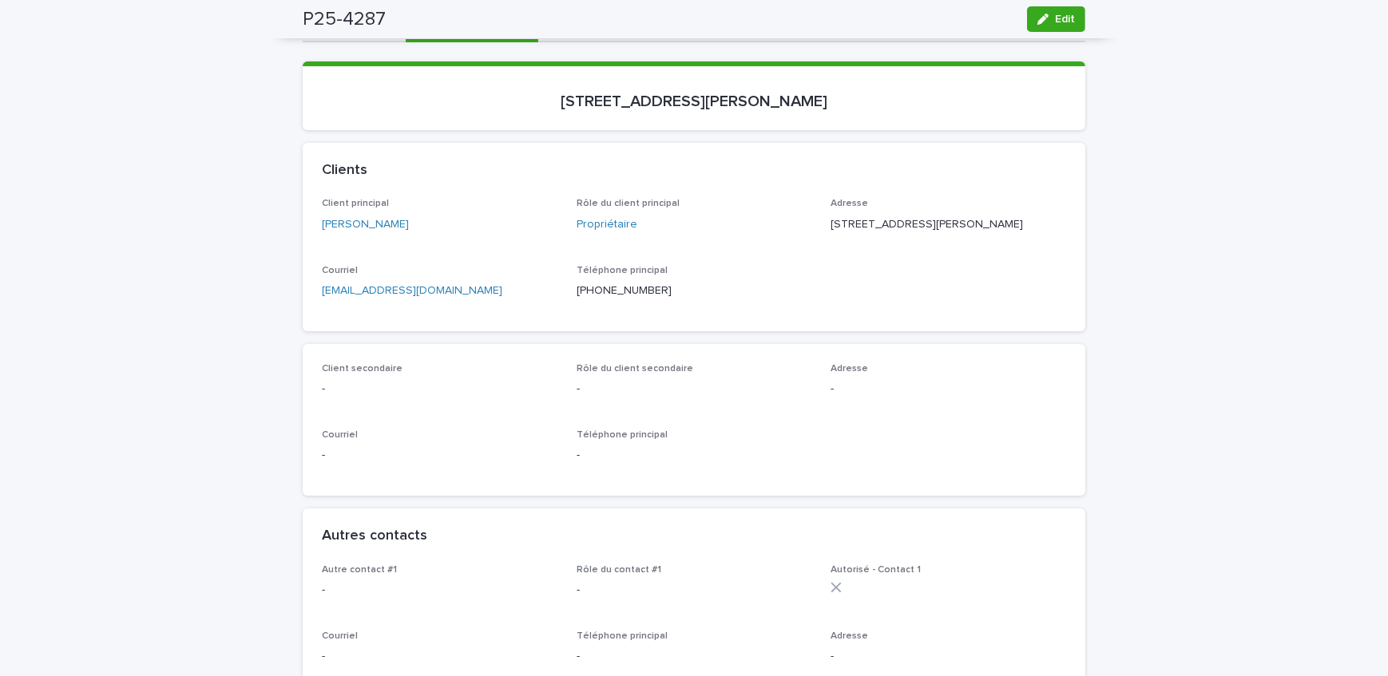
scroll to position [72, 0]
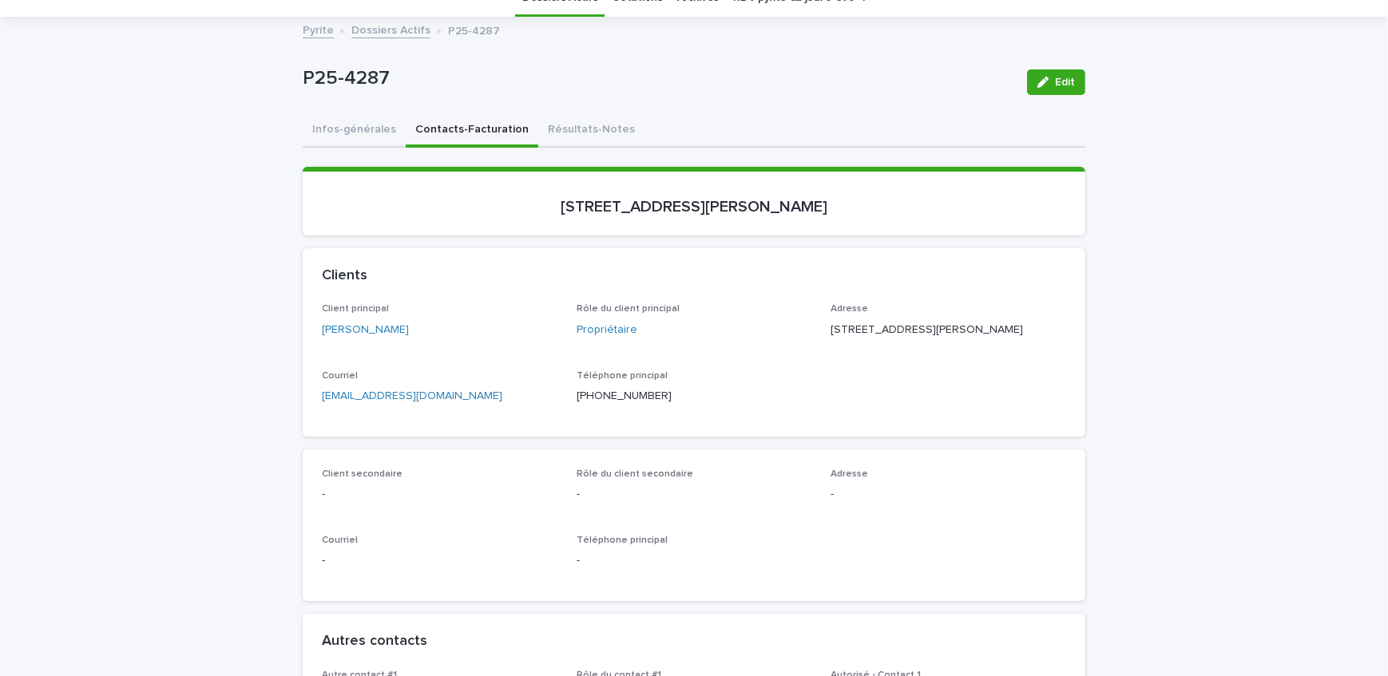
drag, startPoint x: 586, startPoint y: 120, endPoint x: 66, endPoint y: 265, distance: 539.8
click at [586, 120] on button "Résultats-Notes" at bounding box center [591, 131] width 106 height 34
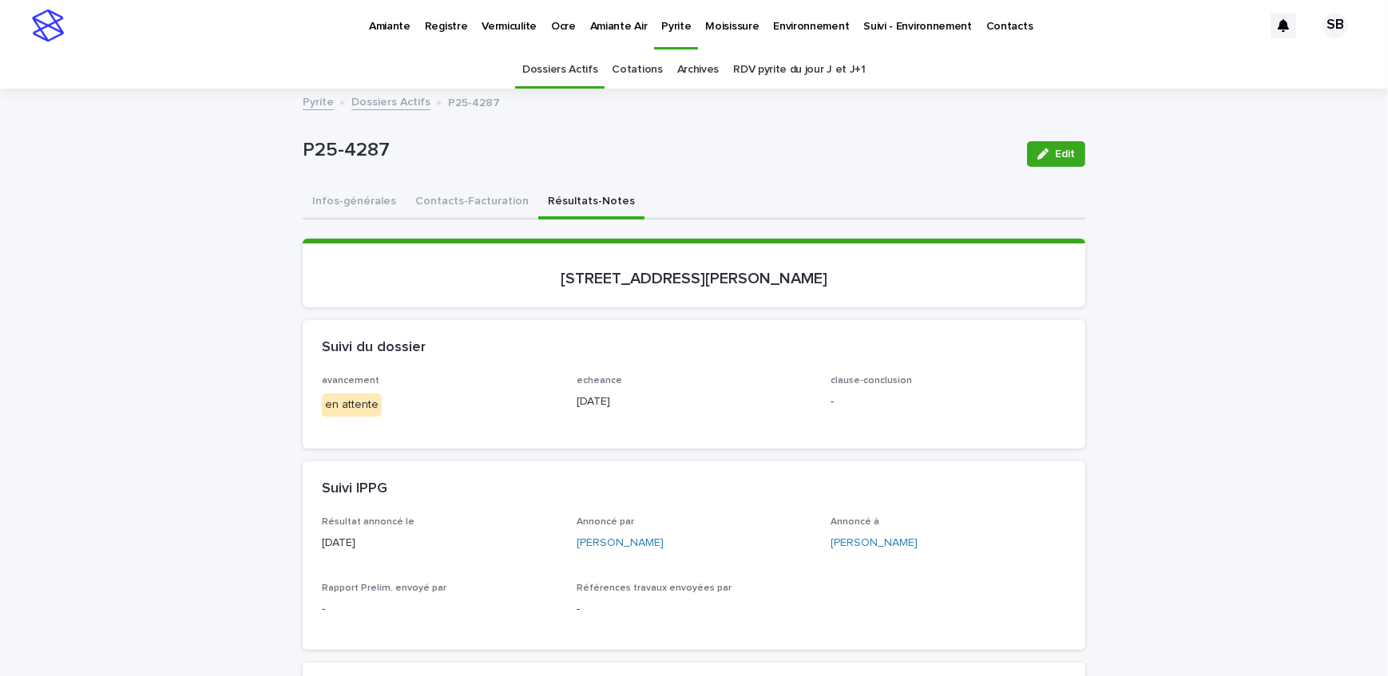
drag, startPoint x: 453, startPoint y: 205, endPoint x: 0, endPoint y: 340, distance: 472.5
click at [453, 205] on button "Contacts-Facturation" at bounding box center [472, 203] width 133 height 34
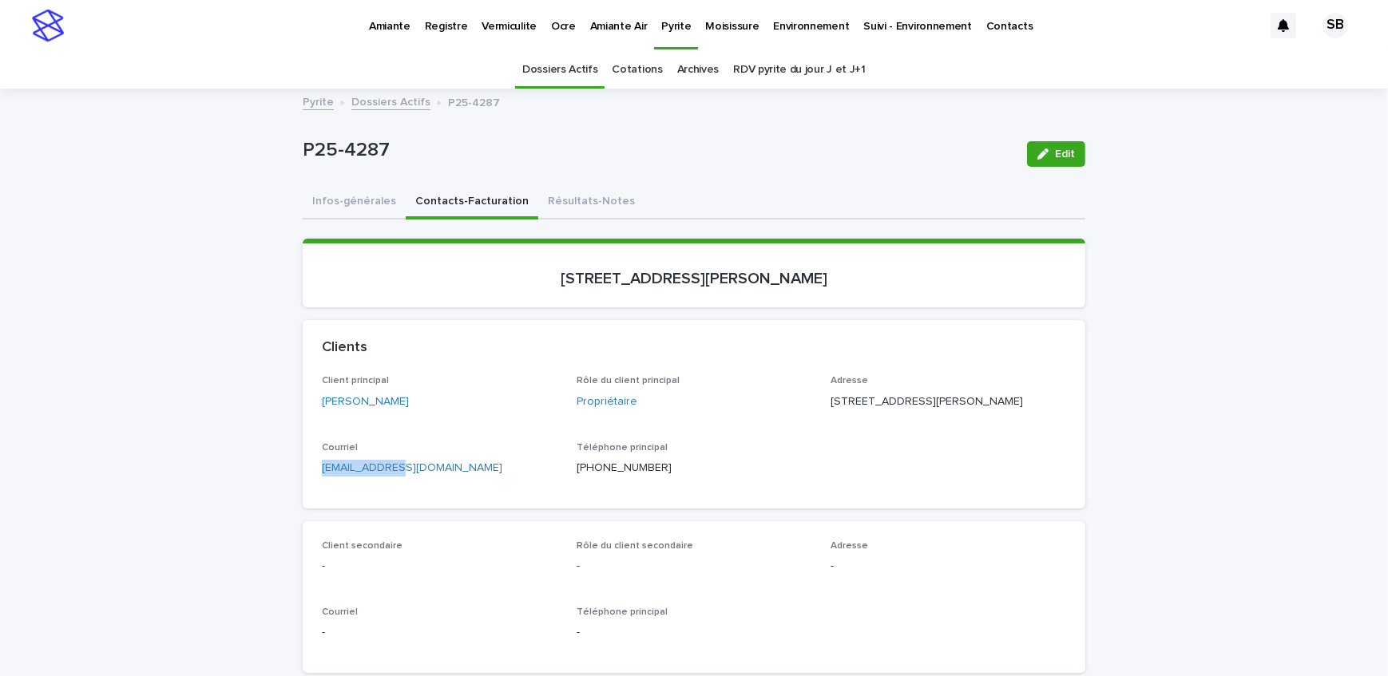
drag, startPoint x: 396, startPoint y: 487, endPoint x: 292, endPoint y: 489, distance: 103.8
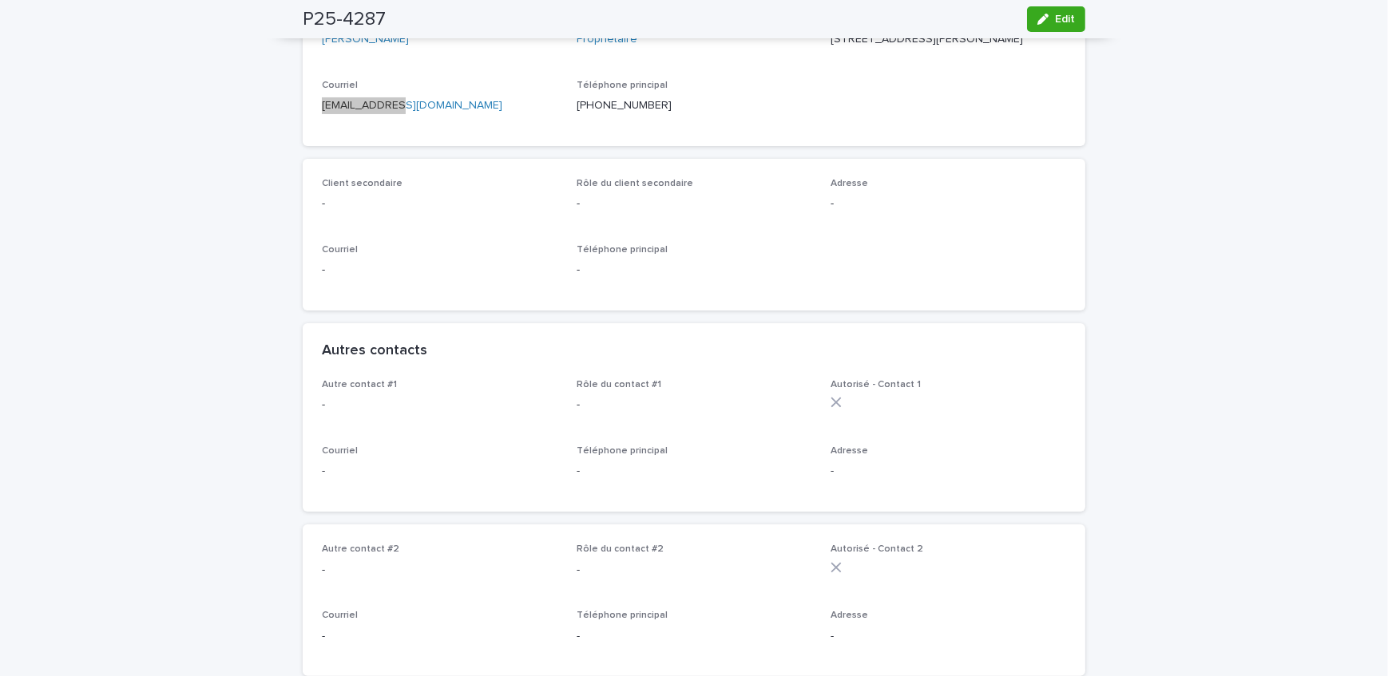
scroll to position [72, 0]
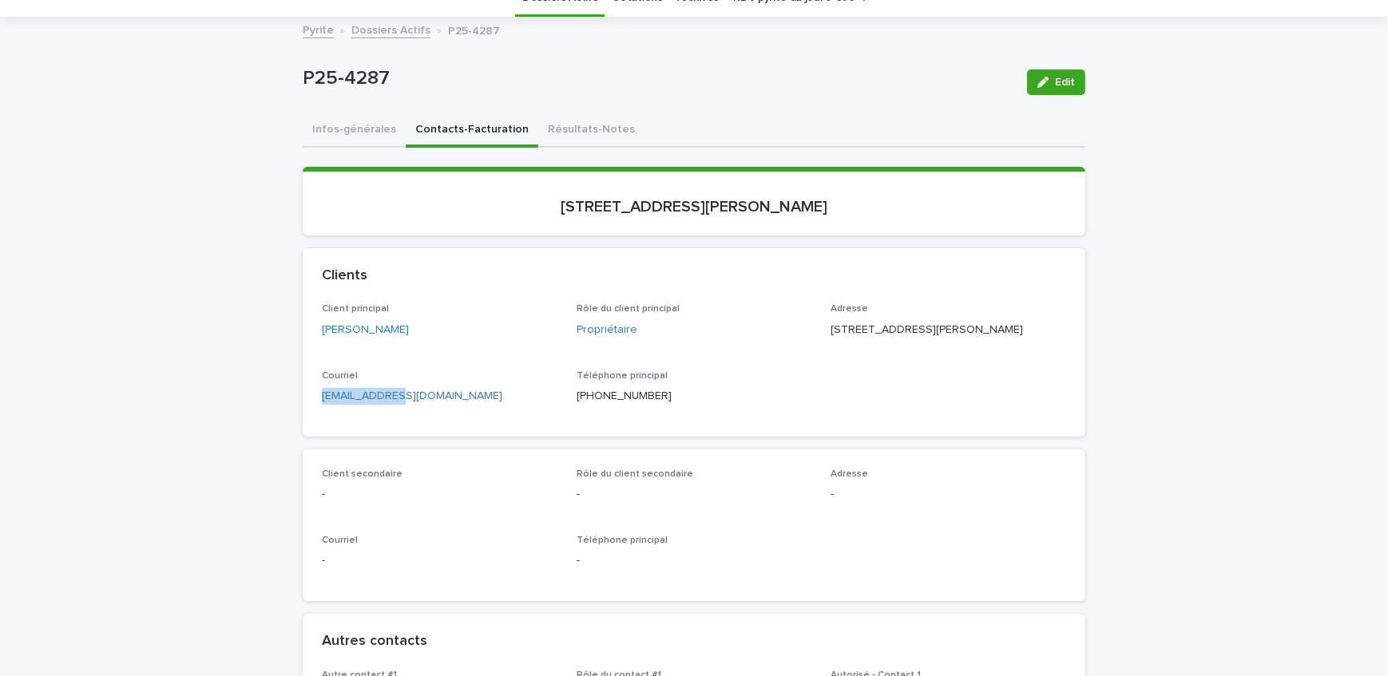
drag, startPoint x: 68, startPoint y: 180, endPoint x: 216, endPoint y: 167, distance: 149.1
click at [567, 133] on button "Résultats-Notes" at bounding box center [591, 131] width 106 height 34
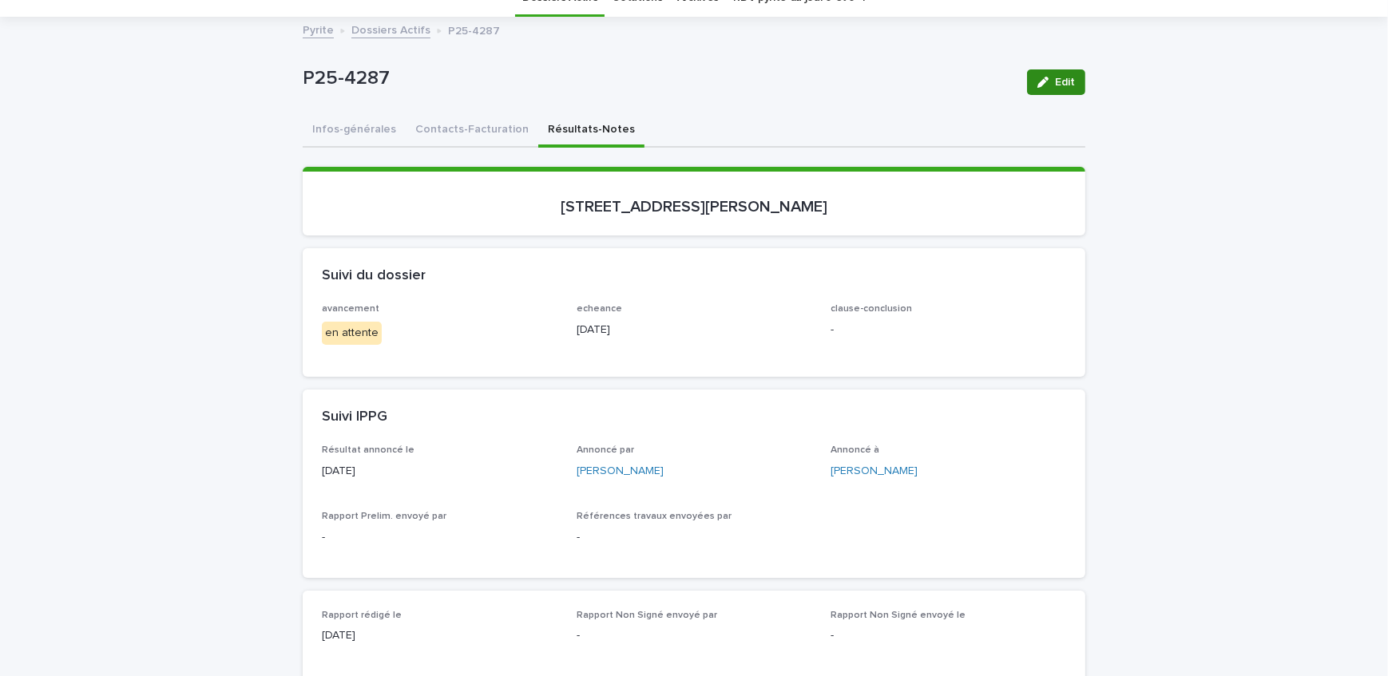
click at [1061, 83] on span "Edit" at bounding box center [1065, 82] width 20 height 11
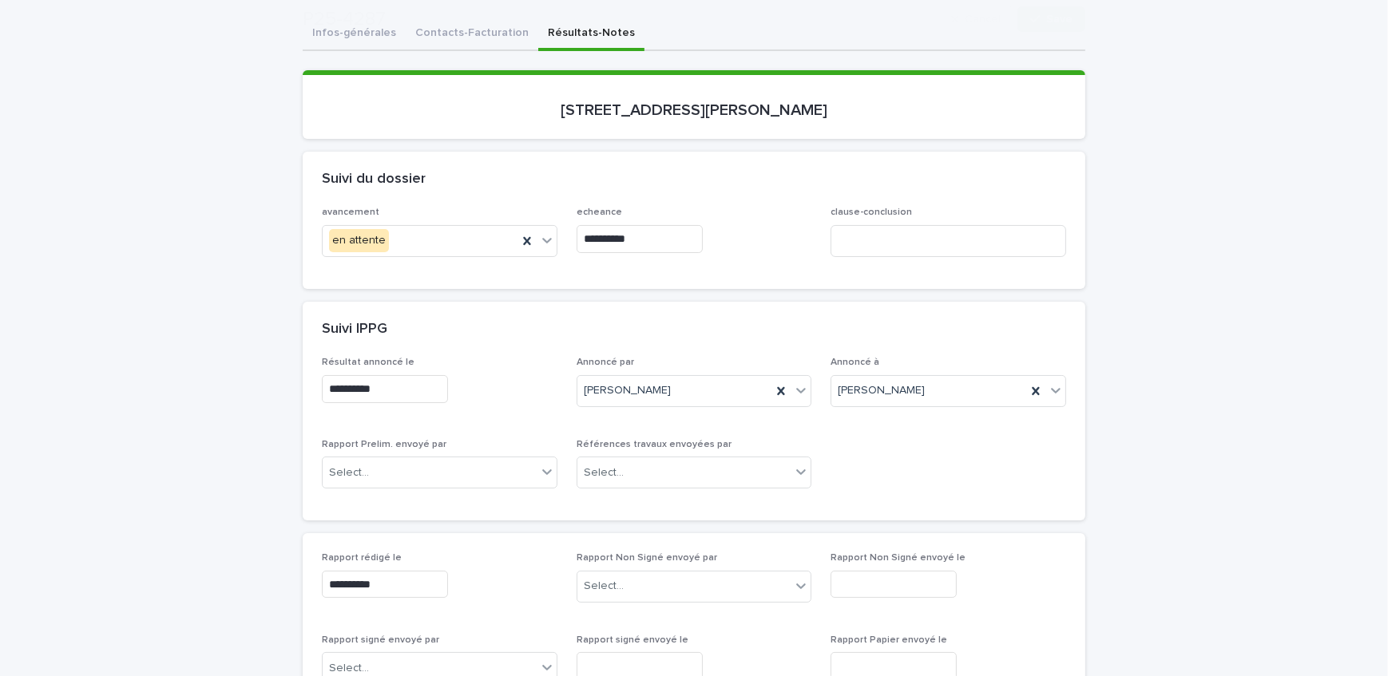
scroll to position [217, 0]
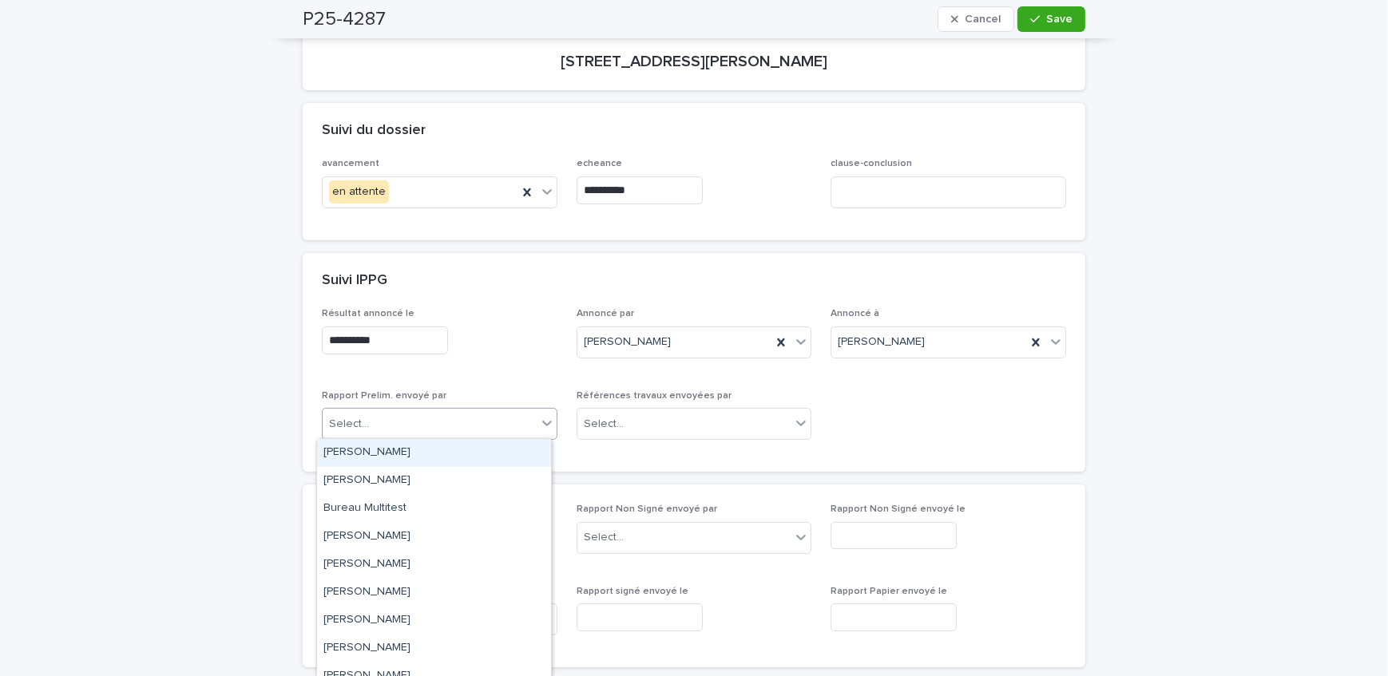
click at [447, 429] on div "Select..." at bounding box center [430, 424] width 214 height 26
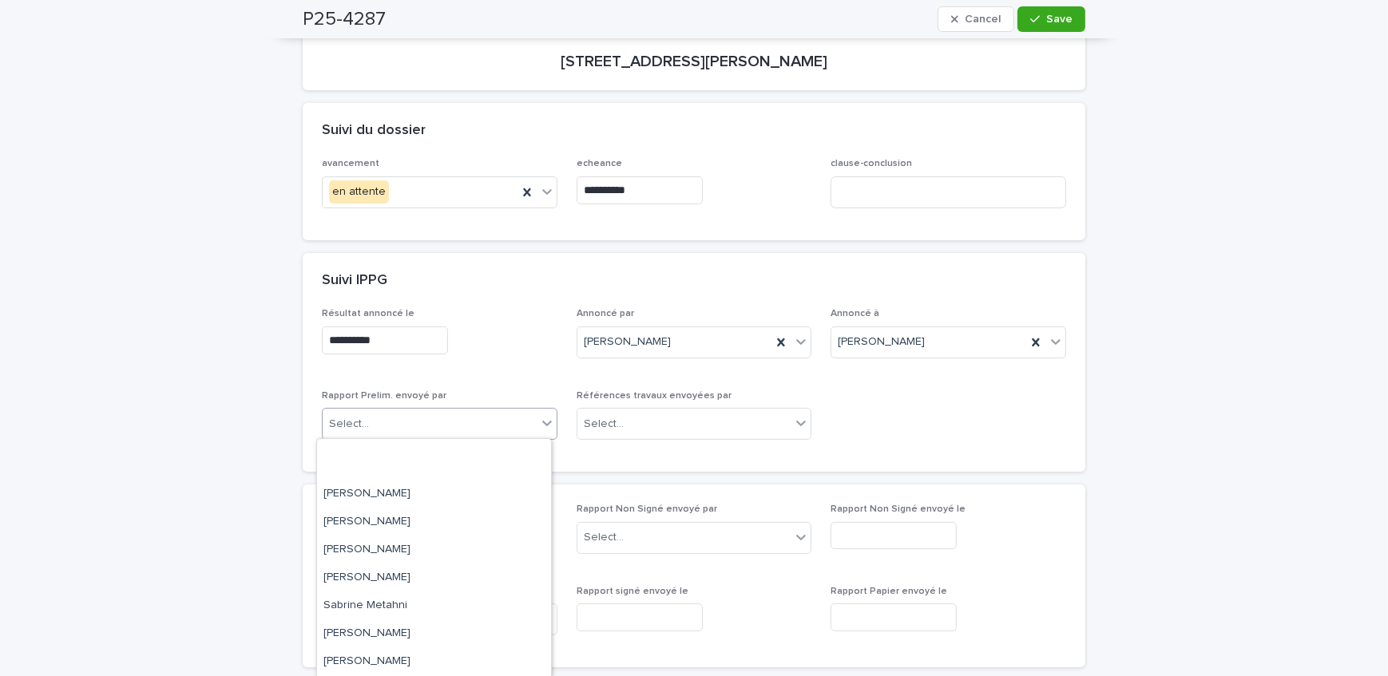
scroll to position [264, 0]
click at [414, 543] on div "[PERSON_NAME]" at bounding box center [434, 552] width 234 height 28
click at [436, 172] on div "avancement en attente" at bounding box center [440, 189] width 236 height 62
click at [431, 168] on p "avancement" at bounding box center [440, 163] width 236 height 11
click at [431, 190] on div "en attente" at bounding box center [420, 192] width 195 height 26
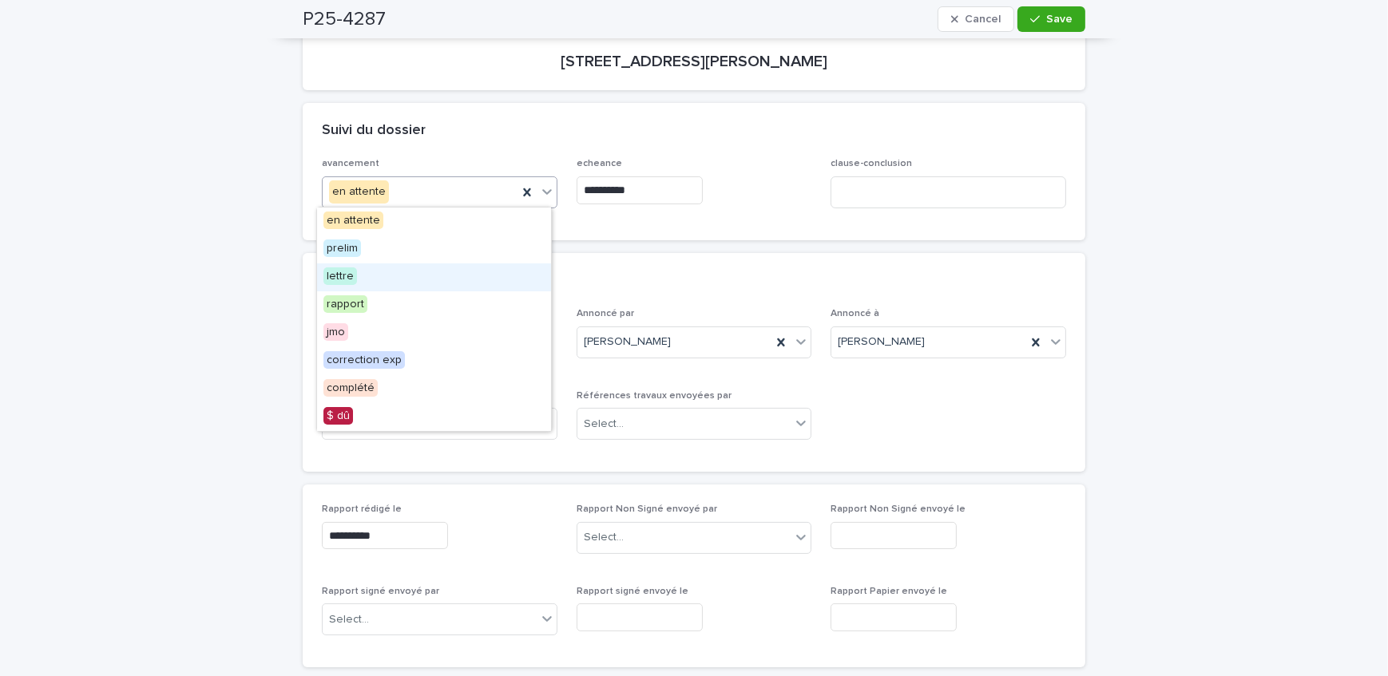
click at [417, 272] on div "lettre" at bounding box center [434, 278] width 234 height 28
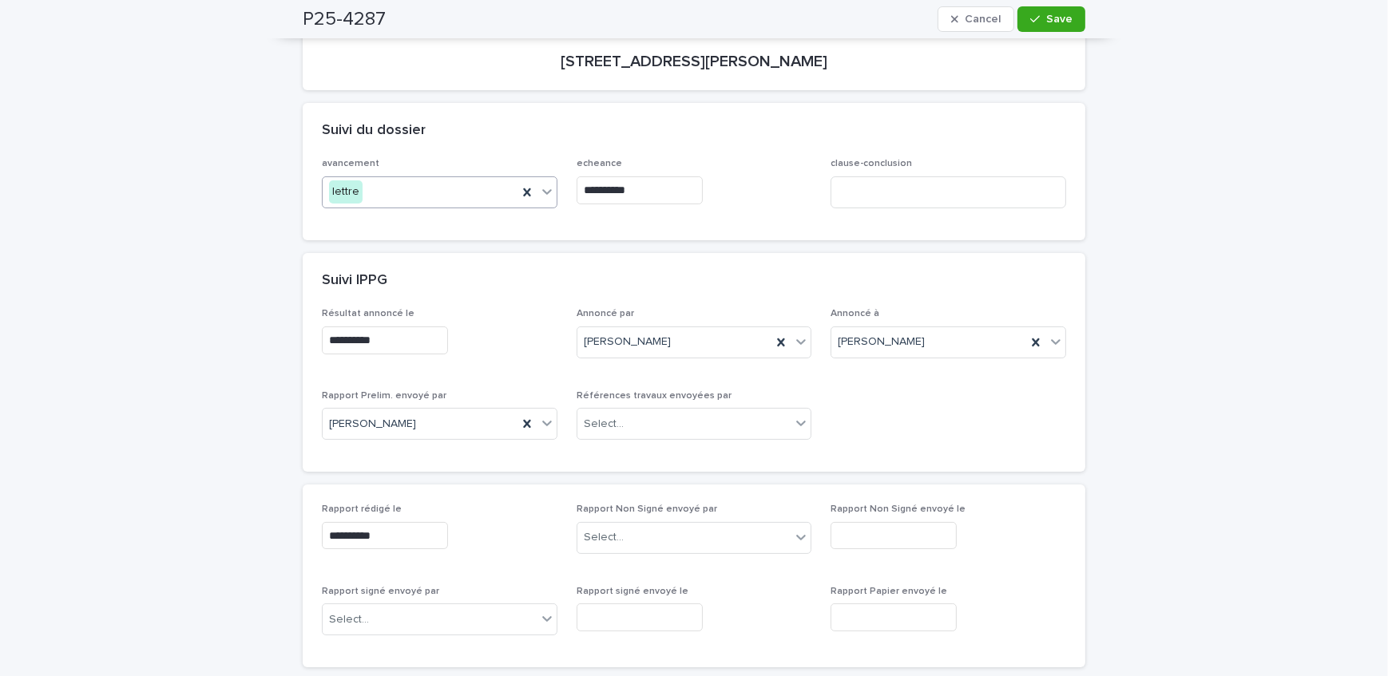
click at [660, 195] on input "**********" at bounding box center [640, 190] width 126 height 28
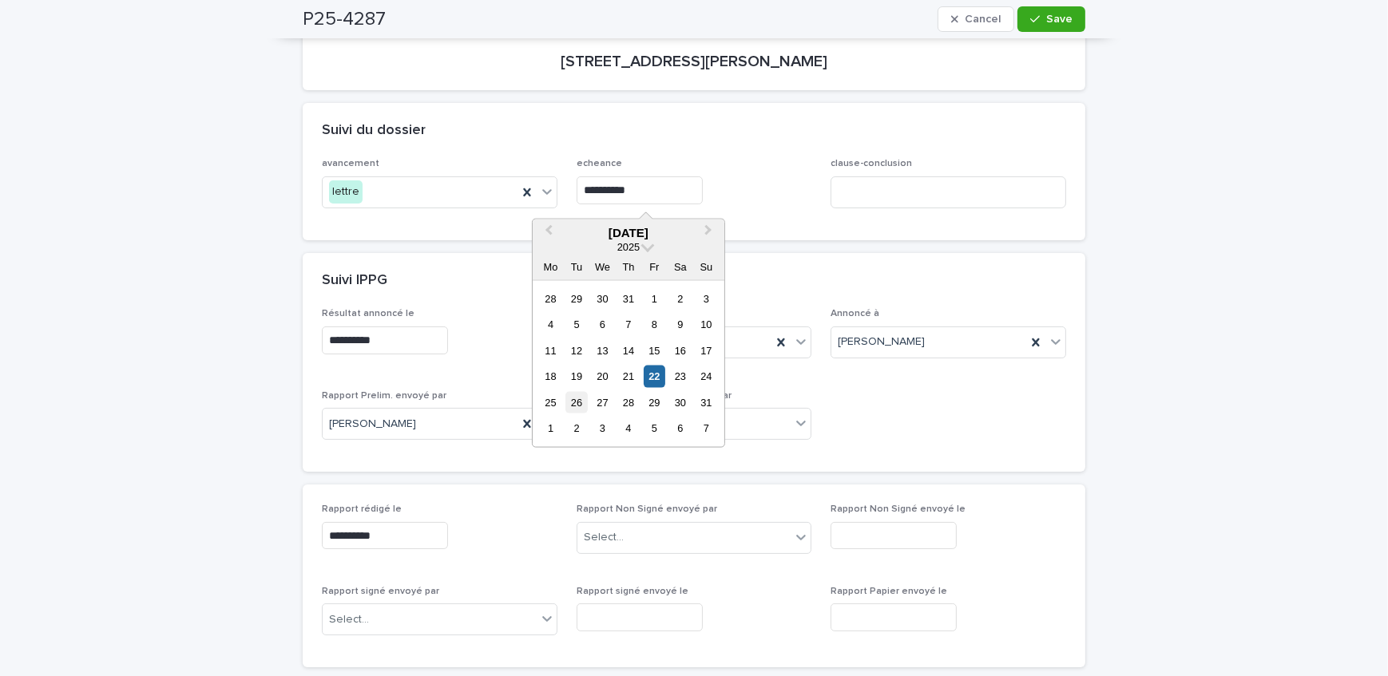
click at [575, 398] on div "26" at bounding box center [576, 403] width 22 height 22
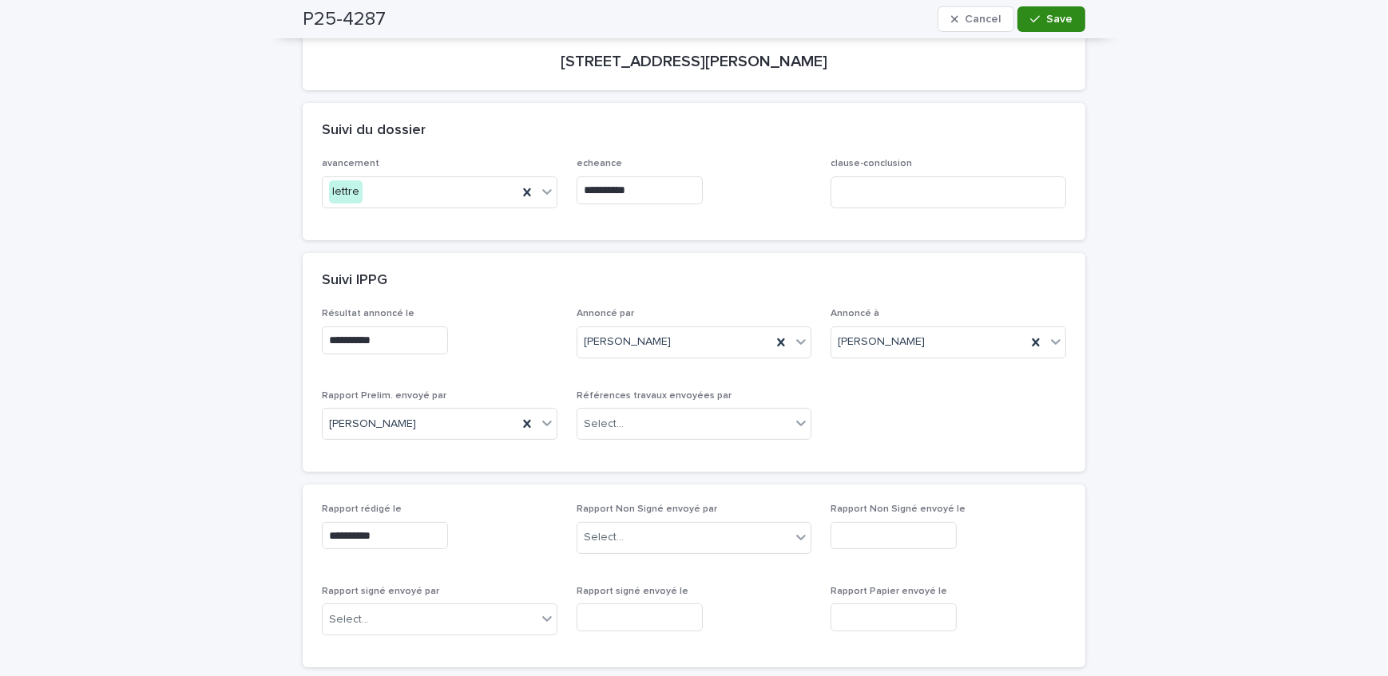
type input "**********"
click at [1060, 22] on span "Save" at bounding box center [1059, 19] width 26 height 11
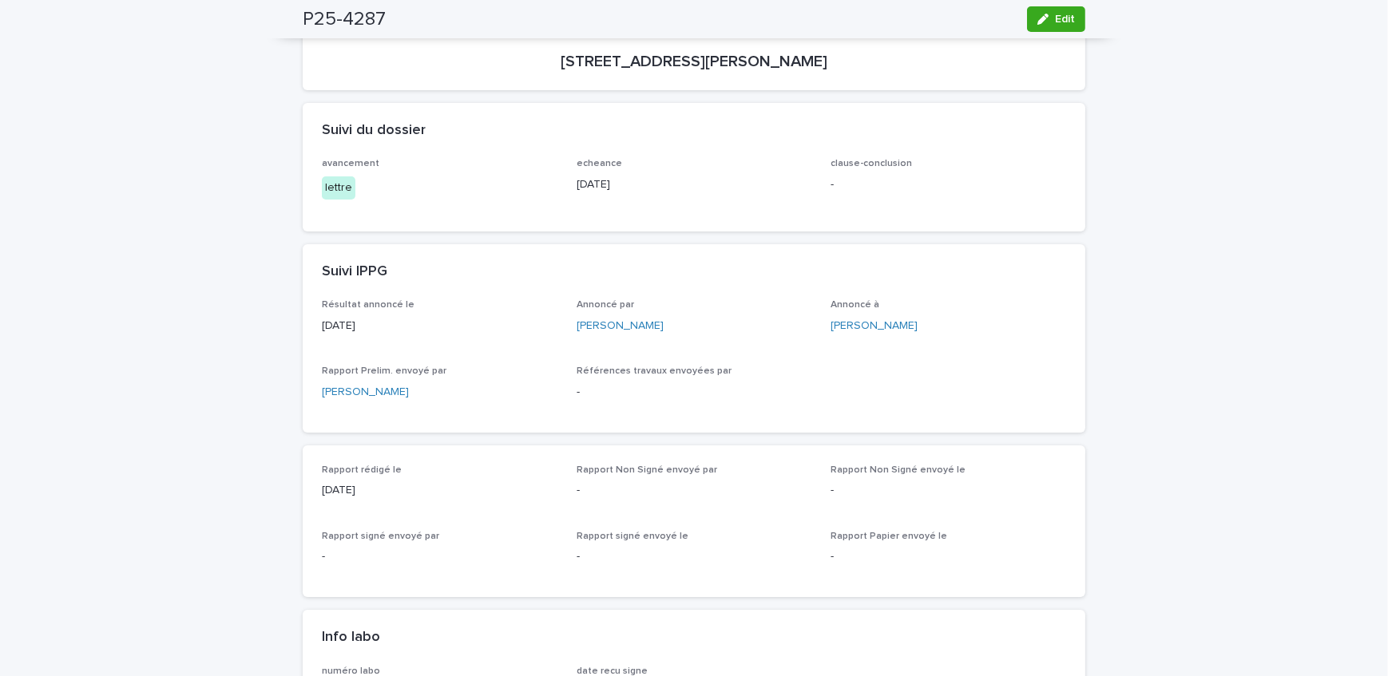
scroll to position [0, 0]
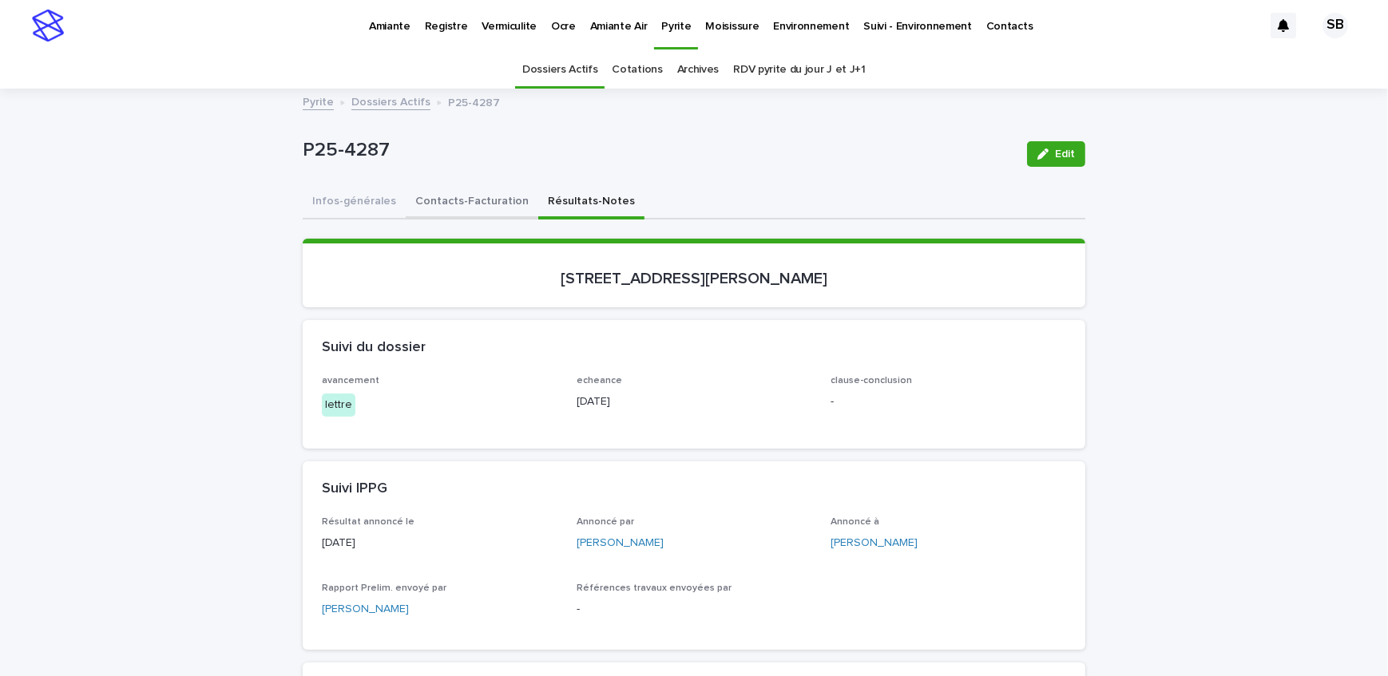
click at [462, 196] on button "Contacts-Facturation" at bounding box center [472, 203] width 133 height 34
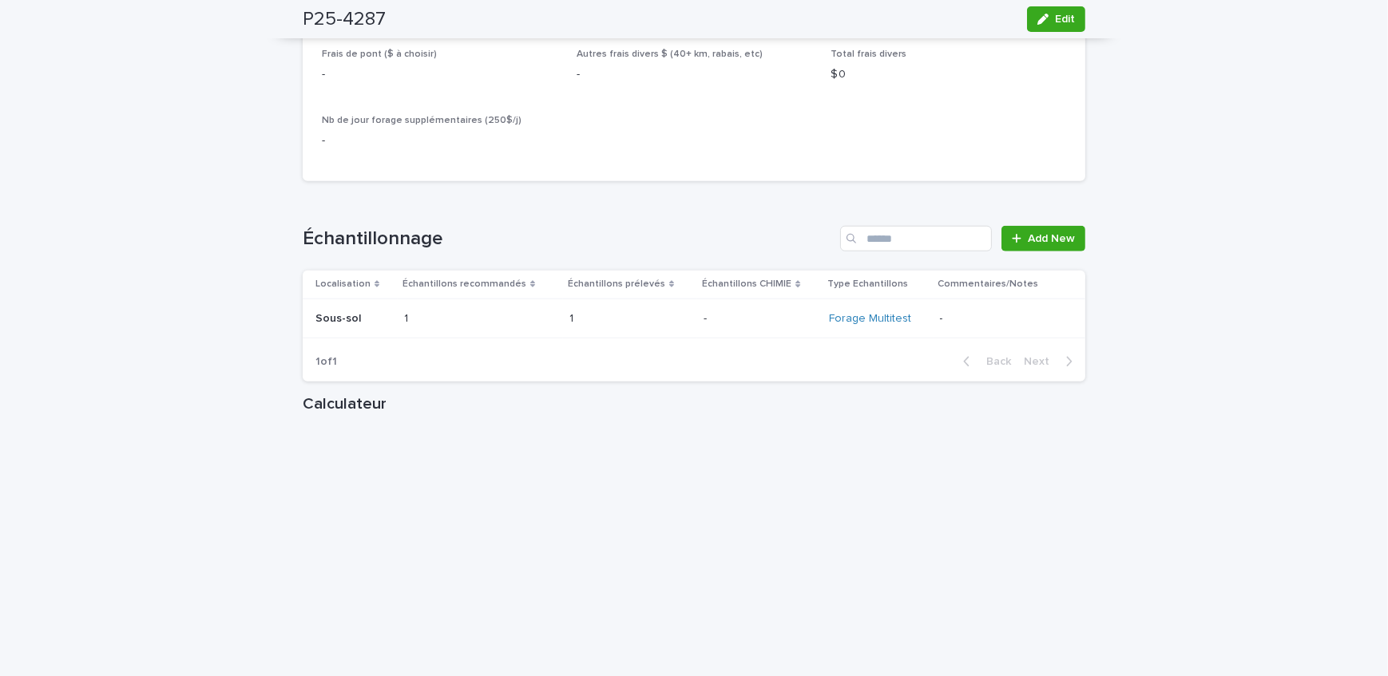
scroll to position [1960, 0]
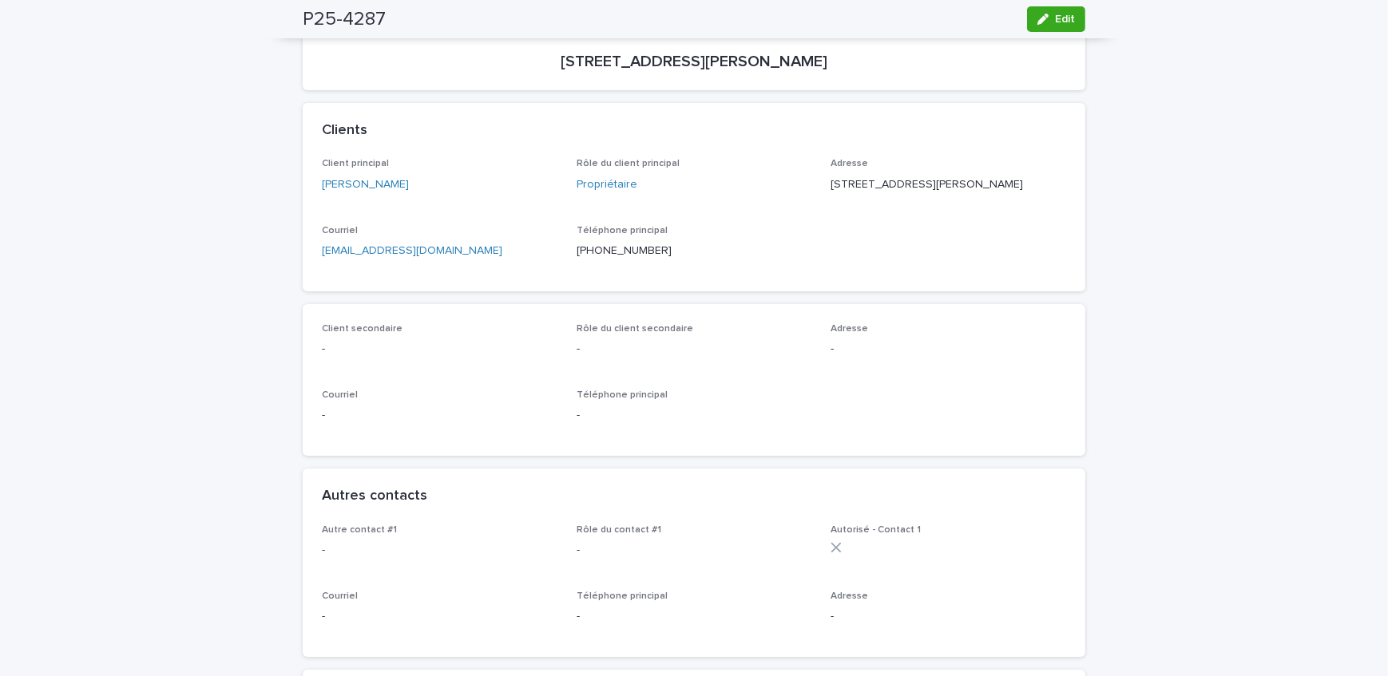
scroll to position [0, 0]
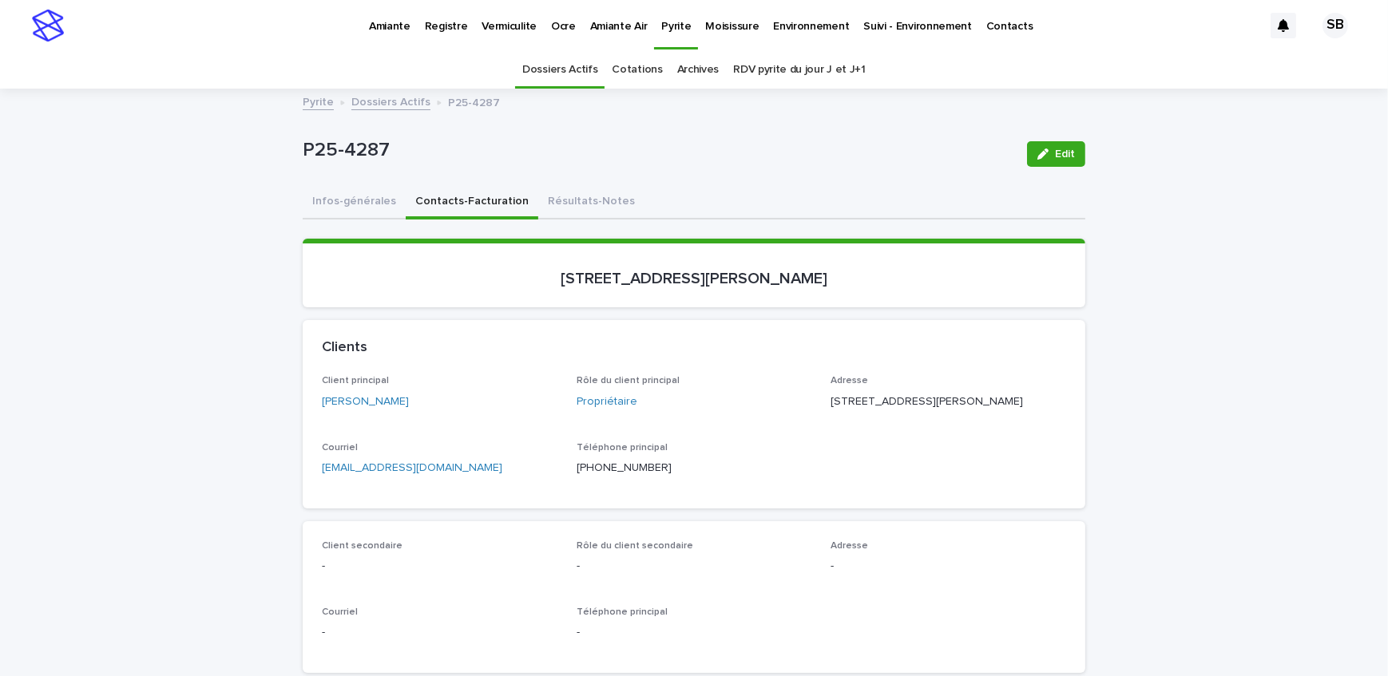
click at [391, 102] on link "Dossiers Actifs" at bounding box center [390, 101] width 79 height 18
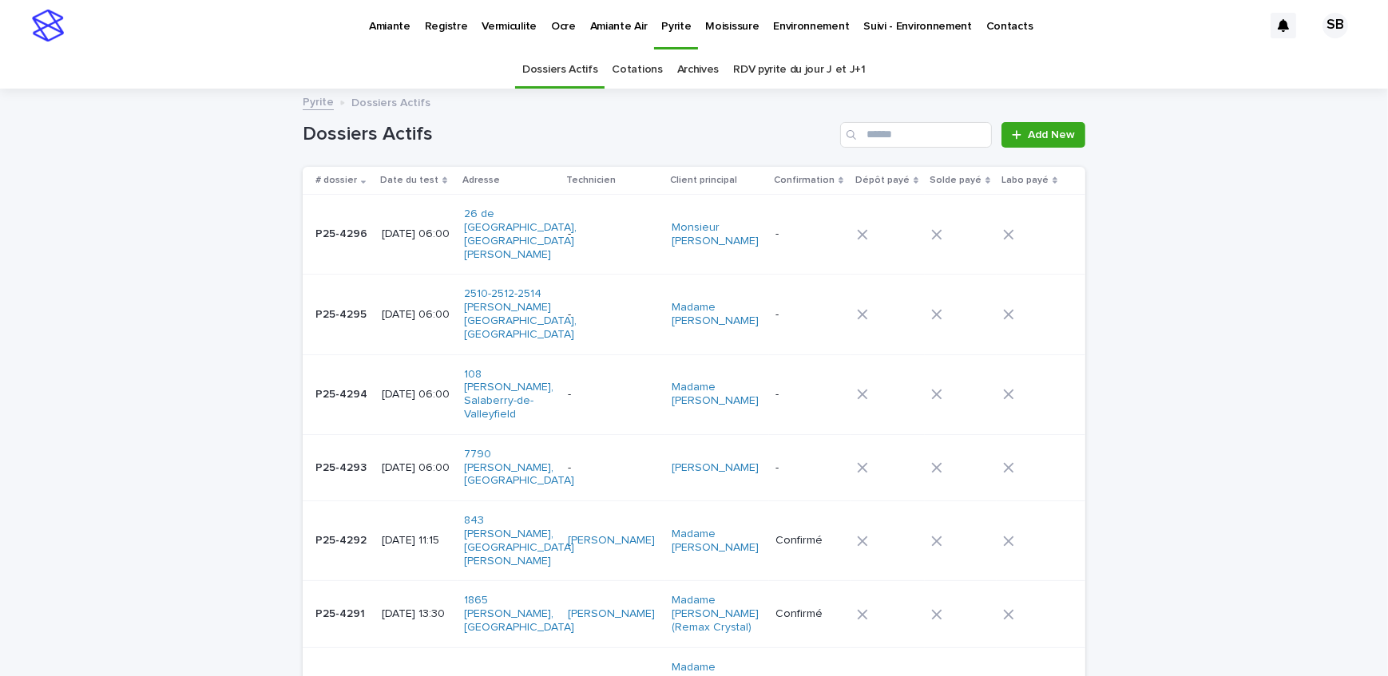
click at [383, 30] on p "Amiante" at bounding box center [390, 17] width 42 height 34
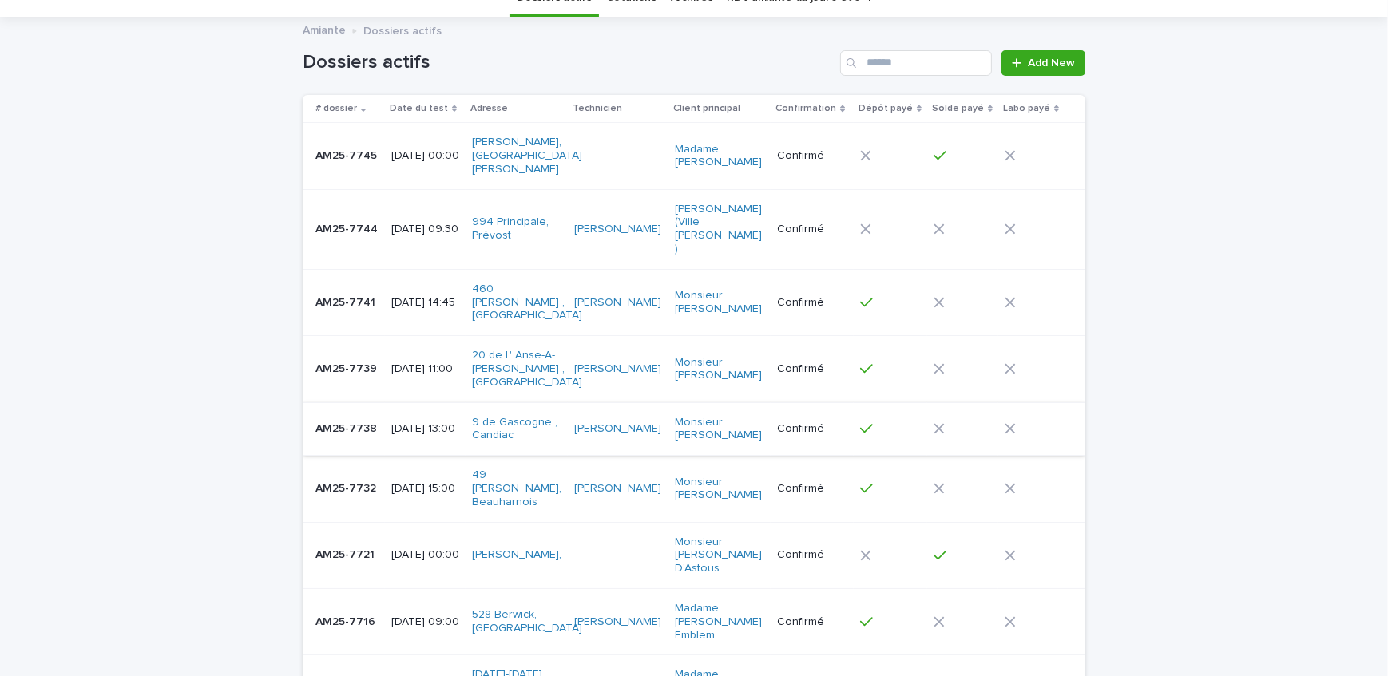
scroll to position [72, 0]
click at [375, 402] on td "AM25-7738 AM25-7738" at bounding box center [344, 429] width 82 height 54
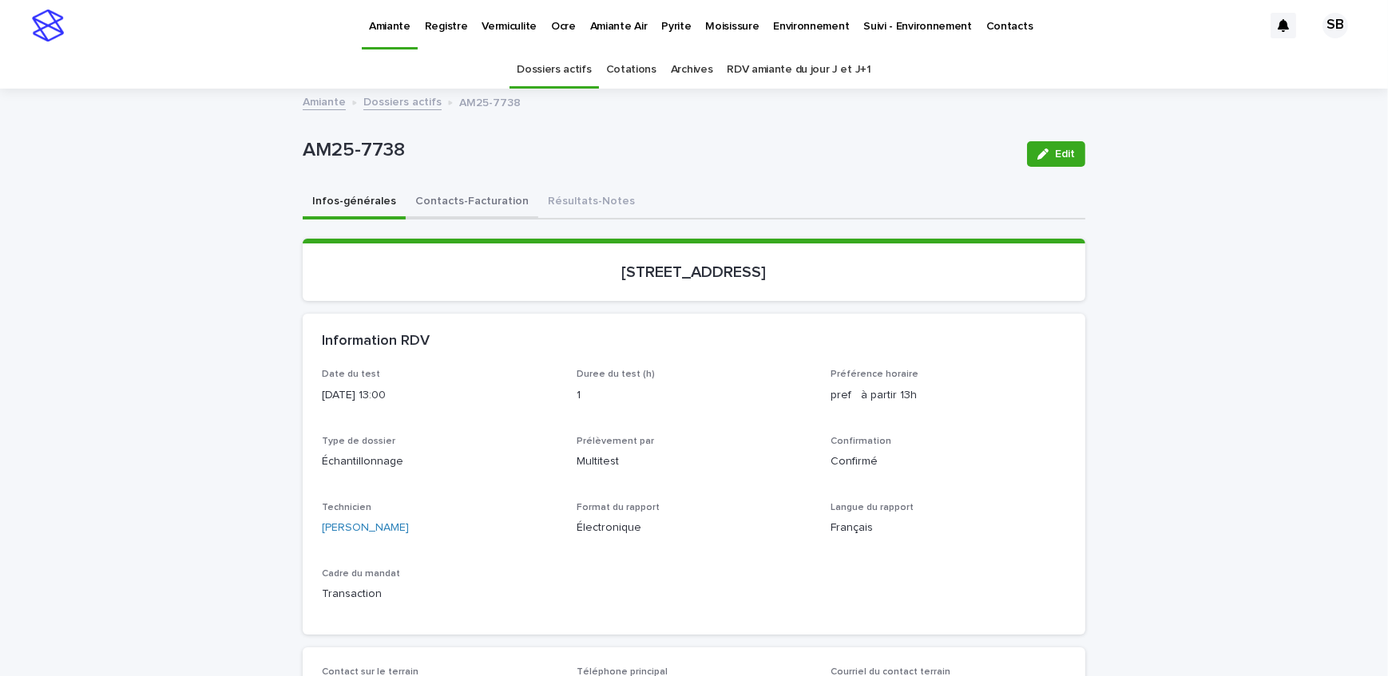
click at [461, 204] on button "Contacts-Facturation" at bounding box center [472, 203] width 133 height 34
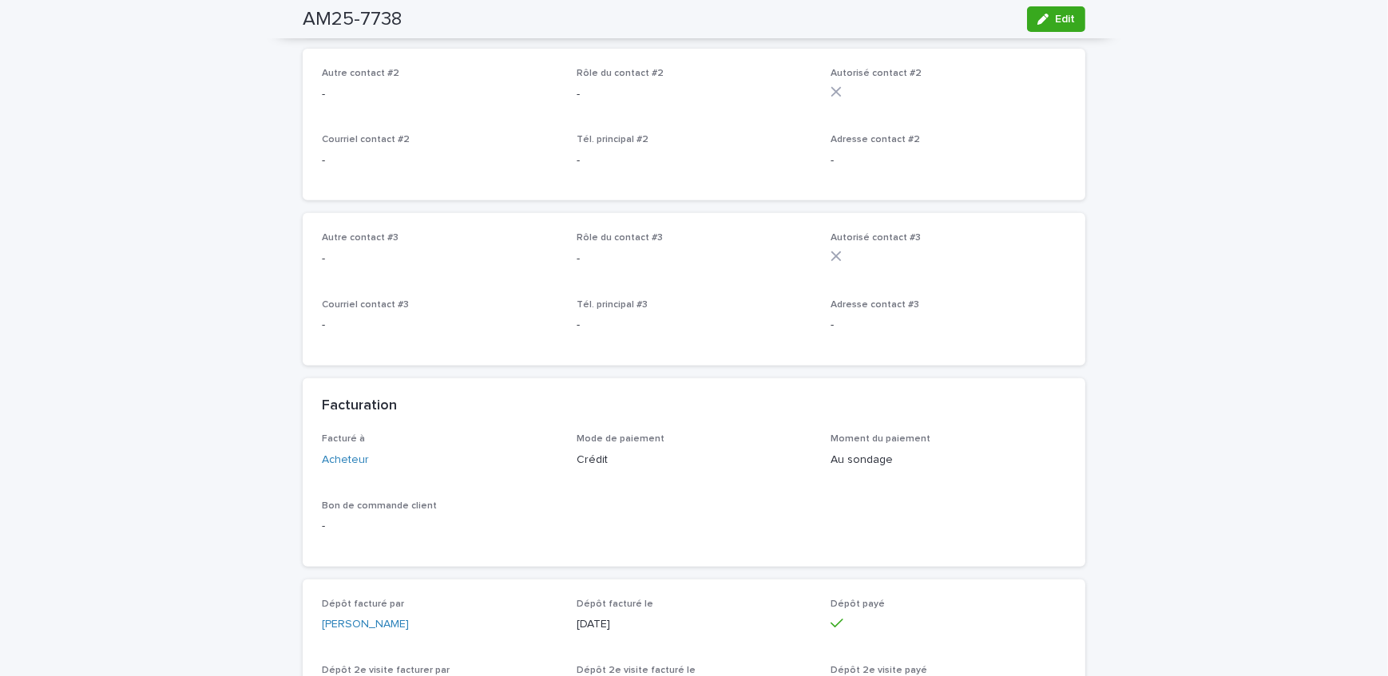
scroll to position [870, 0]
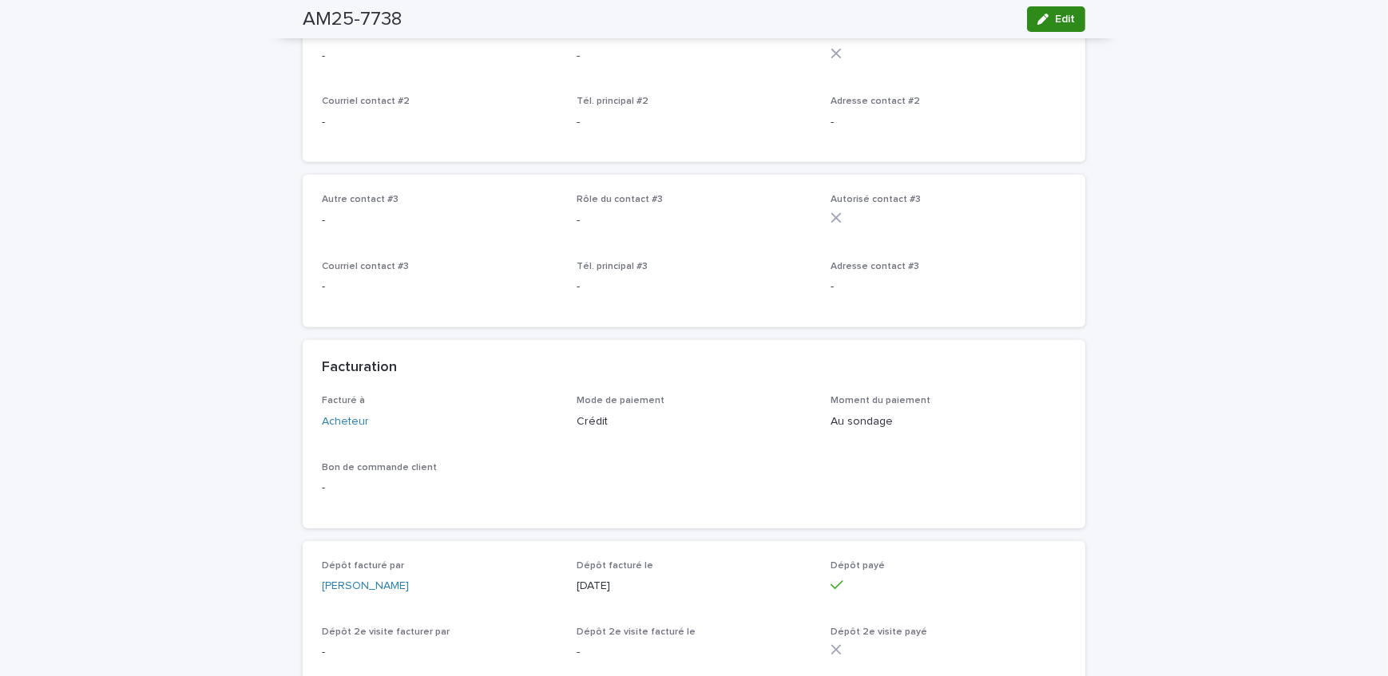
click at [1053, 27] on button "Edit" at bounding box center [1056, 19] width 58 height 26
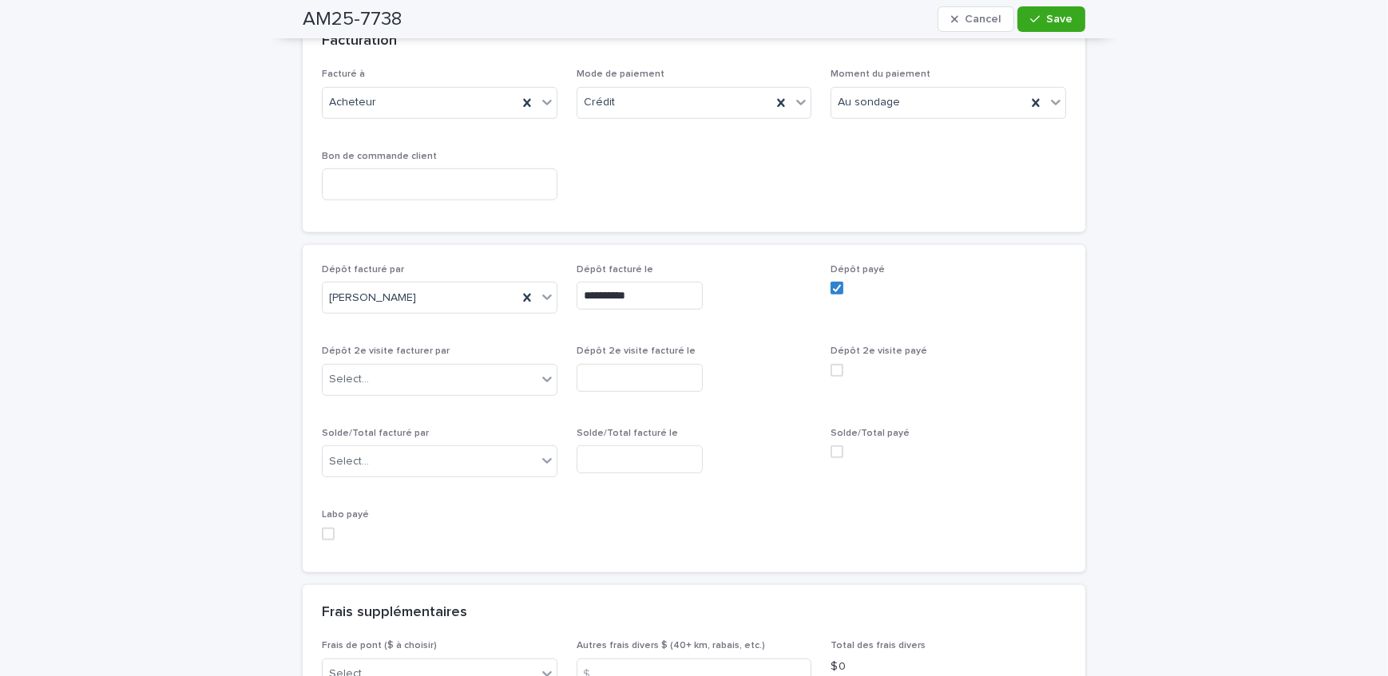
scroll to position [1374, 0]
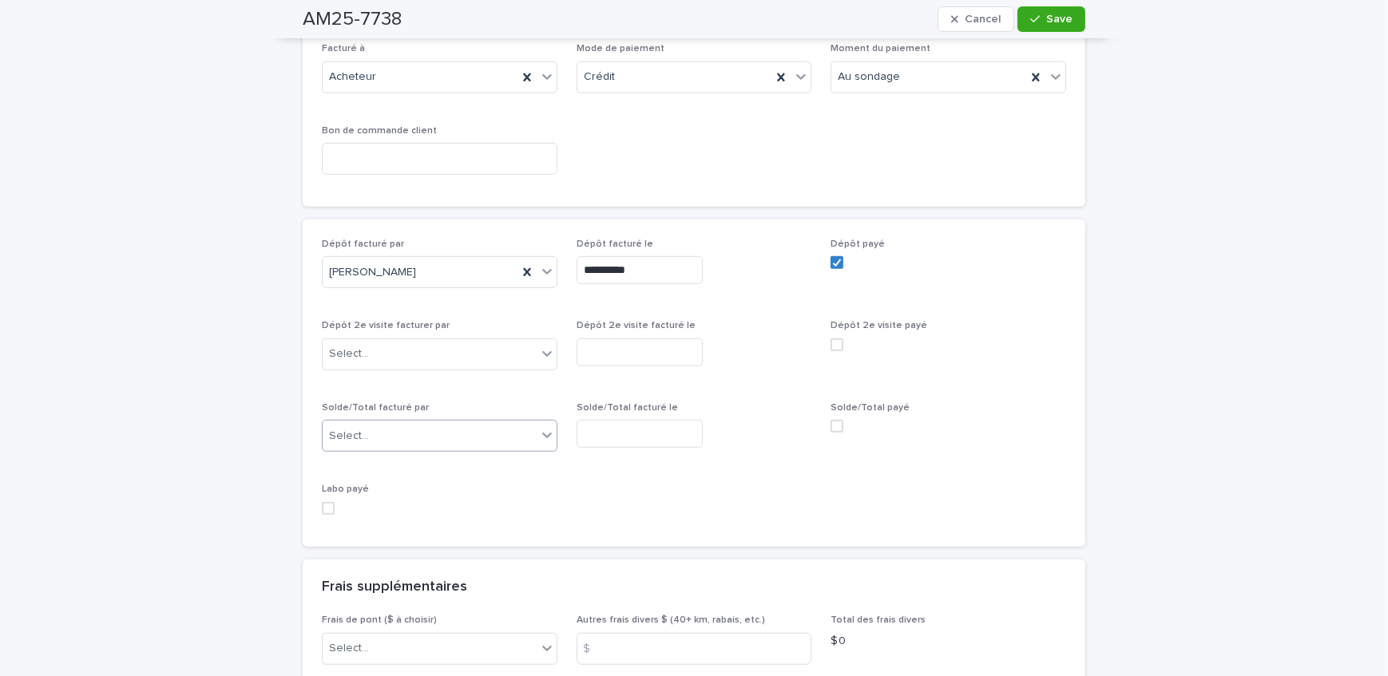
click at [431, 450] on div "Select..." at bounding box center [430, 436] width 214 height 26
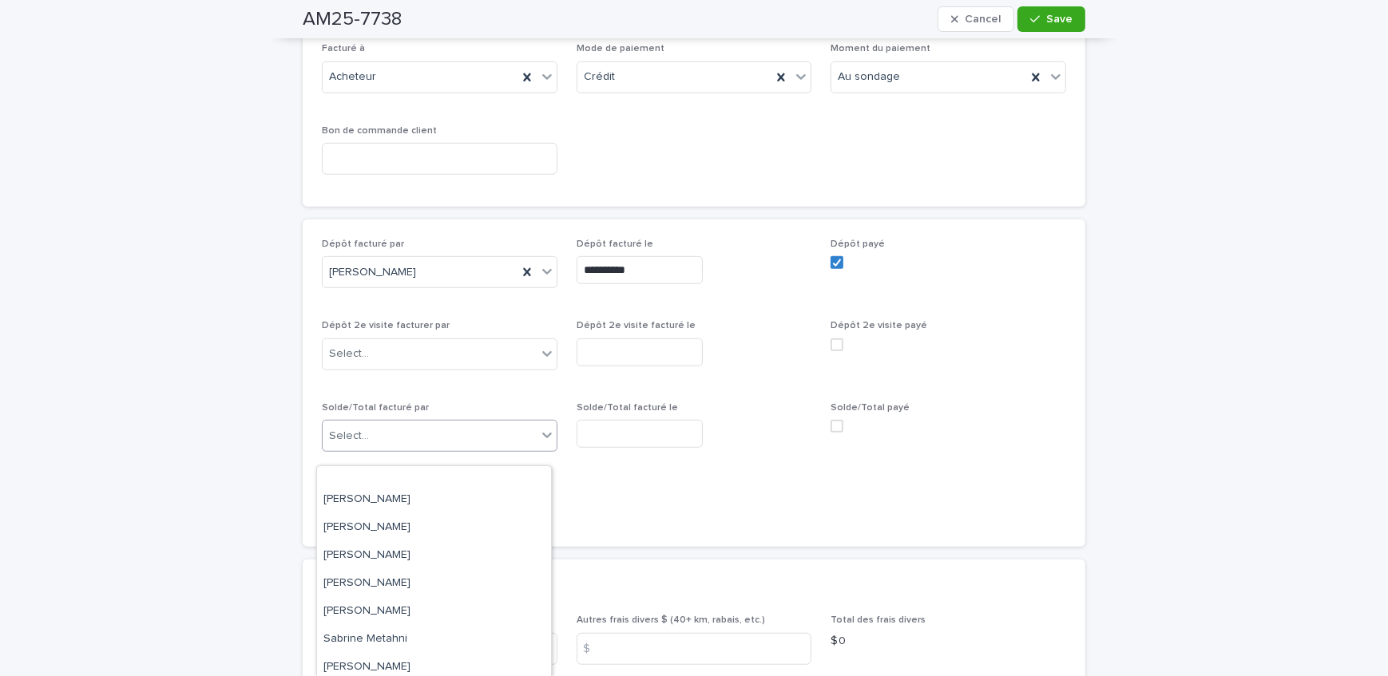
scroll to position [291, 0]
click at [423, 550] on div "[PERSON_NAME]" at bounding box center [434, 552] width 234 height 28
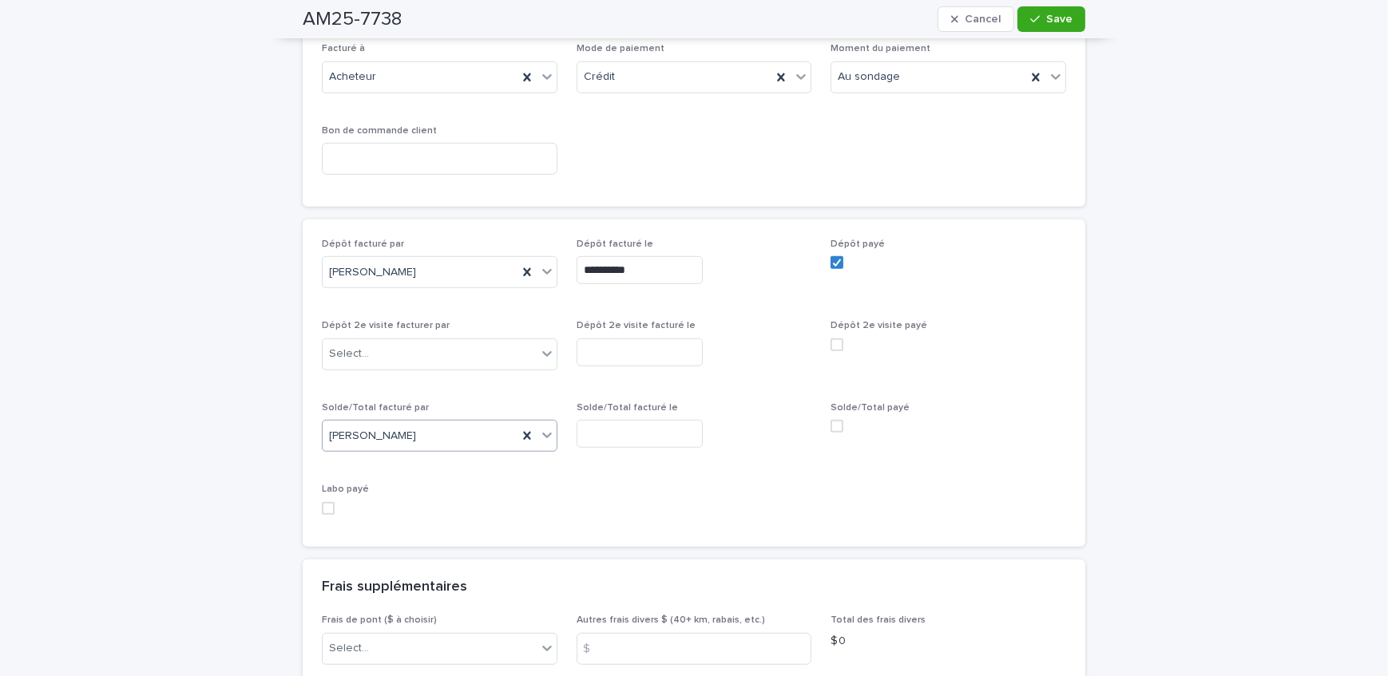
click at [639, 446] on input "text" at bounding box center [640, 434] width 126 height 28
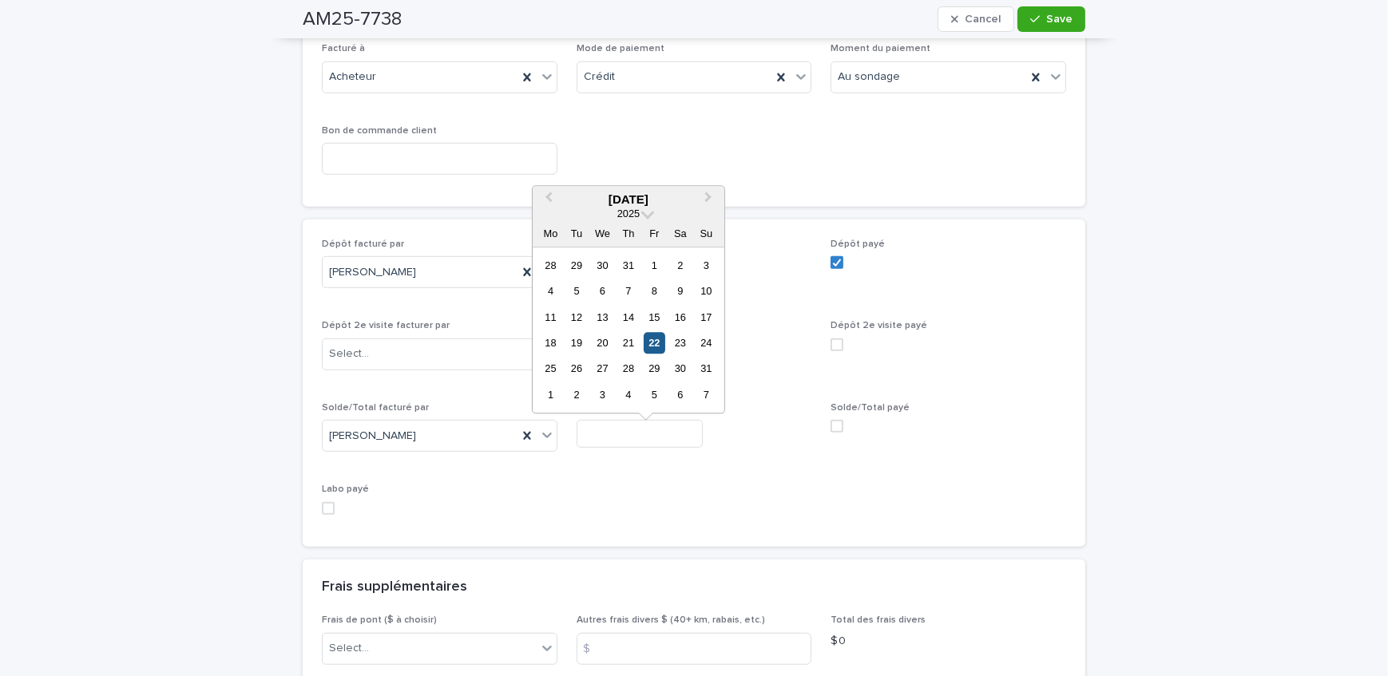
click at [661, 339] on div "22" at bounding box center [655, 343] width 22 height 22
type input "**********"
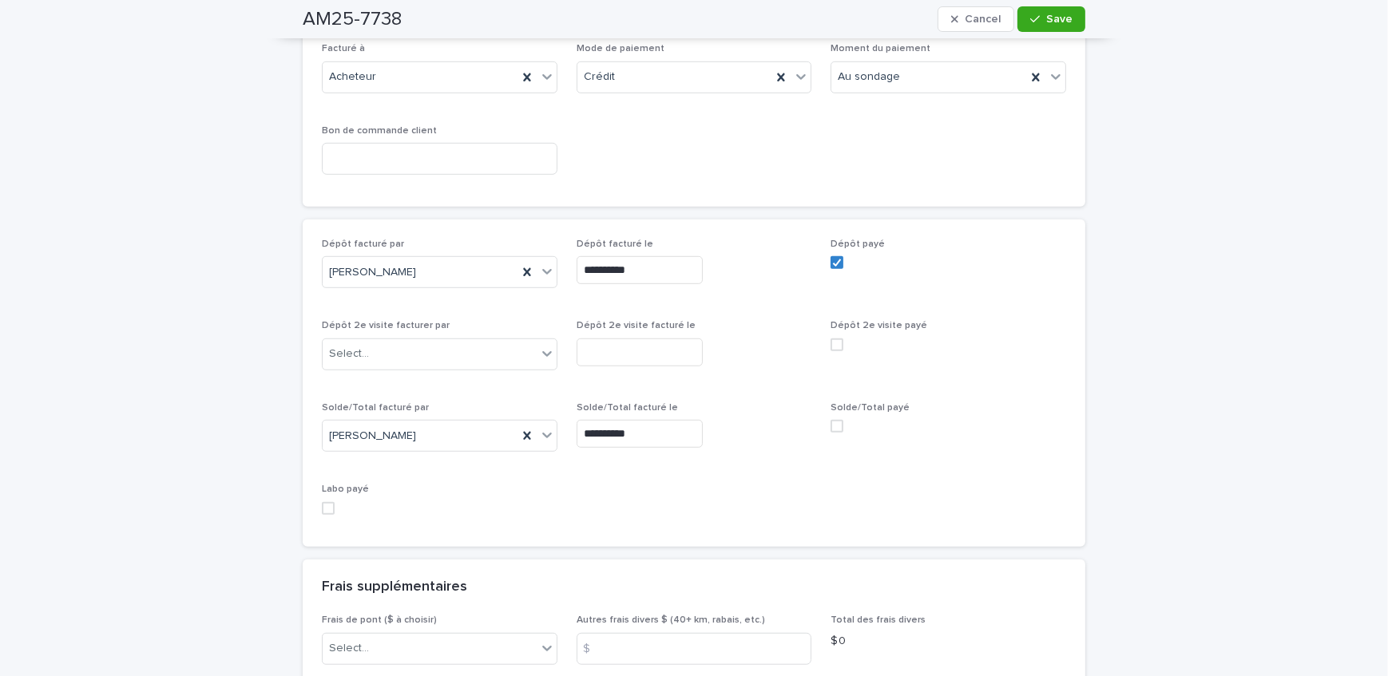
click at [831, 433] on span at bounding box center [837, 426] width 13 height 13
click at [1060, 19] on span "Save" at bounding box center [1059, 19] width 26 height 11
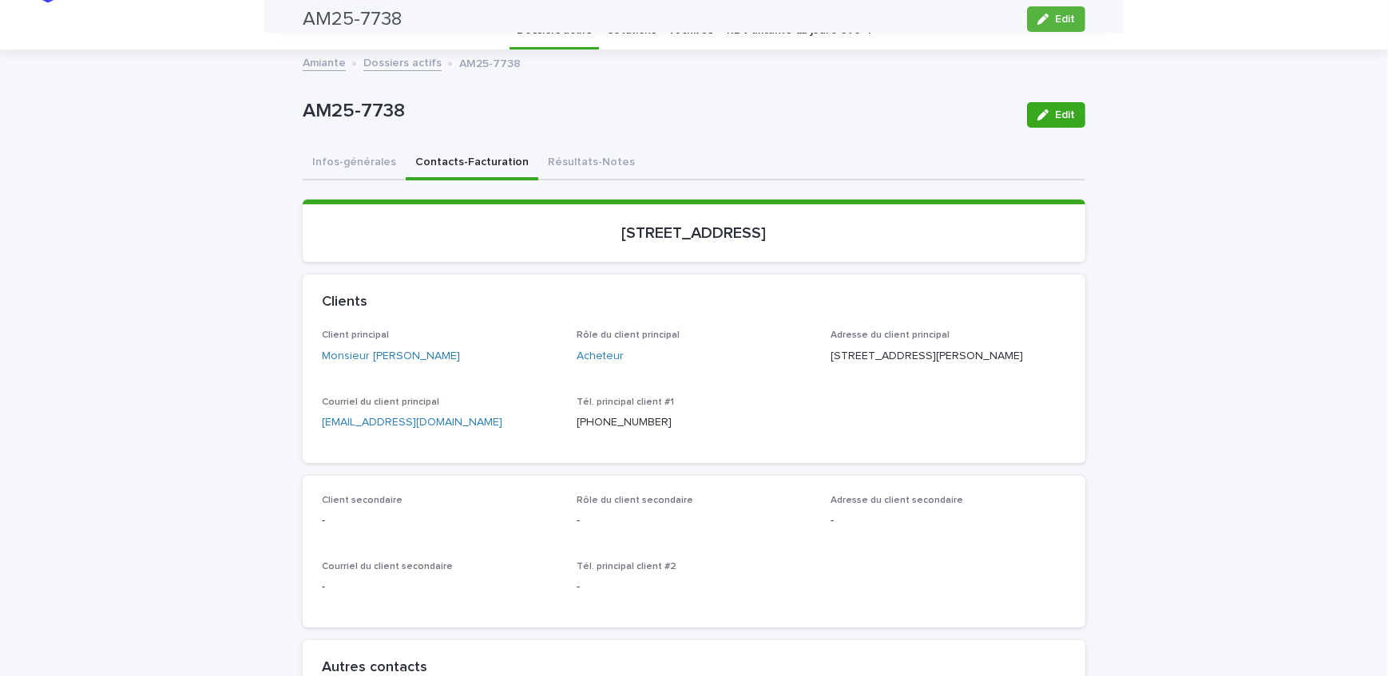
scroll to position [0, 0]
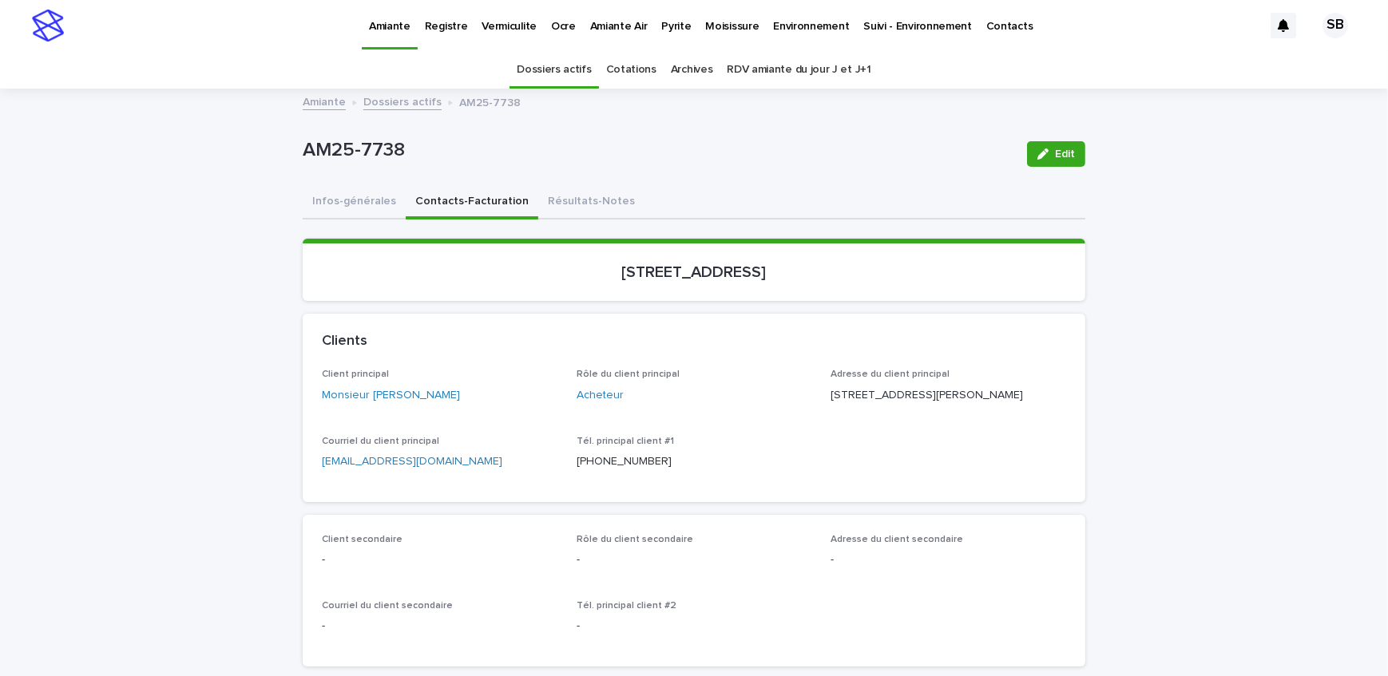
click at [387, 98] on link "Dossiers actifs" at bounding box center [402, 101] width 78 height 18
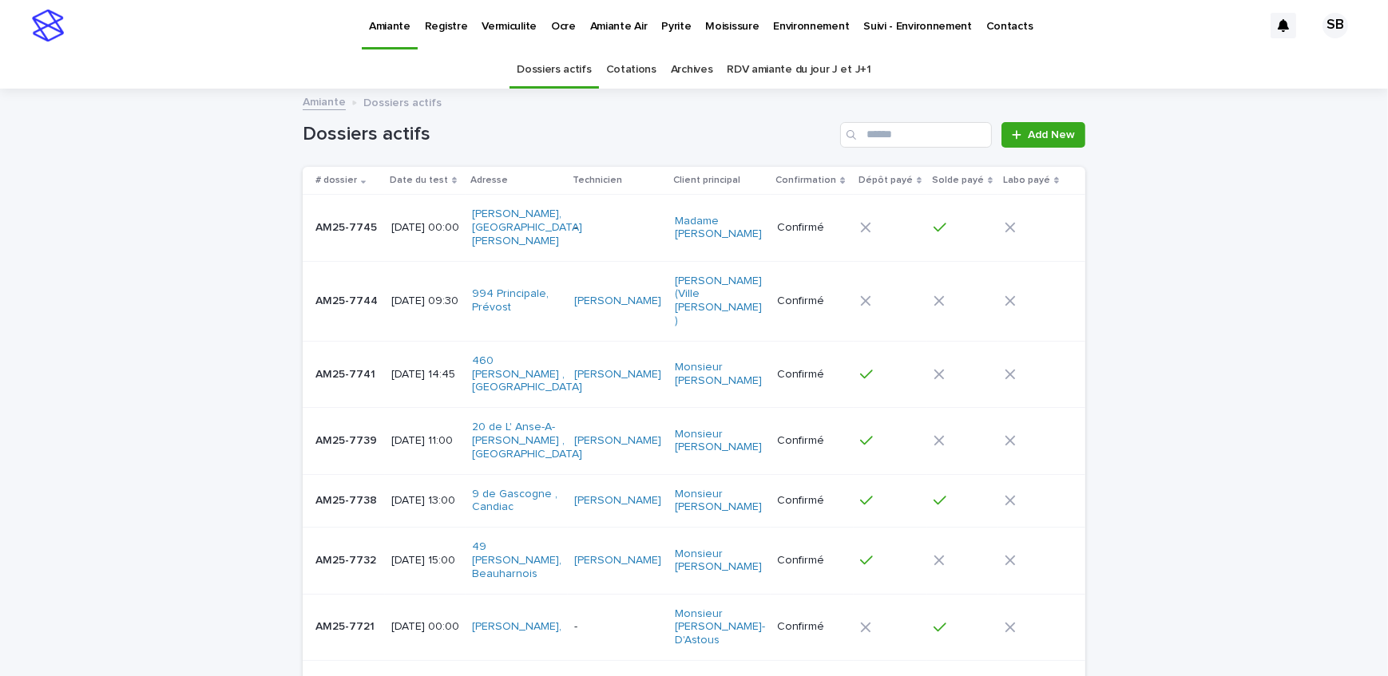
click at [674, 30] on p "Pyrite" at bounding box center [676, 17] width 30 height 34
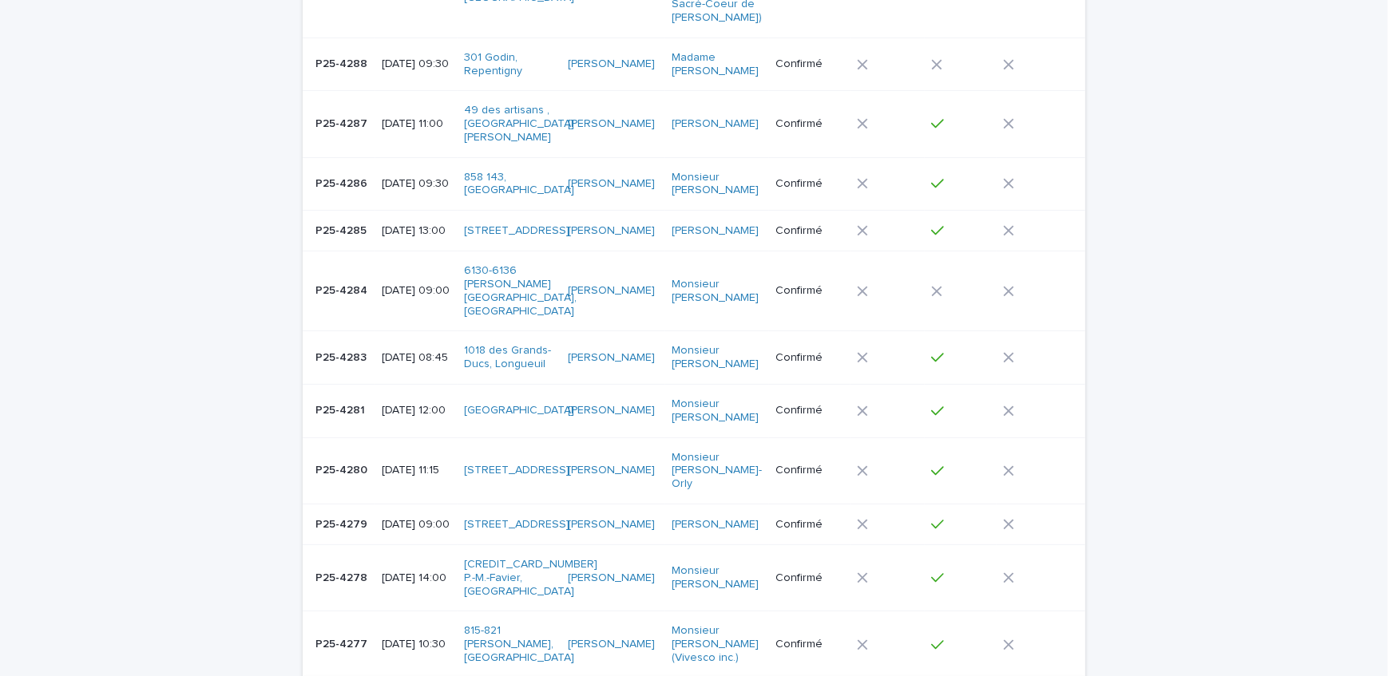
scroll to position [726, 0]
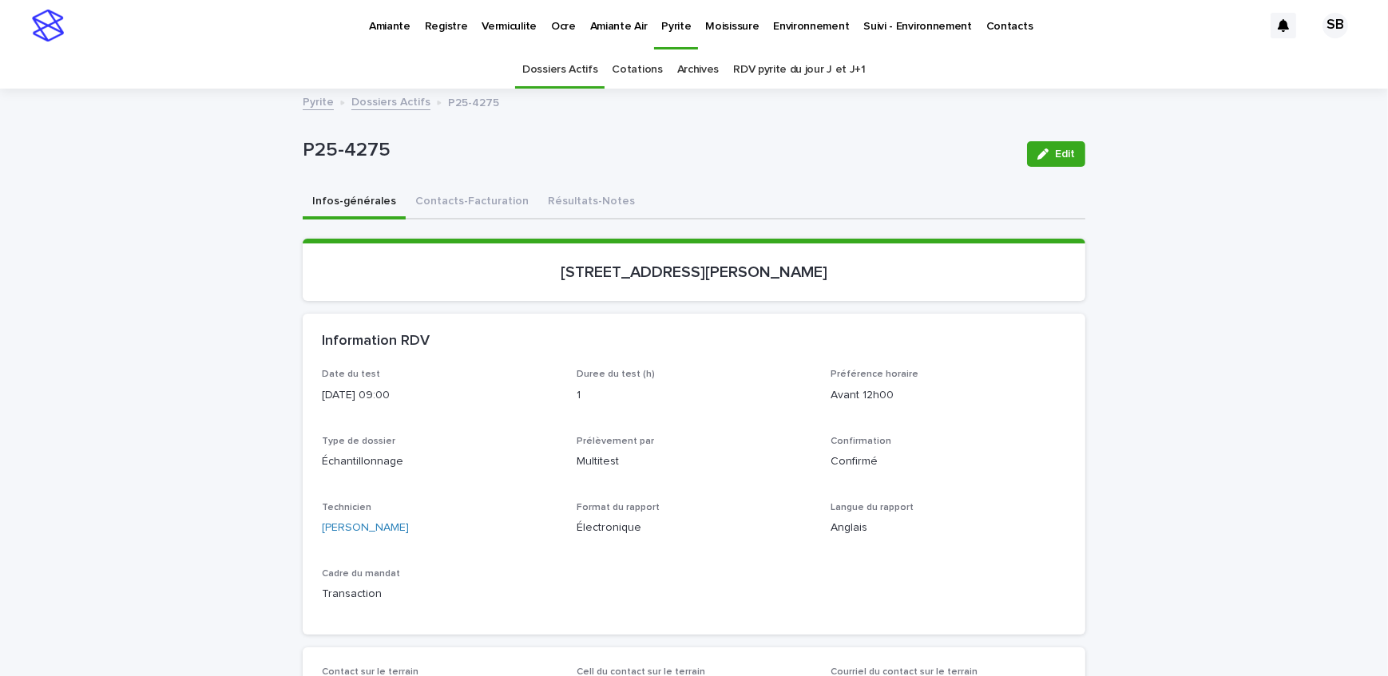
drag, startPoint x: 557, startPoint y: 205, endPoint x: 256, endPoint y: 296, distance: 315.3
click at [557, 205] on button "Résultats-Notes" at bounding box center [591, 203] width 106 height 34
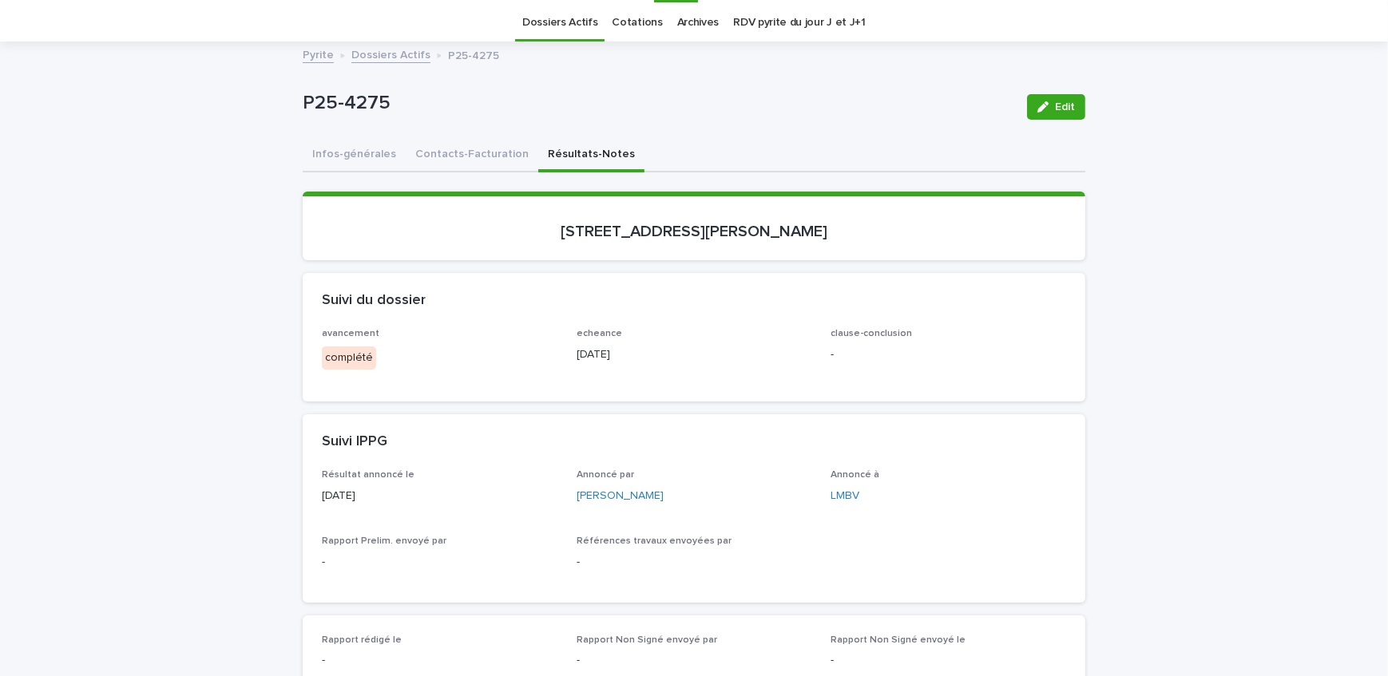
scroll to position [72, 0]
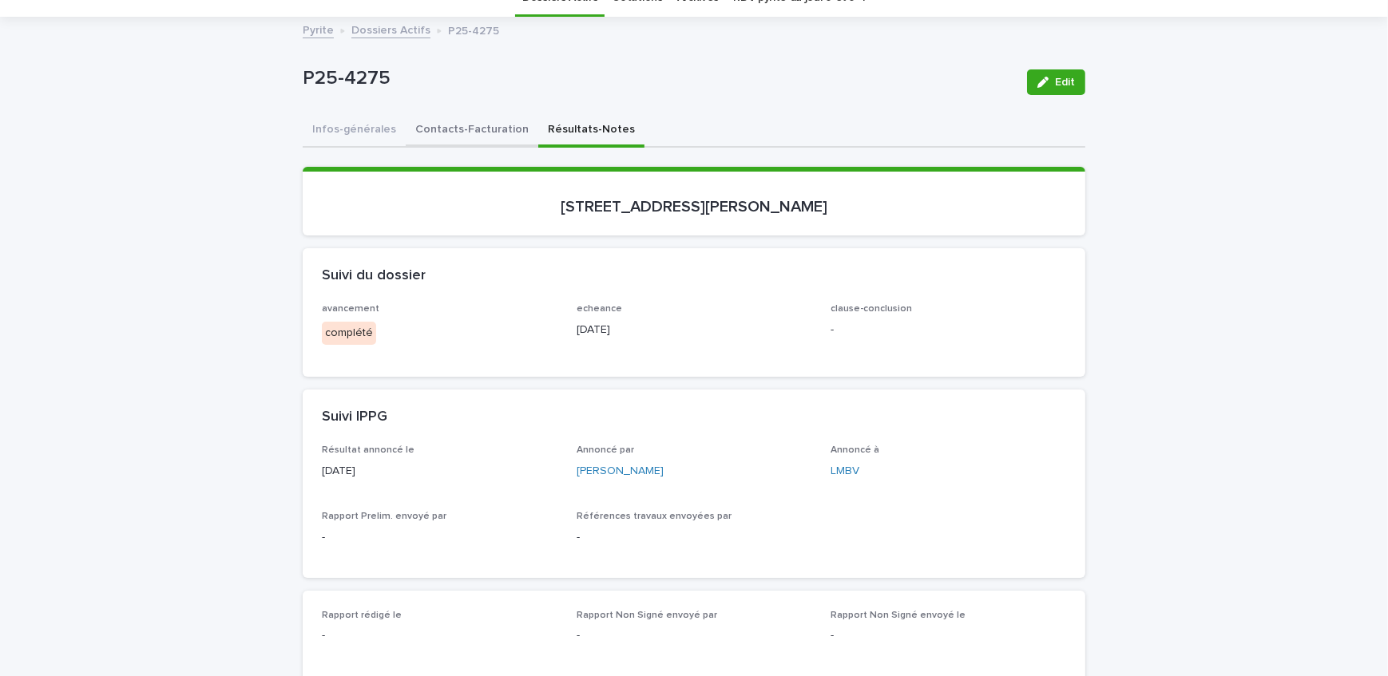
click at [464, 125] on button "Contacts-Facturation" at bounding box center [472, 131] width 133 height 34
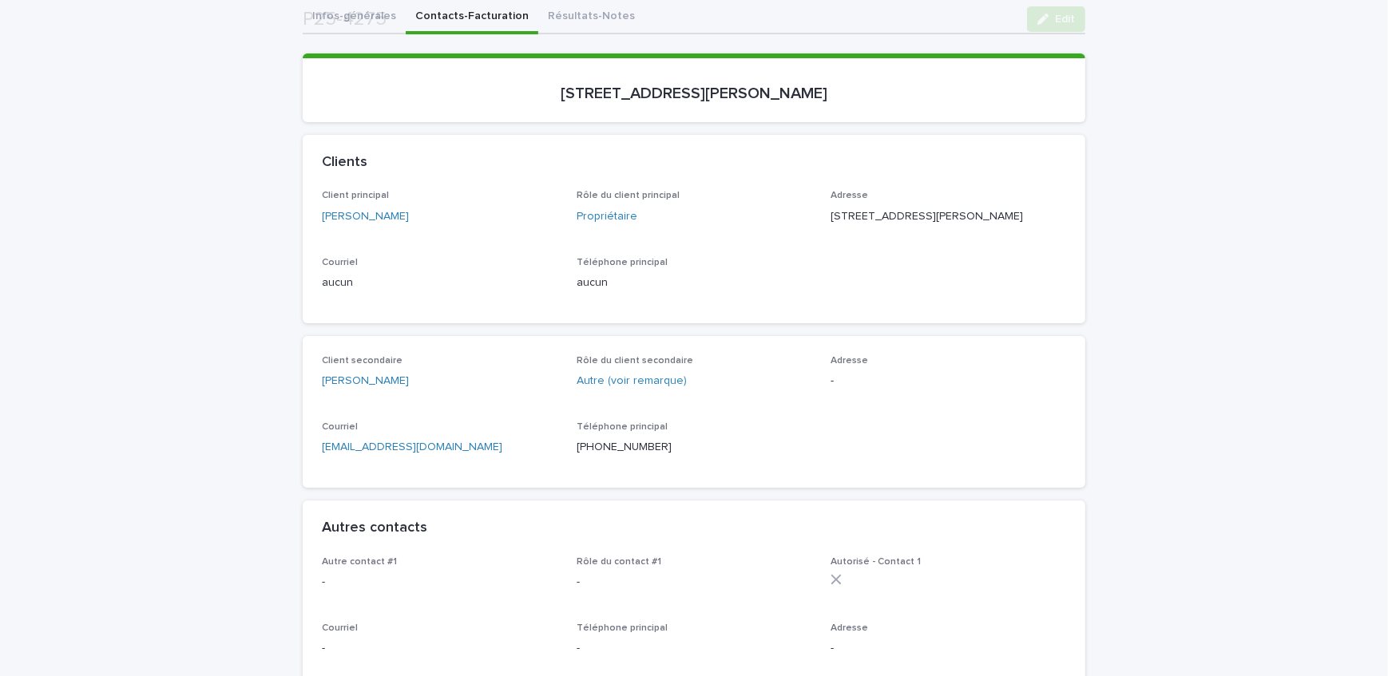
scroll to position [217, 0]
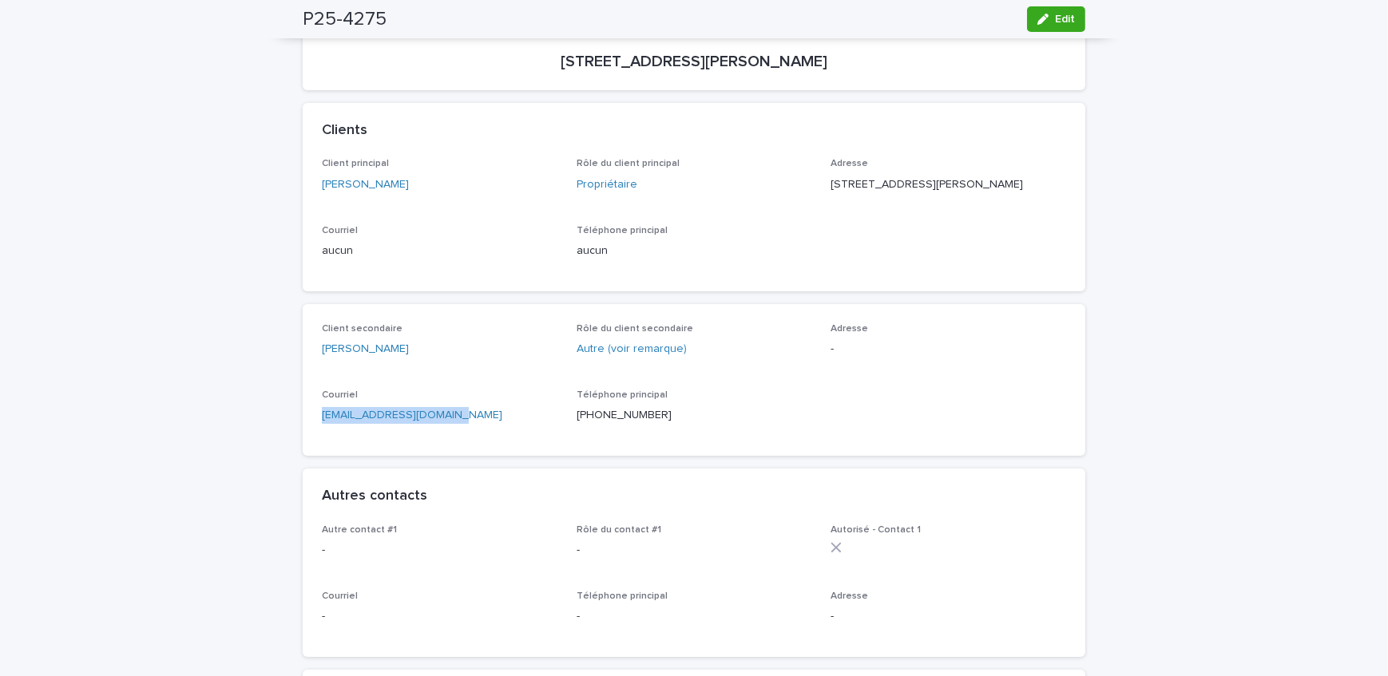
drag, startPoint x: 461, startPoint y: 439, endPoint x: 280, endPoint y: 438, distance: 181.3
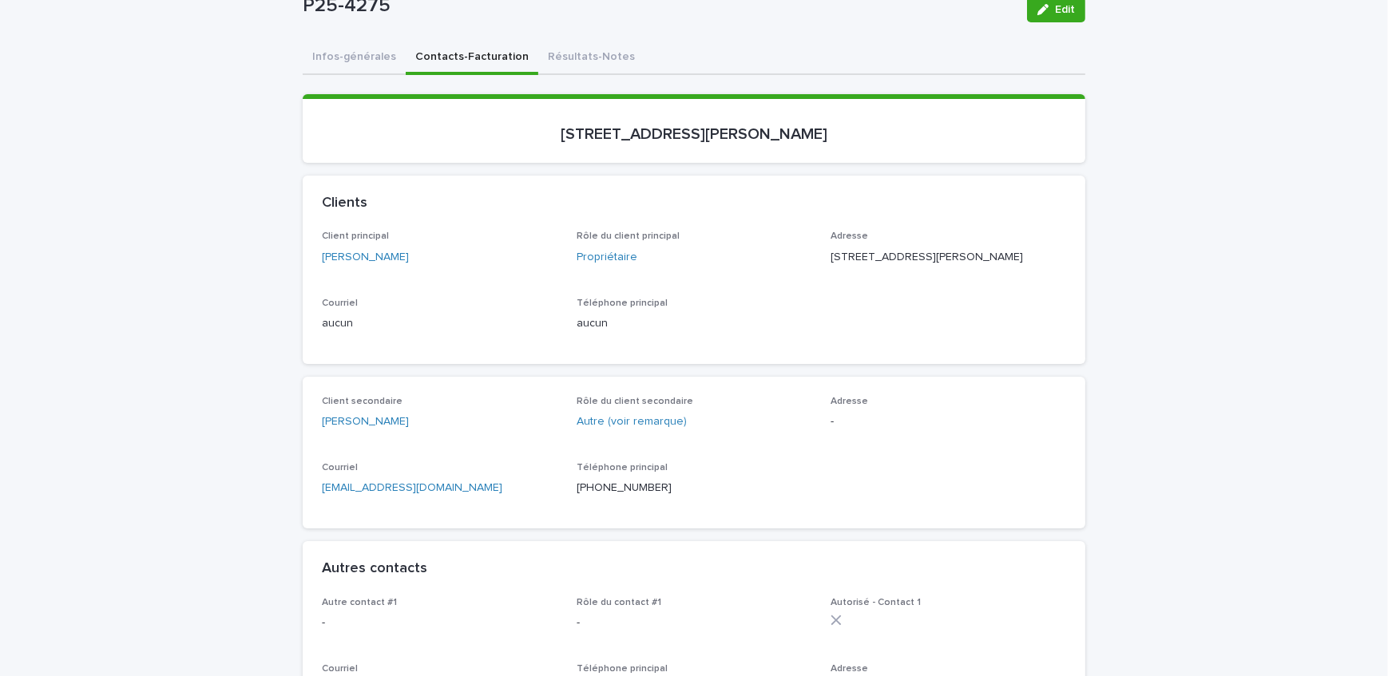
scroll to position [0, 0]
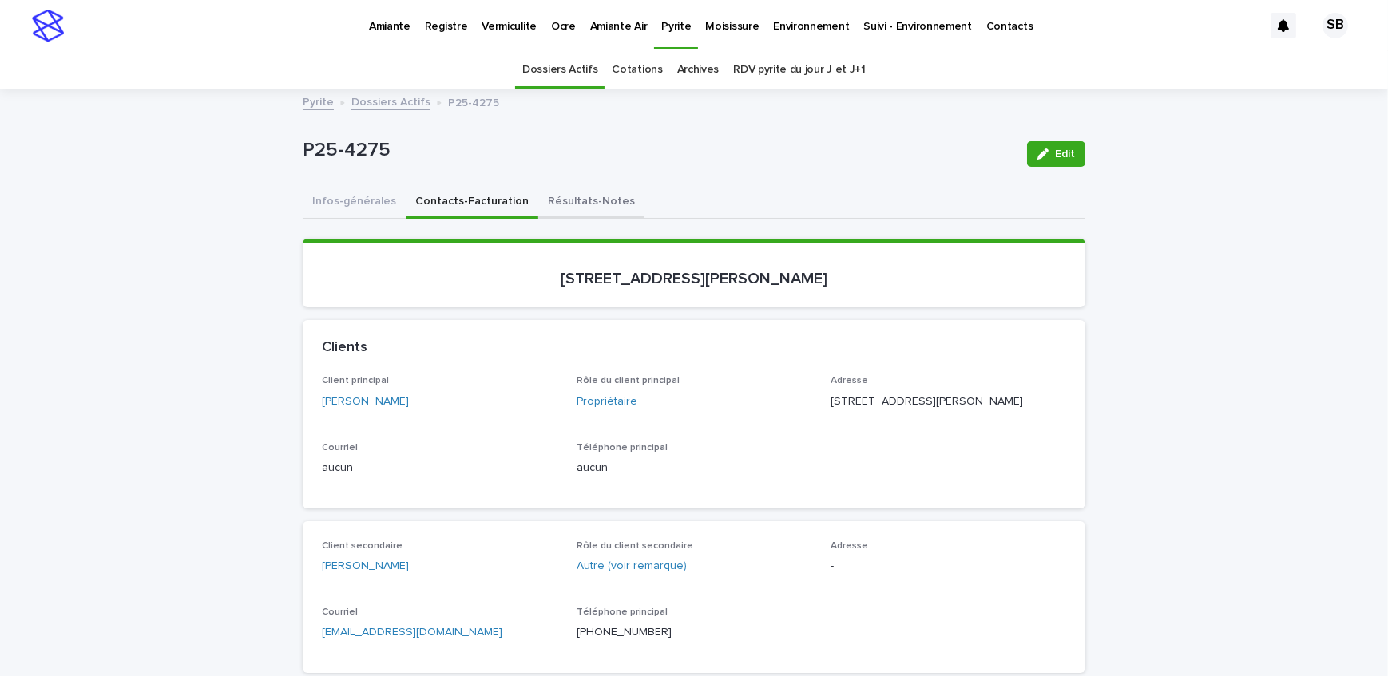
drag, startPoint x: 555, startPoint y: 204, endPoint x: 1112, endPoint y: 138, distance: 560.5
click at [555, 204] on button "Résultats-Notes" at bounding box center [591, 203] width 106 height 34
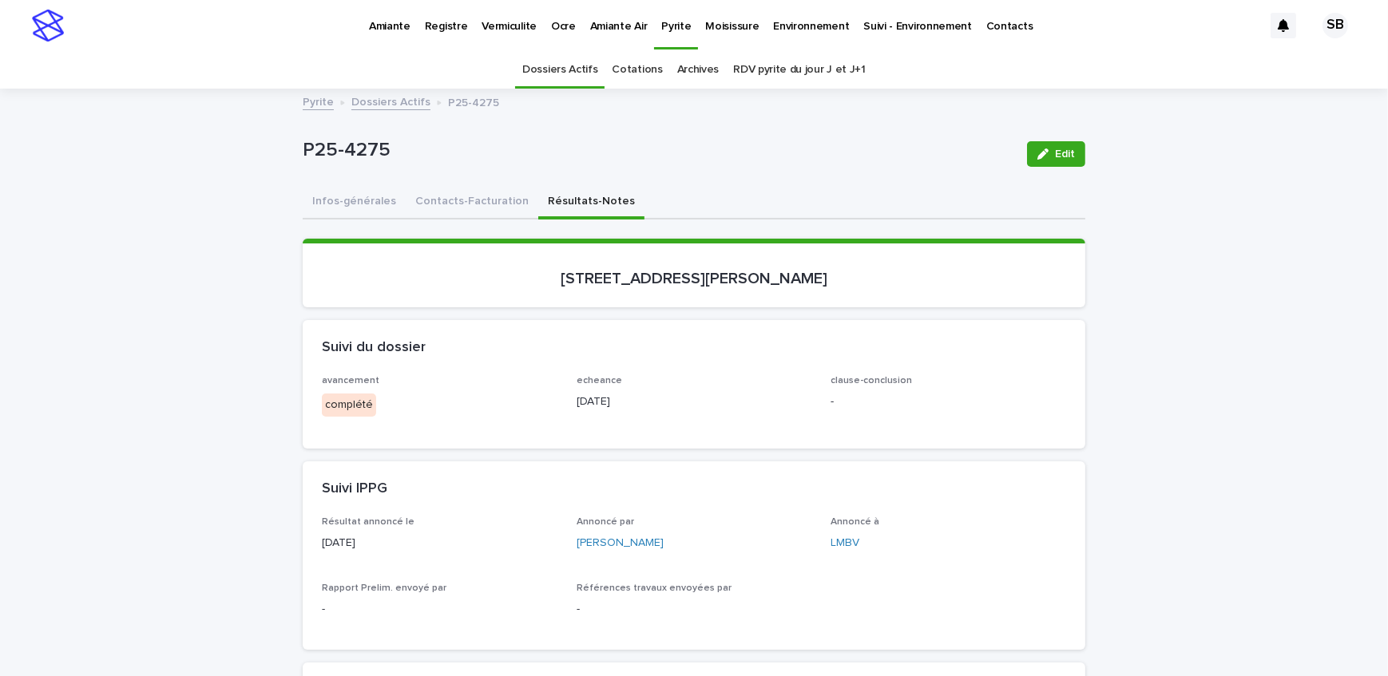
click at [1046, 152] on div "button" at bounding box center [1046, 154] width 18 height 11
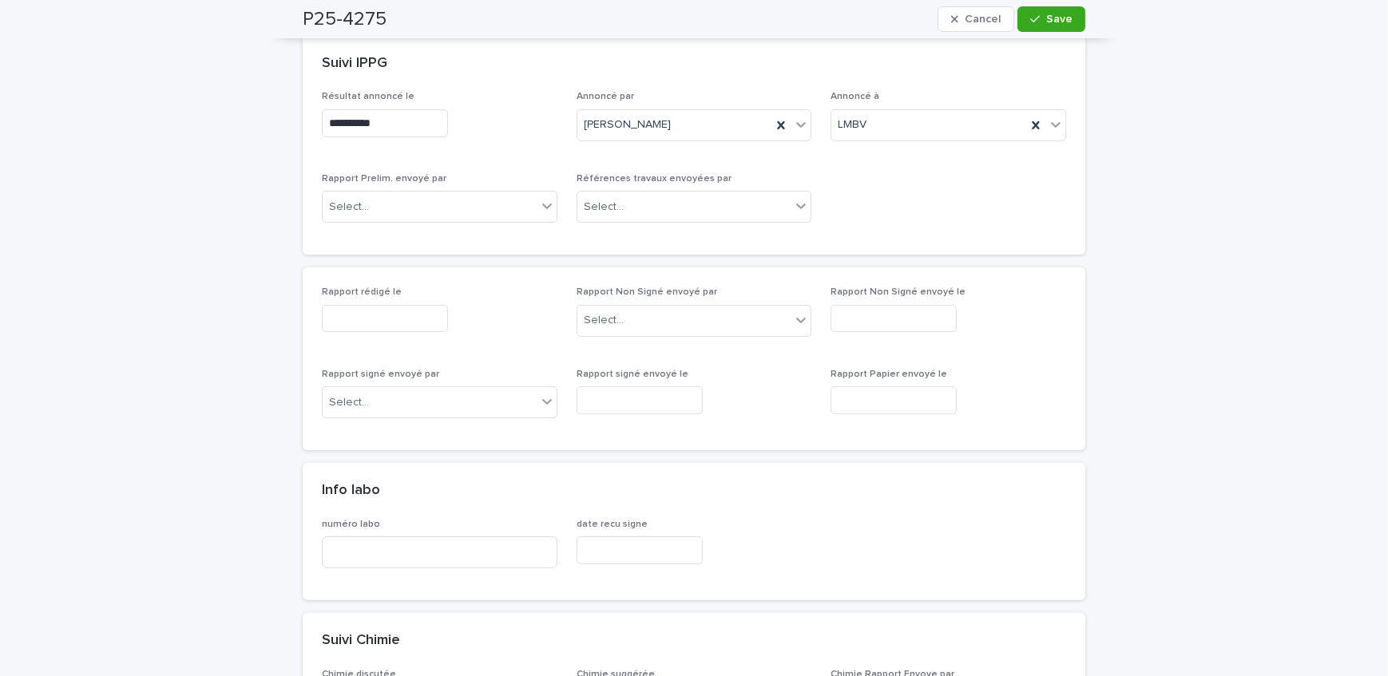
scroll to position [435, 0]
click at [425, 208] on div "Select..." at bounding box center [430, 206] width 214 height 26
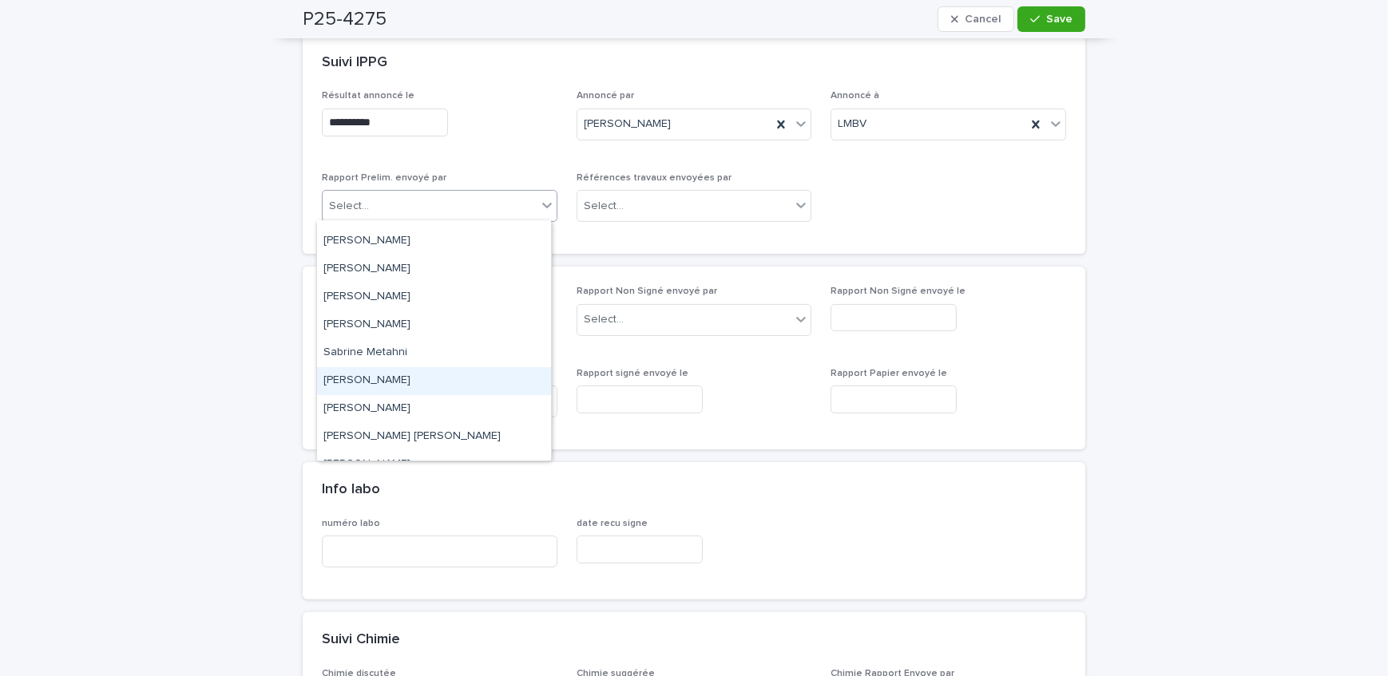
click at [414, 369] on div "[PERSON_NAME]" at bounding box center [434, 381] width 234 height 28
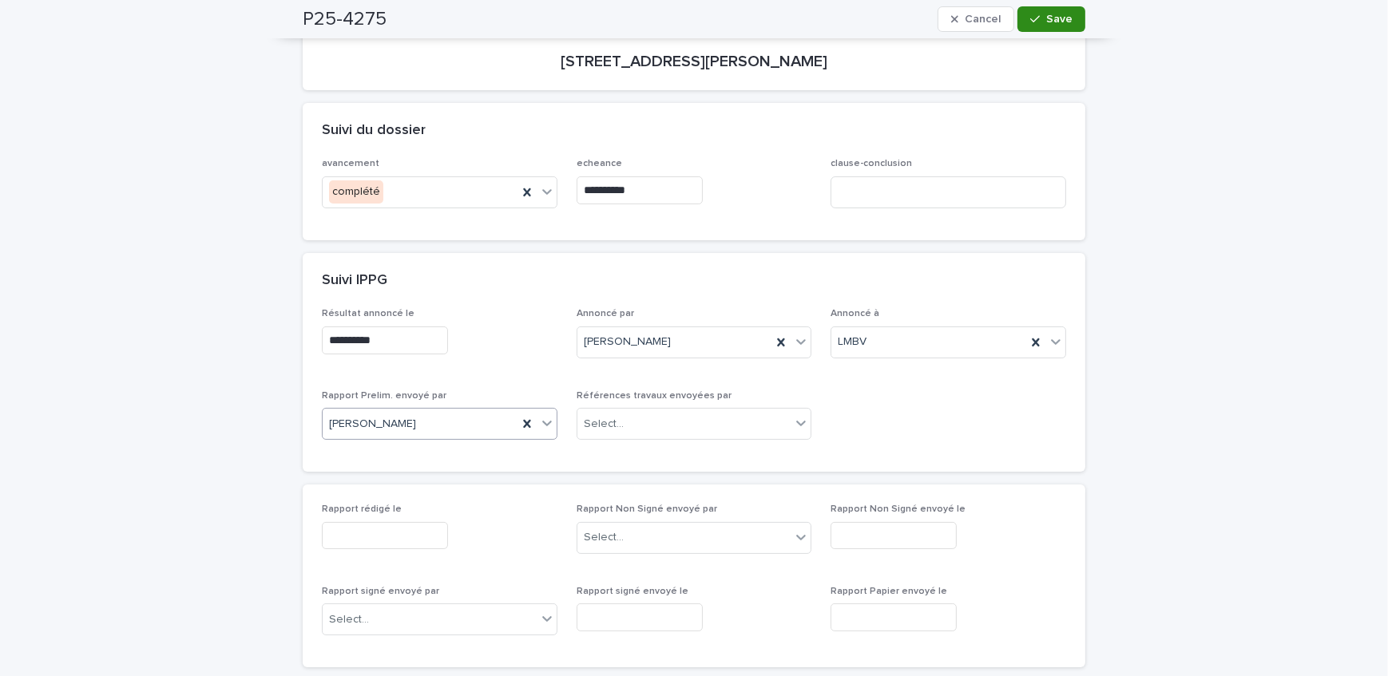
click at [1047, 22] on span "Save" at bounding box center [1059, 19] width 26 height 11
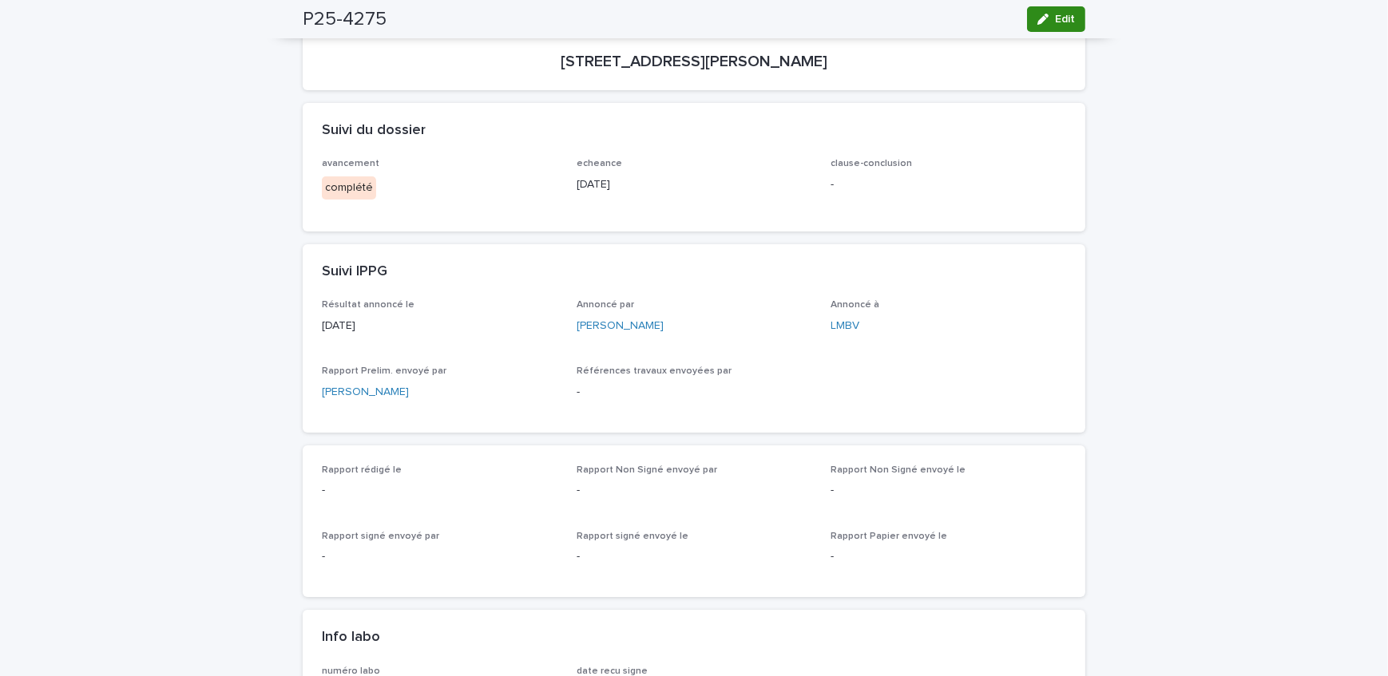
click at [1071, 22] on button "Edit" at bounding box center [1056, 19] width 58 height 26
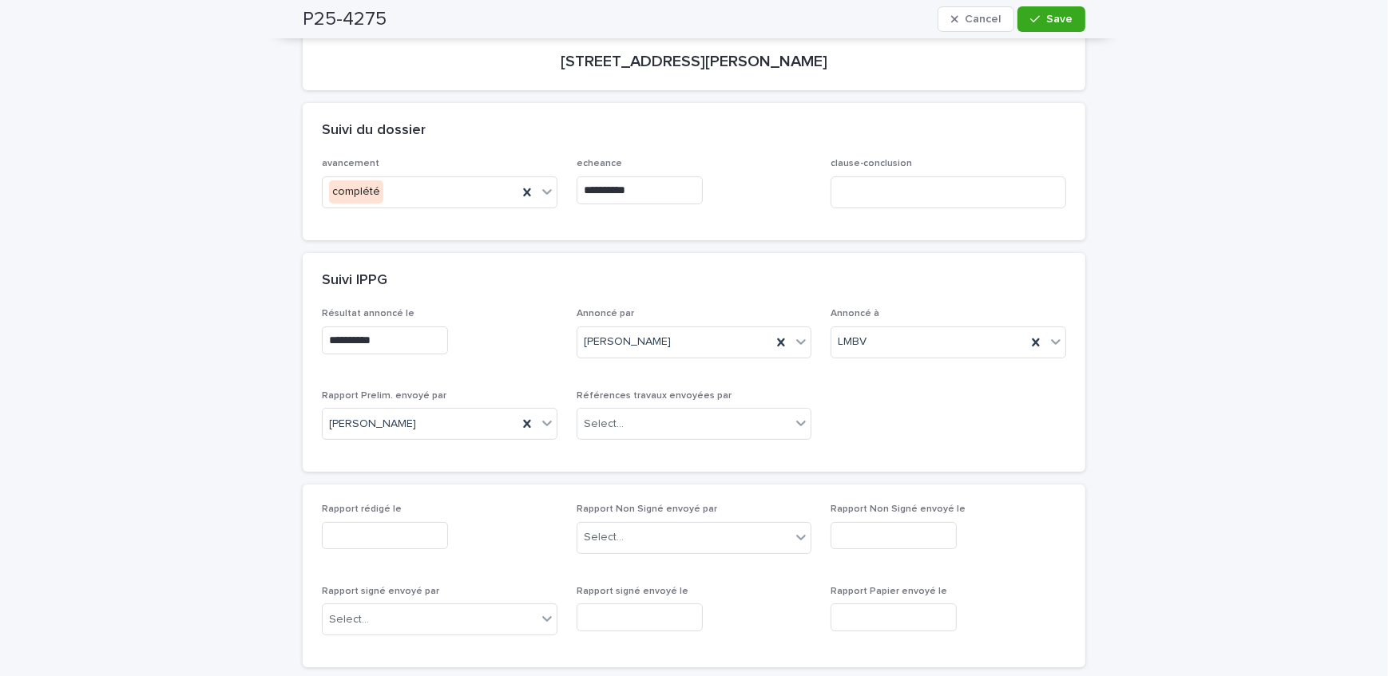
click at [427, 528] on input "text" at bounding box center [385, 536] width 126 height 28
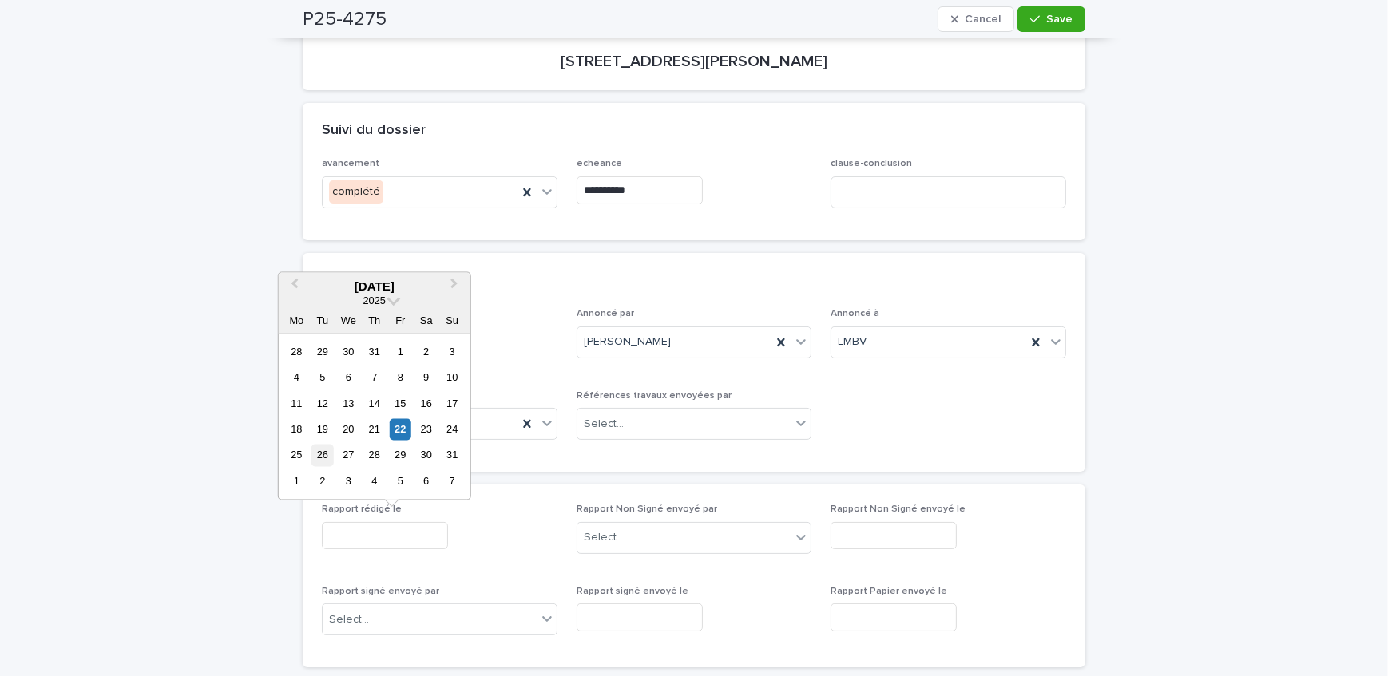
click at [314, 458] on div "26" at bounding box center [322, 456] width 22 height 22
type input "**********"
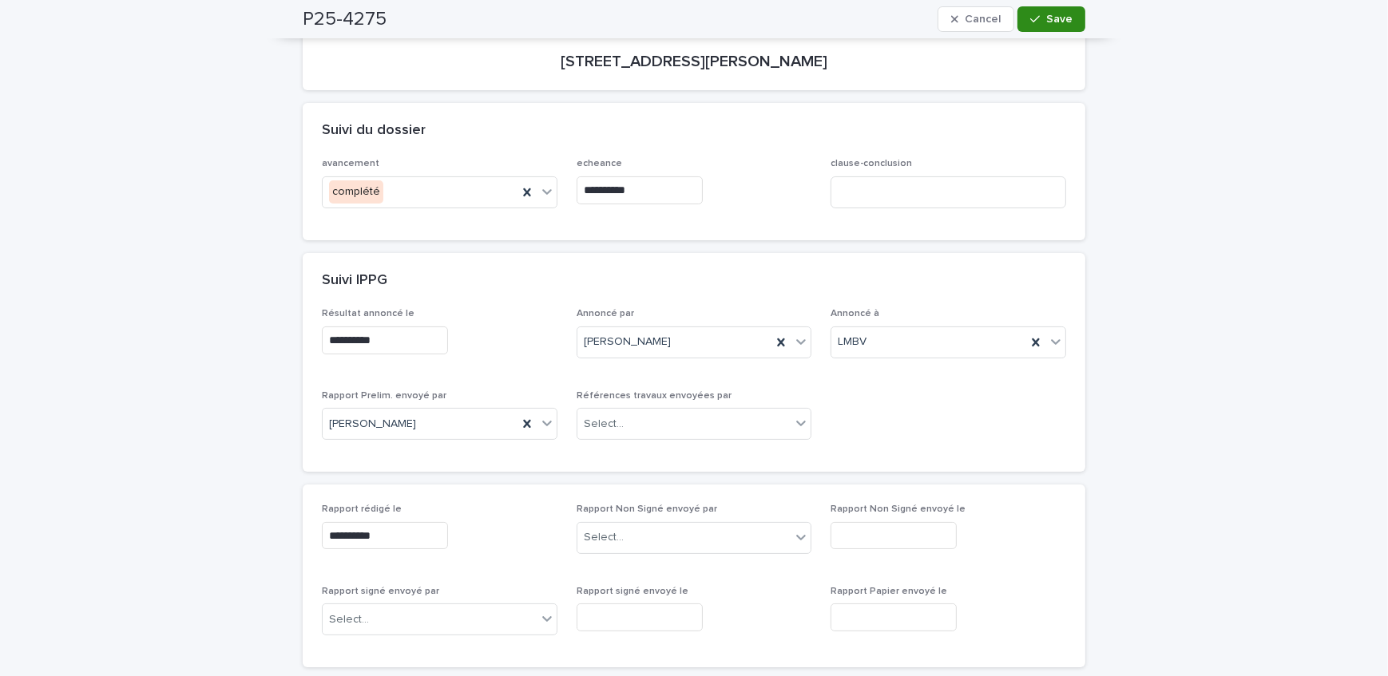
click at [1032, 21] on icon "button" at bounding box center [1035, 19] width 10 height 11
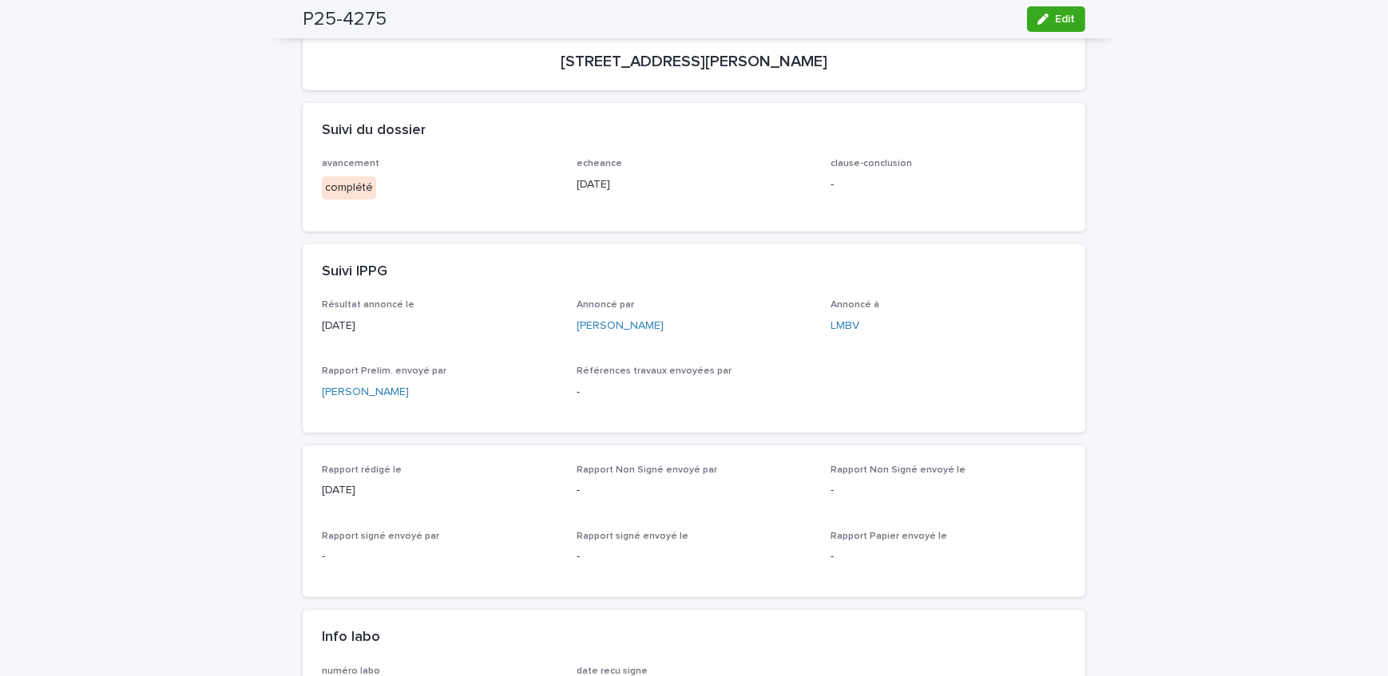
scroll to position [0, 0]
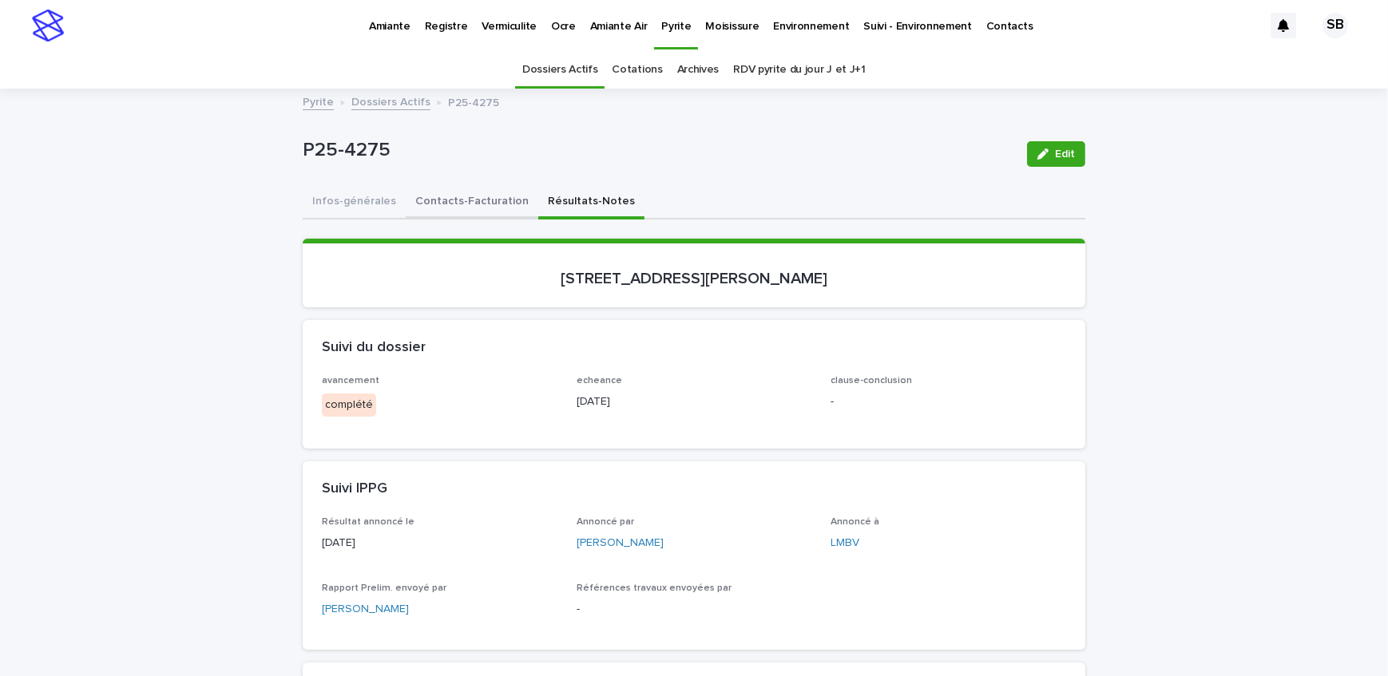
click at [442, 196] on button "Contacts-Facturation" at bounding box center [472, 203] width 133 height 34
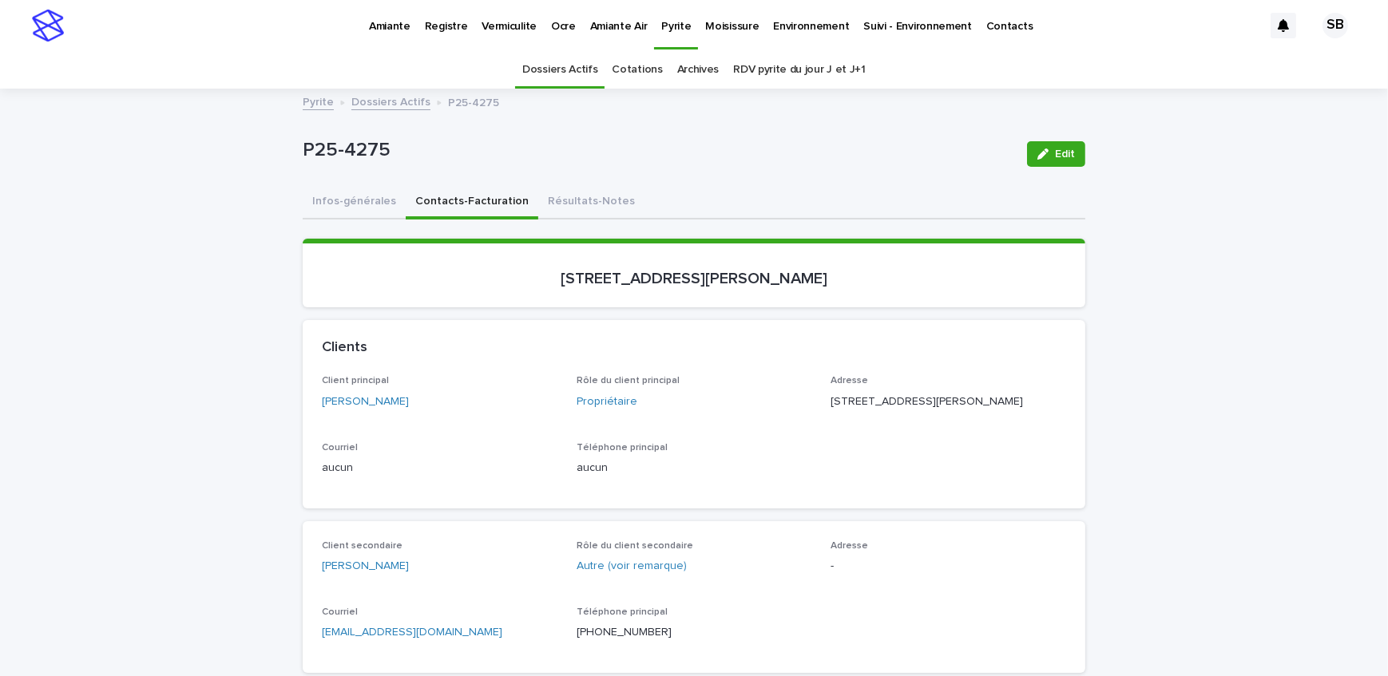
click at [578, 204] on button "Résultats-Notes" at bounding box center [591, 203] width 106 height 34
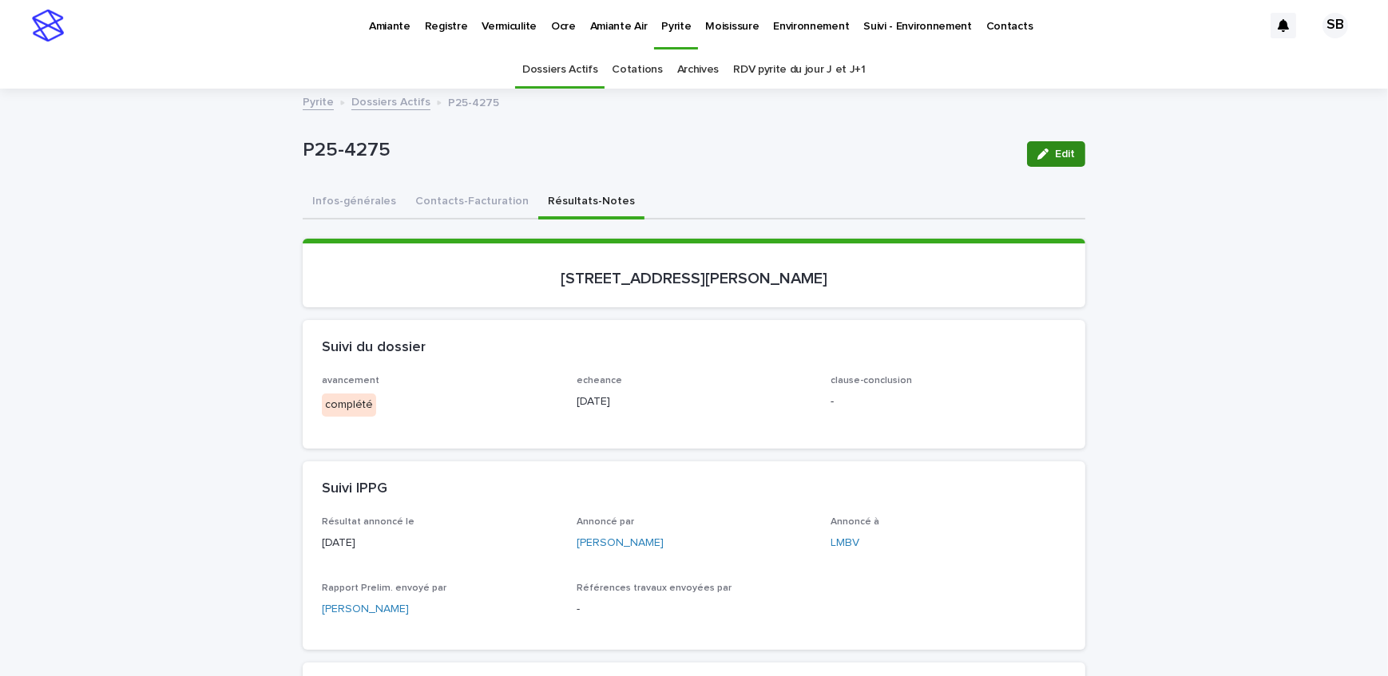
click at [1041, 149] on icon "button" at bounding box center [1042, 154] width 11 height 11
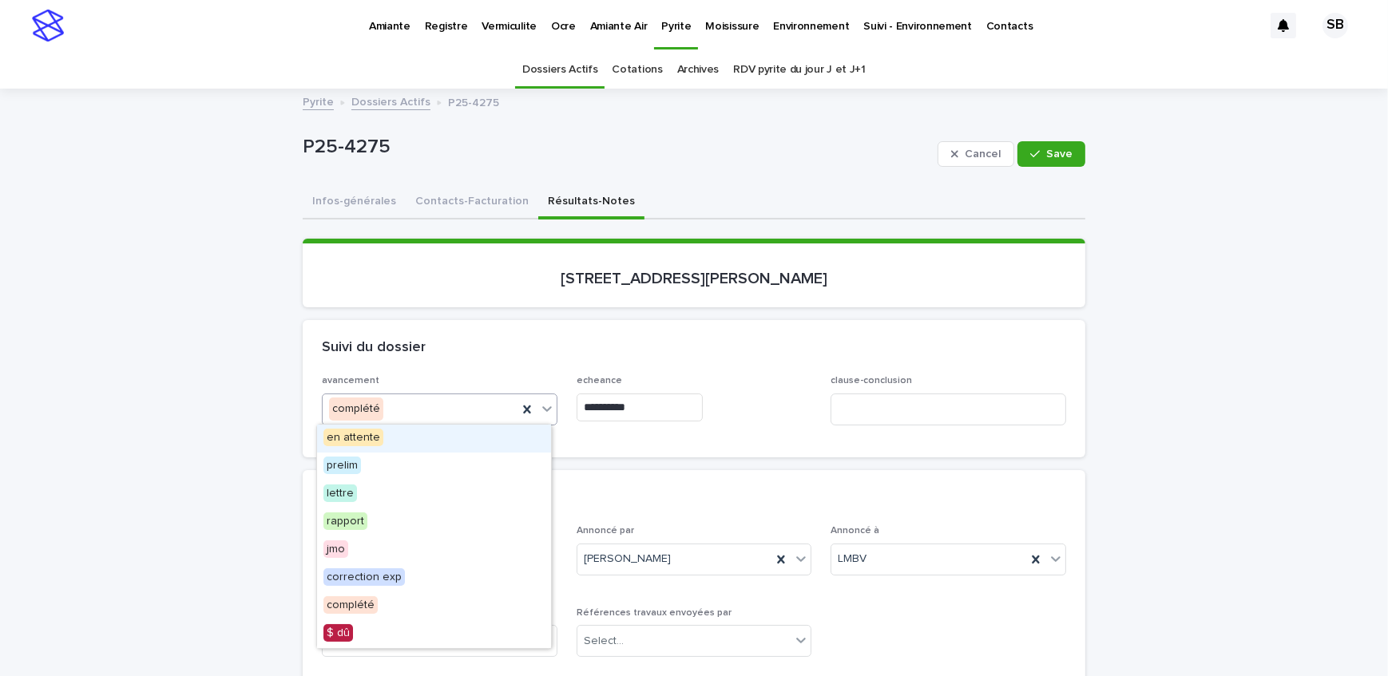
click at [446, 408] on div "complété" at bounding box center [420, 409] width 195 height 26
click at [410, 489] on div "lettre" at bounding box center [434, 495] width 234 height 28
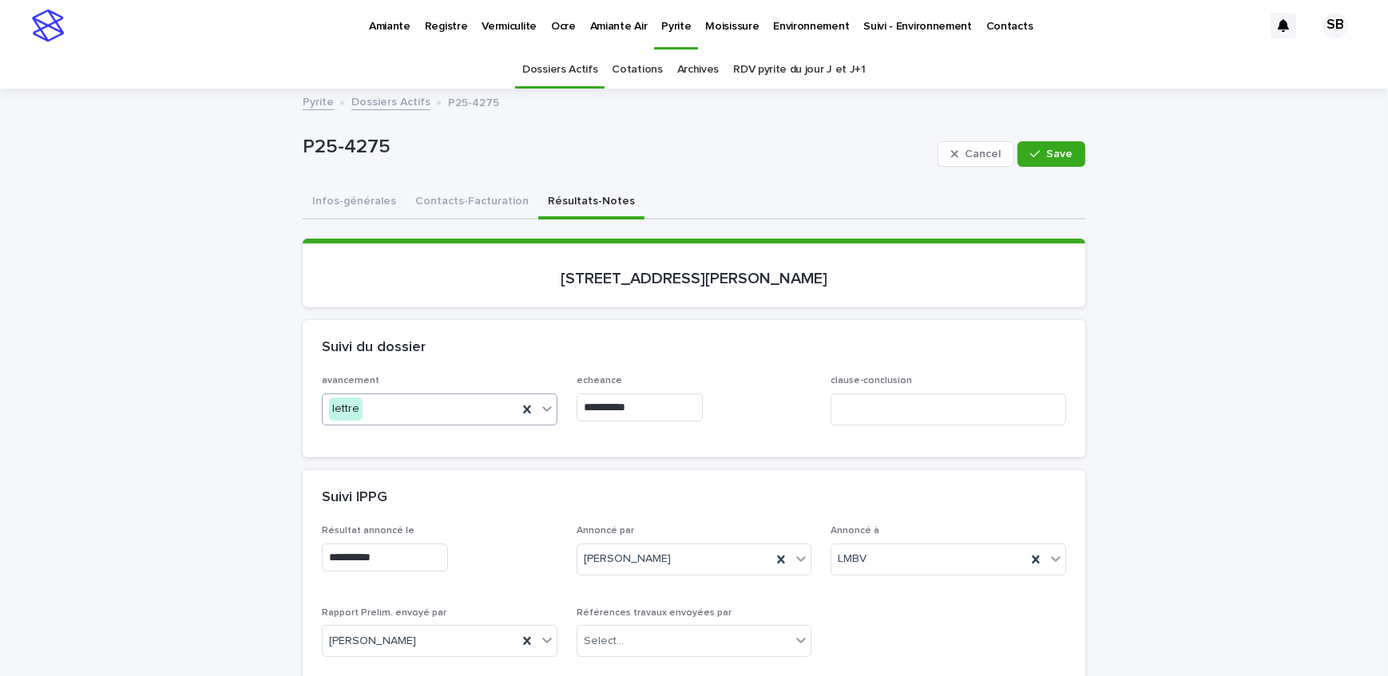
click at [664, 403] on input "**********" at bounding box center [640, 408] width 126 height 28
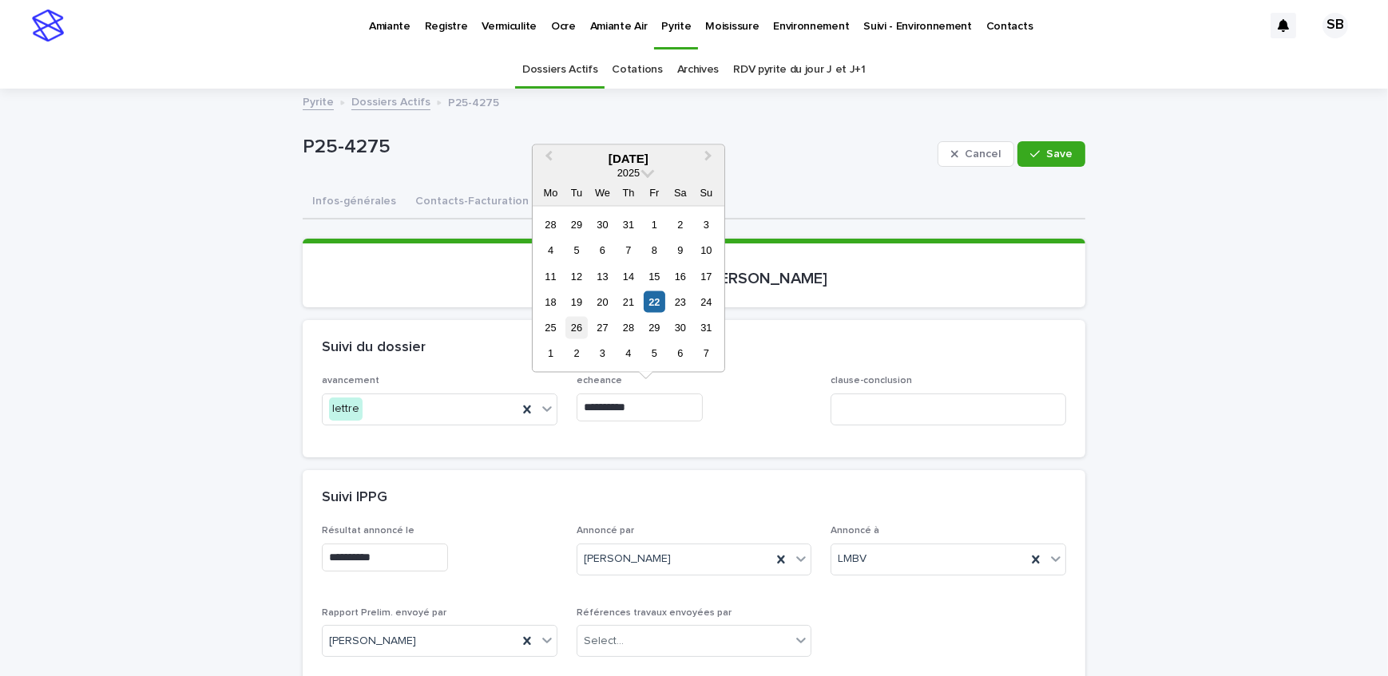
click at [577, 330] on div "26" at bounding box center [576, 328] width 22 height 22
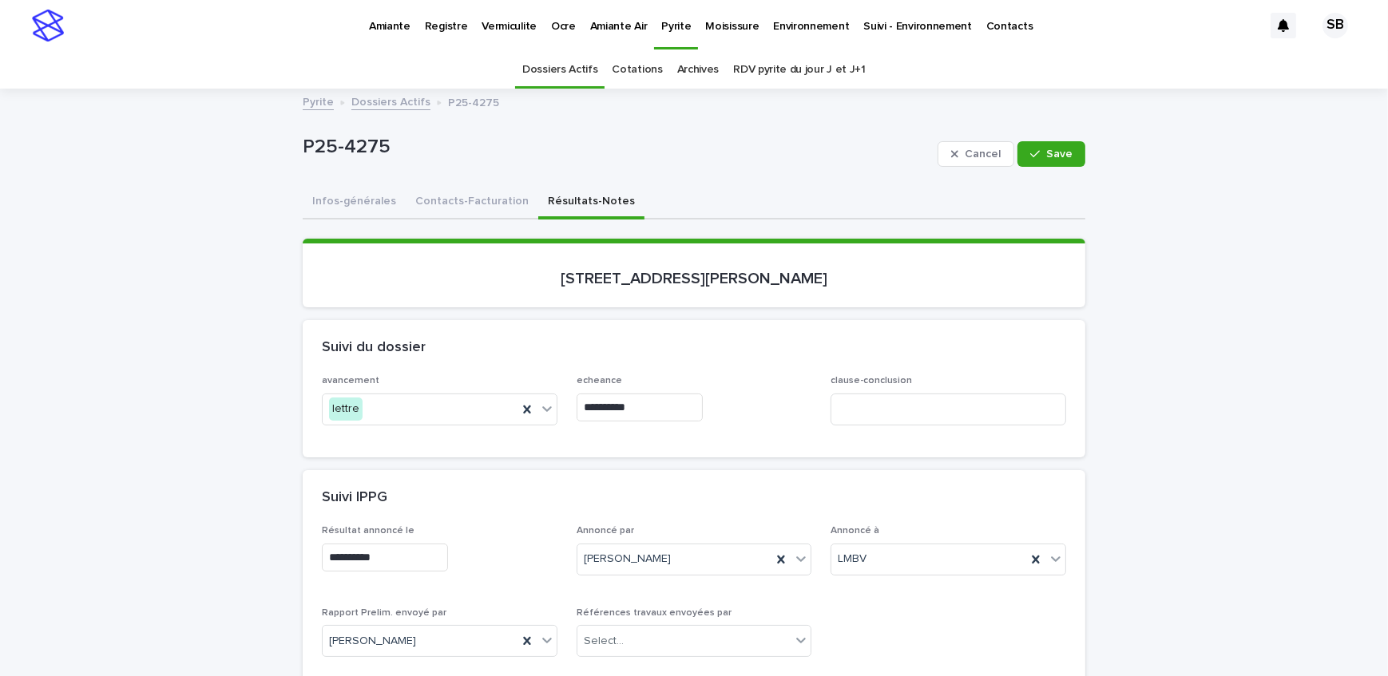
type input "**********"
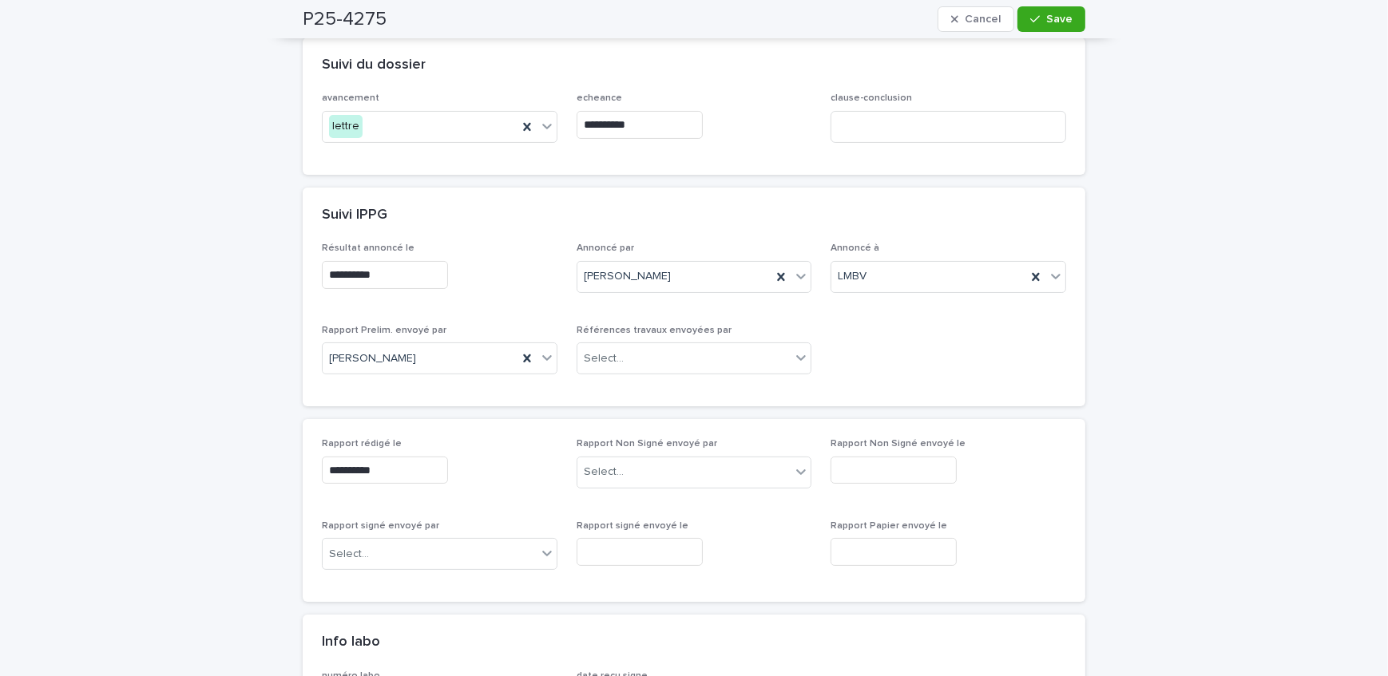
scroll to position [363, 0]
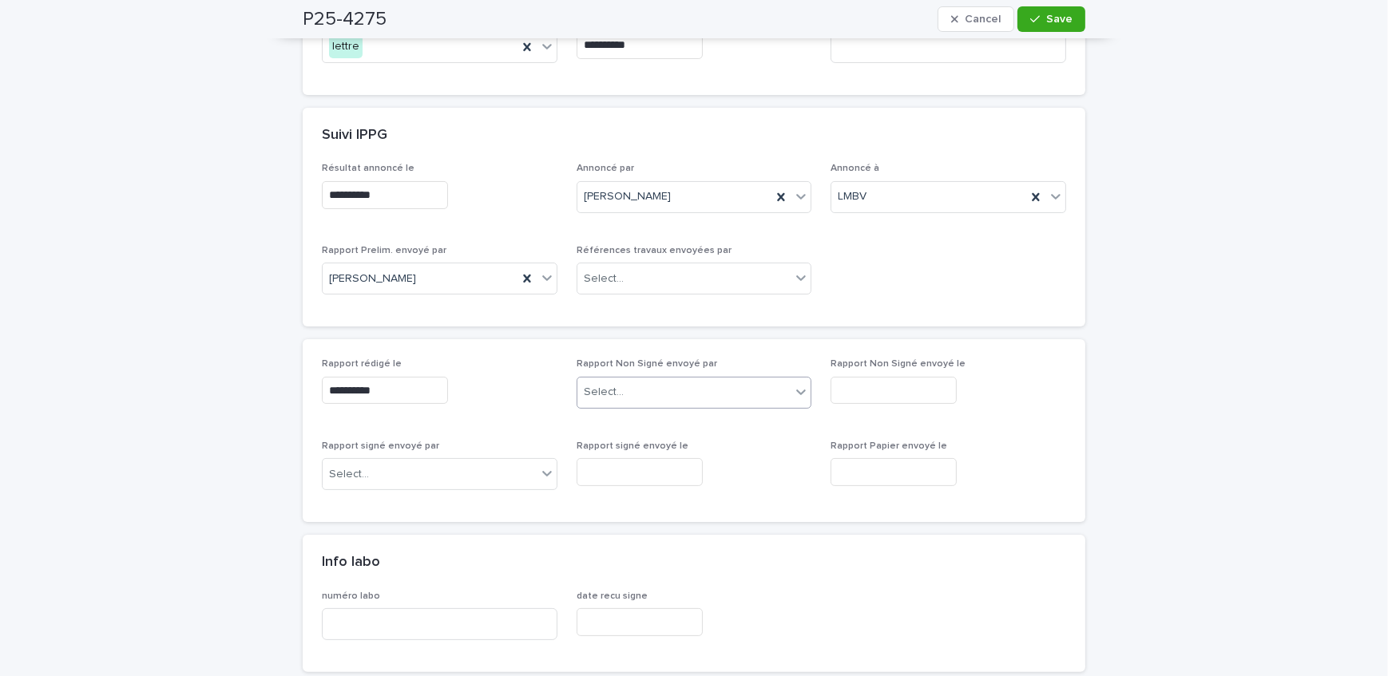
click at [625, 386] on input "text" at bounding box center [626, 393] width 2 height 14
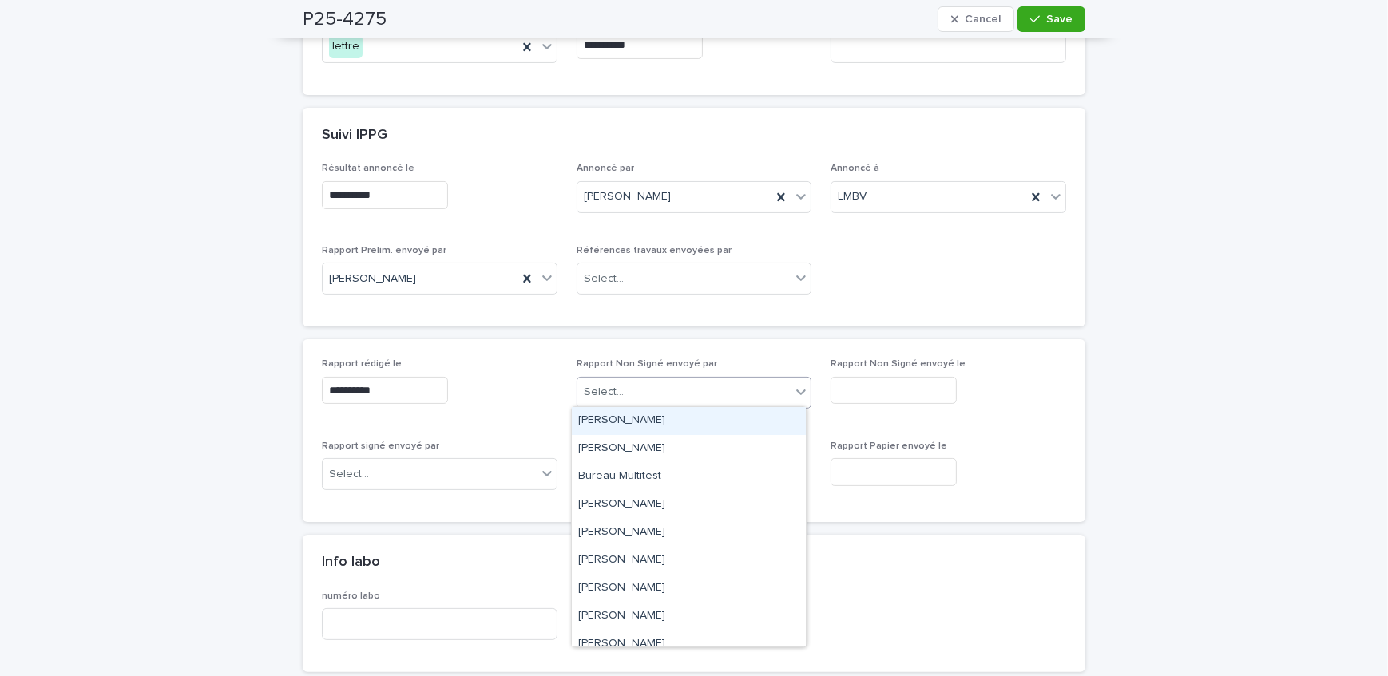
click at [687, 326] on div "**********" at bounding box center [694, 433] width 783 height 950
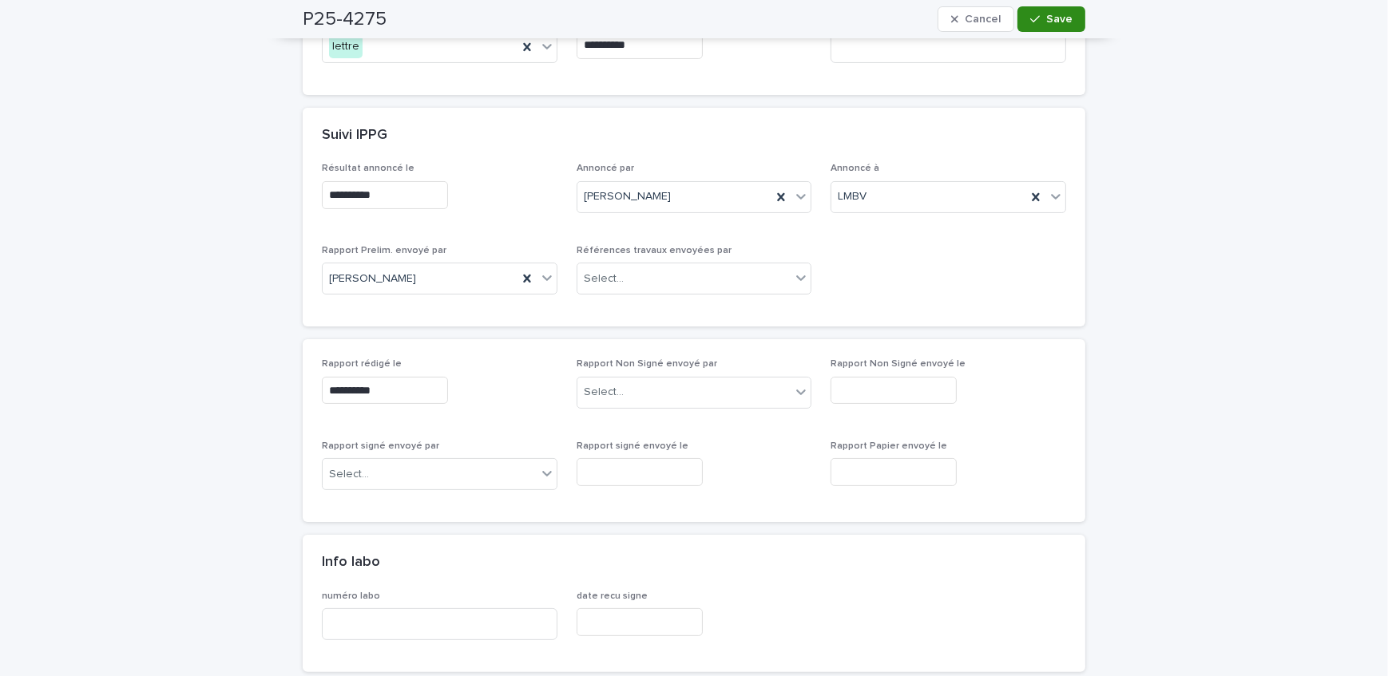
click at [1049, 8] on button "Save" at bounding box center [1051, 19] width 68 height 26
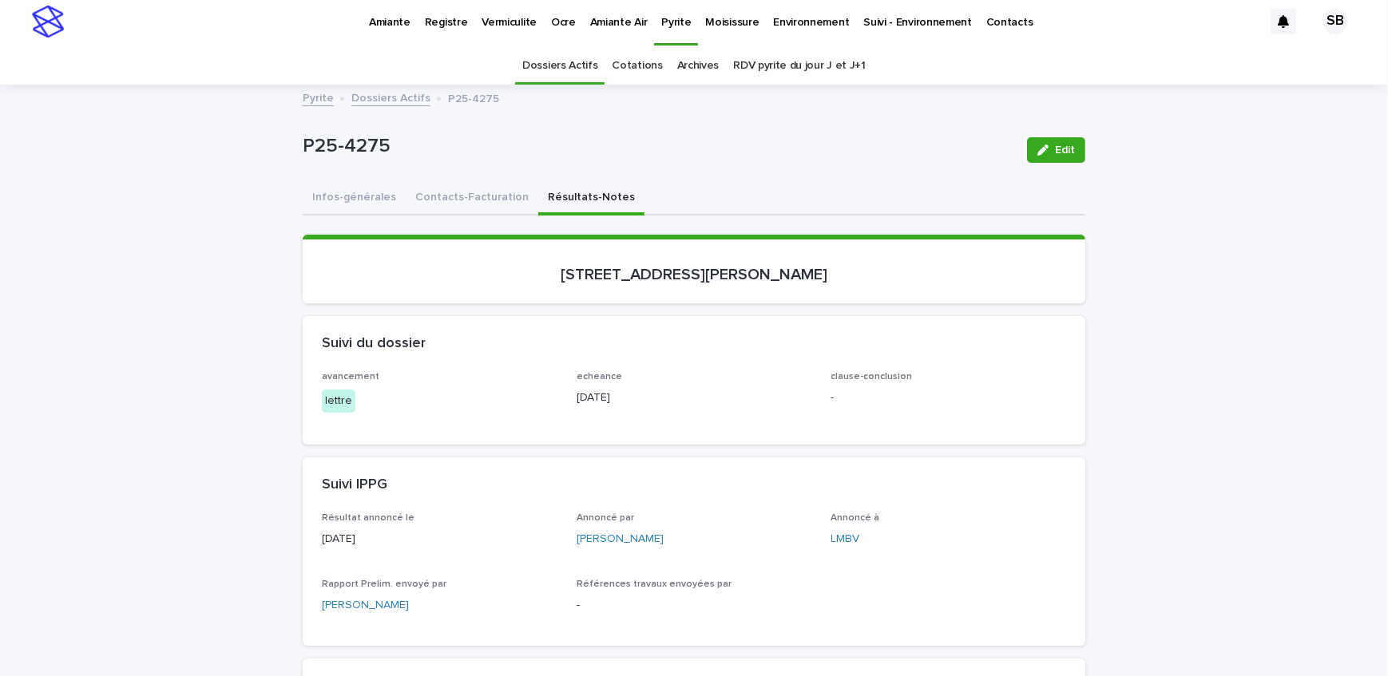
scroll to position [0, 0]
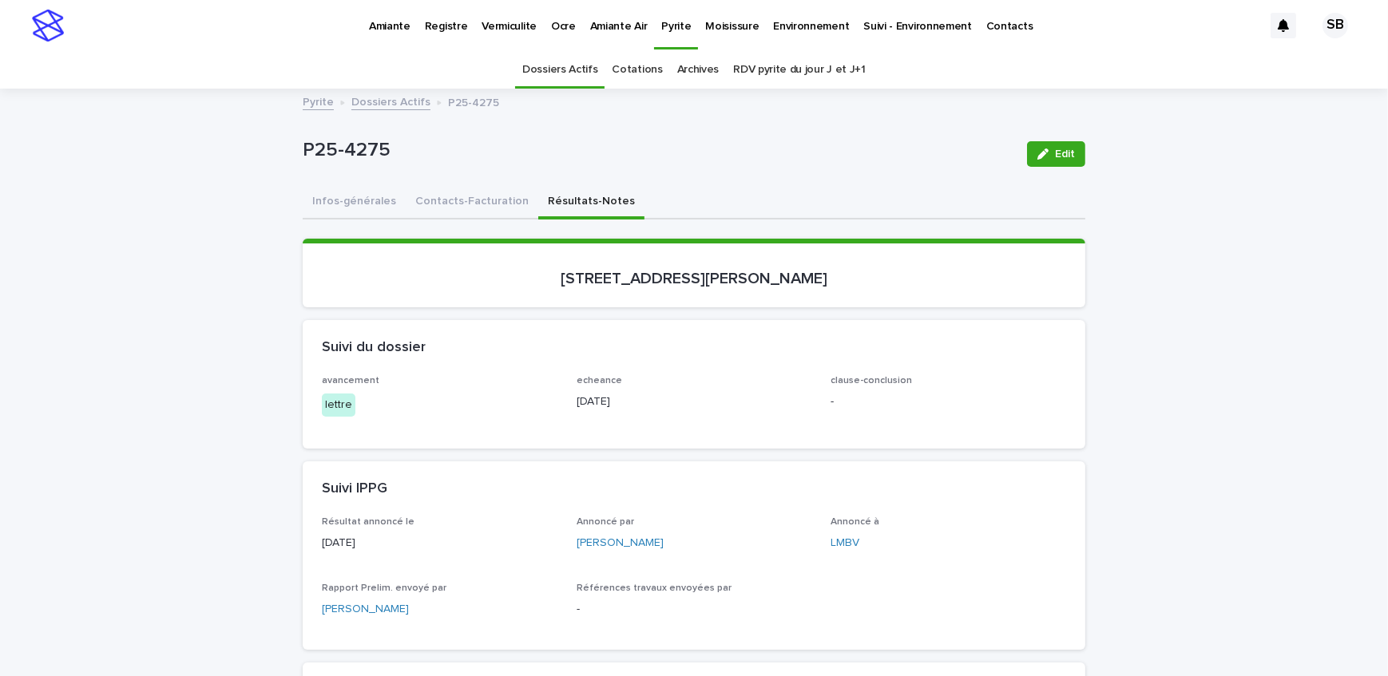
click at [393, 102] on link "Dossiers Actifs" at bounding box center [390, 101] width 79 height 18
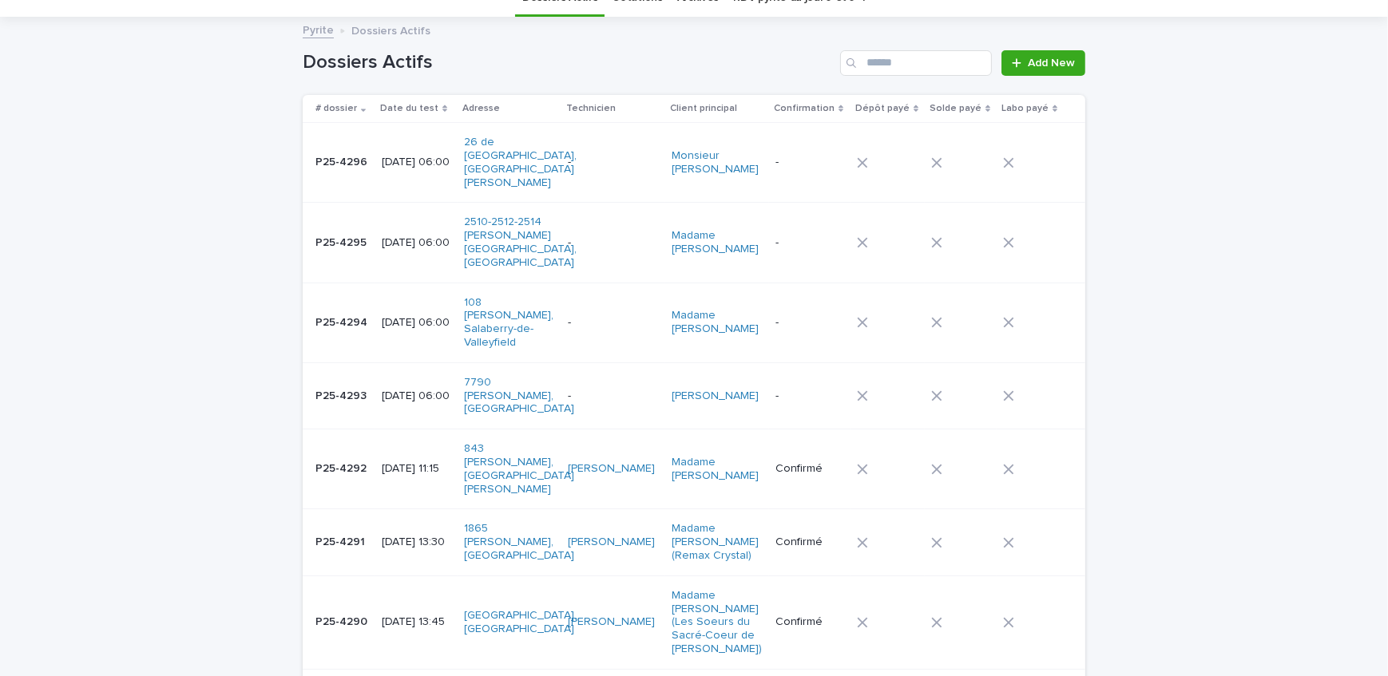
click at [363, 576] on td "P25-4290 P25-4290" at bounding box center [339, 622] width 73 height 93
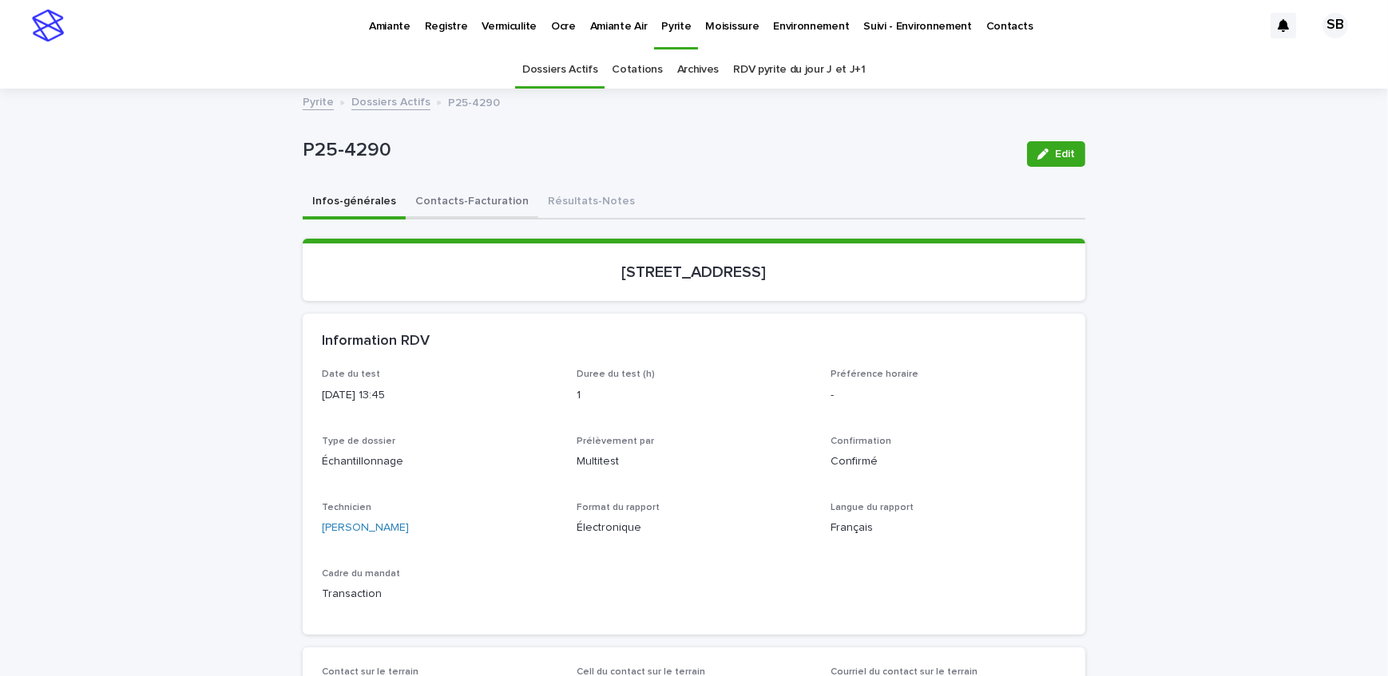
click at [474, 204] on button "Contacts-Facturation" at bounding box center [472, 203] width 133 height 34
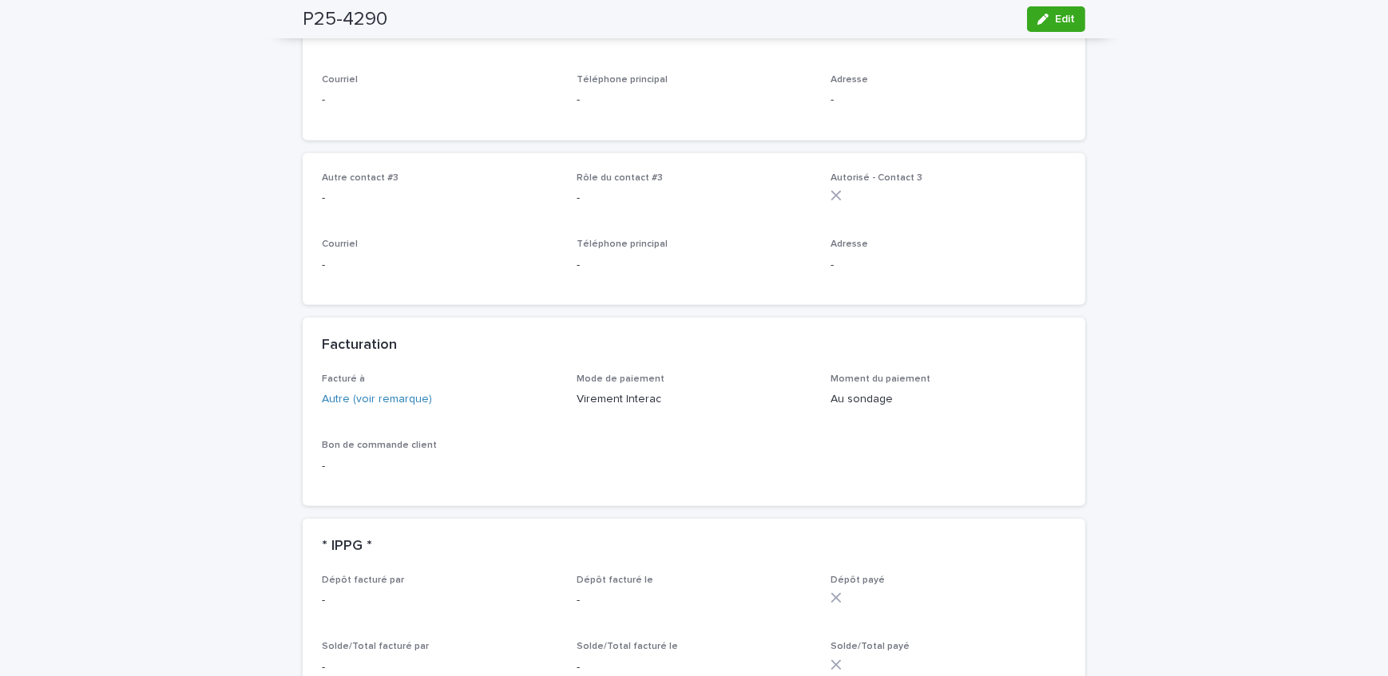
scroll to position [1016, 0]
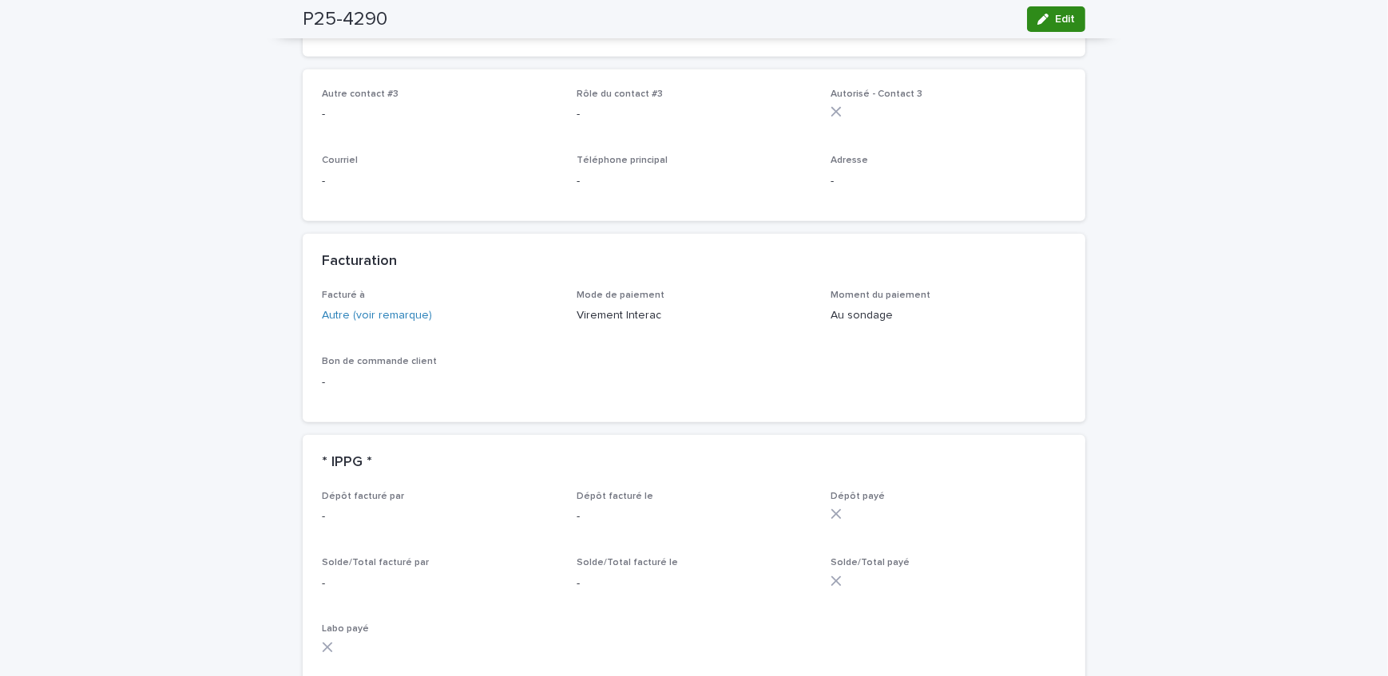
click at [1070, 16] on button "Edit" at bounding box center [1056, 19] width 58 height 26
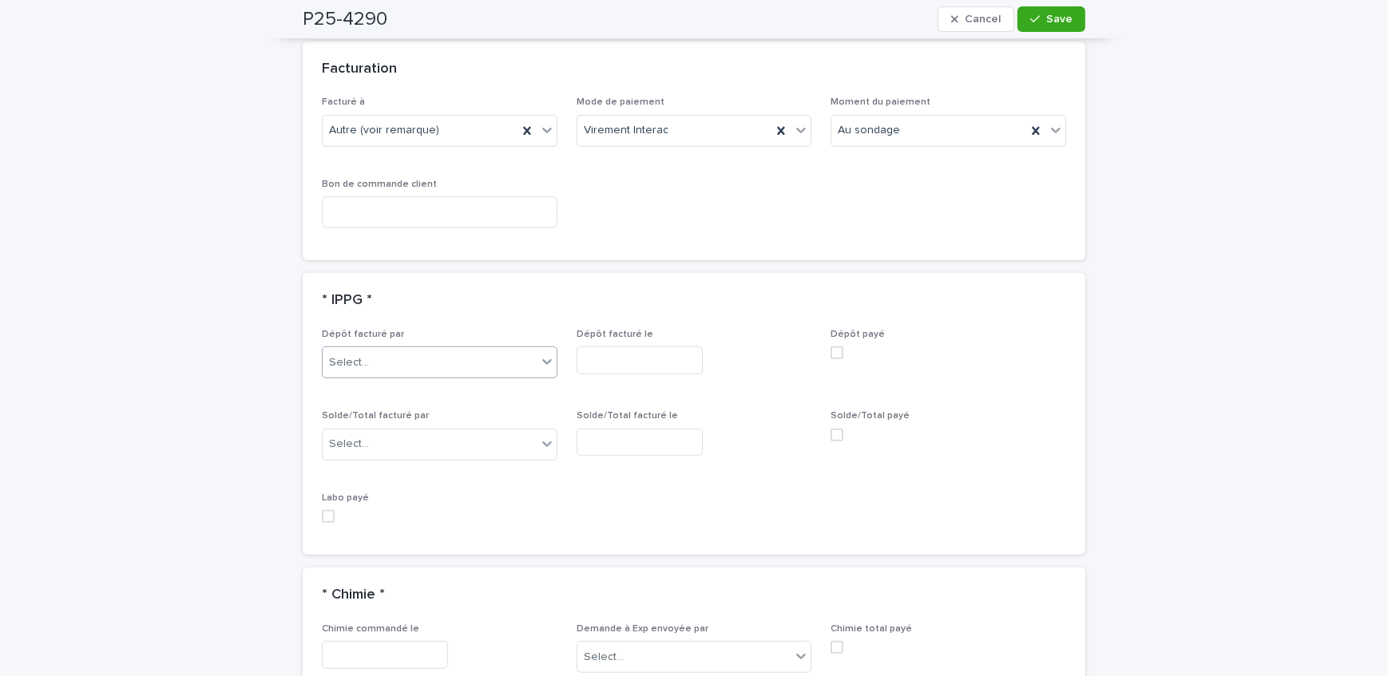
scroll to position [1322, 0]
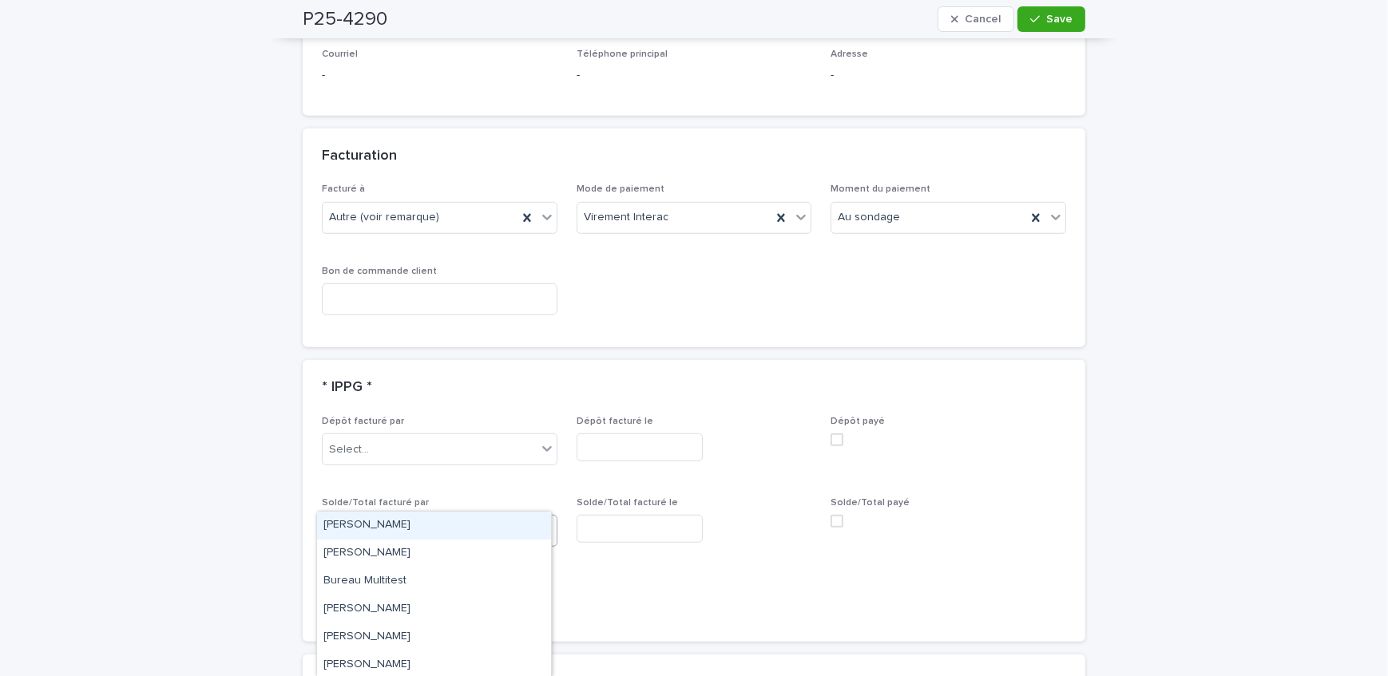
click at [398, 518] on div "Select..." at bounding box center [430, 531] width 214 height 26
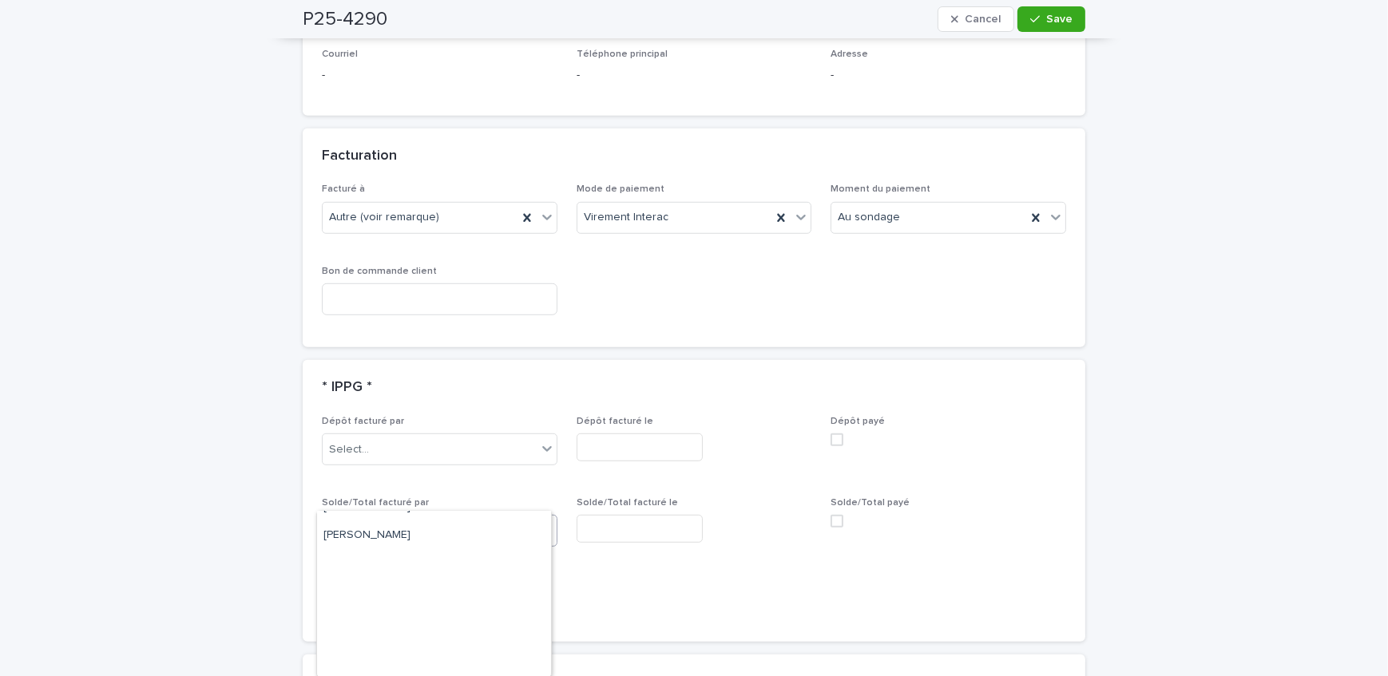
scroll to position [290, 0]
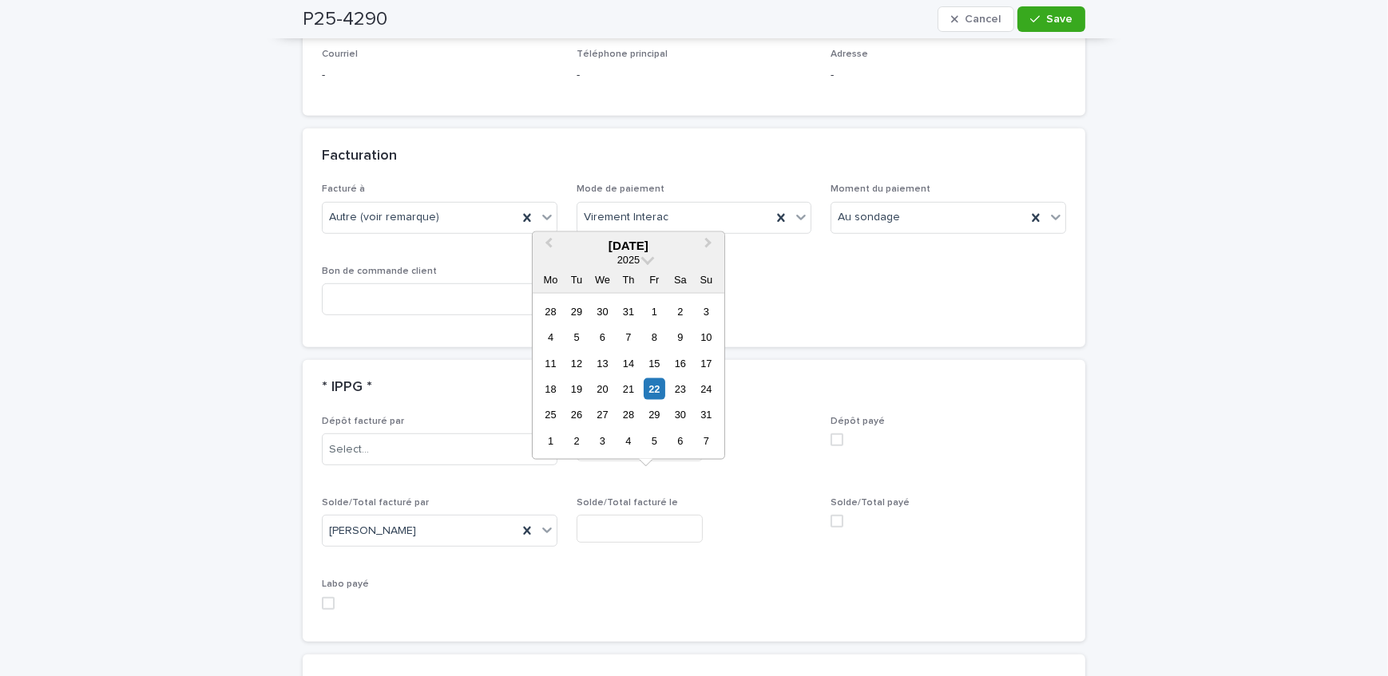
click at [674, 515] on input "text" at bounding box center [640, 529] width 126 height 28
click at [651, 383] on div "22" at bounding box center [655, 390] width 22 height 22
type input "**********"
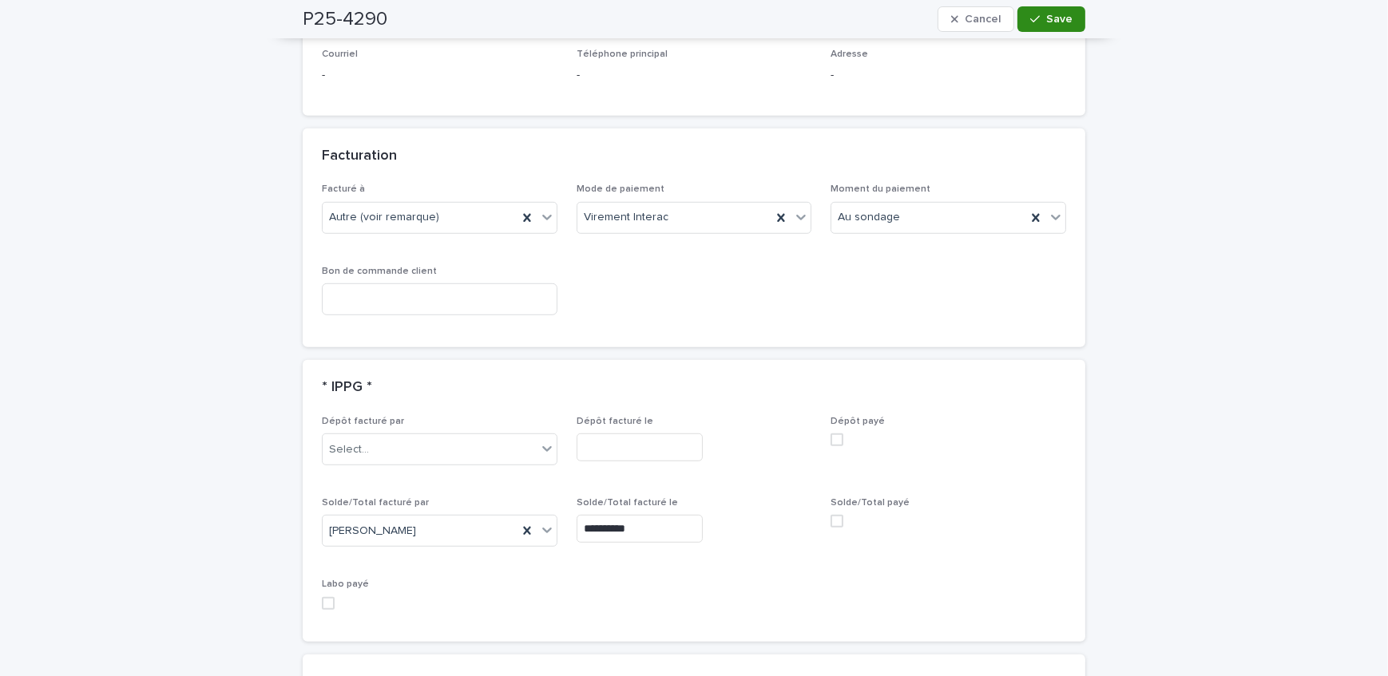
click at [1054, 17] on span "Save" at bounding box center [1059, 19] width 26 height 11
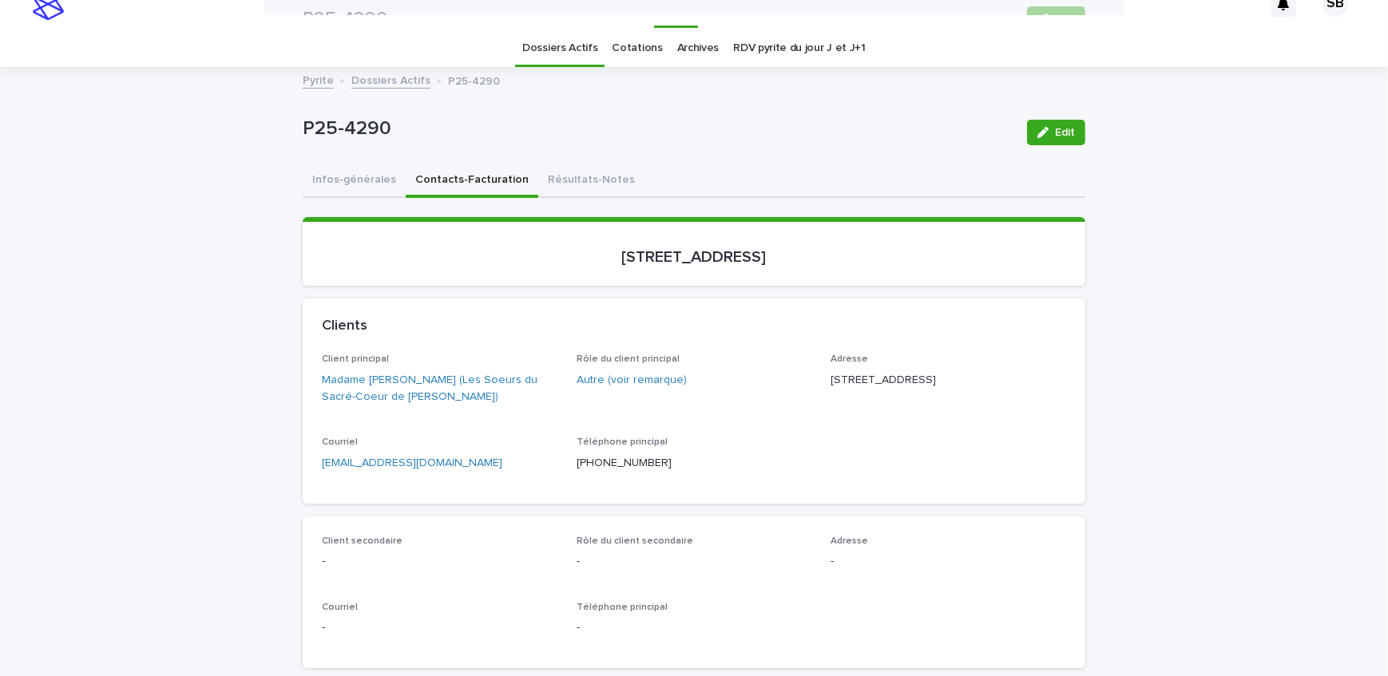
scroll to position [0, 0]
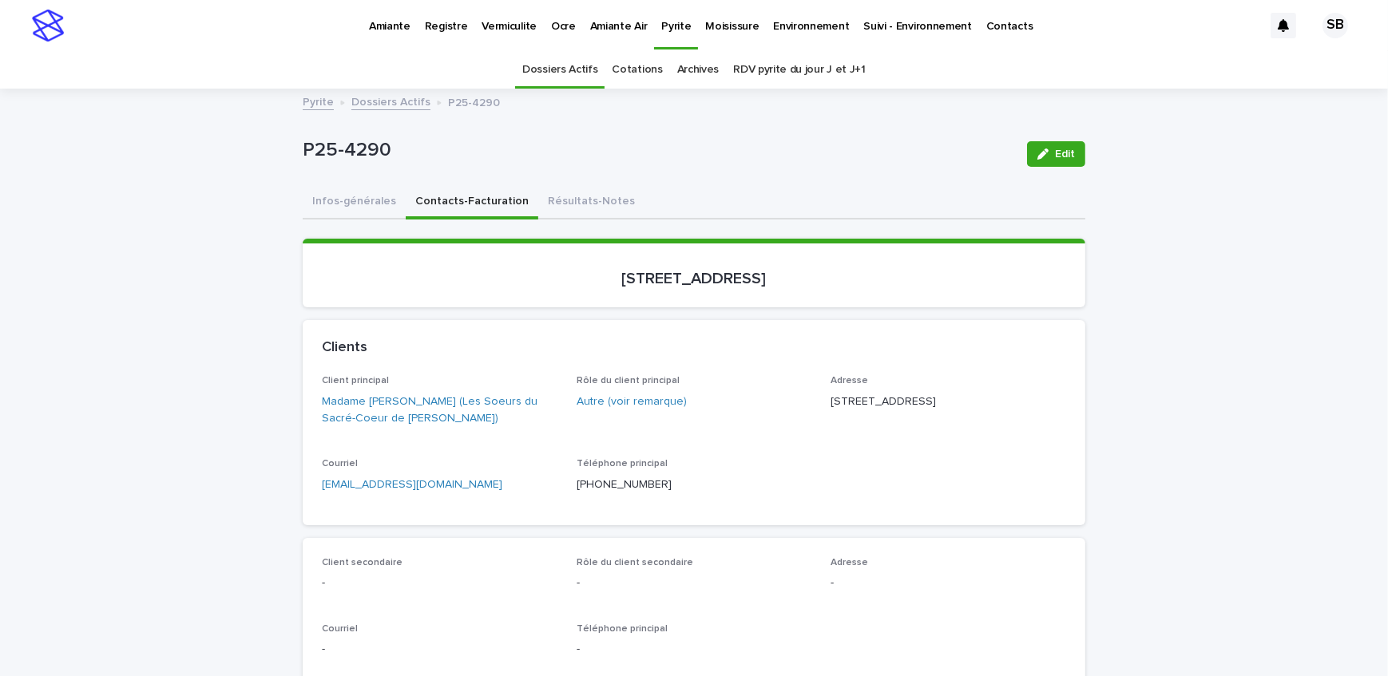
click at [373, 103] on link "Dossiers Actifs" at bounding box center [390, 101] width 79 height 18
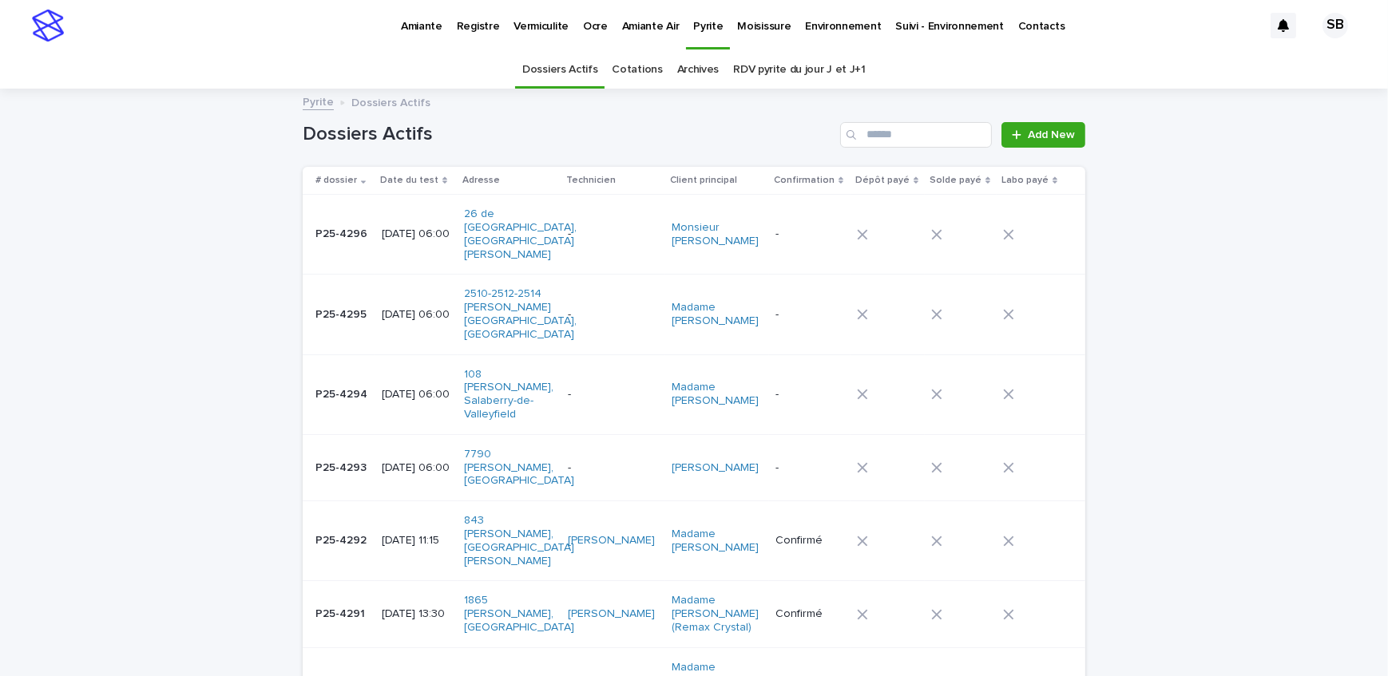
scroll to position [50, 0]
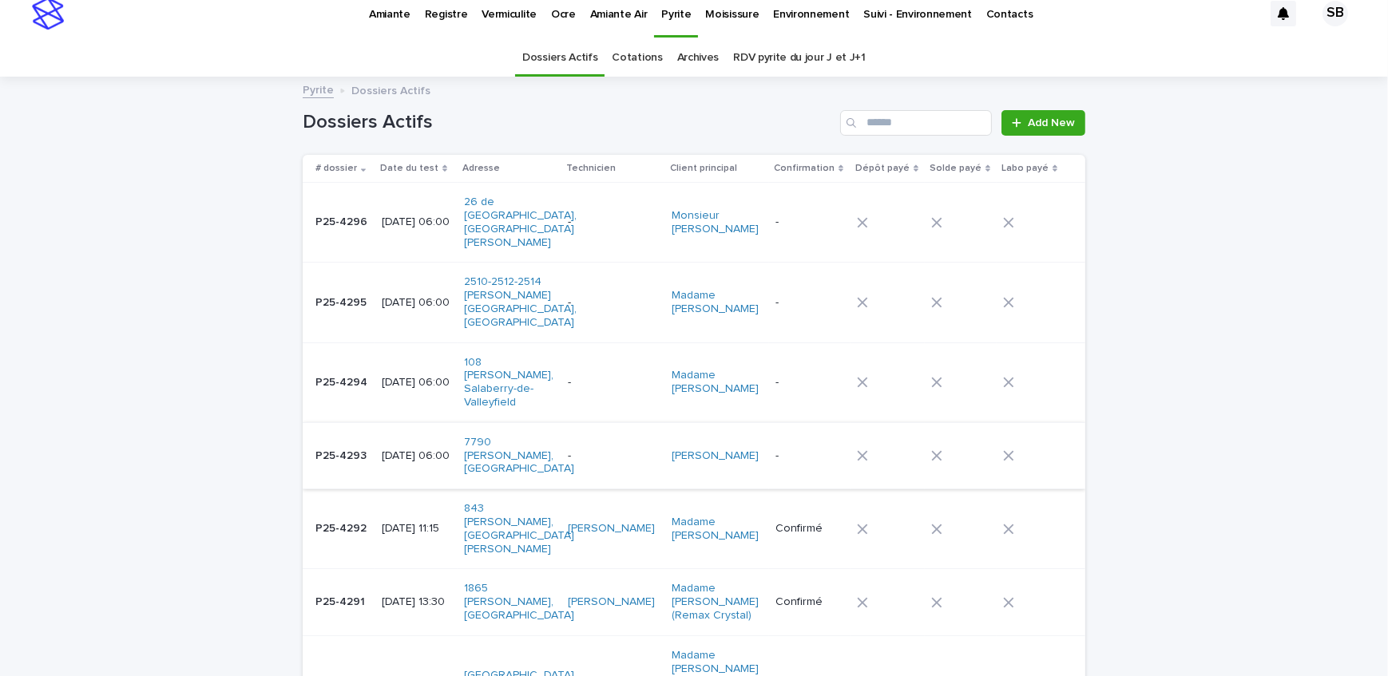
scroll to position [0, 0]
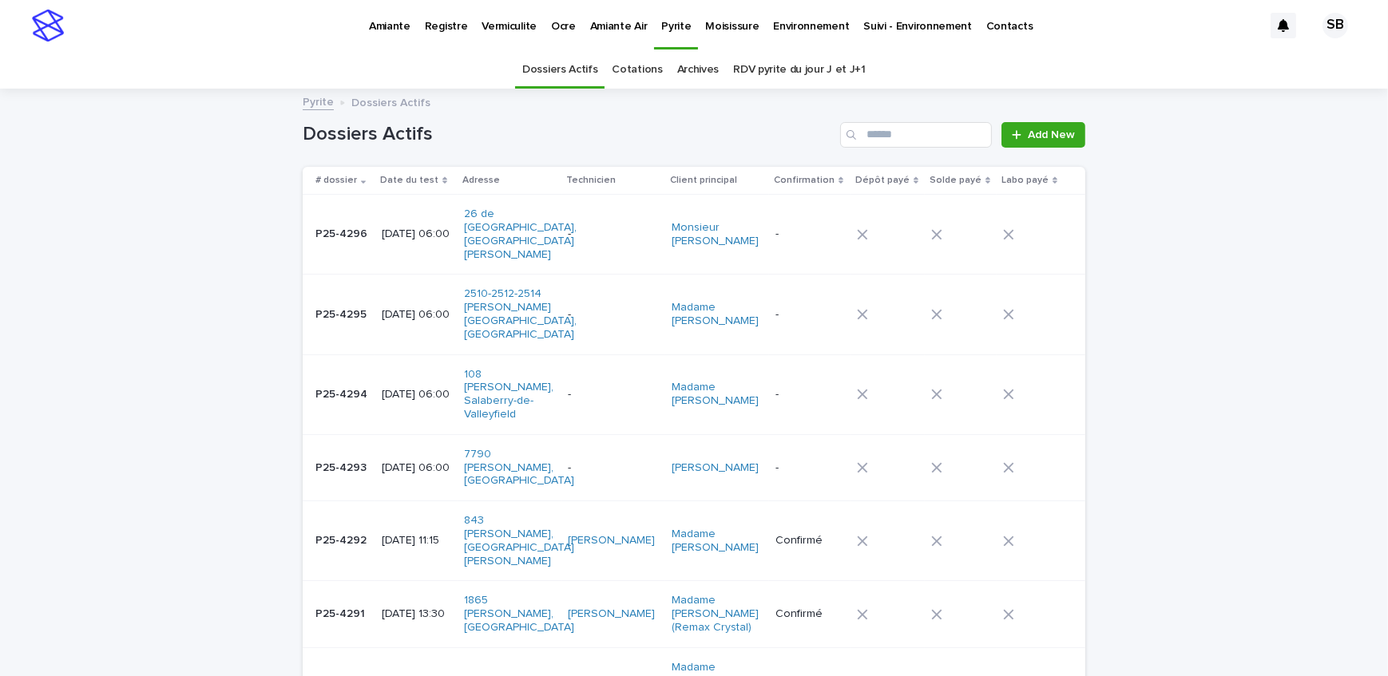
click at [525, 46] on link "Vermiculite" at bounding box center [508, 25] width 69 height 50
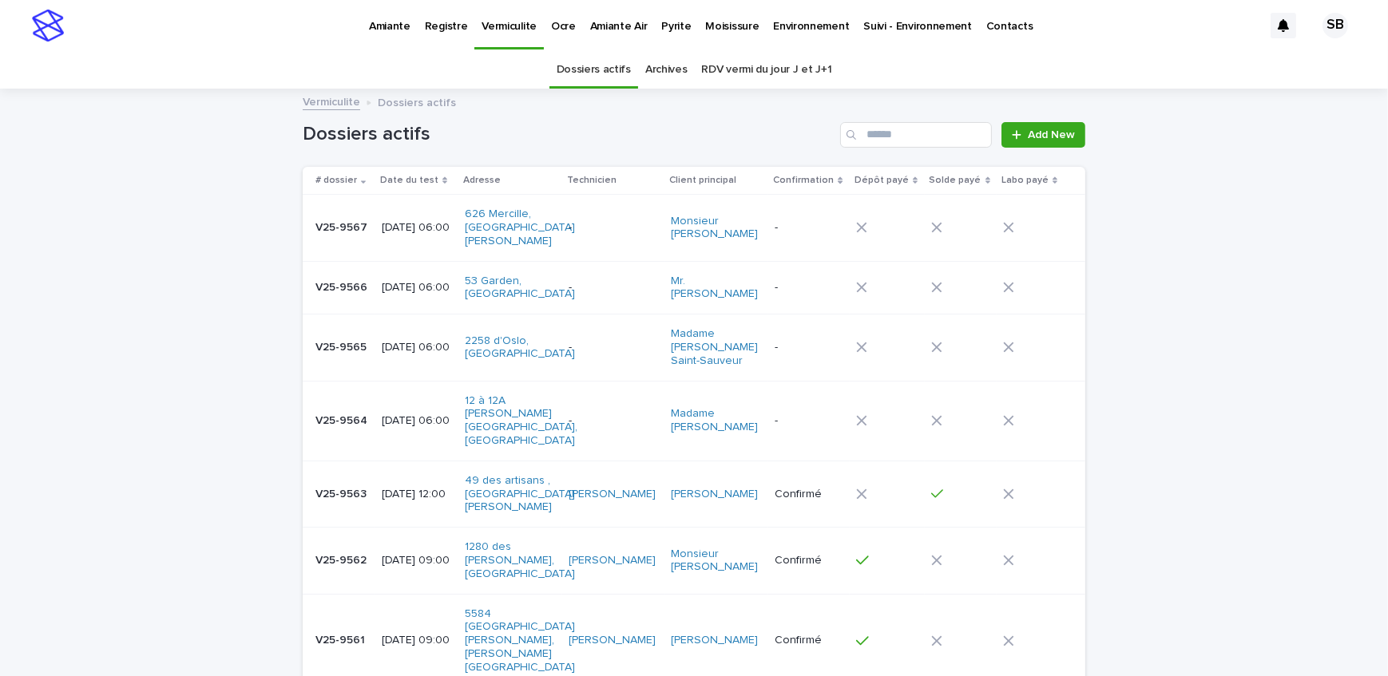
click at [663, 20] on p "Pyrite" at bounding box center [676, 17] width 30 height 34
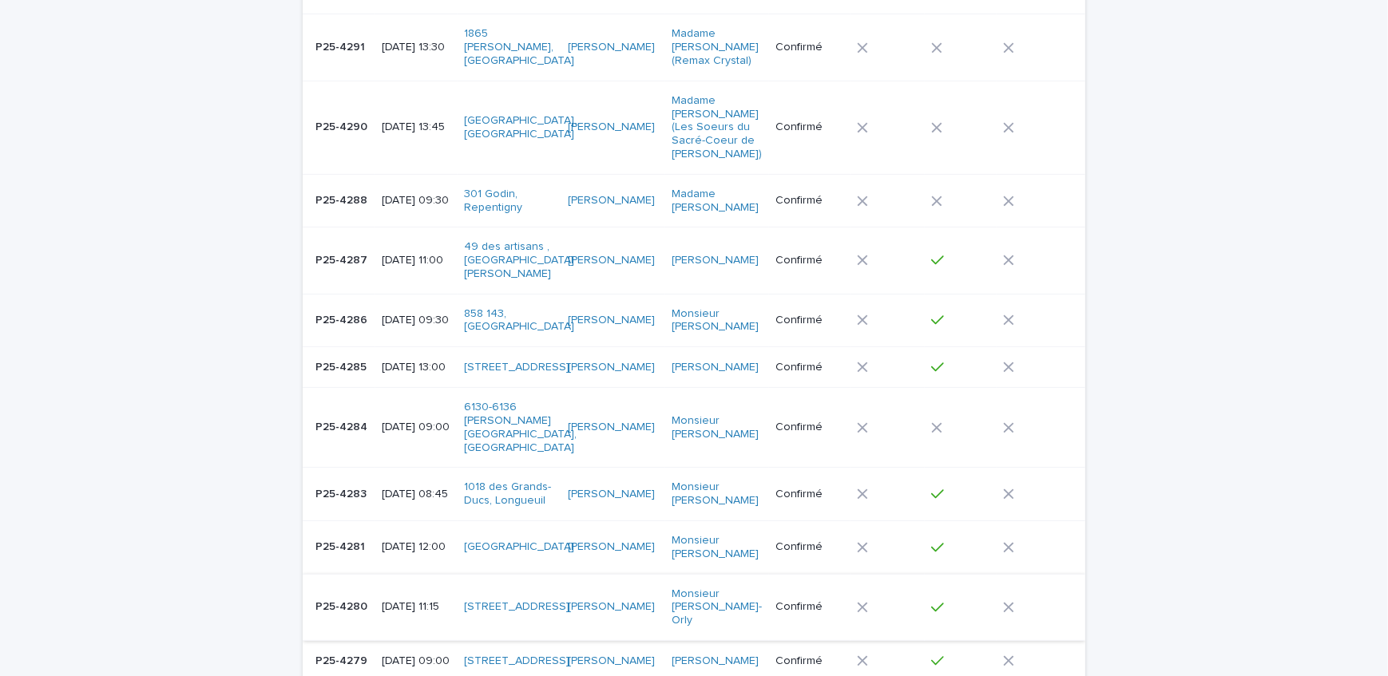
scroll to position [726, 0]
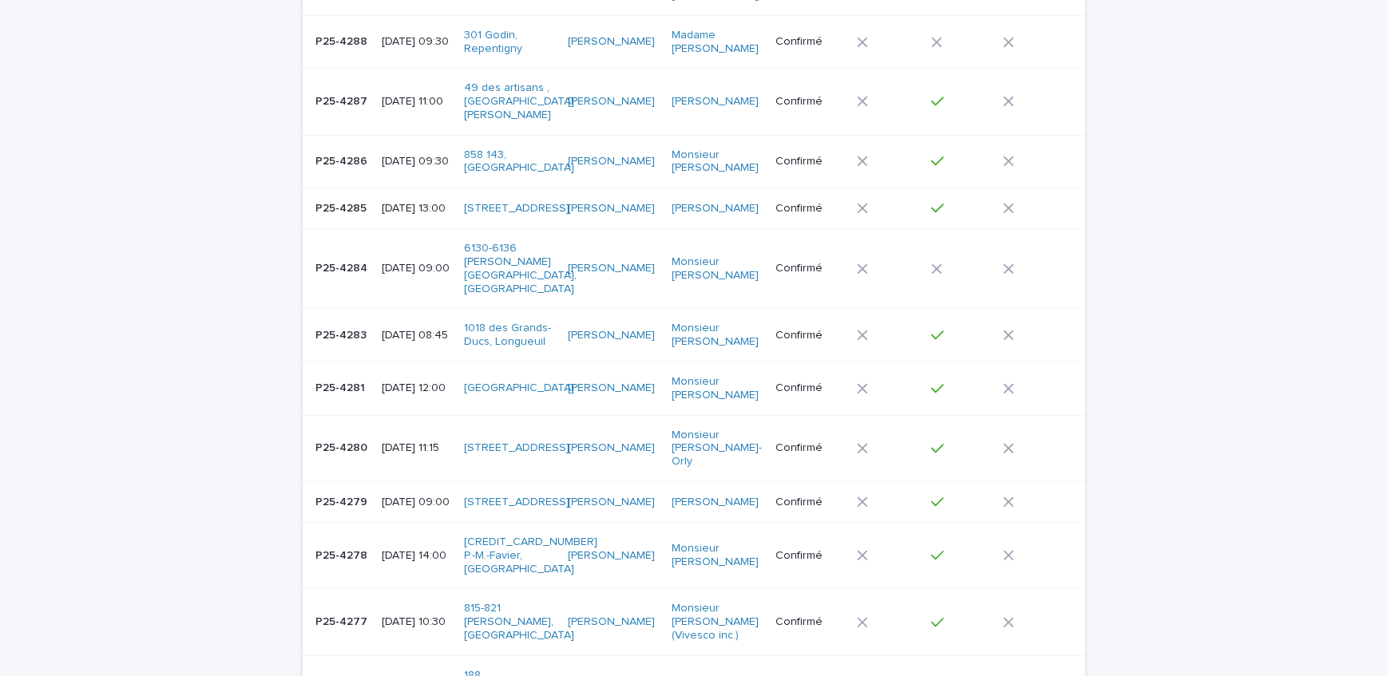
click at [358, 609] on div "P25-4277 P25-4277" at bounding box center [342, 622] width 54 height 26
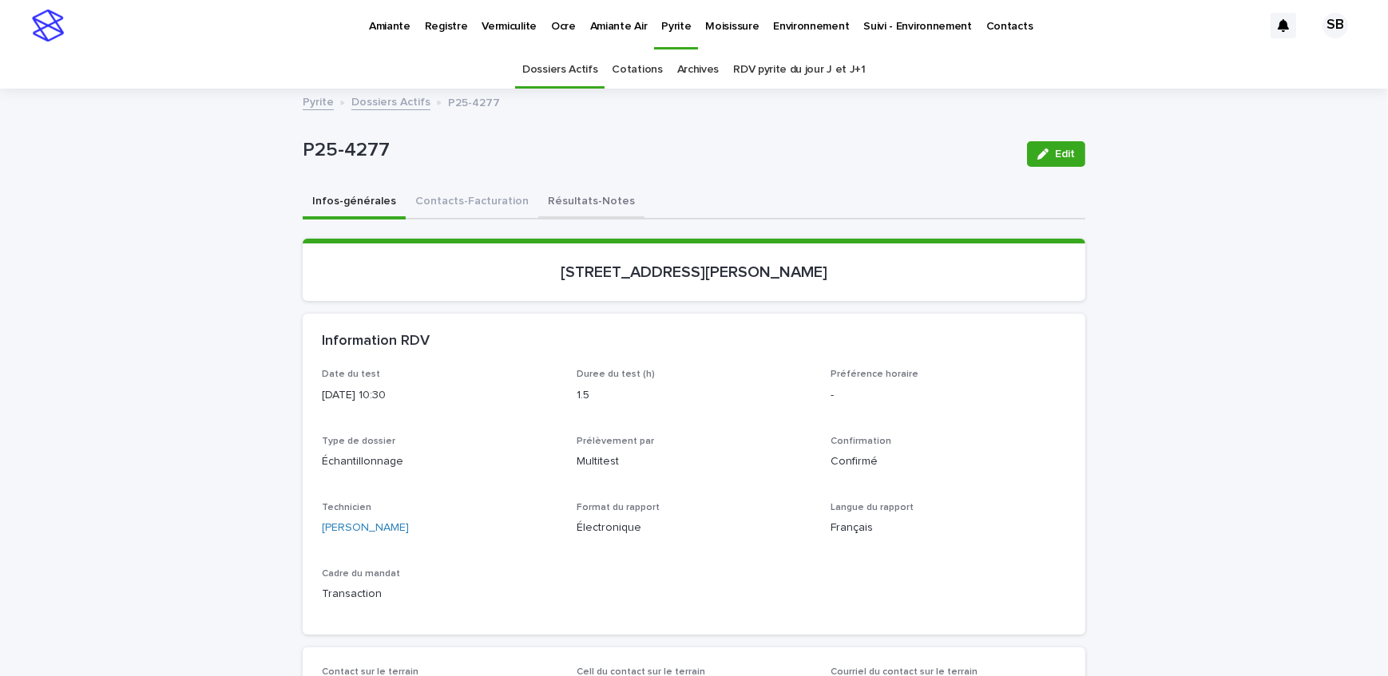
click at [565, 193] on button "Résultats-Notes" at bounding box center [591, 203] width 106 height 34
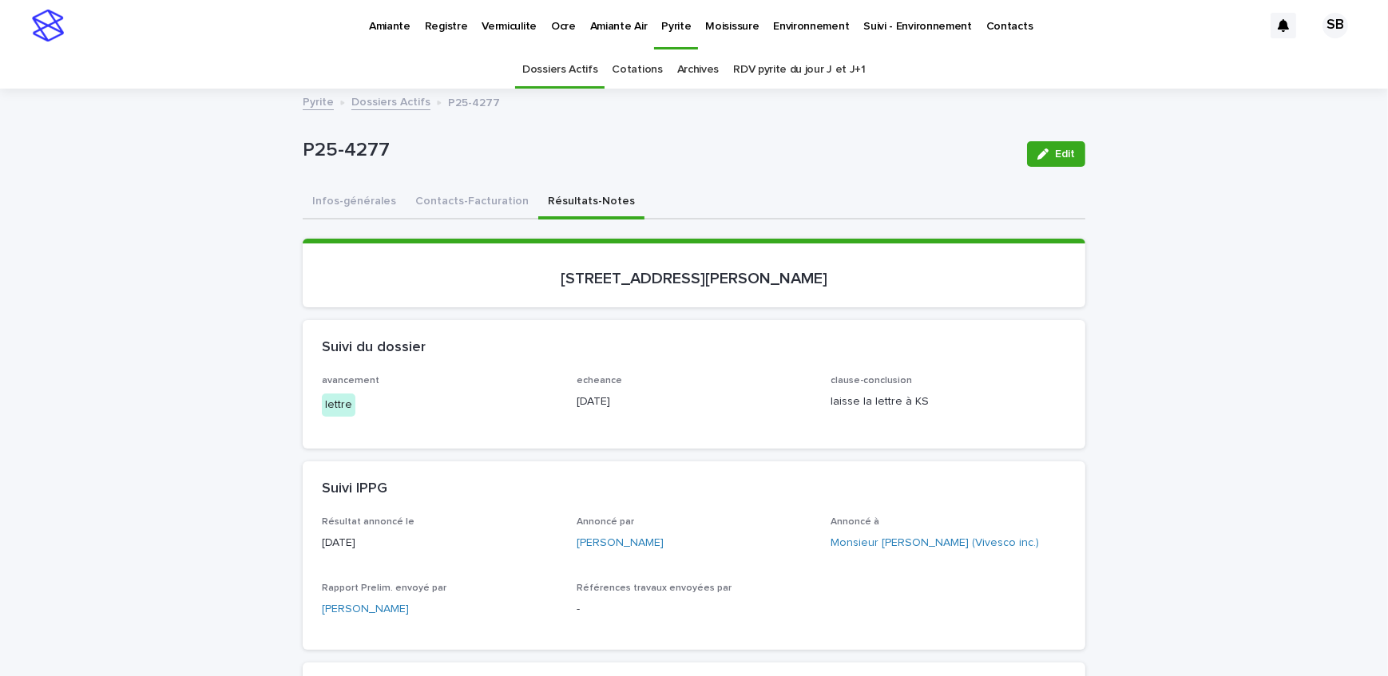
click at [394, 100] on link "Dossiers Actifs" at bounding box center [390, 101] width 79 height 18
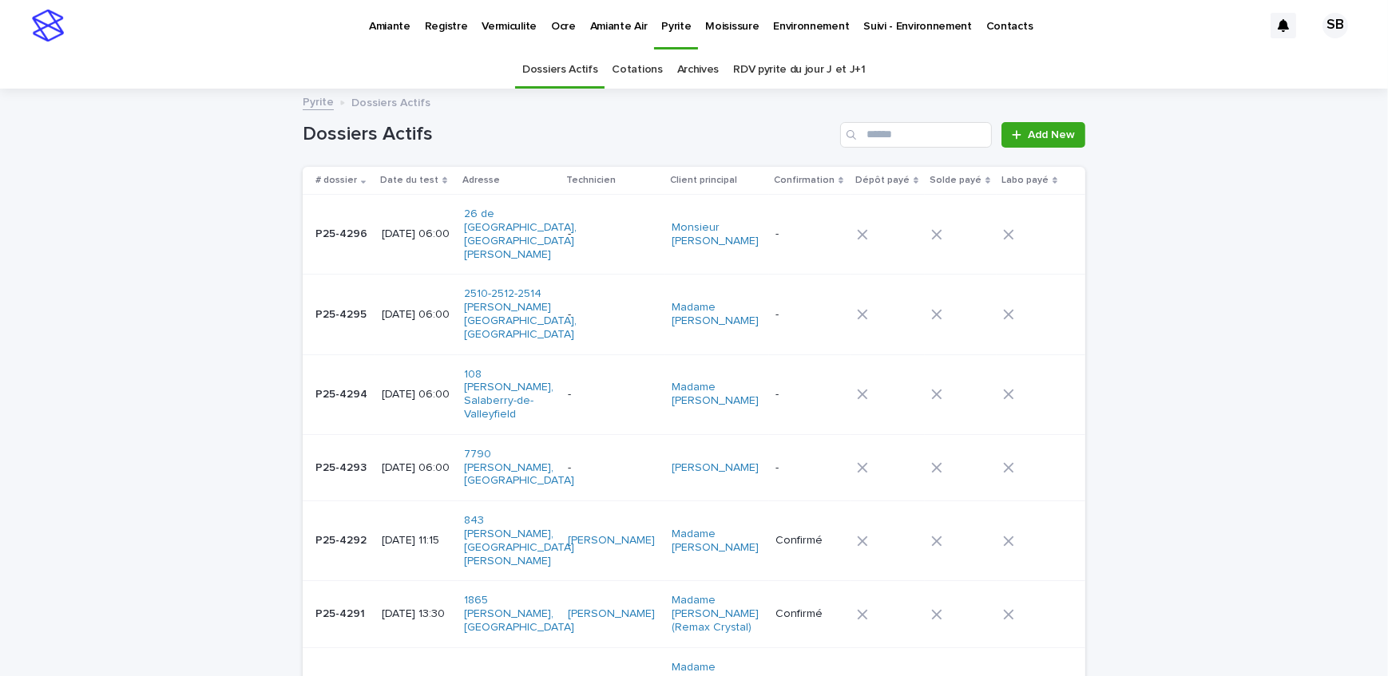
click at [612, 31] on p "Amiante Air" at bounding box center [618, 17] width 57 height 34
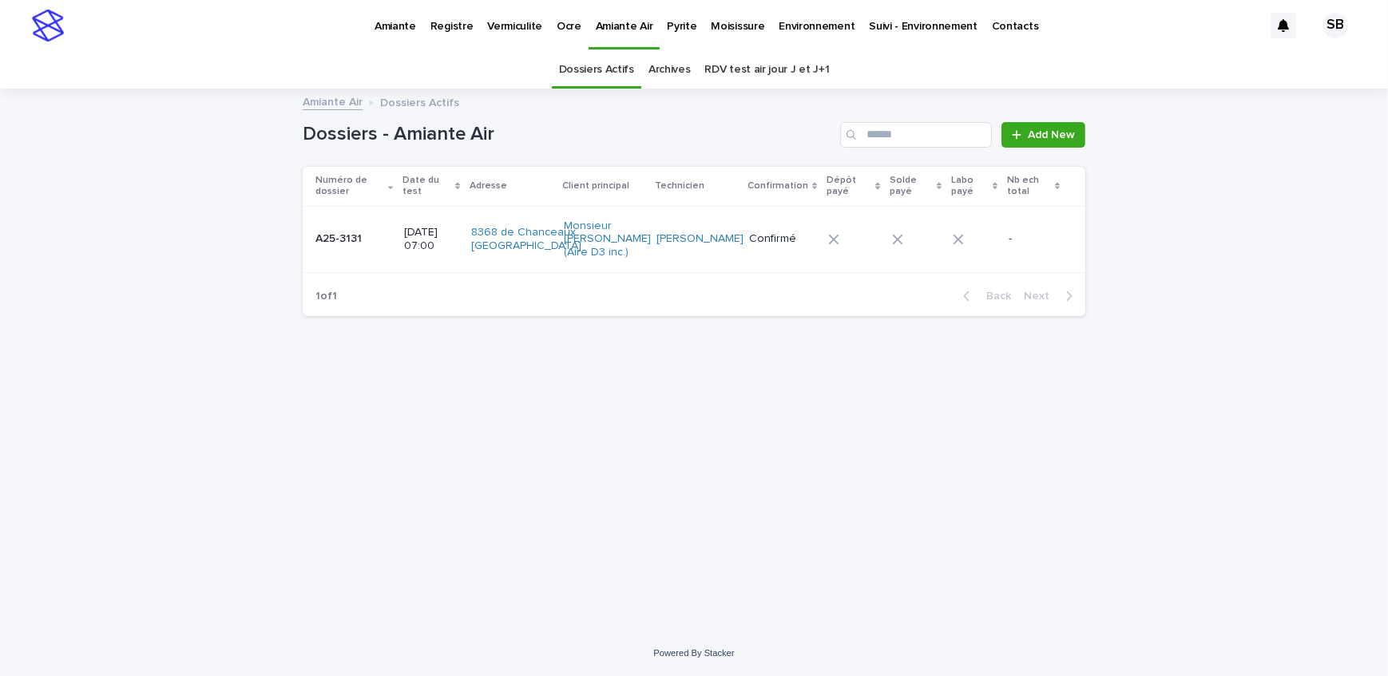
click at [396, 228] on td "A25-3131 A25-3131" at bounding box center [350, 239] width 95 height 66
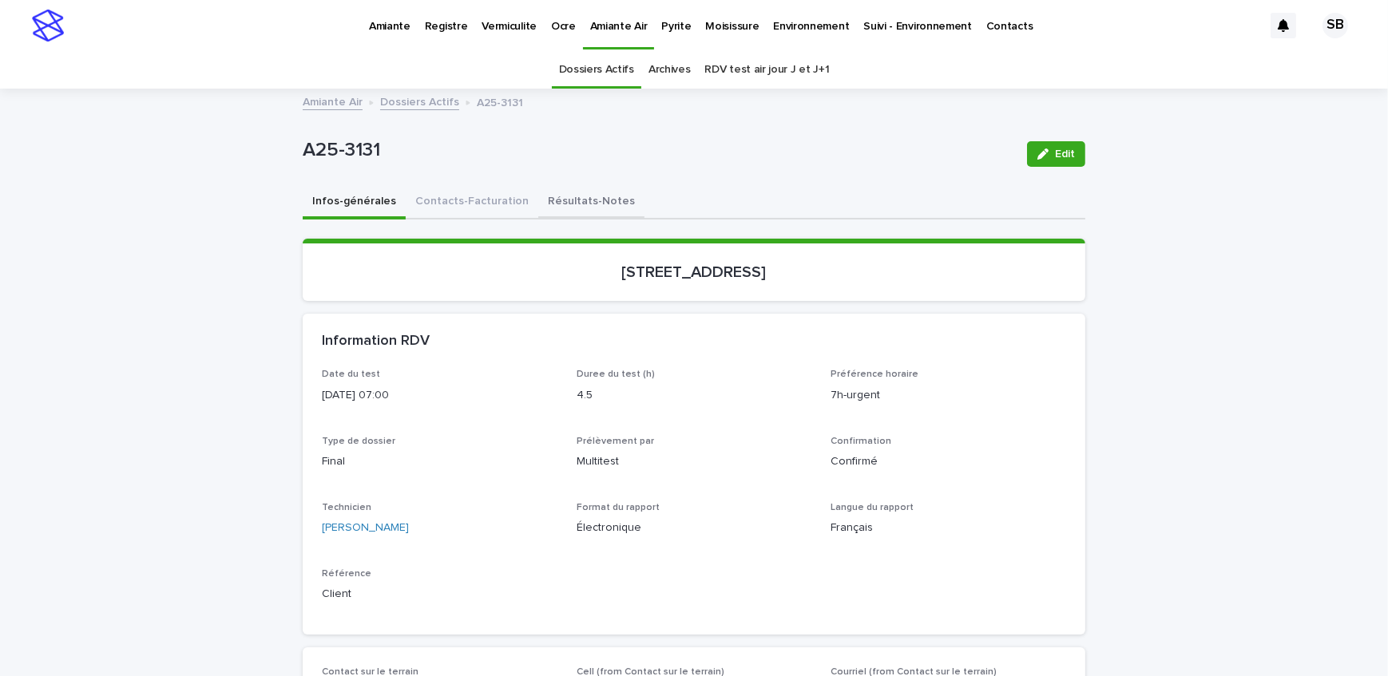
click at [605, 197] on button "Résultats-Notes" at bounding box center [591, 203] width 106 height 34
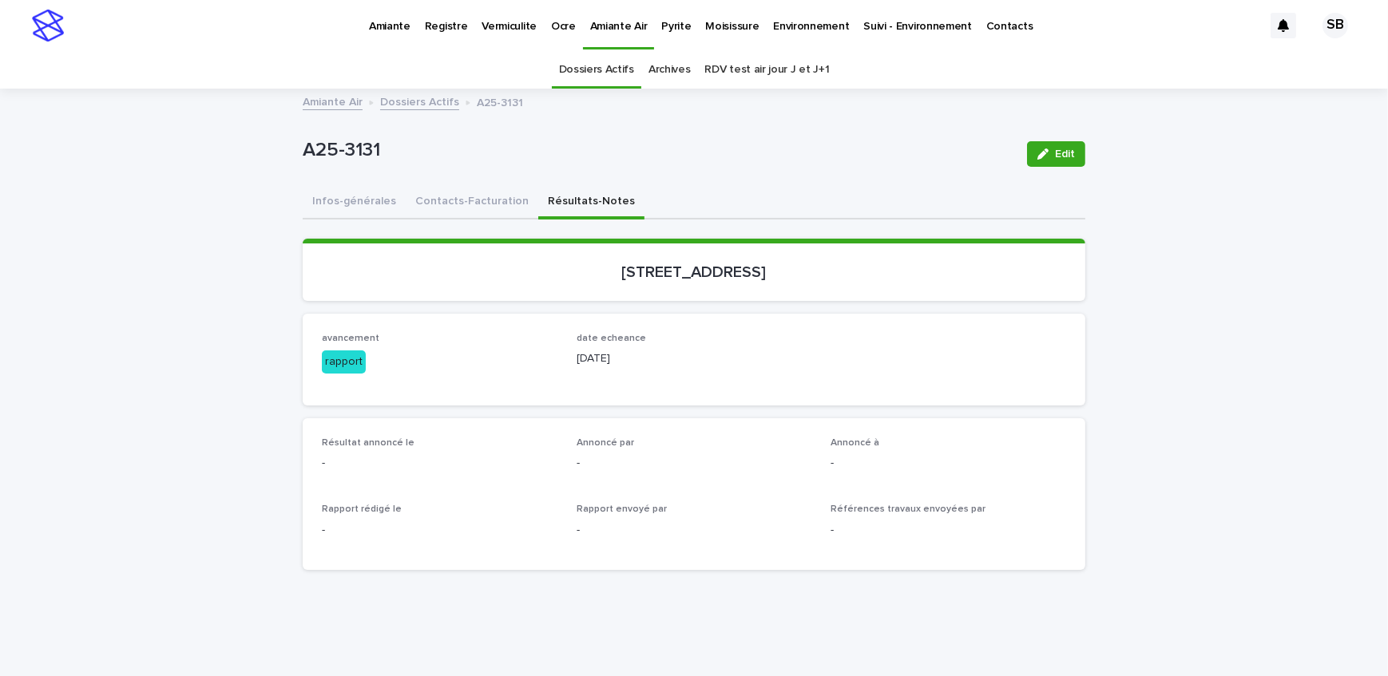
click at [384, 101] on link "Dossiers Actifs" at bounding box center [419, 101] width 79 height 18
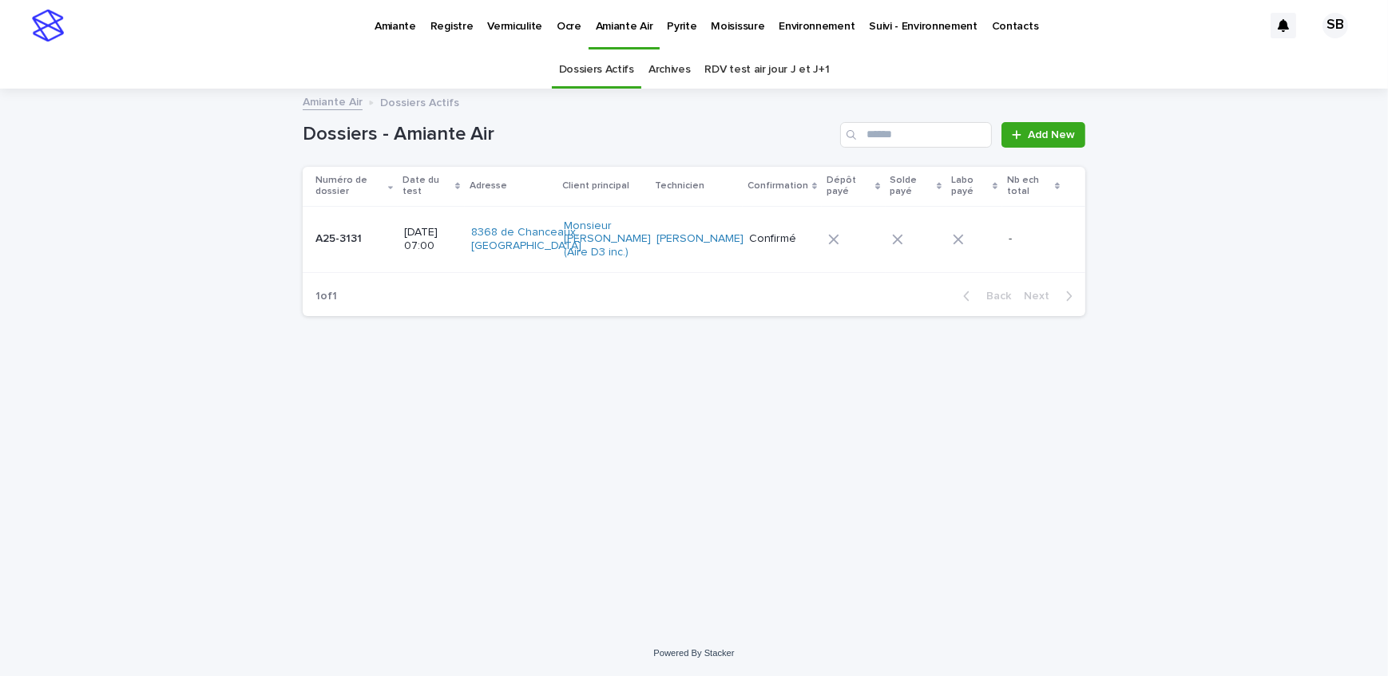
click at [662, 33] on link "Pyrite" at bounding box center [682, 25] width 44 height 50
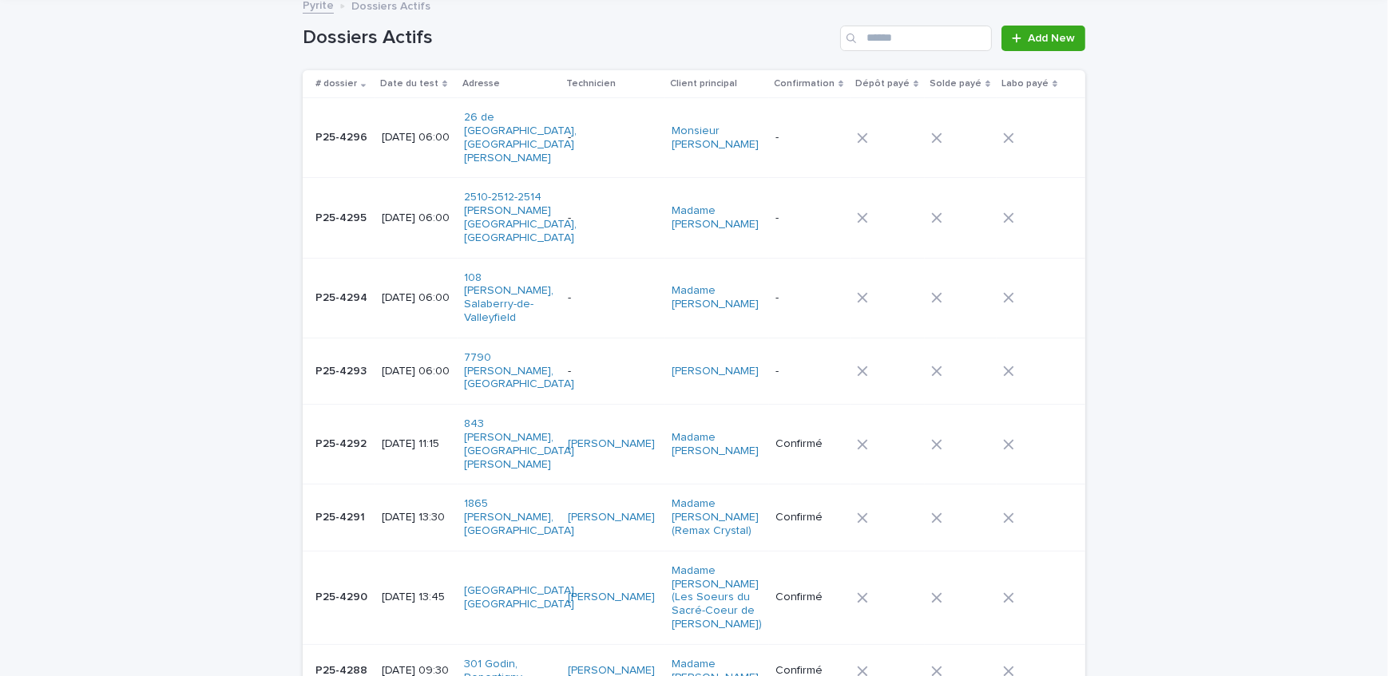
scroll to position [72, 0]
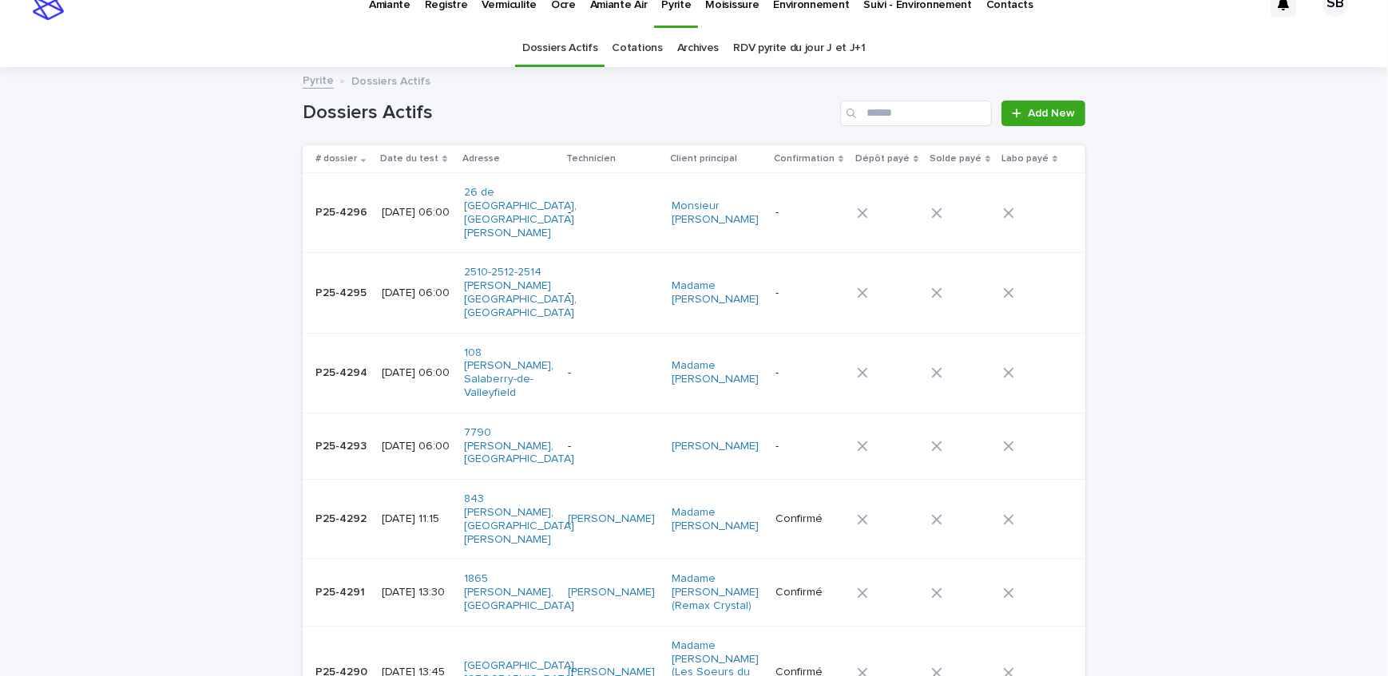
scroll to position [0, 0]
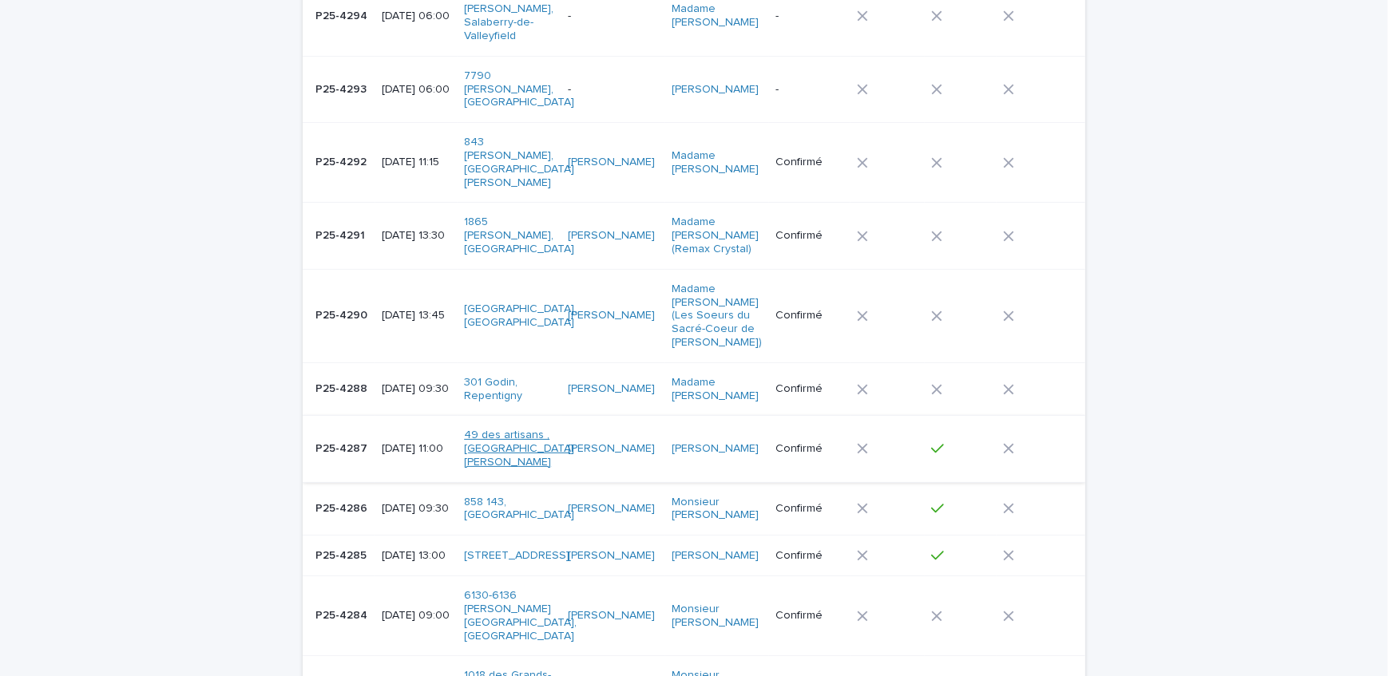
scroll to position [363, 0]
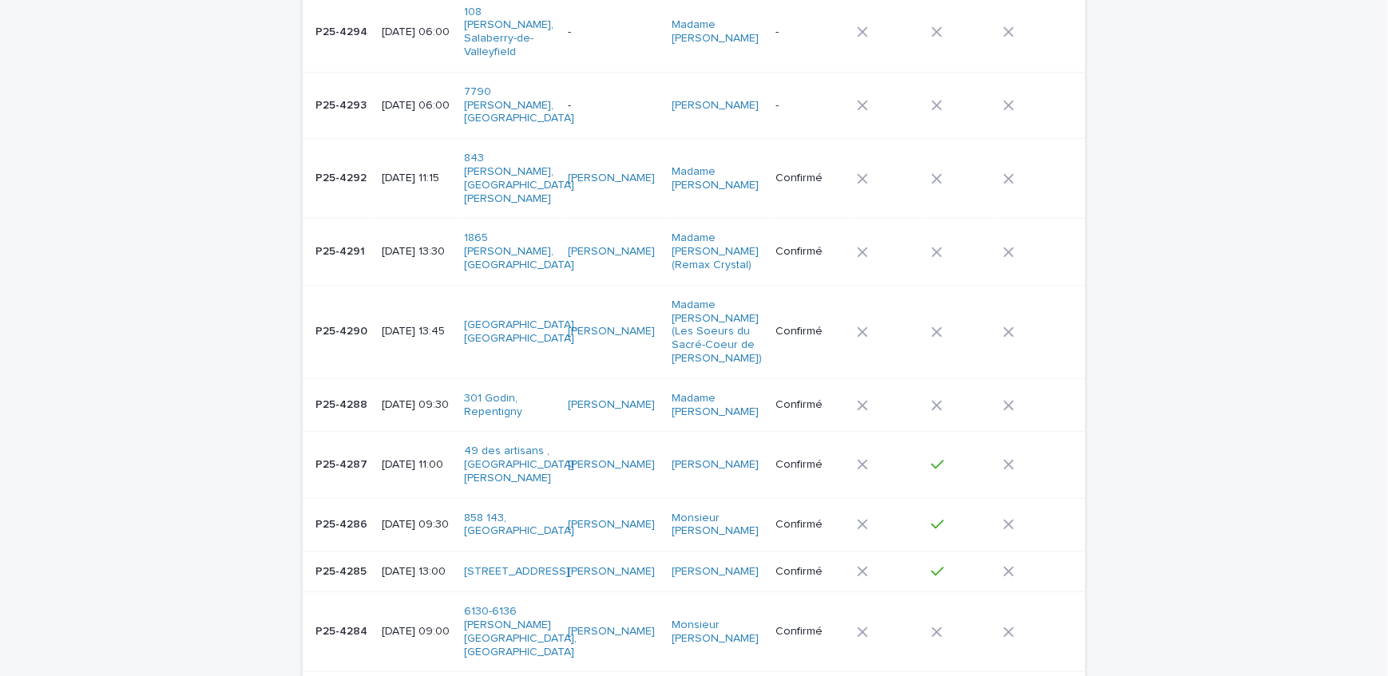
click at [380, 285] on td "[DATE] 13:45" at bounding box center [416, 331] width 82 height 93
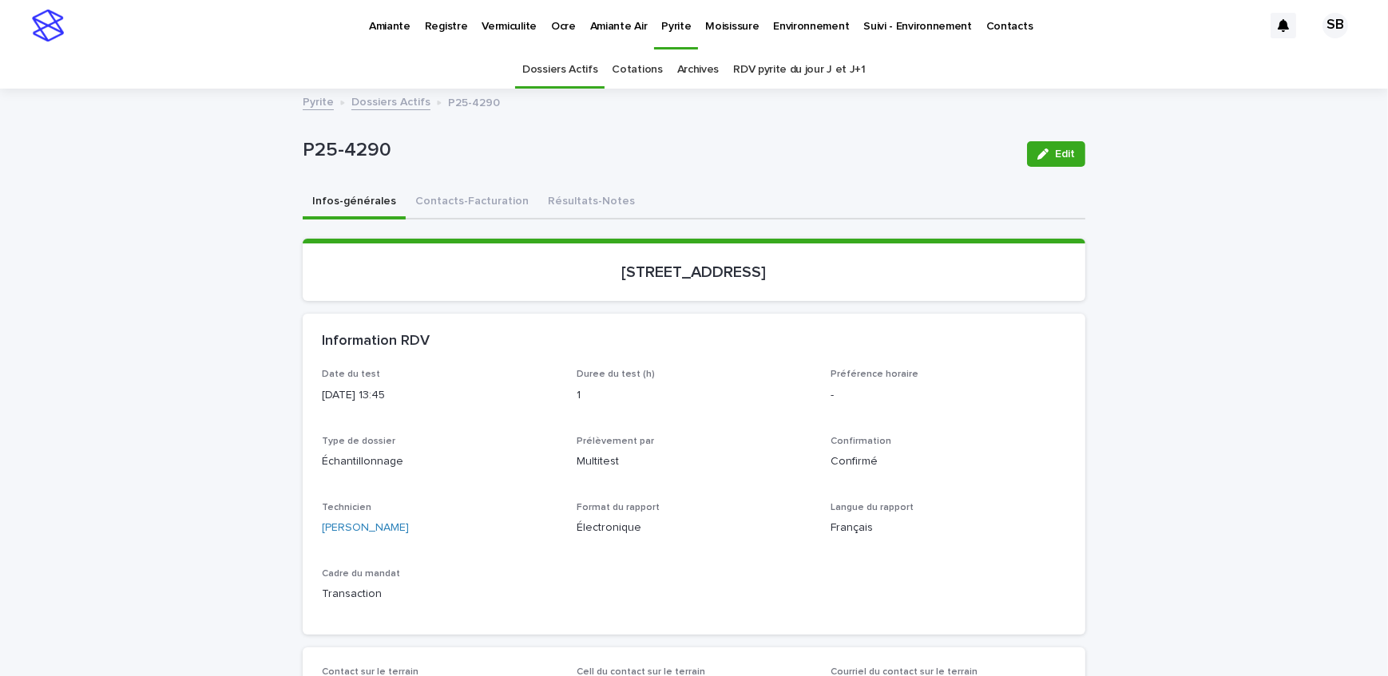
drag, startPoint x: 635, startPoint y: 264, endPoint x: 736, endPoint y: 261, distance: 100.7
click at [736, 263] on p "[STREET_ADDRESS]" at bounding box center [694, 272] width 744 height 19
copy p "de Kensington"
drag, startPoint x: 87, startPoint y: 263, endPoint x: 213, endPoint y: 291, distance: 129.4
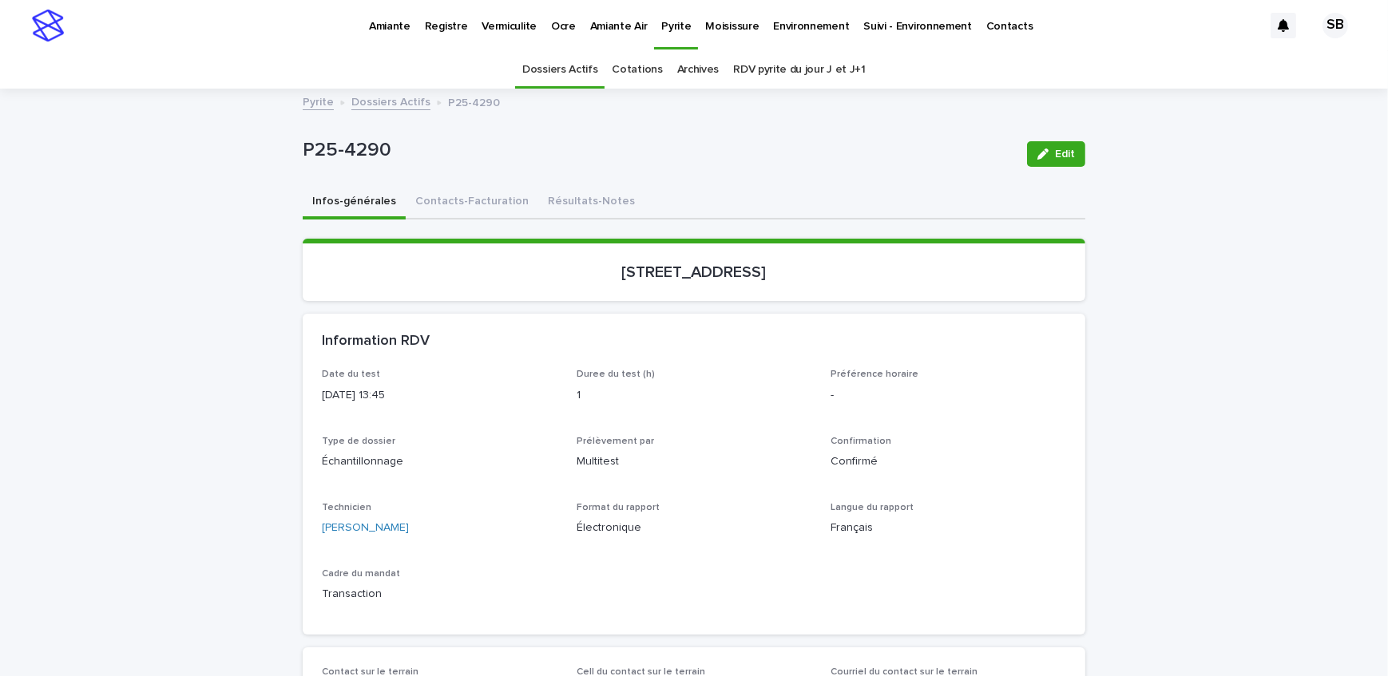
click at [958, 195] on div "Infos-générales Contacts-Facturation Résultats-Notes" at bounding box center [694, 203] width 783 height 34
click at [804, 182] on div "P25-4290 Edit" at bounding box center [694, 154] width 783 height 64
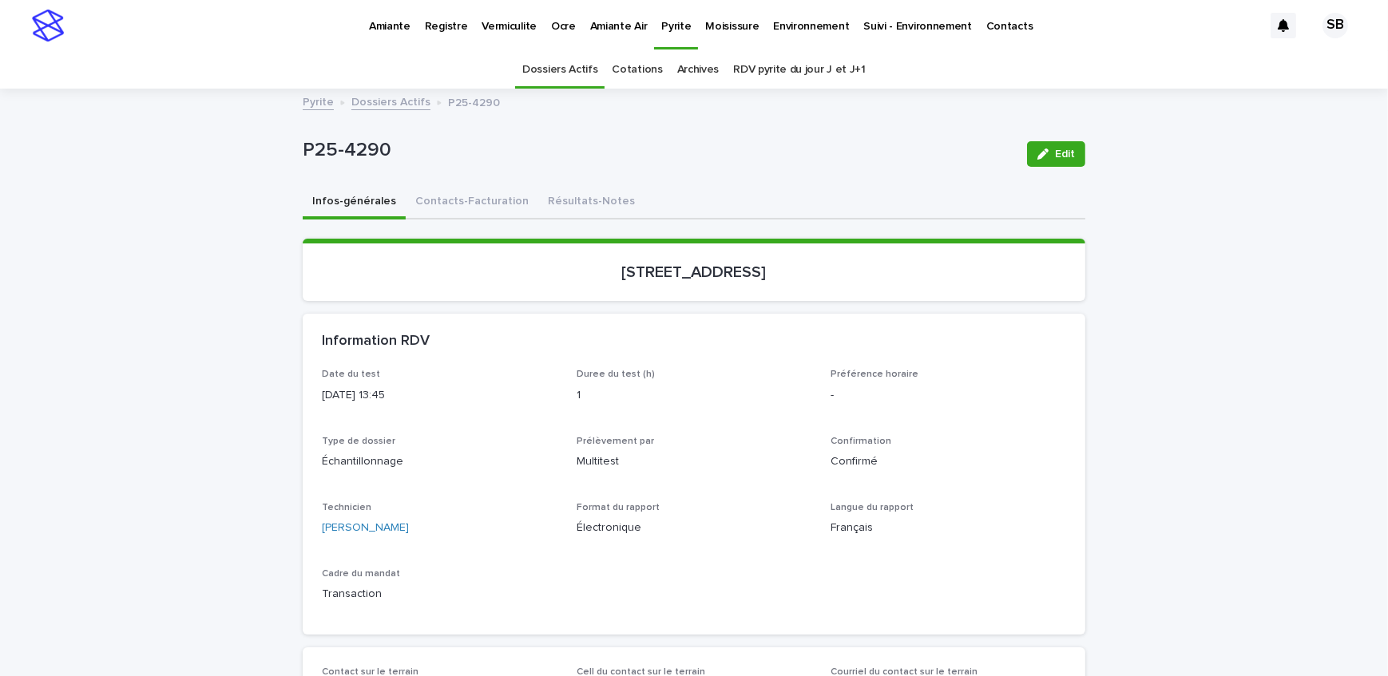
click at [361, 95] on link "Dossiers Actifs" at bounding box center [390, 101] width 79 height 18
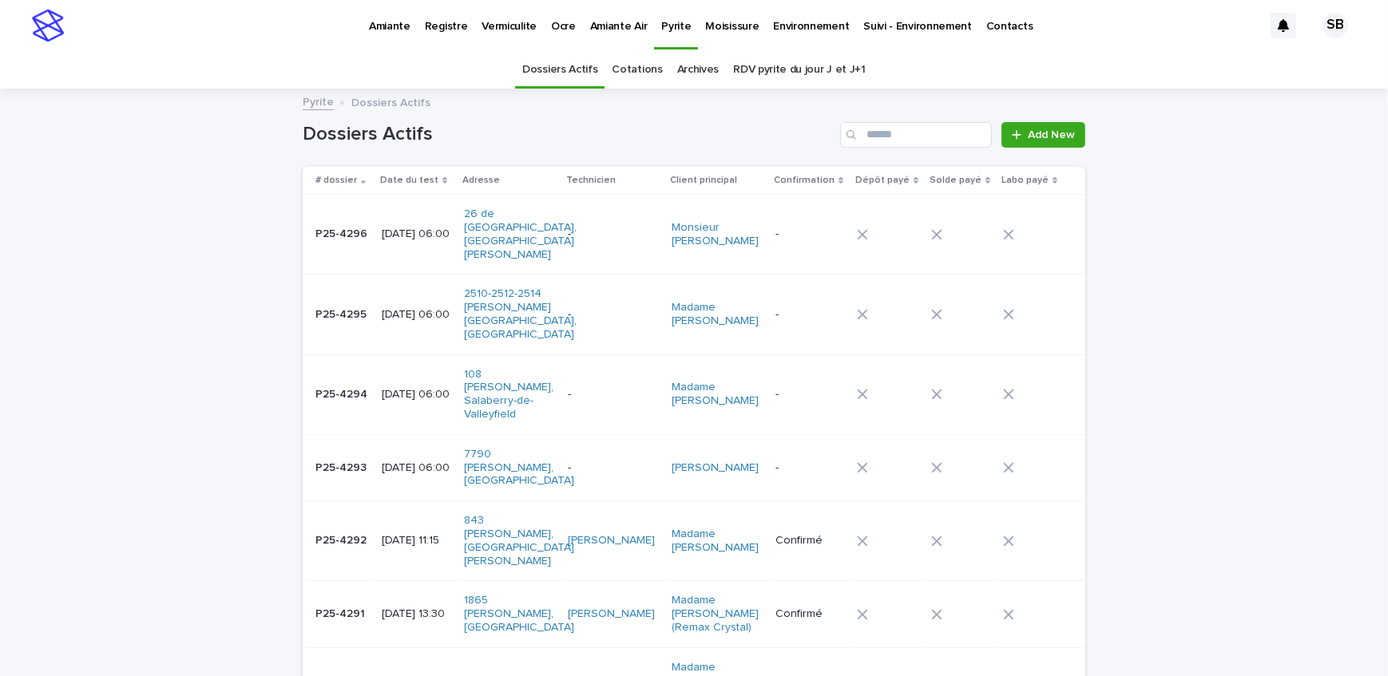
drag, startPoint x: 135, startPoint y: 270, endPoint x: 274, endPoint y: 584, distance: 343.2
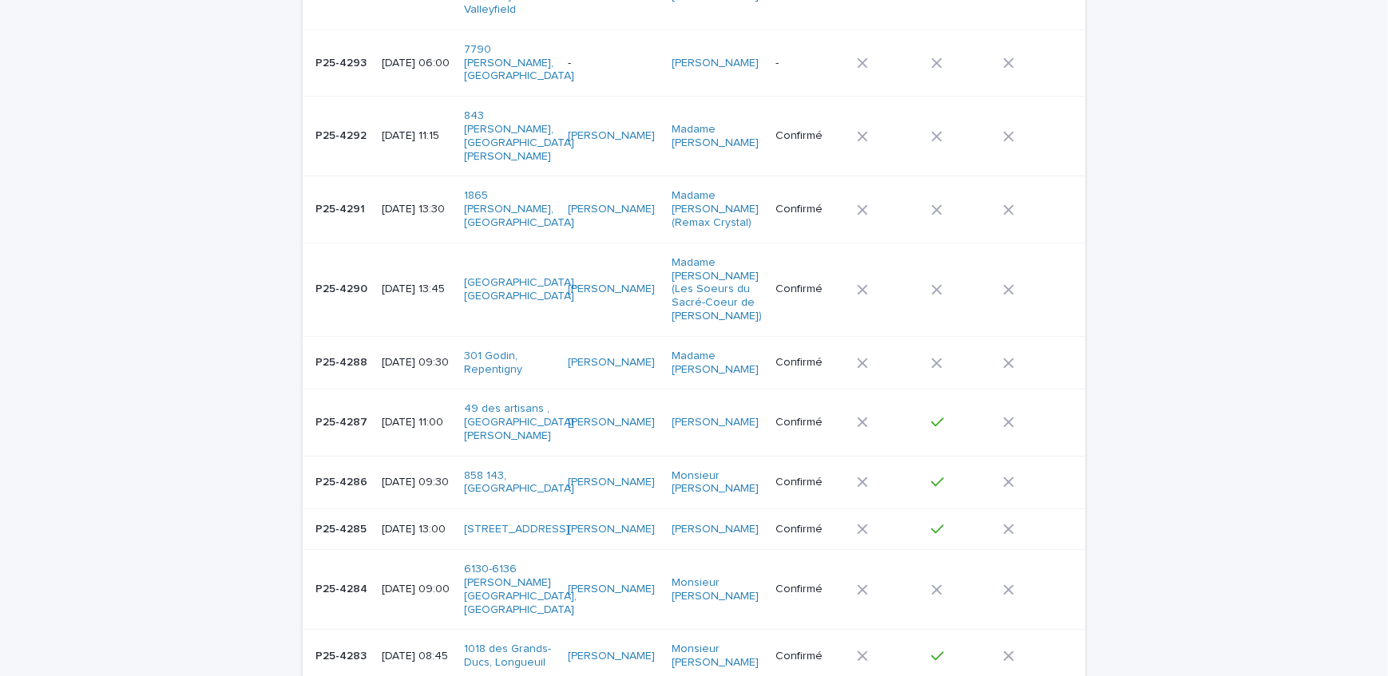
scroll to position [435, 0]
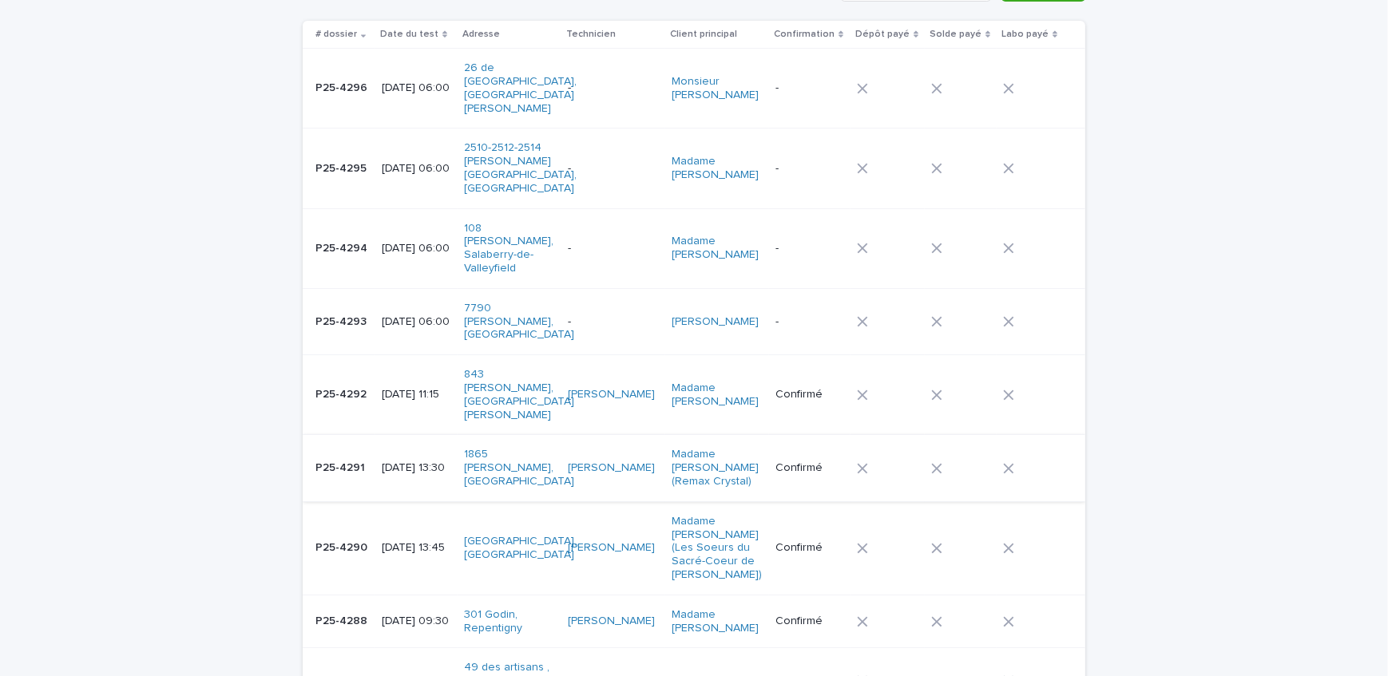
scroll to position [145, 0]
click at [316, 460] on p "P25-4291" at bounding box center [341, 468] width 53 height 17
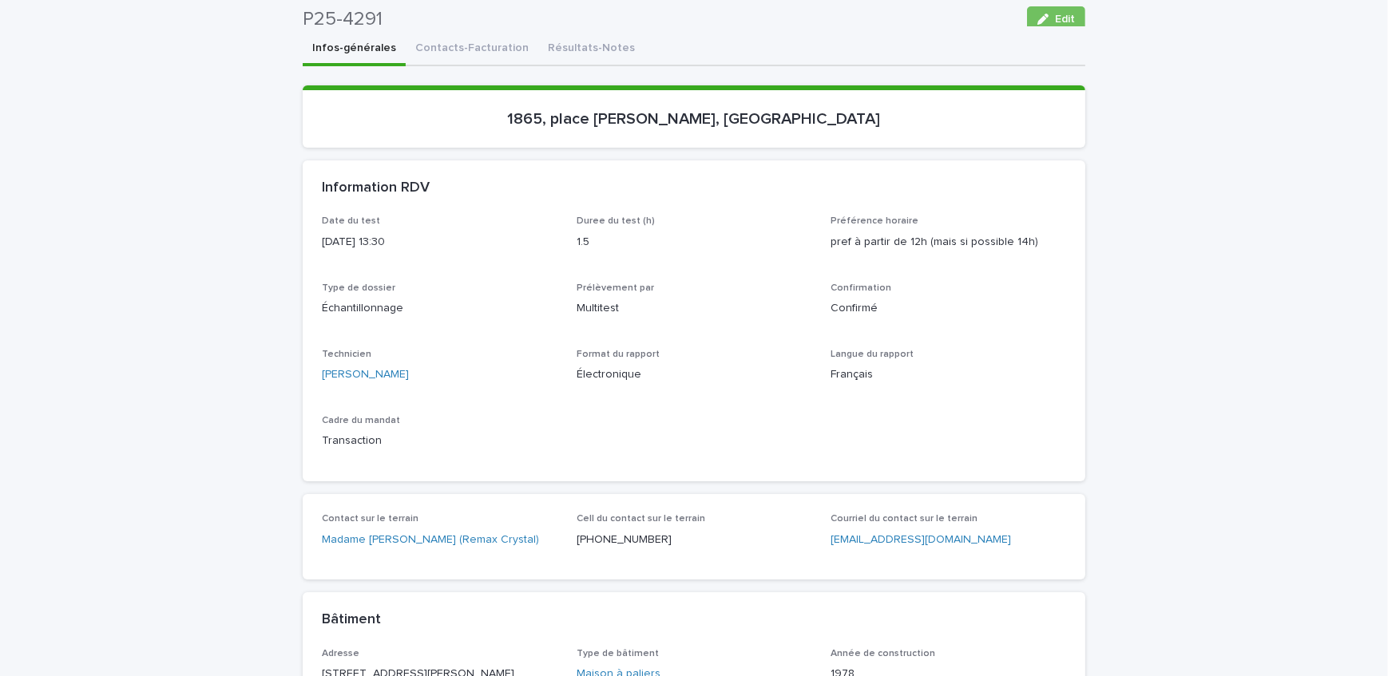
scroll to position [145, 0]
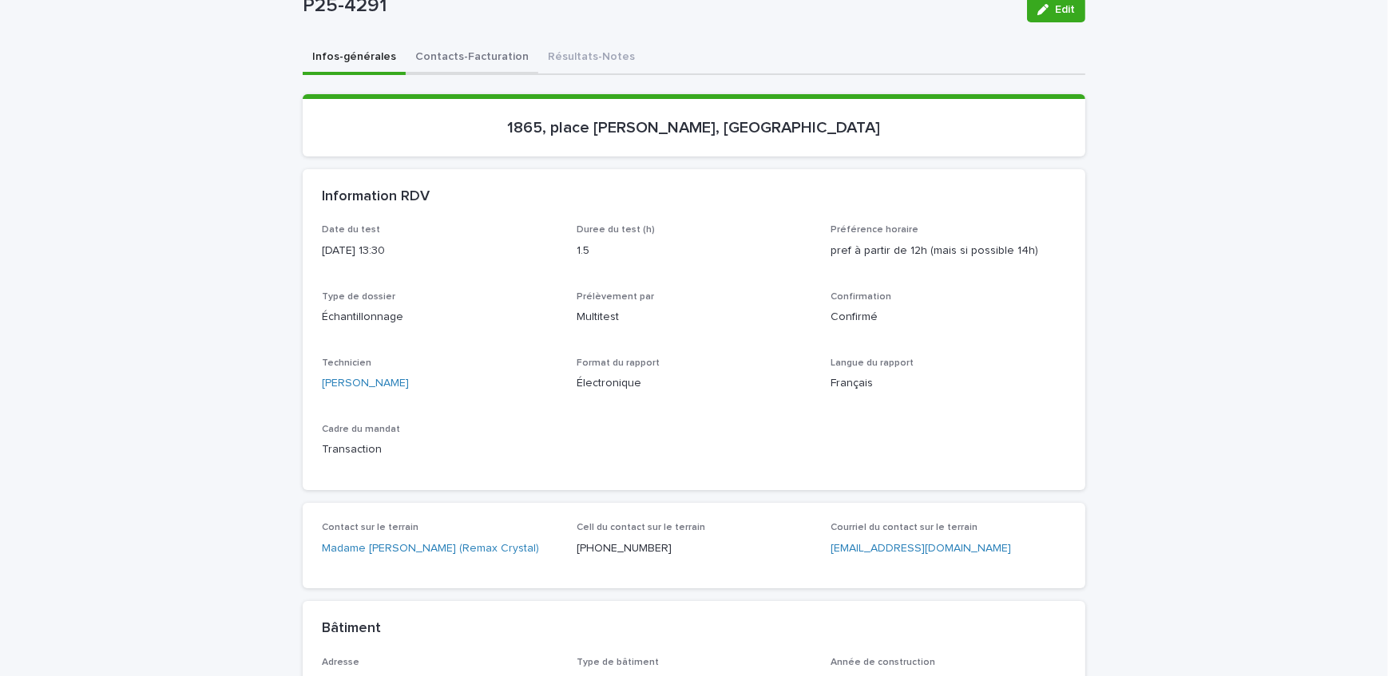
click at [491, 59] on button "Contacts-Facturation" at bounding box center [472, 59] width 133 height 34
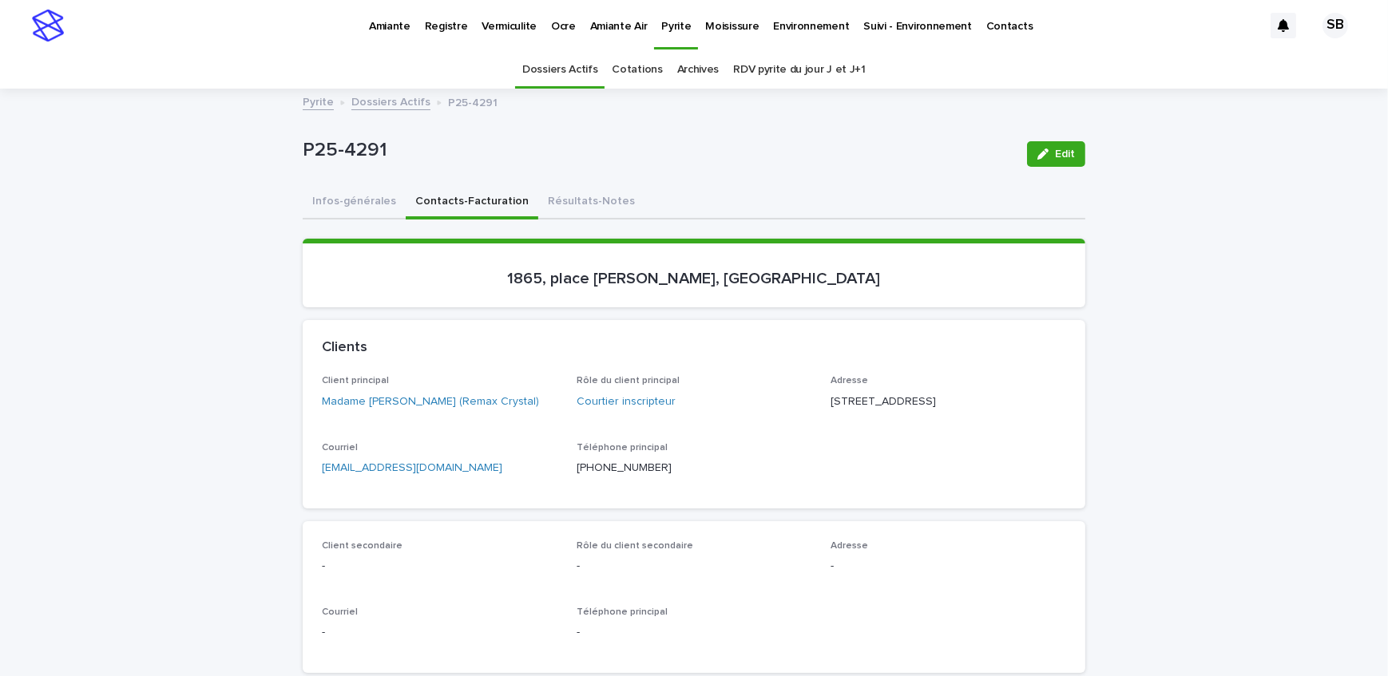
click at [335, 207] on button "Infos-générales" at bounding box center [354, 203] width 103 height 34
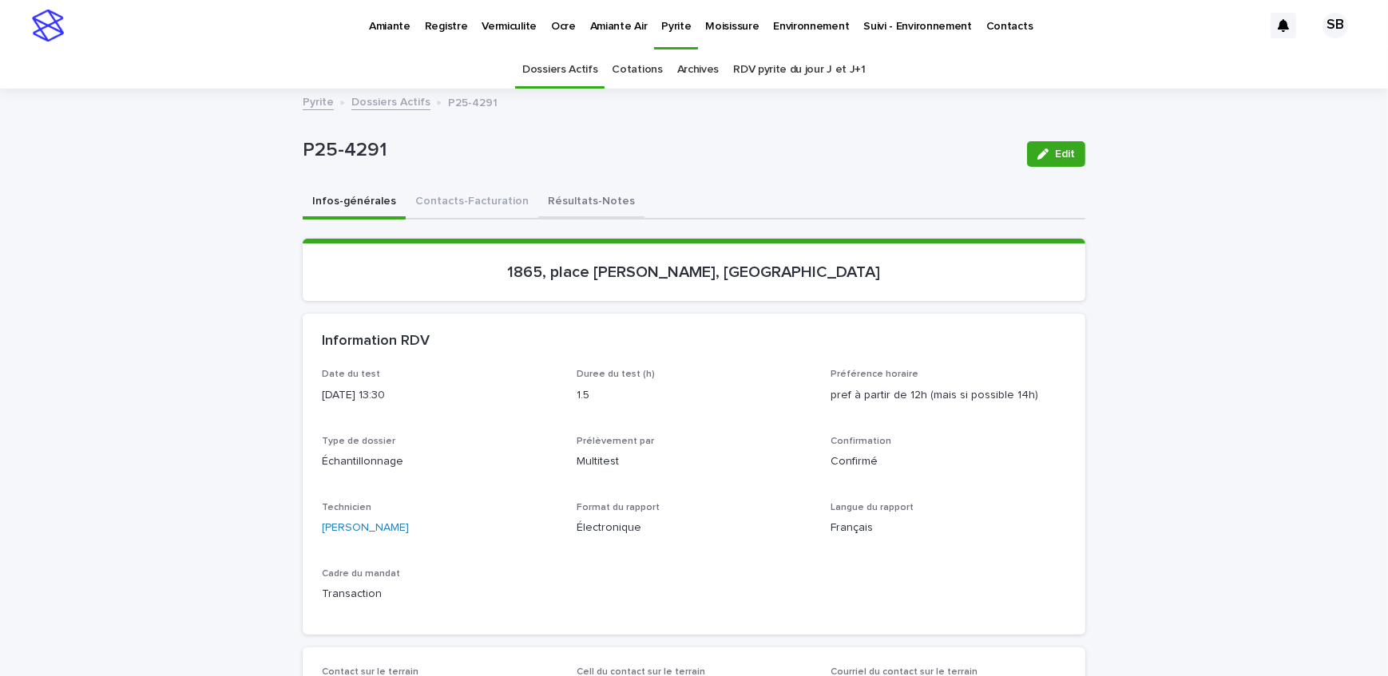
click at [538, 208] on button "Résultats-Notes" at bounding box center [591, 203] width 106 height 34
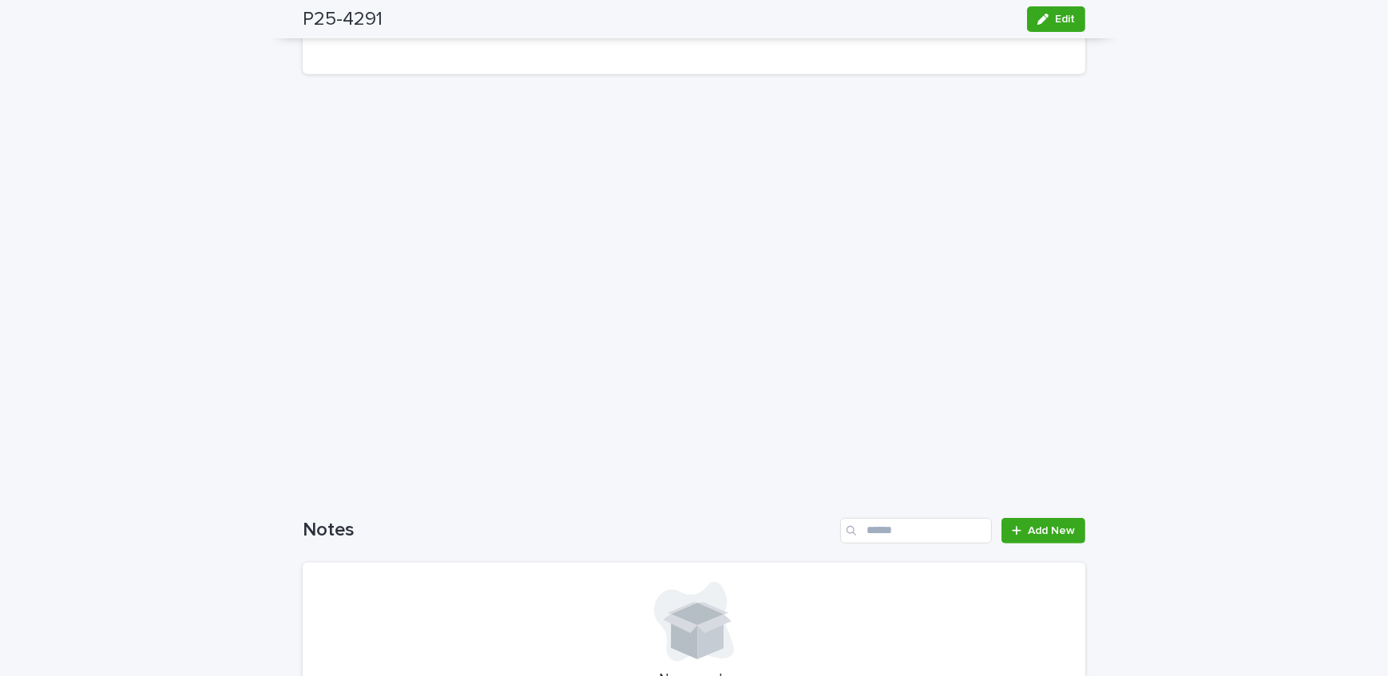
scroll to position [1096, 0]
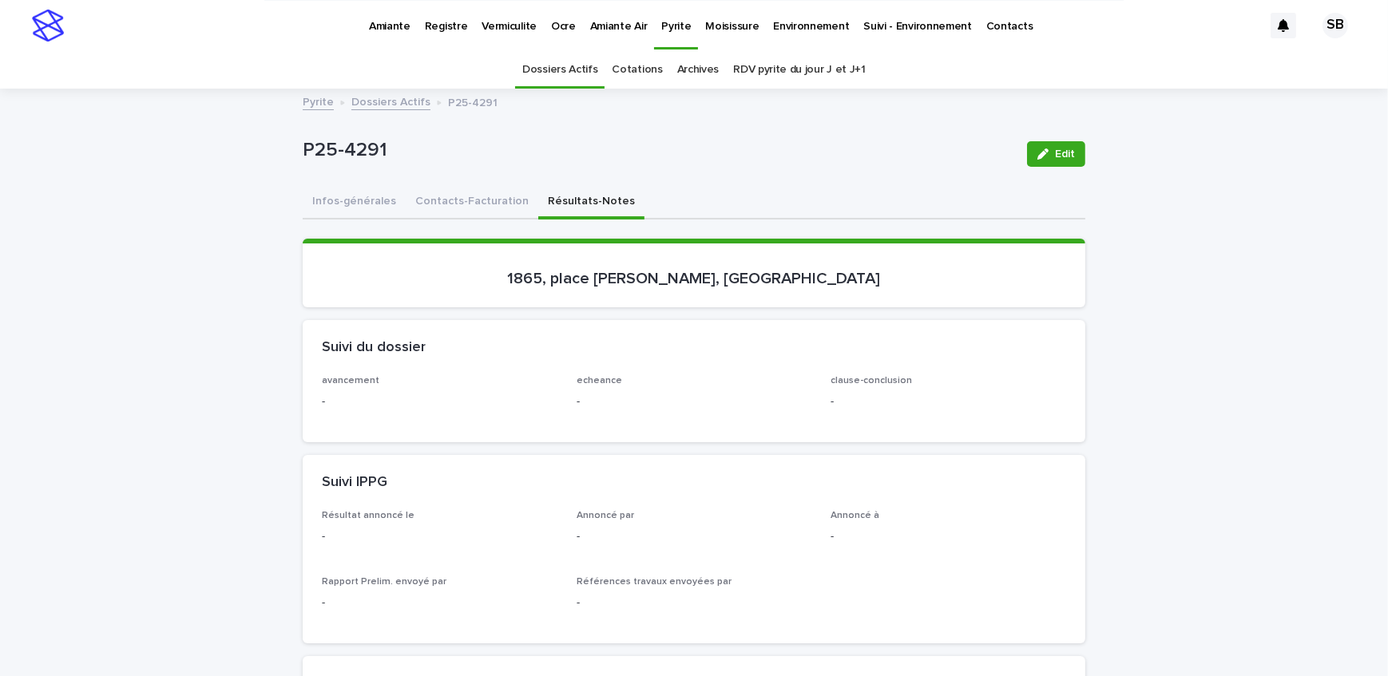
scroll to position [0, 0]
click at [362, 200] on button "Infos-générales" at bounding box center [354, 203] width 103 height 34
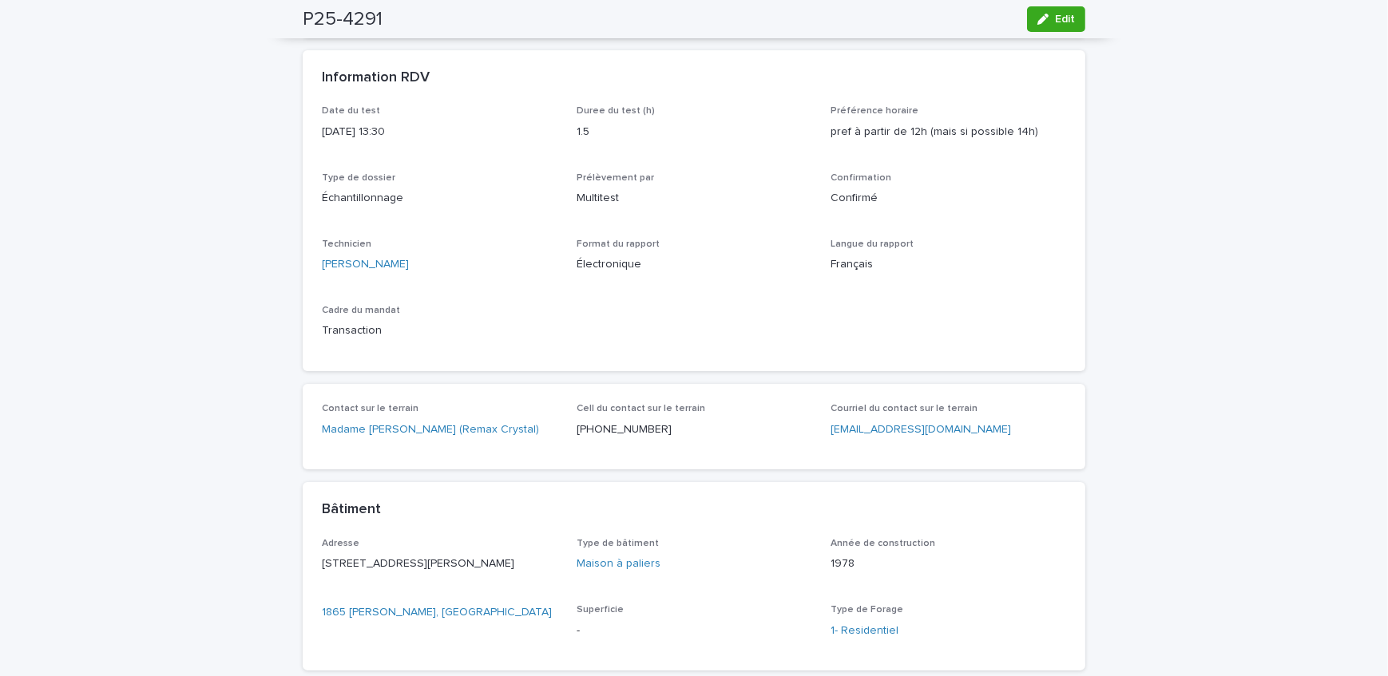
scroll to position [290, 0]
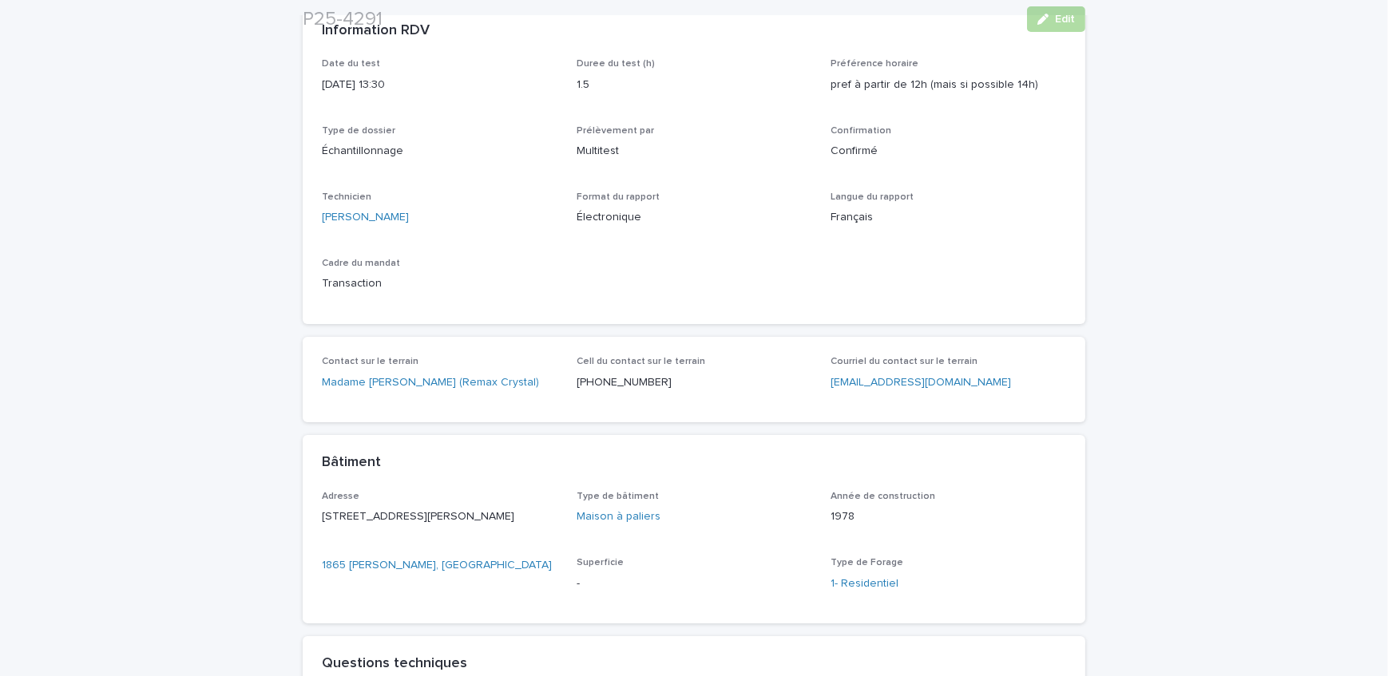
scroll to position [363, 0]
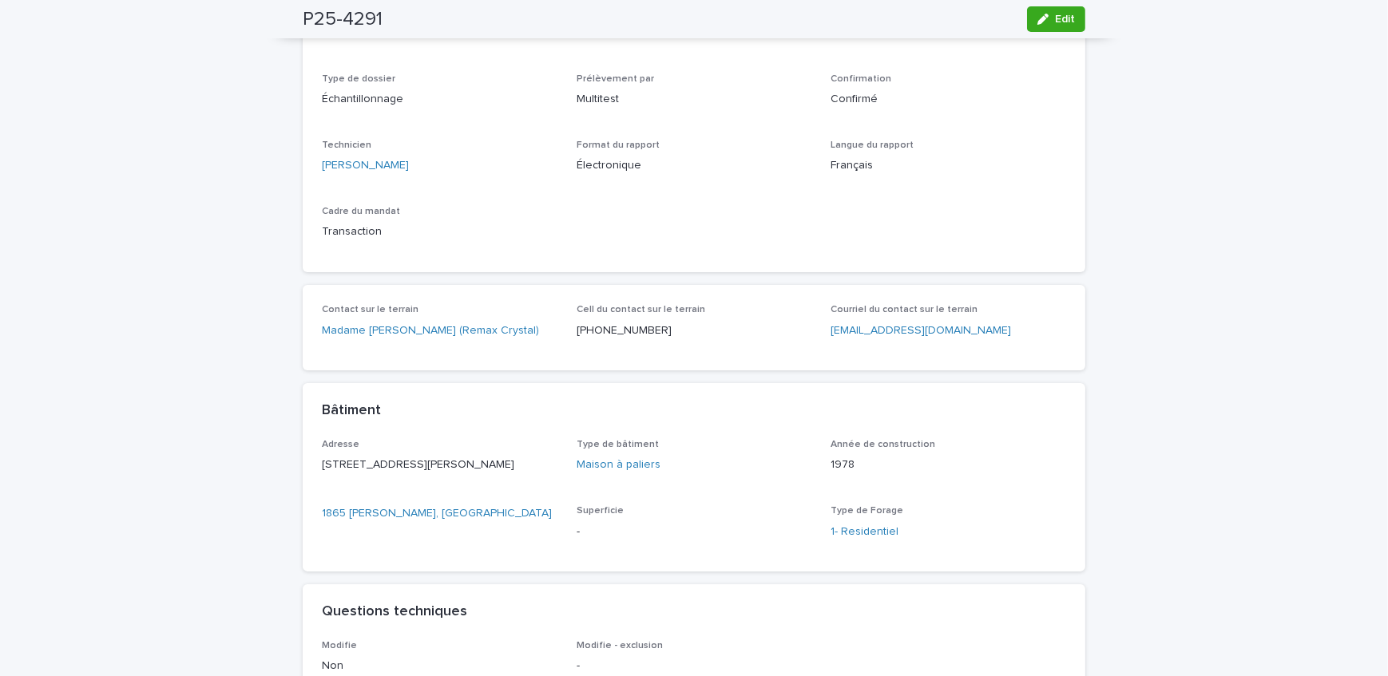
click at [170, 269] on div "Loading... Saving… Loading... Saving… P25-4291 Edit P25-4291 Edit Sorry, there …" at bounding box center [694, 622] width 1388 height 1789
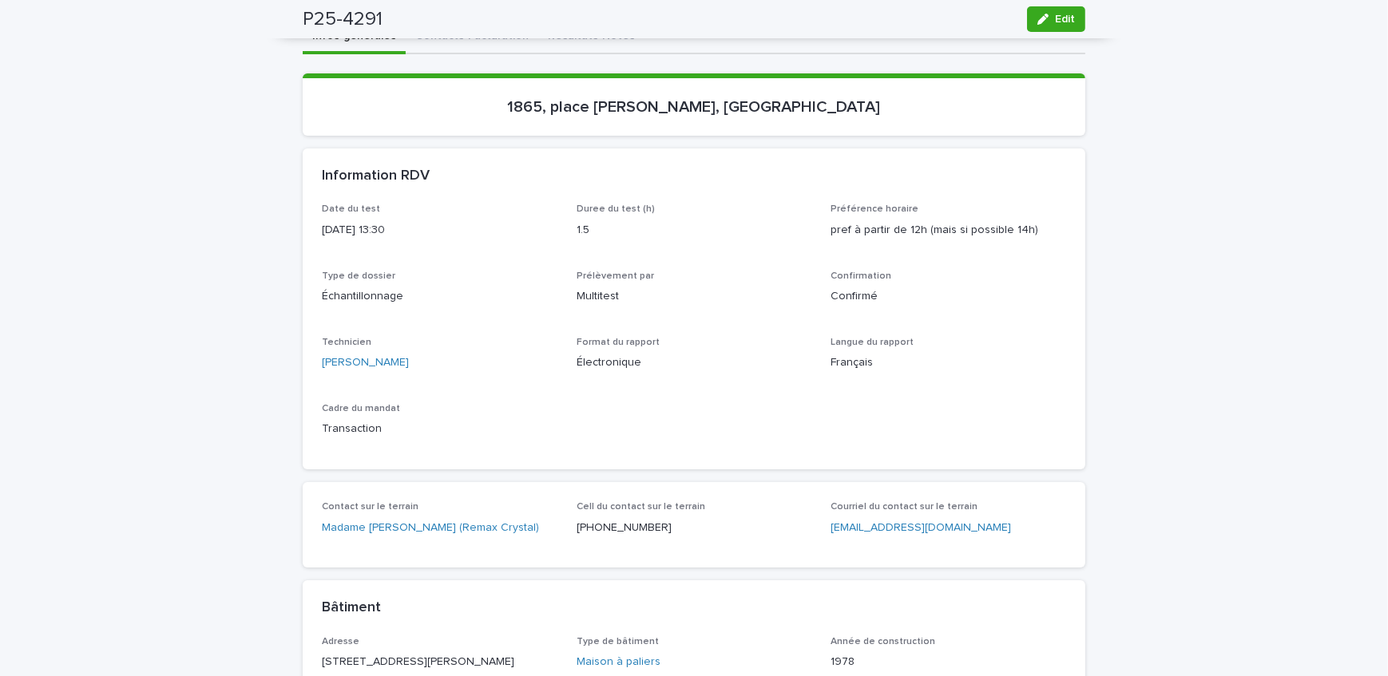
scroll to position [145, 0]
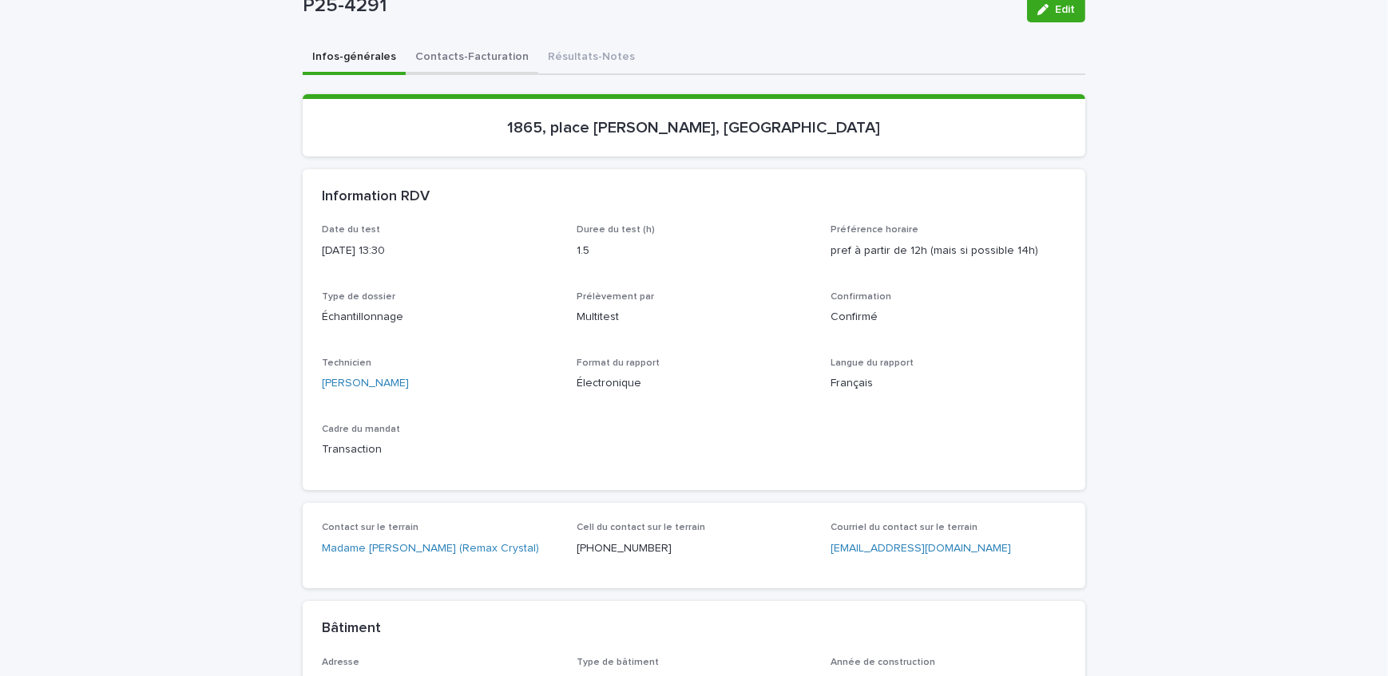
click at [453, 57] on button "Contacts-Facturation" at bounding box center [472, 59] width 133 height 34
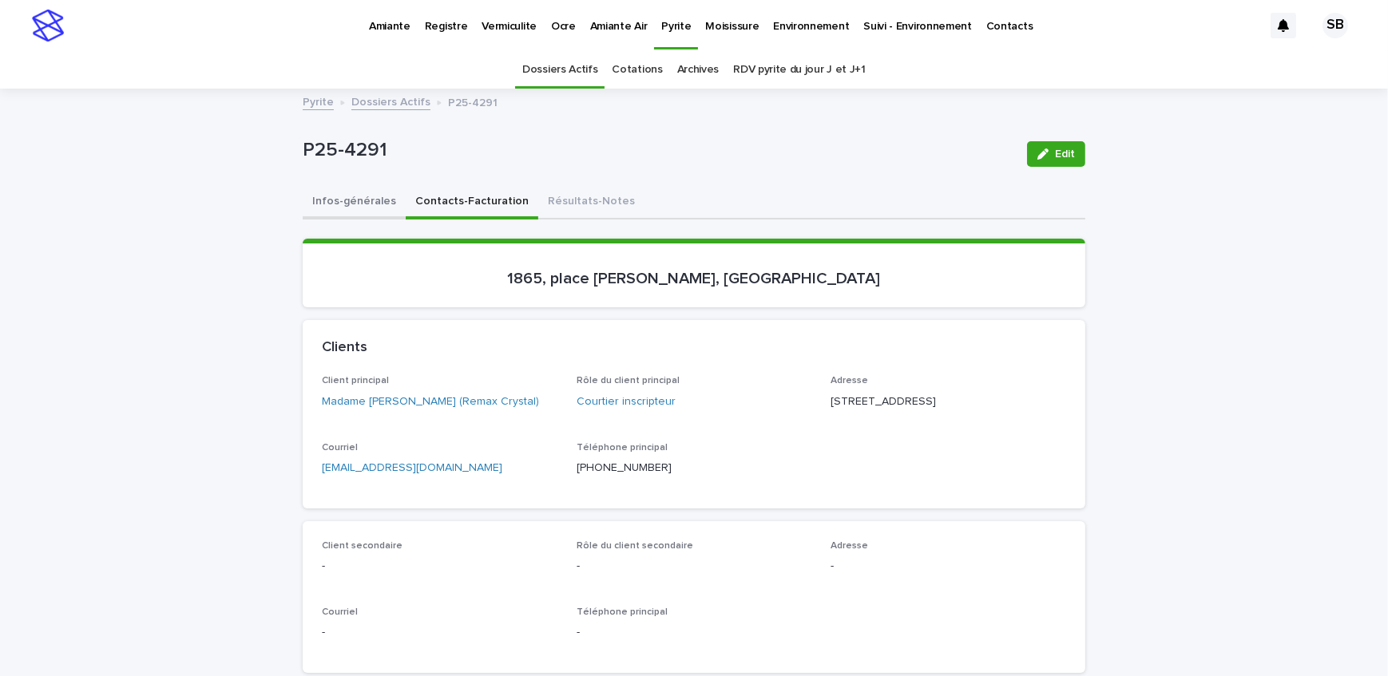
click at [356, 202] on button "Infos-générales" at bounding box center [354, 203] width 103 height 34
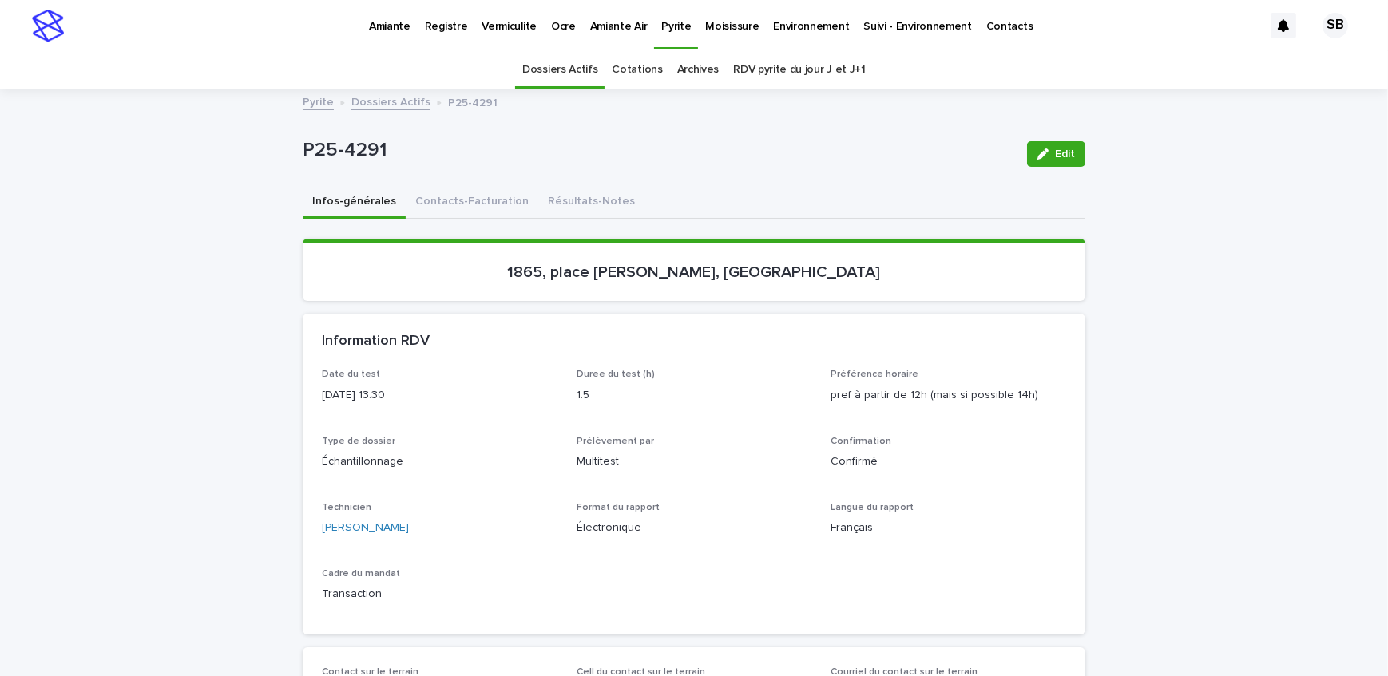
click at [829, 70] on link "RDV pyrite du jour J et J+1" at bounding box center [799, 70] width 133 height 38
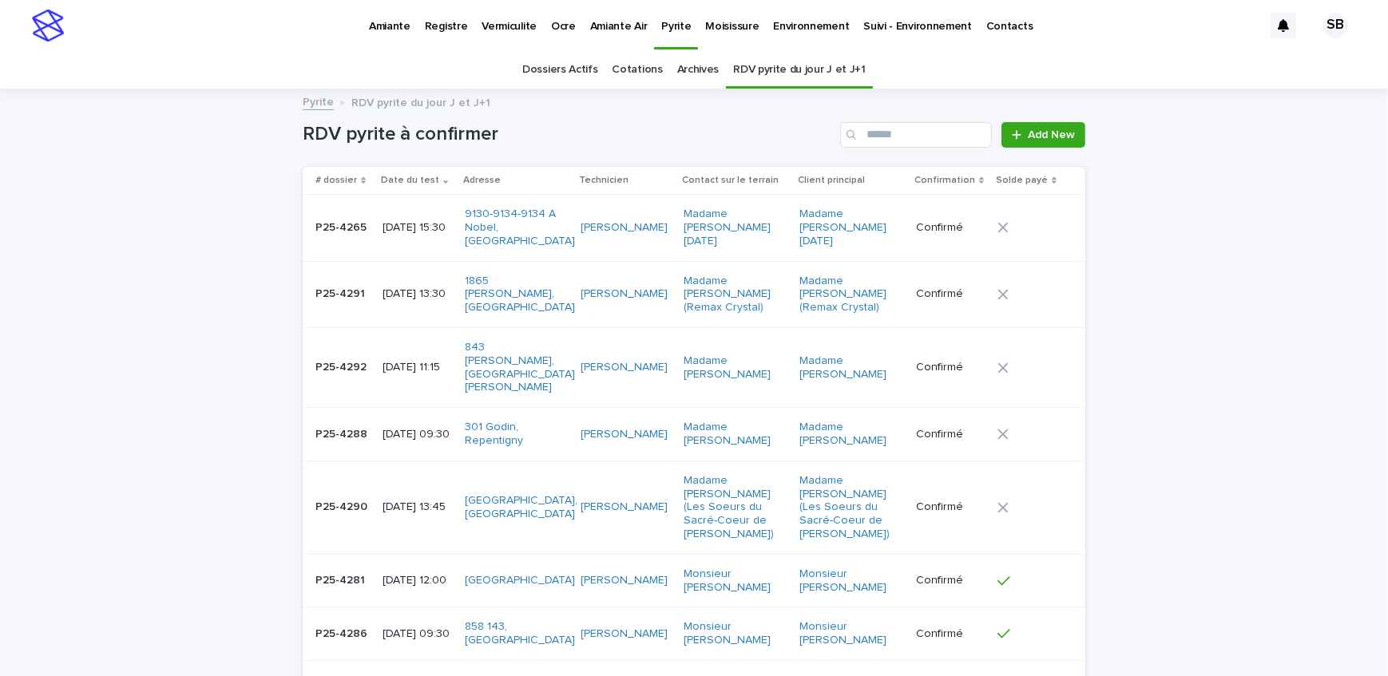
click at [403, 295] on p "[DATE] 13:30" at bounding box center [417, 294] width 69 height 14
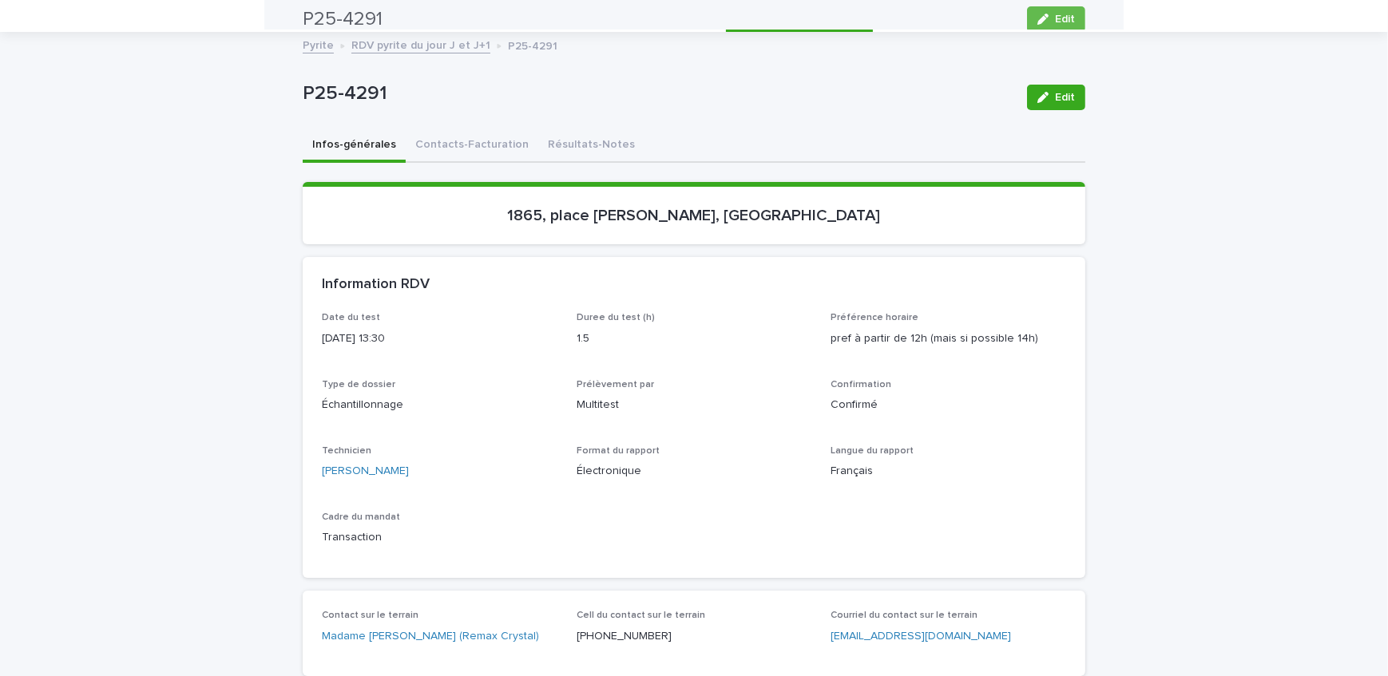
scroll to position [50, 0]
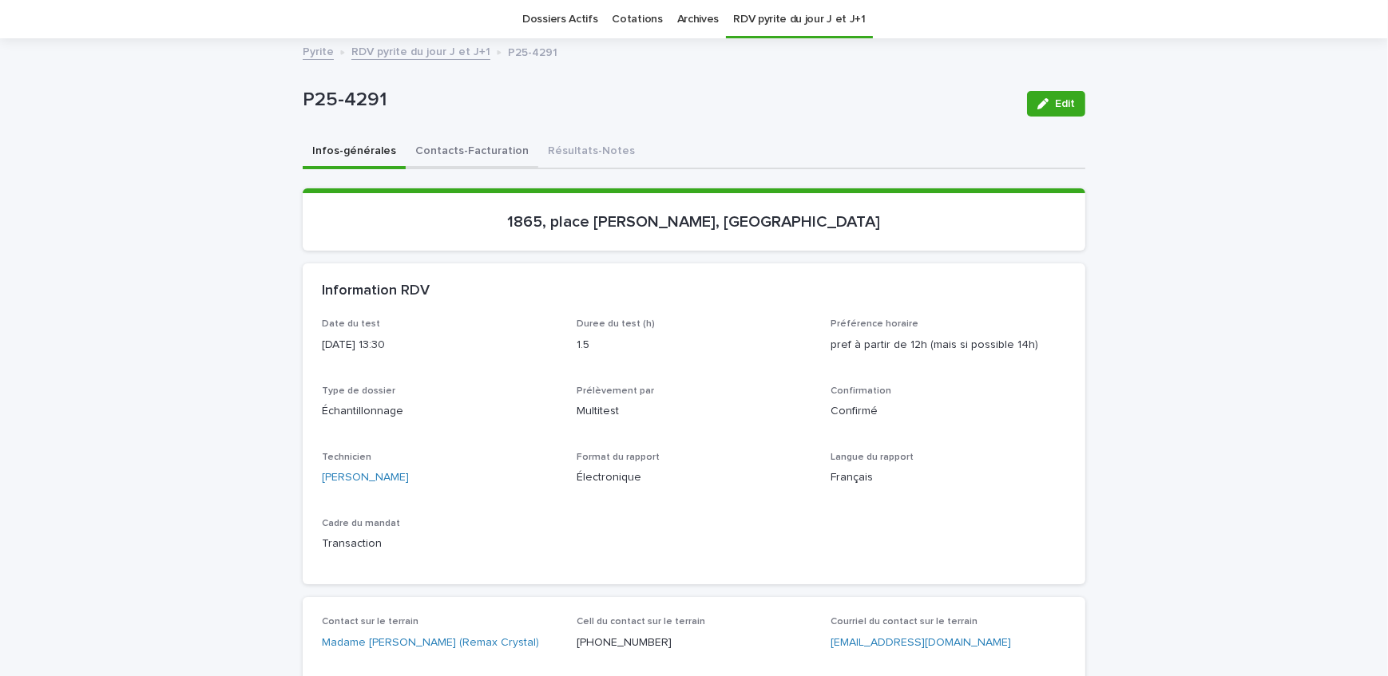
click at [485, 151] on button "Contacts-Facturation" at bounding box center [472, 153] width 133 height 34
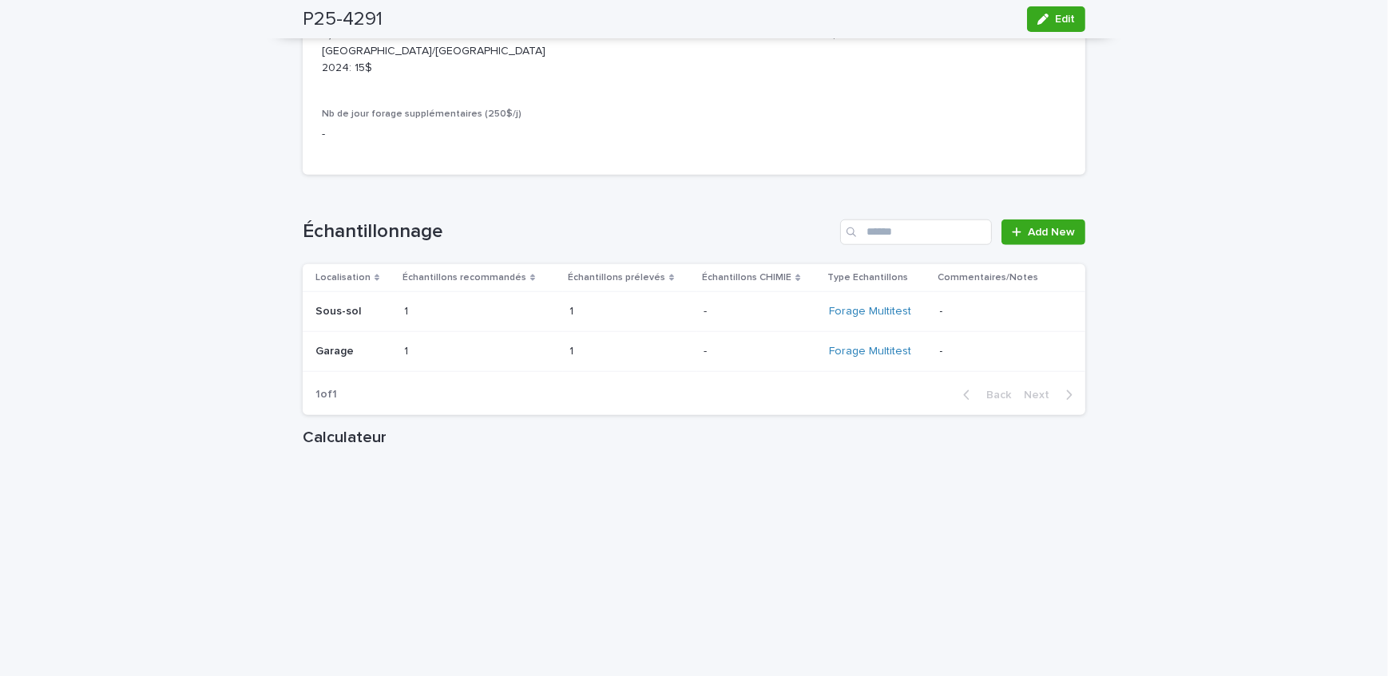
scroll to position [1938, 0]
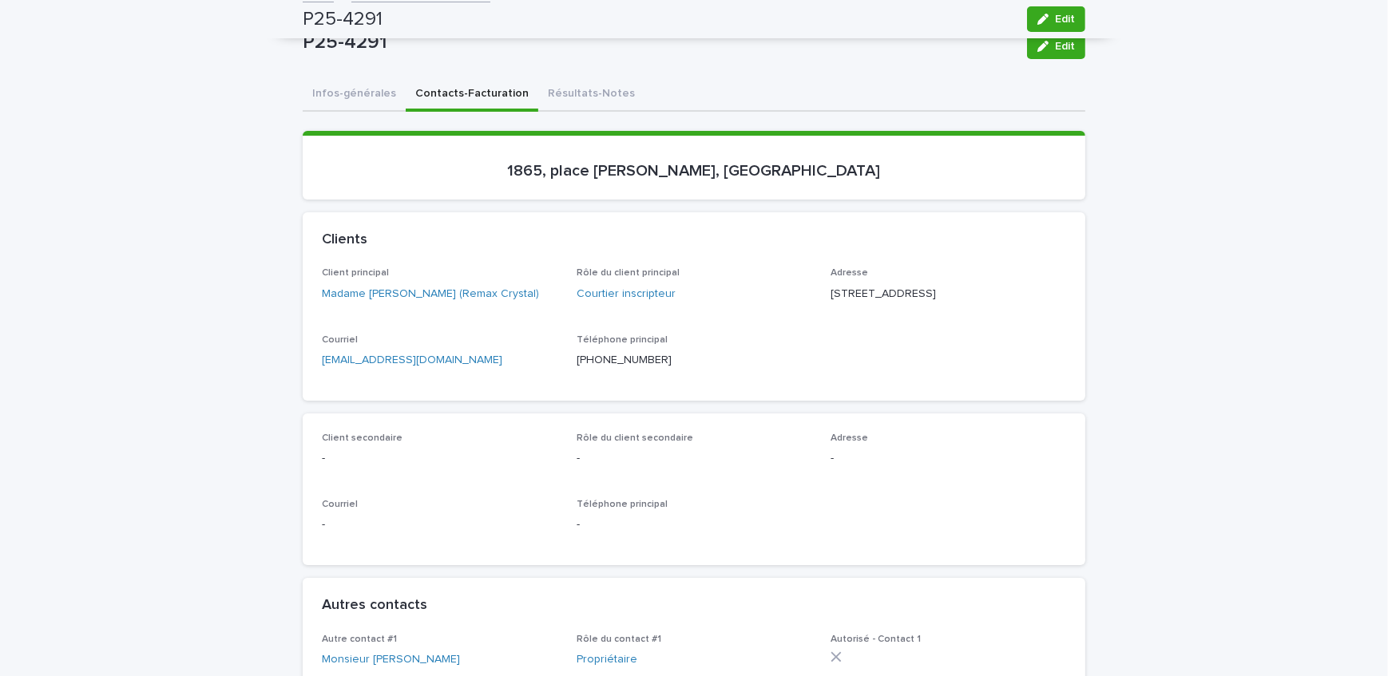
scroll to position [0, 0]
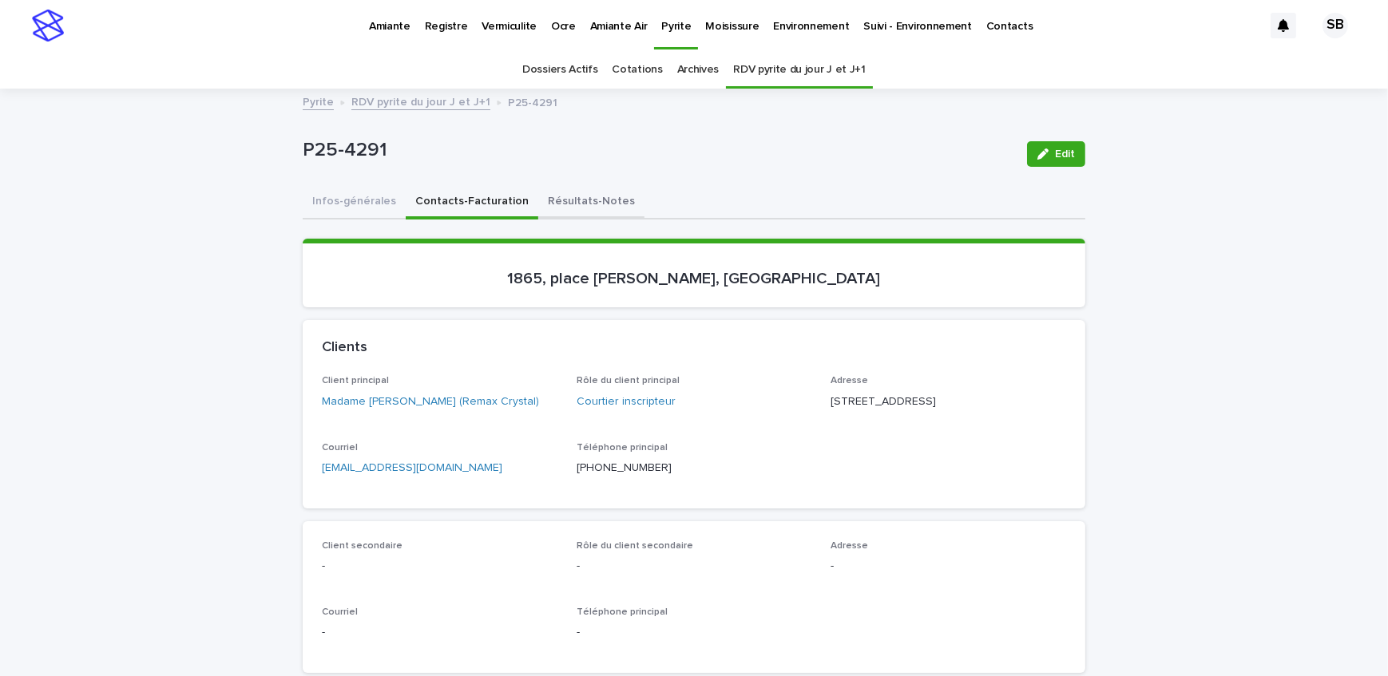
click at [565, 203] on button "Résultats-Notes" at bounding box center [591, 203] width 106 height 34
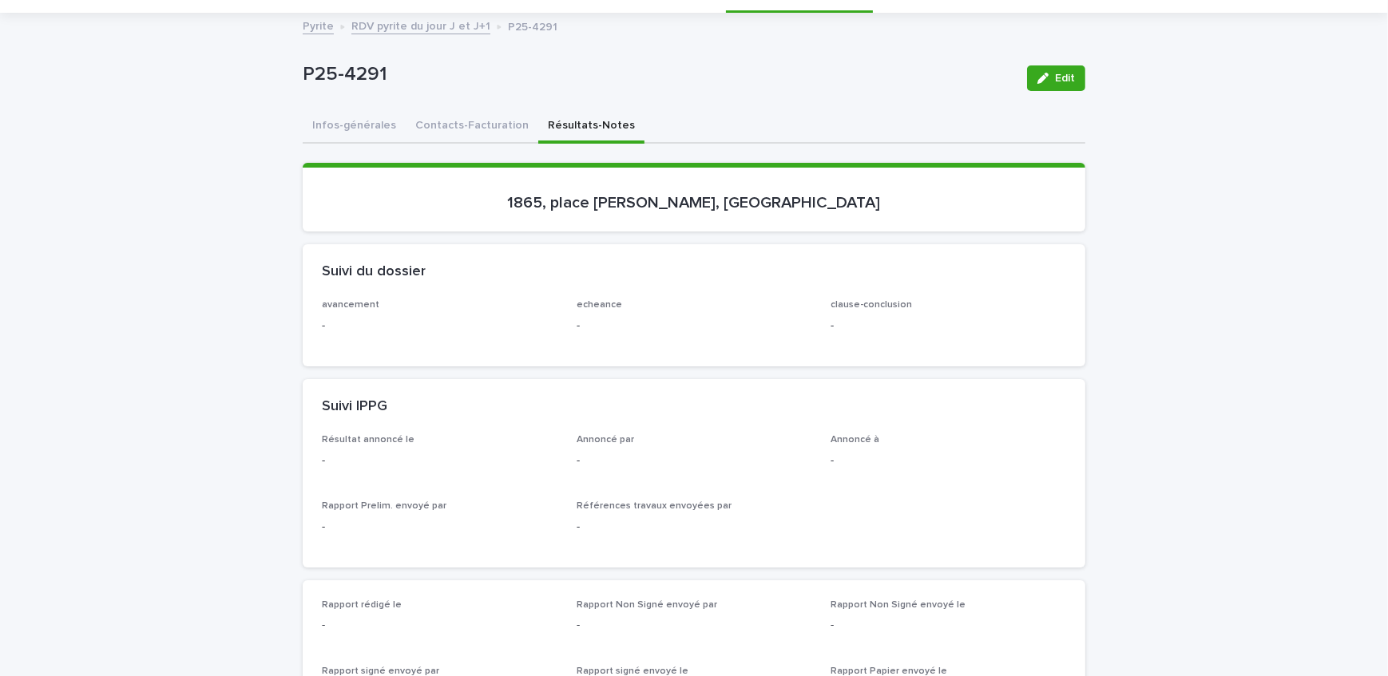
scroll to position [42, 0]
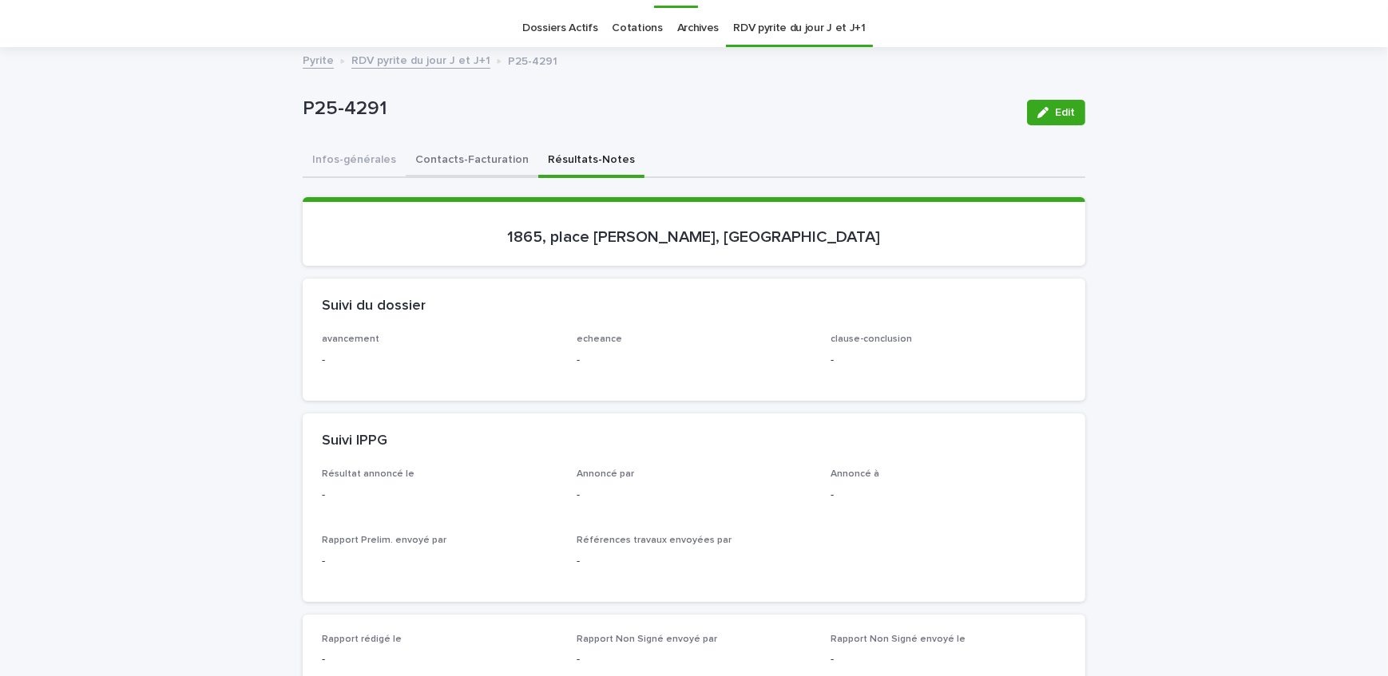
click at [466, 164] on button "Contacts-Facturation" at bounding box center [472, 162] width 133 height 34
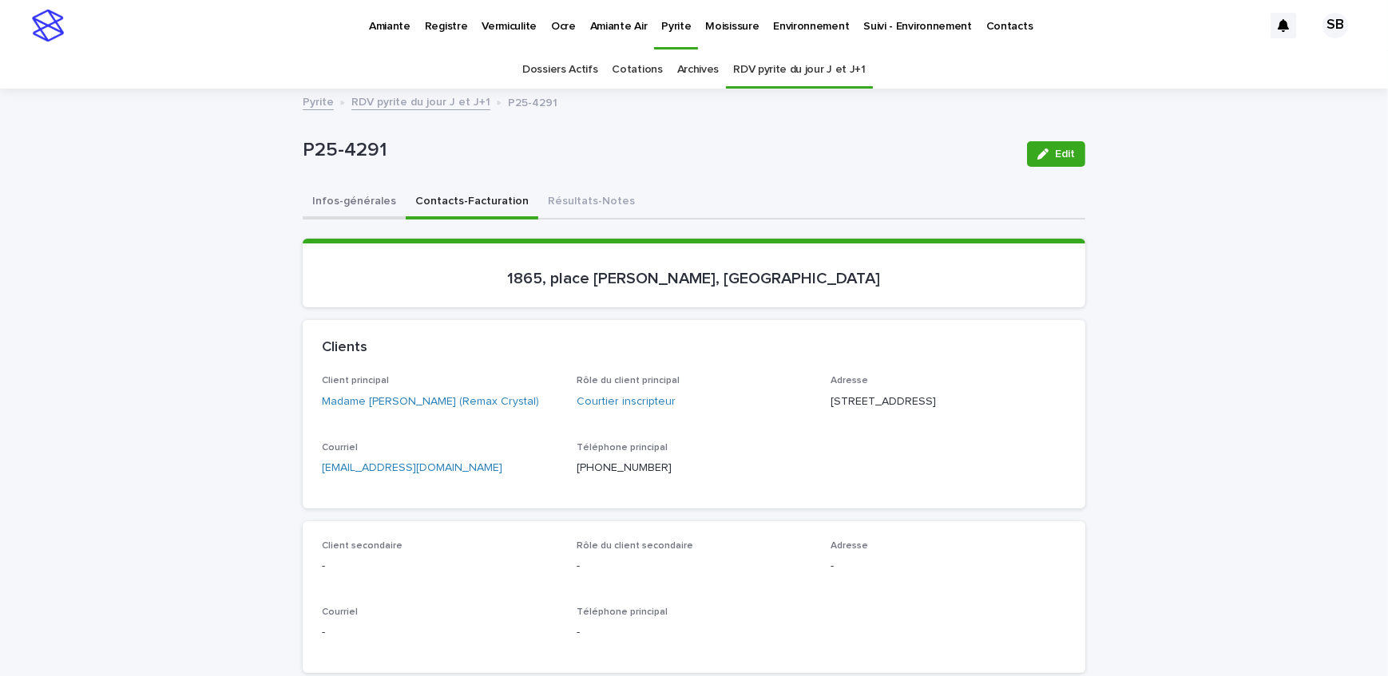
click at [359, 188] on button "Infos-générales" at bounding box center [354, 203] width 103 height 34
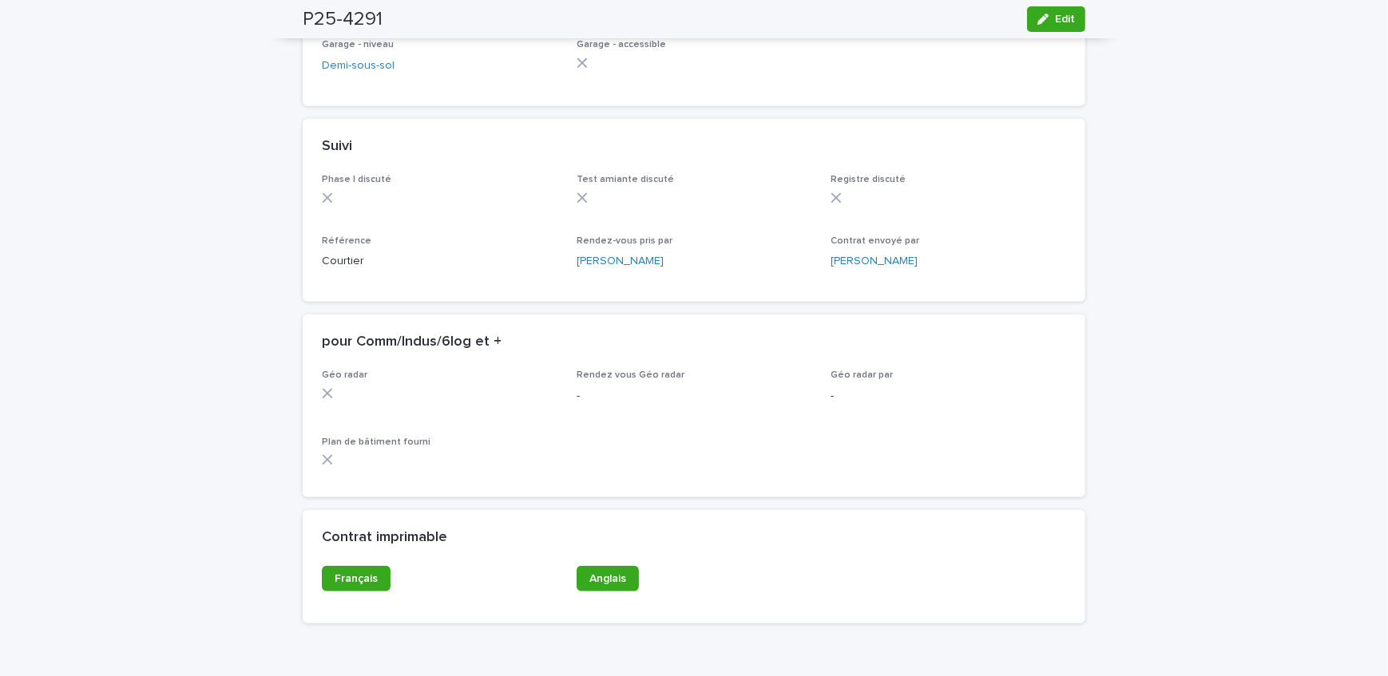
scroll to position [1279, 0]
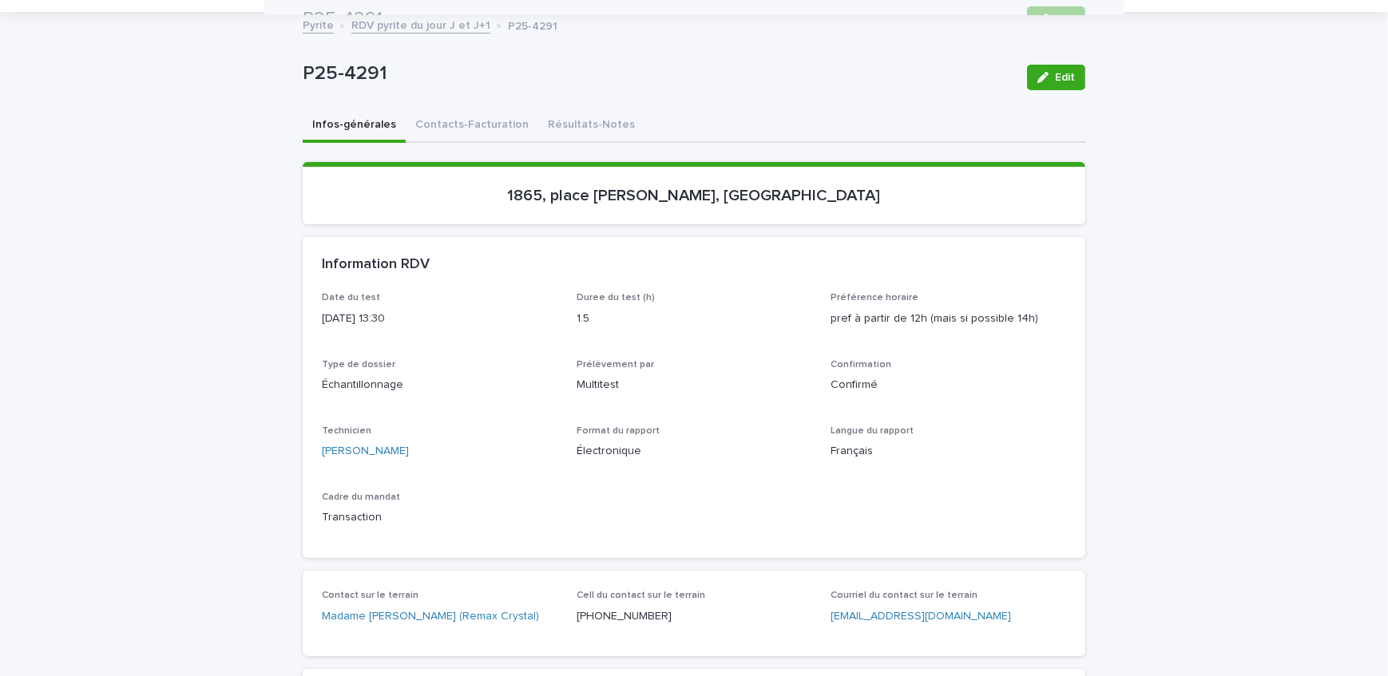
scroll to position [0, 0]
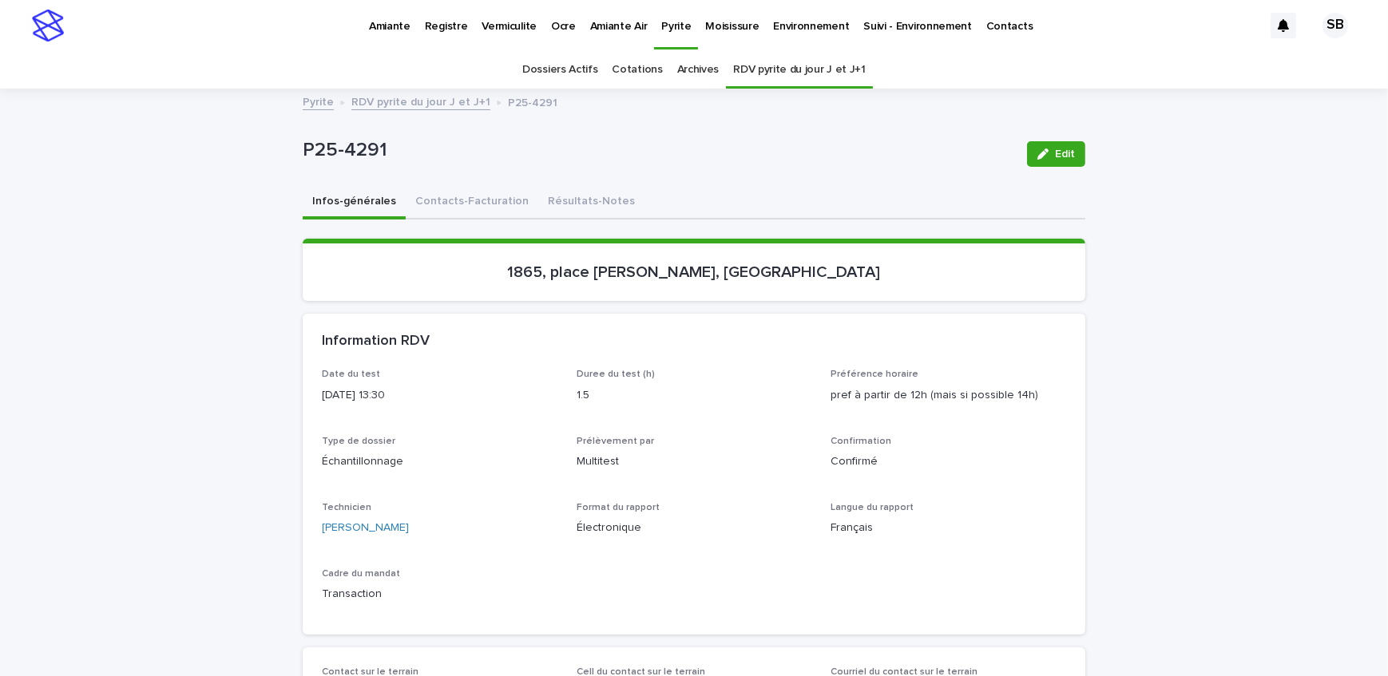
click at [391, 101] on link "RDV pyrite du jour J et J+1" at bounding box center [420, 101] width 139 height 18
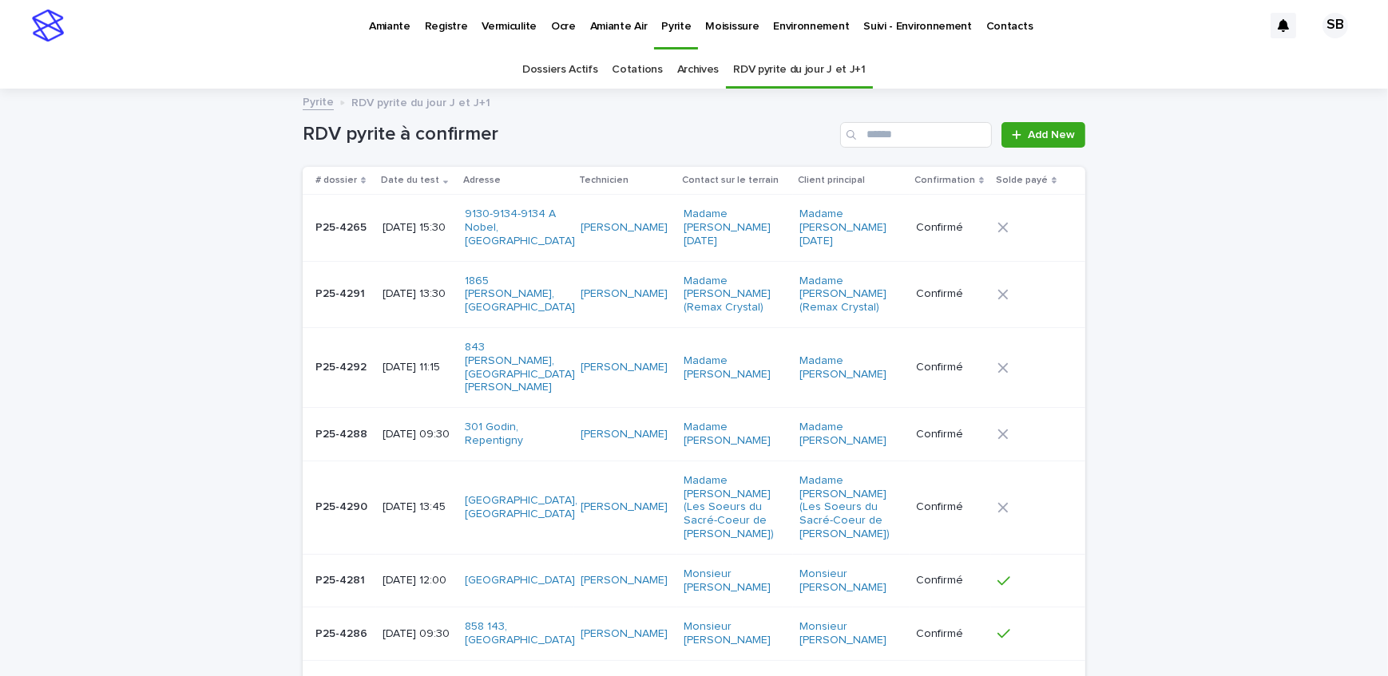
scroll to position [50, 0]
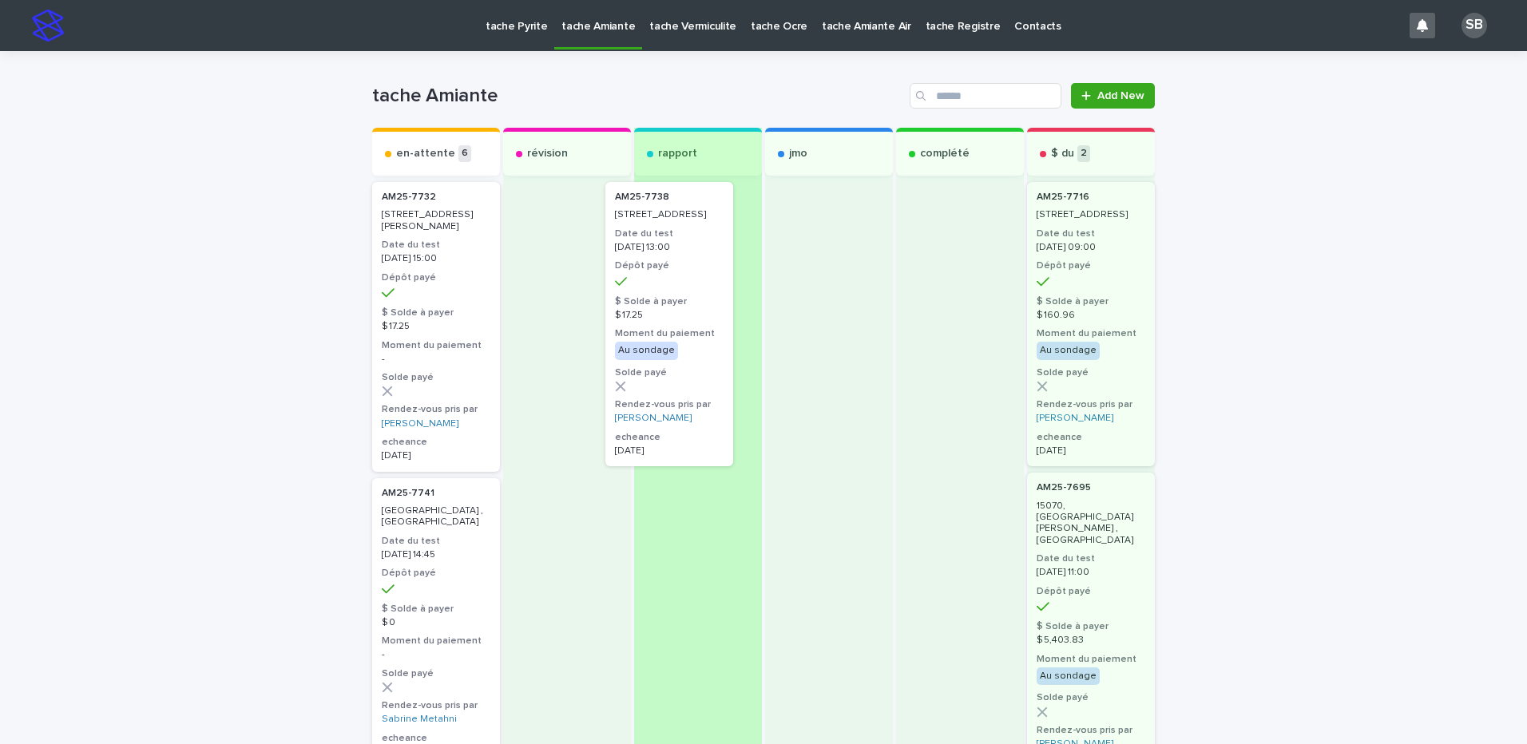
drag, startPoint x: 443, startPoint y: 347, endPoint x: 700, endPoint y: 350, distance: 257.2
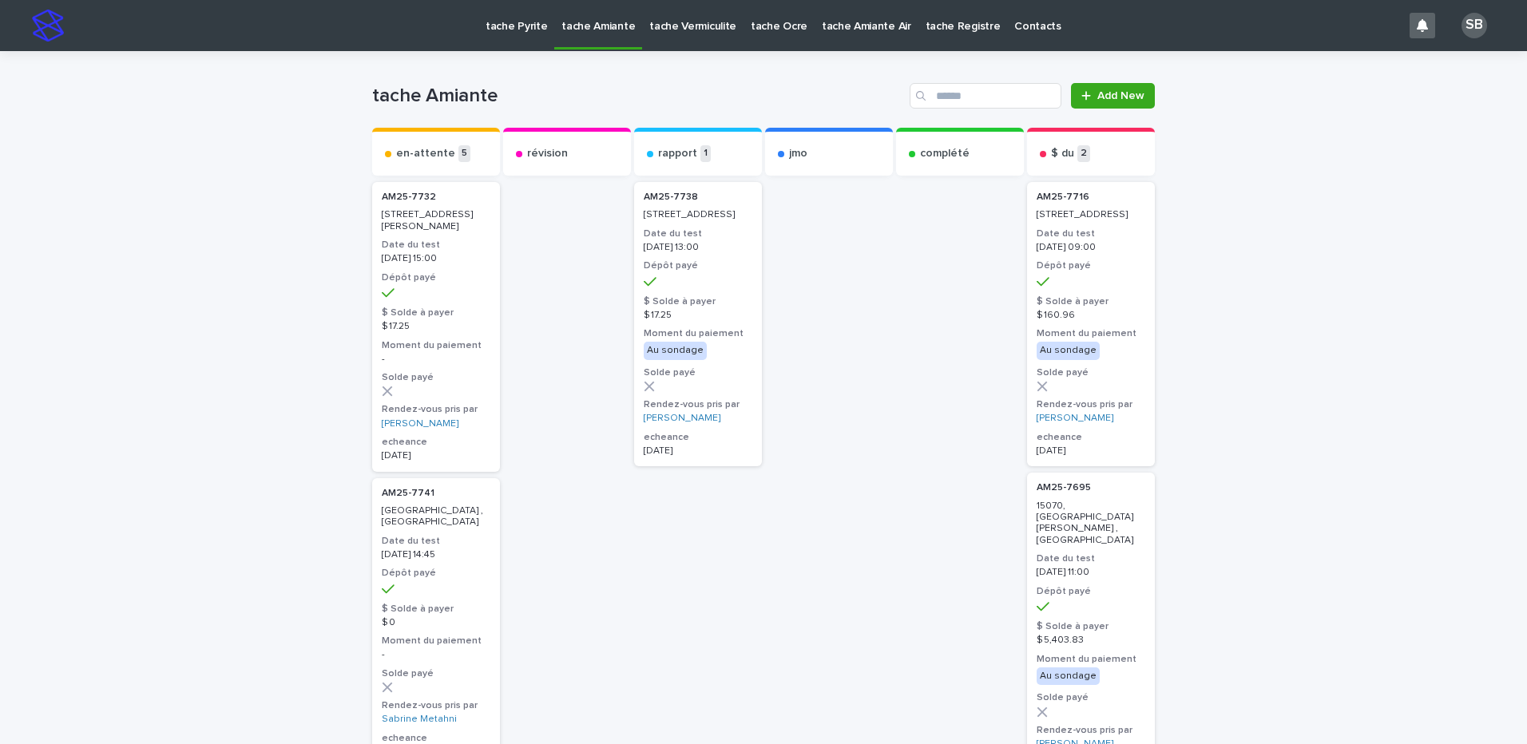
click at [513, 18] on p "tache Pyrite" at bounding box center [516, 17] width 61 height 34
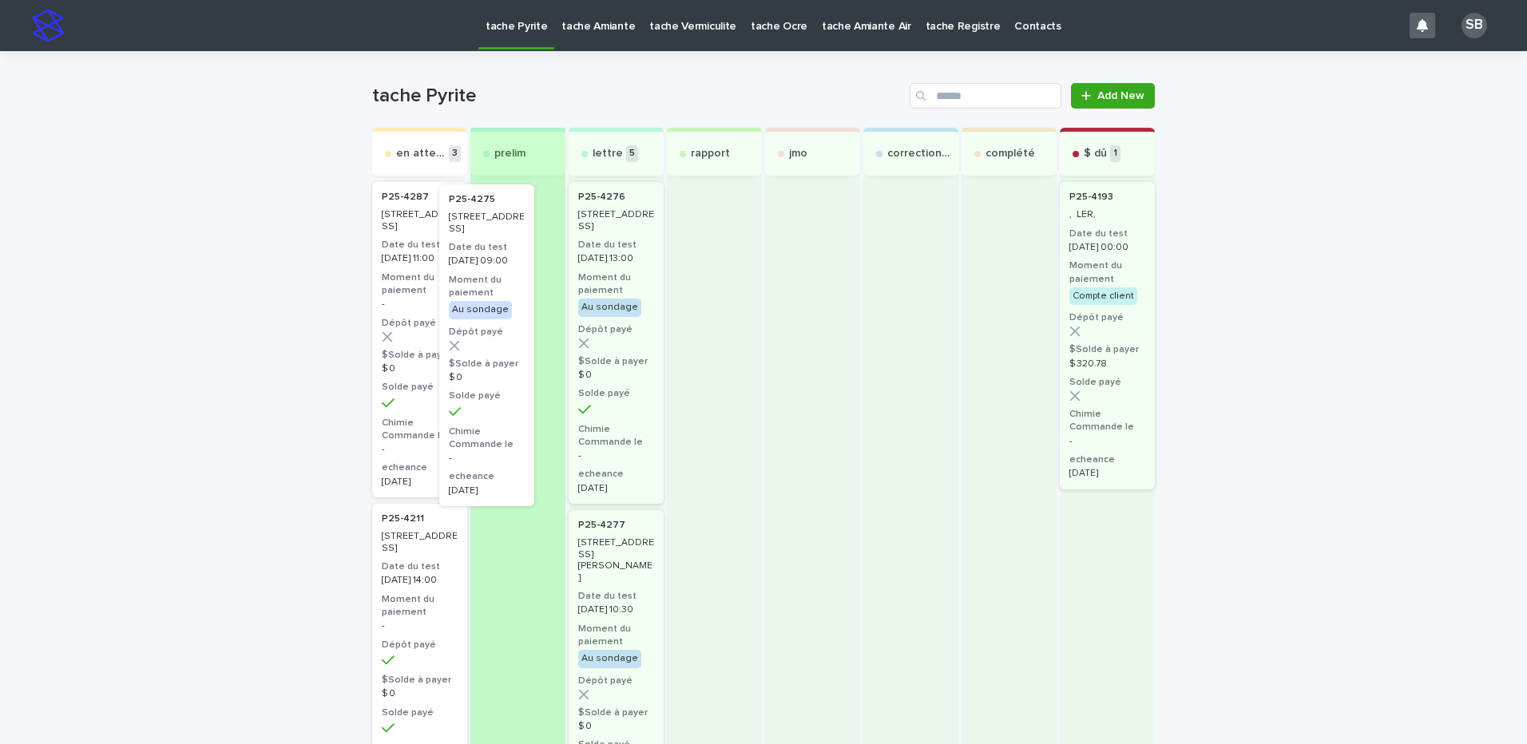
drag, startPoint x: 418, startPoint y: 288, endPoint x: 502, endPoint y: 291, distance: 83.9
